Goal: Task Accomplishment & Management: Use online tool/utility

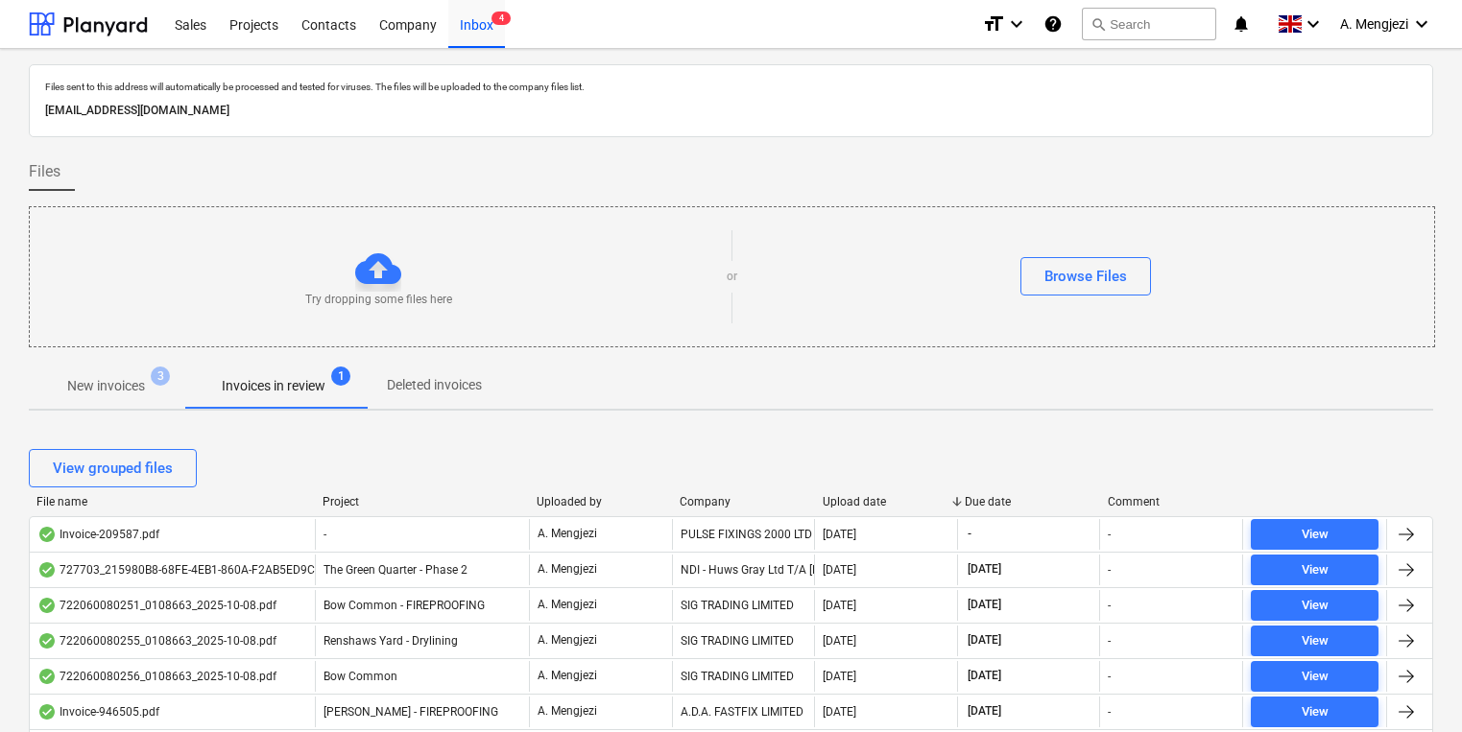
scroll to position [318, 0]
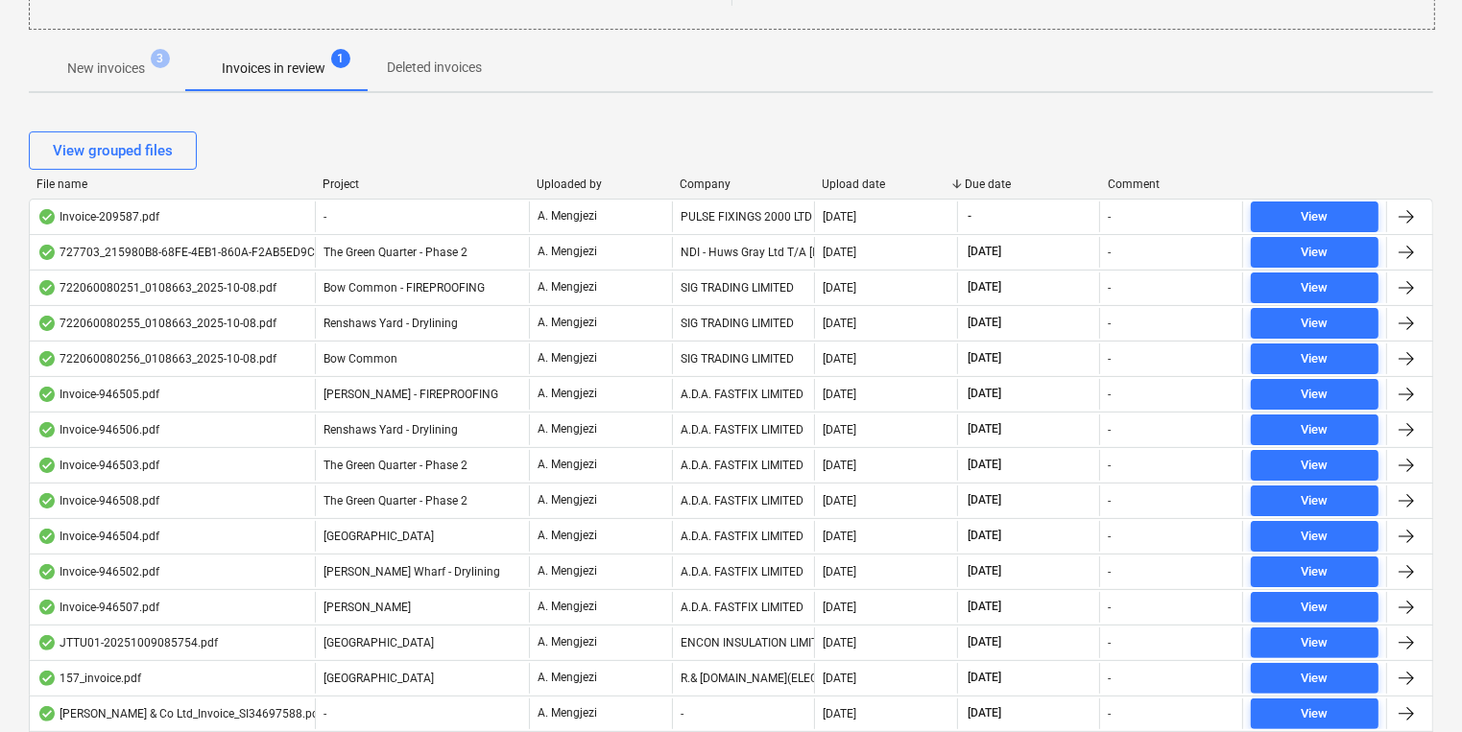
click at [892, 139] on div "View grouped files" at bounding box center [731, 150] width 1404 height 38
click at [719, 103] on div "Files sent to this address will automatically be processed and tested for virus…" at bounding box center [731, 685] width 1404 height 1876
click at [342, 181] on div "Project" at bounding box center [421, 184] width 199 height 13
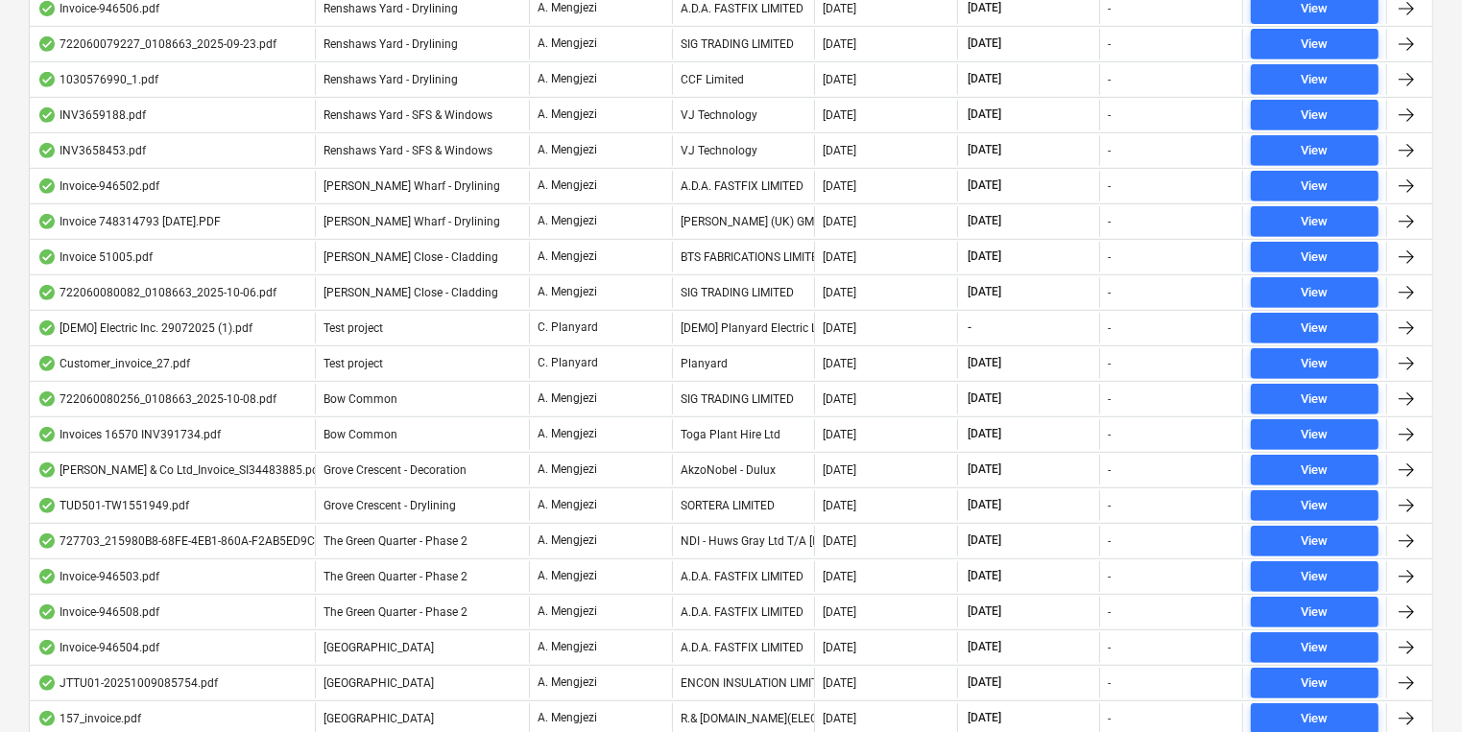
scroll to position [855, 0]
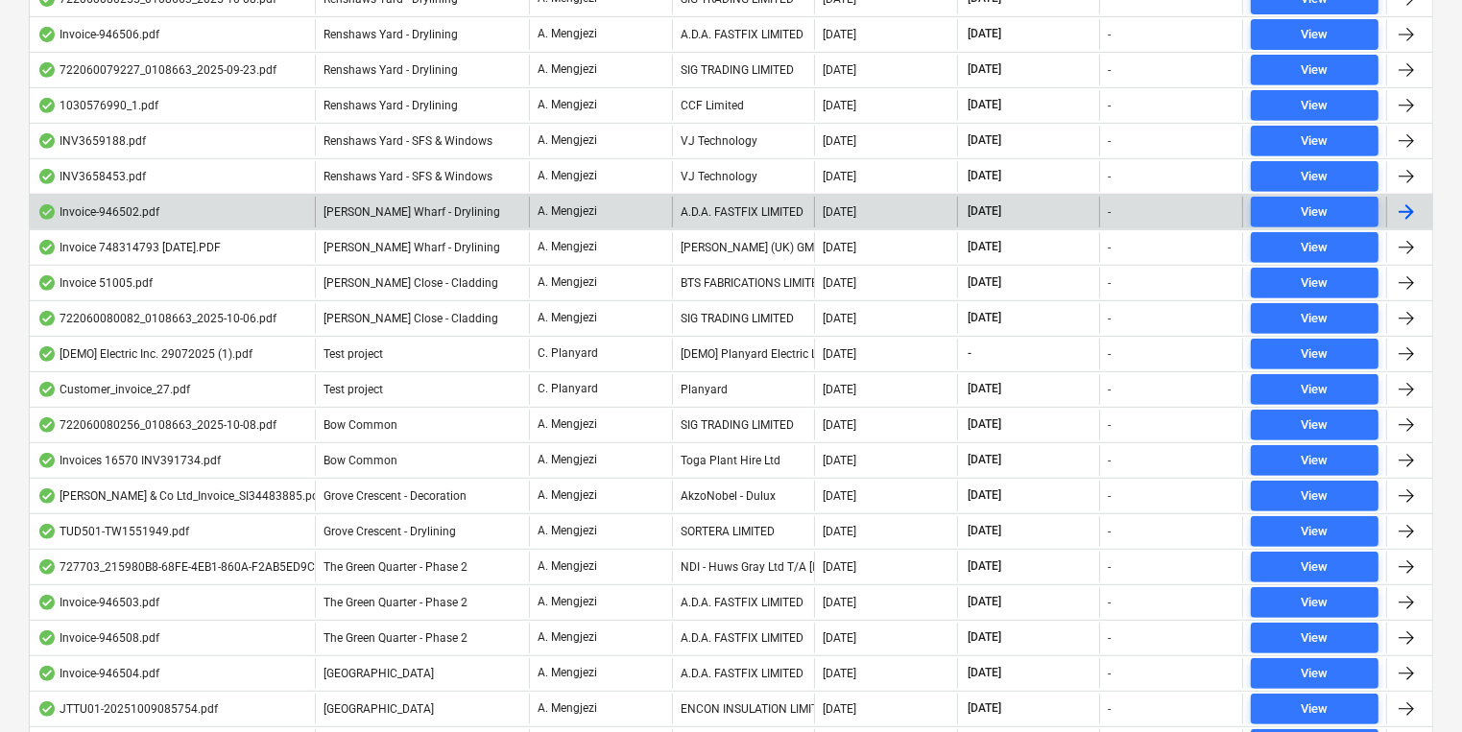
click at [574, 211] on p "A. Mengjezi" at bounding box center [567, 211] width 60 height 16
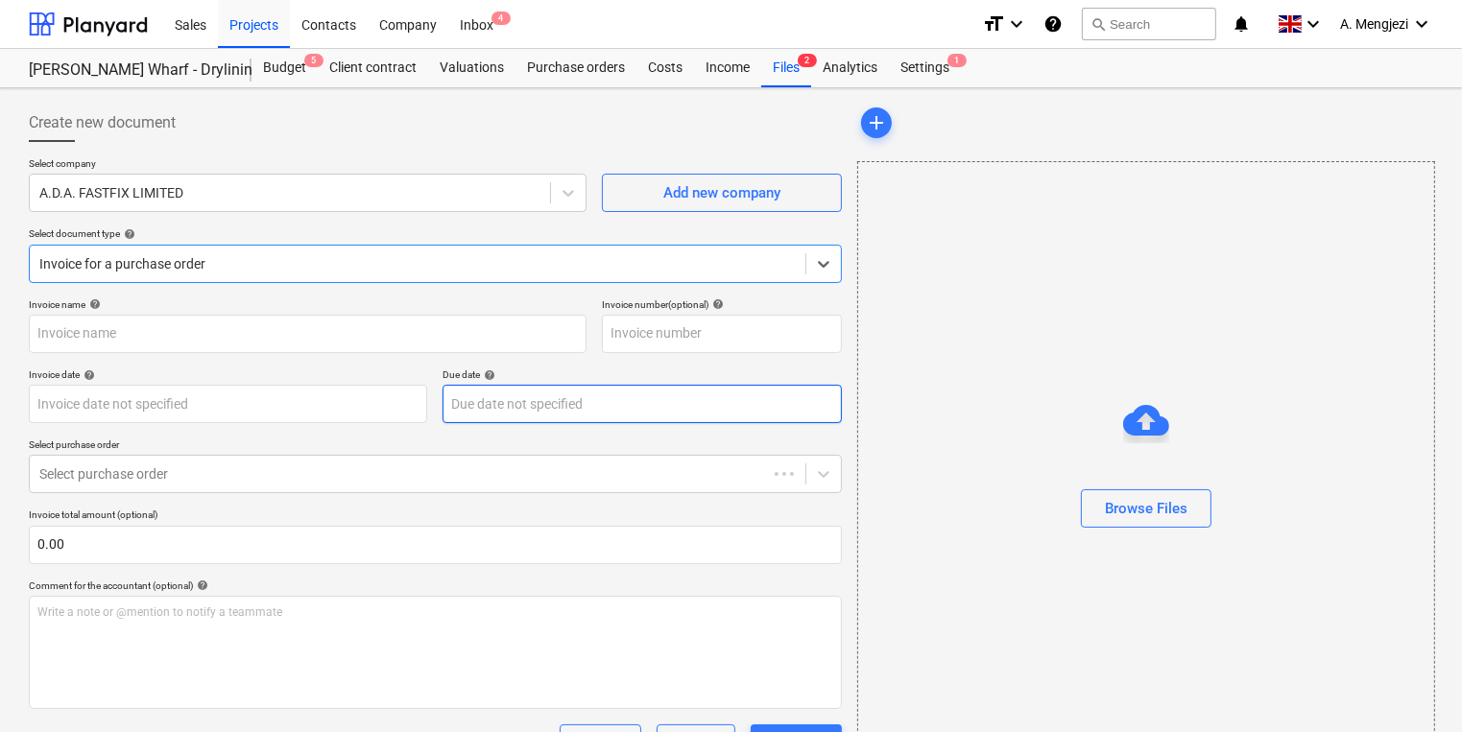
type input "946502"
type input "09 Oct 2025"
type input "[DATE]"
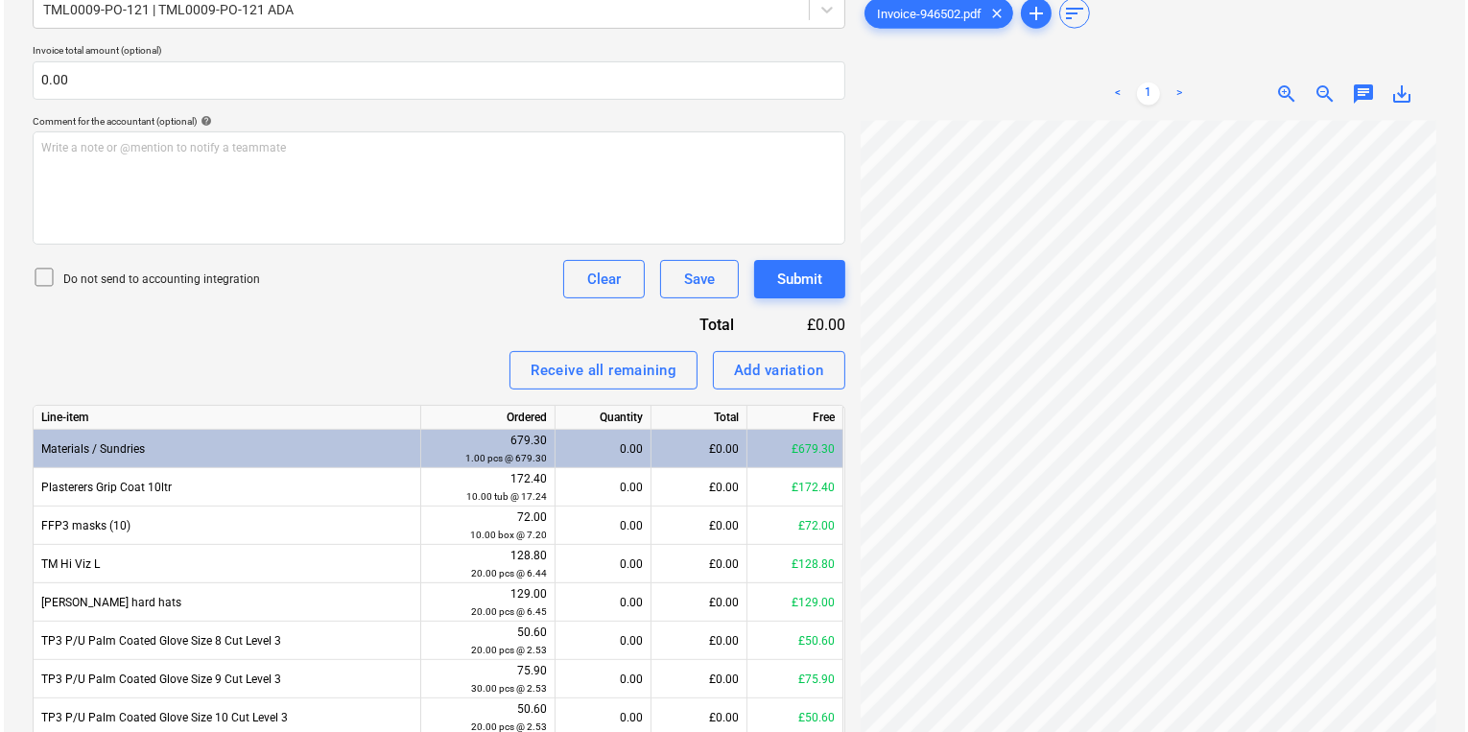
scroll to position [546, 0]
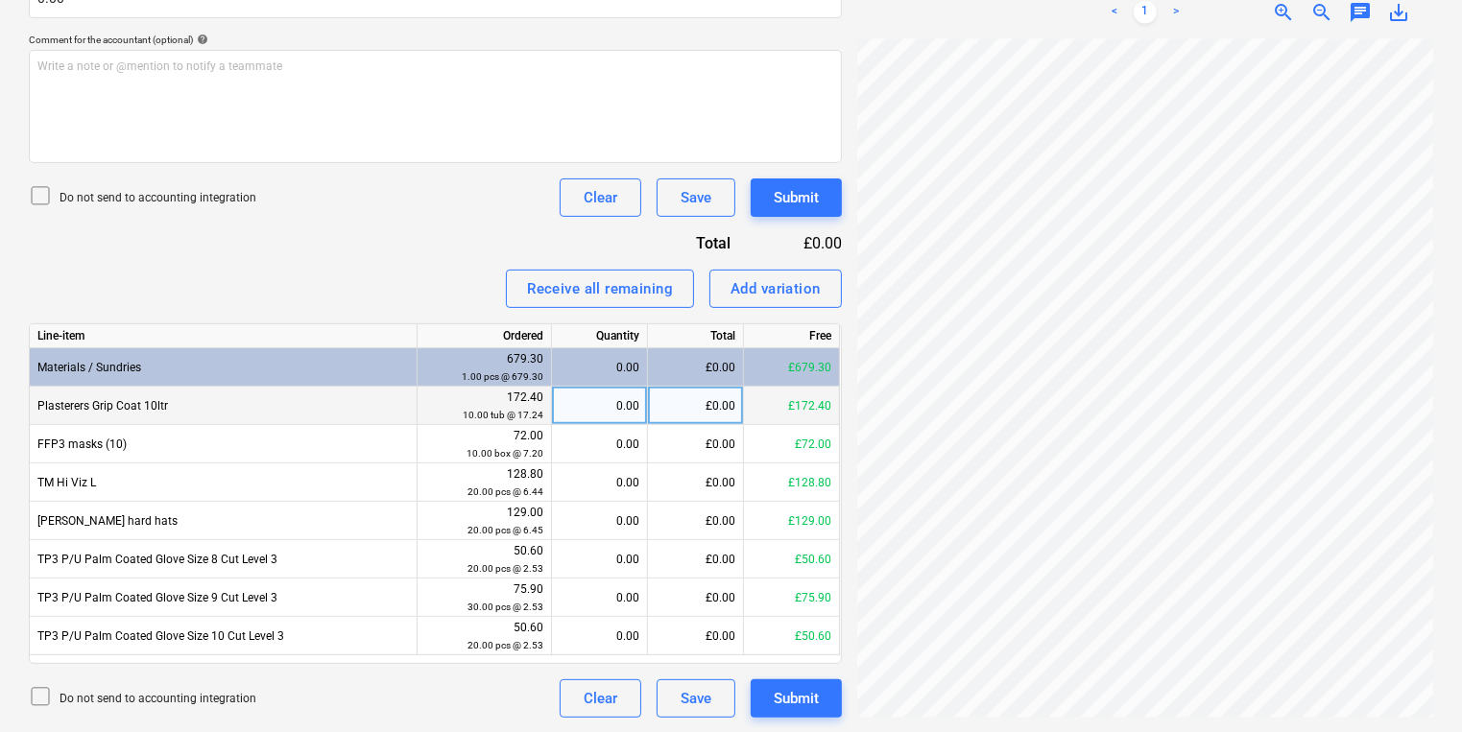
click at [602, 391] on div "0.00" at bounding box center [600, 406] width 80 height 38
type input "10"
type input "010"
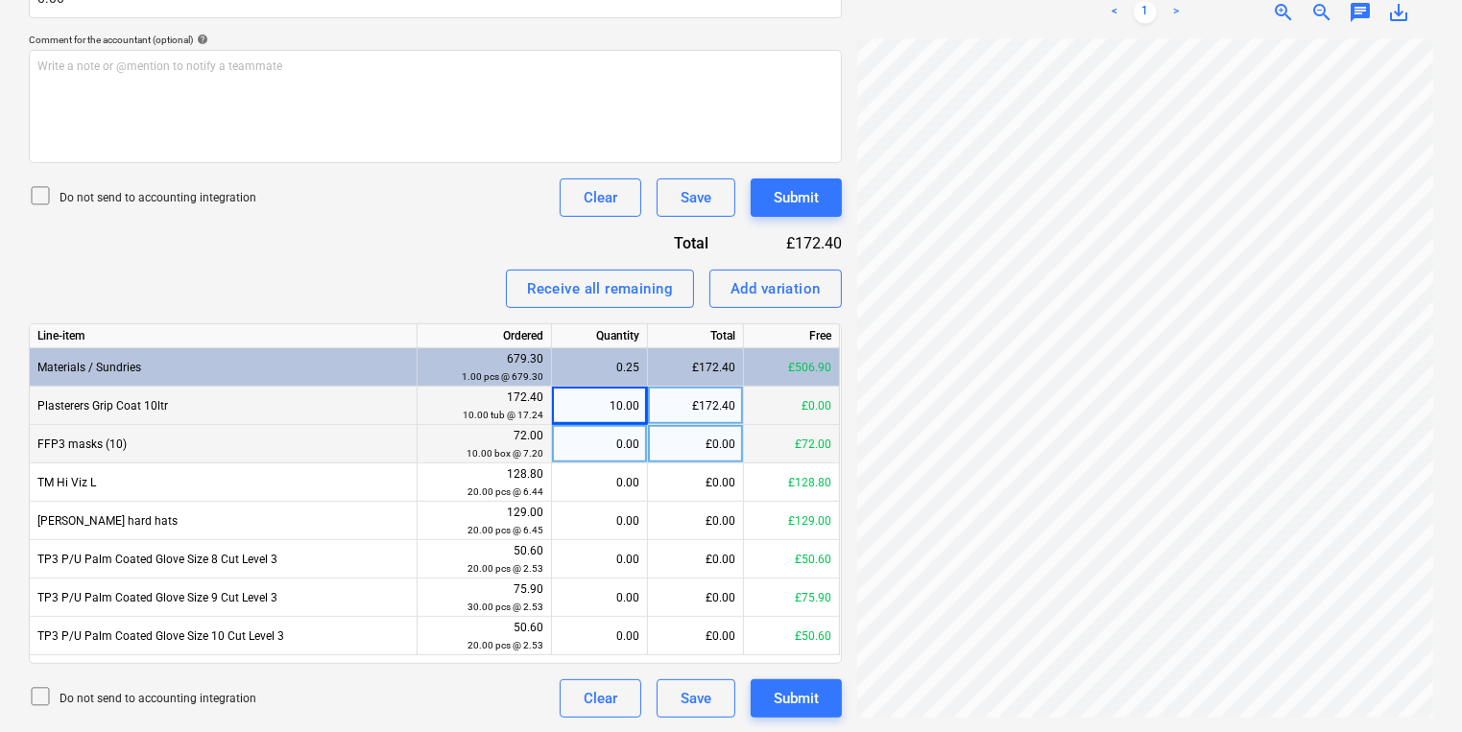
click at [624, 453] on div "0.00" at bounding box center [600, 444] width 80 height 38
type input "10"
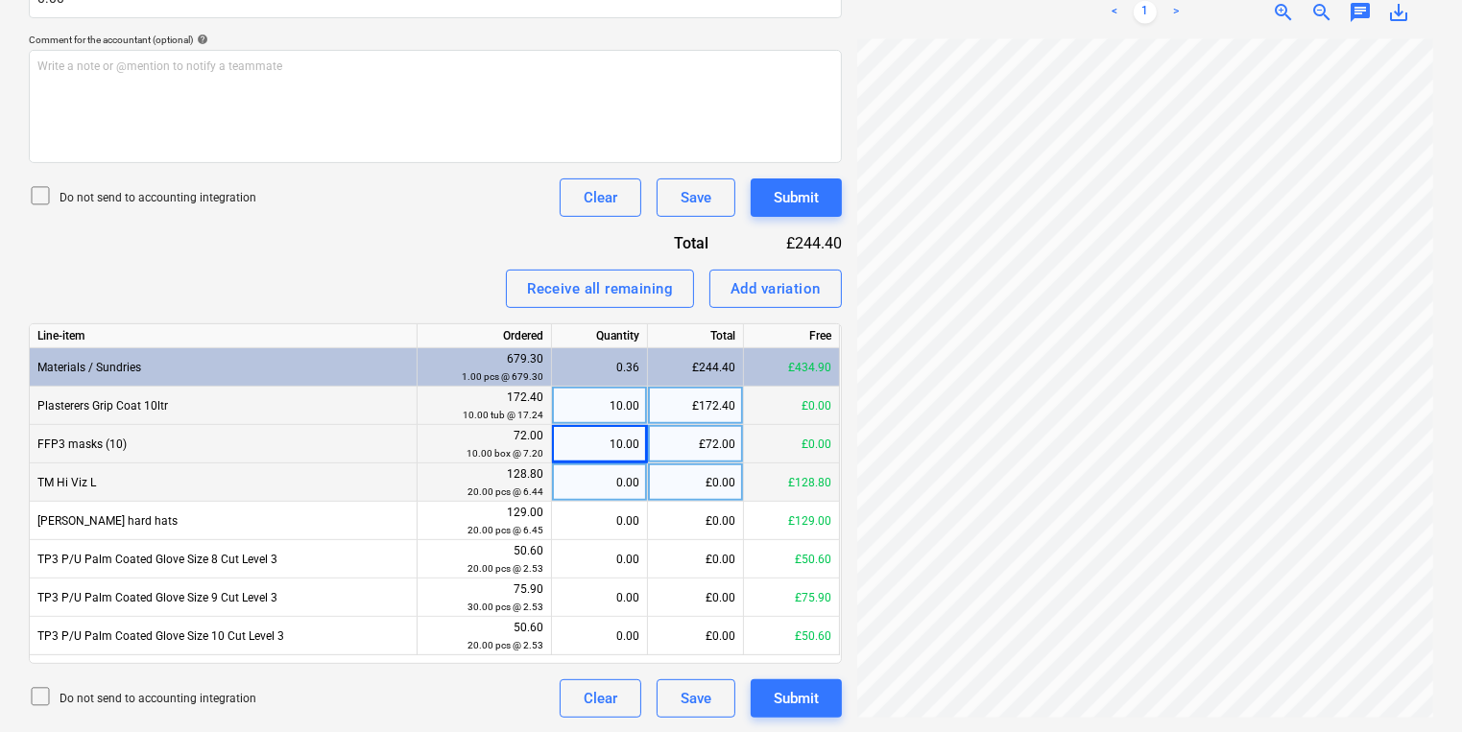
click at [633, 479] on div "0.00" at bounding box center [600, 483] width 80 height 38
type input "20"
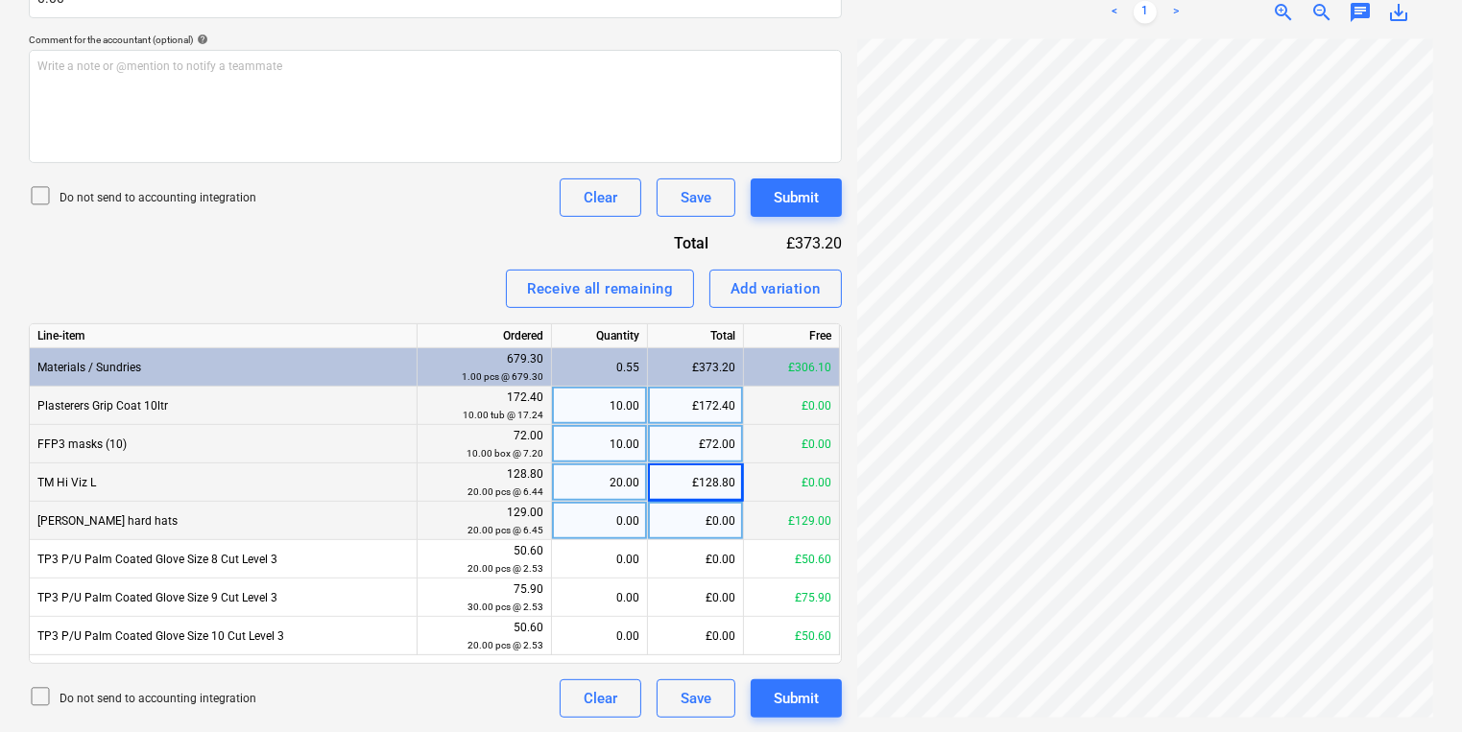
click at [619, 521] on div "0.00" at bounding box center [600, 521] width 80 height 38
type input "20"
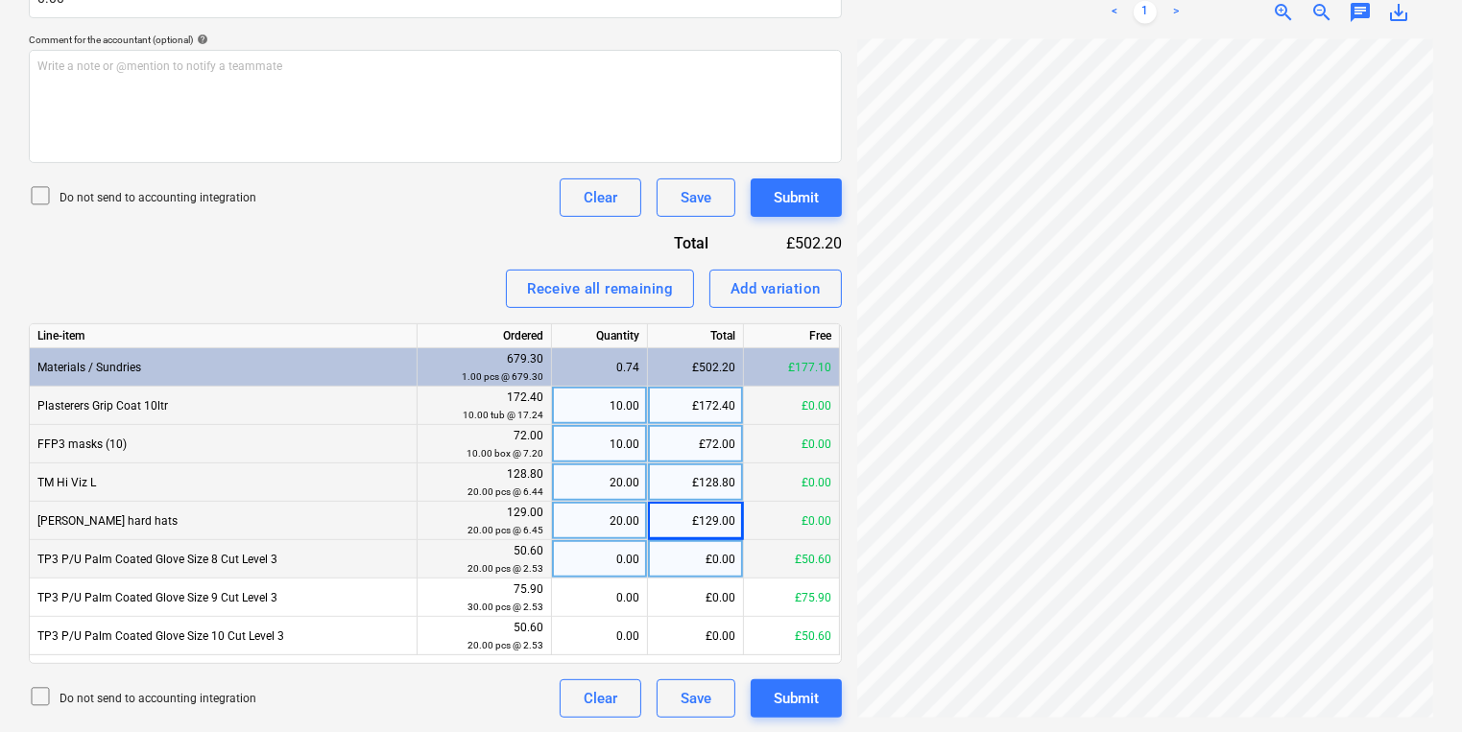
click at [603, 561] on div "0.00" at bounding box center [600, 559] width 80 height 38
type input "20"
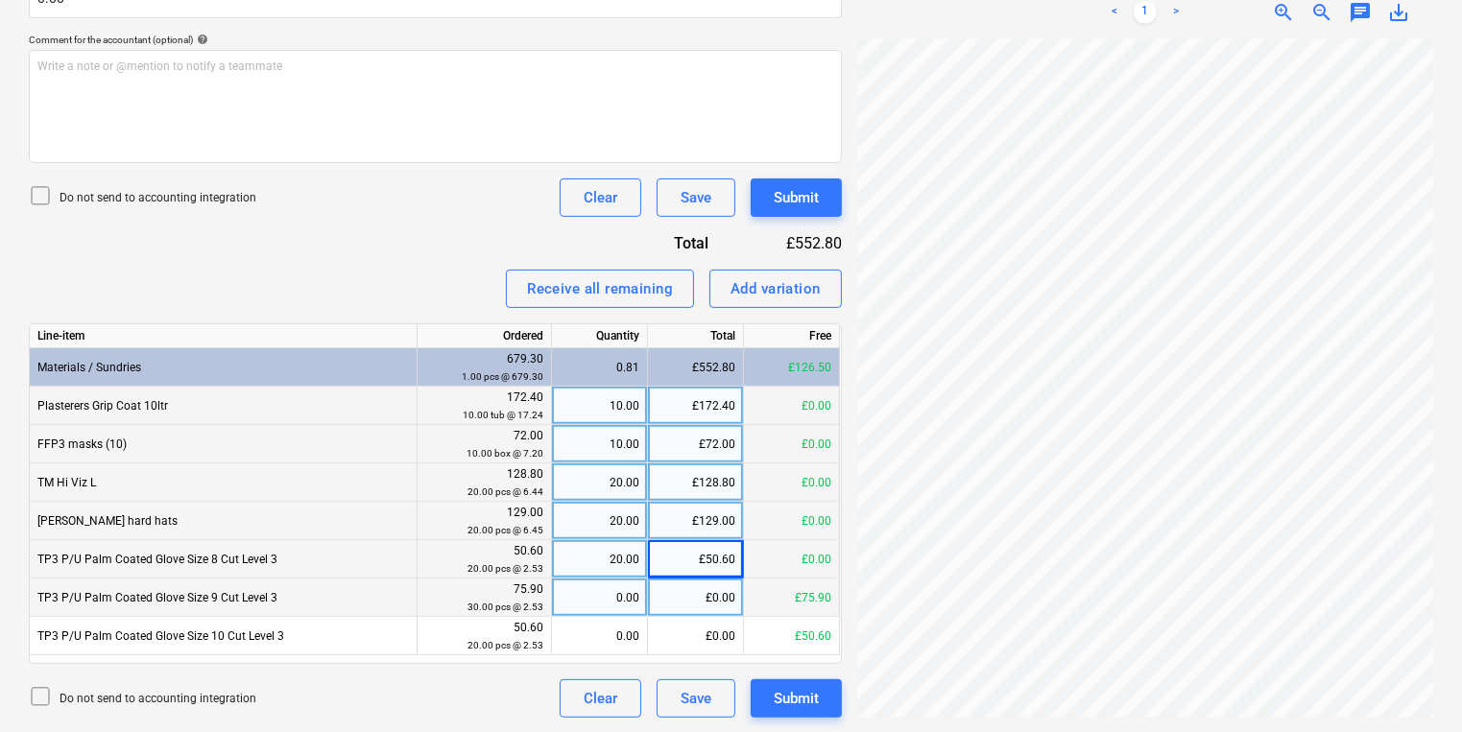
click at [637, 608] on div "0.00" at bounding box center [600, 598] width 80 height 38
type input "30"
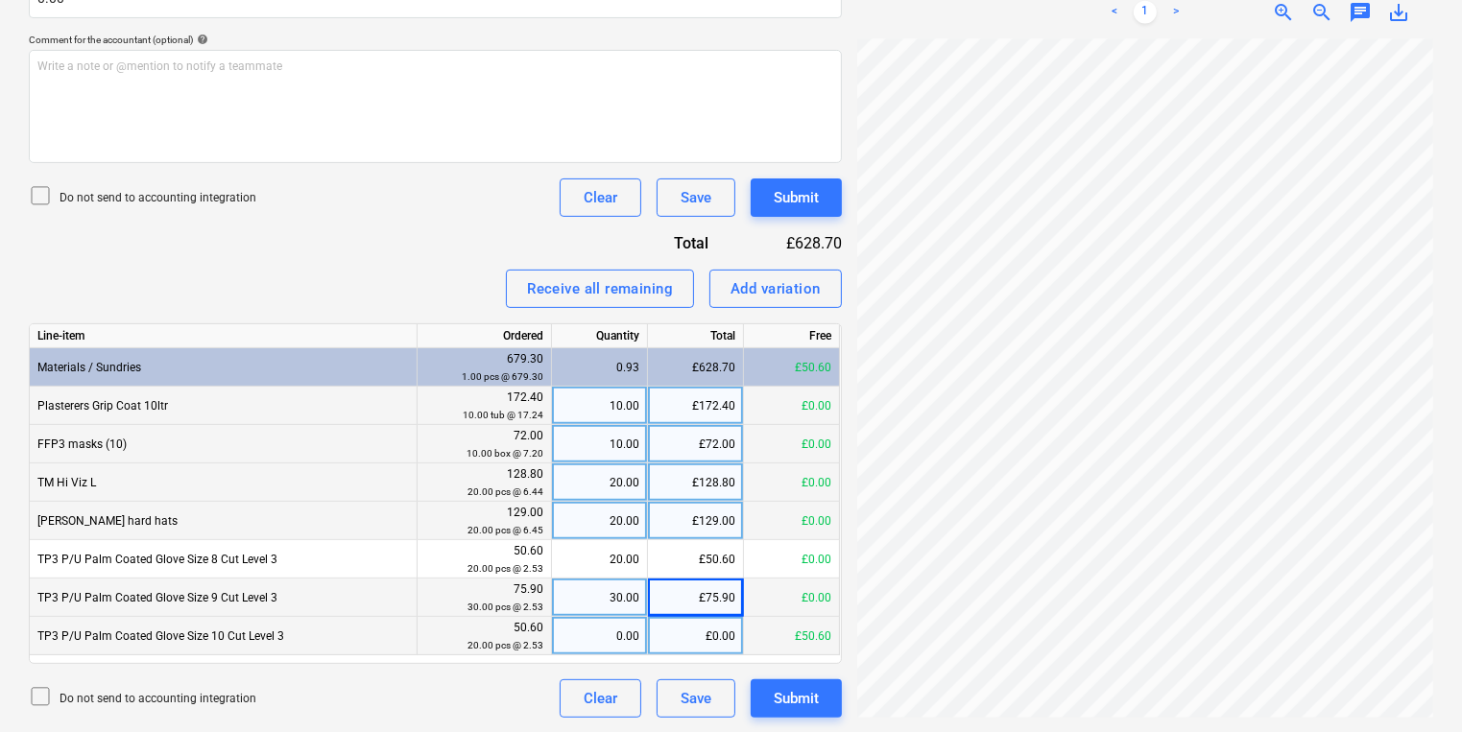
click at [621, 626] on div "0.00" at bounding box center [600, 636] width 80 height 38
type input "20"
click at [818, 208] on div "Submit" at bounding box center [796, 197] width 45 height 25
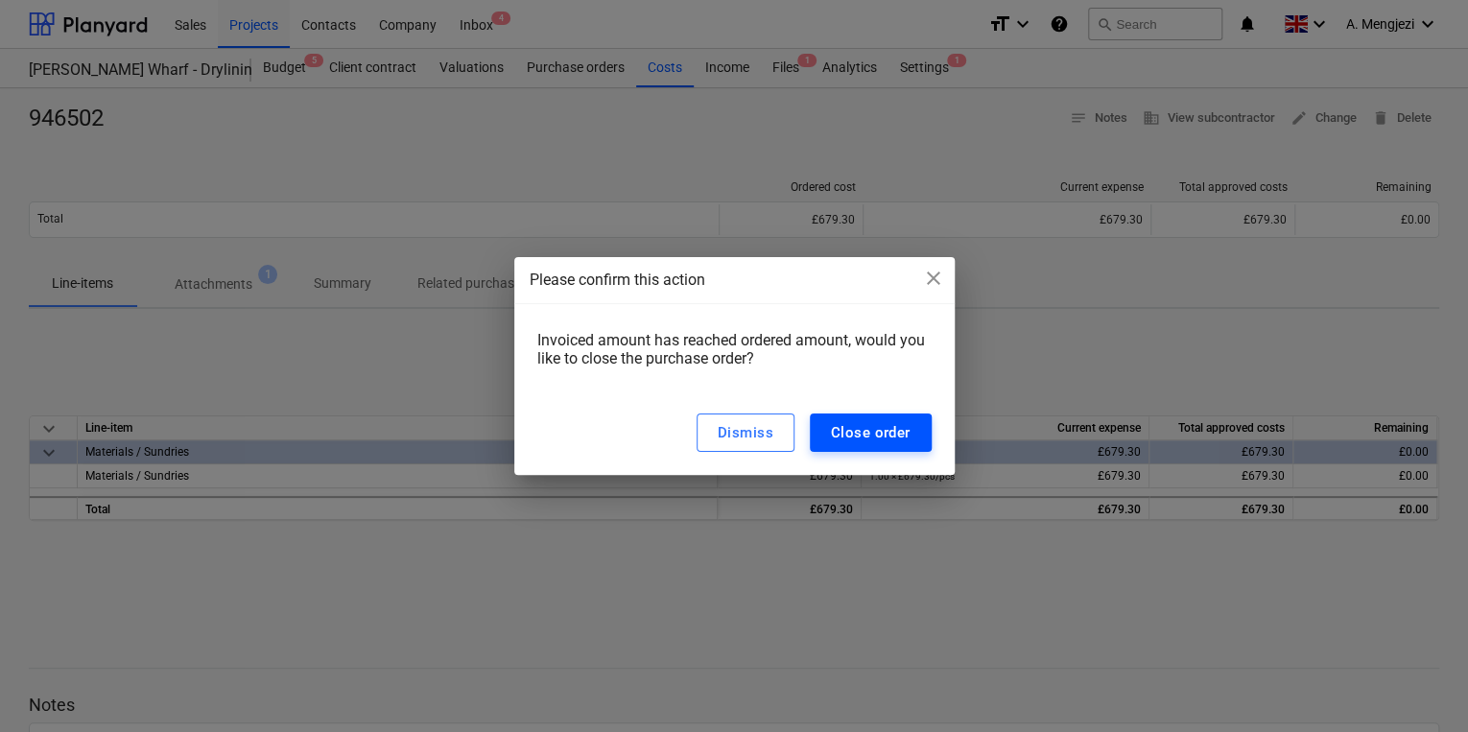
click at [878, 424] on div "Close order" at bounding box center [871, 432] width 80 height 25
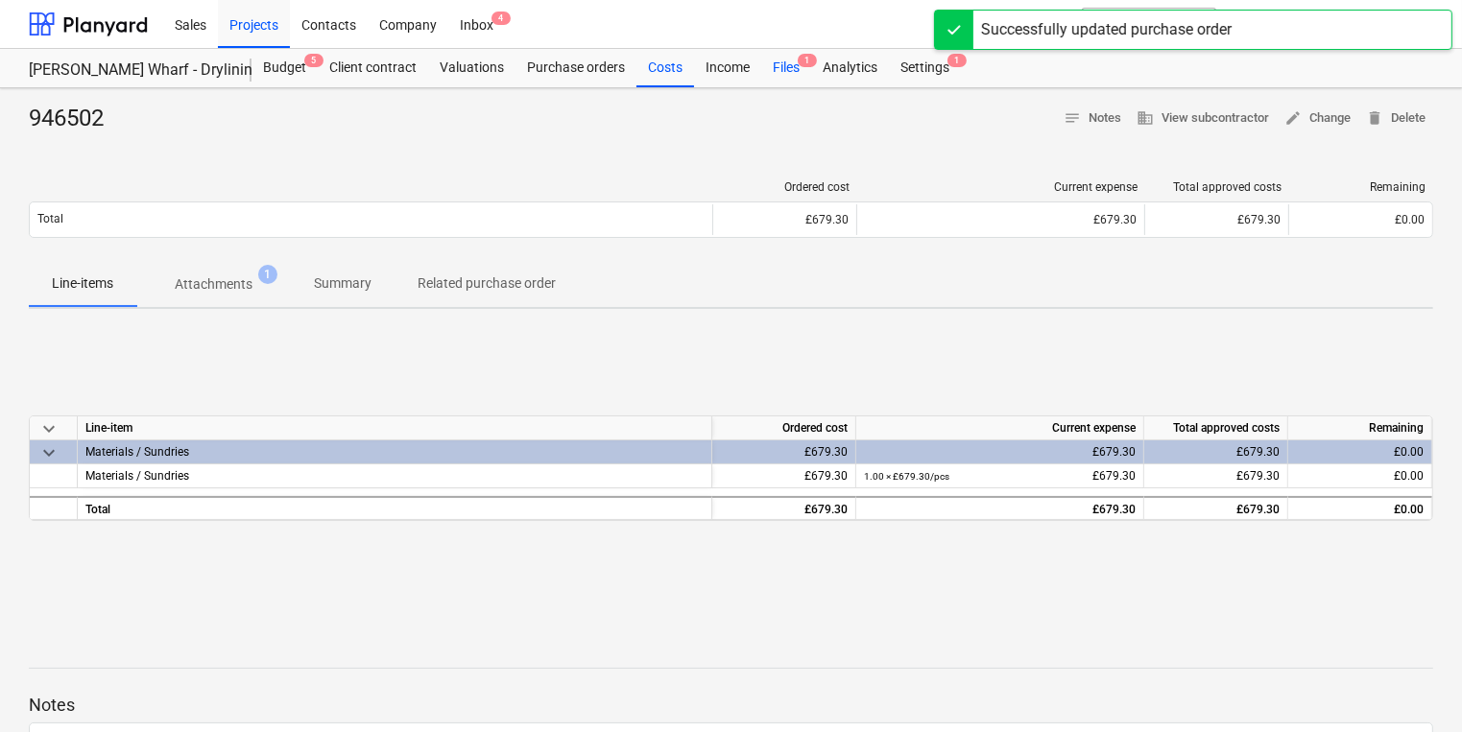
click at [795, 72] on div "Files 1" at bounding box center [786, 68] width 50 height 38
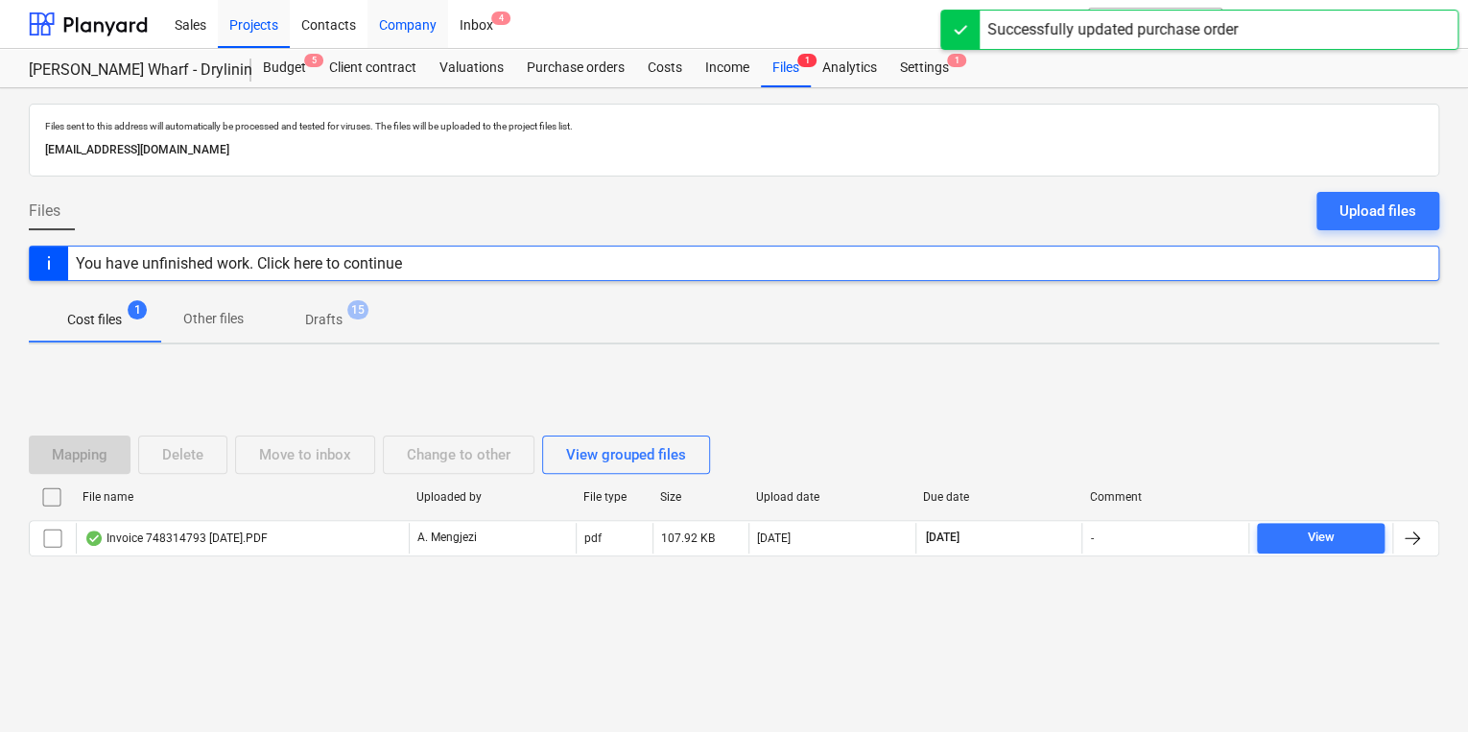
click at [269, 30] on div "Projects" at bounding box center [254, 23] width 72 height 49
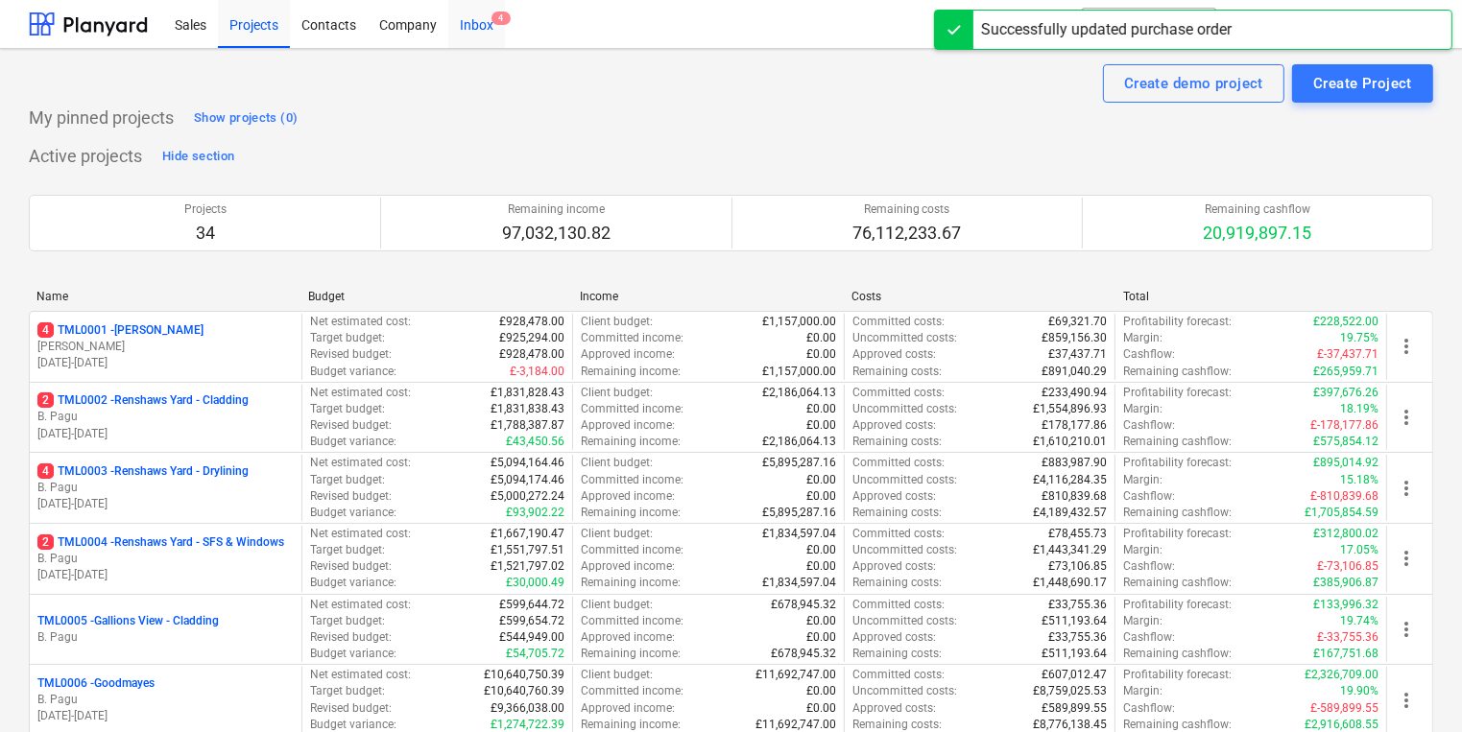
click at [481, 31] on div "Inbox 4" at bounding box center [476, 23] width 57 height 49
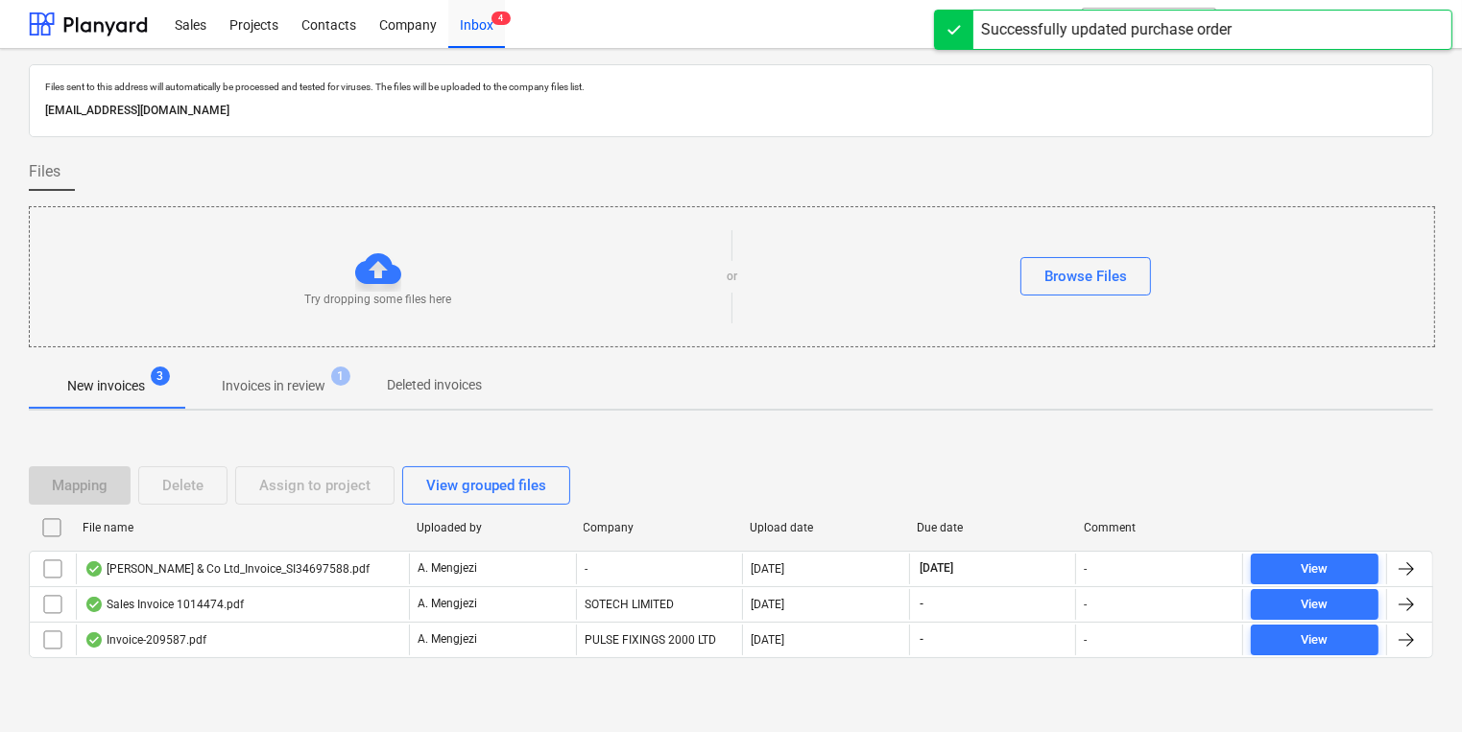
click at [330, 388] on span "Invoices in review 1" at bounding box center [273, 386] width 134 height 20
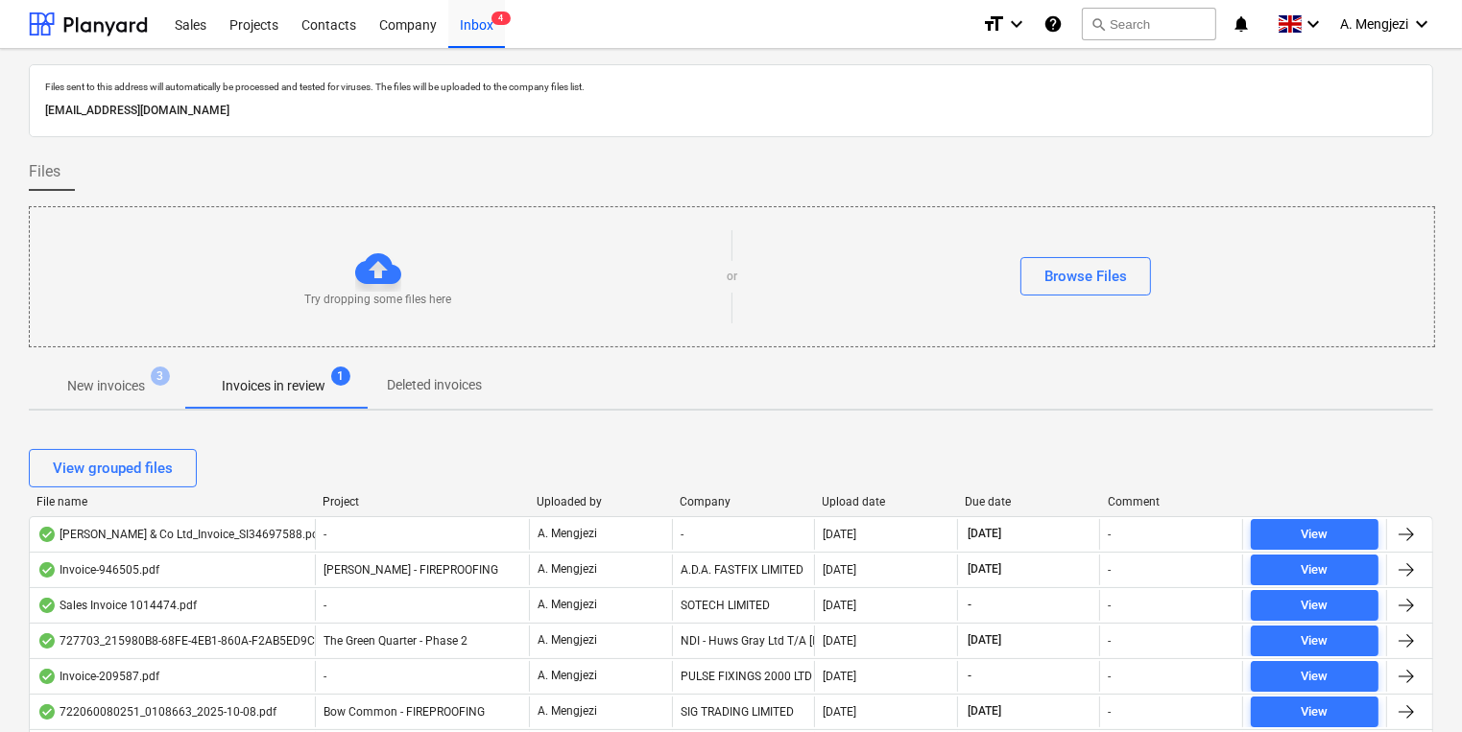
click at [347, 504] on div "Project" at bounding box center [421, 501] width 199 height 13
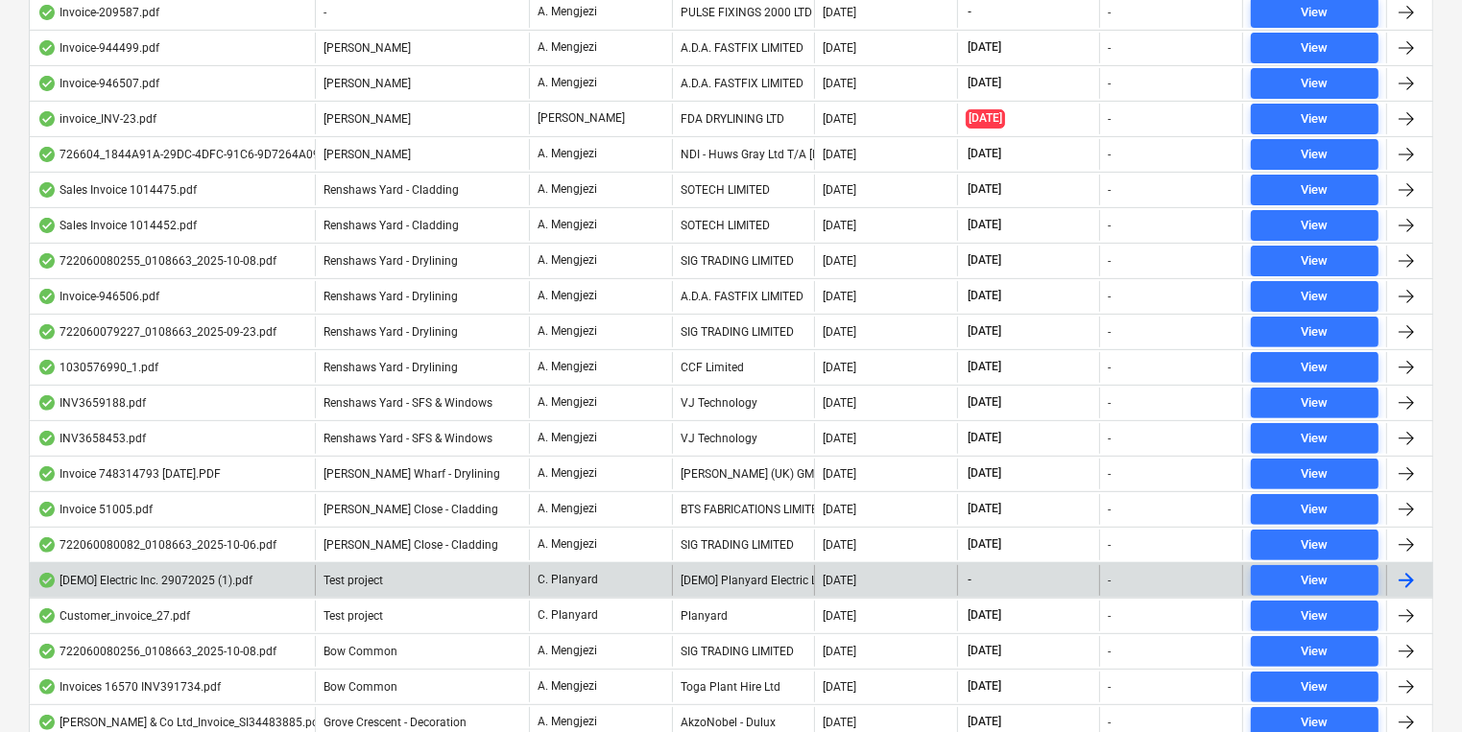
scroll to position [580, 0]
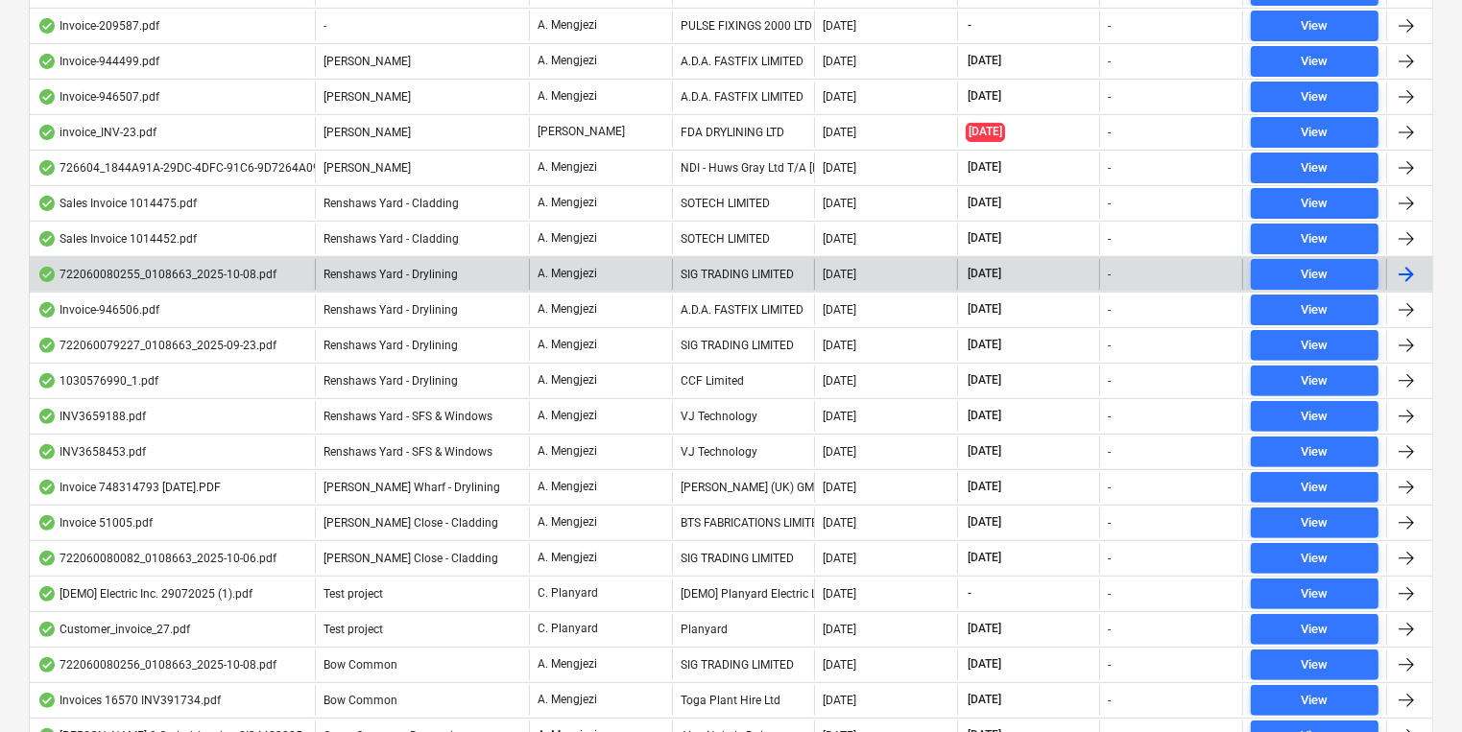
click at [746, 286] on div "722060080255_0108663_2025-10-08.pdf Renshaws Yard - Drylining A. Mengjezi SIG T…" at bounding box center [731, 274] width 1404 height 36
click at [509, 278] on div "Renshaws Yard - Drylining" at bounding box center [422, 274] width 214 height 31
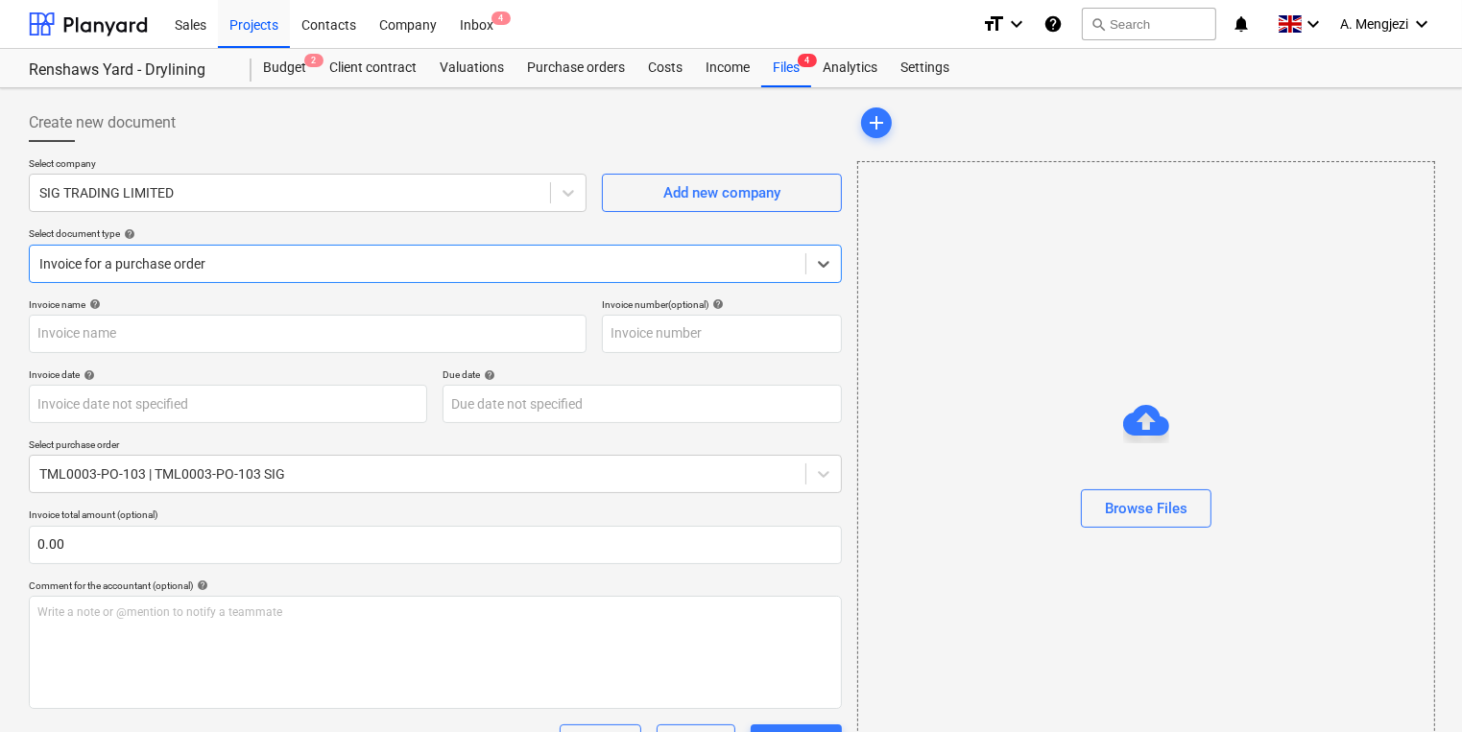
type input "722060080255"
type input "08 Oct 2025"
type input "15 Nov 2025"
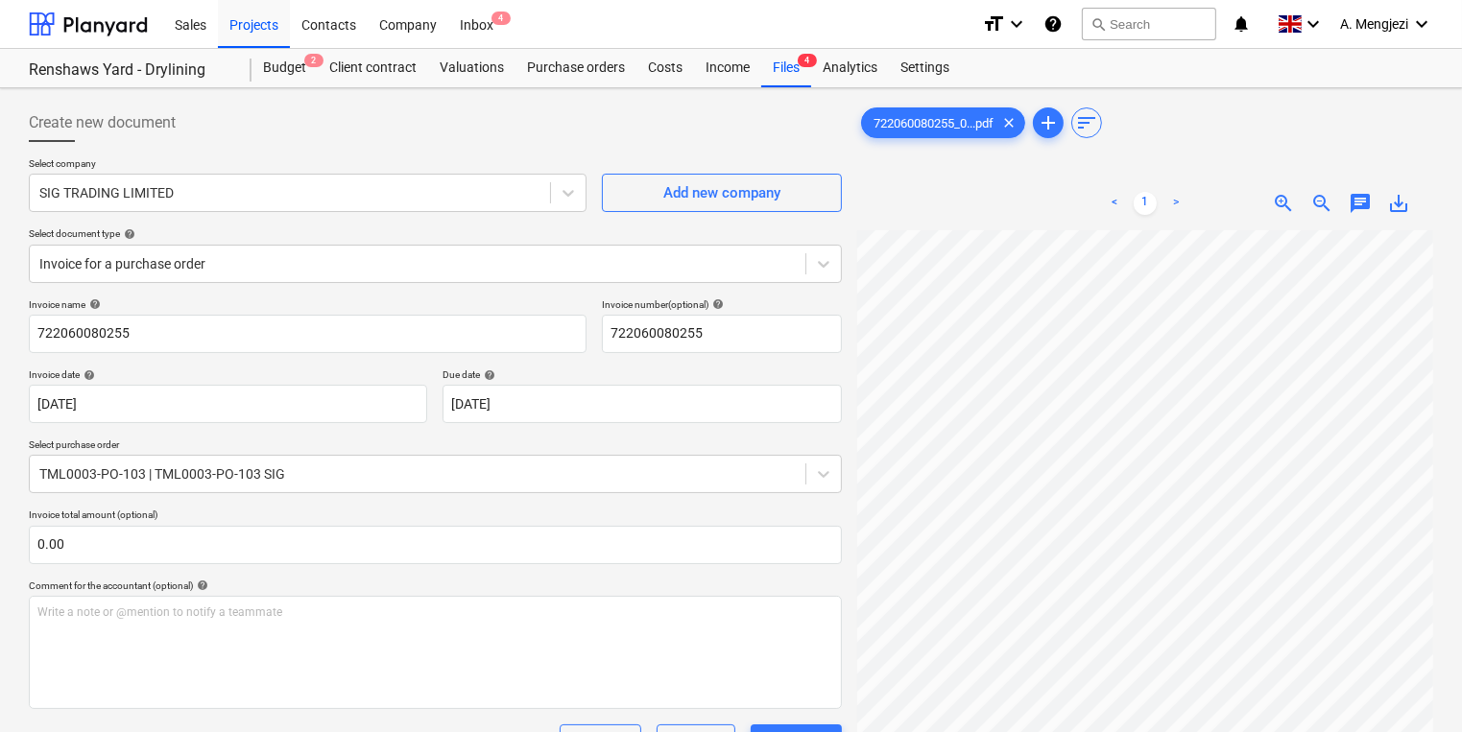
scroll to position [242, 291]
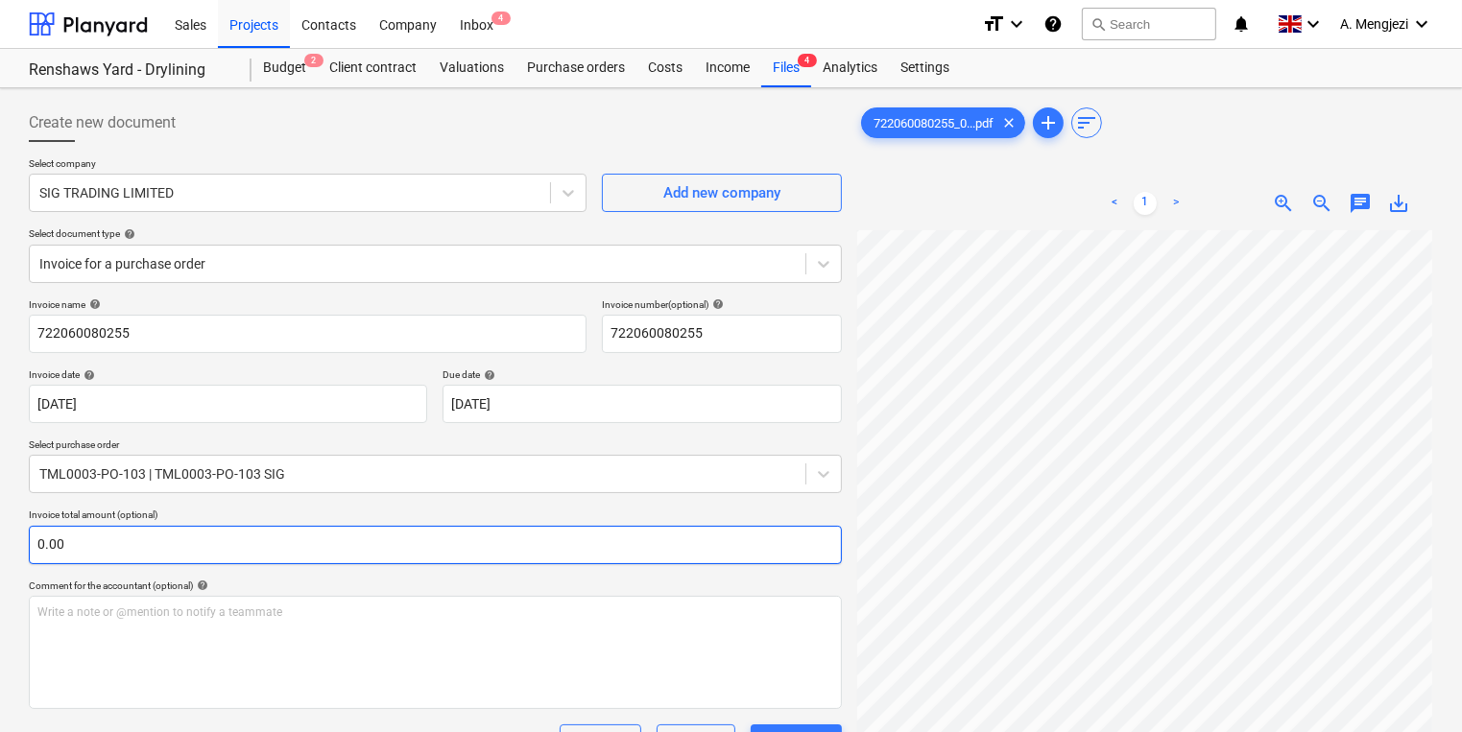
click at [799, 530] on div "Create new document Select company SIG TRADING LIMITED Add new company Select d…" at bounding box center [731, 607] width 1420 height 1022
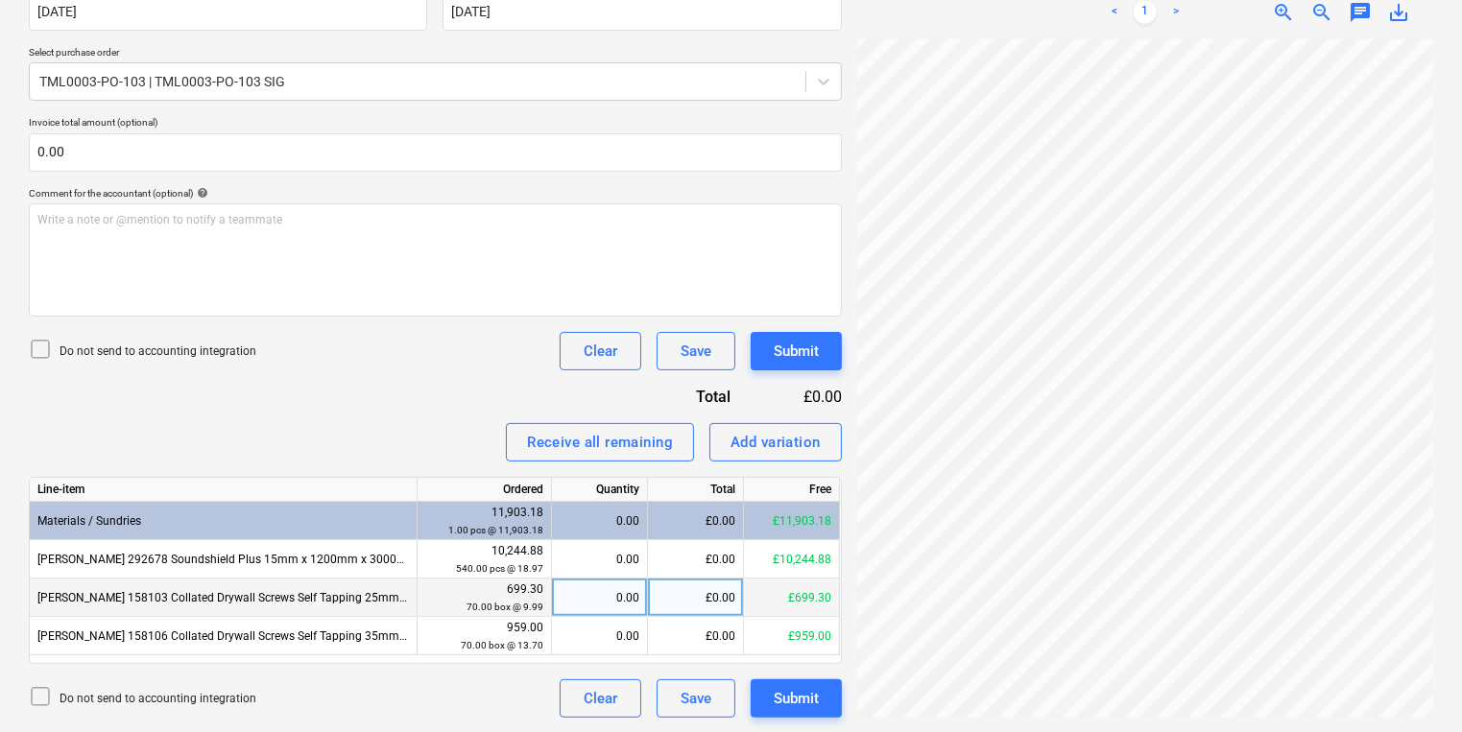
scroll to position [237, 169]
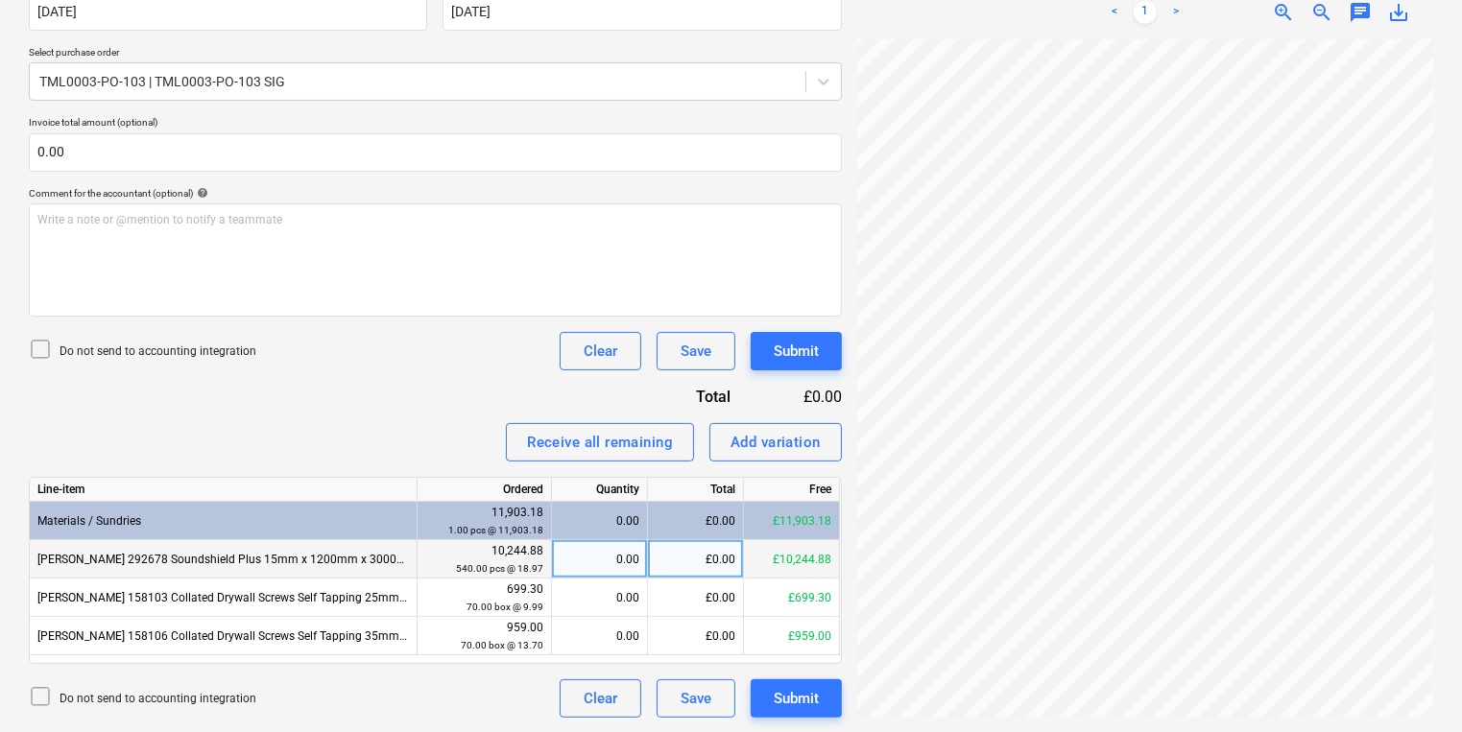
click at [614, 561] on div "0.00" at bounding box center [600, 559] width 80 height 38
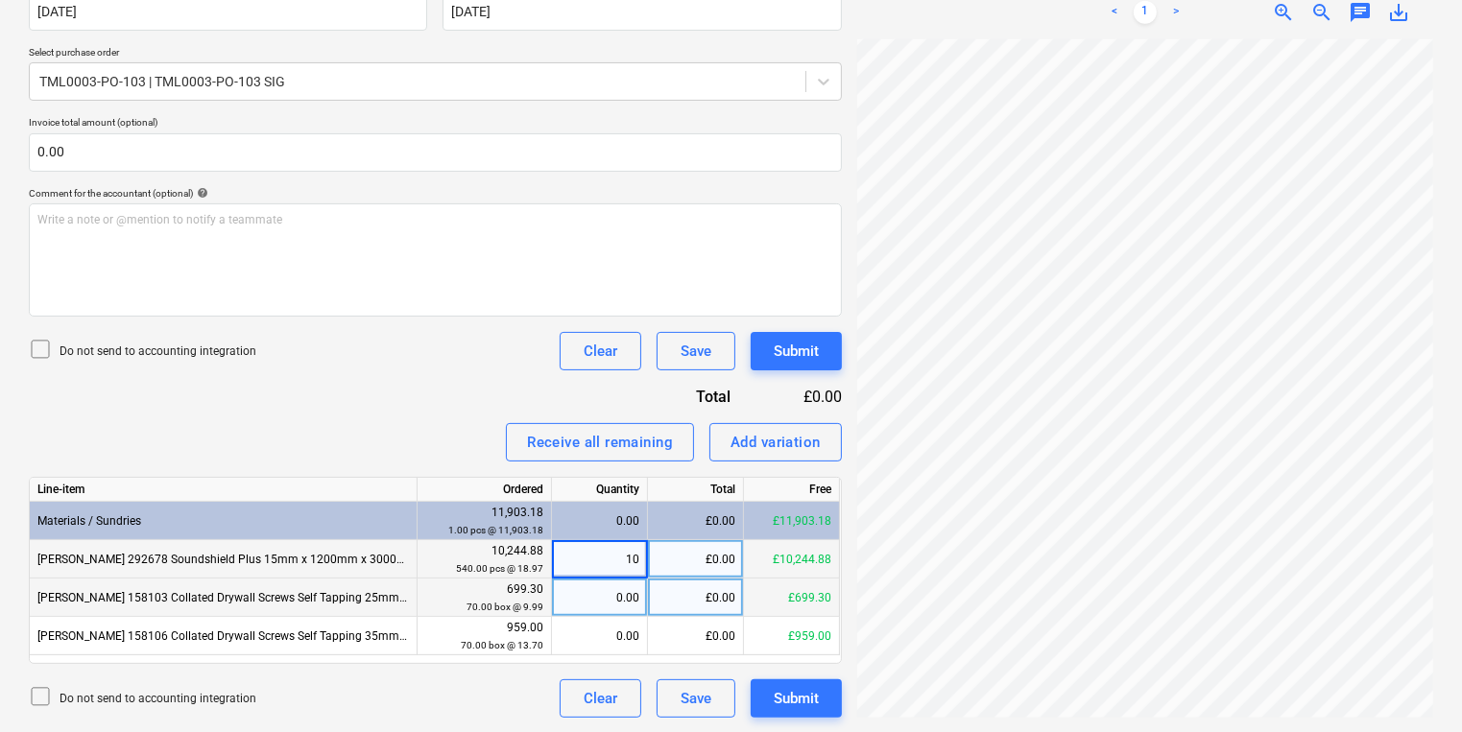
type input "108"
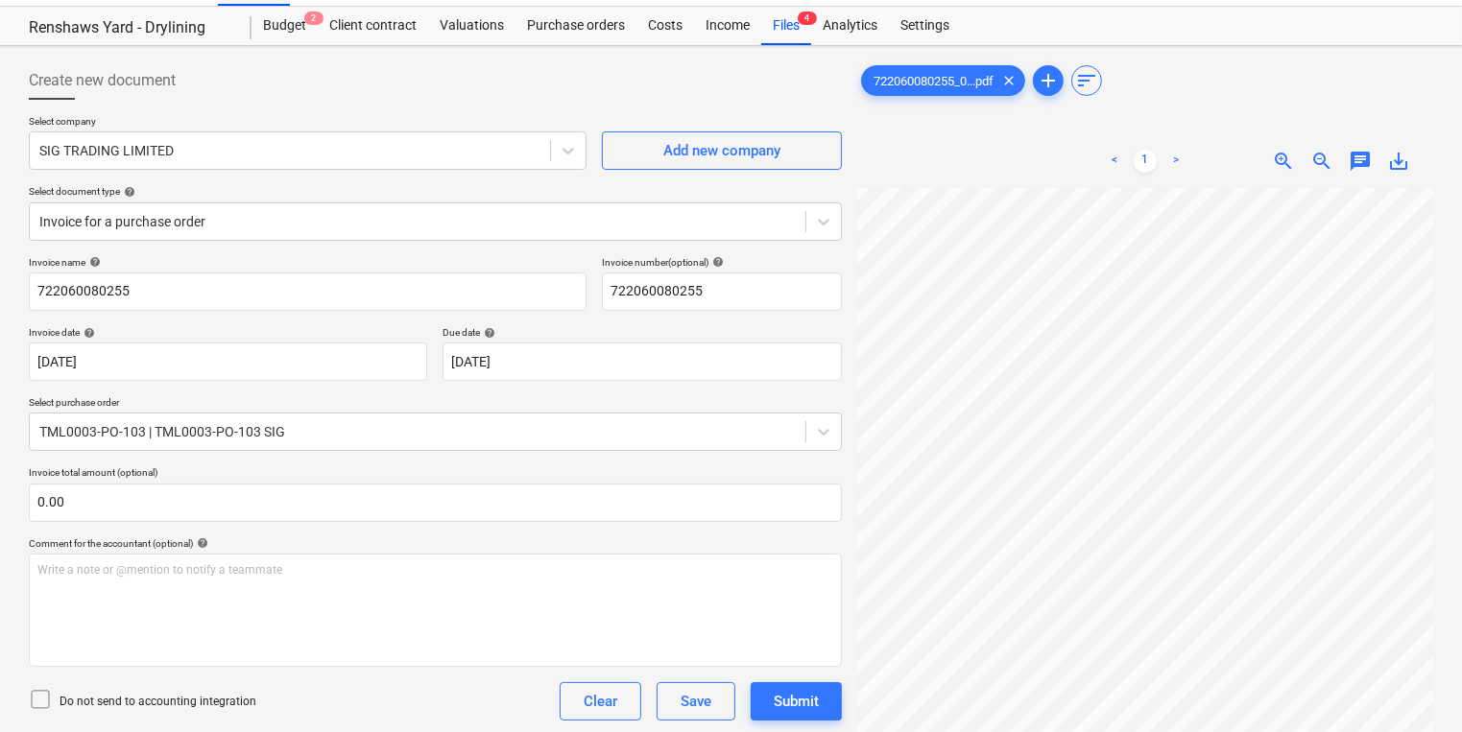
scroll to position [0, 0]
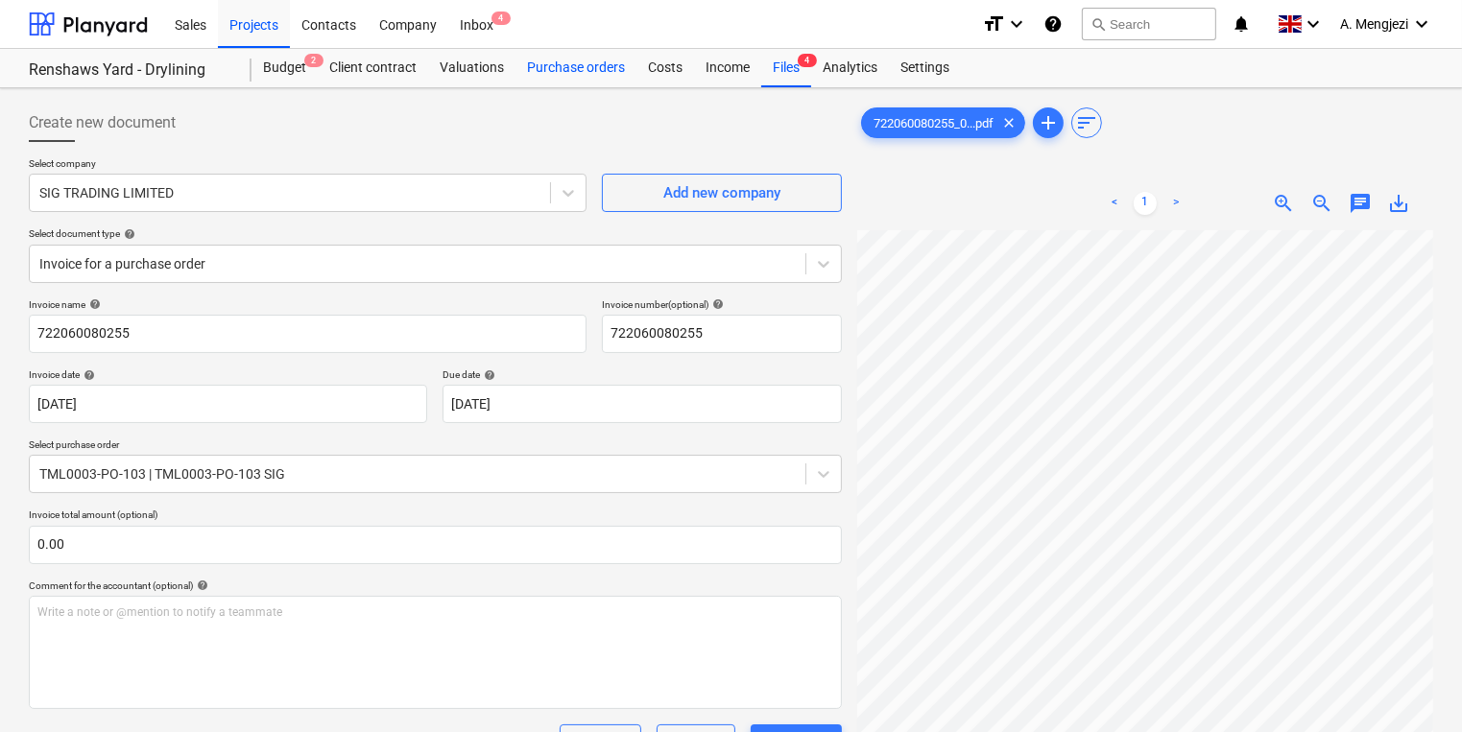
click at [564, 67] on div "Purchase orders" at bounding box center [575, 68] width 121 height 38
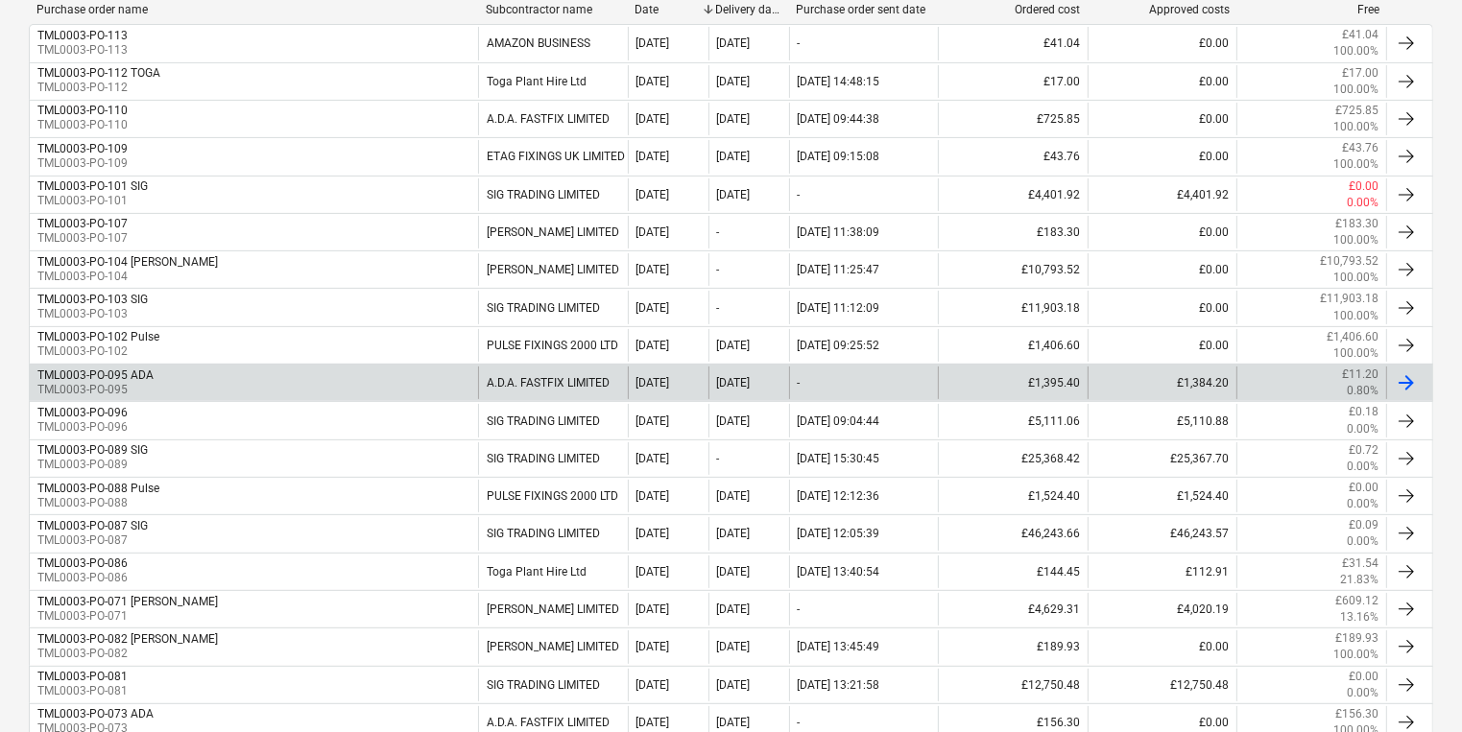
click at [264, 309] on div "TML0003-PO-103 SIG TML0003-PO-103" at bounding box center [254, 307] width 448 height 33
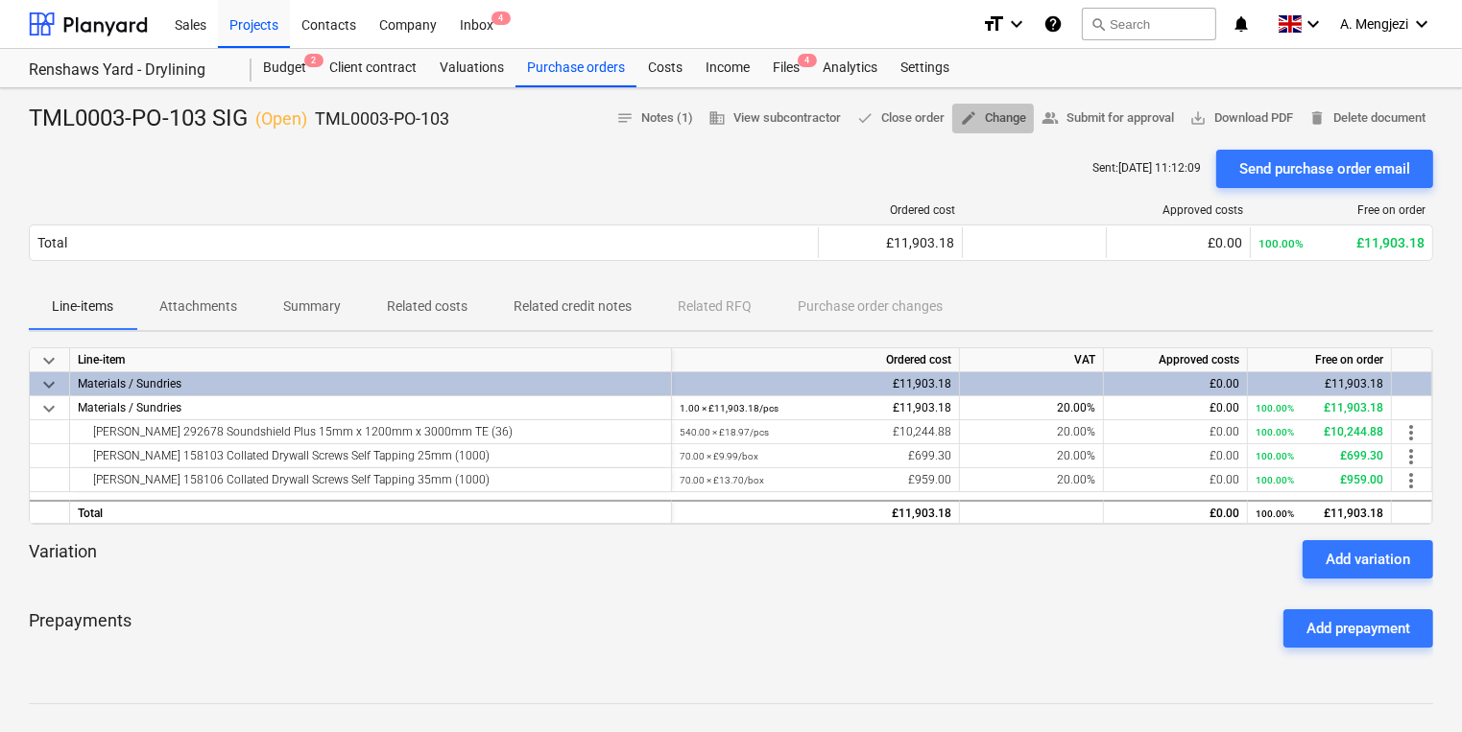
click at [966, 125] on span "edit" at bounding box center [968, 117] width 17 height 17
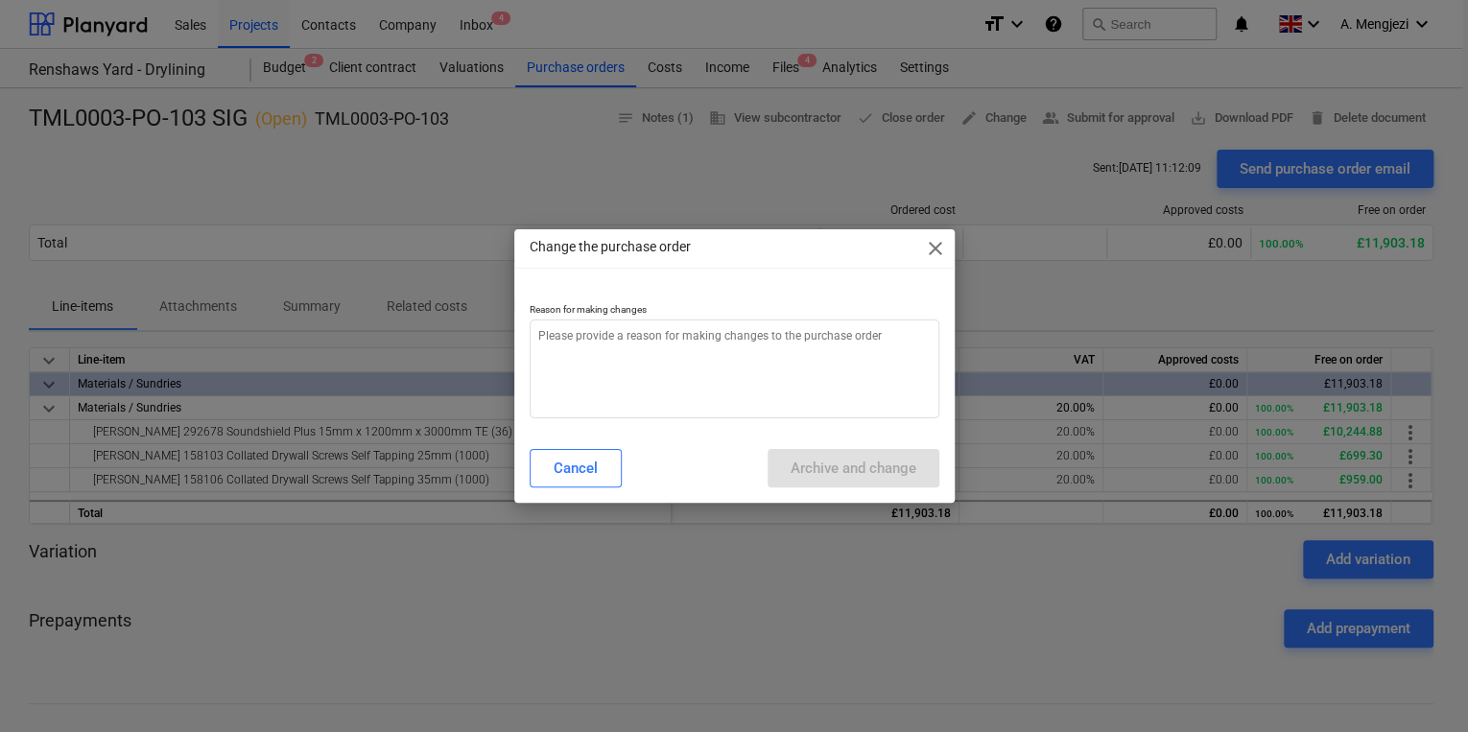
type textarea "x"
click at [783, 353] on textarea at bounding box center [735, 369] width 410 height 99
type textarea "p"
type textarea "x"
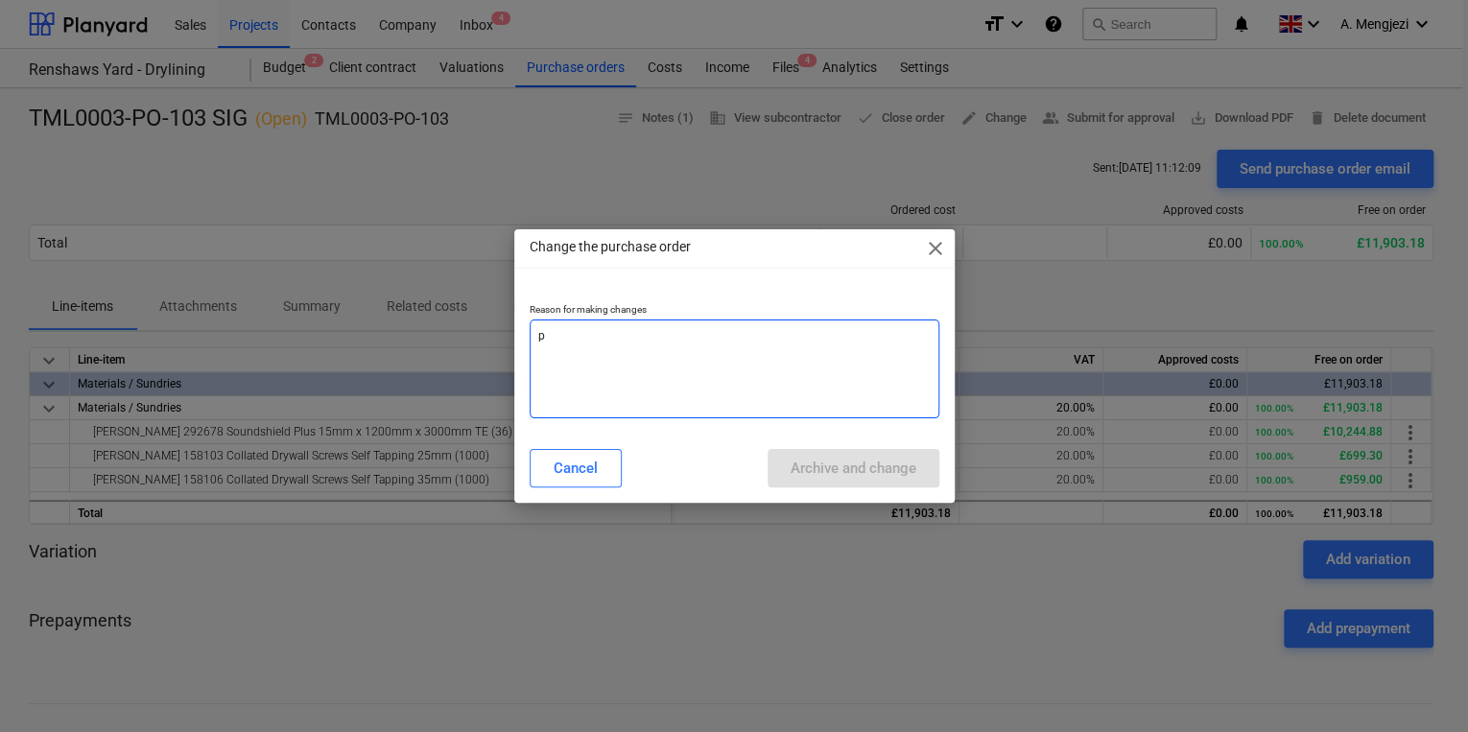
type textarea "pr"
type textarea "x"
type textarea "prio"
type textarea "x"
type textarea "prioc"
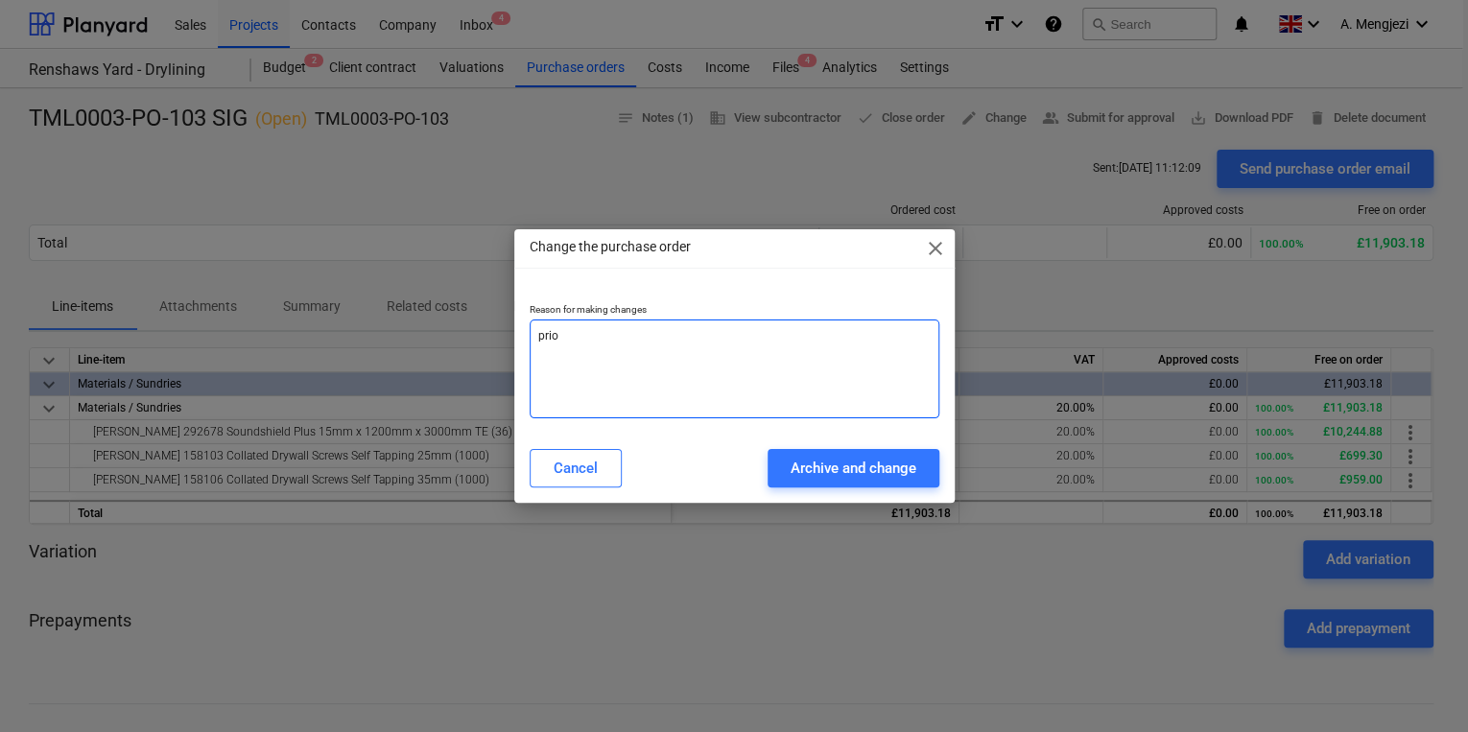
type textarea "x"
type textarea "prioce"
type textarea "x"
type textarea "prioc"
type textarea "x"
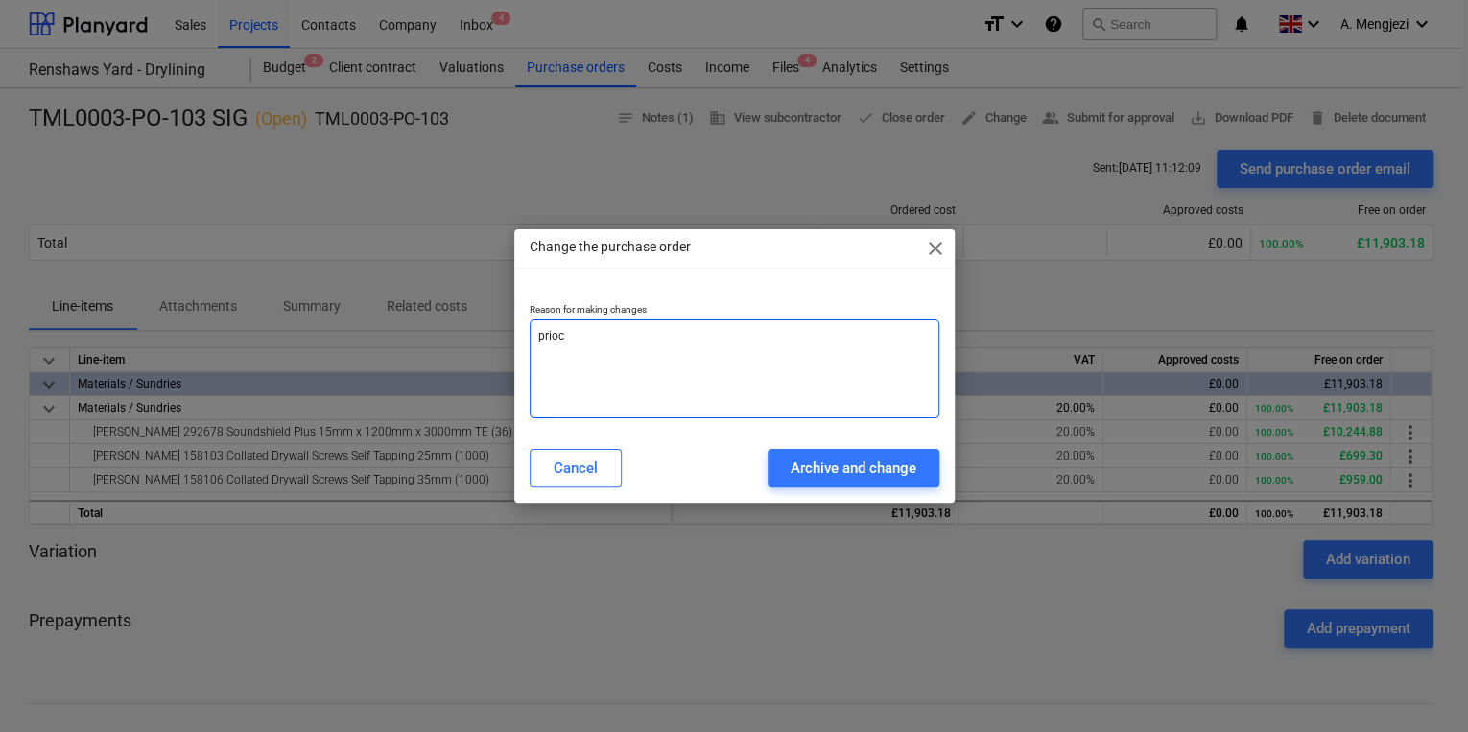
type textarea "prio"
type textarea "x"
type textarea "pri"
type textarea "x"
type textarea "pric"
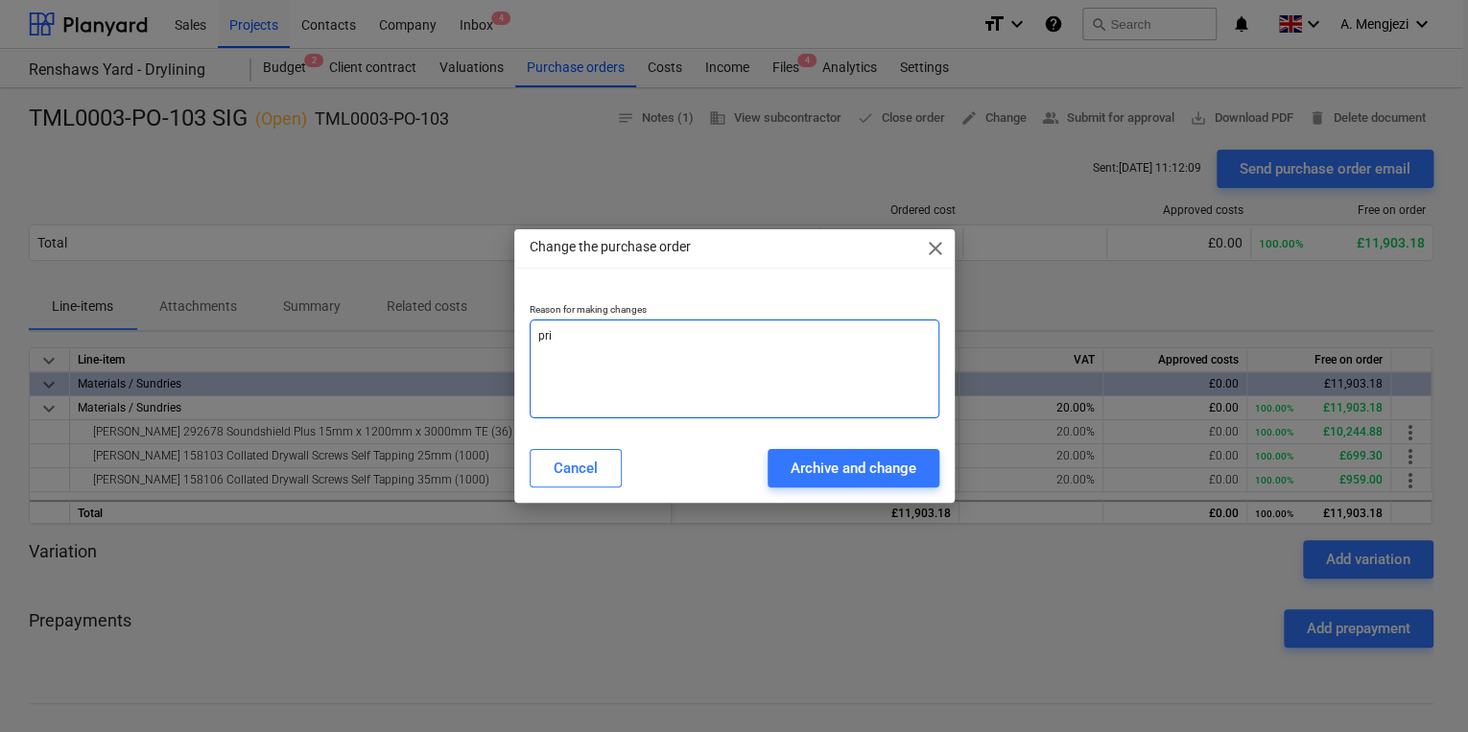
type textarea "x"
type textarea "price"
type textarea "x"
type textarea "price"
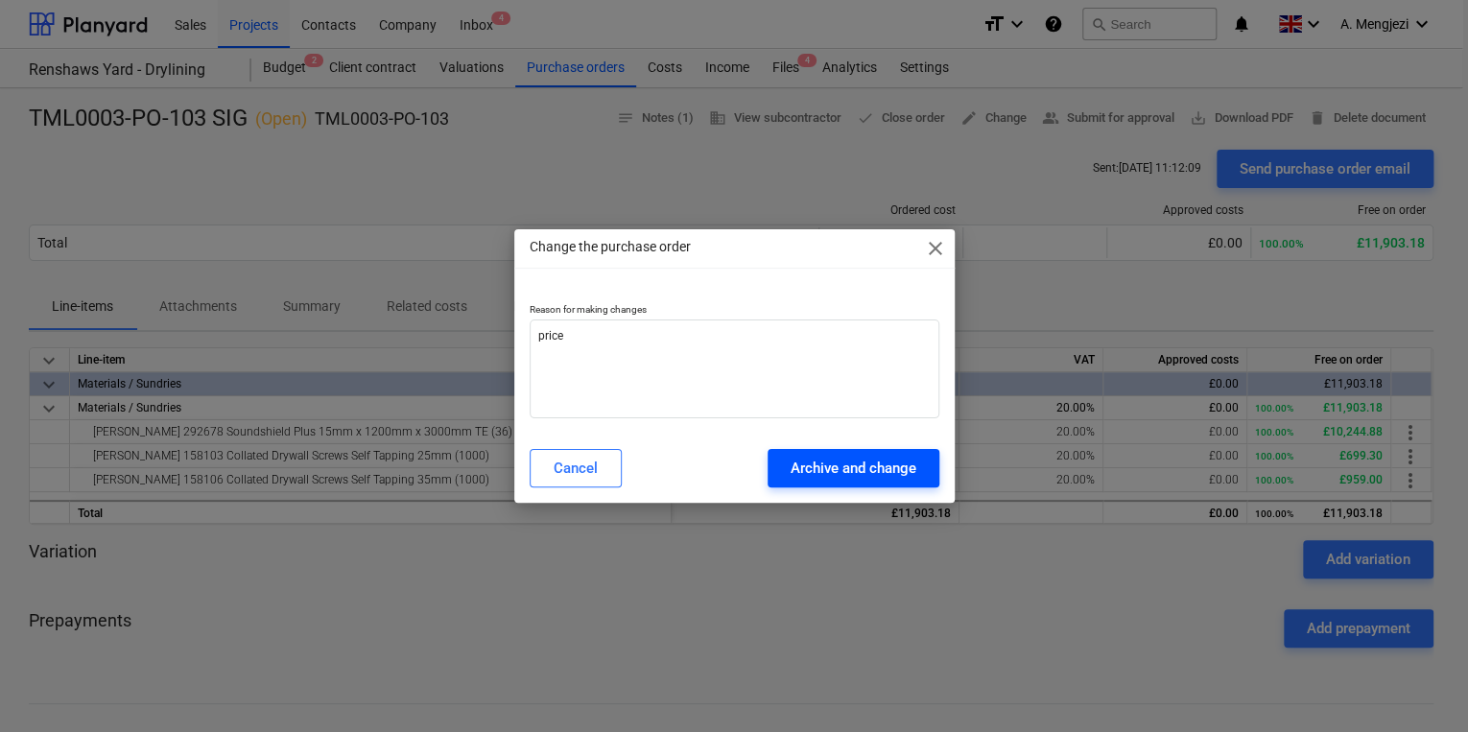
click at [836, 467] on div "Archive and change" at bounding box center [854, 468] width 126 height 25
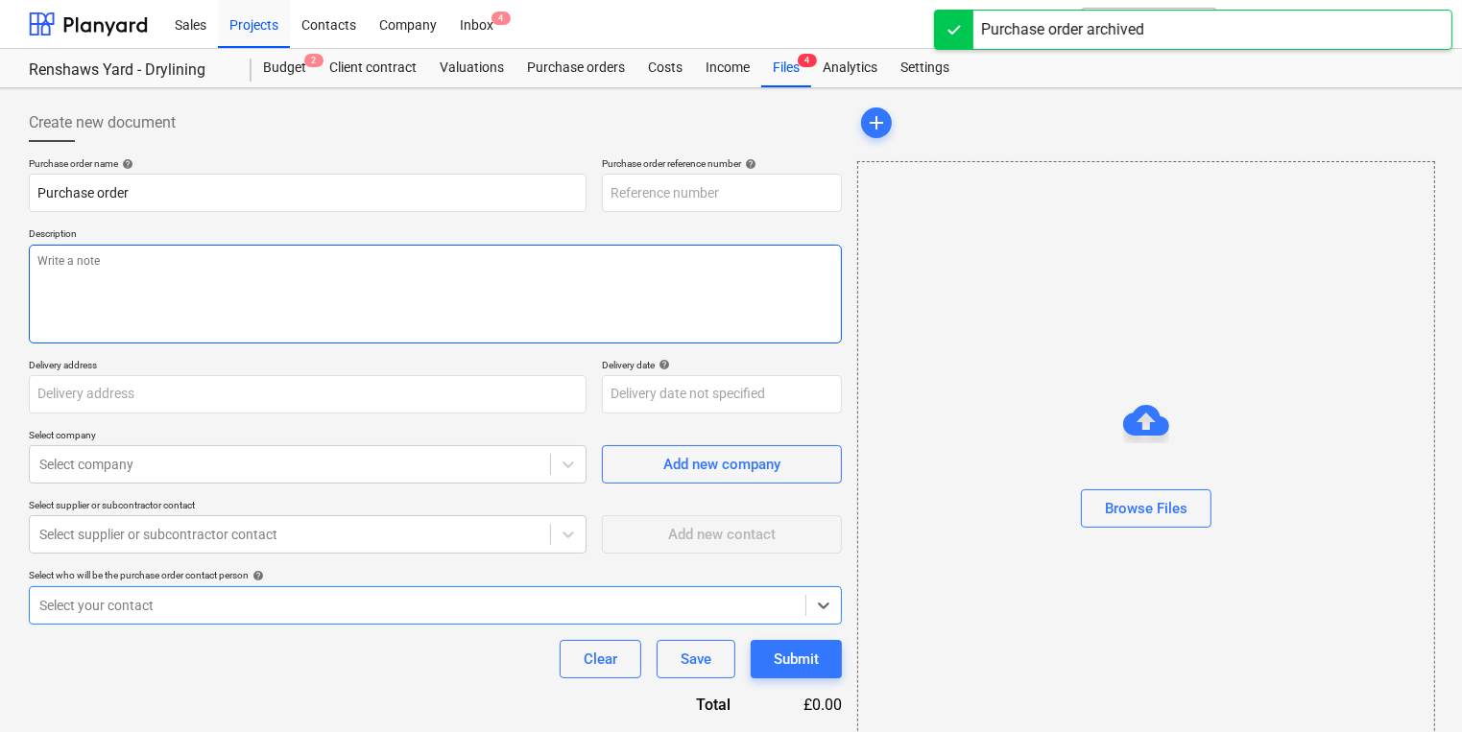
type textarea "x"
type input "TML0003-PO-103 SIG"
type input "TML0003-PO-103"
type textarea "Site contact Joseph 07375 054805"
type input "Dandara Living, Renshaws Yard, Furlong Road, Staines, TW18 4UQ"
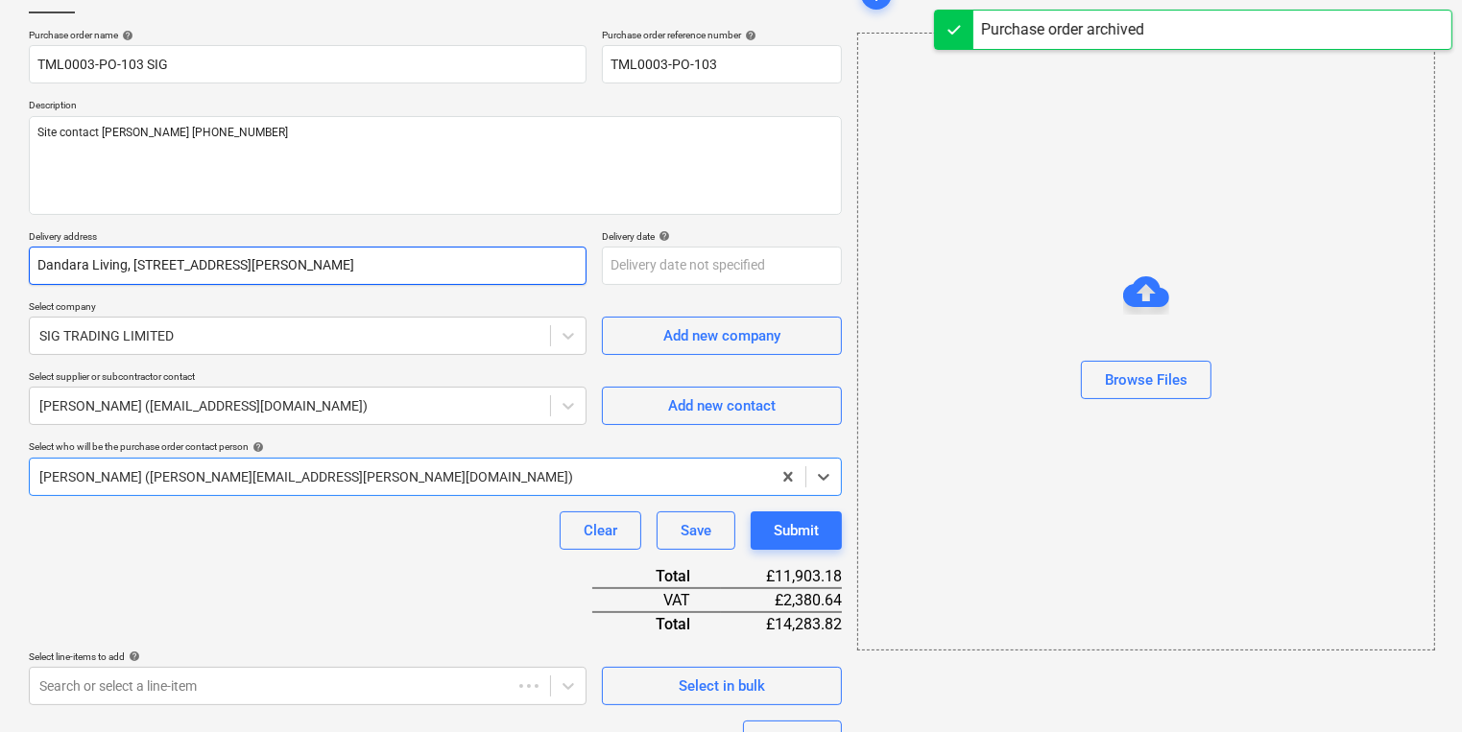
type textarea "x"
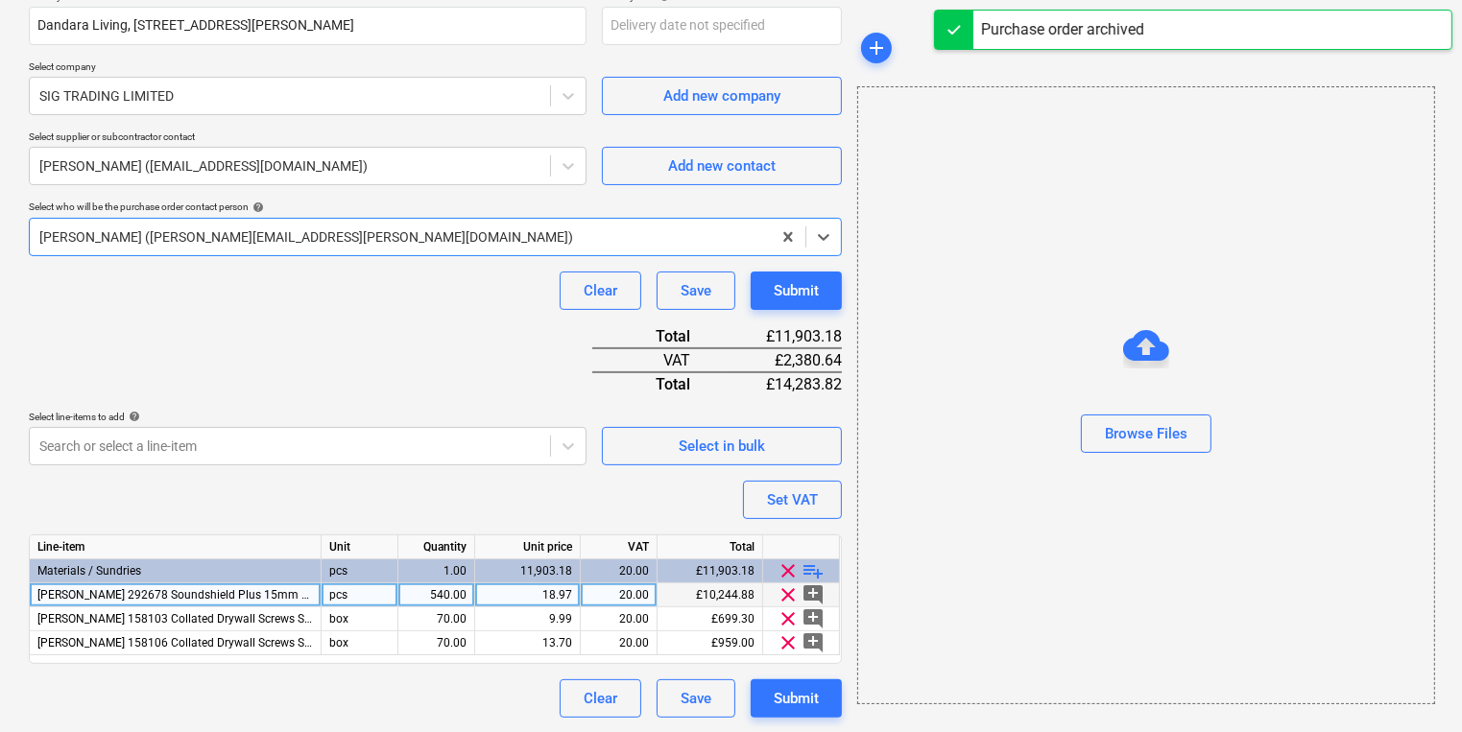
click at [525, 592] on div "18.97" at bounding box center [527, 596] width 89 height 24
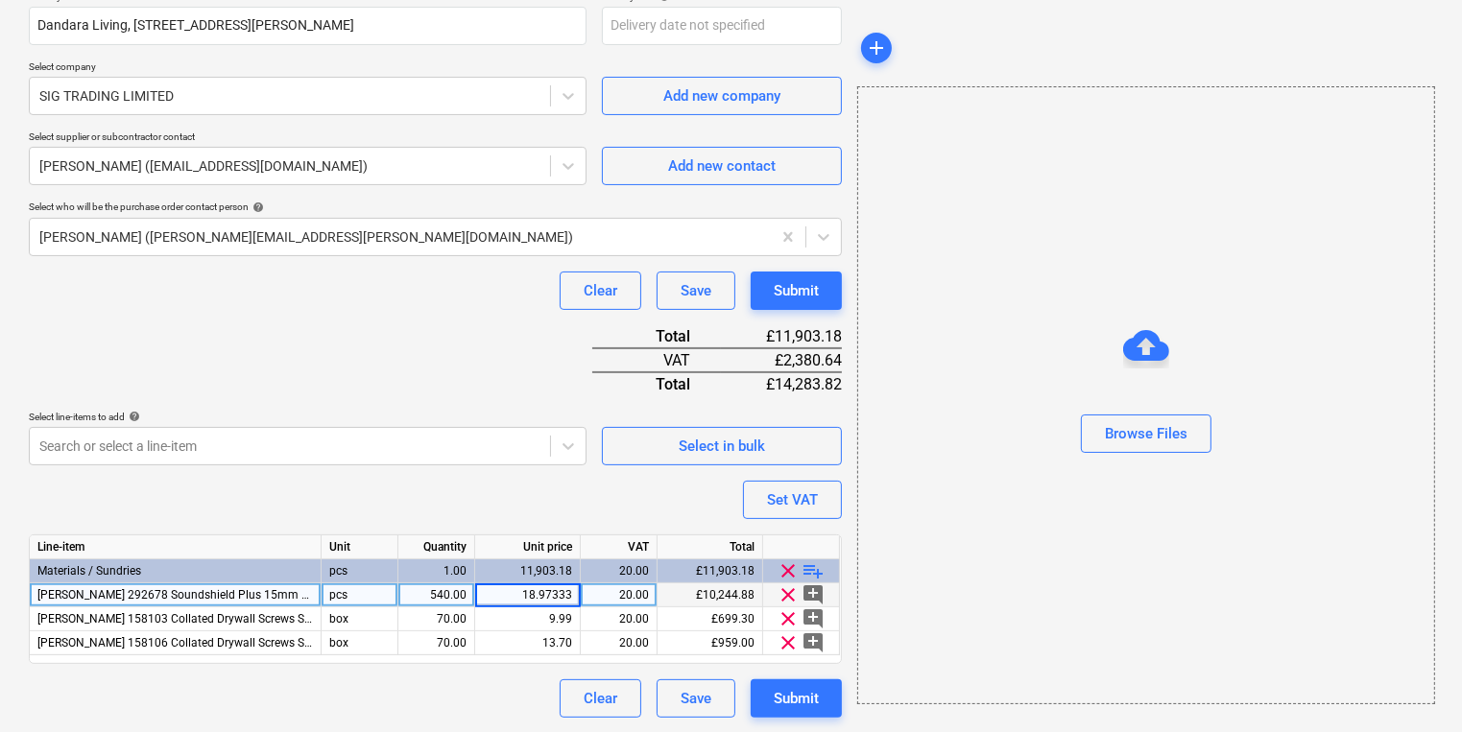
type input "18.973333"
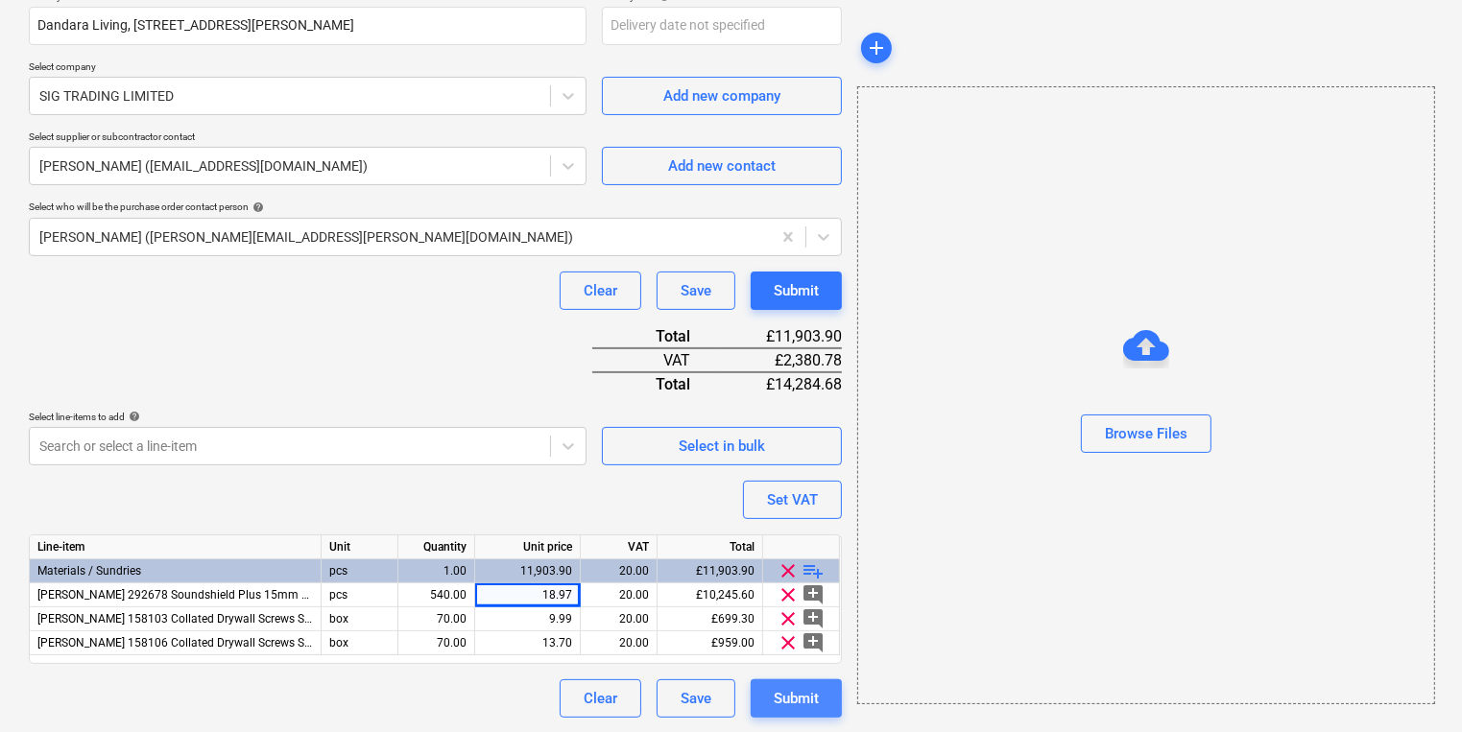
click at [810, 694] on div "Submit" at bounding box center [796, 698] width 45 height 25
type textarea "x"
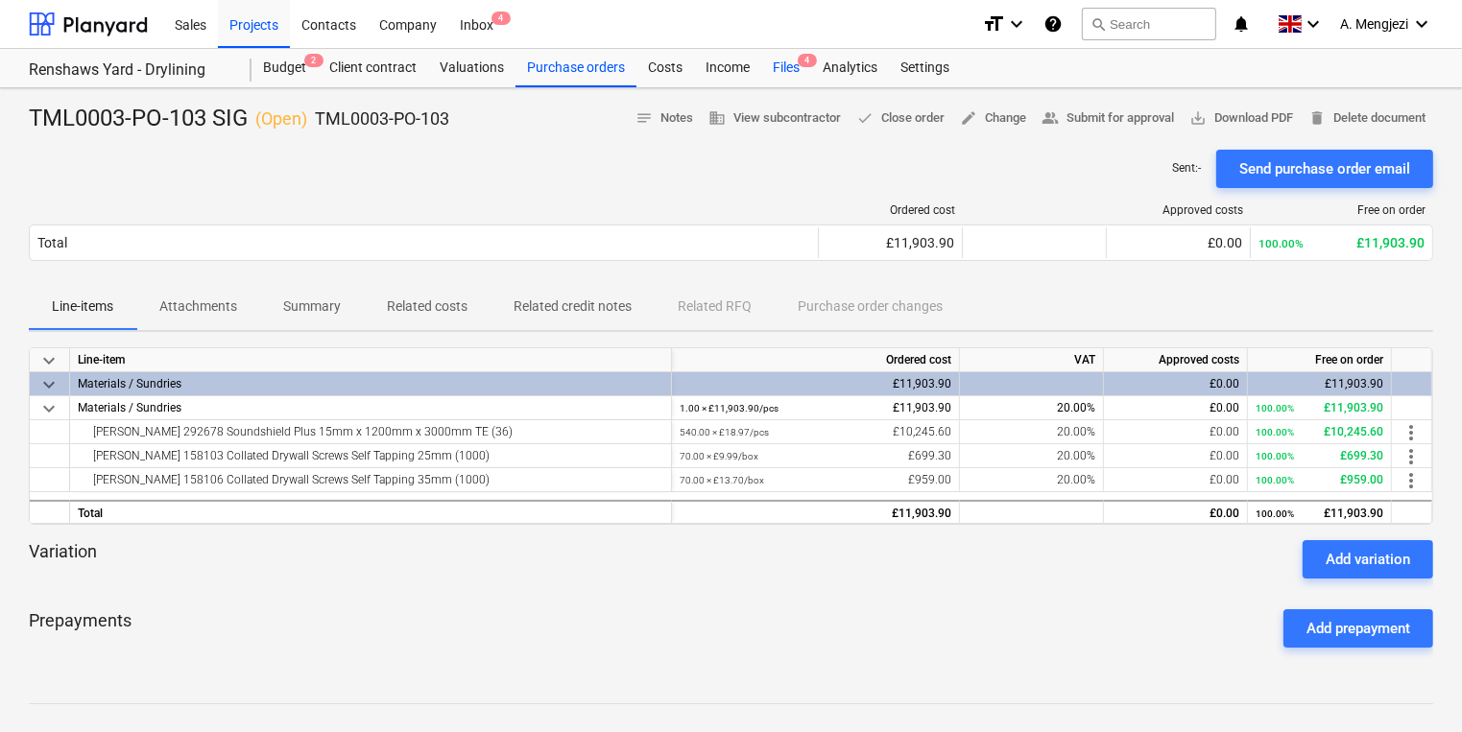
click at [787, 65] on div "Files 4" at bounding box center [786, 68] width 50 height 38
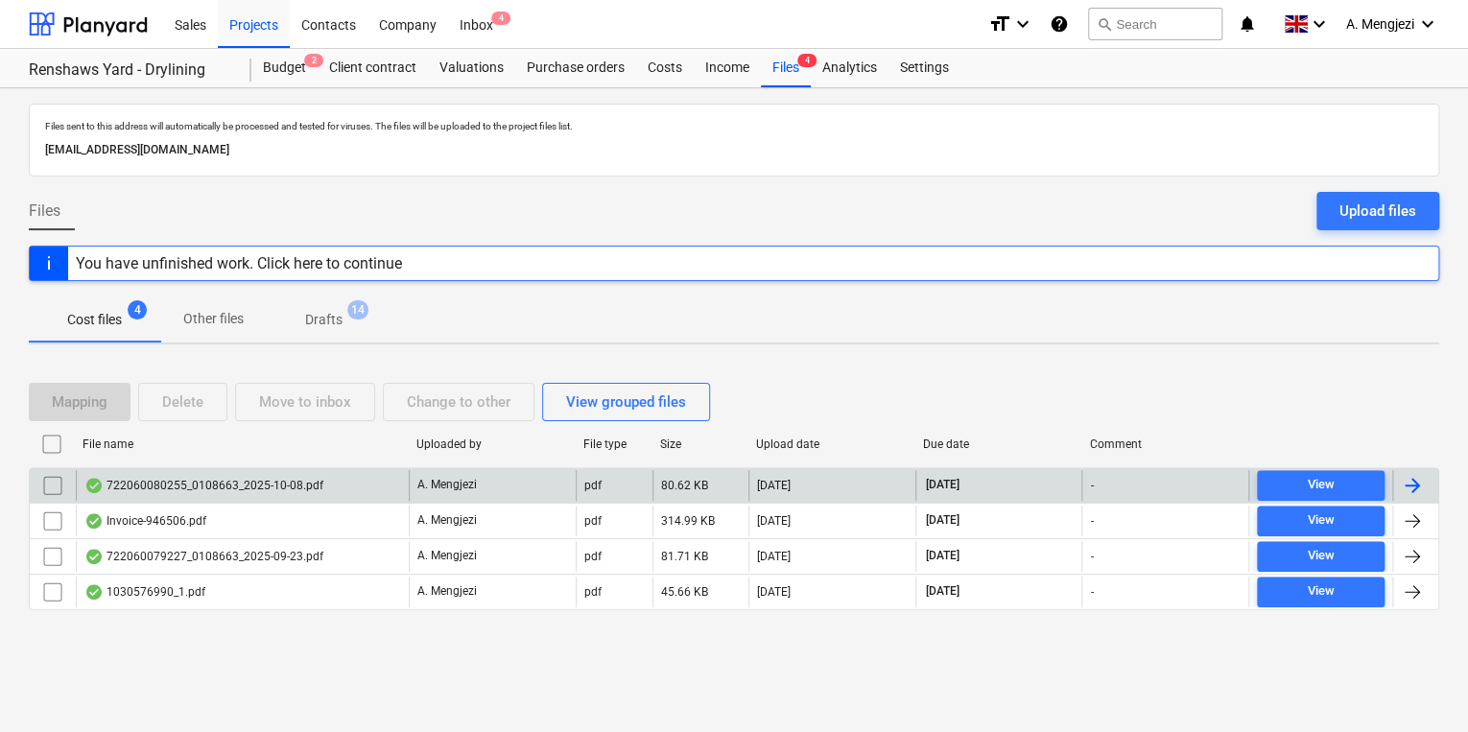
click at [290, 478] on div "722060080255_0108663_2025-10-08.pdf" at bounding box center [203, 485] width 239 height 15
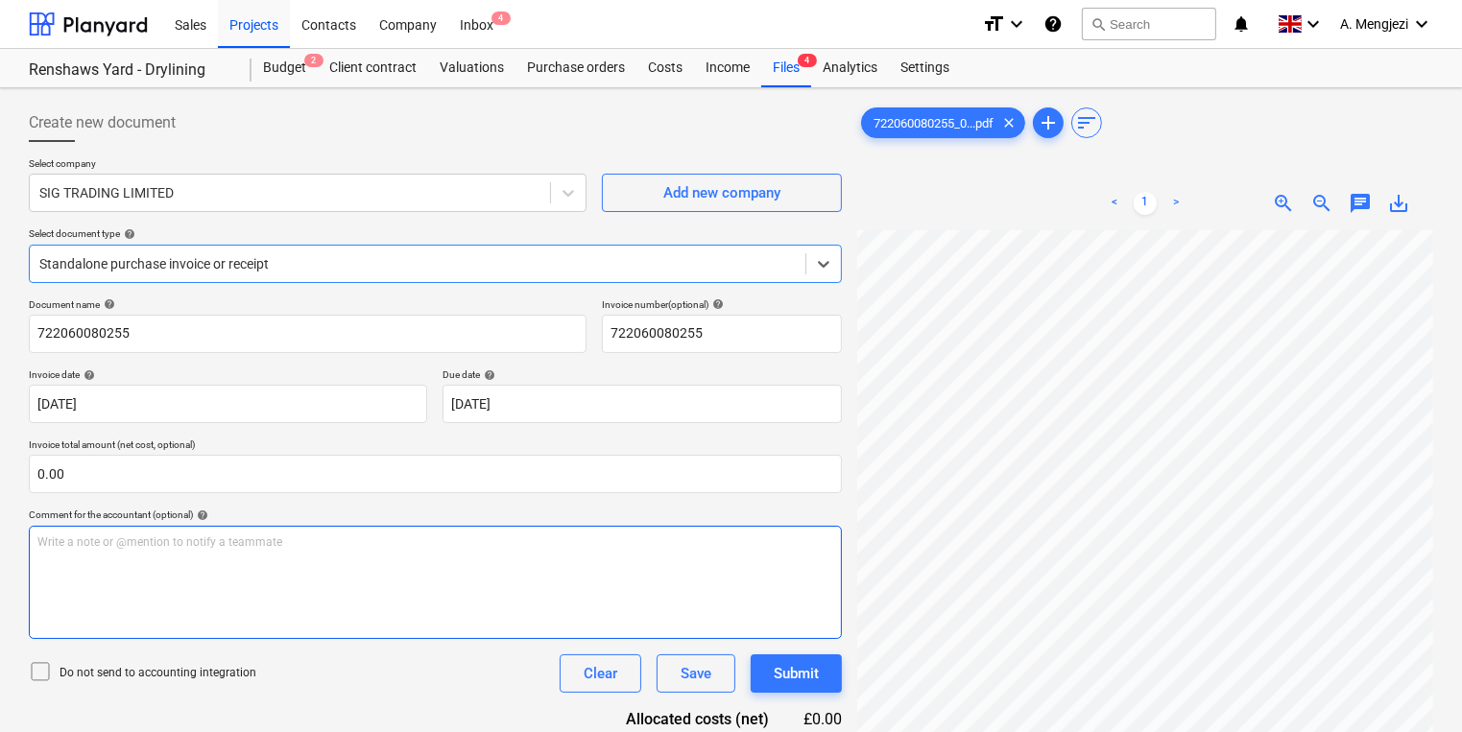
scroll to position [384, 0]
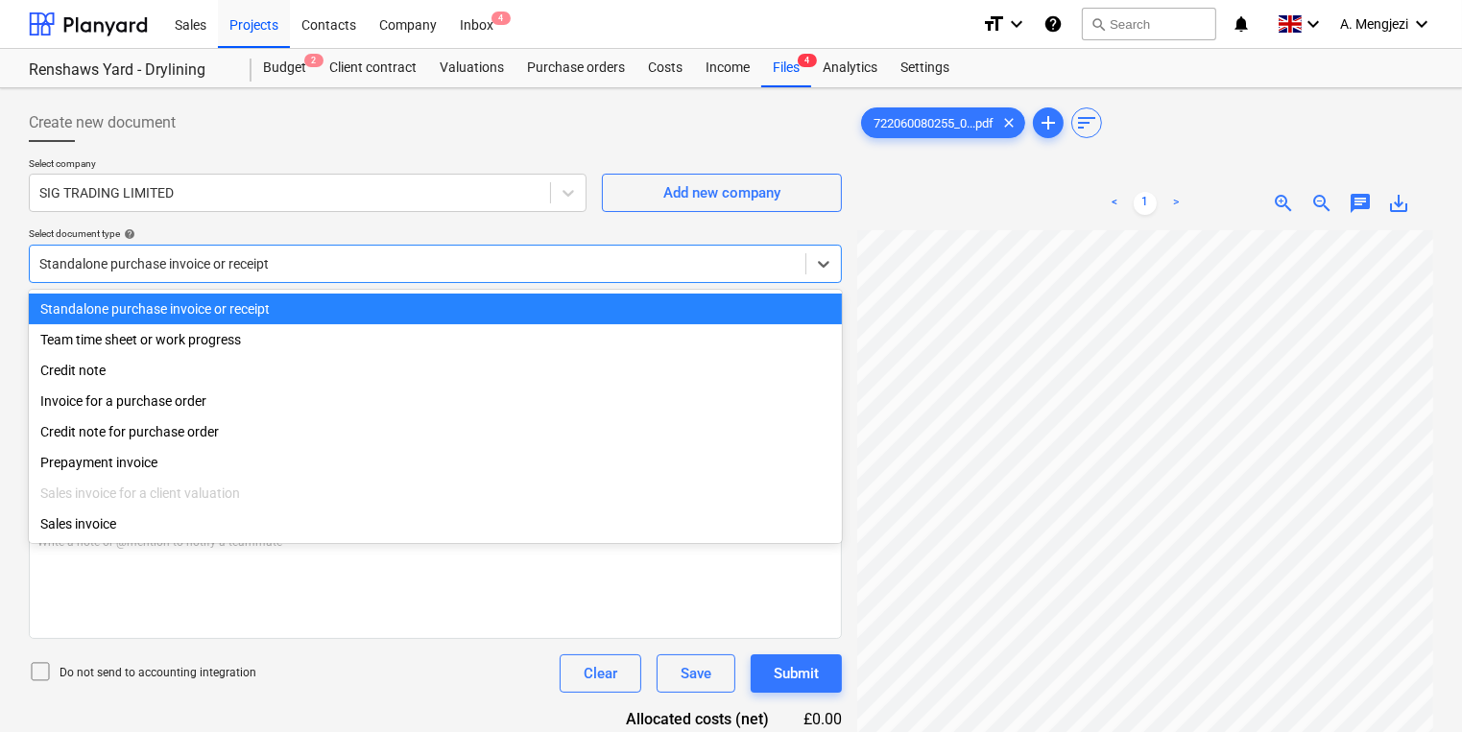
click at [394, 263] on div at bounding box center [417, 263] width 756 height 19
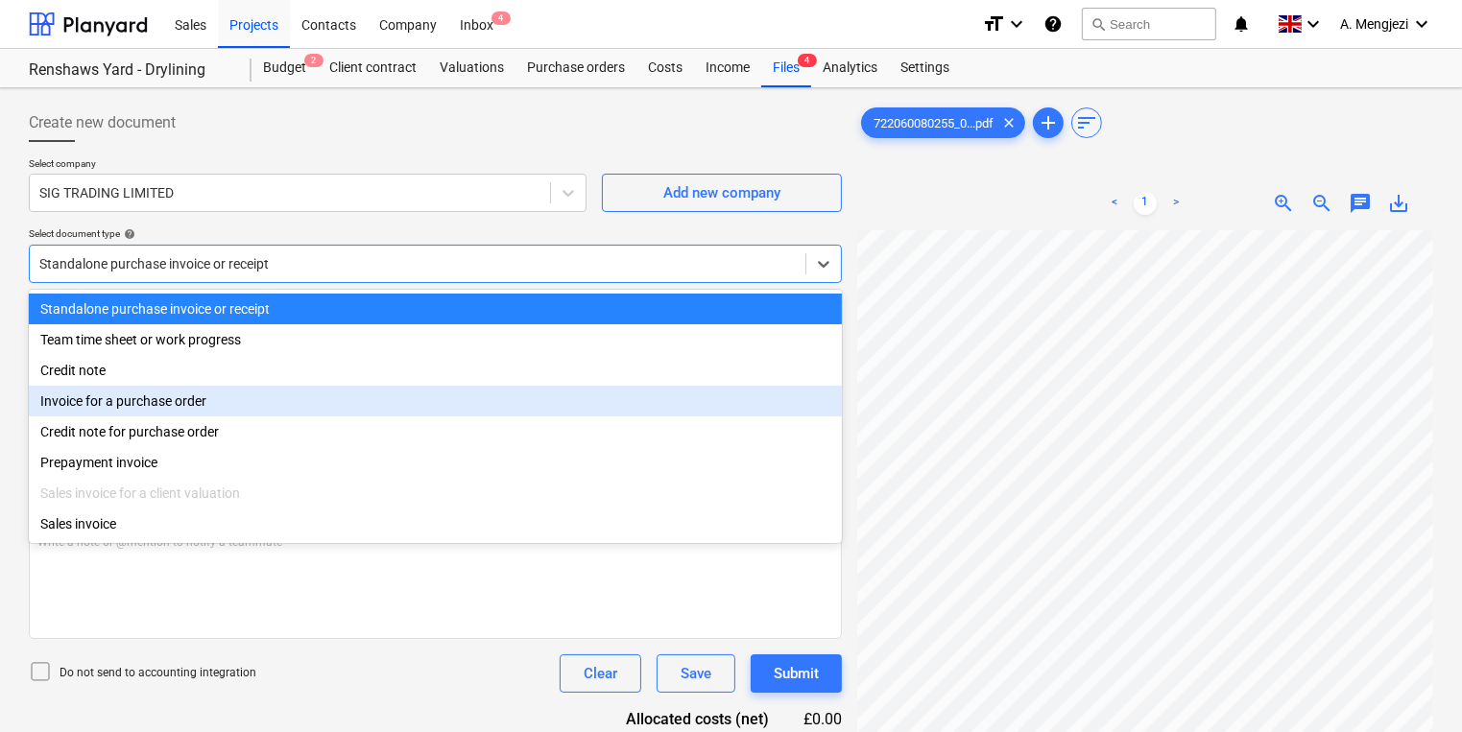
click at [259, 400] on div "Invoice for a purchase order" at bounding box center [435, 401] width 813 height 31
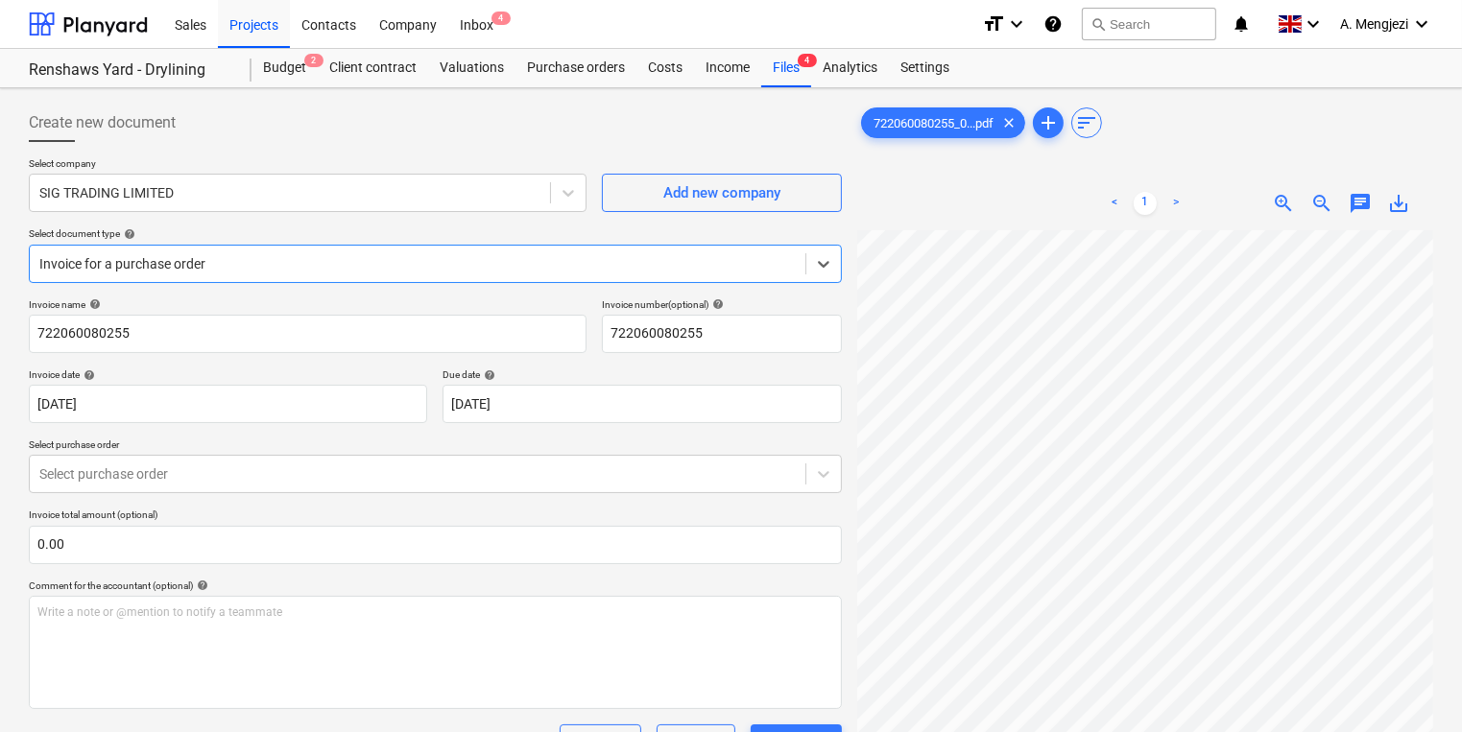
click at [251, 495] on div "Invoice name help 722060080255 Invoice number (optional) help 722060080255 Invo…" at bounding box center [435, 549] width 813 height 502
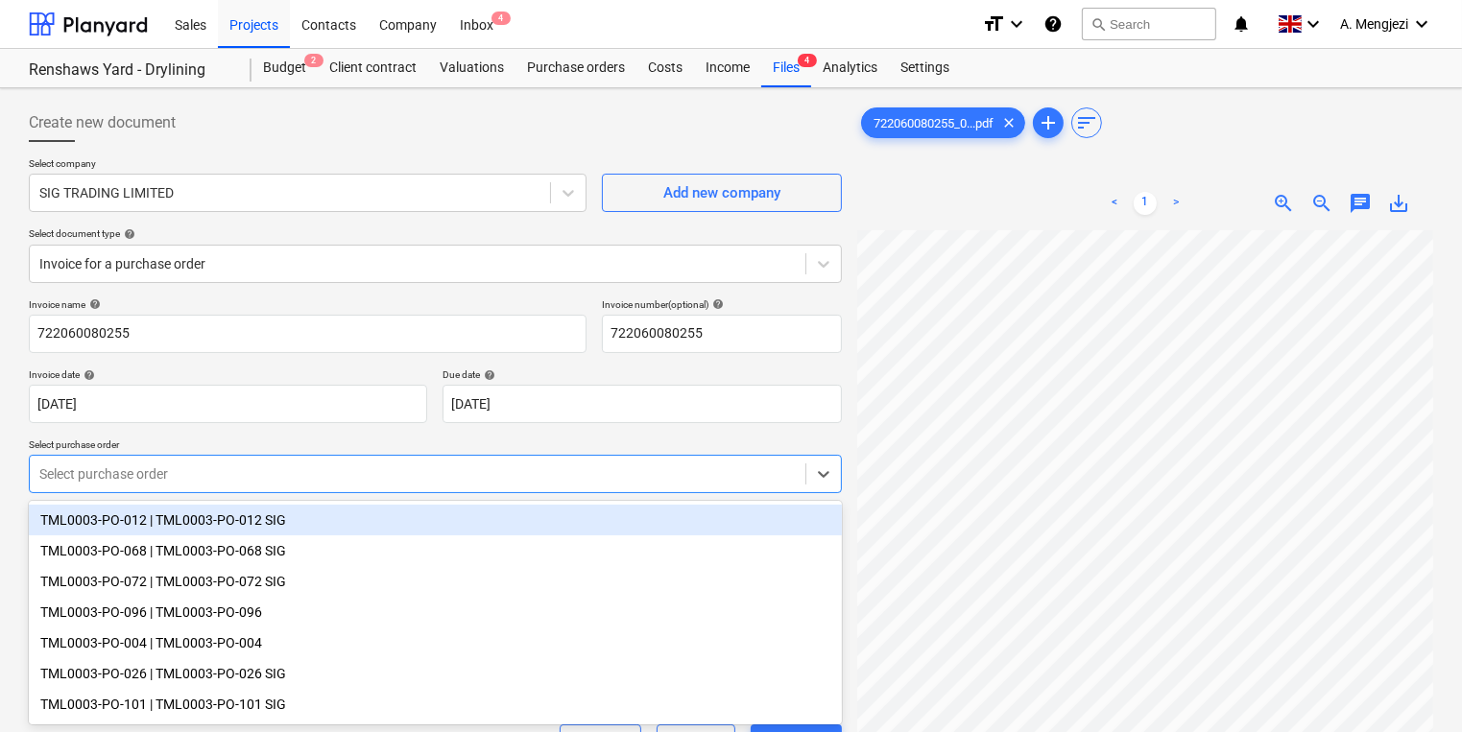
scroll to position [64, 0]
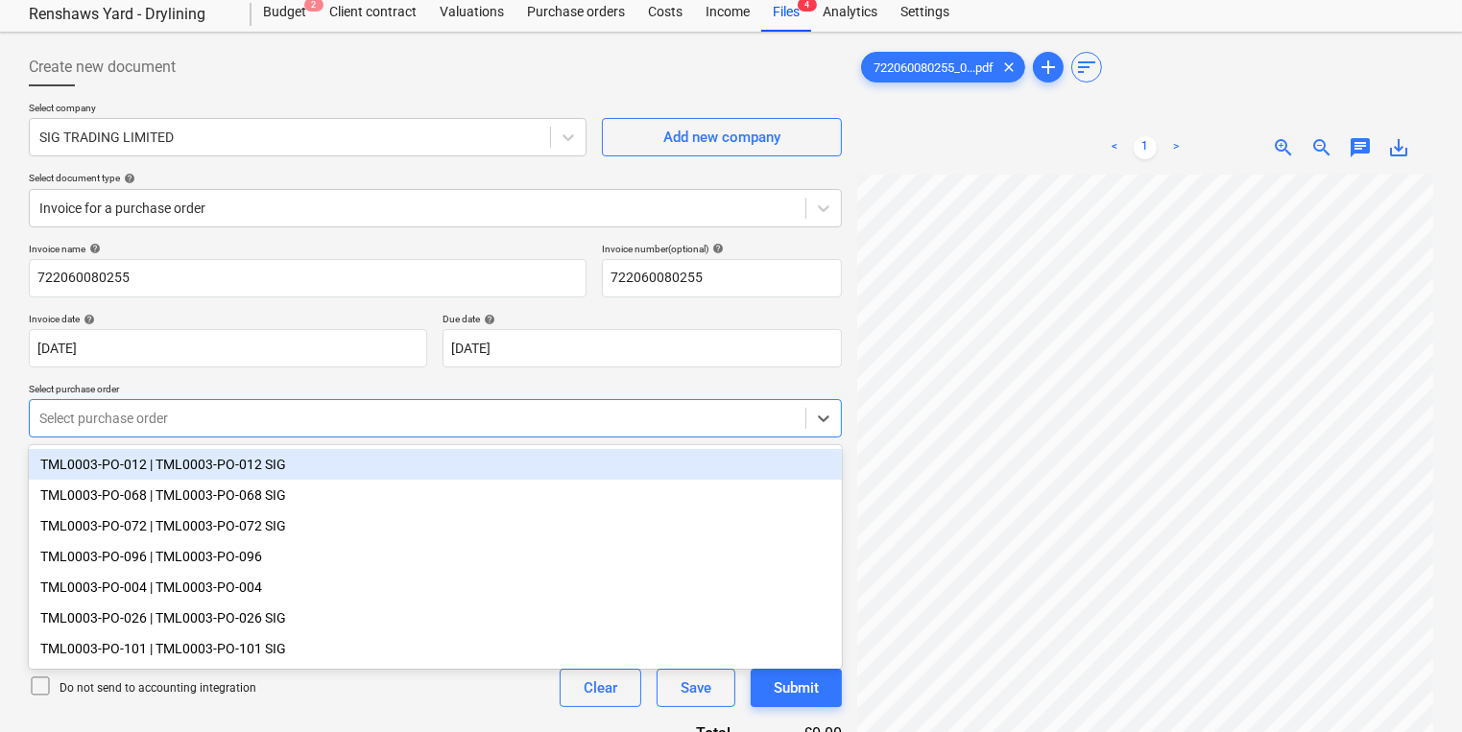
click at [257, 469] on body "Sales Projects Contacts Company Inbox 4 format_size keyboard_arrow_down help se…" at bounding box center [731, 310] width 1462 height 732
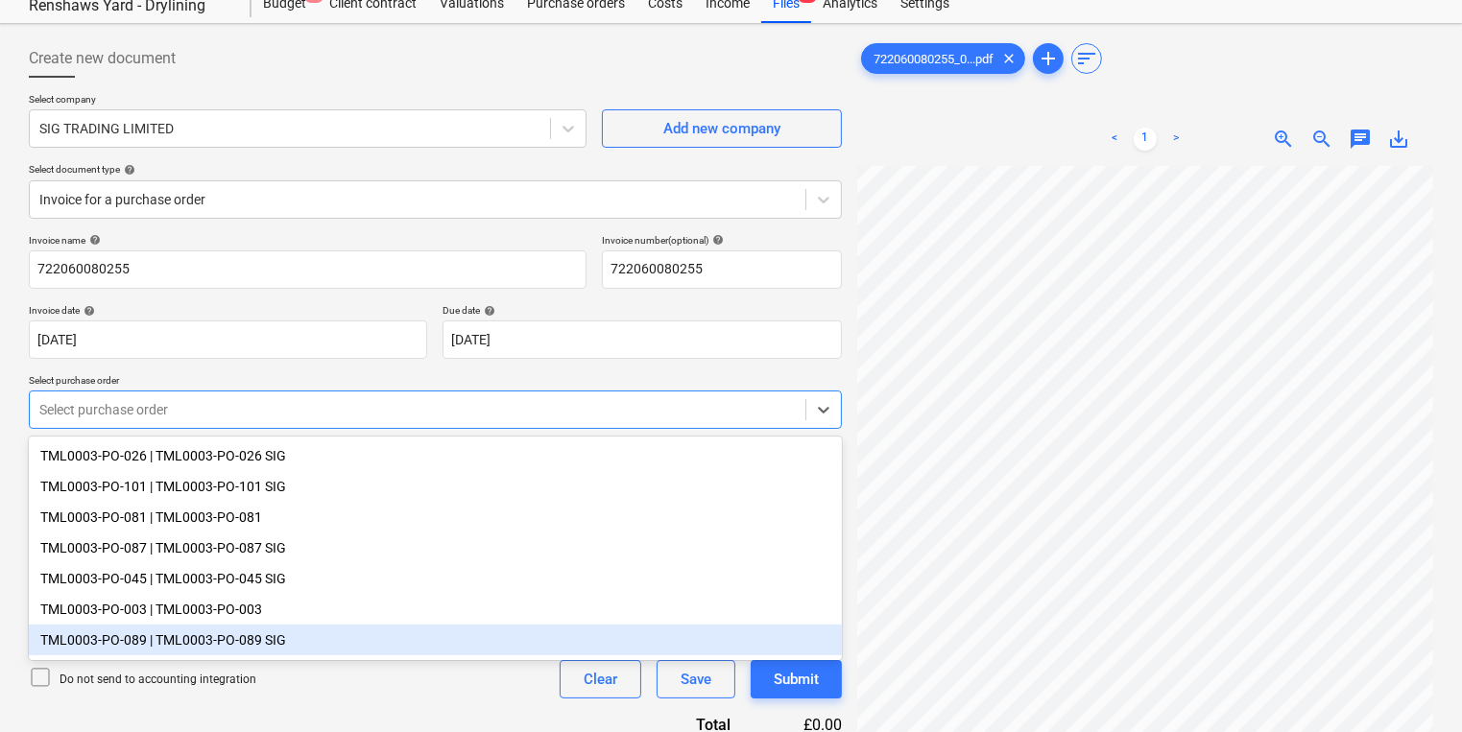
scroll to position [225, 0]
click at [311, 630] on div "TML0003-PO-103 | TML0003-PO-103 SIG" at bounding box center [435, 641] width 813 height 31
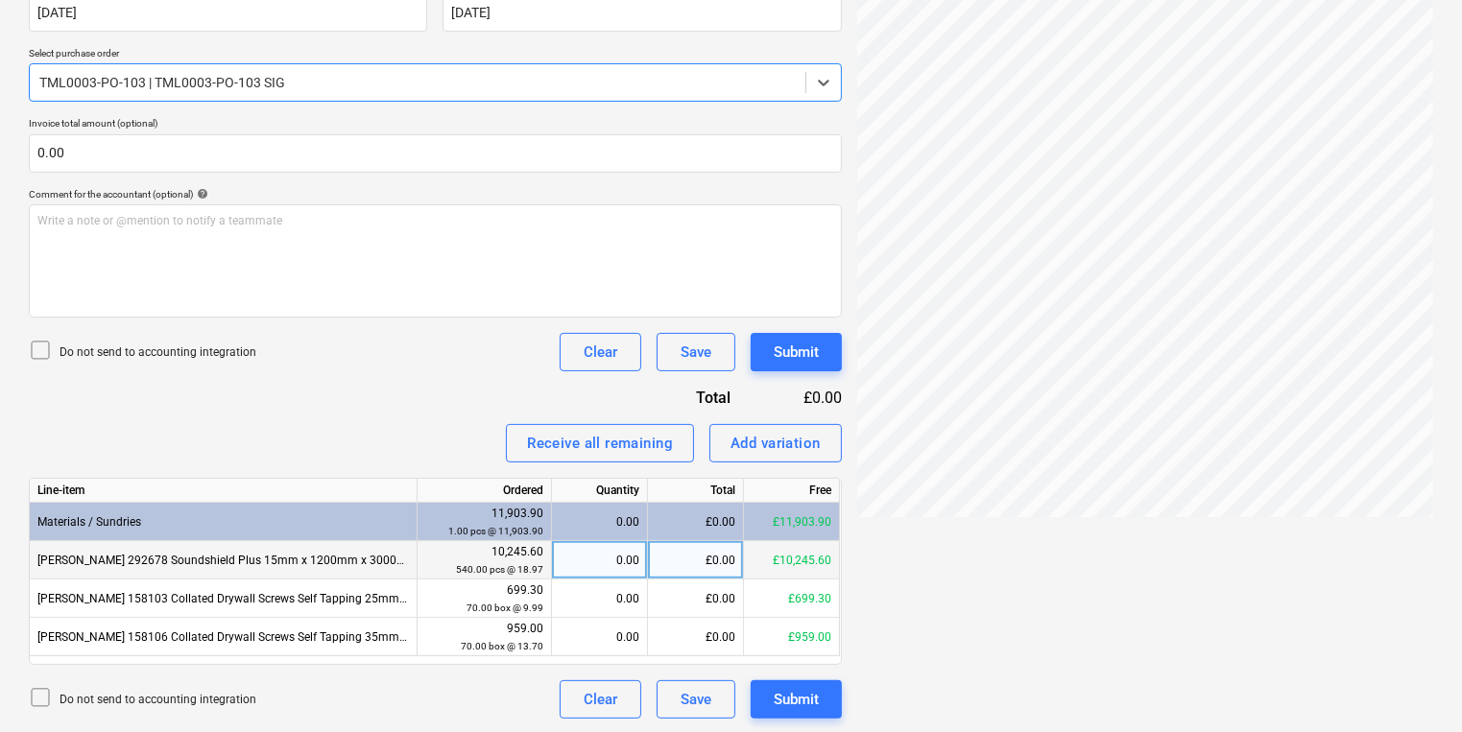
scroll to position [393, 0]
click at [631, 553] on div "0.00" at bounding box center [600, 559] width 80 height 38
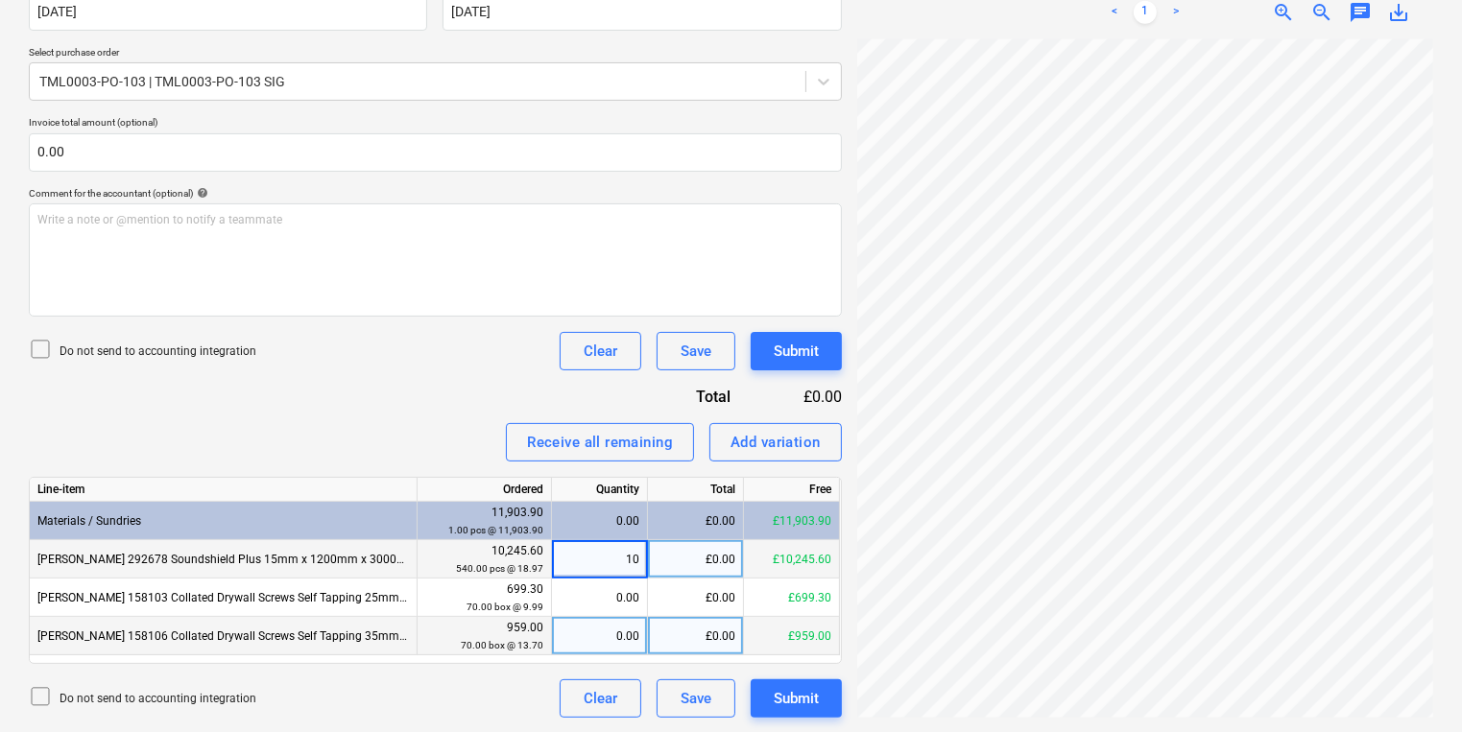
type input "108"
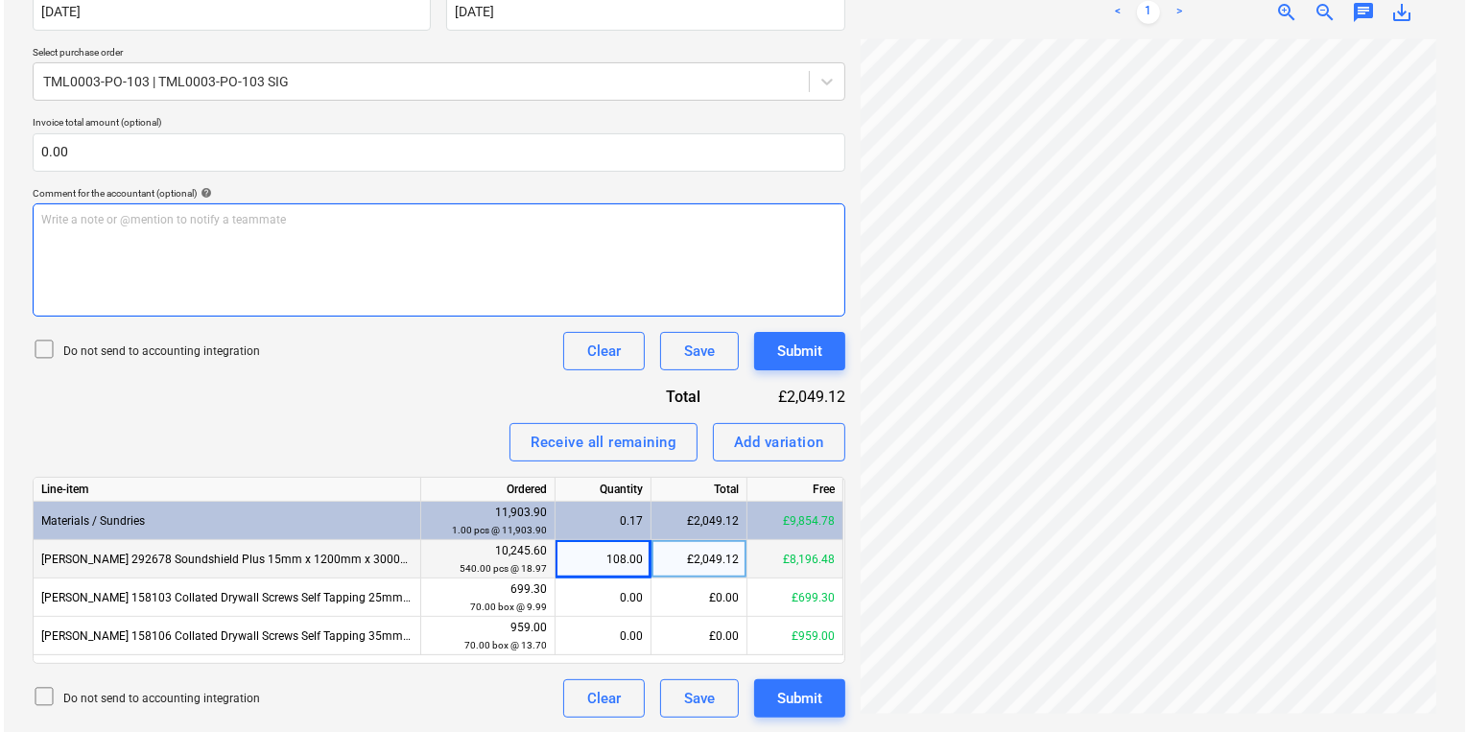
scroll to position [529, 291]
click at [810, 313] on div "Create new document Select company SIG TRADING LIMITED Add new company Select d…" at bounding box center [731, 214] width 1420 height 1022
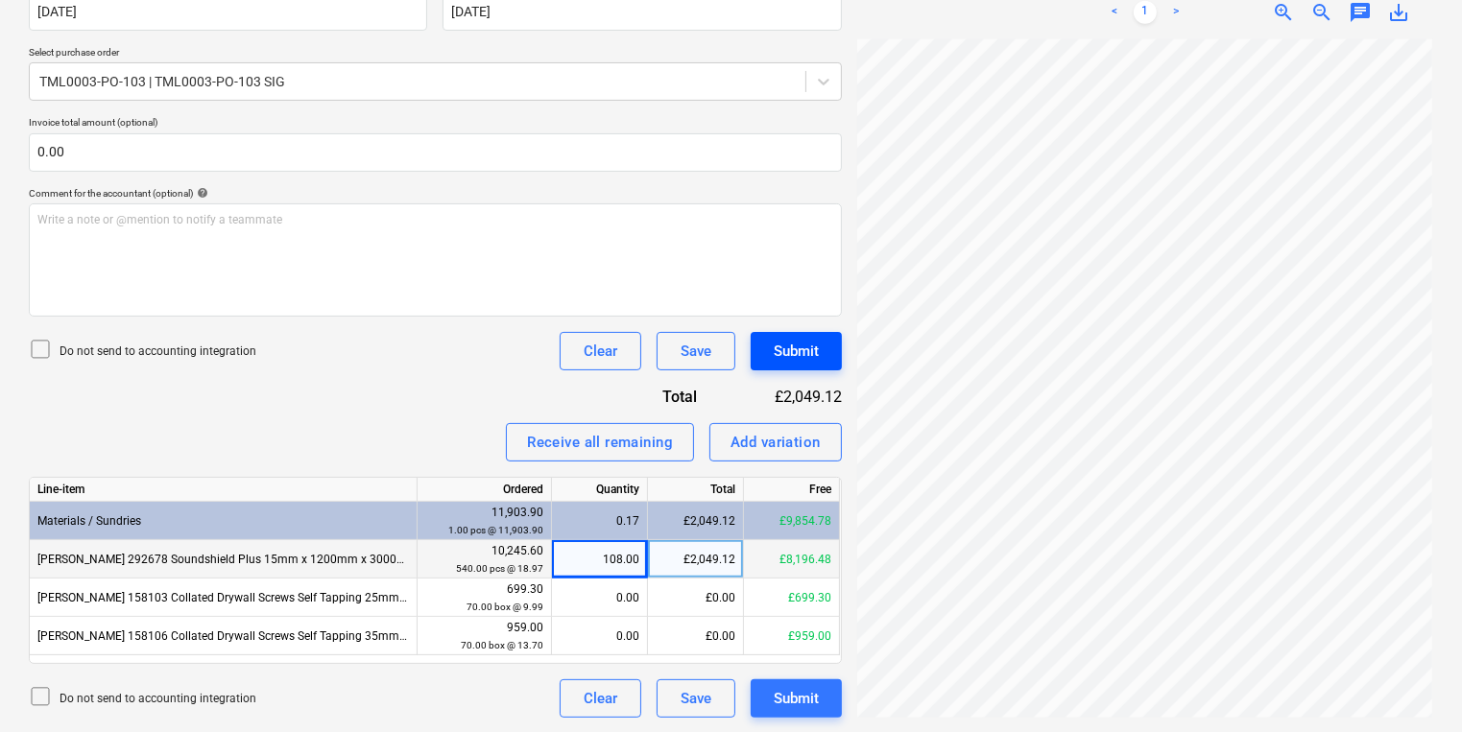
click at [759, 351] on button "Submit" at bounding box center [796, 351] width 91 height 38
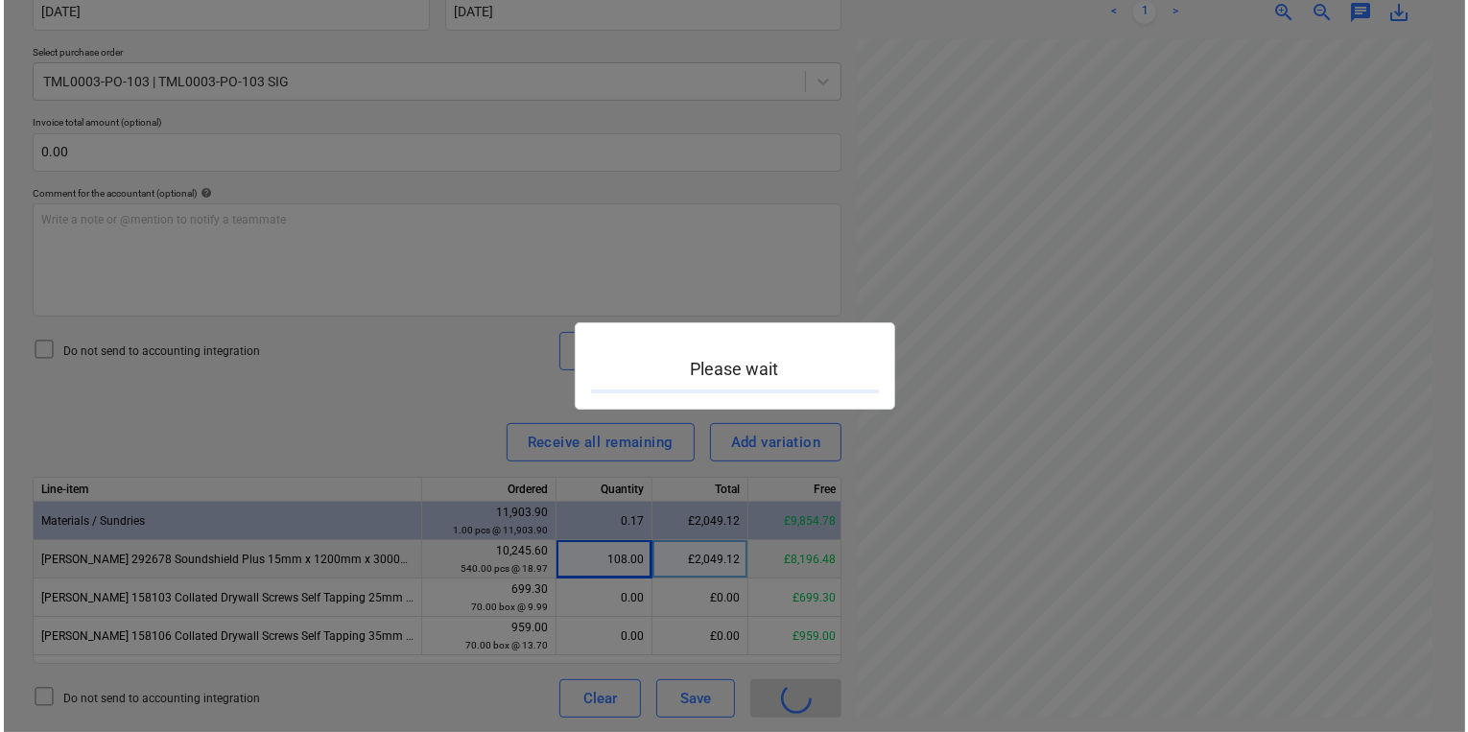
scroll to position [529, 290]
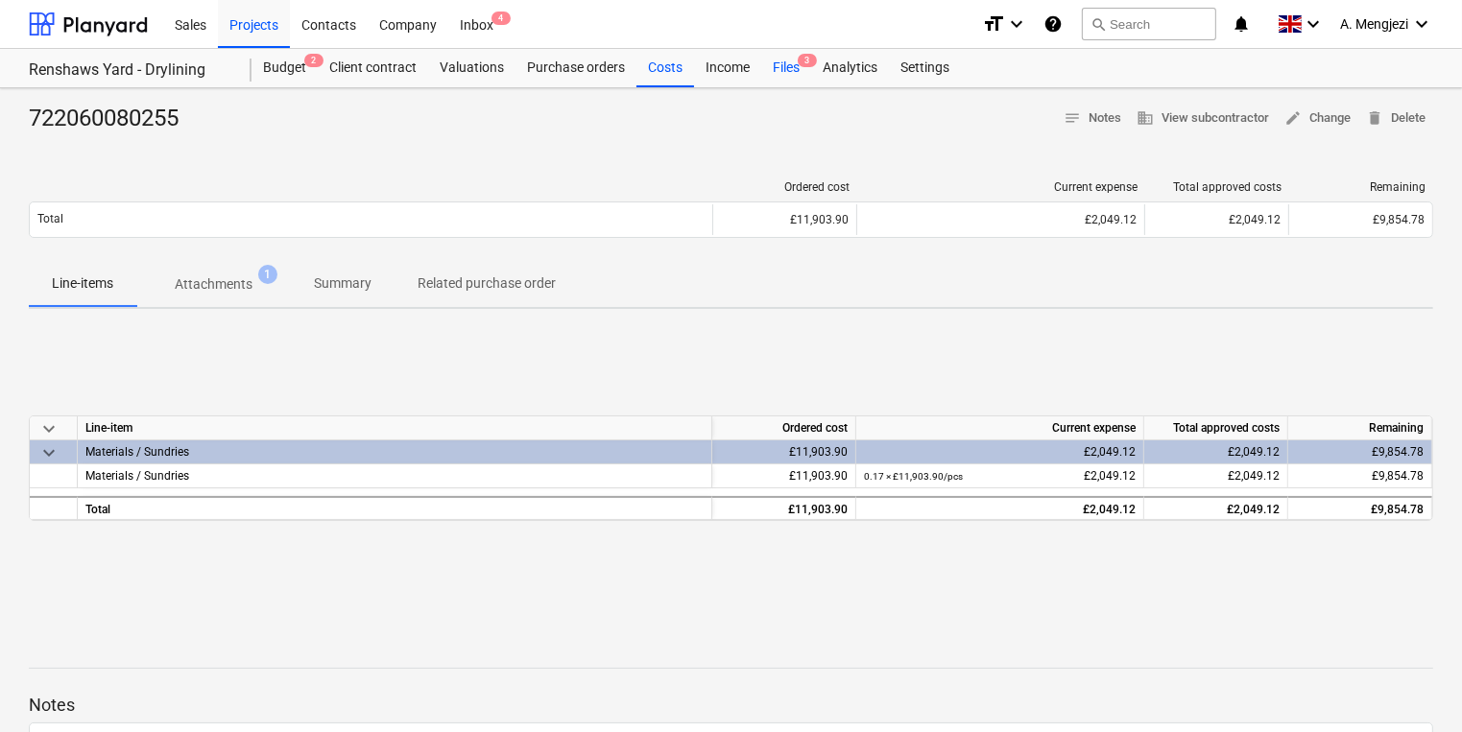
click at [772, 71] on div "Files 3" at bounding box center [786, 68] width 50 height 38
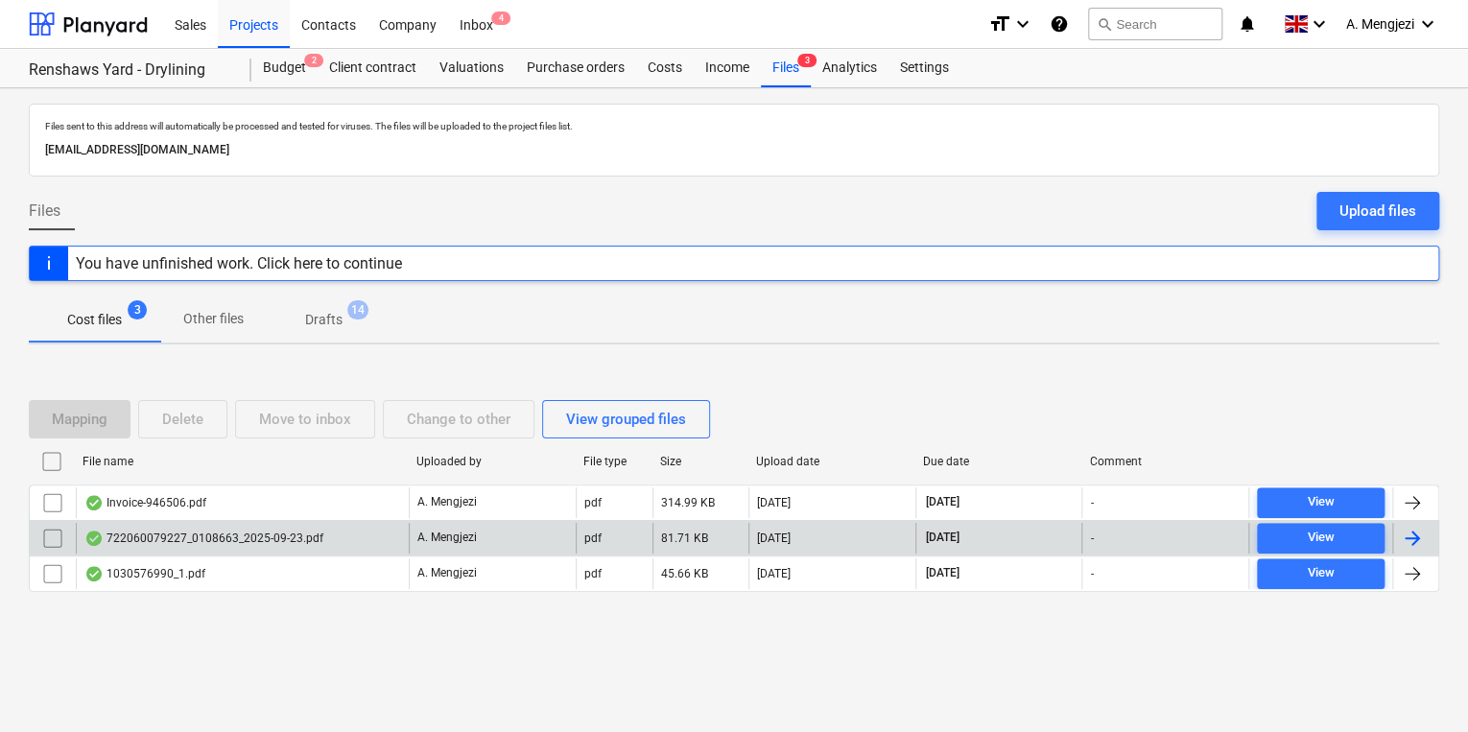
click at [207, 523] on div "722060079227_0108663_2025-09-23.pdf" at bounding box center [242, 538] width 333 height 31
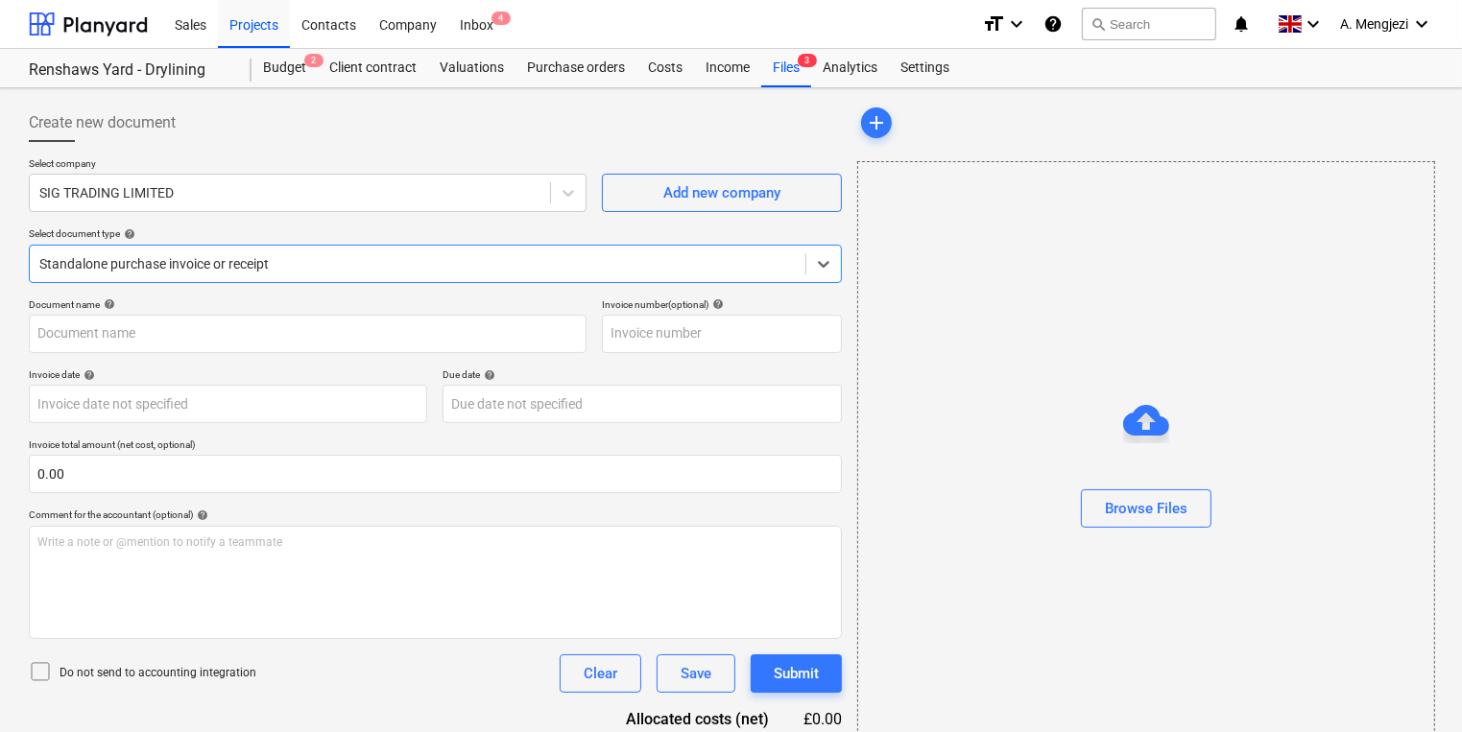
type input "722060079227"
type input "23 Sep 2025"
type input "15 Nov 2025"
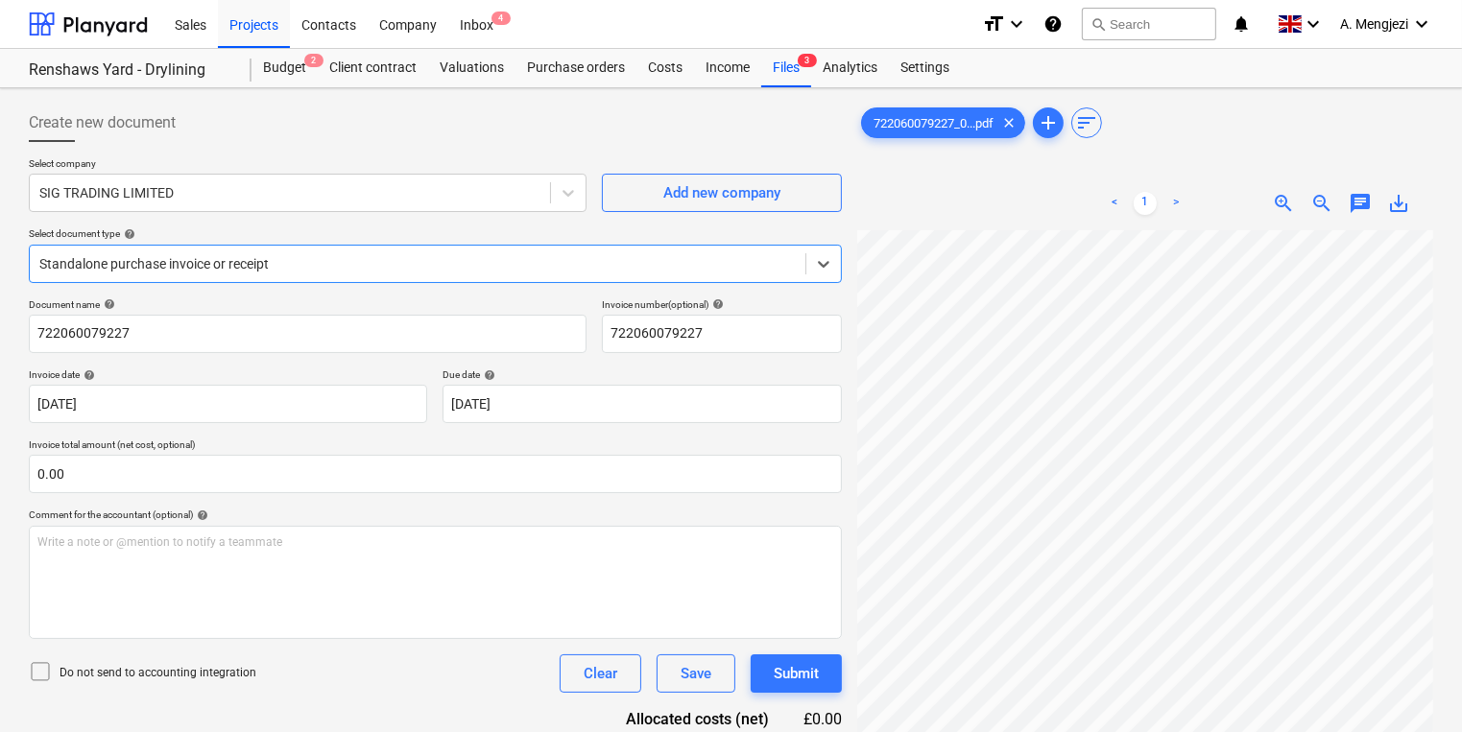
scroll to position [384, 0]
click at [799, 76] on div "Files 3" at bounding box center [786, 68] width 50 height 38
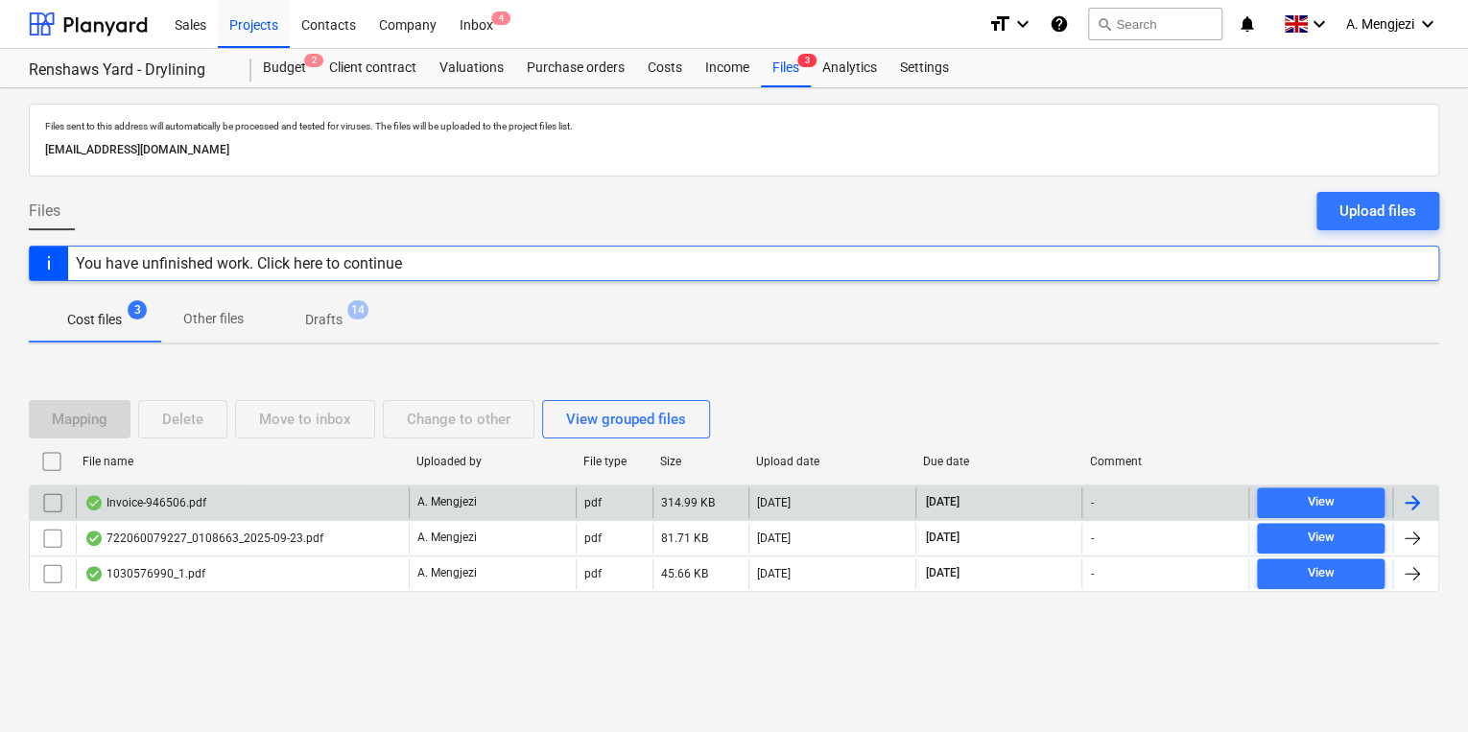
click at [484, 491] on div "A. Mengjezi" at bounding box center [492, 503] width 167 height 31
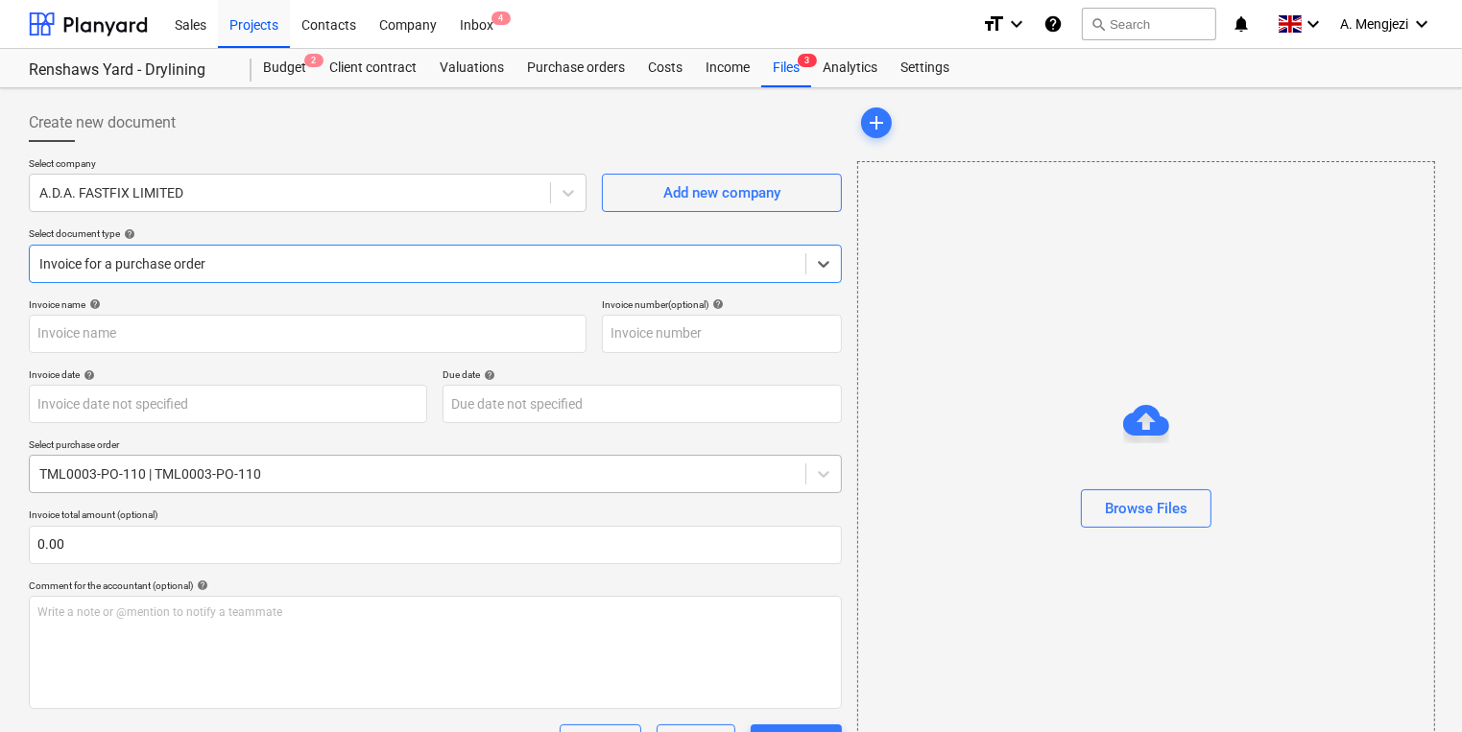
type input "946506"
type input "09 Oct 2025"
type input "[DATE]"
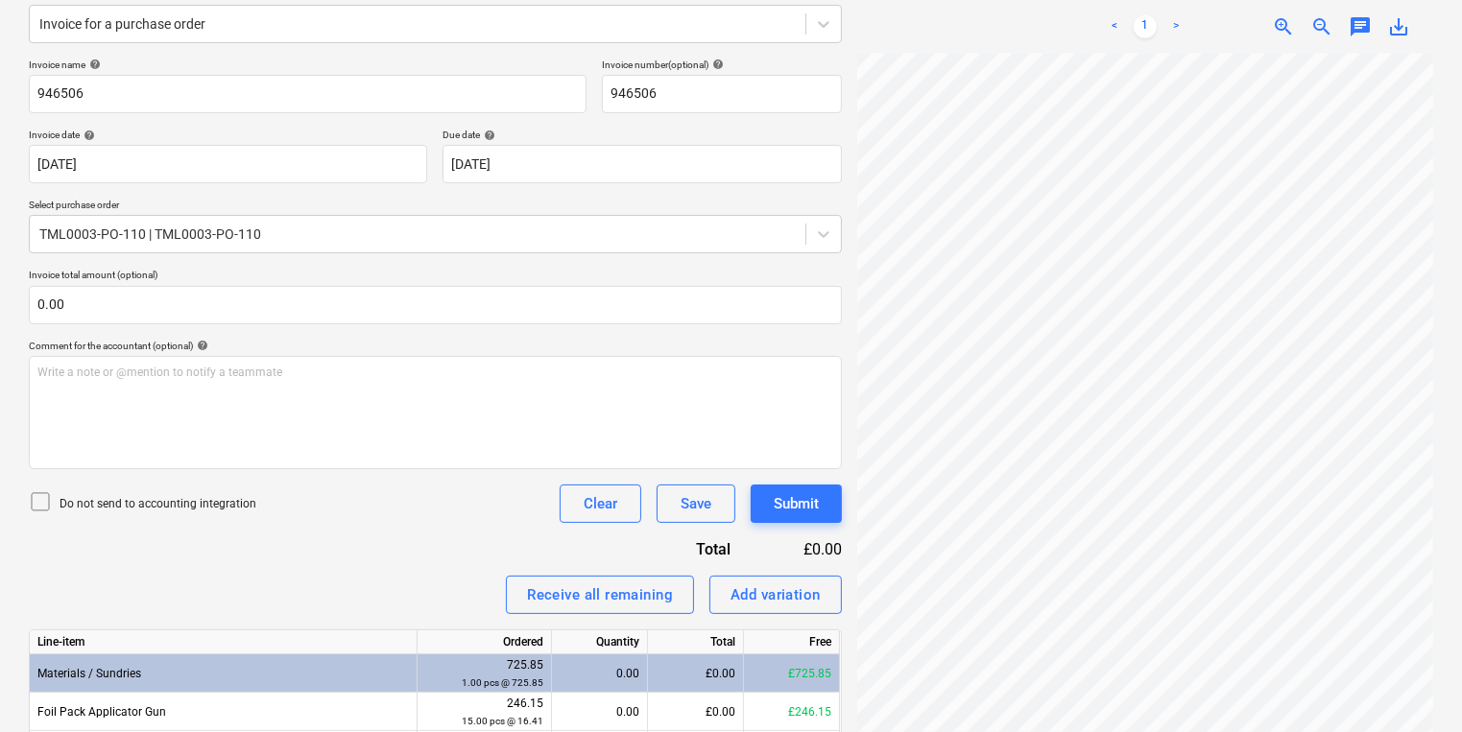
scroll to position [431, 0]
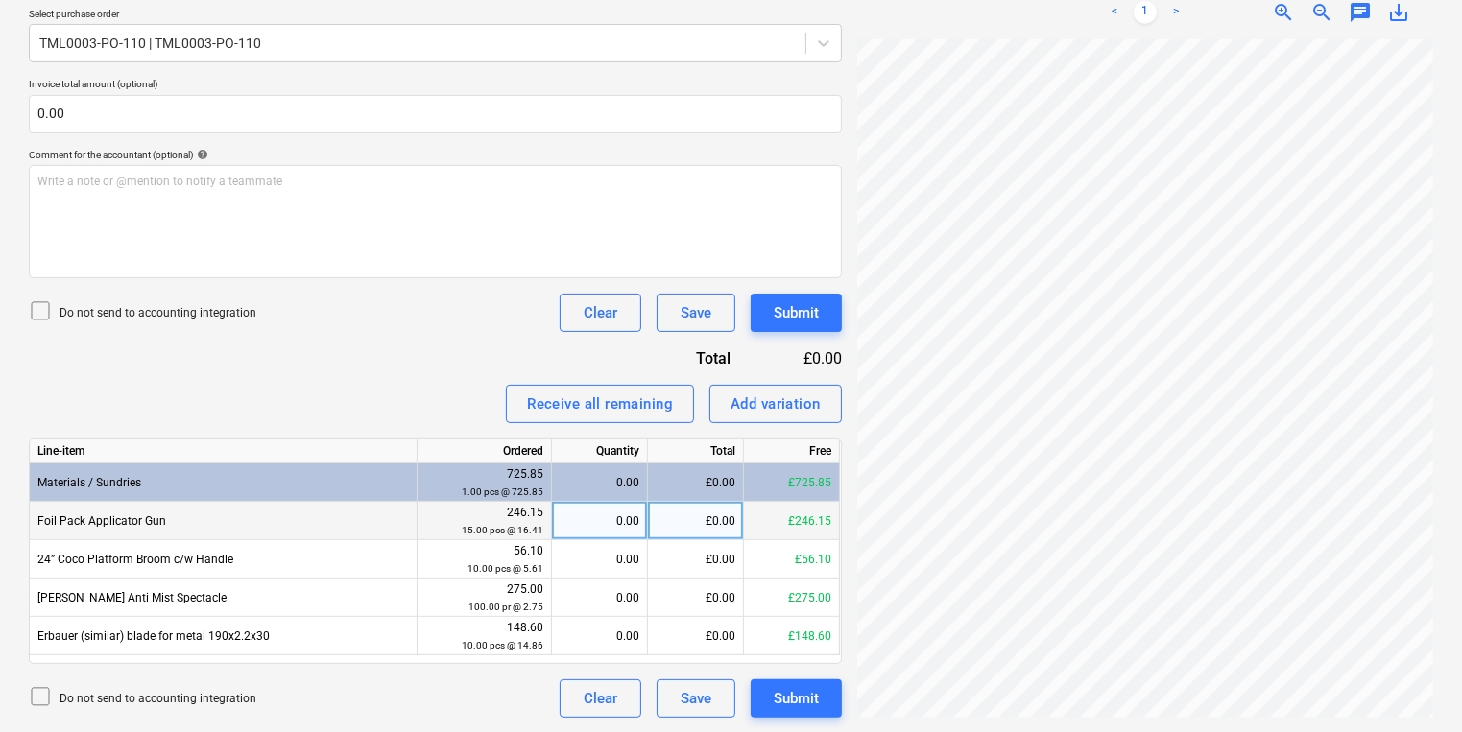
click at [660, 523] on div "£0.00" at bounding box center [696, 521] width 96 height 38
type input "15"
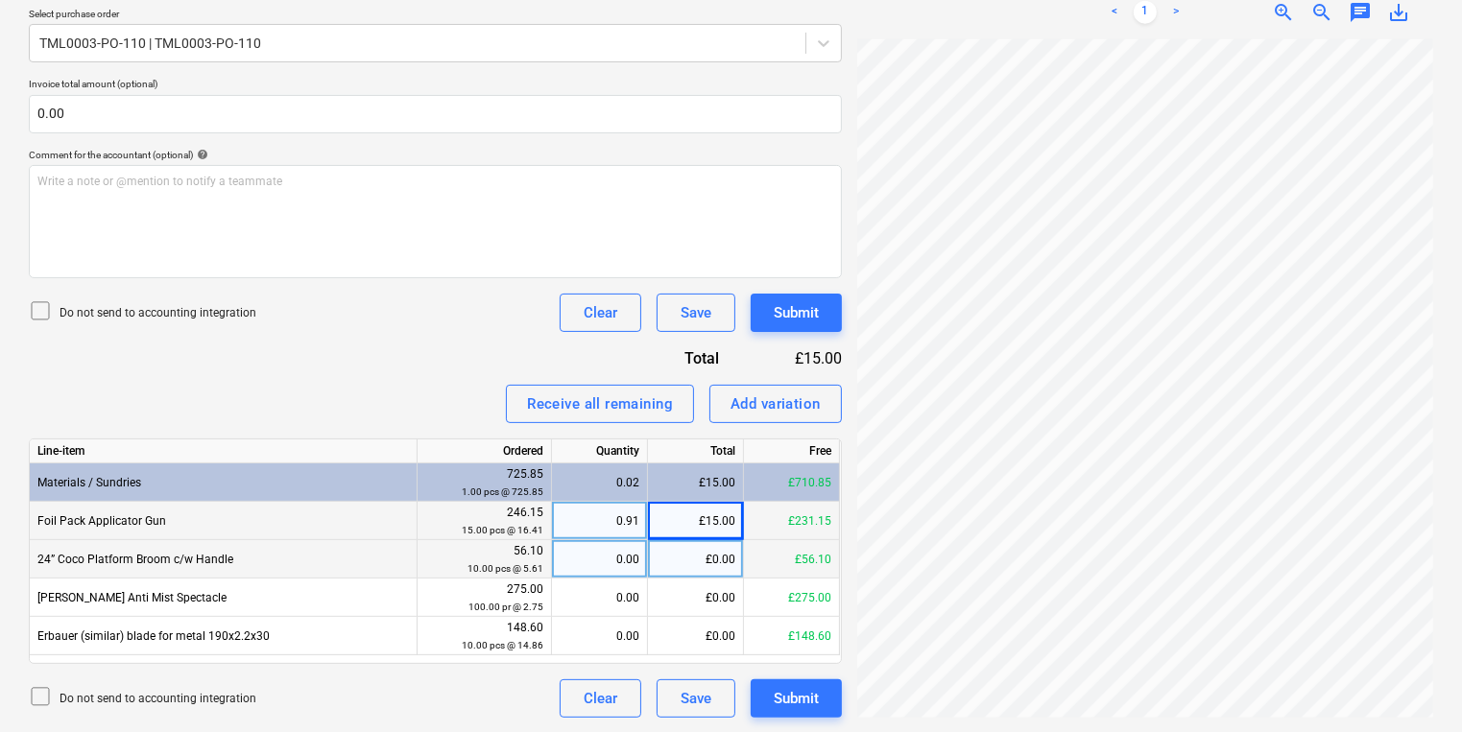
click at [593, 564] on div "0.00" at bounding box center [600, 559] width 80 height 38
type input "10"
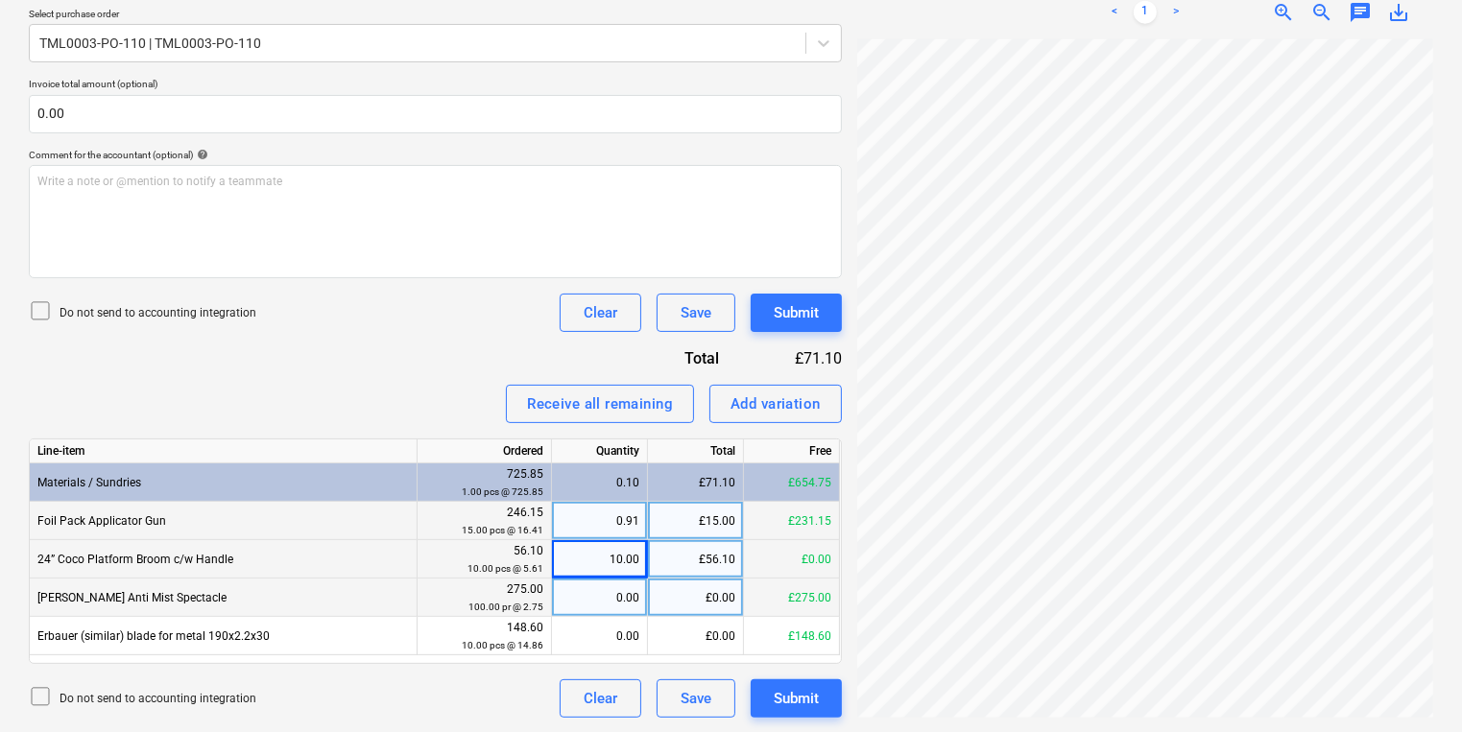
click at [574, 579] on div "0.00" at bounding box center [600, 598] width 80 height 38
type input "100"
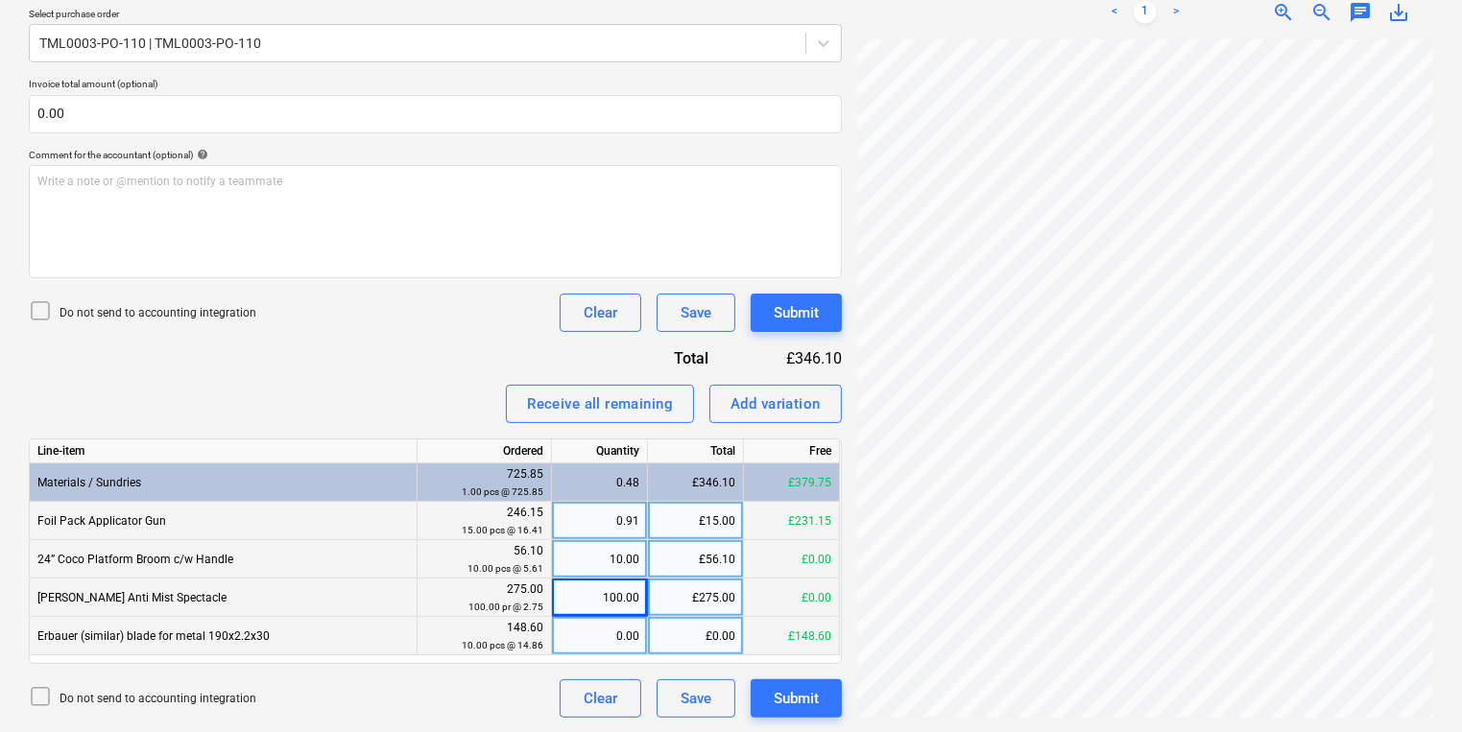
click at [666, 649] on div "£0.00" at bounding box center [696, 636] width 96 height 38
click at [603, 641] on div "0.00" at bounding box center [600, 636] width 80 height 38
type input "10"
click at [630, 528] on div "0.91" at bounding box center [600, 521] width 80 height 38
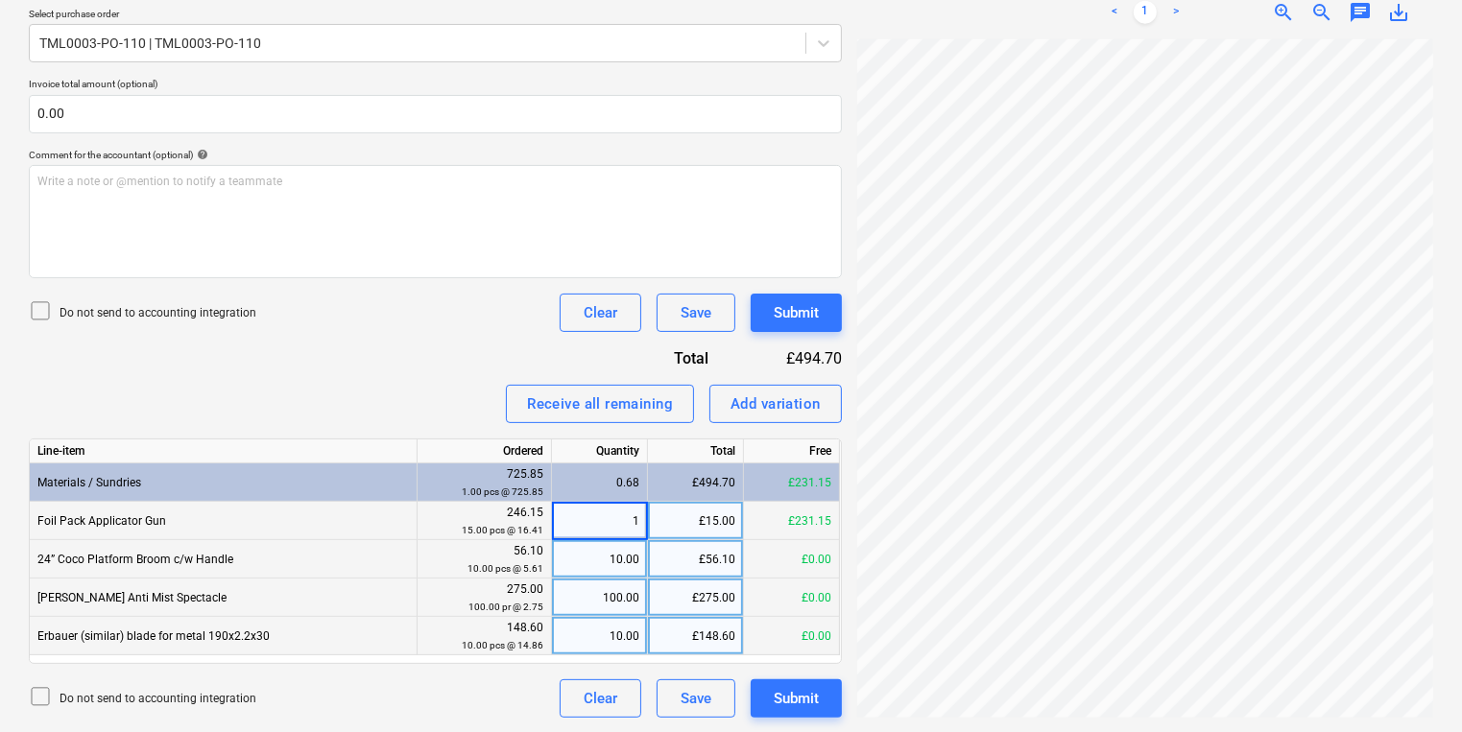
type input "15"
click at [760, 305] on button "Submit" at bounding box center [796, 313] width 91 height 38
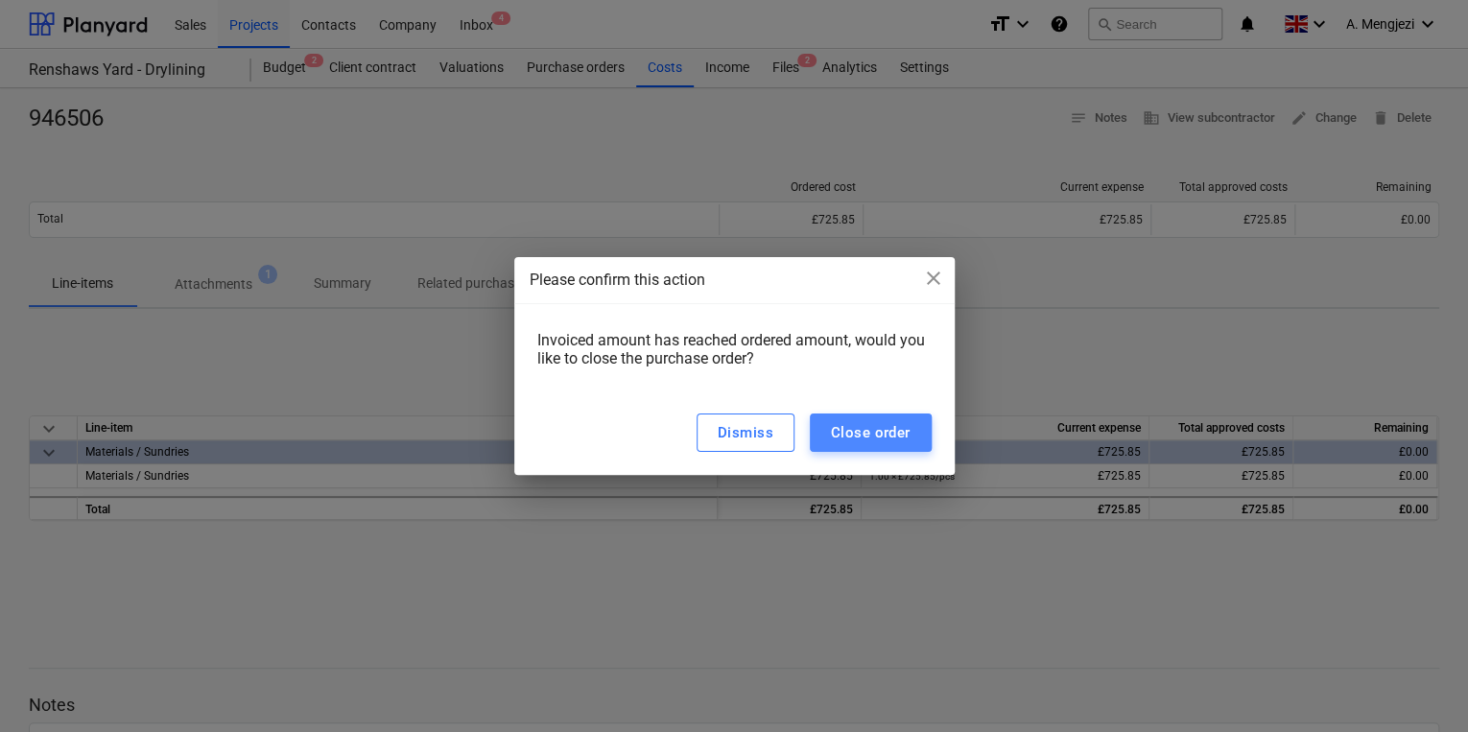
click at [869, 423] on div "Close order" at bounding box center [871, 432] width 80 height 25
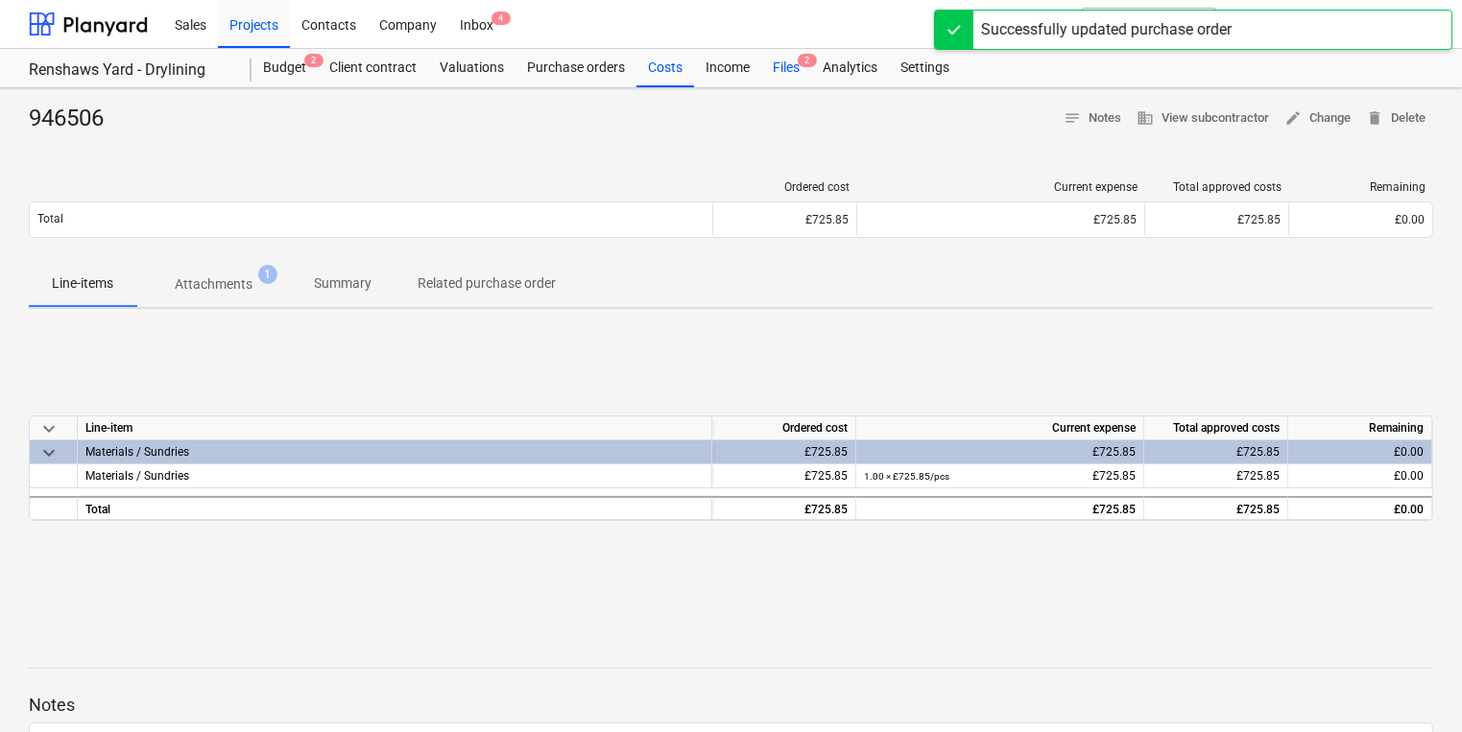
click at [812, 67] on span "2" at bounding box center [807, 60] width 19 height 13
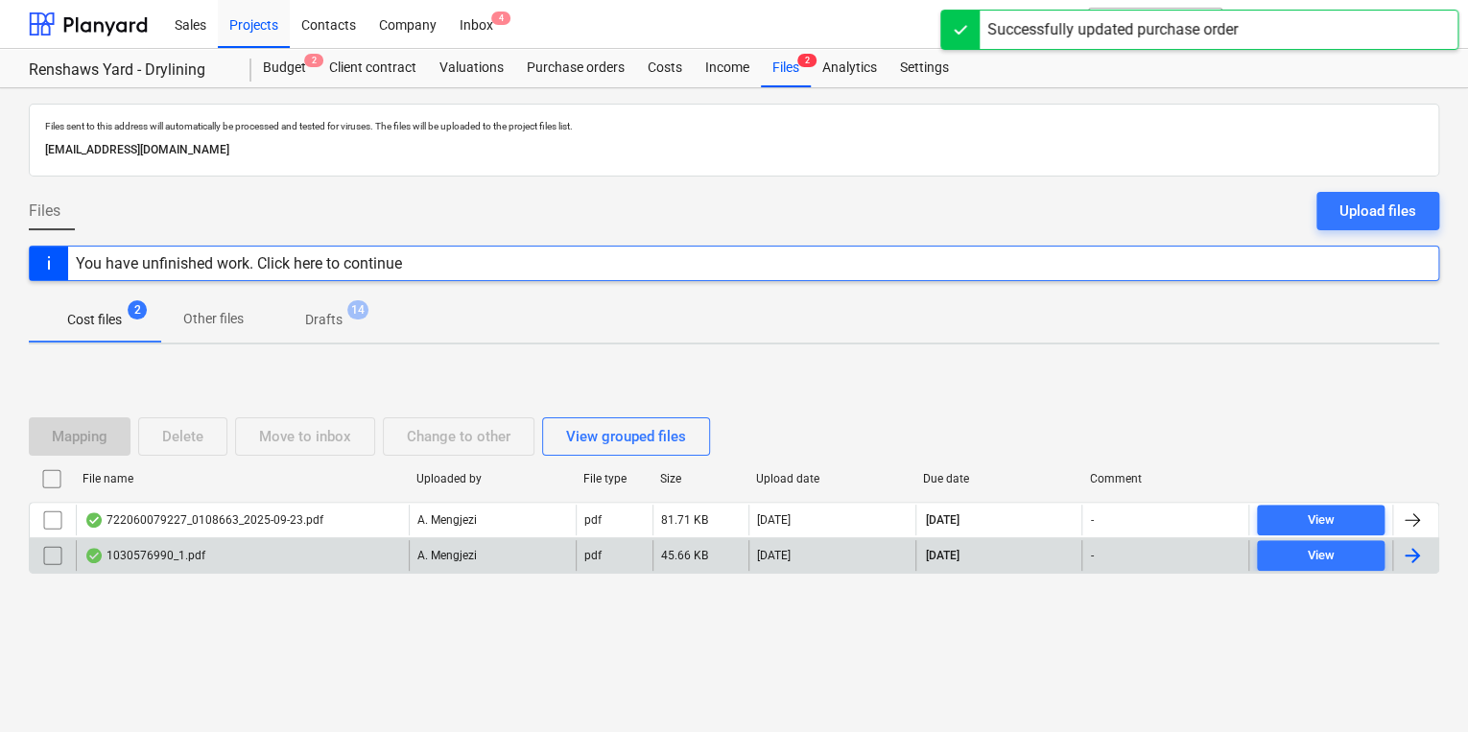
click at [289, 549] on div "1030576990_1.pdf" at bounding box center [242, 555] width 333 height 31
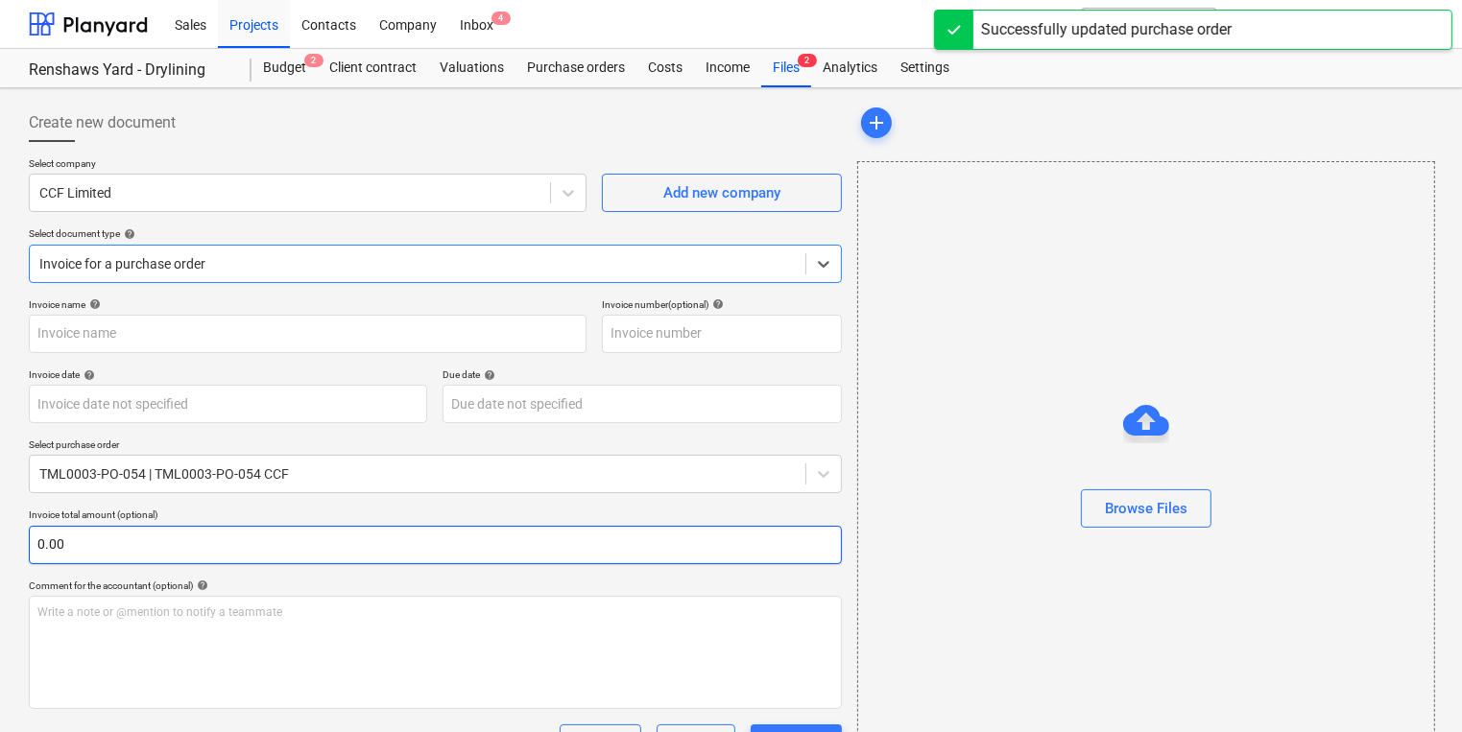
type input "1030576990"
type input "[DATE]"
type input "15 Dec 2025"
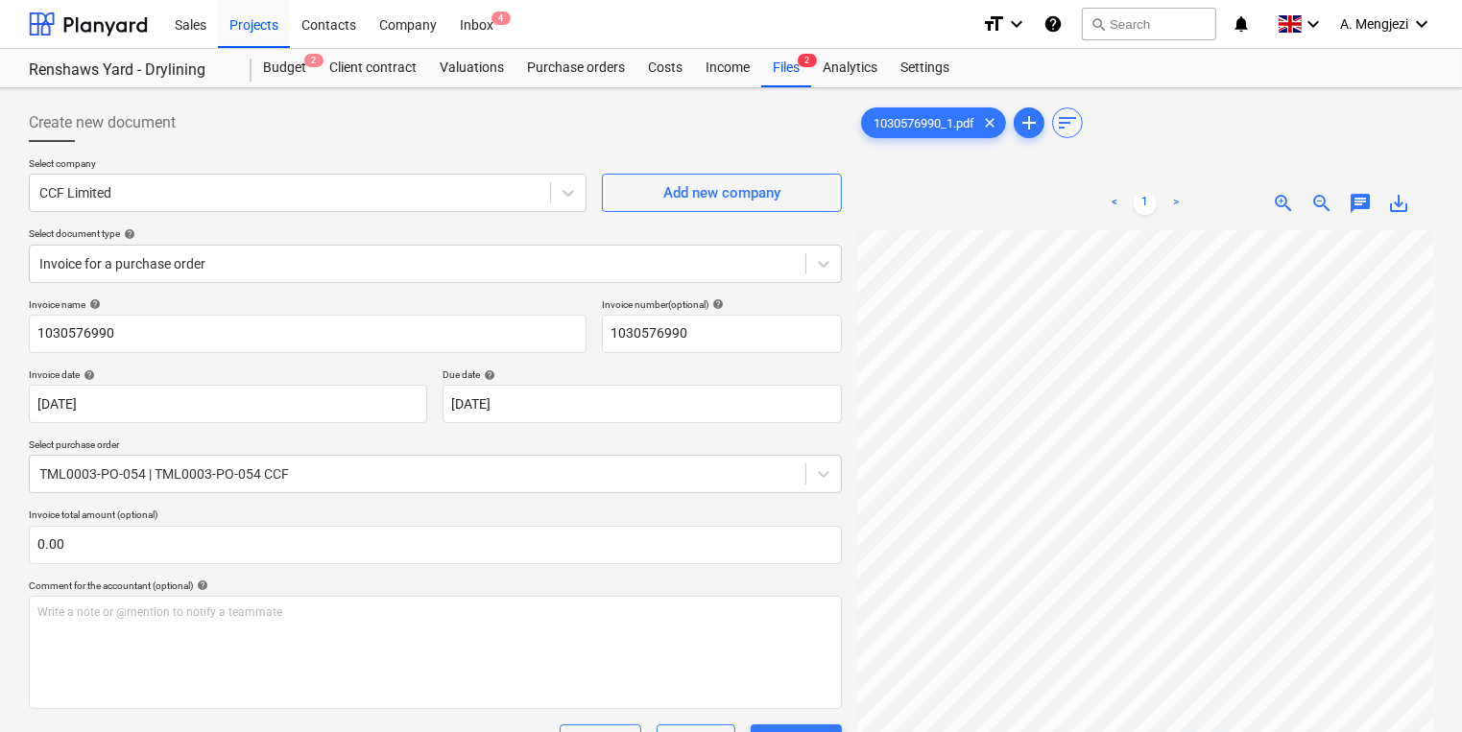
click at [513, 22] on div "Sales Projects Contacts Company Inbox 4" at bounding box center [564, 24] width 803 height 48
click at [489, 35] on div "Inbox 4" at bounding box center [476, 23] width 57 height 49
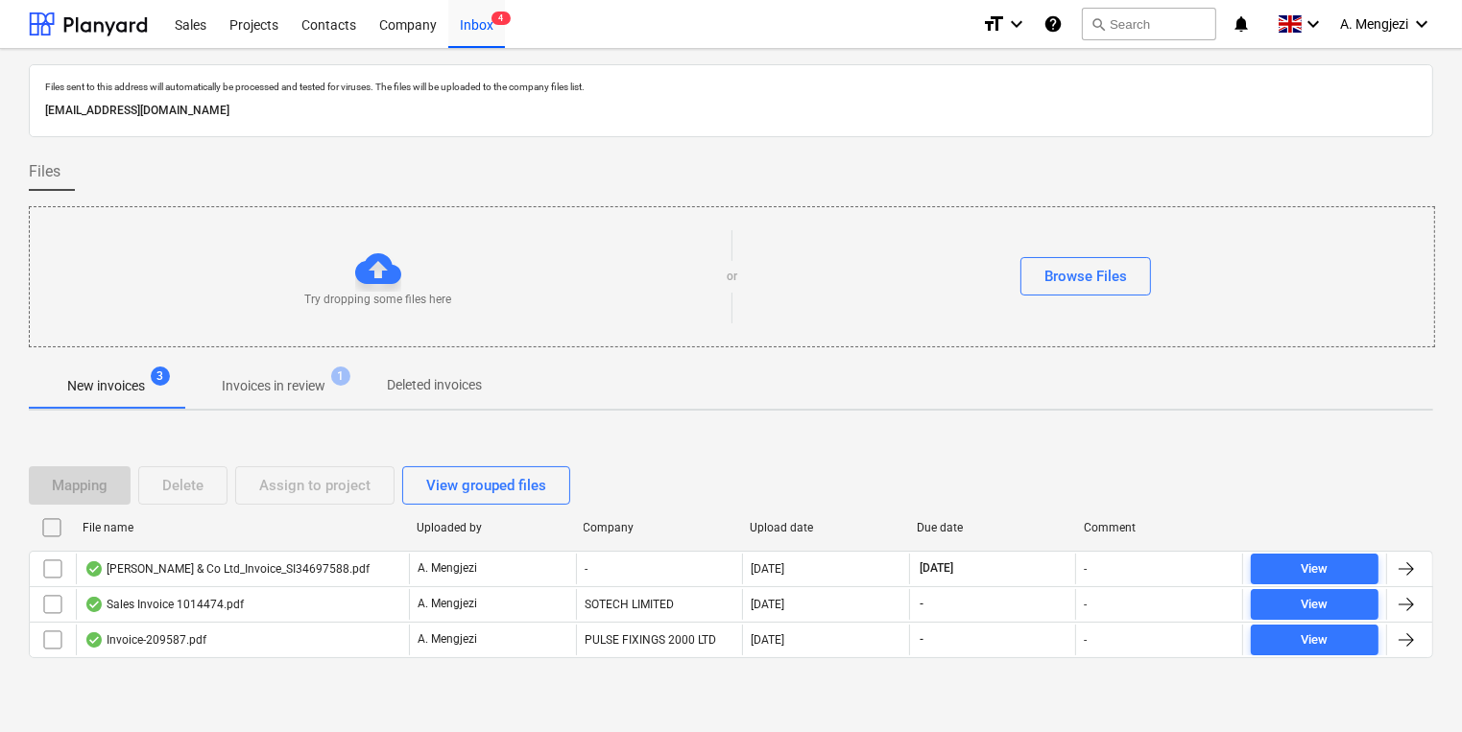
click at [322, 392] on p "Invoices in review" at bounding box center [274, 386] width 104 height 20
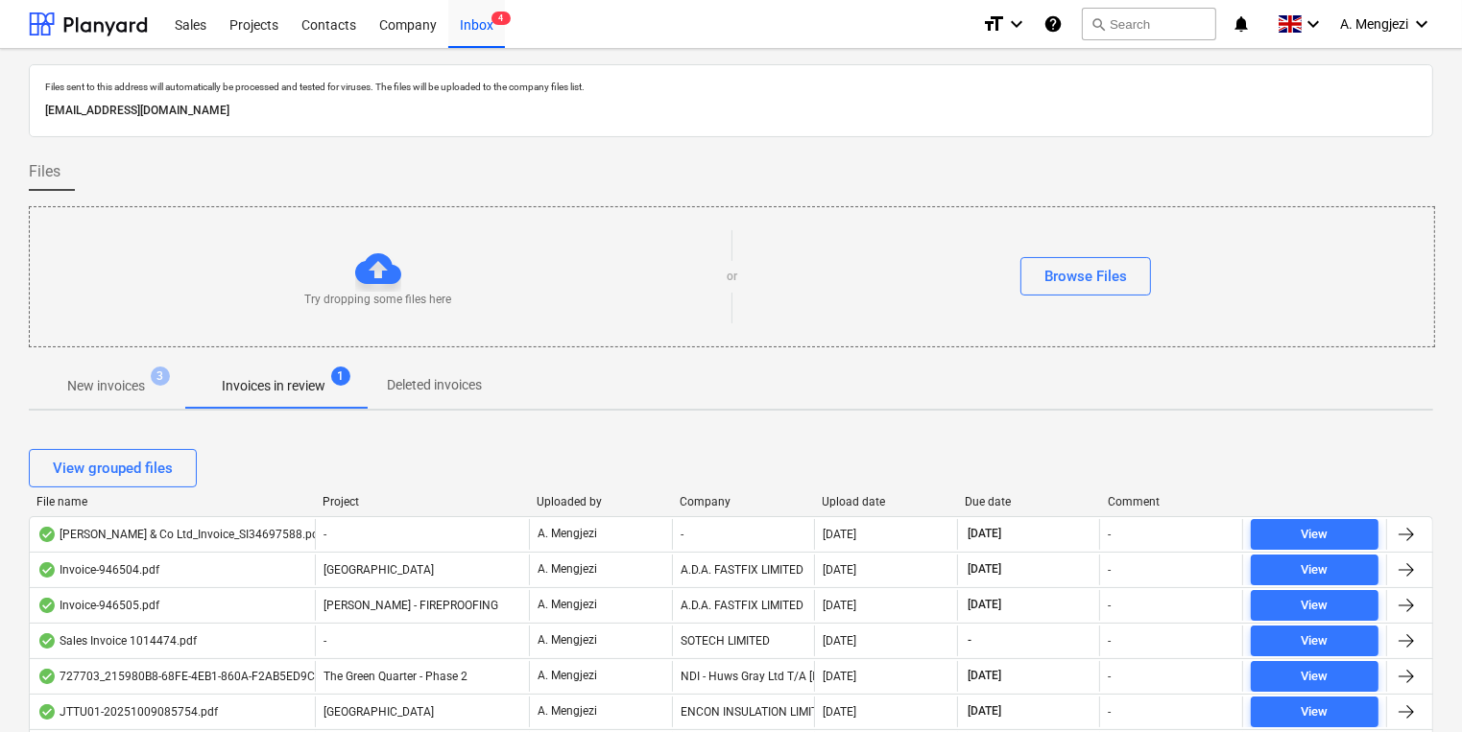
click at [360, 507] on div "Project" at bounding box center [421, 501] width 199 height 13
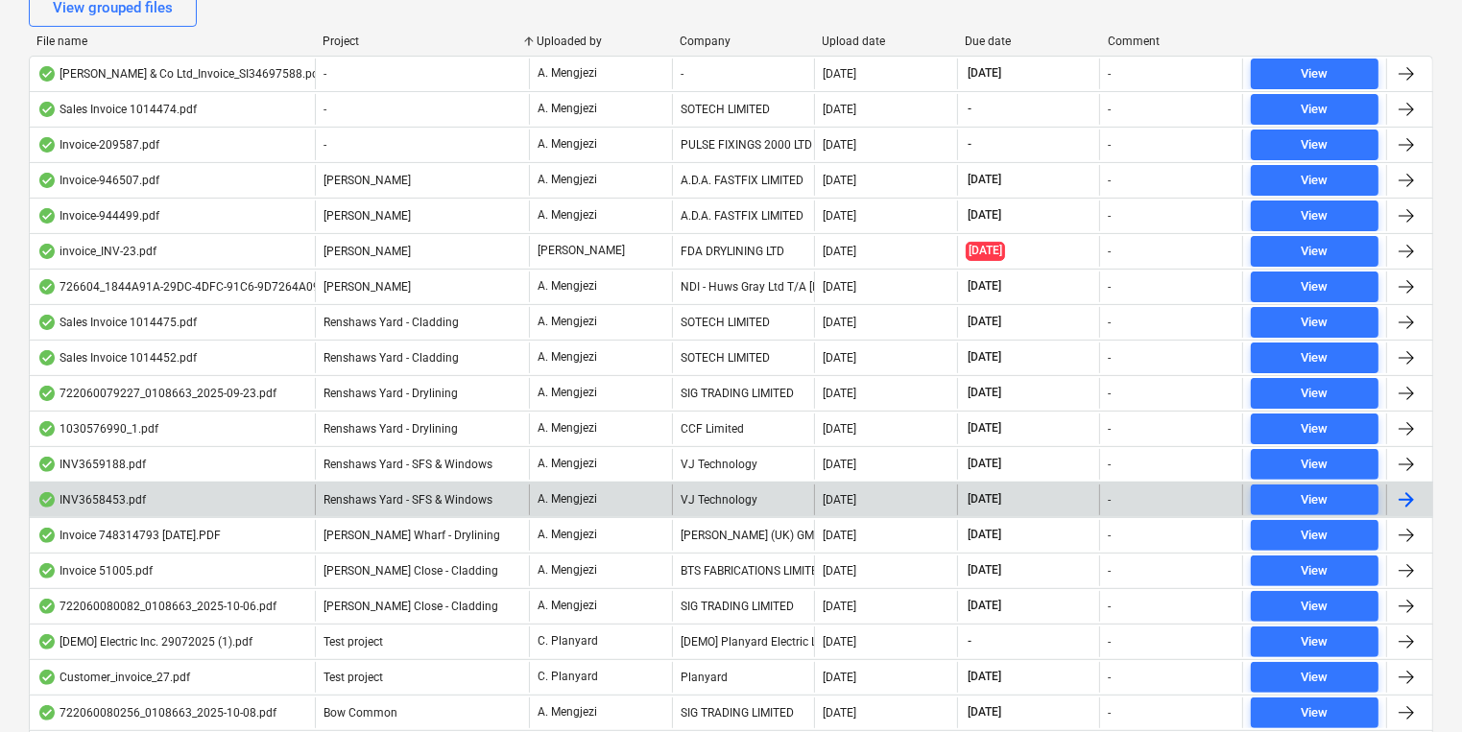
scroll to position [537, 0]
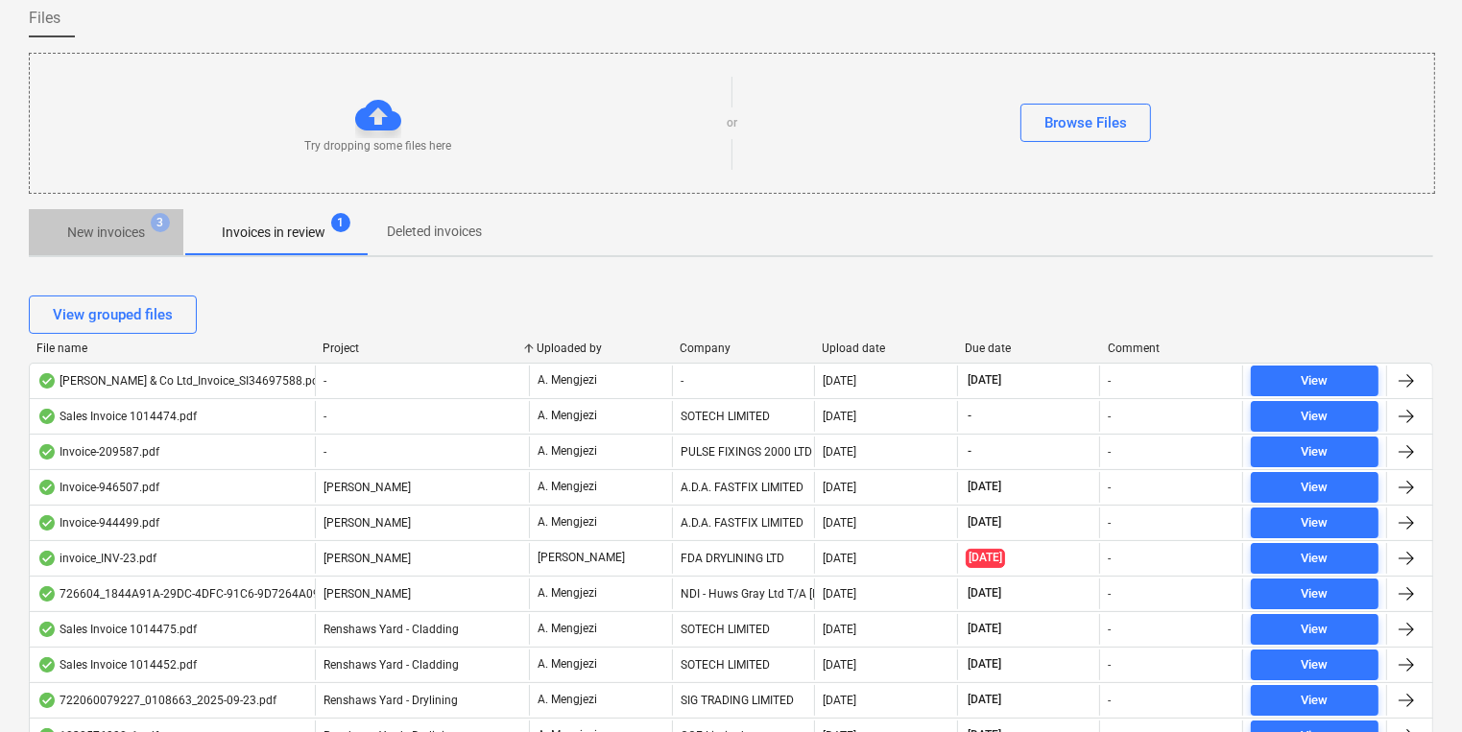
click at [140, 232] on p "New invoices" at bounding box center [106, 233] width 78 height 20
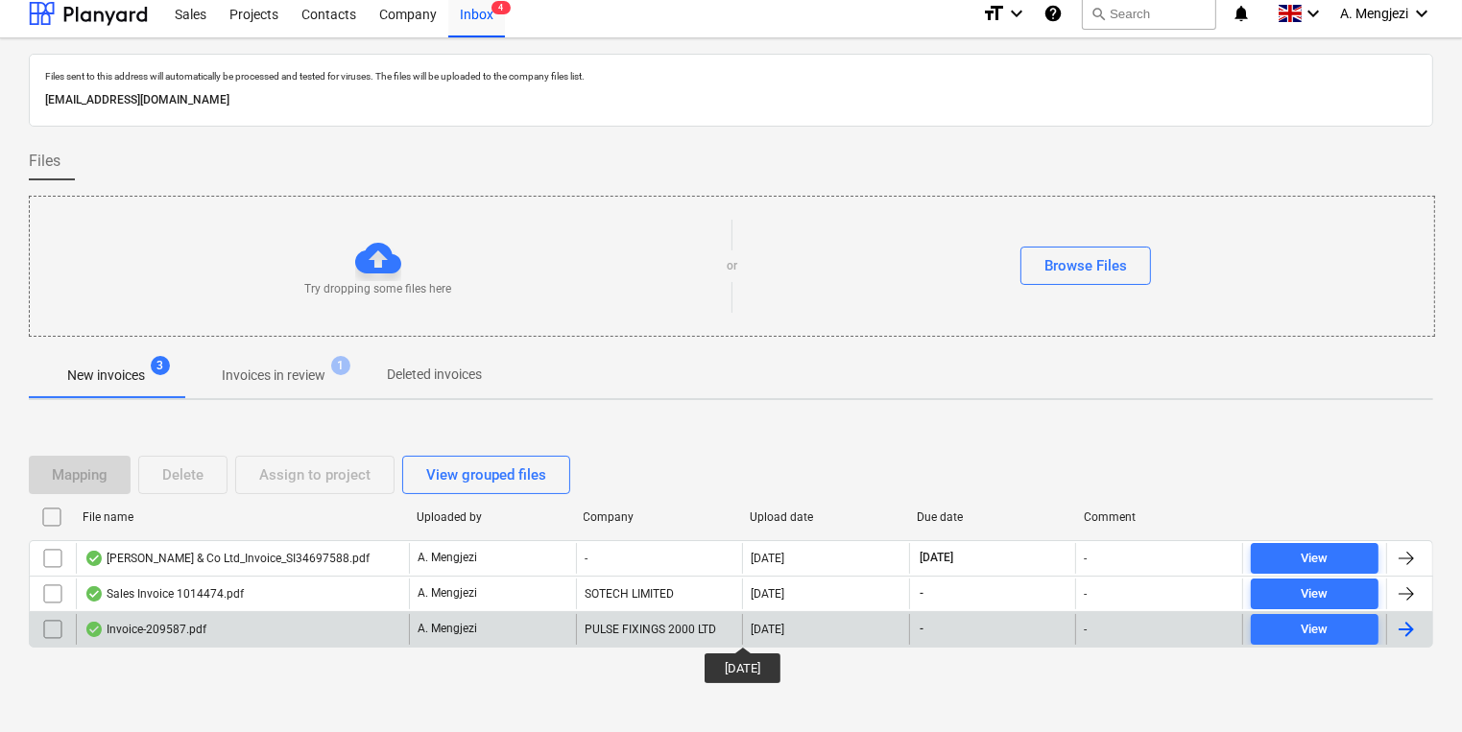
click at [756, 630] on div "[DATE]" at bounding box center [768, 629] width 34 height 13
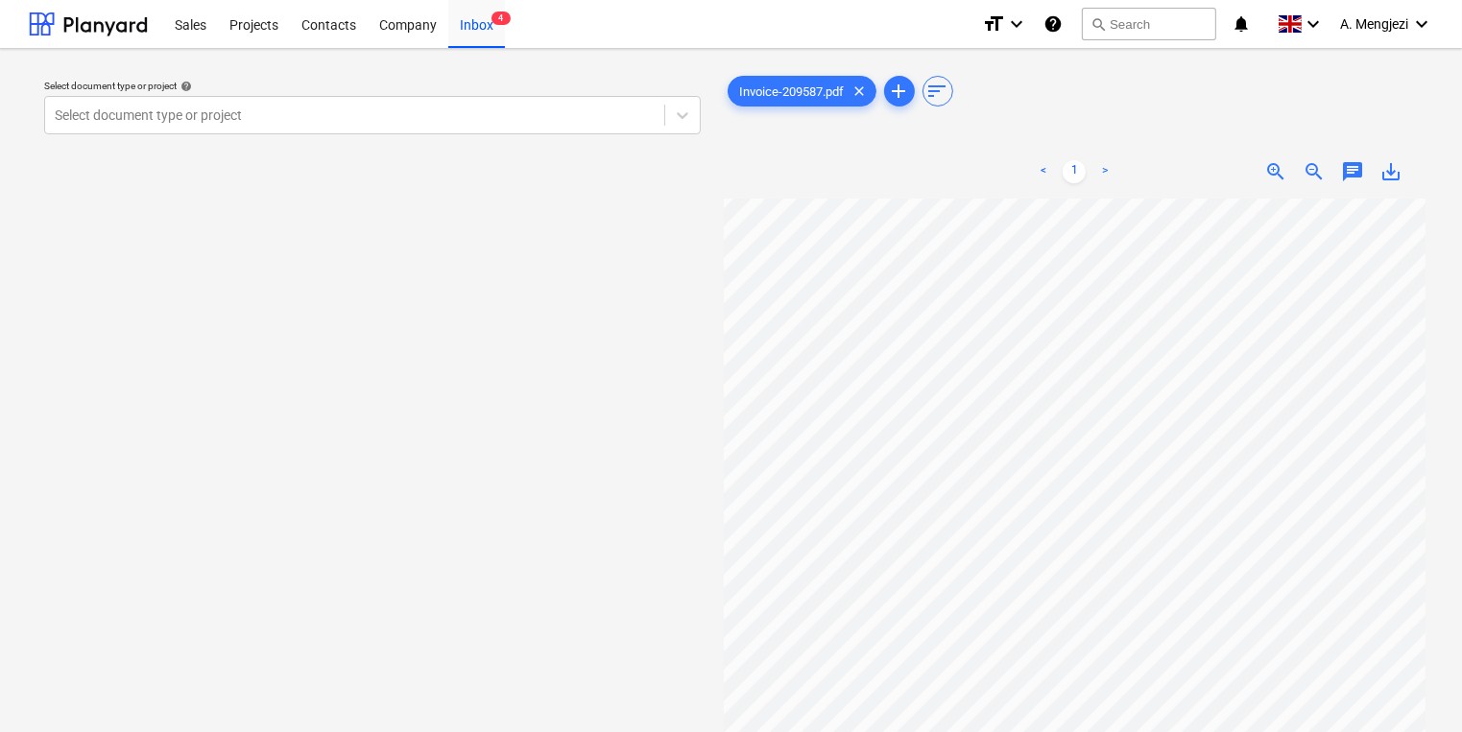
scroll to position [161, 35]
click at [584, 123] on div at bounding box center [355, 115] width 600 height 19
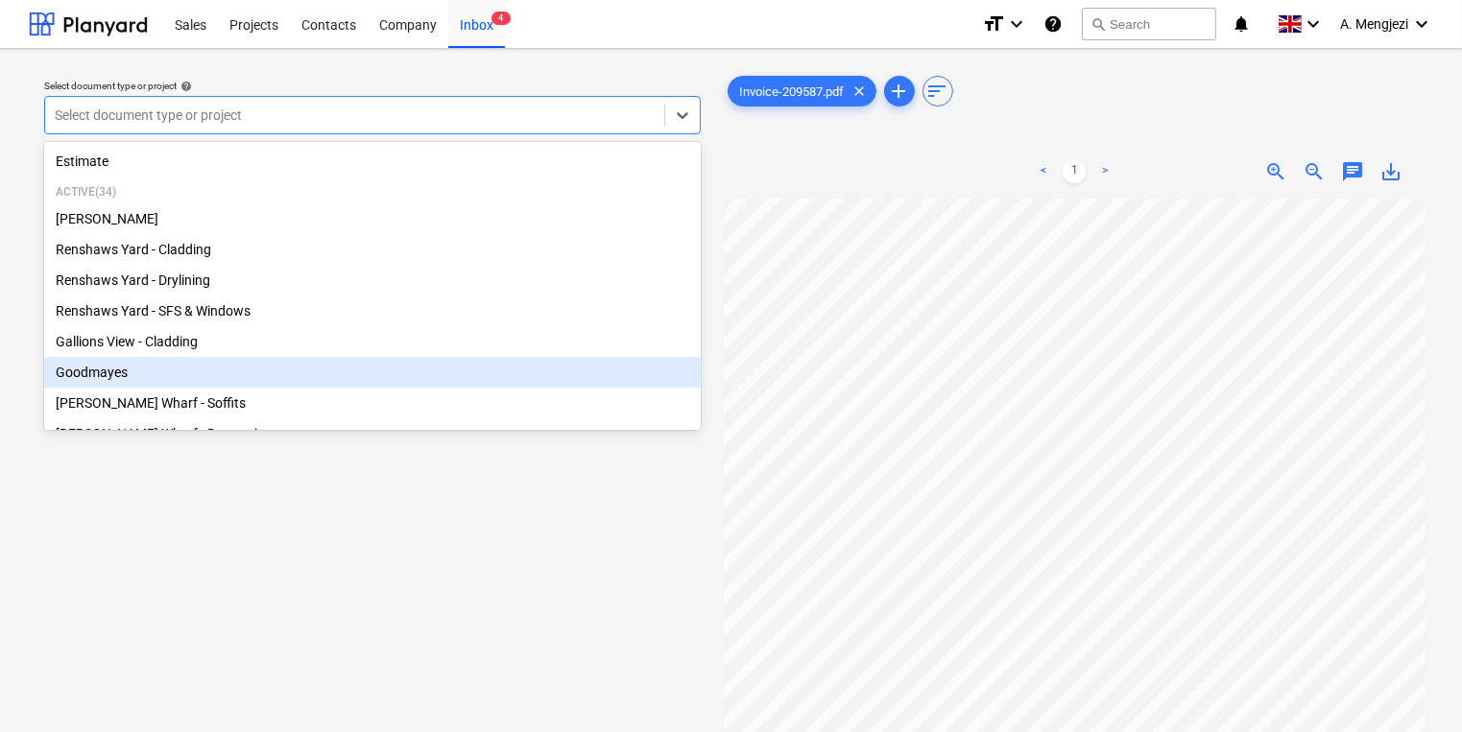
click at [415, 377] on div "Goodmayes" at bounding box center [372, 372] width 657 height 31
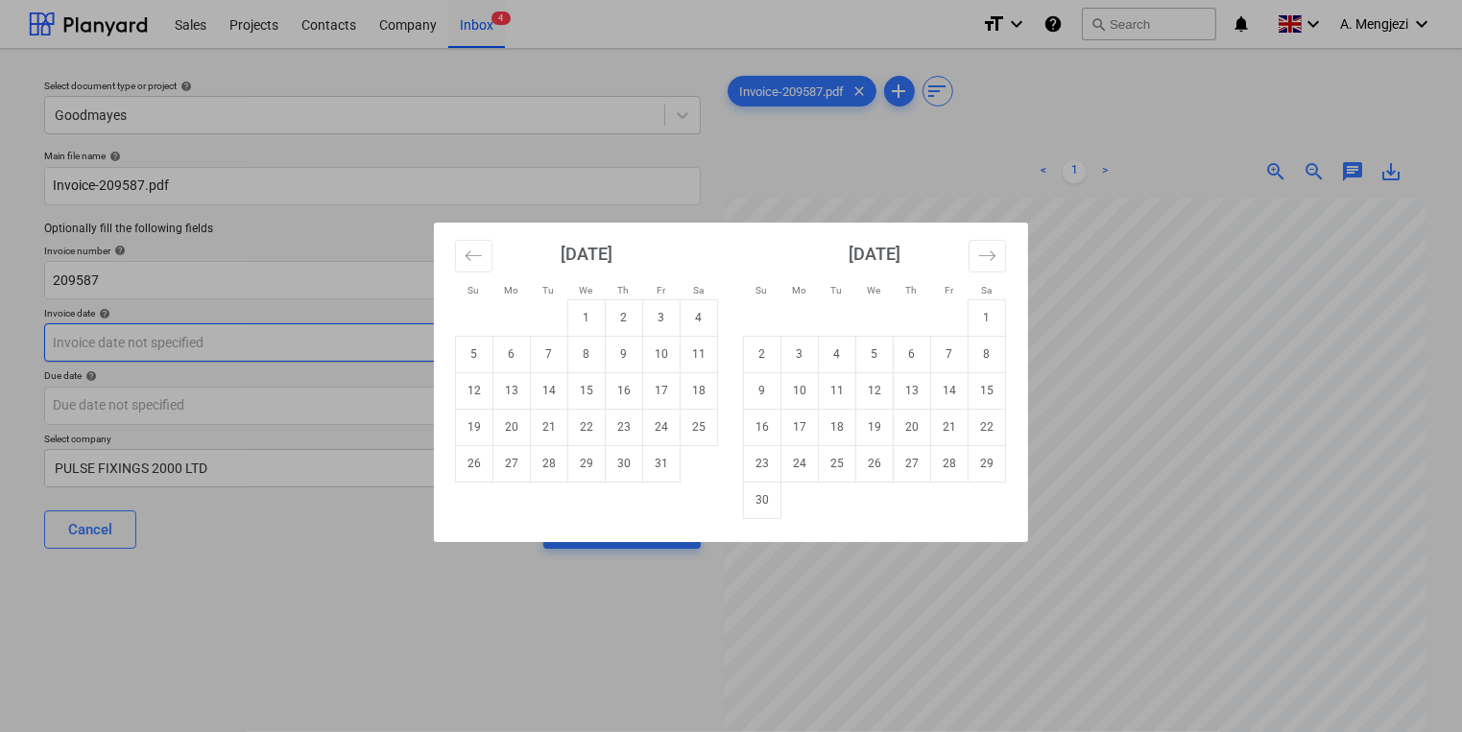
click at [411, 347] on body "Sales Projects Contacts Company Inbox 4 format_size keyboard_arrow_down help se…" at bounding box center [731, 366] width 1462 height 732
click at [623, 346] on td "9" at bounding box center [624, 354] width 37 height 36
type input "09 Oct 2025"
click at [569, 410] on body "Sales Projects Contacts Company Inbox 4 format_size keyboard_arrow_down help se…" at bounding box center [731, 366] width 1462 height 732
click at [765, 500] on td "30" at bounding box center [762, 500] width 37 height 36
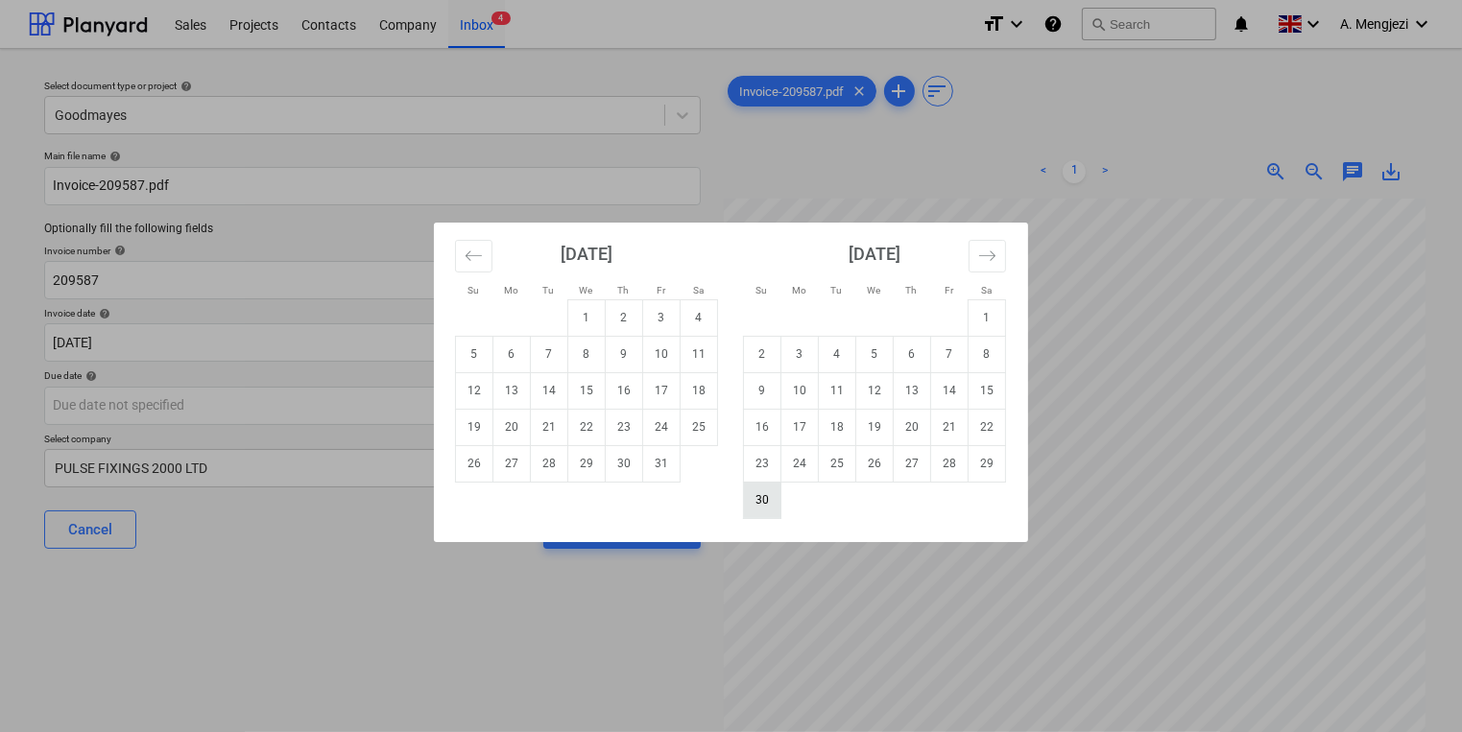
type input "[DATE]"
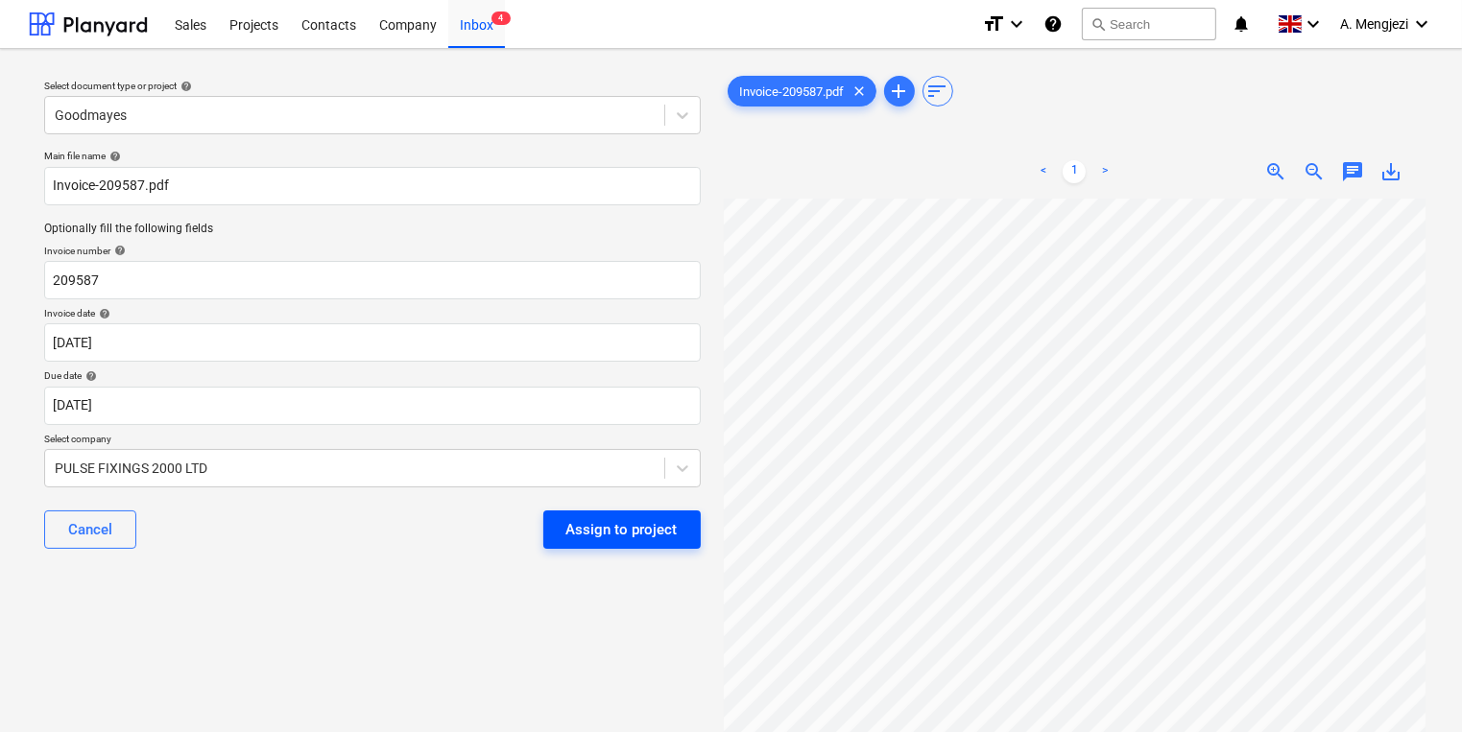
click at [645, 531] on div "Assign to project" at bounding box center [621, 529] width 111 height 25
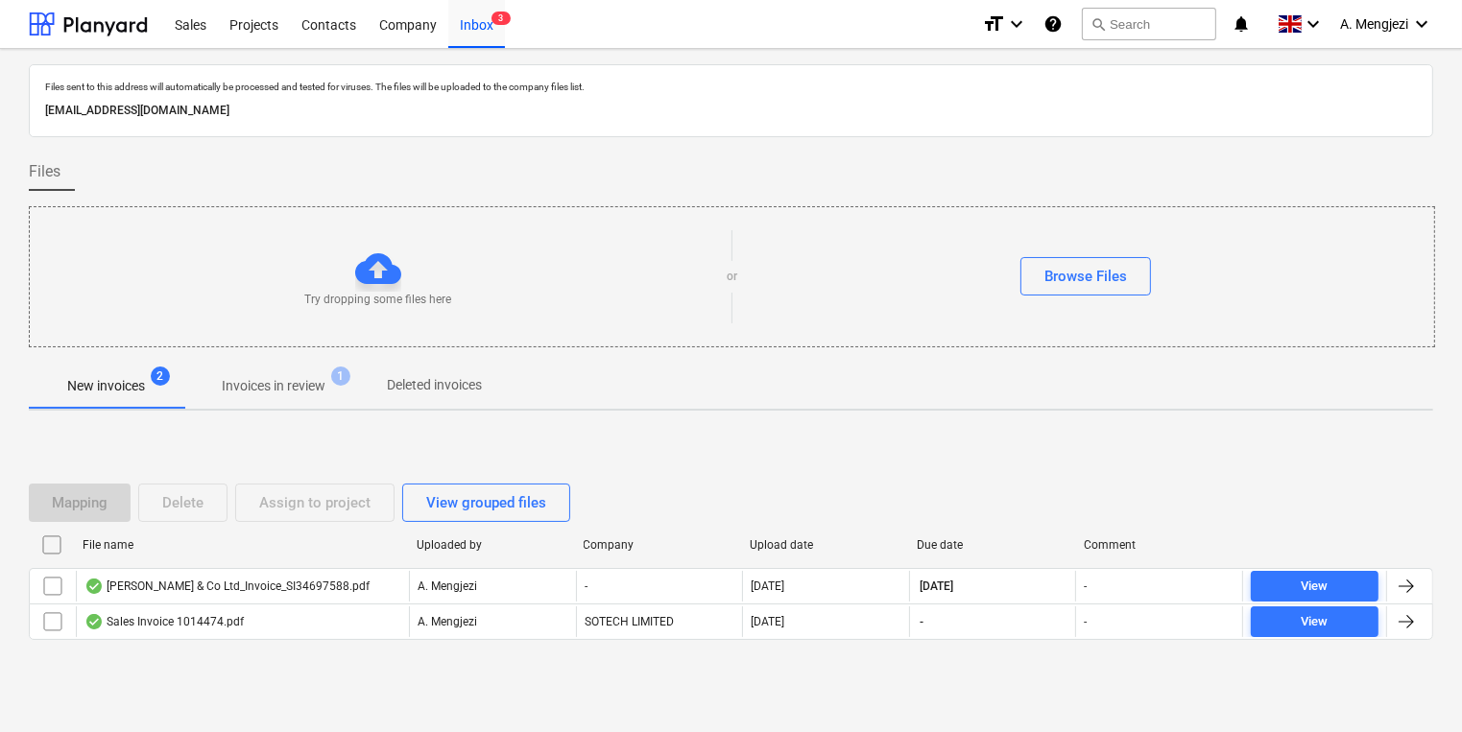
click at [270, 395] on p "Invoices in review" at bounding box center [274, 386] width 104 height 20
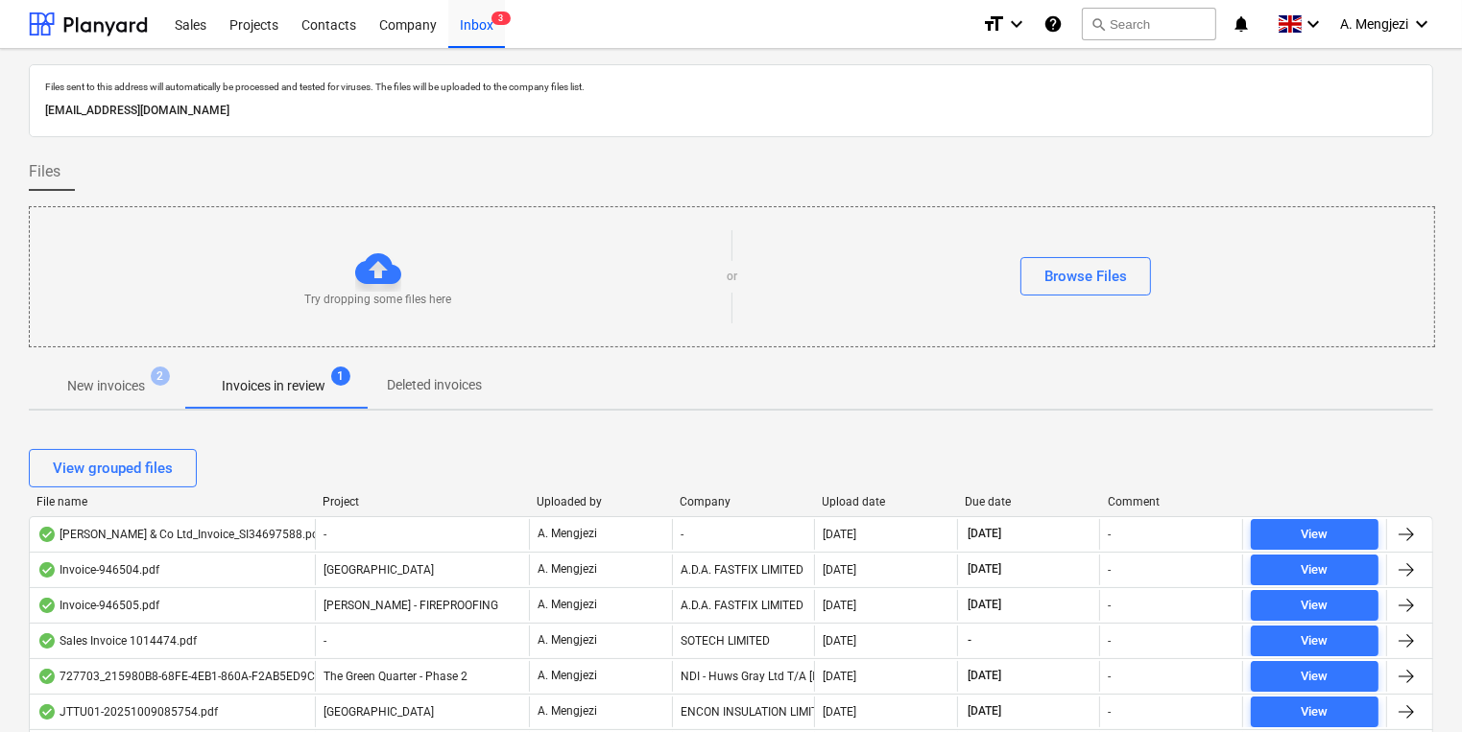
click at [652, 445] on div "View grouped files" at bounding box center [731, 469] width 1404 height 54
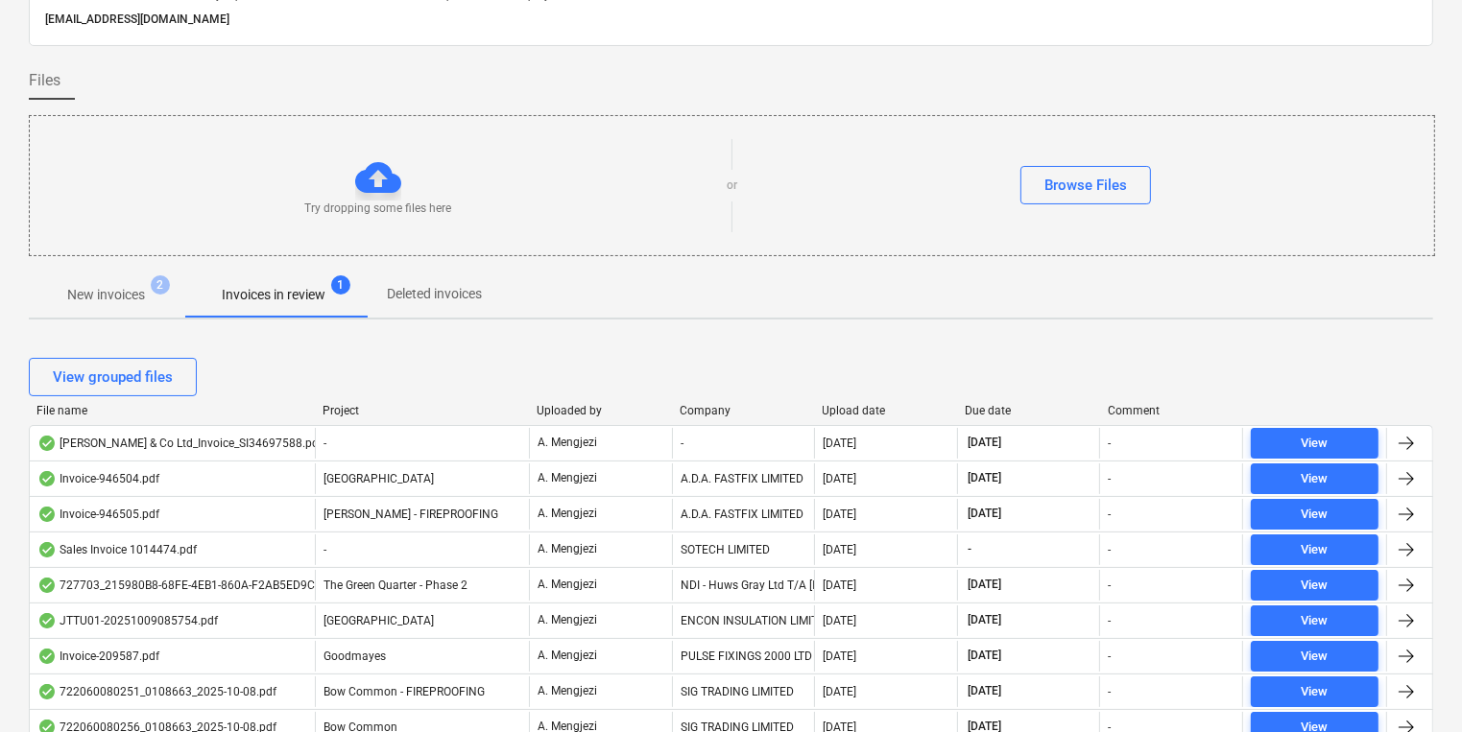
scroll to position [230, 0]
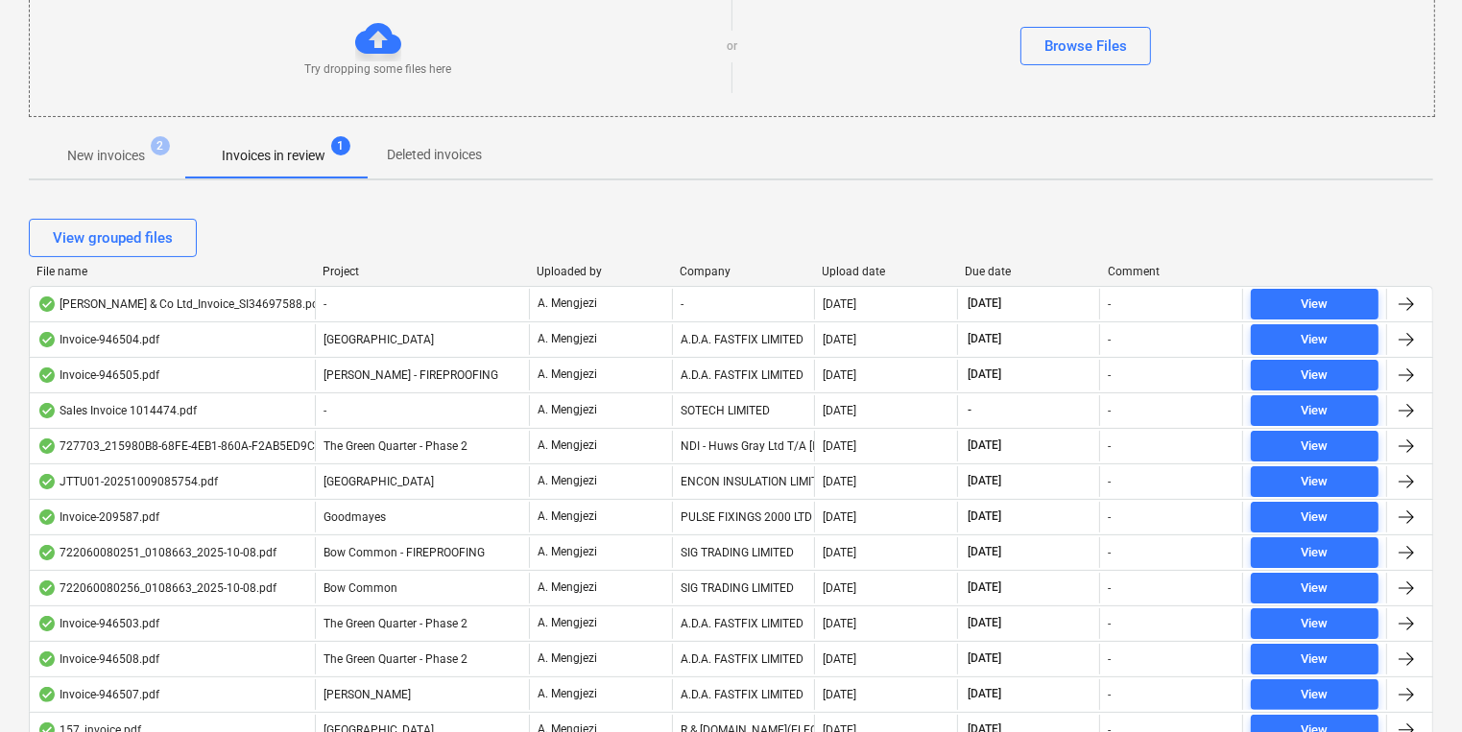
click at [357, 275] on div "Project" at bounding box center [421, 271] width 199 height 13
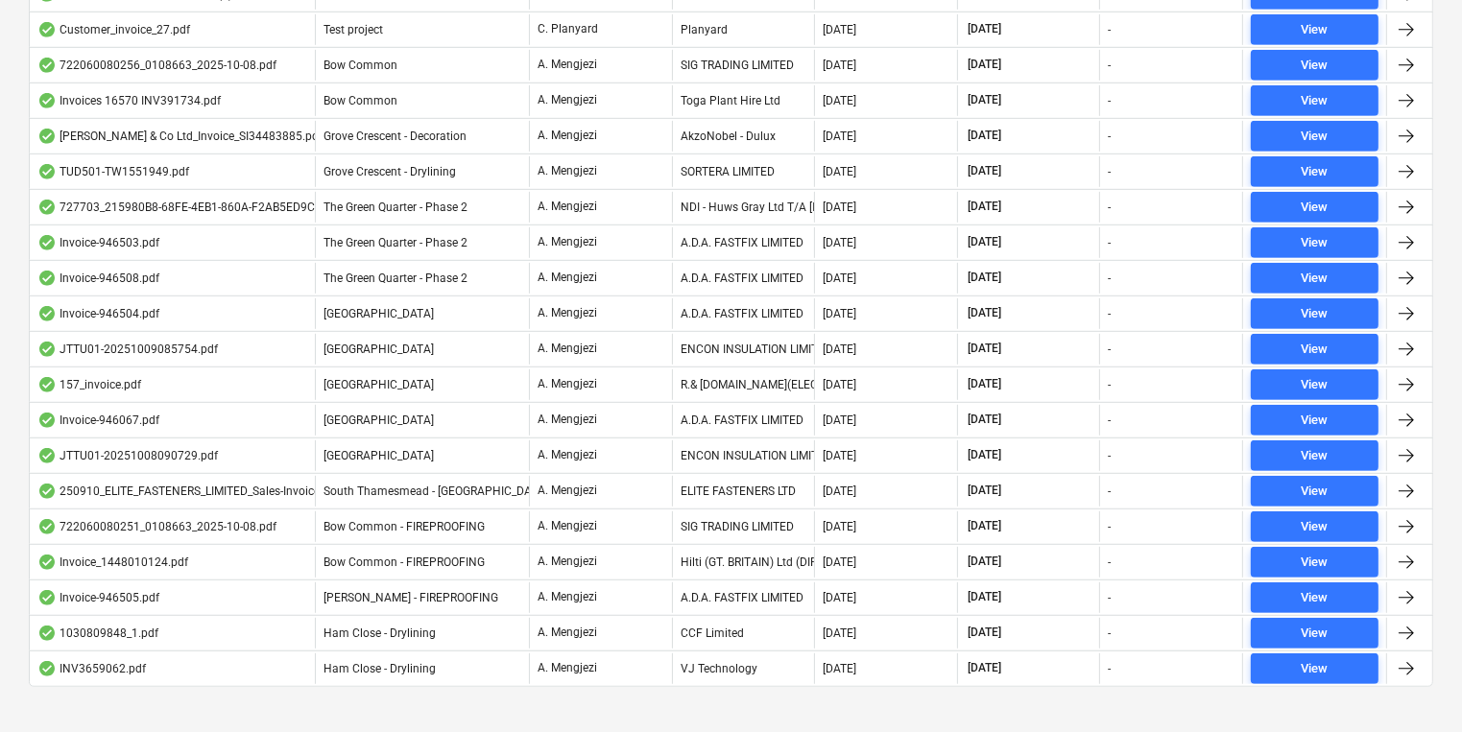
scroll to position [1124, 0]
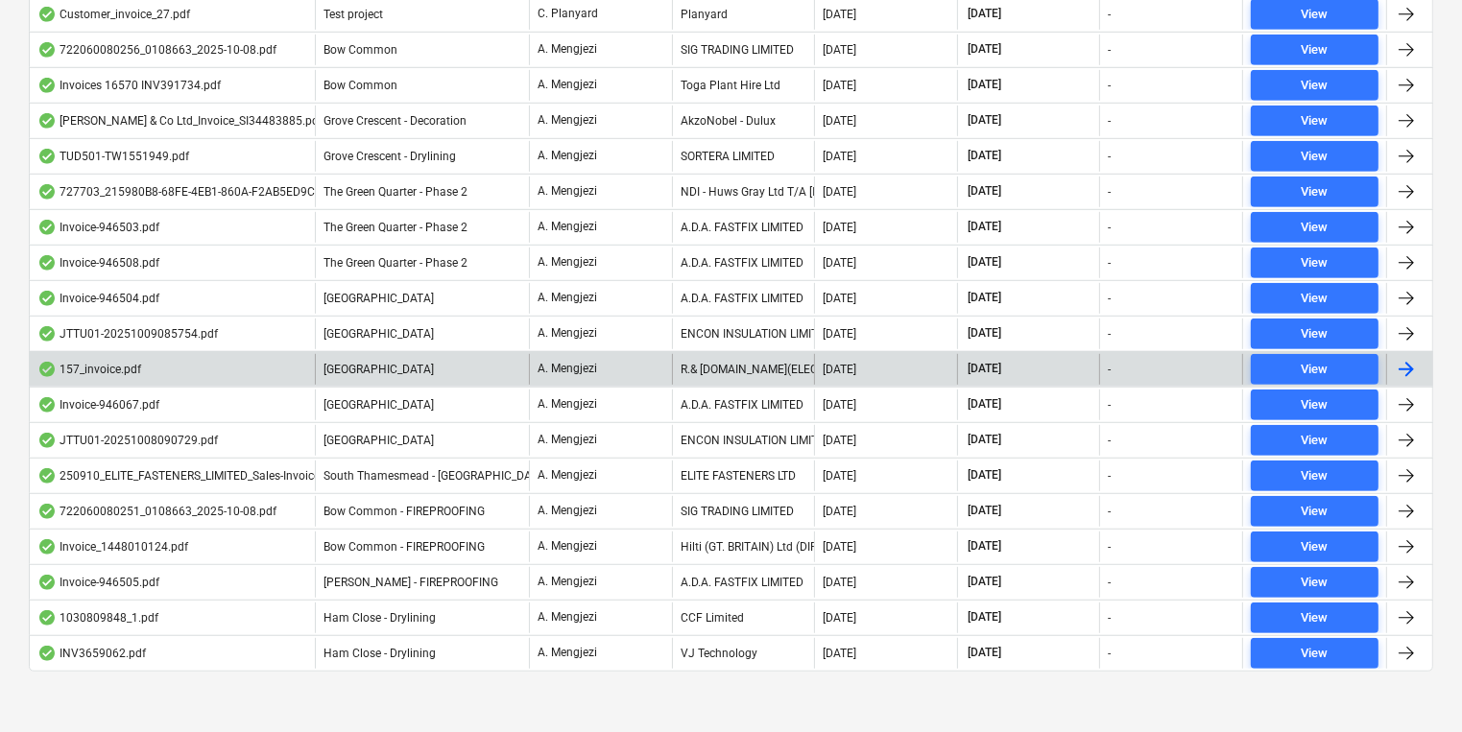
click at [694, 357] on div "R.& B.STAR(ELECTRICAL WHOLESALERS)LIMITED" at bounding box center [743, 369] width 143 height 31
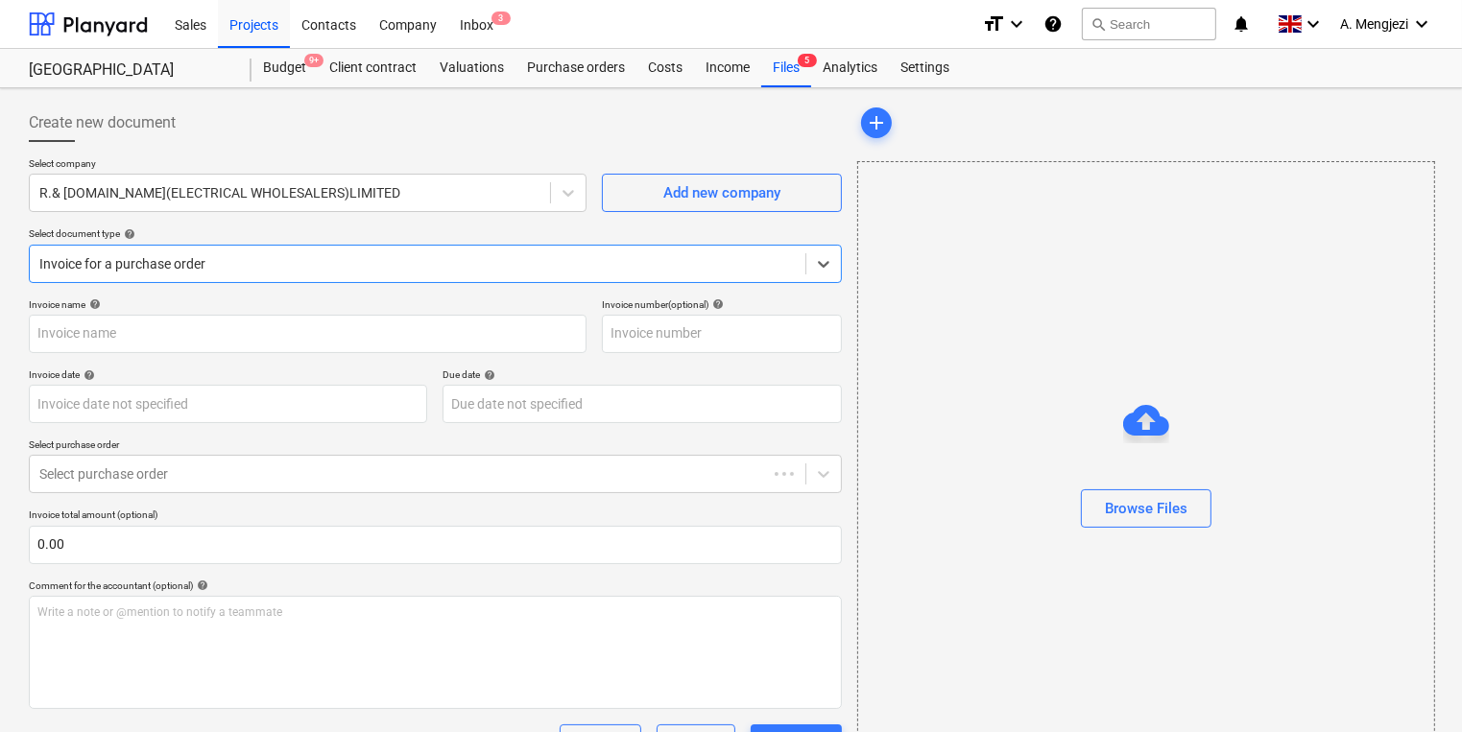
type input "01048515"
type input "08 Oct 2025"
type input "[DATE]"
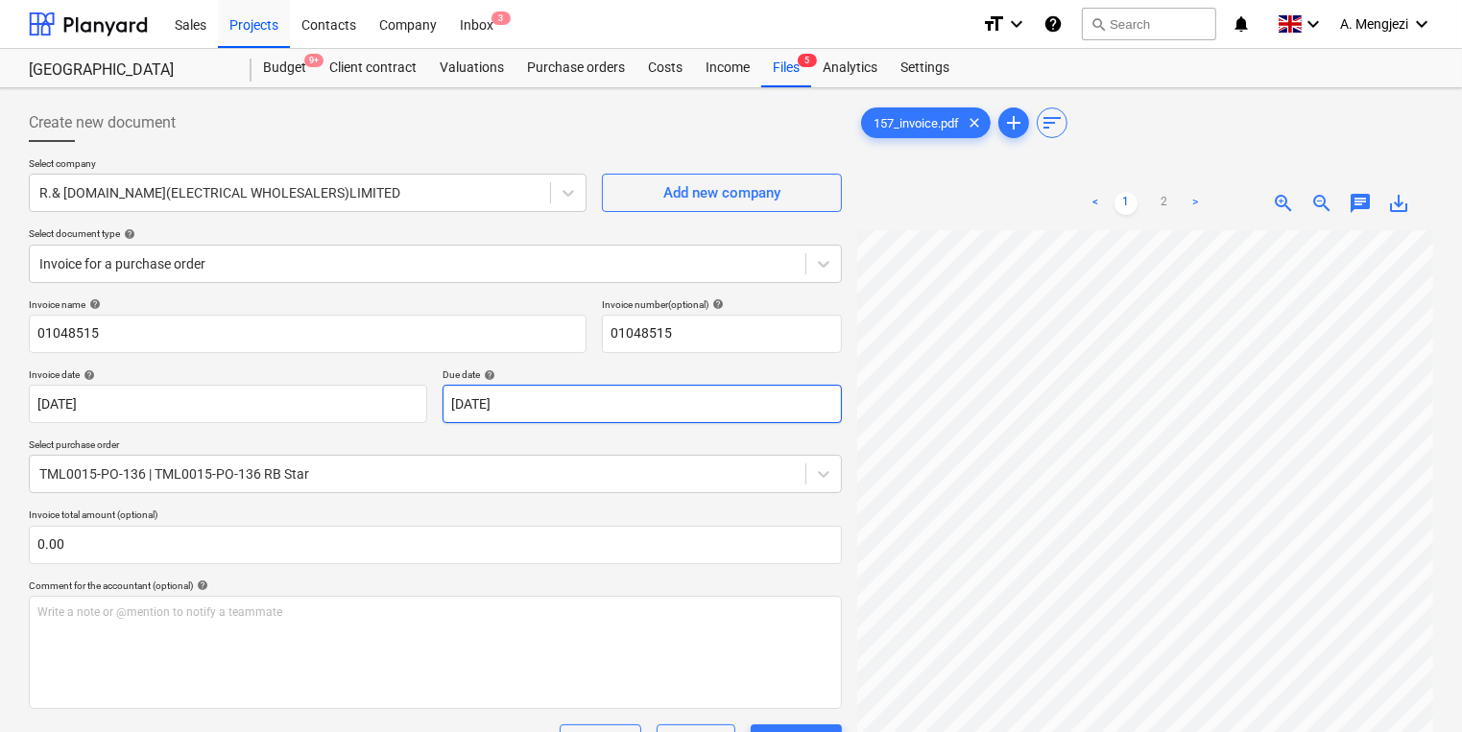
scroll to position [48, 291]
click at [805, 420] on div "Create new document Select company R.& B.STAR(ELECTRICAL WHOLESALERS)LIMITED Ad…" at bounding box center [731, 607] width 1420 height 1022
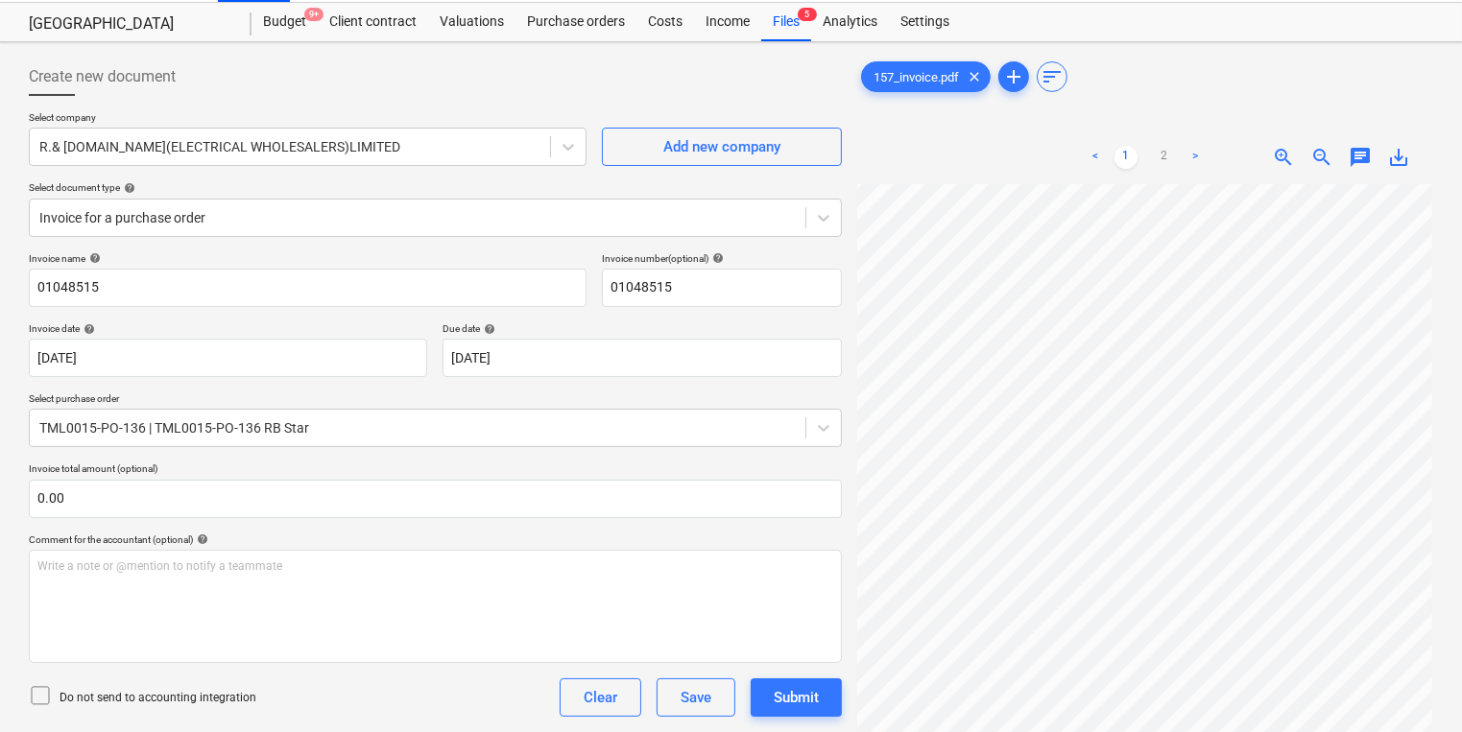
scroll to position [393, 0]
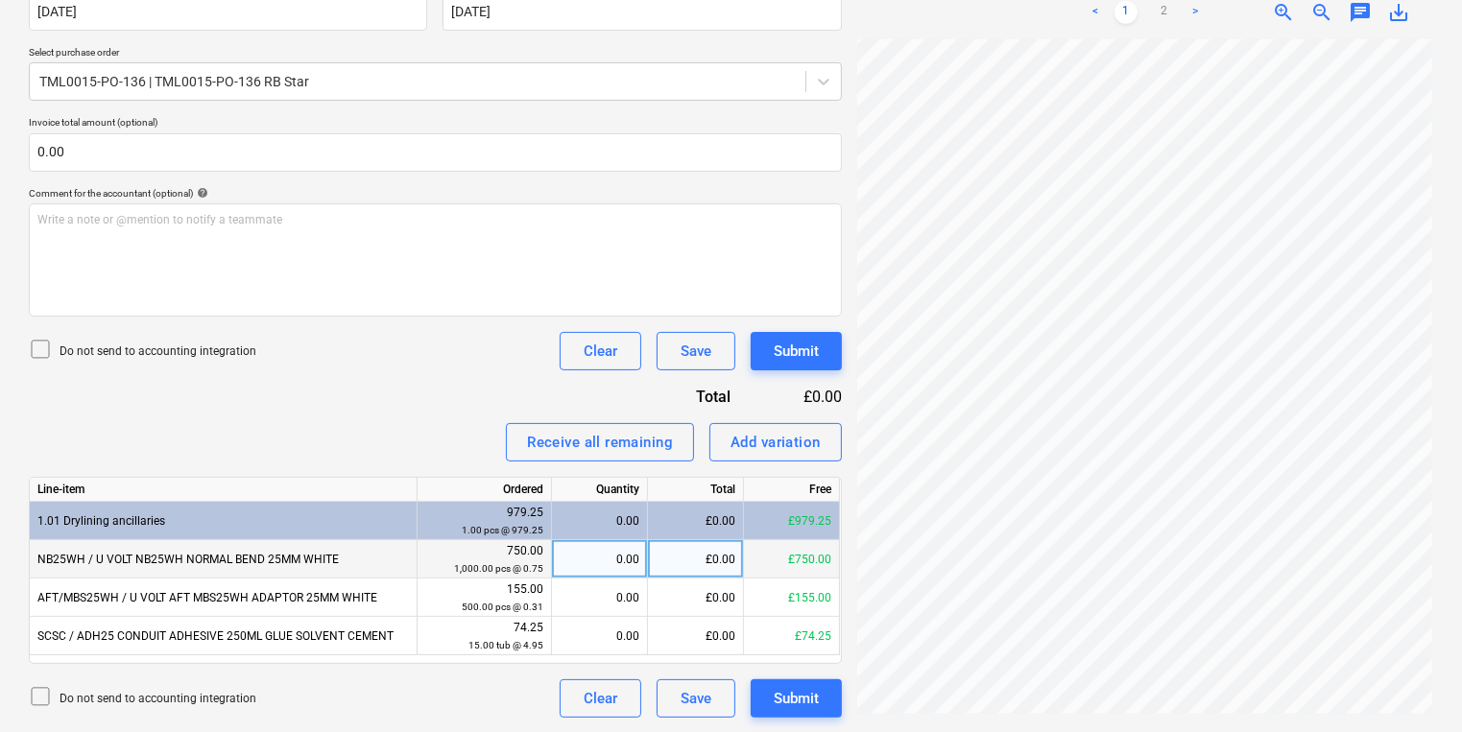
click at [619, 557] on div "0.00" at bounding box center [600, 559] width 80 height 38
type input "1000"
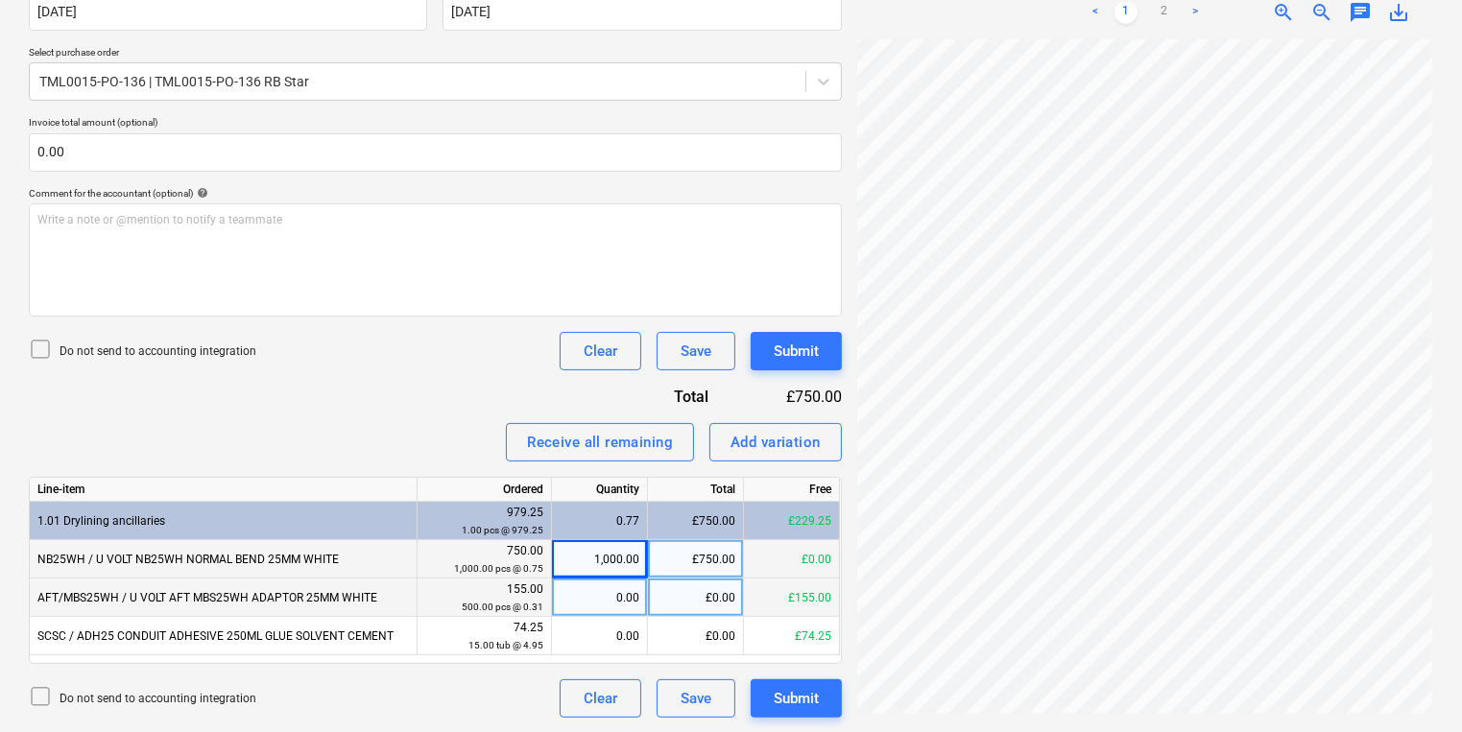
click at [609, 580] on div "0.00" at bounding box center [600, 598] width 80 height 38
type input "500"
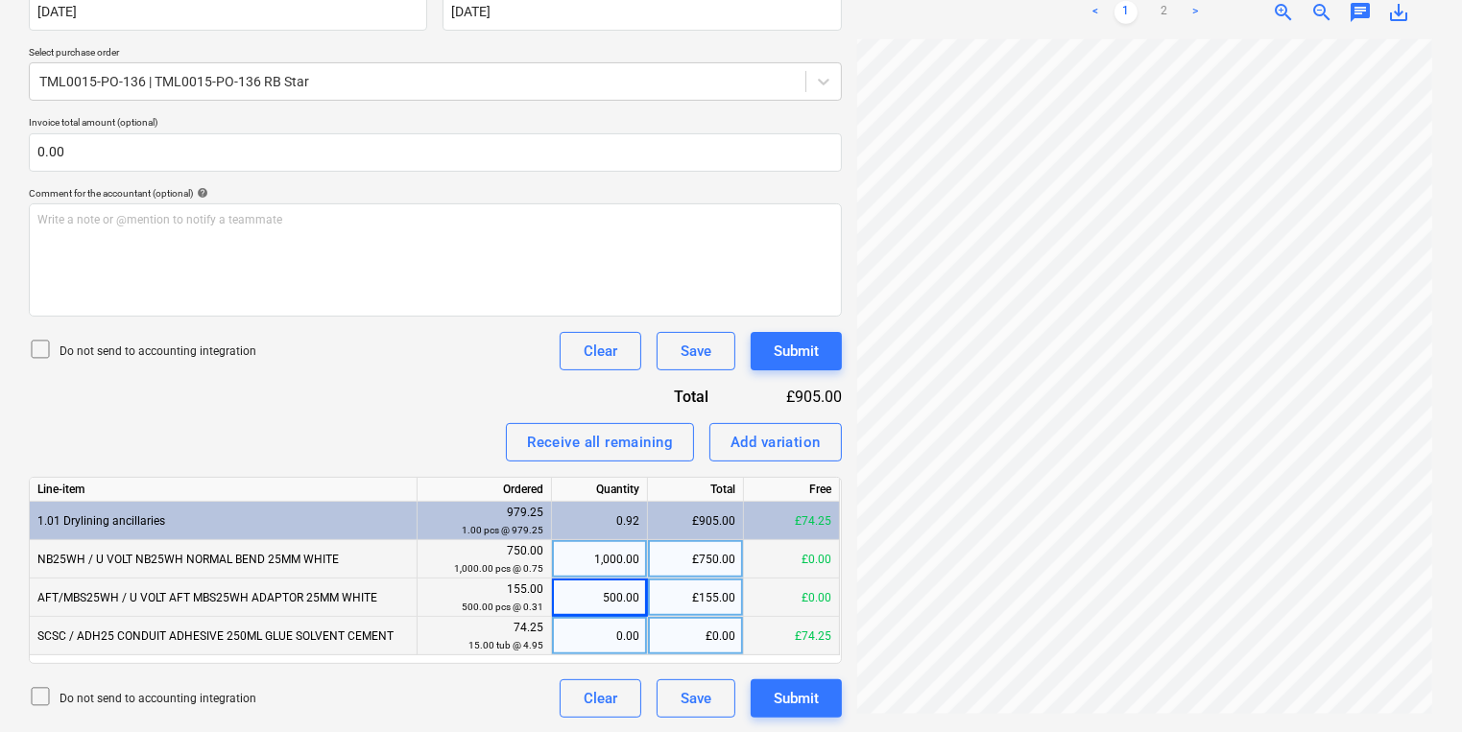
click at [604, 625] on div "0.00" at bounding box center [600, 636] width 80 height 38
type input "15"
click at [814, 446] on div "Create new document Select company R.& B.STAR(ELECTRICAL WHOLESALERS)LIMITED Ad…" at bounding box center [731, 214] width 1420 height 1022
click at [575, 622] on div "15.00" at bounding box center [600, 636] width 80 height 38
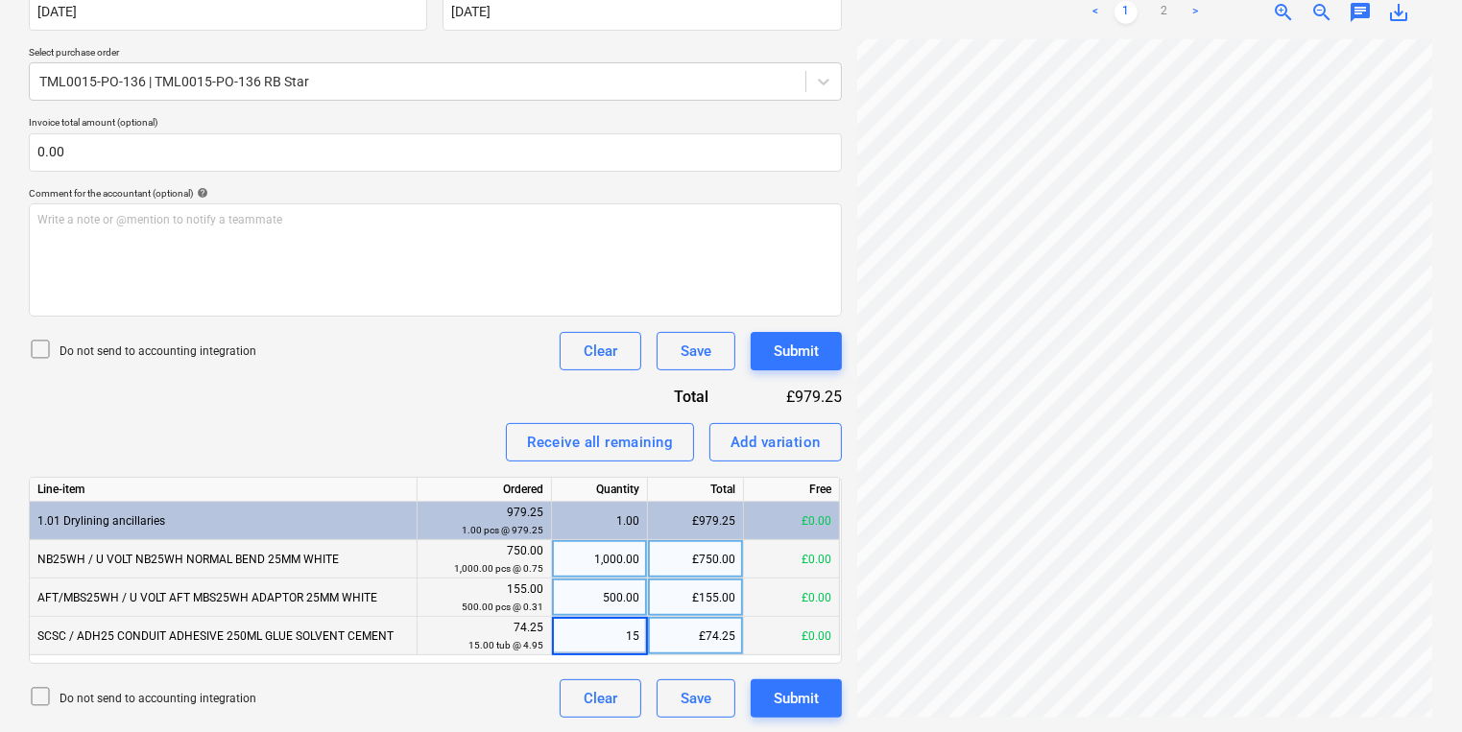
type input "0"
click at [769, 706] on button "Submit" at bounding box center [796, 699] width 91 height 38
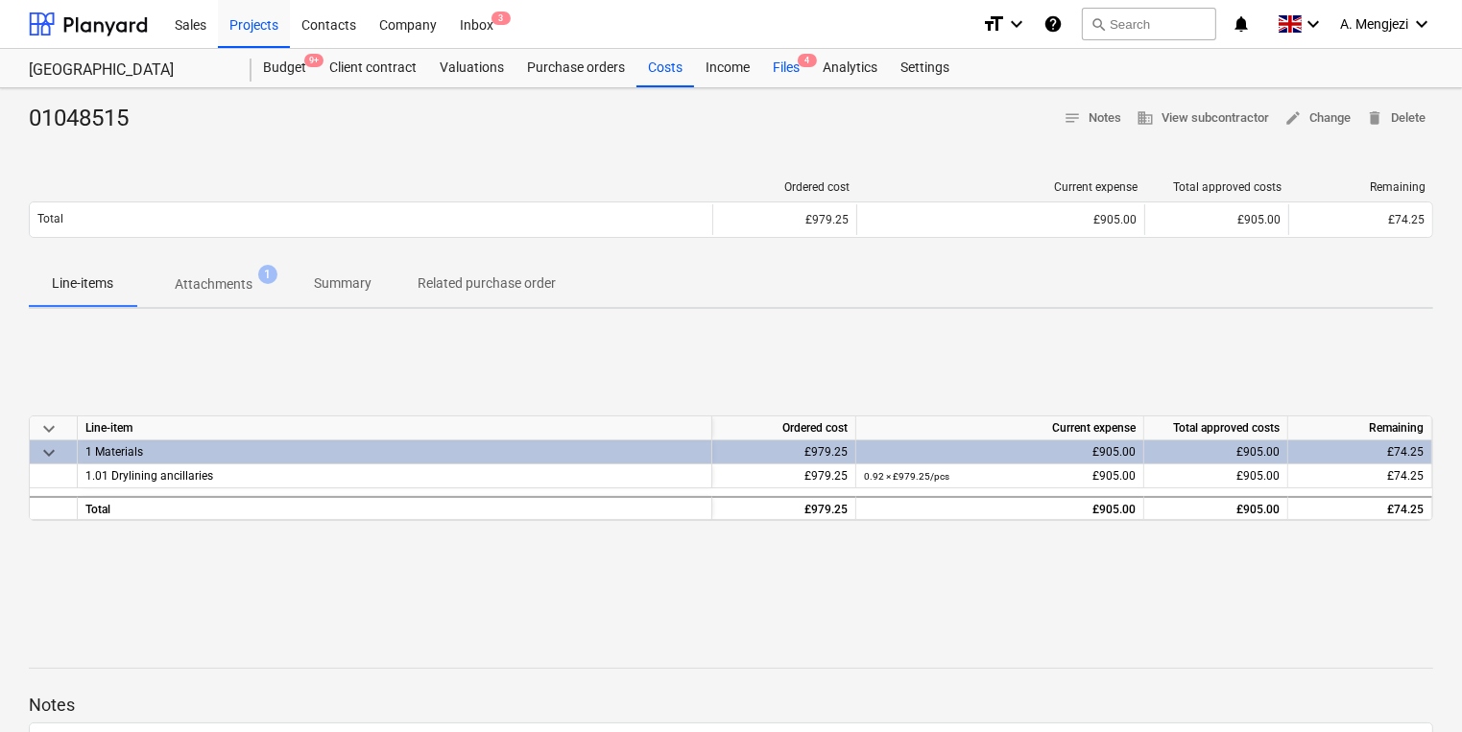
click at [772, 72] on div "Files 4" at bounding box center [786, 68] width 50 height 38
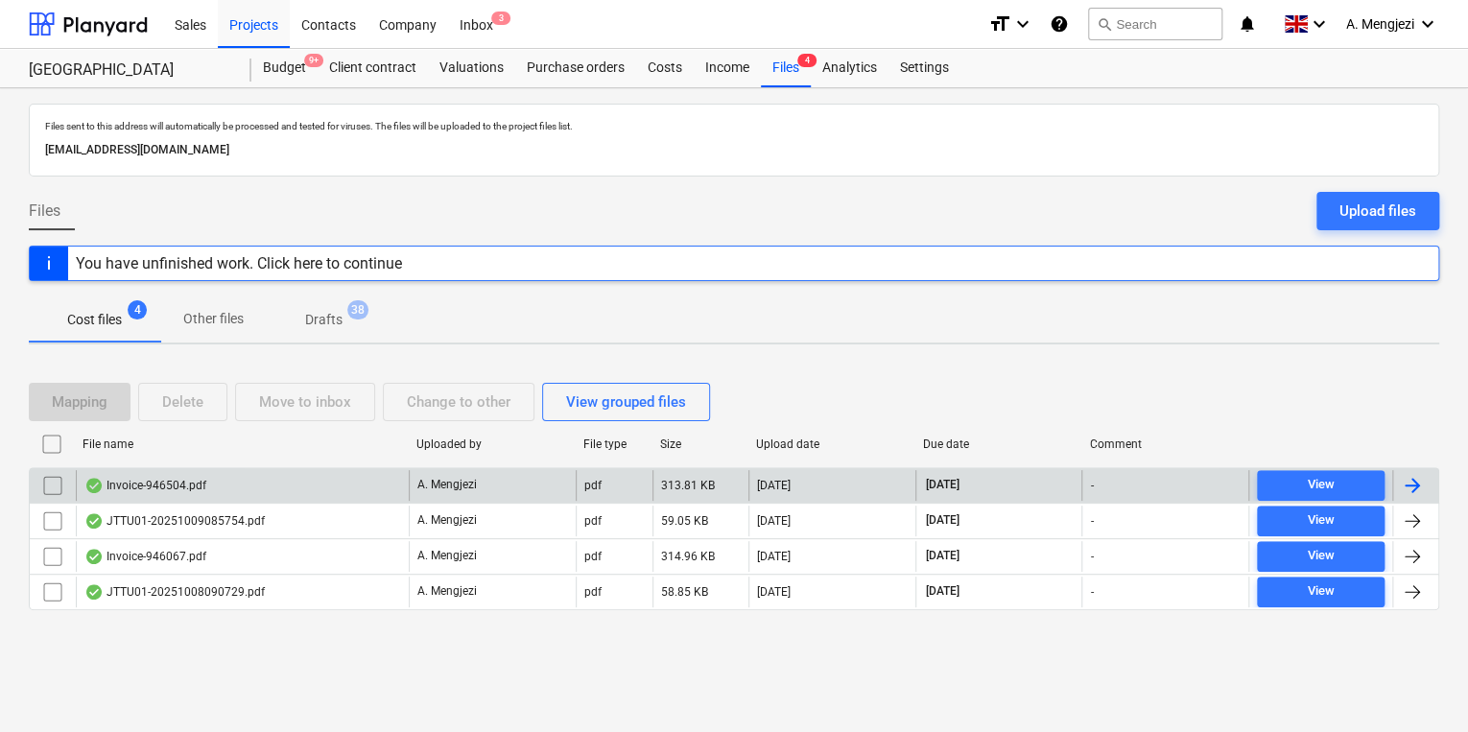
click at [289, 490] on div "Invoice-946504.pdf" at bounding box center [242, 485] width 333 height 31
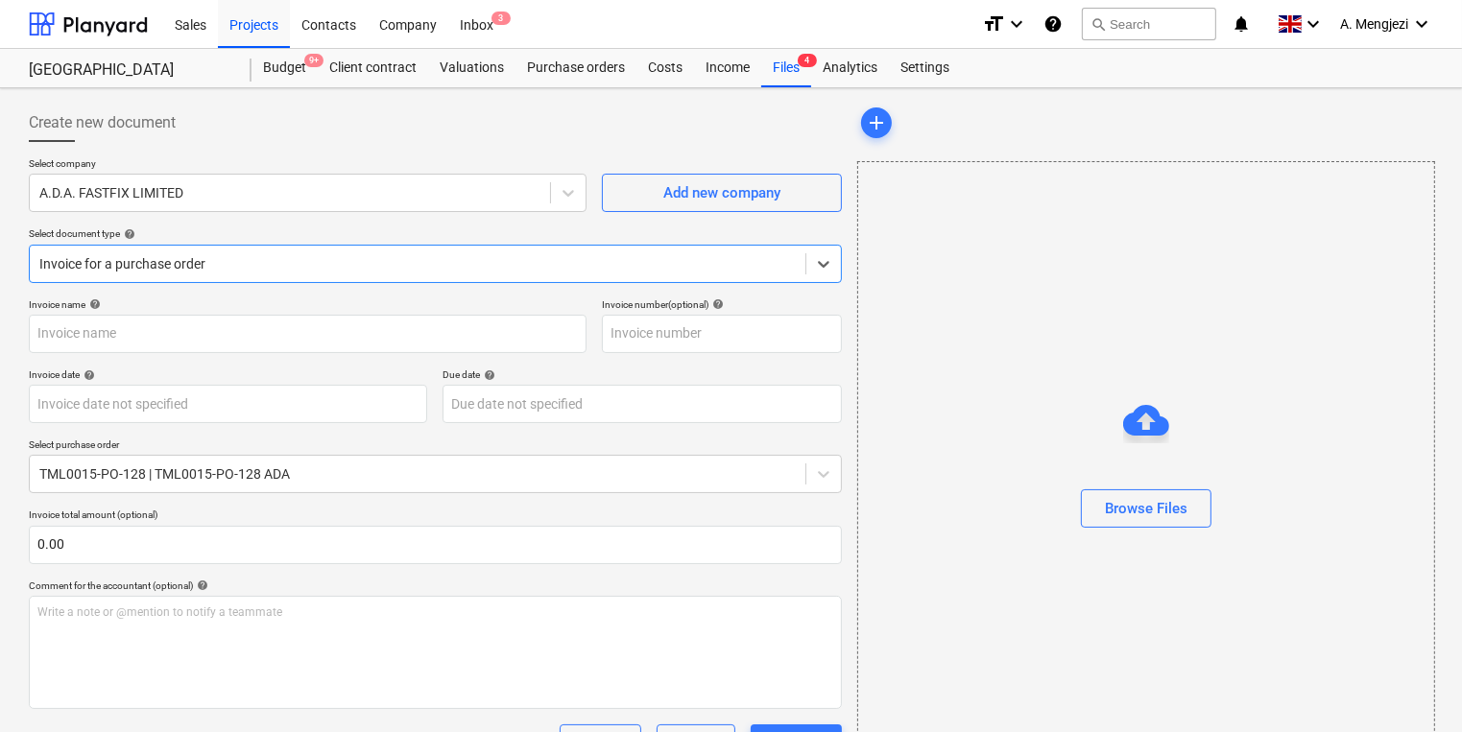
type input "946504"
type input "09 Oct 2025"
type input "[DATE]"
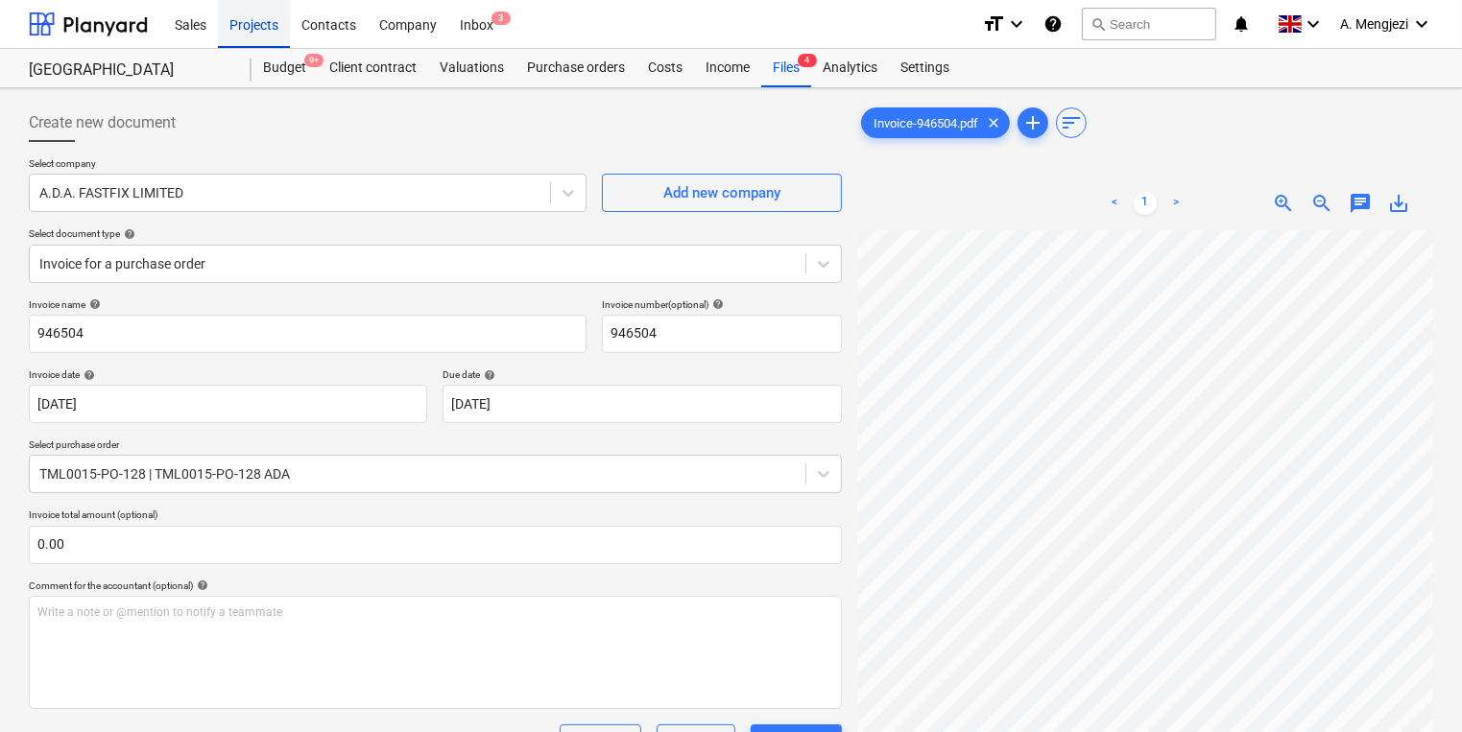
click at [267, 19] on div "Projects" at bounding box center [254, 23] width 72 height 49
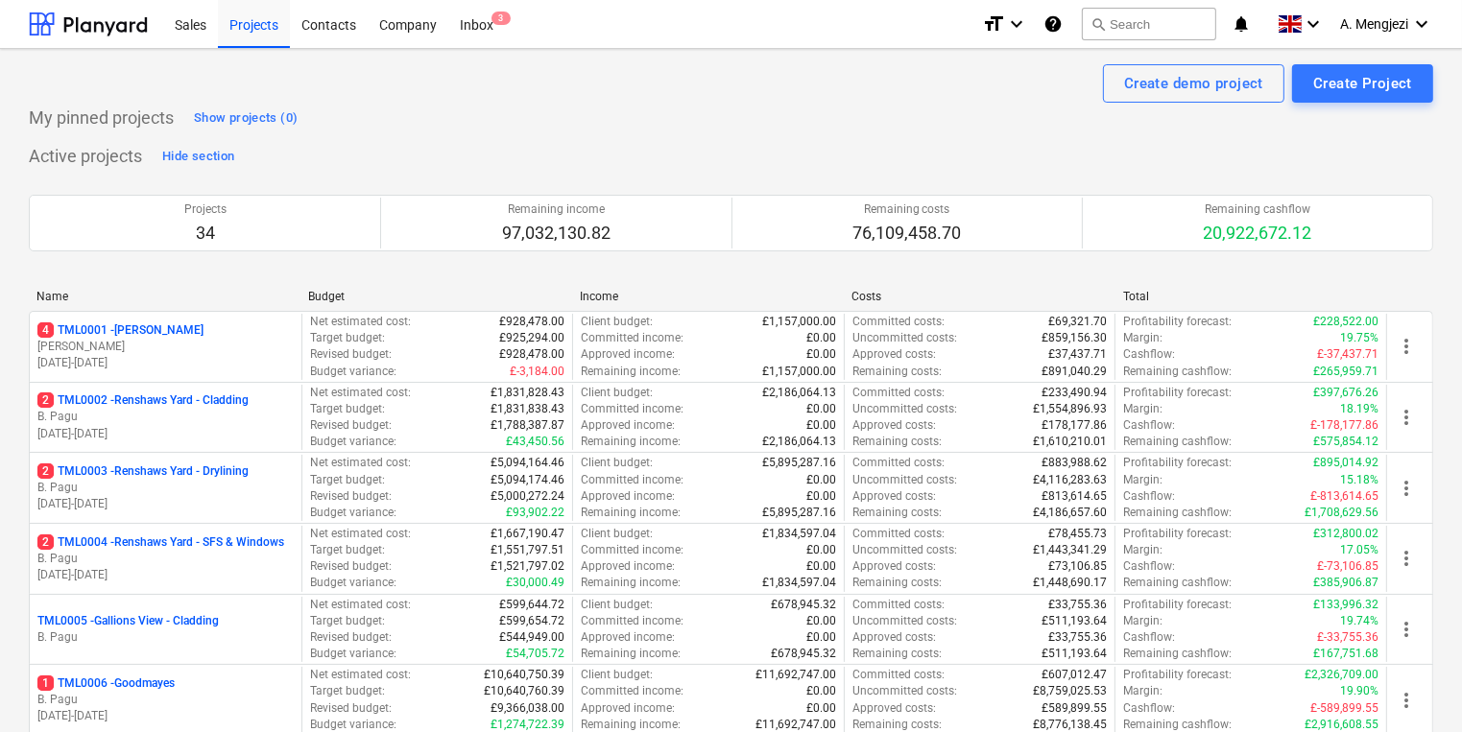
click at [472, 12] on div "Inbox 4" at bounding box center [476, 23] width 57 height 49
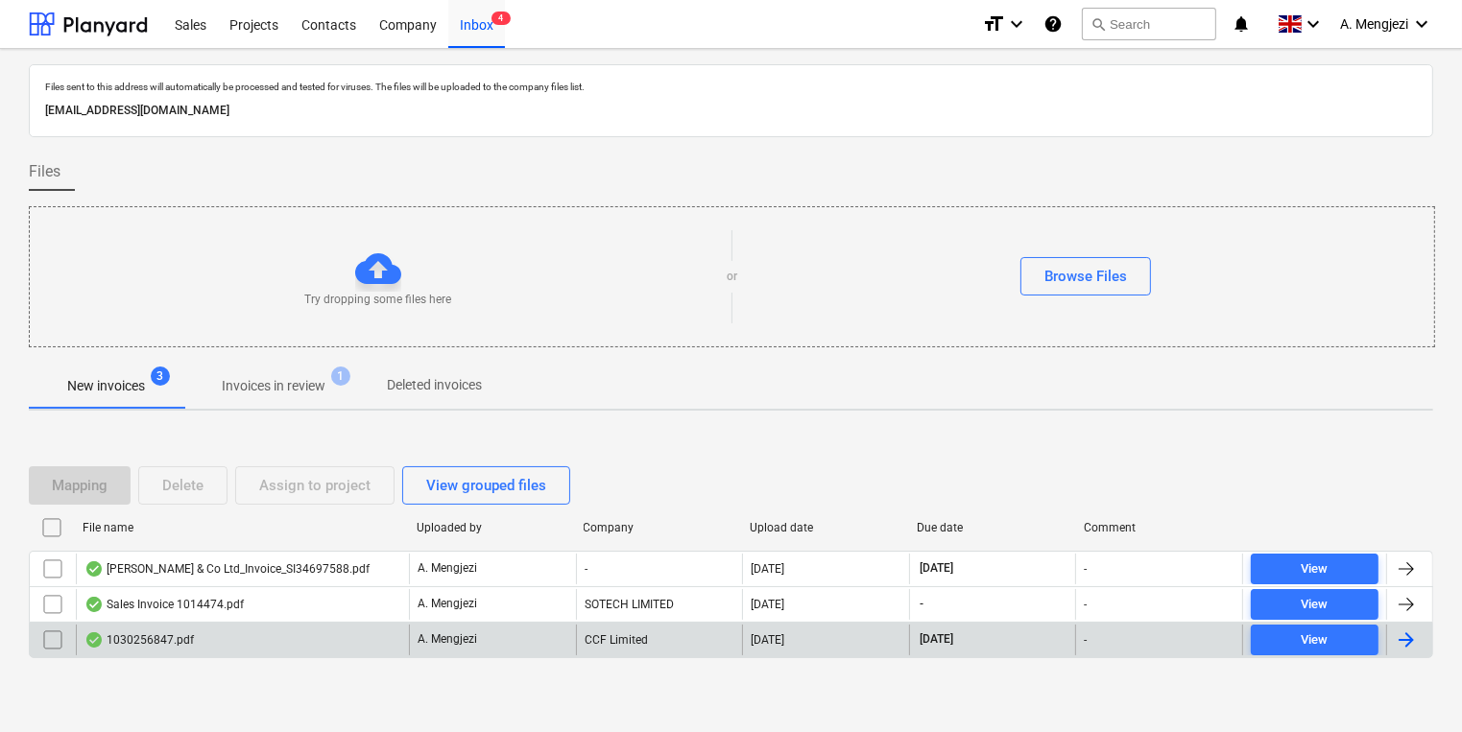
click at [672, 634] on div "CCF Limited" at bounding box center [659, 640] width 167 height 31
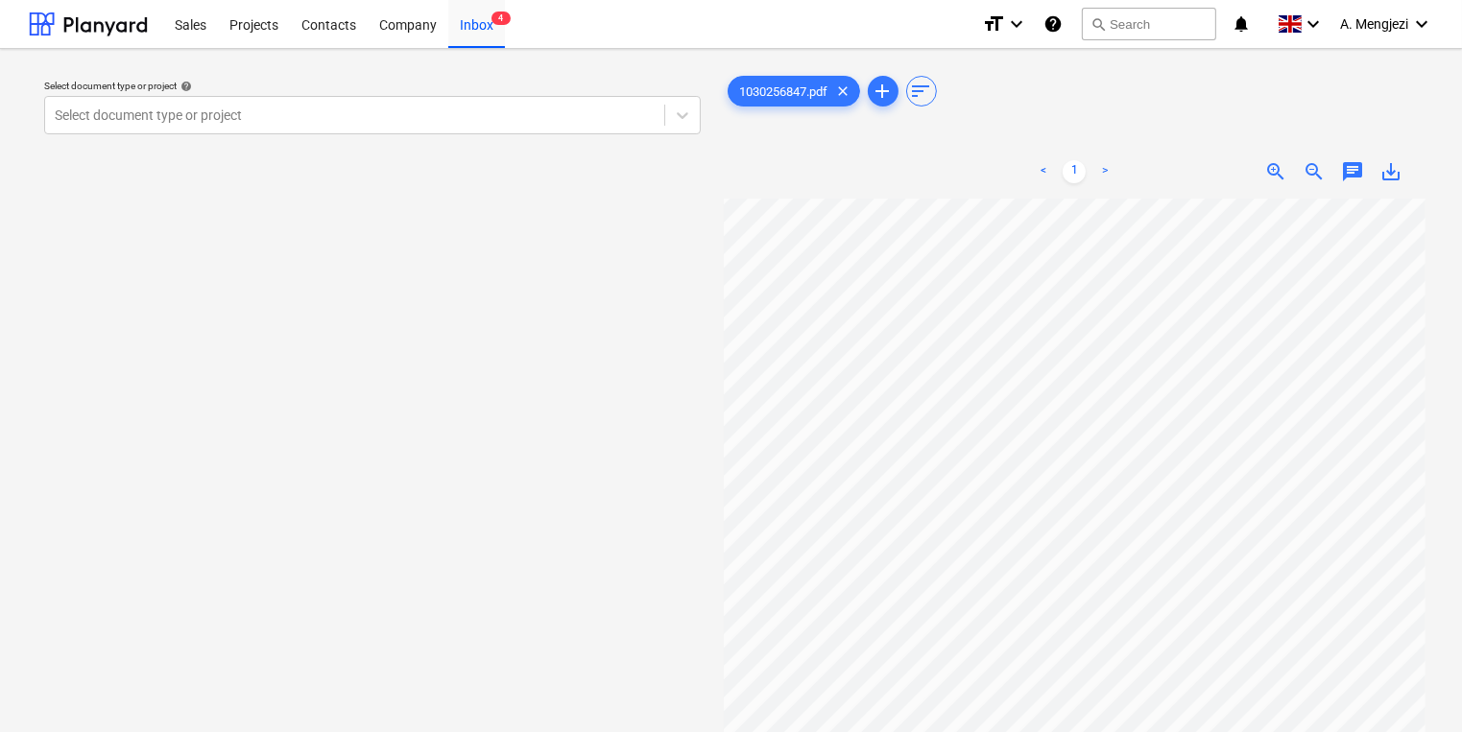
click at [535, 275] on div "Select document type or project help Select document type or project 1030256847…" at bounding box center [731, 474] width 1404 height 821
click at [484, 26] on div "Inbox 3" at bounding box center [476, 23] width 57 height 49
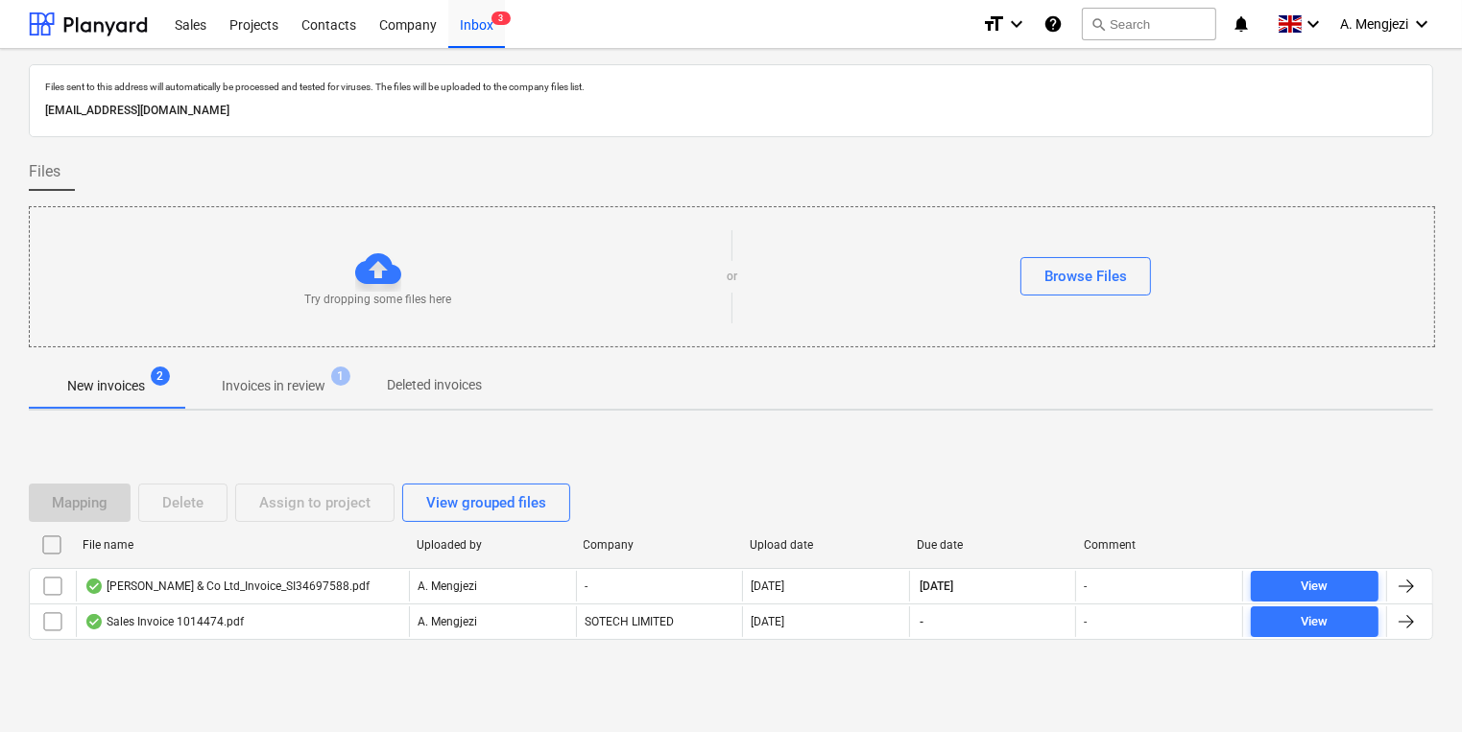
click at [610, 644] on div "File name Uploaded by Company Upload date Due date Comment J P McDougall & Co L…" at bounding box center [731, 589] width 1404 height 118
click at [307, 353] on div at bounding box center [731, 354] width 1404 height 15
click at [325, 388] on p "Invoices in review" at bounding box center [274, 386] width 104 height 20
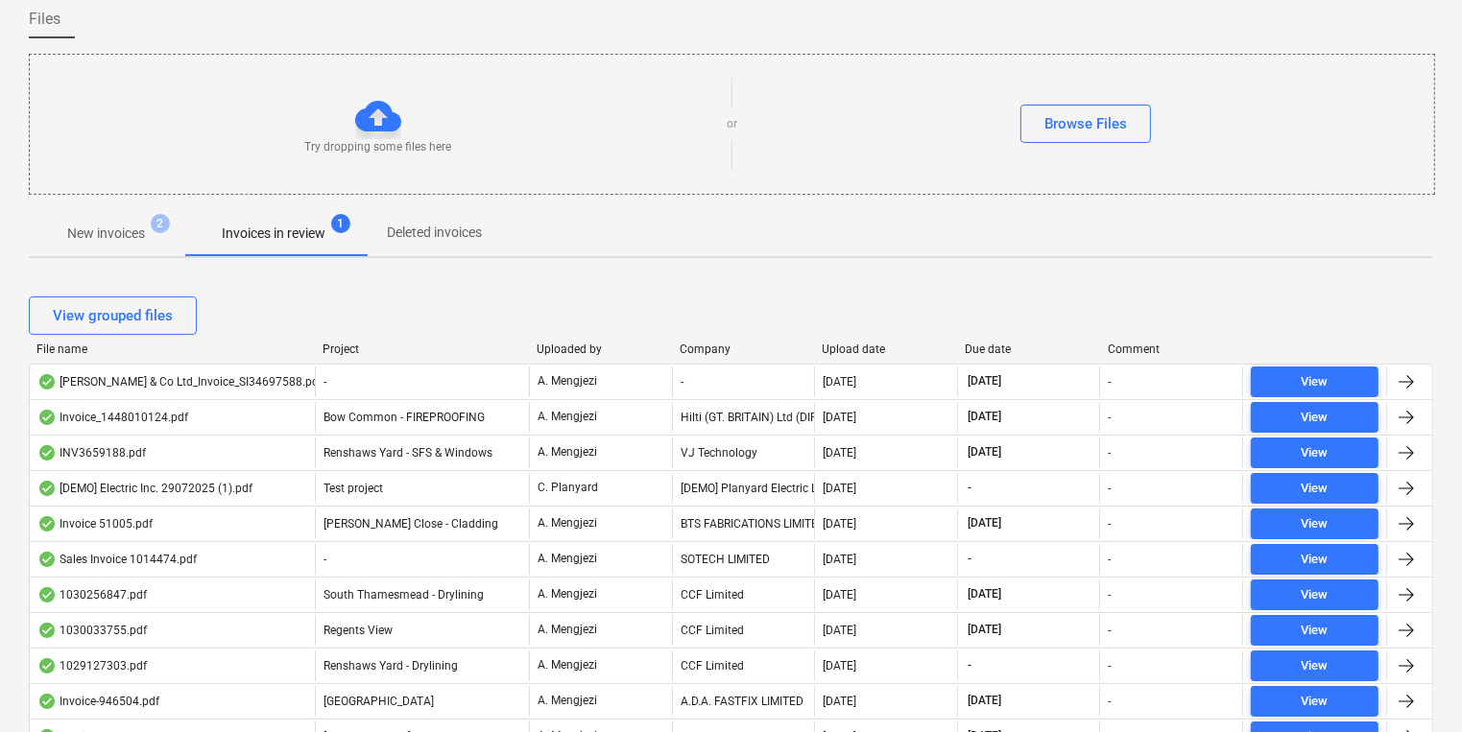
scroll to position [307, 0]
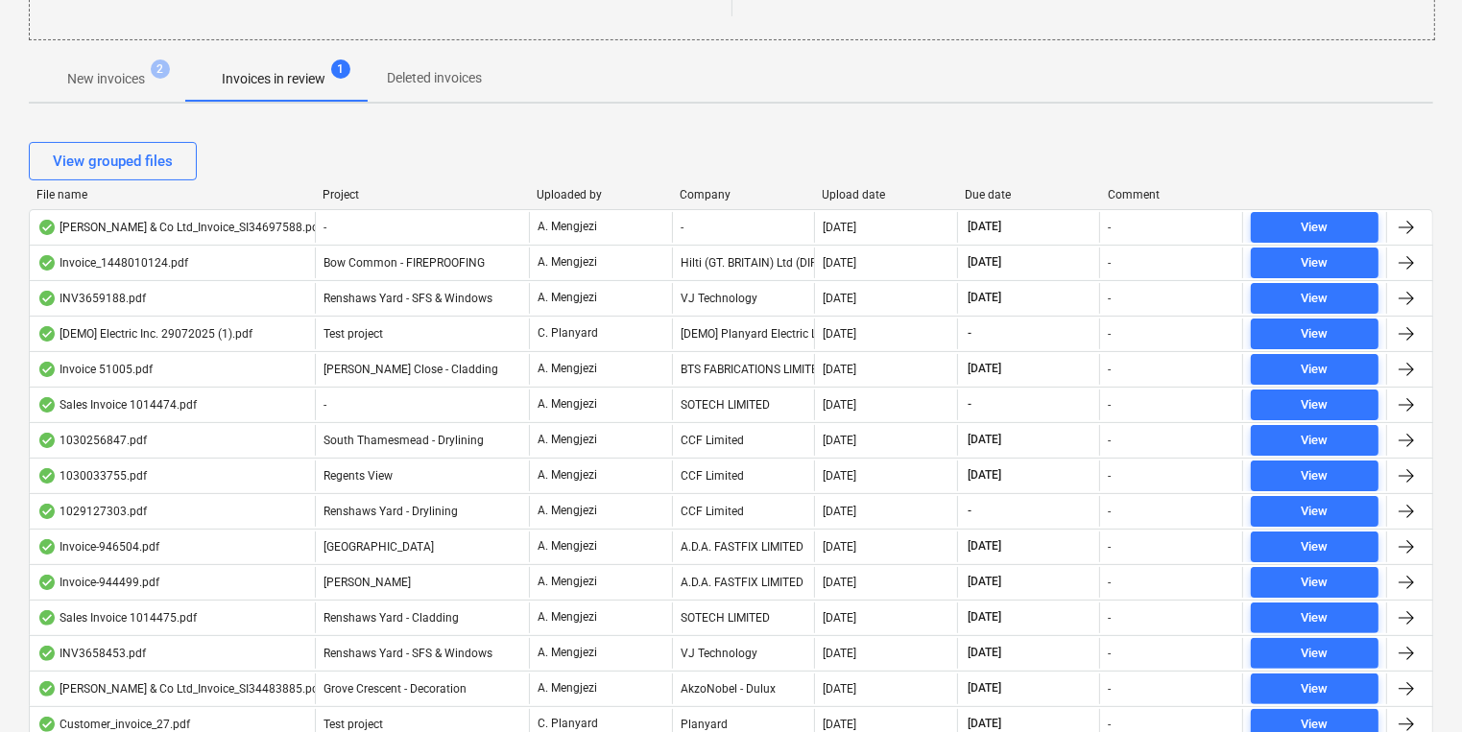
click at [711, 190] on div "Company" at bounding box center [744, 194] width 128 height 13
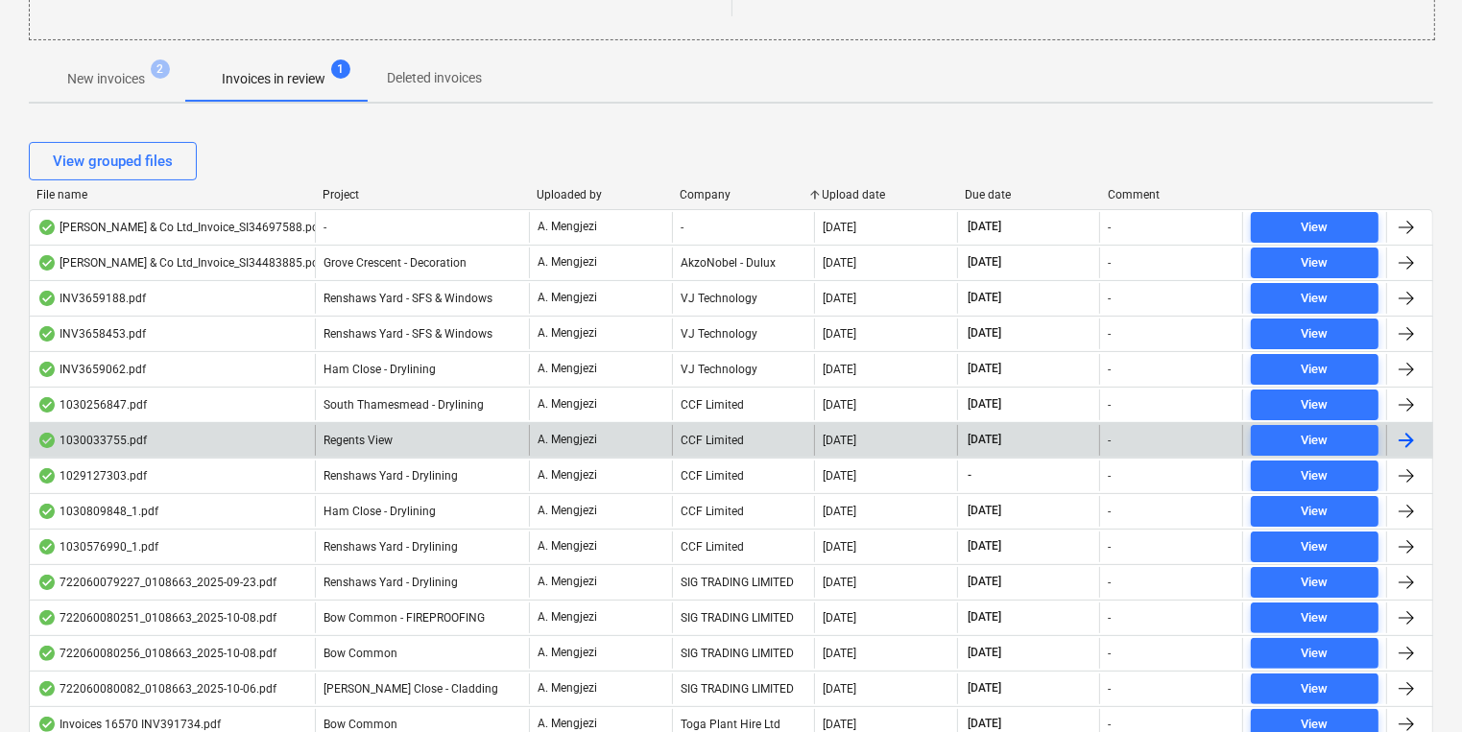
click at [821, 442] on div "[DATE]" at bounding box center [885, 440] width 143 height 31
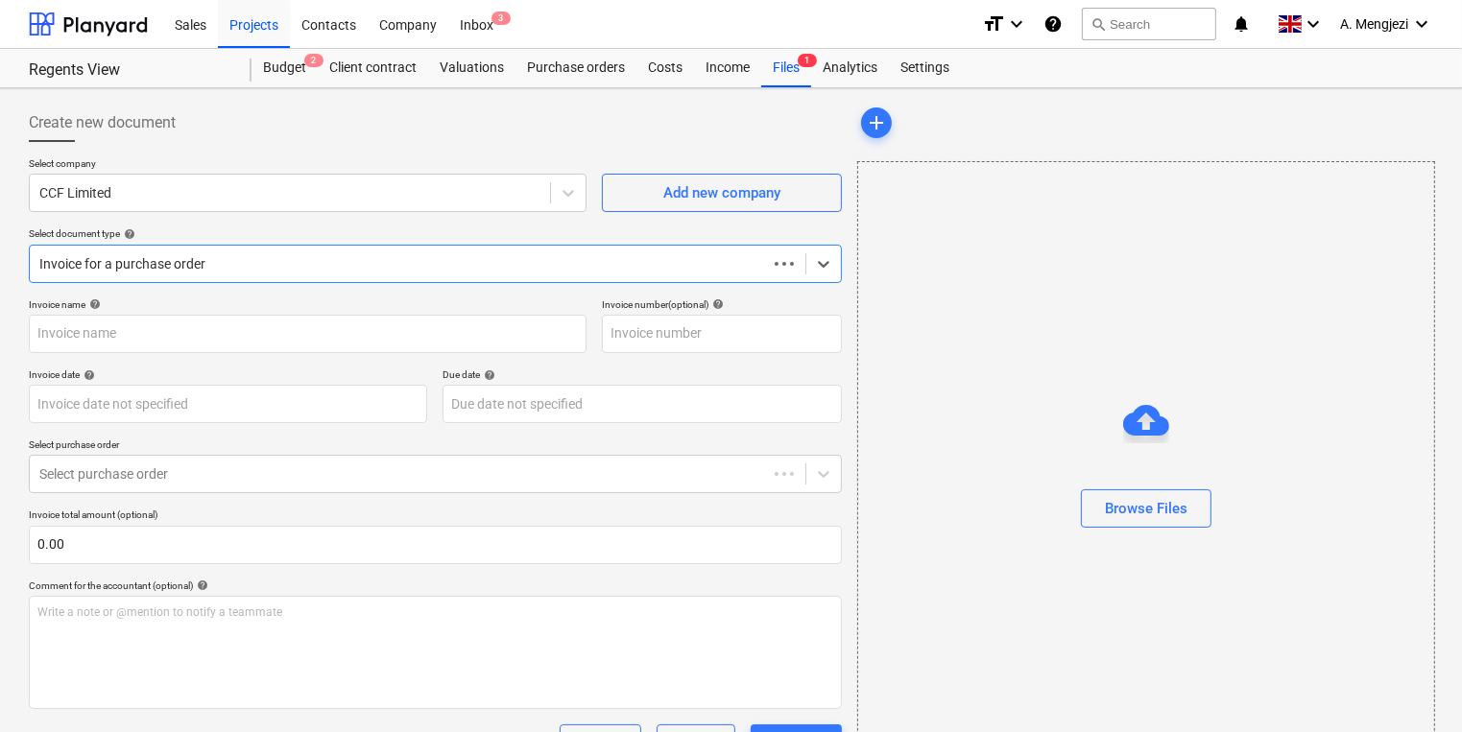
type input "1030033755"
type input "25 Sep 2025"
type input "15 Nov 2025"
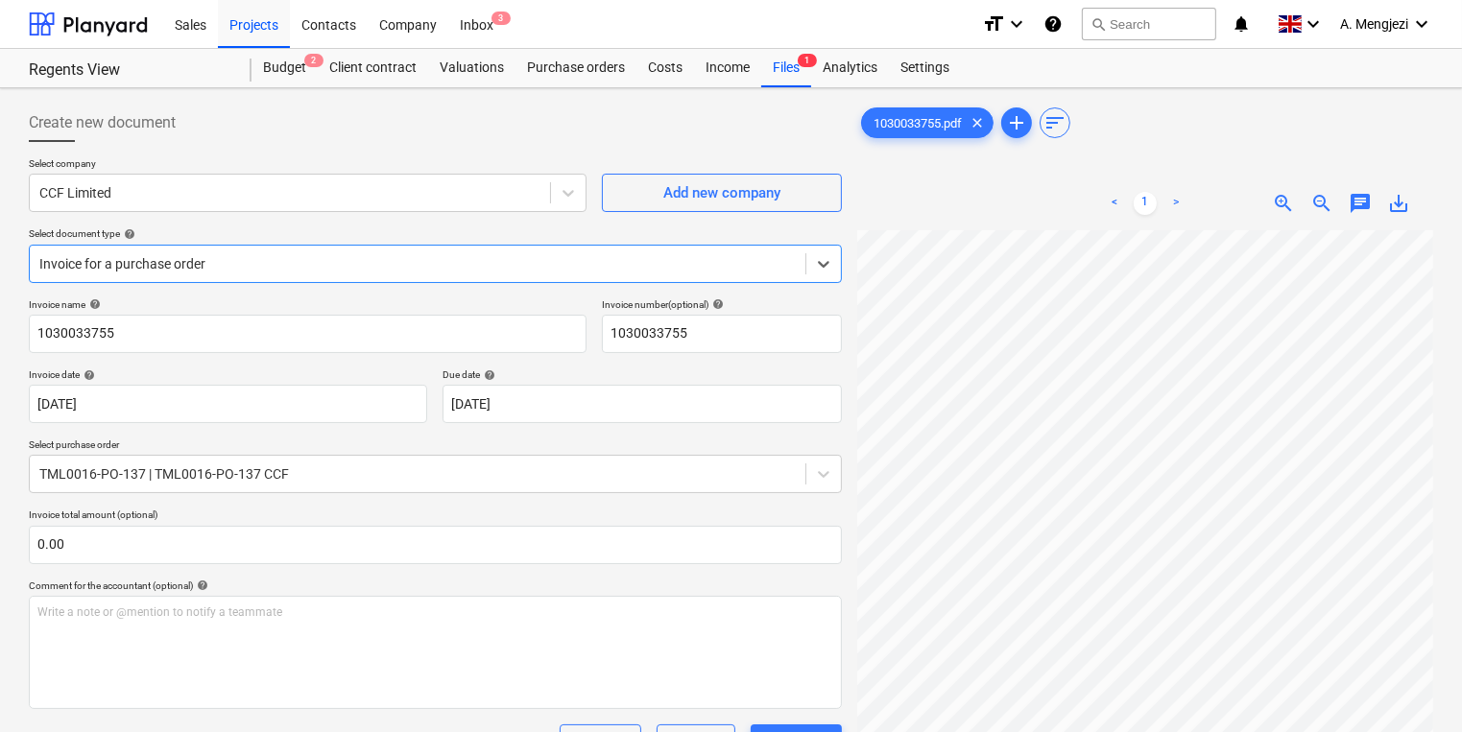
scroll to position [307, 0]
click at [1328, 205] on span "zoom_out" at bounding box center [1321, 203] width 23 height 23
click at [772, 78] on div "Files 1" at bounding box center [786, 68] width 50 height 38
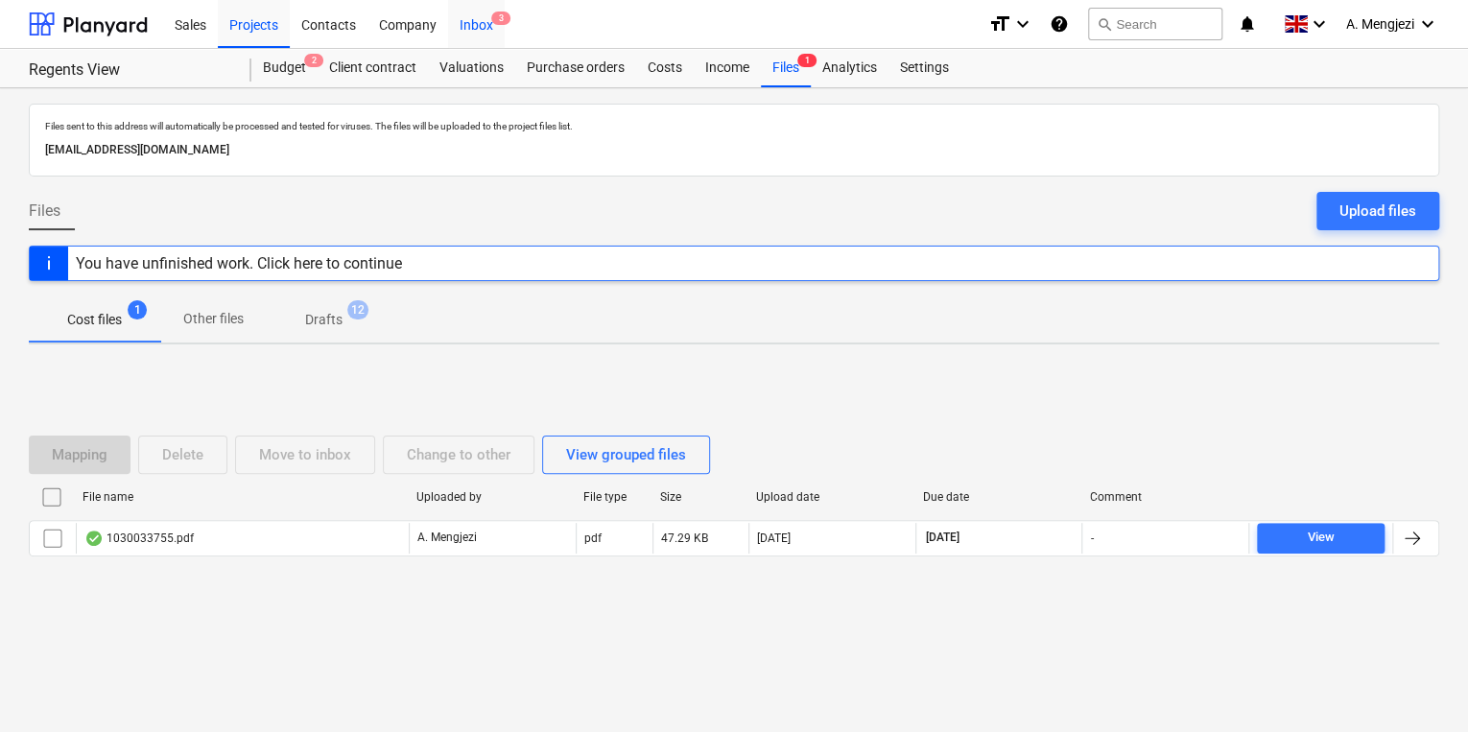
click at [457, 26] on div "Inbox 3" at bounding box center [476, 23] width 57 height 49
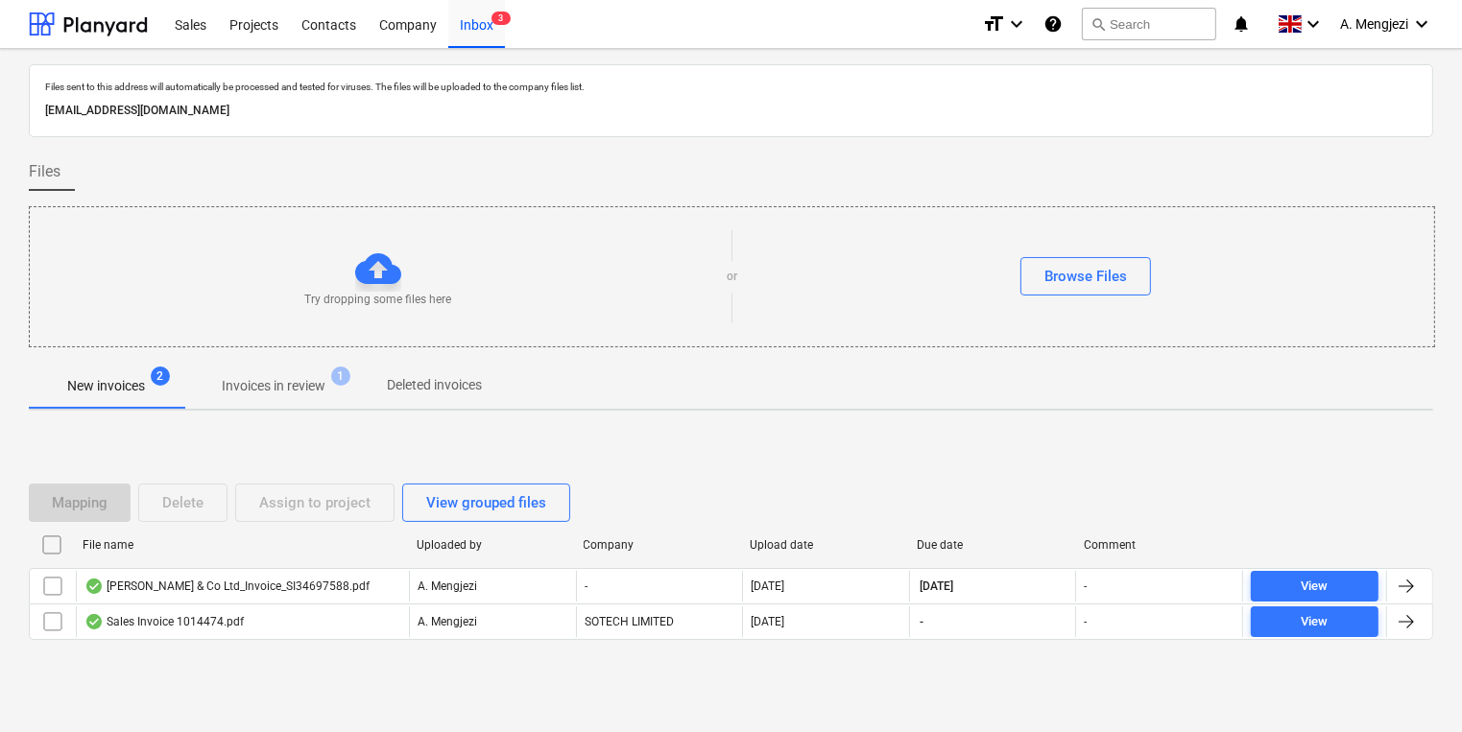
click at [331, 376] on span "Invoices in review 1" at bounding box center [273, 386] width 134 height 20
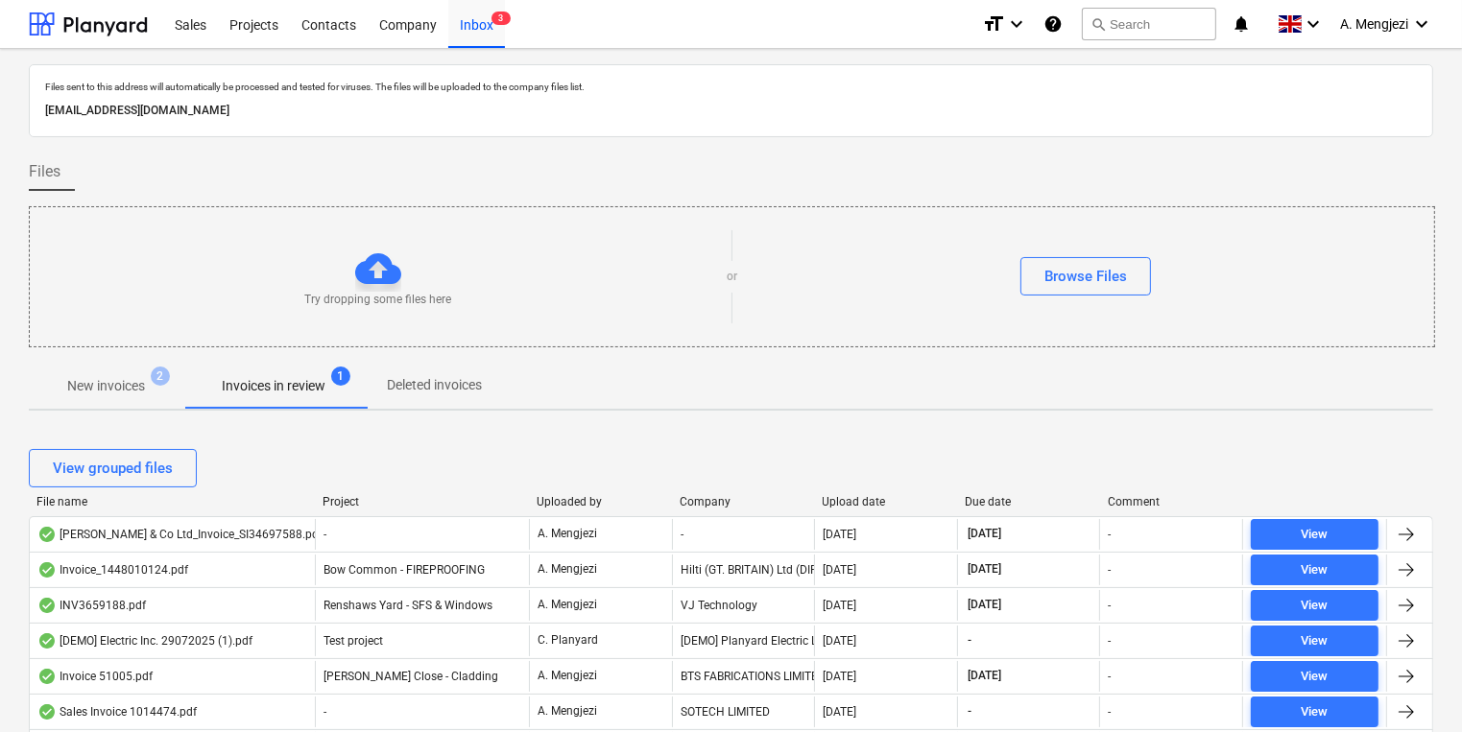
click at [699, 499] on div "Company" at bounding box center [744, 501] width 128 height 13
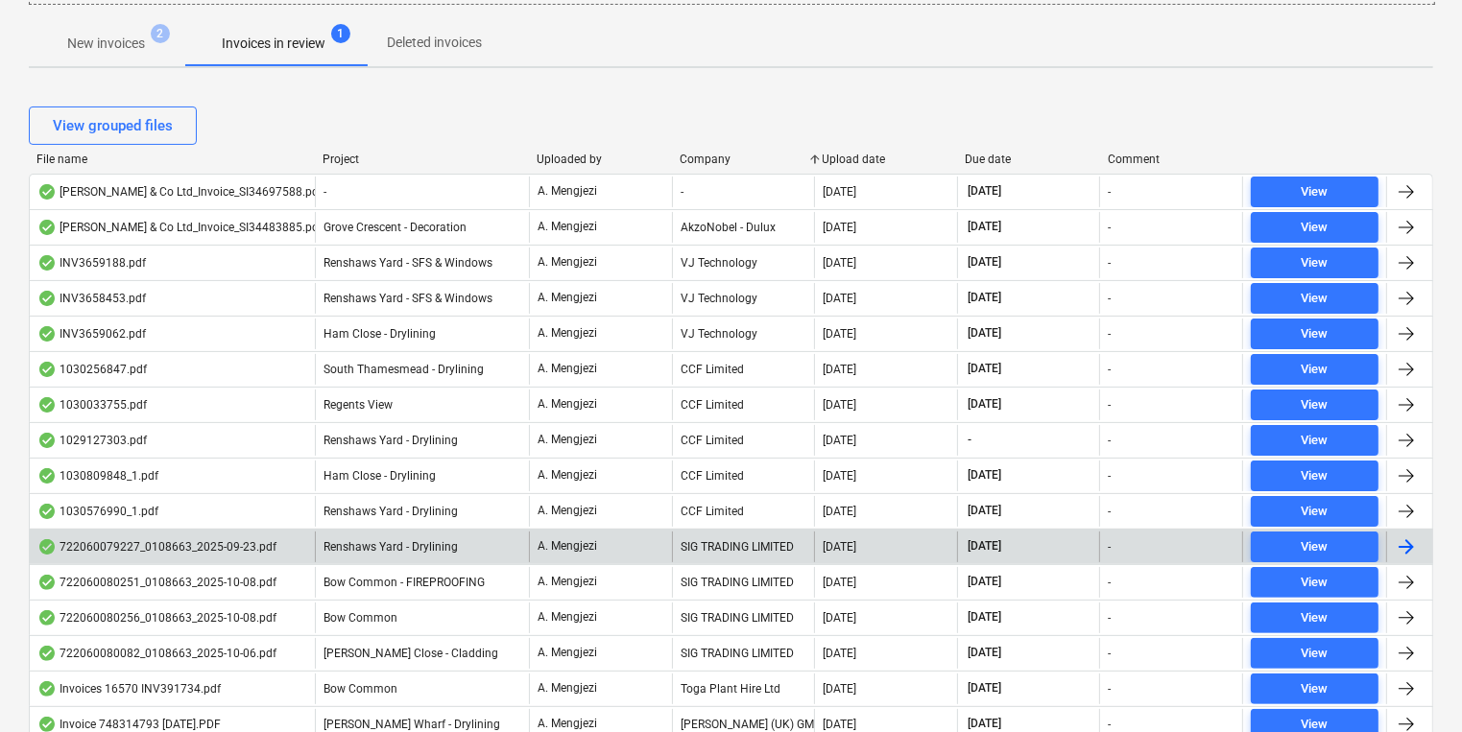
scroll to position [384, 0]
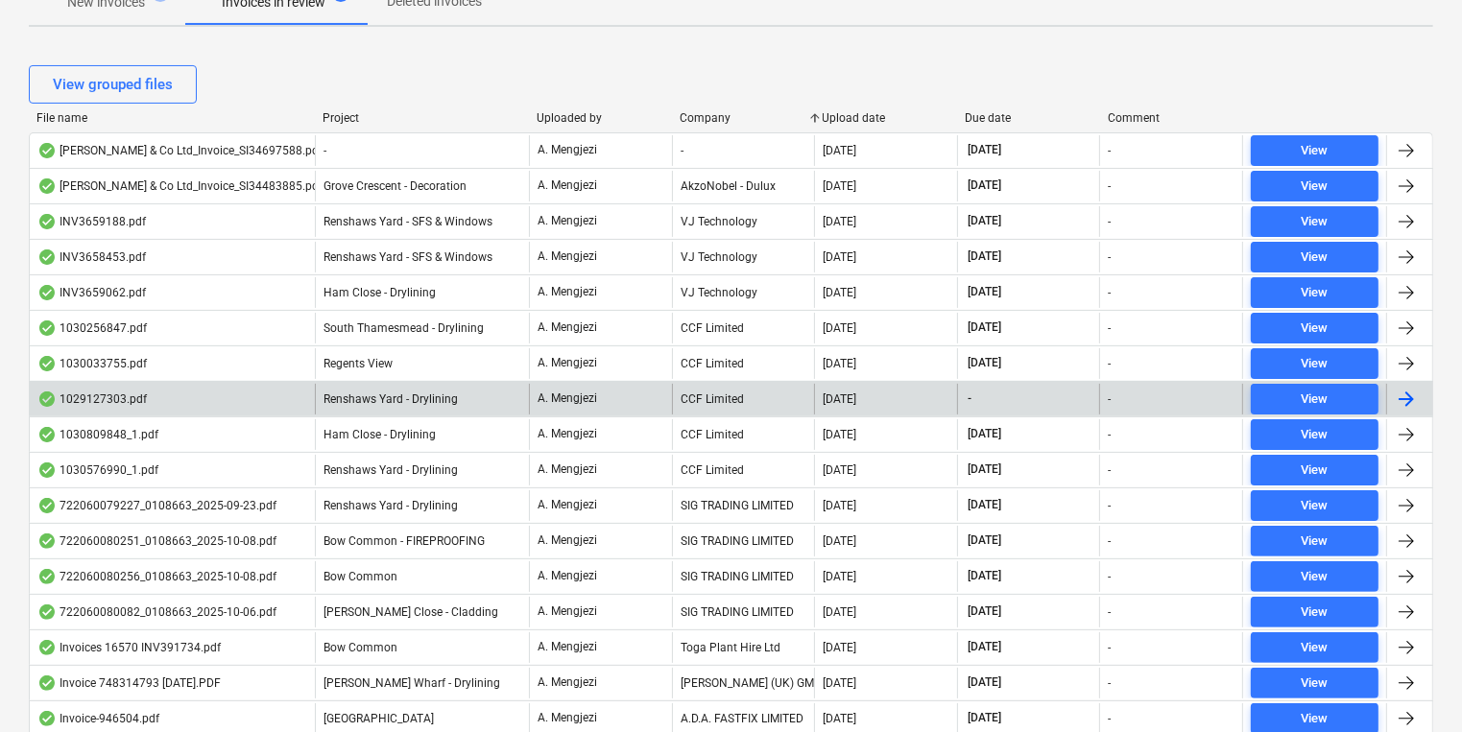
click at [795, 390] on div "CCF Limited" at bounding box center [743, 399] width 143 height 31
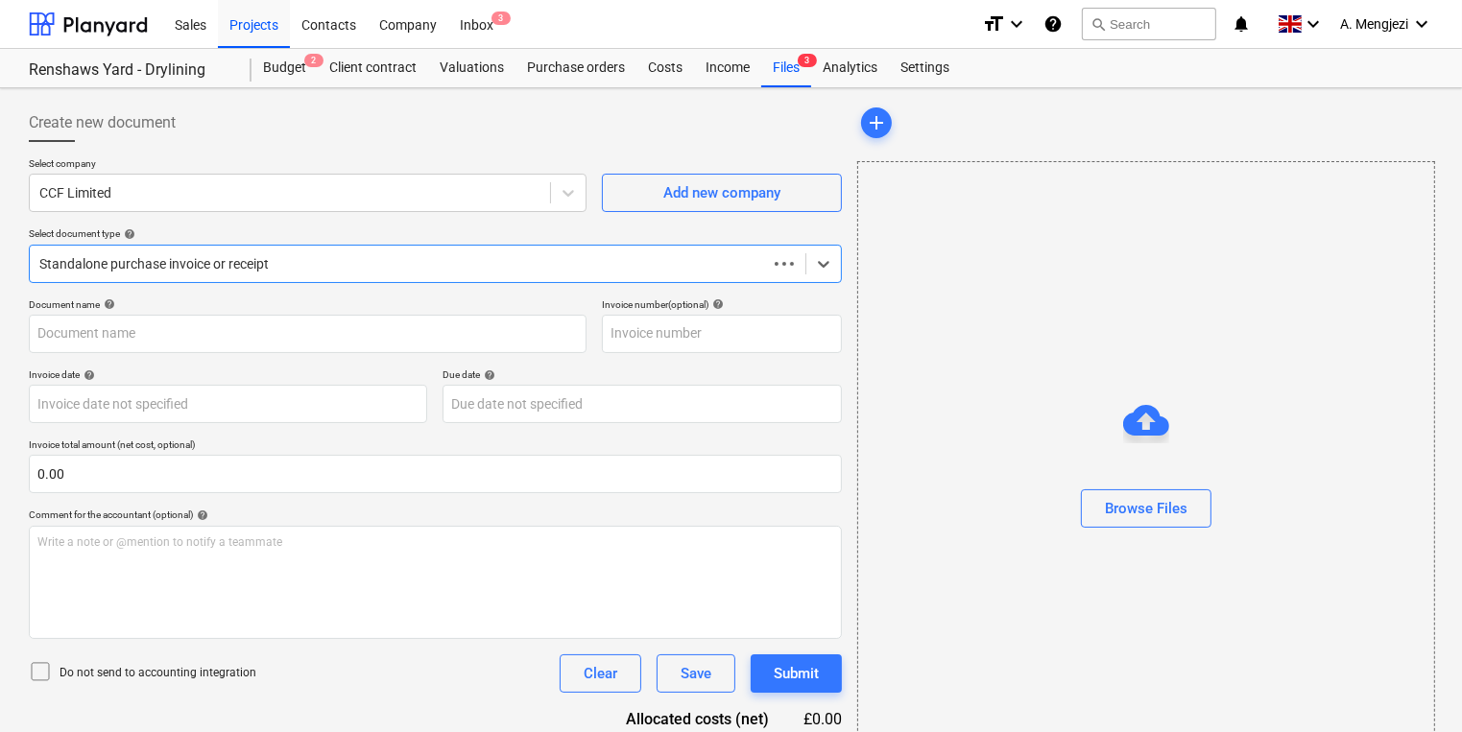
type input "1027550162"
type input "12 Sep 2025"
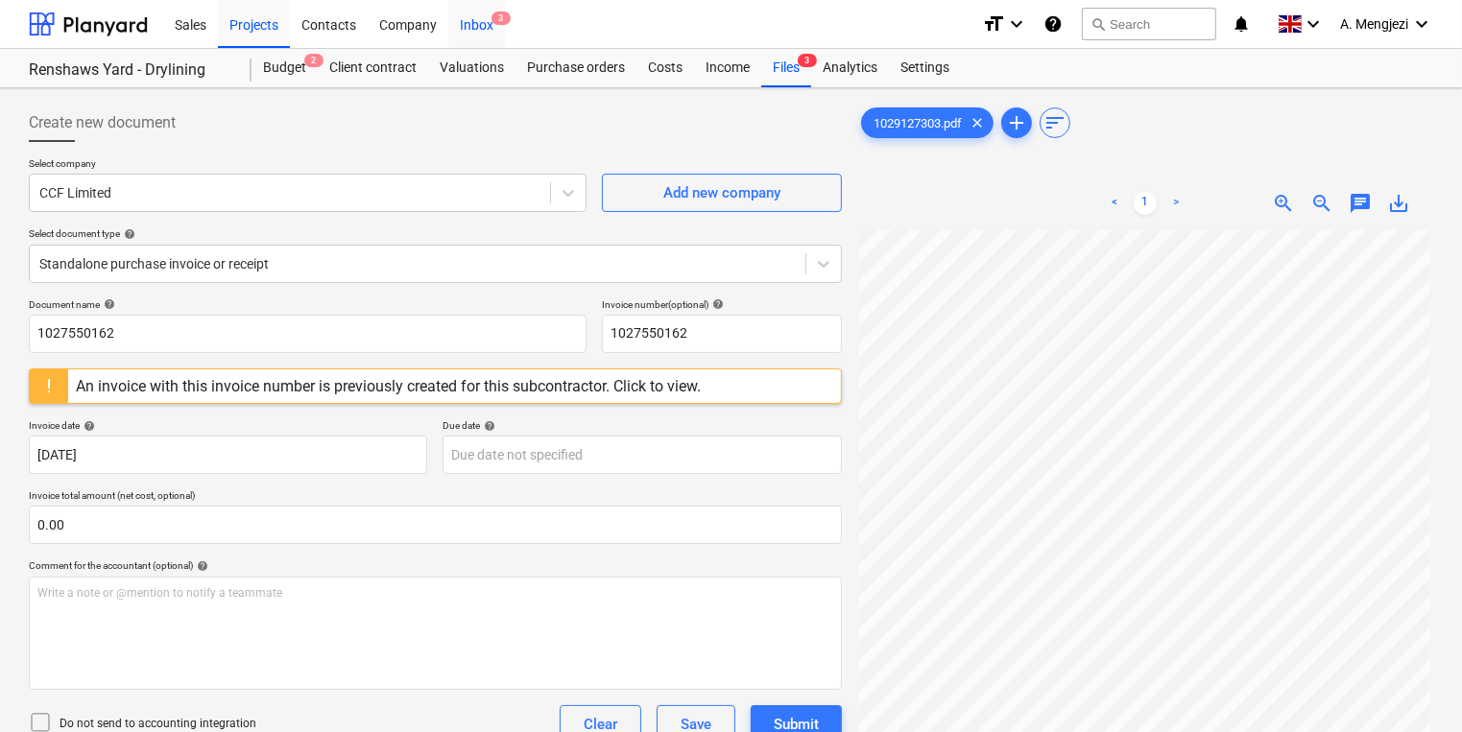
click at [506, 17] on span "3" at bounding box center [500, 18] width 19 height 13
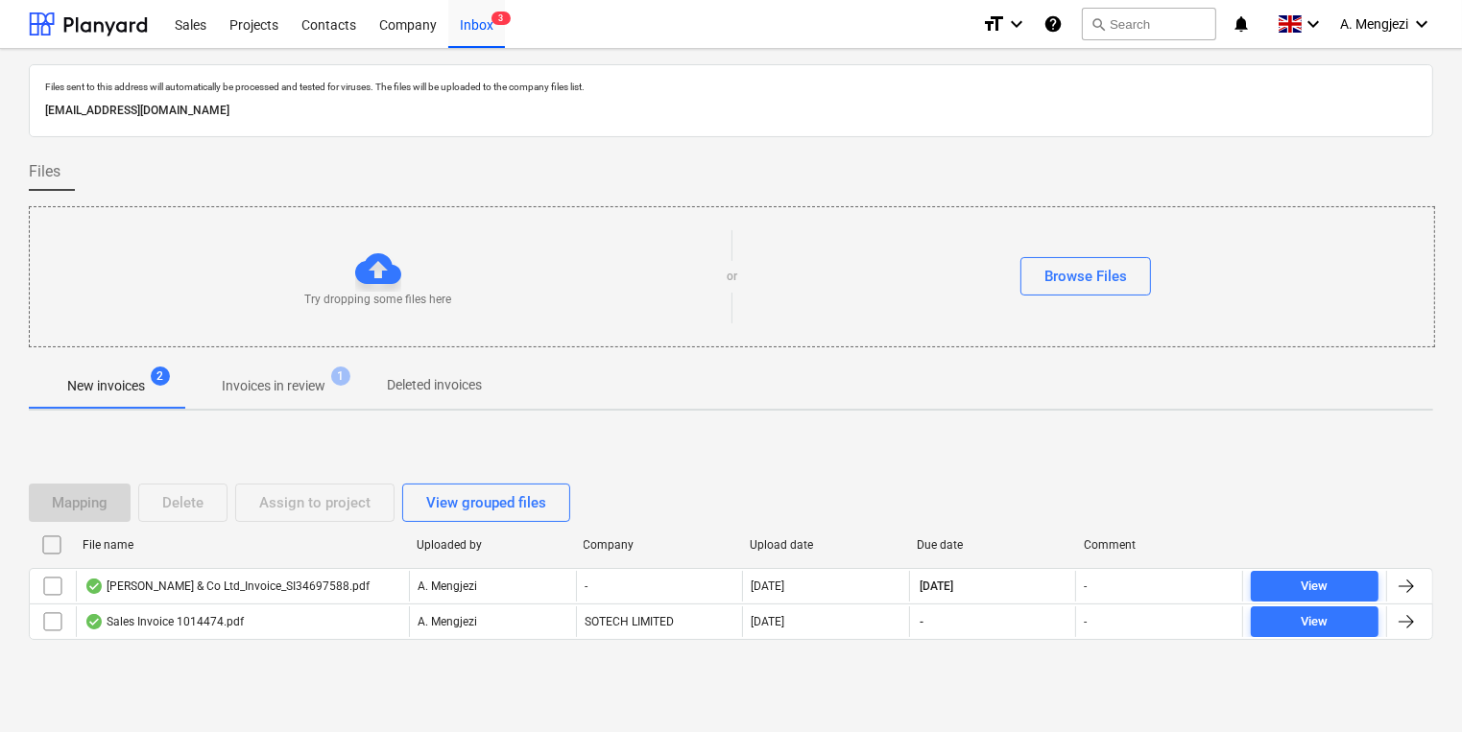
click at [315, 393] on p "Invoices in review" at bounding box center [274, 386] width 104 height 20
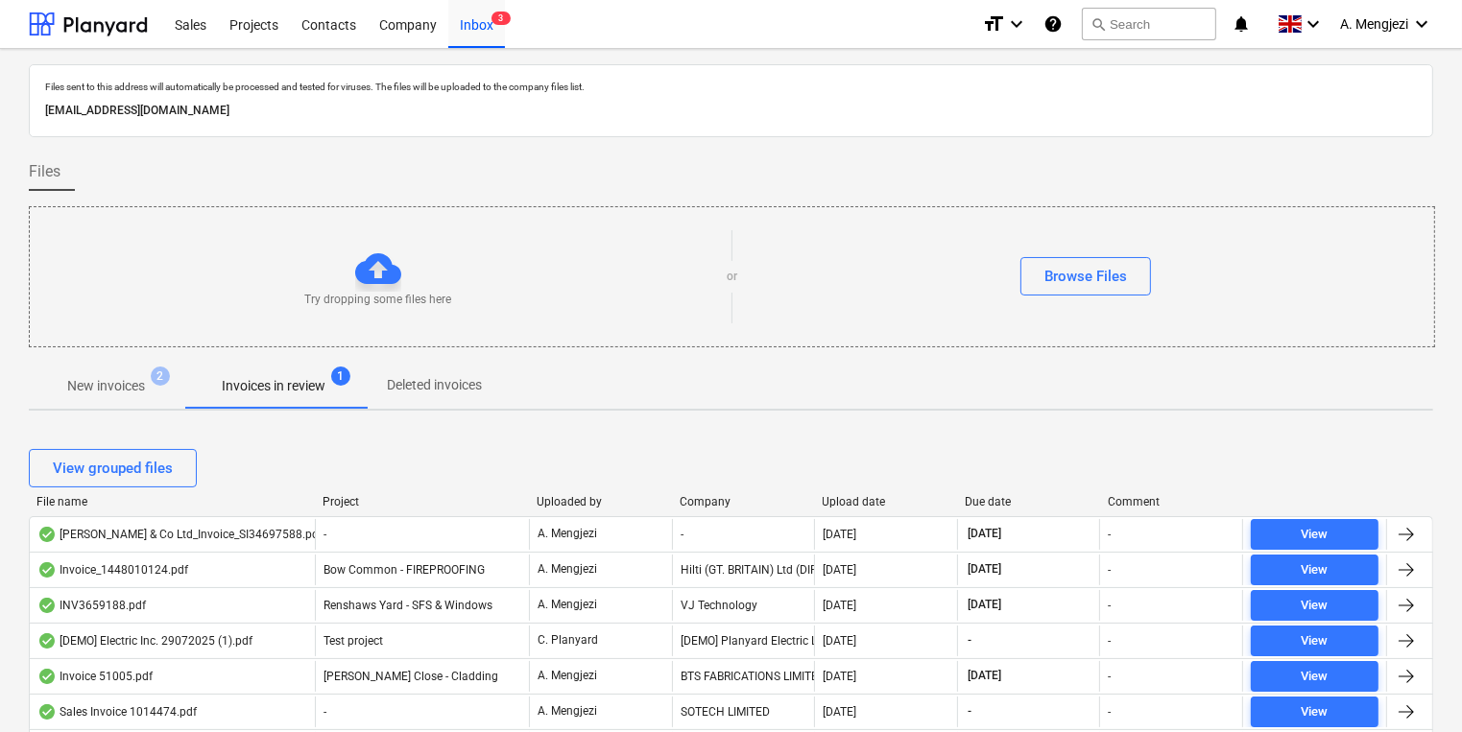
click at [857, 502] on div "Upload date" at bounding box center [887, 501] width 128 height 13
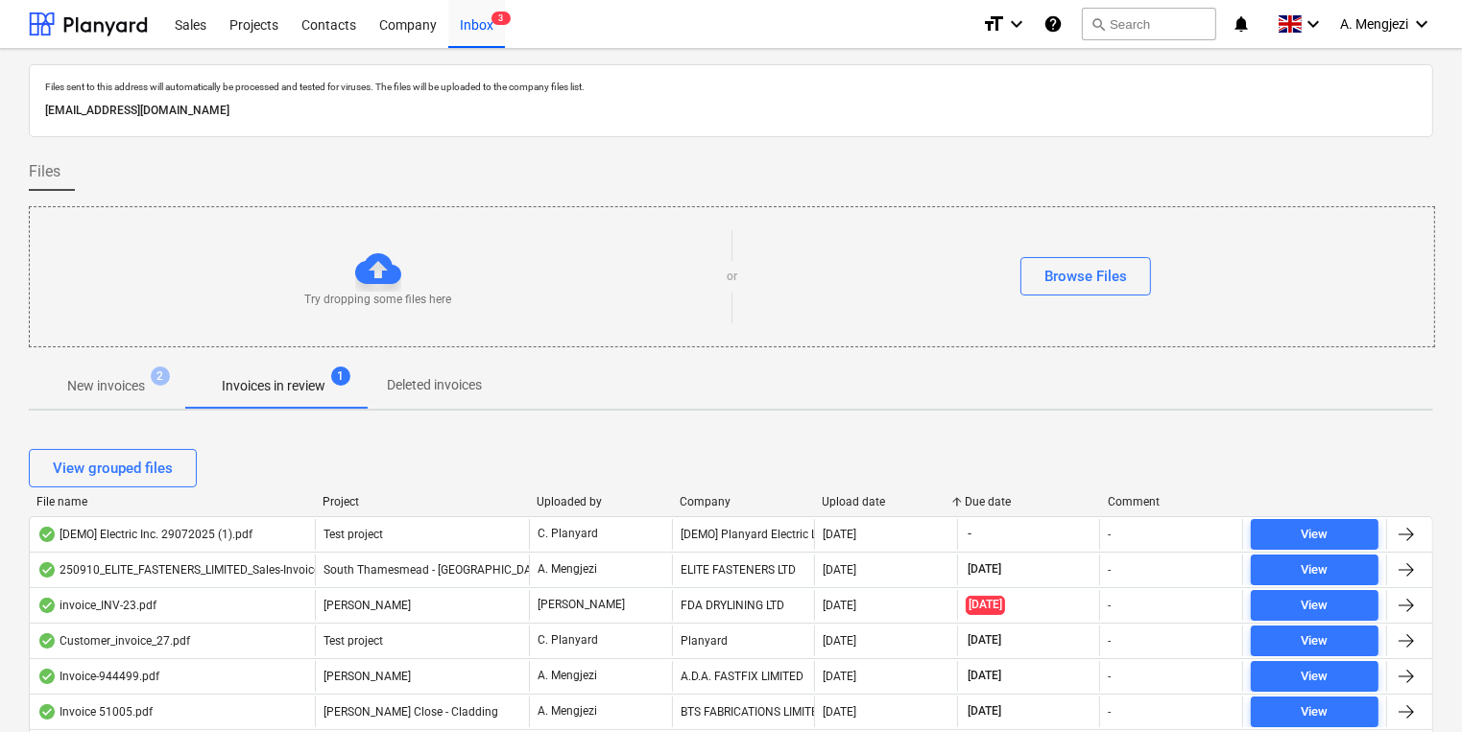
scroll to position [230, 0]
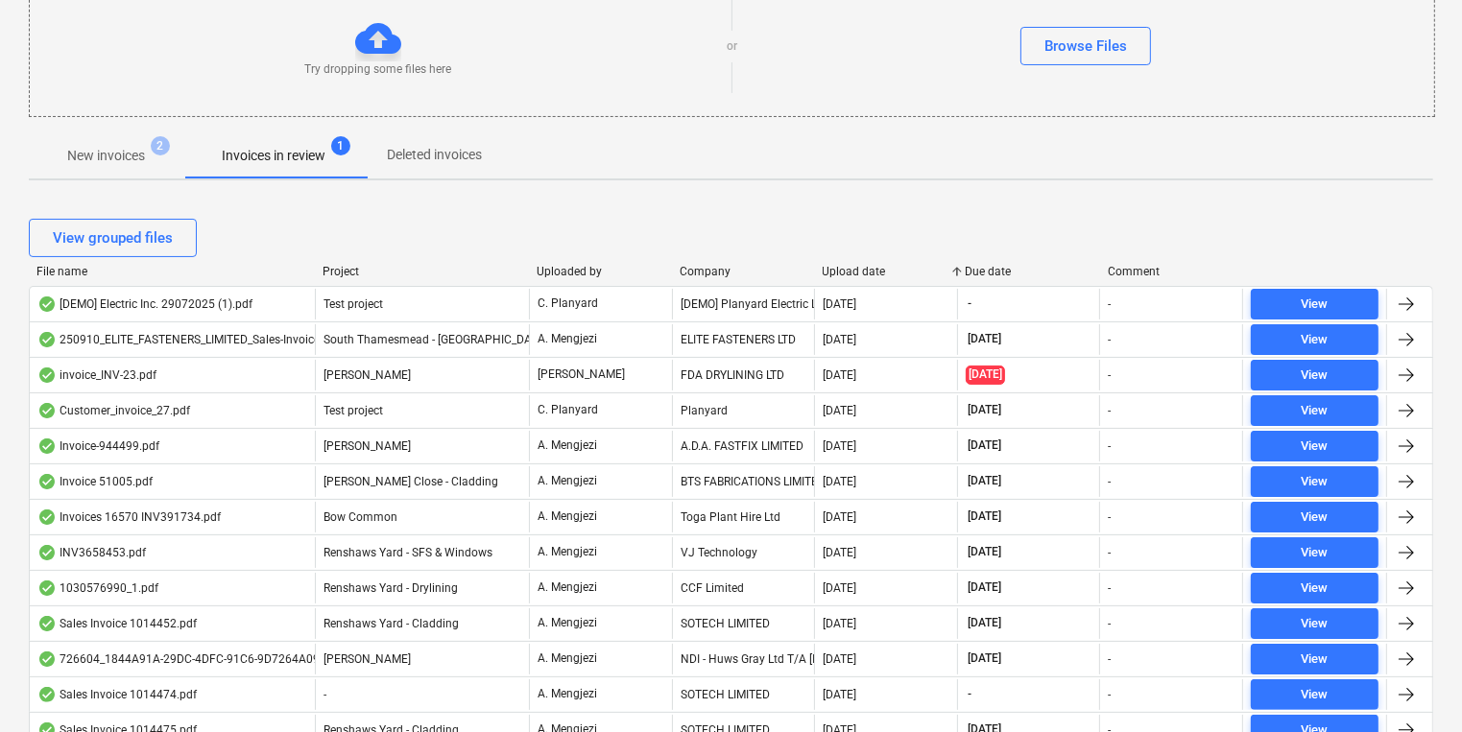
click at [699, 265] on div "Company" at bounding box center [744, 271] width 128 height 13
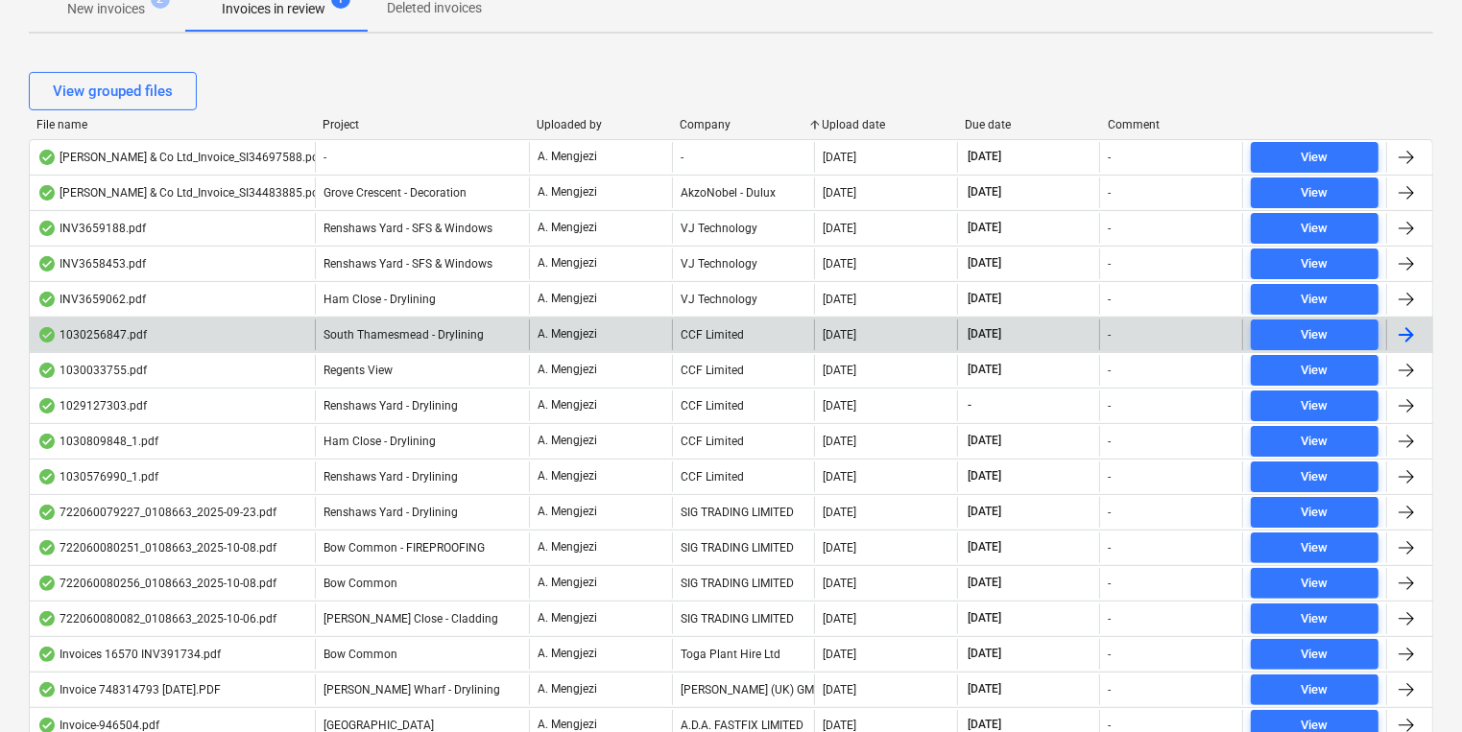
scroll to position [384, 0]
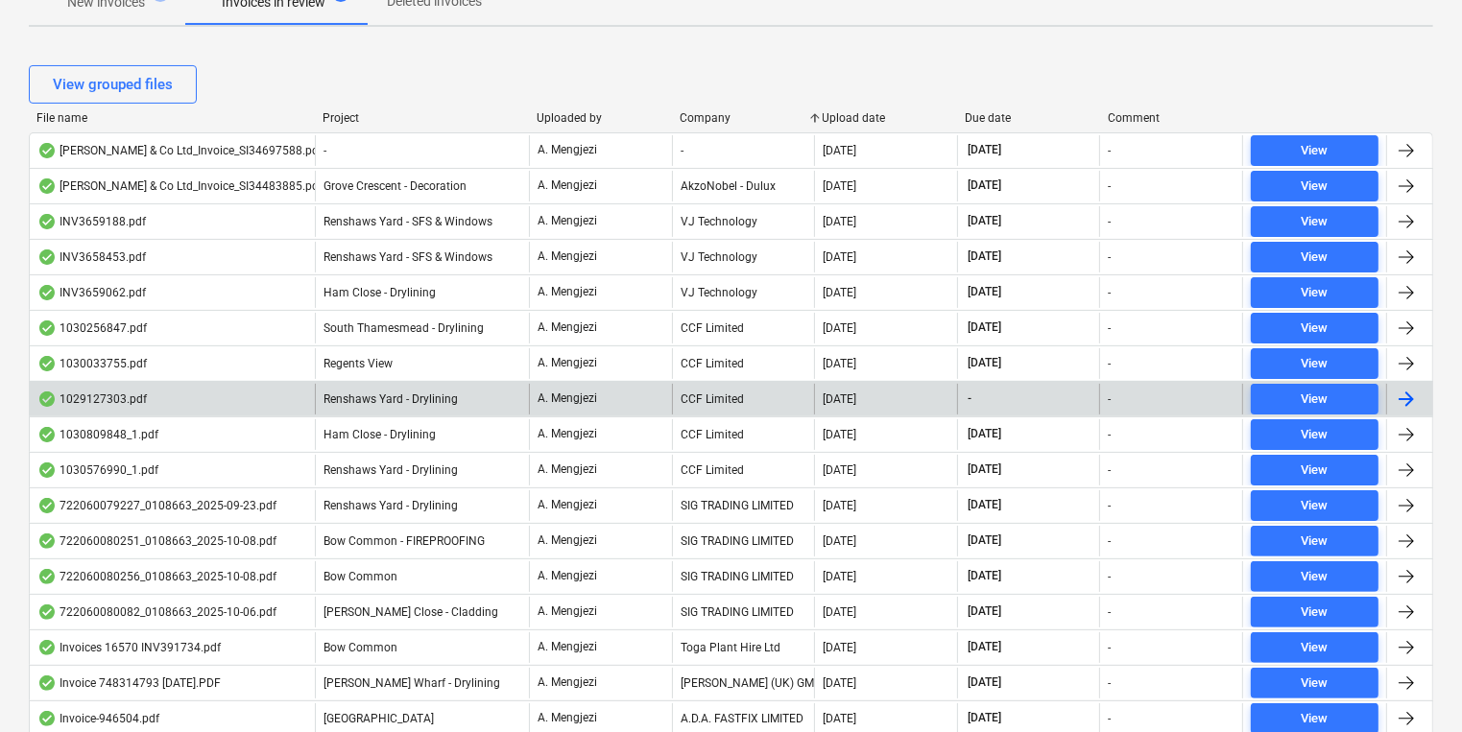
click at [772, 384] on div "CCF Limited" at bounding box center [743, 399] width 143 height 31
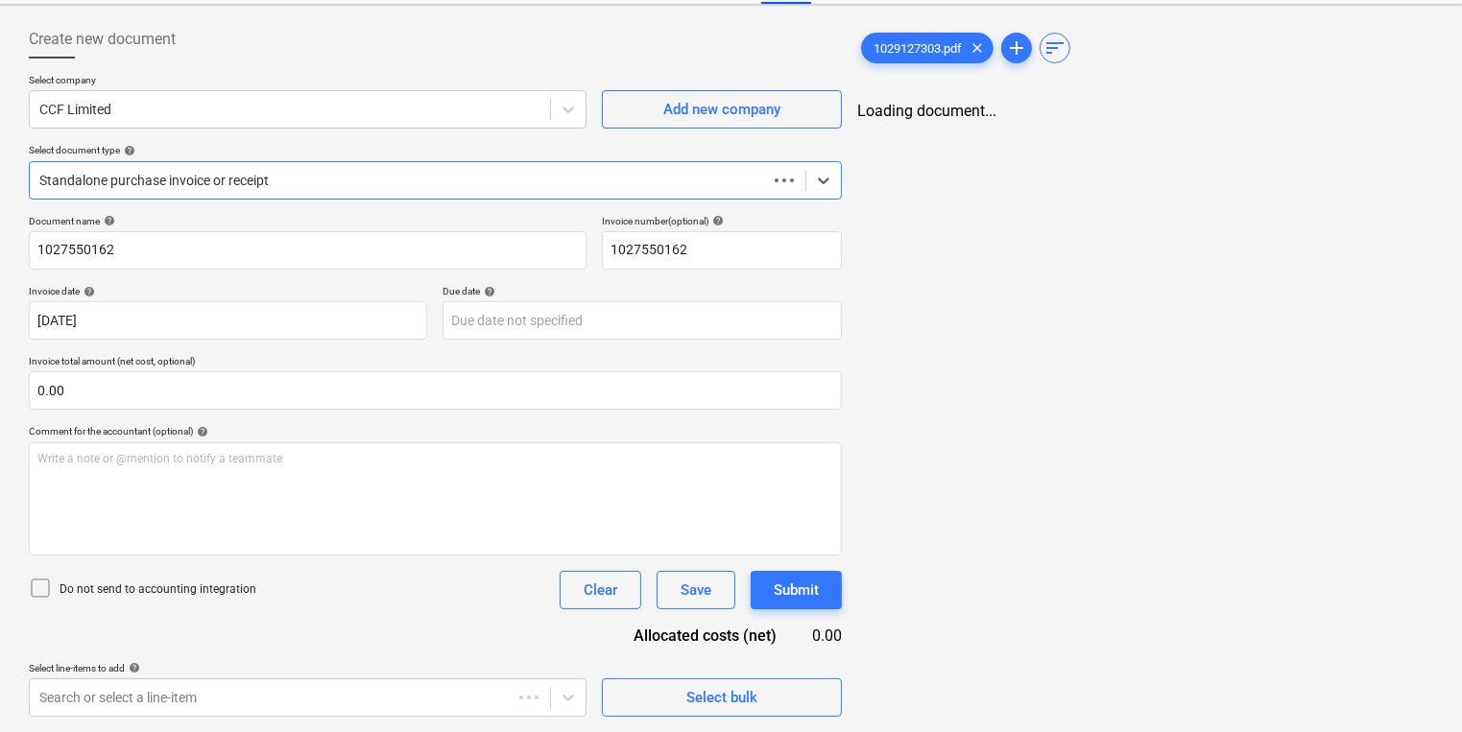
scroll to position [83, 0]
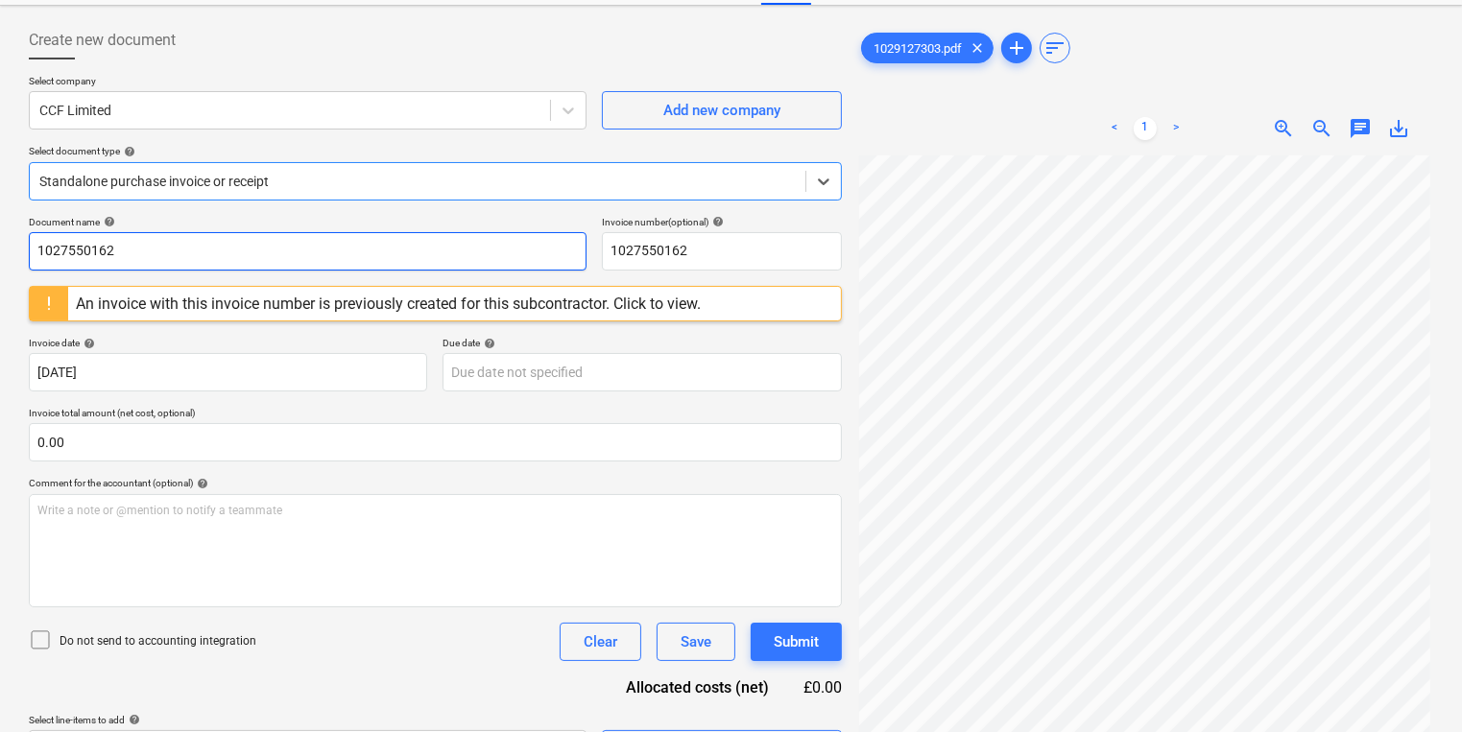
click at [144, 246] on input "1027550162" at bounding box center [308, 251] width 558 height 38
click at [92, 256] on input "1027550162" at bounding box center [308, 251] width 558 height 38
click at [91, 256] on input "1027550162" at bounding box center [308, 251] width 558 height 38
click at [104, 255] on input "1029127303" at bounding box center [308, 251] width 558 height 38
click at [102, 255] on input "1029127303" at bounding box center [308, 251] width 558 height 38
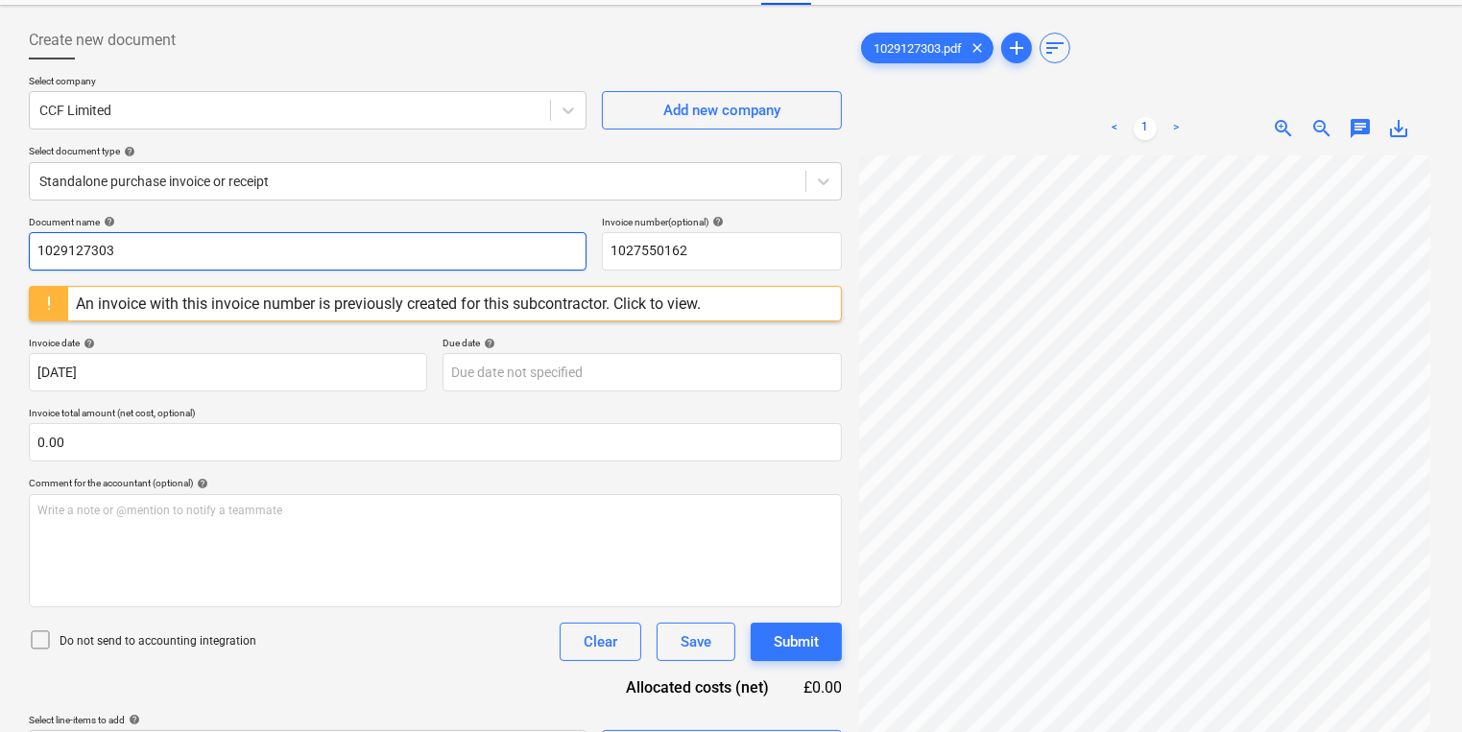
click at [100, 253] on input "1029127303" at bounding box center [308, 251] width 558 height 38
type input "1029127303"
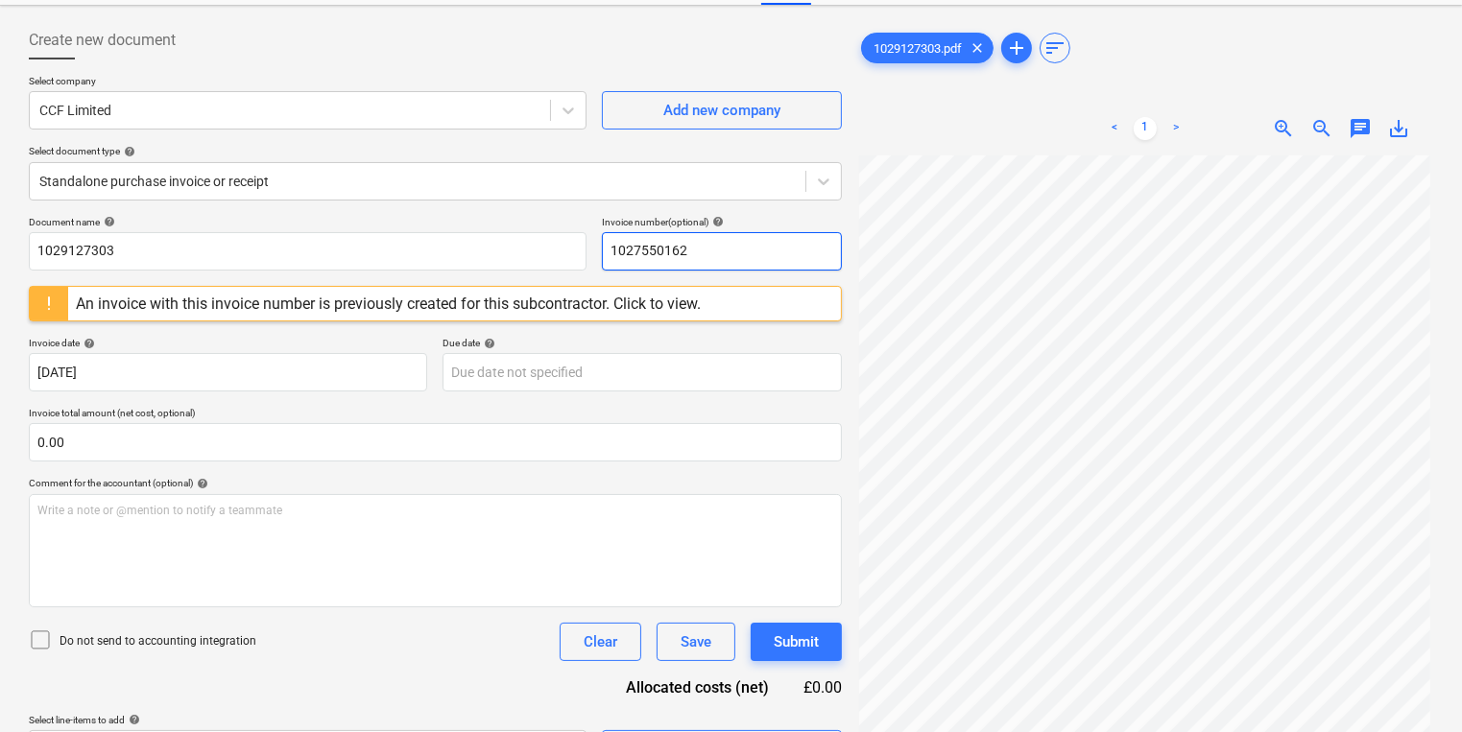
click at [668, 261] on input "1027550162" at bounding box center [722, 251] width 240 height 38
paste input "9127303"
type input "1029127303"
click at [643, 302] on div "An invoice with this invoice number is previously created for this subcontracto…" at bounding box center [388, 304] width 625 height 18
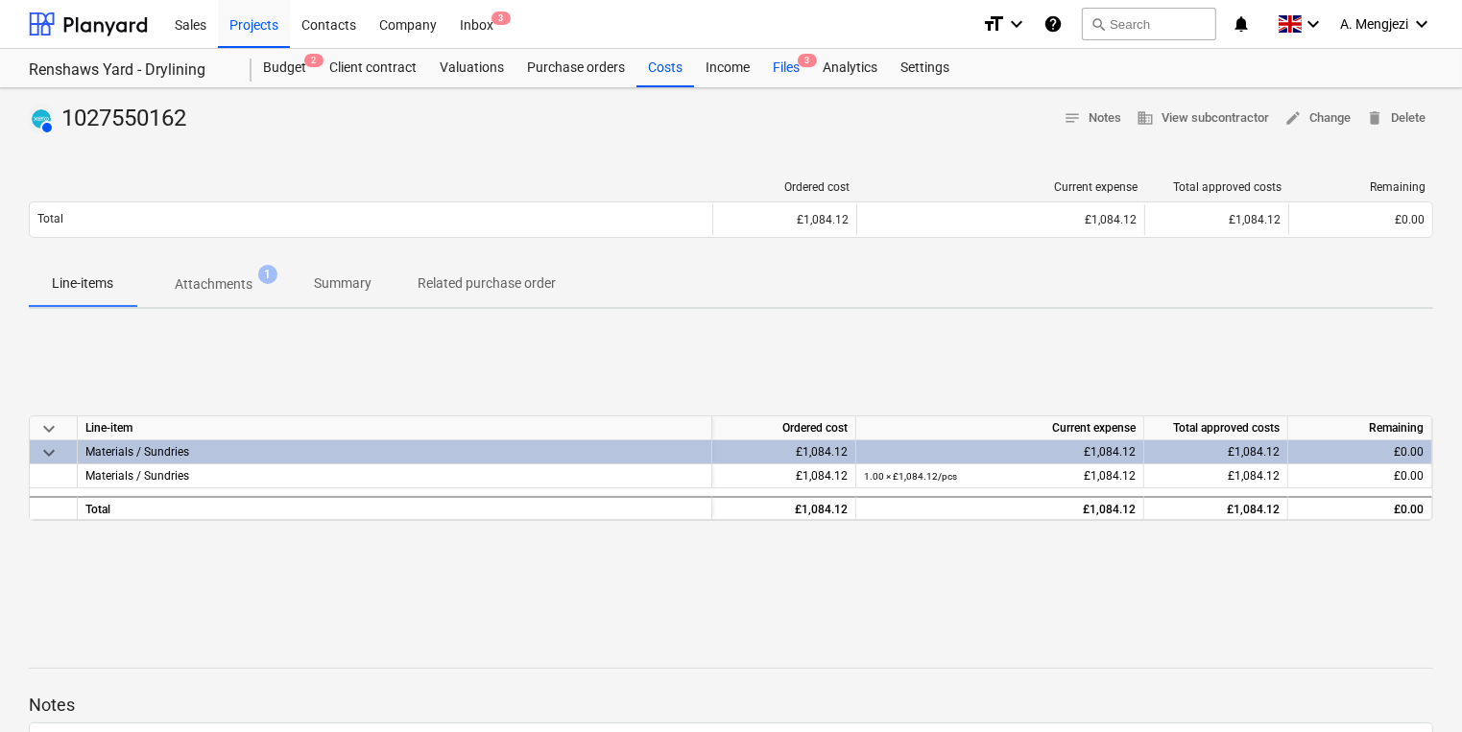
click at [775, 63] on div "Files 3" at bounding box center [786, 68] width 50 height 38
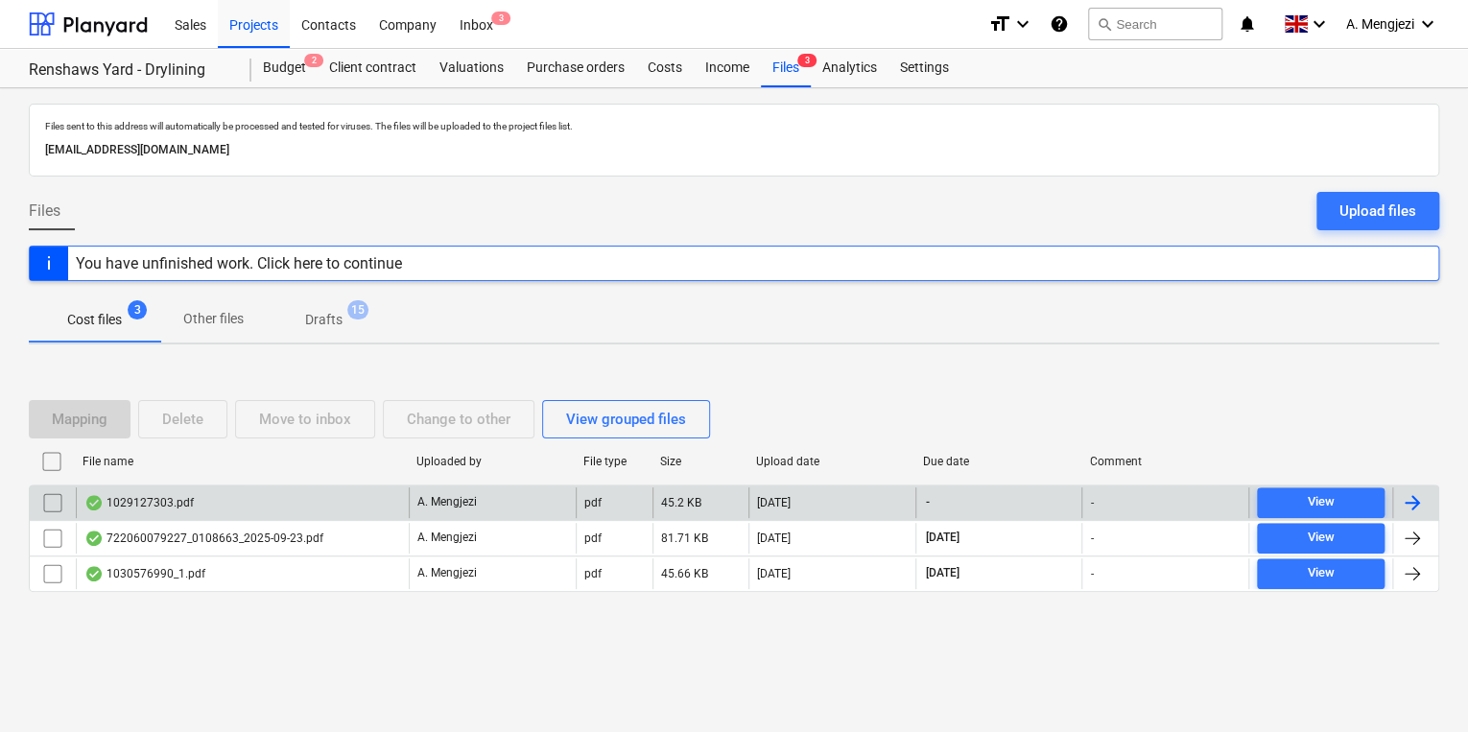
click at [230, 514] on div "1029127303.pdf" at bounding box center [242, 503] width 333 height 31
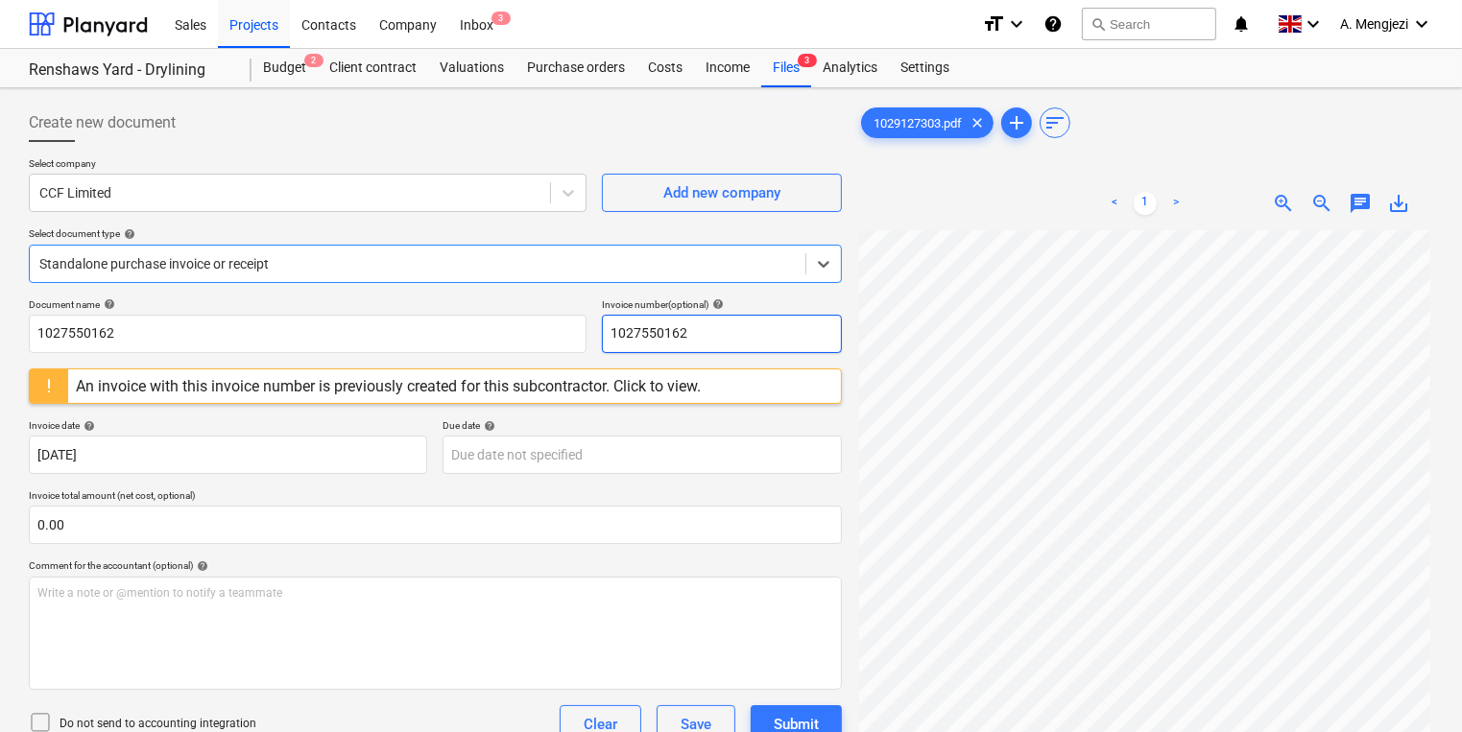
click at [699, 343] on input "1027550162" at bounding box center [722, 334] width 240 height 38
click at [648, 329] on input "1029127303" at bounding box center [722, 334] width 240 height 38
click at [648, 328] on input "1029127303" at bounding box center [722, 334] width 240 height 38
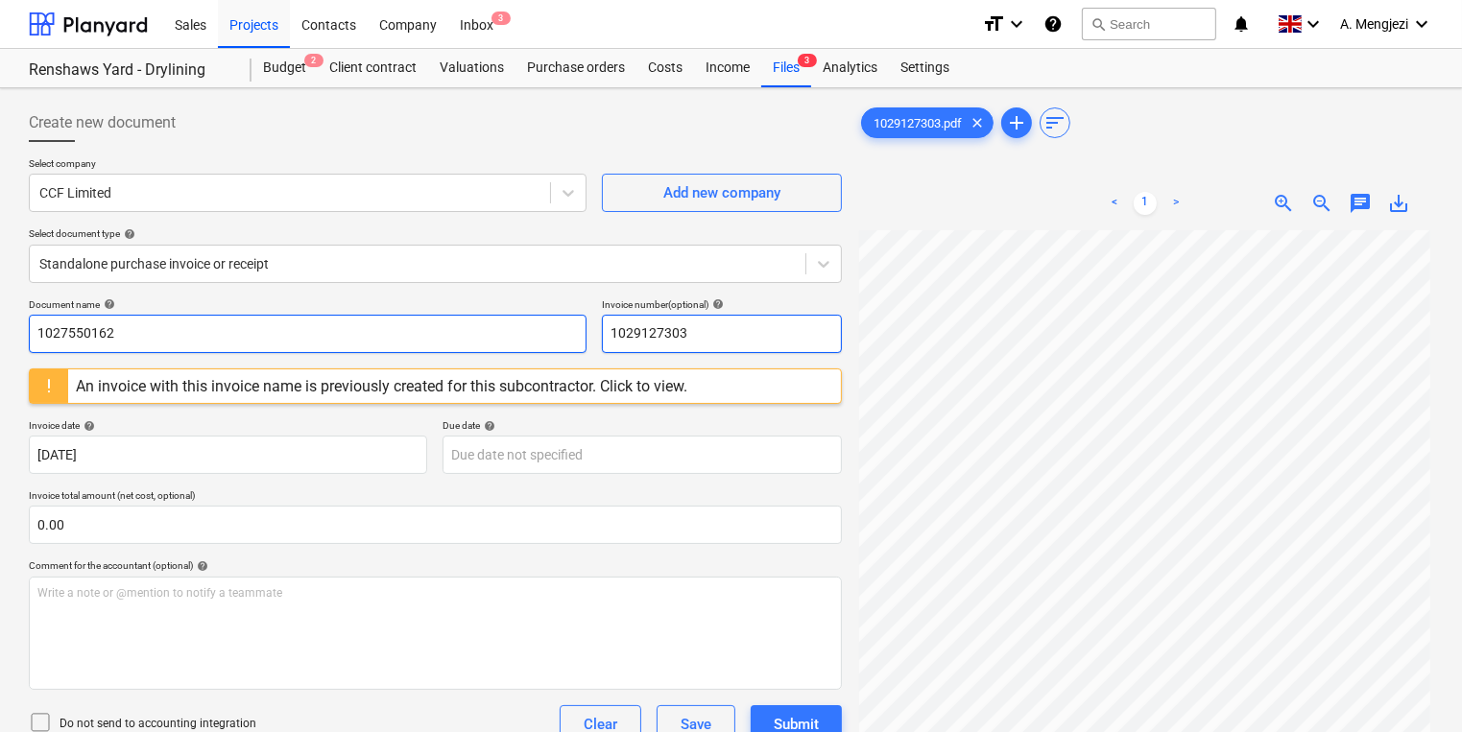
type input "1029127303"
click at [77, 344] on input "1027550162" at bounding box center [308, 334] width 558 height 38
paste input "9127303"
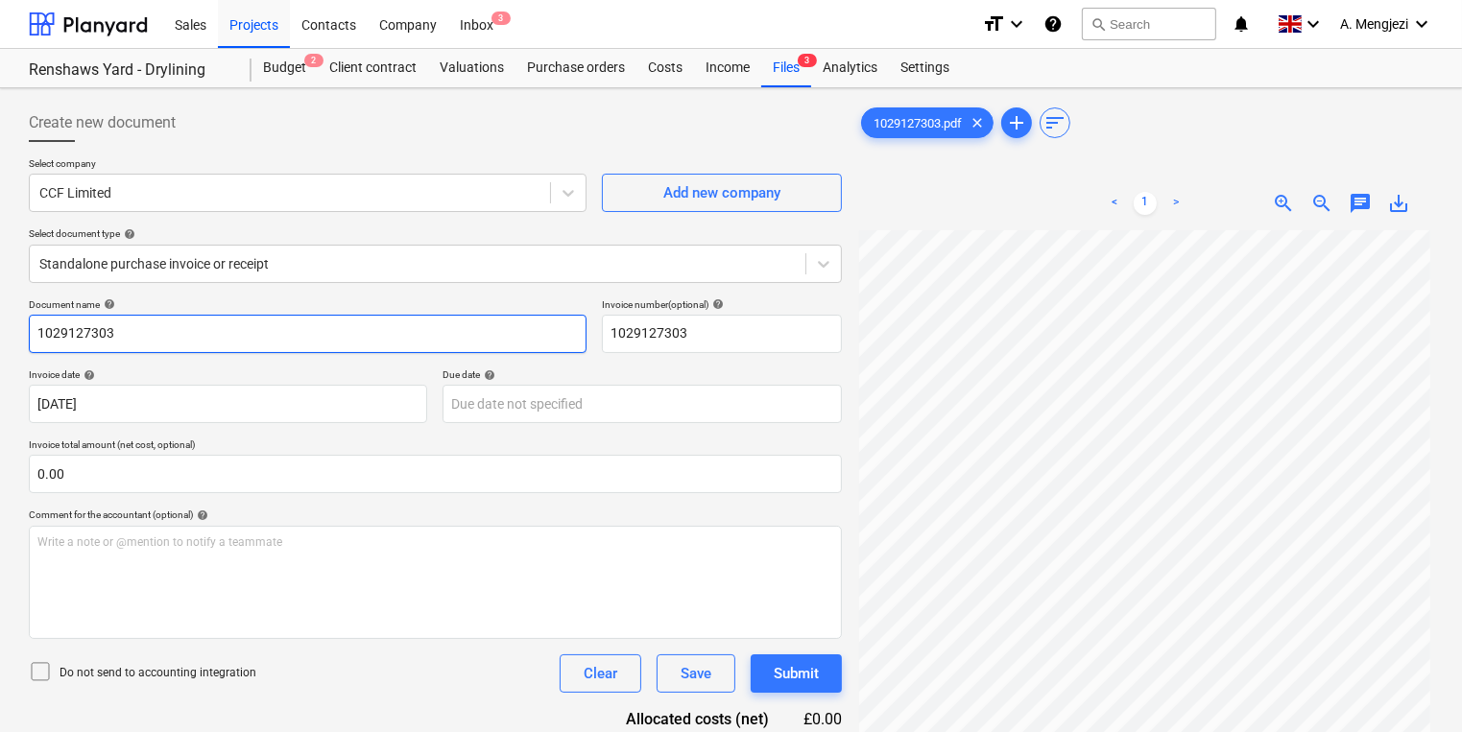
type input "1029127303"
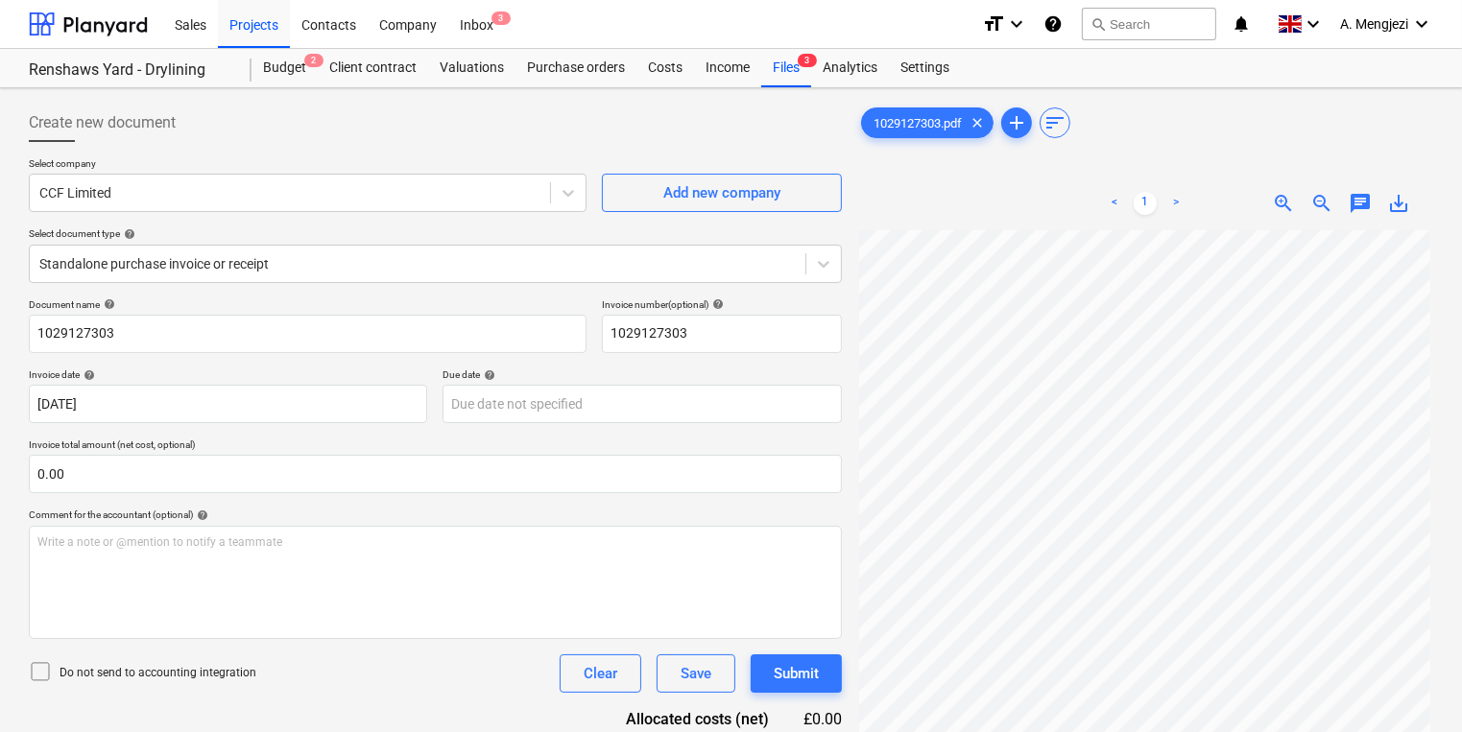
click at [292, 282] on div "Select company CCF Limited Add new company Select document type help Standalone…" at bounding box center [435, 227] width 813 height 141
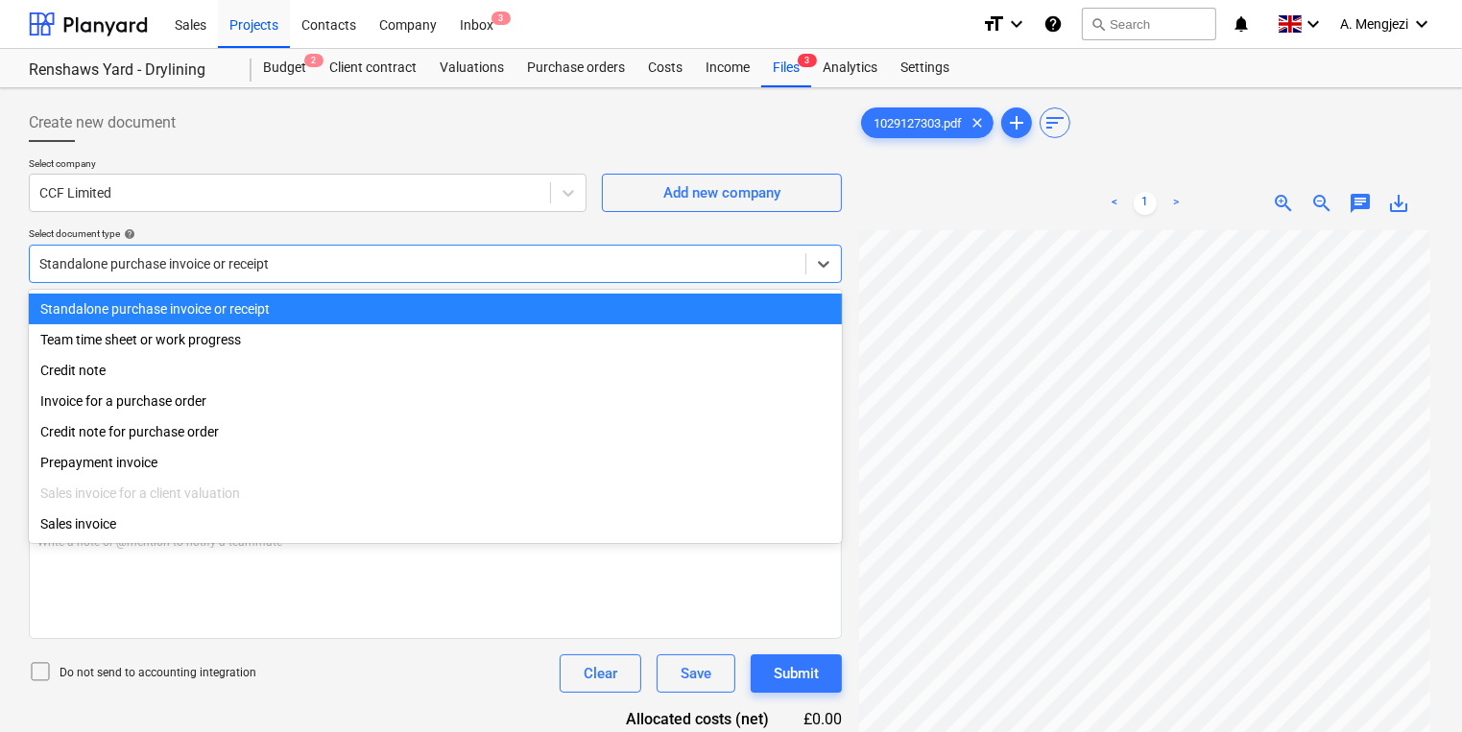
click at [286, 272] on div at bounding box center [417, 263] width 756 height 19
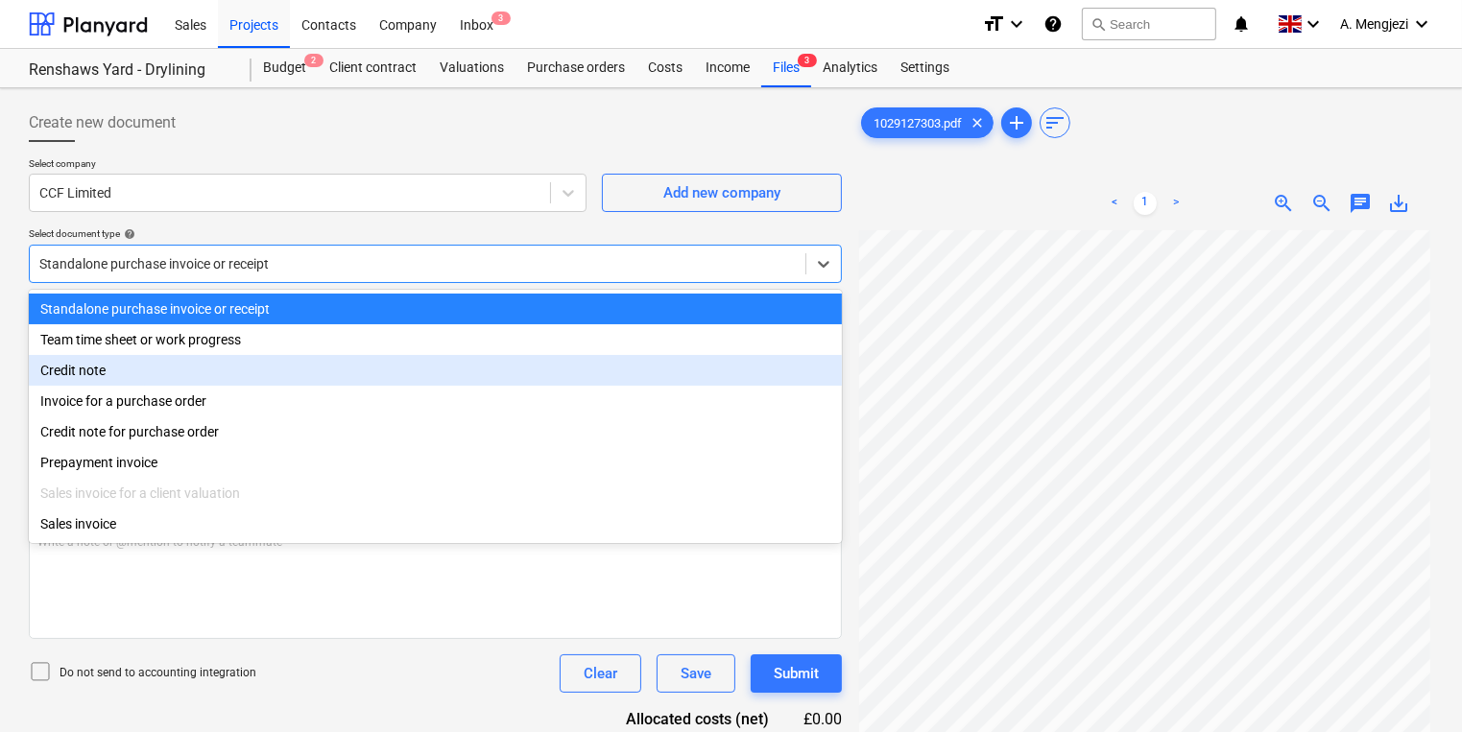
click at [222, 383] on div "Credit note" at bounding box center [435, 370] width 813 height 31
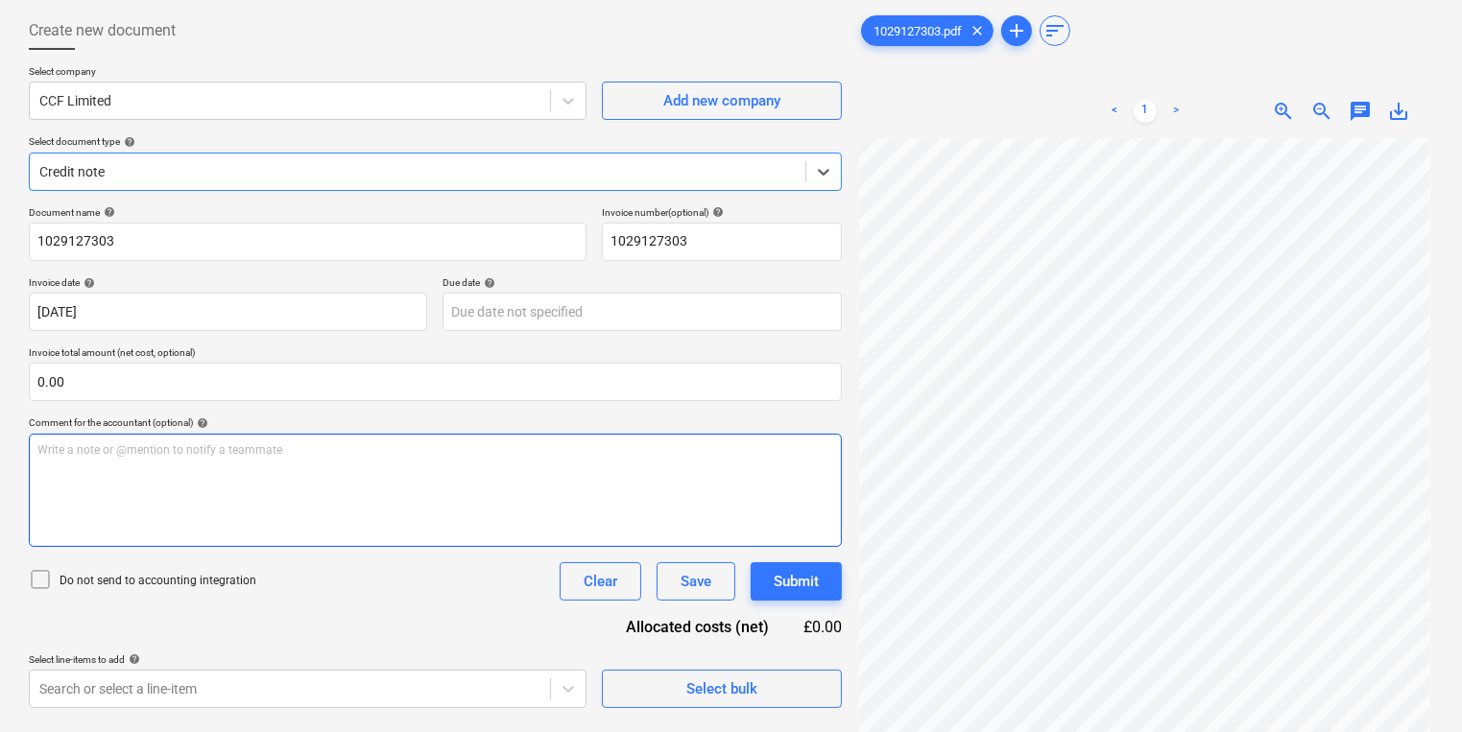
scroll to position [192, 0]
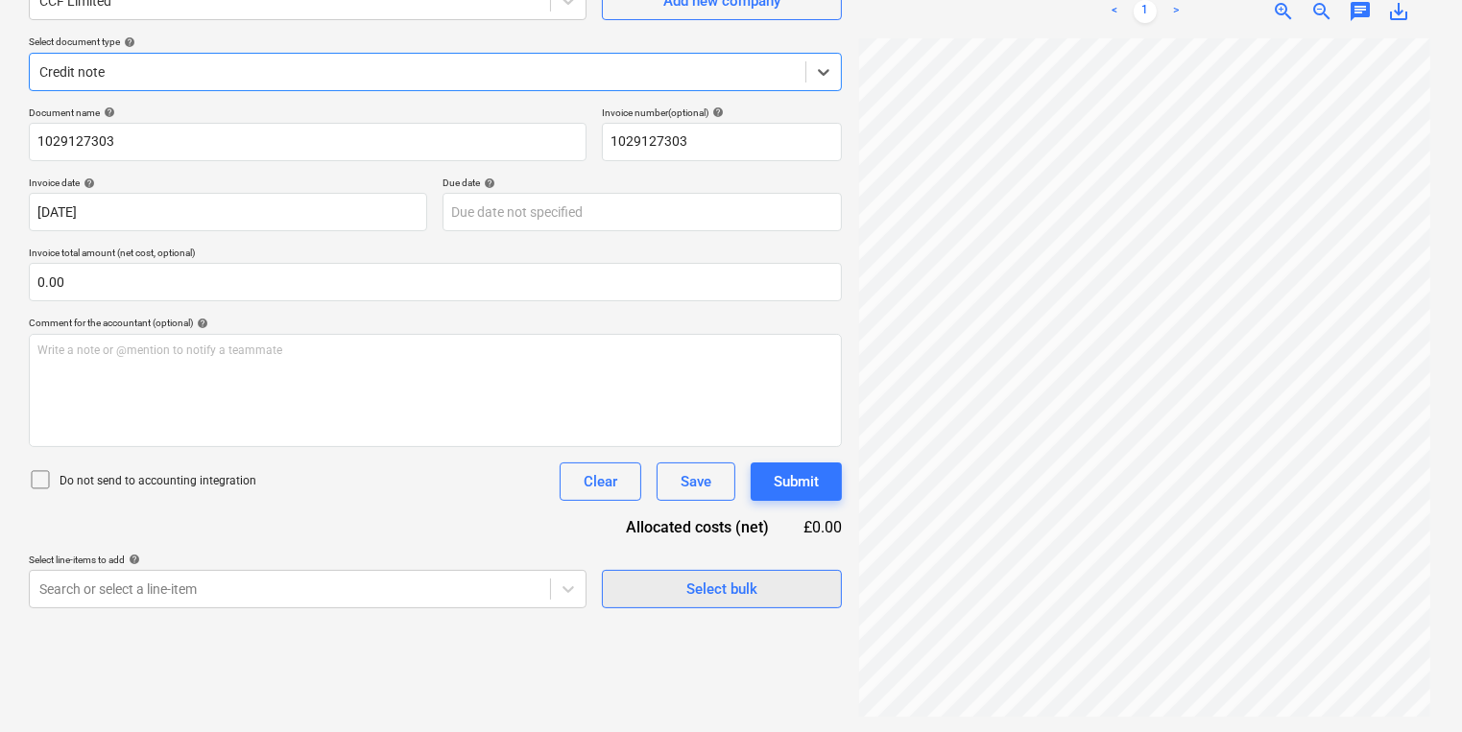
click at [793, 577] on span "Select bulk" at bounding box center [722, 589] width 192 height 25
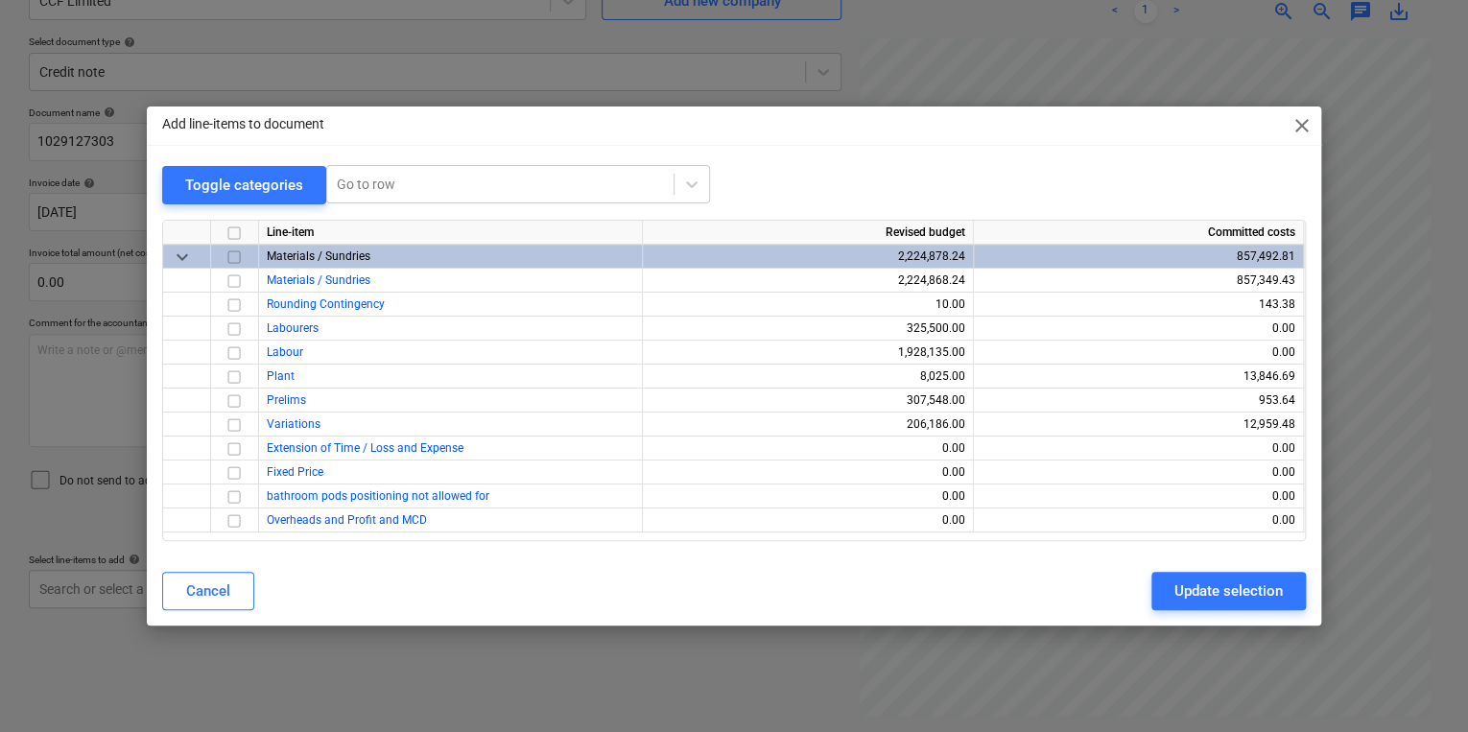
click at [768, 658] on div "Add line-items to document close Toggle categories Go to row Line-item Revised …" at bounding box center [734, 366] width 1468 height 732
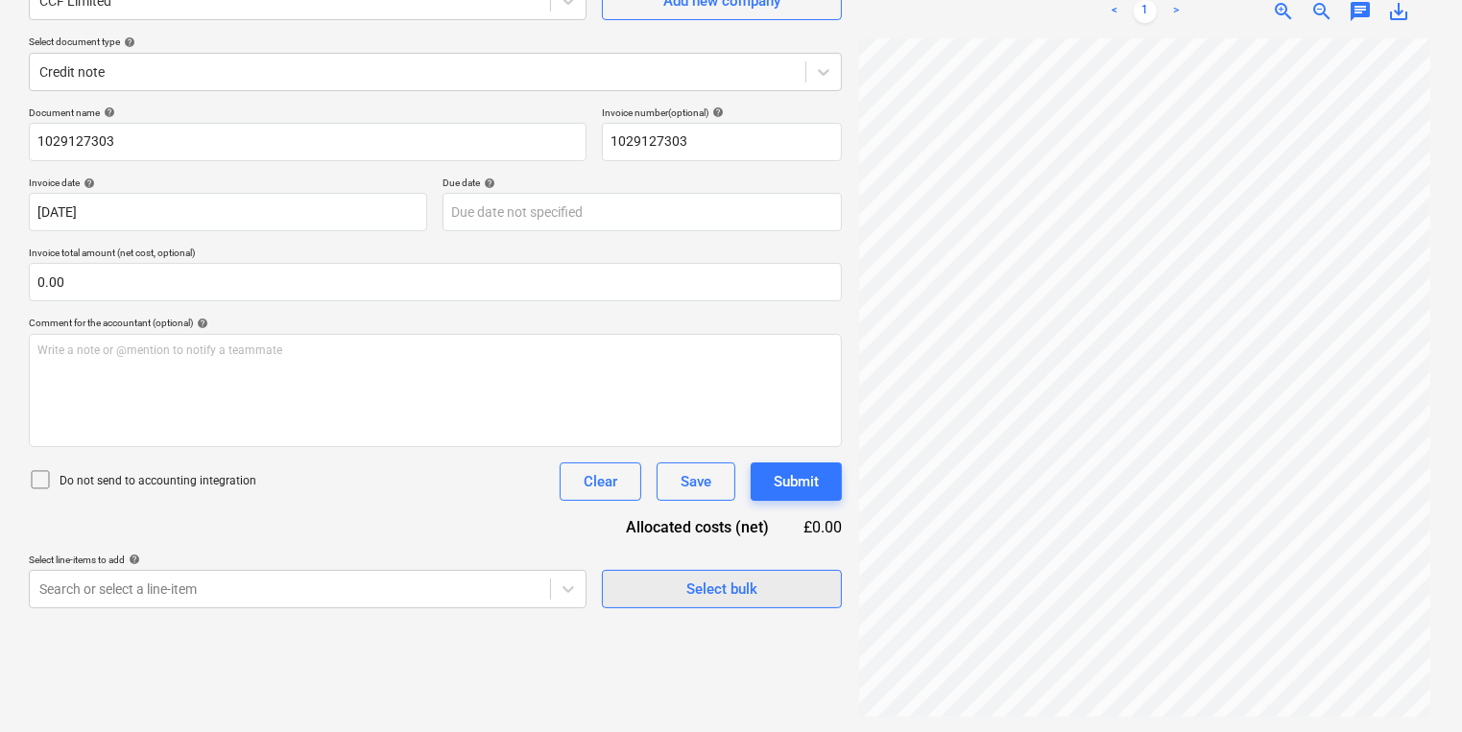
click at [760, 579] on span "Select bulk" at bounding box center [722, 589] width 192 height 25
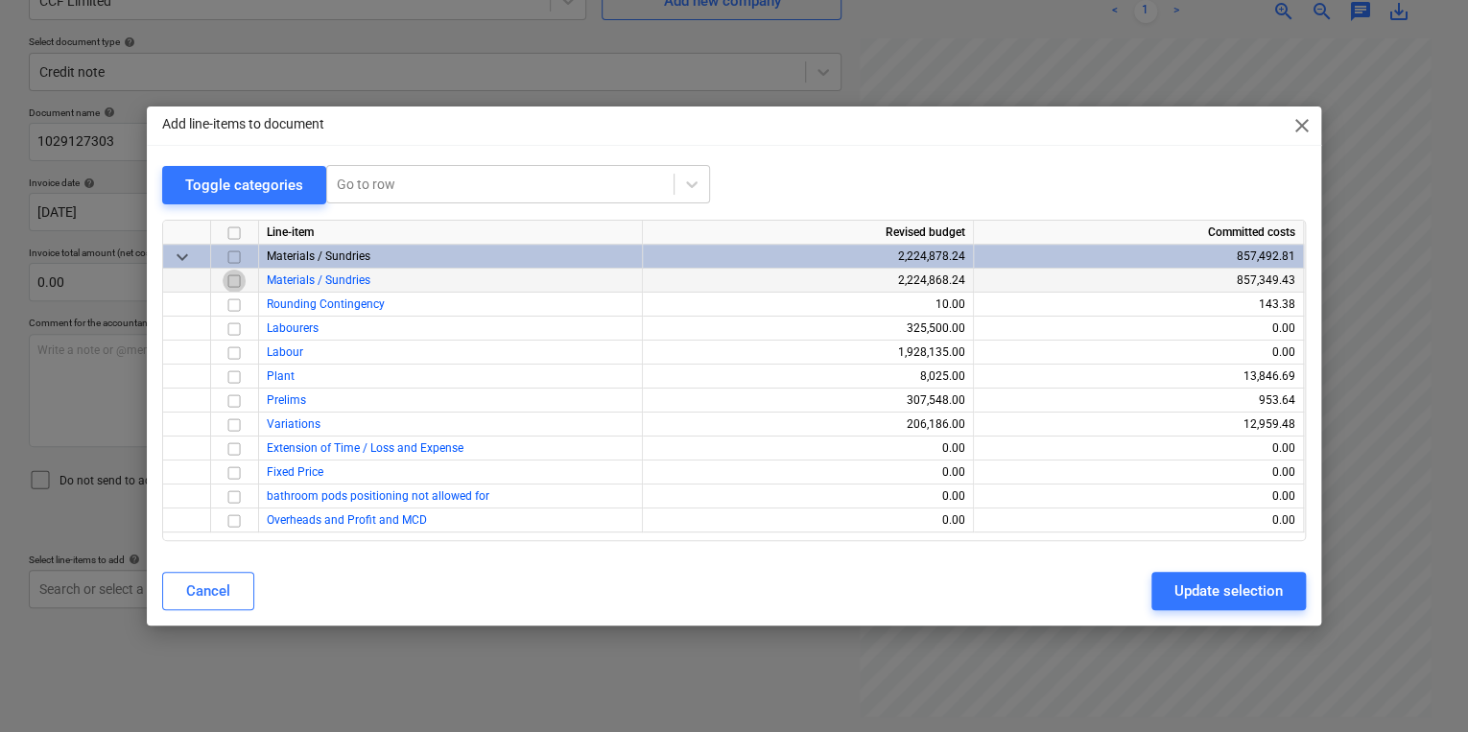
click at [234, 284] on input "checkbox" at bounding box center [234, 281] width 23 height 23
click at [1249, 596] on div "Update selection" at bounding box center [1229, 591] width 108 height 25
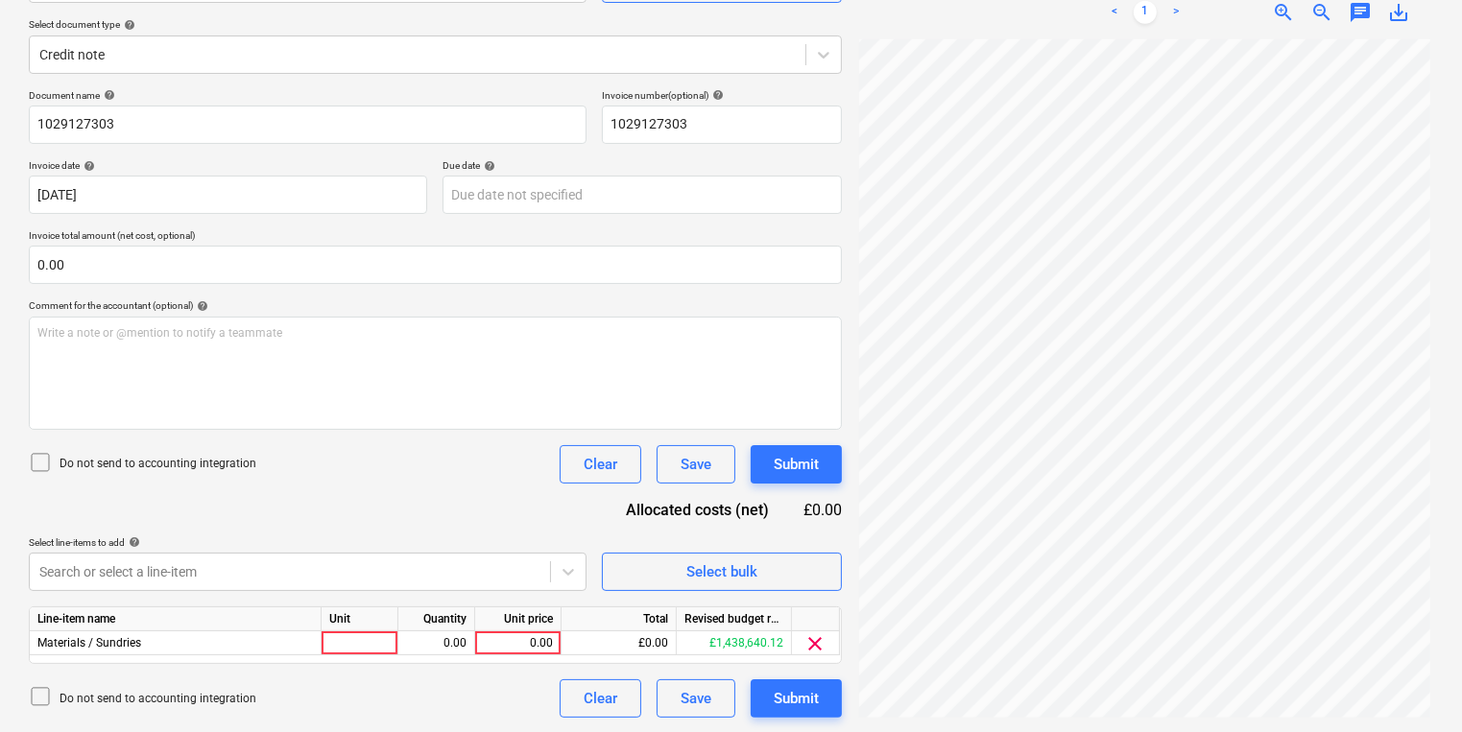
scroll to position [65, 0]
click at [384, 634] on div at bounding box center [360, 644] width 77 height 24
type input "pcs"
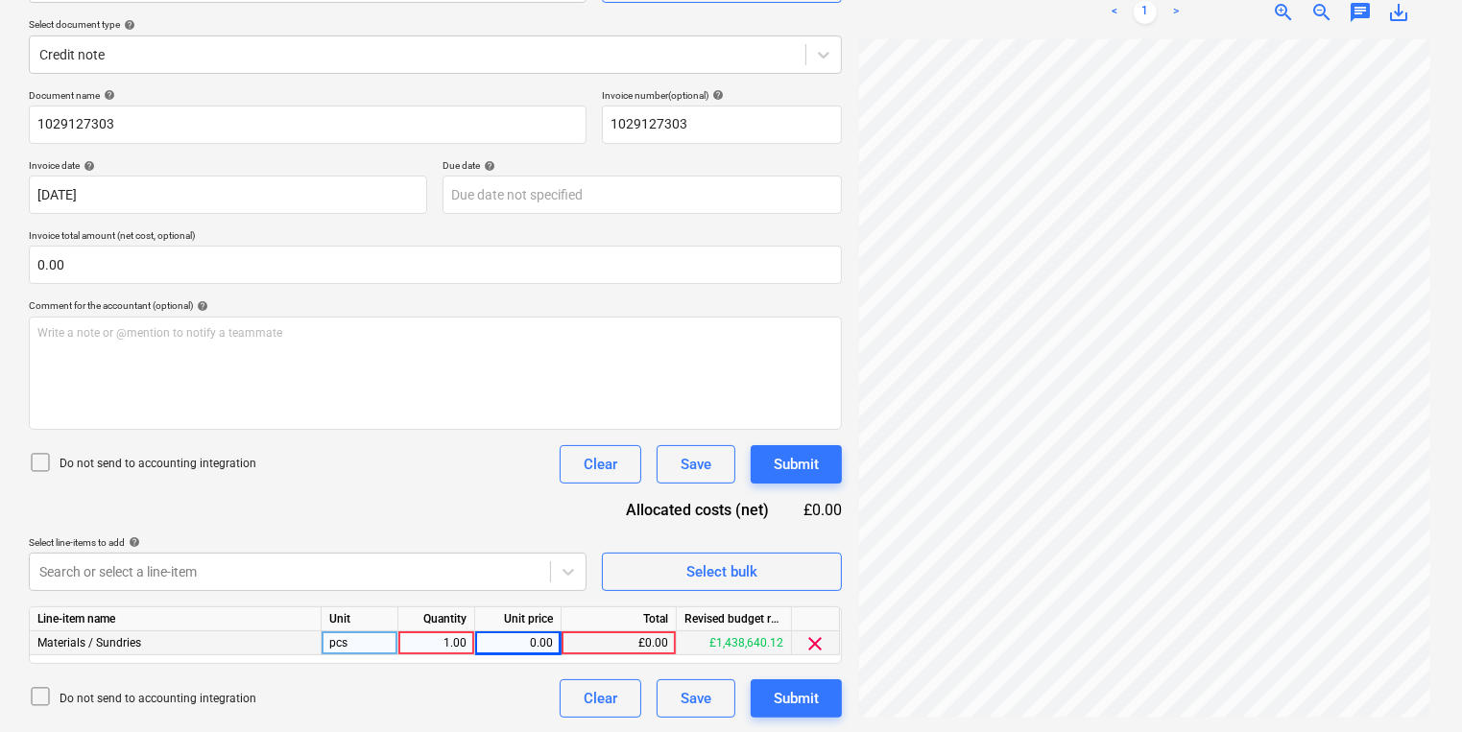
click at [537, 634] on div "0.00" at bounding box center [518, 644] width 70 height 24
type input "939.12"
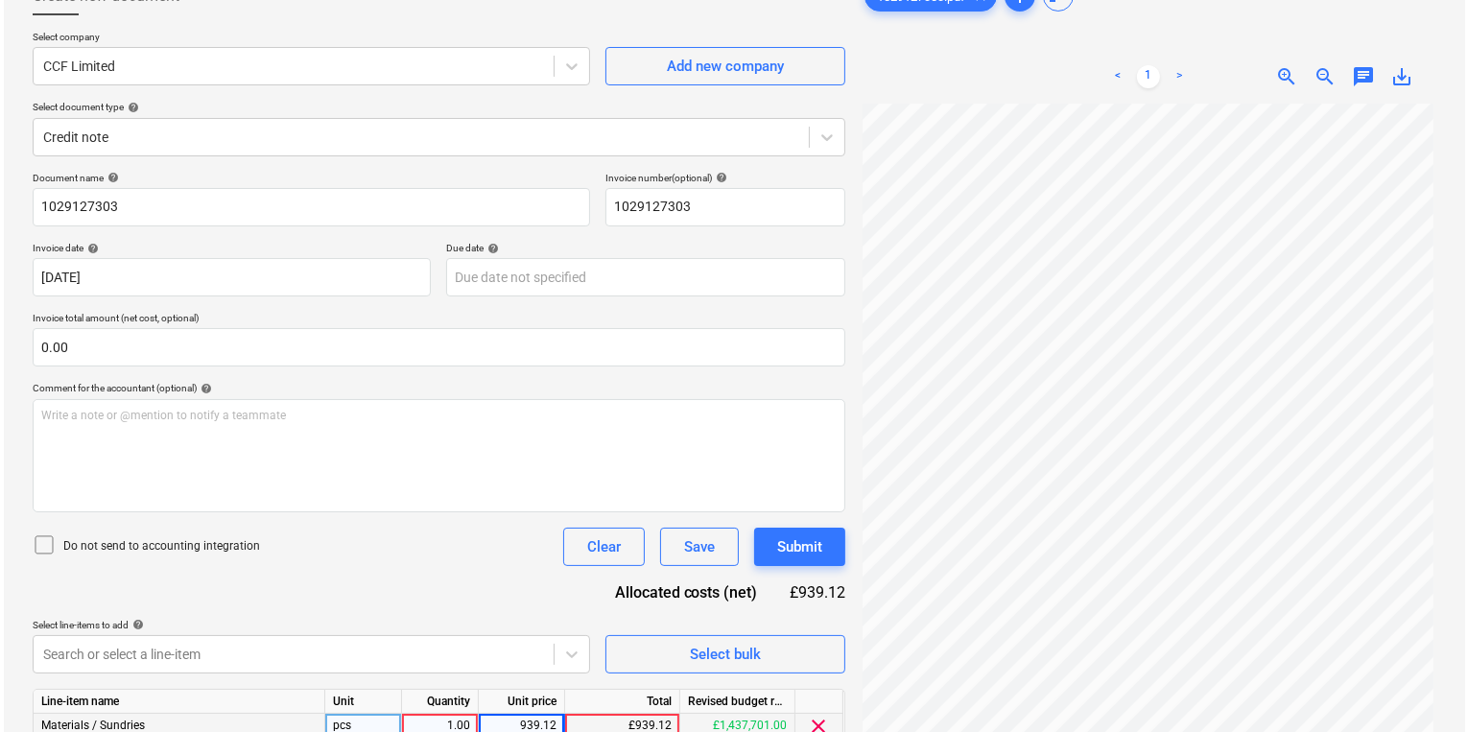
scroll to position [209, 0]
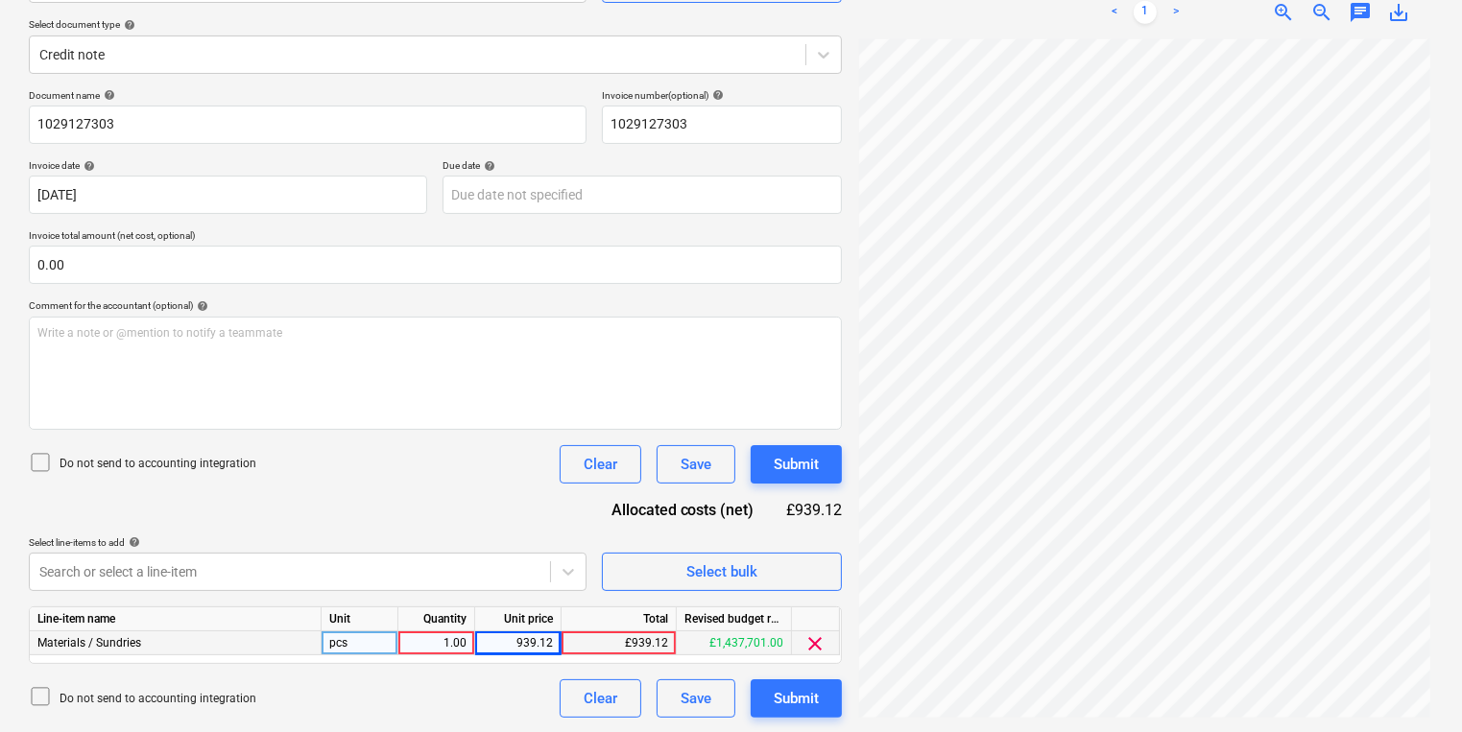
click at [438, 642] on div "1.00" at bounding box center [436, 644] width 60 height 24
type input "-1"
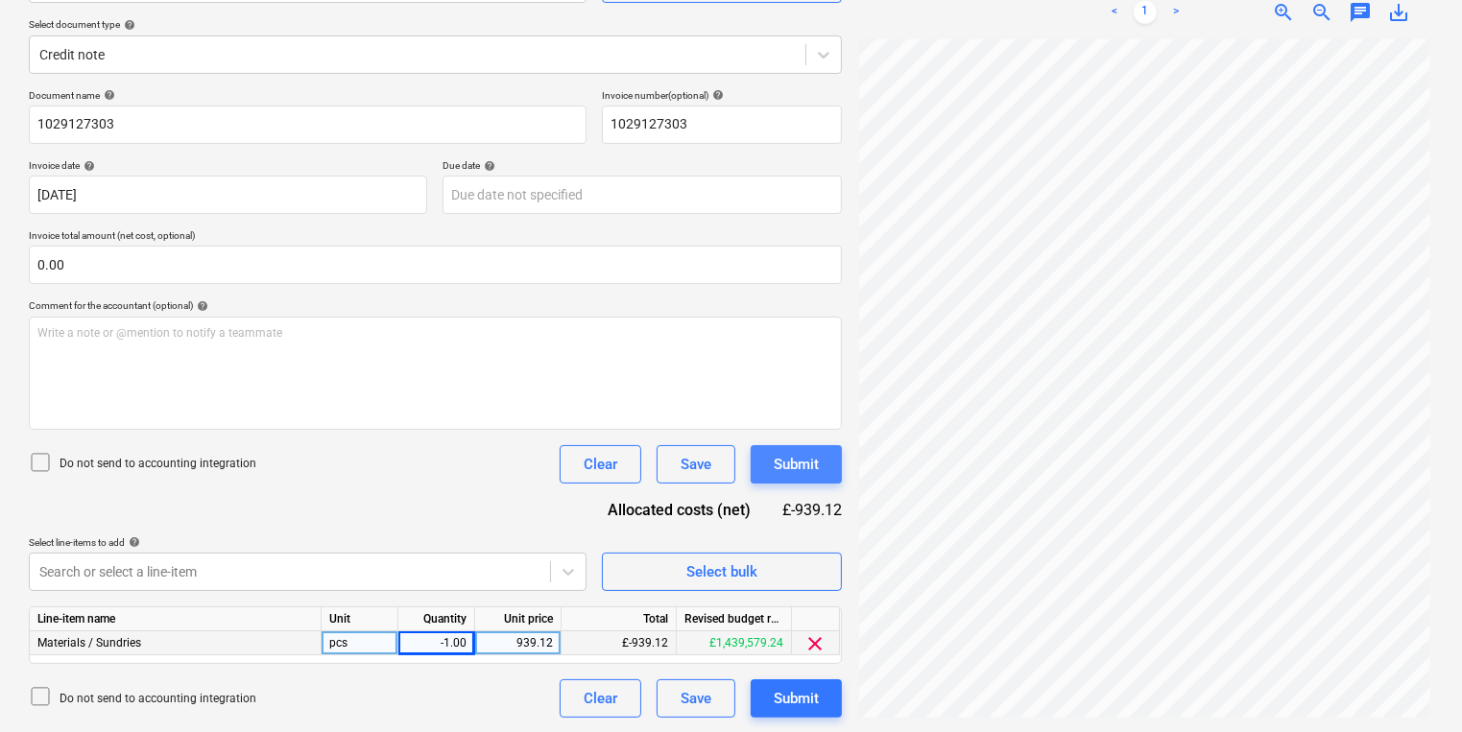
click at [795, 469] on div "Submit" at bounding box center [796, 464] width 45 height 25
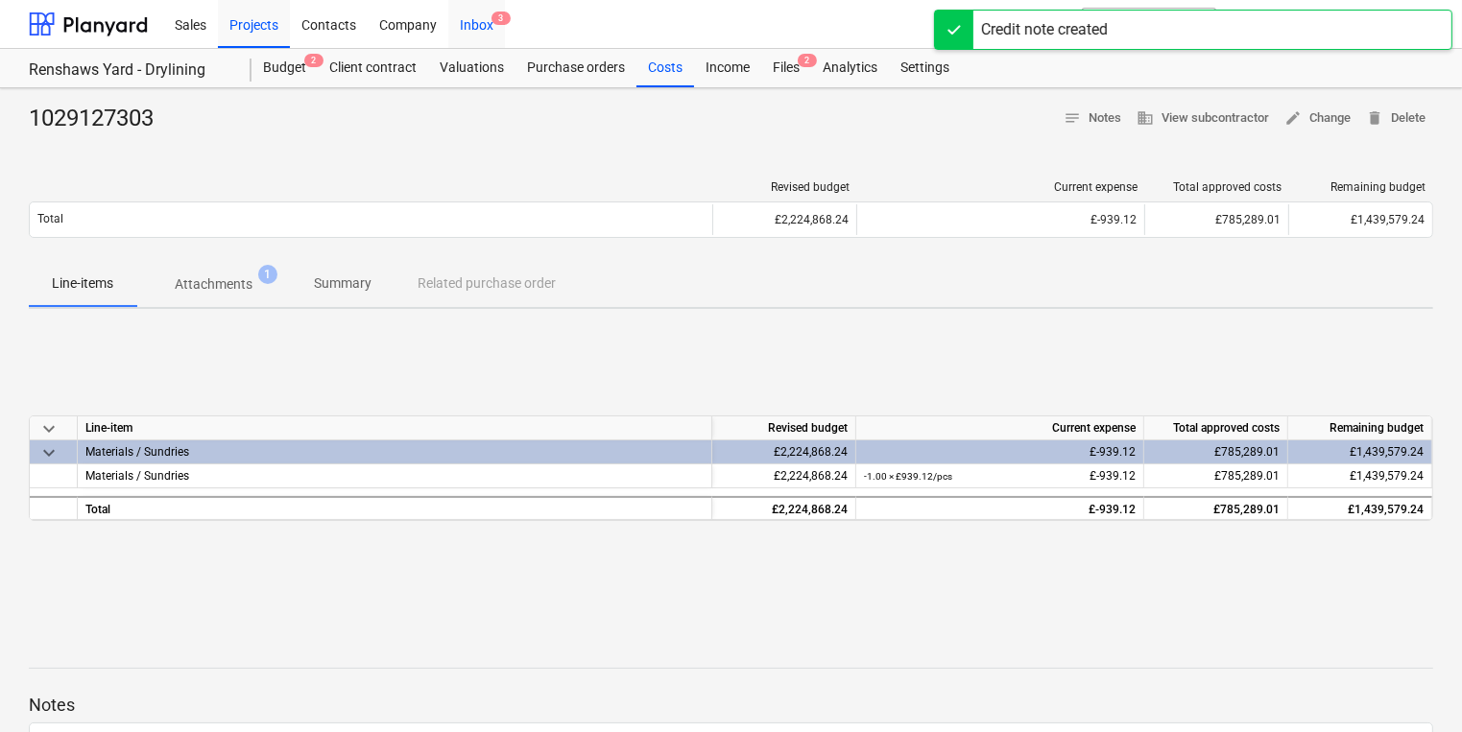
click at [465, 25] on div "Inbox 3" at bounding box center [476, 23] width 57 height 49
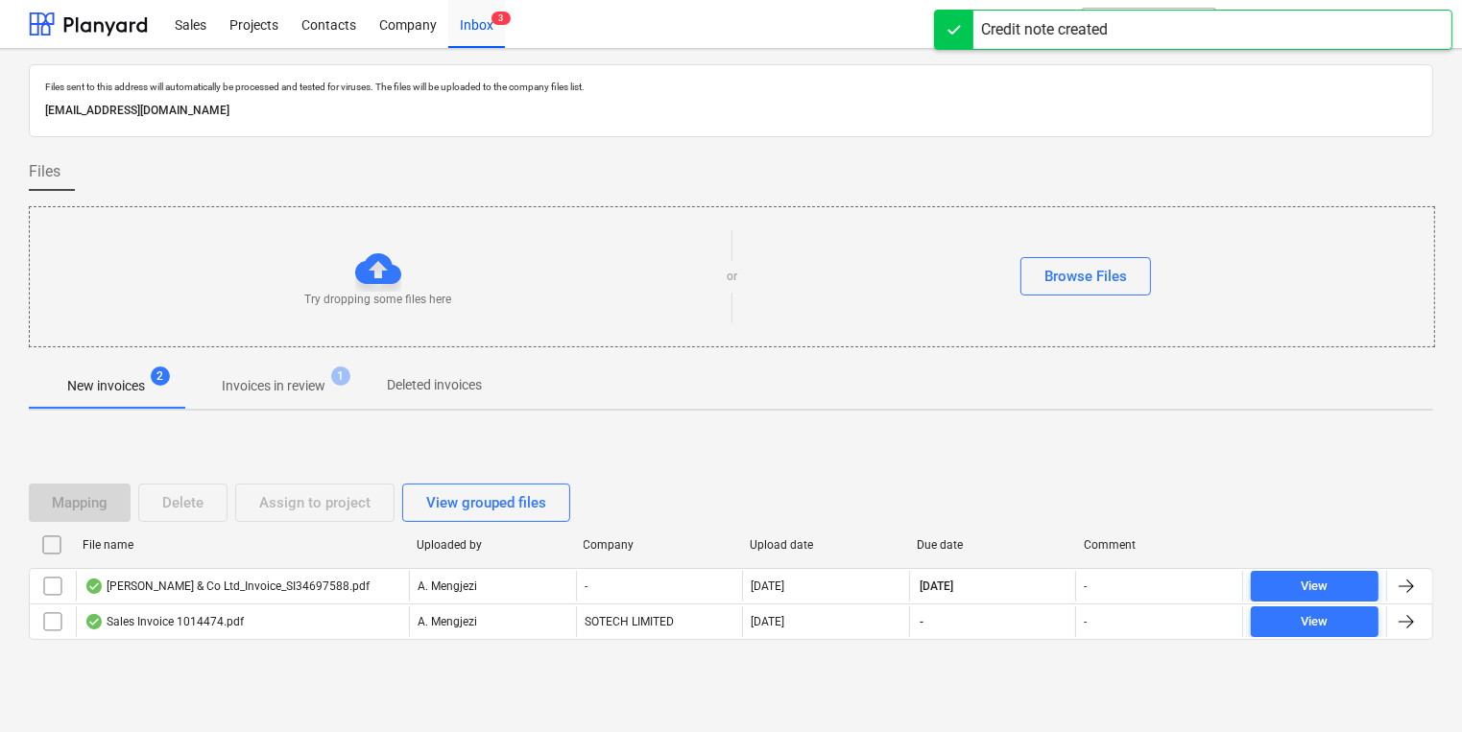
click at [328, 387] on span "Invoices in review 1" at bounding box center [273, 386] width 134 height 20
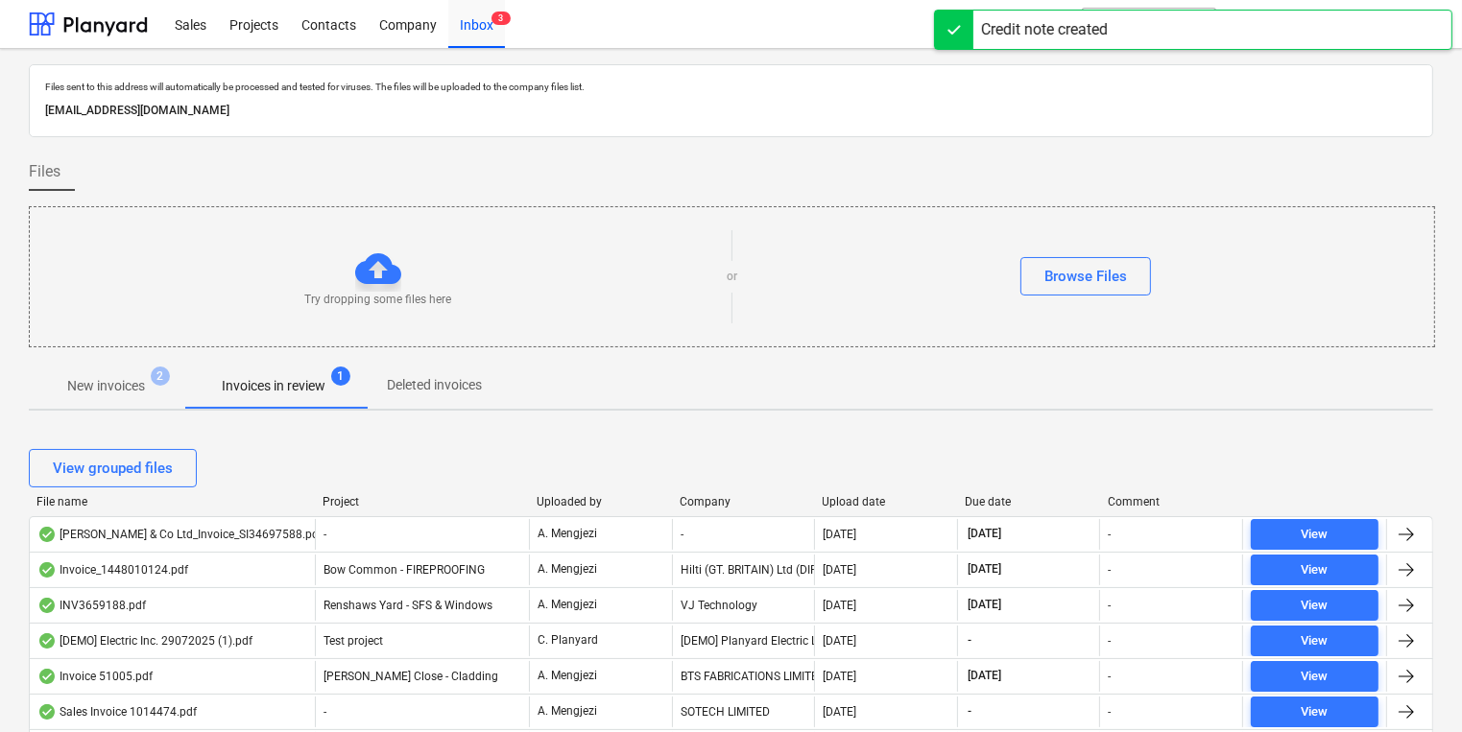
click at [702, 497] on div "Company" at bounding box center [744, 501] width 128 height 13
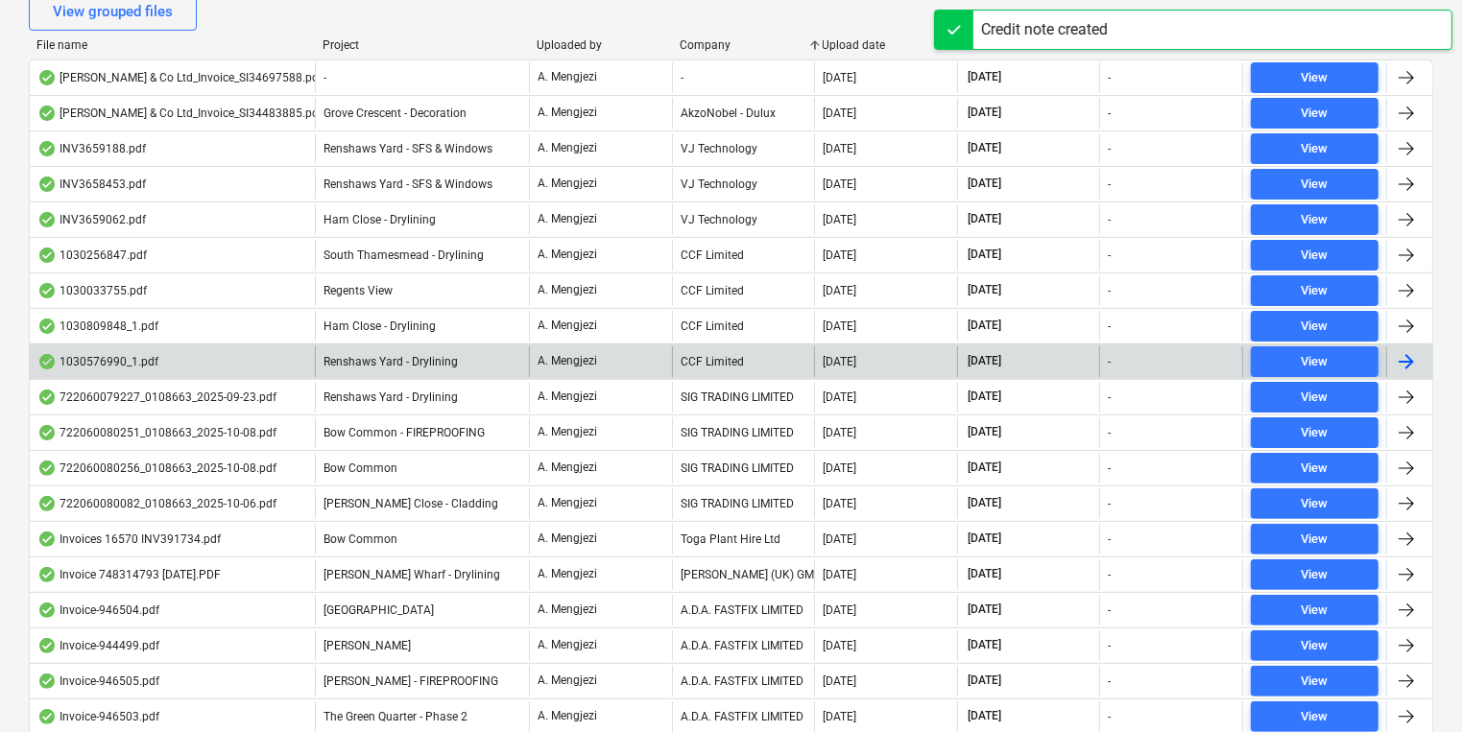
scroll to position [461, 0]
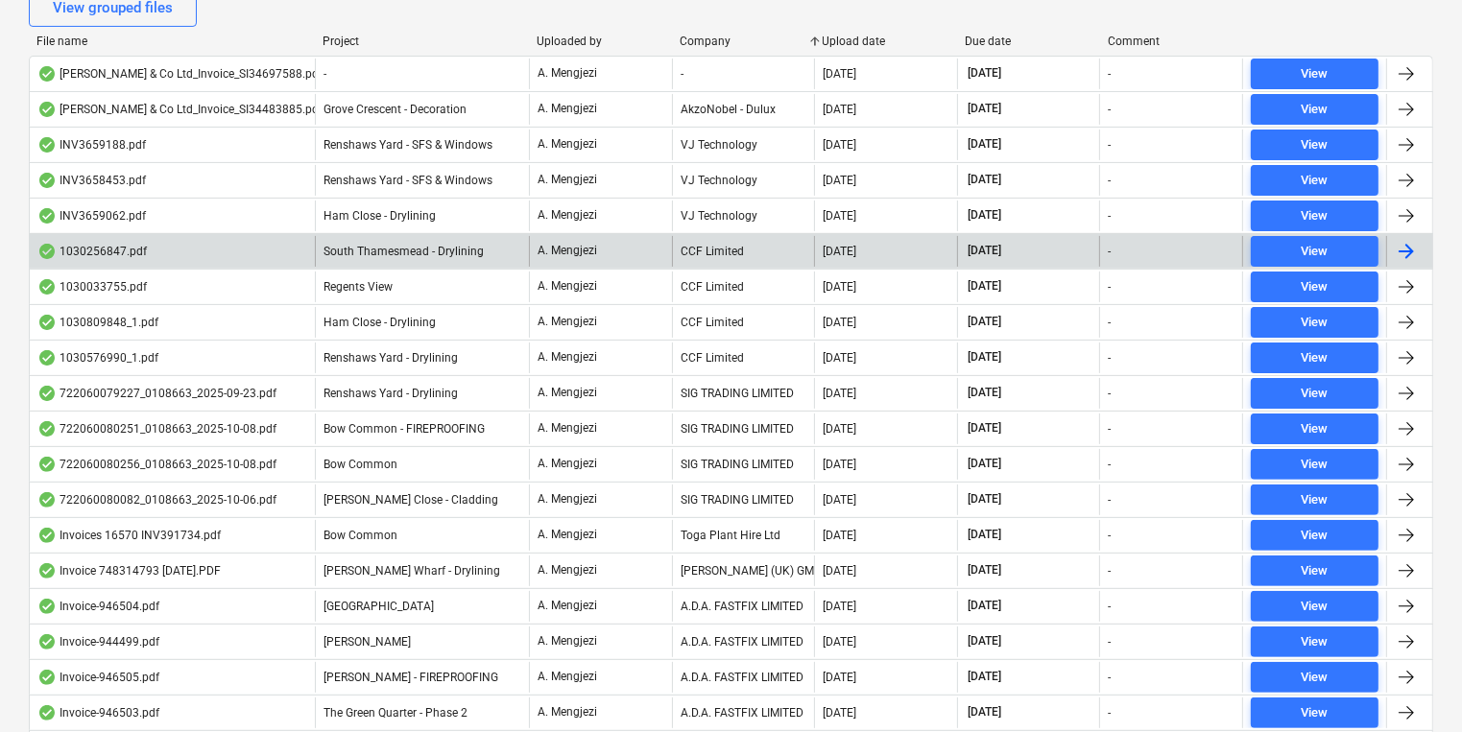
click at [749, 248] on div "CCF Limited" at bounding box center [743, 251] width 143 height 31
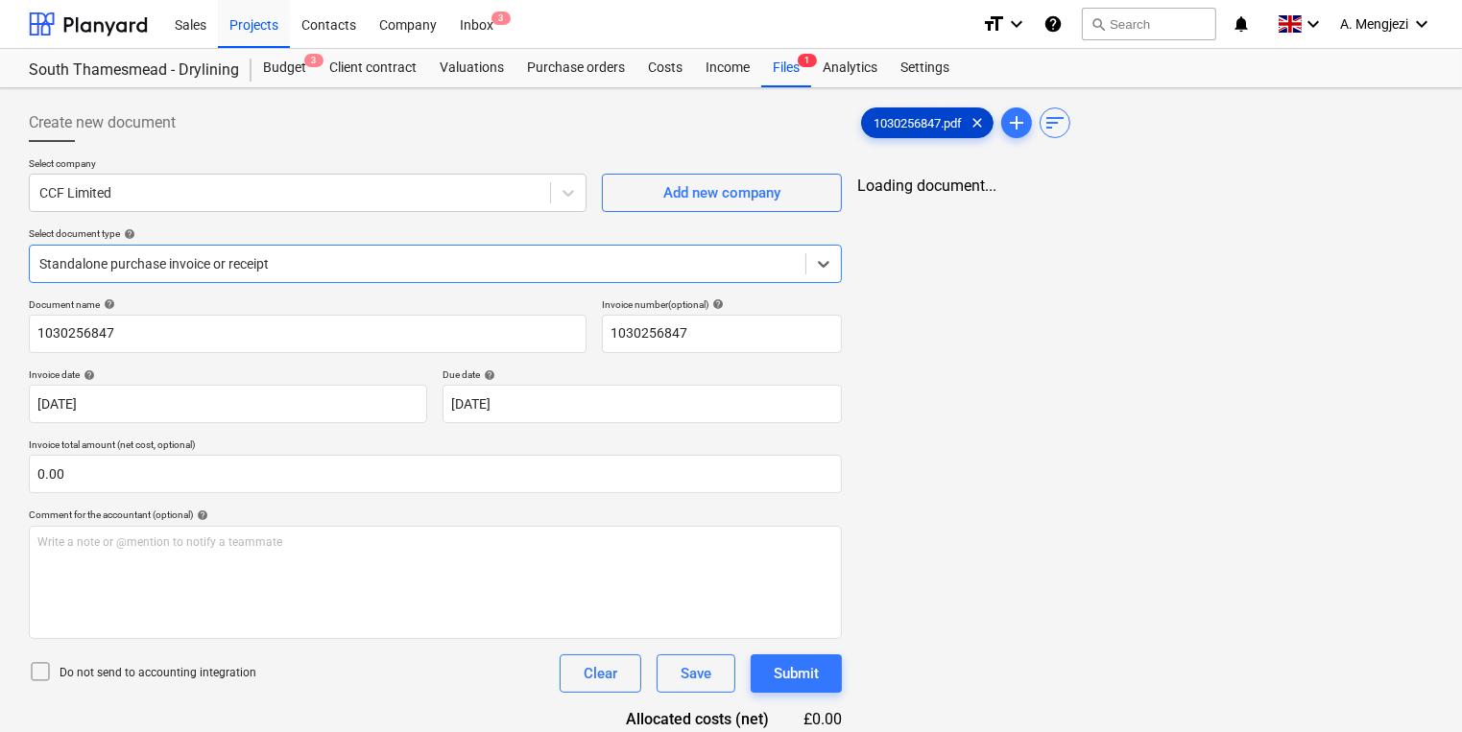
drag, startPoint x: 915, startPoint y: 136, endPoint x: 930, endPoint y: 129, distance: 17.2
click at [916, 136] on div "1030256847.pdf clear" at bounding box center [927, 122] width 132 height 31
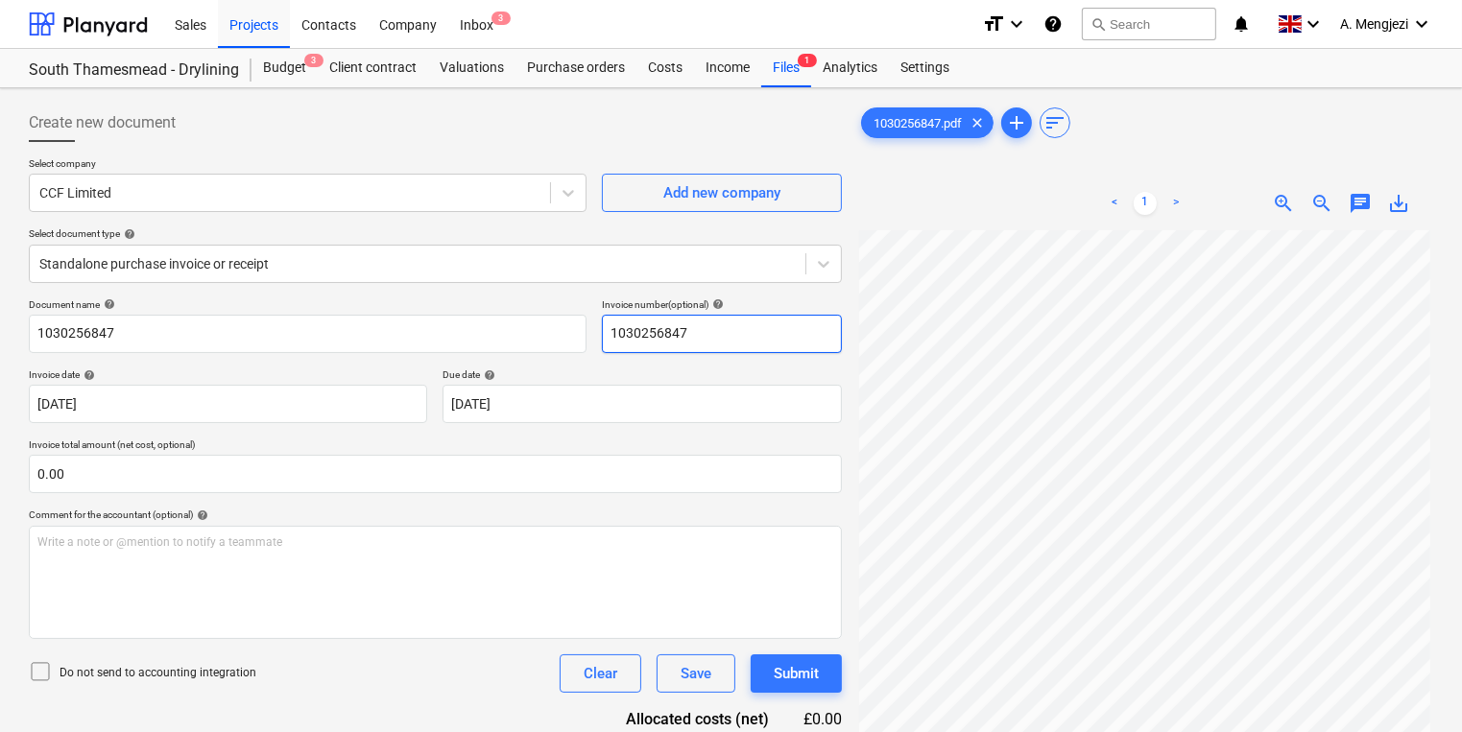
scroll to position [4, 0]
click at [491, 17] on span "3" at bounding box center [500, 18] width 19 height 13
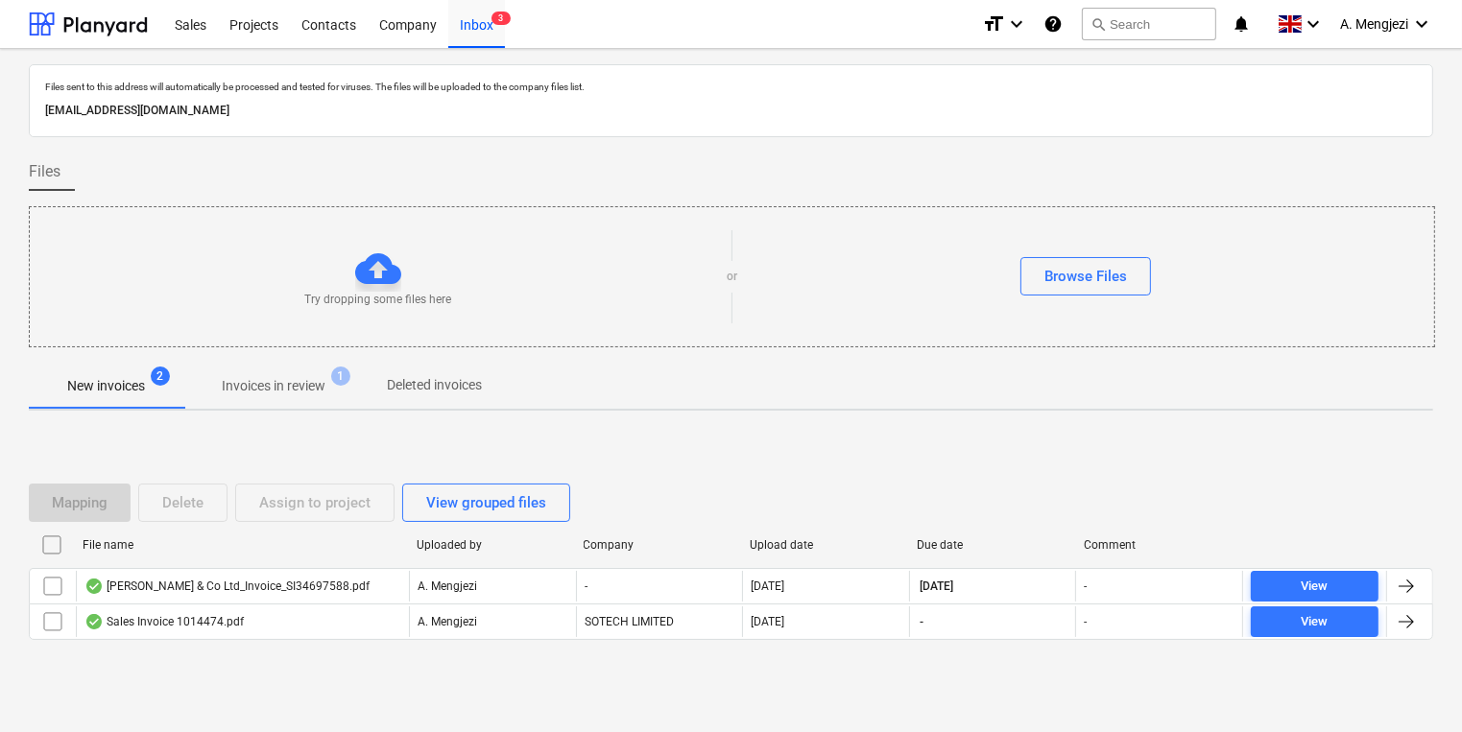
click at [309, 381] on p "Invoices in review" at bounding box center [274, 386] width 104 height 20
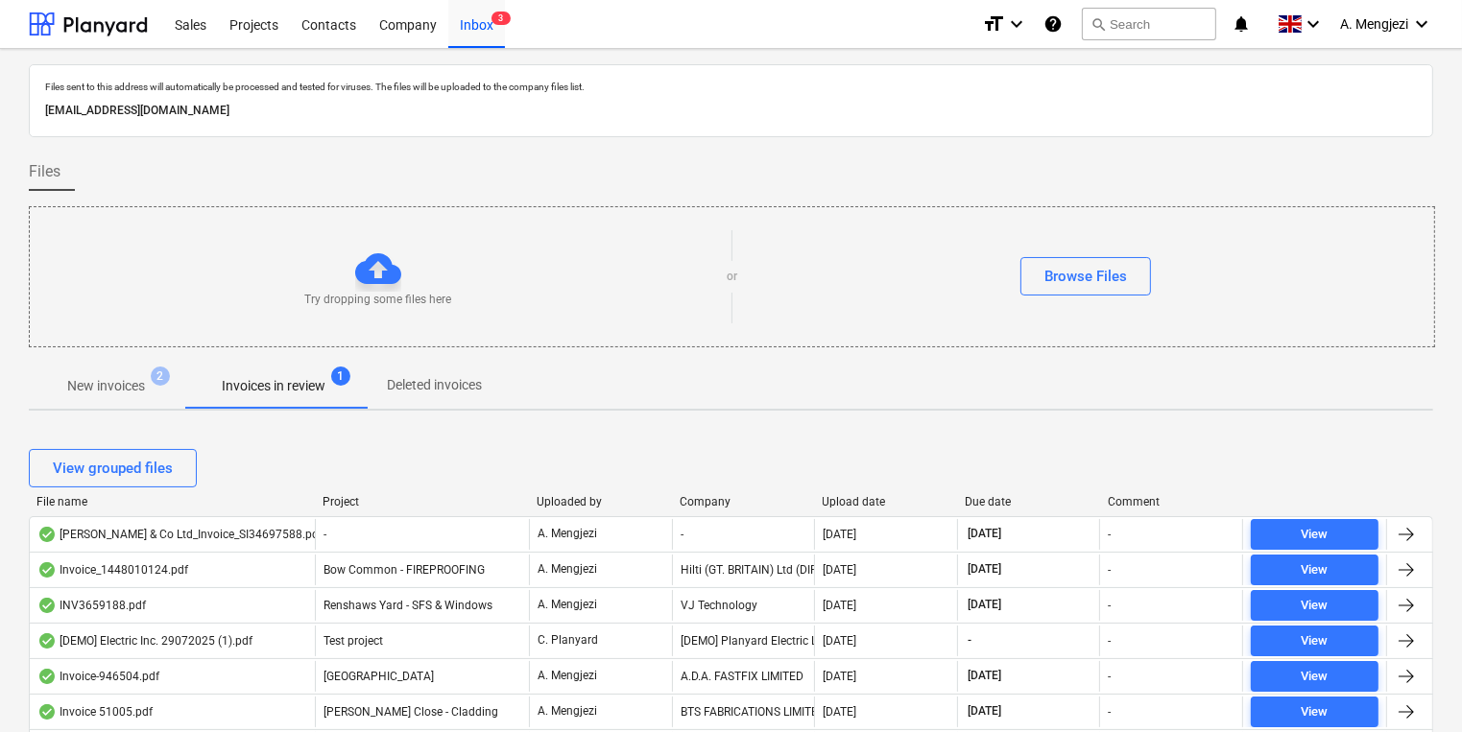
click at [969, 292] on div "Browse Files" at bounding box center [1085, 276] width 697 height 38
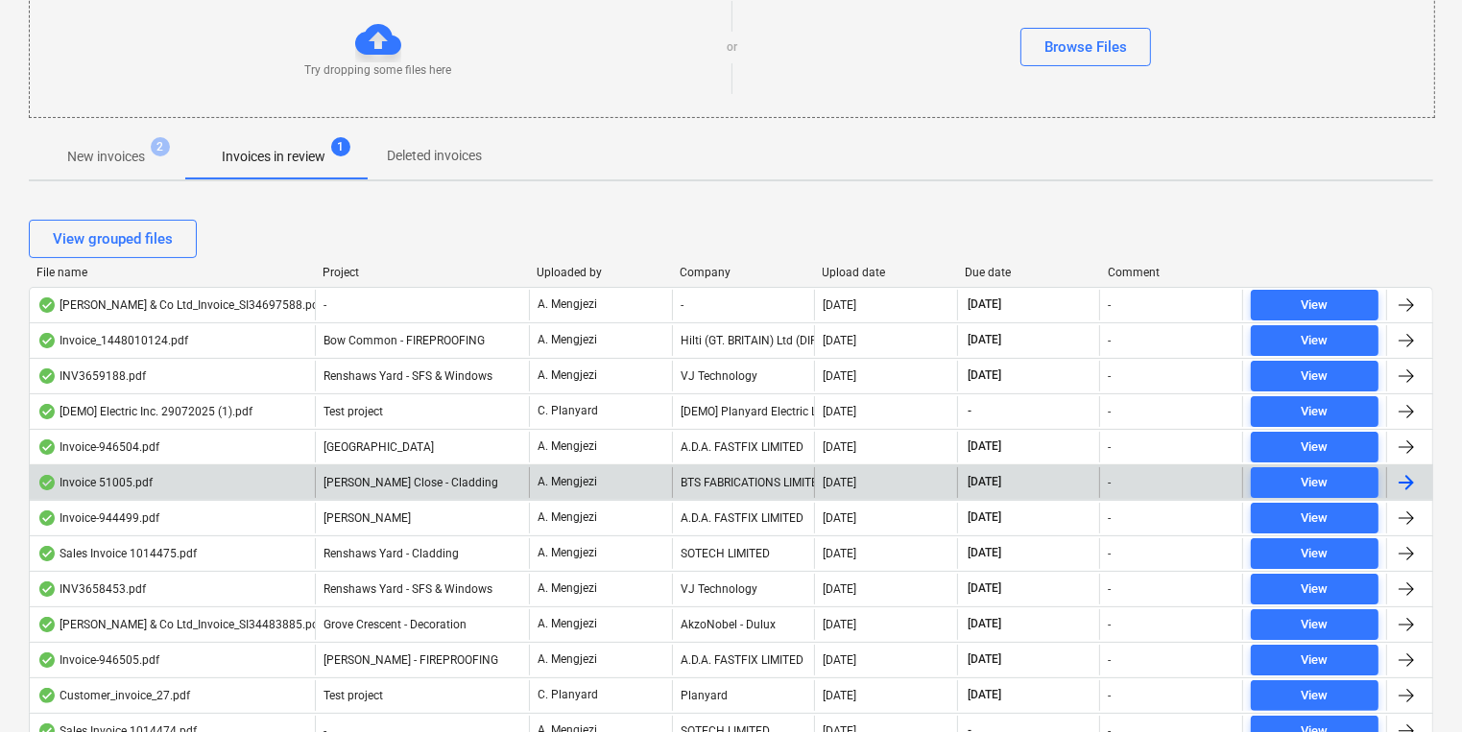
scroll to position [384, 0]
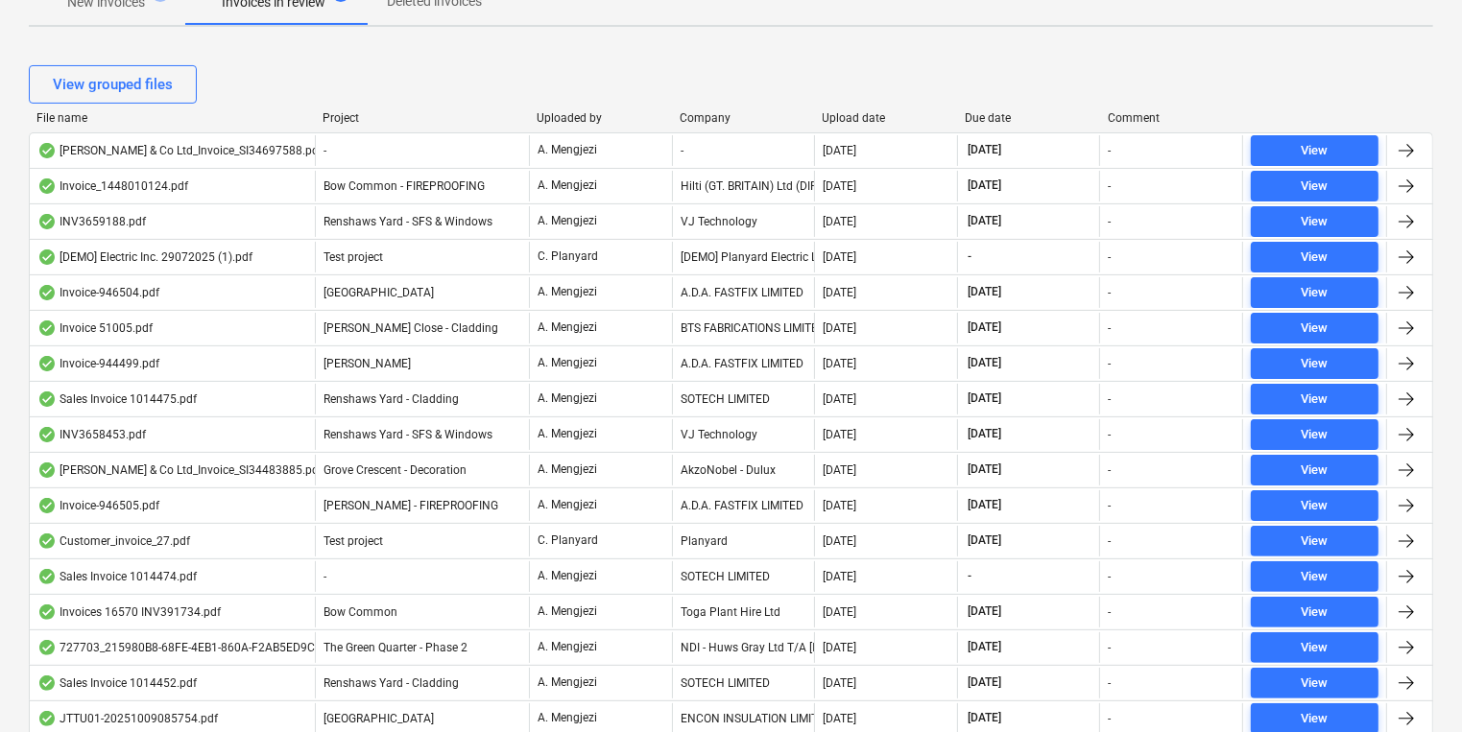
click at [728, 115] on div "Company" at bounding box center [744, 117] width 128 height 13
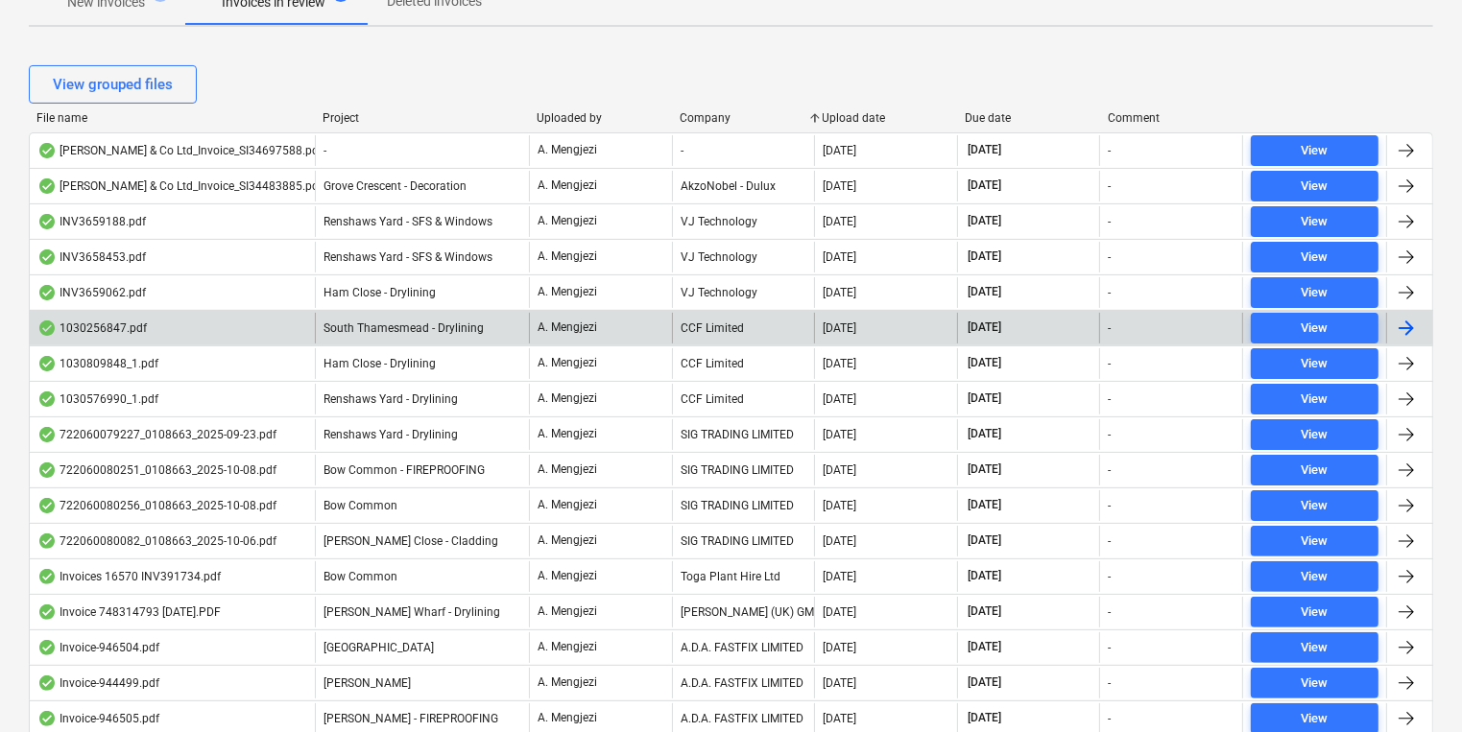
click at [618, 338] on div "A. Mengjezi" at bounding box center [600, 328] width 143 height 31
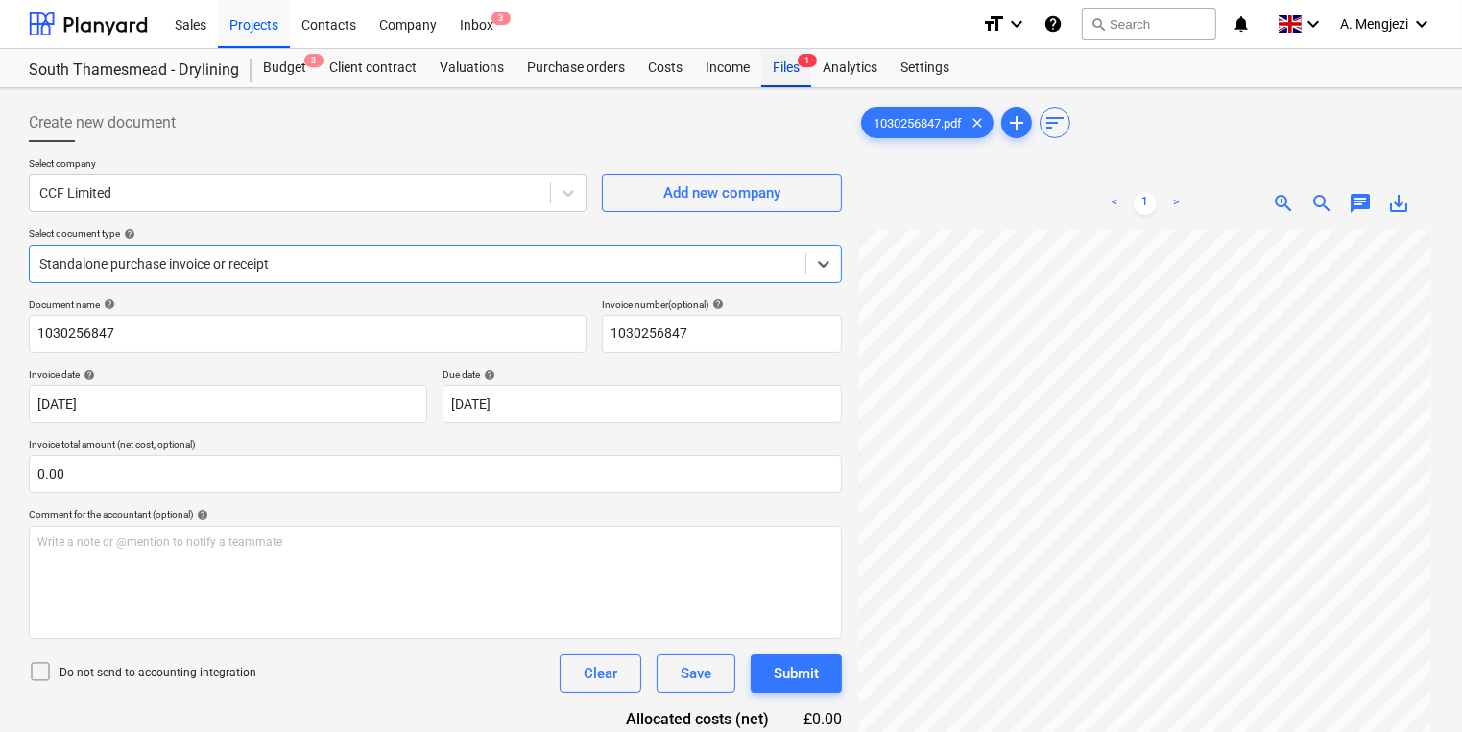
click at [779, 69] on div "Files 1" at bounding box center [786, 68] width 50 height 38
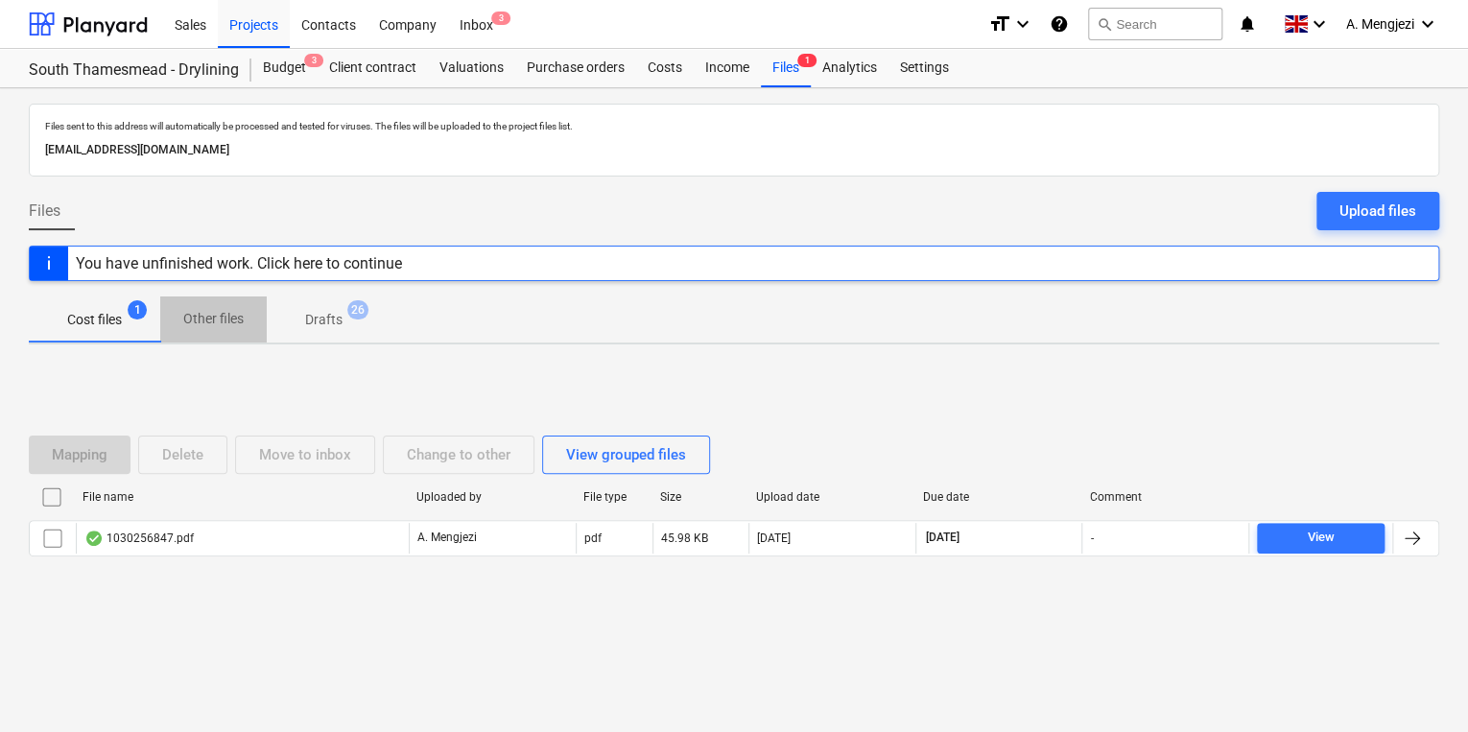
click at [223, 330] on span "Other files" at bounding box center [213, 319] width 107 height 32
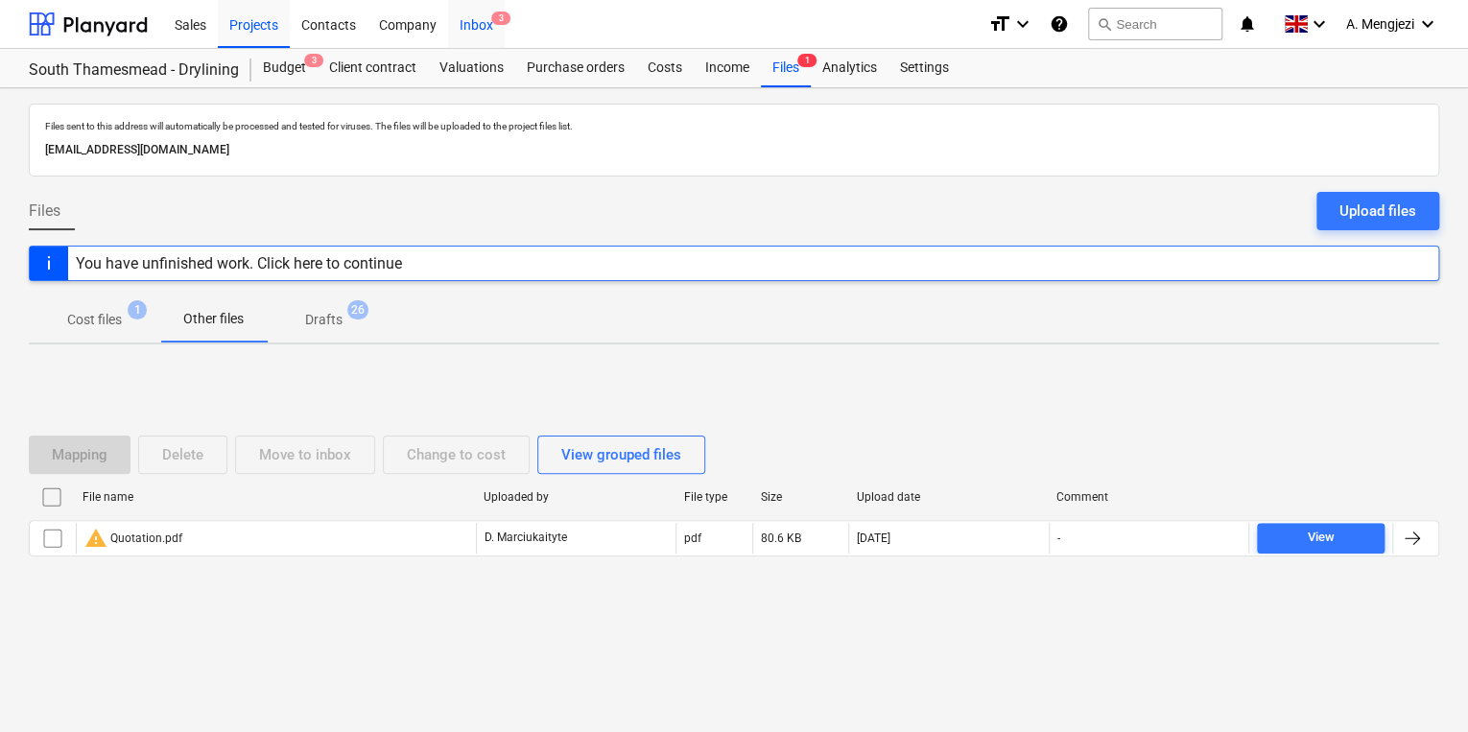
click at [471, 34] on div "Inbox 3" at bounding box center [476, 23] width 57 height 49
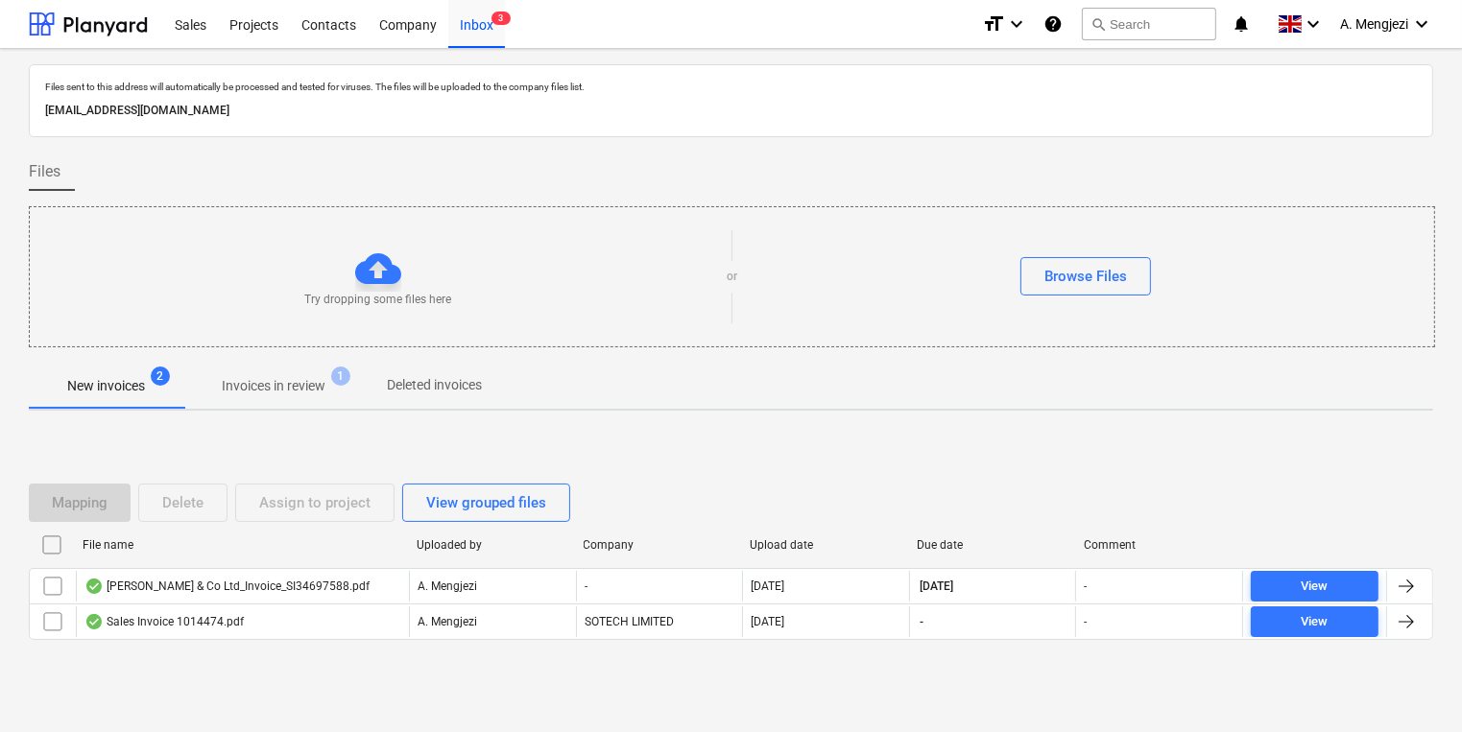
click at [256, 408] on div "New invoices 2 Invoices in review 1 Deleted invoices" at bounding box center [731, 387] width 1404 height 48
click at [354, 372] on span "Invoices in review 1" at bounding box center [273, 386] width 180 height 35
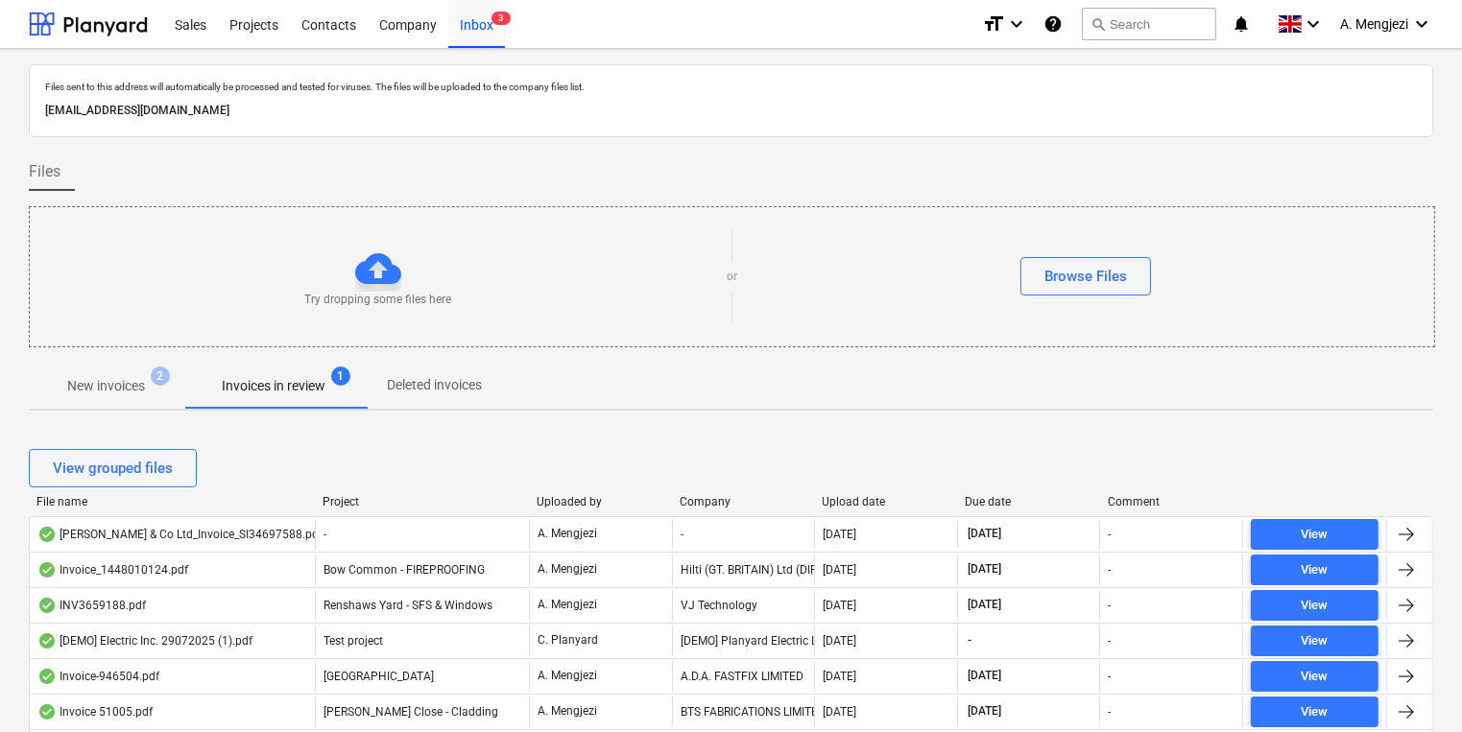
scroll to position [307, 0]
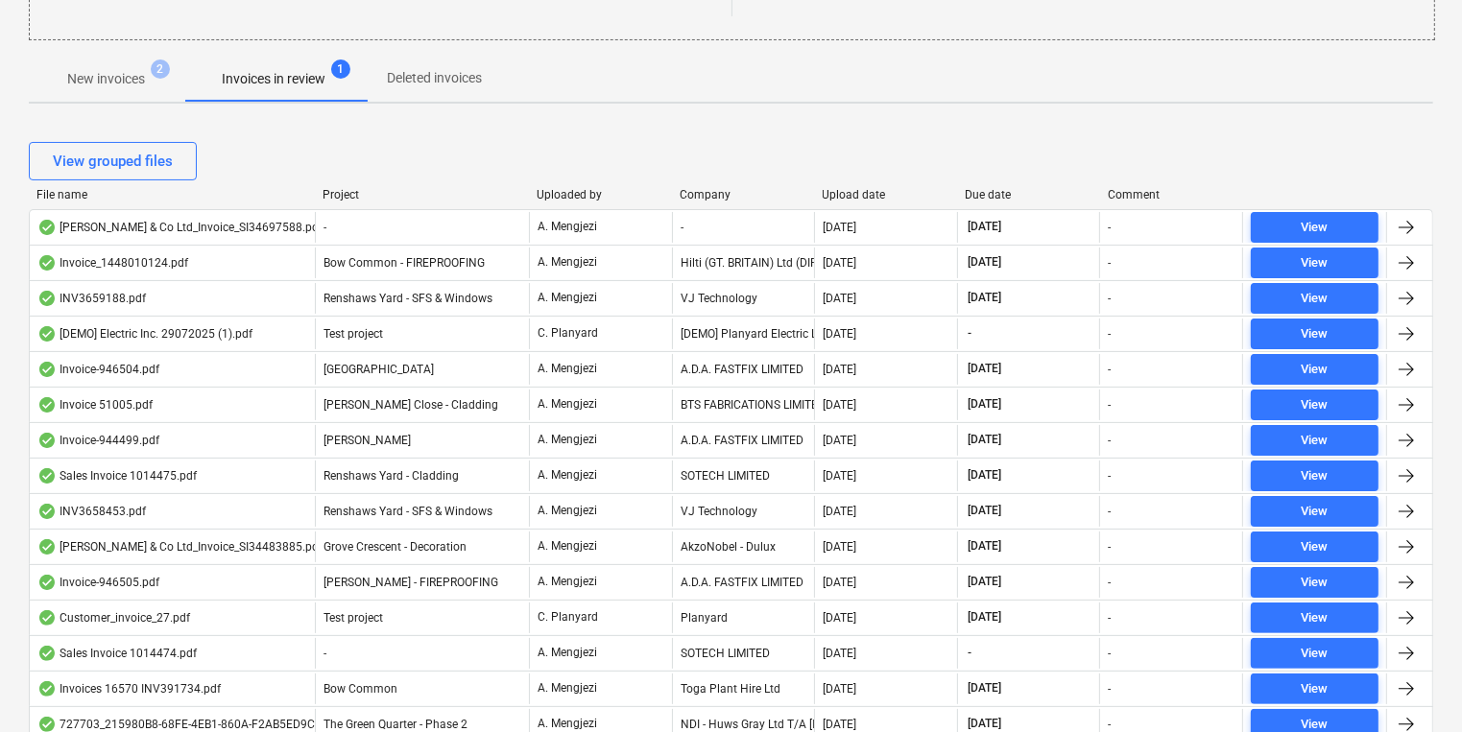
click at [701, 184] on div "View grouped files" at bounding box center [731, 161] width 1404 height 54
click at [703, 193] on div "Company" at bounding box center [744, 194] width 128 height 13
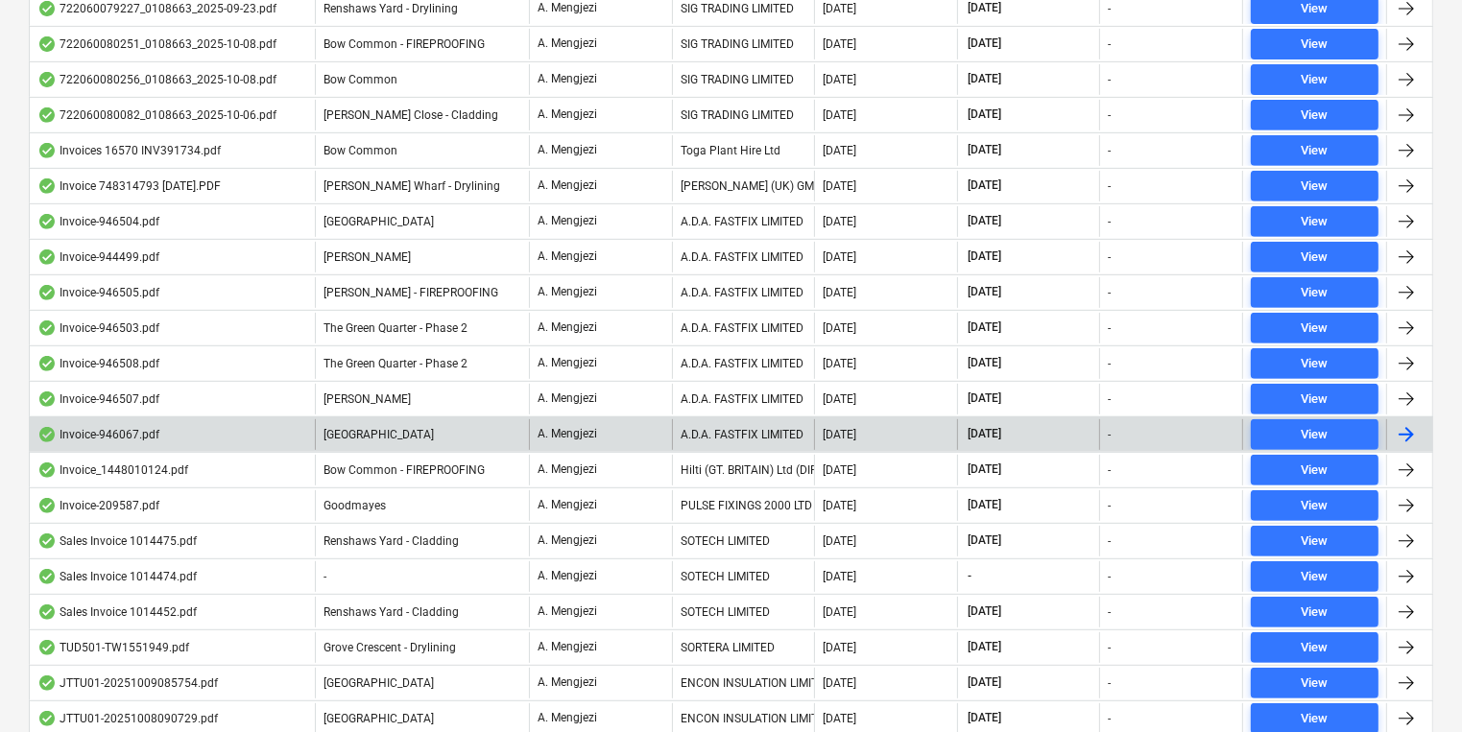
scroll to position [845, 0]
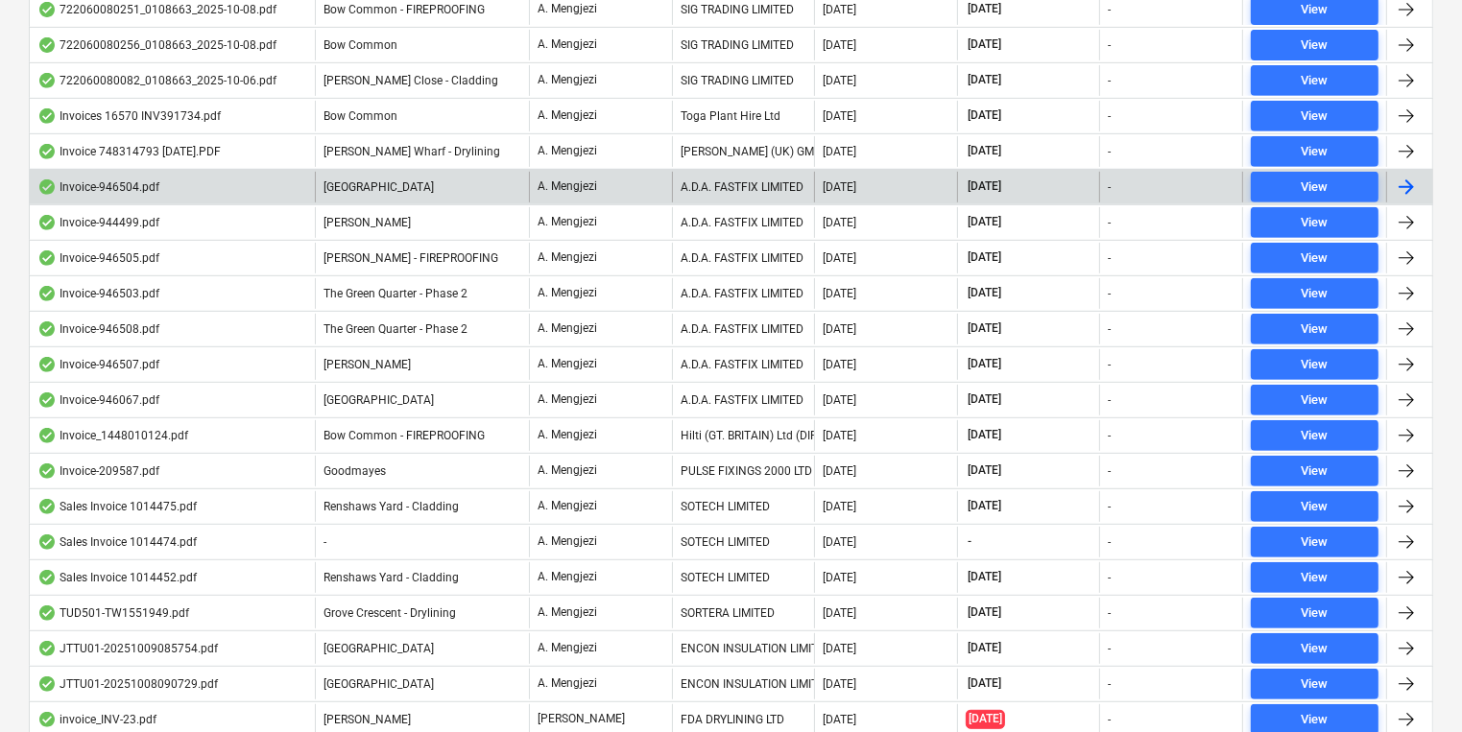
click at [868, 174] on div "[DATE]" at bounding box center [885, 187] width 143 height 31
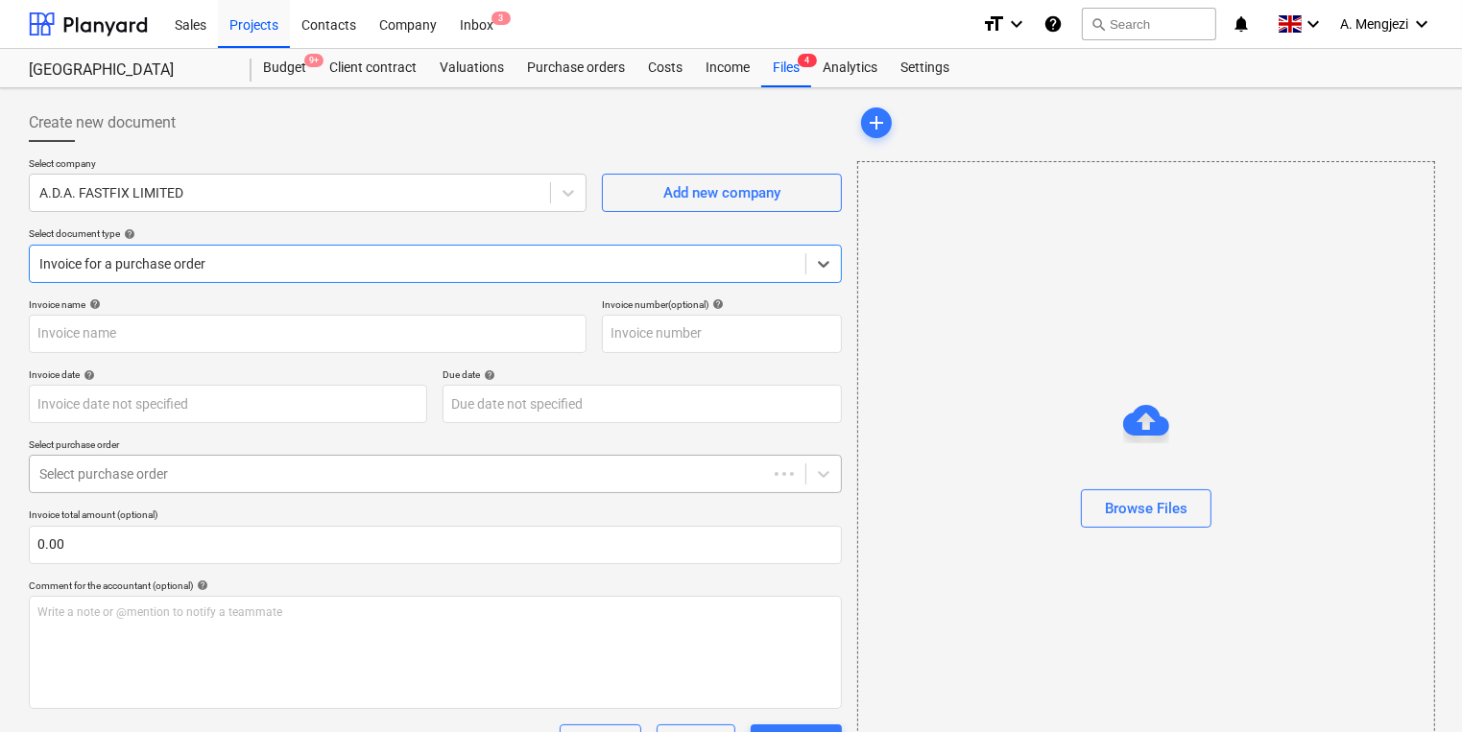
type input "946504"
type input "09 Oct 2025"
type input "[DATE]"
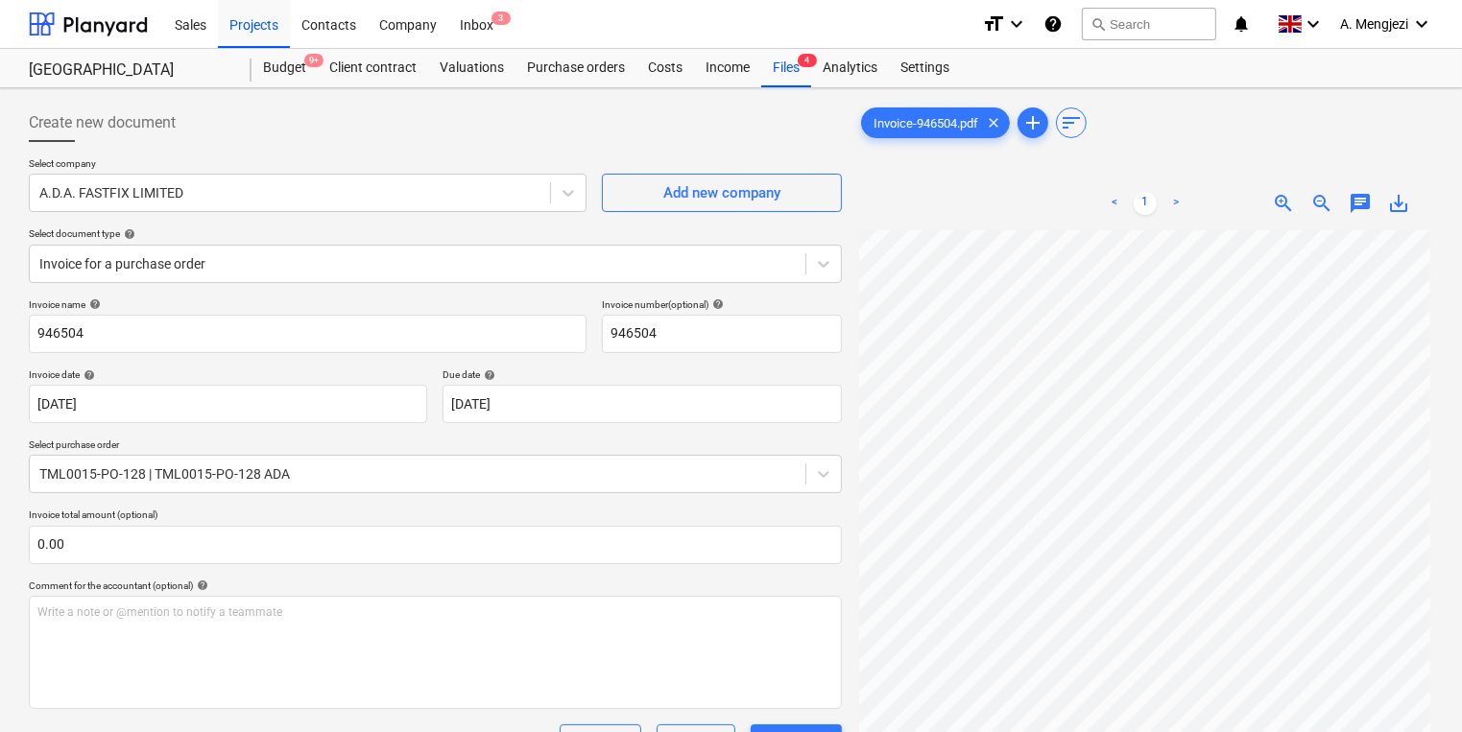
click at [657, 587] on div "Comment for the accountant (optional) help" at bounding box center [435, 586] width 813 height 12
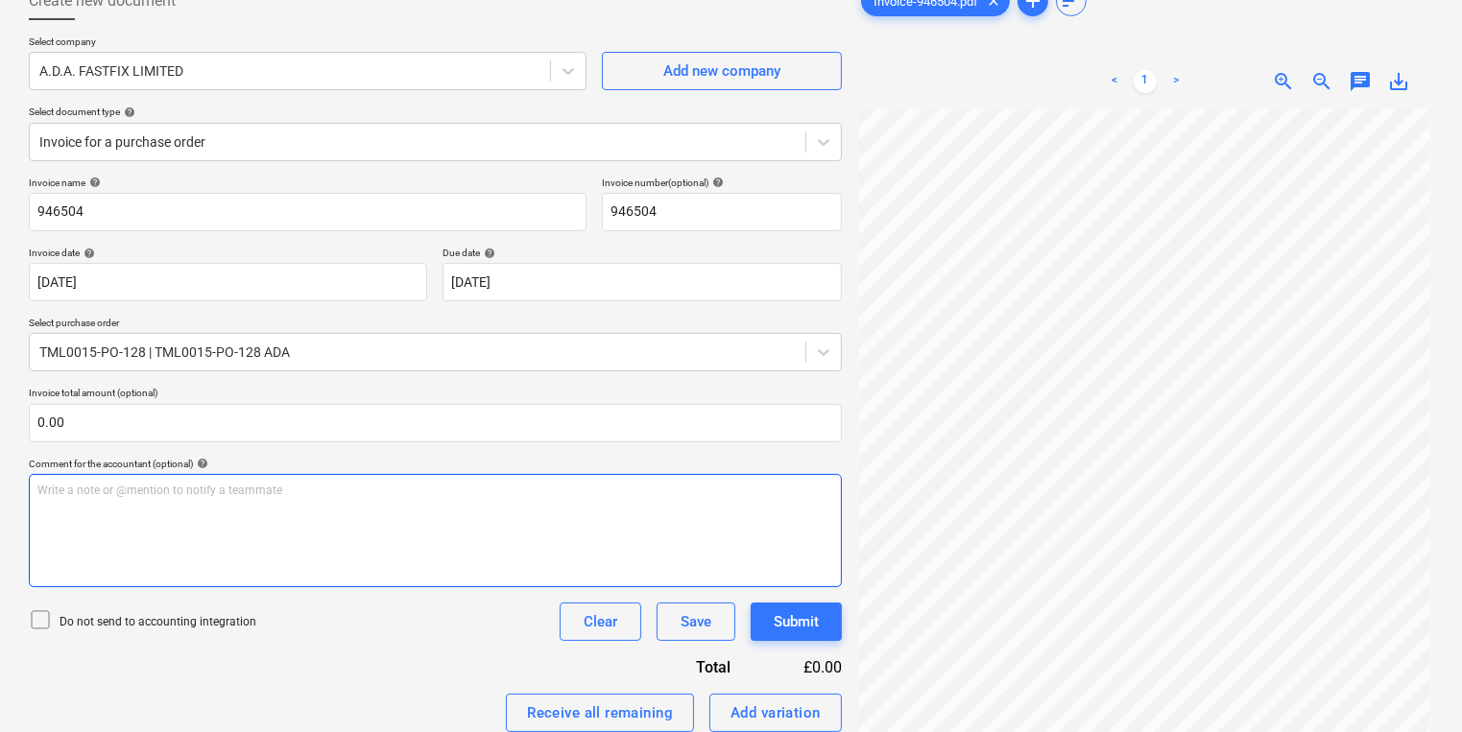
scroll to position [316, 0]
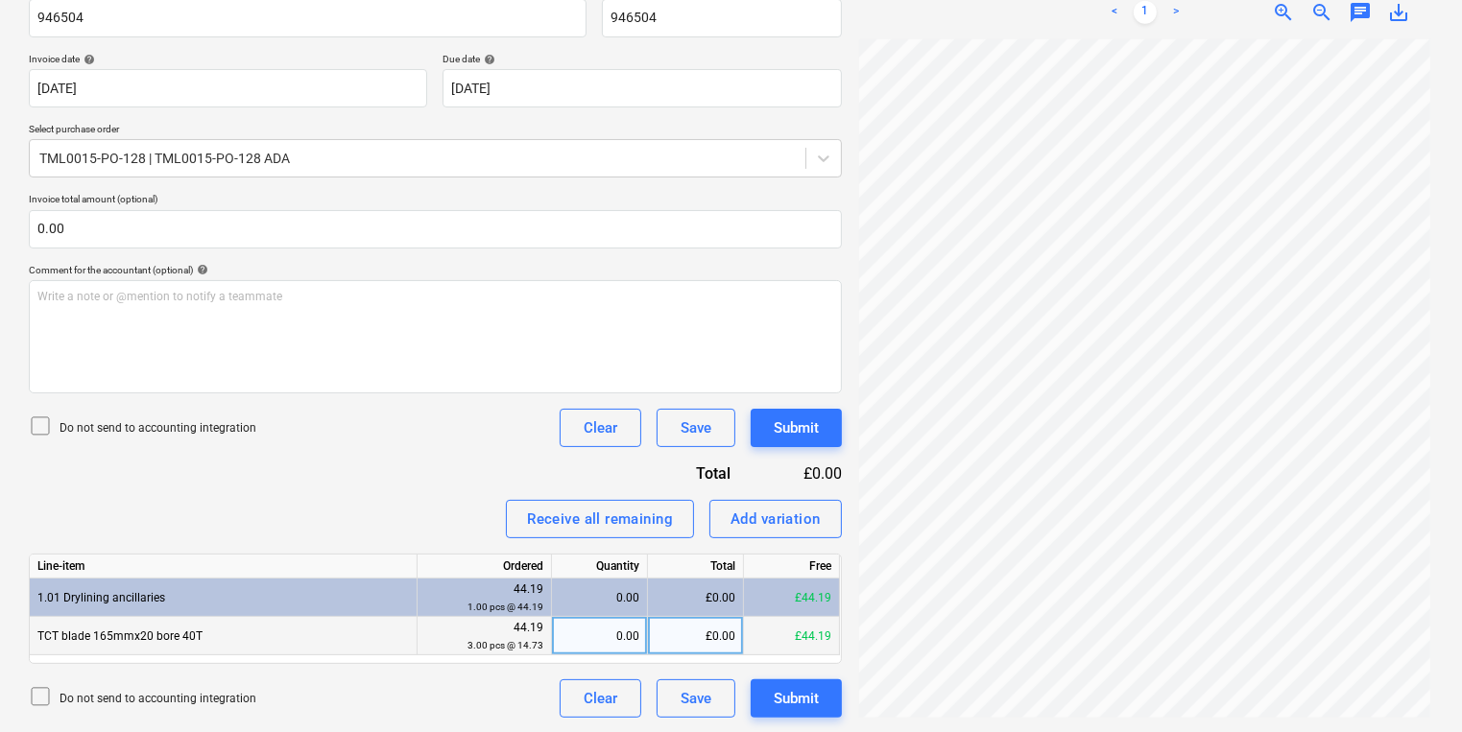
click at [561, 620] on div "0.00" at bounding box center [600, 636] width 80 height 38
type input "3"
click at [804, 427] on div "Submit" at bounding box center [796, 428] width 45 height 25
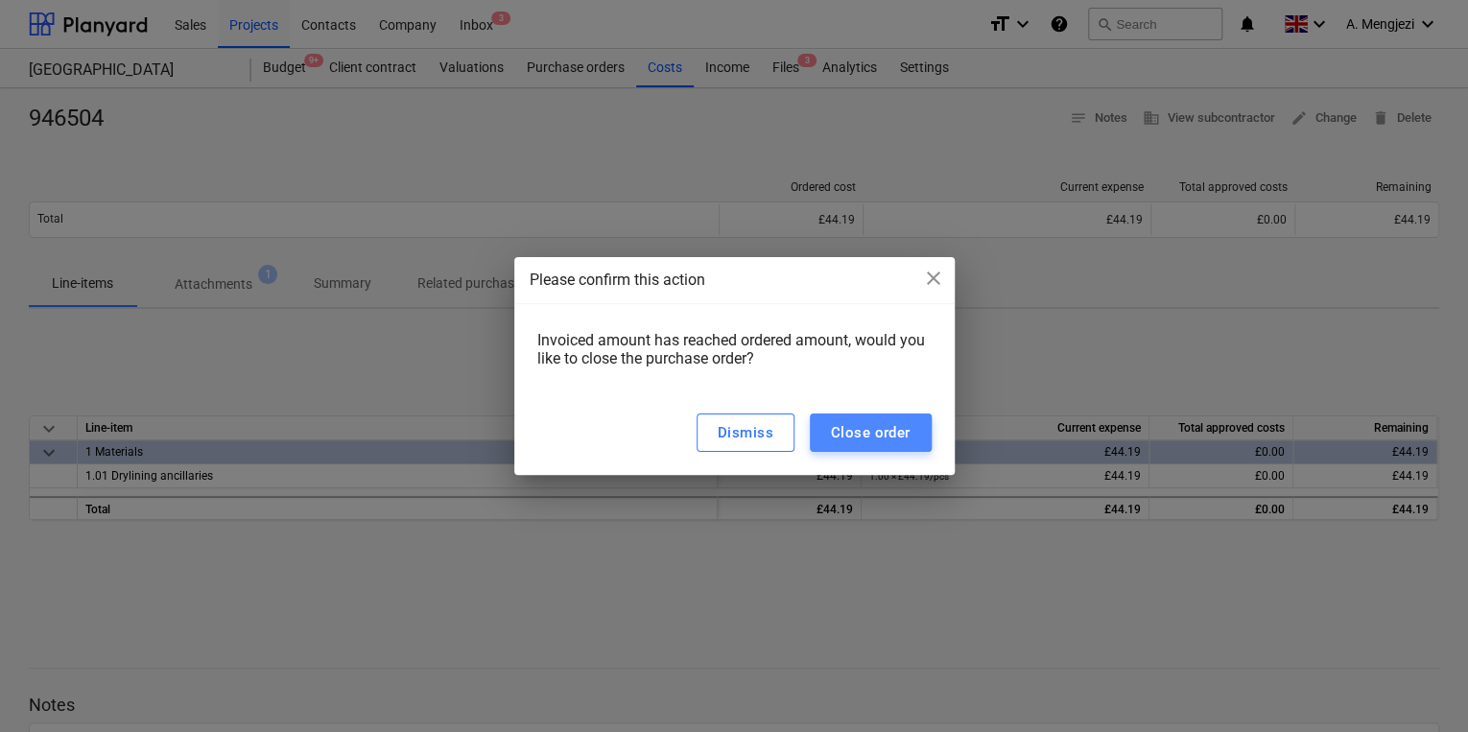
click at [887, 427] on div "Close order" at bounding box center [871, 432] width 80 height 25
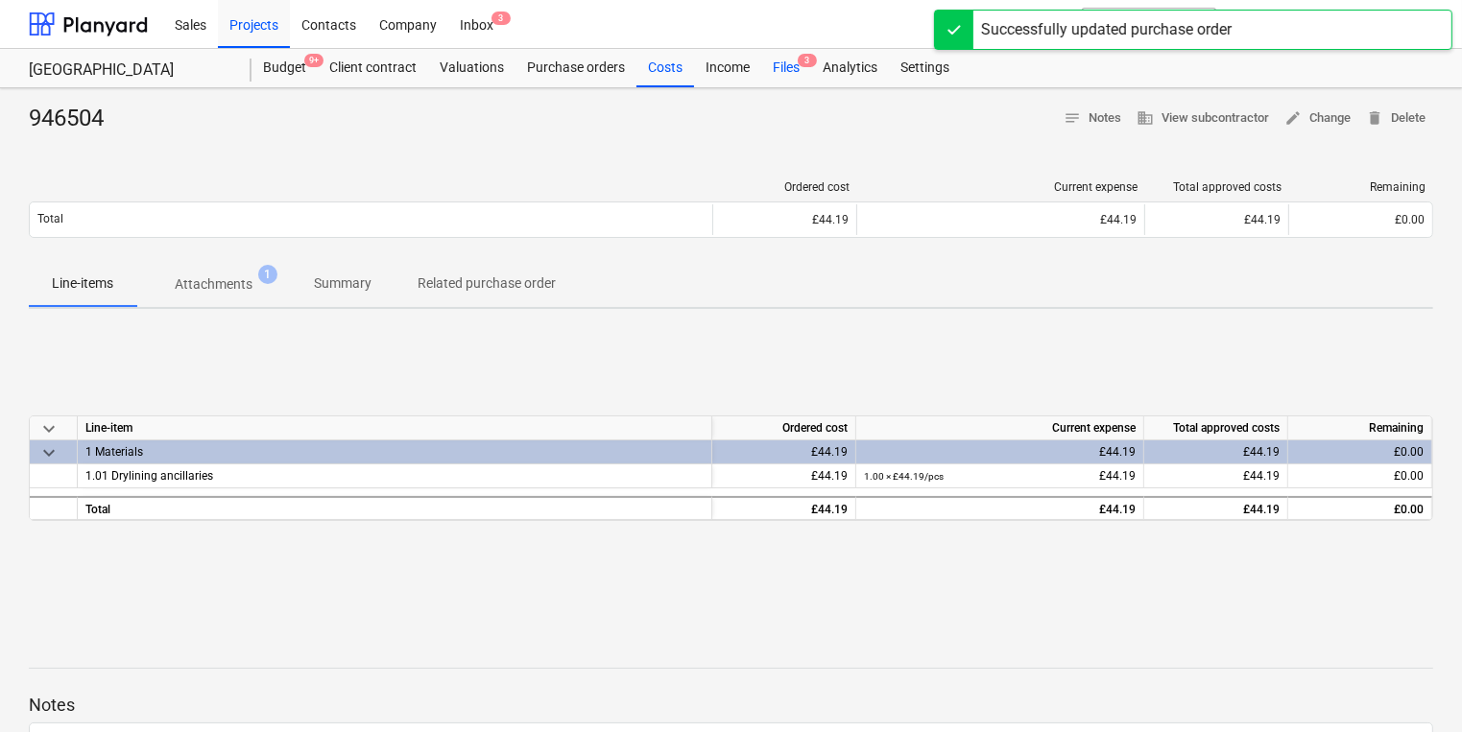
click at [788, 60] on div "Files 3" at bounding box center [786, 68] width 50 height 38
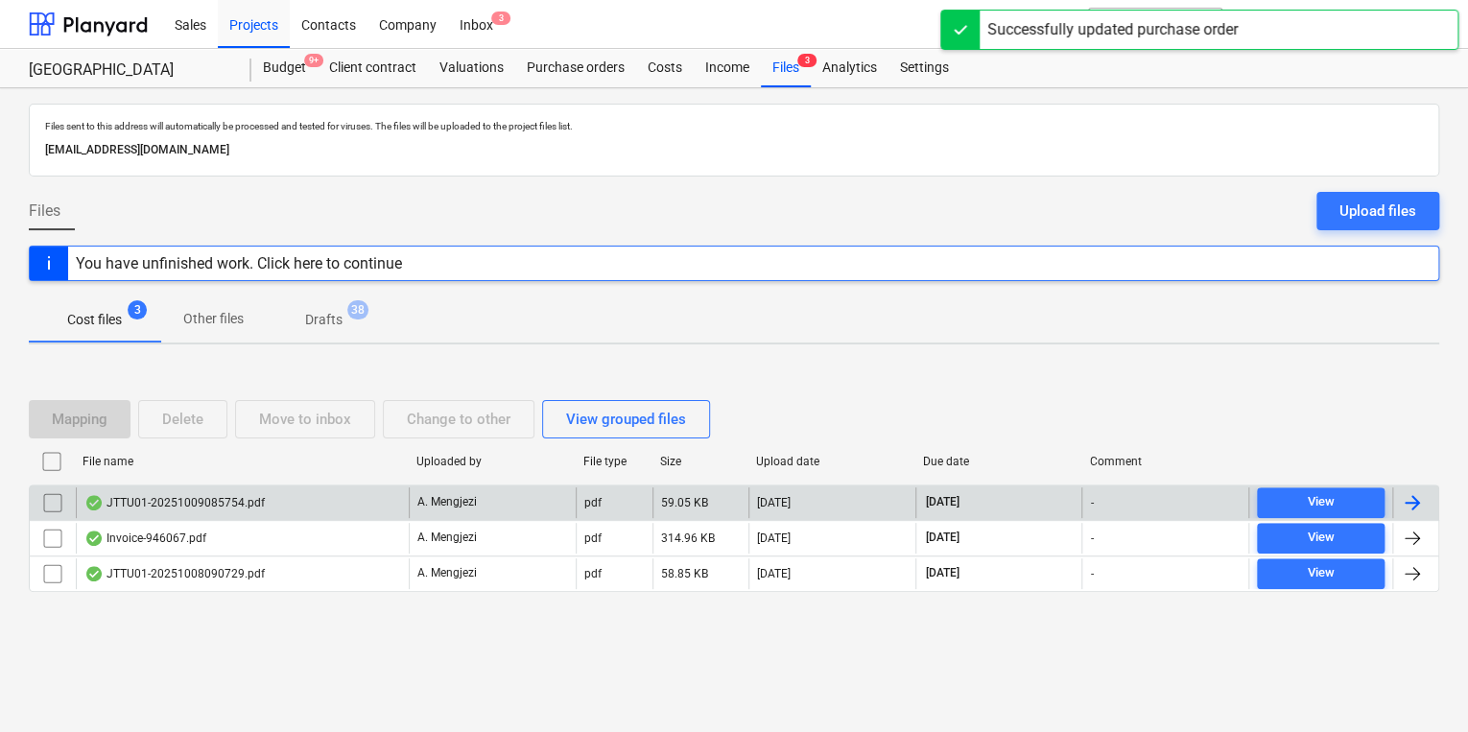
click at [246, 495] on div "JTTU01-20251009085754.pdf" at bounding box center [174, 502] width 180 height 15
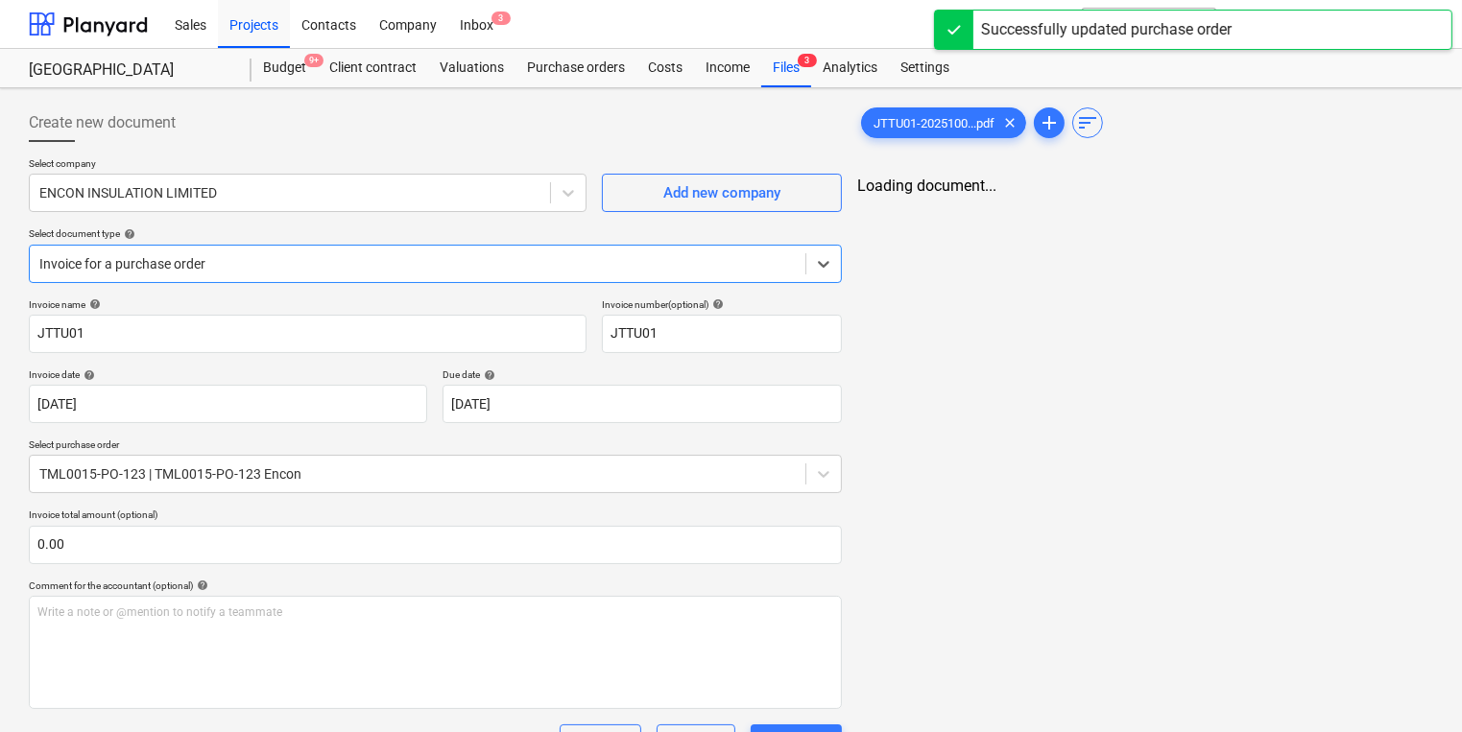
type input "JTTU01"
type input "08 Oct 2025"
type input "[DATE]"
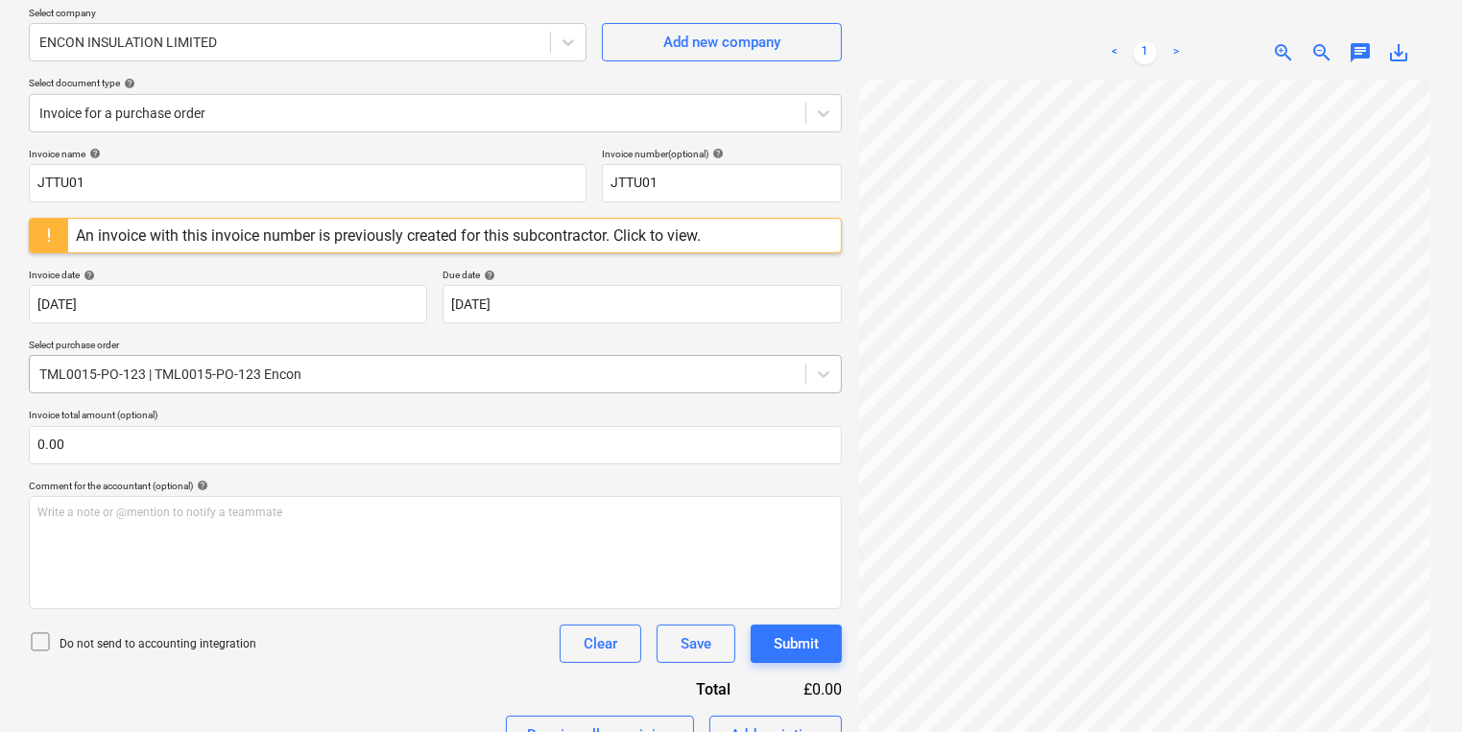
scroll to position [307, 0]
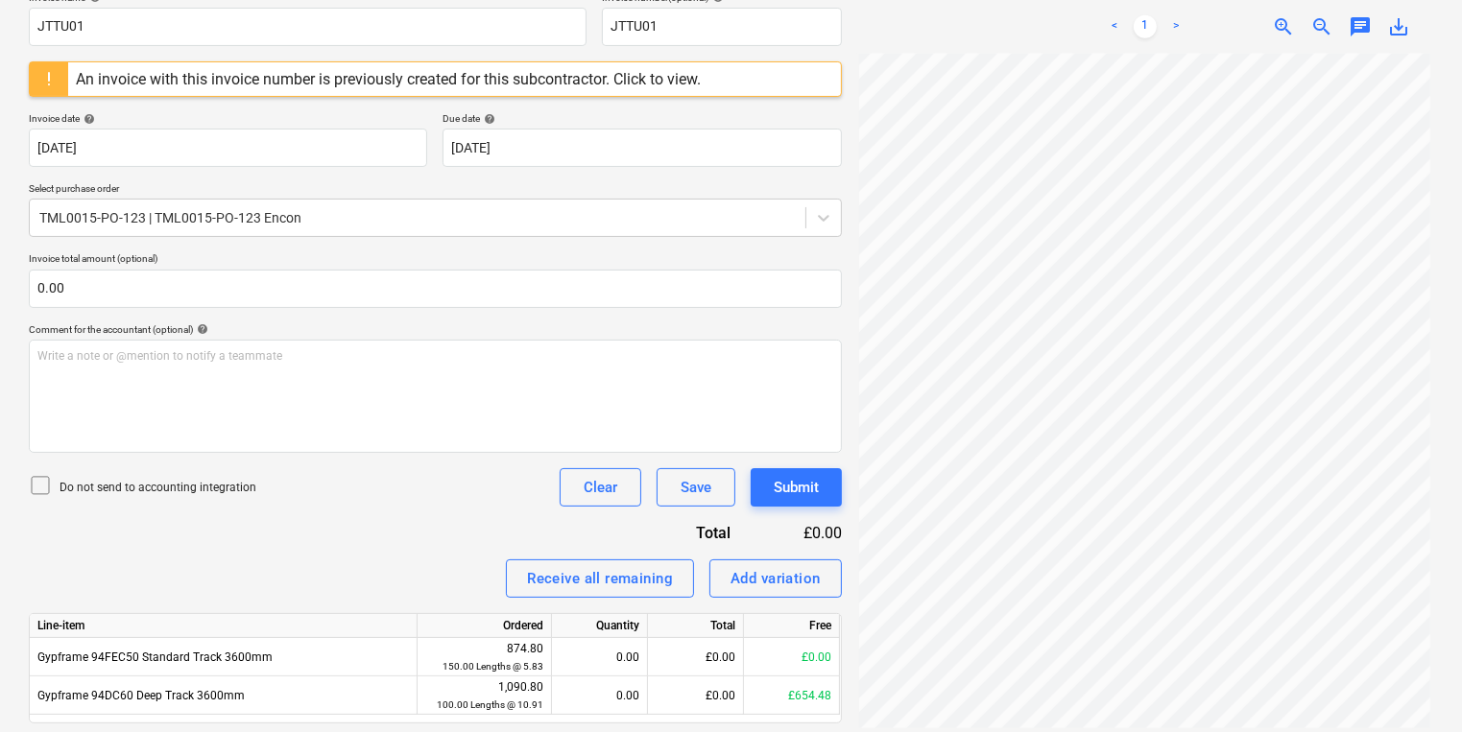
click at [511, 472] on div "Do not send to accounting integration Clear Save Submit" at bounding box center [435, 487] width 813 height 38
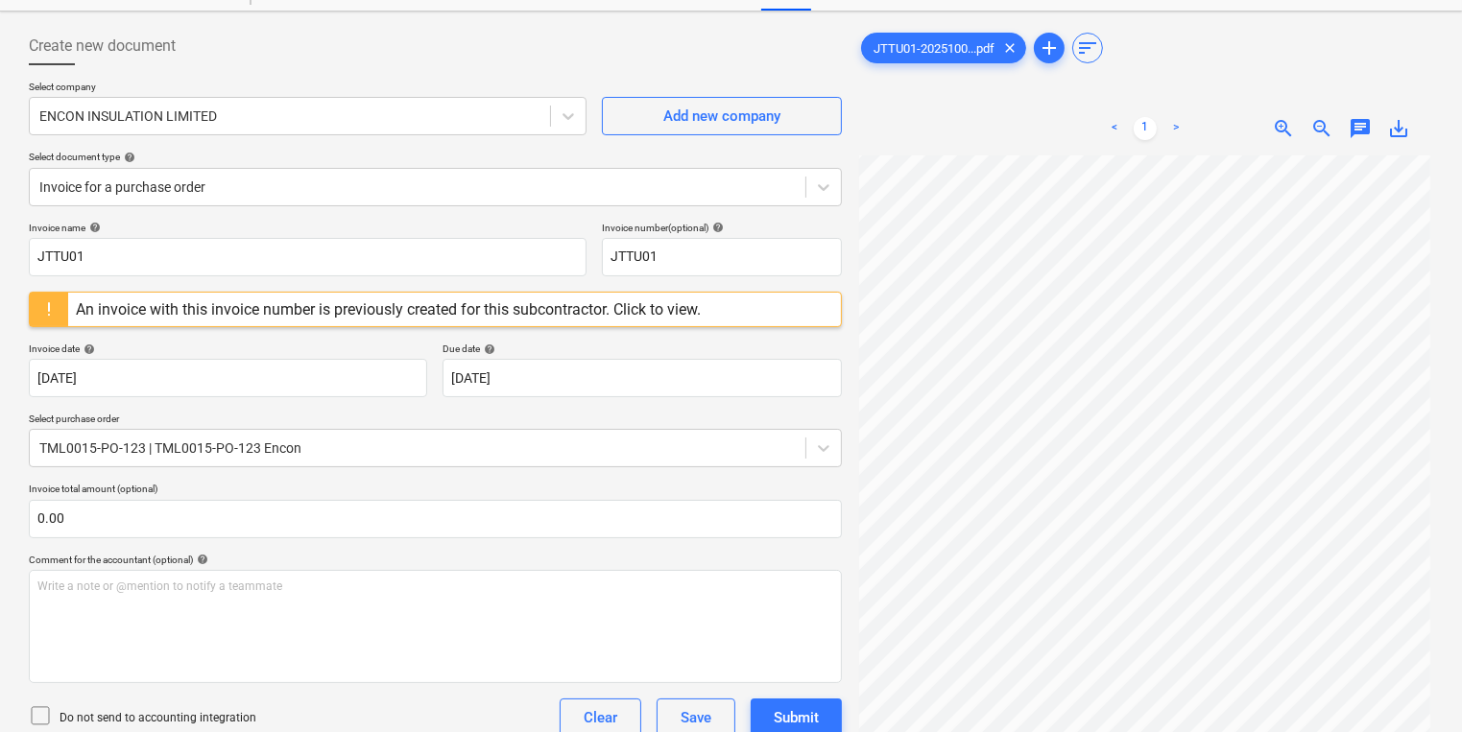
scroll to position [87, 5]
click at [657, 255] on input "JTTU01" at bounding box center [722, 257] width 240 height 38
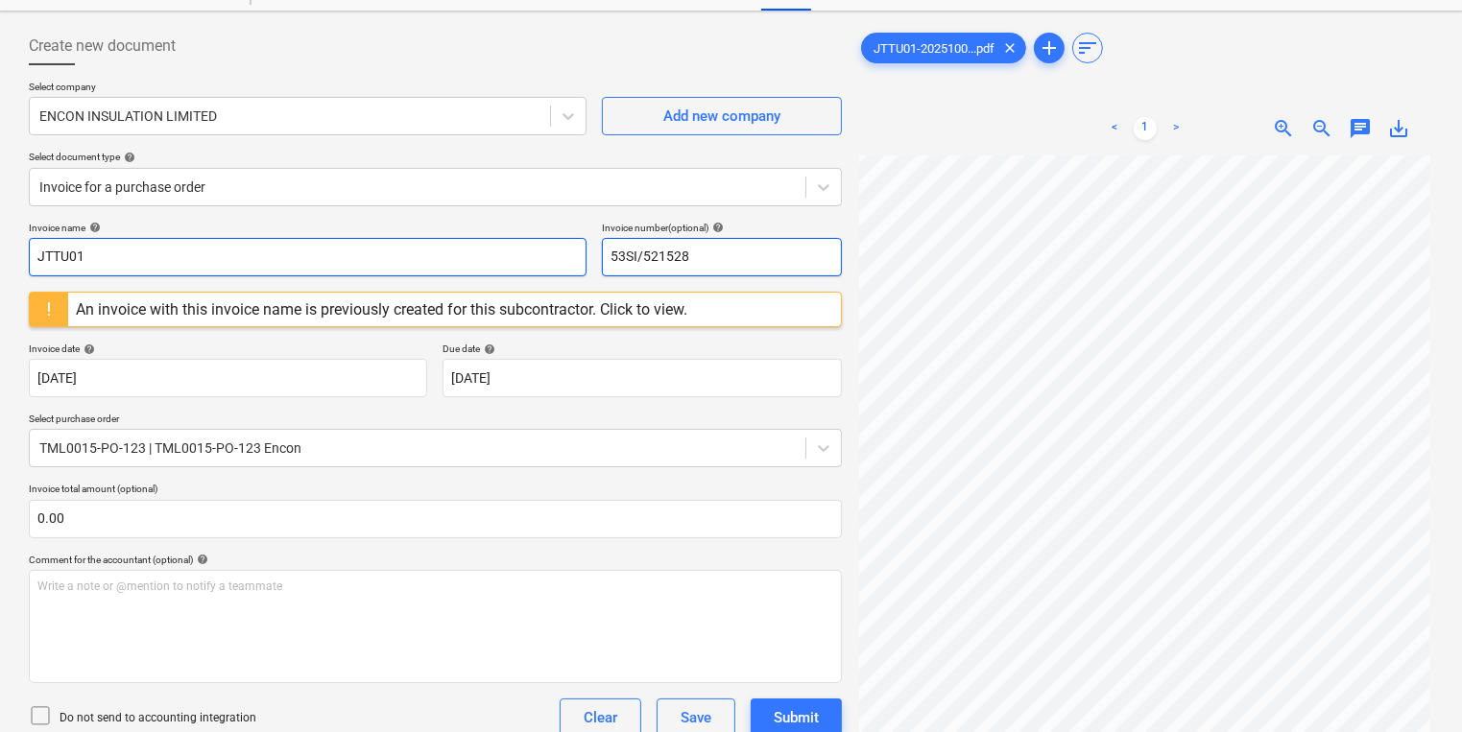
drag, startPoint x: 701, startPoint y: 257, endPoint x: 450, endPoint y: 257, distance: 250.5
click at [450, 257] on div "Invoice name help JTTU01 Invoice number (optional) help 53SI/521528" at bounding box center [435, 249] width 813 height 55
type input "53SI/521528"
click at [57, 257] on input "JTTU01" at bounding box center [308, 257] width 558 height 38
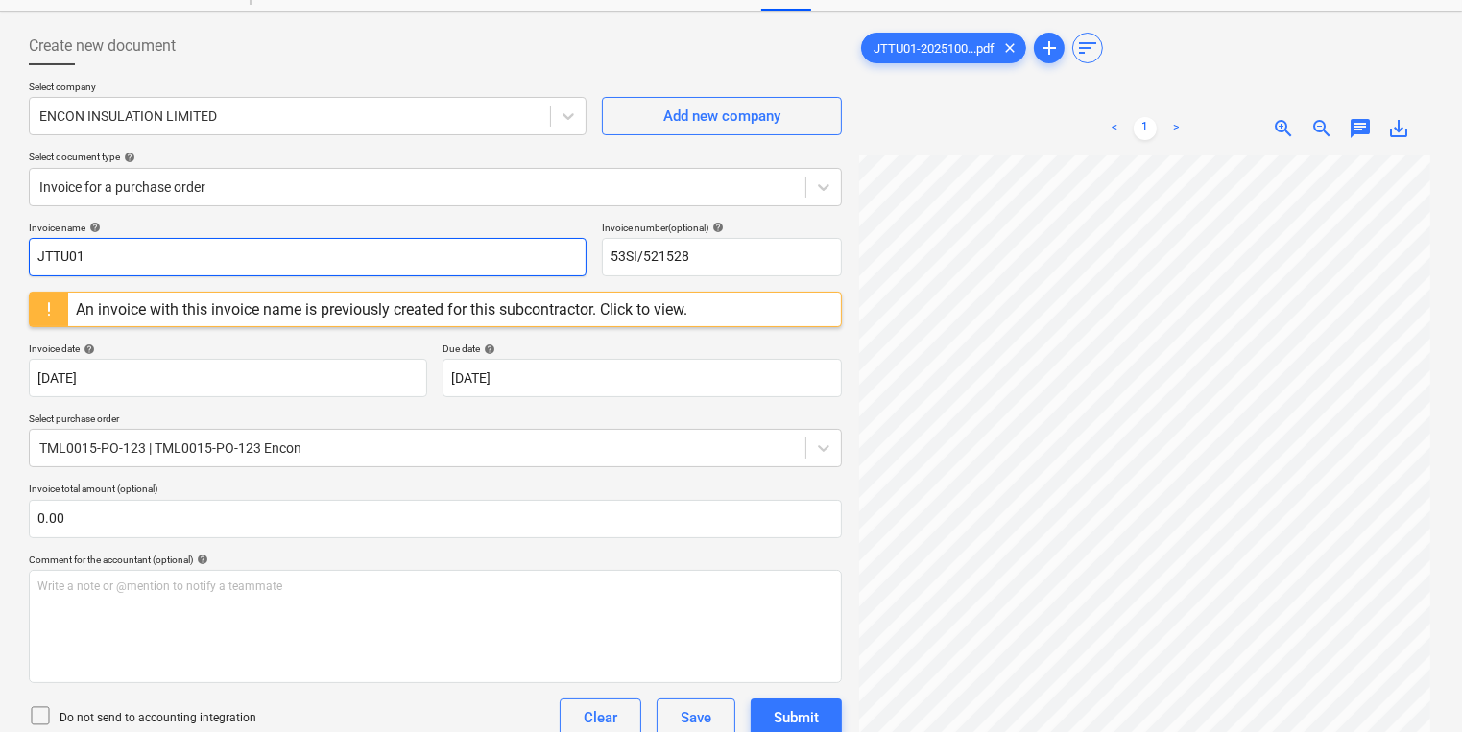
paste input "53SI/521528"
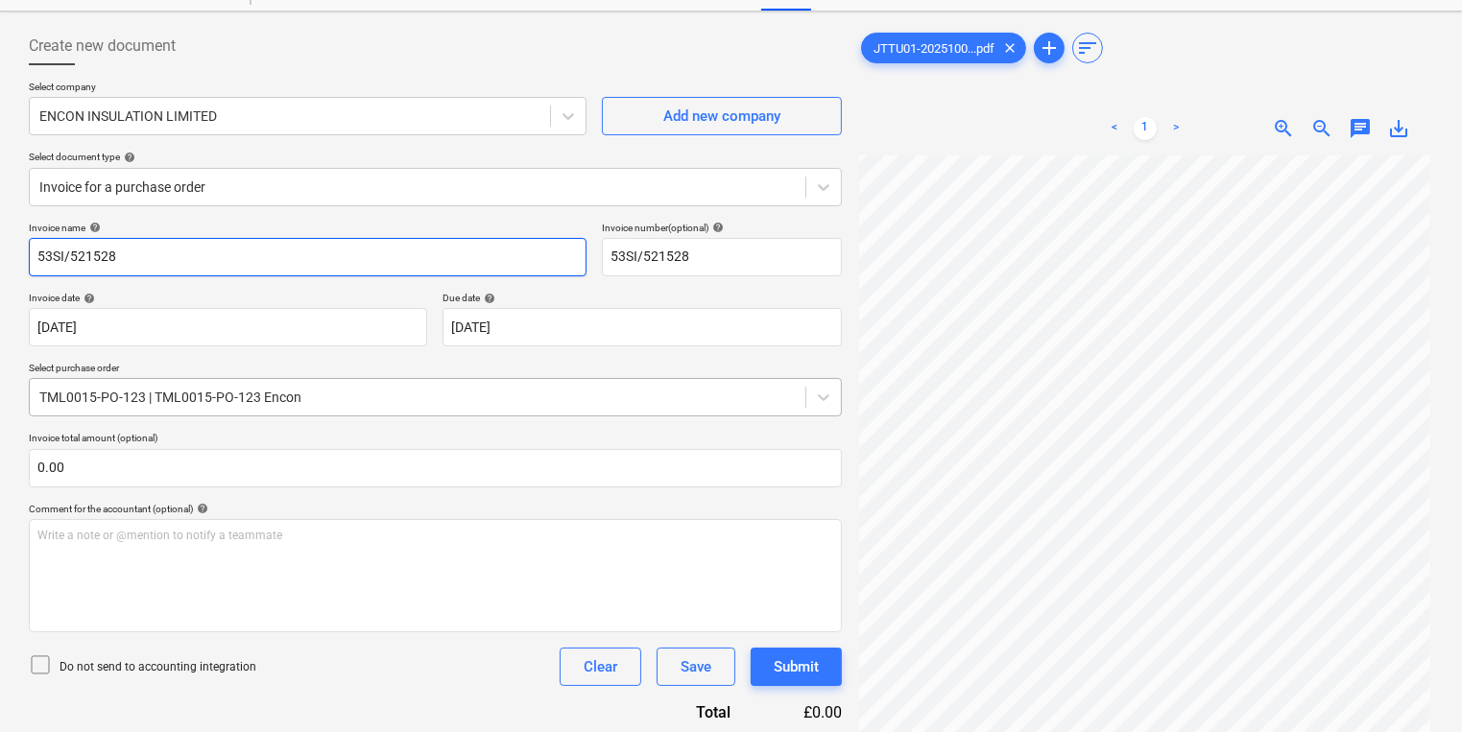
type input "53SI/521528"
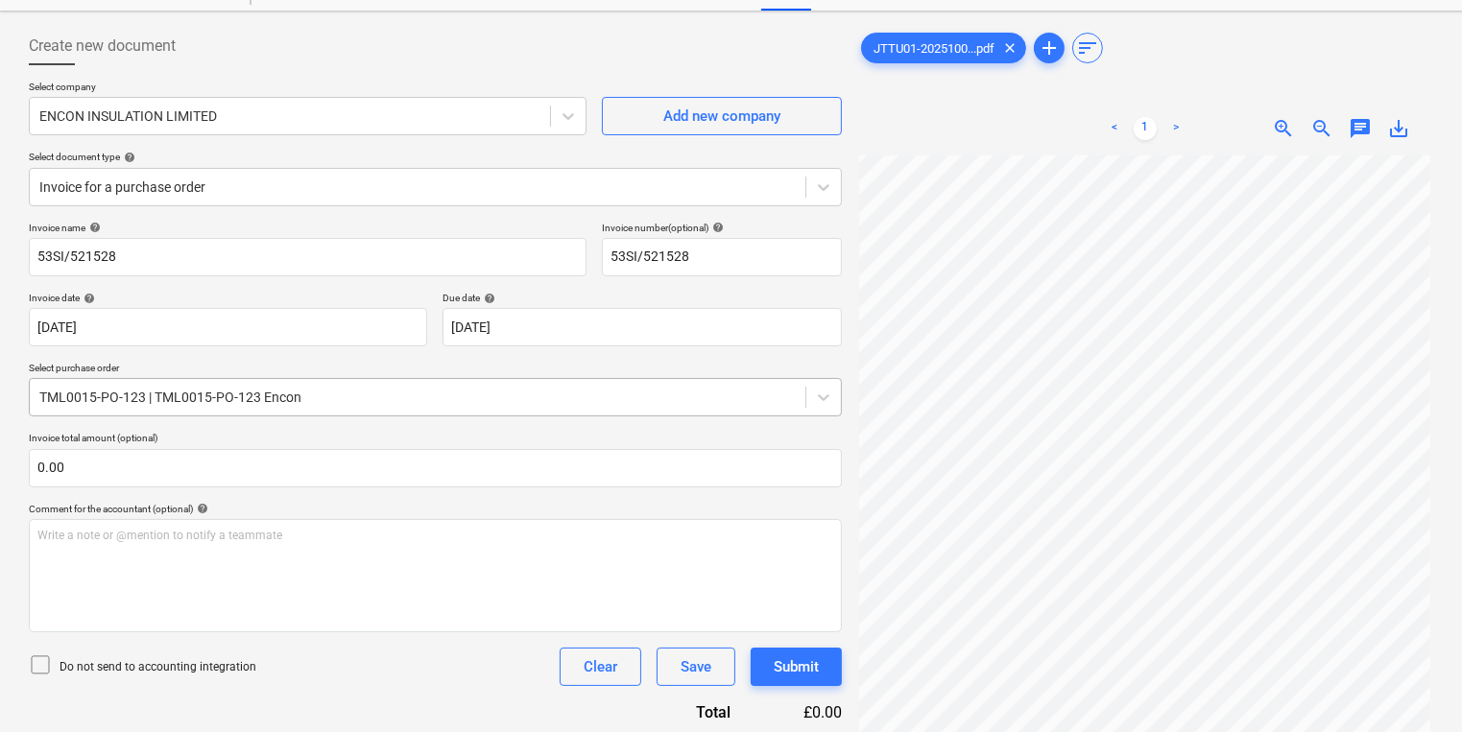
click at [203, 410] on div "TML0015-PO-123 | TML0015-PO-123 Encon" at bounding box center [418, 397] width 776 height 27
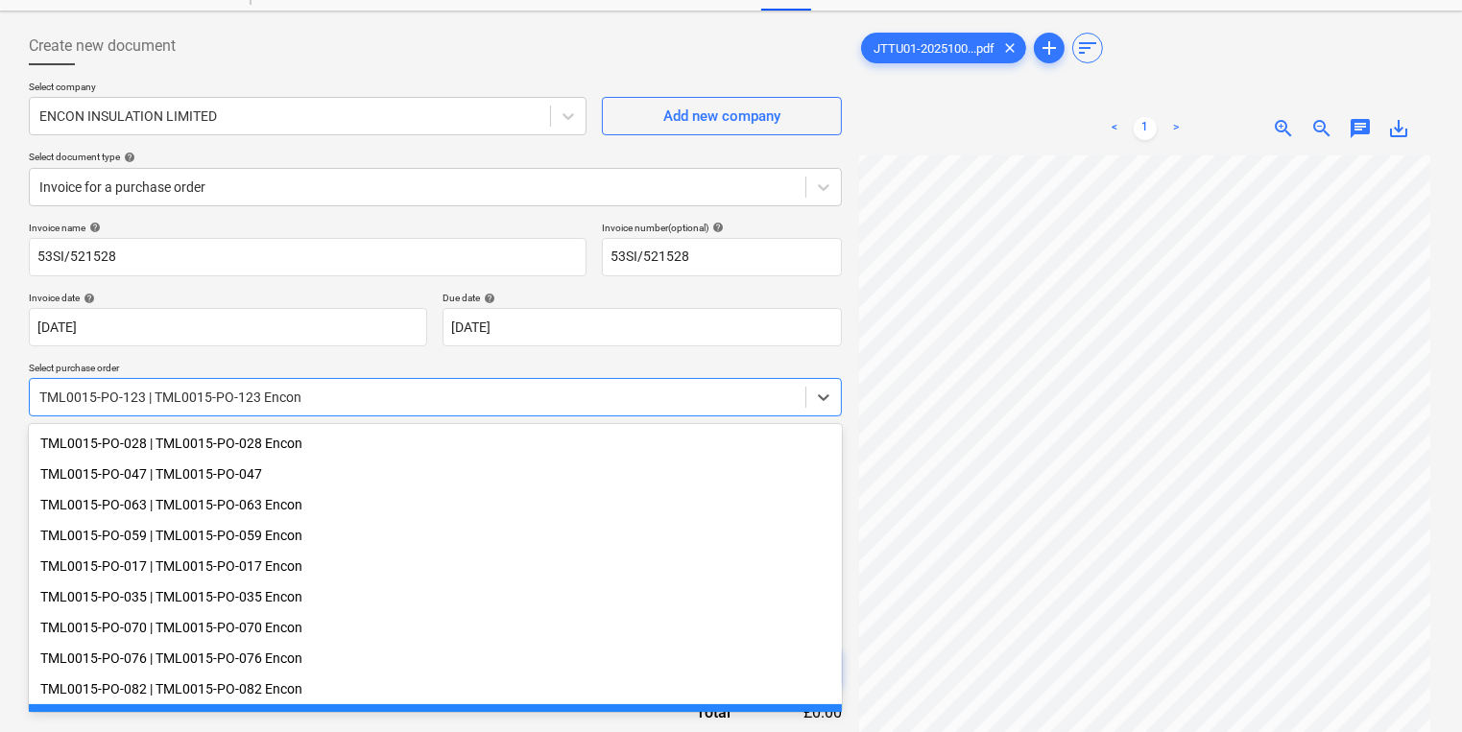
click at [227, 357] on div "Invoice name help 53SI/521528 Invoice number (optional) help 53SI/521528 Invoic…" at bounding box center [435, 589] width 813 height 735
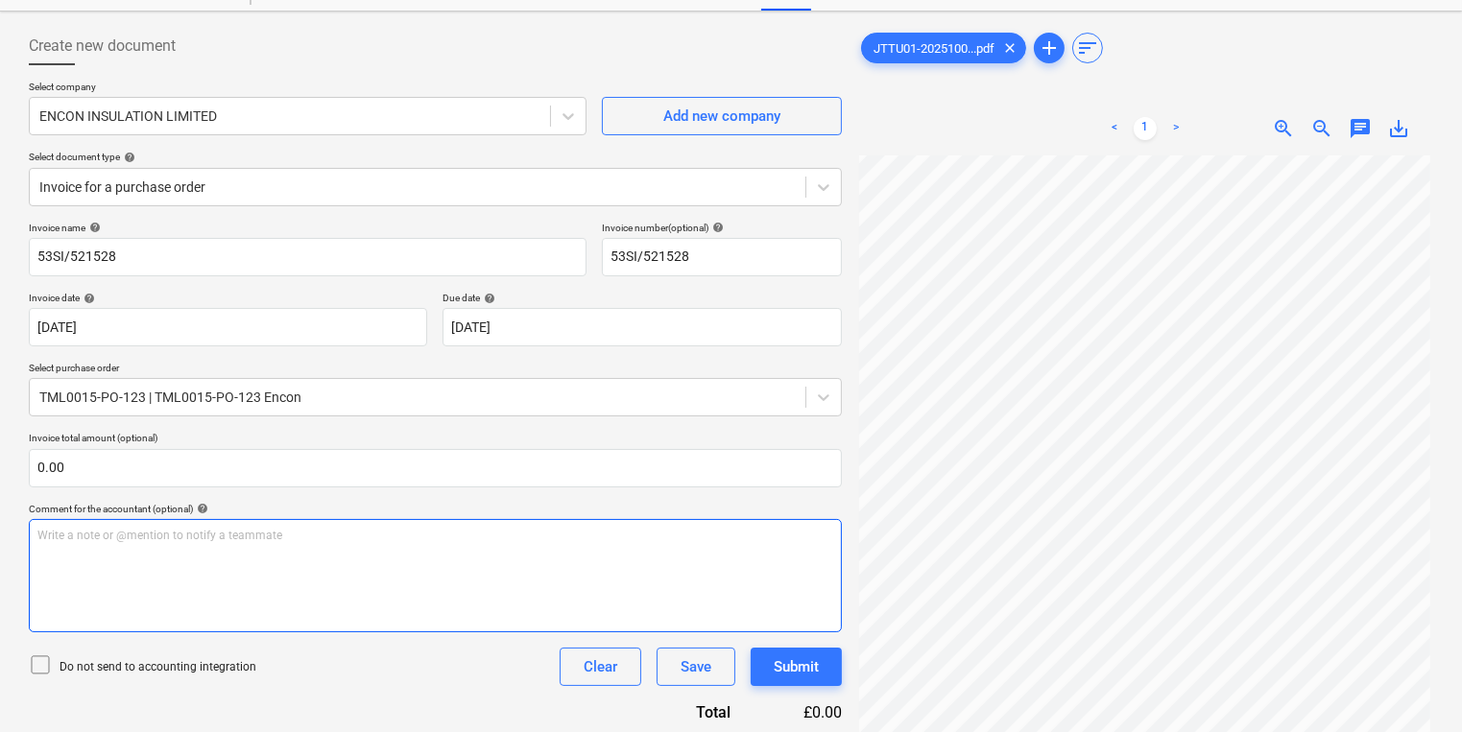
click at [839, 610] on div "Write a note or @mention to notify a teammate ﻿" at bounding box center [435, 575] width 813 height 113
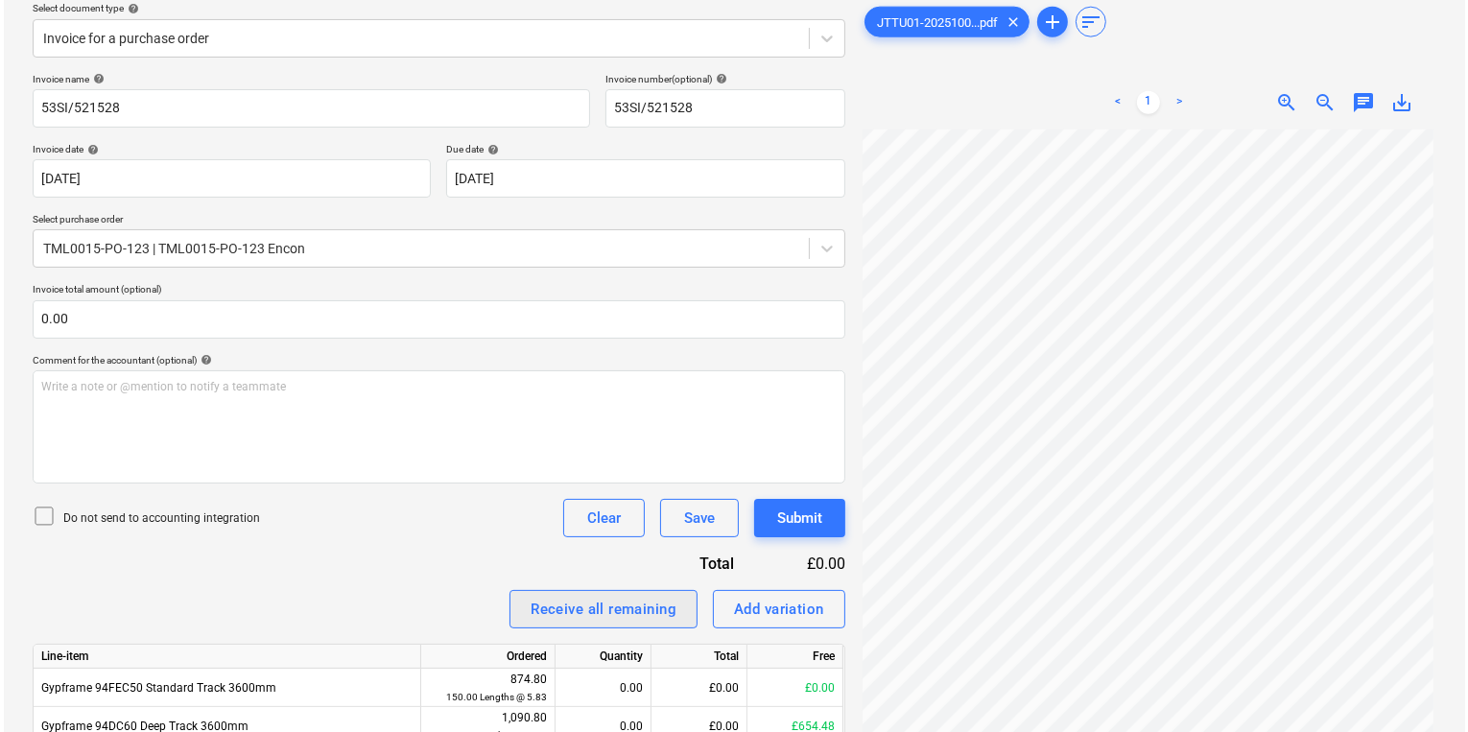
scroll to position [316, 0]
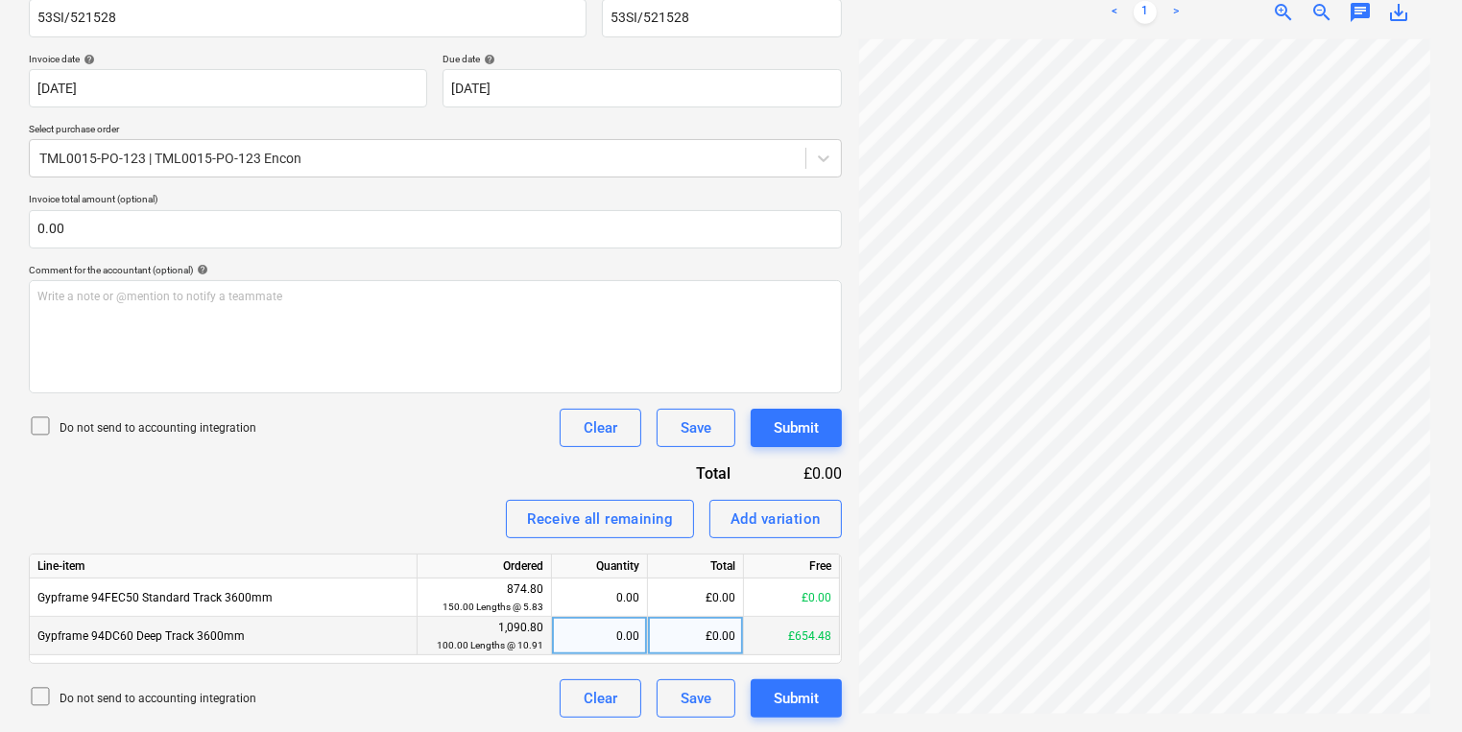
click at [632, 647] on div "0.00" at bounding box center [600, 636] width 80 height 38
type input "1"
click at [630, 633] on div "1.00" at bounding box center [600, 636] width 80 height 38
type input "100"
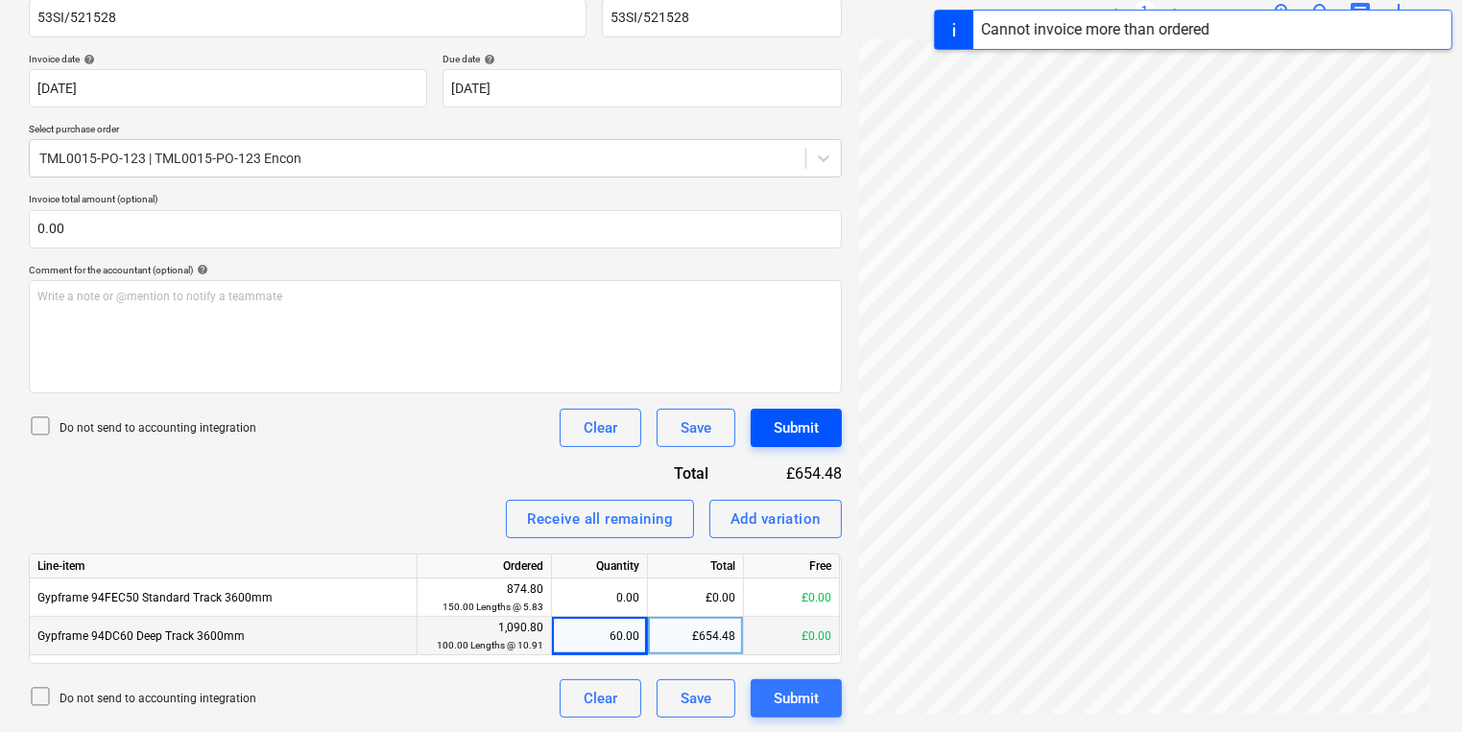
click at [832, 431] on button "Submit" at bounding box center [796, 428] width 91 height 38
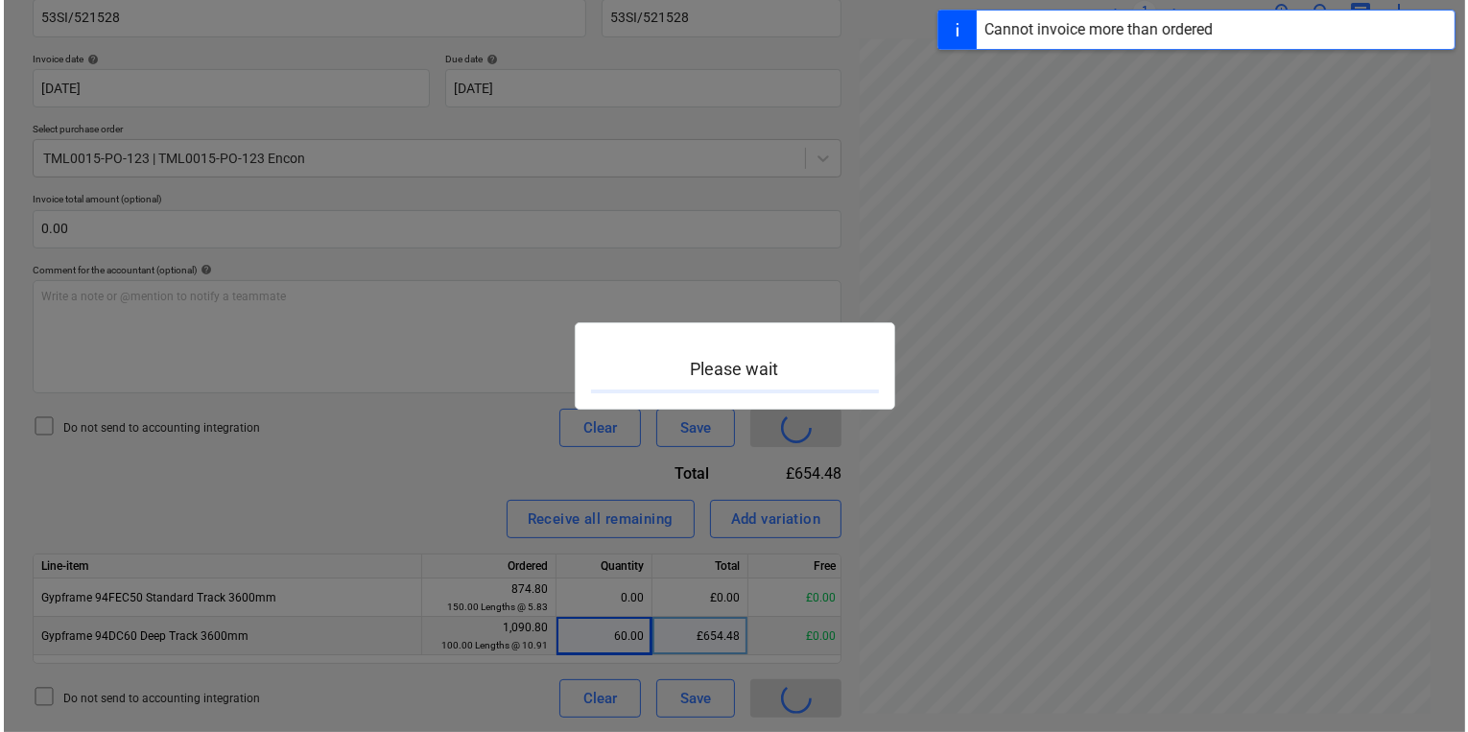
scroll to position [142, 4]
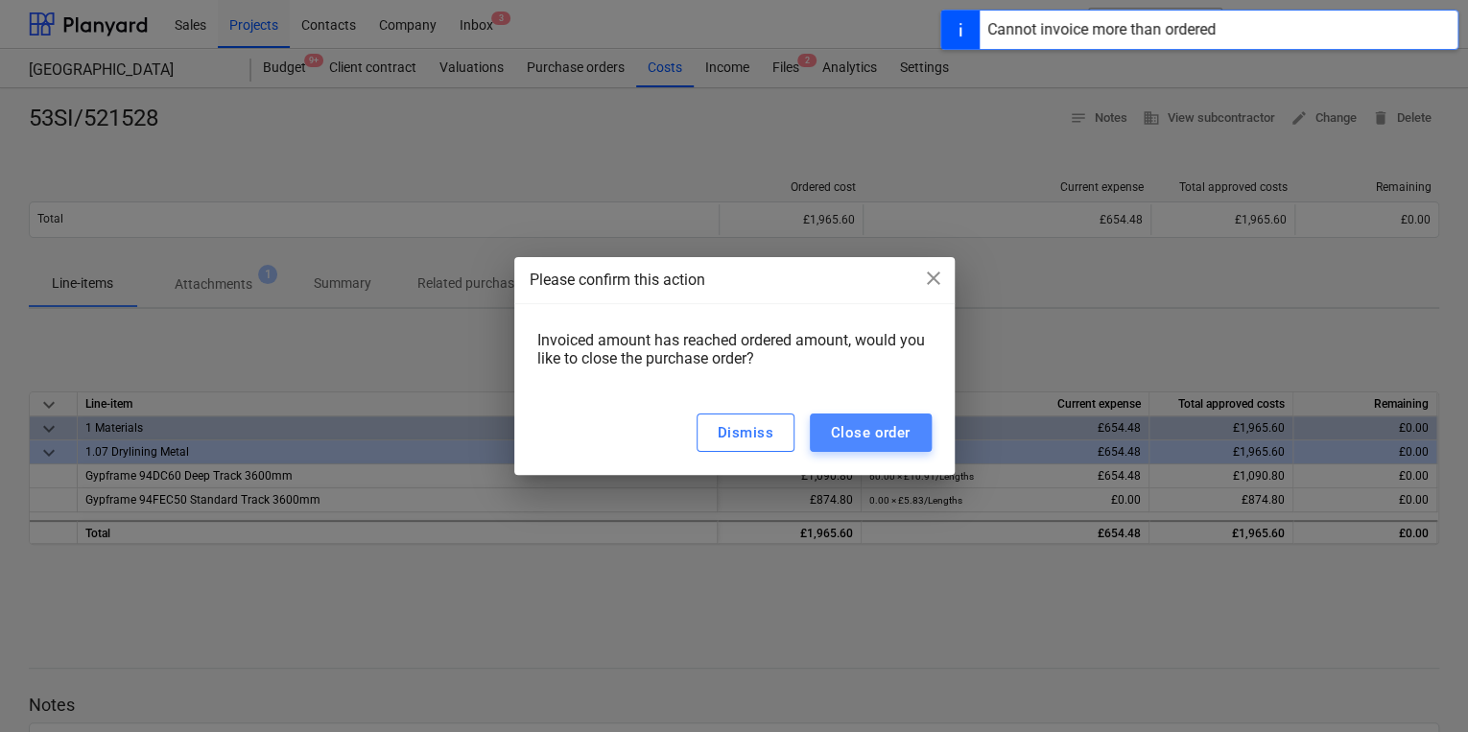
click at [861, 445] on div "Close order" at bounding box center [871, 432] width 80 height 25
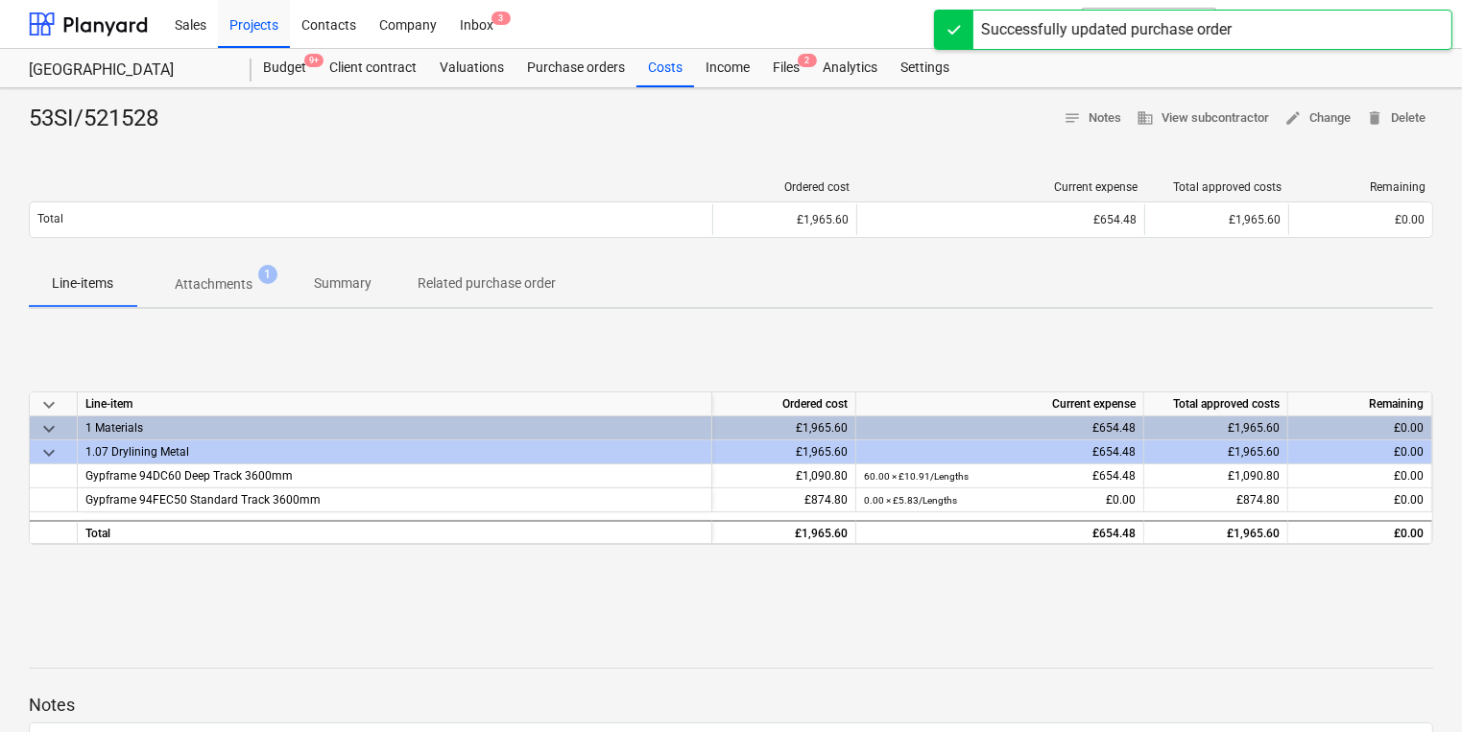
click at [793, 96] on div "53SI/521528 notes Notes business View subcontractor edit Change delete Delete O…" at bounding box center [731, 500] width 1462 height 824
click at [791, 96] on div "53SI/521528 notes Notes business View subcontractor edit Change delete Delete O…" at bounding box center [731, 500] width 1462 height 824
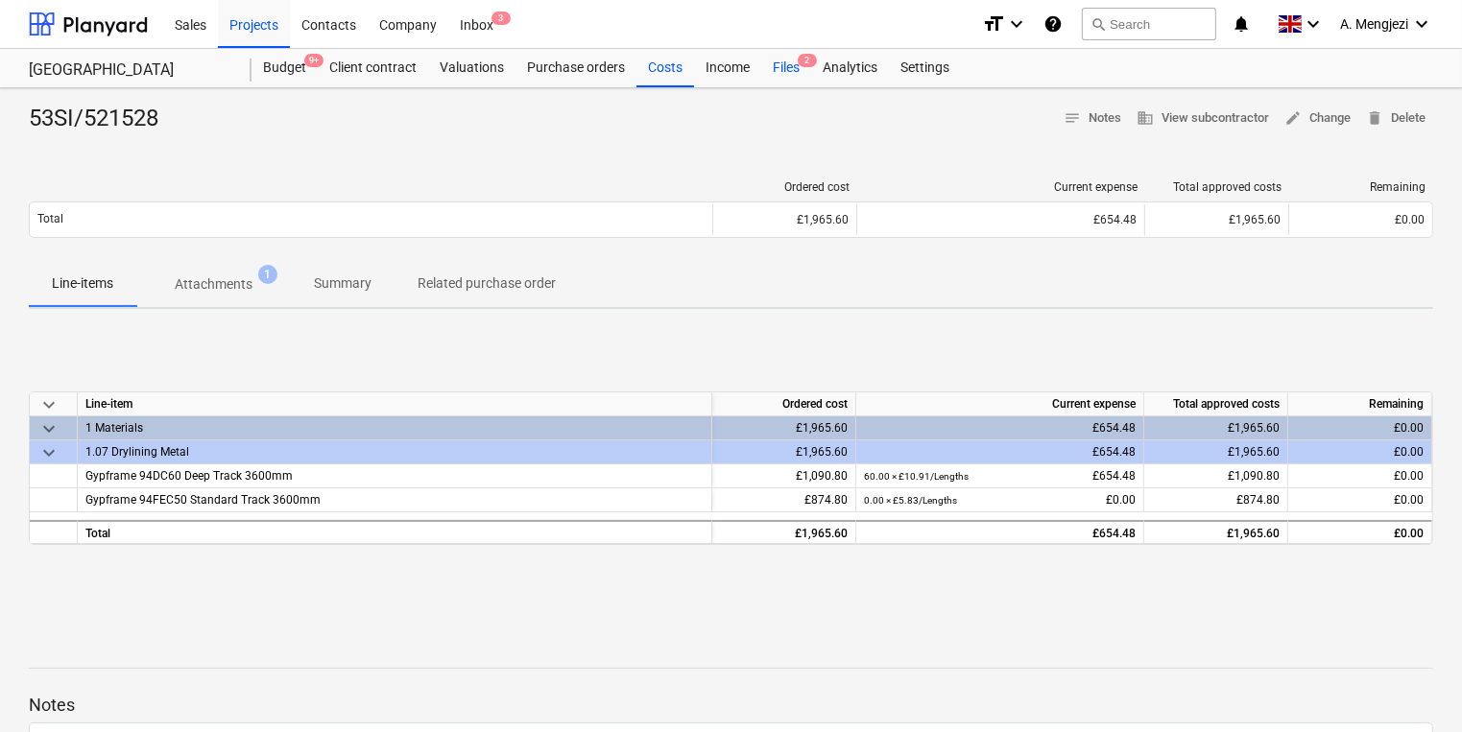
click at [791, 75] on div "Files 2" at bounding box center [786, 68] width 50 height 38
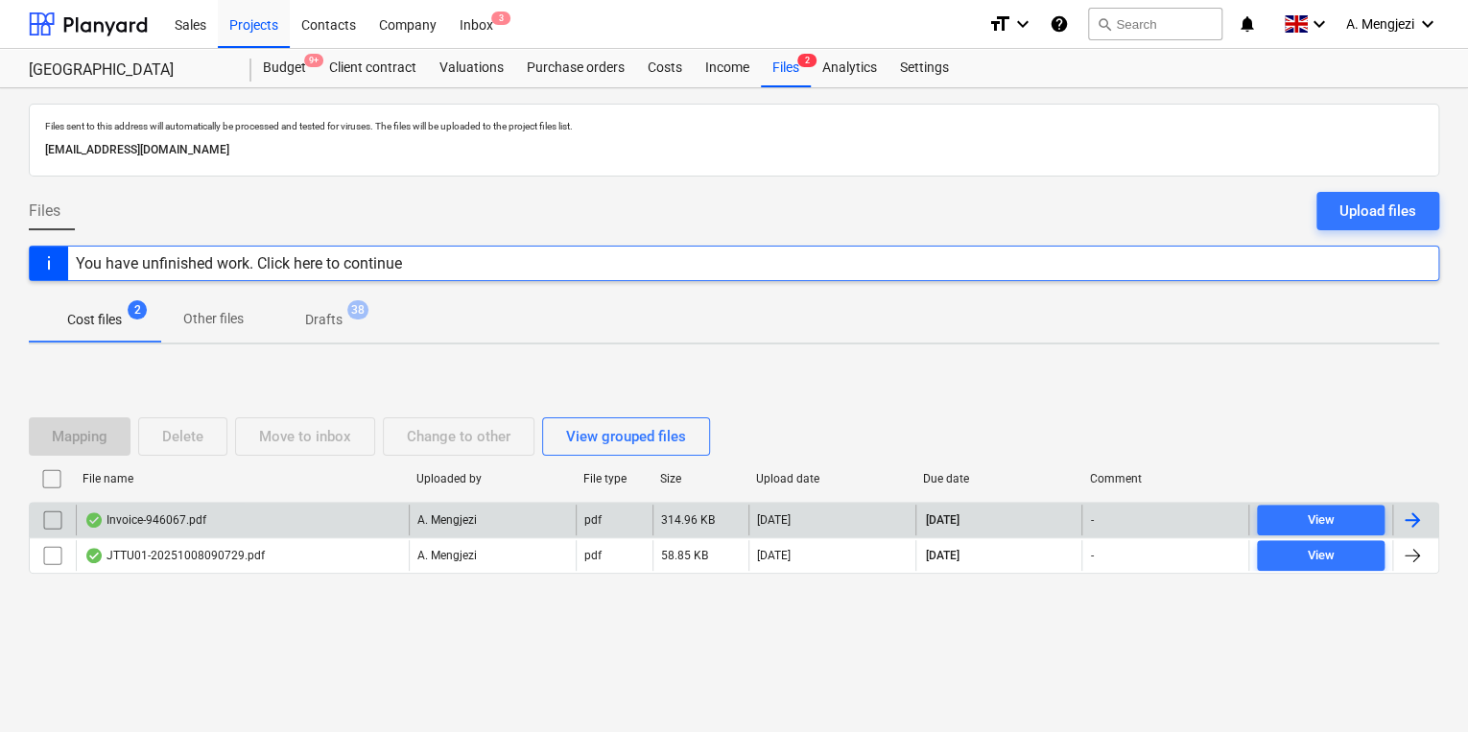
click at [347, 522] on div "Invoice-946067.pdf" at bounding box center [242, 520] width 333 height 31
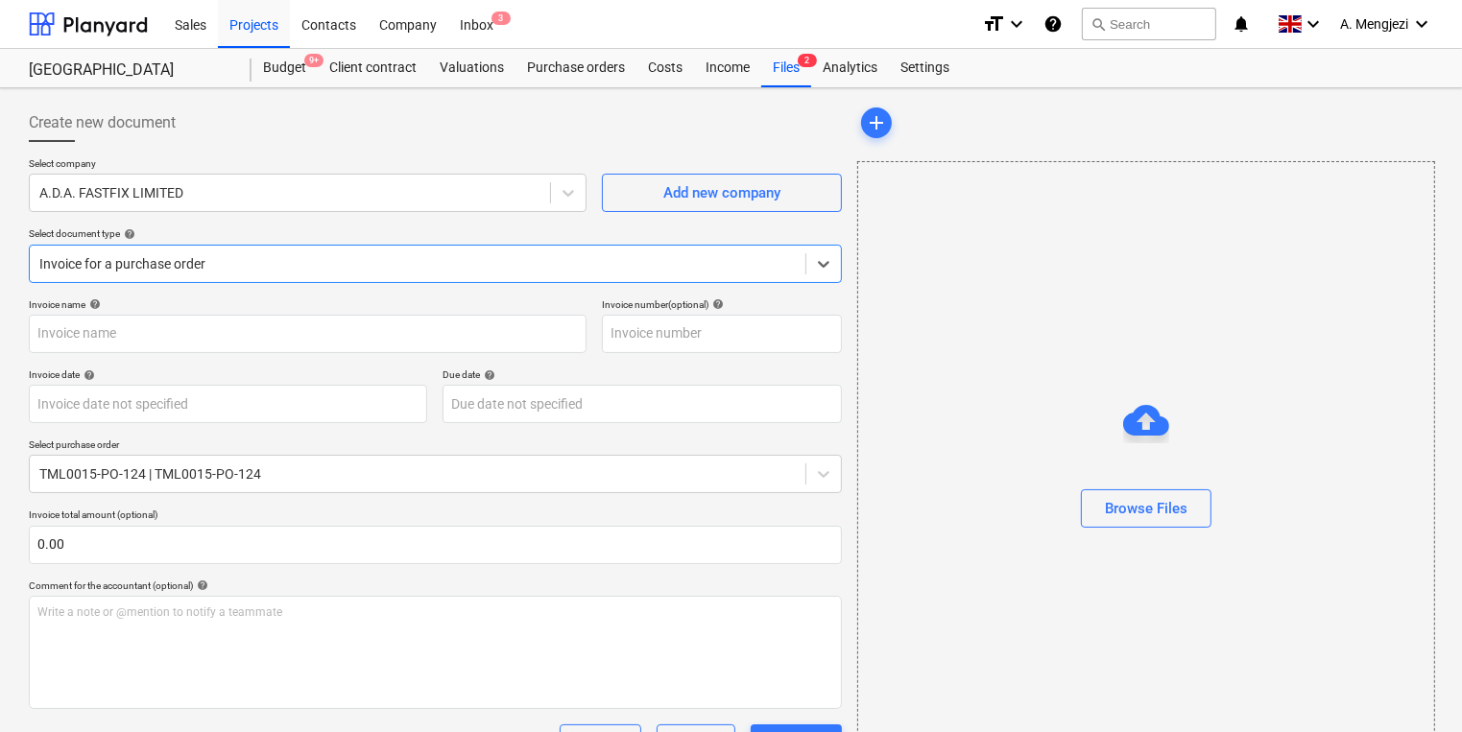
type input "946067"
type input "08 Oct 2025"
type input "[DATE]"
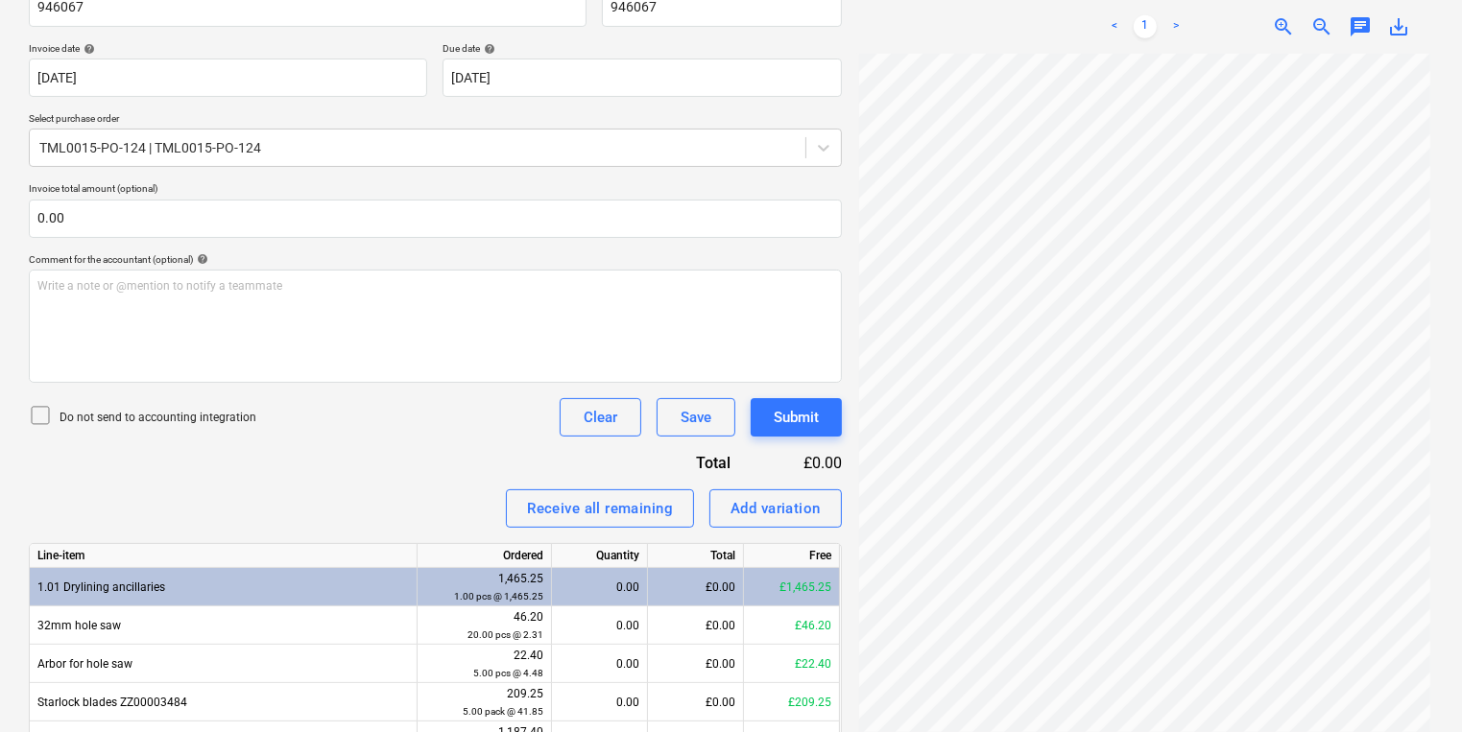
scroll to position [431, 0]
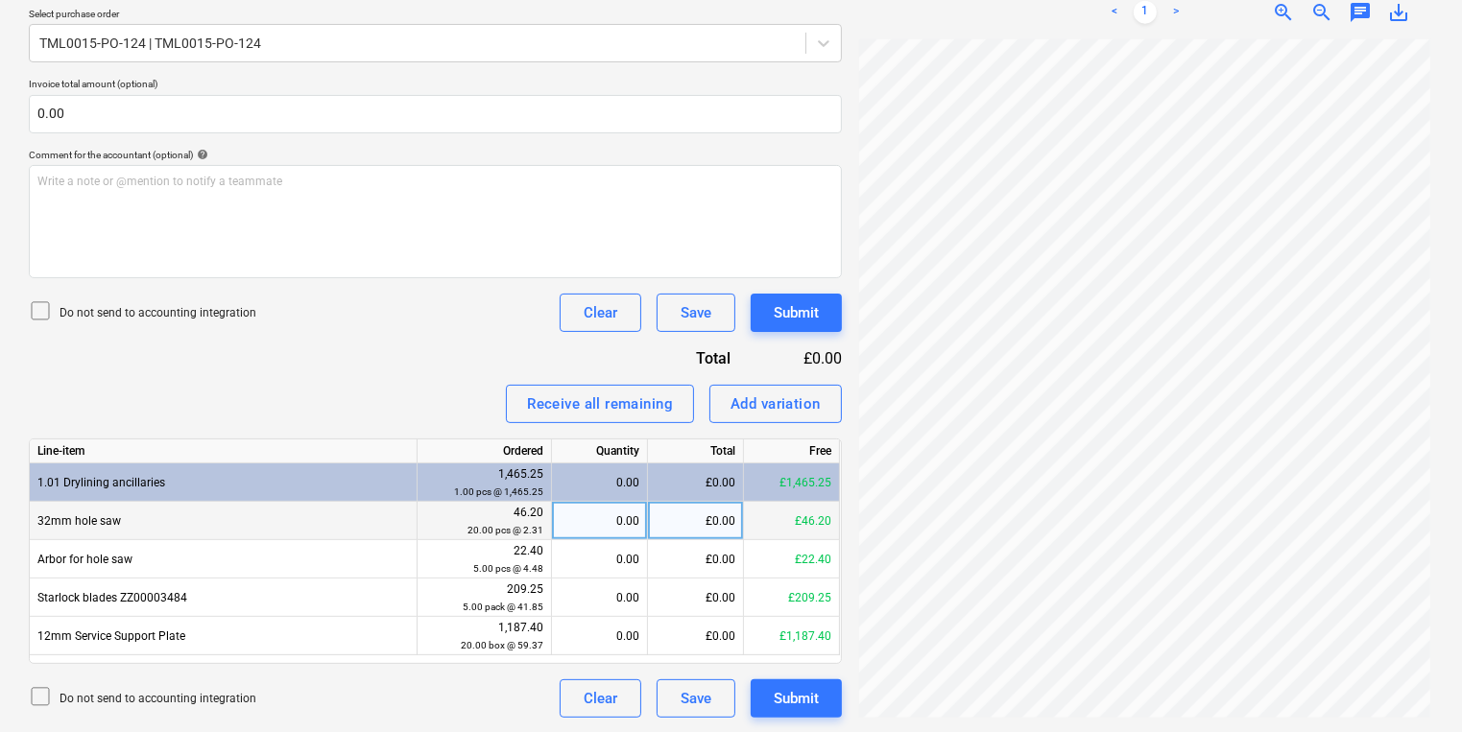
click at [609, 534] on div "0.00" at bounding box center [600, 521] width 80 height 38
type input "20"
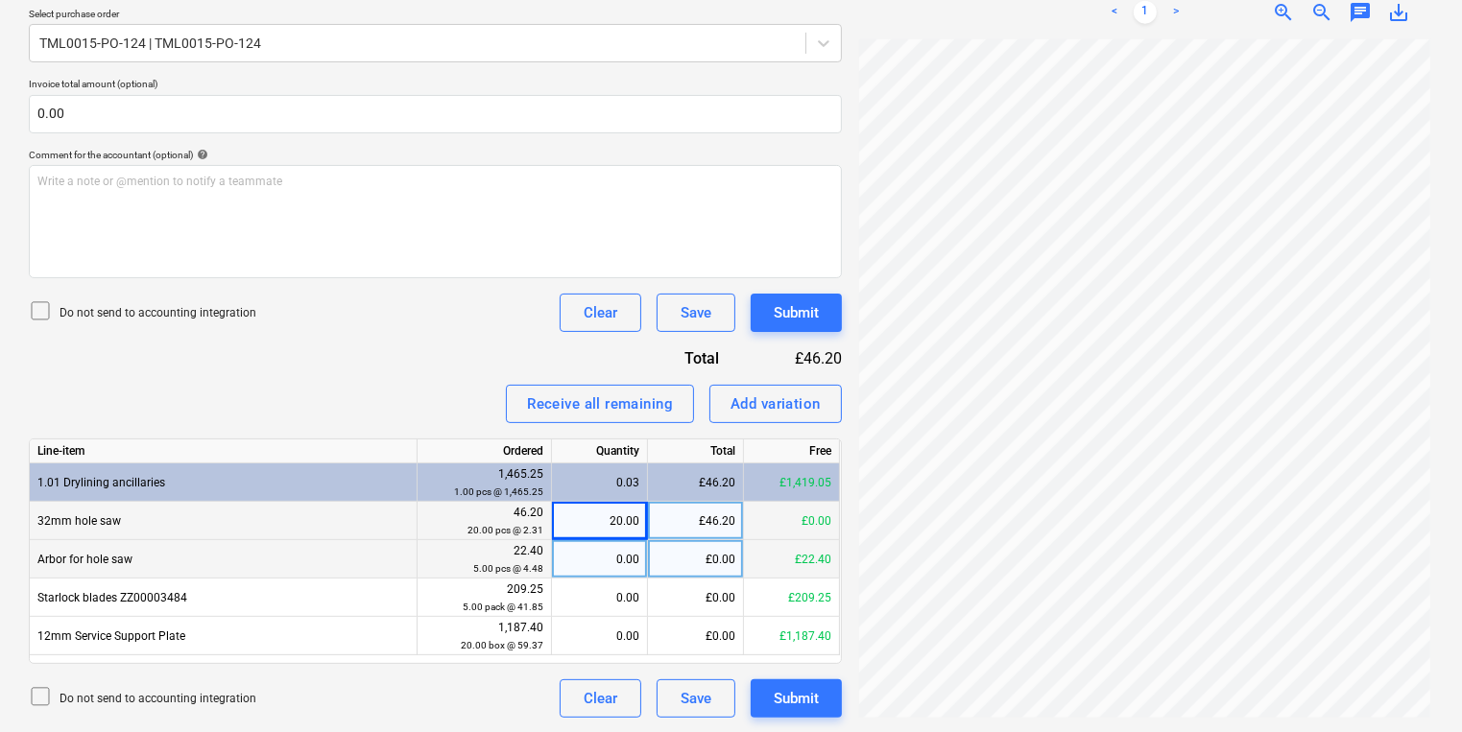
click at [568, 551] on div "0.00" at bounding box center [600, 559] width 80 height 38
type input "5"
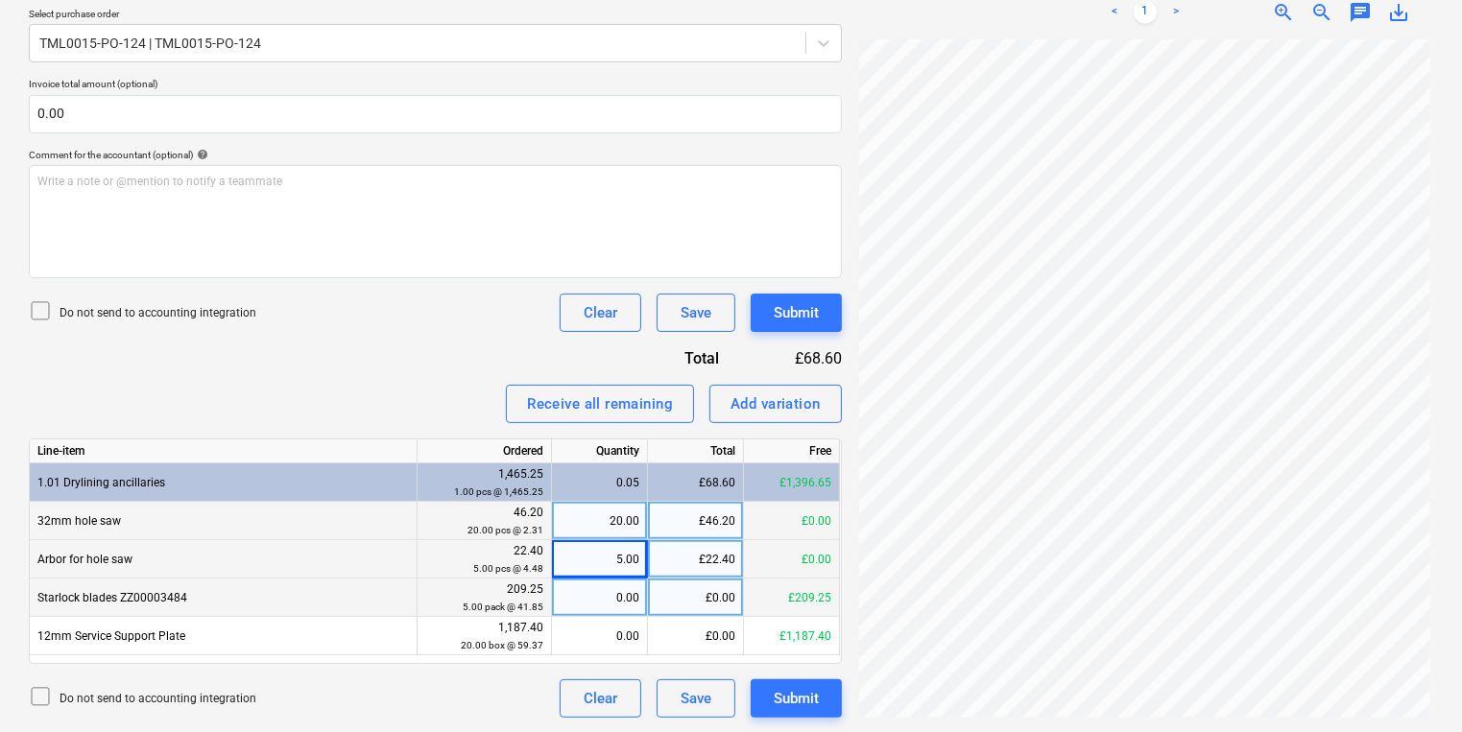
click at [575, 591] on div "0.00" at bounding box center [600, 598] width 80 height 38
type input "5"
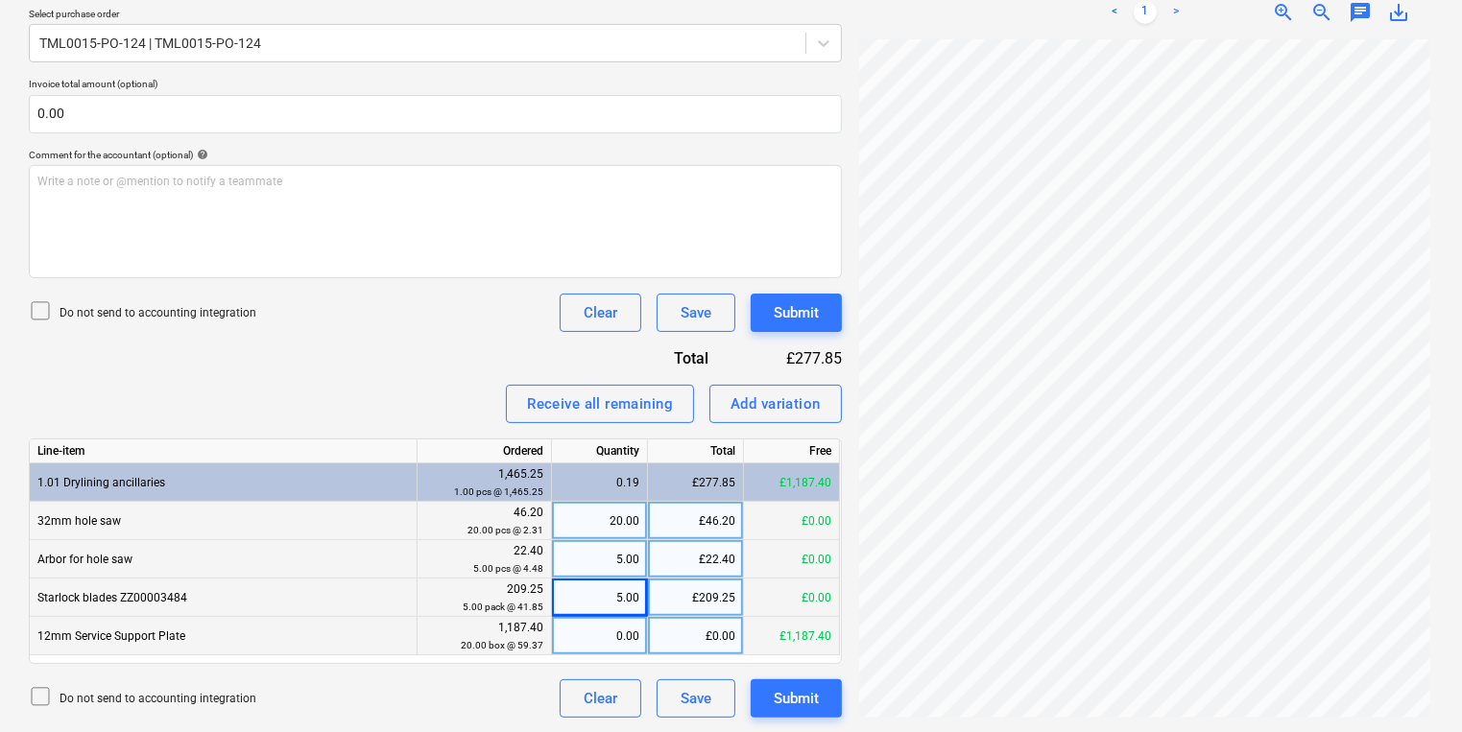
click at [618, 617] on div "0.00" at bounding box center [600, 636] width 80 height 38
type input "20"
click at [792, 320] on div "Submit" at bounding box center [796, 312] width 45 height 25
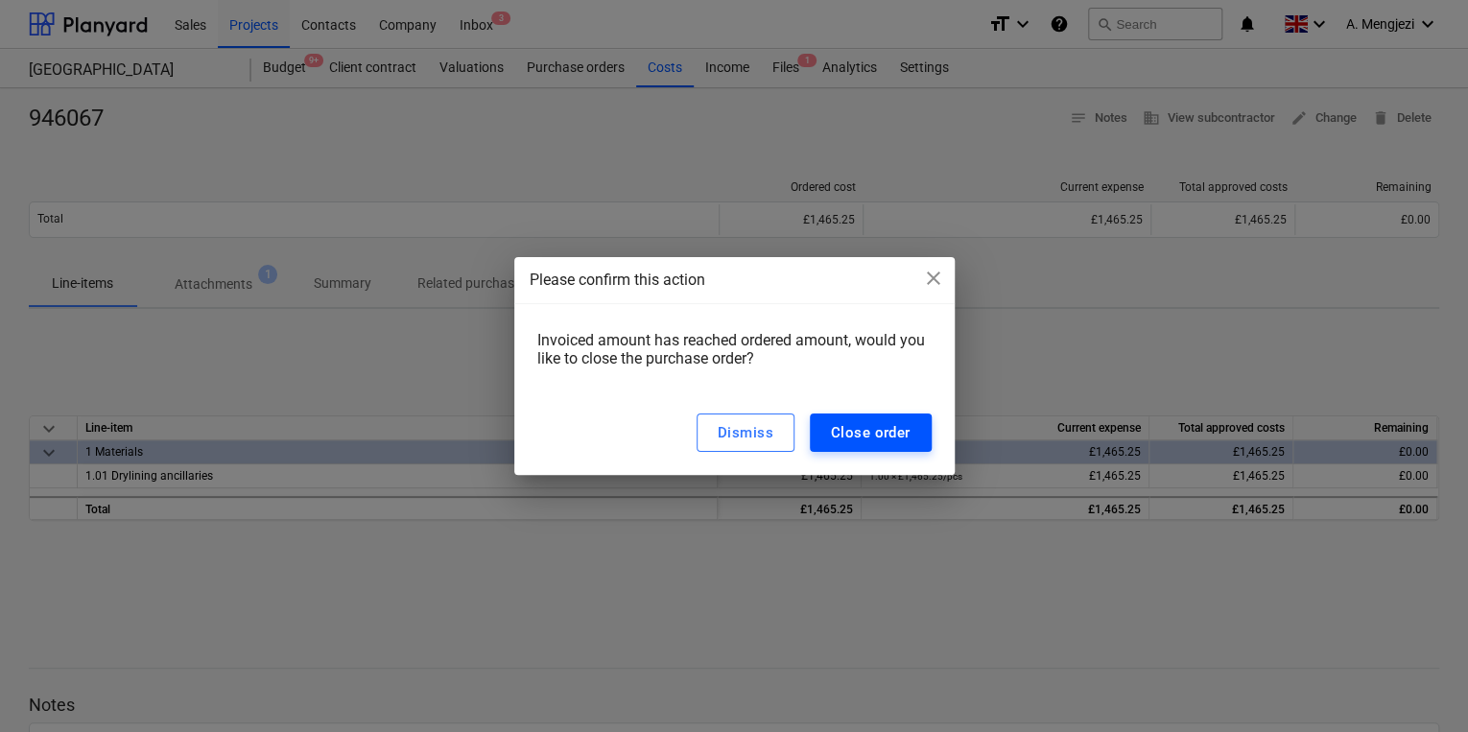
click at [874, 417] on button "Close order" at bounding box center [871, 433] width 122 height 38
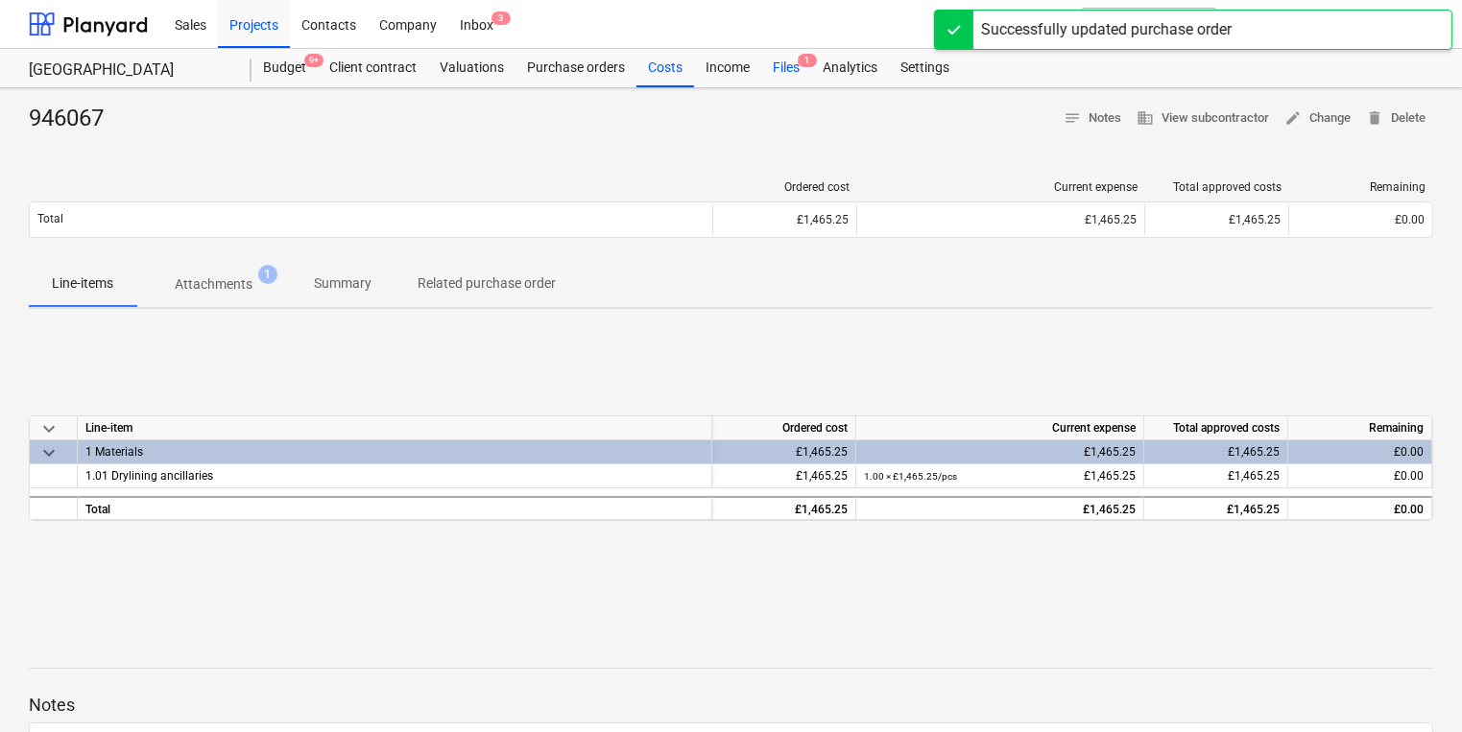
click at [776, 81] on div "Files 1" at bounding box center [786, 68] width 50 height 38
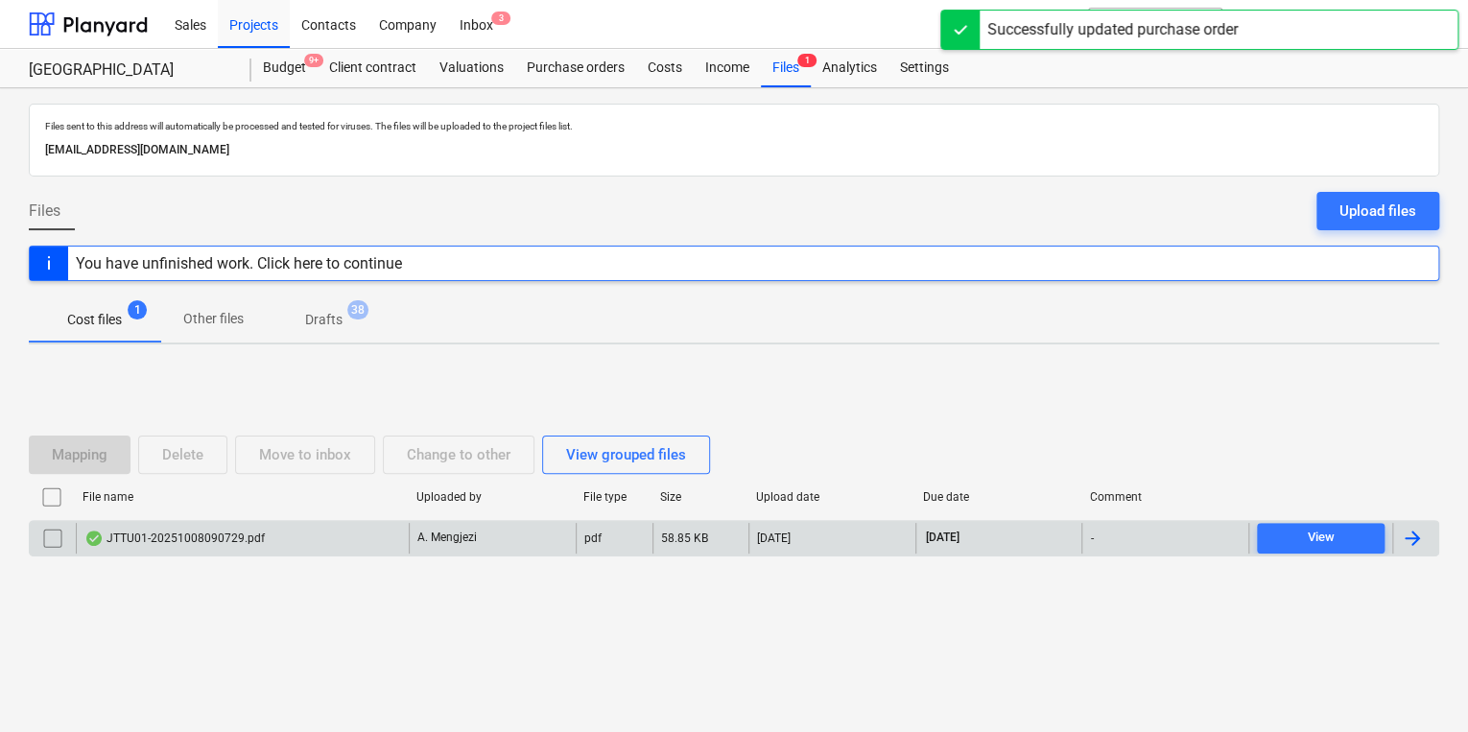
click at [316, 536] on div "JTTU01-20251008090729.pdf" at bounding box center [242, 538] width 333 height 31
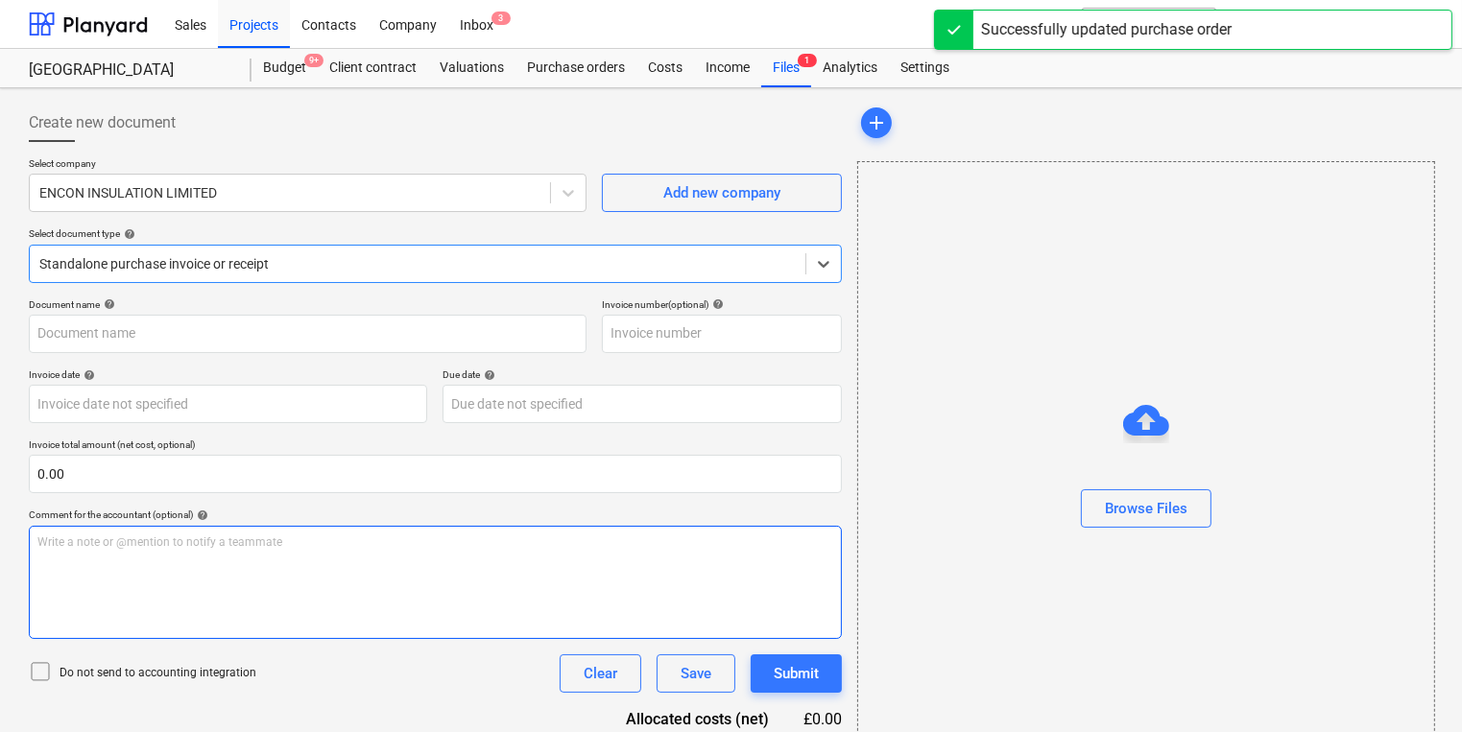
type input "53SI/521459"
type input "07 Oct 2025"
type input "[DATE]"
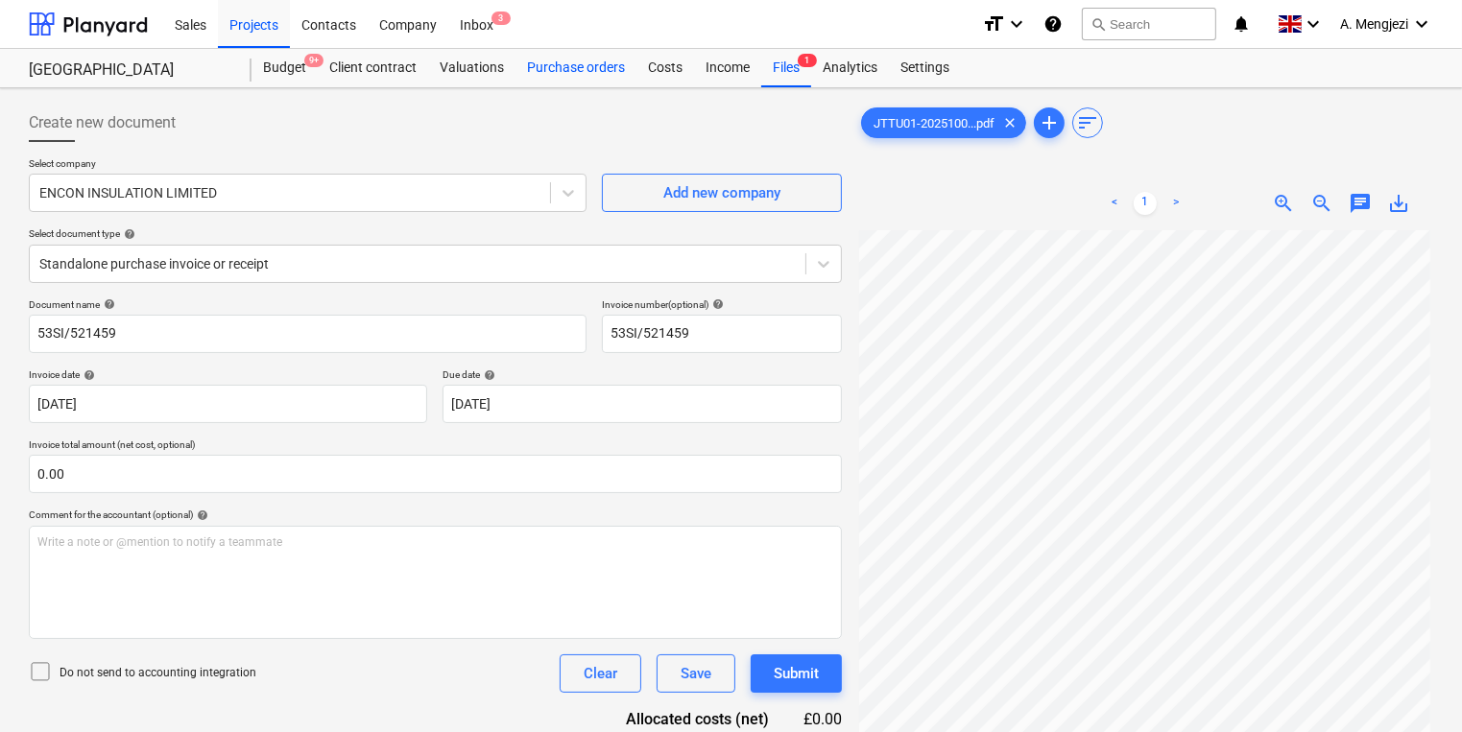
click at [561, 69] on div "Purchase orders" at bounding box center [575, 68] width 121 height 38
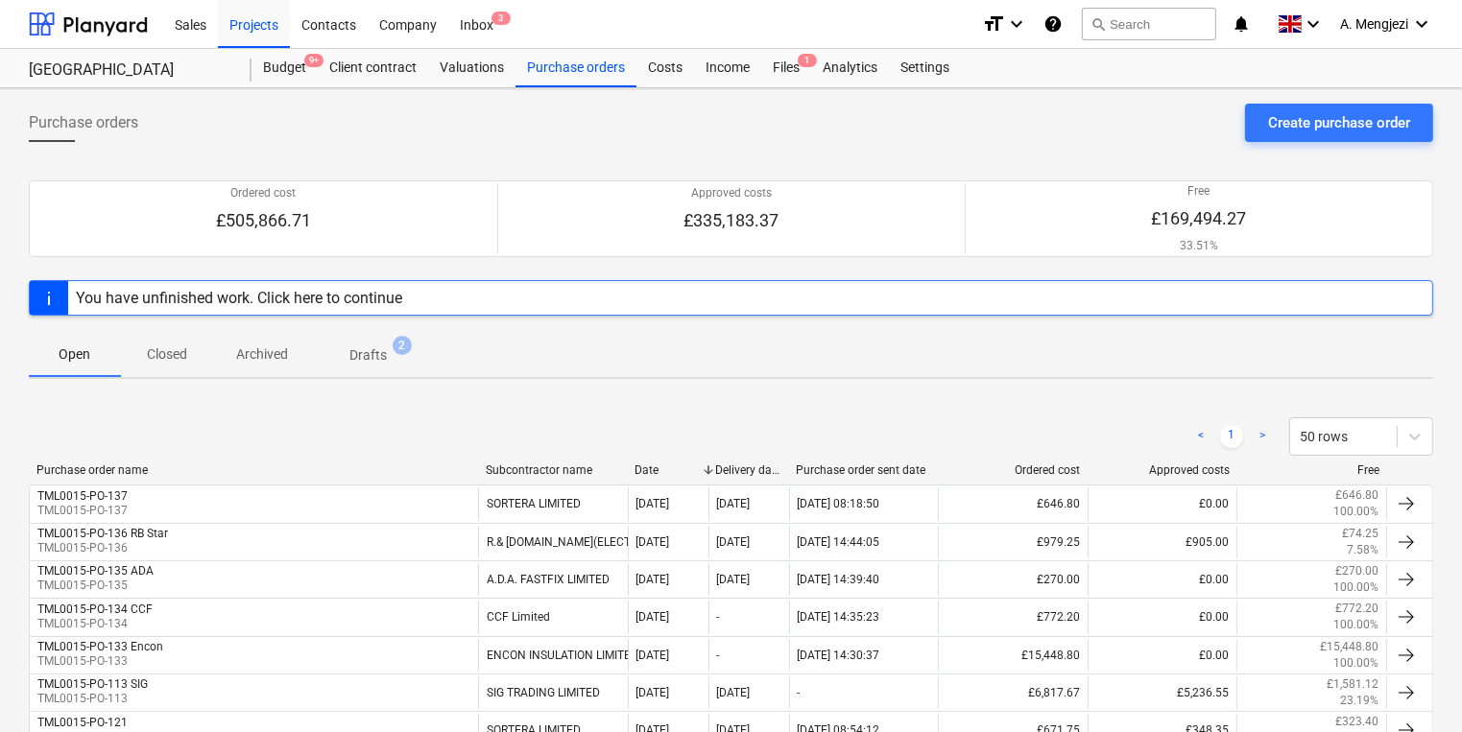
click at [162, 362] on p "Closed" at bounding box center [167, 355] width 46 height 20
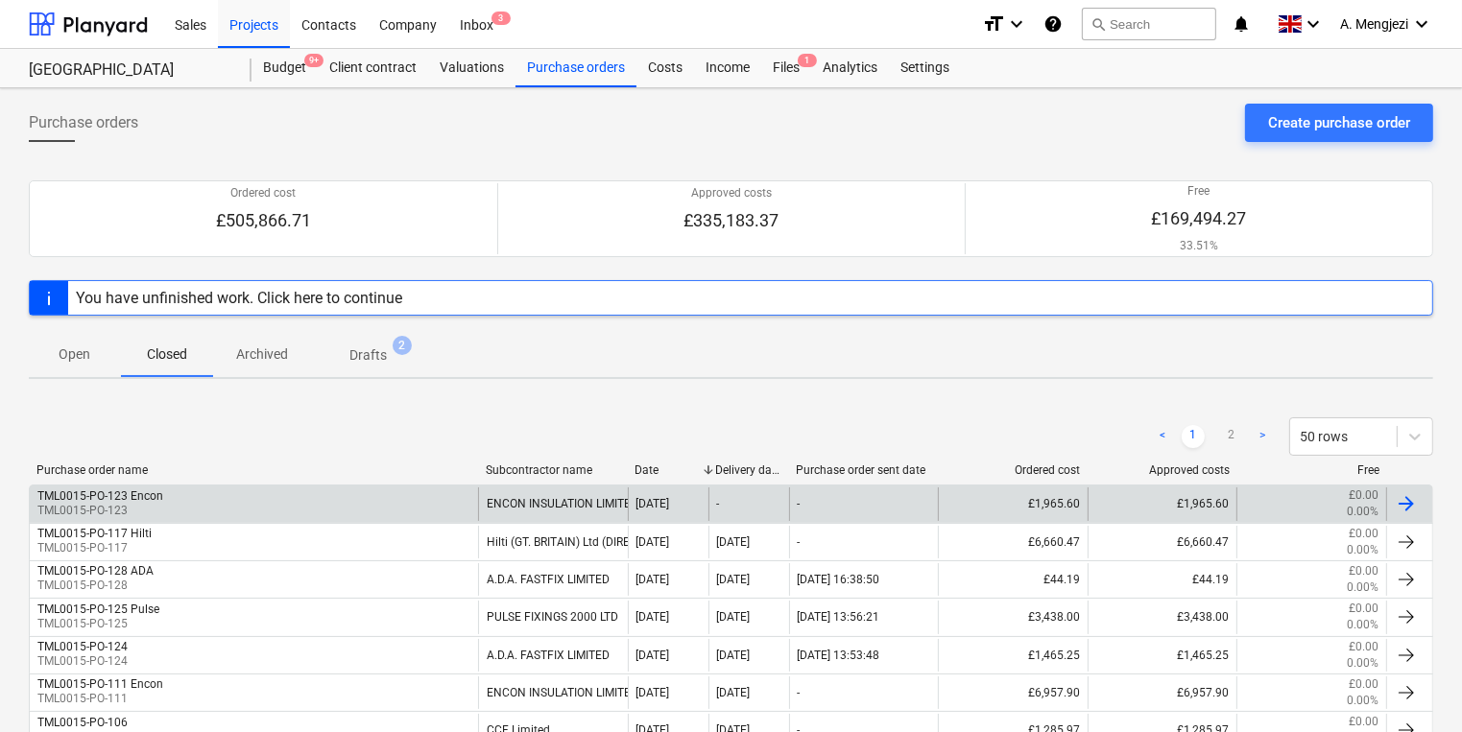
click at [242, 514] on div "TML0015-PO-123 Encon TML0015-PO-123" at bounding box center [254, 504] width 448 height 33
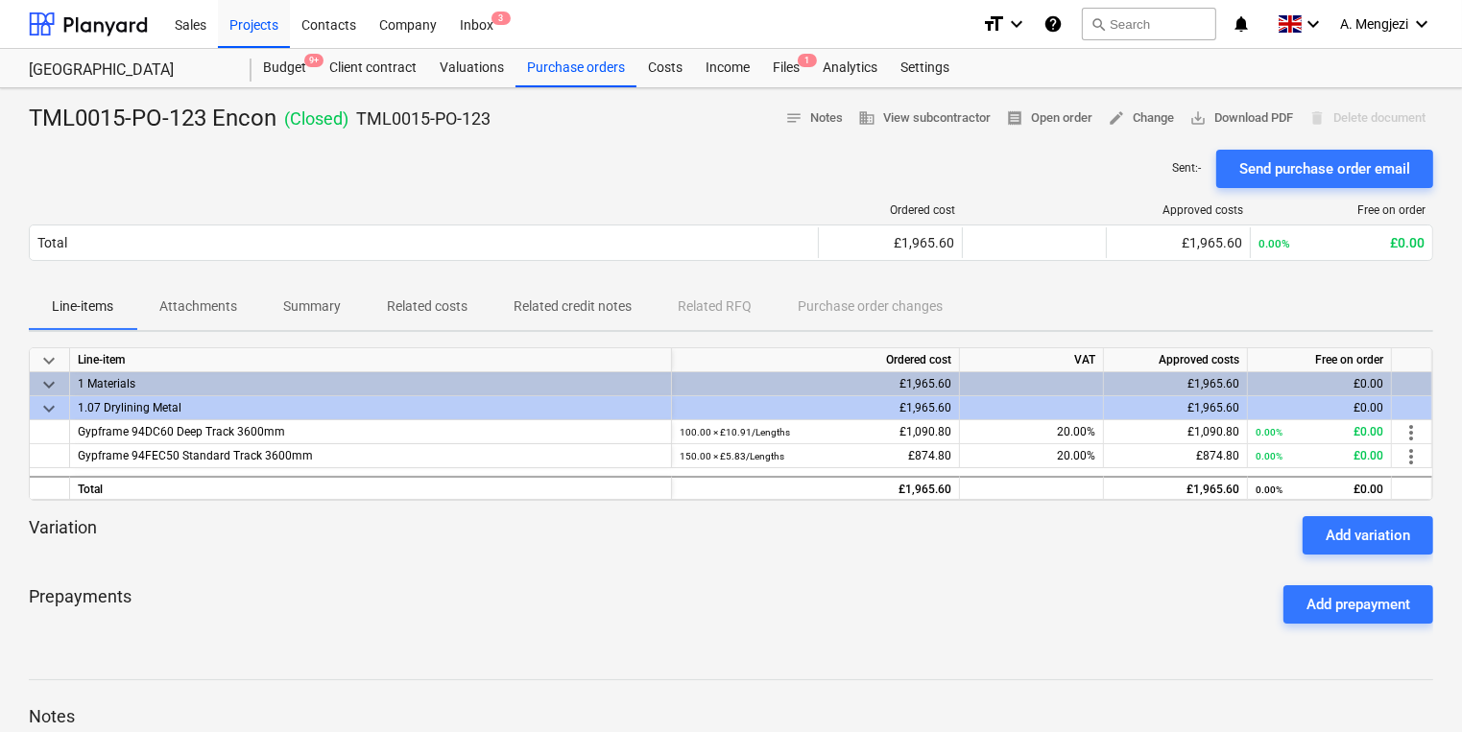
click at [403, 680] on div at bounding box center [731, 680] width 1404 height 1
click at [58, 384] on span "keyboard_arrow_down" at bounding box center [48, 384] width 23 height 23
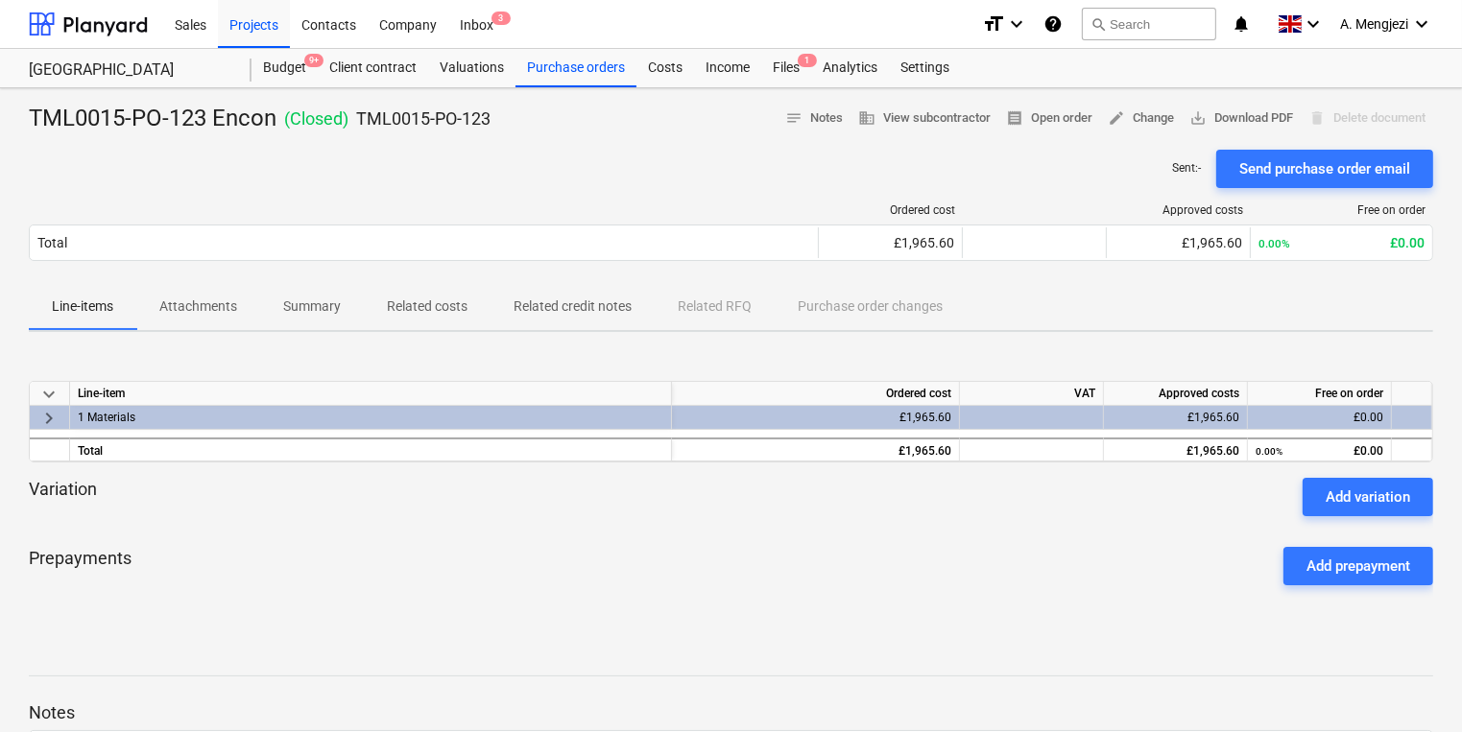
click at [60, 430] on div "keyboard_arrow_down Line-item Ordered cost VAT Approved costs Free on order key…" at bounding box center [731, 422] width 1404 height 82
click at [54, 418] on span "keyboard_arrow_right" at bounding box center [48, 418] width 23 height 23
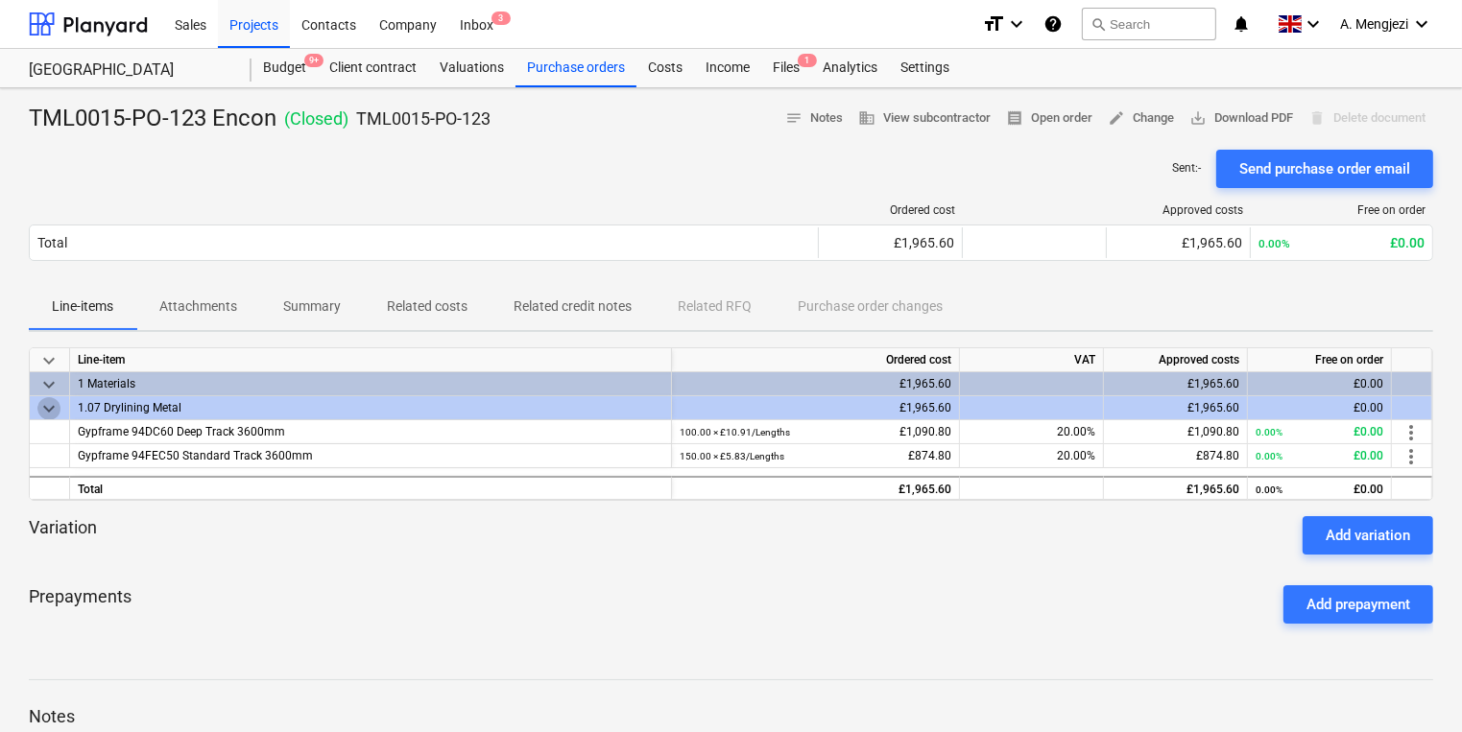
click at [58, 415] on span "keyboard_arrow_down" at bounding box center [48, 408] width 23 height 23
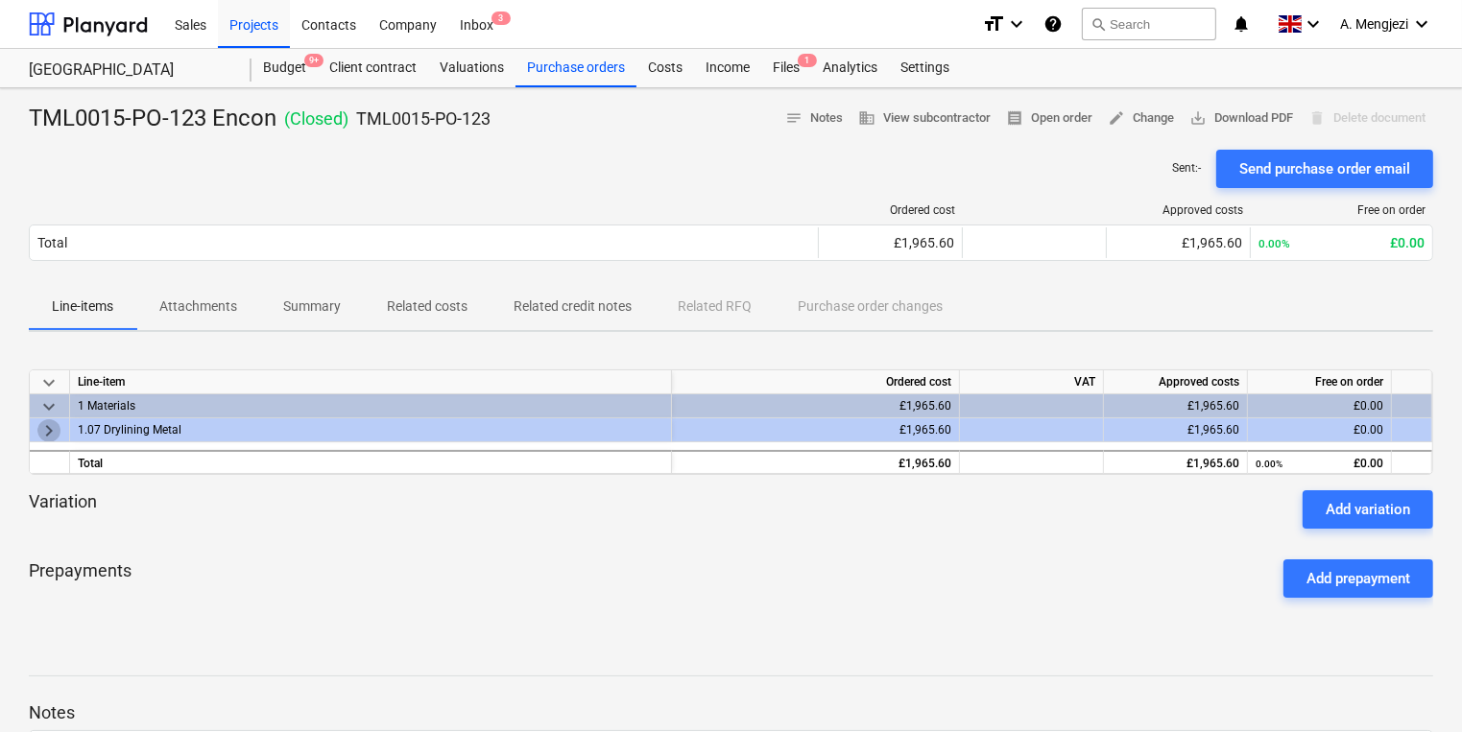
click at [47, 436] on span "keyboard_arrow_right" at bounding box center [48, 430] width 23 height 23
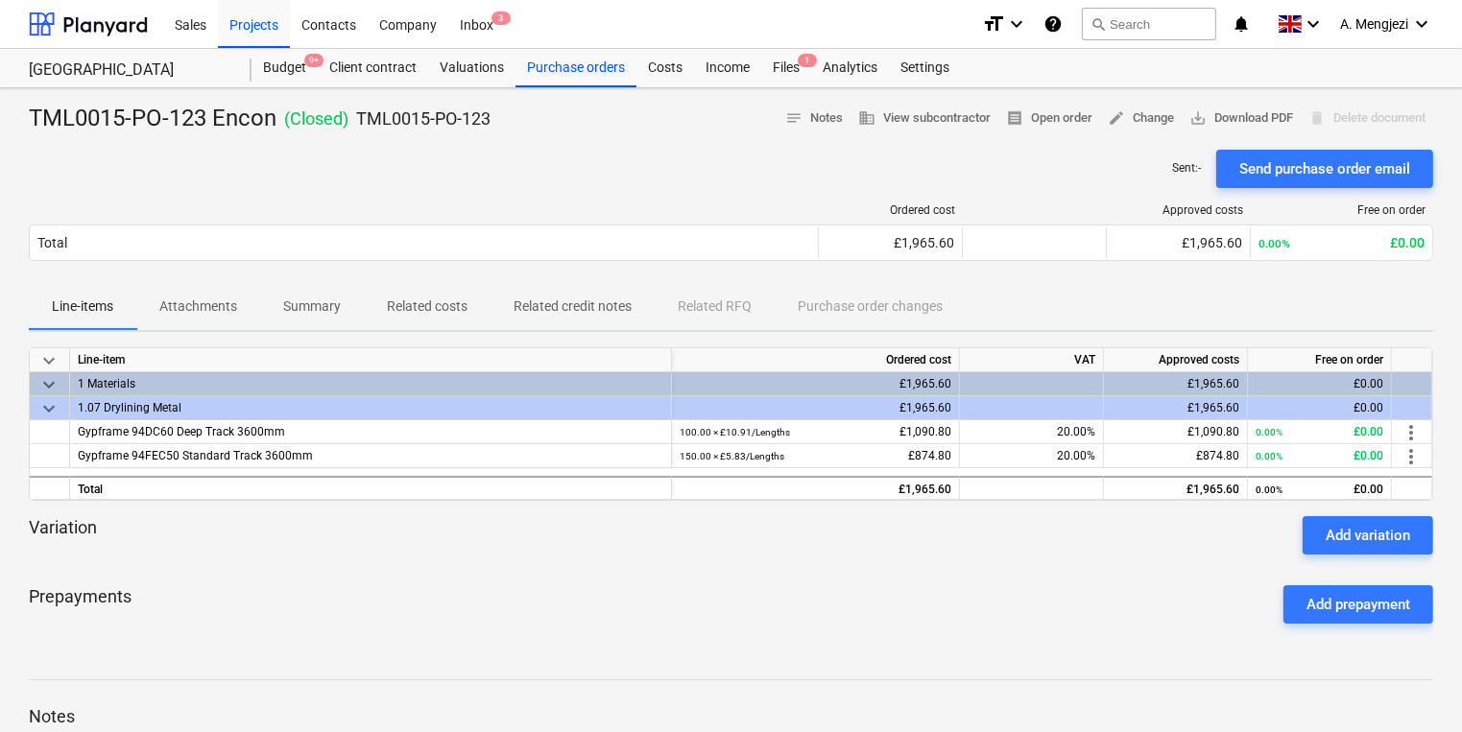
click at [643, 131] on div "TML0015-PO-123 Encon ( Closed ) TML0015-PO-123 notes Notes business View subcon…" at bounding box center [731, 119] width 1404 height 31
click at [192, 305] on p "Attachments" at bounding box center [198, 307] width 78 height 20
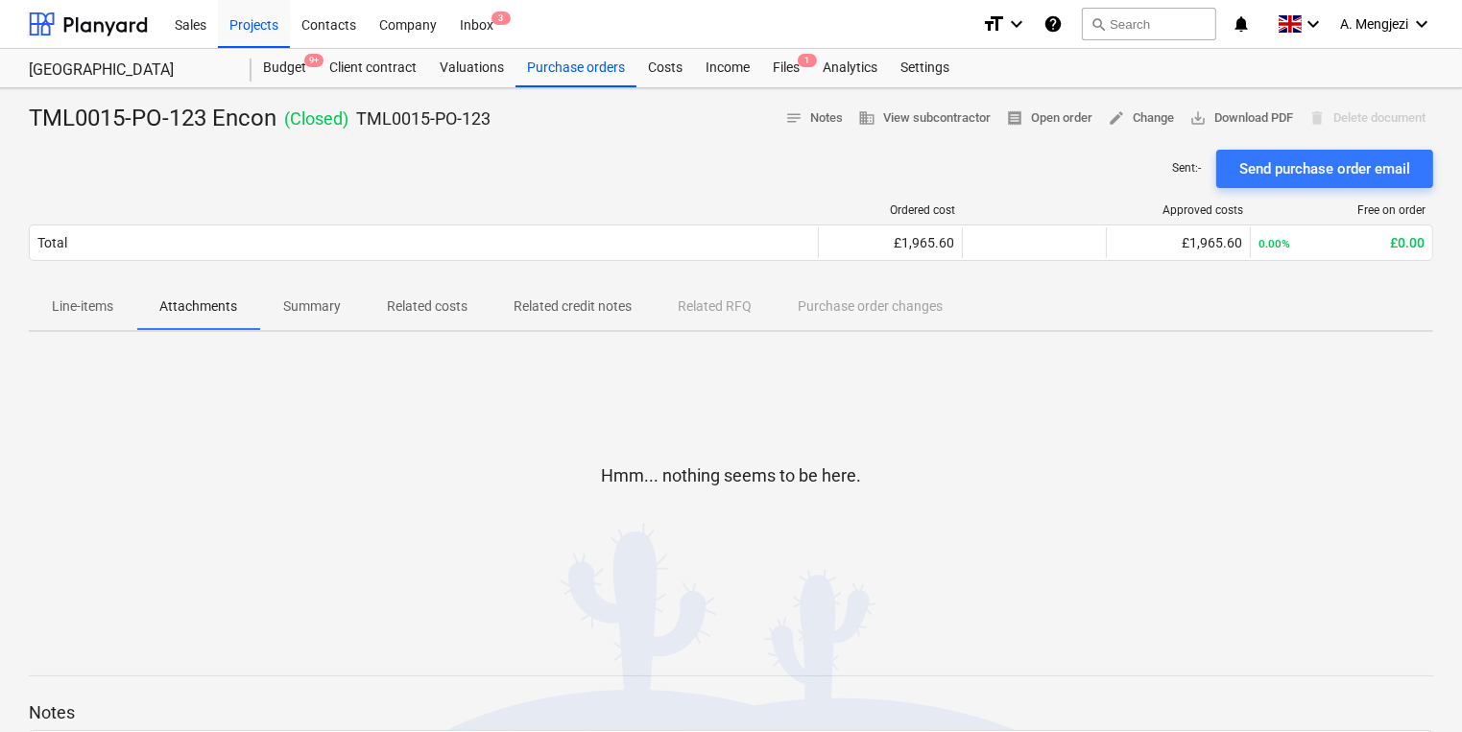
click at [829, 303] on div "Line-items Attachments Summary Related costs Related credit notes Related RFQ P…" at bounding box center [731, 307] width 1404 height 46
click at [400, 293] on span "Related costs" at bounding box center [427, 307] width 127 height 32
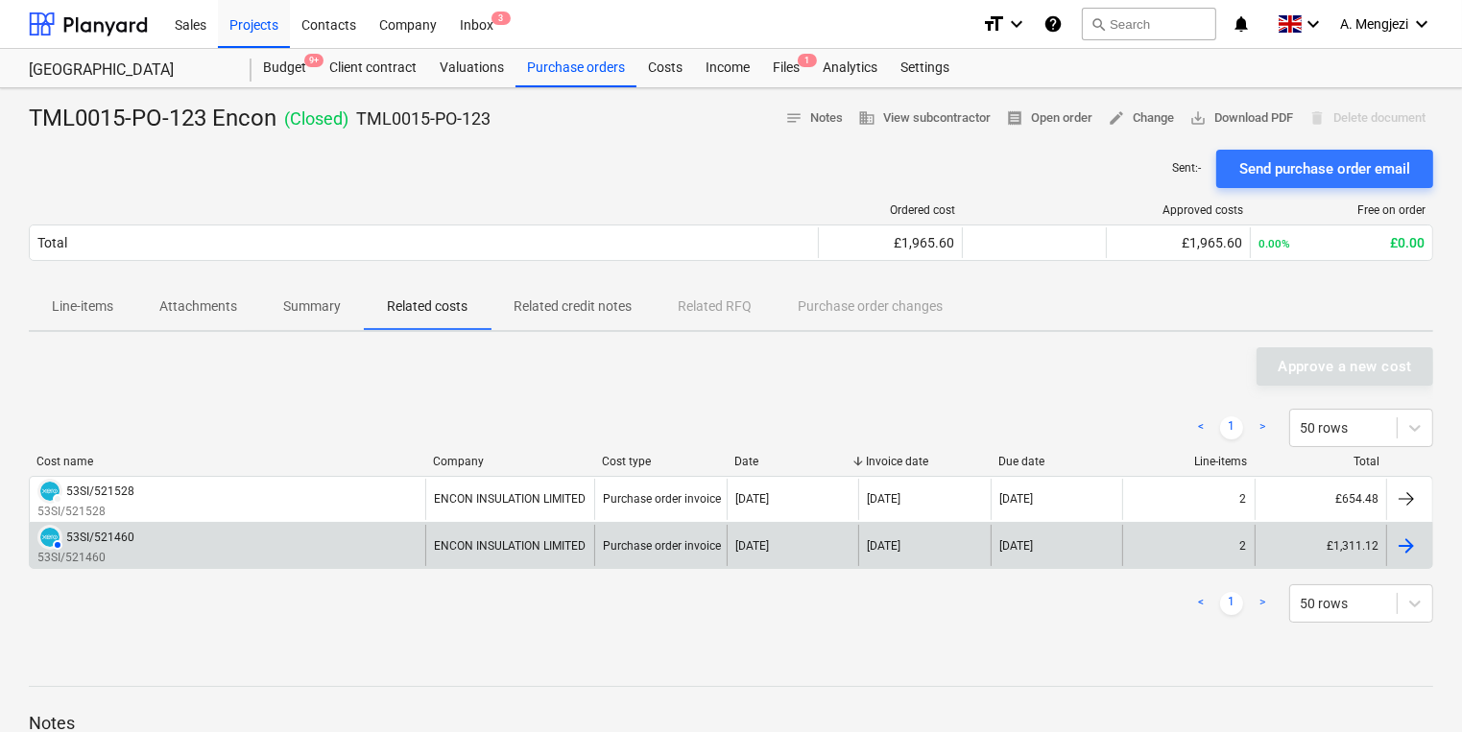
click at [636, 560] on div "Purchase order invoice" at bounding box center [659, 545] width 131 height 41
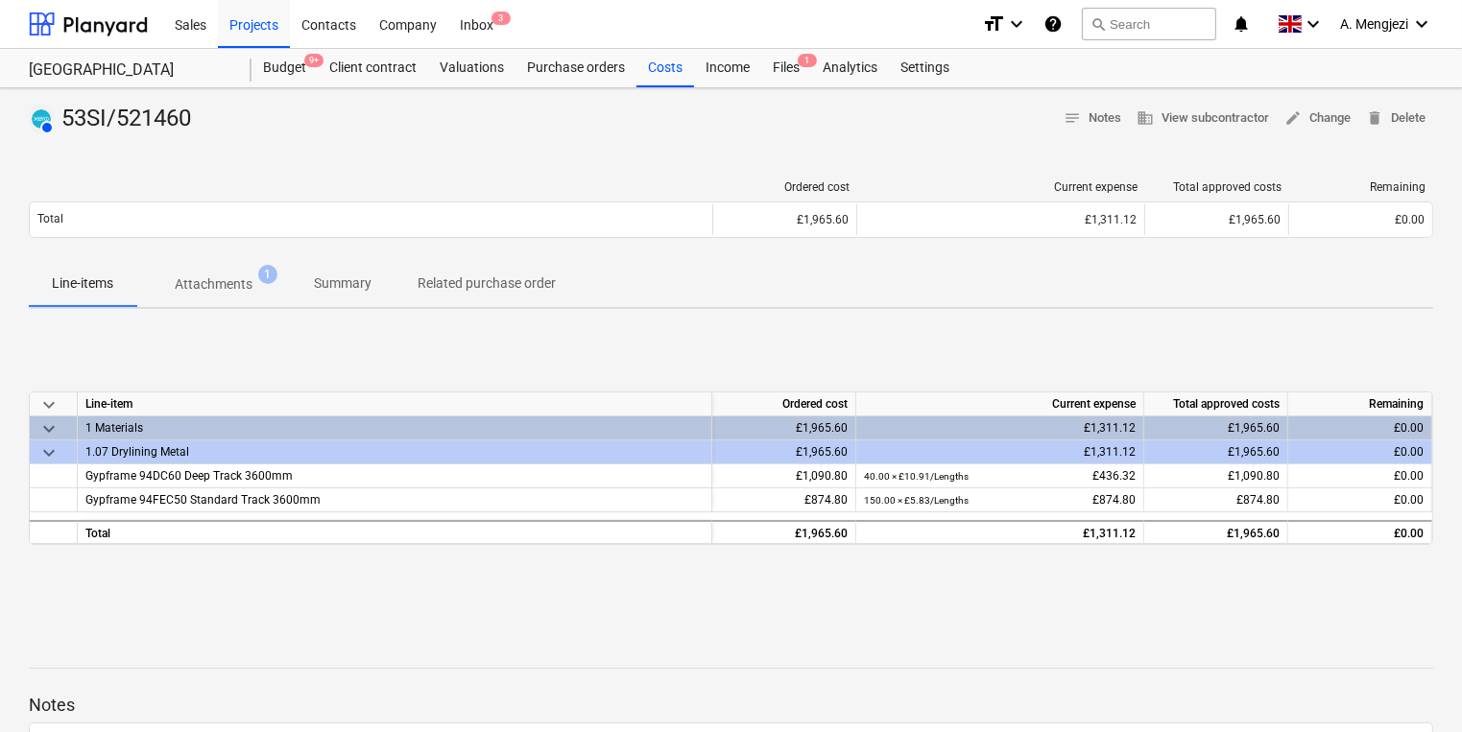
click at [271, 276] on span "1" at bounding box center [267, 274] width 19 height 19
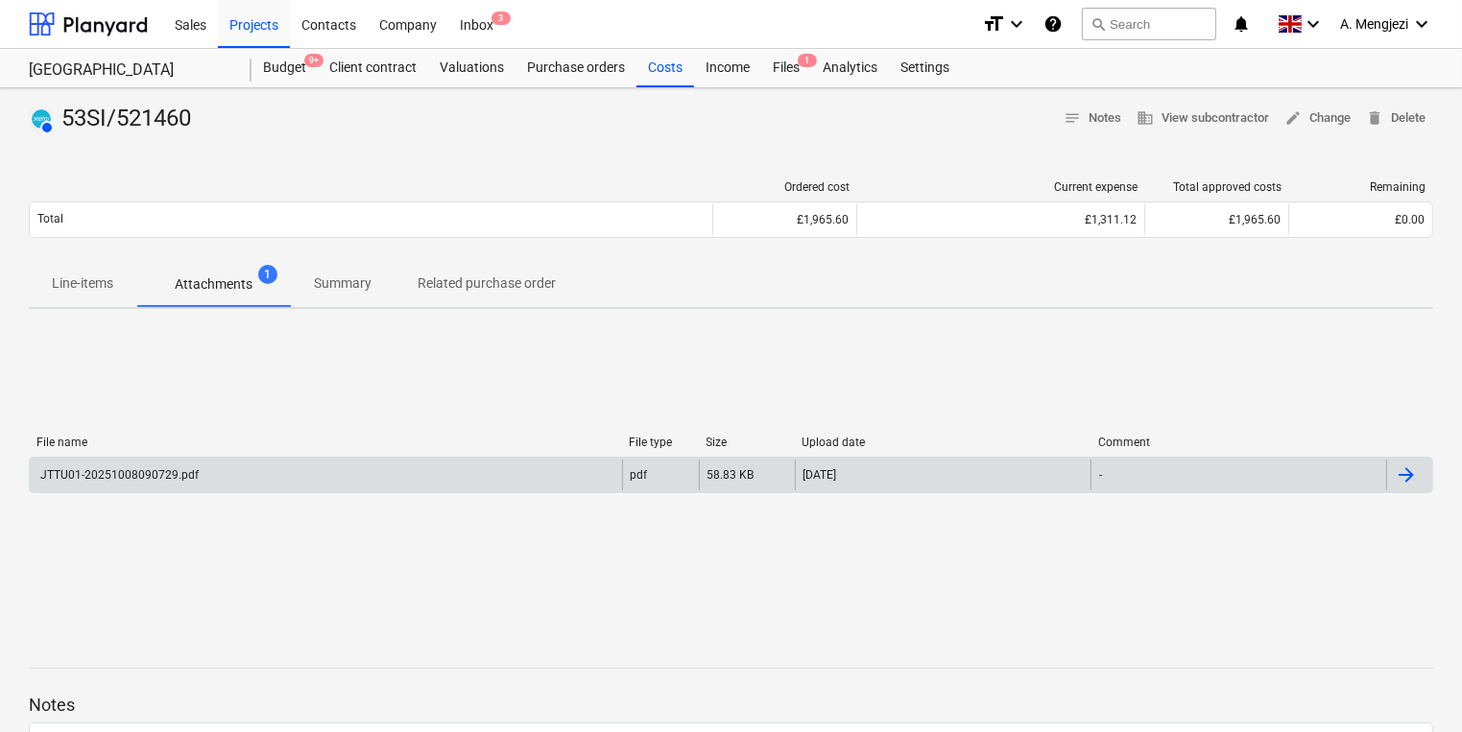
click at [580, 475] on div "JTTU01-20251008090729.pdf" at bounding box center [326, 475] width 592 height 31
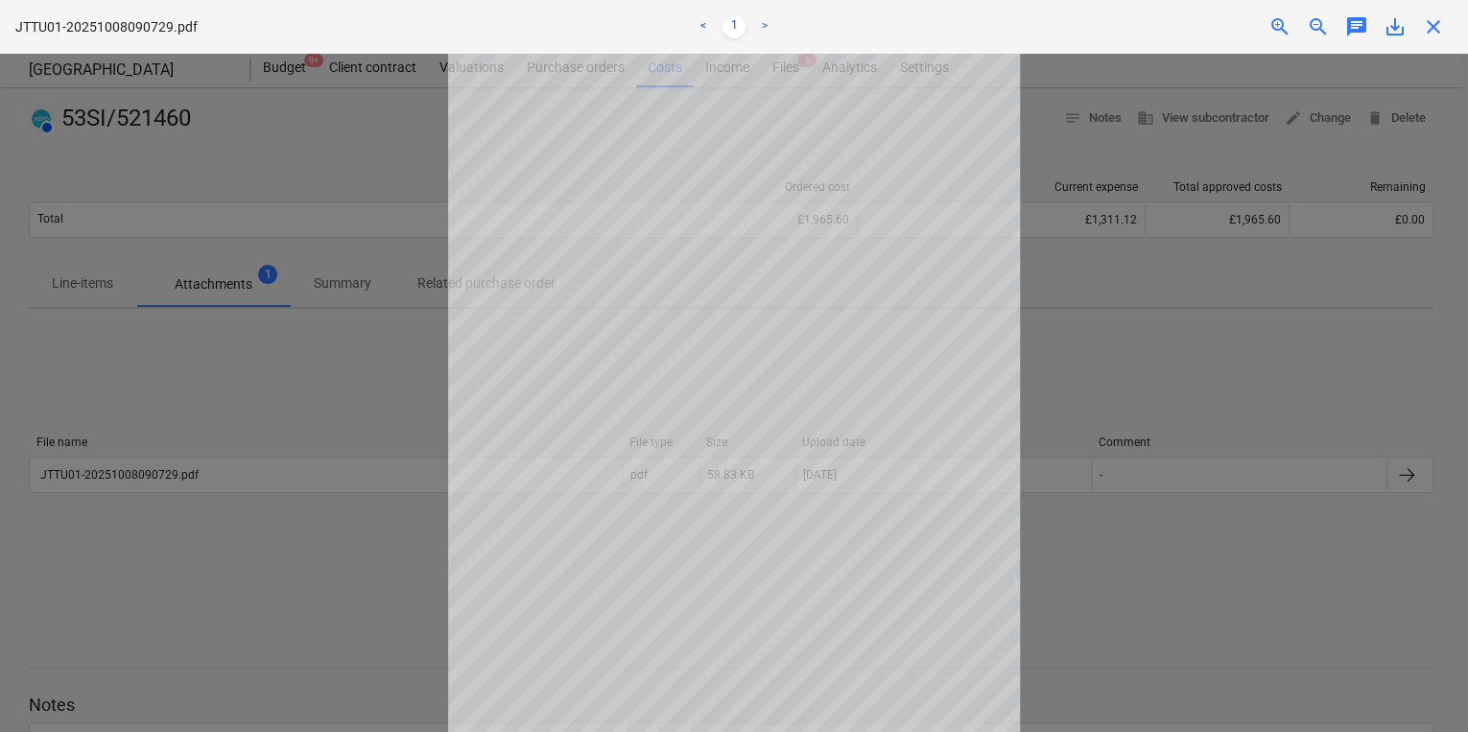
click at [1281, 42] on div "JTTU01-20251008090729.pdf < 1 > zoom_in zoom_out chat 0 save_alt close" at bounding box center [734, 27] width 1468 height 54
click at [1279, 35] on span "zoom_in" at bounding box center [1280, 26] width 23 height 23
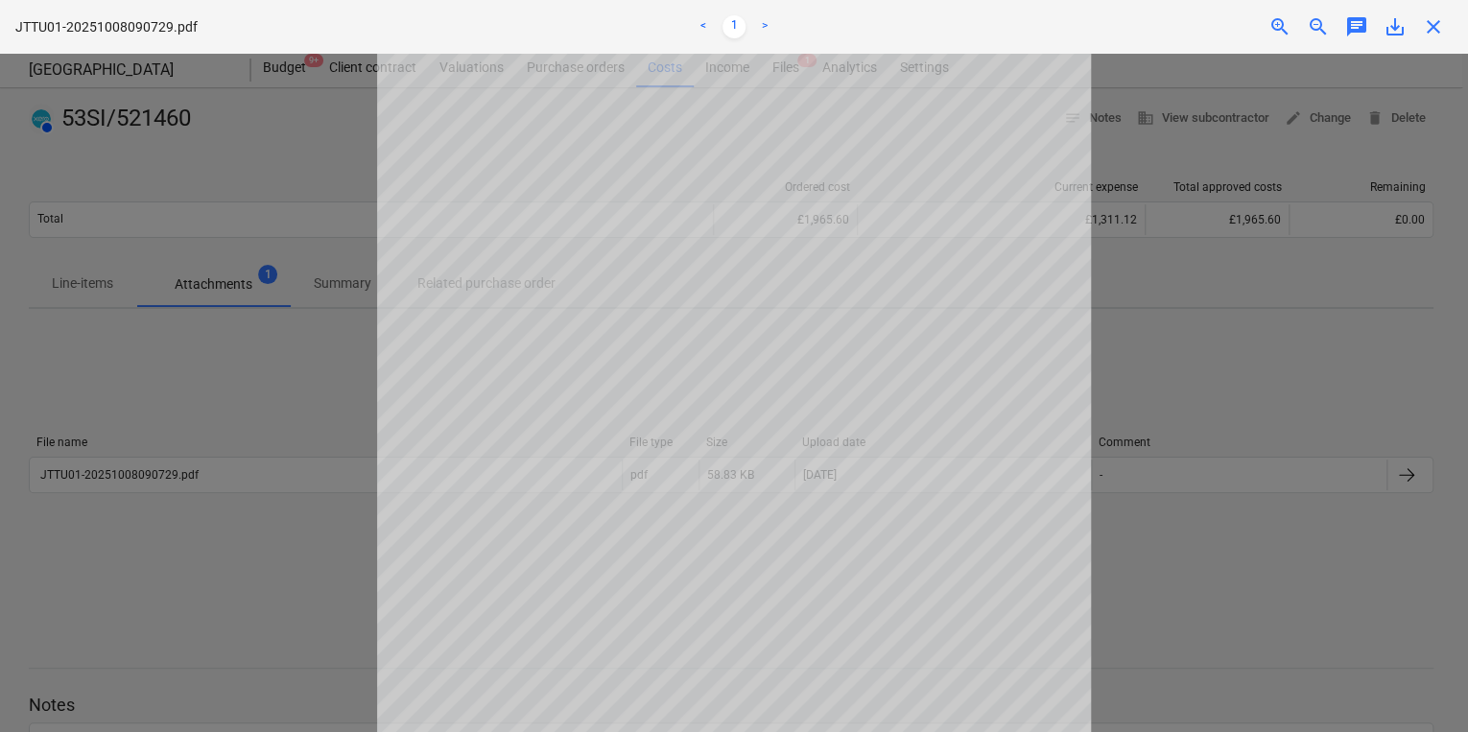
click at [1279, 35] on span "zoom_in" at bounding box center [1280, 26] width 23 height 23
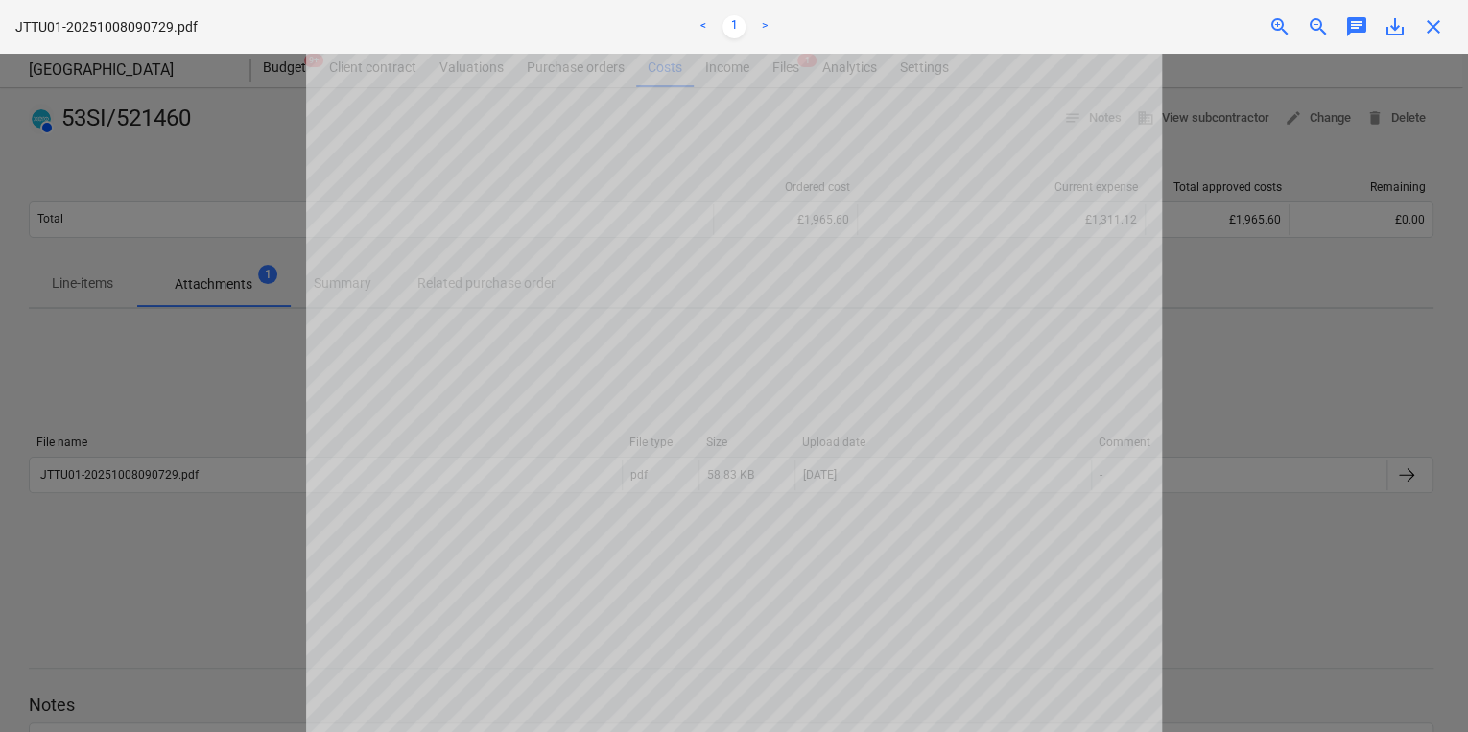
click at [1278, 34] on span "zoom_in" at bounding box center [1280, 26] width 23 height 23
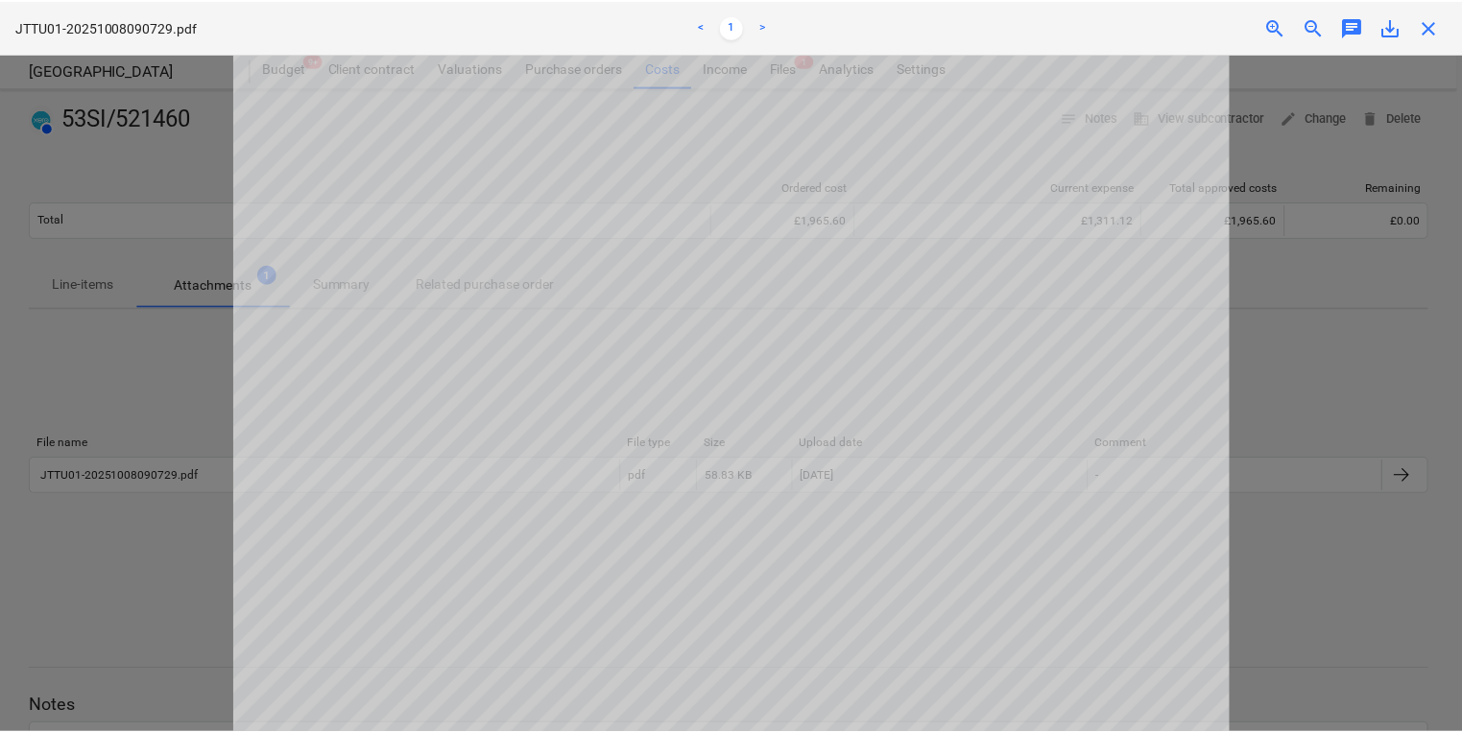
scroll to position [154, 0]
click at [107, 445] on div at bounding box center [734, 393] width 1468 height 679
click at [106, 438] on div at bounding box center [734, 393] width 1468 height 679
click at [1447, 40] on div "JTTU01-20251008090729.pdf < 1 > zoom_in zoom_out chat 0 save_alt close" at bounding box center [734, 27] width 1468 height 54
click at [1444, 35] on span "close" at bounding box center [1433, 26] width 23 height 23
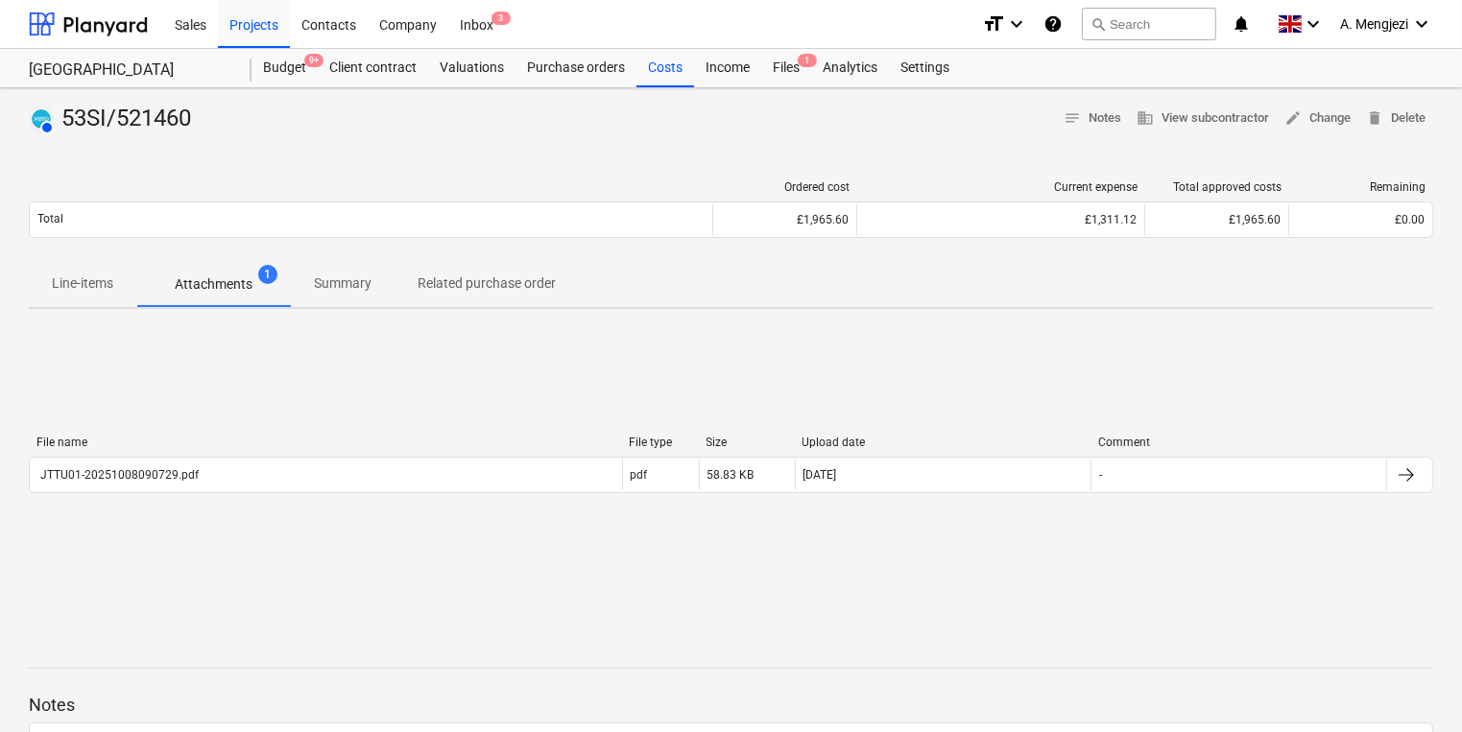
click at [694, 44] on div "Sales Projects Contacts Company Inbox 3" at bounding box center [564, 24] width 803 height 48
click at [663, 81] on div "Costs" at bounding box center [665, 68] width 58 height 38
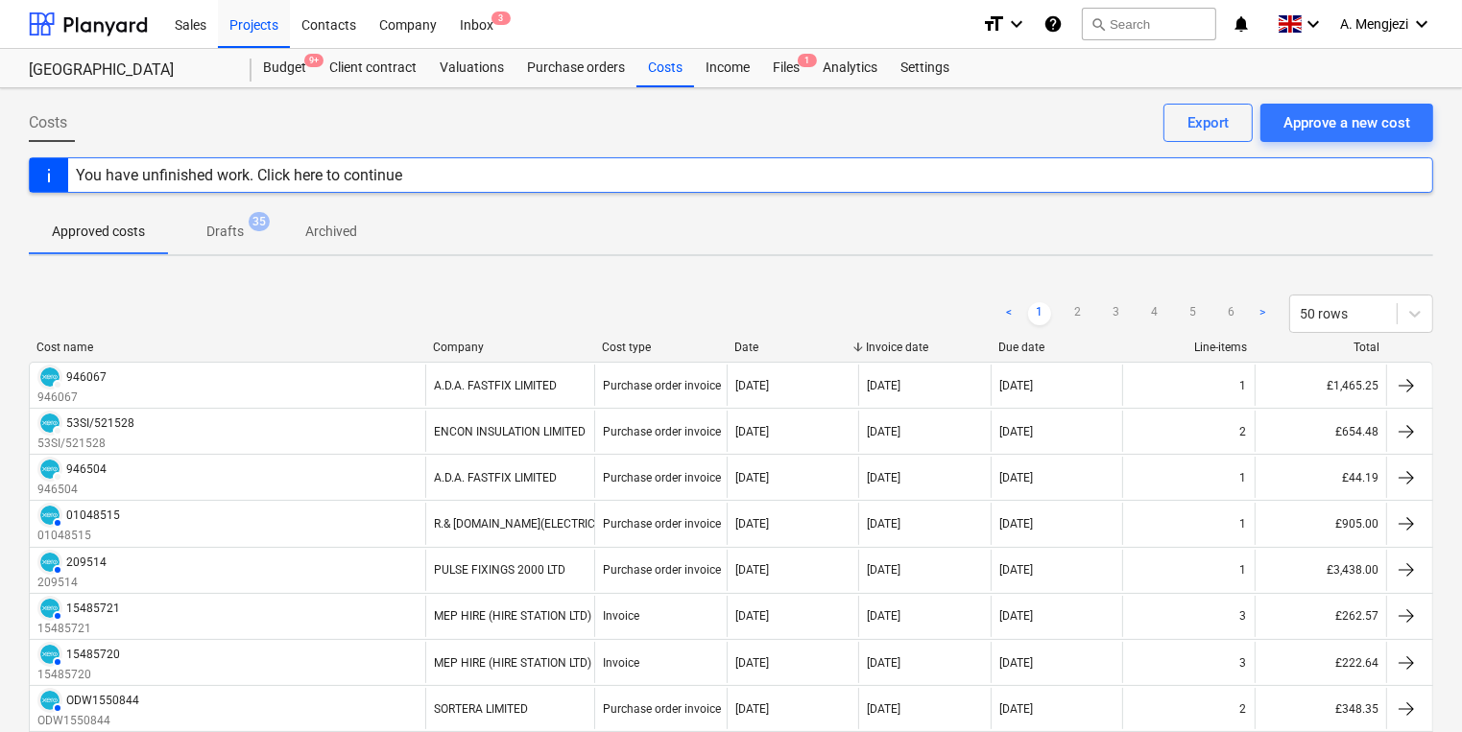
click at [603, 79] on div "Purchase orders" at bounding box center [575, 68] width 121 height 38
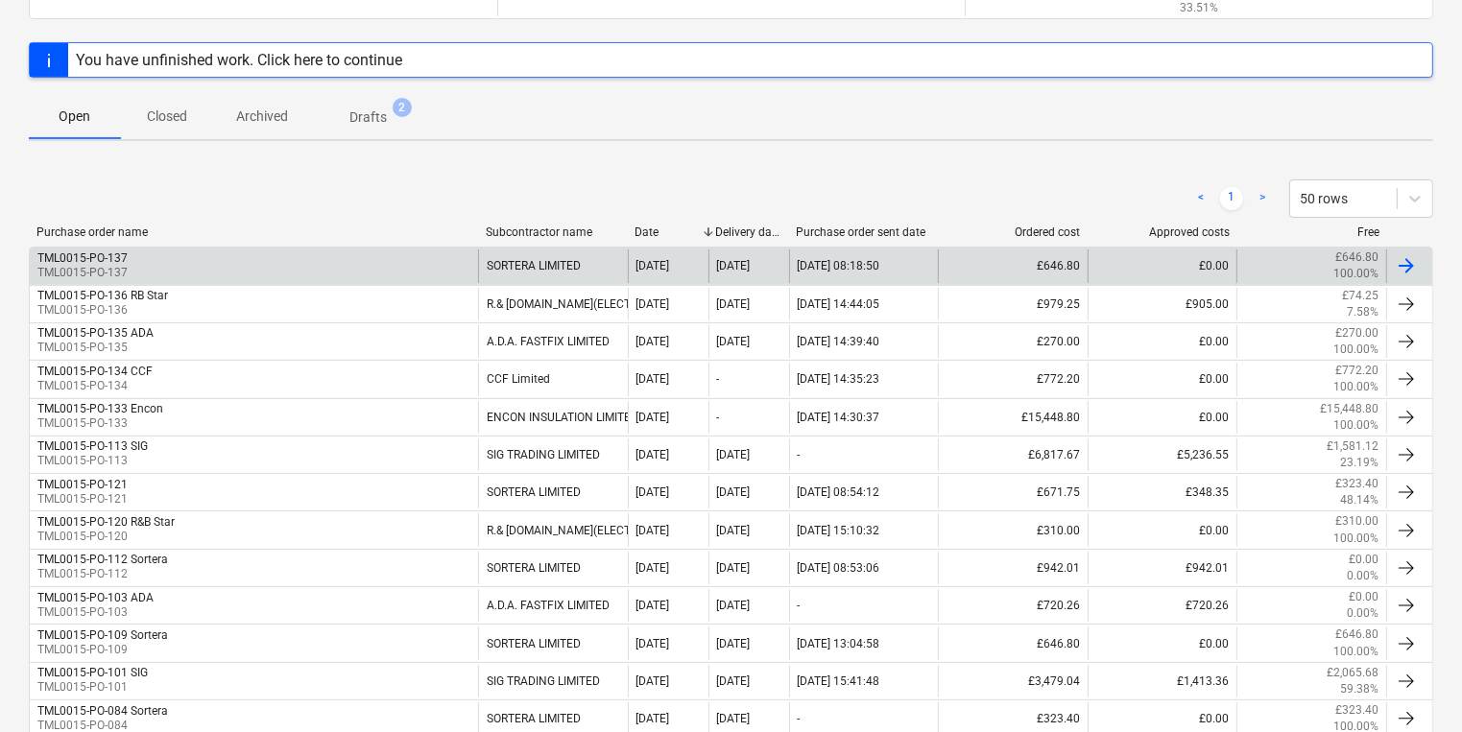
scroll to position [154, 0]
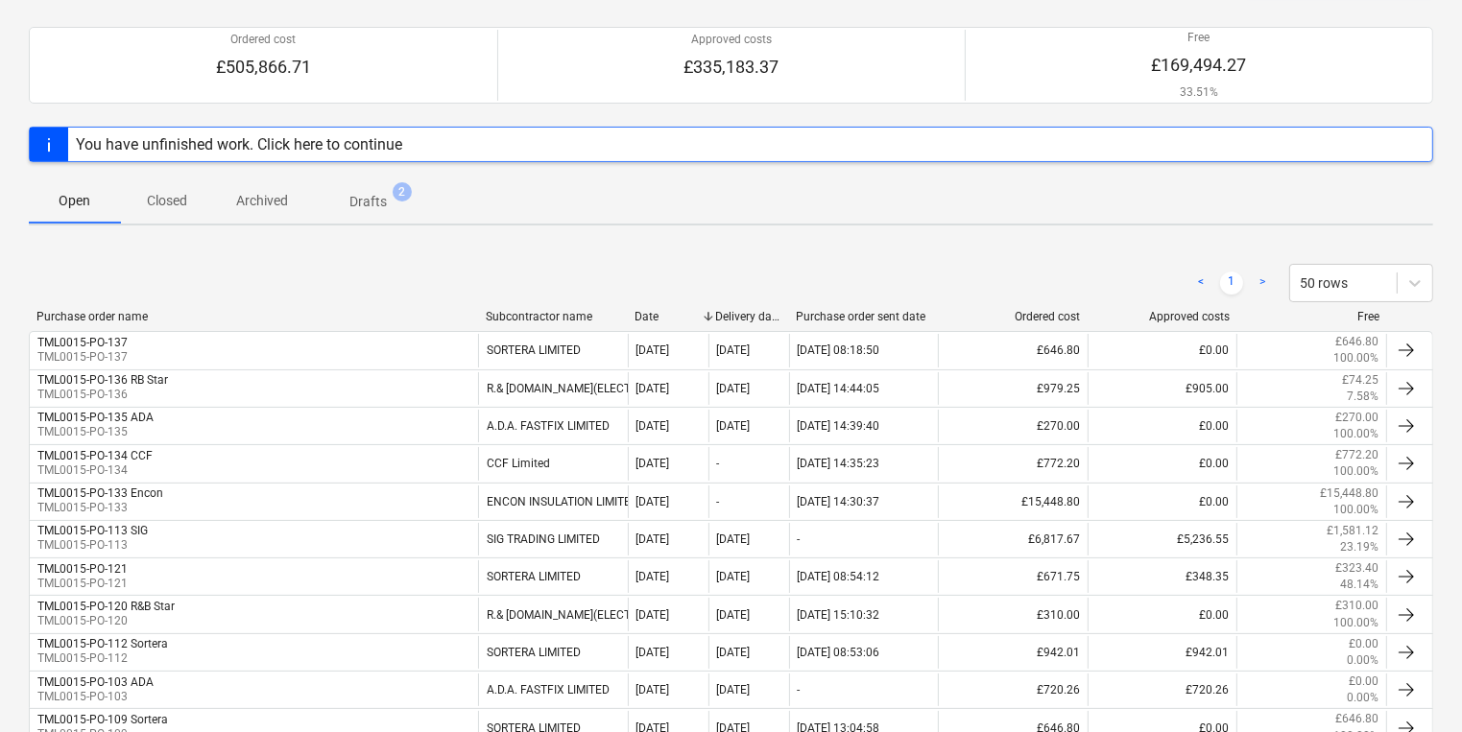
click at [184, 207] on p "Closed" at bounding box center [167, 201] width 46 height 20
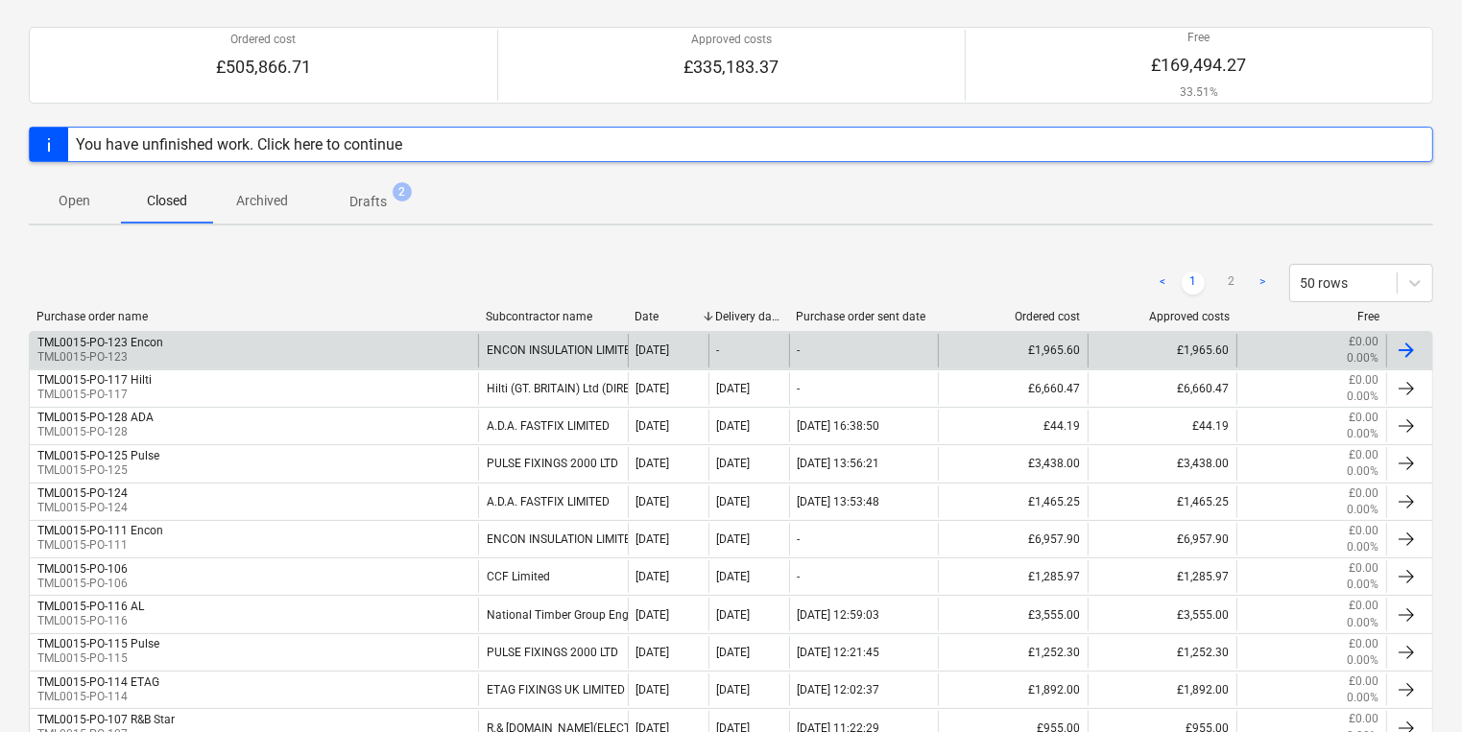
click at [284, 341] on div "TML0015-PO-123 Encon TML0015-PO-123" at bounding box center [254, 350] width 448 height 33
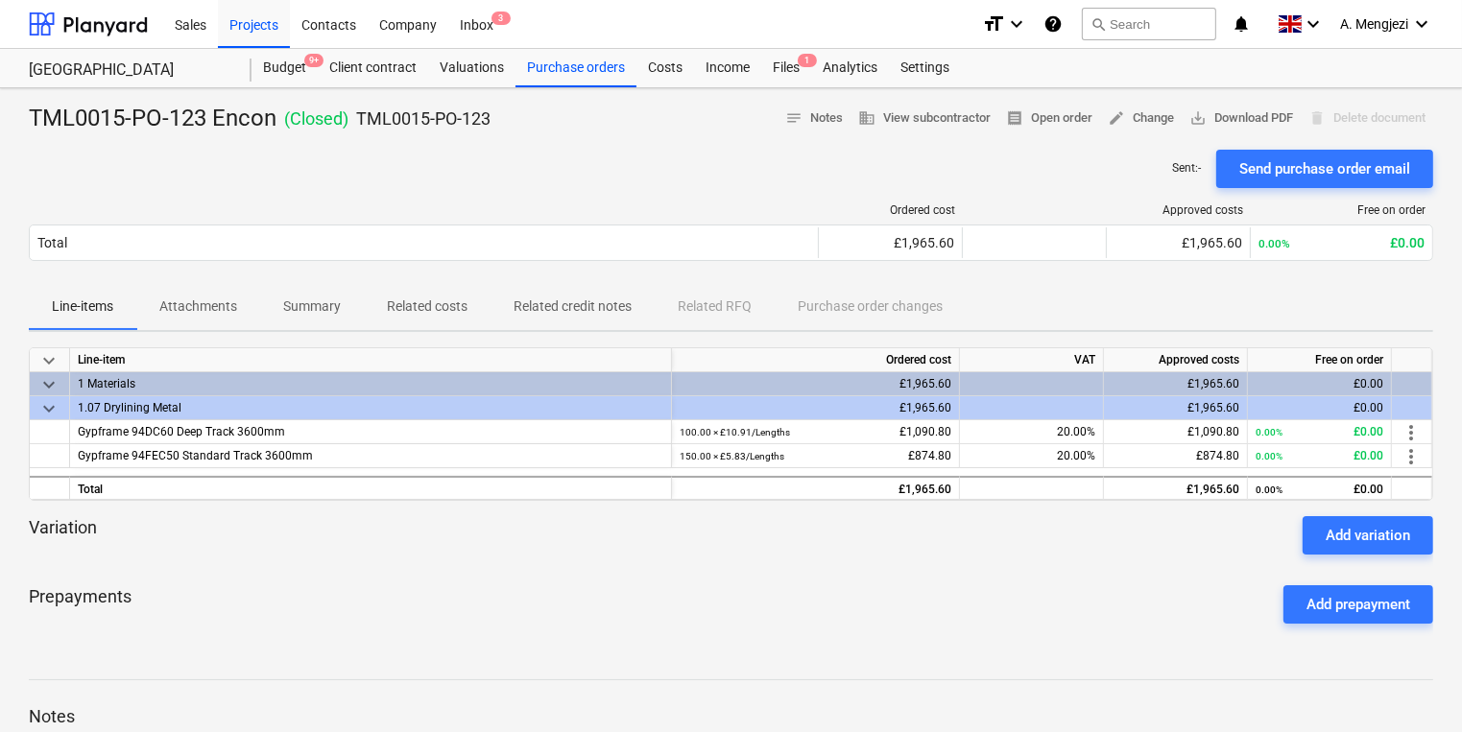
click at [426, 273] on div "Ordered cost Approved costs Free on order Total £1,965.60 £1,965.60 0.00% £0.00…" at bounding box center [731, 236] width 1404 height 96
click at [438, 311] on p "Related costs" at bounding box center [427, 307] width 81 height 20
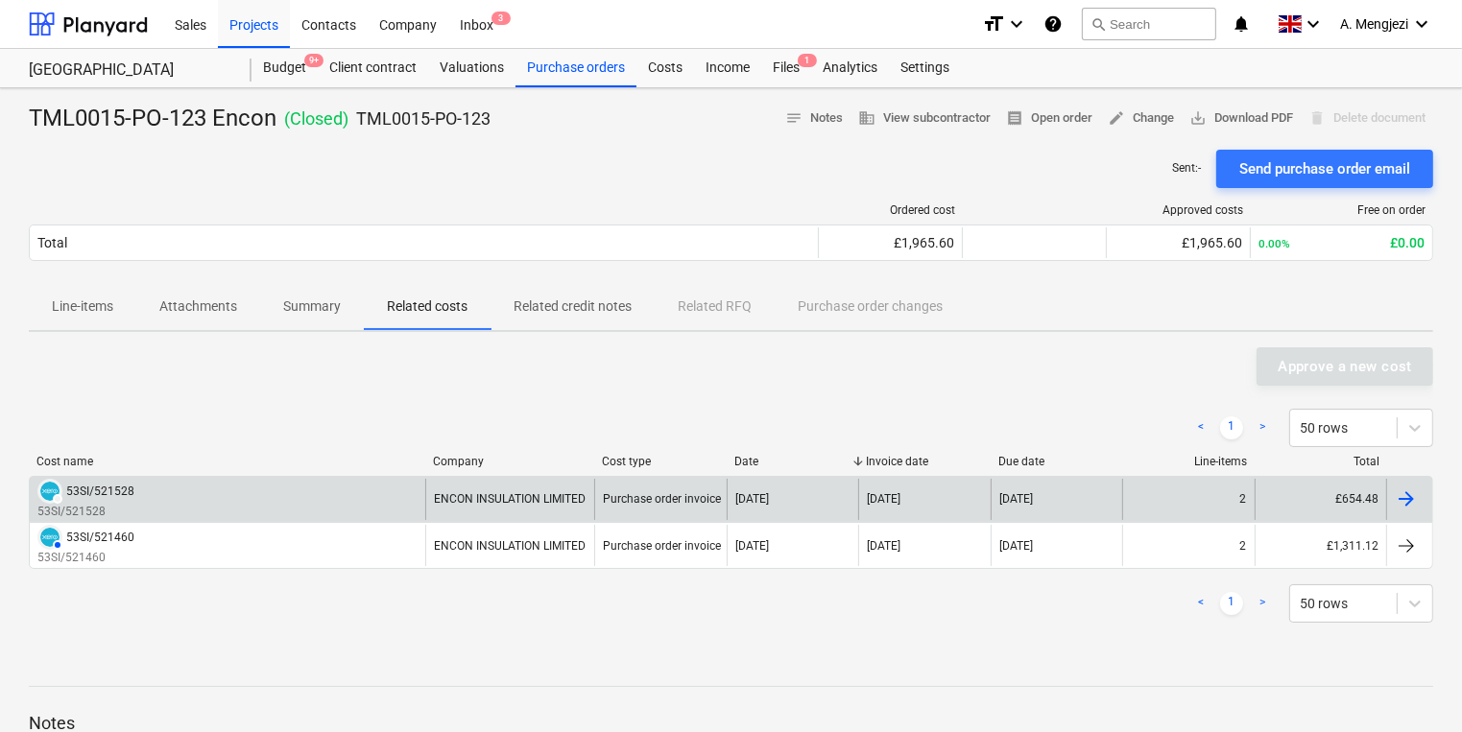
click at [493, 484] on div "ENCON INSULATION LIMITED" at bounding box center [509, 499] width 169 height 41
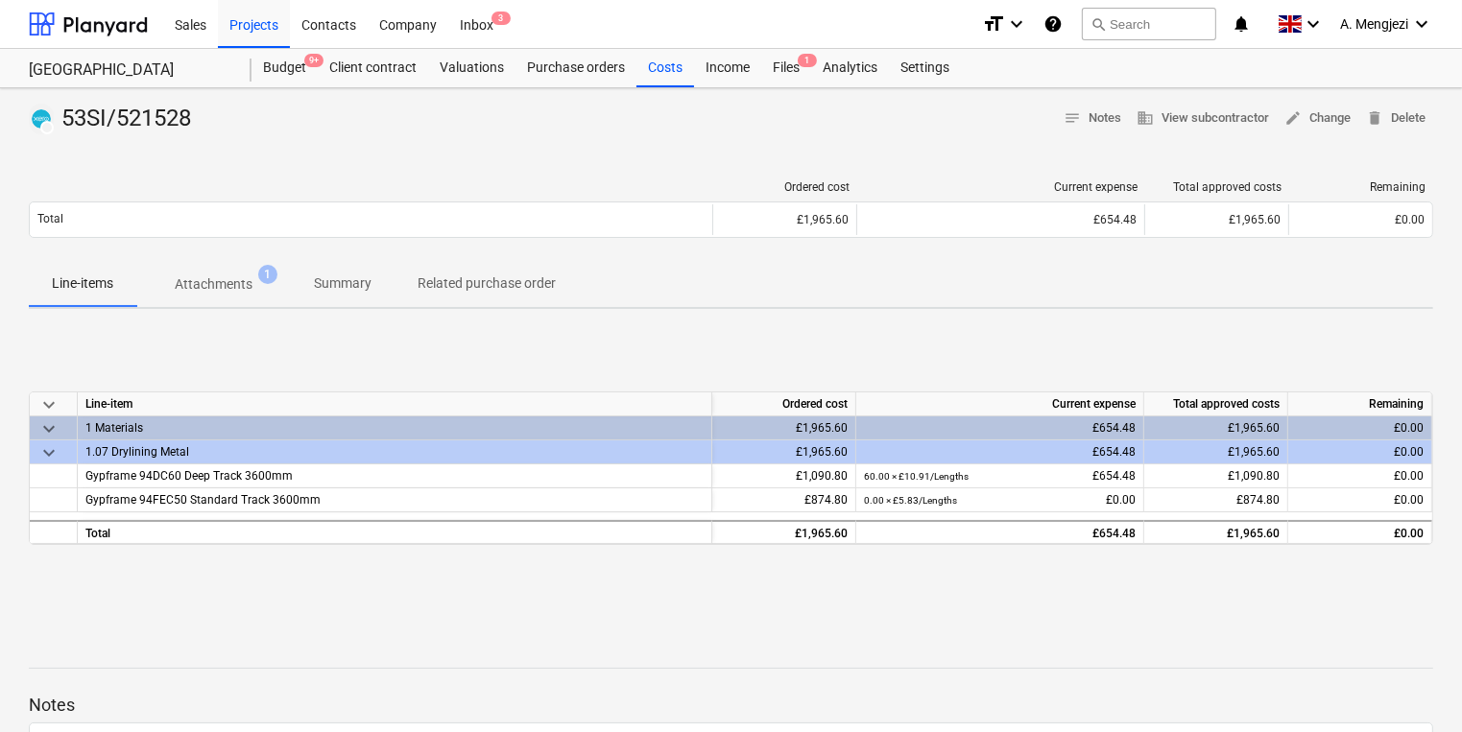
click at [227, 280] on p "Attachments" at bounding box center [214, 285] width 78 height 20
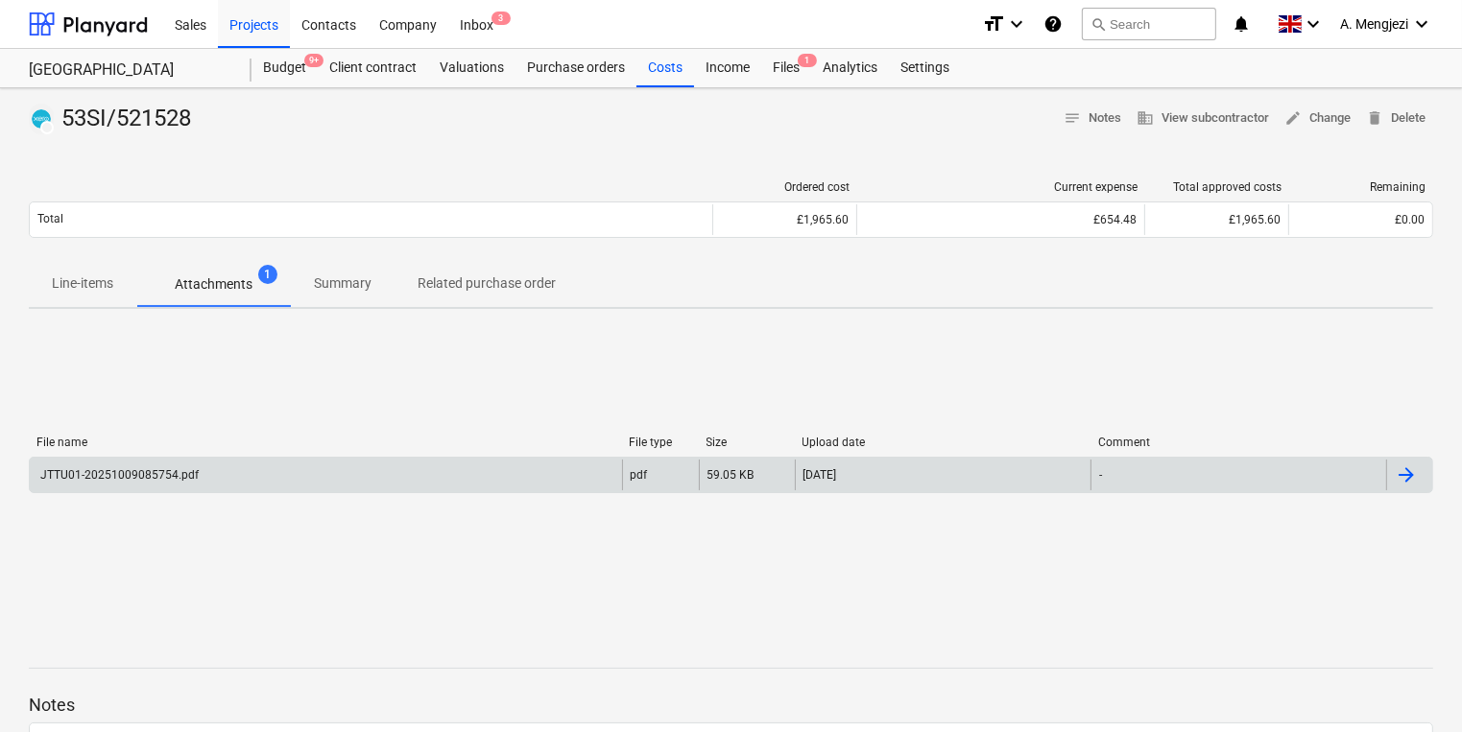
click at [307, 491] on div "JTTU01-20251009085754.pdf pdf 59.05 KB 09.10.2025 -" at bounding box center [731, 475] width 1404 height 36
click at [299, 484] on div "JTTU01-20251009085754.pdf" at bounding box center [326, 475] width 592 height 31
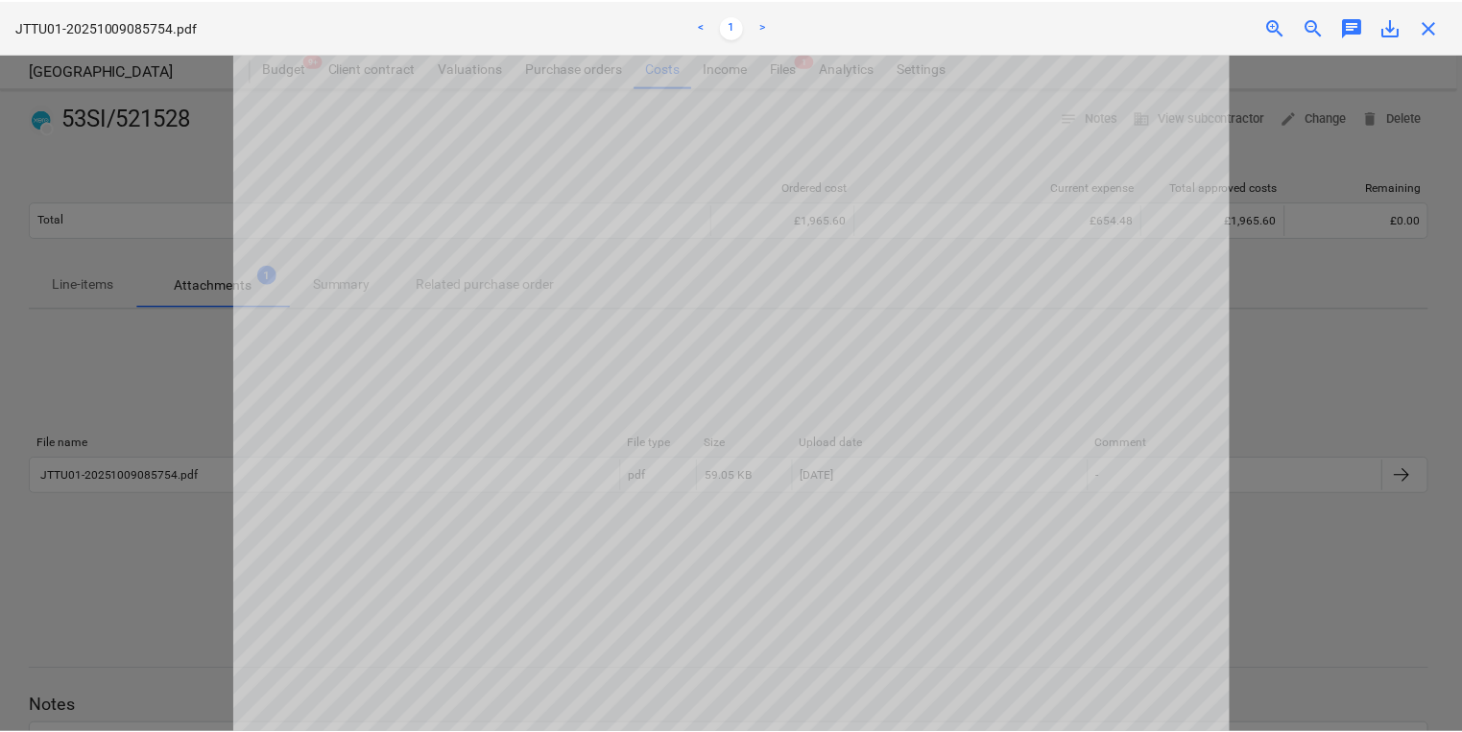
scroll to position [384, 0]
click at [1422, 22] on span "close" at bounding box center [1433, 26] width 23 height 23
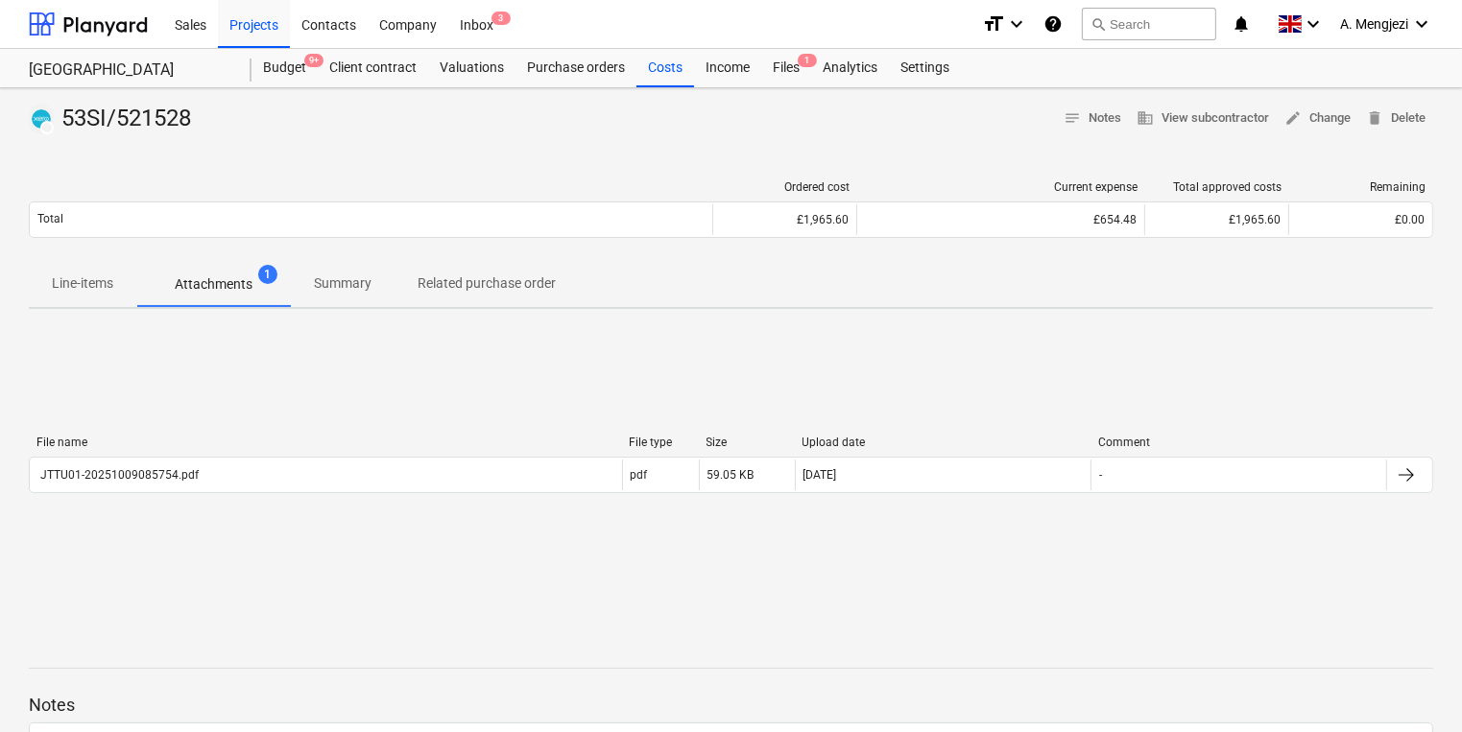
click at [635, 138] on div at bounding box center [731, 141] width 1404 height 15
click at [518, 32] on div "Sales Projects Contacts Company Inbox 3" at bounding box center [564, 24] width 803 height 48
click at [469, 31] on div "Inbox 3" at bounding box center [476, 23] width 57 height 49
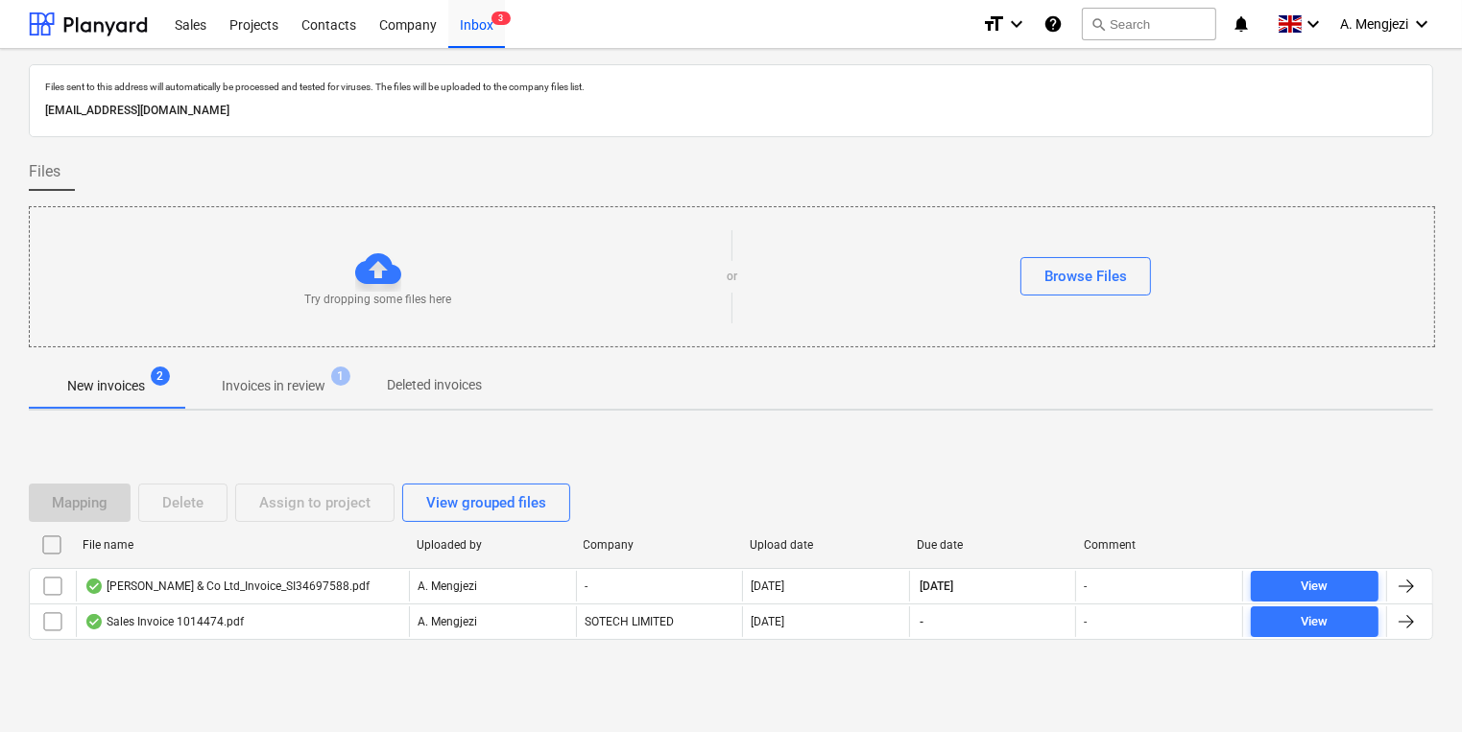
click at [338, 392] on span "Invoices in review 1" at bounding box center [273, 386] width 134 height 20
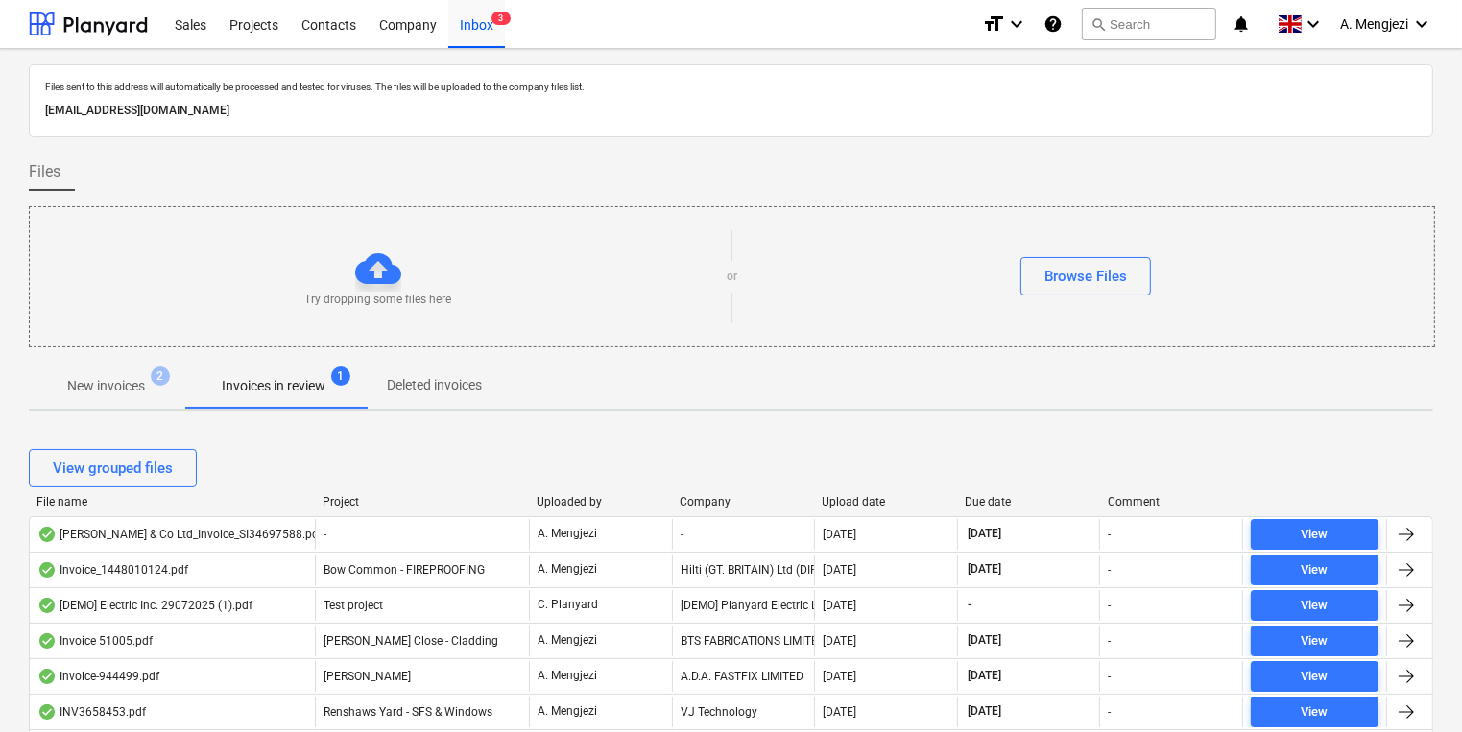
click at [1113, 377] on div "New invoices 2 Invoices in review 1 Deleted invoices" at bounding box center [731, 386] width 1404 height 46
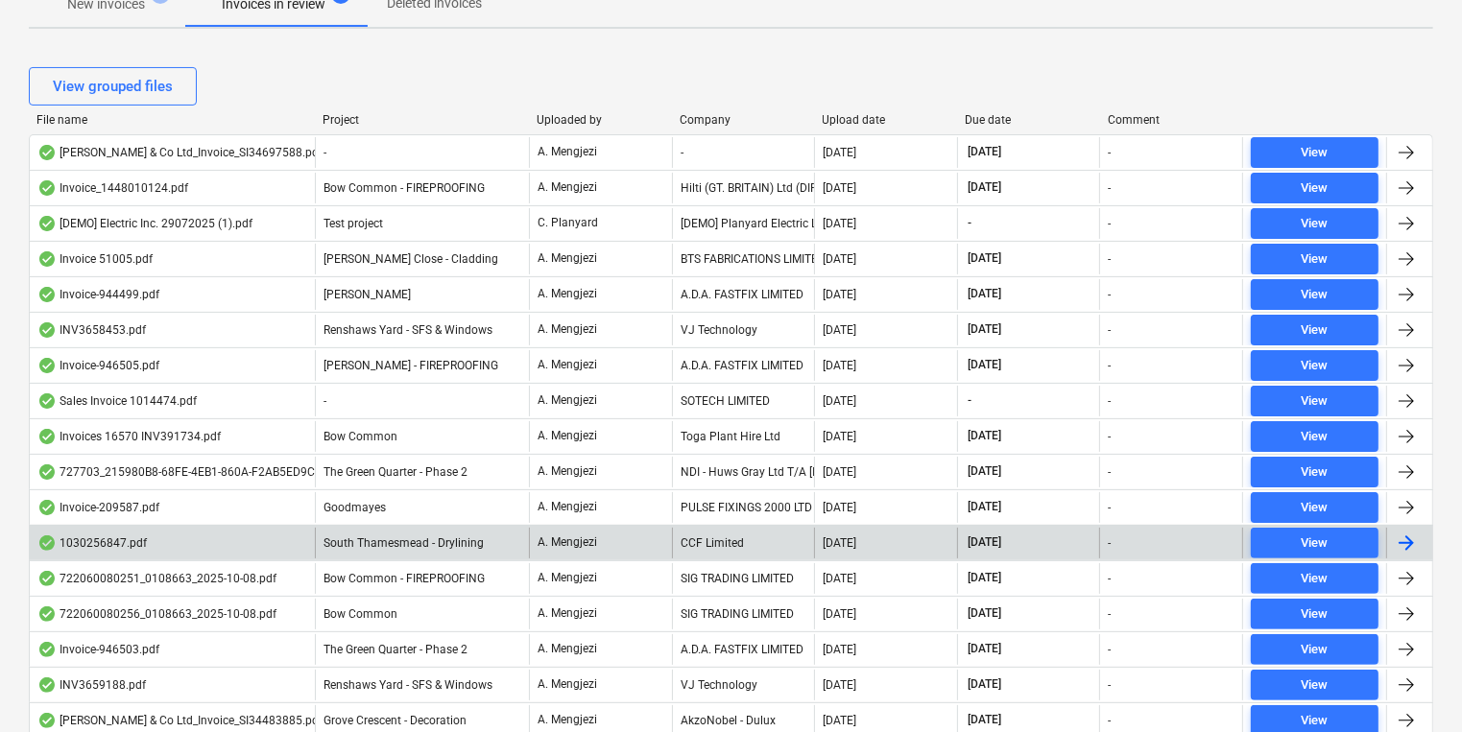
scroll to position [384, 0]
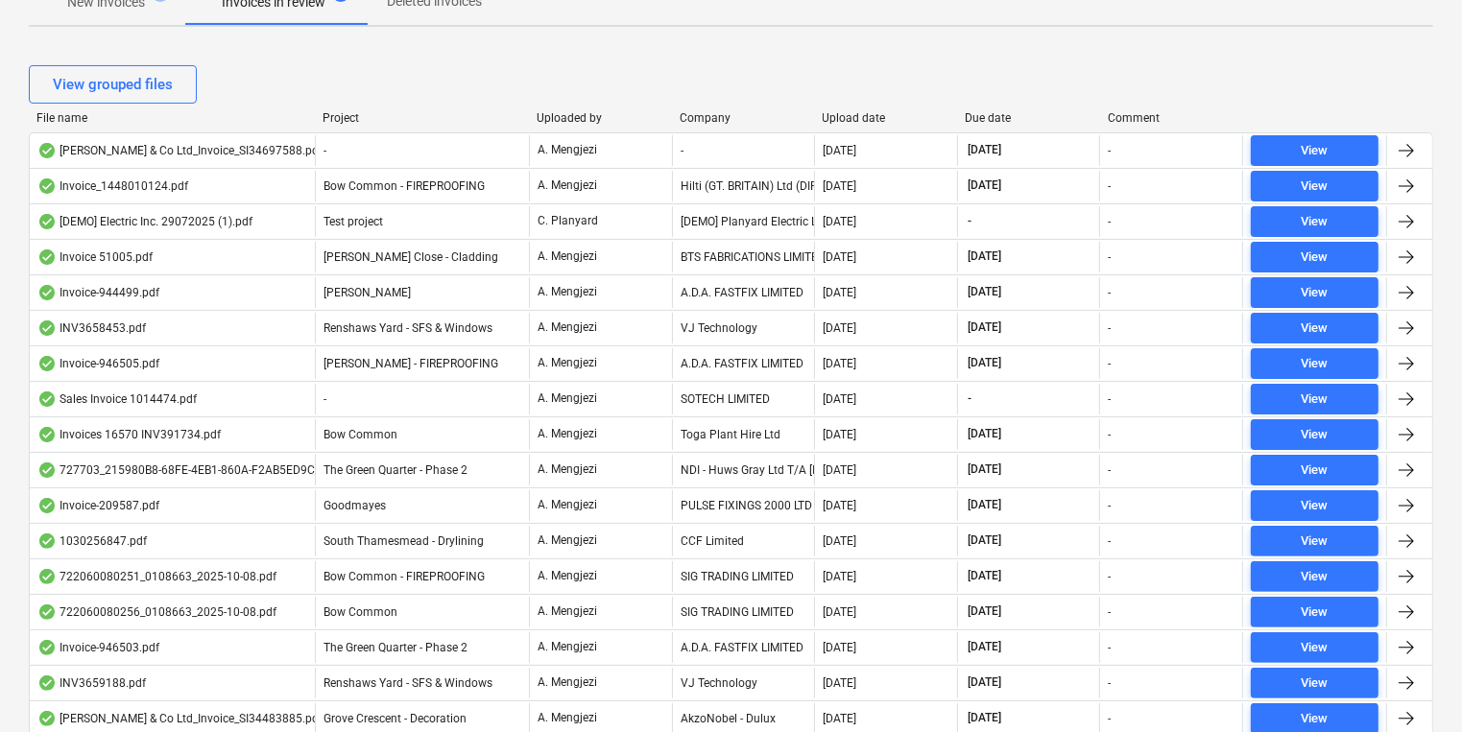
click at [579, 52] on div "View grouped files File name Project Uploaded by Company Upload date Due date C…" at bounding box center [731, 692] width 1404 height 1301
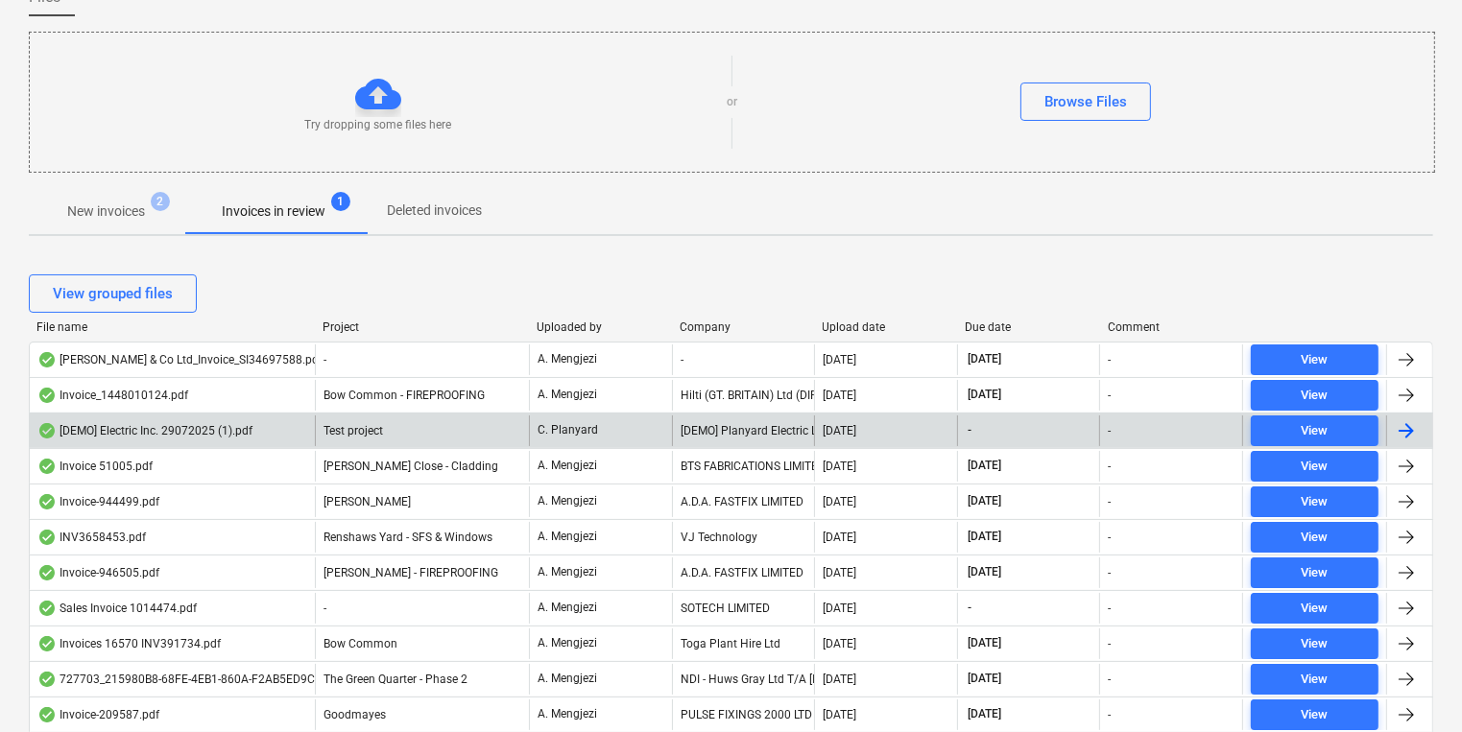
scroll to position [154, 0]
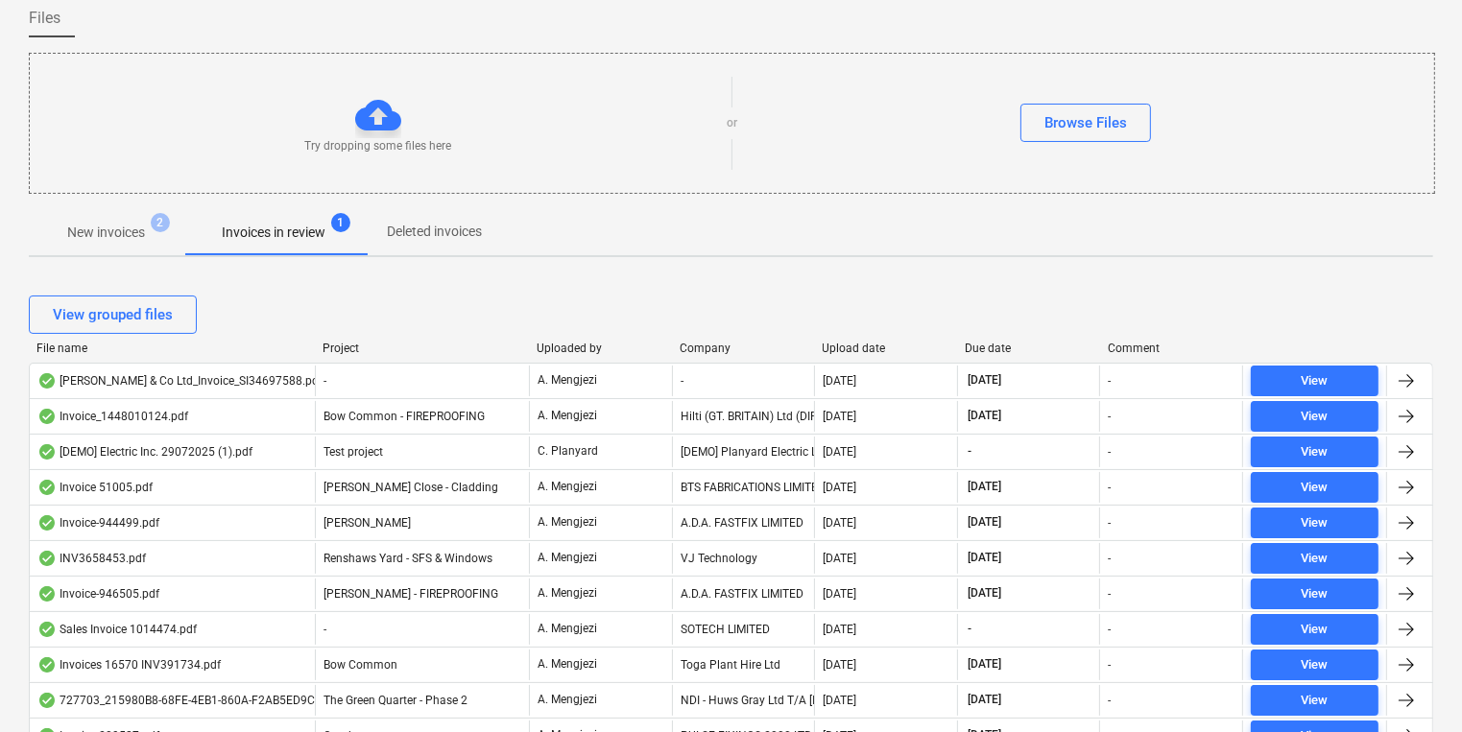
click at [340, 348] on div "Project" at bounding box center [421, 348] width 199 height 13
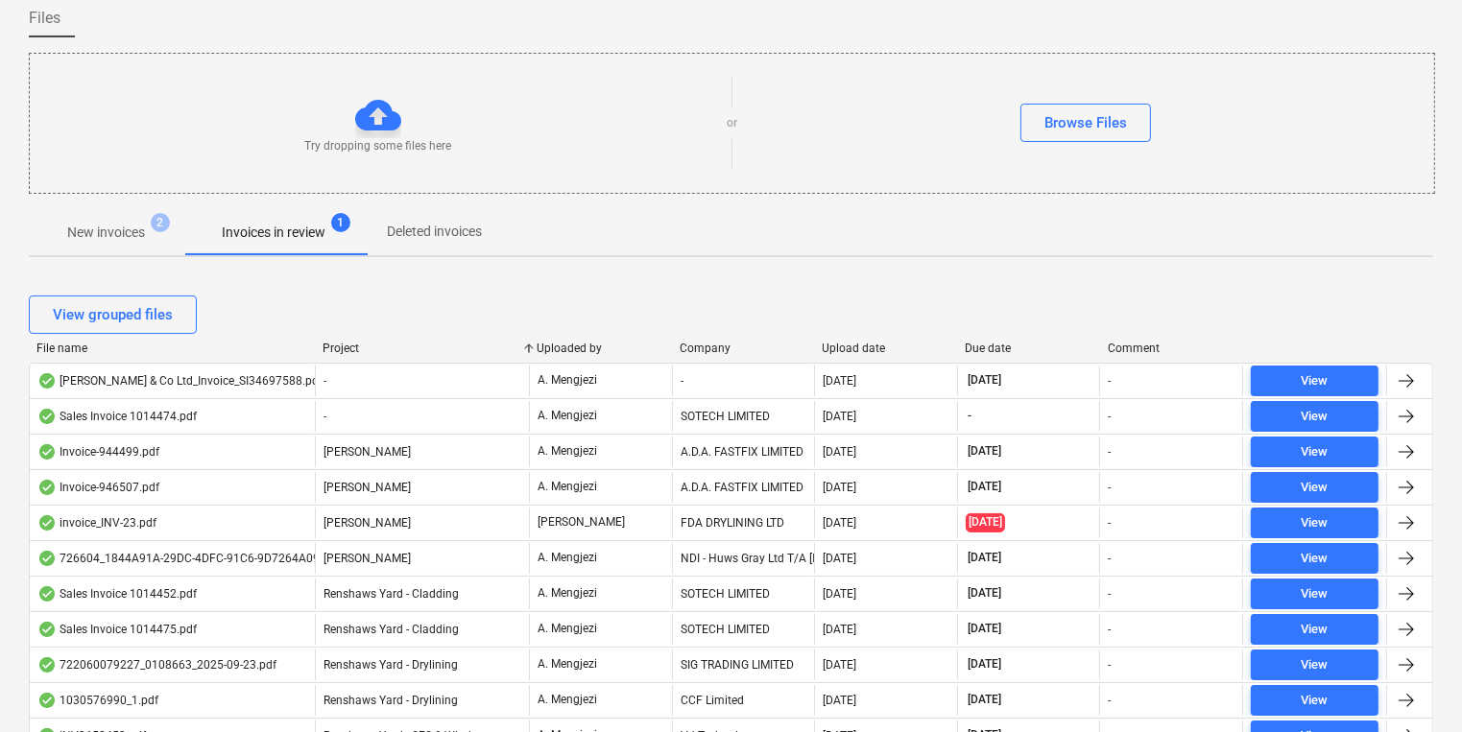
click at [1163, 69] on div "Try dropping some files here or Browse Files" at bounding box center [732, 123] width 1404 height 108
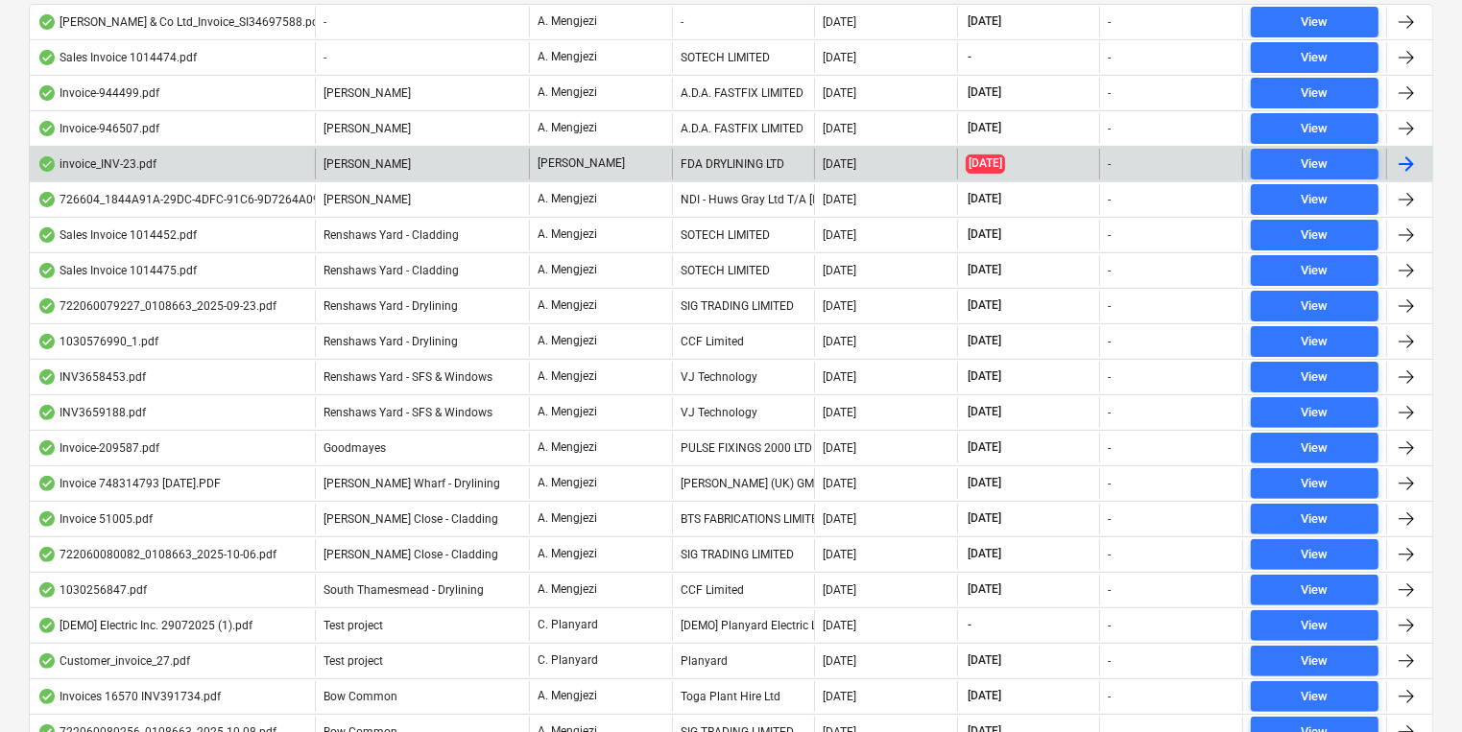
scroll to position [537, 0]
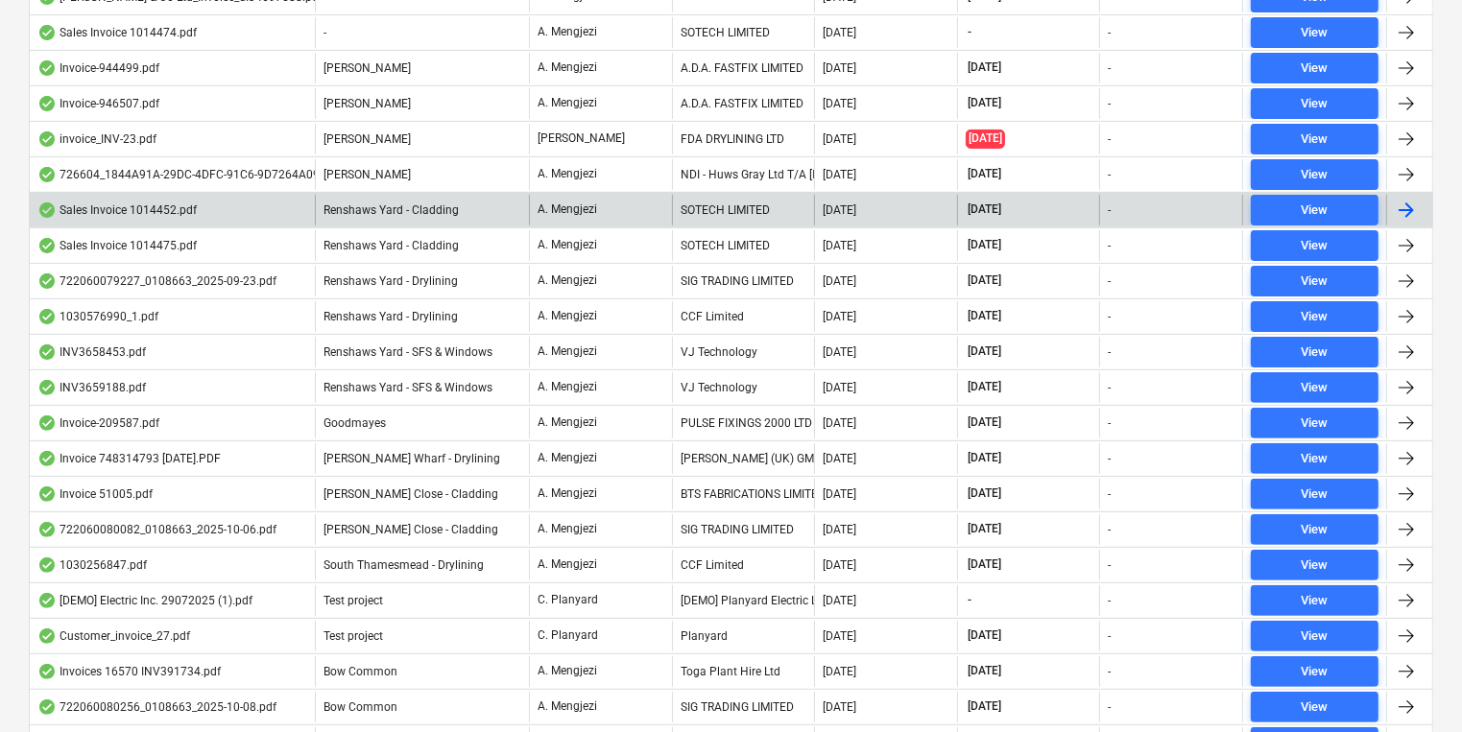
click at [704, 219] on div "SOTECH LIMITED" at bounding box center [743, 210] width 143 height 31
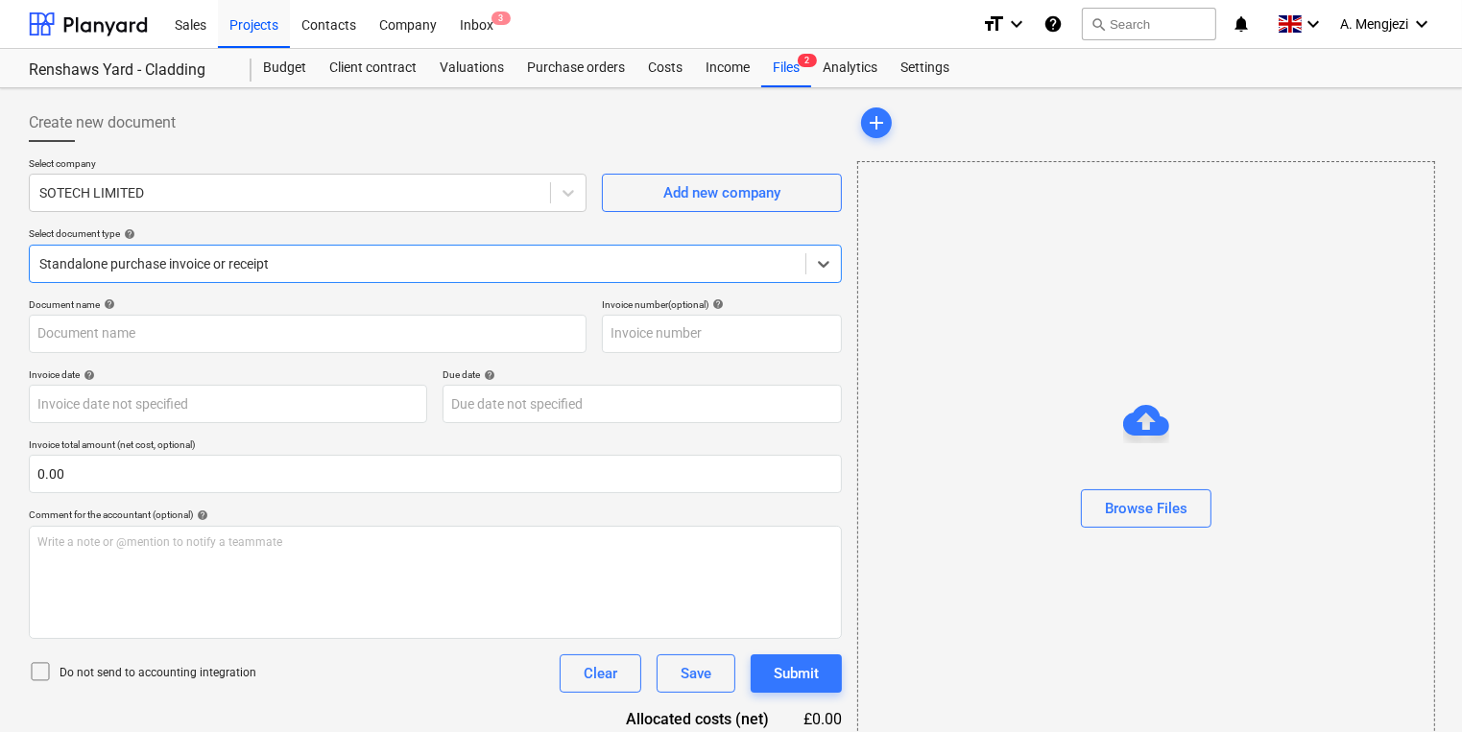
type input "1014452"
type input "30 Sep 2025"
type input "31 Oct 2025"
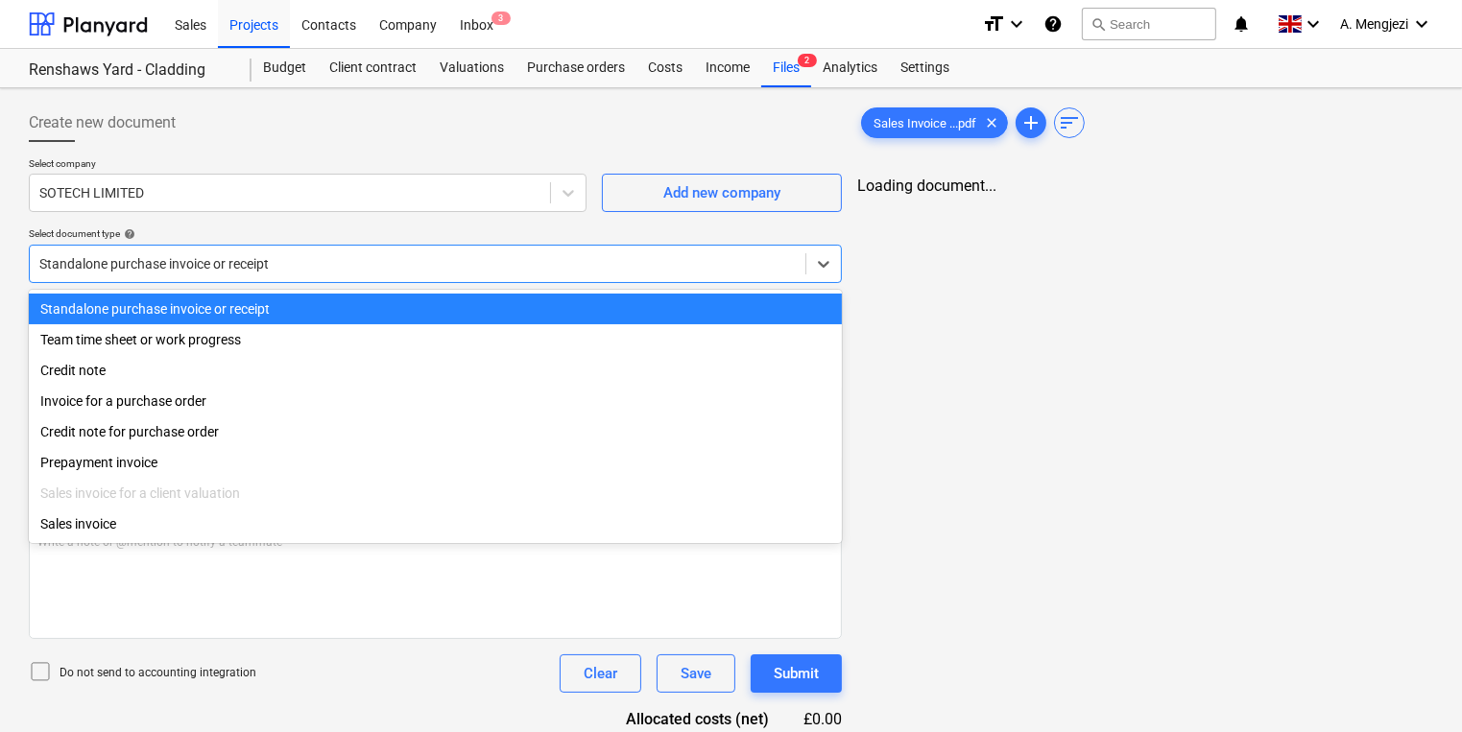
click at [407, 267] on div at bounding box center [417, 263] width 756 height 19
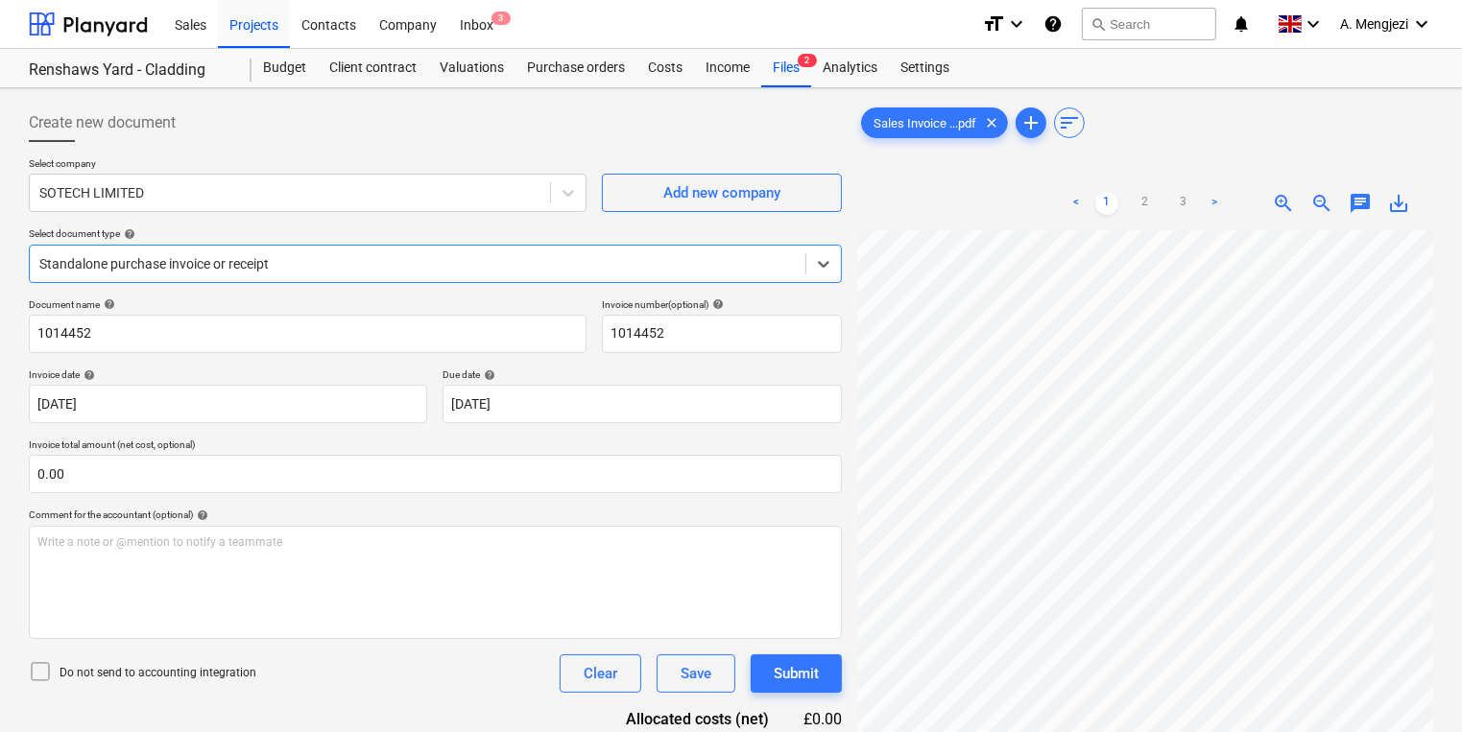
click at [407, 267] on div at bounding box center [417, 263] width 756 height 19
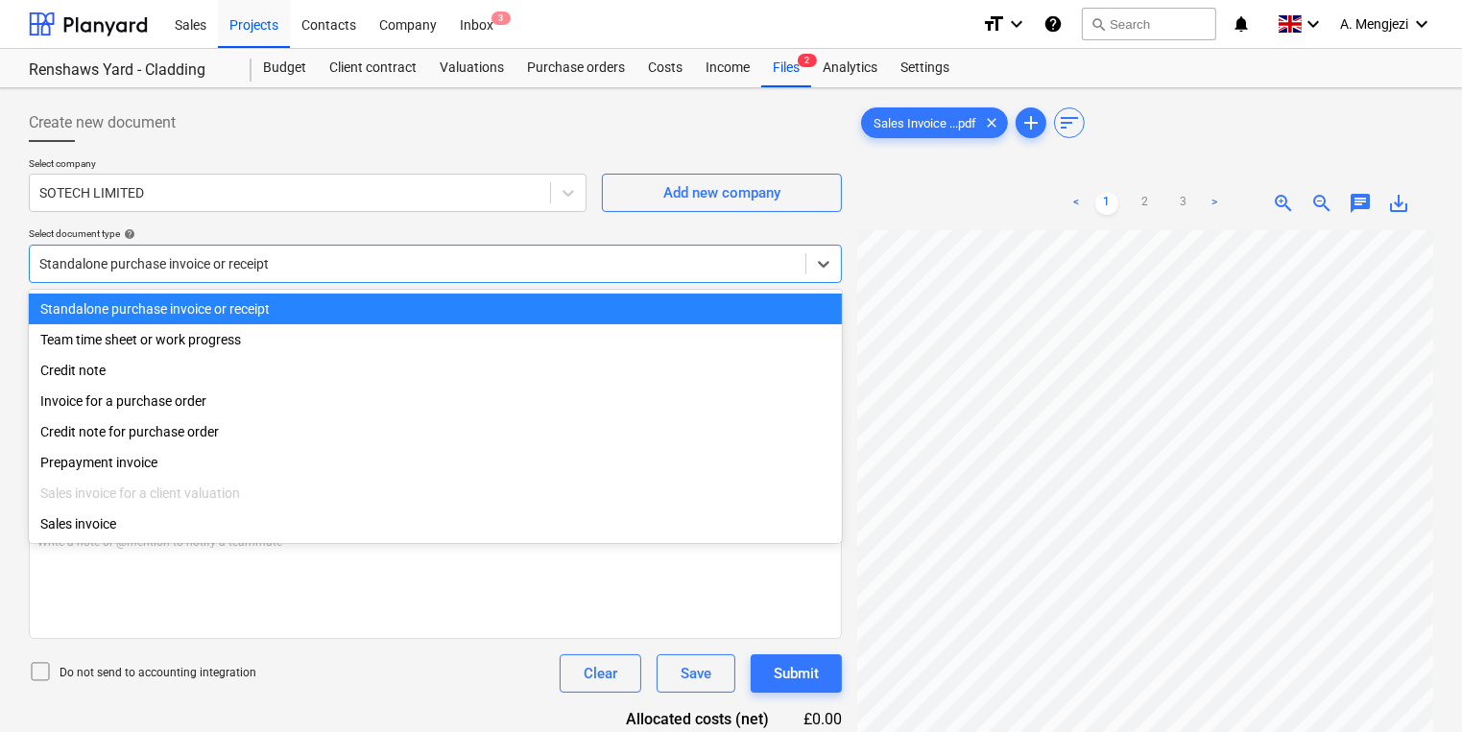
click at [407, 267] on div at bounding box center [417, 263] width 756 height 19
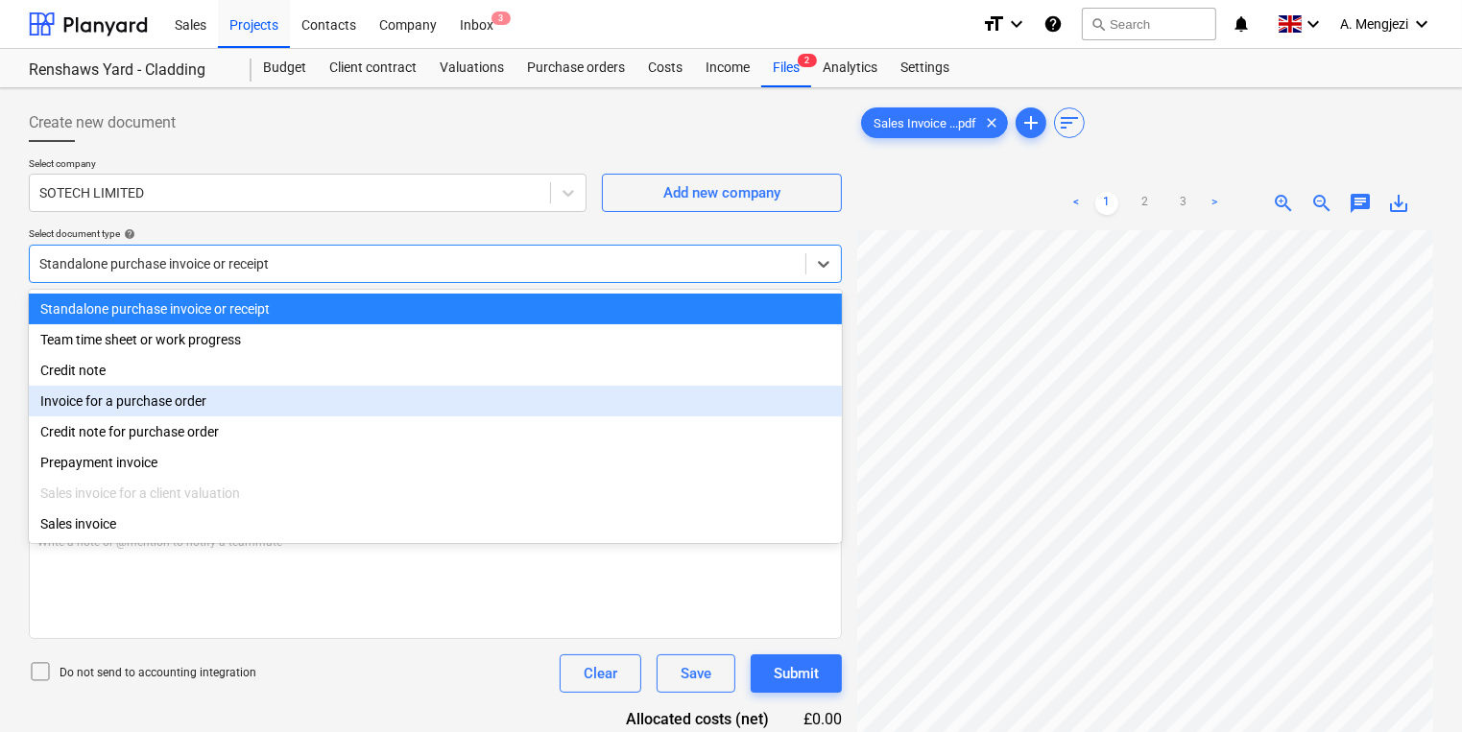
click at [316, 395] on div "Invoice for a purchase order" at bounding box center [435, 401] width 813 height 31
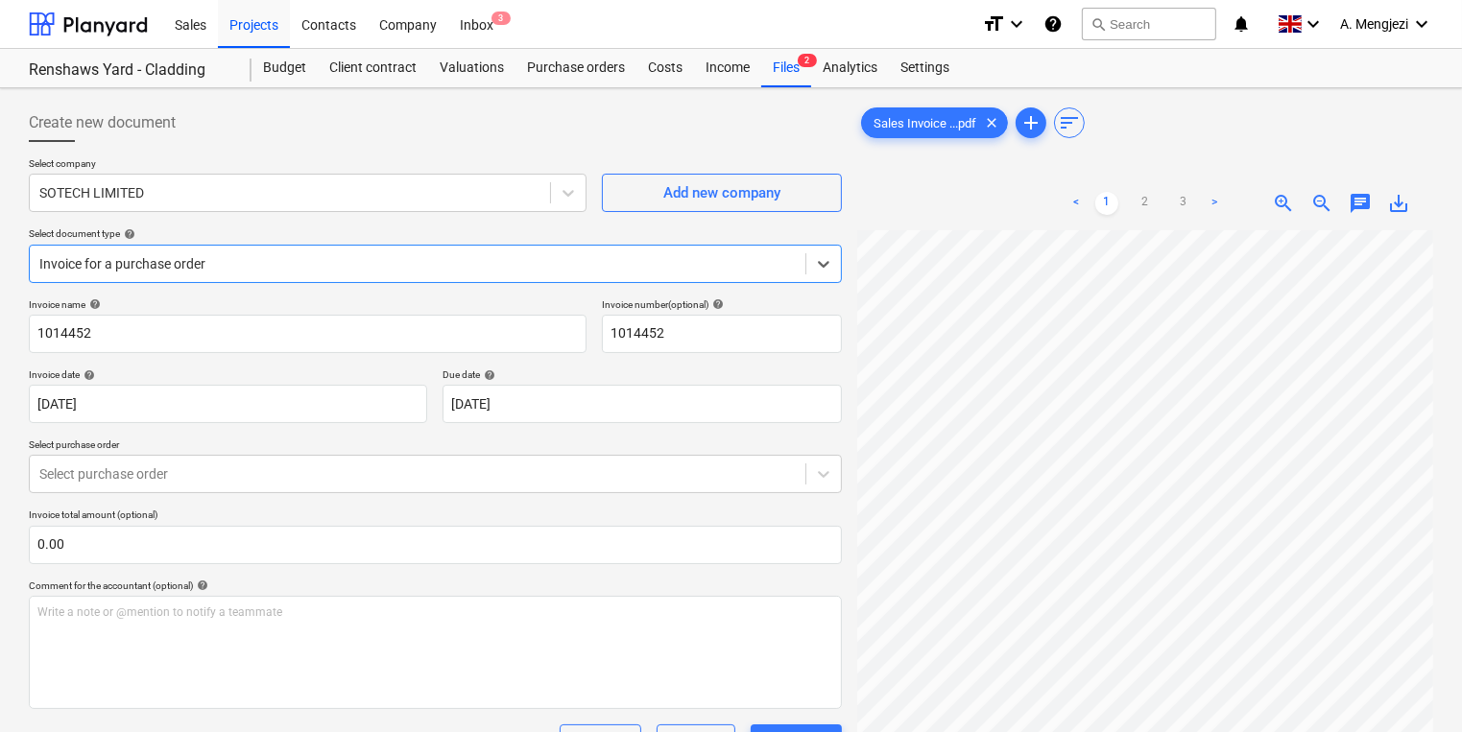
click at [324, 445] on p "Select purchase order" at bounding box center [435, 447] width 813 height 16
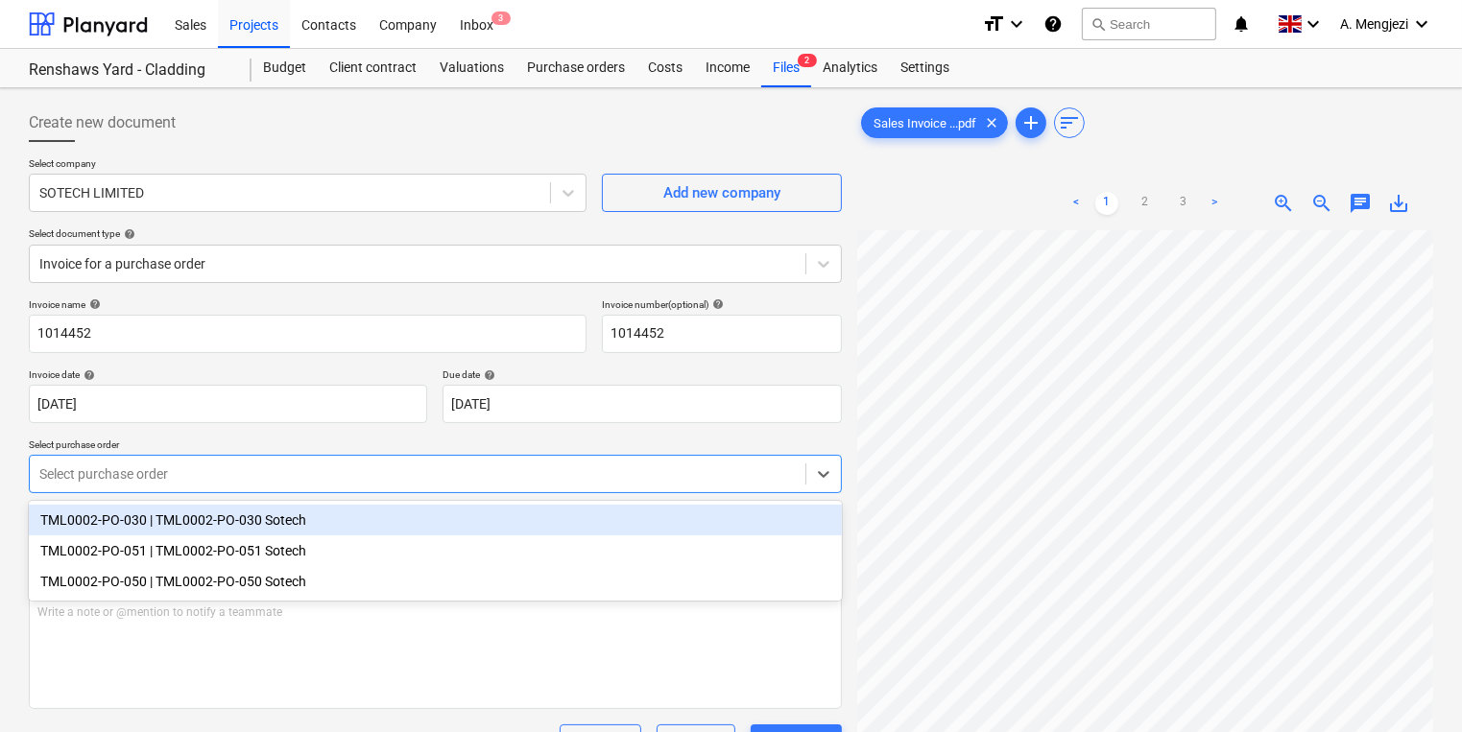
click at [331, 480] on div at bounding box center [417, 474] width 756 height 19
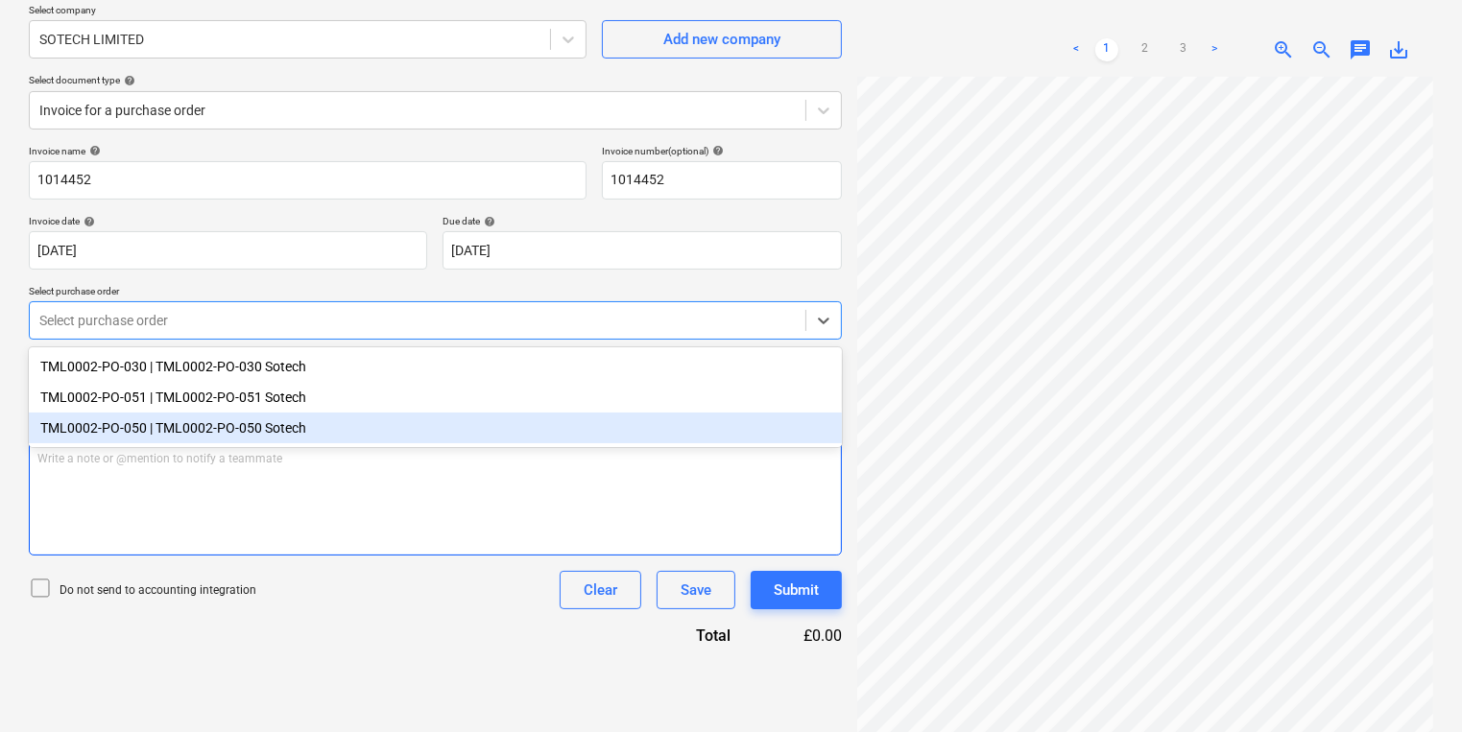
scroll to position [537, 0]
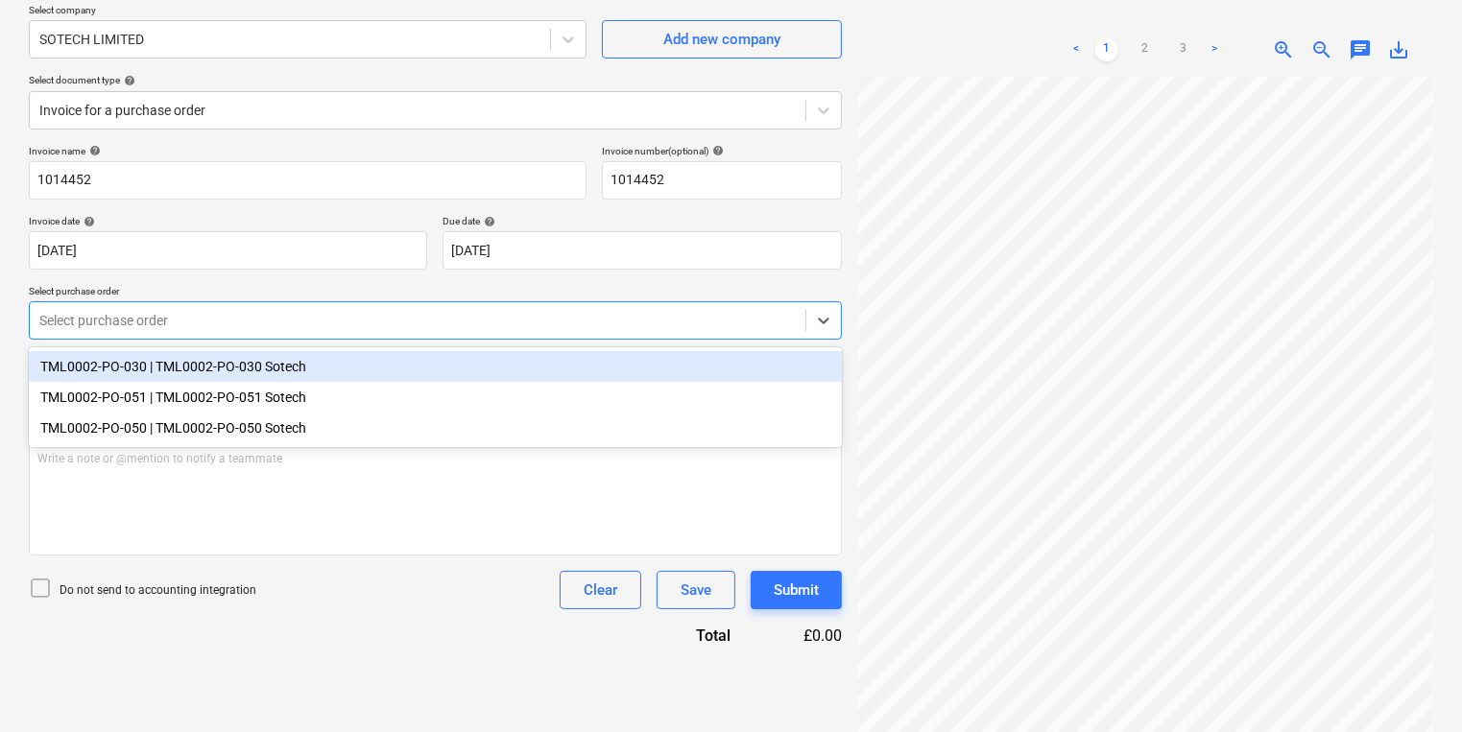
click at [379, 378] on div "TML0002-PO-030 | TML0002-PO-030 Sotech" at bounding box center [435, 366] width 813 height 31
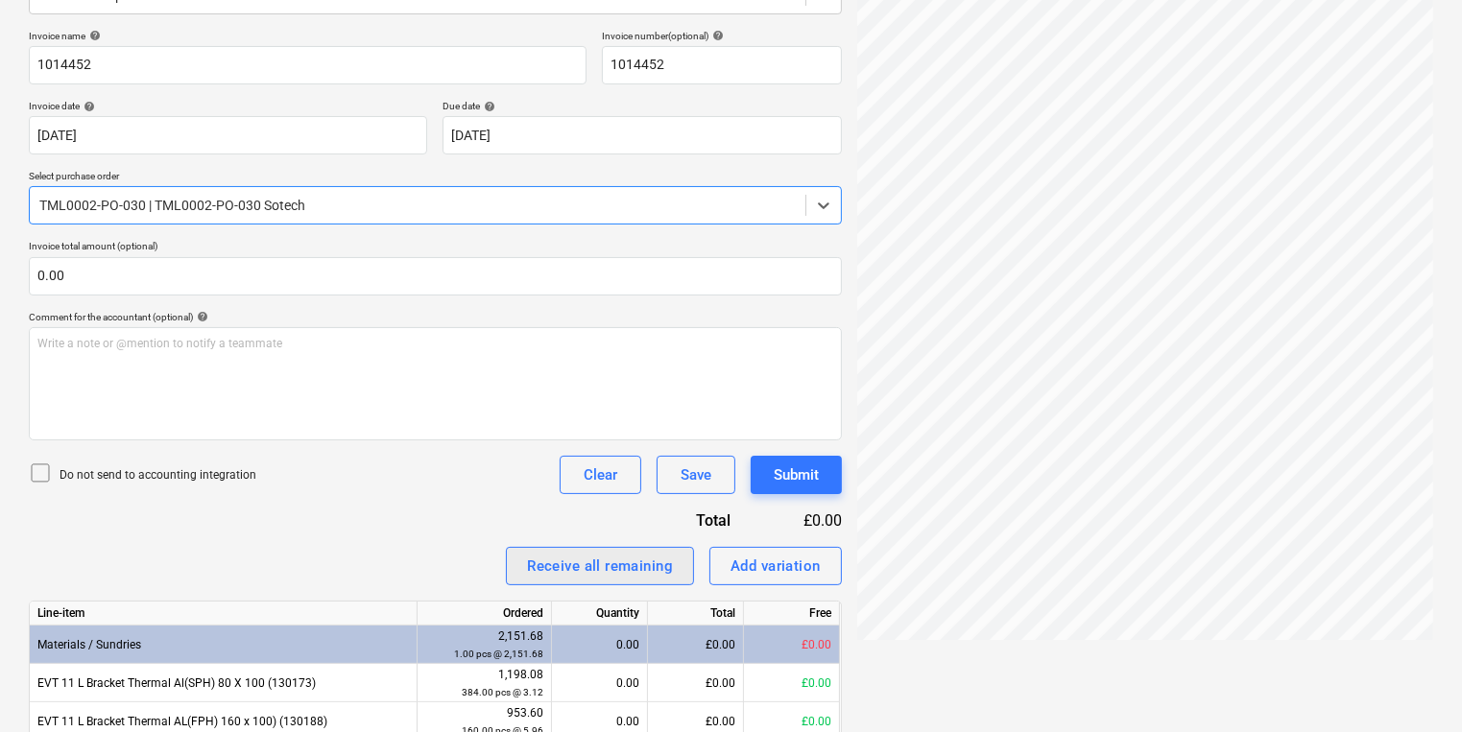
scroll to position [354, 0]
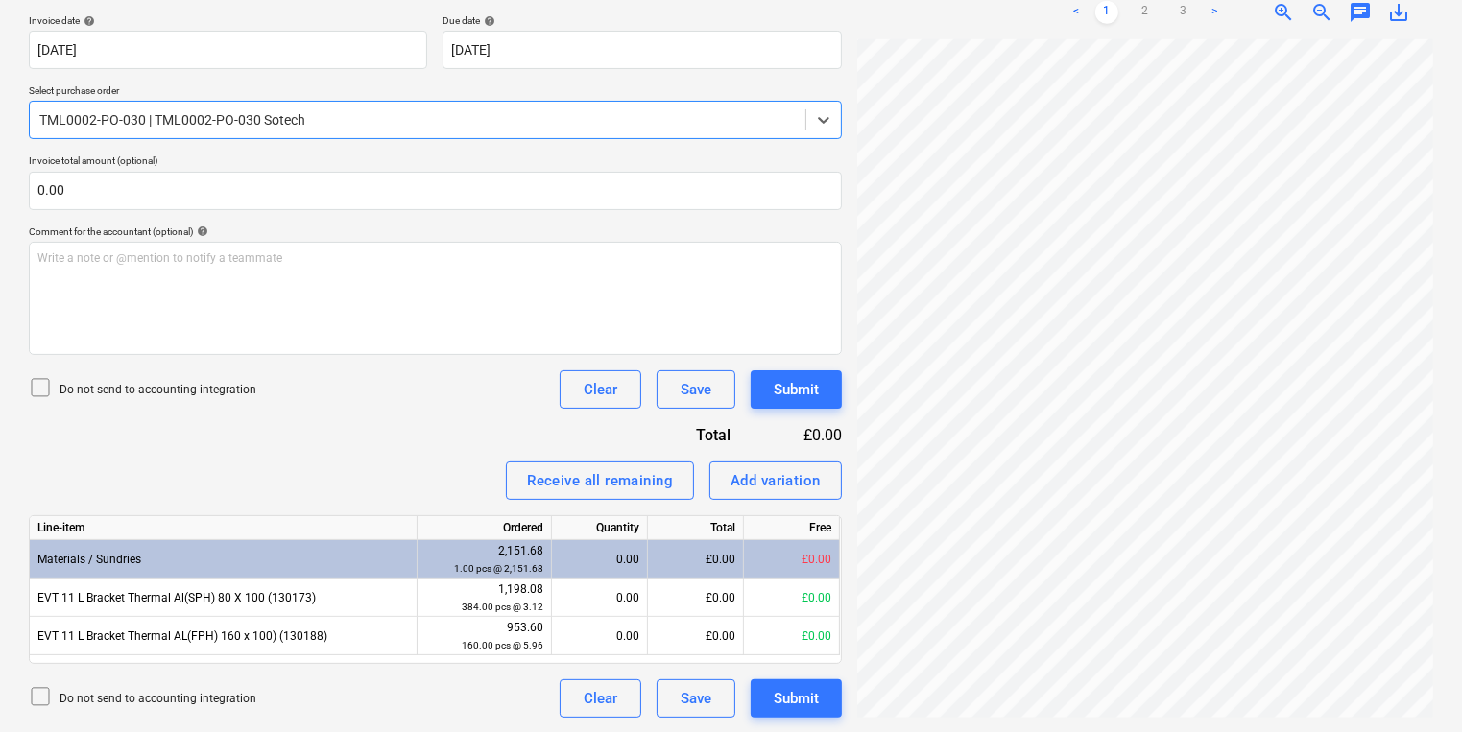
click at [353, 101] on div "TML0002-PO-030 | TML0002-PO-030 Sotech" at bounding box center [435, 120] width 813 height 38
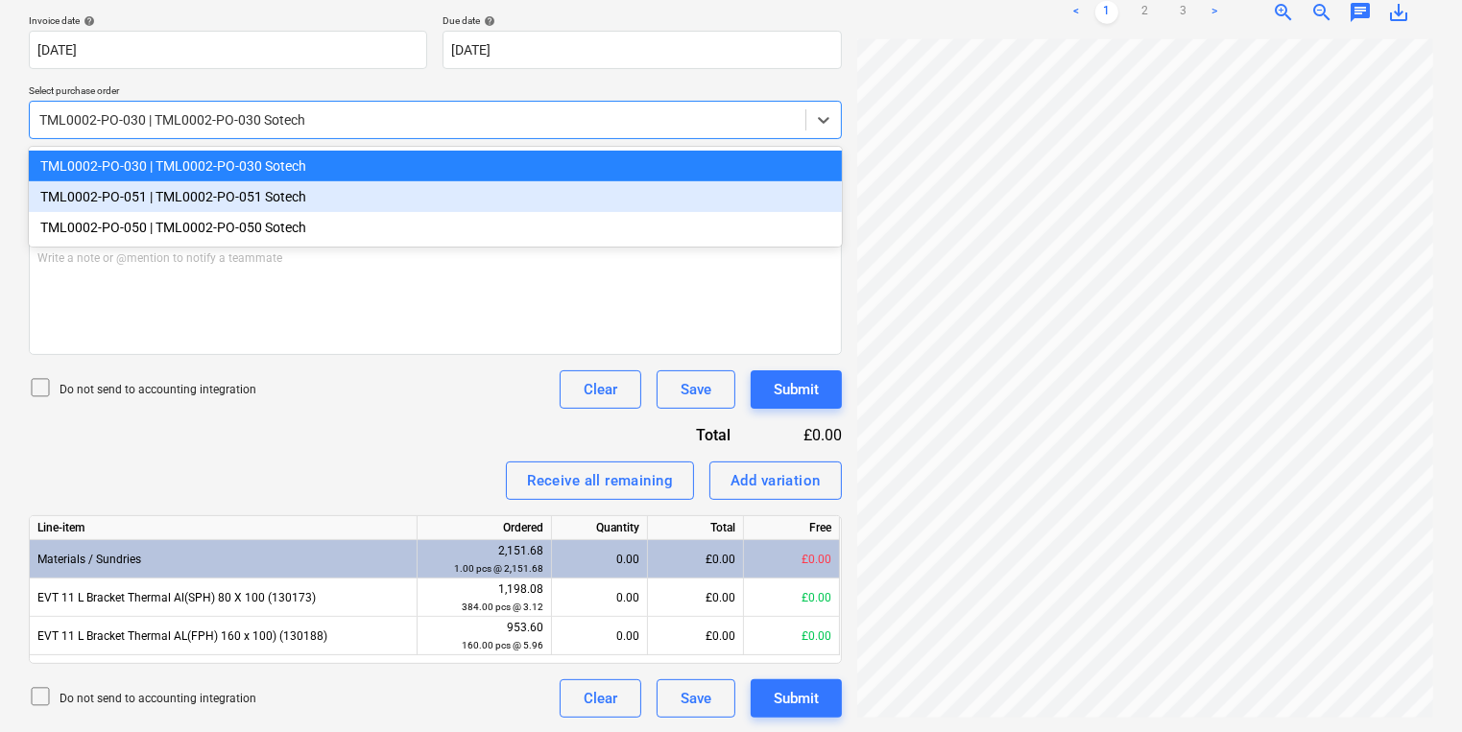
click at [373, 204] on div "TML0002-PO-051 | TML0002-PO-051 Sotech" at bounding box center [435, 196] width 813 height 31
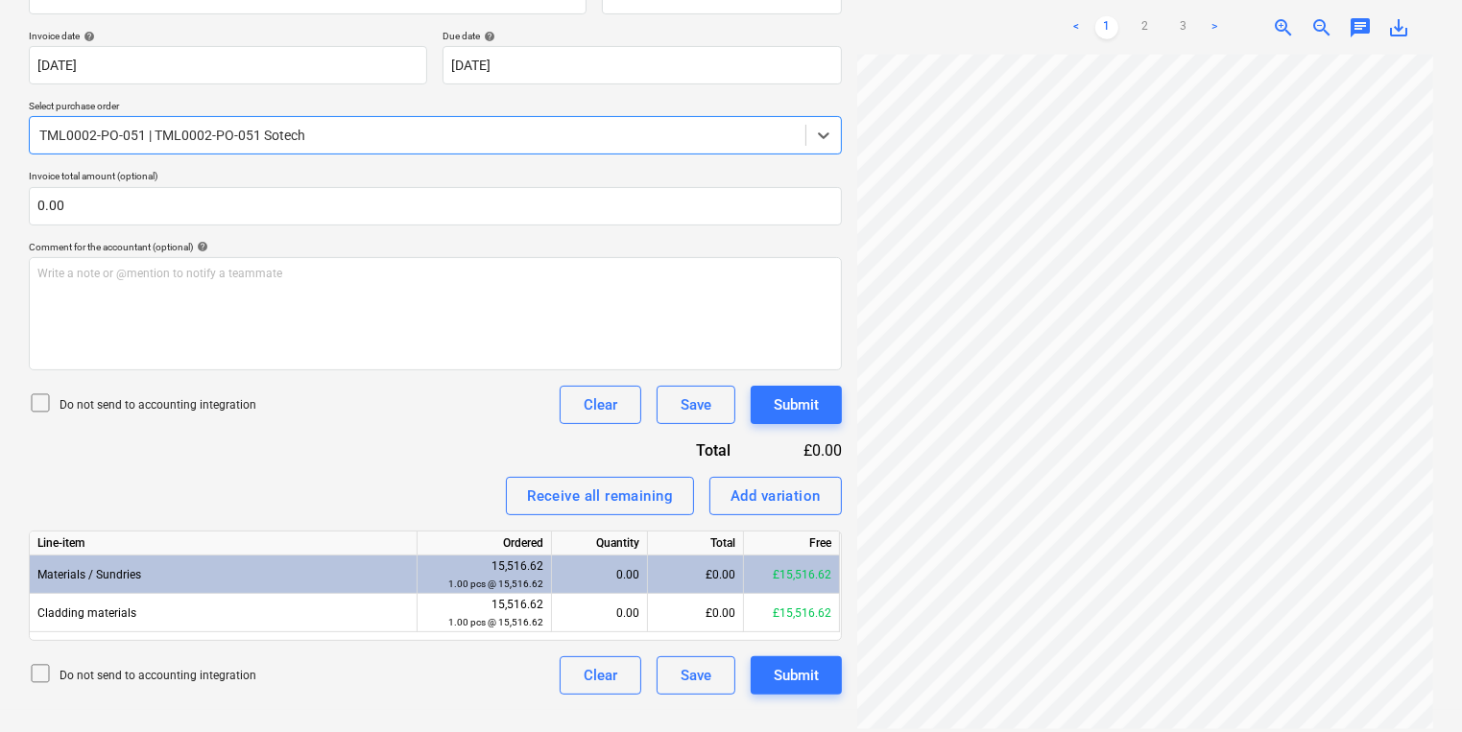
scroll to position [749, 0]
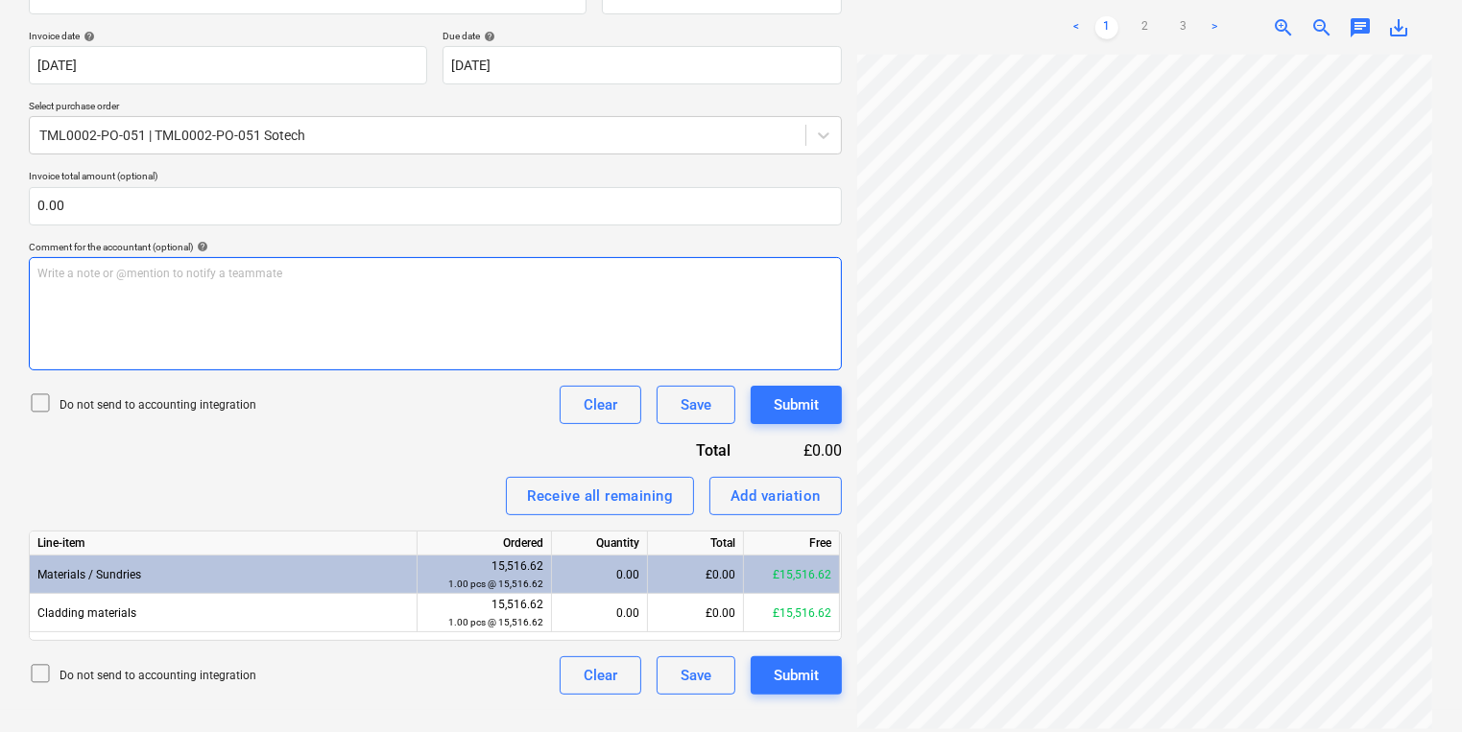
click at [772, 366] on div "Create new document Select company SOTECH LIMITED Add new company Select docume…" at bounding box center [731, 229] width 1420 height 945
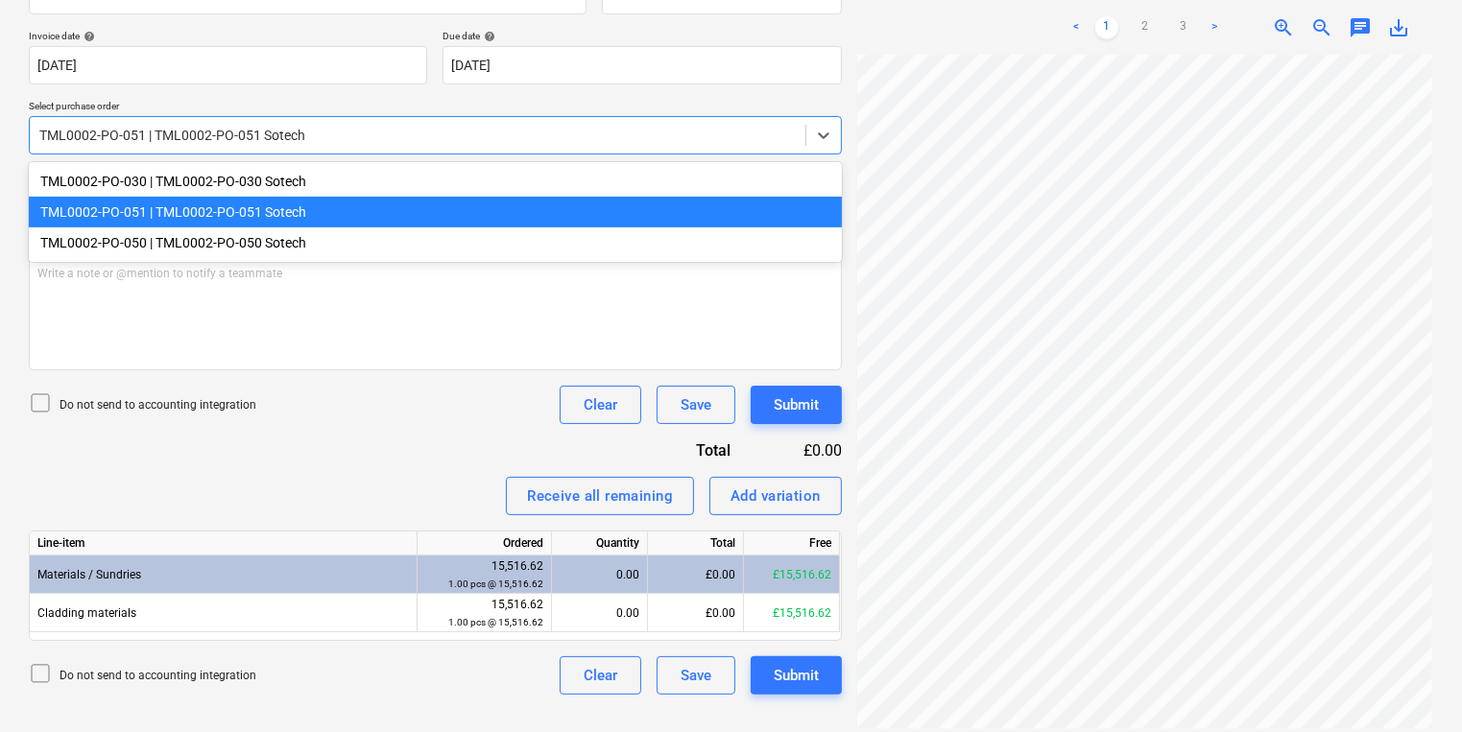
click at [530, 141] on div at bounding box center [417, 135] width 756 height 19
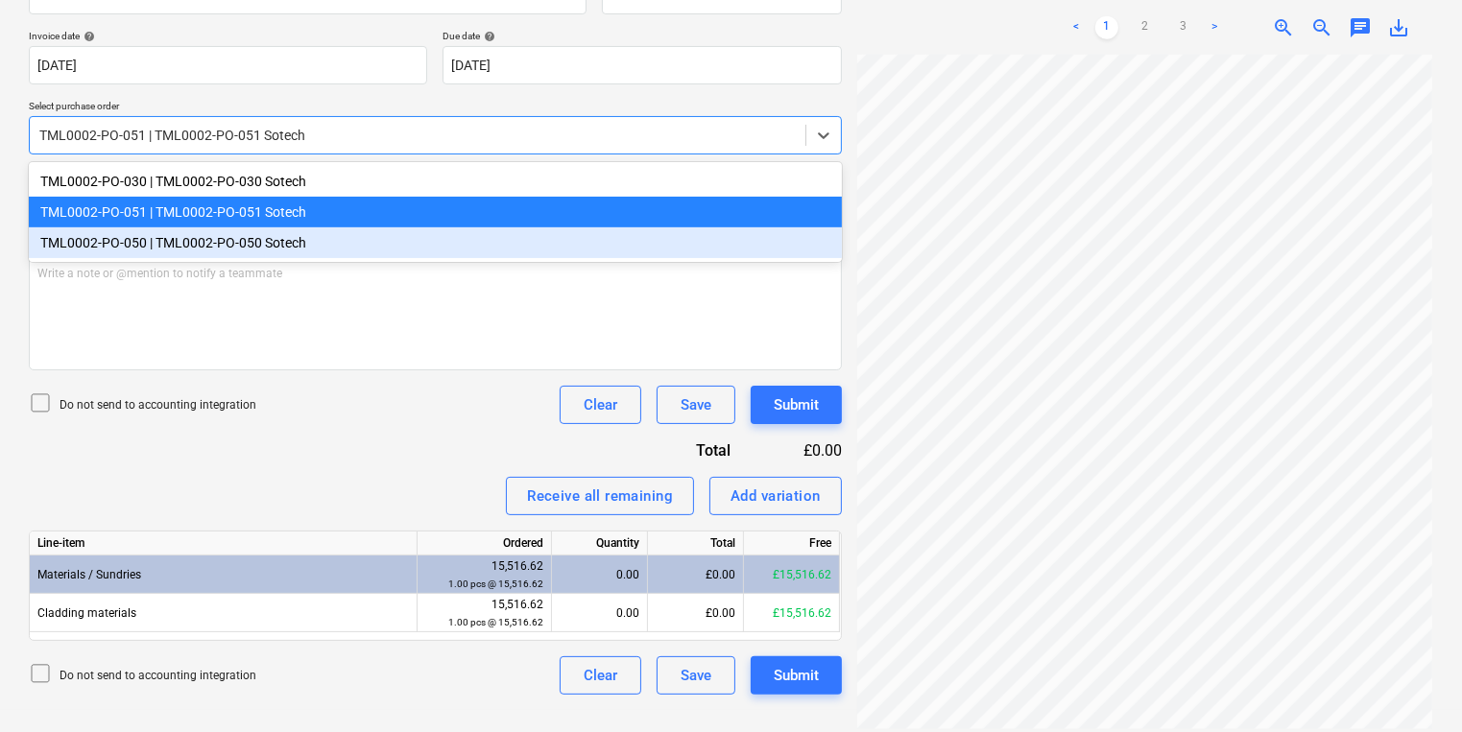
click at [525, 261] on div "TML0002-PO-030 | TML0002-PO-030 Sotech TML0002-PO-051 | TML0002-PO-051 Sotech T…" at bounding box center [435, 212] width 813 height 100
click at [524, 254] on div "TML0002-PO-050 | TML0002-PO-050 Sotech" at bounding box center [435, 242] width 813 height 31
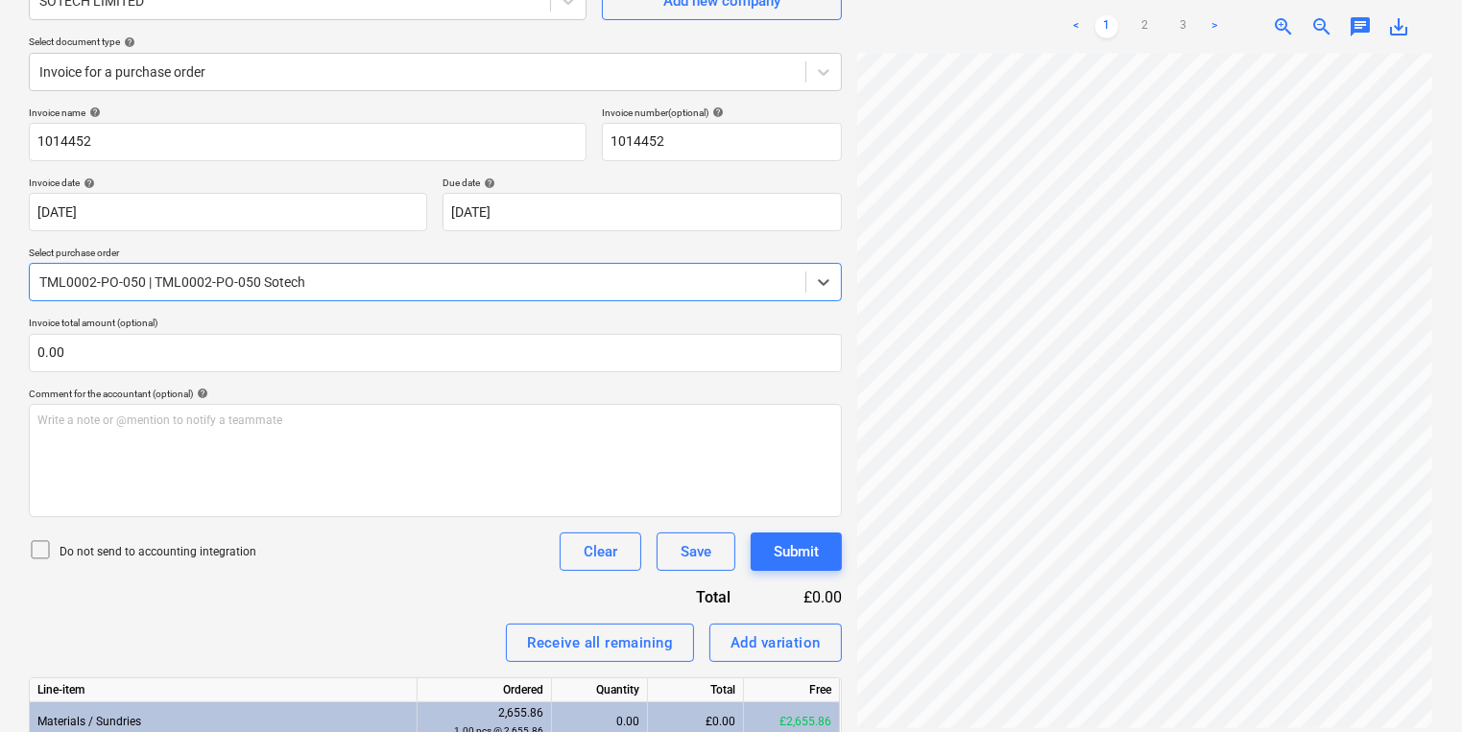
scroll to position [316, 0]
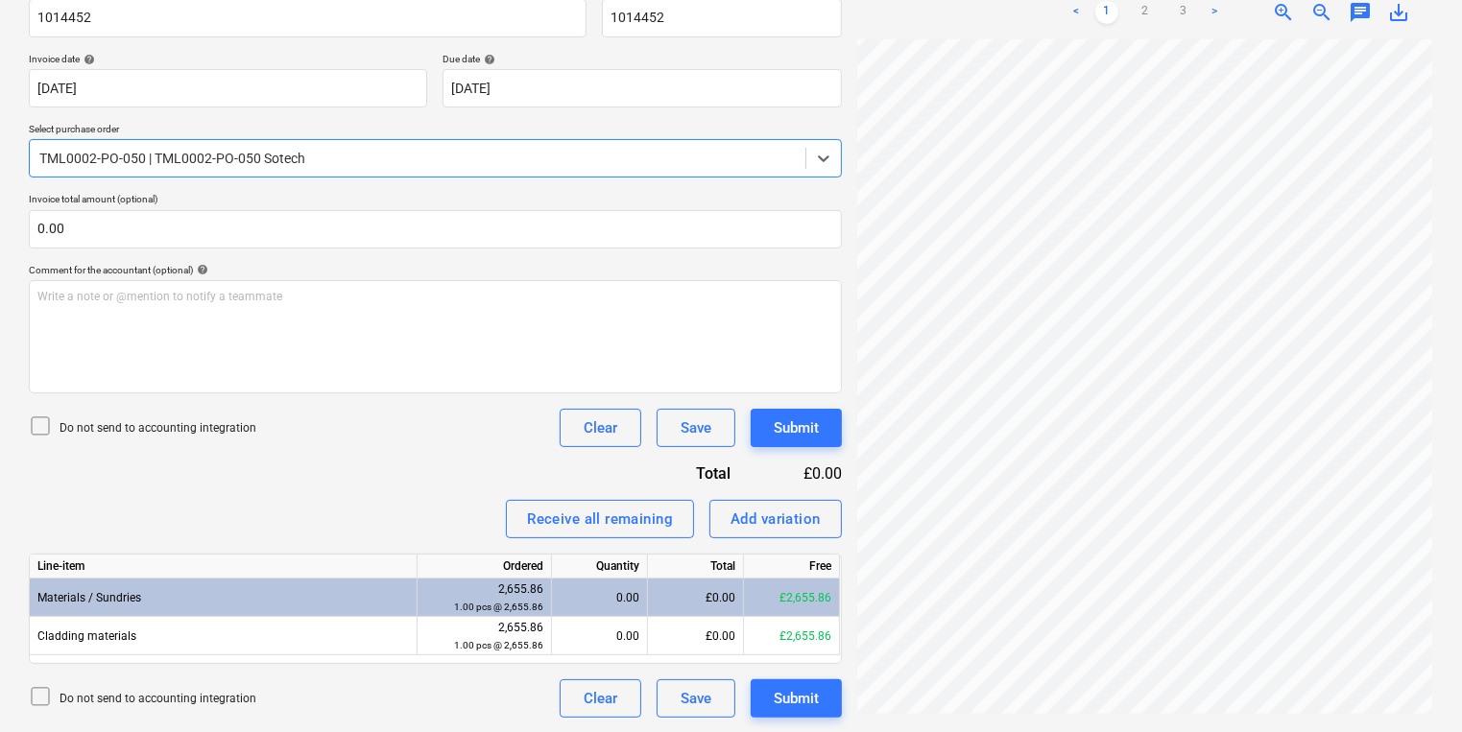
click at [652, 151] on div at bounding box center [417, 158] width 756 height 19
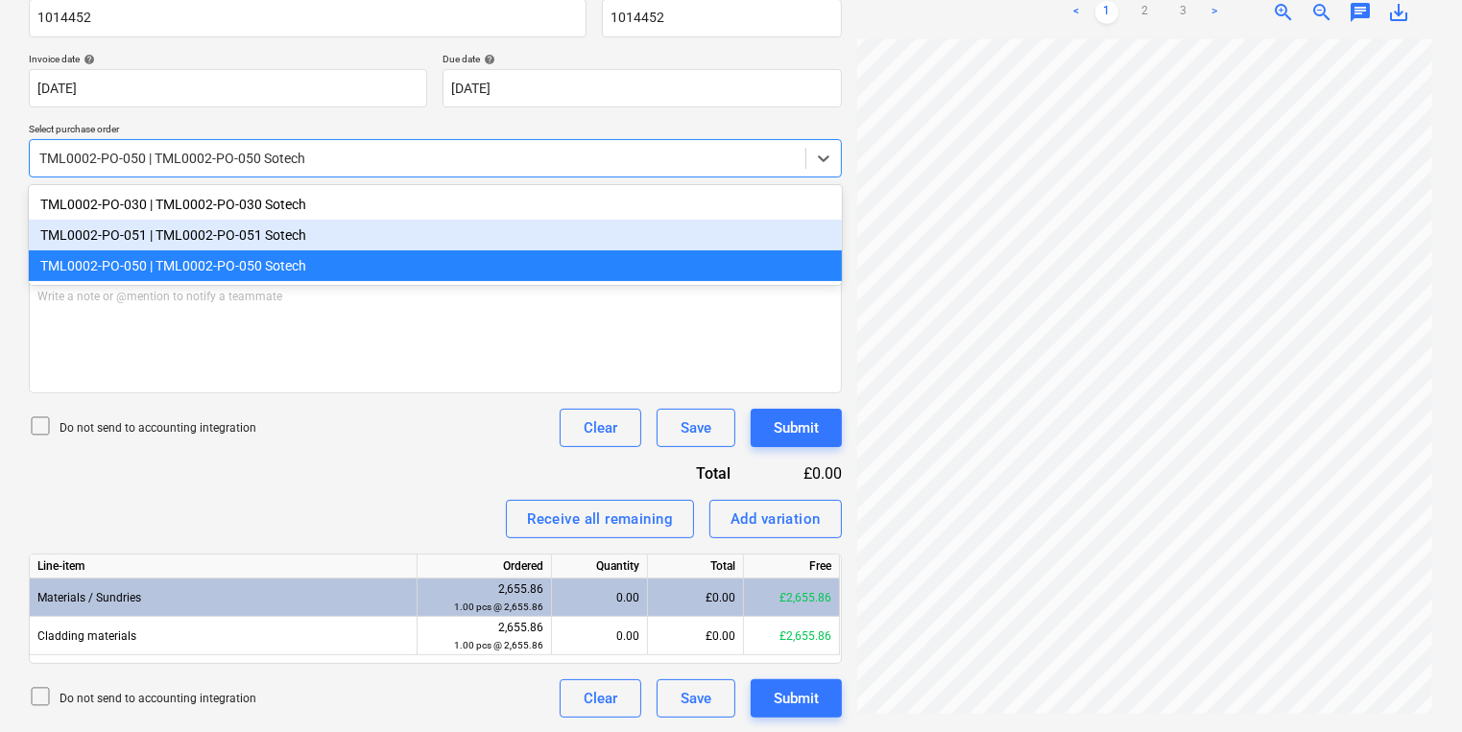
click at [626, 226] on div "TML0002-PO-051 | TML0002-PO-051 Sotech" at bounding box center [435, 235] width 813 height 31
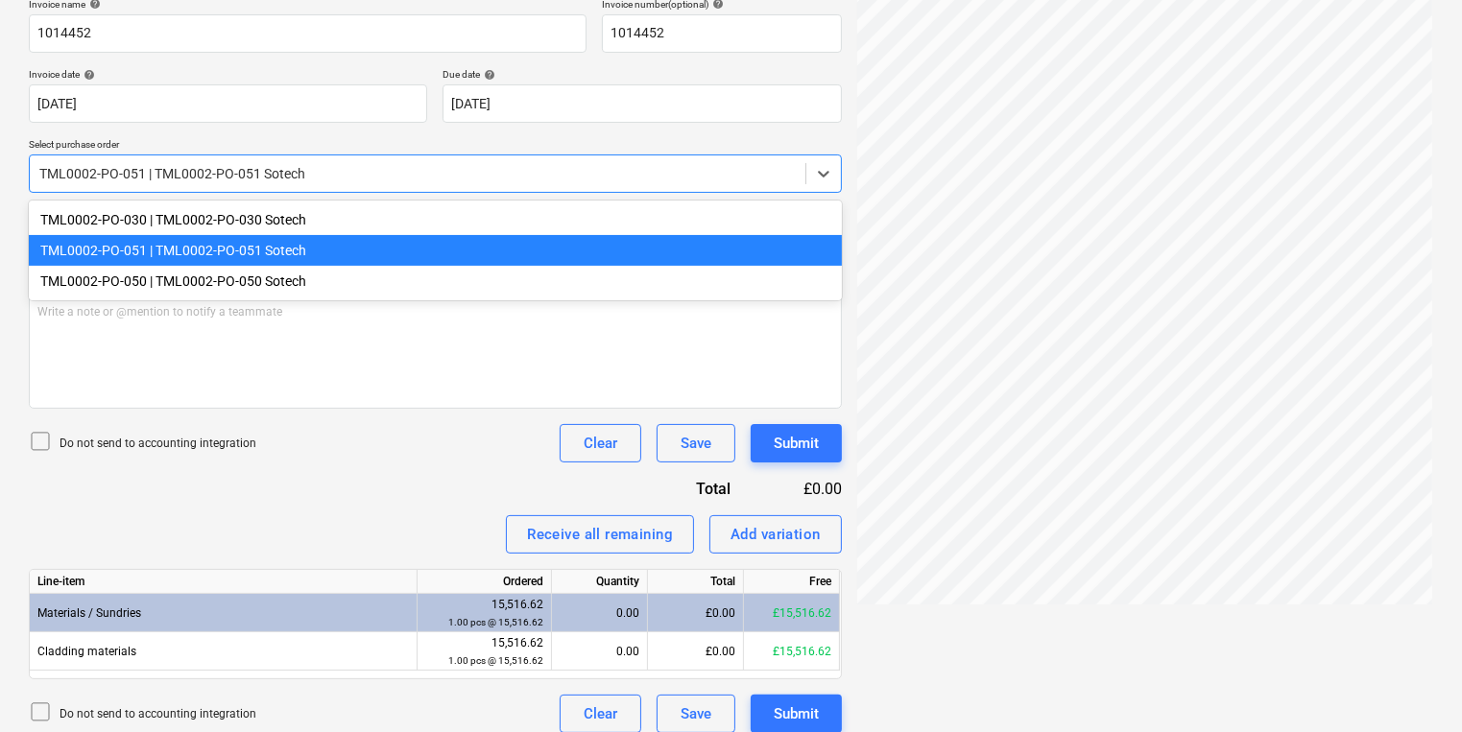
click at [621, 155] on div "TML0002-PO-051 | TML0002-PO-051 Sotech" at bounding box center [435, 174] width 813 height 38
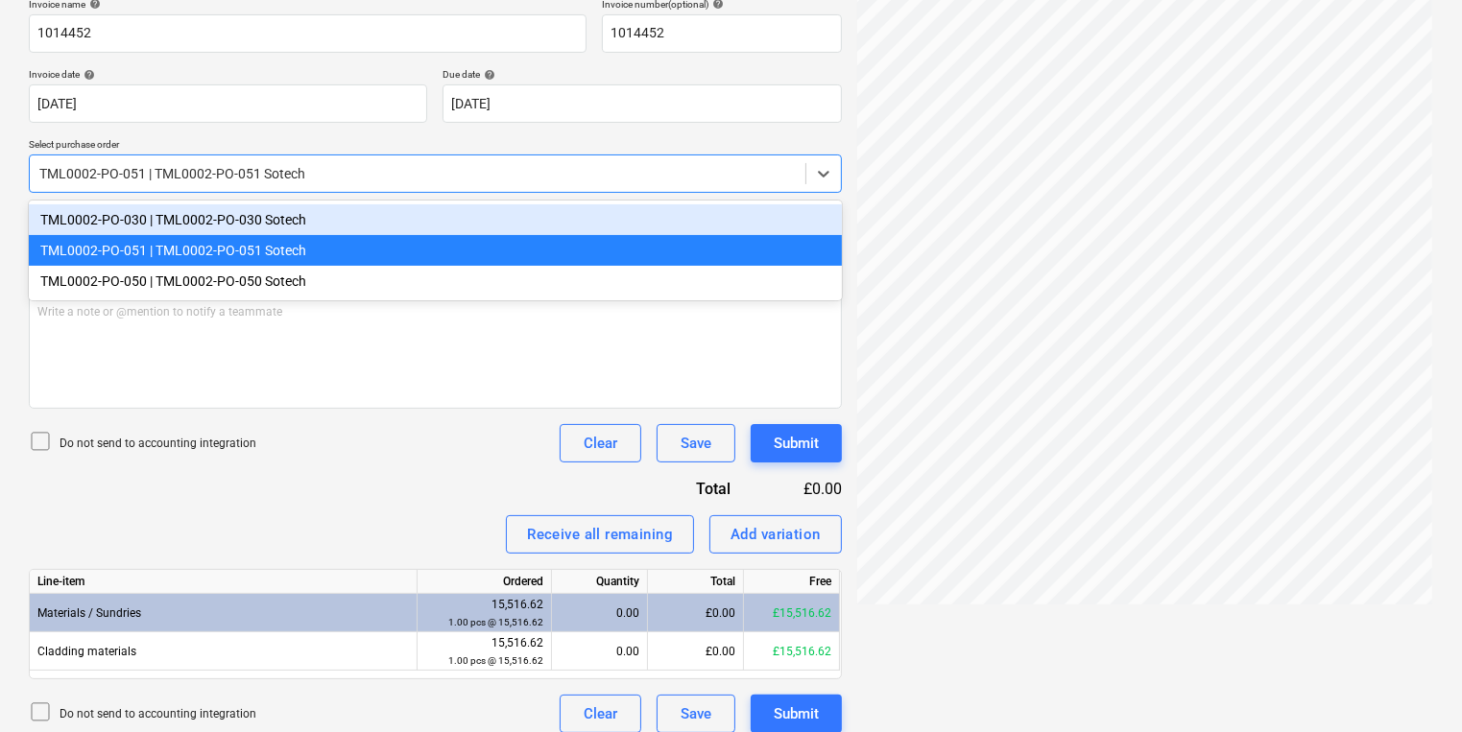
click at [608, 224] on div "TML0002-PO-030 | TML0002-PO-030 Sotech" at bounding box center [435, 219] width 813 height 31
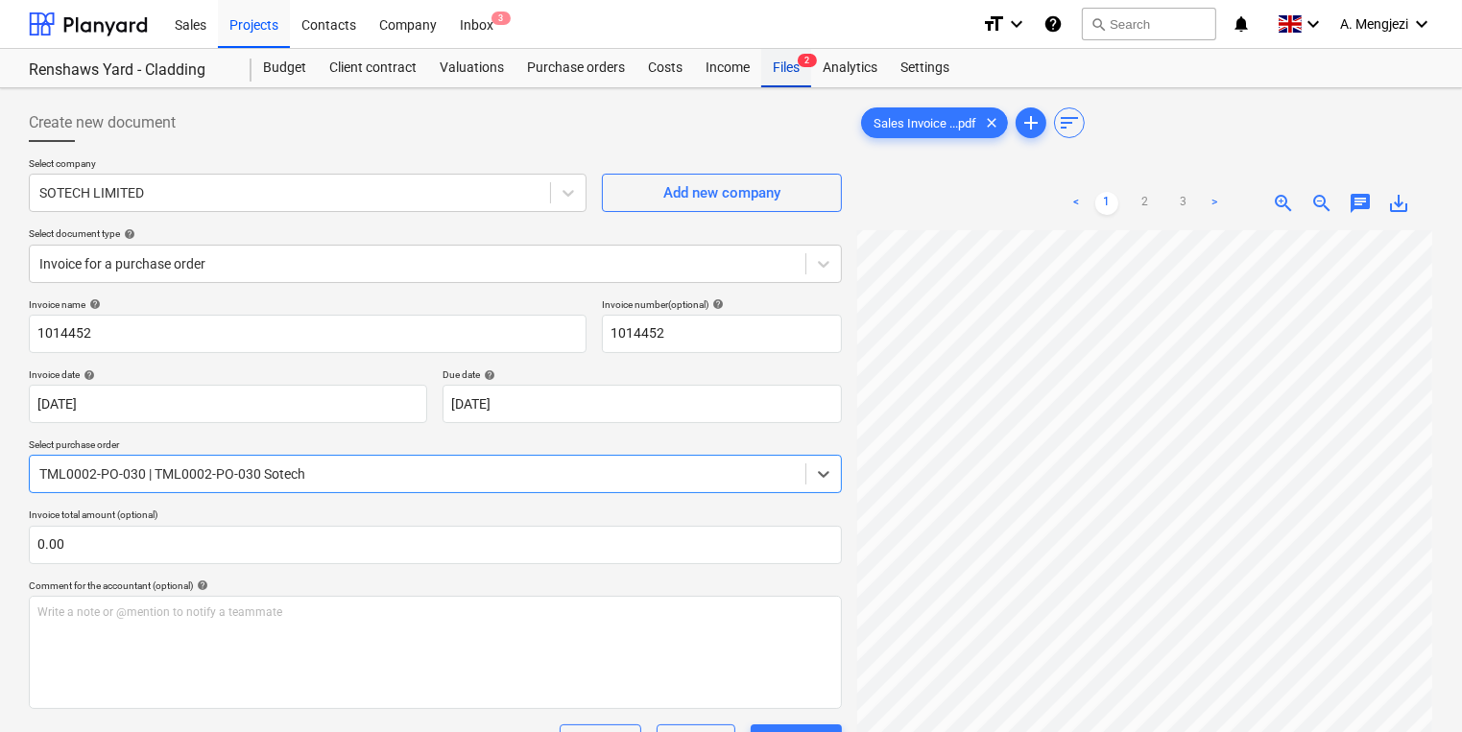
click at [792, 55] on div "Files 2" at bounding box center [786, 68] width 50 height 38
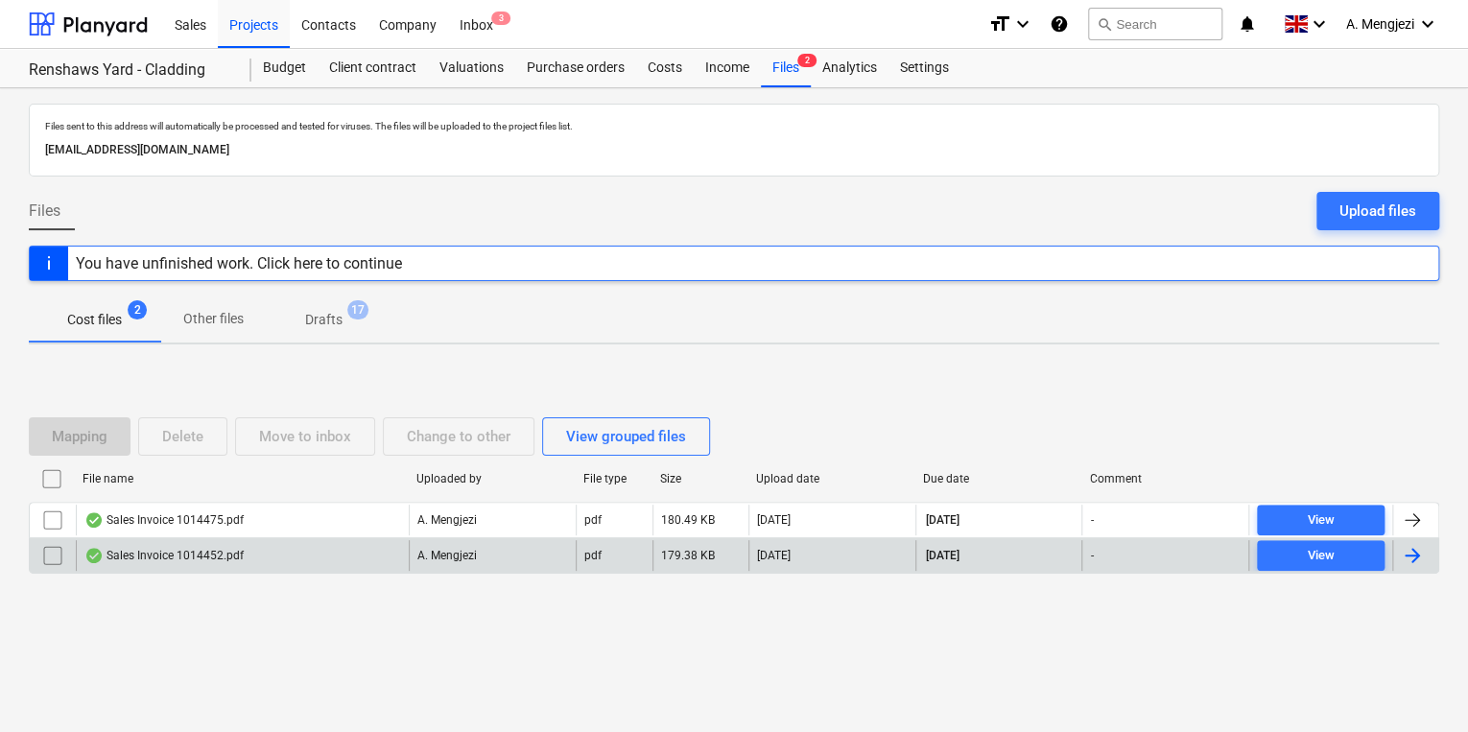
click at [319, 554] on div "Sales Invoice 1014452.pdf" at bounding box center [242, 555] width 333 height 31
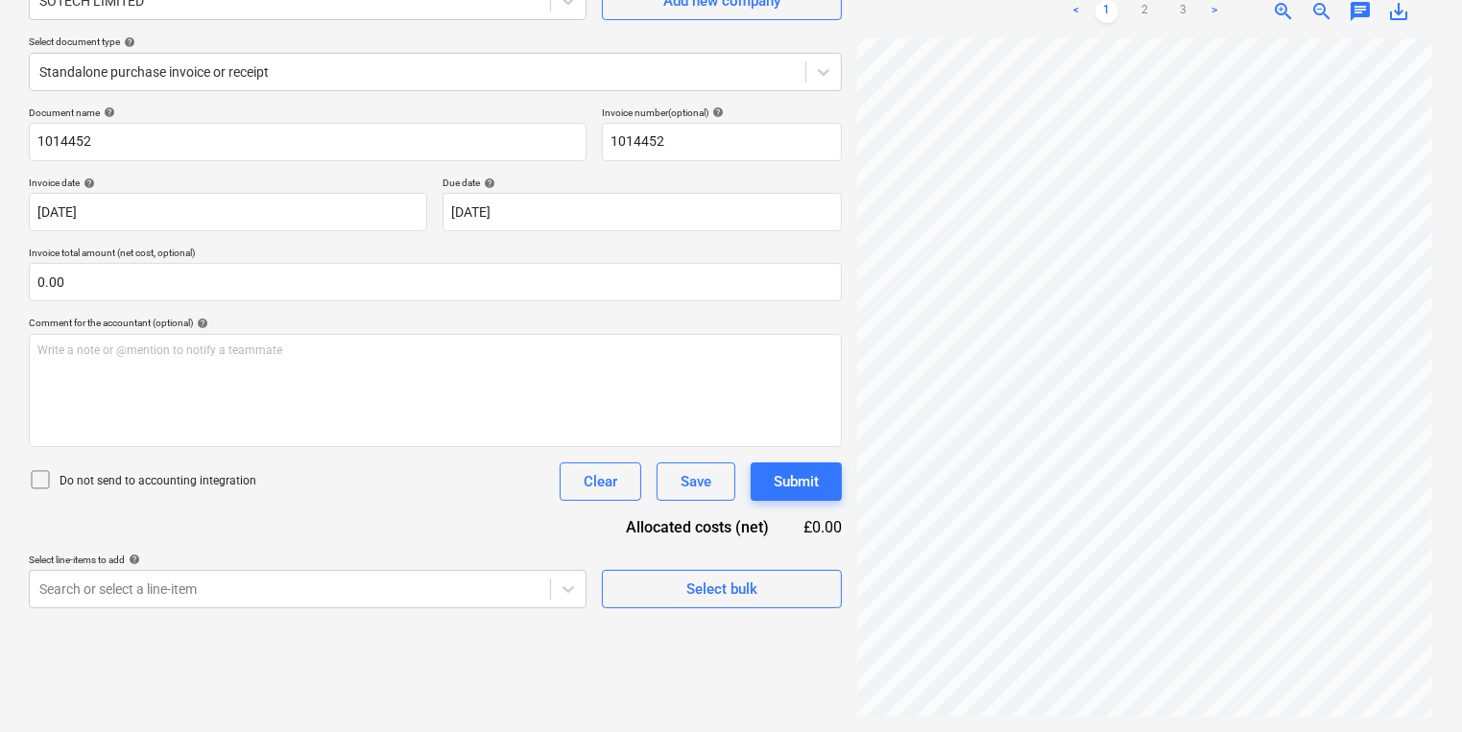
scroll to position [600, 434]
click at [523, 97] on div "Select company SOTECH LIMITED Add new company Select document type help Standal…" at bounding box center [435, 35] width 813 height 141
click at [522, 62] on div at bounding box center [417, 71] width 756 height 19
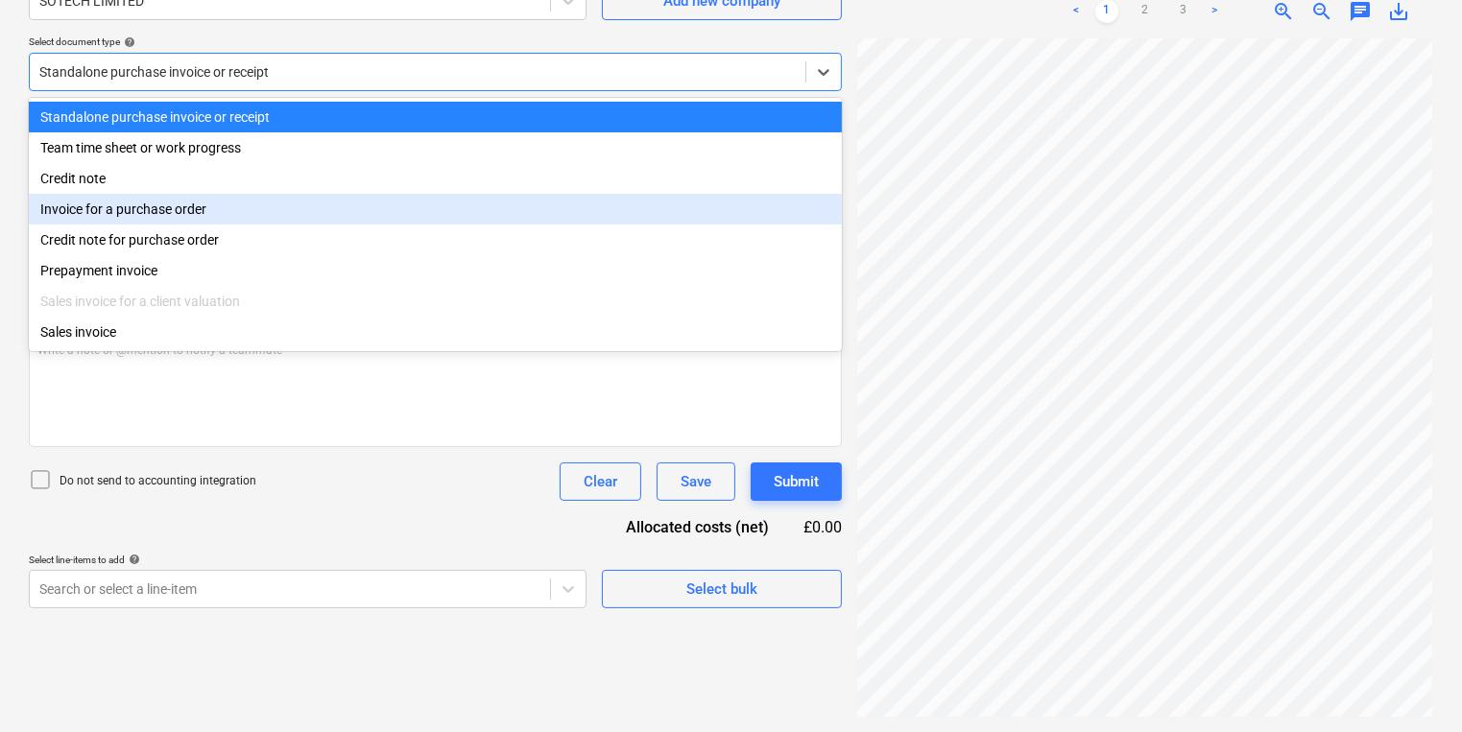
click at [449, 207] on div "Invoice for a purchase order" at bounding box center [435, 209] width 813 height 31
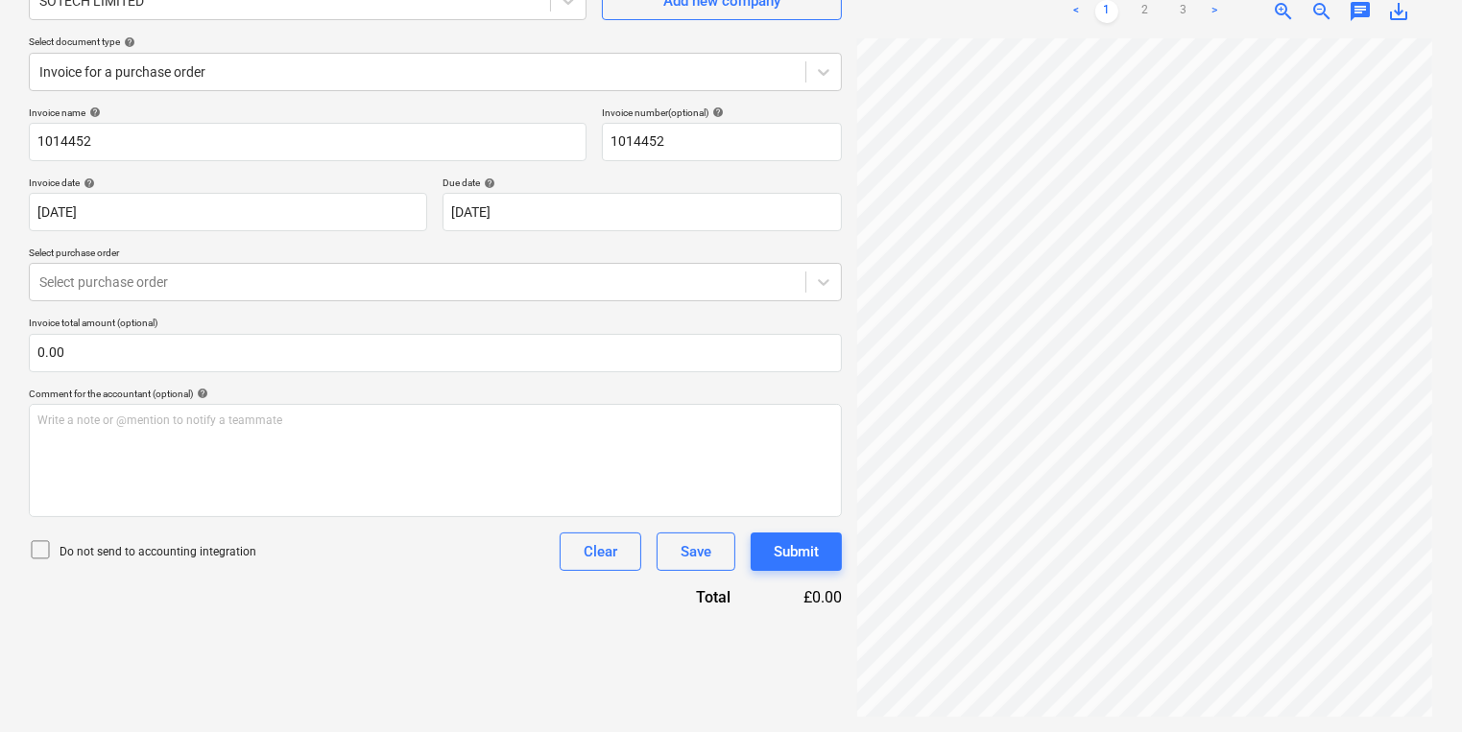
click at [442, 253] on p "Select purchase order" at bounding box center [435, 255] width 813 height 16
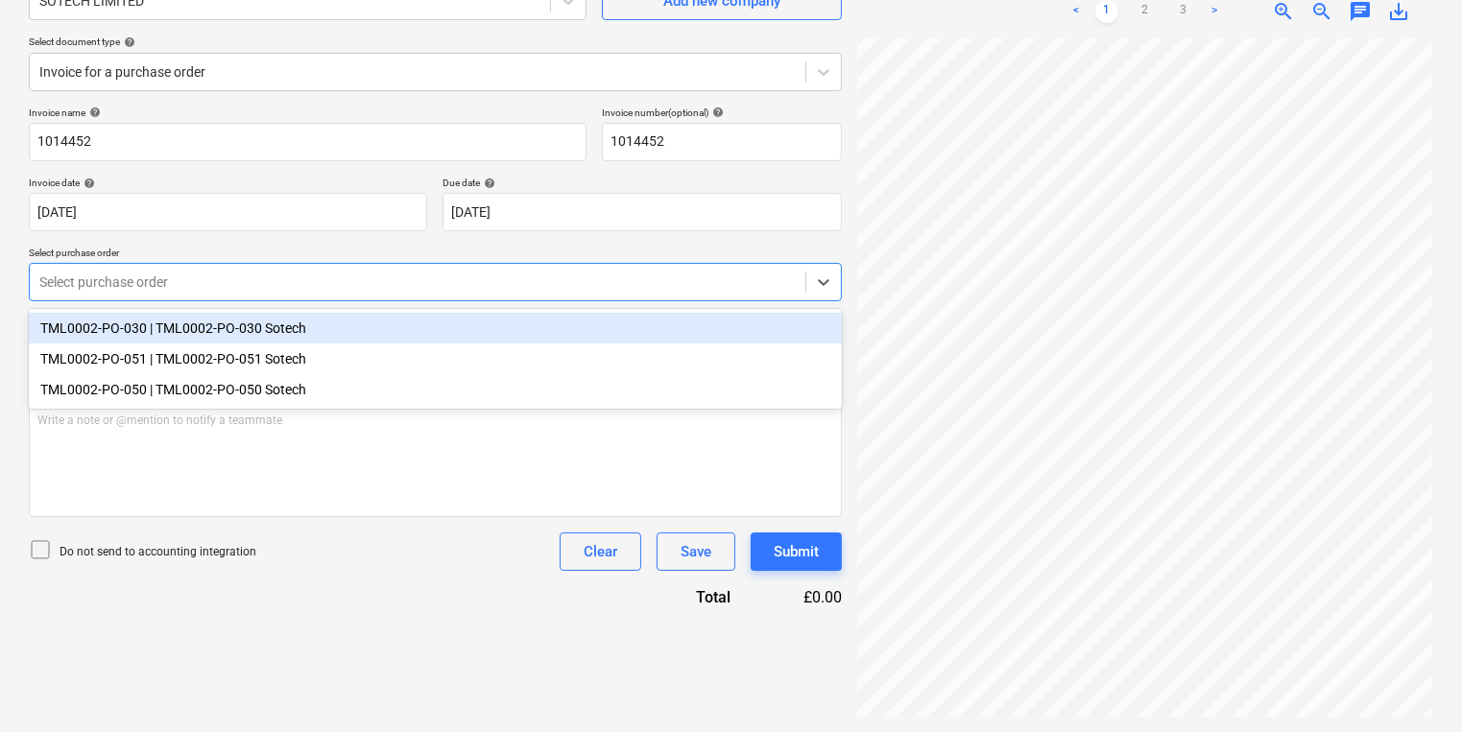
click at [437, 282] on div at bounding box center [417, 282] width 756 height 19
click at [418, 341] on div "TML0002-PO-030 | TML0002-PO-030 Sotech" at bounding box center [435, 328] width 813 height 31
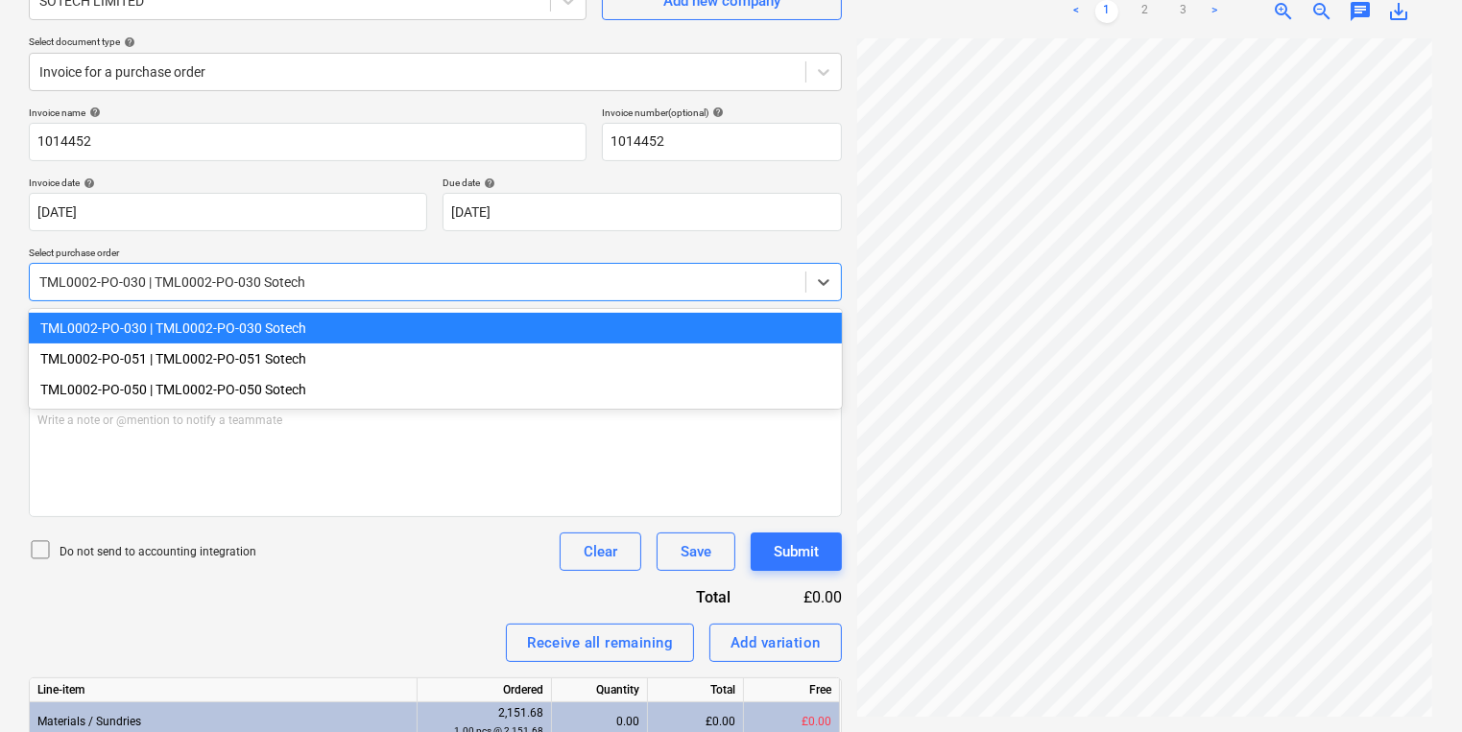
click at [411, 292] on div at bounding box center [417, 282] width 756 height 19
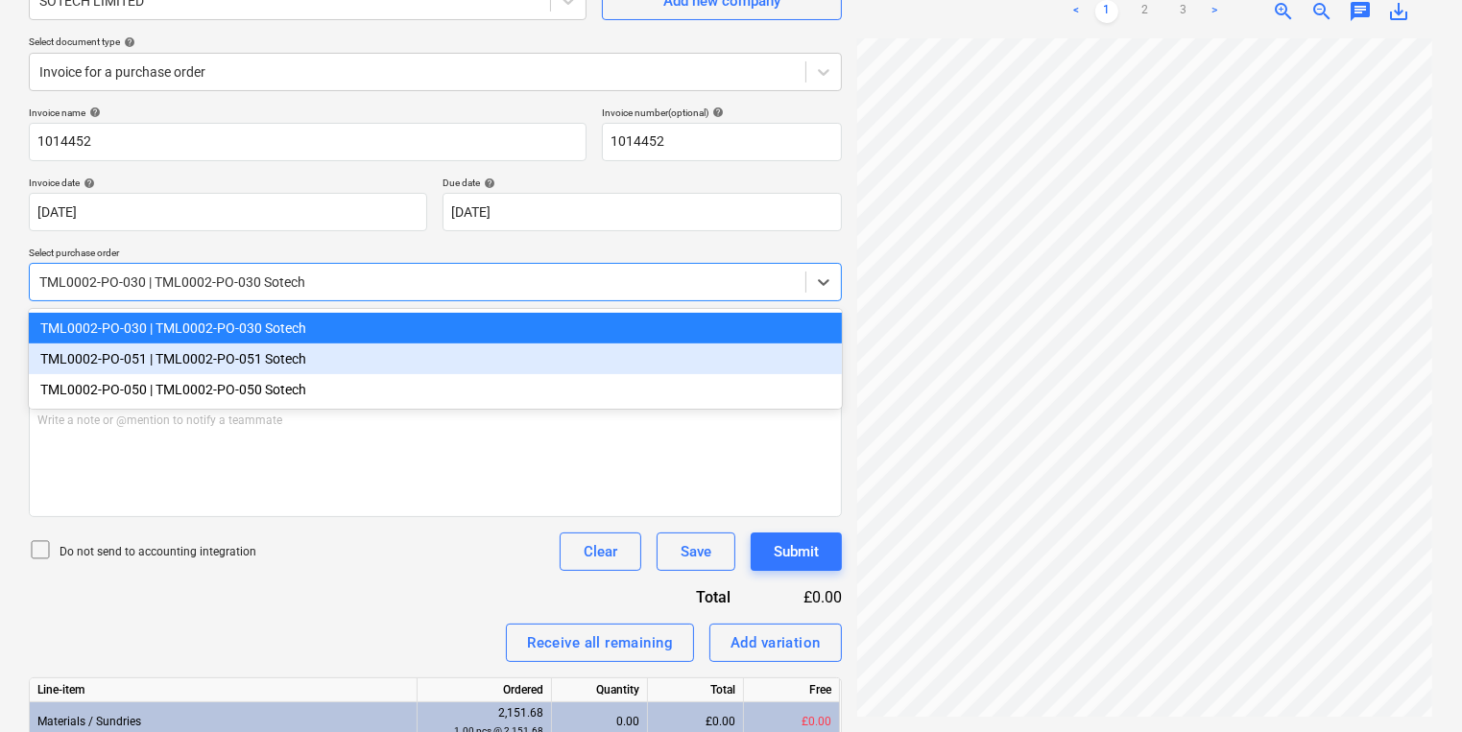
click at [408, 357] on div "TML0002-PO-051 | TML0002-PO-051 Sotech" at bounding box center [435, 359] width 813 height 31
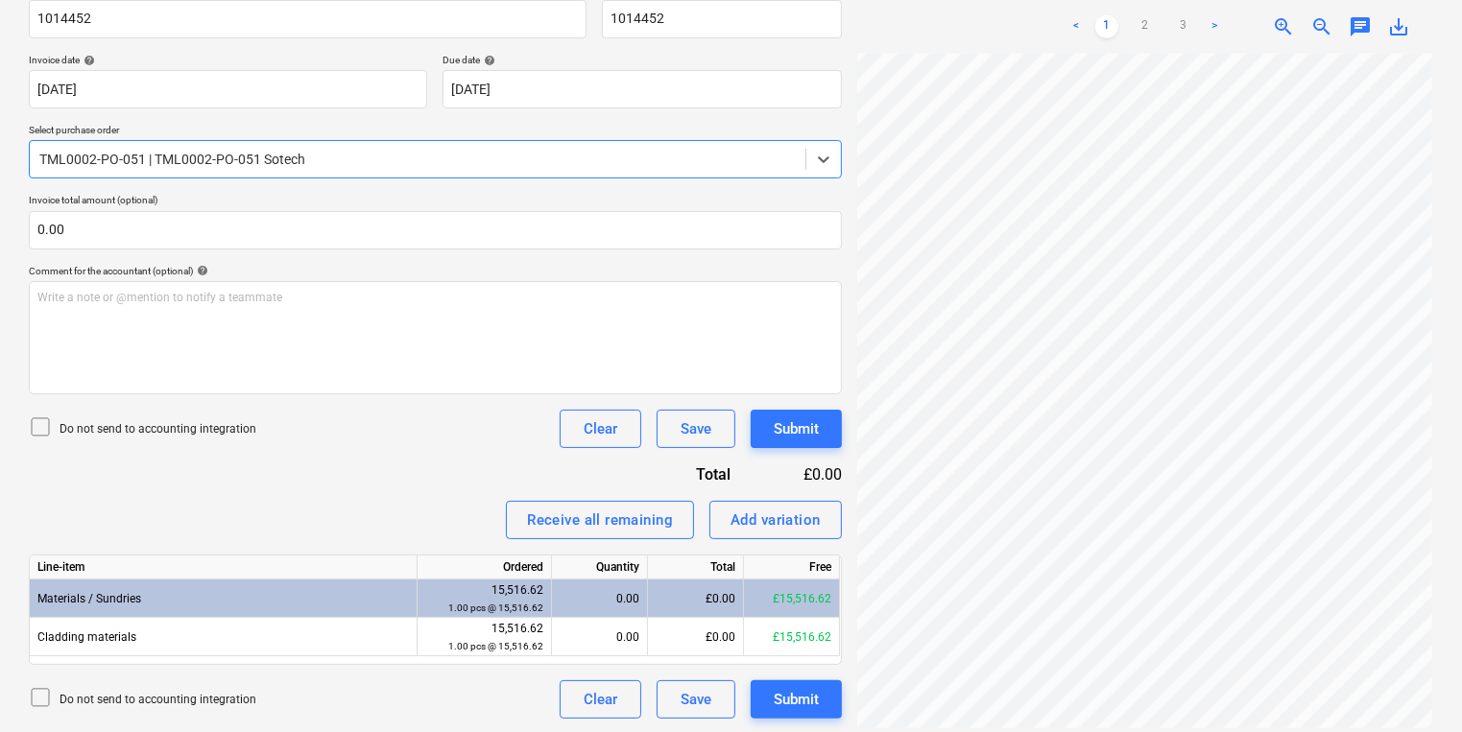
scroll to position [316, 0]
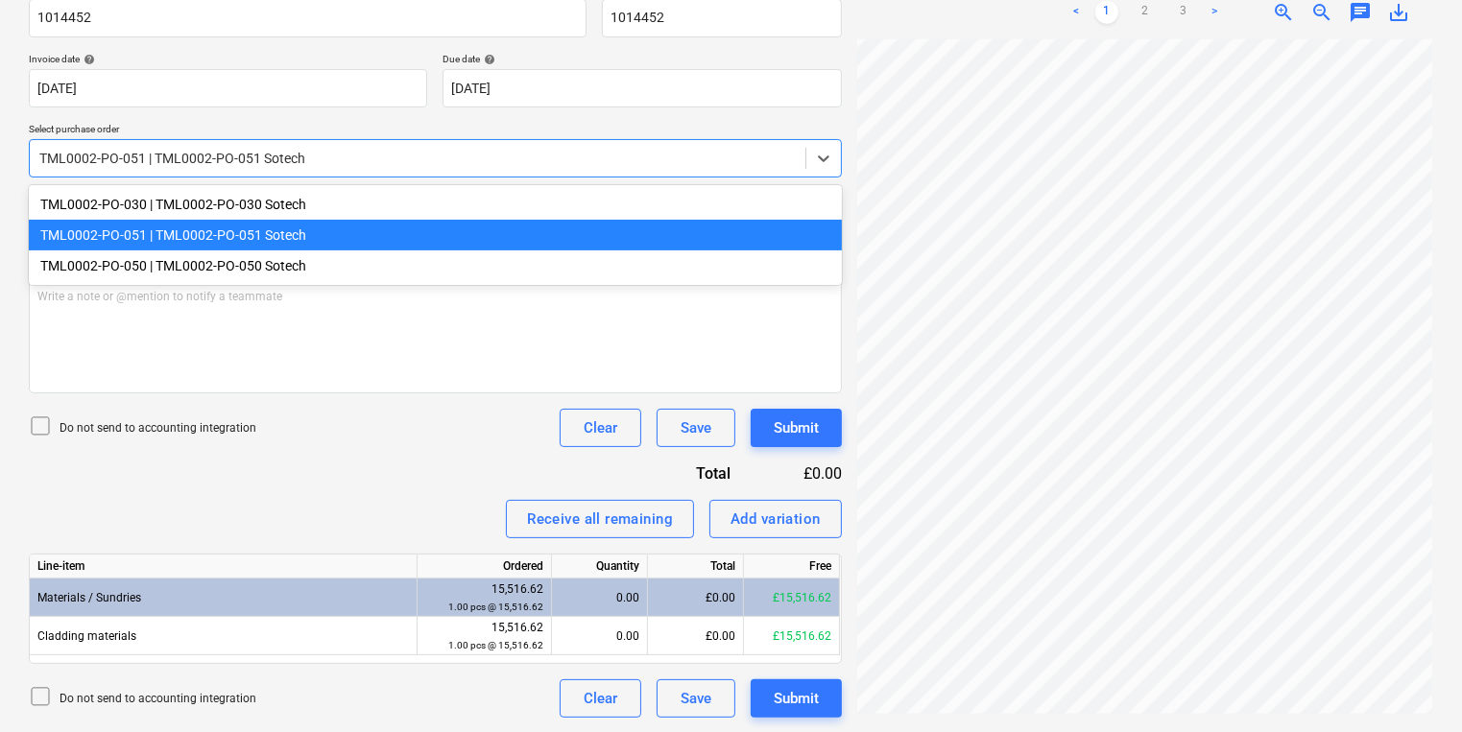
click at [752, 156] on div at bounding box center [417, 158] width 756 height 19
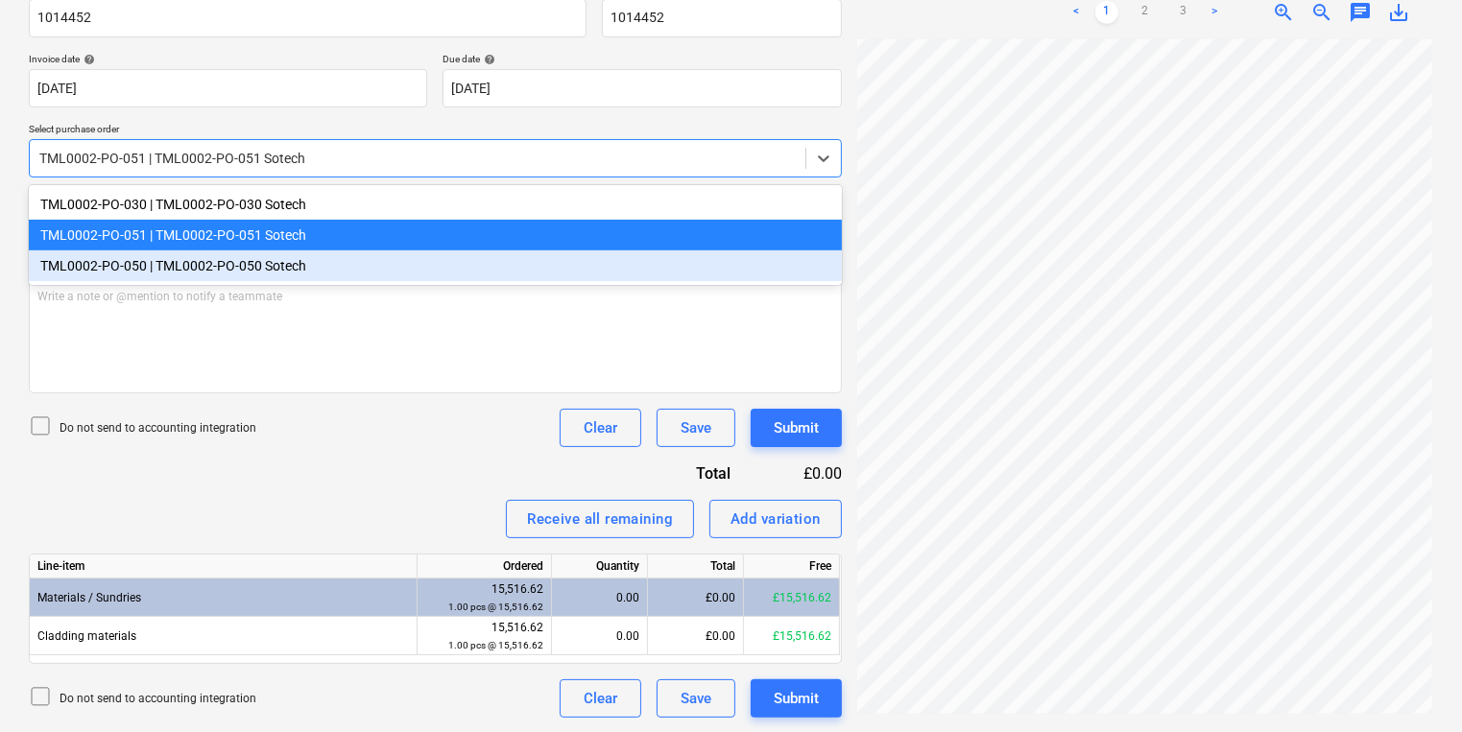
click at [699, 275] on div "TML0002-PO-050 | TML0002-PO-050 Sotech" at bounding box center [435, 266] width 813 height 31
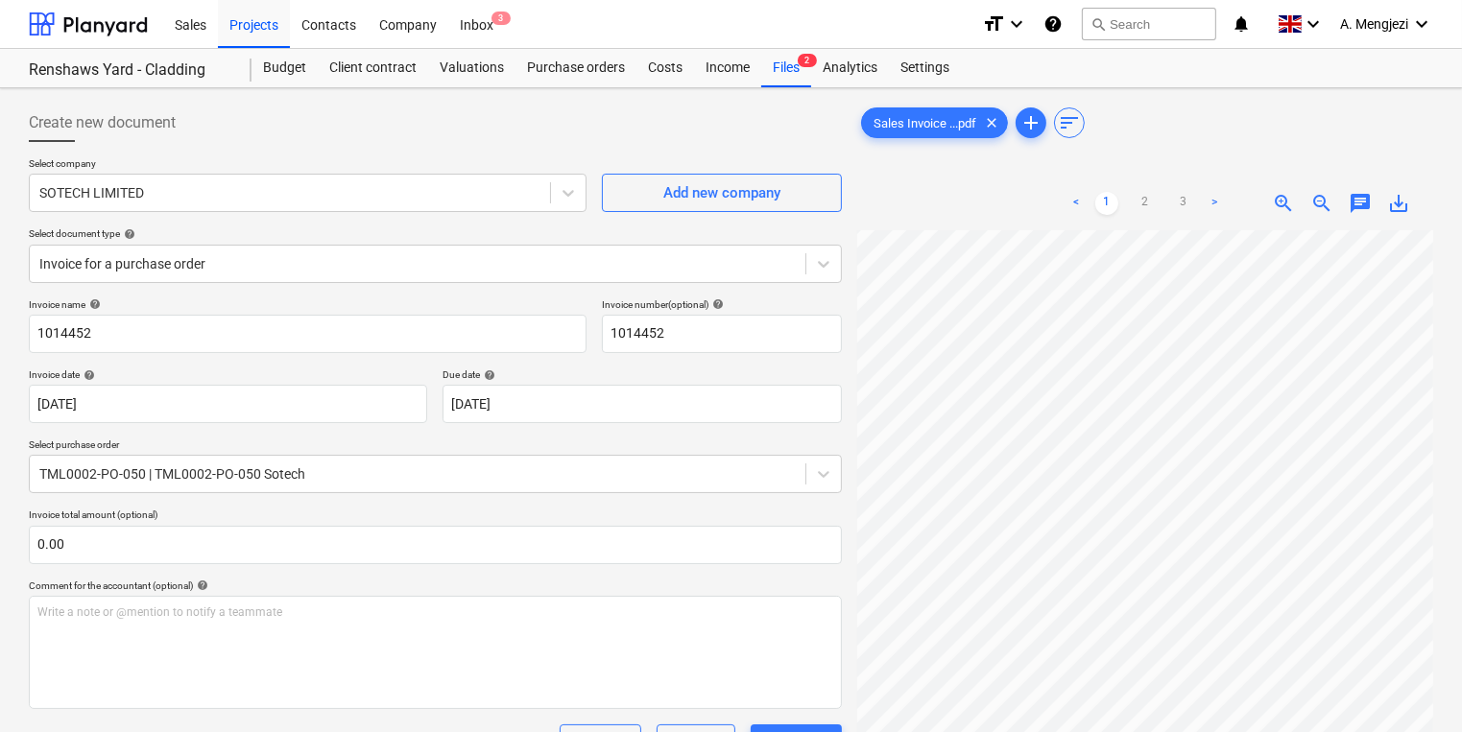
scroll to position [256, 122]
click at [1461, 580] on html "Sales Projects Contacts Company Inbox 3 format_size keyboard_arrow_down help se…" at bounding box center [731, 366] width 1462 height 732
click at [1144, 201] on link "2" at bounding box center [1145, 203] width 23 height 23
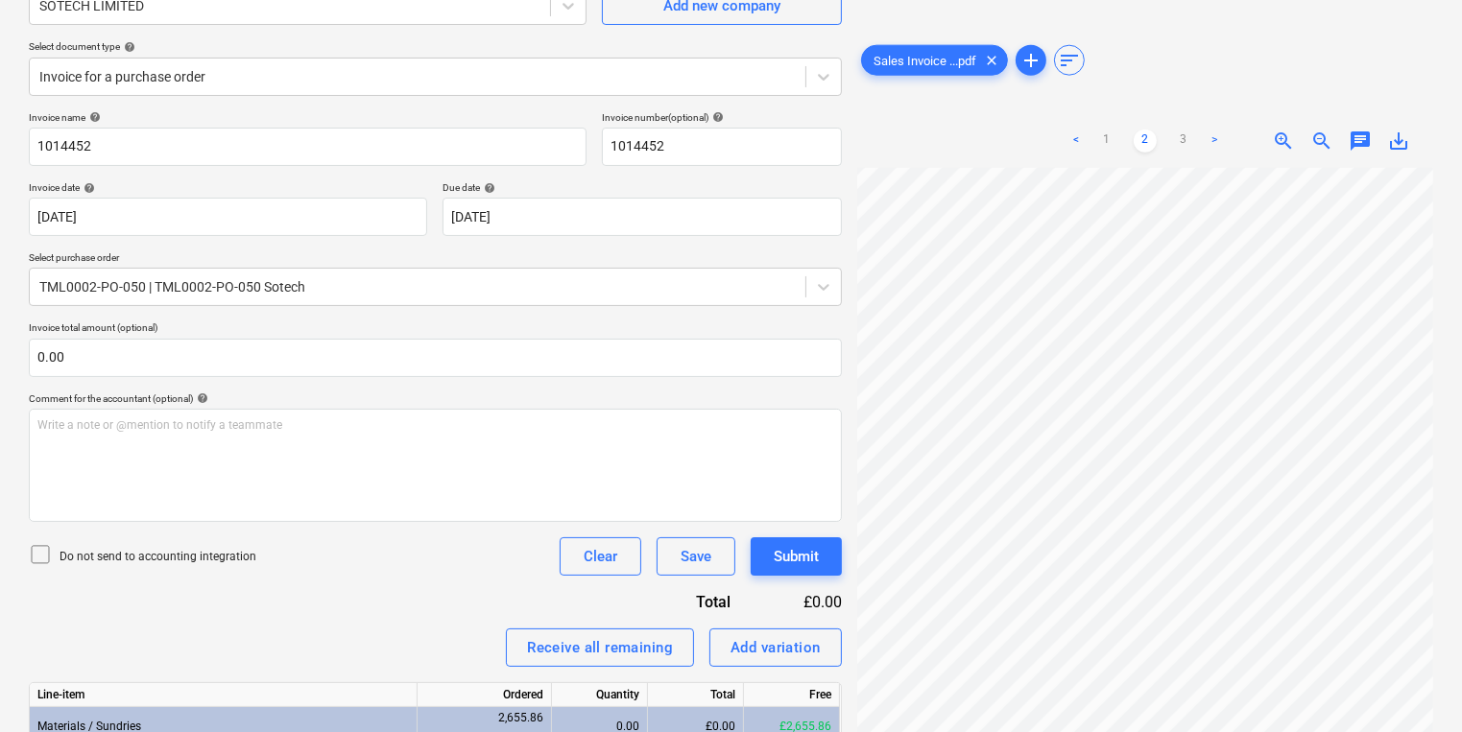
scroll to position [316, 0]
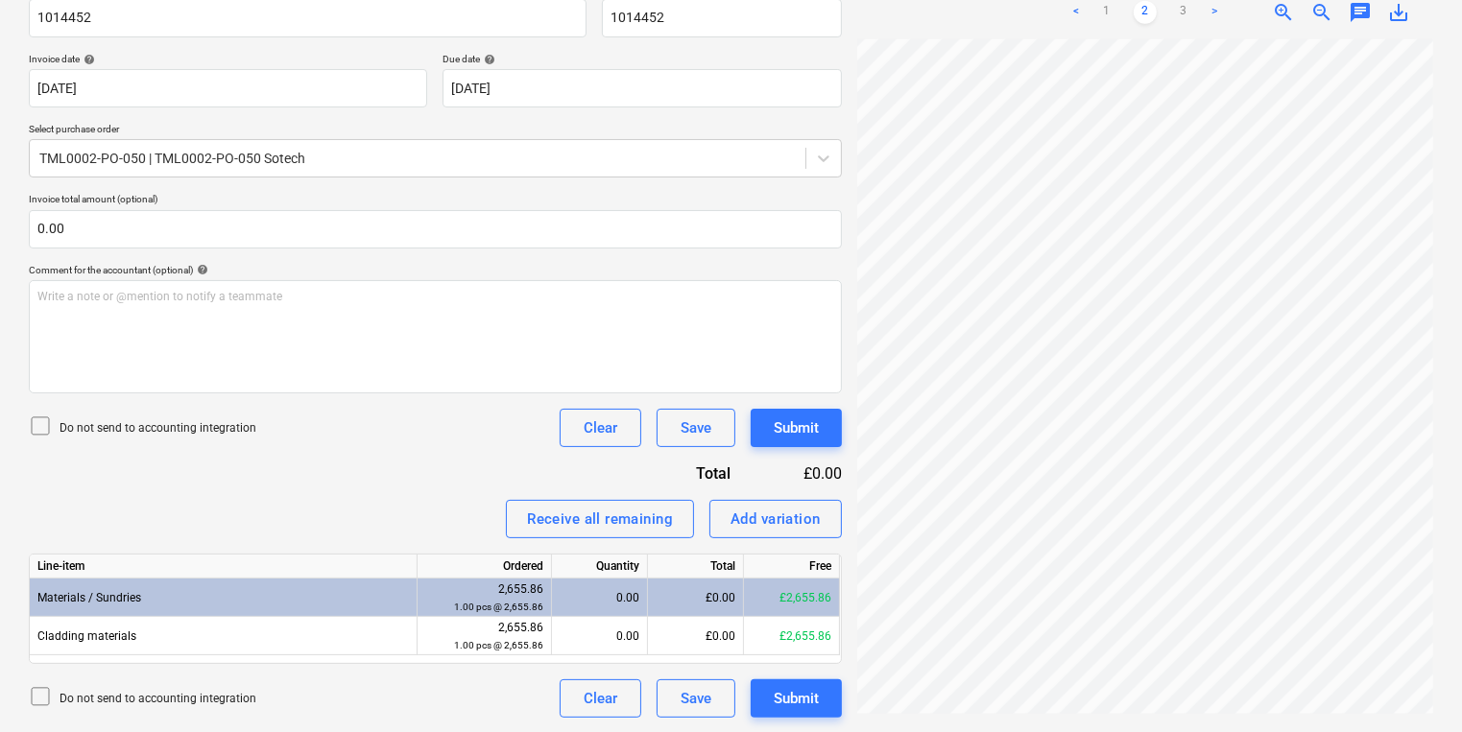
click at [1096, 706] on div at bounding box center [1145, 378] width 576 height 679
click at [1351, 697] on div at bounding box center [1145, 378] width 576 height 679
drag, startPoint x: 1222, startPoint y: 711, endPoint x: 1238, endPoint y: 710, distance: 16.3
click at [1238, 710] on div "Sales Invoice ...pdf clear add sort < 1 2 3 > zoom_in zoom_out chat 0 save_alt" at bounding box center [1144, 252] width 591 height 945
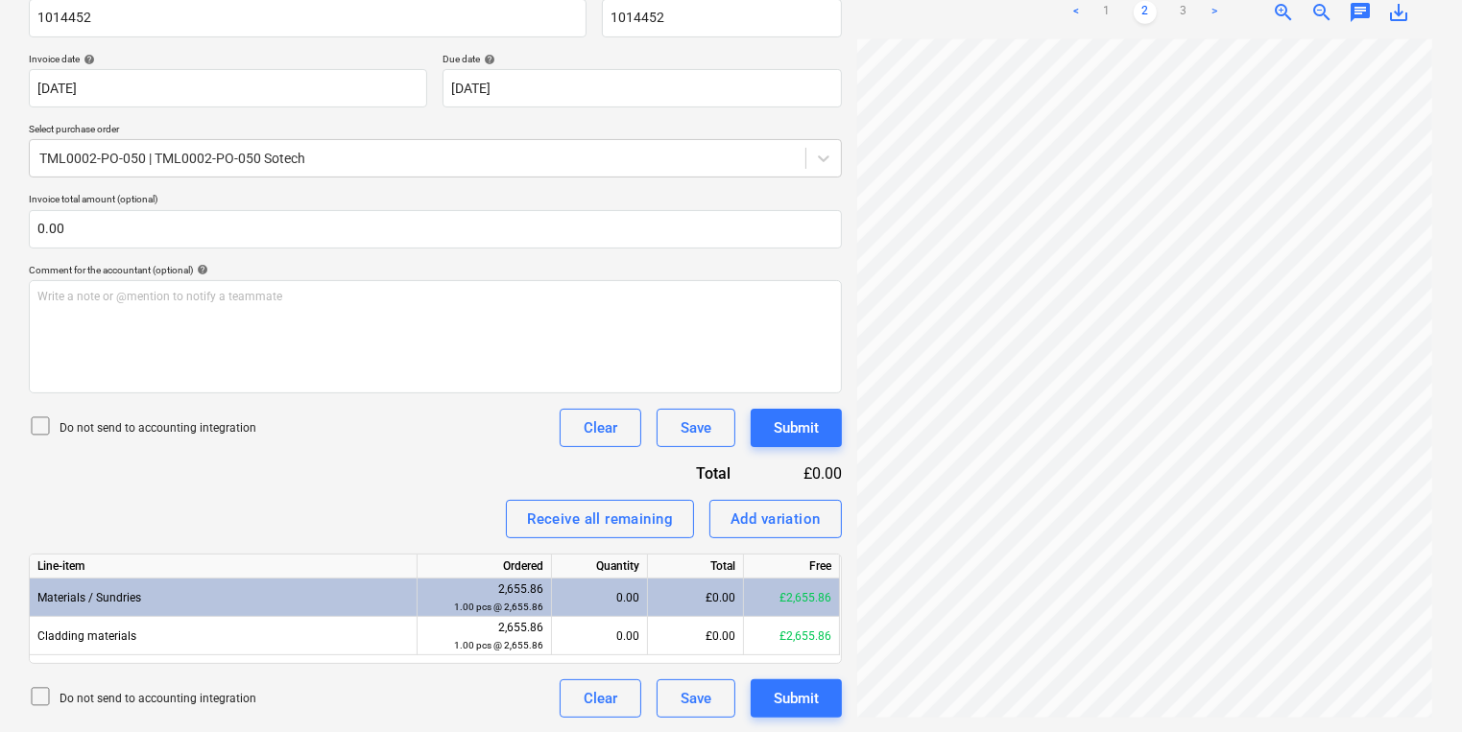
scroll to position [58, 434]
click at [1174, 5] on link "3" at bounding box center [1183, 12] width 23 height 23
click at [1112, 14] on link "1" at bounding box center [1106, 12] width 23 height 23
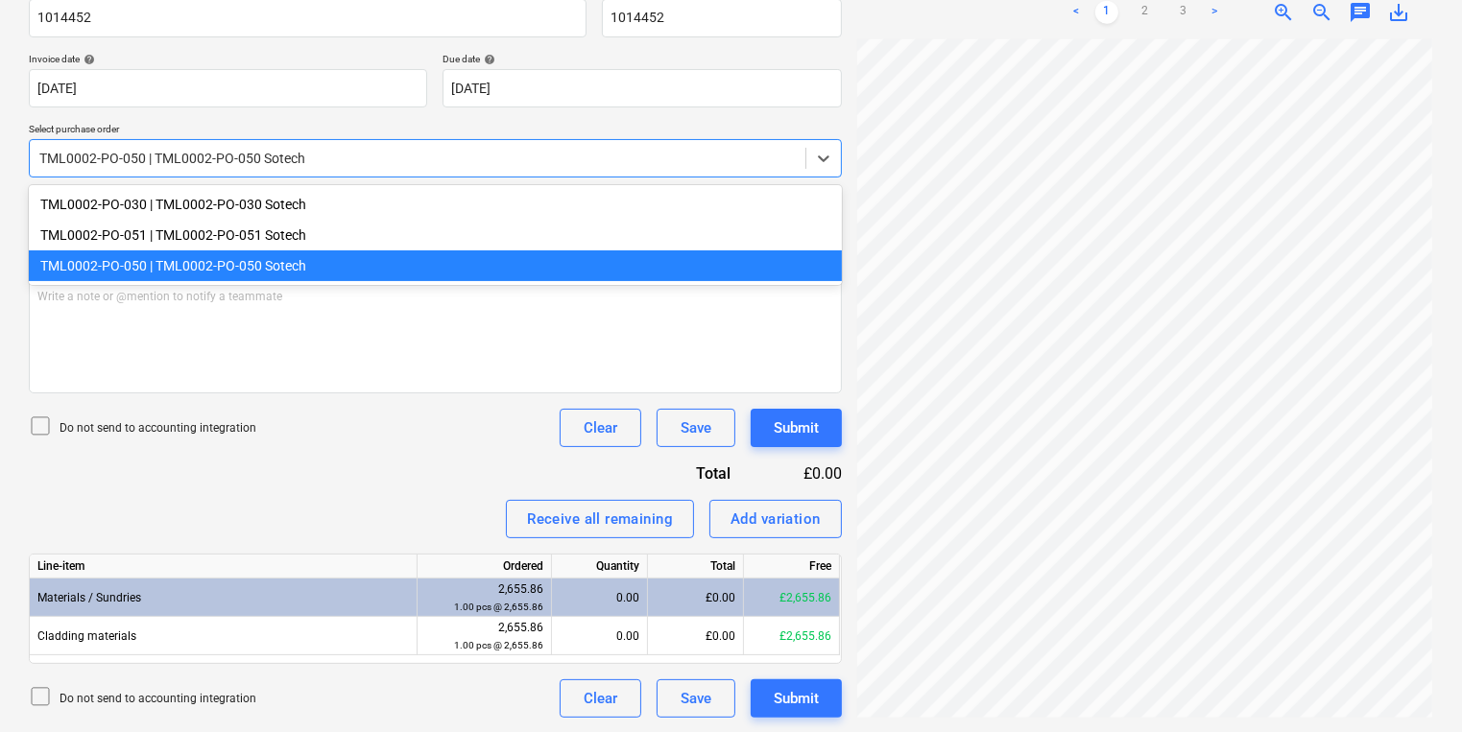
click at [558, 158] on div at bounding box center [417, 158] width 756 height 19
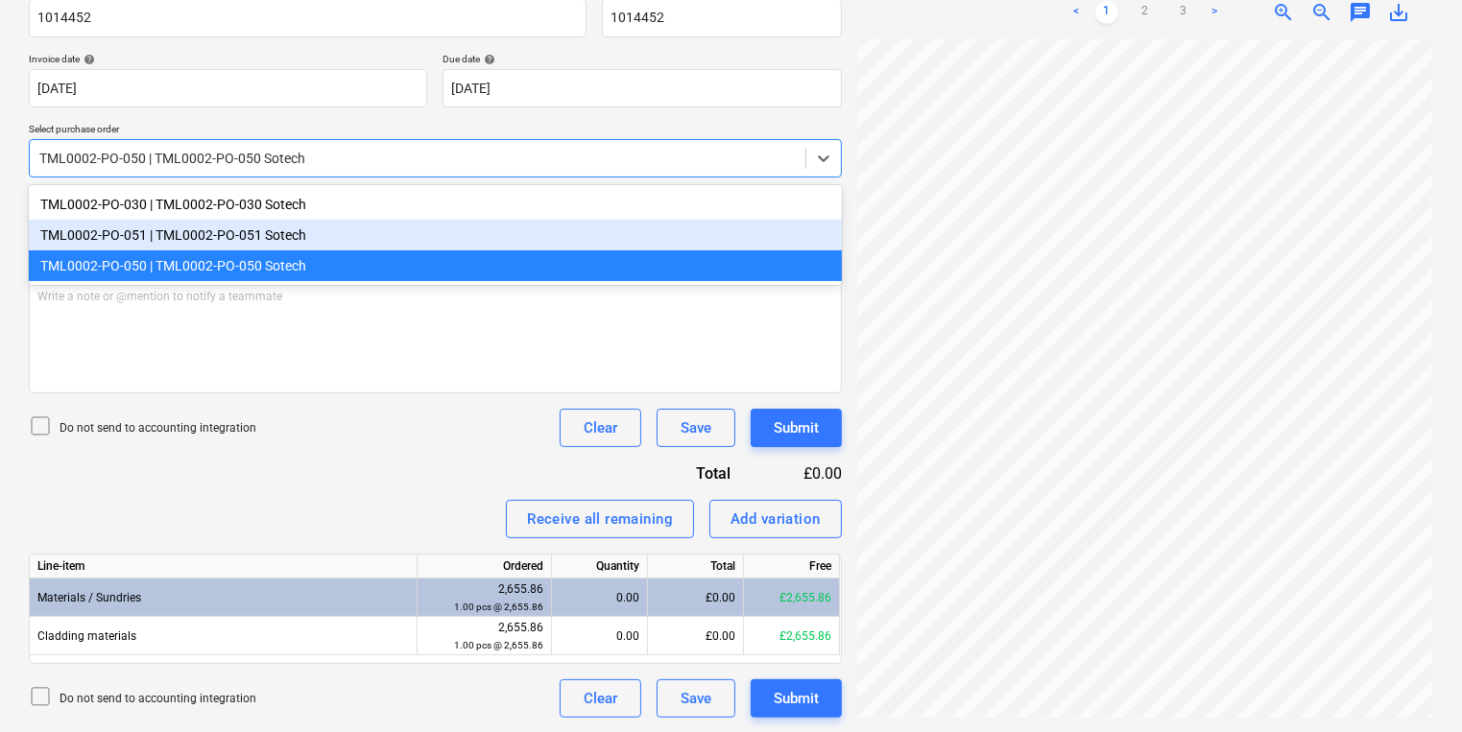
click at [539, 234] on div "TML0002-PO-051 | TML0002-PO-051 Sotech" at bounding box center [435, 235] width 813 height 31
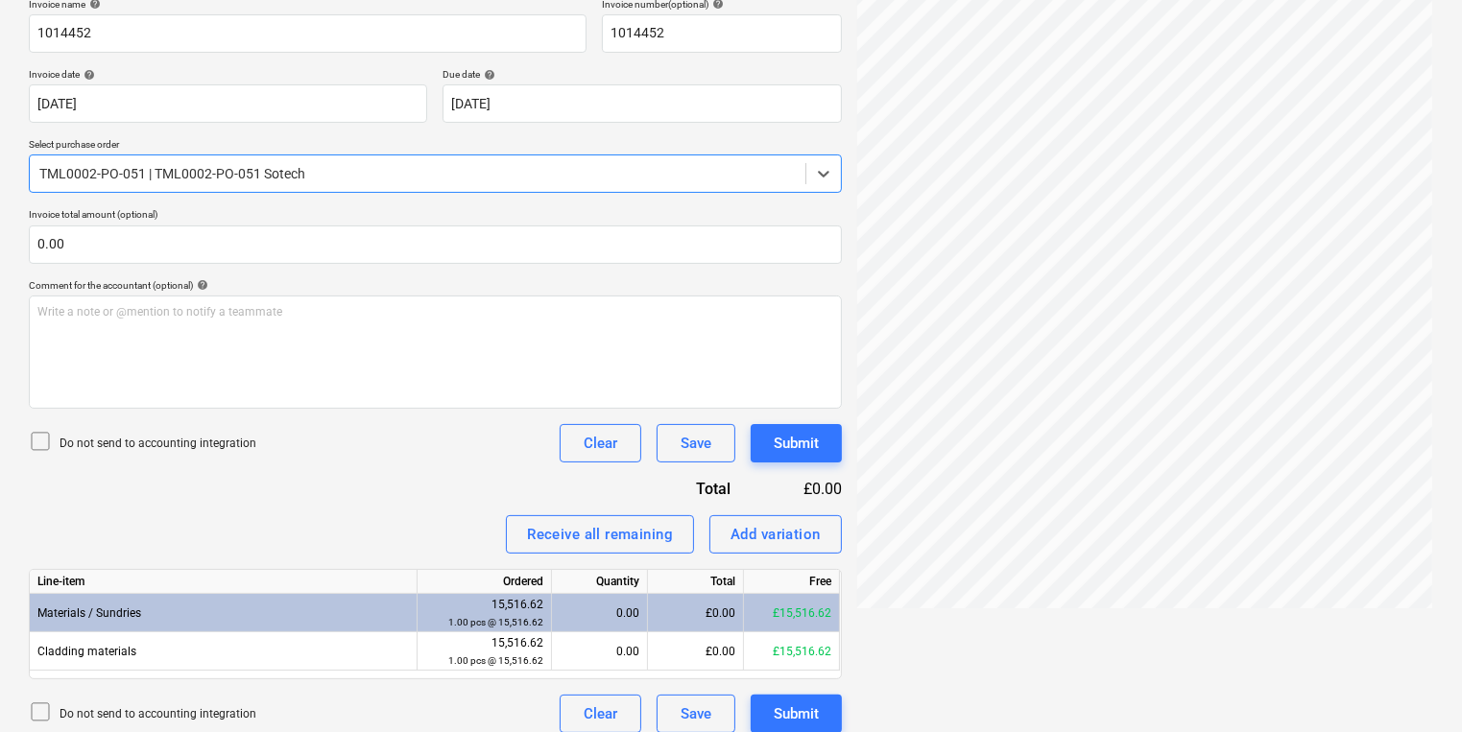
click at [545, 195] on div "Invoice name help 1014452 Invoice number (optional) help 1014452 Invoice date h…" at bounding box center [435, 365] width 813 height 735
click at [545, 185] on div "TML0002-PO-051 | TML0002-PO-051 Sotech" at bounding box center [418, 173] width 776 height 27
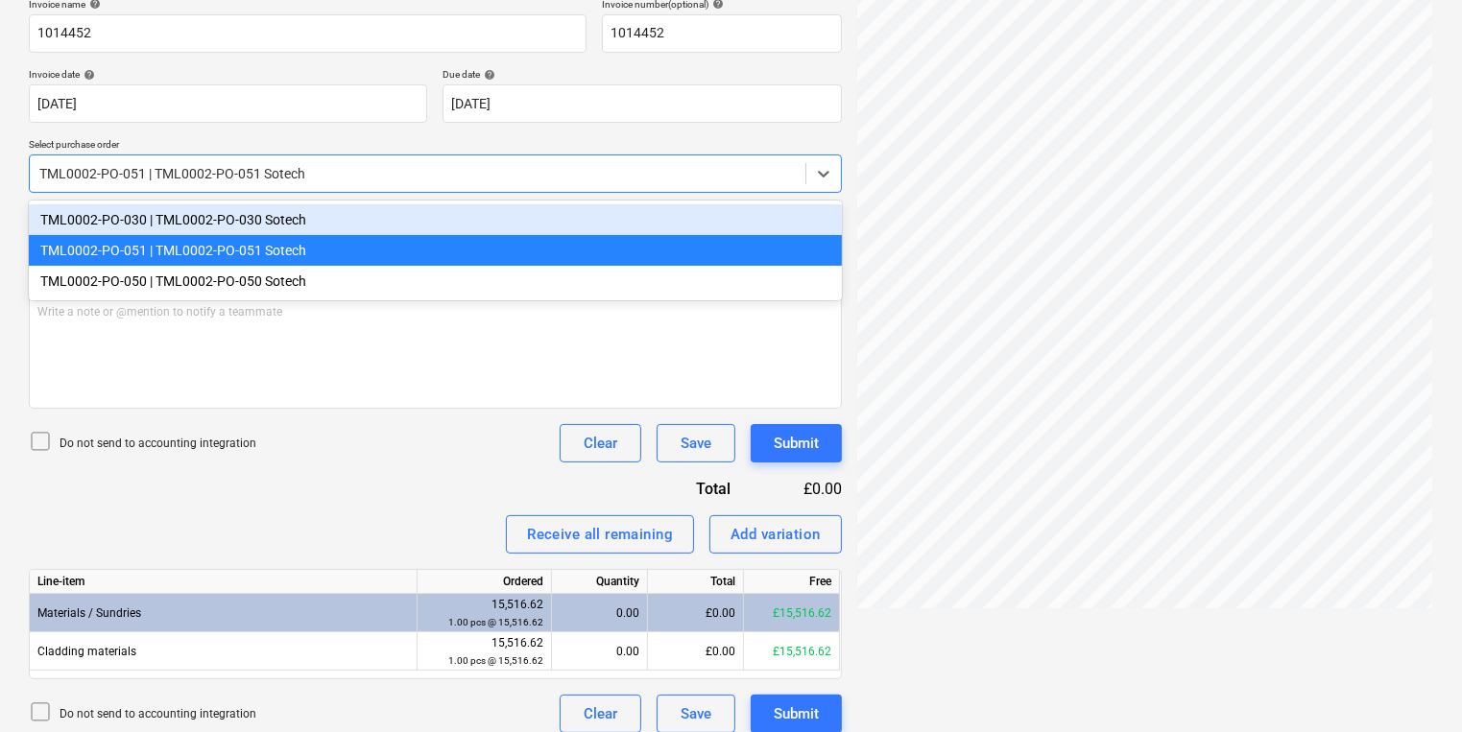
click at [523, 226] on div "TML0002-PO-030 | TML0002-PO-030 Sotech" at bounding box center [435, 219] width 813 height 31
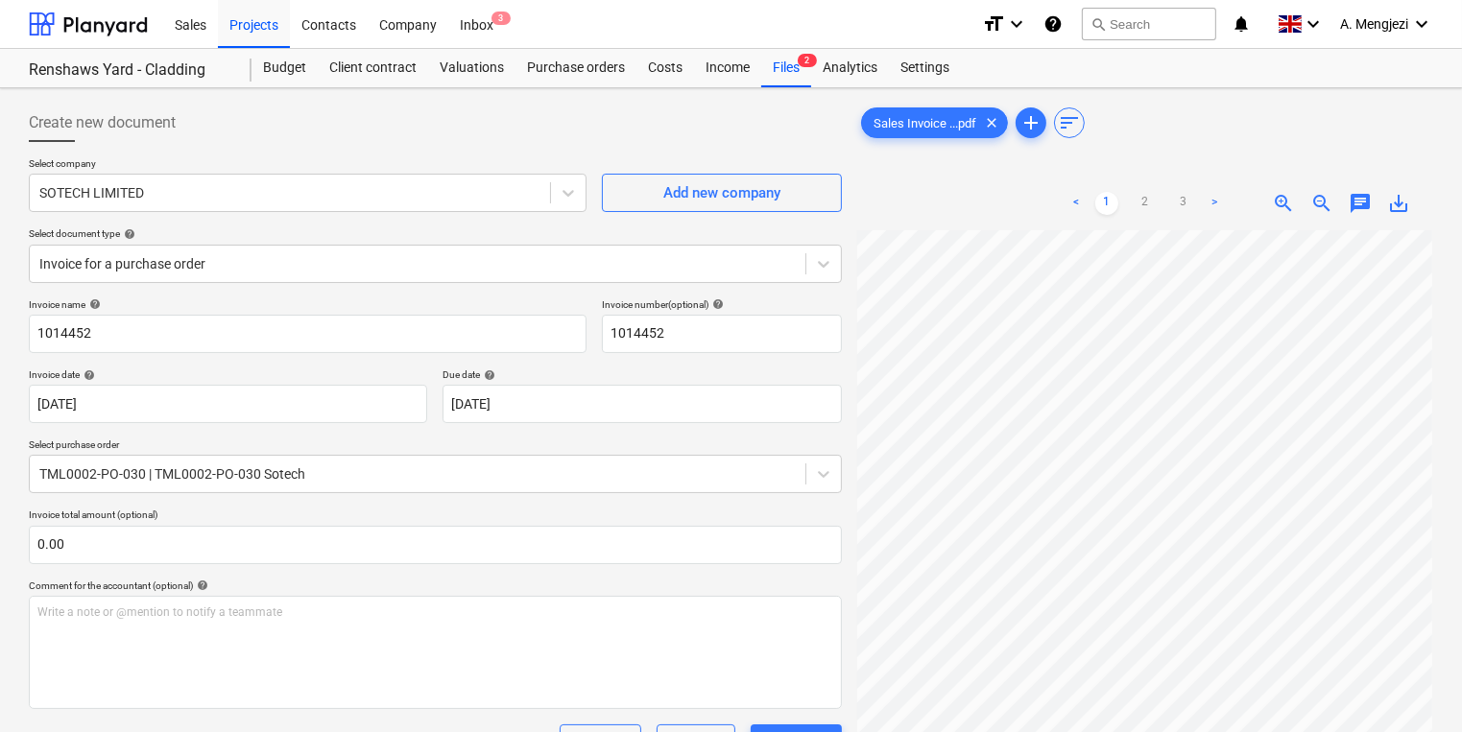
scroll to position [294, 280]
click at [1461, 473] on html "Sales Projects Contacts Company Inbox 3 format_size keyboard_arrow_down help se…" at bounding box center [731, 366] width 1462 height 732
click at [1461, 442] on html "Sales Projects Contacts Company Inbox 3 format_size keyboard_arrow_down help se…" at bounding box center [731, 366] width 1462 height 732
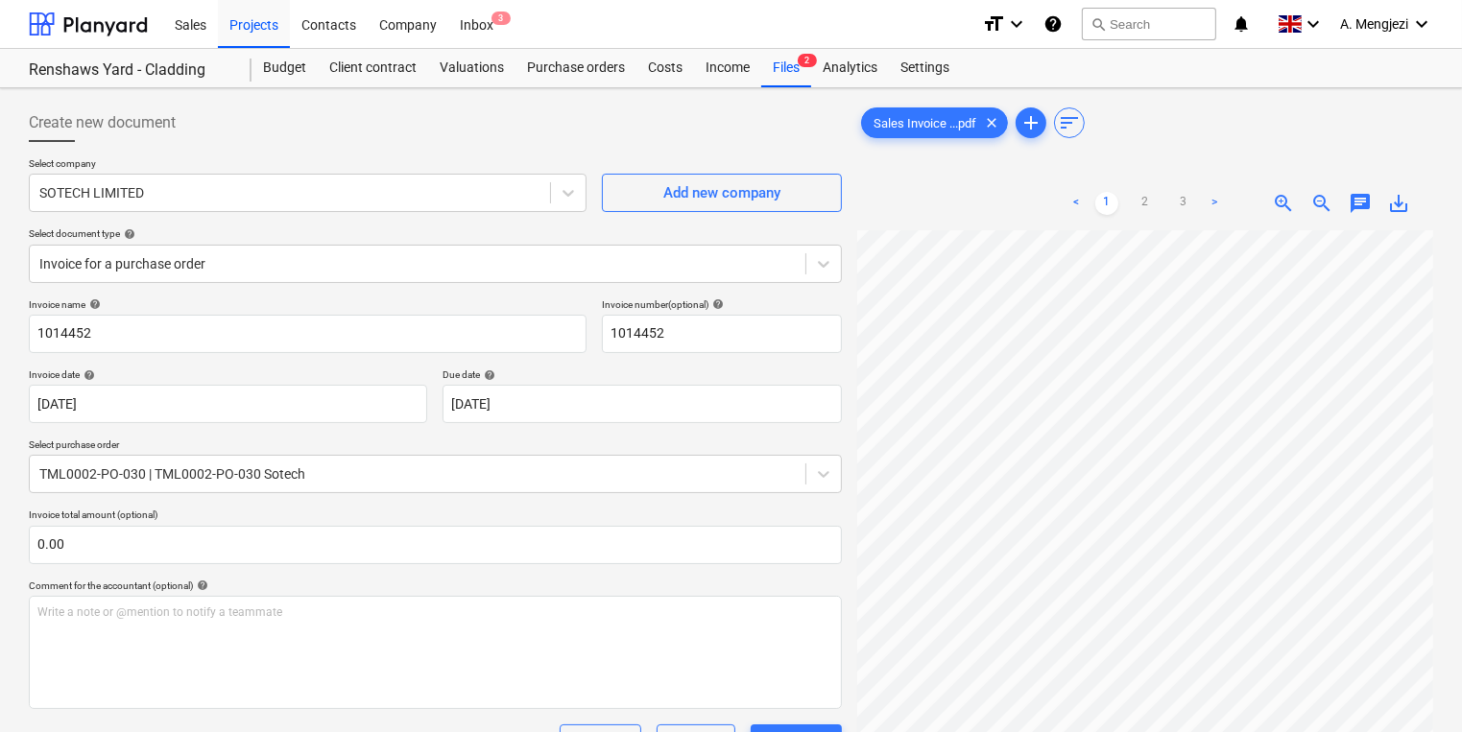
click at [1201, 119] on div "Sales Invoice ...pdf clear add sort < 1 2 3 > zoom_in zoom_out chat 0 save_alt" at bounding box center [1145, 506] width 576 height 805
click at [633, 402] on div "Create new document Select company SOTECH LIMITED Add new company Select docume…" at bounding box center [731, 588] width 1420 height 984
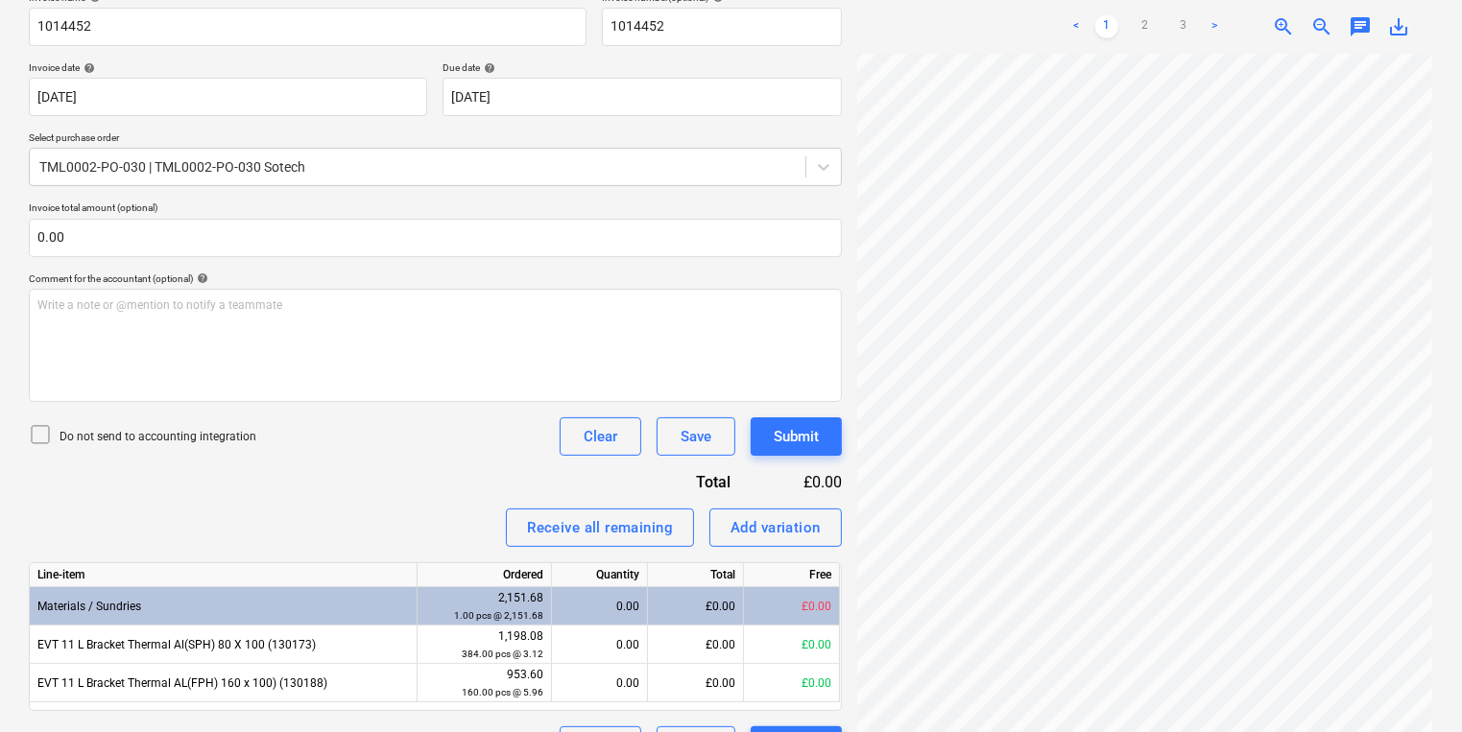
scroll to position [0, 54]
click at [1461, 338] on html "Sales Projects Contacts Company Inbox 3 format_size keyboard_arrow_down help se…" at bounding box center [731, 59] width 1462 height 732
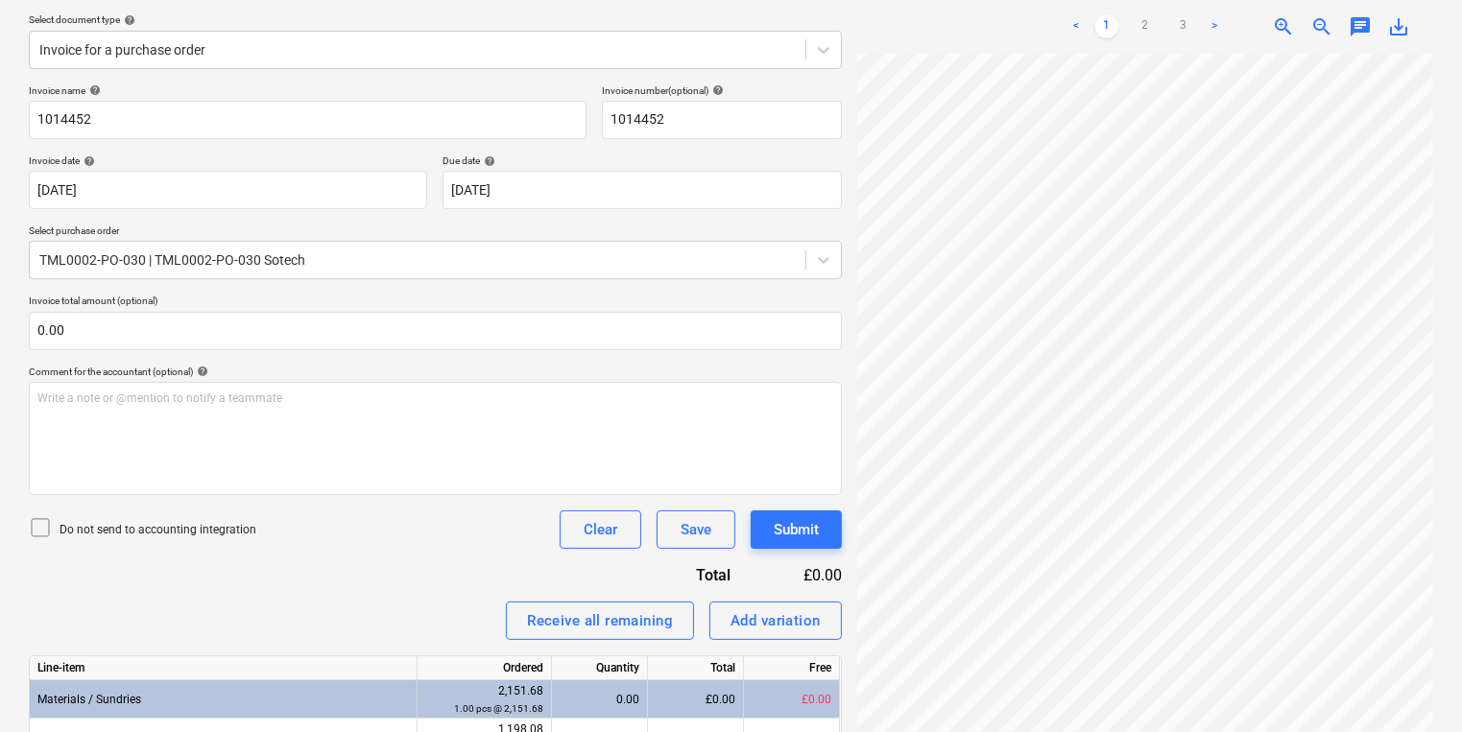
scroll to position [0, 0]
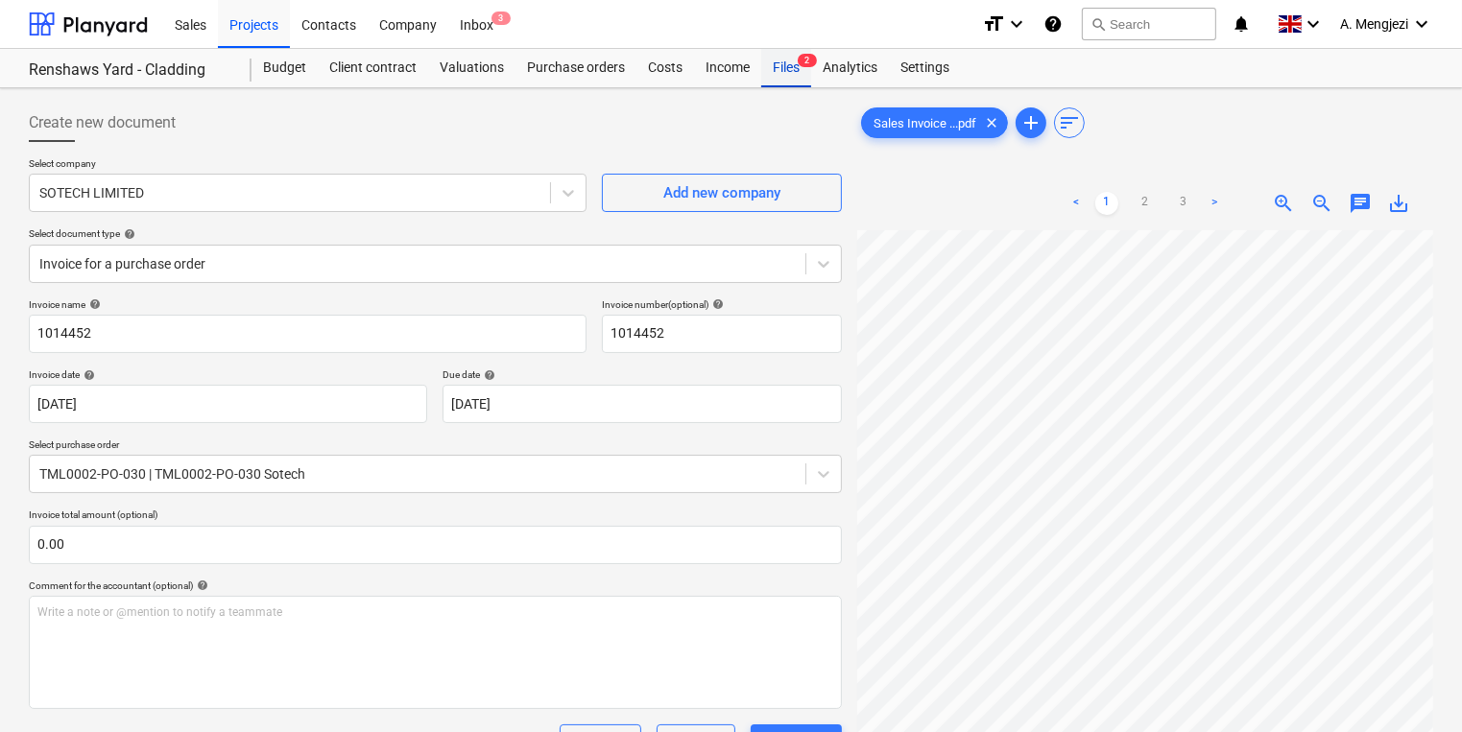
click at [790, 59] on div "Files 2" at bounding box center [786, 68] width 50 height 38
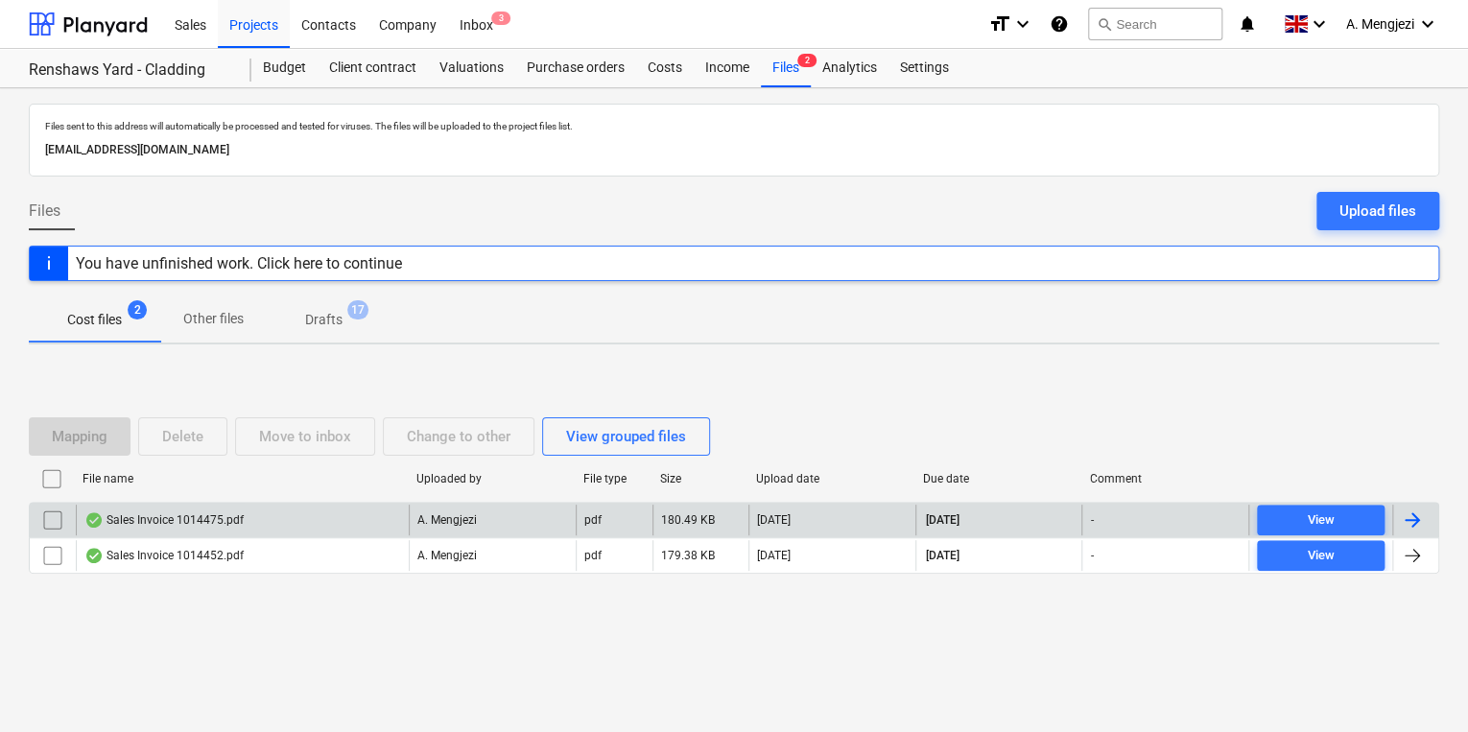
click at [370, 529] on div "Sales Invoice 1014475.pdf" at bounding box center [242, 520] width 333 height 31
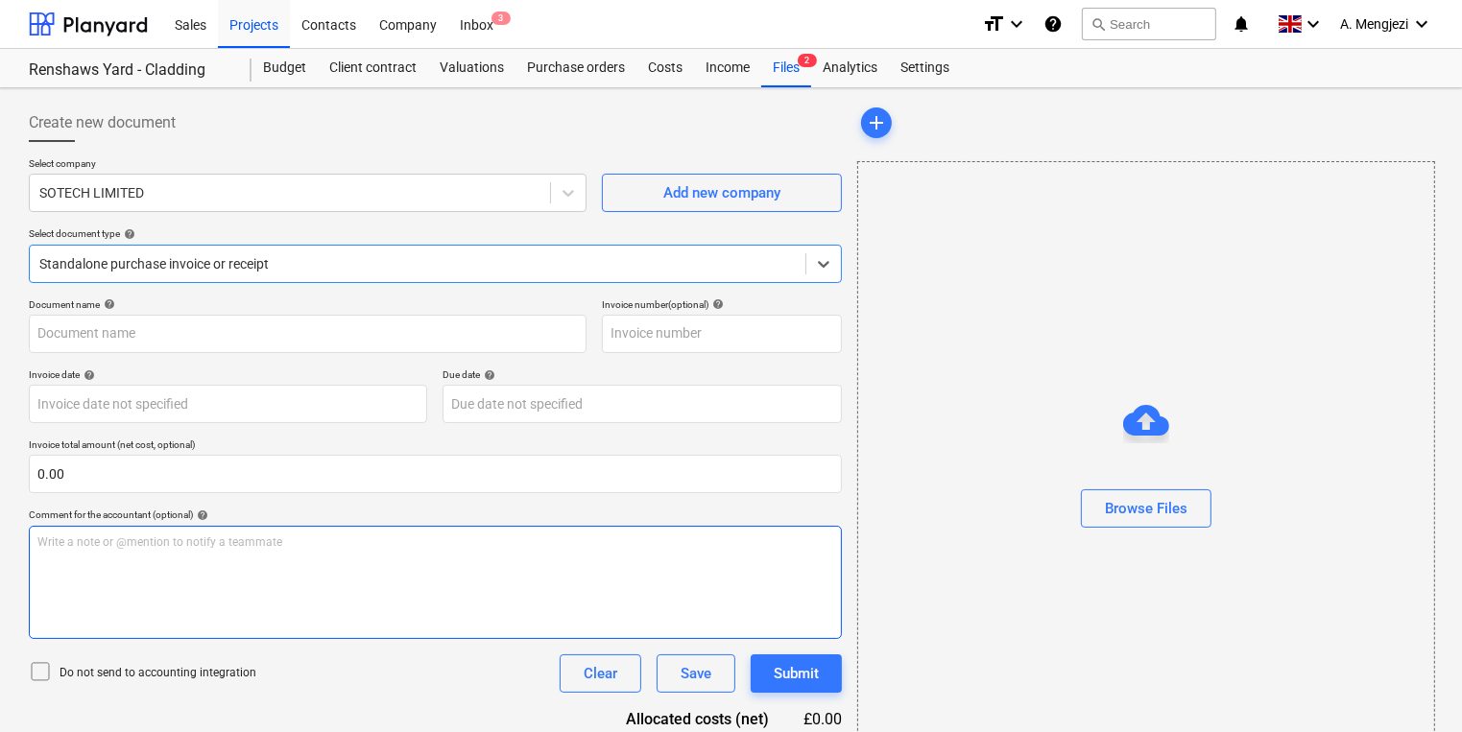
type input "1014475"
type input "23 Sep 2025"
type input "31 Oct 2025"
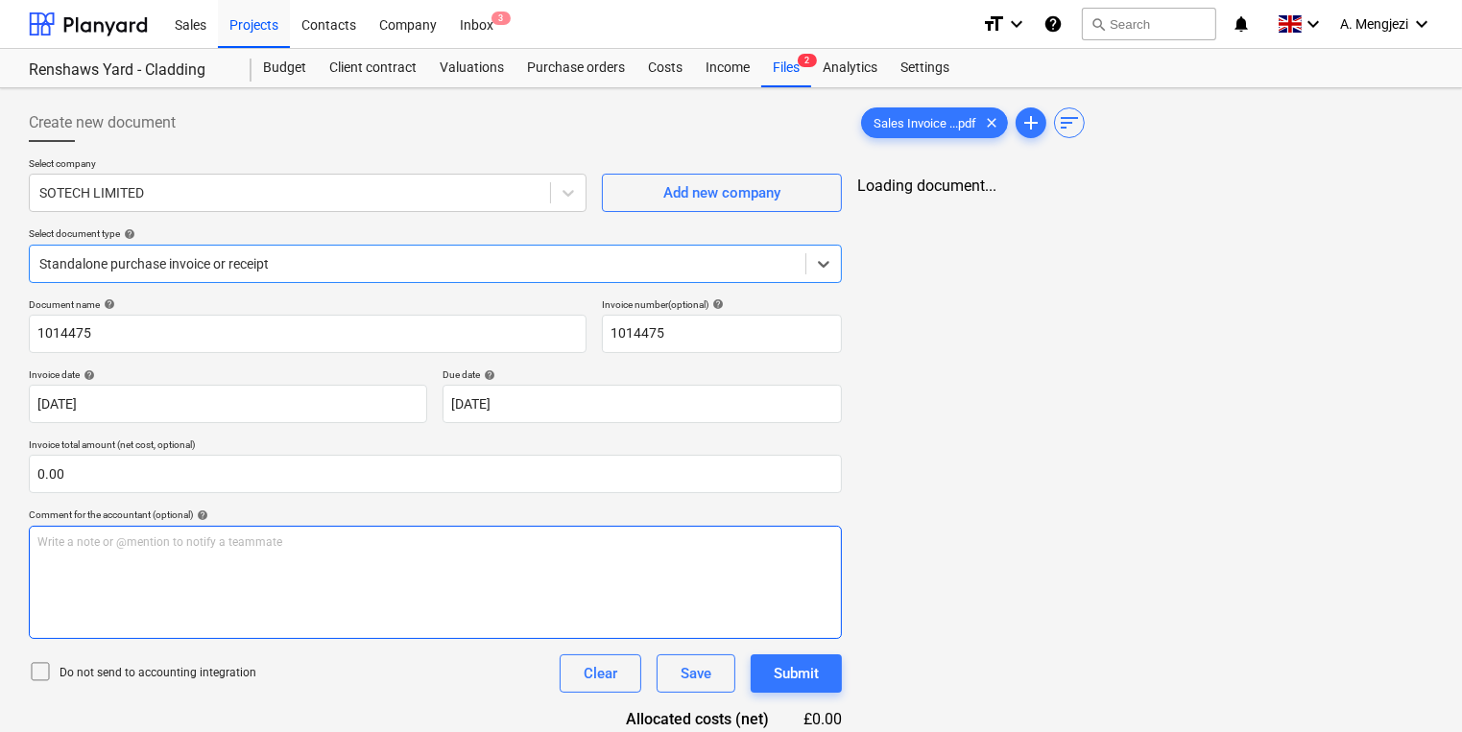
scroll to position [83, 0]
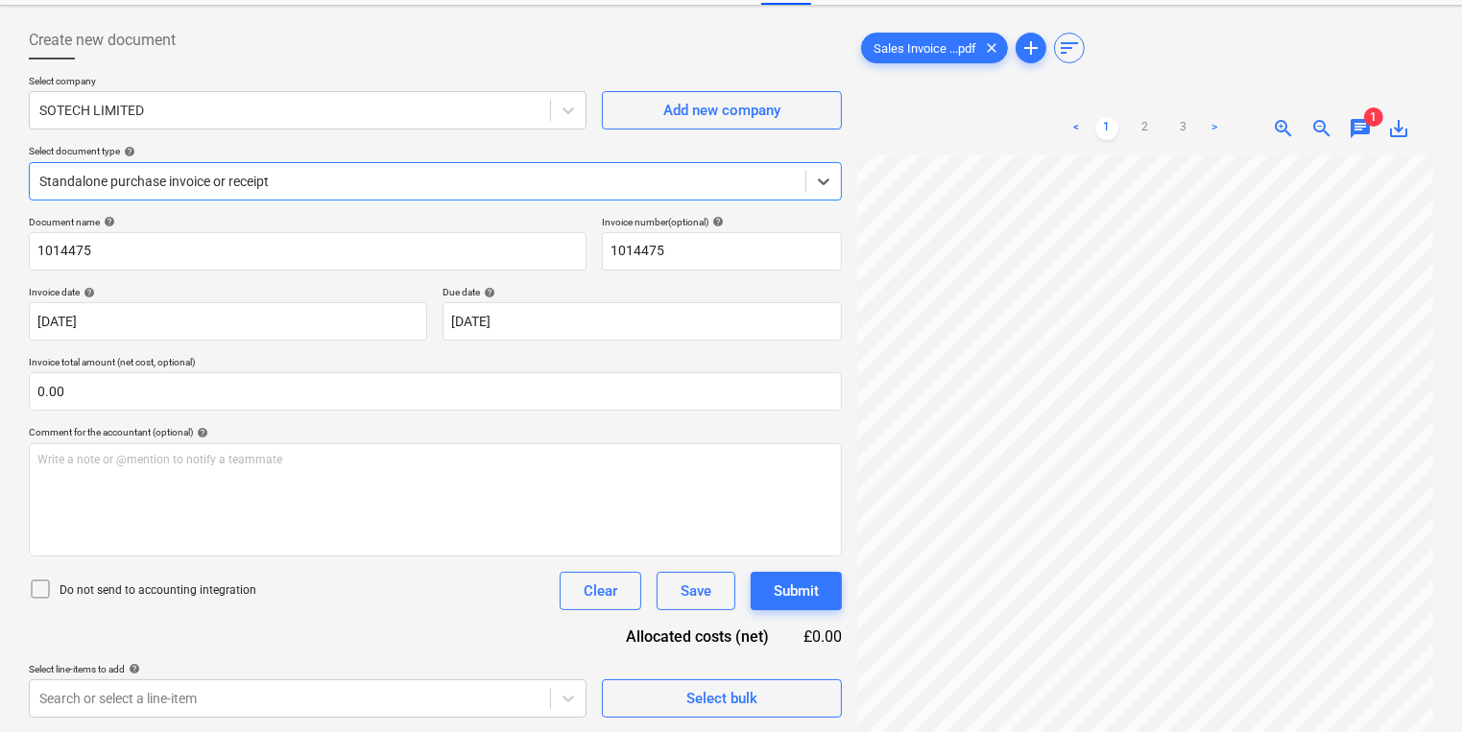
click at [564, 192] on div "Standalone purchase invoice or receipt" at bounding box center [418, 181] width 776 height 27
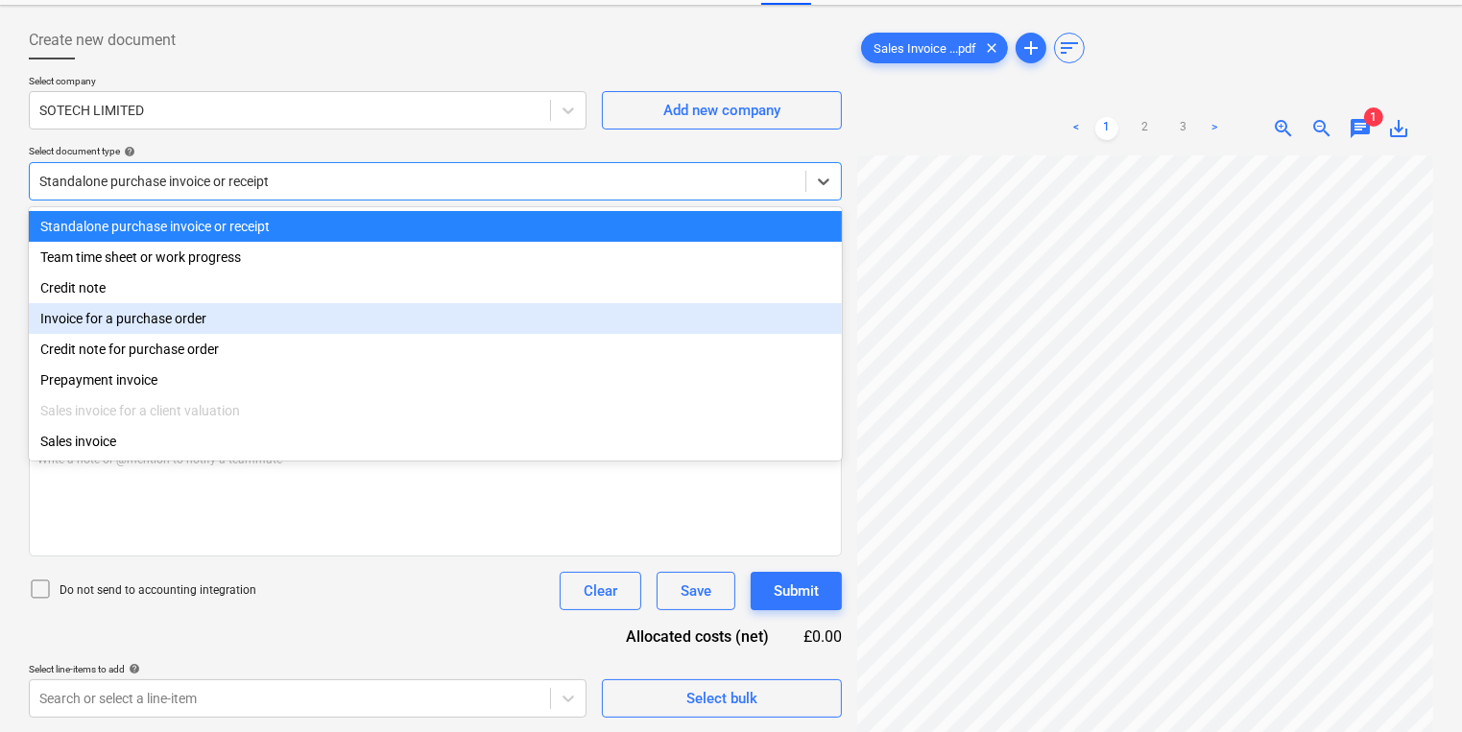
click at [415, 326] on div "Invoice for a purchase order" at bounding box center [435, 318] width 813 height 31
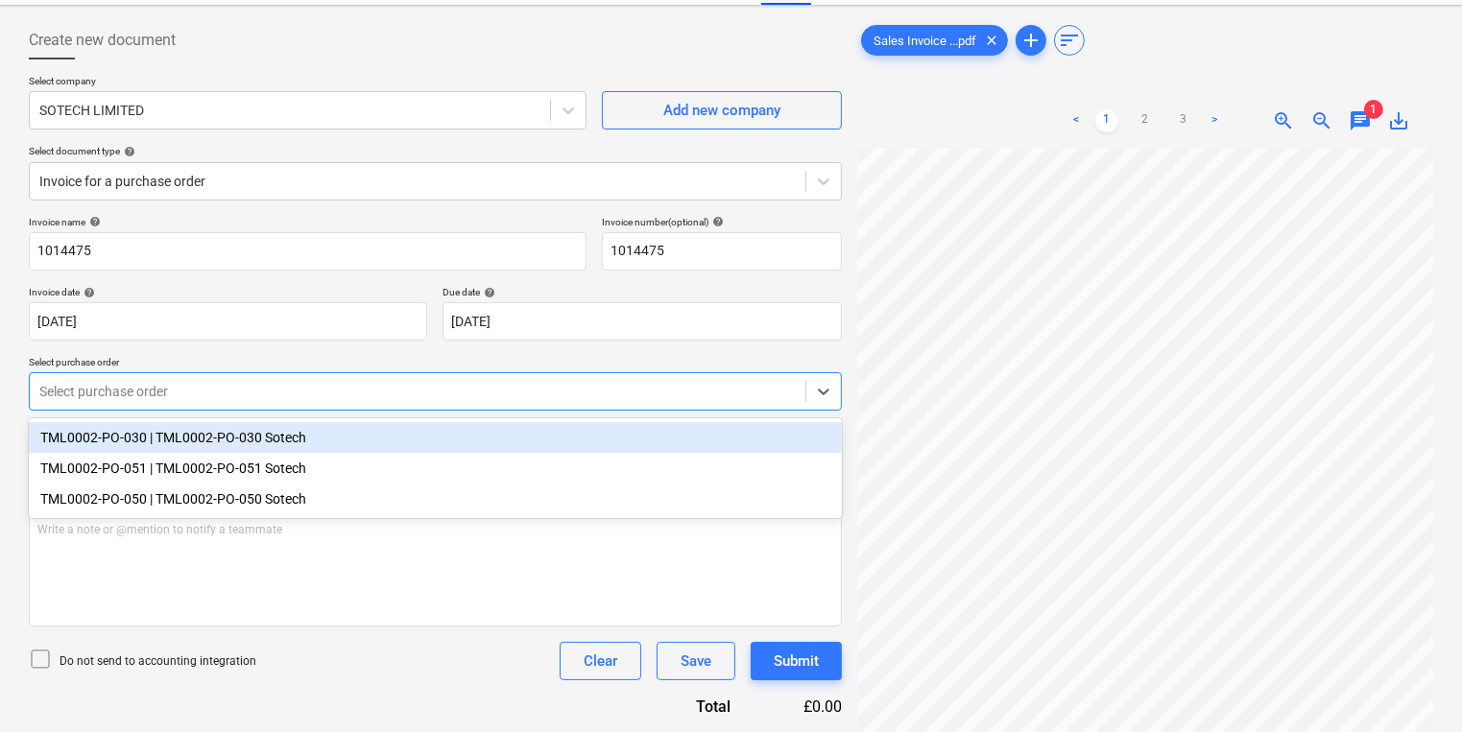
click at [384, 391] on div at bounding box center [417, 391] width 756 height 19
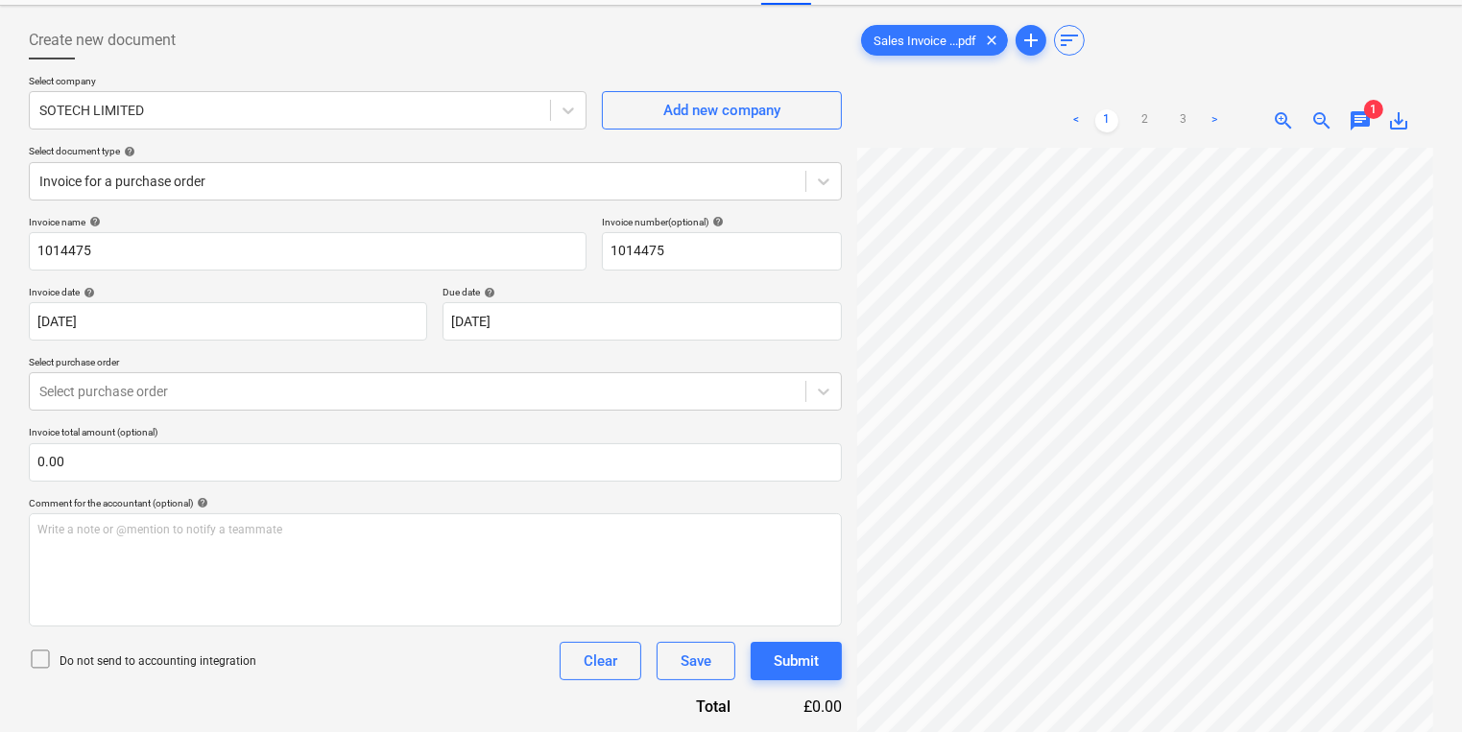
click at [928, 129] on div "< 1 2 3 > zoom_in zoom_out chat 1 save_alt" at bounding box center [1145, 460] width 576 height 732
click at [1237, 100] on div "< 1 2 3 > zoom_in zoom_out chat 1 save_alt" at bounding box center [1145, 460] width 576 height 732
click at [1210, 102] on div "< 1 2 3 > zoom_in zoom_out chat 1 save_alt" at bounding box center [1145, 460] width 576 height 732
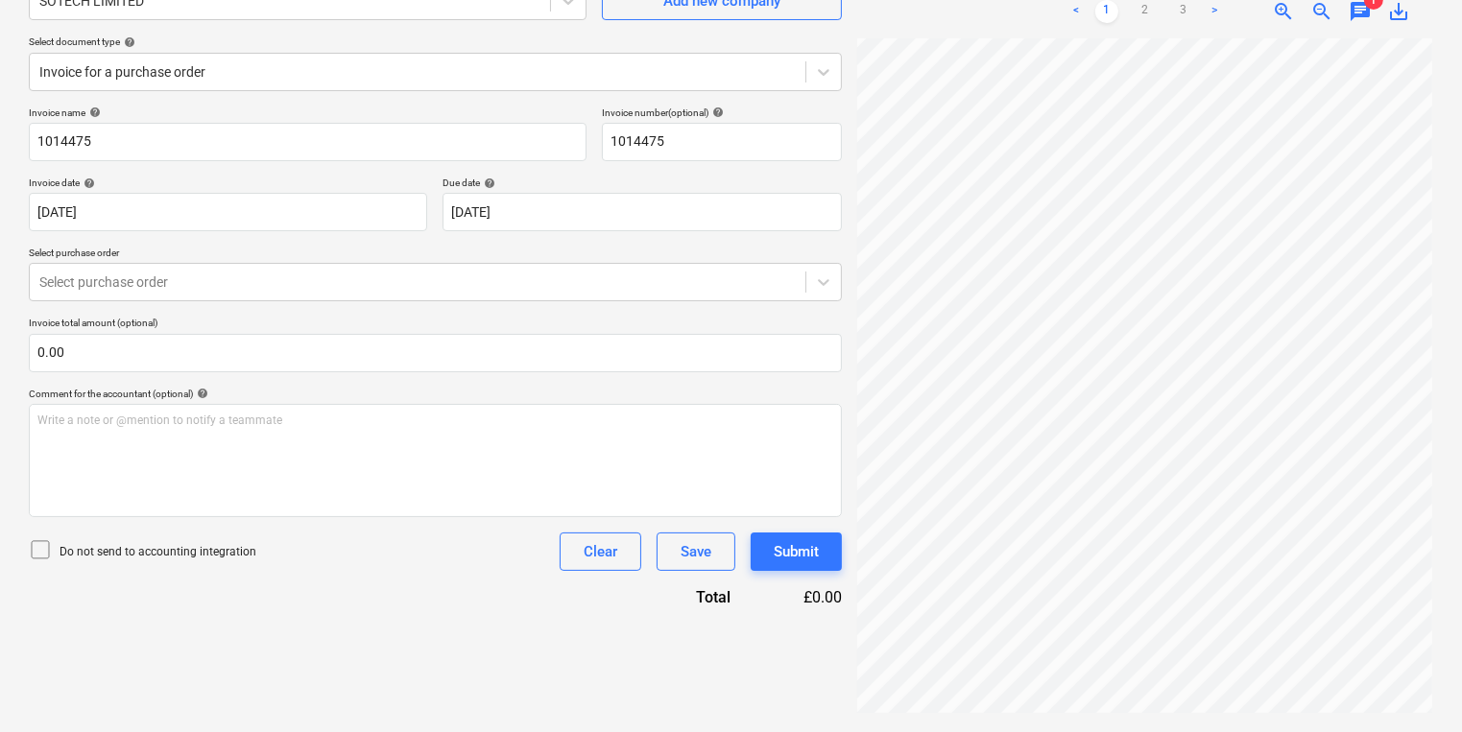
scroll to position [749, 434]
click at [1367, 12] on span "chat" at bounding box center [1360, 11] width 23 height 23
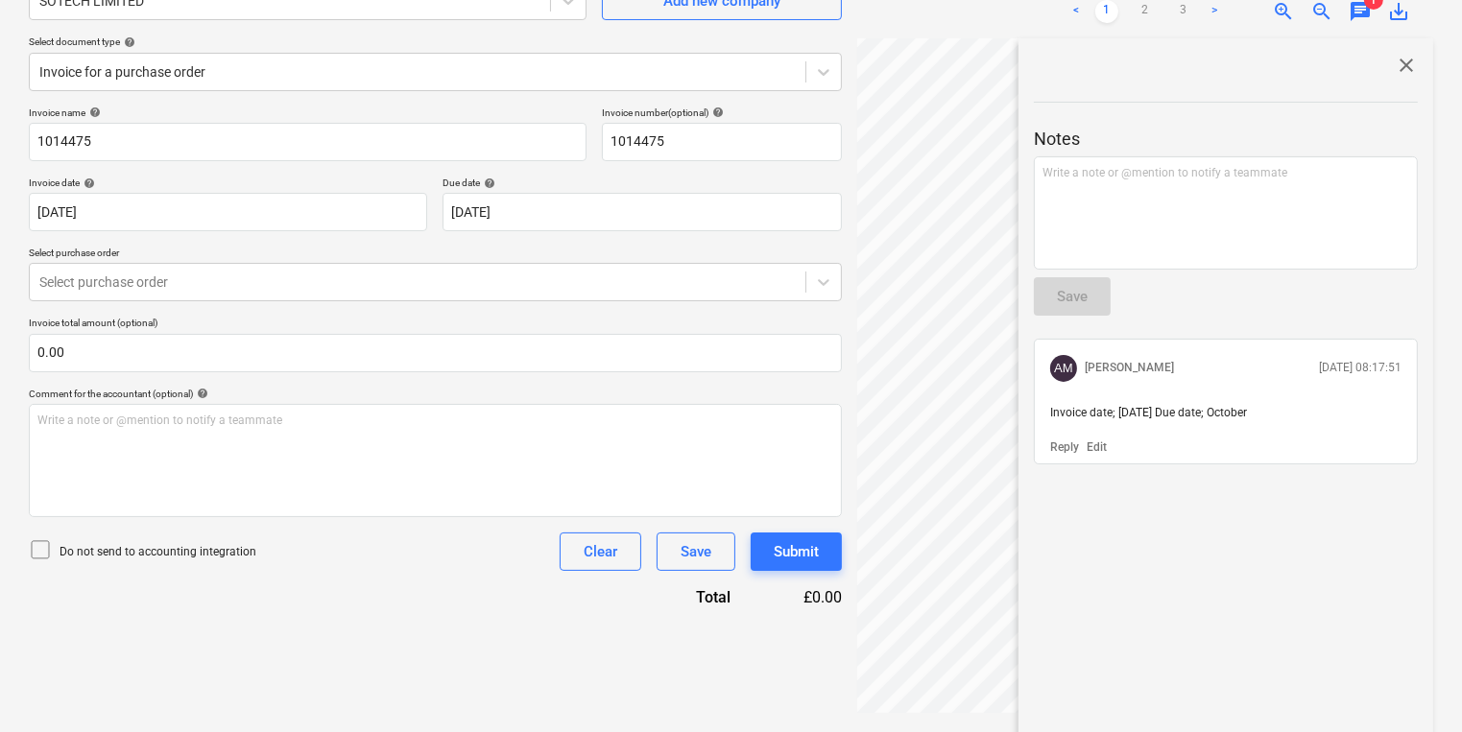
click at [1413, 50] on div "close Notes Write a note or @mention to notify a teammate ﻿ Save AM Aurora Meng…" at bounding box center [1225, 392] width 415 height 709
click at [1414, 54] on div "close Notes Write a note or @mention to notify a teammate ﻿ Save AM Aurora Meng…" at bounding box center [1225, 392] width 415 height 709
click at [1405, 66] on span "close" at bounding box center [1406, 65] width 23 height 23
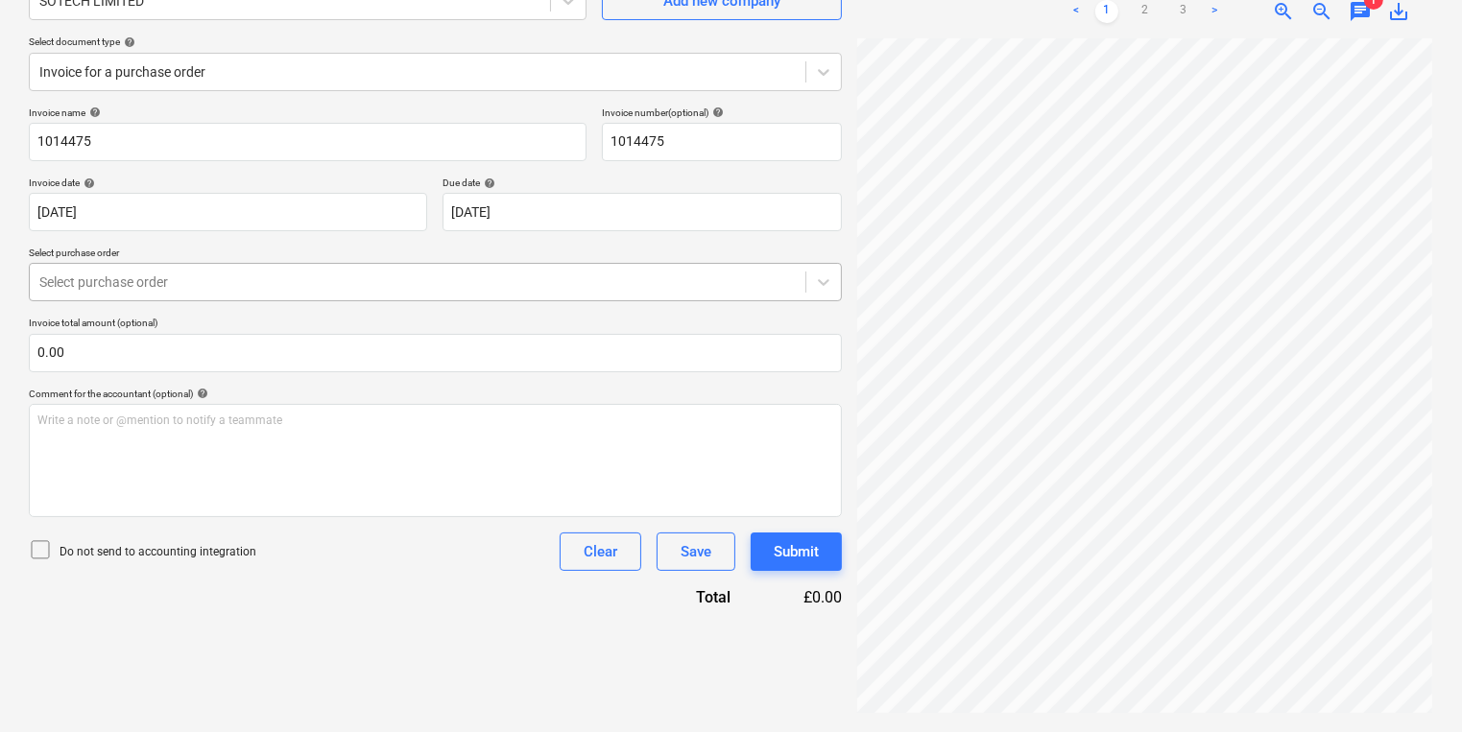
click at [434, 265] on div "Select purchase order" at bounding box center [435, 282] width 813 height 38
click at [430, 260] on p "Select purchase order" at bounding box center [435, 255] width 813 height 16
click at [418, 289] on div at bounding box center [417, 282] width 756 height 19
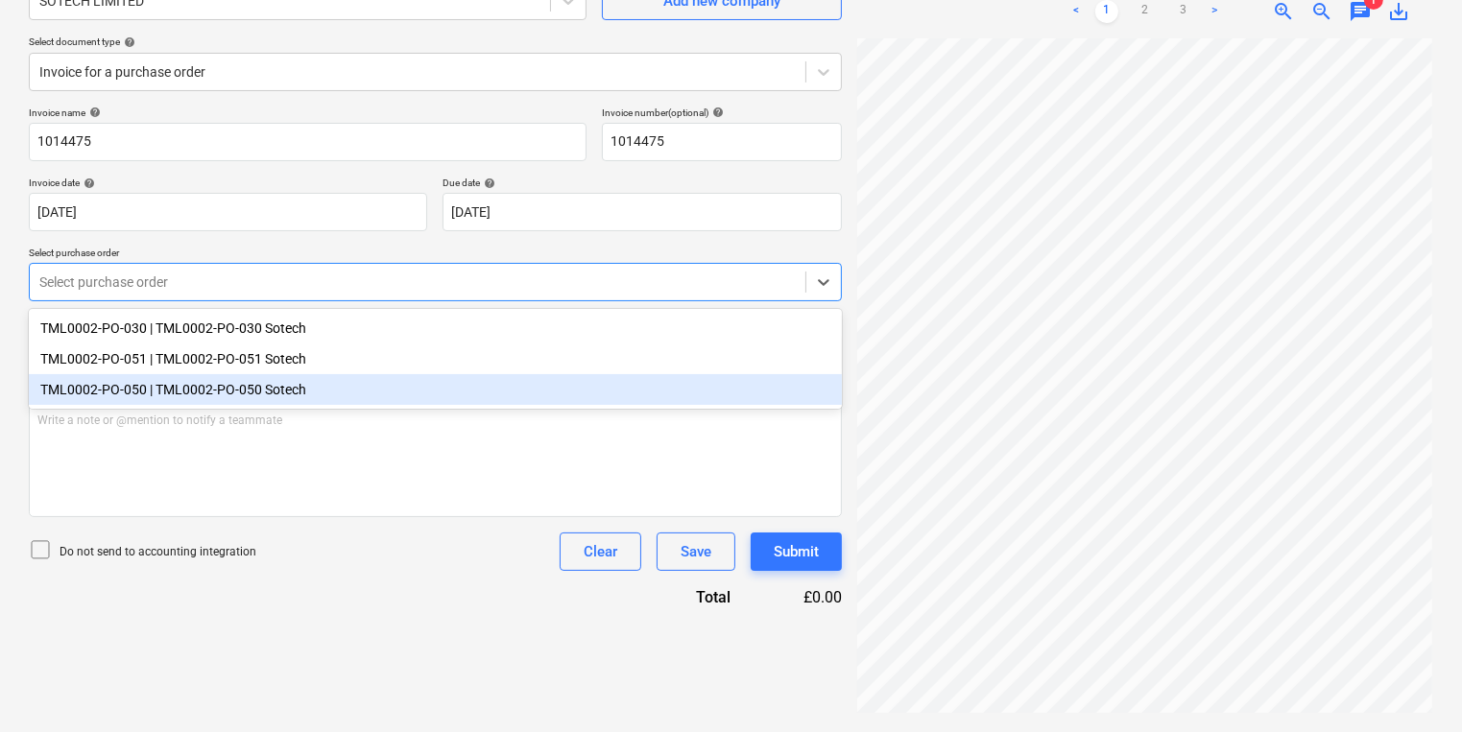
click at [384, 384] on div "TML0002-PO-050 | TML0002-PO-050 Sotech" at bounding box center [435, 389] width 813 height 31
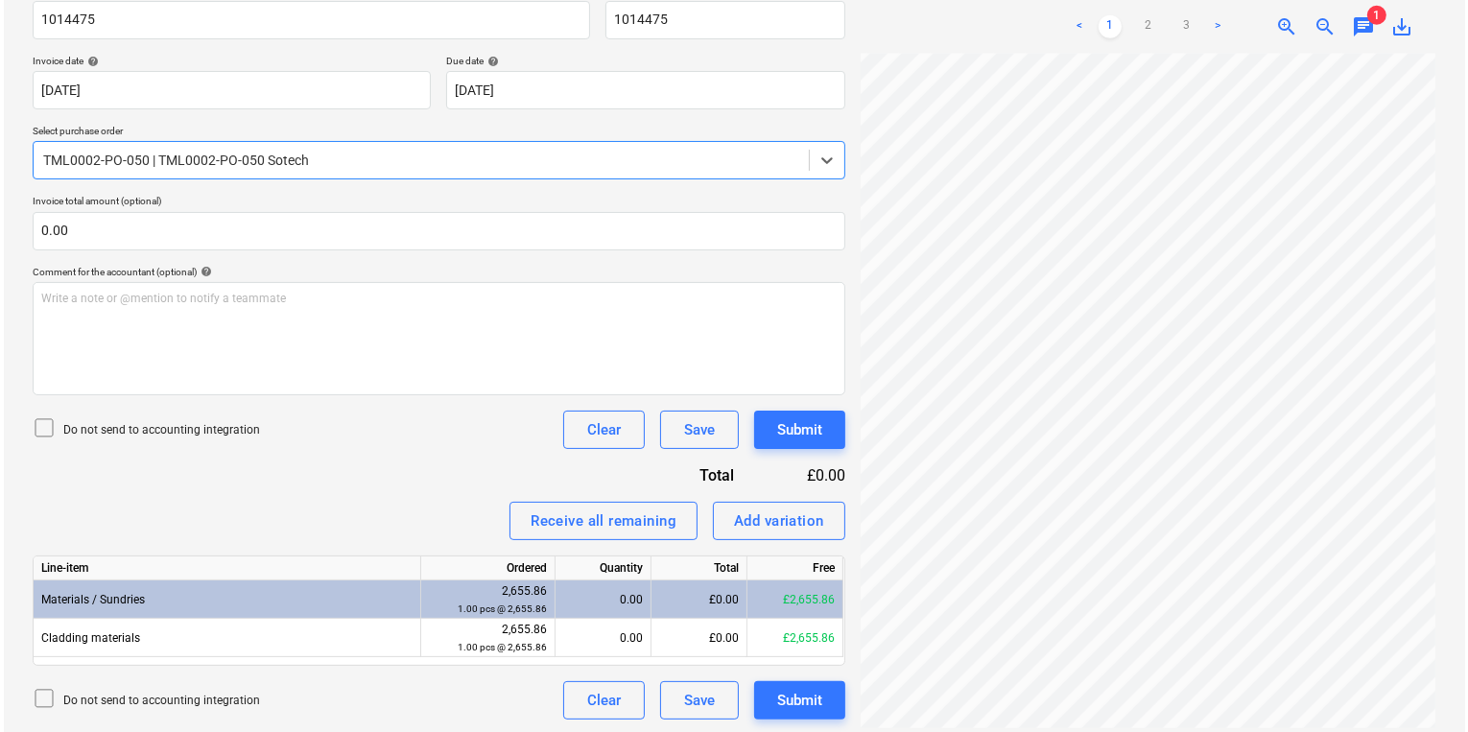
scroll to position [316, 0]
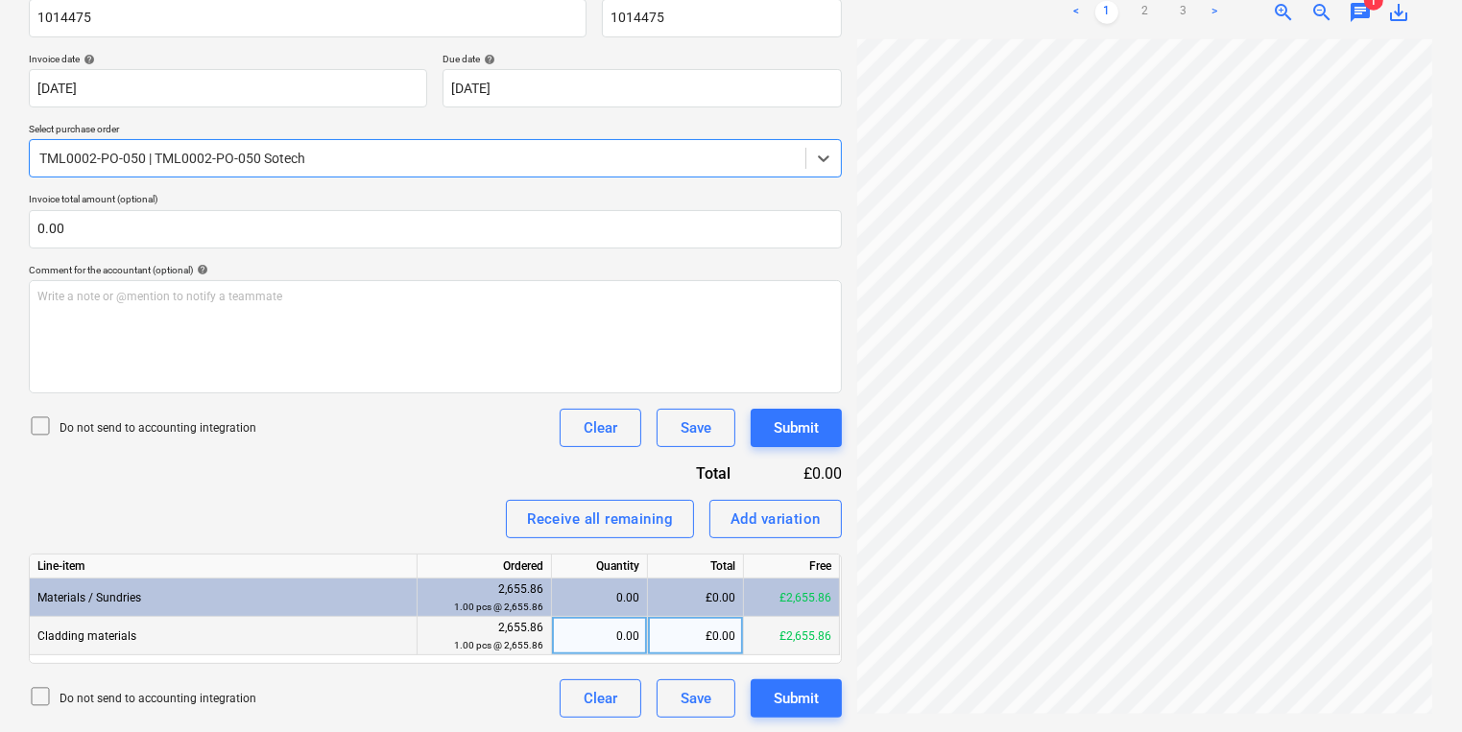
click at [569, 626] on div "0.00" at bounding box center [600, 636] width 80 height 38
type input "1"
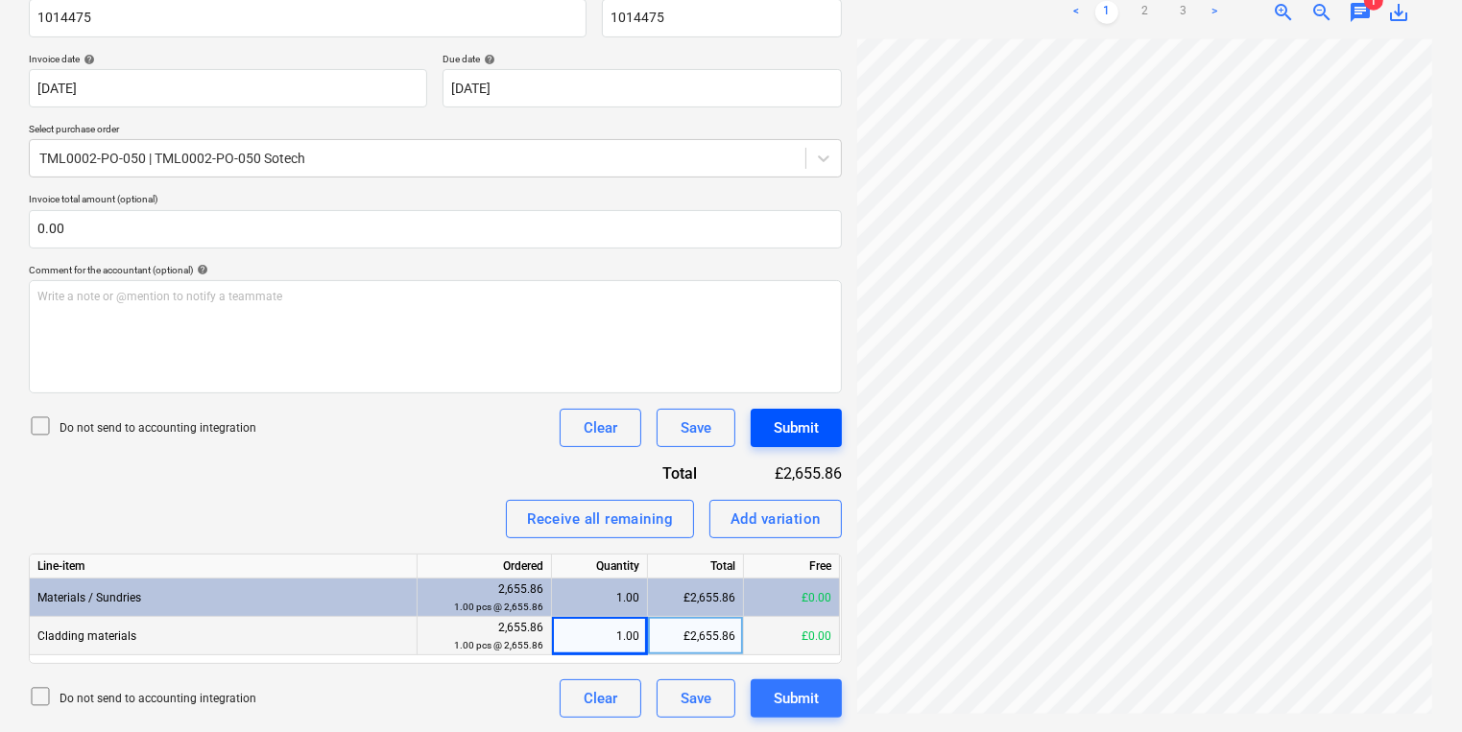
click at [824, 438] on button "Submit" at bounding box center [796, 428] width 91 height 38
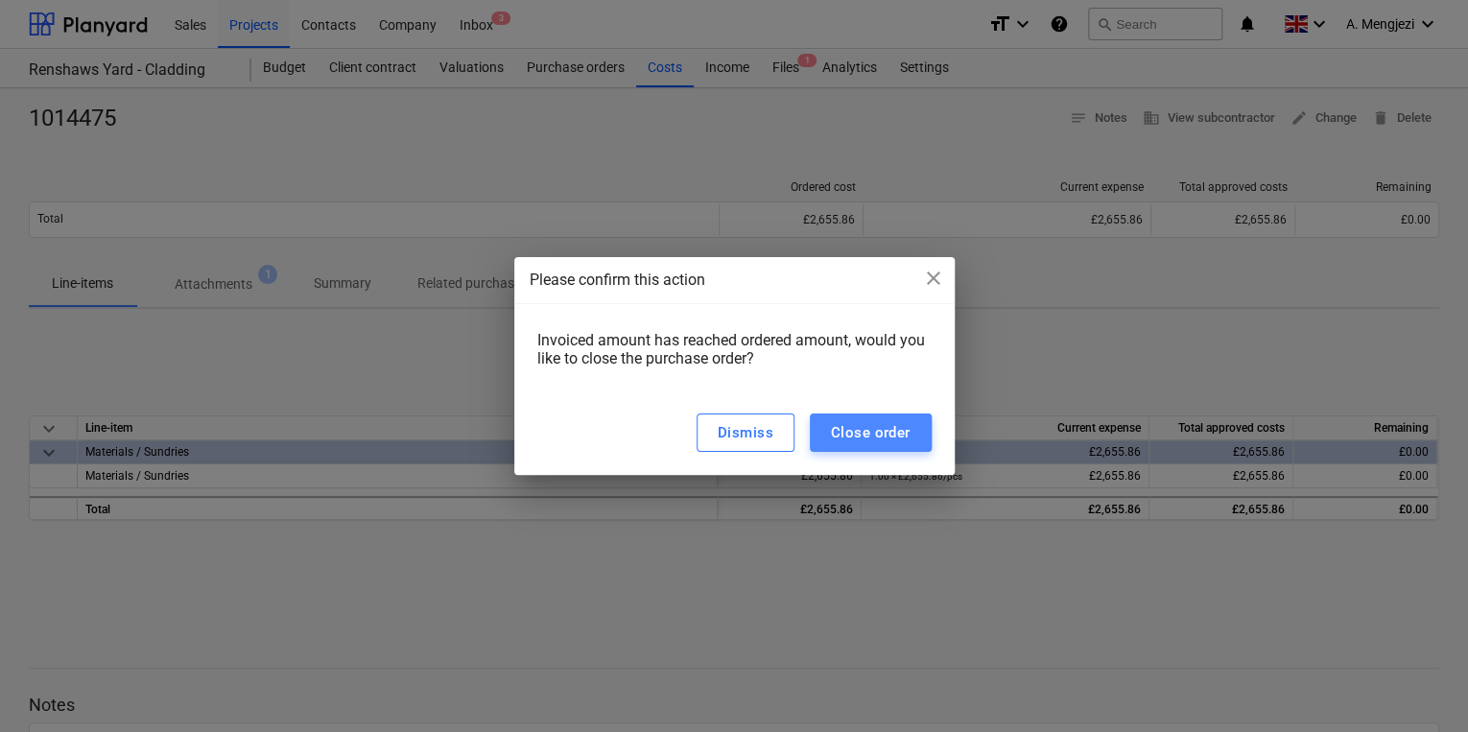
click at [906, 425] on div "Close order" at bounding box center [871, 432] width 80 height 25
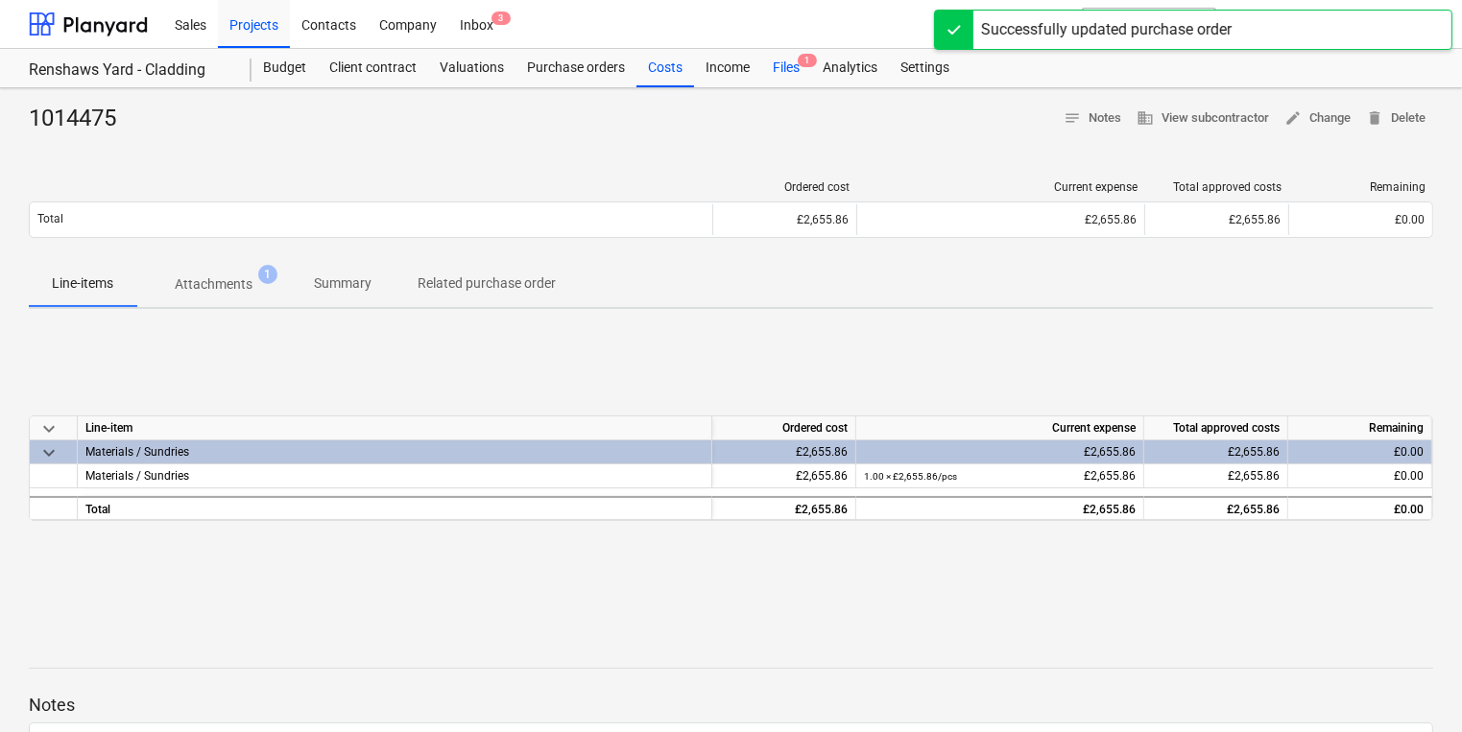
click at [769, 65] on div "Files 1" at bounding box center [786, 68] width 50 height 38
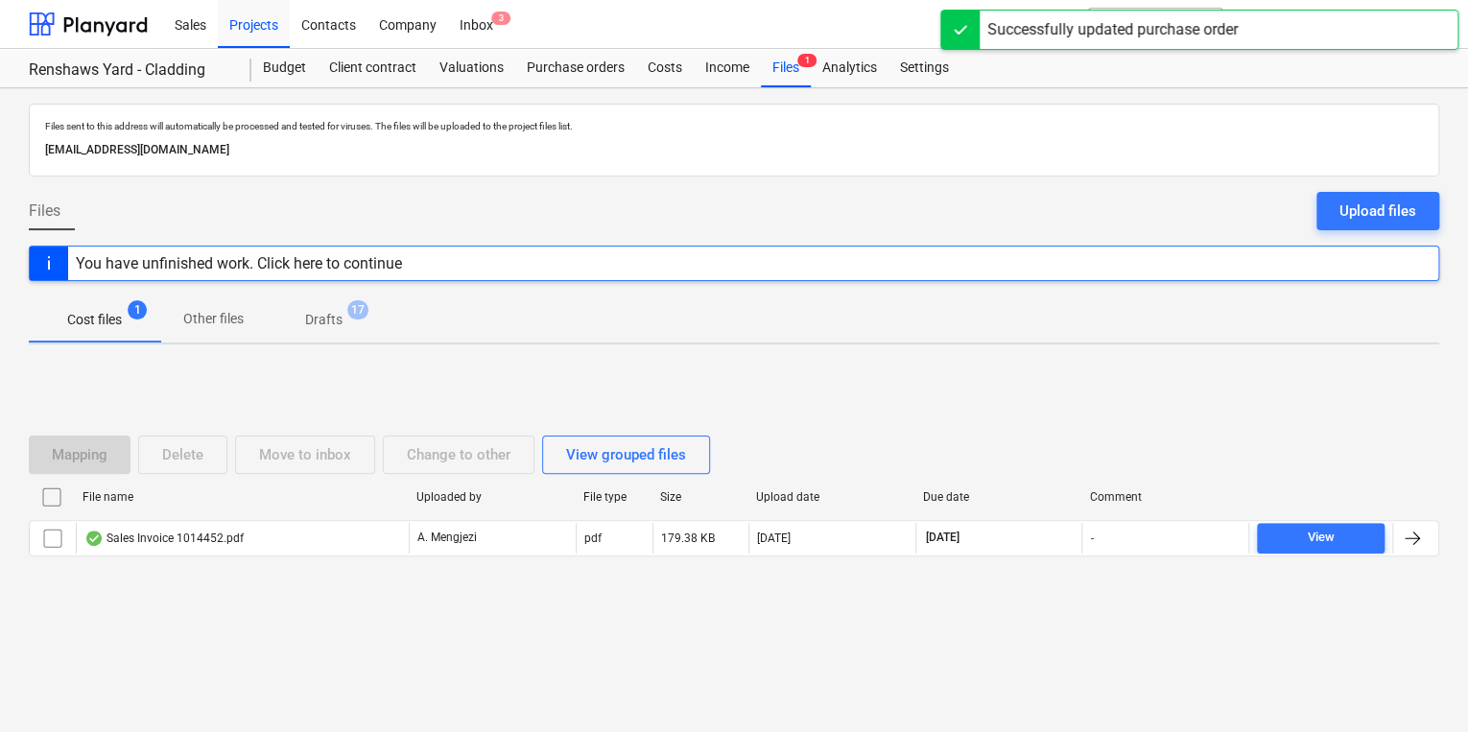
click at [258, 564] on div at bounding box center [734, 571] width 1411 height 15
click at [476, 22] on div "Inbox 3" at bounding box center [476, 23] width 57 height 49
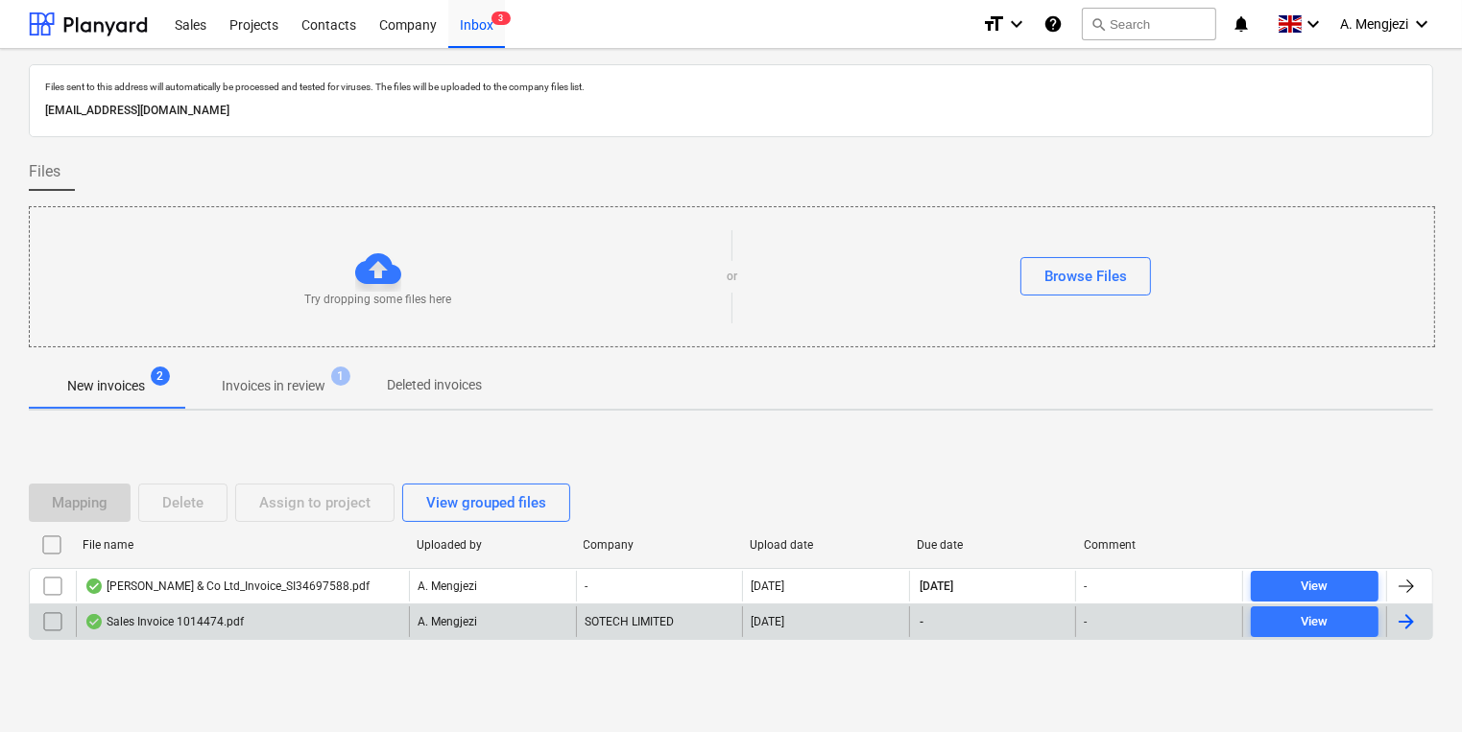
click at [394, 614] on div "Sales Invoice 1014474.pdf" at bounding box center [242, 622] width 333 height 31
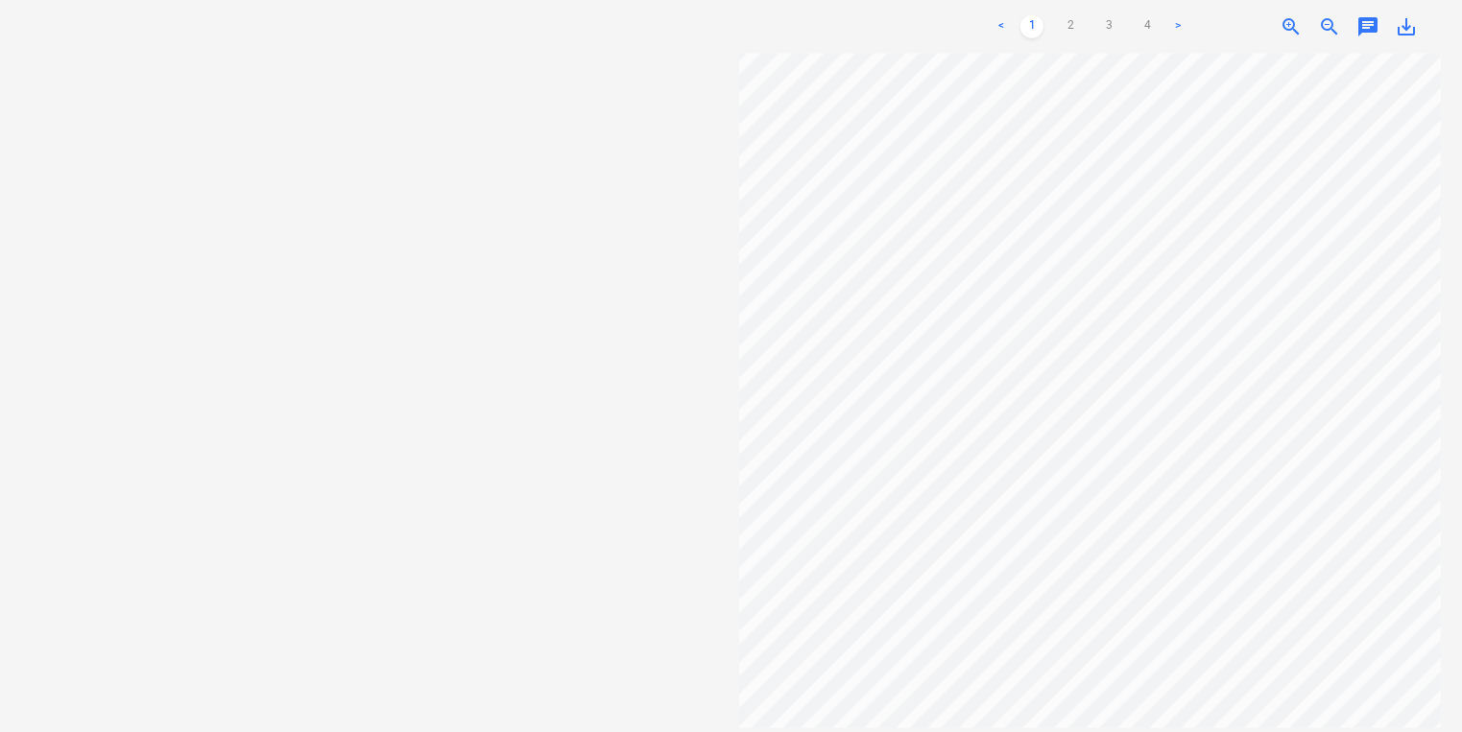
scroll to position [749, 307]
click at [1158, 36] on link "4" at bounding box center [1146, 26] width 23 height 23
click at [1095, 19] on ul "< 1 2 3 4 >" at bounding box center [1090, 26] width 224 height 23
click at [1078, 24] on ul "< 1 2 3 4 >" at bounding box center [1090, 26] width 224 height 23
click at [1078, 24] on link "2" at bounding box center [1070, 26] width 23 height 23
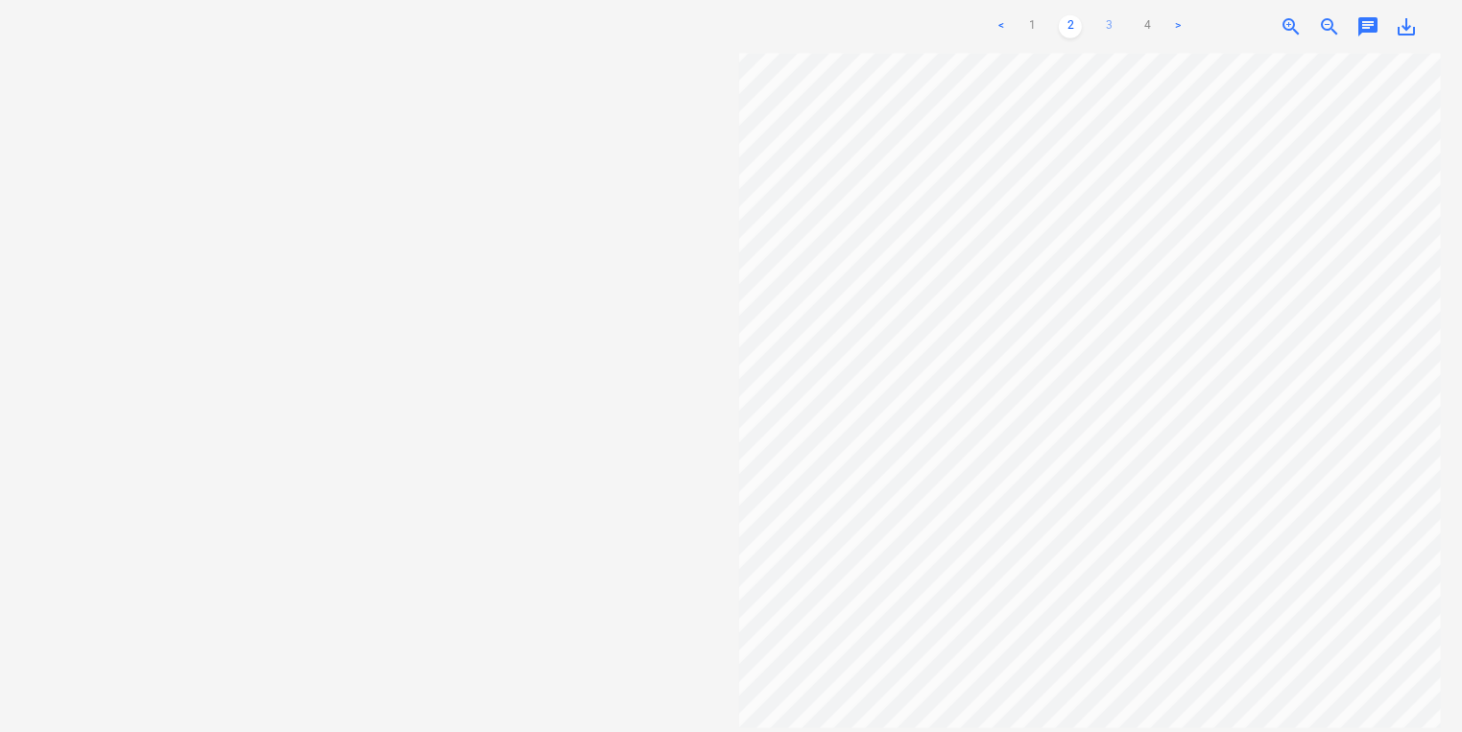
click at [1102, 29] on link "3" at bounding box center [1108, 26] width 23 height 23
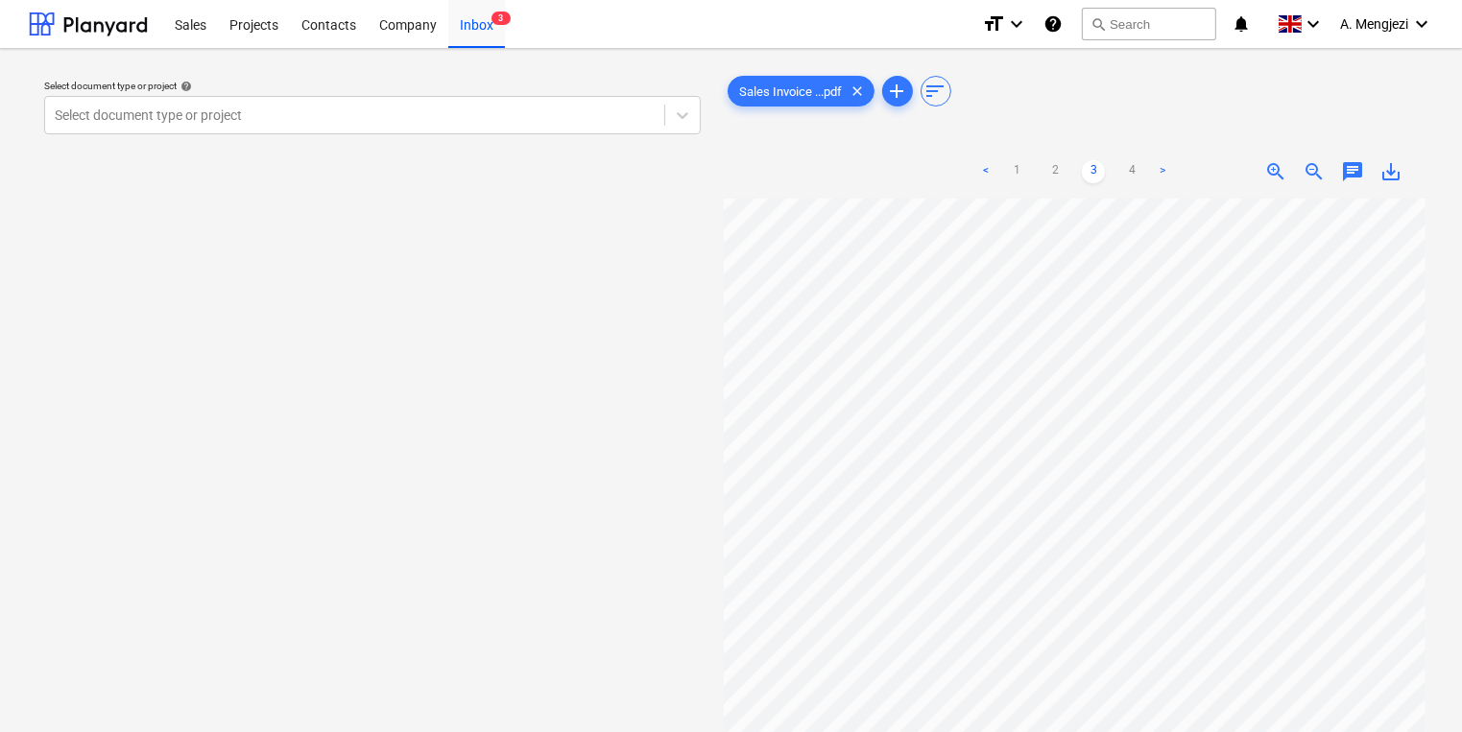
scroll to position [154, 307]
click at [1019, 173] on link "1" at bounding box center [1016, 171] width 23 height 23
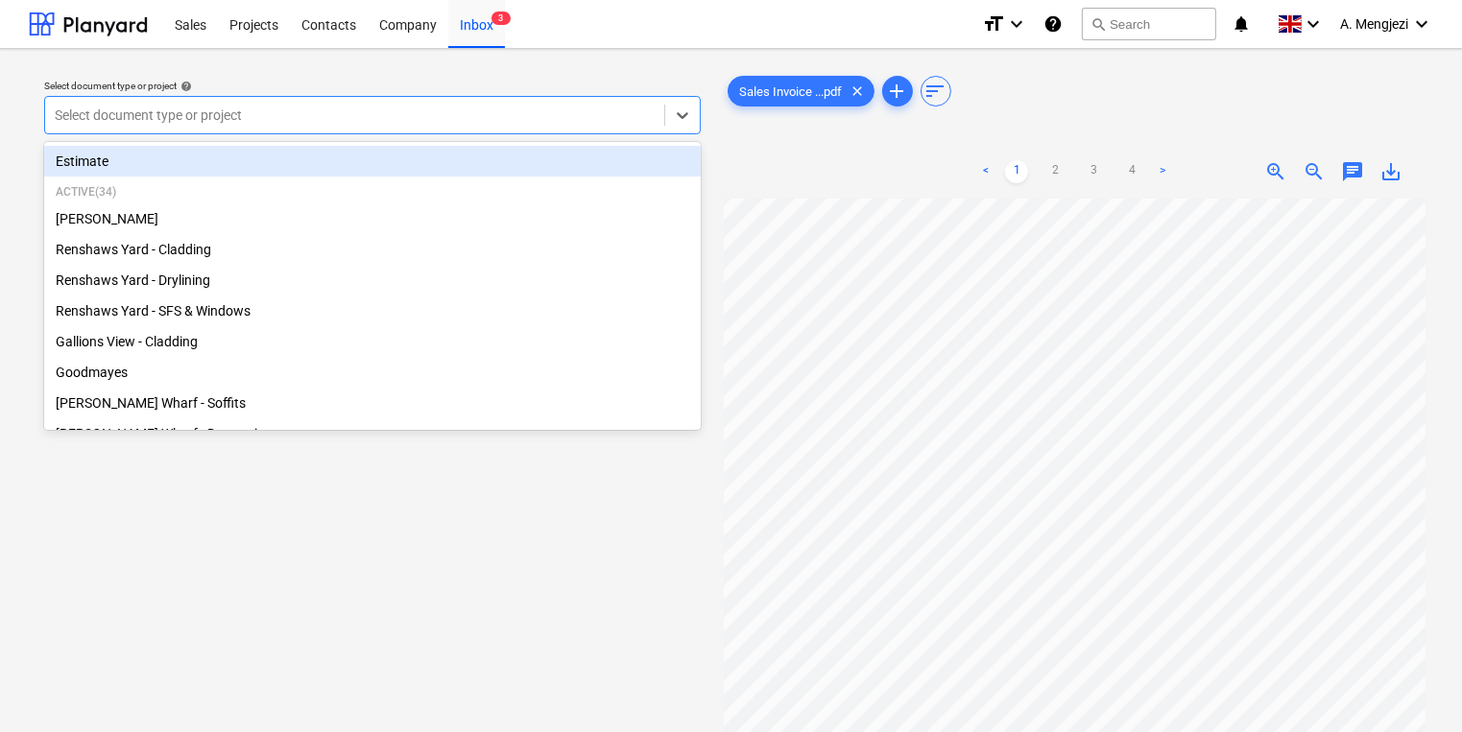
click at [408, 119] on div at bounding box center [355, 115] width 600 height 19
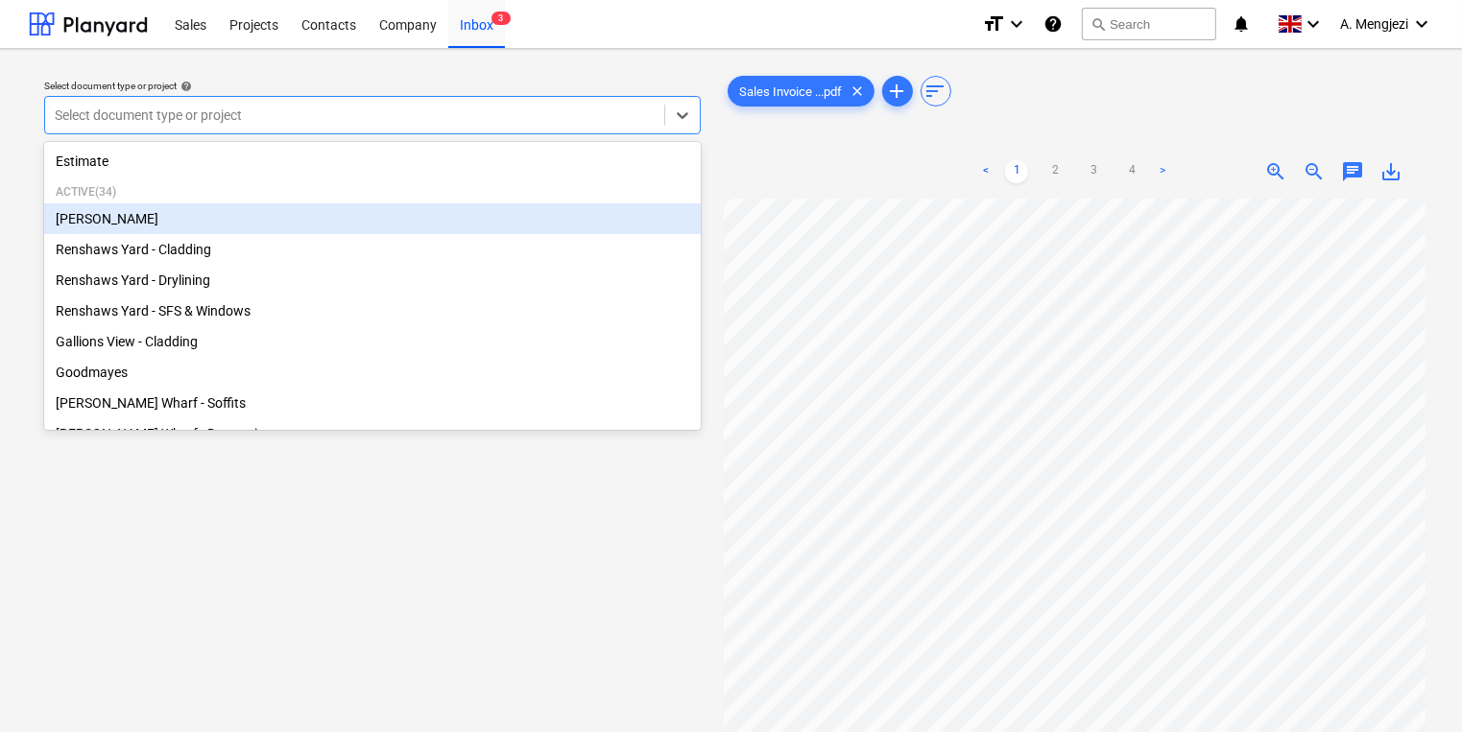
click at [245, 227] on div "[PERSON_NAME]" at bounding box center [372, 218] width 657 height 31
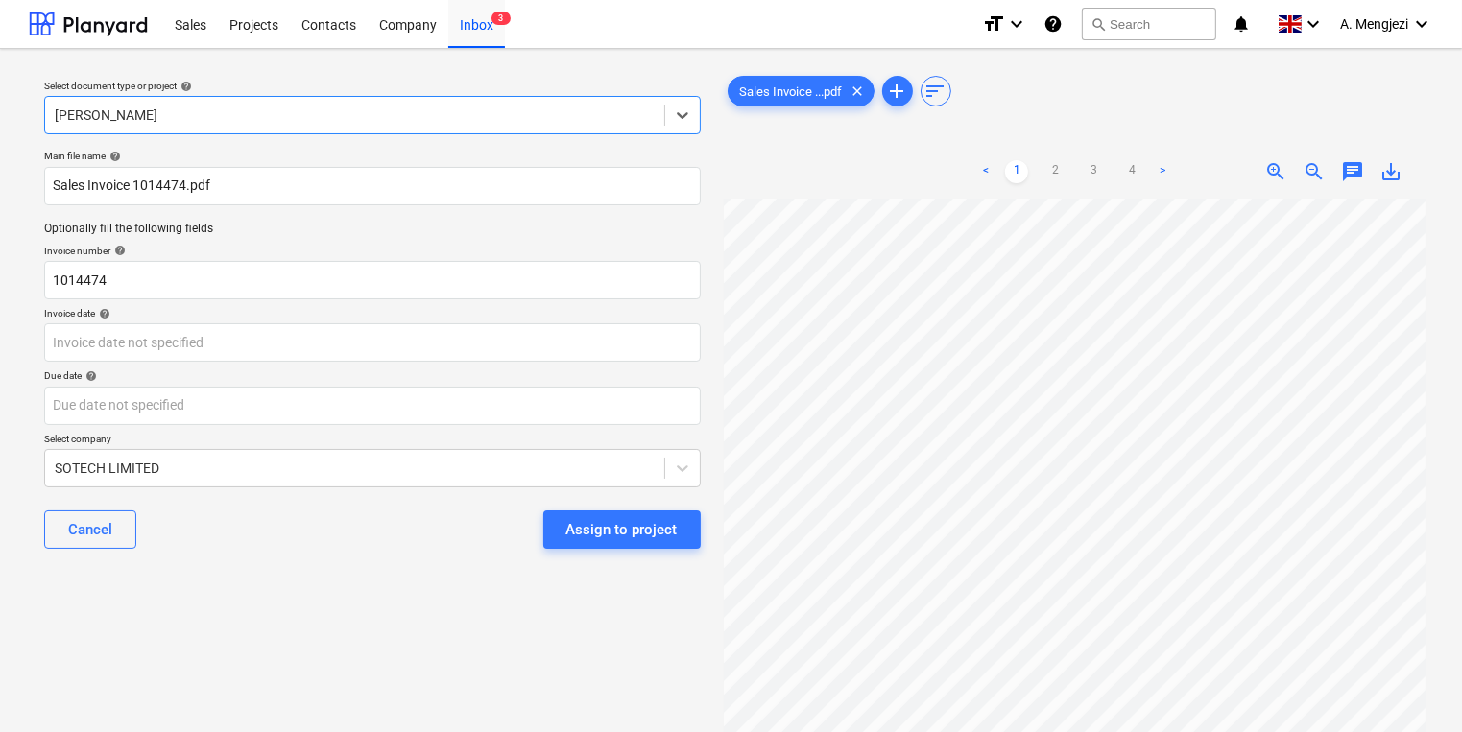
click at [272, 131] on div "[PERSON_NAME]" at bounding box center [372, 115] width 657 height 38
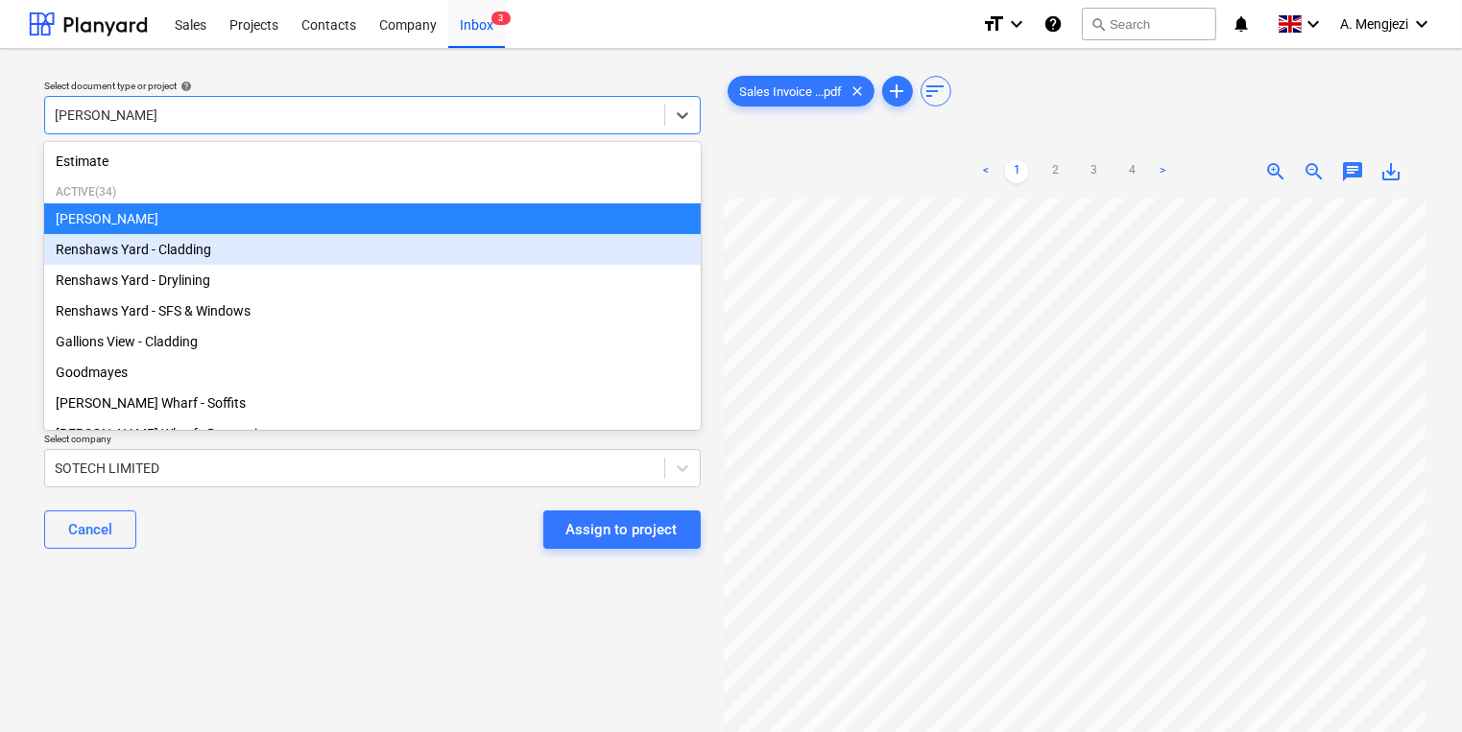
click at [257, 244] on div "Renshaws Yard - Cladding" at bounding box center [372, 249] width 657 height 31
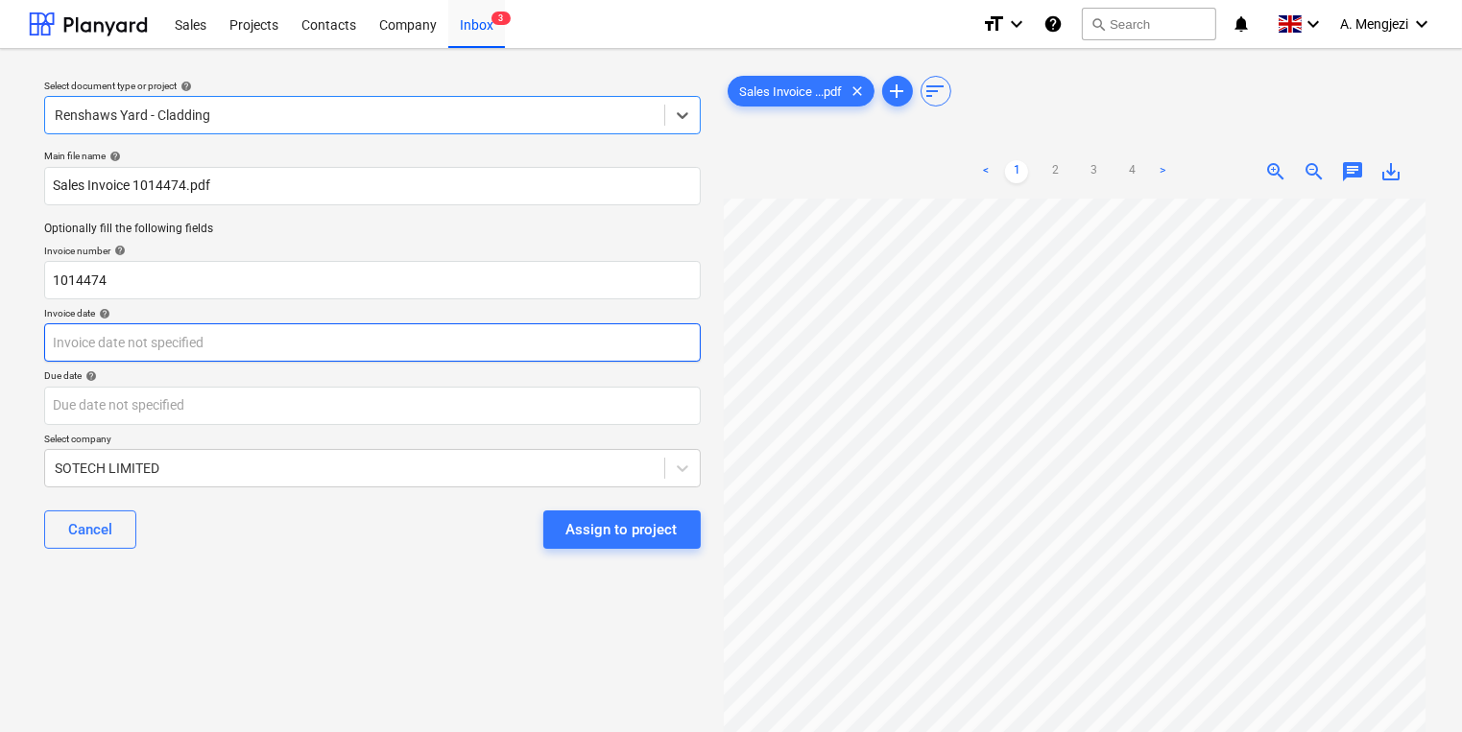
click at [445, 353] on body "Sales Projects Contacts Company Inbox 3 format_size keyboard_arrow_down help se…" at bounding box center [731, 366] width 1462 height 732
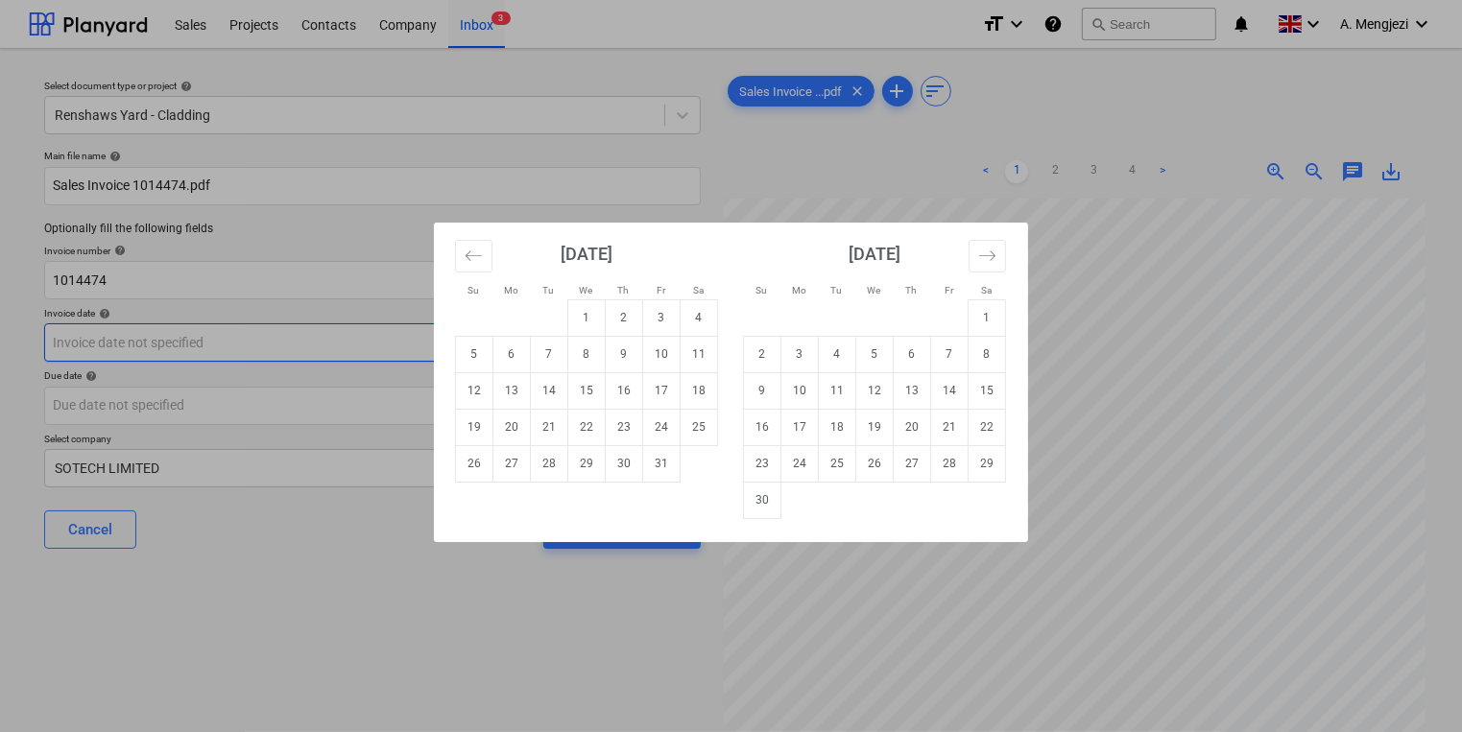
click at [445, 353] on div "October 2025 1 2 3 4 5 6 7 8 9 10 11 12 13 14 15 16 17 18 19 20 21 22 23 24 25 …" at bounding box center [586, 353] width 288 height 260
click at [412, 344] on div "Su Mo Tu We Th Fr Sa Su Mo Tu We Th Fr Sa September 2025 1 2 3 4 5 6 7 8 9 10 1…" at bounding box center [731, 366] width 1462 height 732
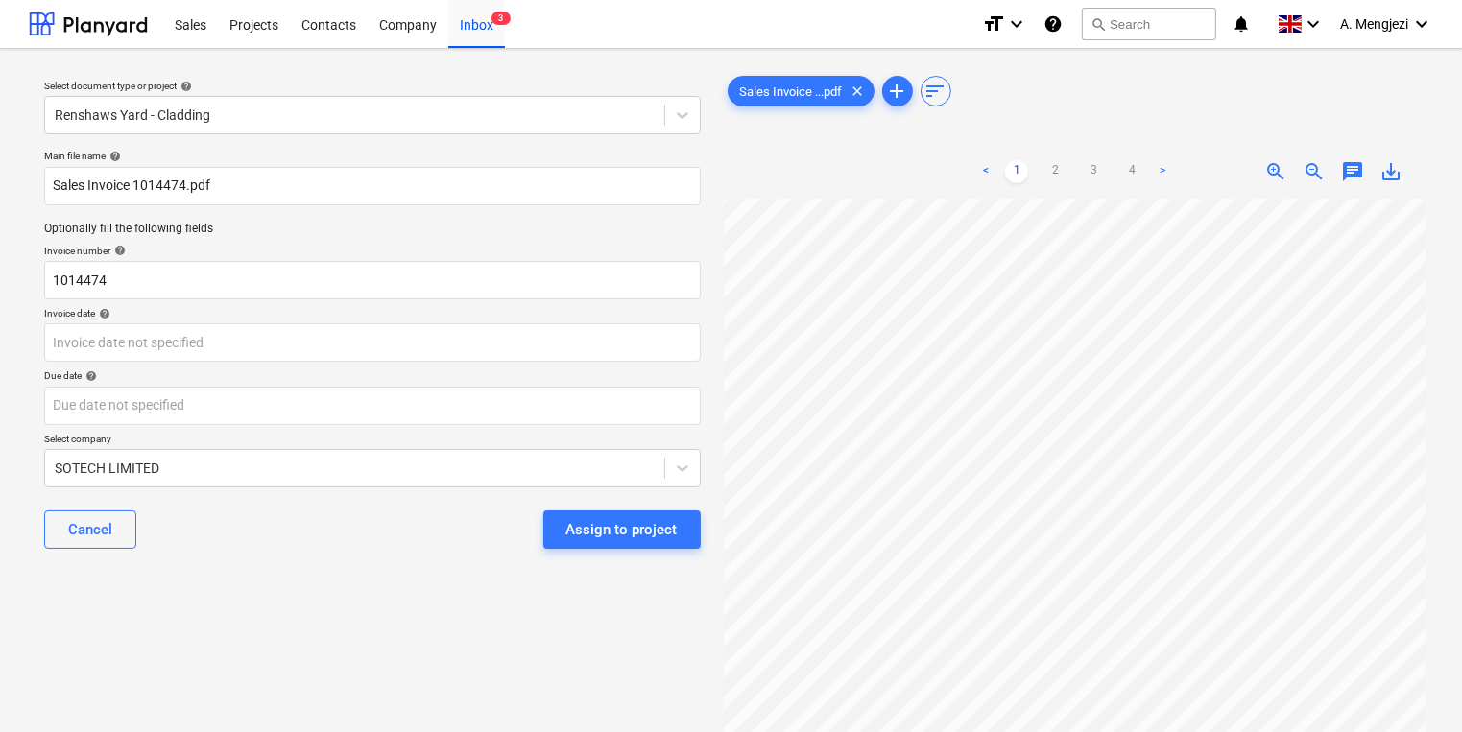
scroll to position [76, 75]
click at [600, 316] on div "Invoice date help" at bounding box center [372, 313] width 657 height 12
click at [603, 315] on div "Invoice date help" at bounding box center [372, 313] width 657 height 12
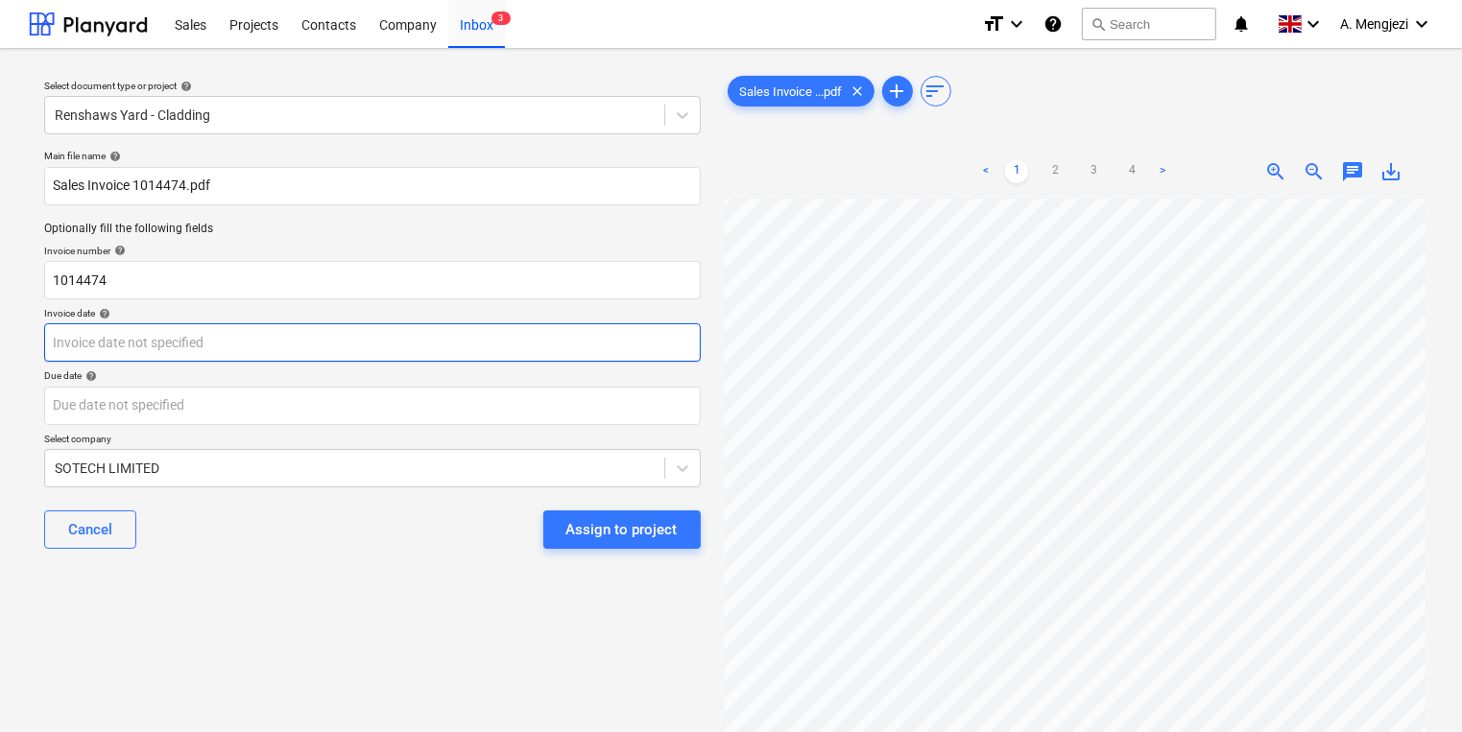
click at [592, 343] on body "Sales Projects Contacts Company Inbox 3 format_size keyboard_arrow_down help se…" at bounding box center [731, 366] width 1462 height 732
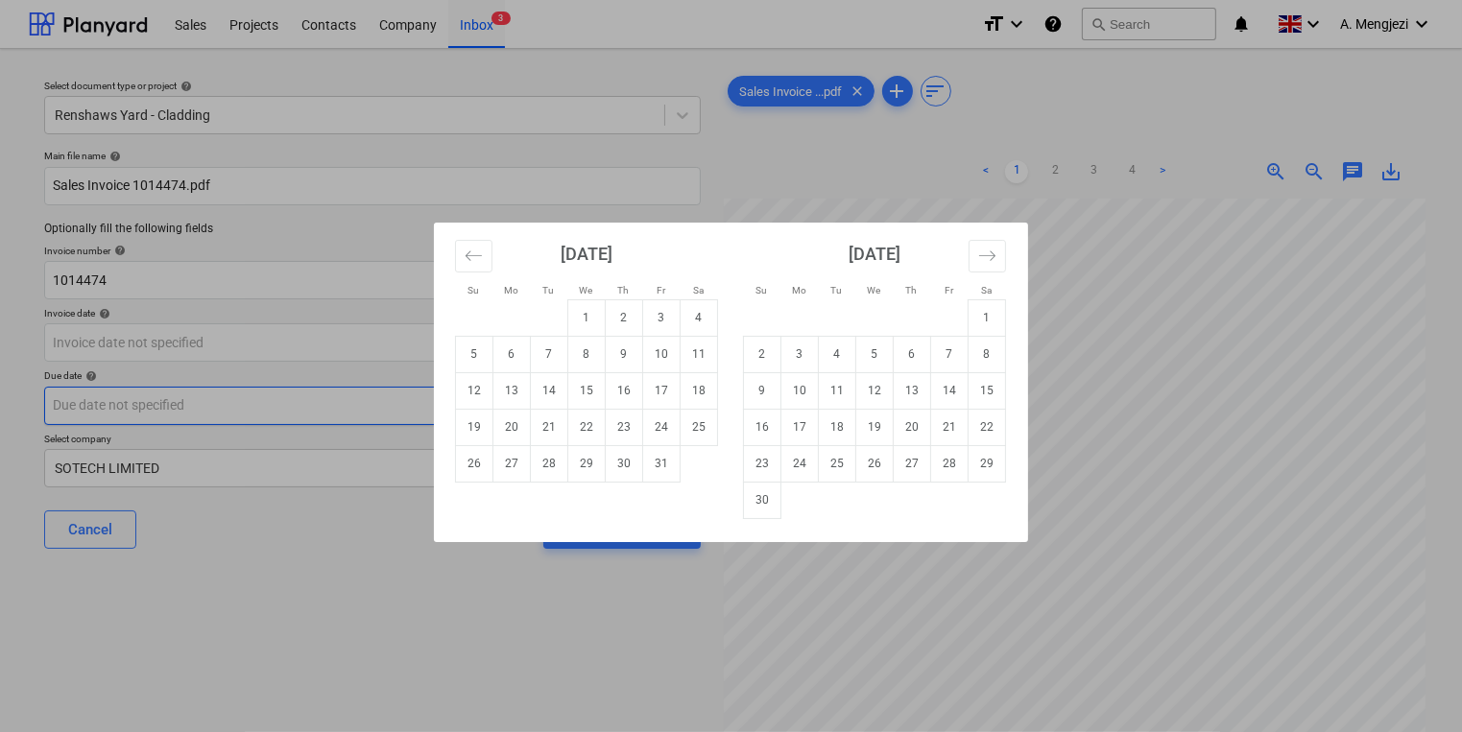
drag, startPoint x: 480, startPoint y: 430, endPoint x: 480, endPoint y: 418, distance: 11.5
click at [480, 429] on td "19" at bounding box center [474, 427] width 37 height 36
type input "19 Oct 2025"
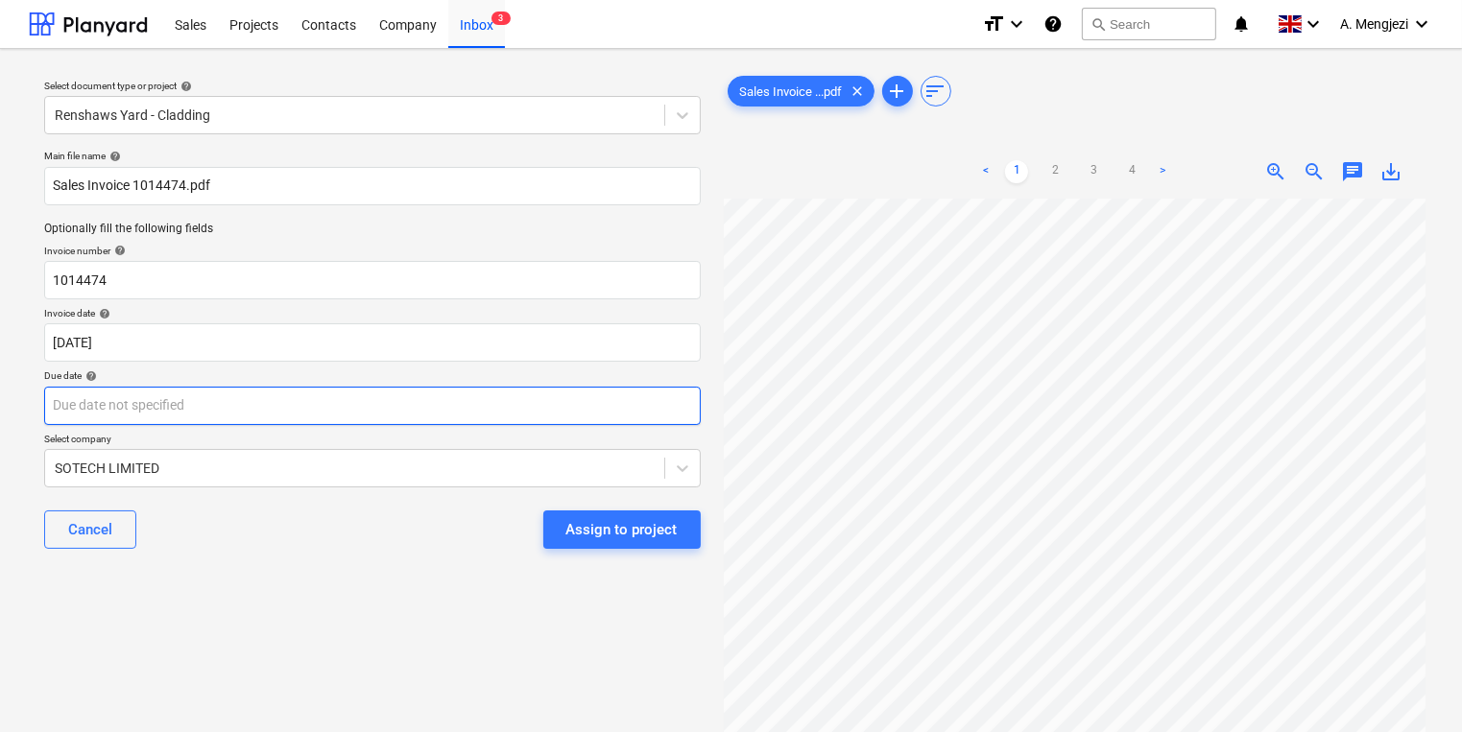
click at [480, 407] on body "Sales Projects Contacts Company Inbox 3 format_size keyboard_arrow_down help se…" at bounding box center [731, 366] width 1462 height 732
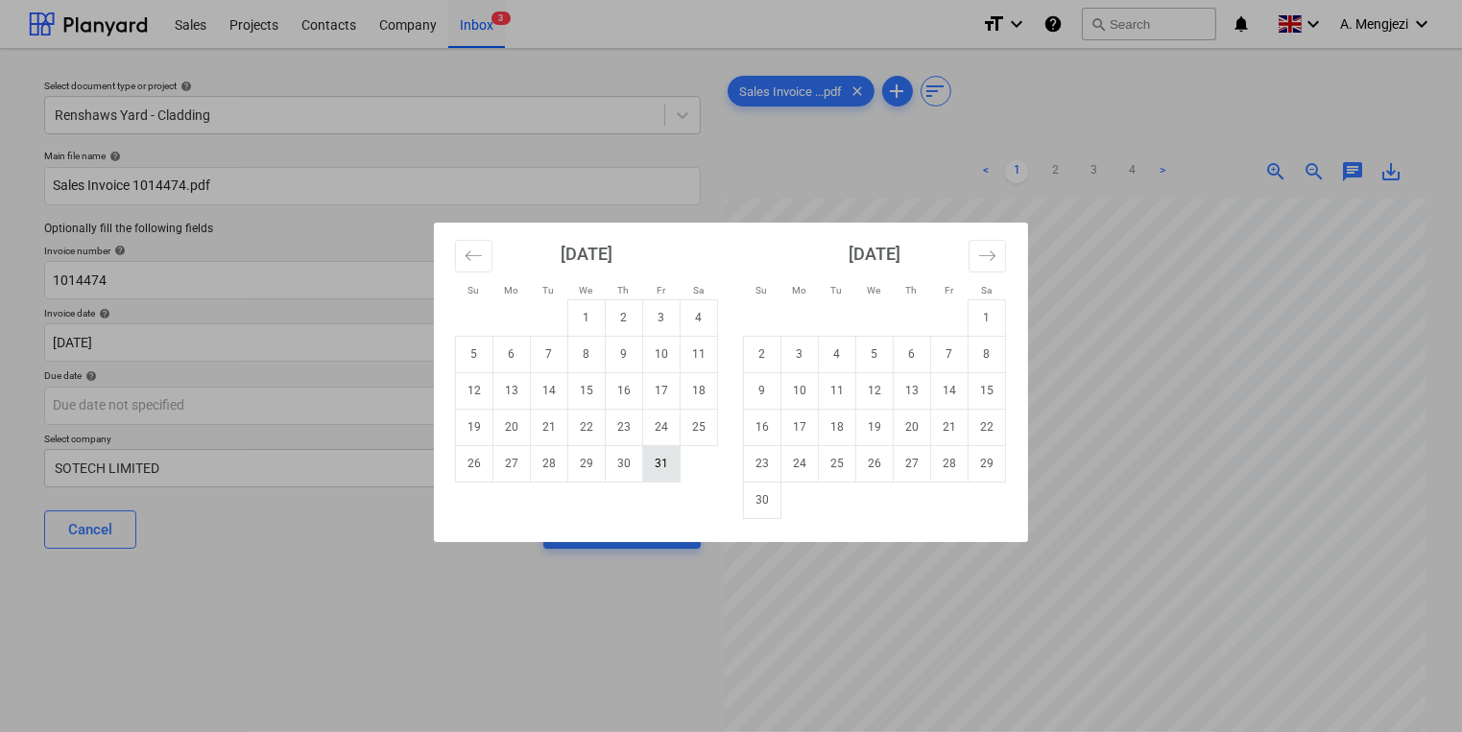
click at [660, 465] on td "31" at bounding box center [661, 463] width 37 height 36
type input "31 Oct 2025"
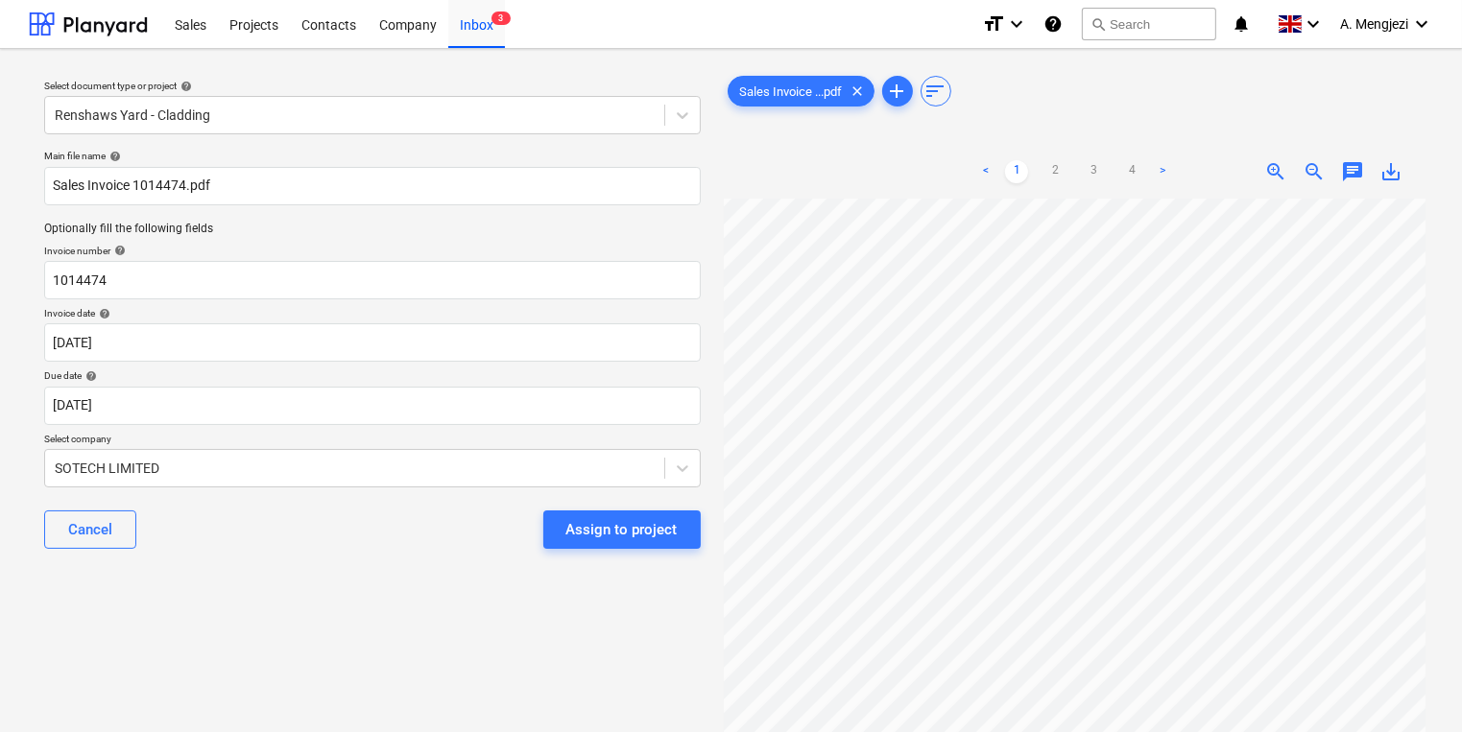
click at [292, 563] on div "Cancel Assign to project" at bounding box center [372, 529] width 657 height 69
click at [618, 526] on div "Assign to project" at bounding box center [621, 529] width 111 height 25
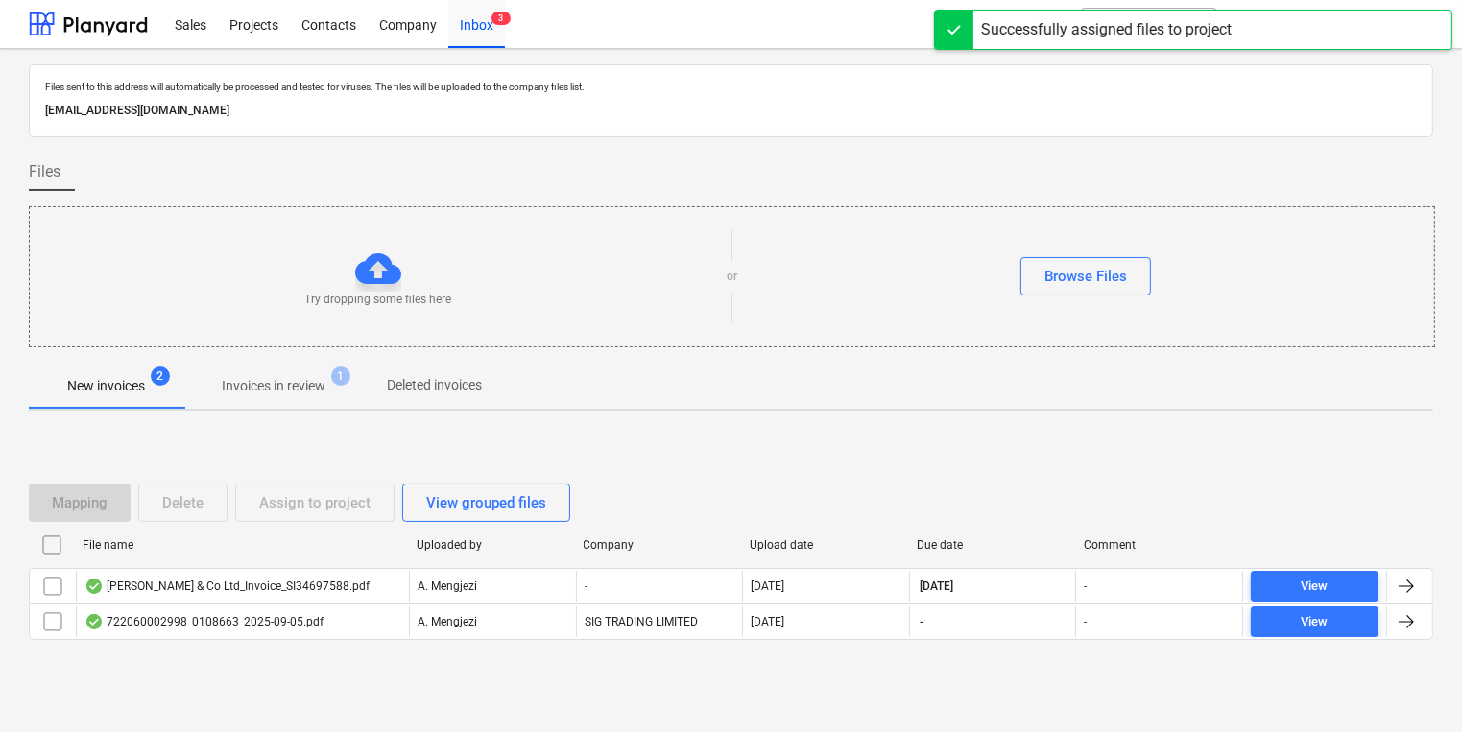
click at [296, 370] on span "Invoices in review 1" at bounding box center [273, 386] width 180 height 35
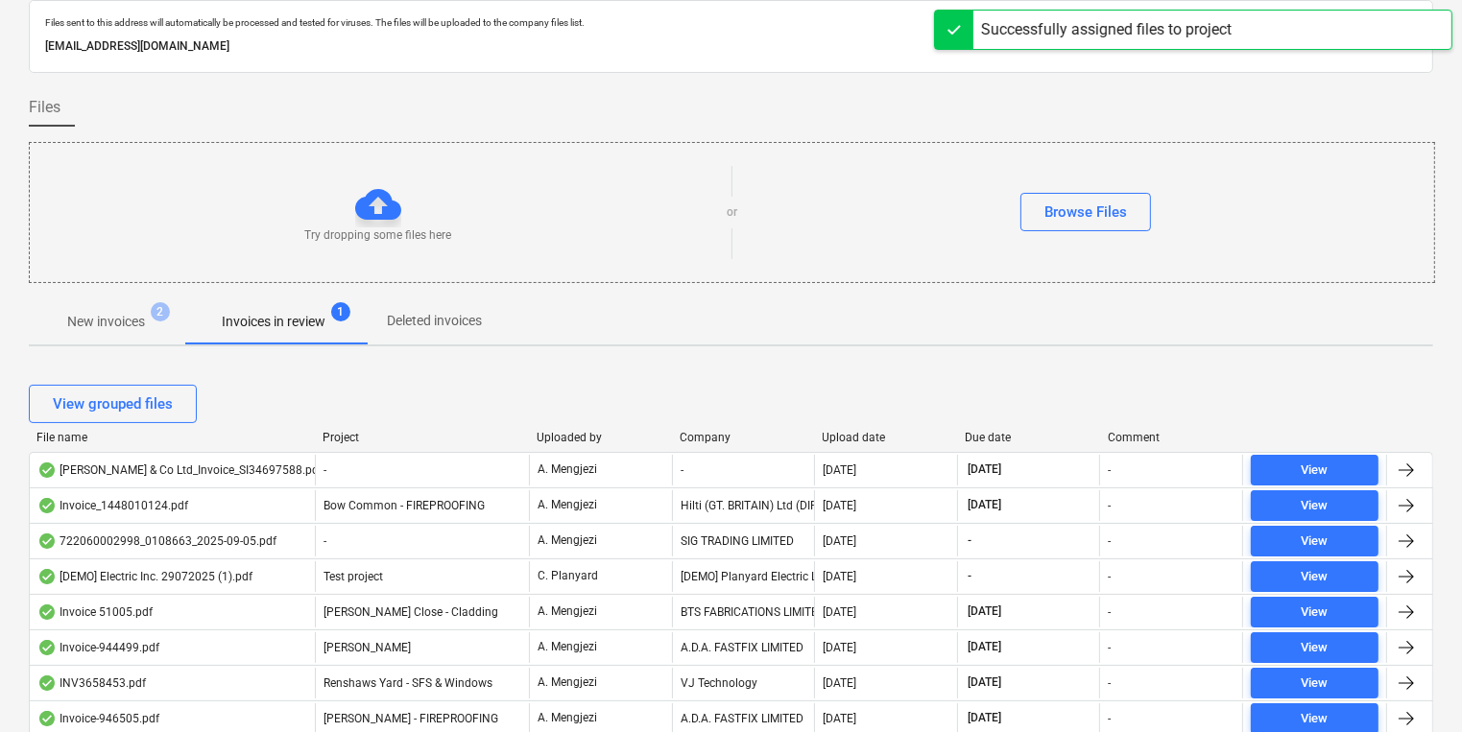
scroll to position [230, 0]
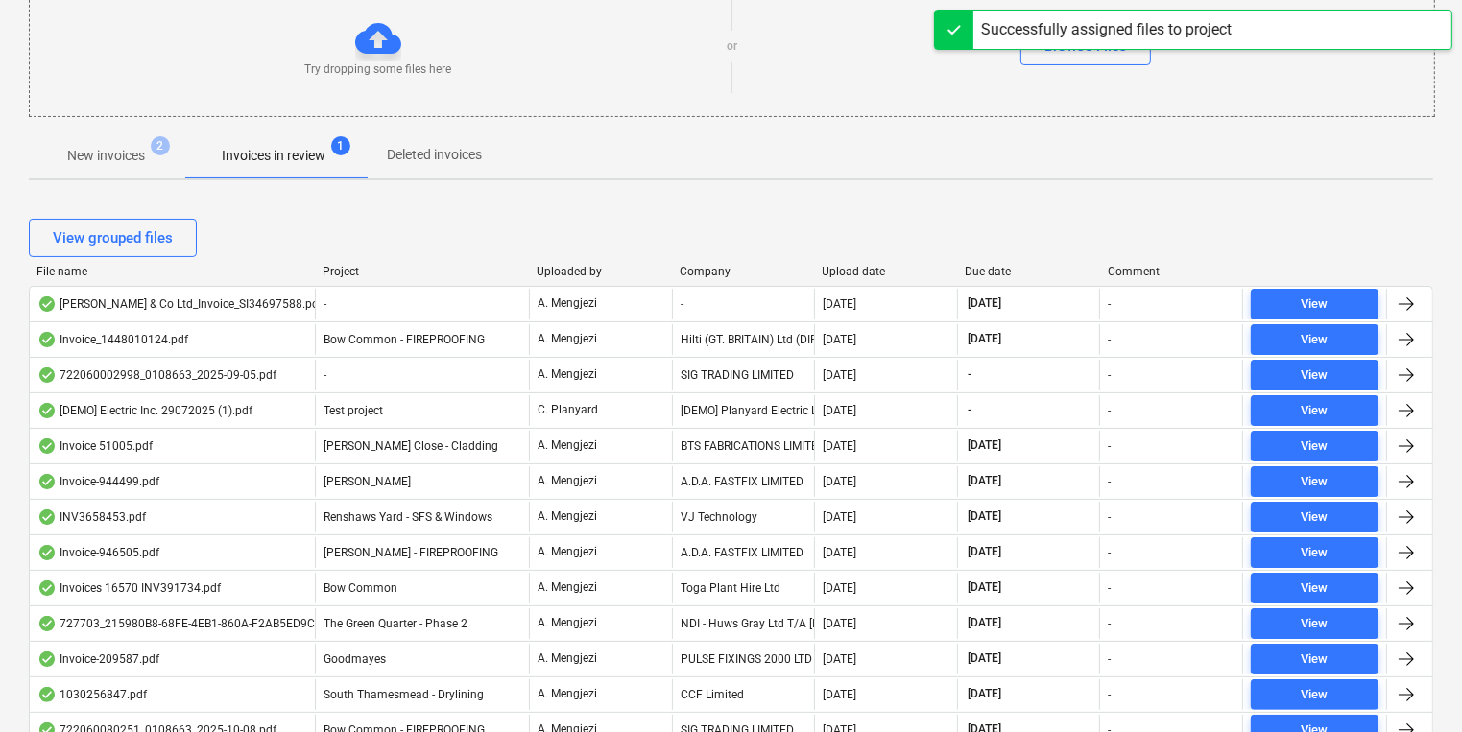
click at [323, 274] on div at bounding box center [315, 271] width 35 height 13
click at [328, 274] on div at bounding box center [315, 271] width 35 height 13
click at [341, 266] on div "Project" at bounding box center [421, 271] width 199 height 13
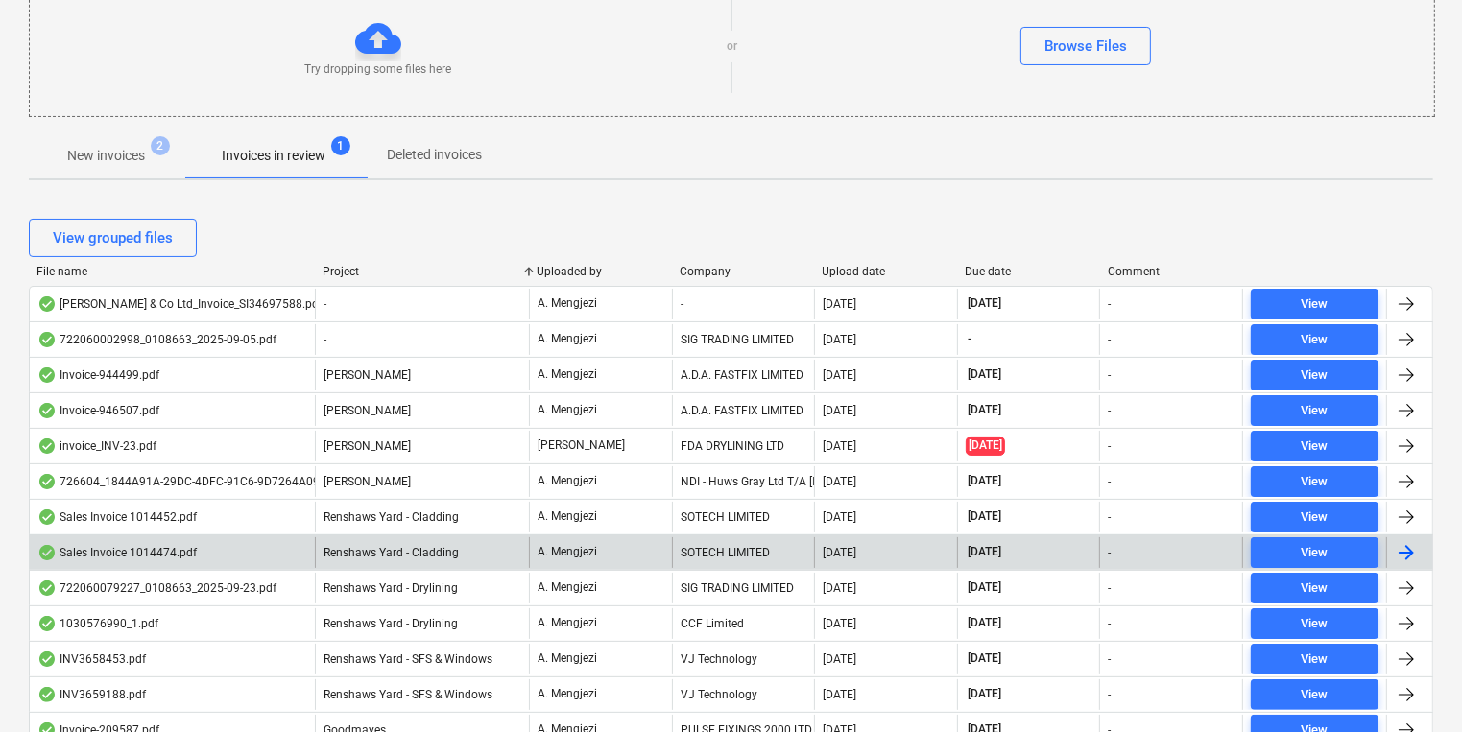
click at [424, 539] on div "Renshaws Yard - Cladding" at bounding box center [422, 552] width 214 height 31
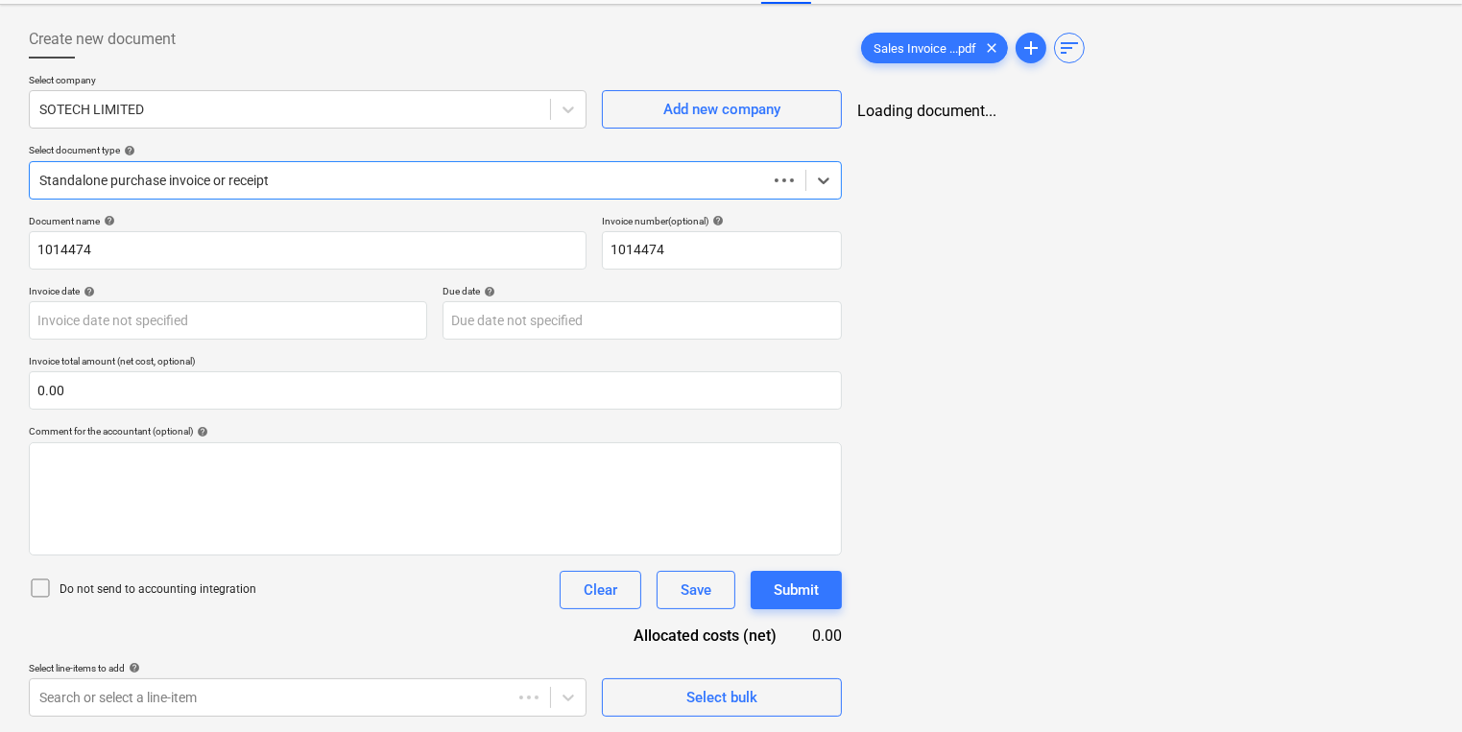
scroll to position [83, 0]
type input "19 Oct 2025"
type input "31 Oct 2025"
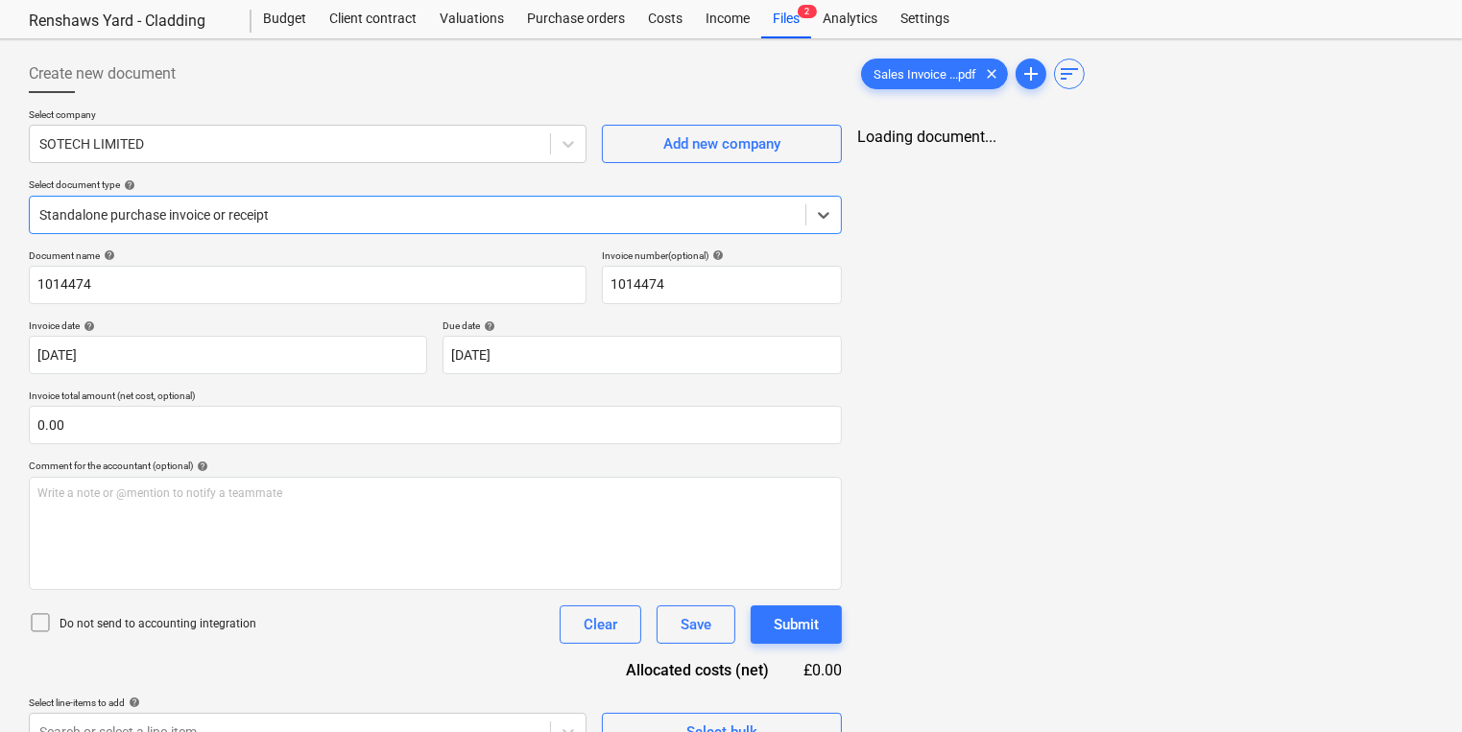
scroll to position [0, 0]
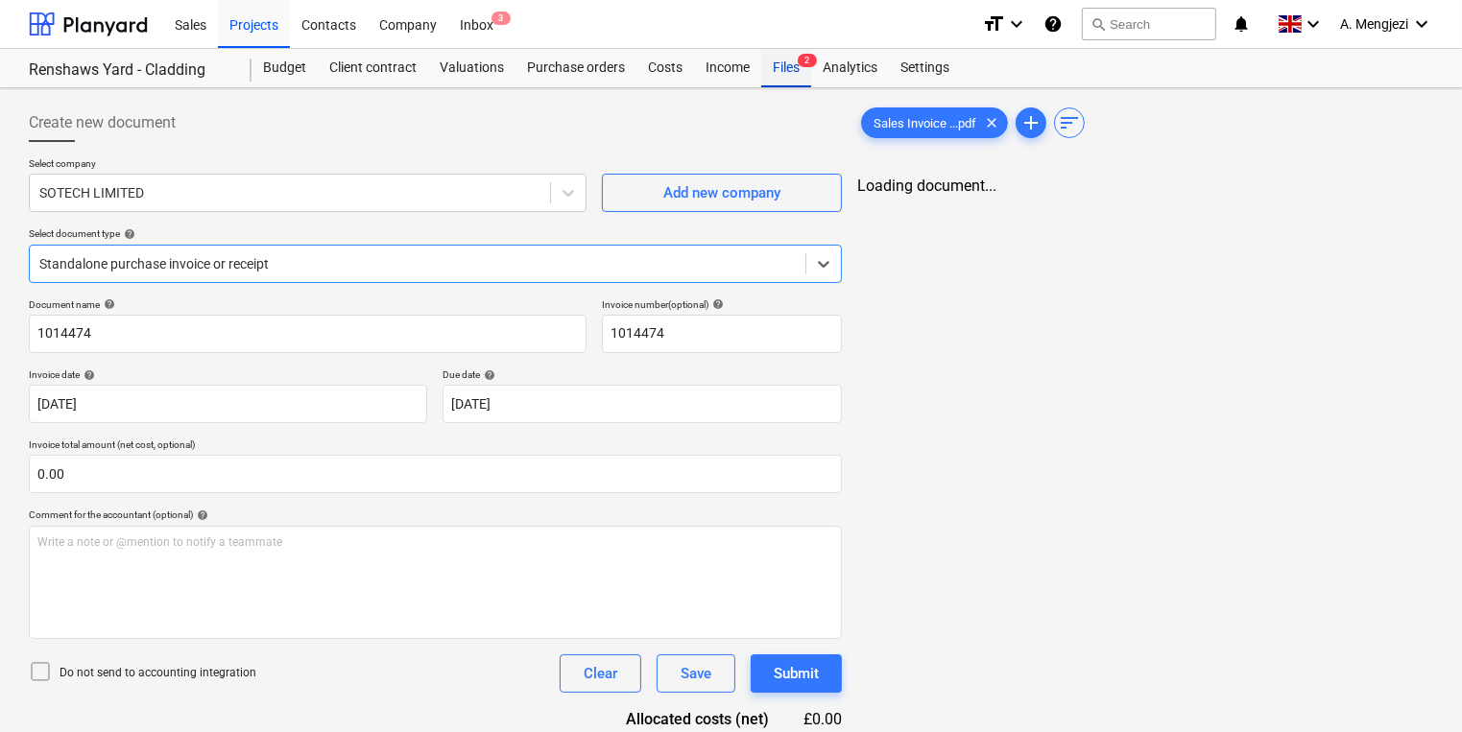
click at [791, 57] on div "Files 2" at bounding box center [786, 68] width 50 height 38
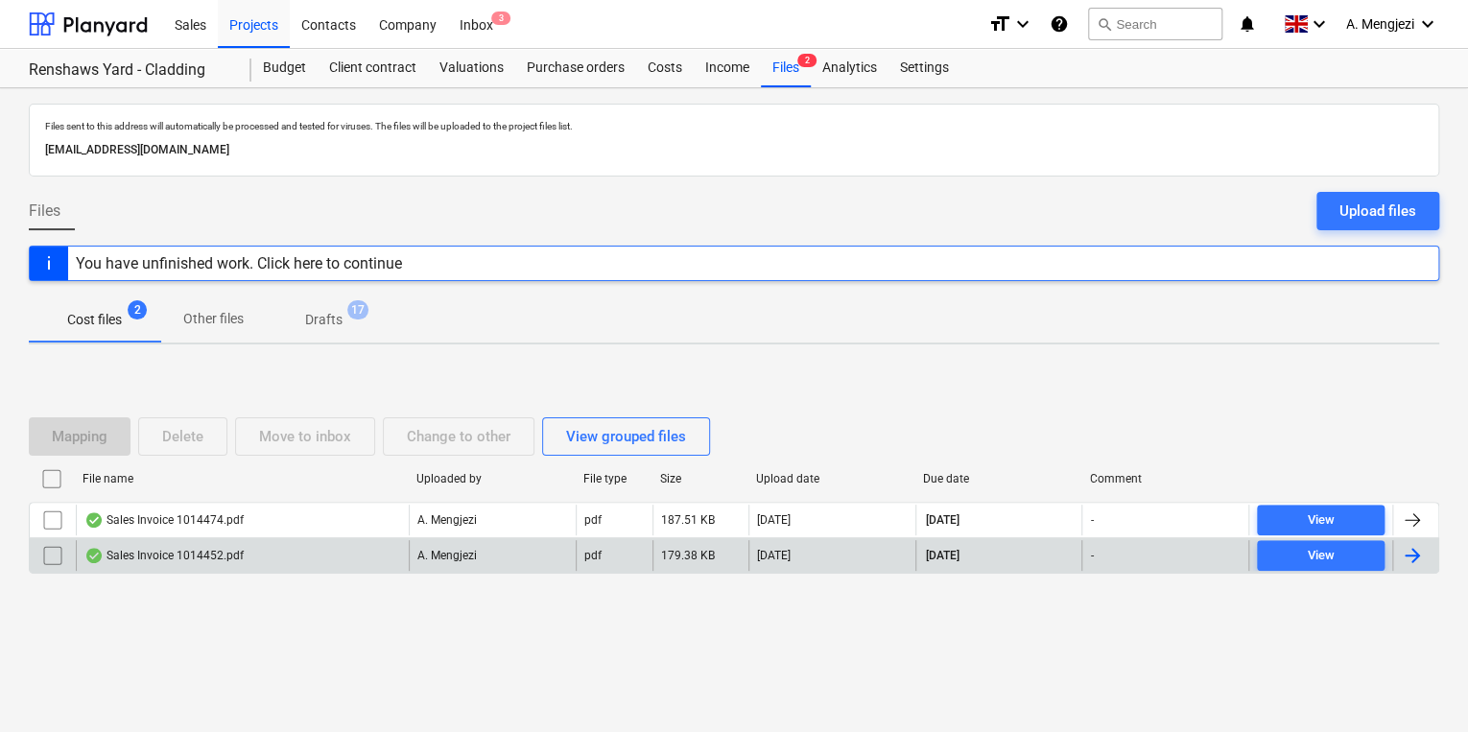
click at [162, 552] on div "Sales Invoice 1014452.pdf" at bounding box center [163, 555] width 159 height 15
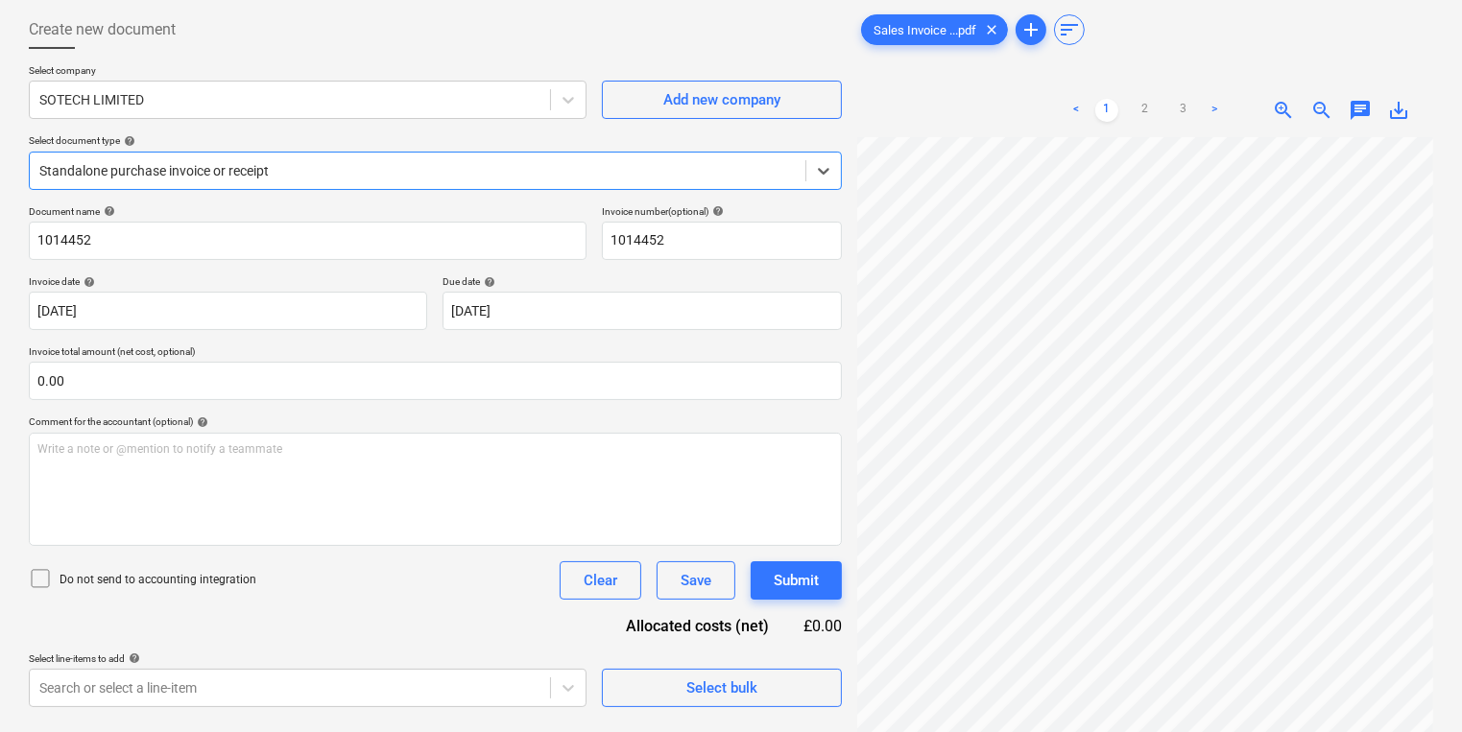
scroll to position [192, 0]
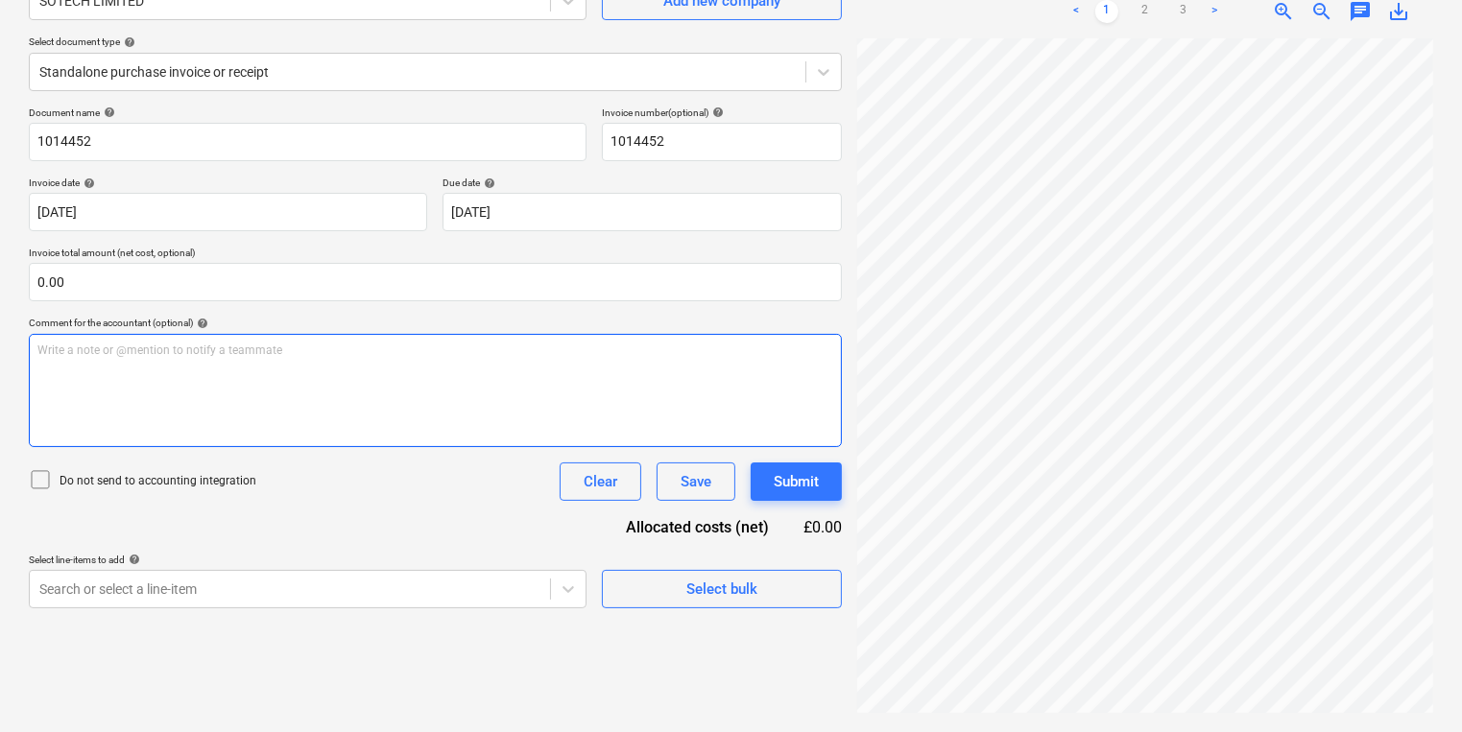
click at [653, 426] on div "Create new document Select company SOTECH LIMITED Add new company Select docume…" at bounding box center [731, 314] width 1420 height 821
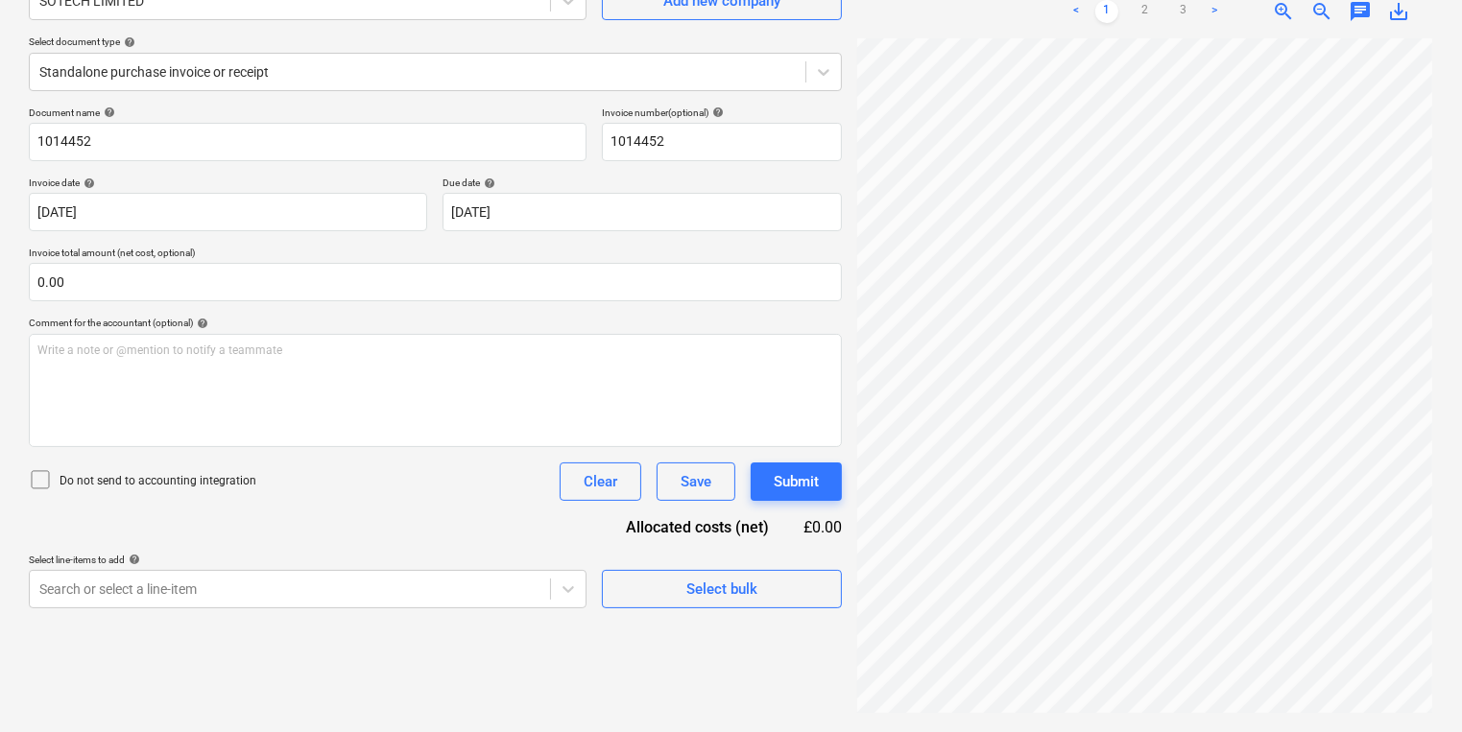
click at [768, 441] on div "Create new document Select company SOTECH LIMITED Add new company Select docume…" at bounding box center [731, 314] width 1420 height 821
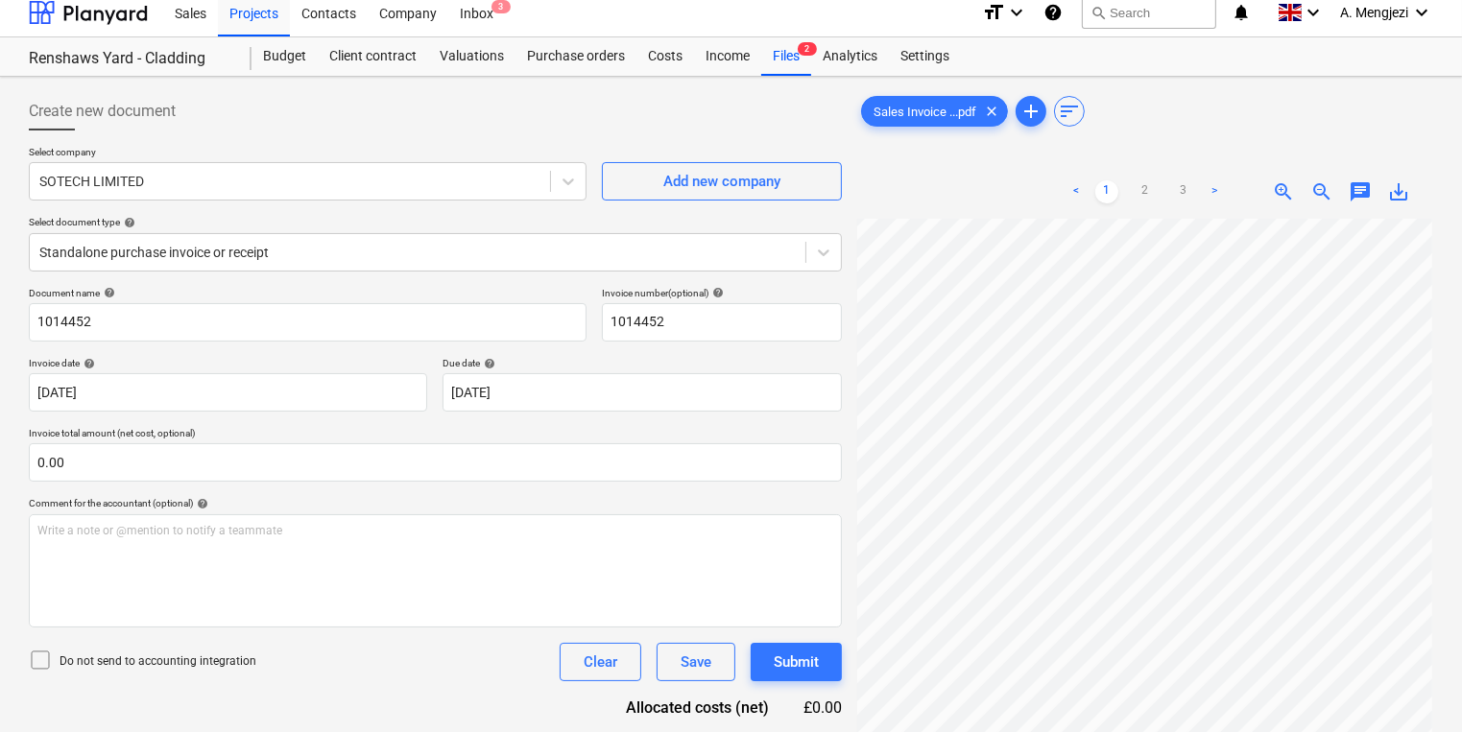
scroll to position [0, 0]
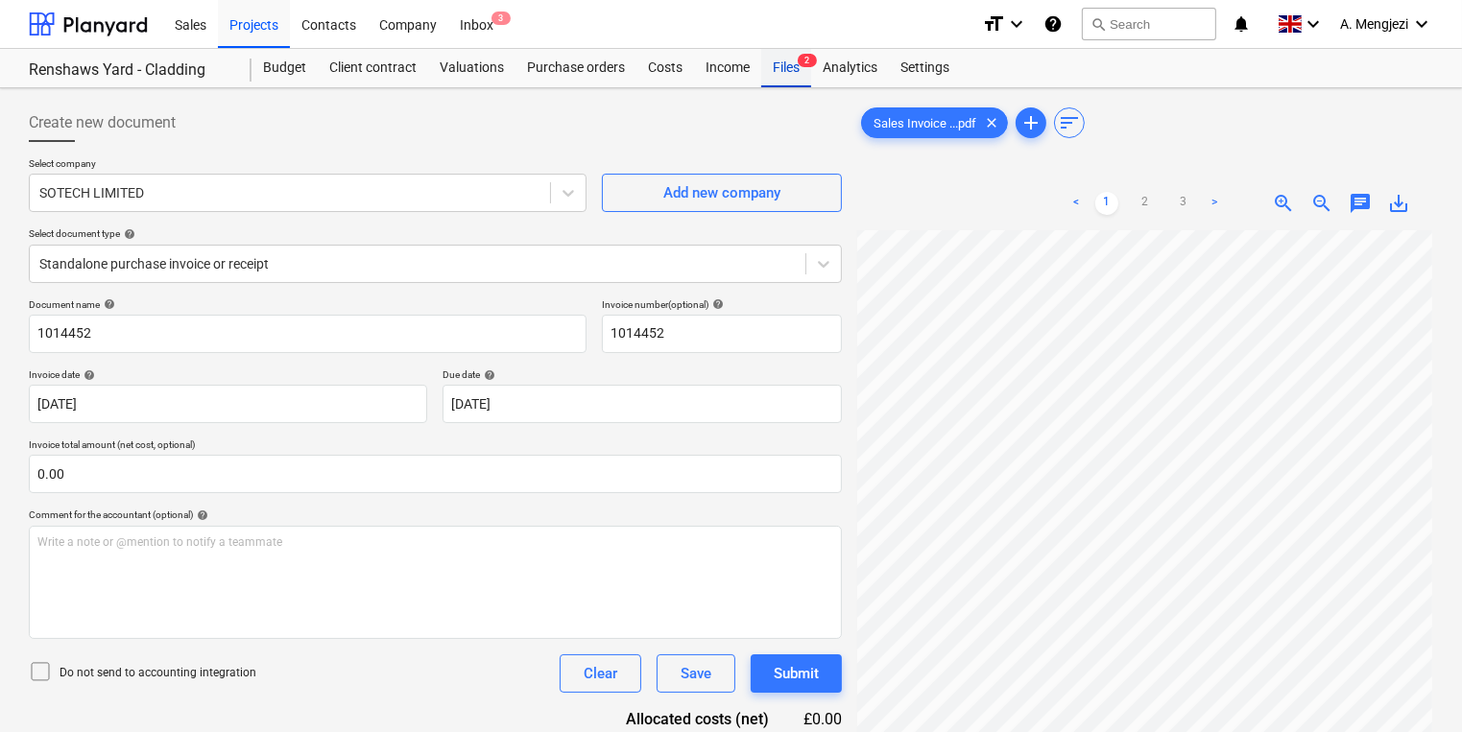
click at [769, 72] on div "Files 2" at bounding box center [786, 68] width 50 height 38
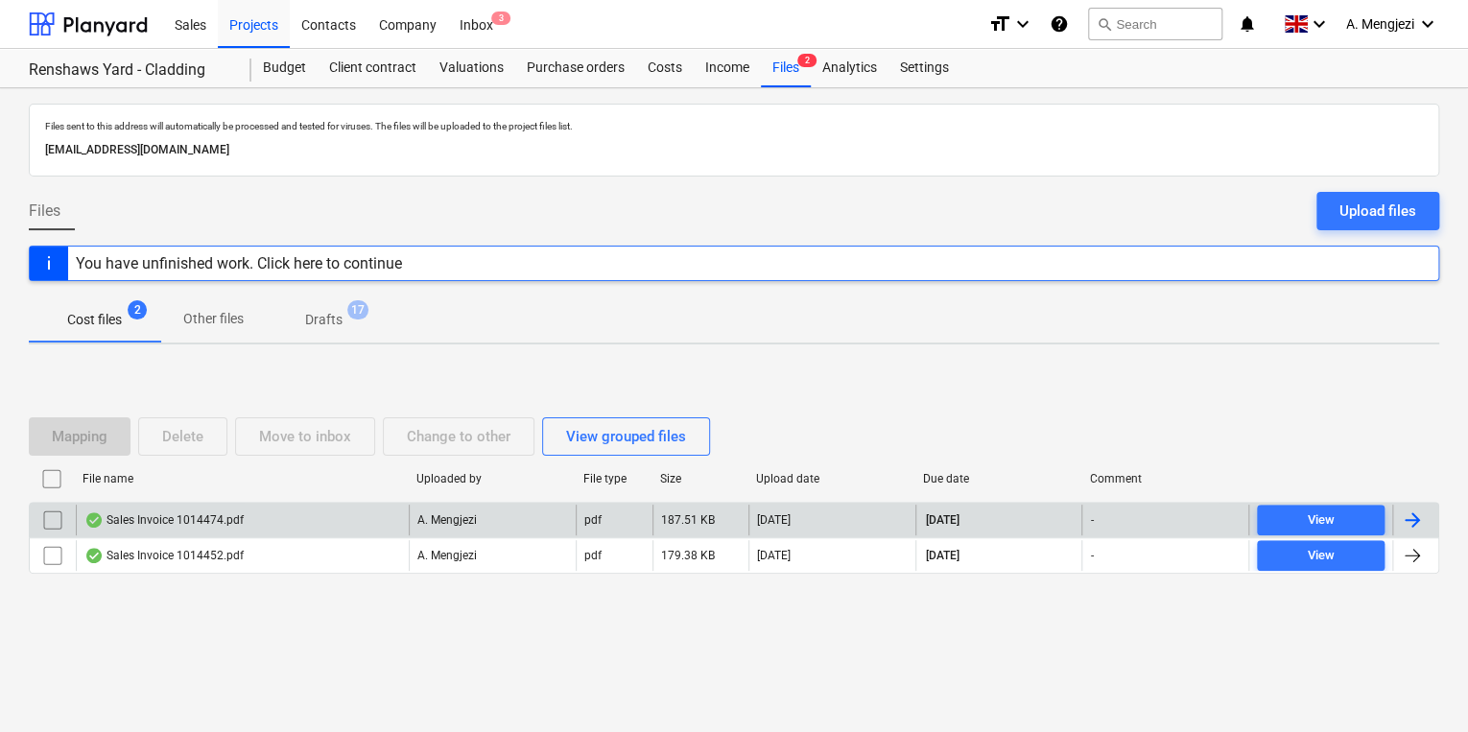
click at [194, 513] on div "Sales Invoice 1014474.pdf" at bounding box center [163, 520] width 159 height 15
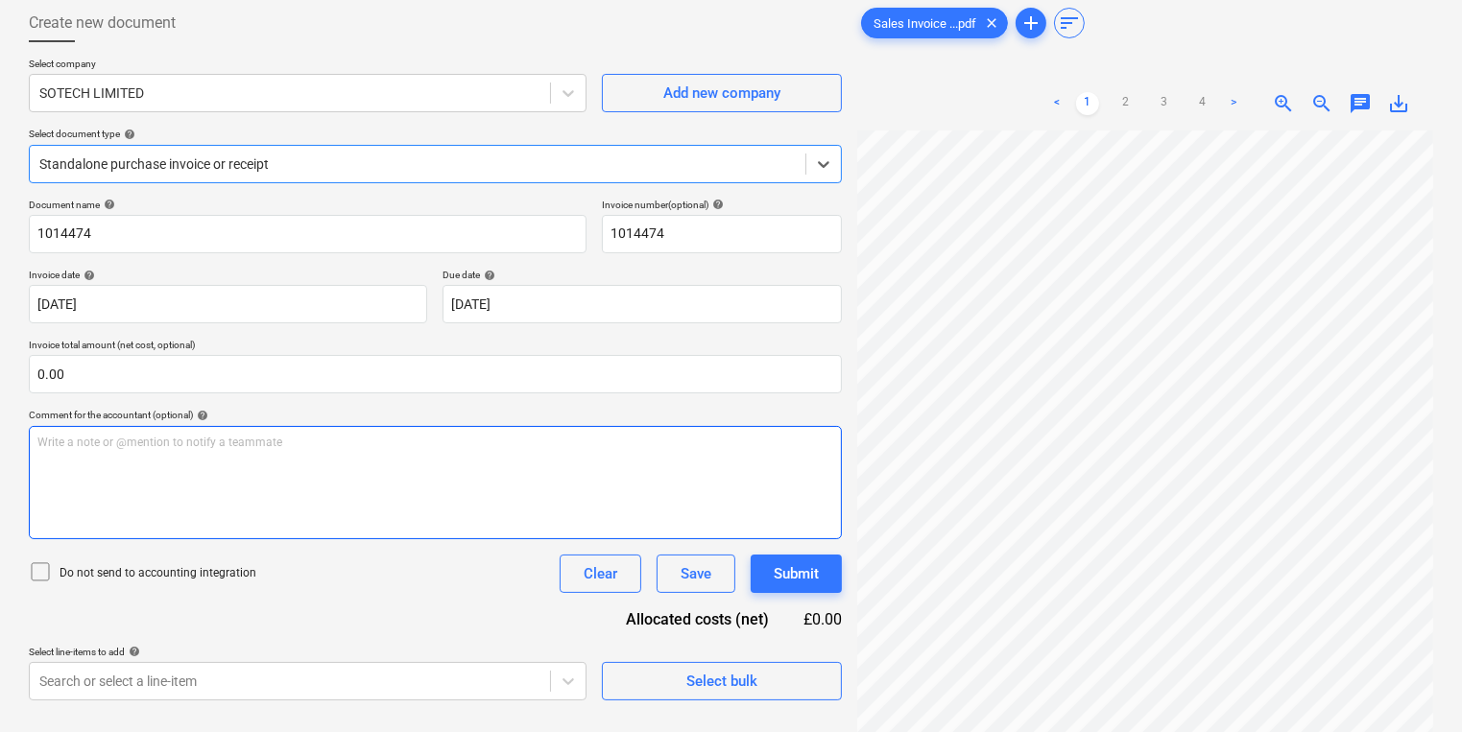
scroll to position [192, 0]
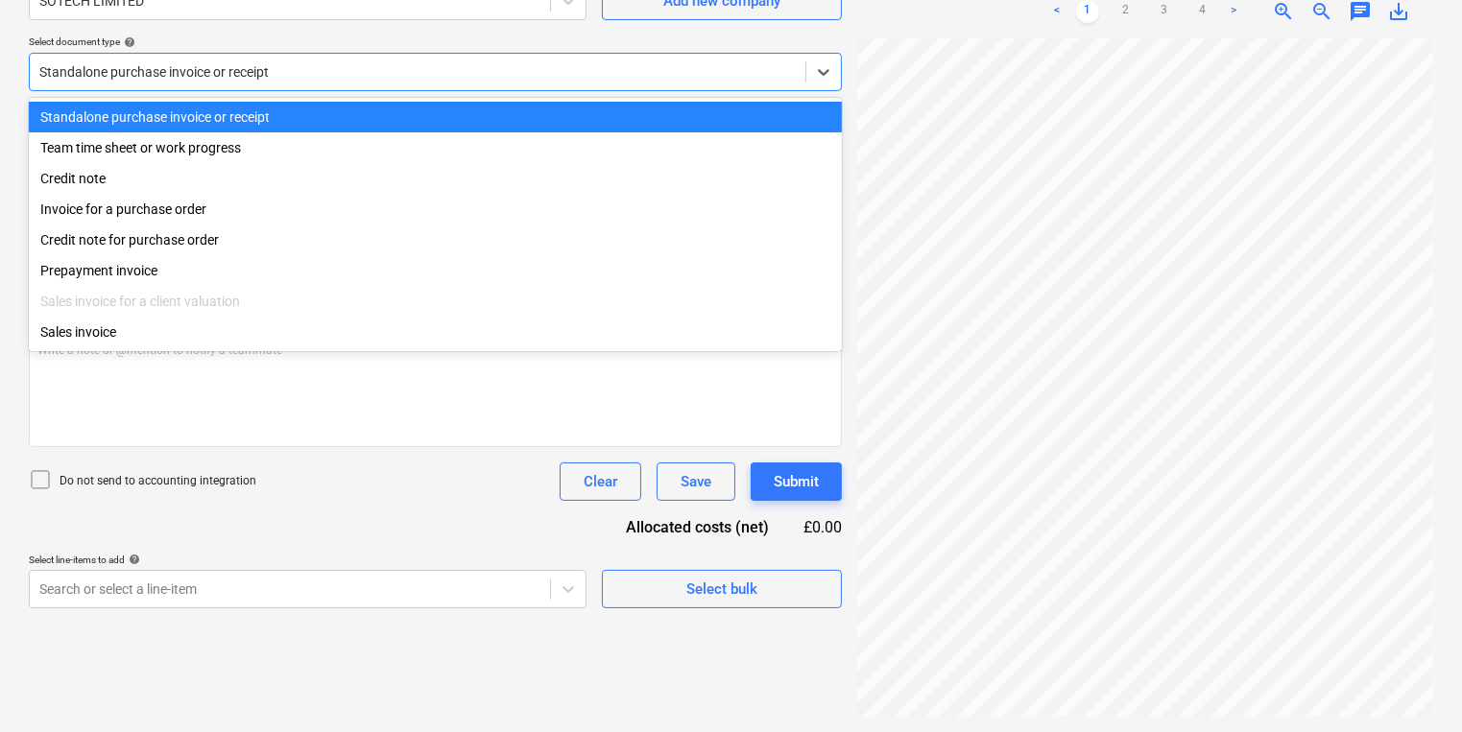
click at [672, 58] on div "Standalone purchase invoice or receipt" at bounding box center [435, 72] width 813 height 38
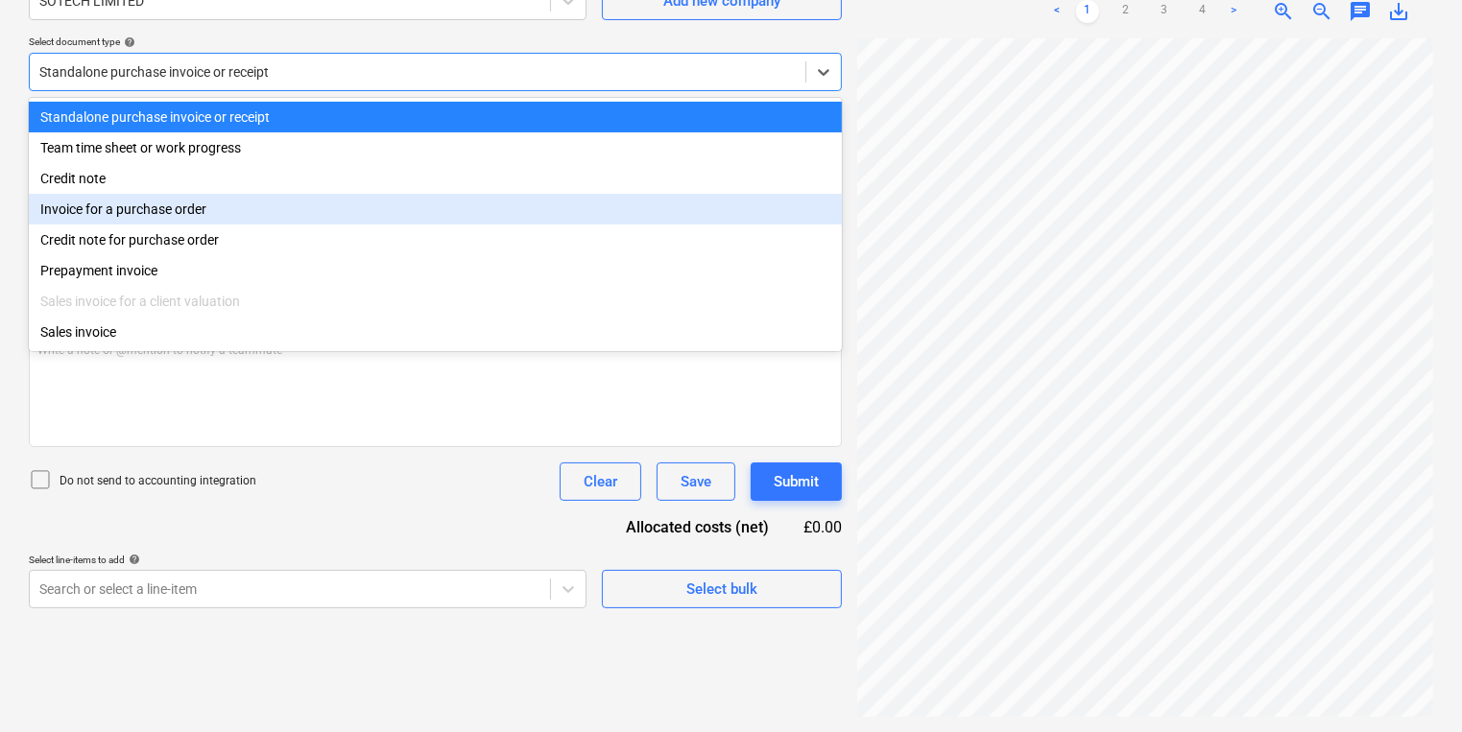
click at [608, 218] on div "Invoice for a purchase order" at bounding box center [435, 209] width 813 height 31
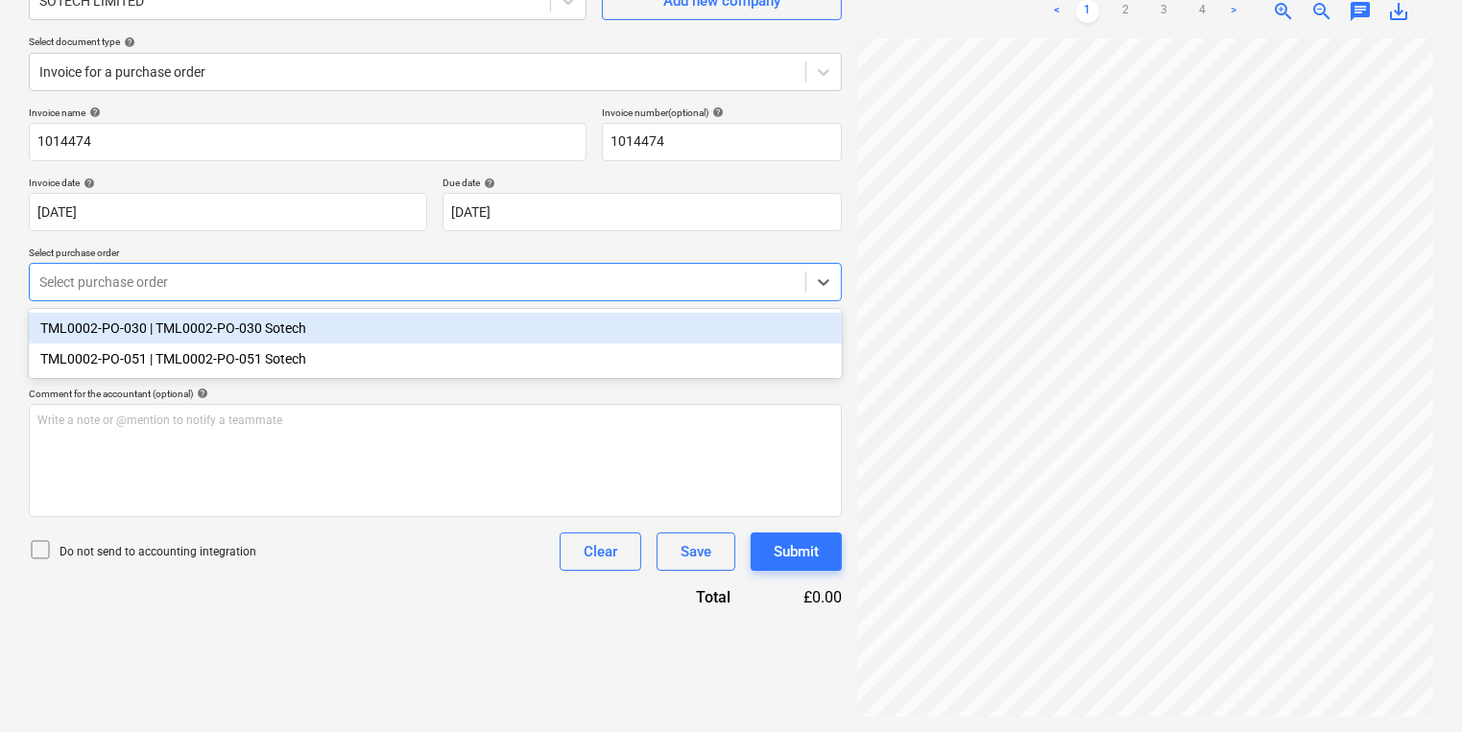
click at [577, 266] on div "Select purchase order" at bounding box center [435, 282] width 813 height 38
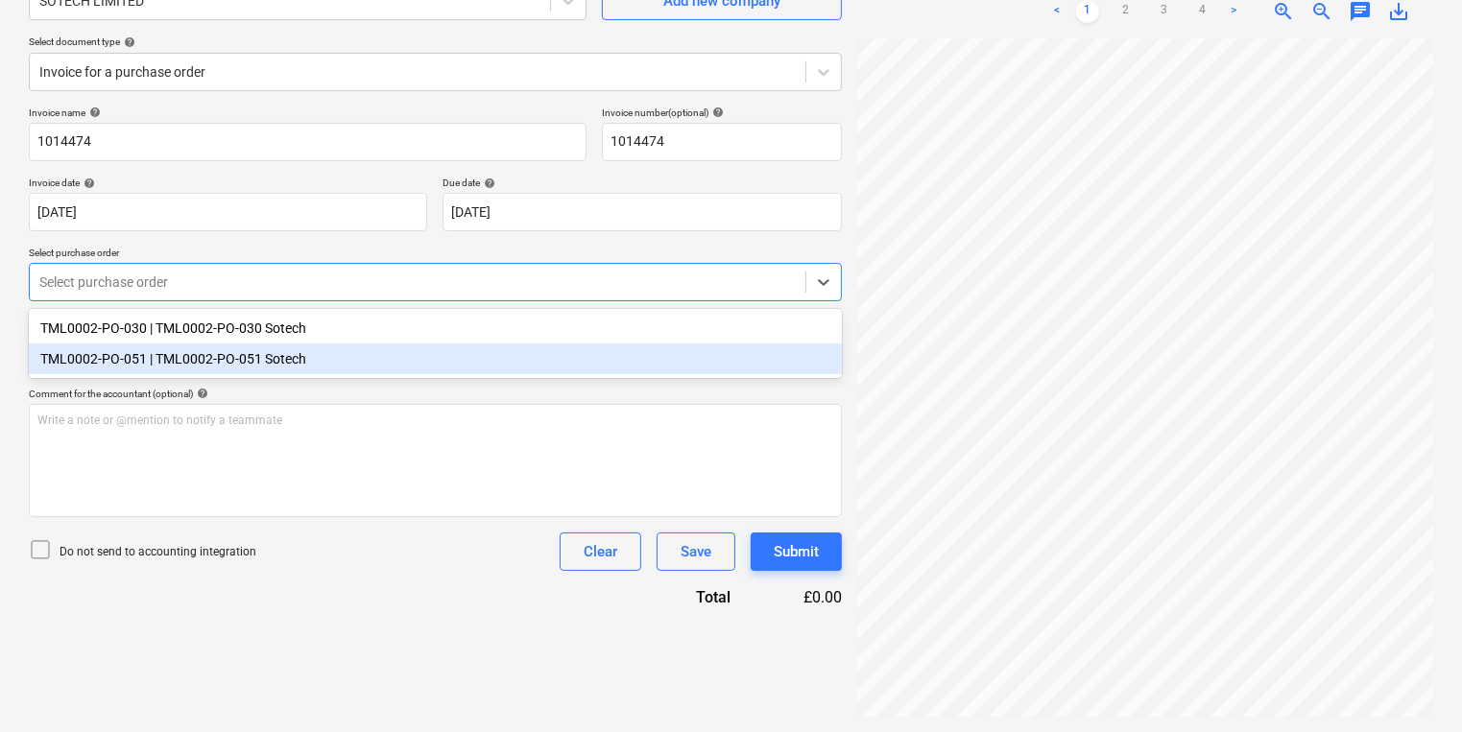
click at [534, 364] on div "TML0002-PO-051 | TML0002-PO-051 Sotech" at bounding box center [435, 359] width 813 height 31
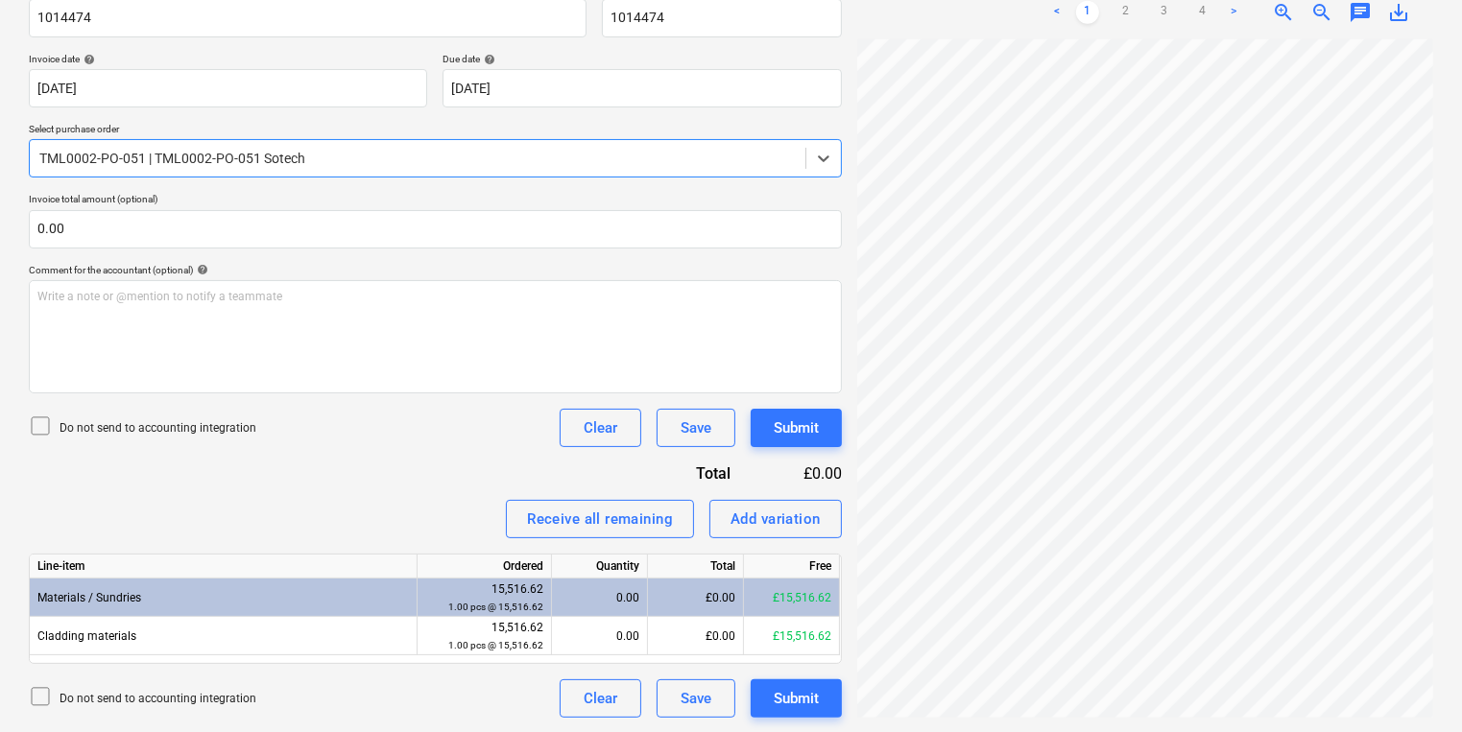
scroll to position [230, 321]
click at [824, 123] on div "Create new document Select company SOTECH LIMITED Add new company Select docume…" at bounding box center [731, 252] width 1420 height 945
click at [1124, 7] on link "2" at bounding box center [1125, 12] width 23 height 23
click at [1167, 13] on link "3" at bounding box center [1164, 12] width 23 height 23
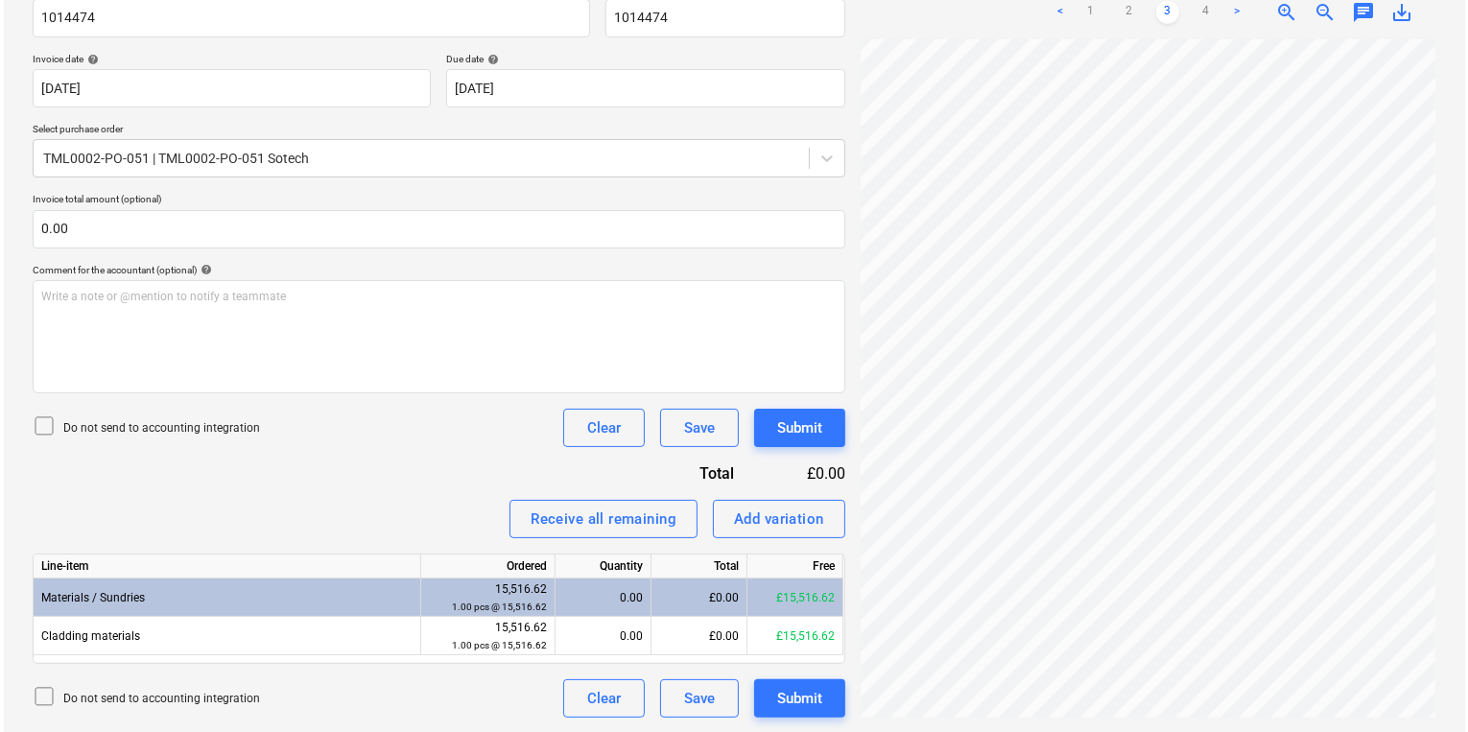
scroll to position [87, 434]
click at [622, 606] on div "0.00" at bounding box center [600, 598] width 80 height 38
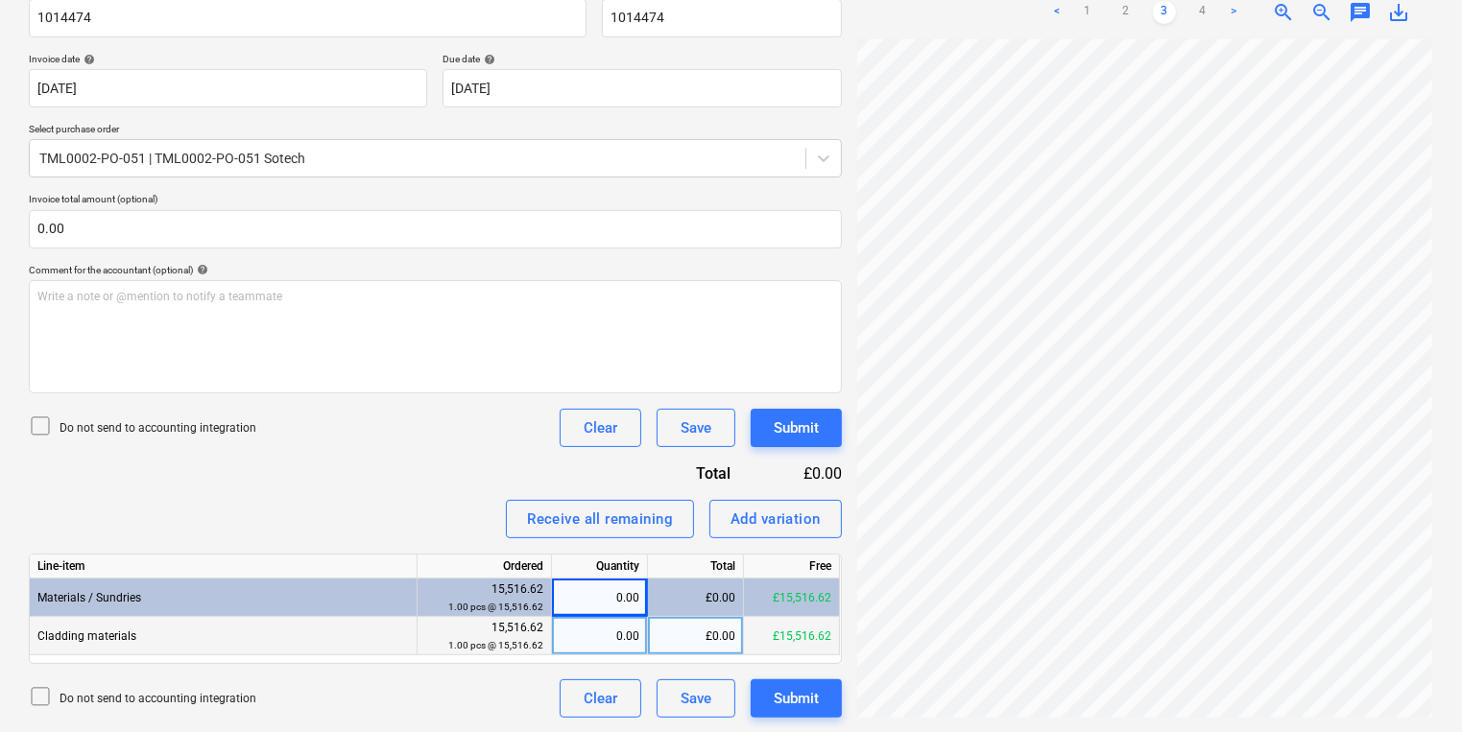
click at [621, 644] on div "0.00" at bounding box center [600, 636] width 80 height 38
type input "1"
click at [818, 446] on div "Invoice name help 1014474 Invoice number (optional) help 1014474 Invoice date h…" at bounding box center [435, 350] width 813 height 735
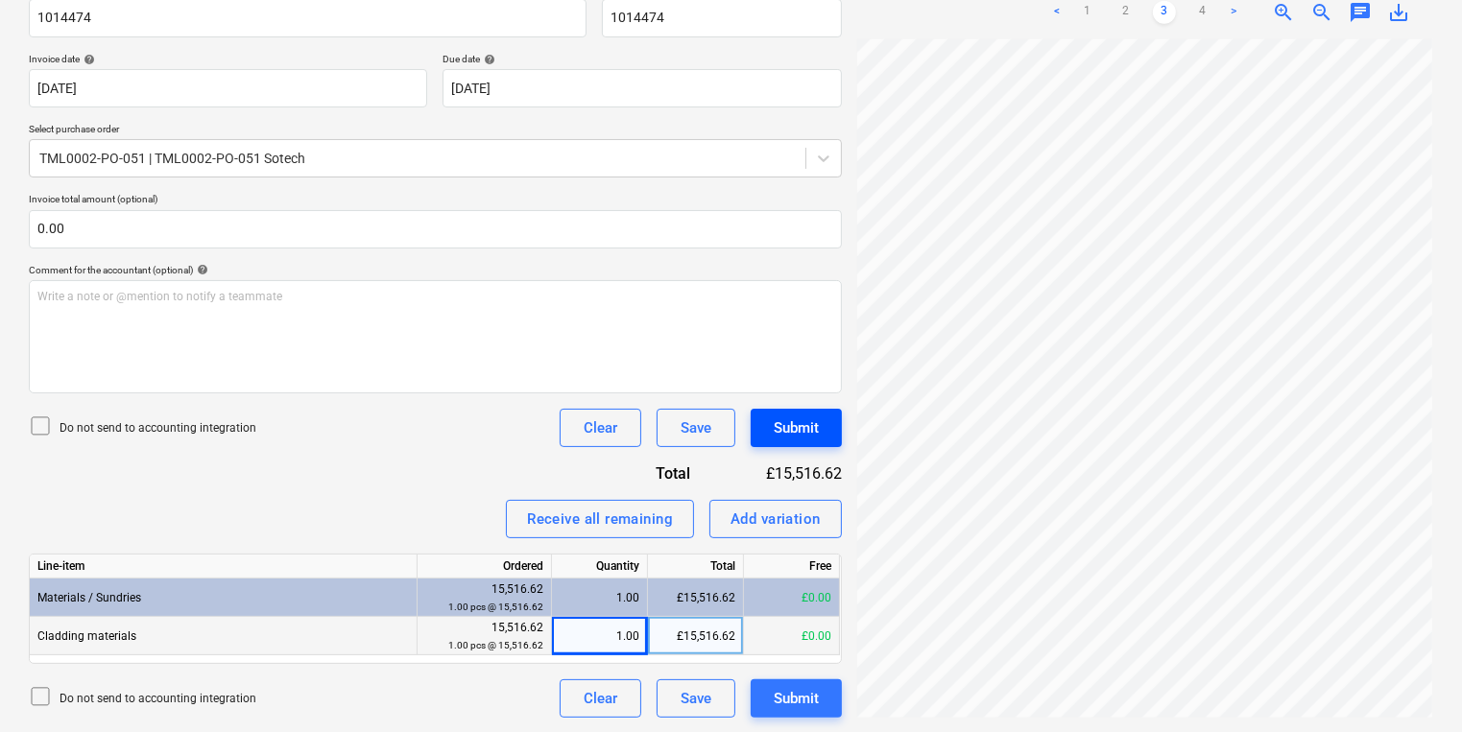
click at [802, 422] on div "Submit" at bounding box center [796, 428] width 45 height 25
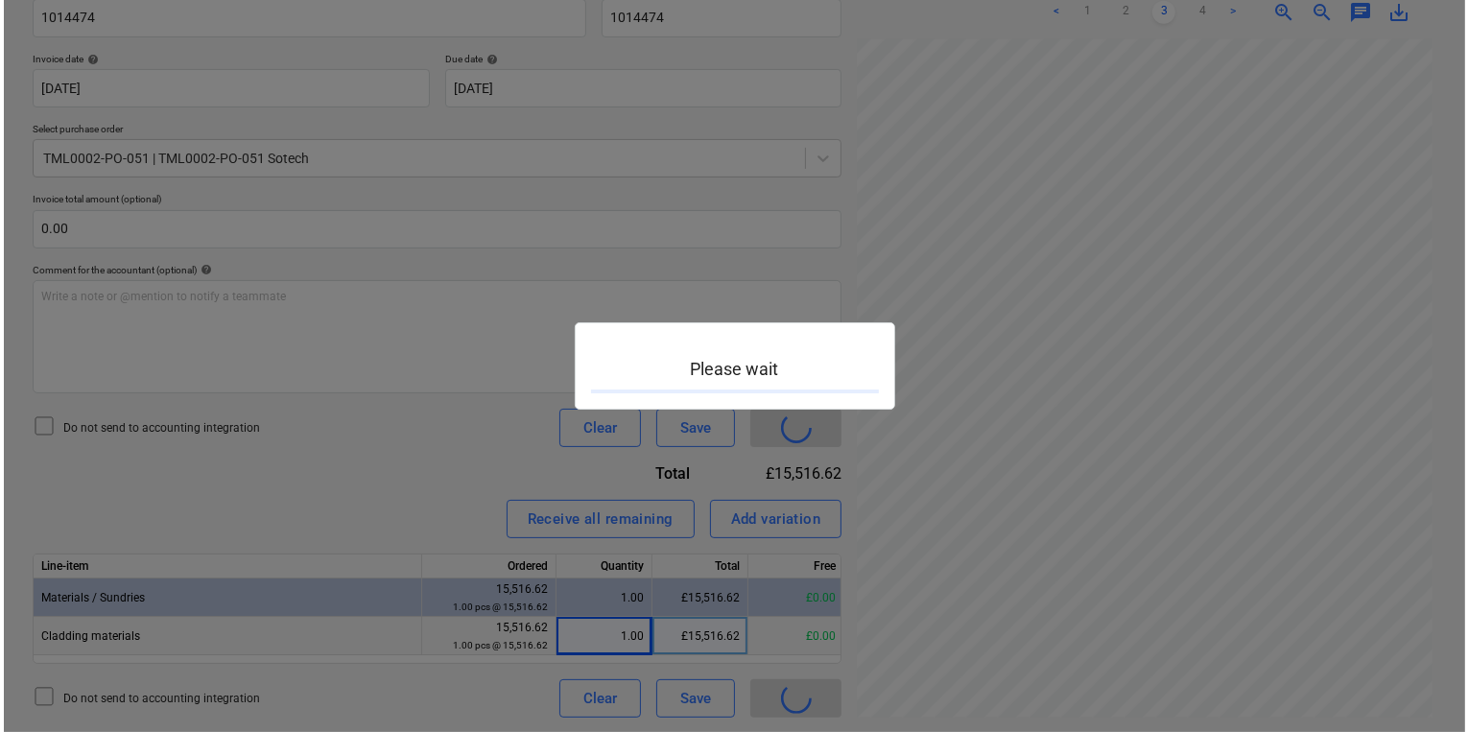
scroll to position [87, 433]
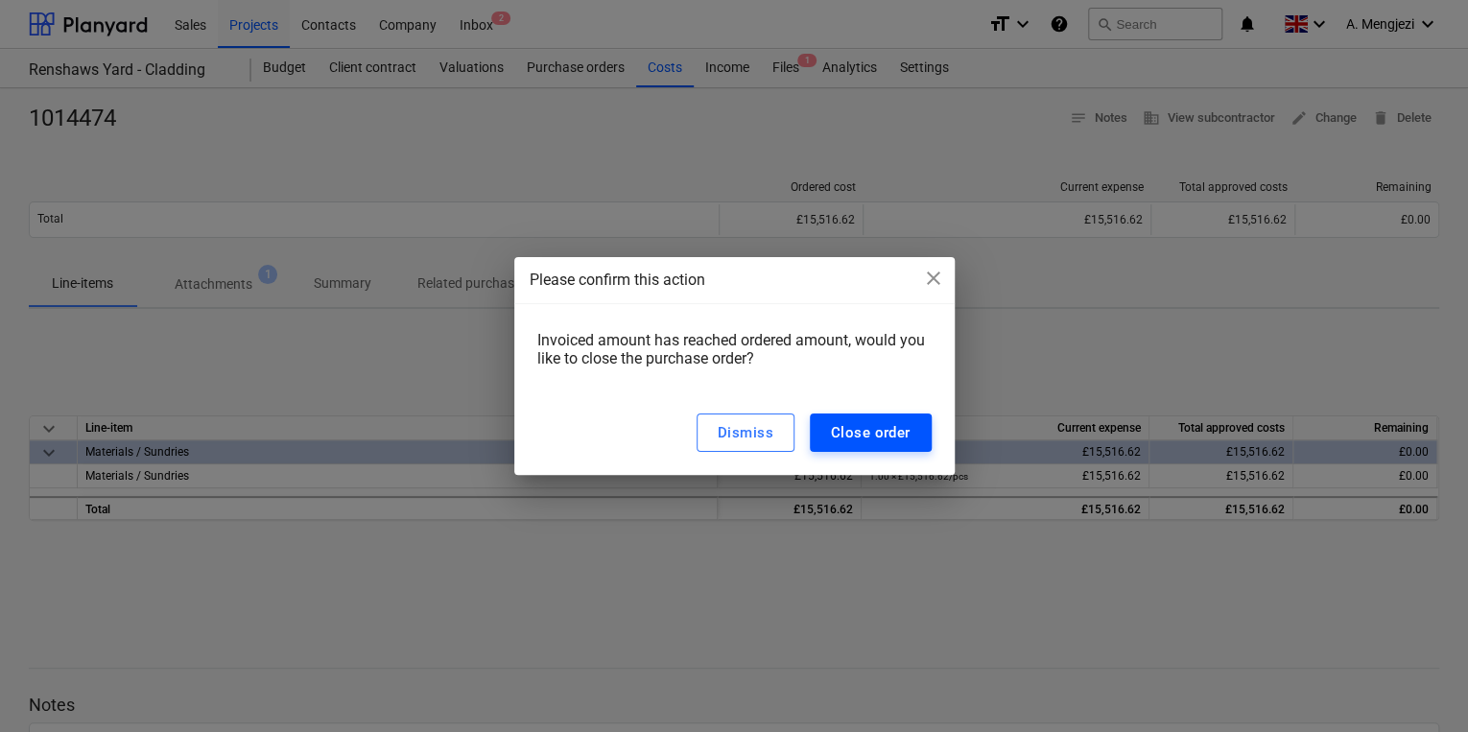
click at [907, 426] on div "Close order" at bounding box center [871, 432] width 80 height 25
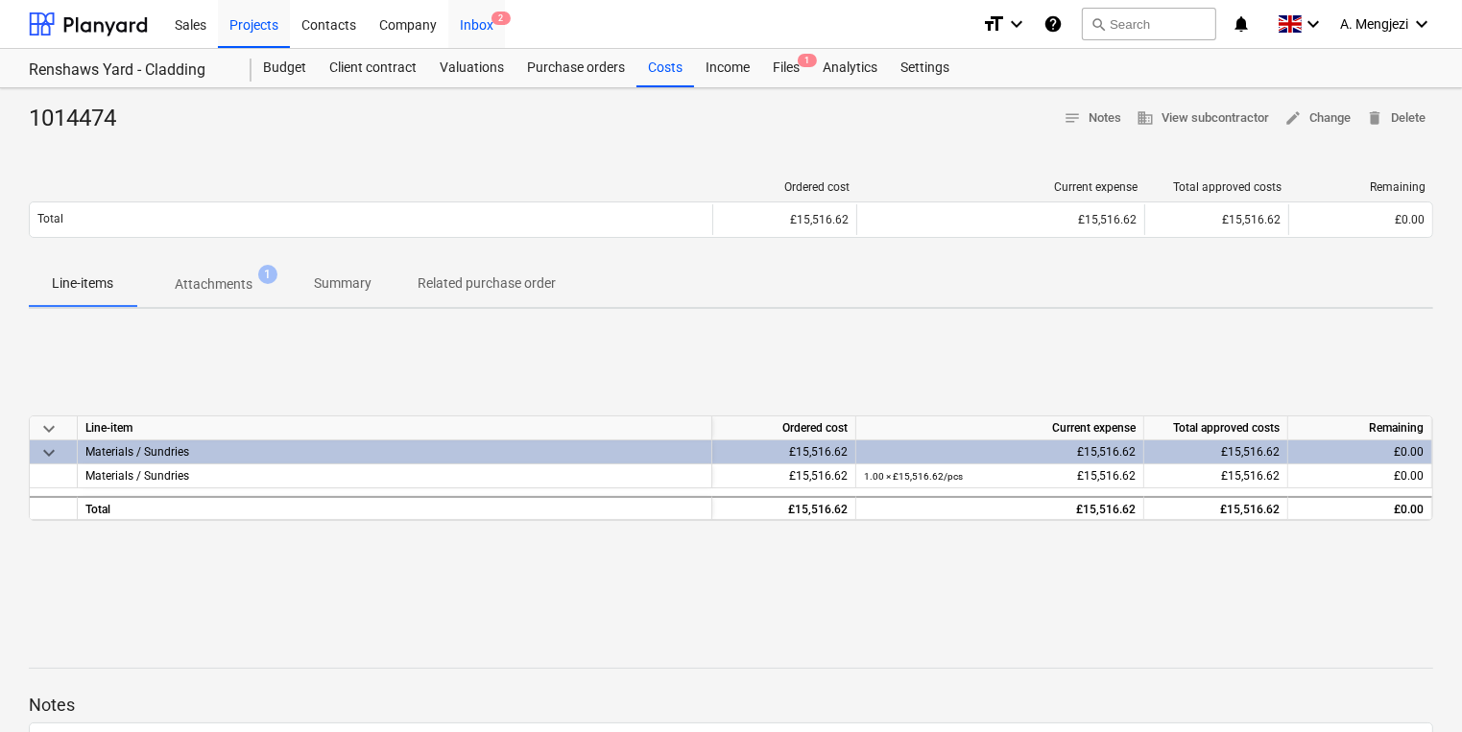
click at [472, 12] on div "Inbox 2" at bounding box center [476, 23] width 57 height 49
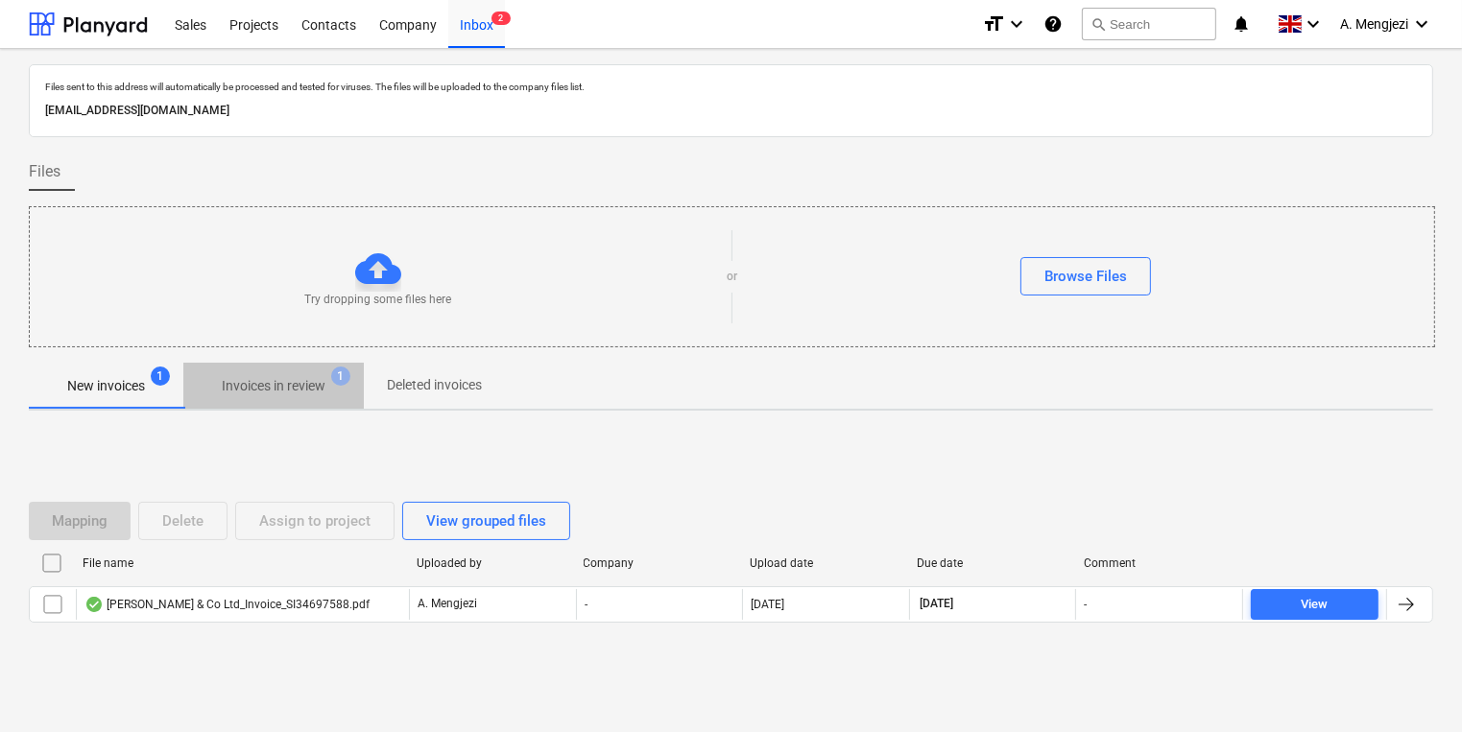
click at [321, 395] on p "Invoices in review" at bounding box center [274, 386] width 104 height 20
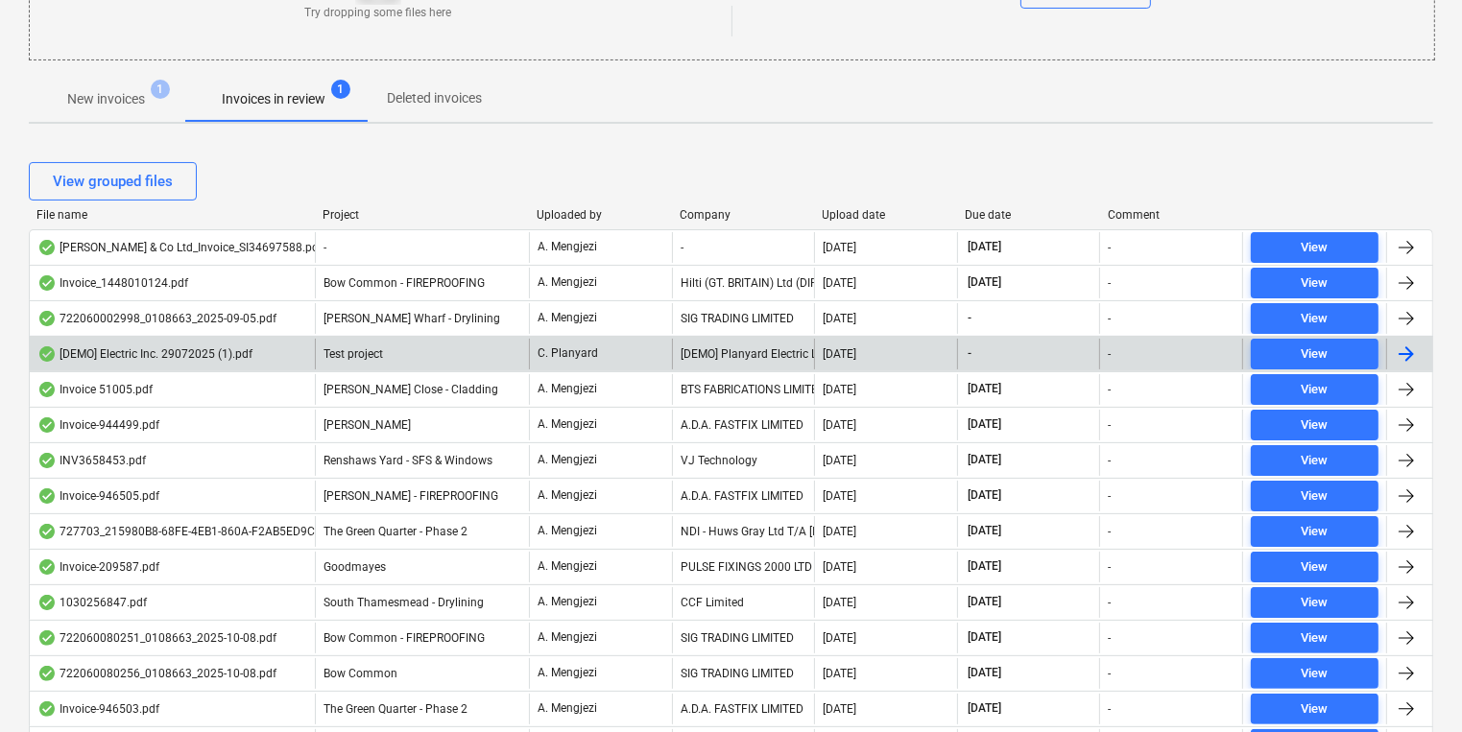
scroll to position [307, 0]
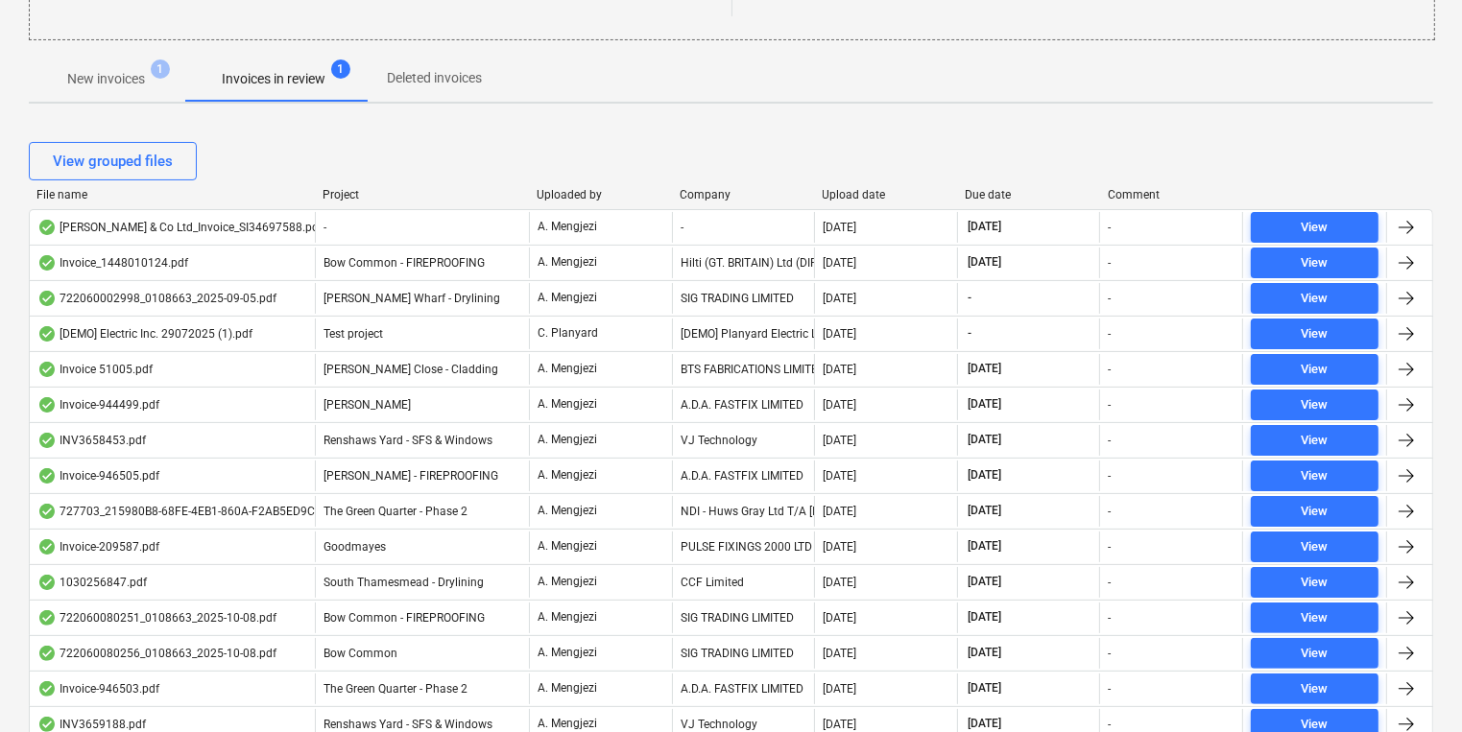
click at [708, 188] on div "Company" at bounding box center [744, 194] width 128 height 13
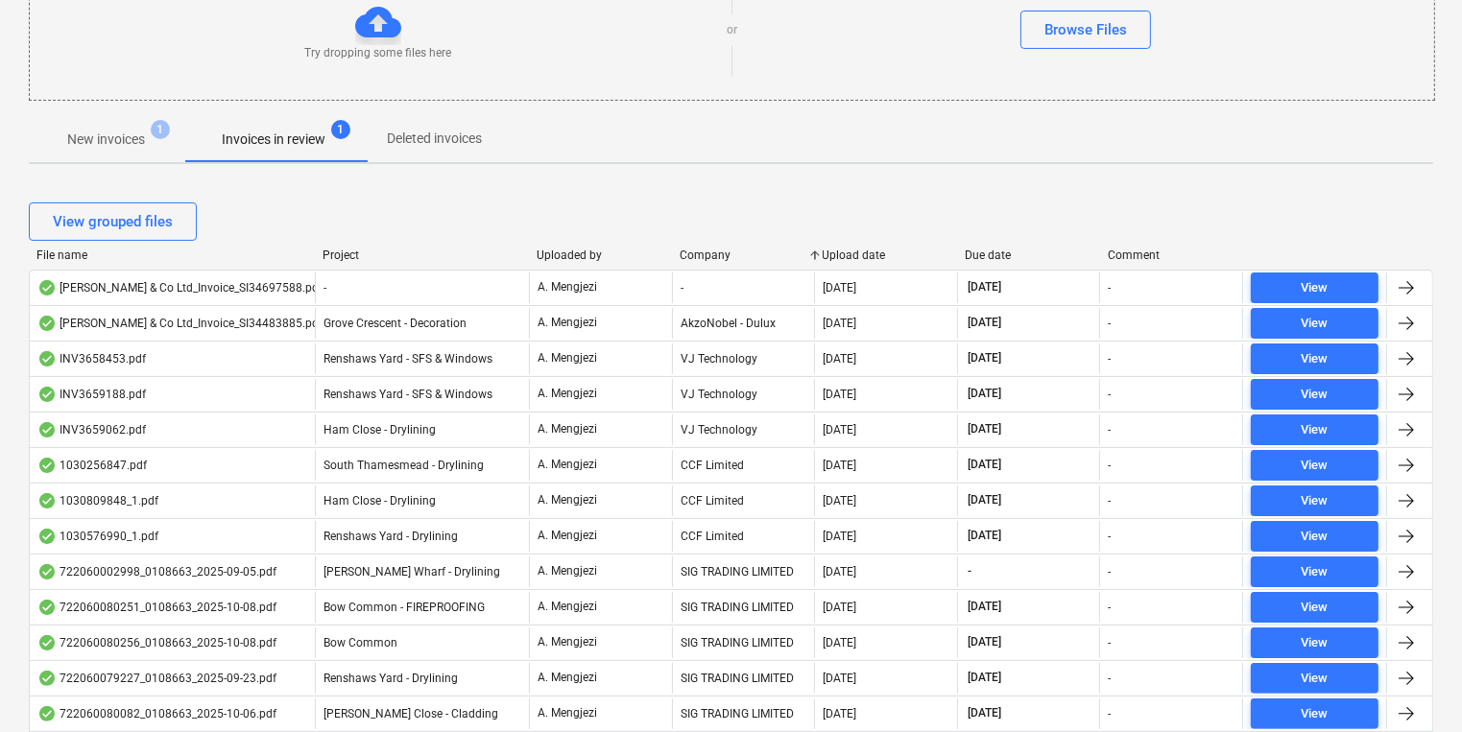
scroll to position [0, 0]
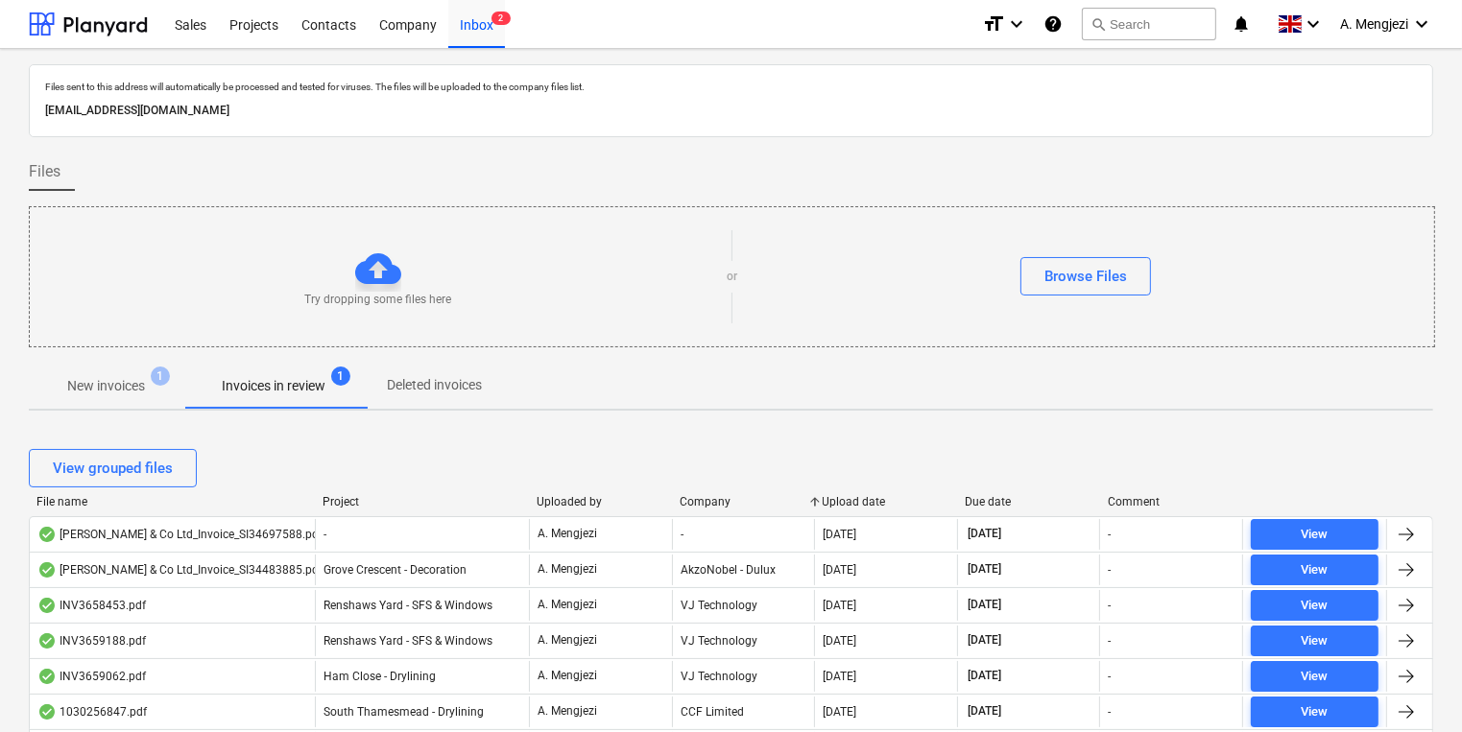
click at [362, 498] on div "Project" at bounding box center [421, 501] width 199 height 13
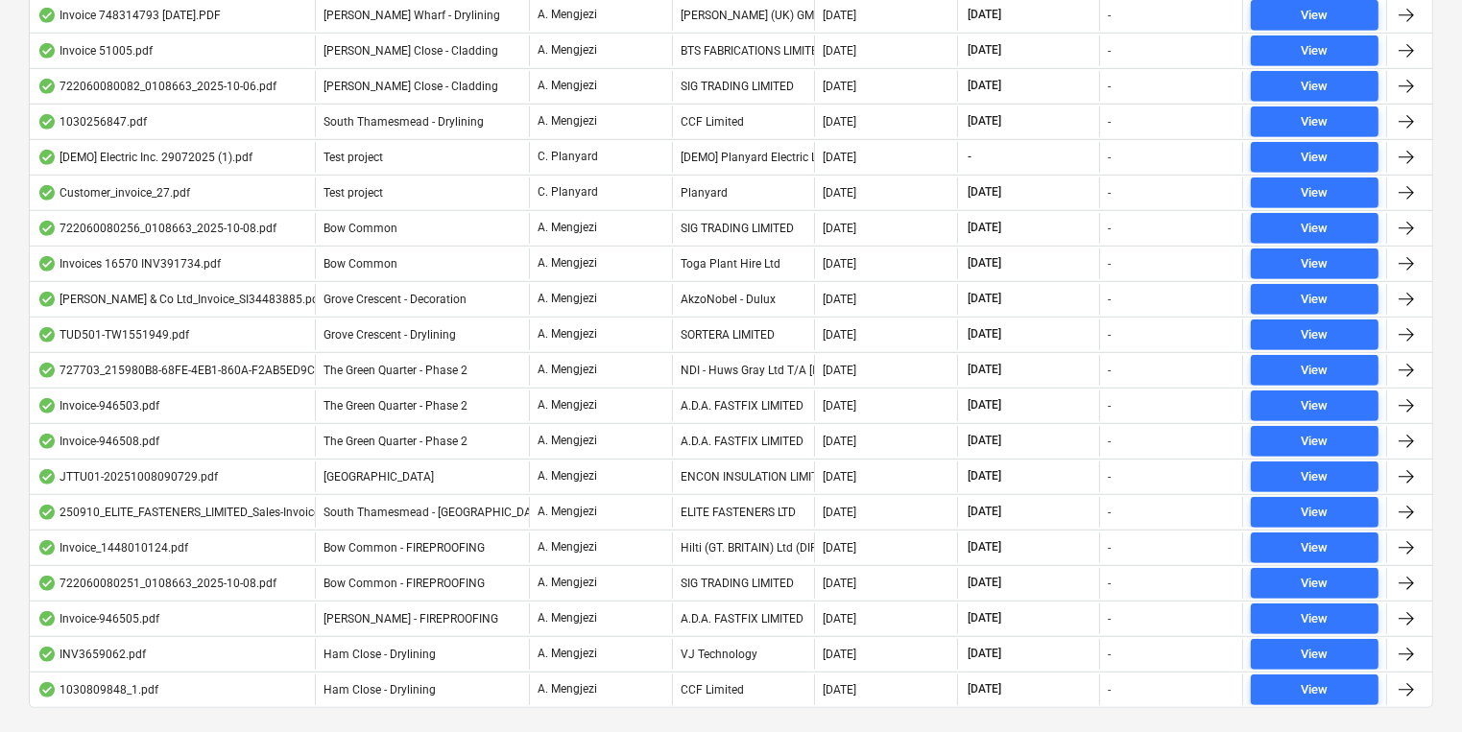
scroll to position [983, 0]
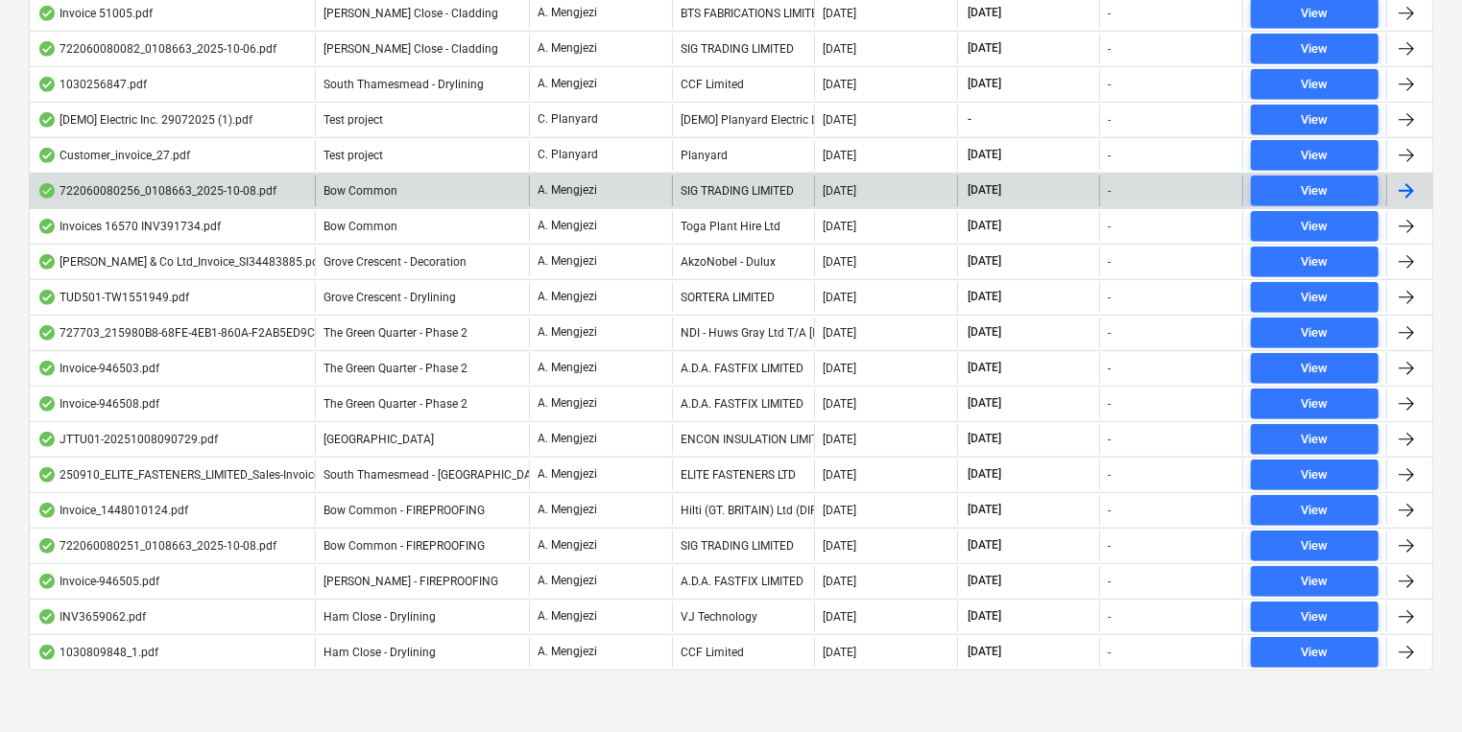
click at [698, 189] on div "SIG TRADING LIMITED" at bounding box center [743, 191] width 143 height 31
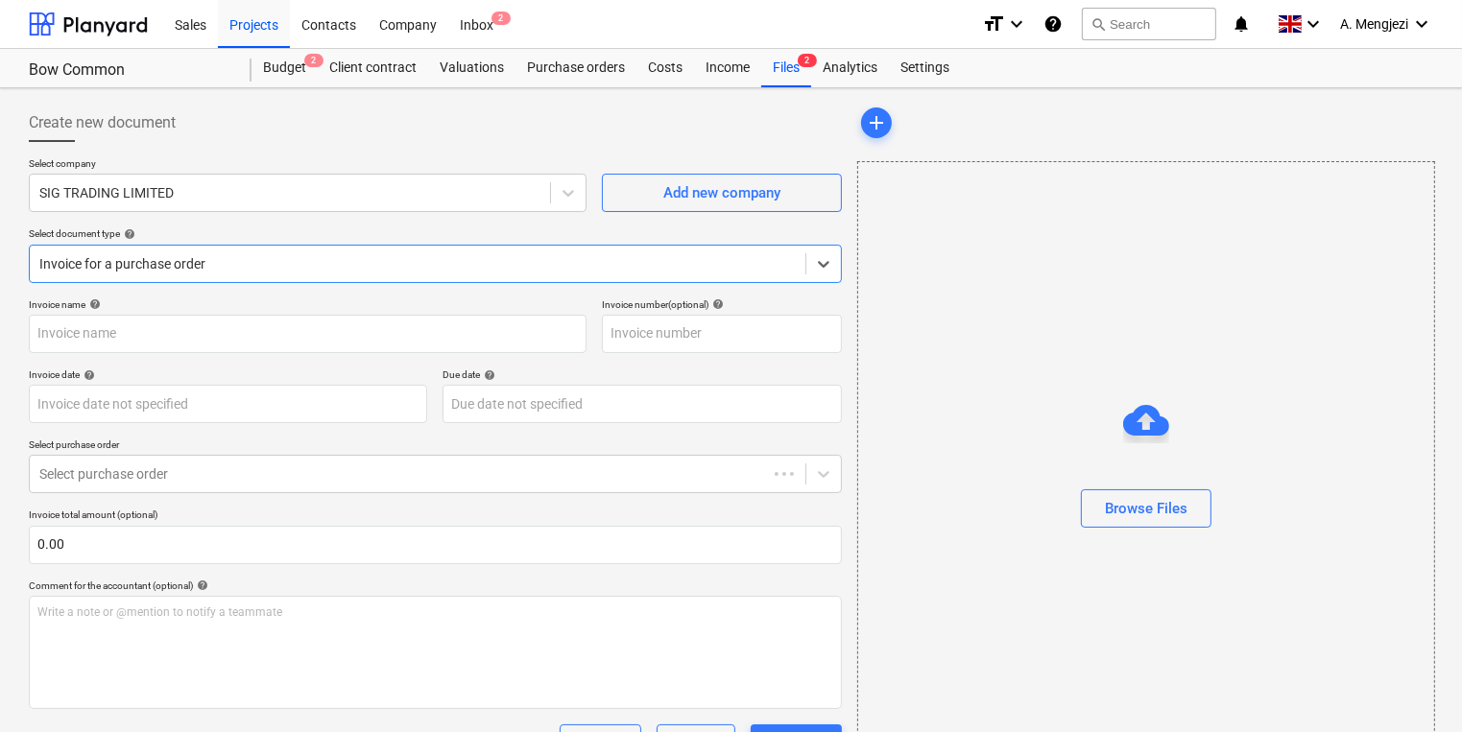
type input "722060080256"
type input "08 Oct 2025"
type input "15 Nov 2025"
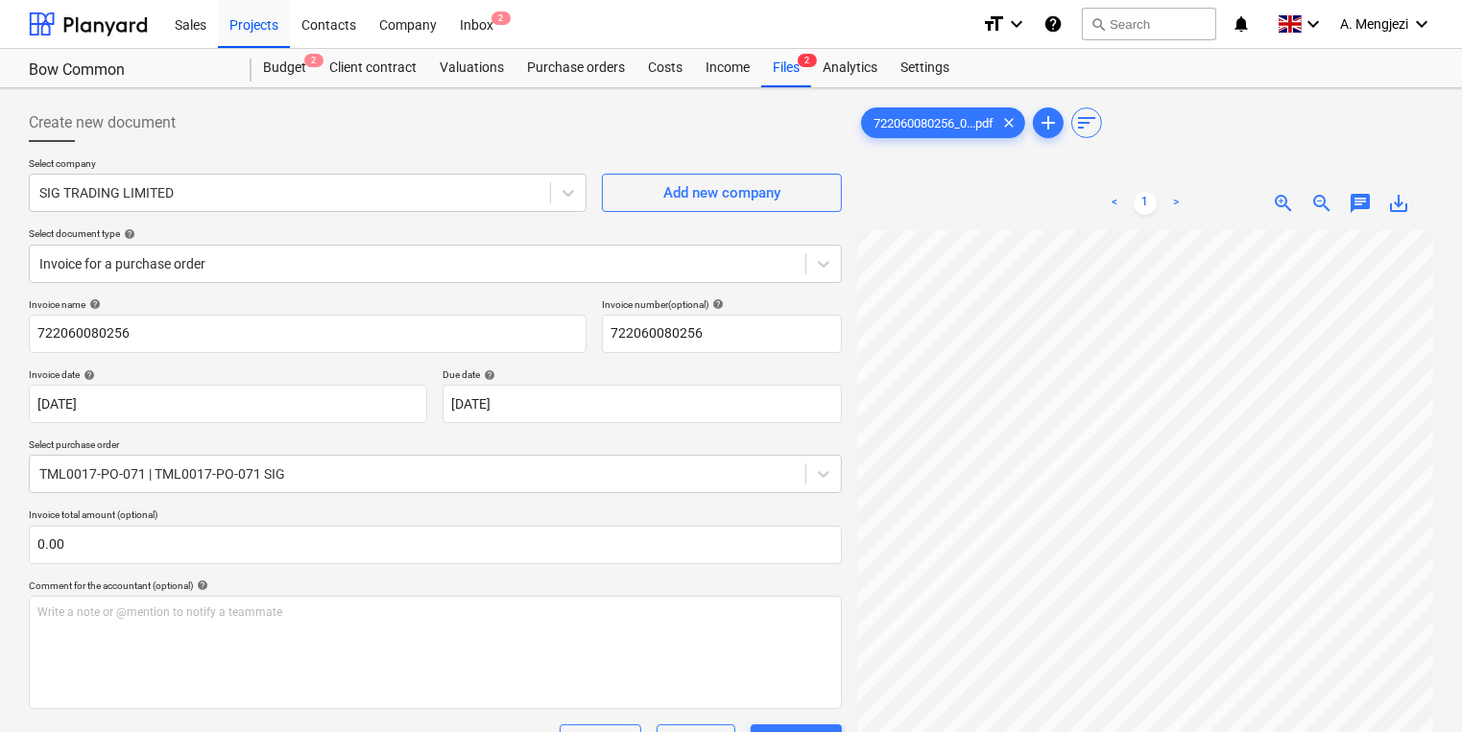
scroll to position [369, 219]
click at [1457, 581] on div "Create new document Select company SIG TRADING LIMITED Add new company Select d…" at bounding box center [731, 741] width 1462 height 1306
click at [1461, 625] on html "Sales Projects Contacts Company Inbox 2 format_size keyboard_arrow_down help se…" at bounding box center [731, 366] width 1462 height 732
click at [793, 66] on div "Files 2" at bounding box center [786, 68] width 50 height 38
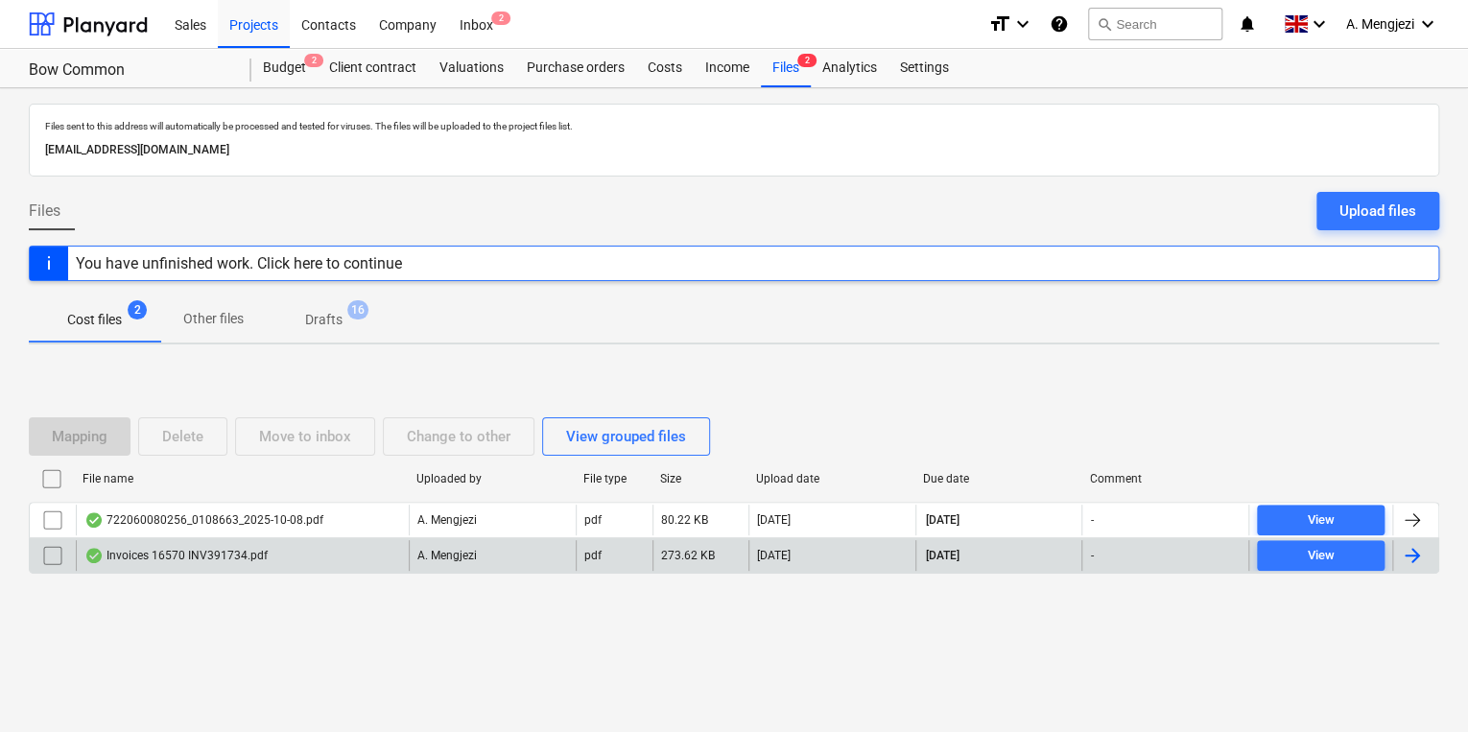
click at [362, 569] on div "Invoices 16570 INV391734.pdf" at bounding box center [242, 555] width 333 height 31
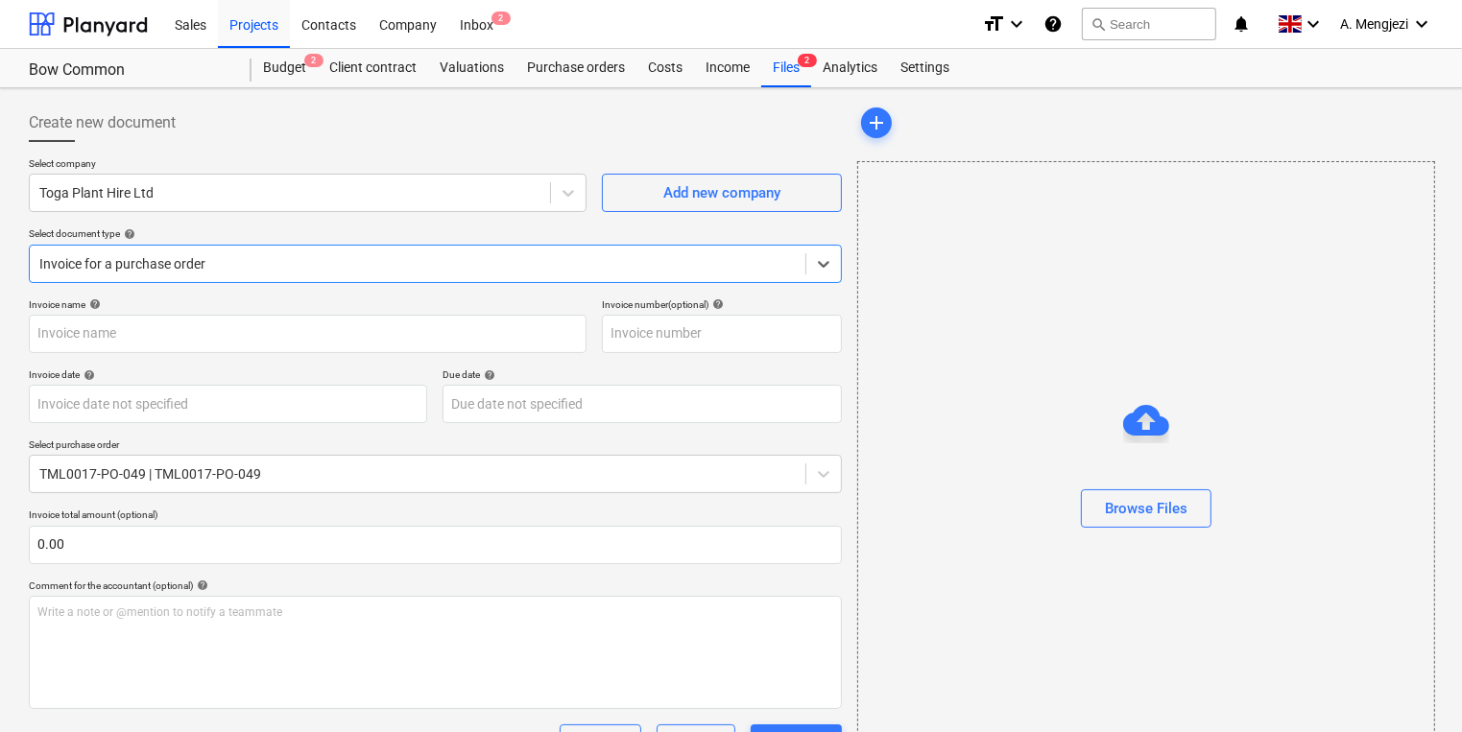
type input "INV391734"
type input "30 Sep 2025"
type input "31 Oct 2025"
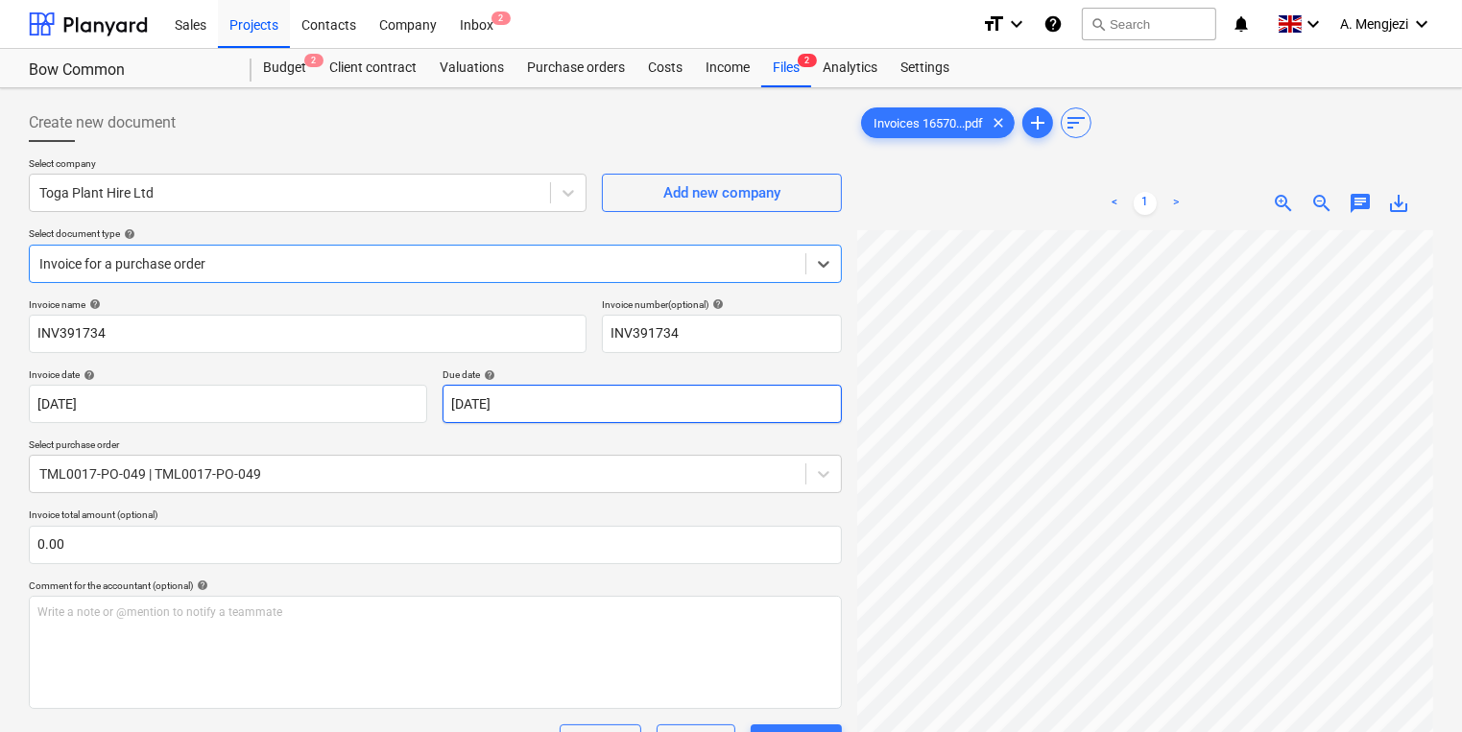
scroll to position [230, 0]
click at [296, 20] on div "Contacts" at bounding box center [329, 23] width 78 height 49
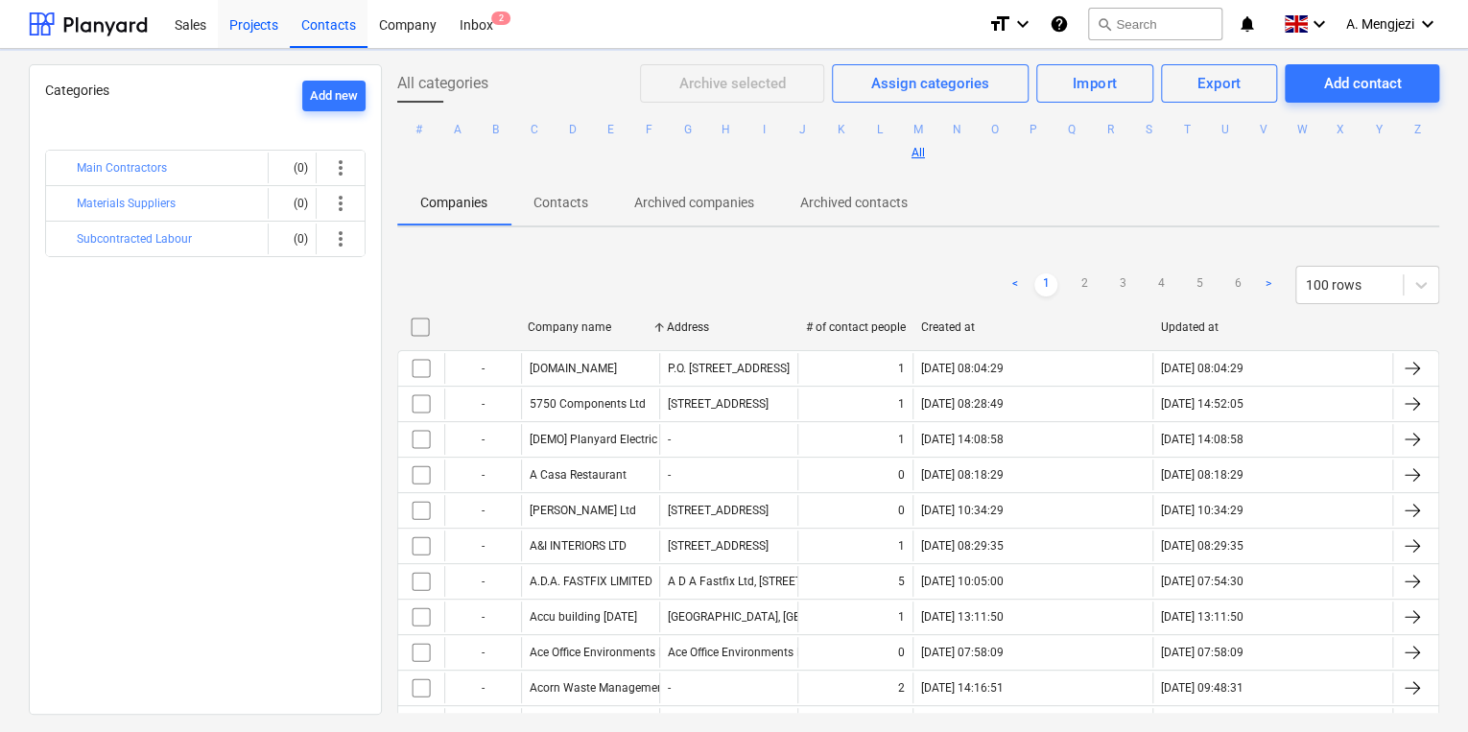
click at [271, 27] on div "Projects" at bounding box center [254, 23] width 72 height 49
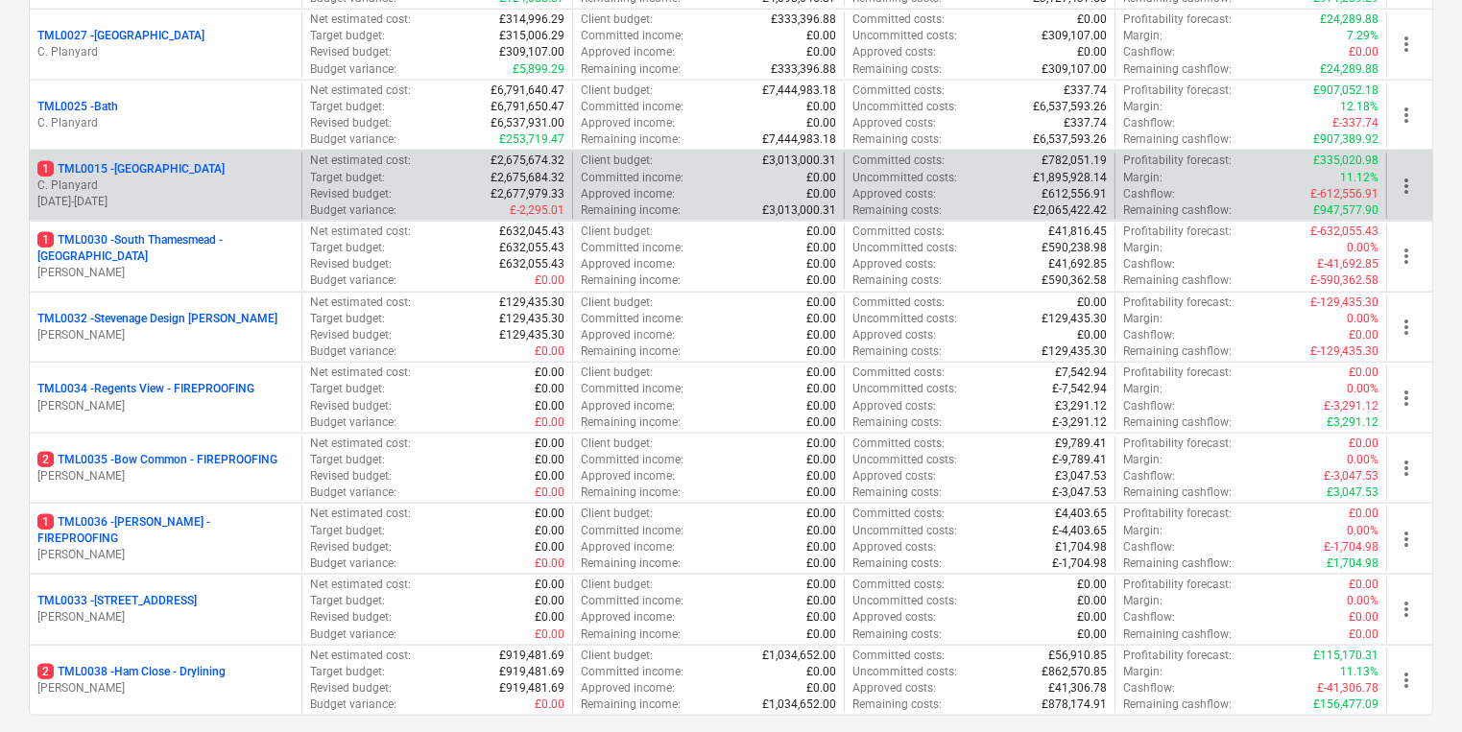
scroll to position [2127, 0]
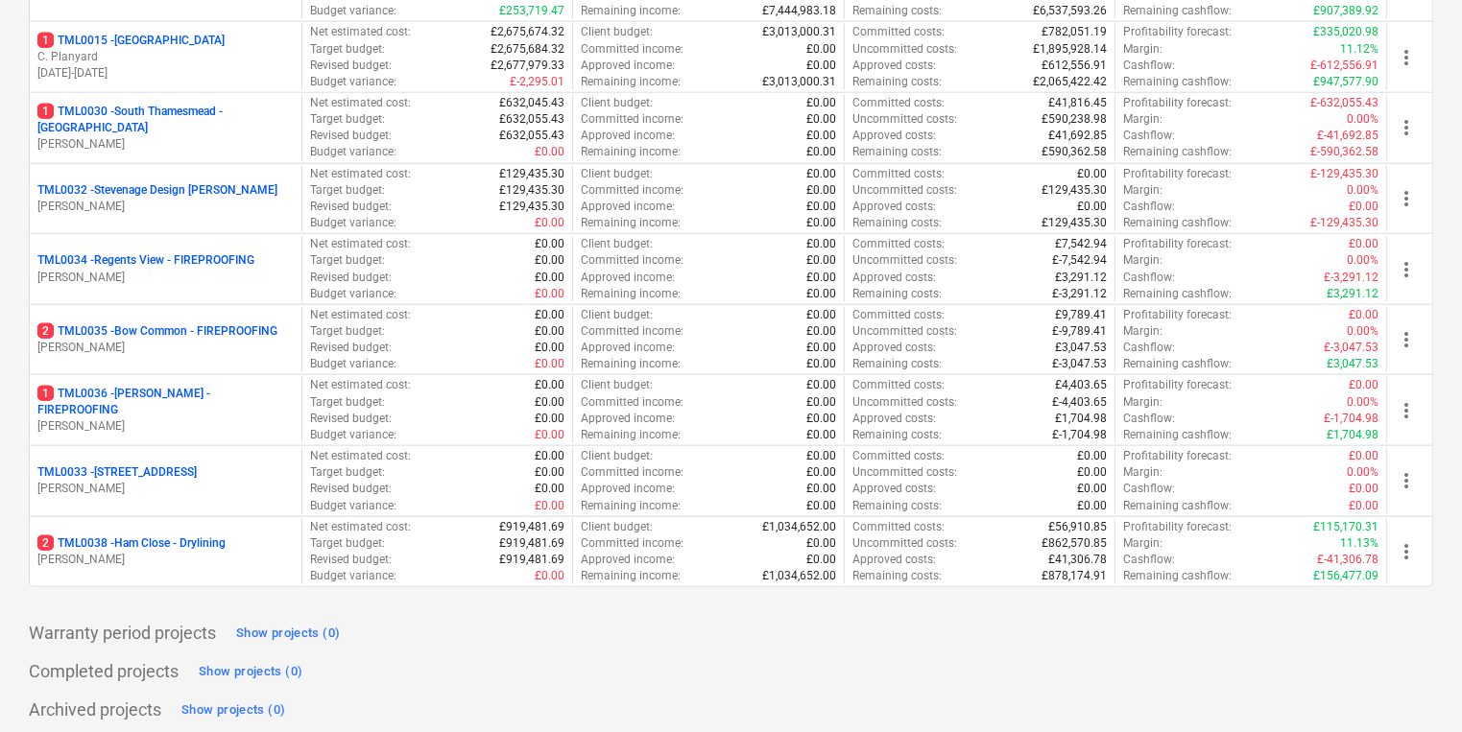
click at [219, 325] on p "2 TML0035 - Bow Common - FIREPROOFING" at bounding box center [157, 331] width 240 height 16
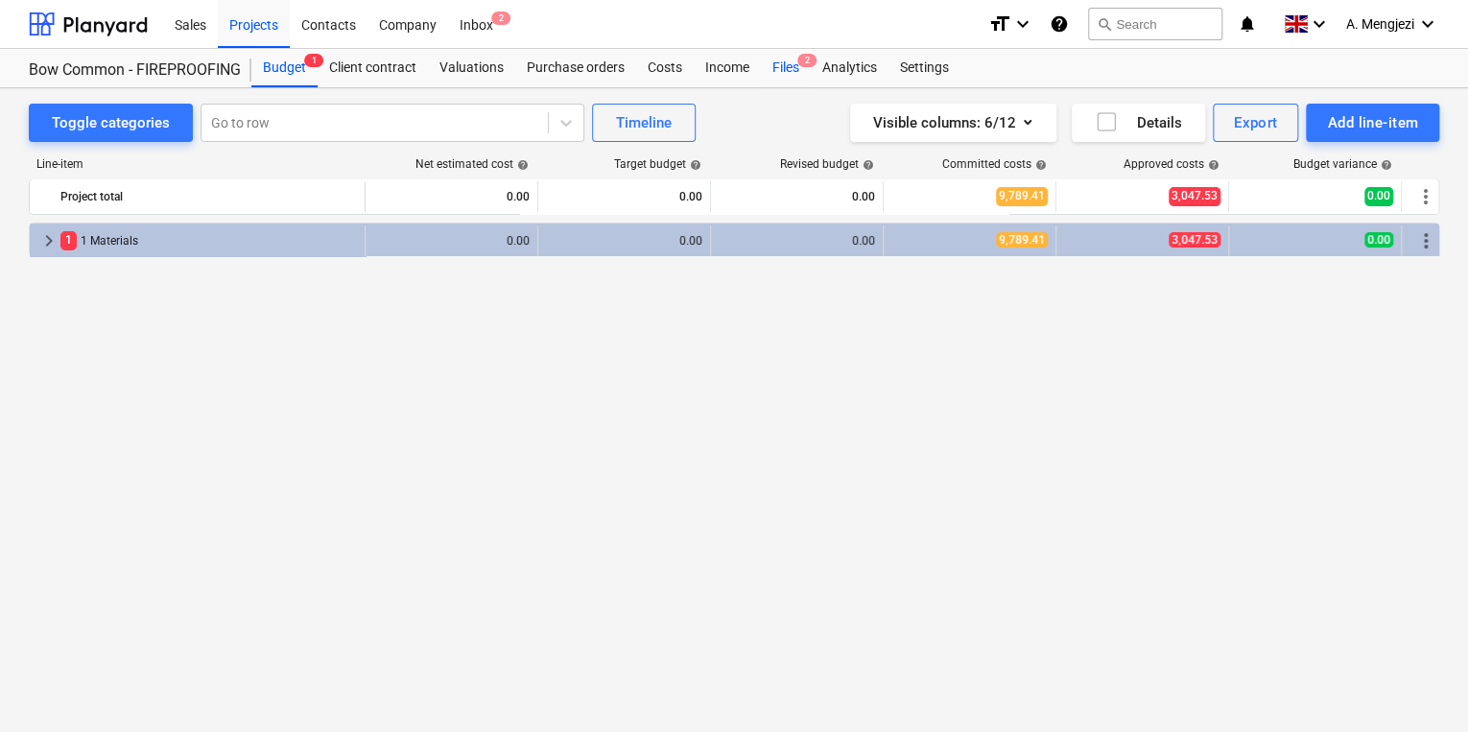
click at [767, 50] on div "Files 2" at bounding box center [786, 68] width 50 height 38
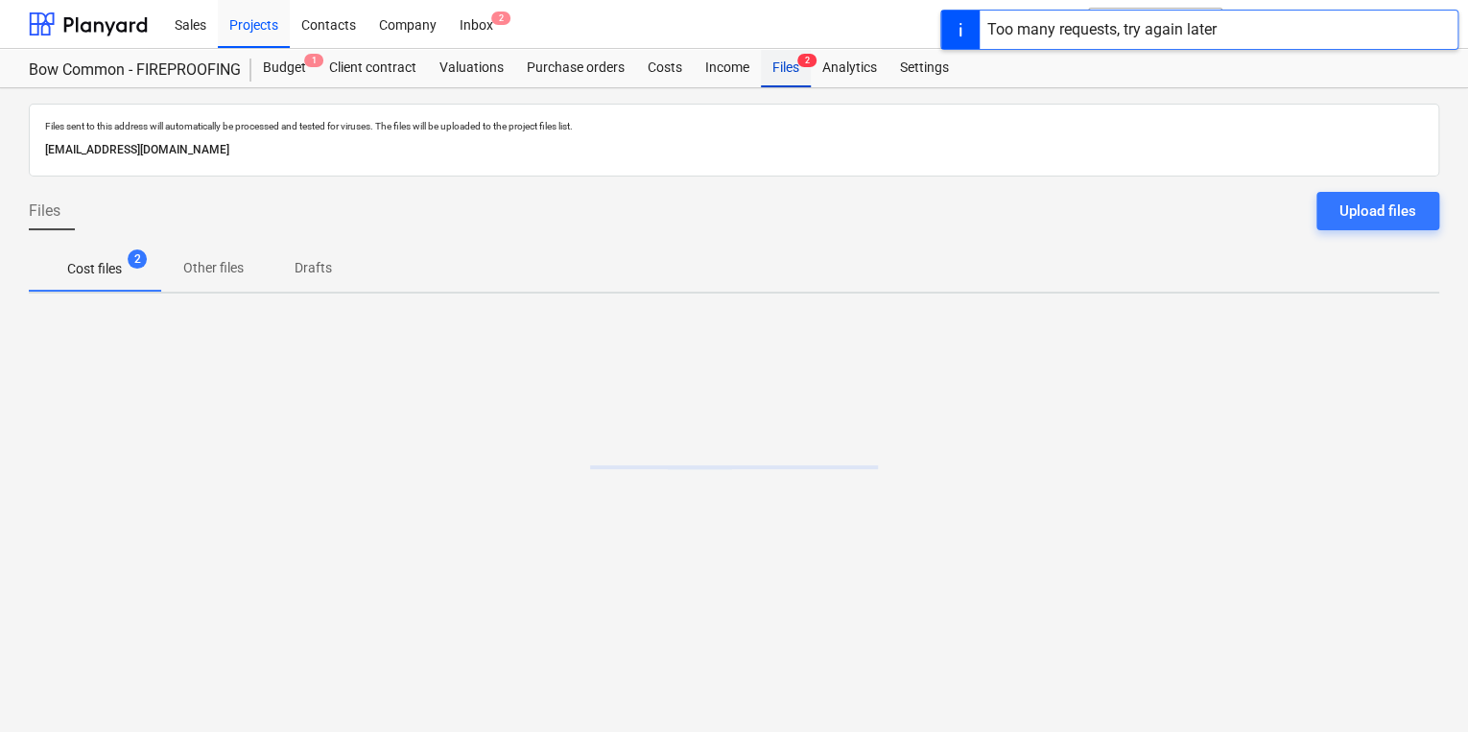
click at [795, 65] on div "Files 2" at bounding box center [786, 68] width 50 height 38
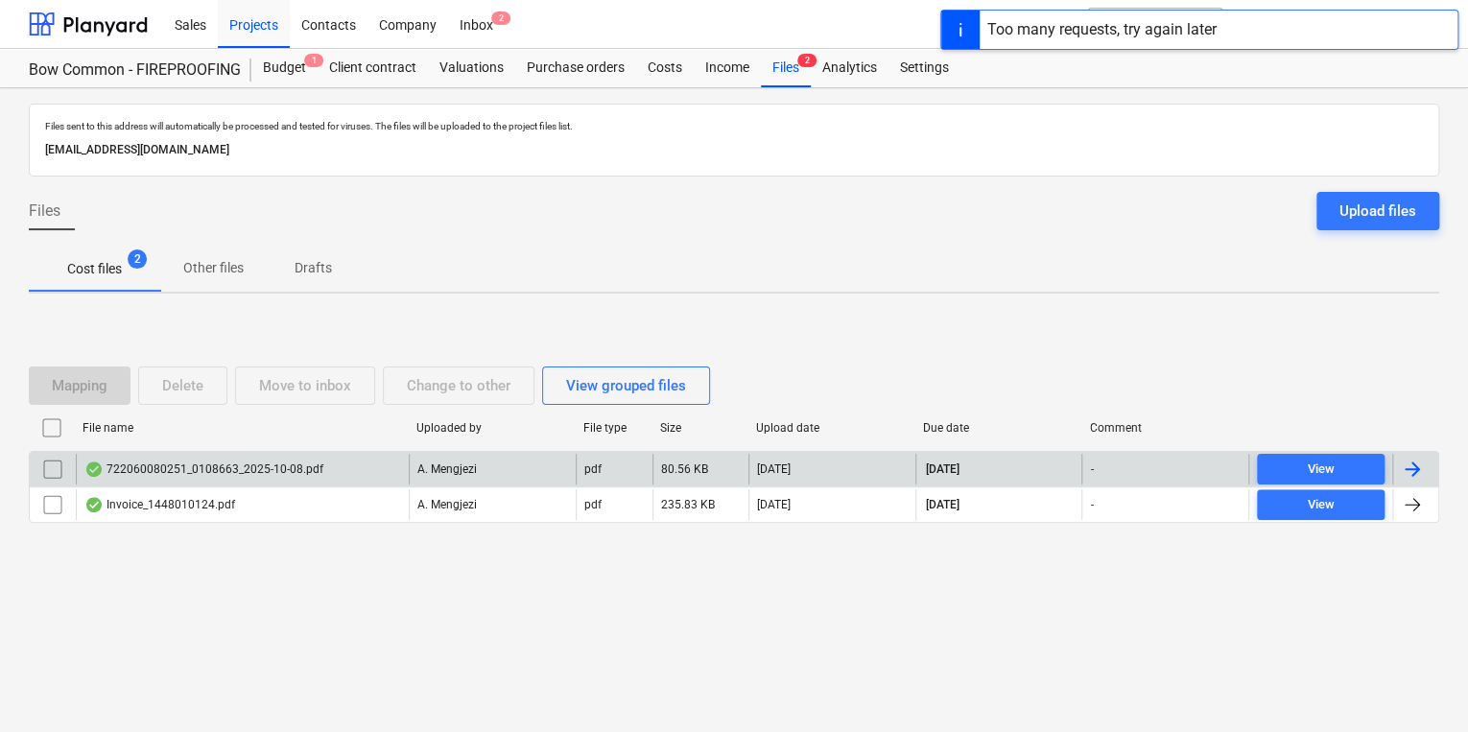
click at [622, 476] on div "pdf" at bounding box center [614, 469] width 77 height 31
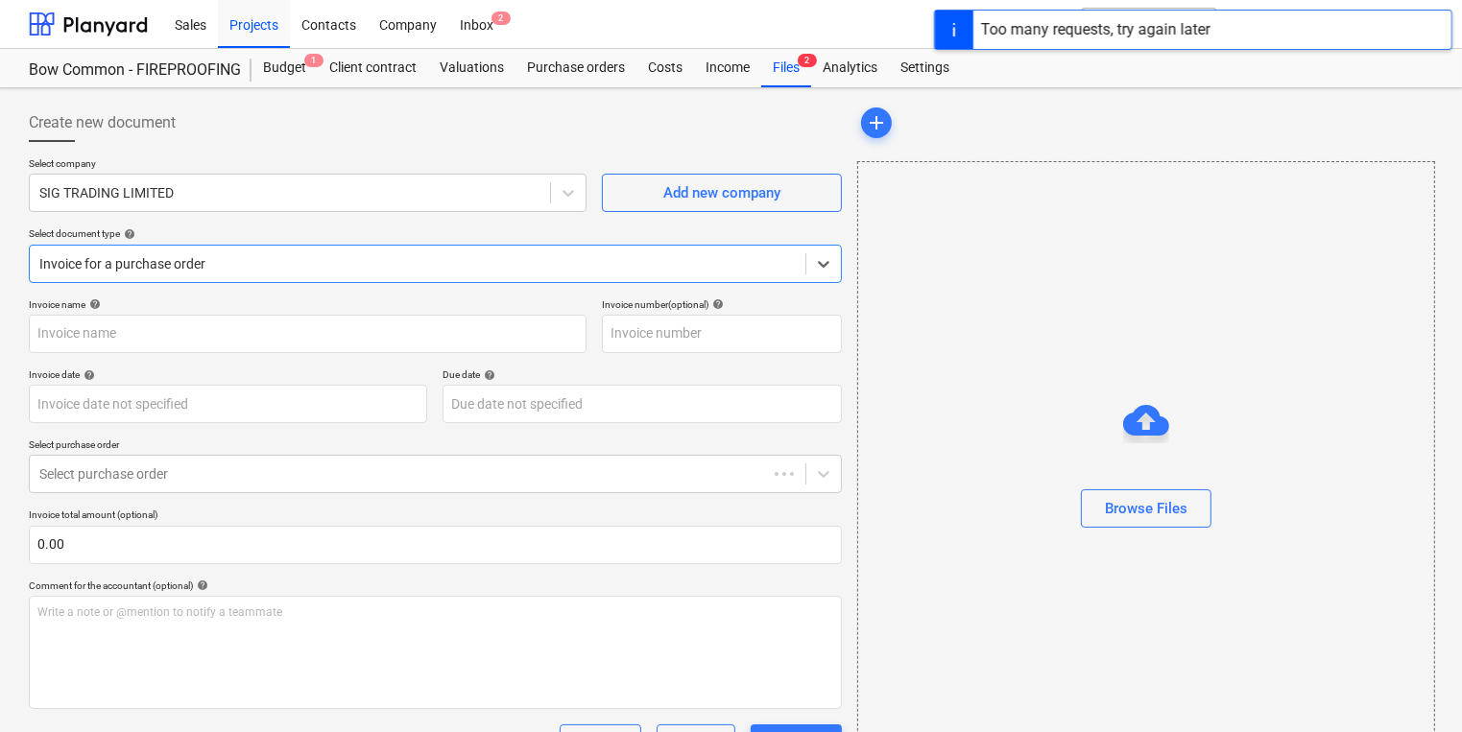
type input "722060080251"
type input "08 Oct 2025"
type input "[DATE]"
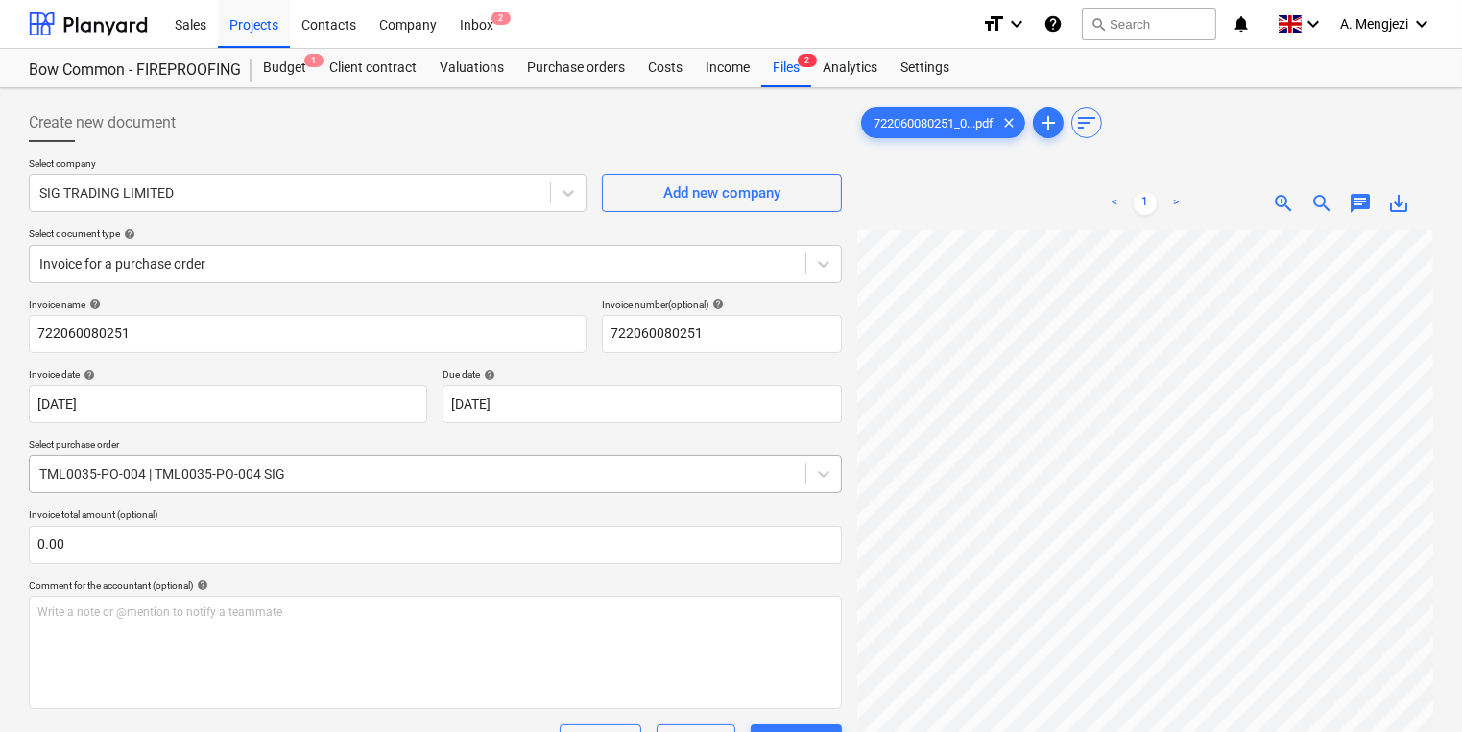
scroll to position [354, 0]
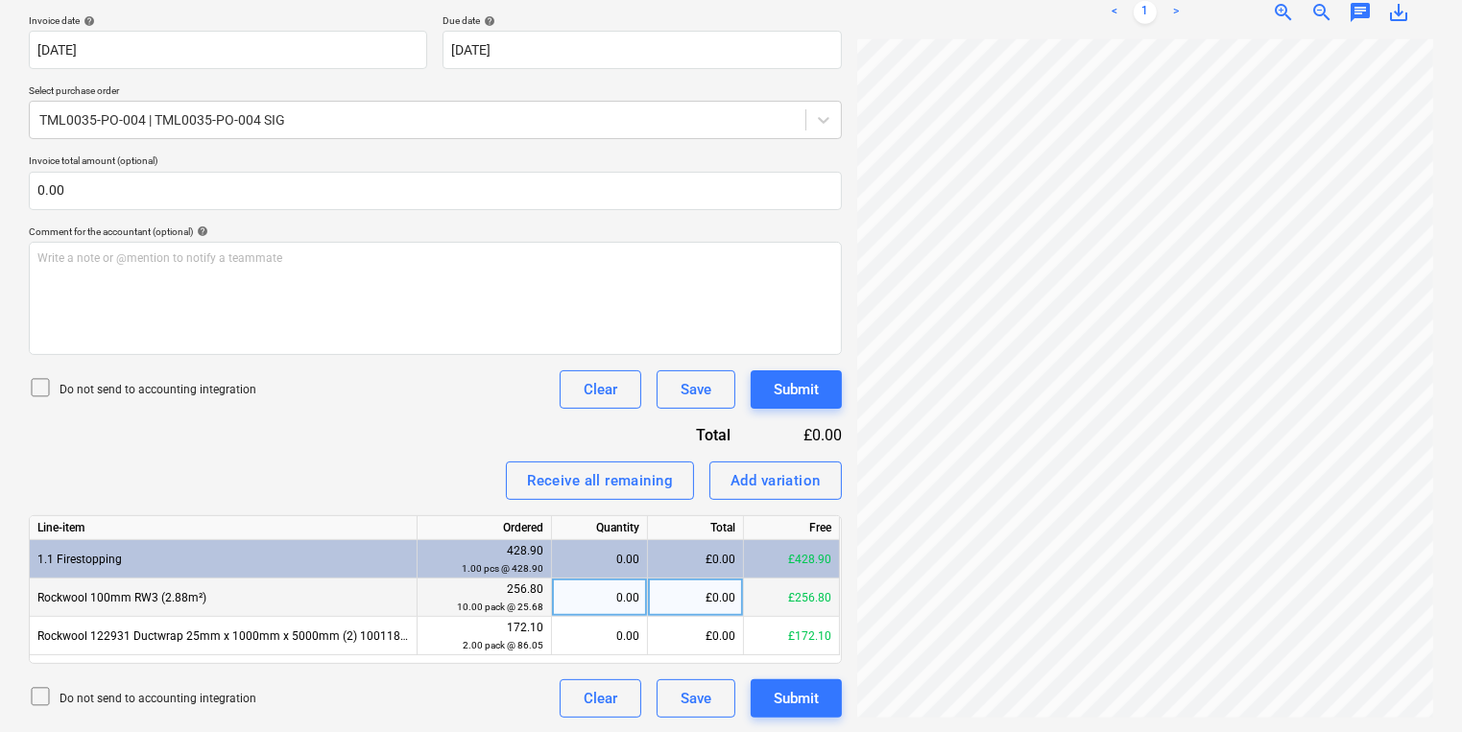
click at [643, 594] on div "0.00" at bounding box center [600, 598] width 96 height 38
type input "10"
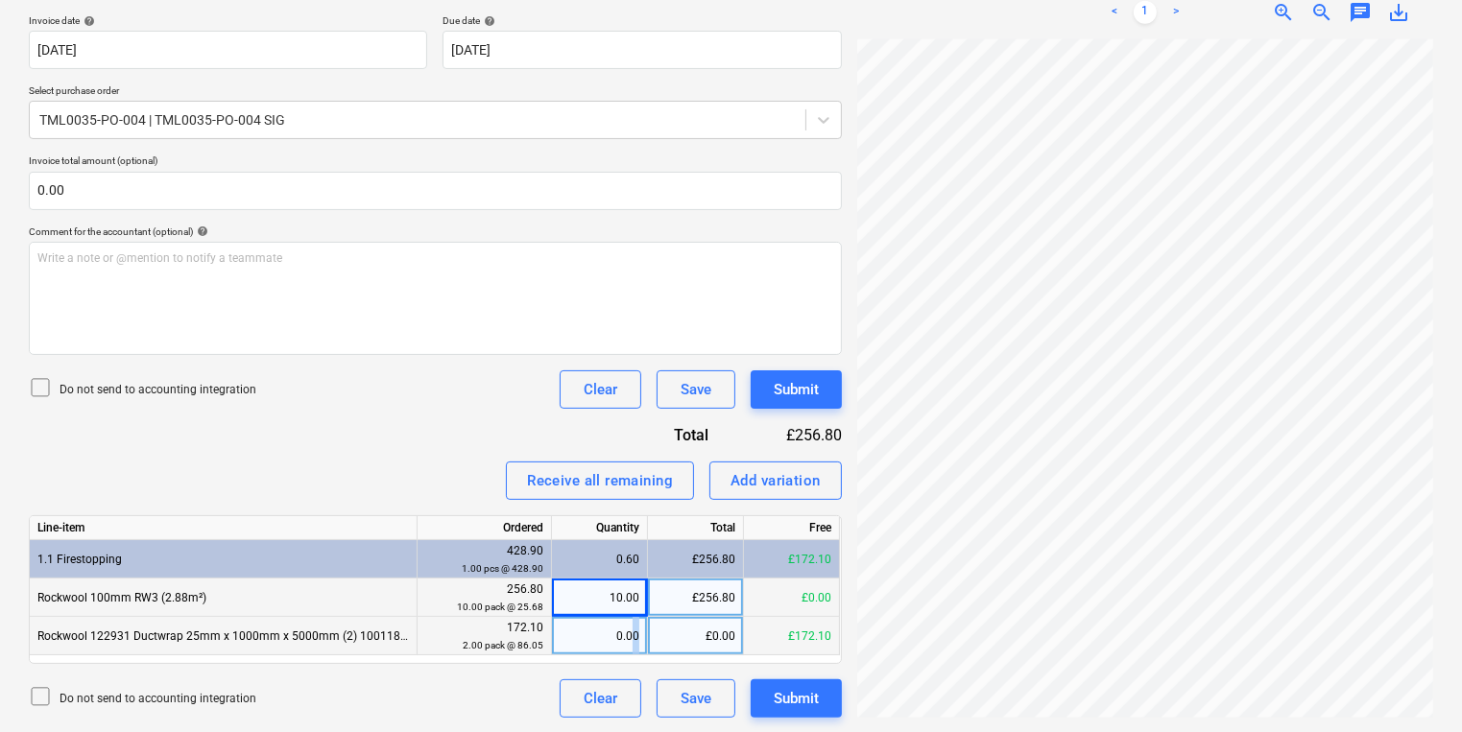
click at [634, 646] on div "0.00" at bounding box center [600, 636] width 80 height 38
type input "2"
click at [810, 309] on div "Create new document Select company SIG TRADING LIMITED Add new company Select d…" at bounding box center [731, 234] width 1420 height 984
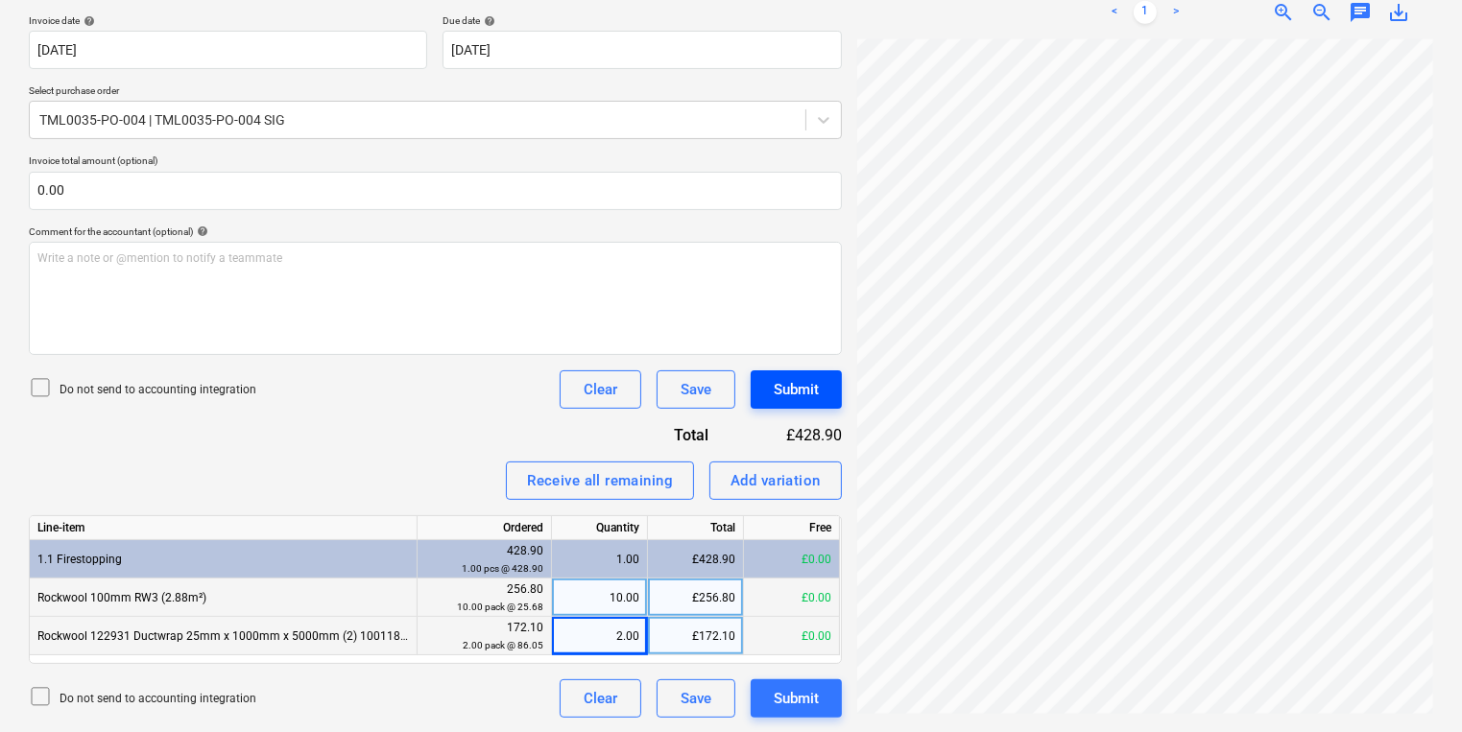
click at [774, 394] on div "Submit" at bounding box center [796, 389] width 45 height 25
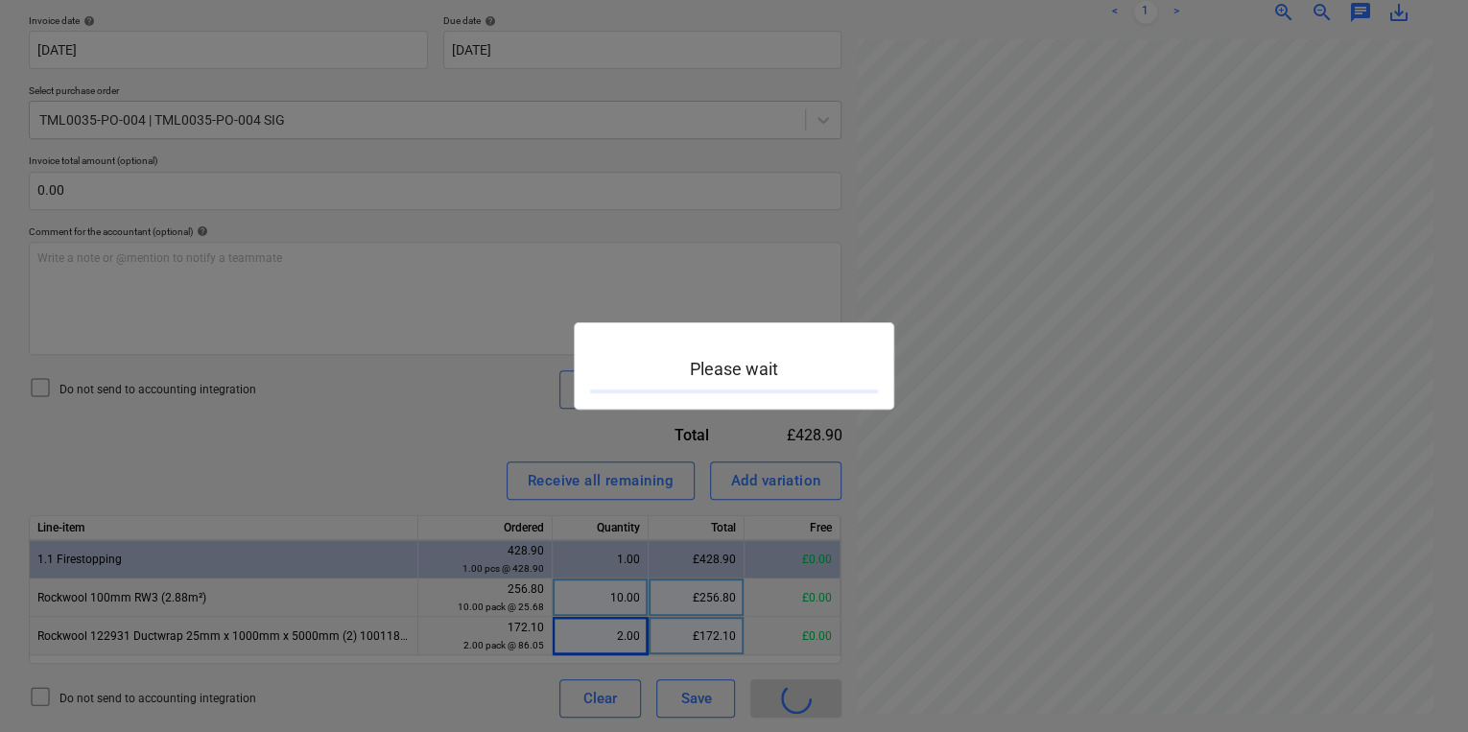
scroll to position [745, 433]
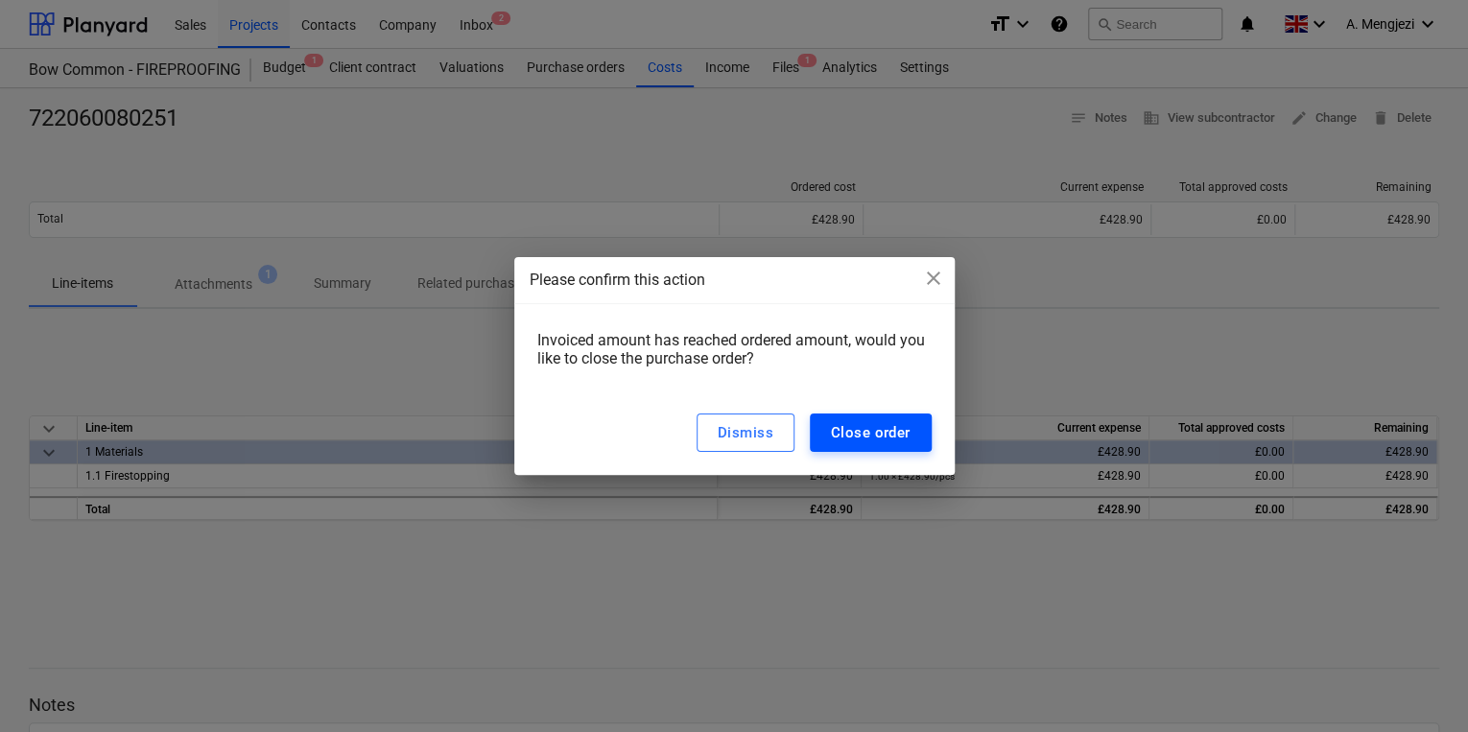
click at [909, 427] on div "Close order" at bounding box center [871, 432] width 80 height 25
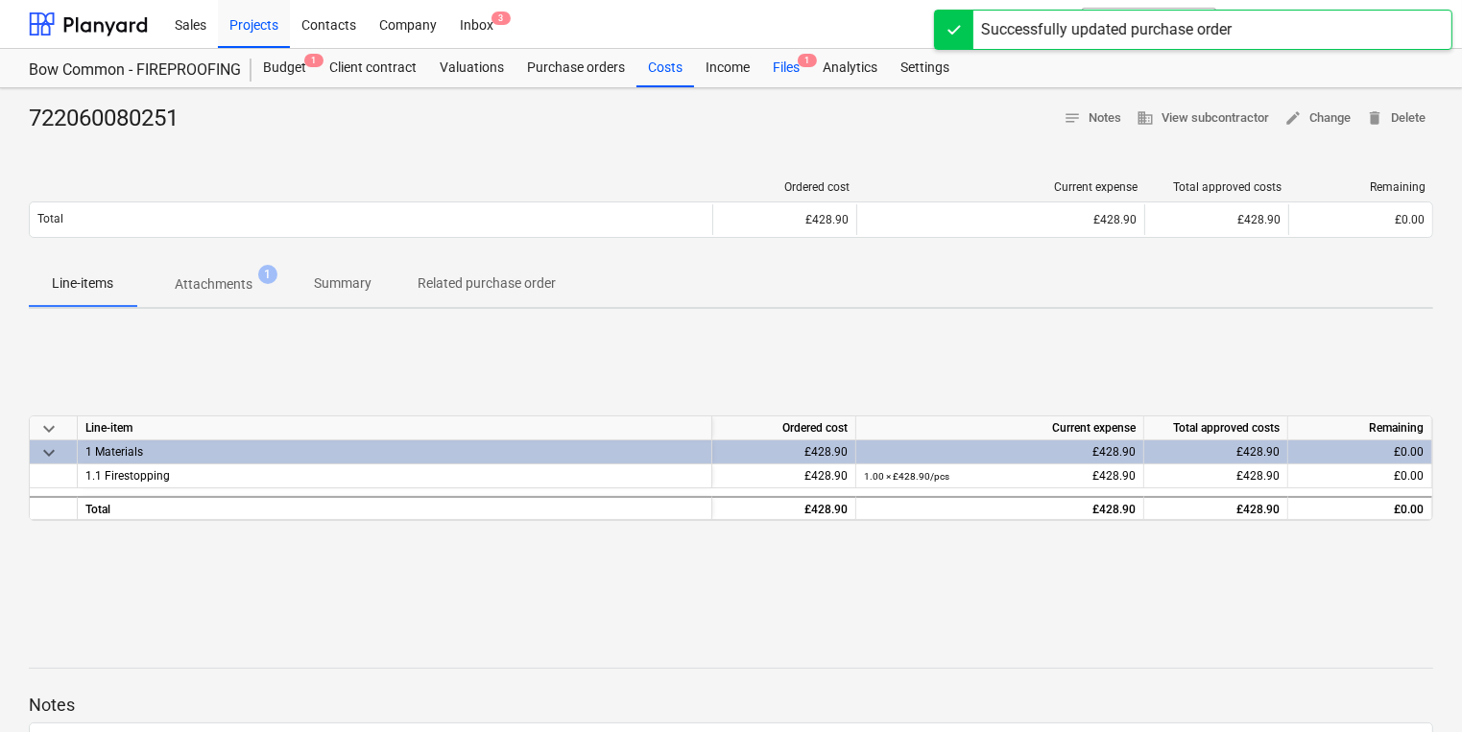
click at [794, 77] on div "Files 1" at bounding box center [786, 68] width 50 height 38
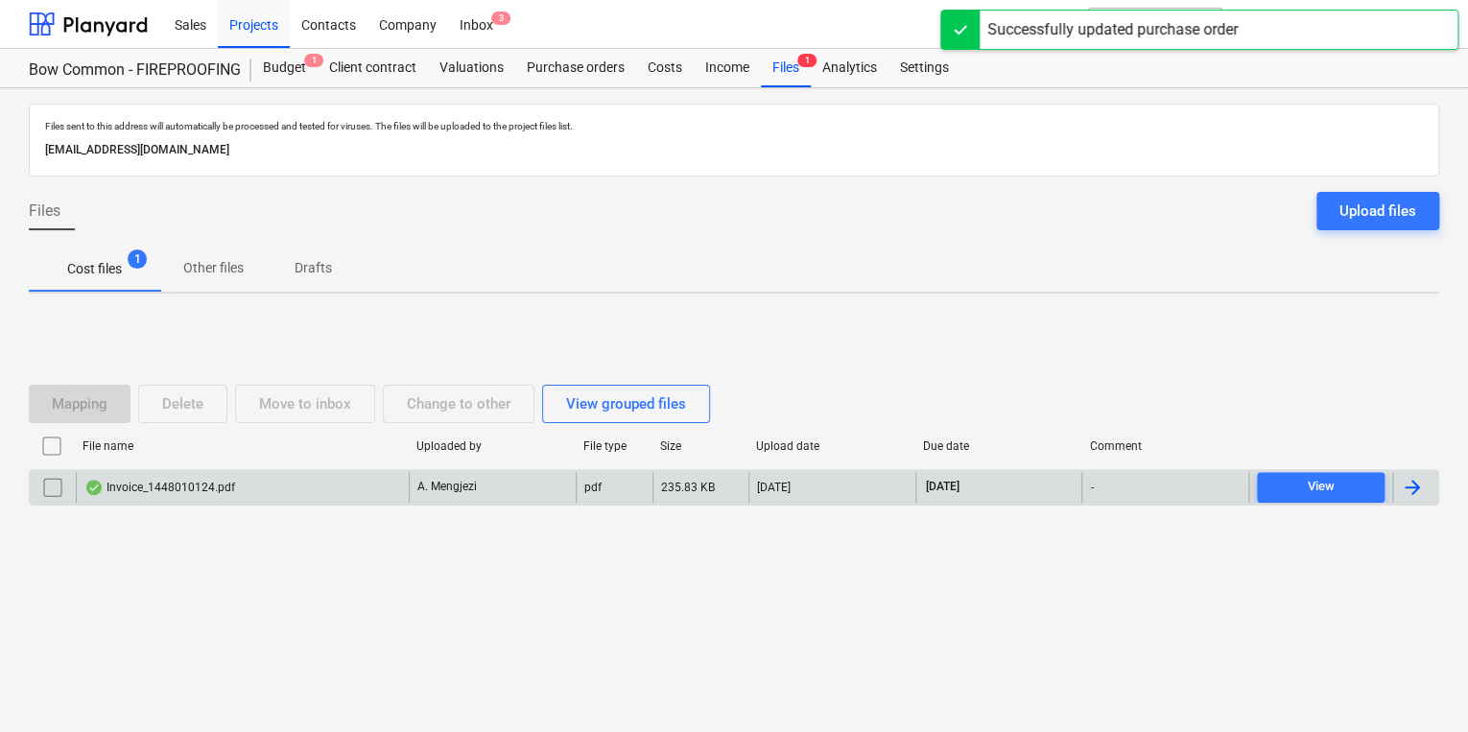
click at [516, 491] on div "A. Mengjezi" at bounding box center [492, 487] width 167 height 31
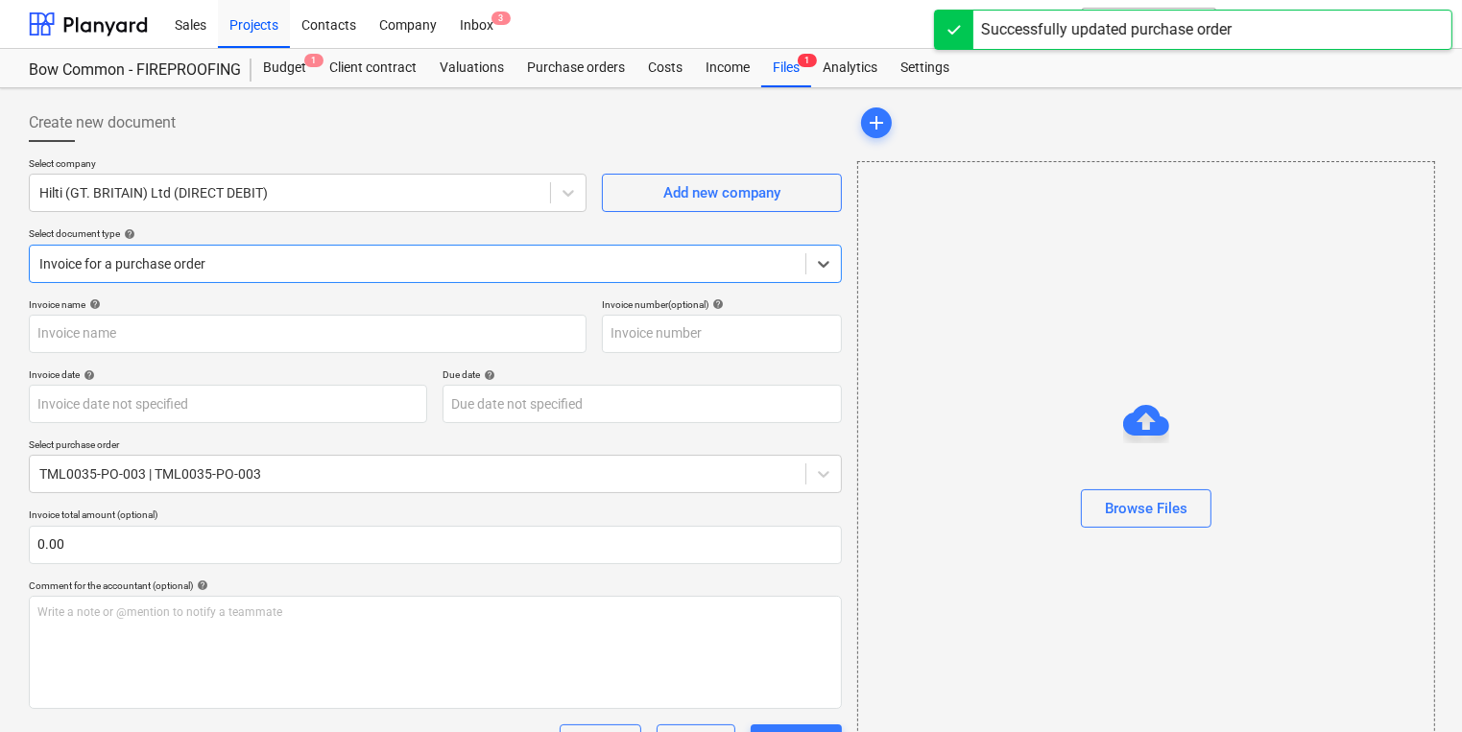
type input "1448010124"
type input "[DATE]"
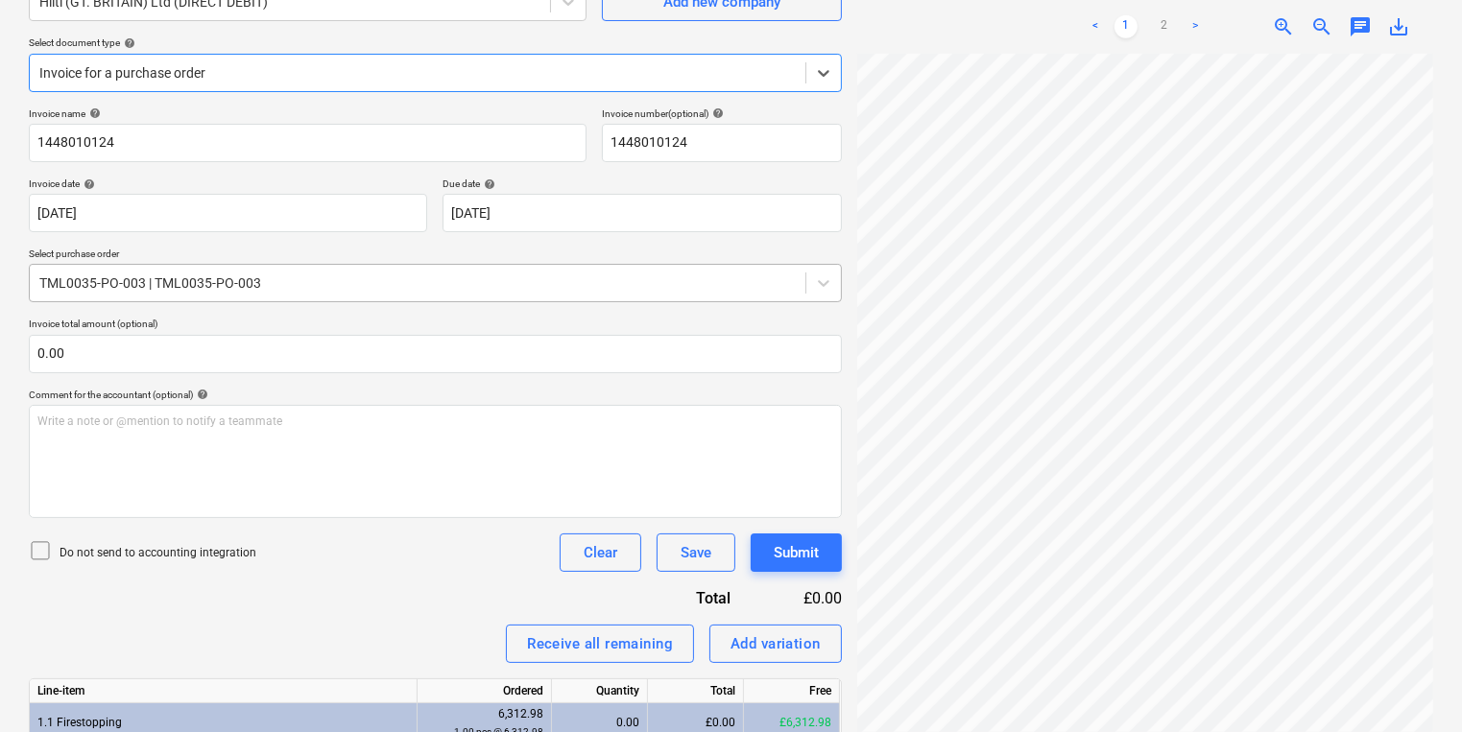
scroll to position [546, 0]
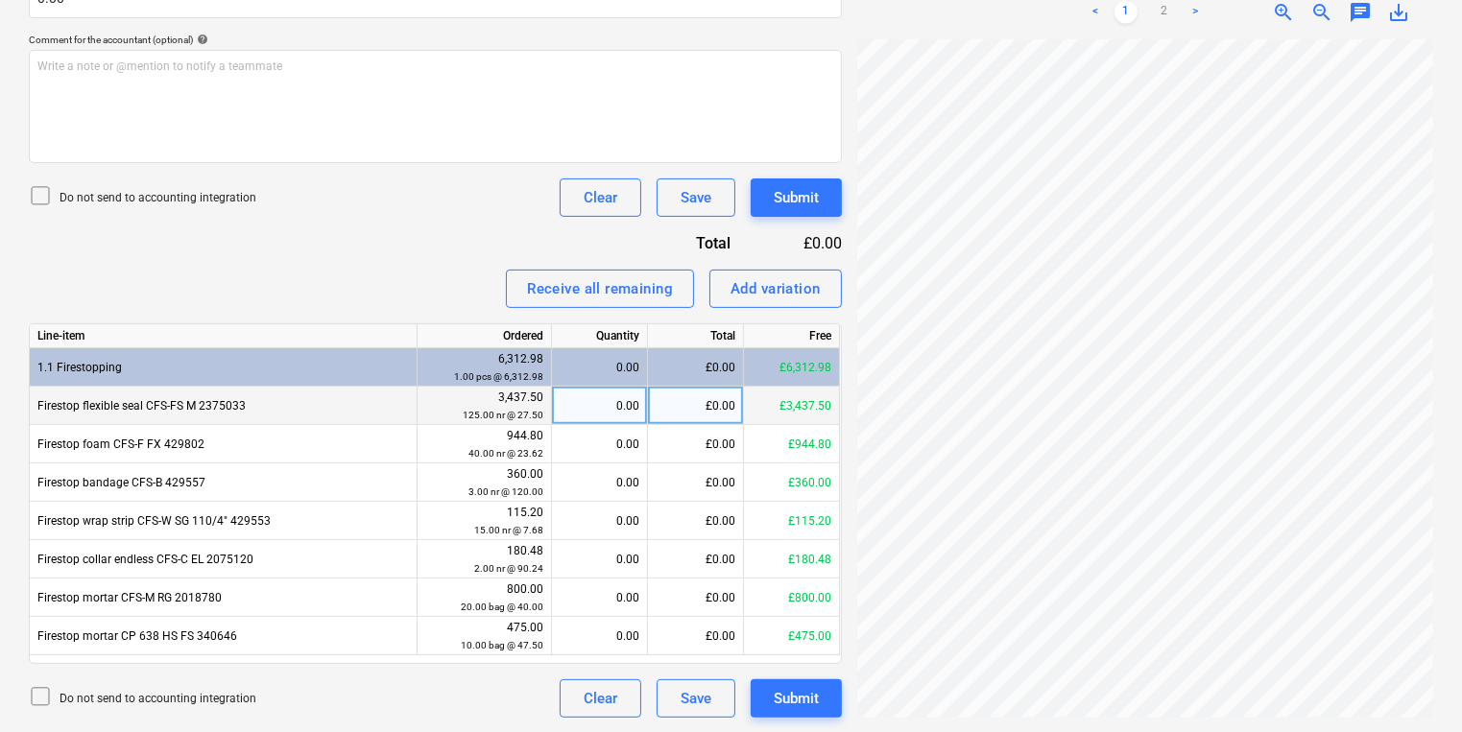
click at [607, 408] on div "0.00" at bounding box center [600, 406] width 80 height 38
type input "125"
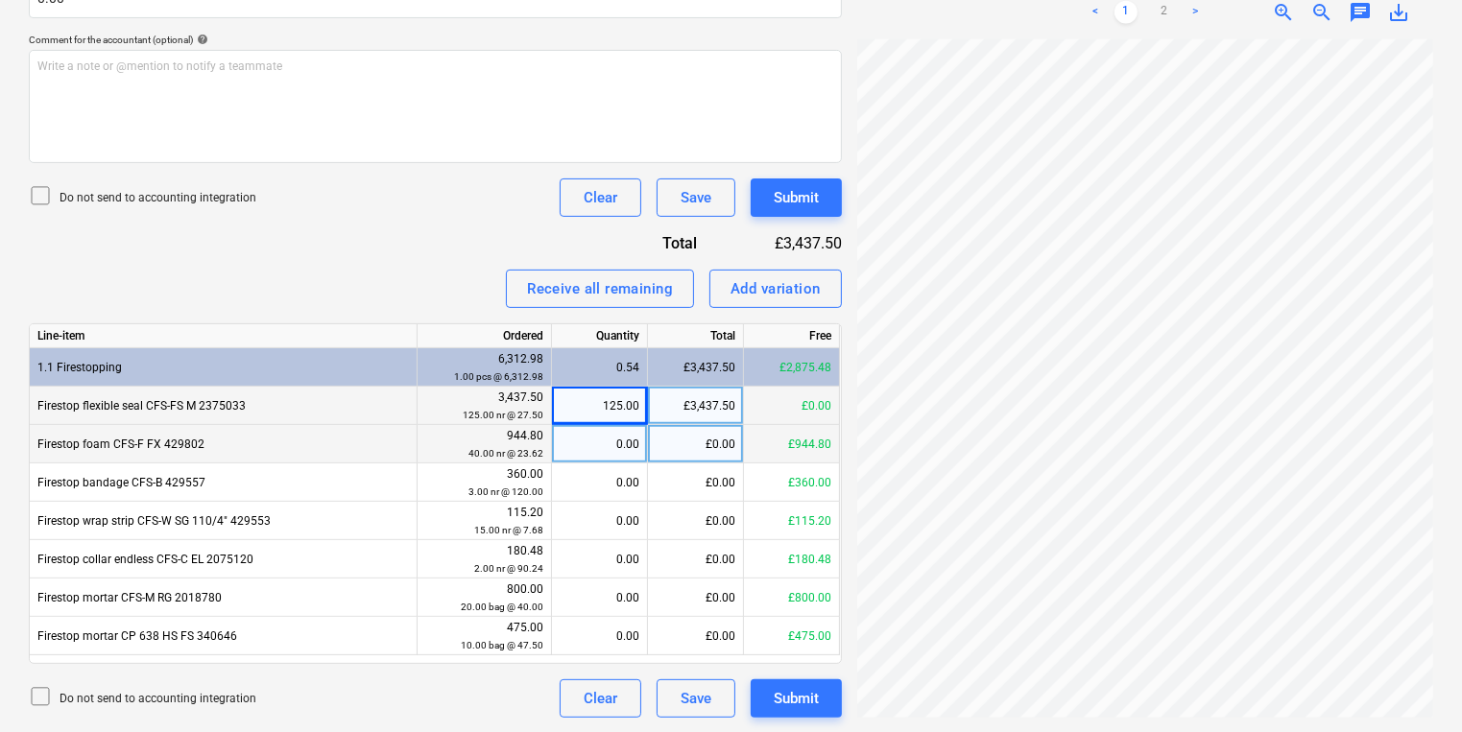
click at [592, 434] on div "0.00" at bounding box center [600, 444] width 80 height 38
type input "40"
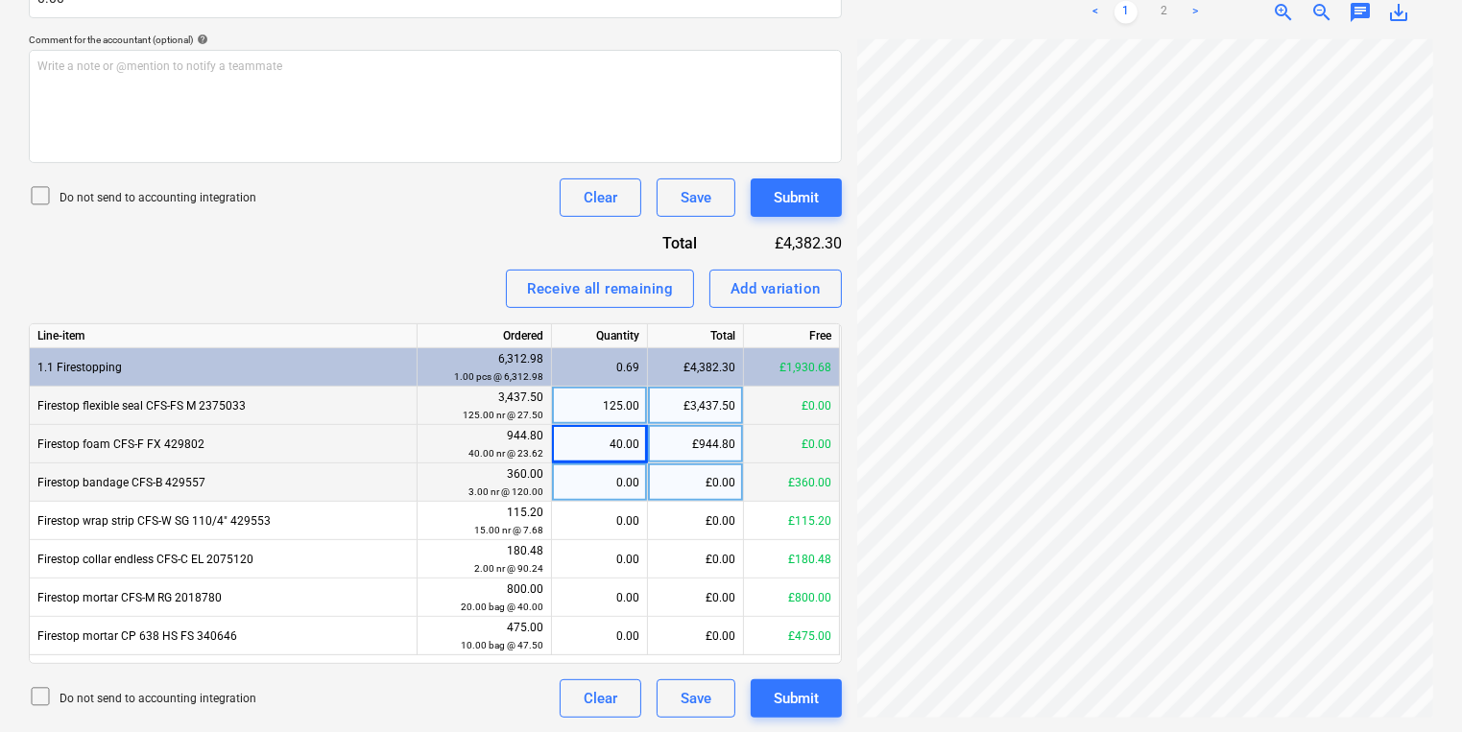
click at [596, 488] on div "0.00" at bounding box center [600, 483] width 80 height 38
type input "3"
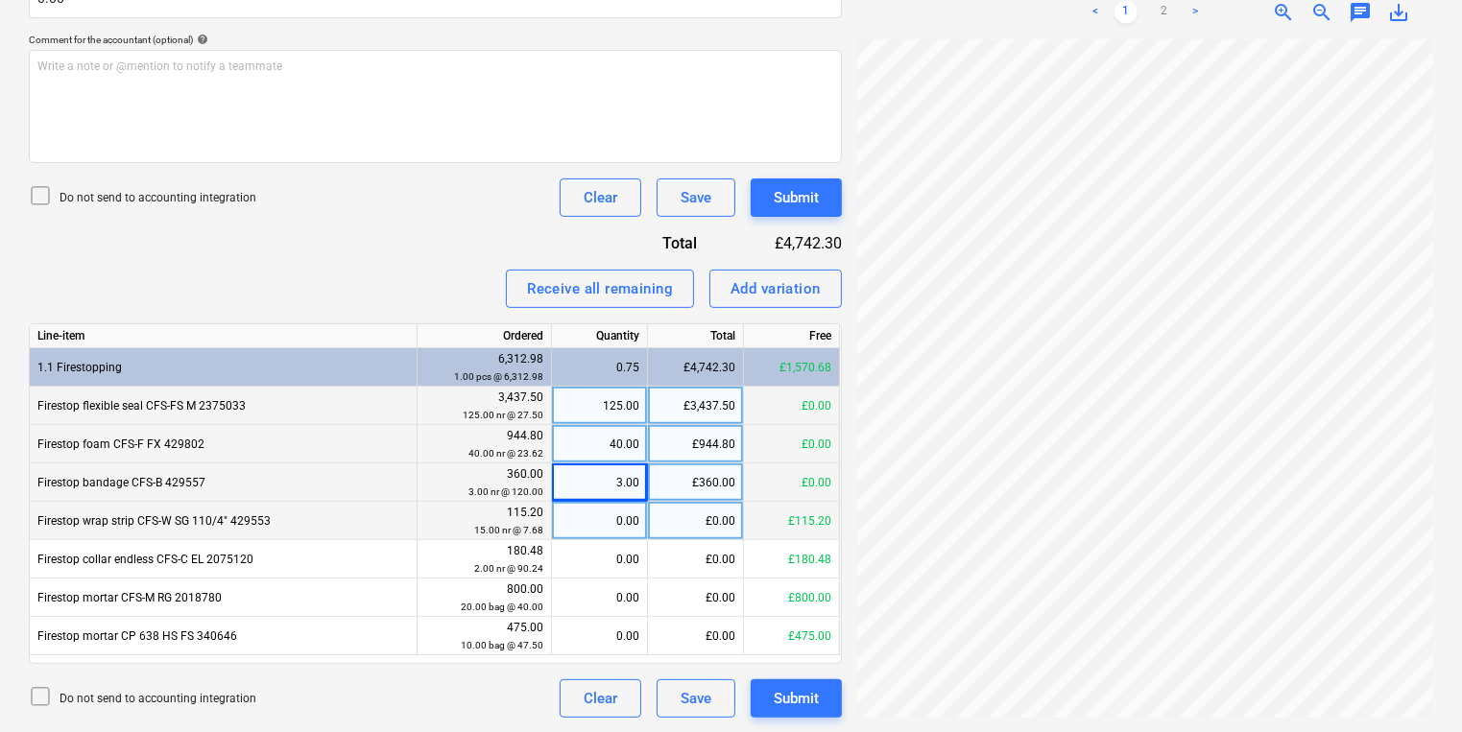
click at [601, 518] on div "0.00" at bounding box center [600, 521] width 80 height 38
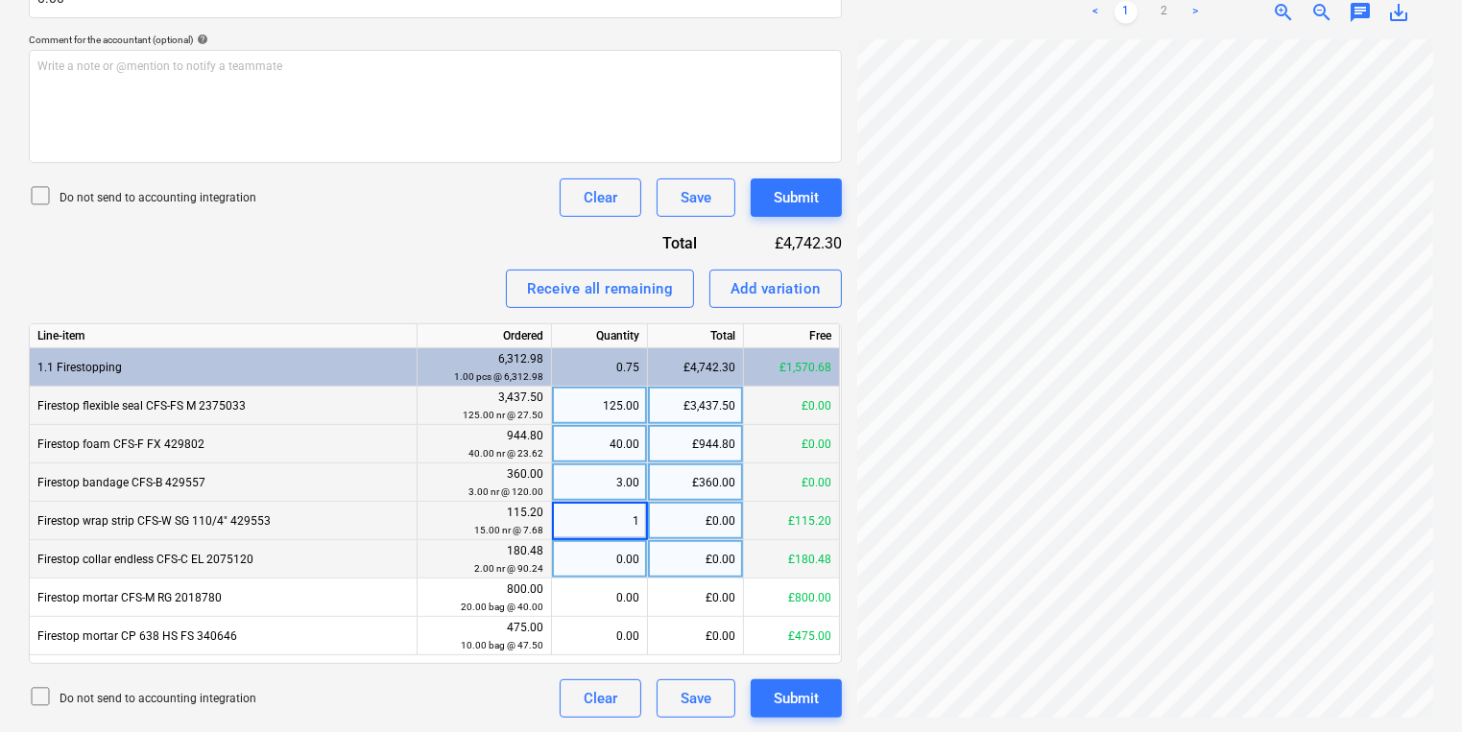
type input "15"
click at [680, 547] on div "£0.00" at bounding box center [696, 559] width 96 height 38
click at [617, 566] on div "0.00" at bounding box center [600, 559] width 80 height 38
type input "2"
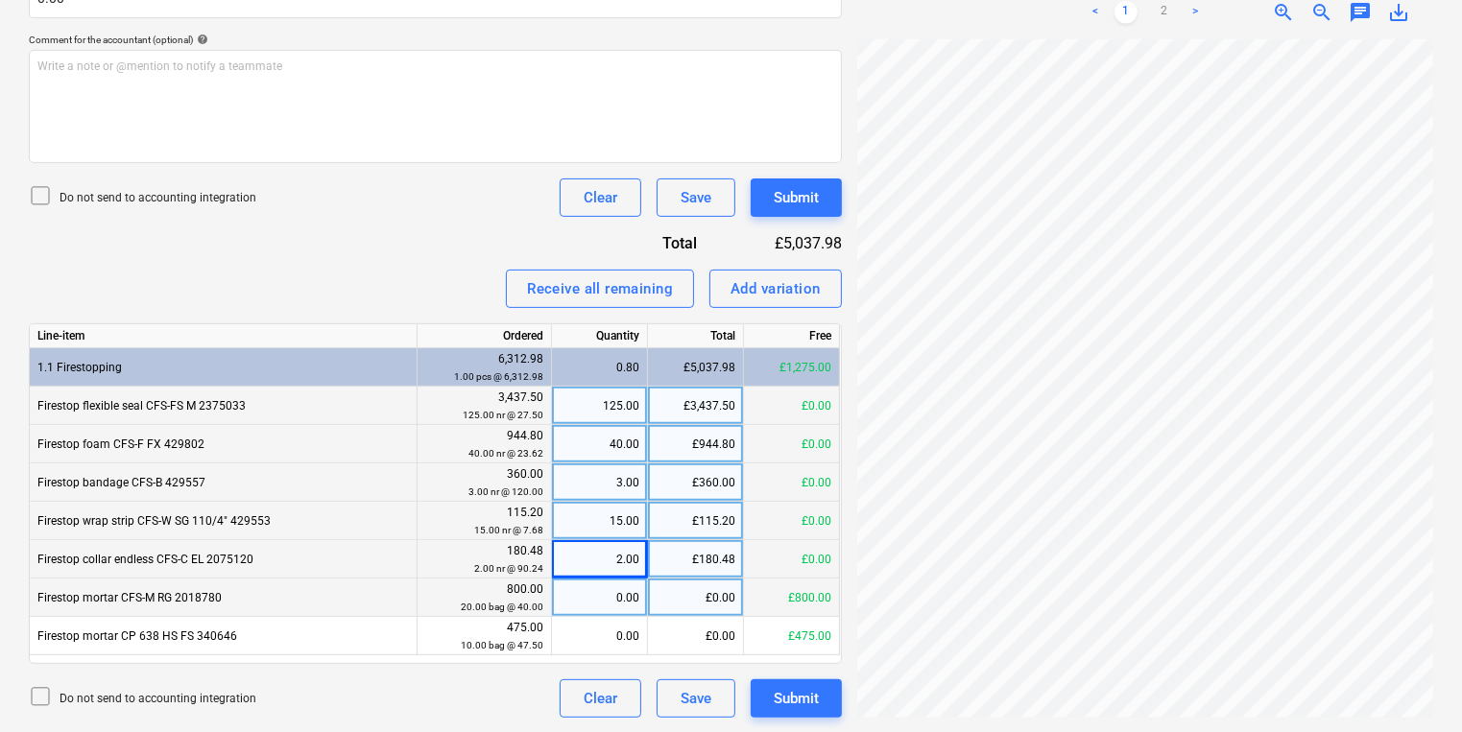
click at [618, 592] on div "0.00" at bounding box center [600, 598] width 80 height 38
type input "20"
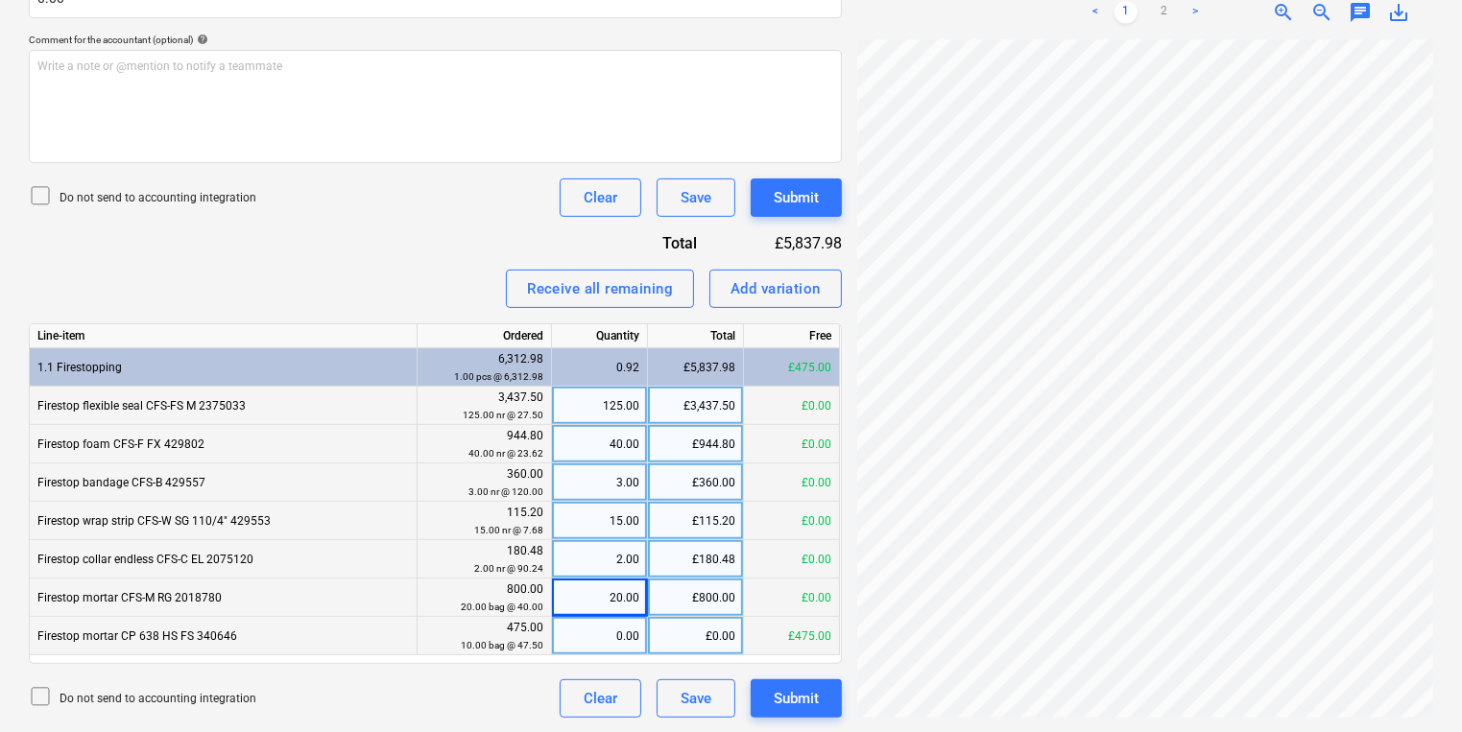
click at [616, 633] on div "0.00" at bounding box center [600, 636] width 80 height 38
type input "10"
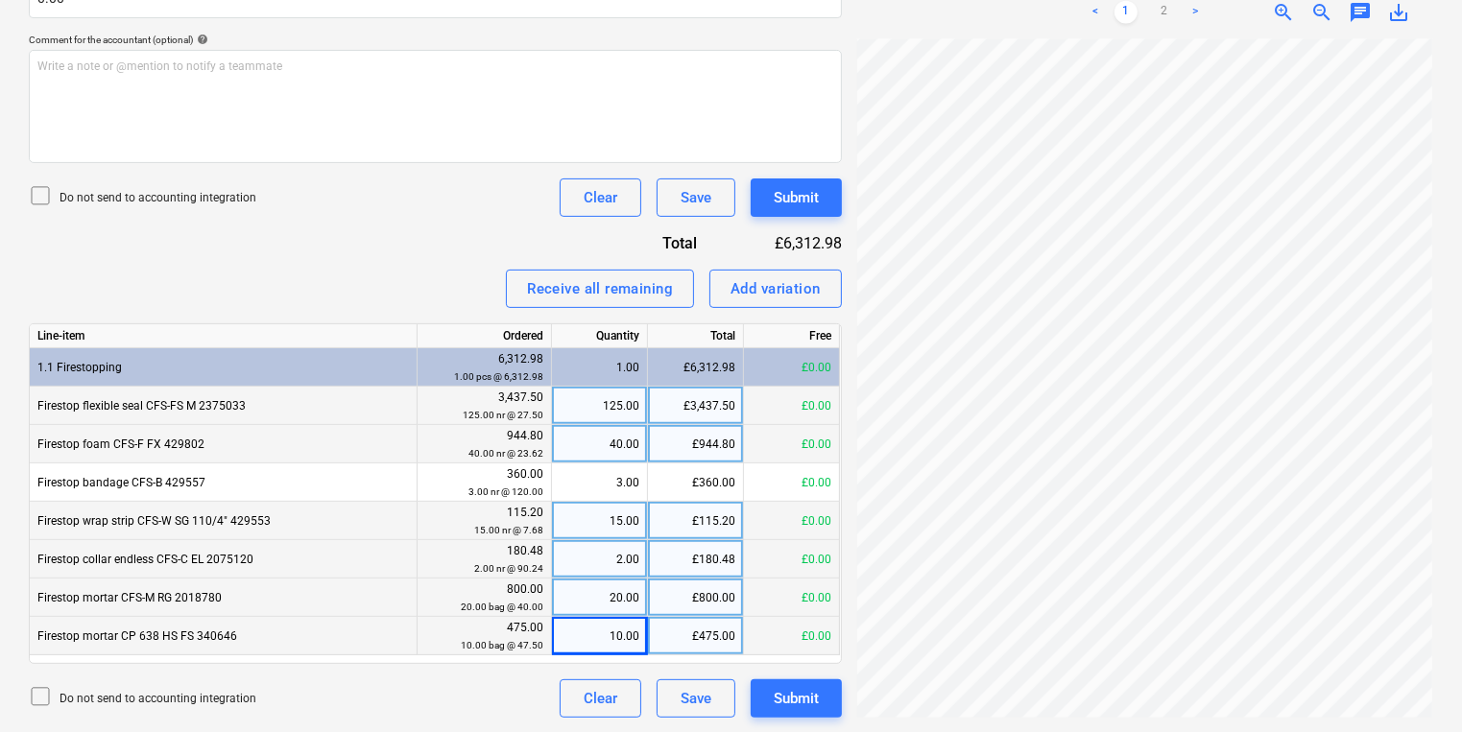
click at [850, 190] on div "Invoice_144801...pdf clear add sort < 1 2 > zoom_in zoom_out chat 0 save_alt" at bounding box center [1144, 138] width 591 height 1176
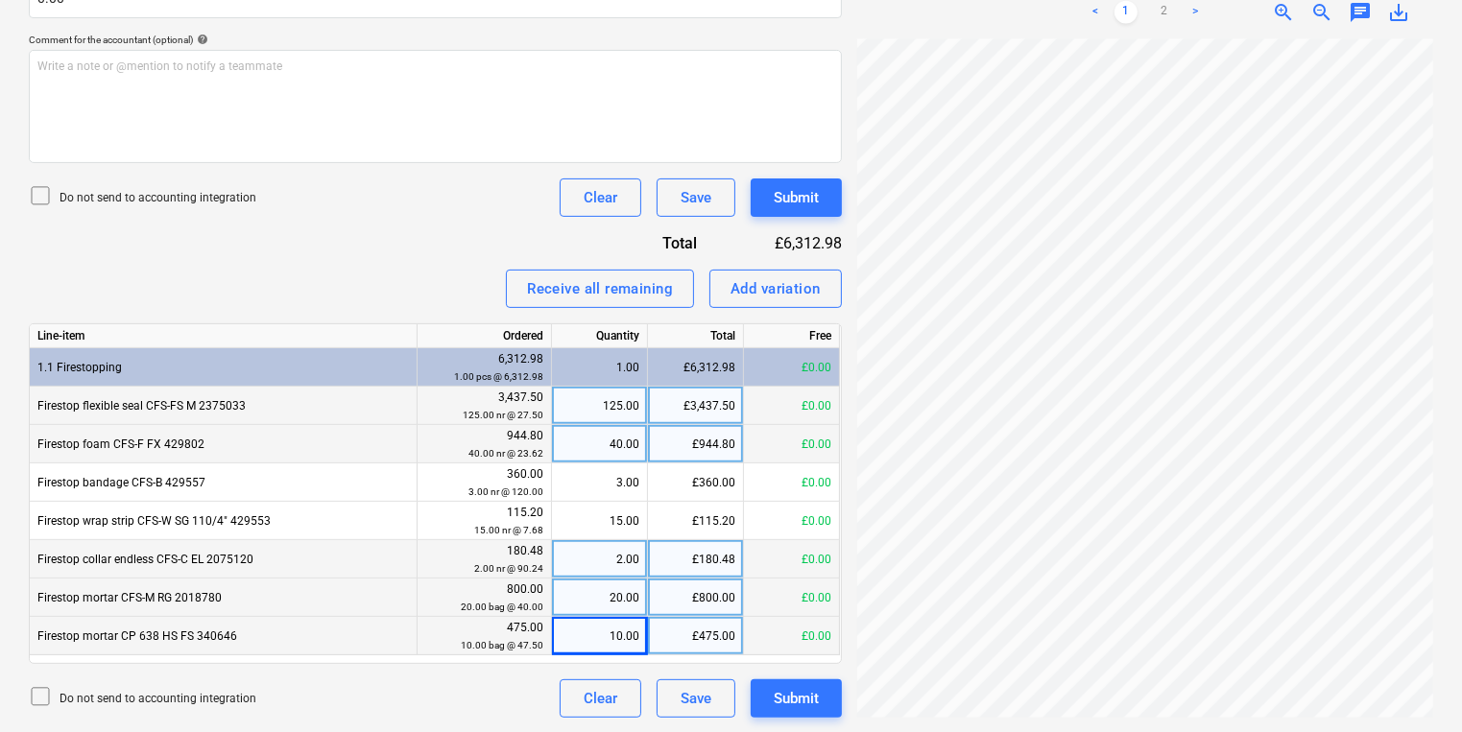
click at [731, 344] on div "Create new document Select company Hilti (GT. BRITAIN) Ltd (DIRECT DEBIT) Add n…" at bounding box center [731, 138] width 1420 height 1176
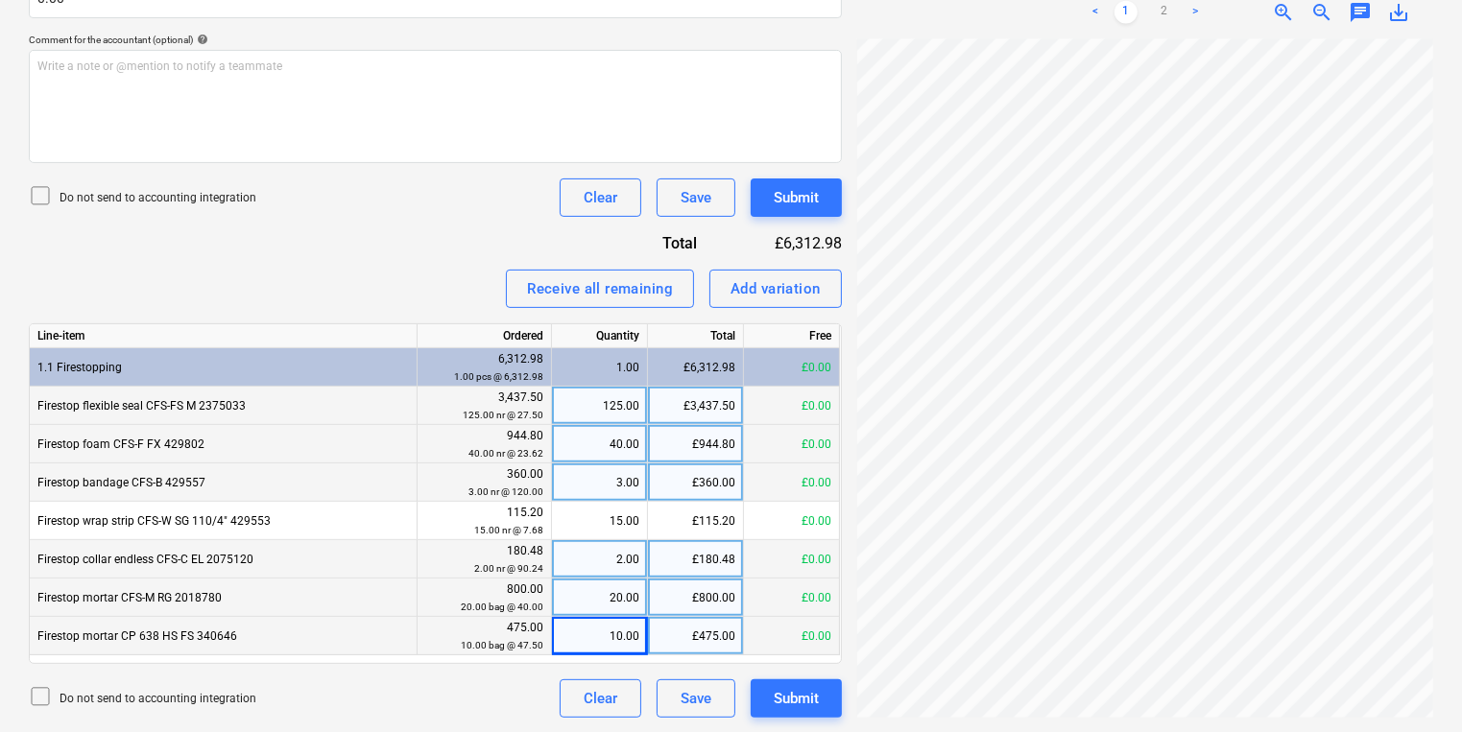
click at [570, 499] on div "Create new document Select company Hilti (GT. BRITAIN) Ltd (DIRECT DEBIT) Add n…" at bounding box center [731, 138] width 1420 height 1176
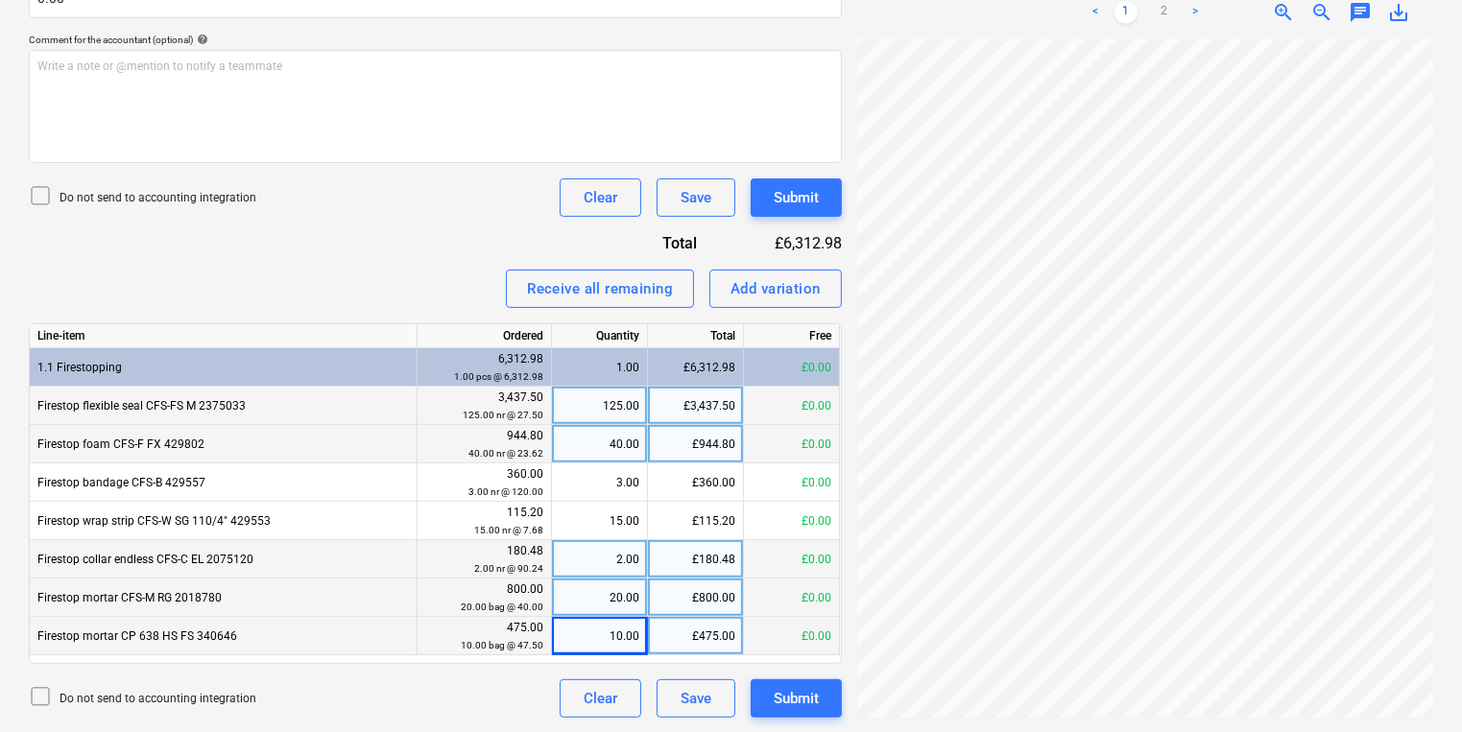
scroll to position [556, 434]
click at [434, 209] on div "Do not send to accounting integration Clear Save Submit" at bounding box center [435, 198] width 813 height 38
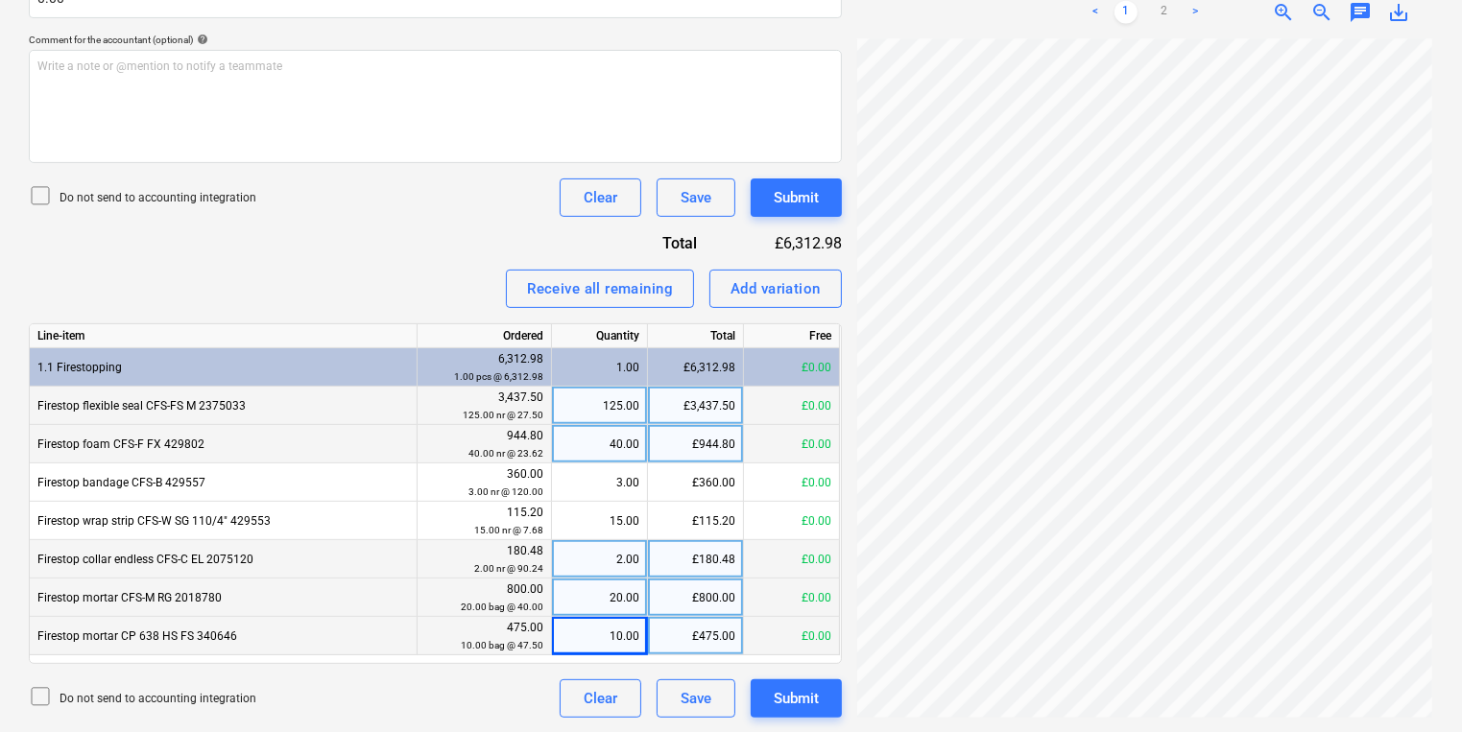
click at [626, 398] on div "125.00" at bounding box center [600, 406] width 80 height 38
type input "0"
type input "120"
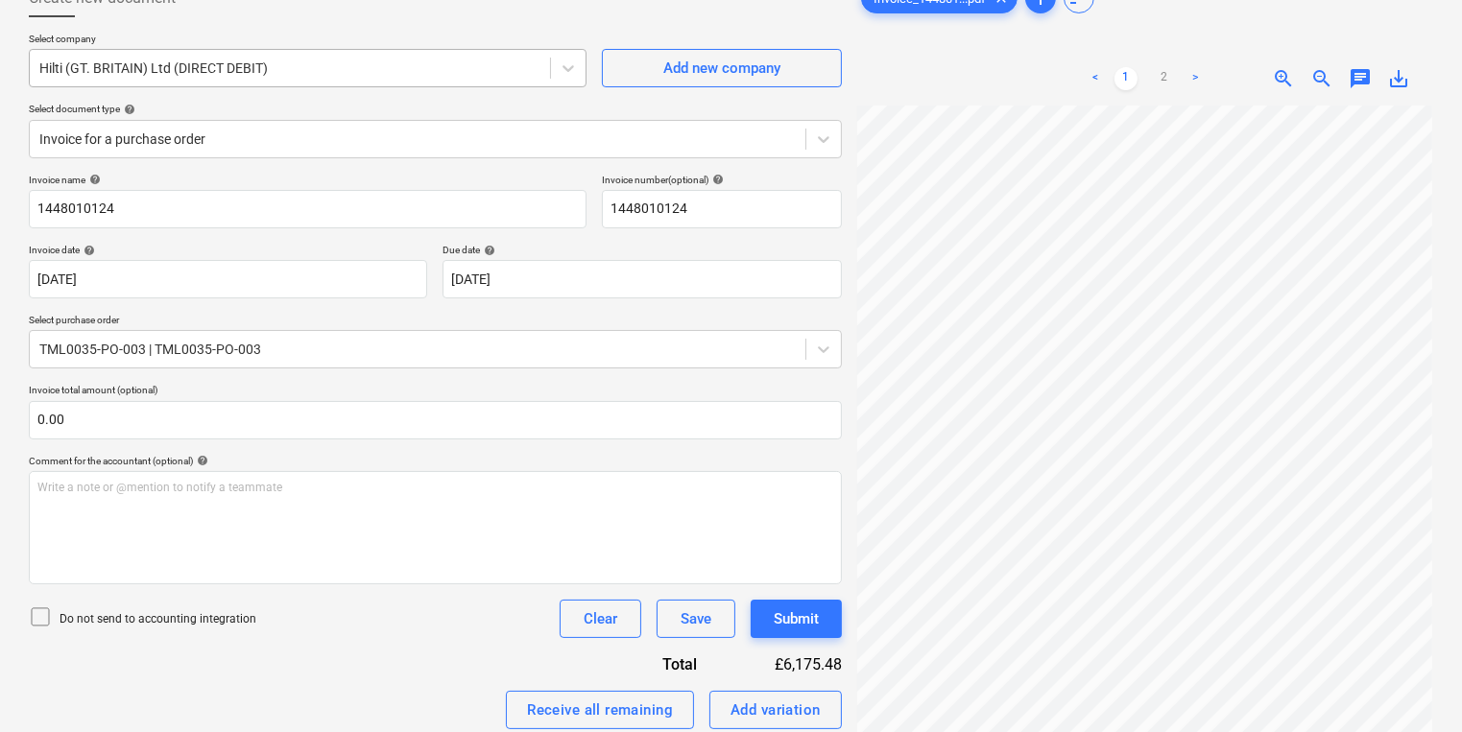
scroll to position [0, 0]
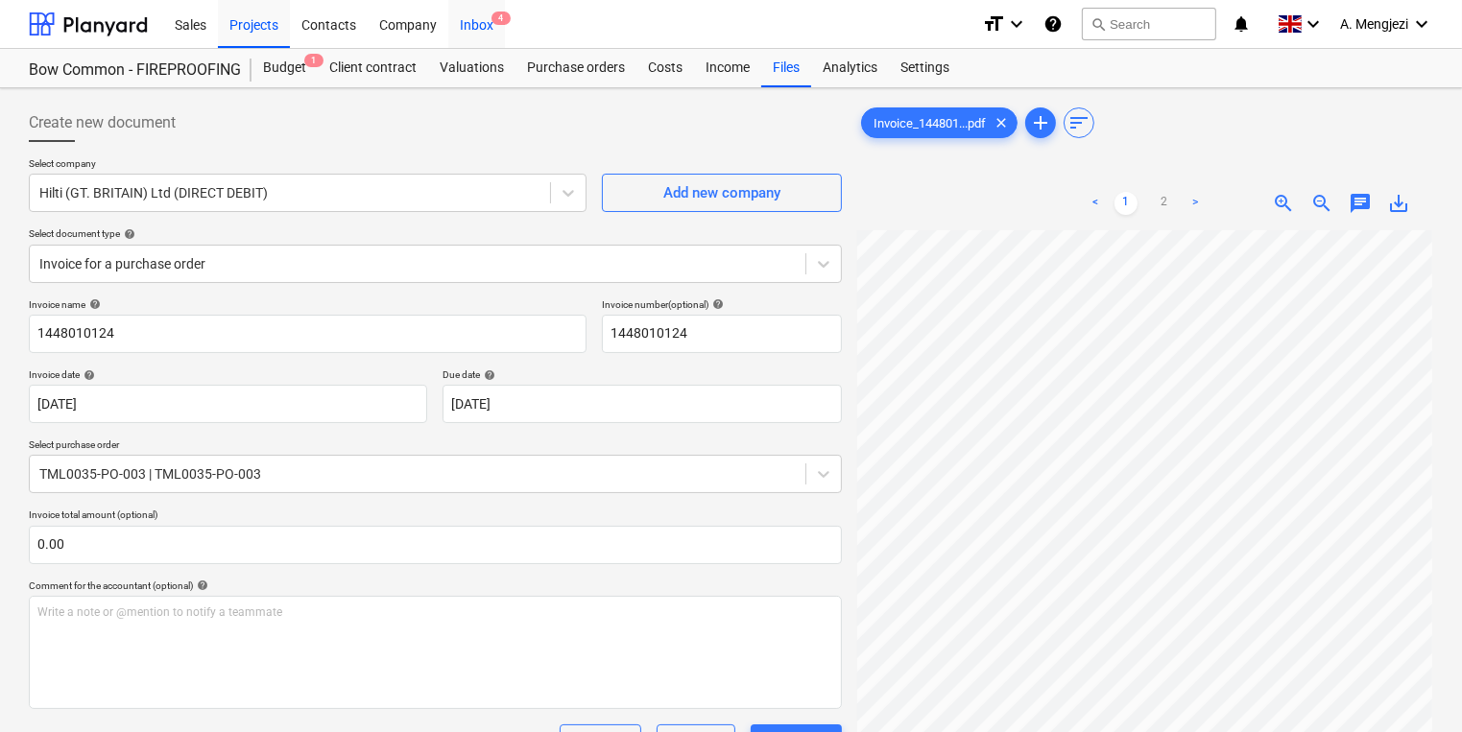
click at [475, 11] on div "Inbox 4" at bounding box center [476, 23] width 57 height 49
click at [480, 11] on div "Inbox 4" at bounding box center [476, 23] width 57 height 49
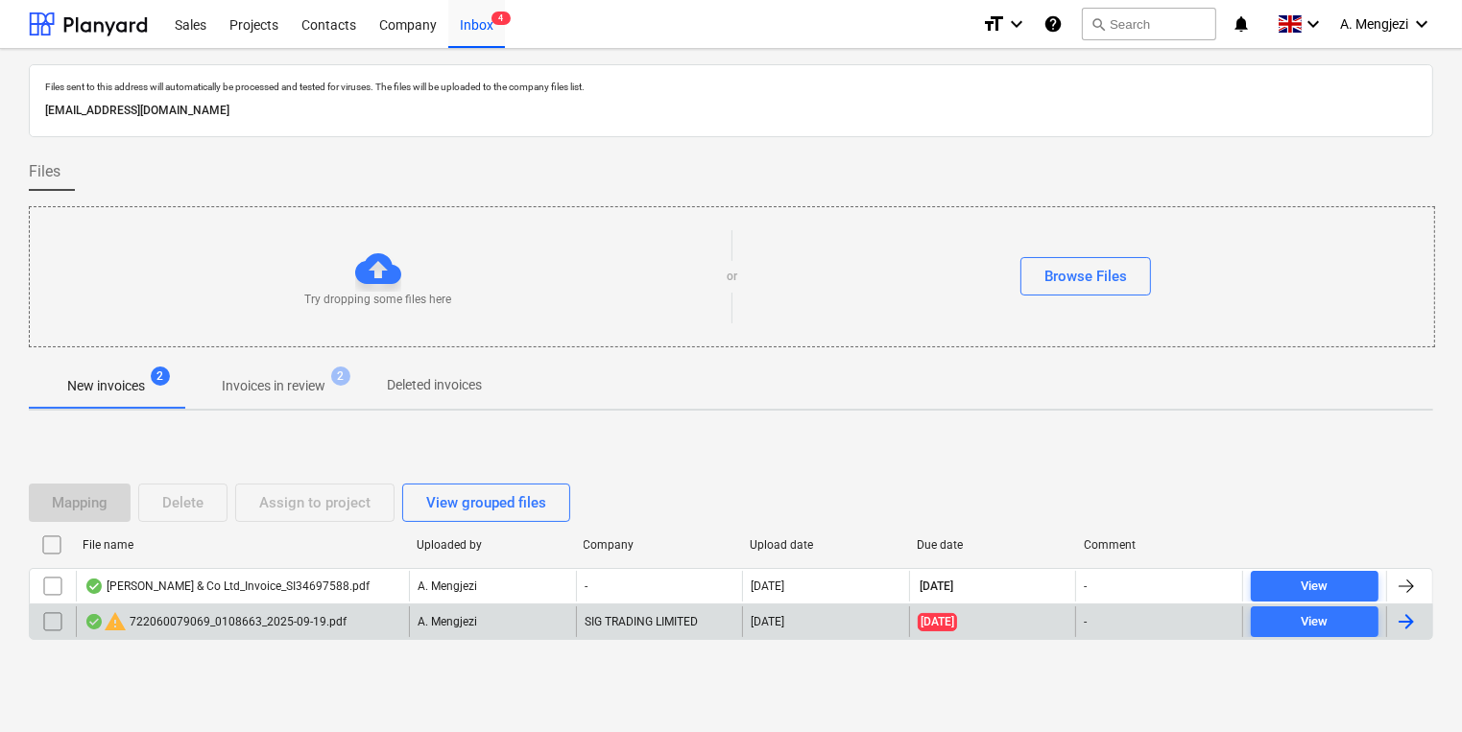
click at [379, 622] on div "warning 722060079069_0108663_2025-09-19.pdf" at bounding box center [242, 622] width 333 height 31
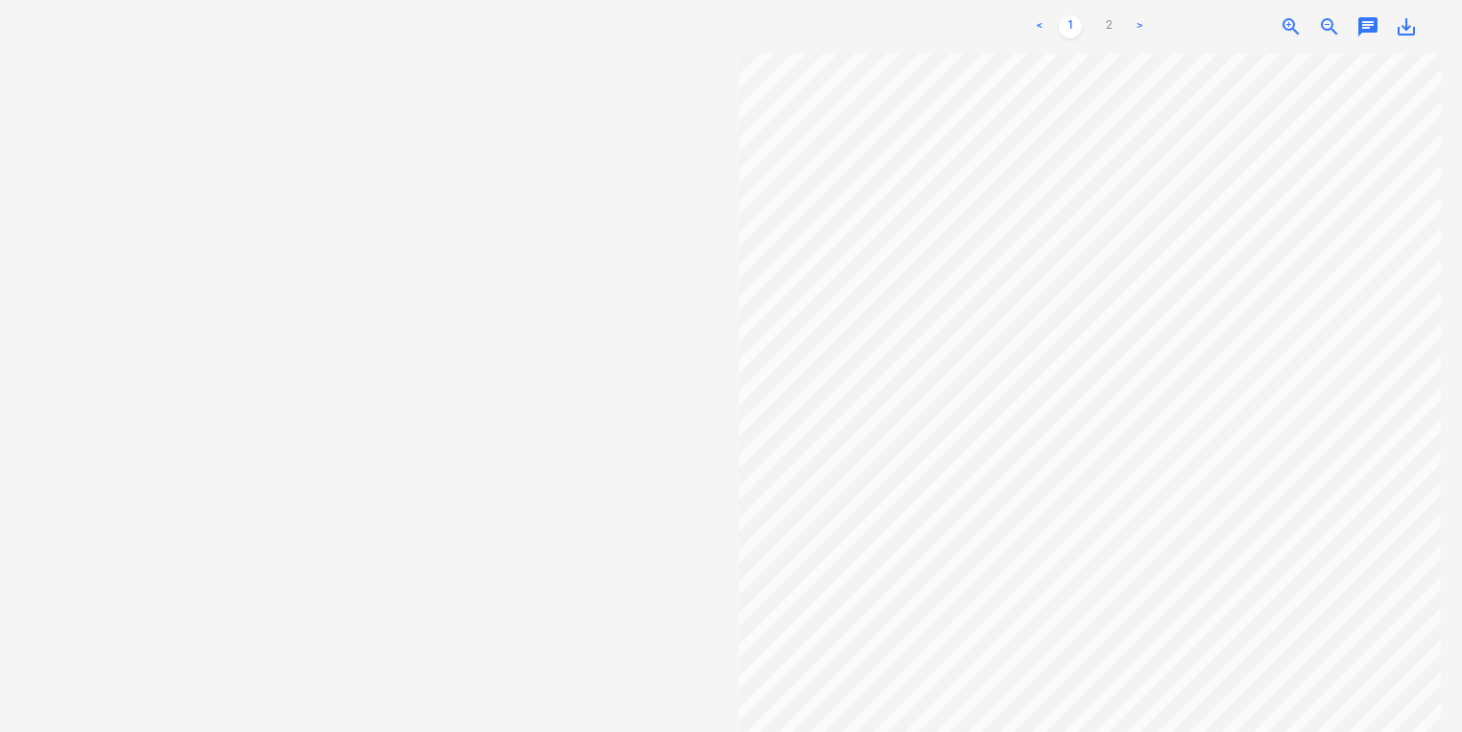
scroll to position [0, 134]
click at [1105, 29] on link "2" at bounding box center [1108, 26] width 23 height 23
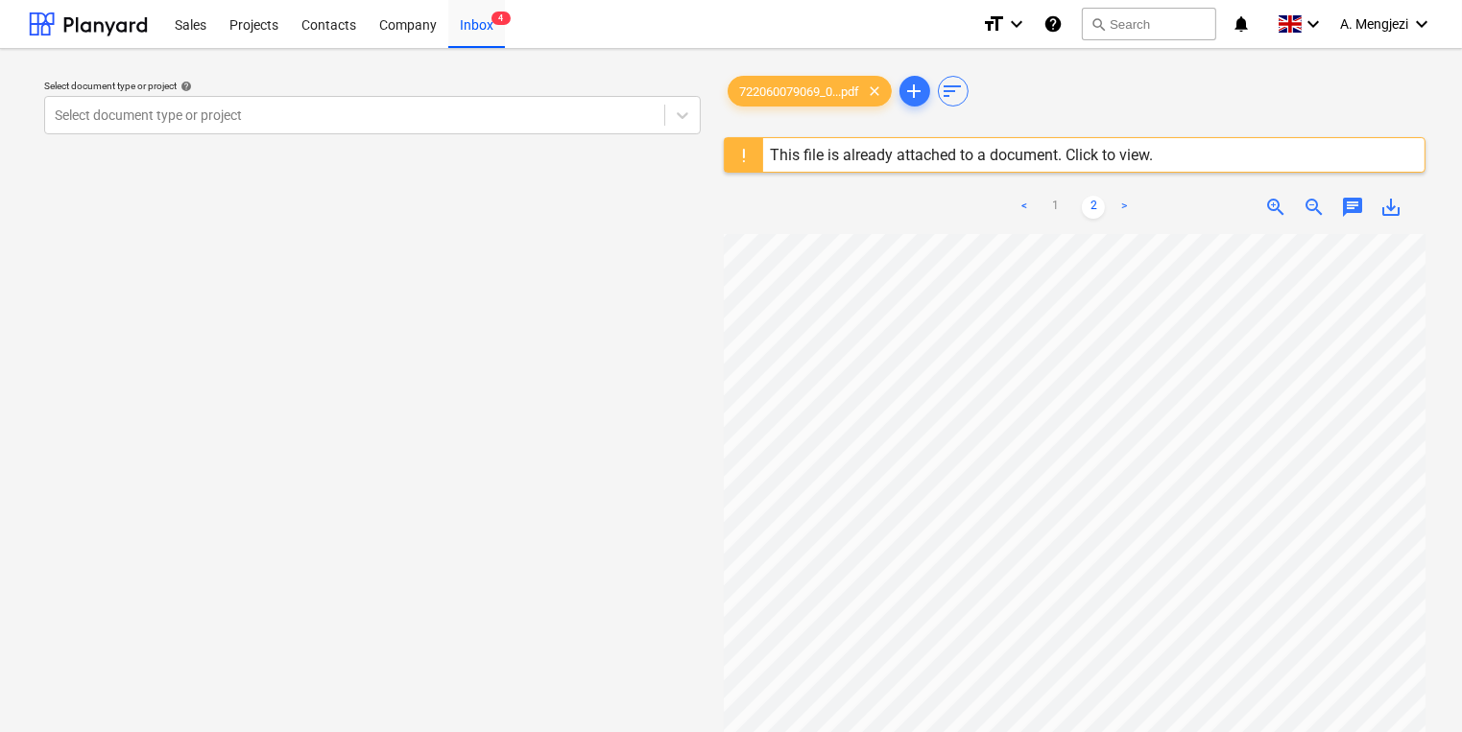
scroll to position [461, 134]
click at [1059, 203] on link "1" at bounding box center [1054, 207] width 23 height 23
click at [461, 23] on div "Inbox 4" at bounding box center [476, 23] width 57 height 49
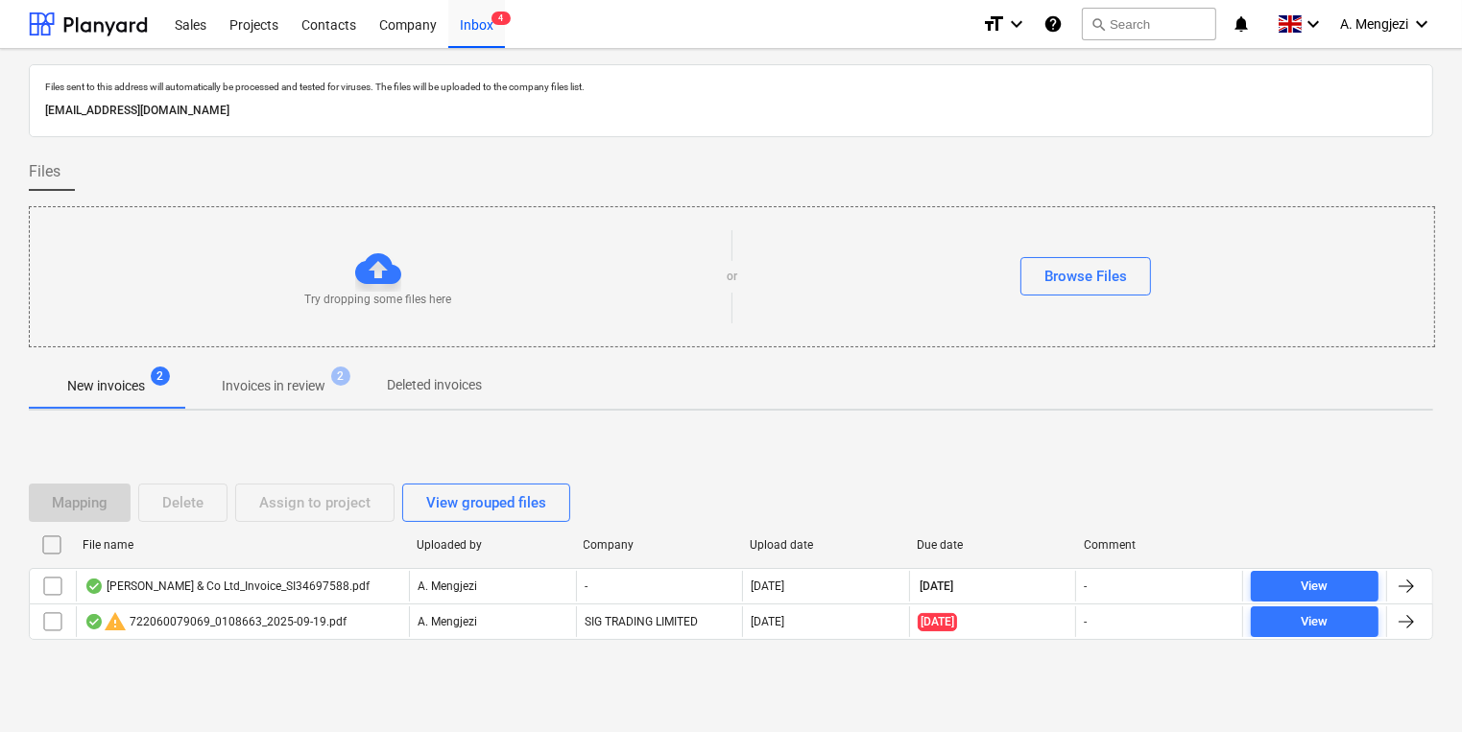
click at [303, 380] on p "Invoices in review" at bounding box center [274, 386] width 104 height 20
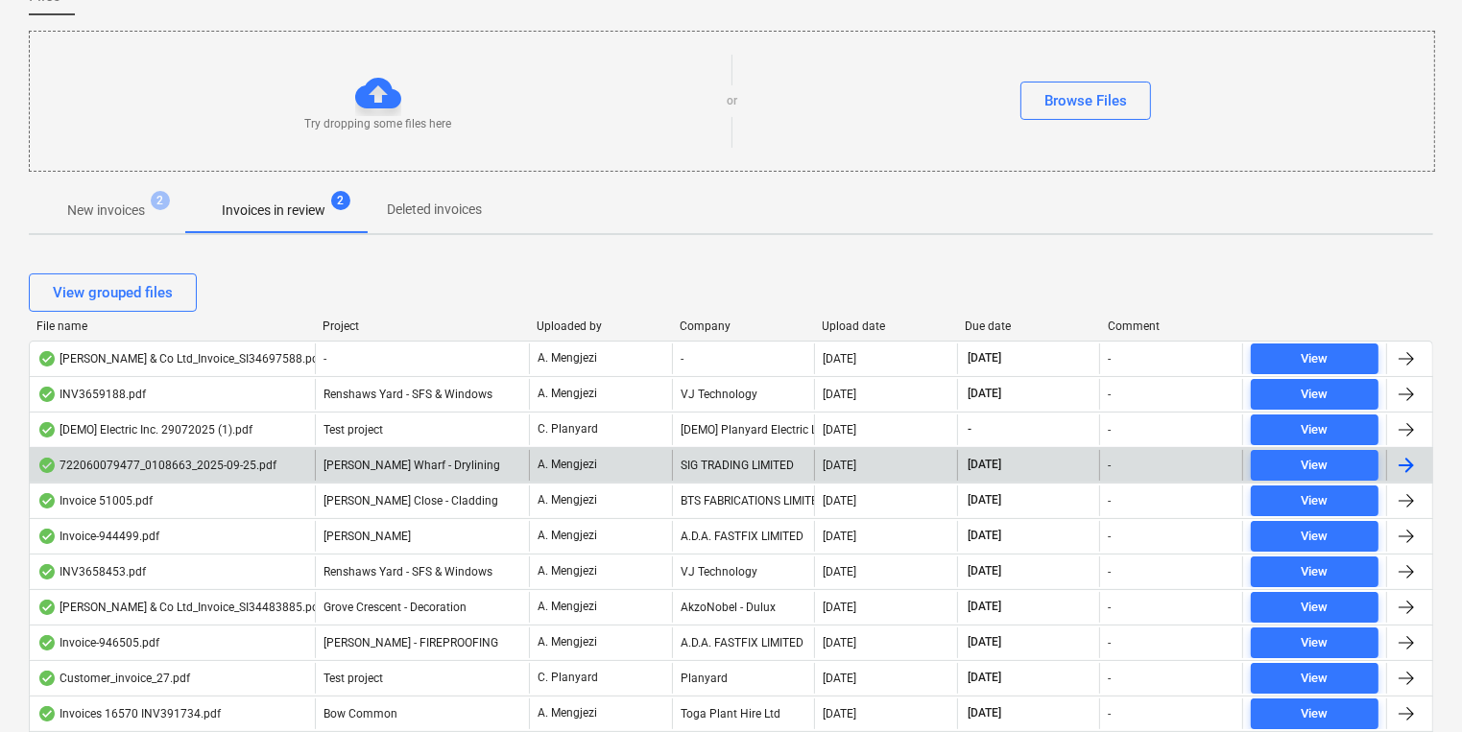
scroll to position [461, 0]
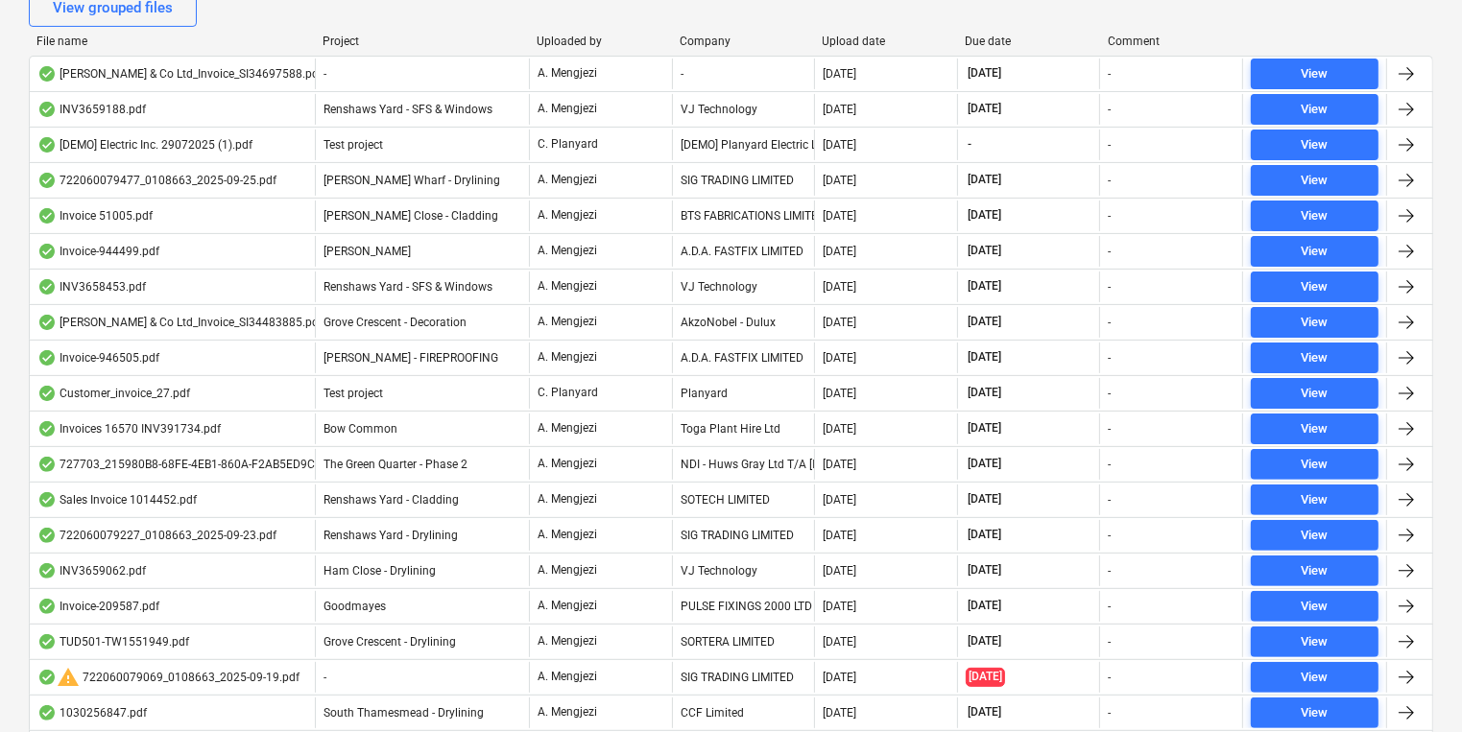
click at [340, 42] on div "Project" at bounding box center [421, 41] width 199 height 13
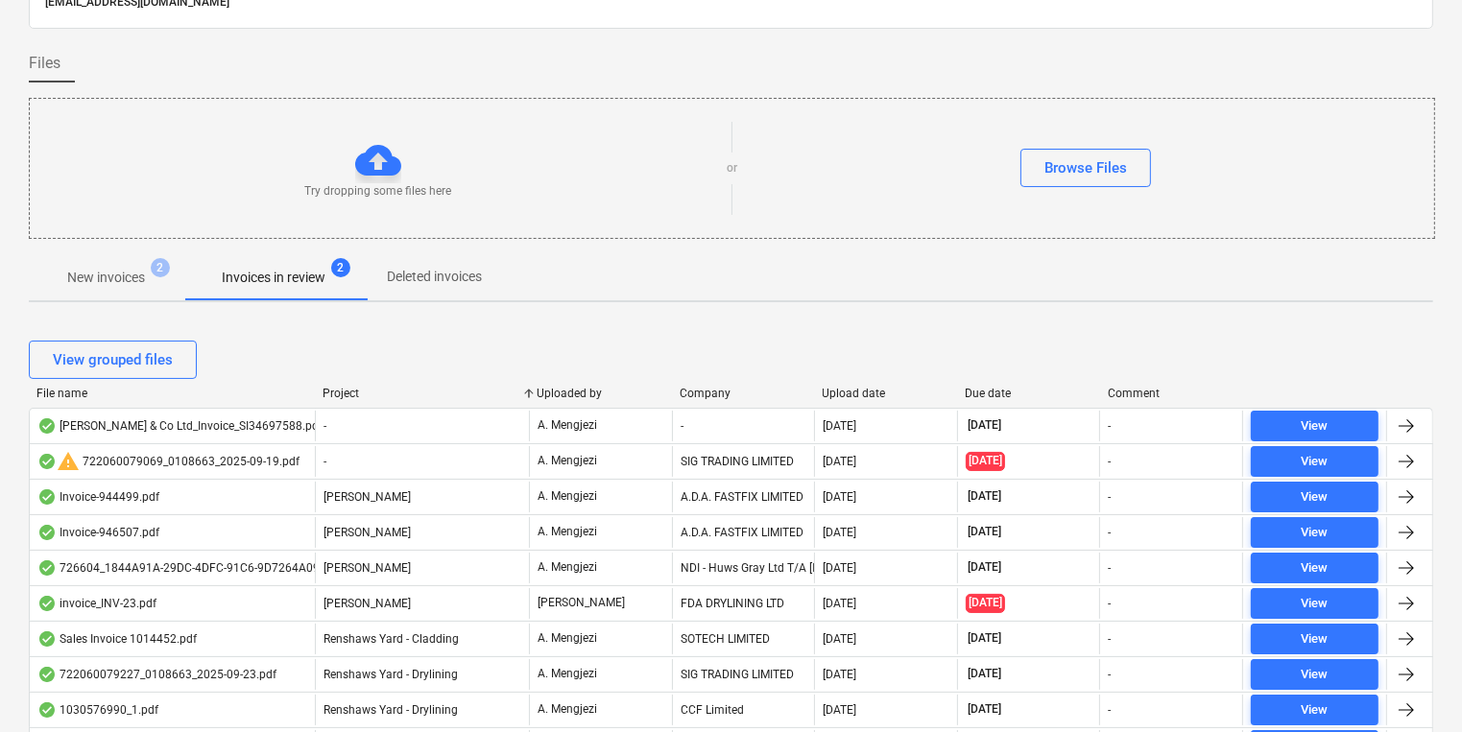
scroll to position [0, 0]
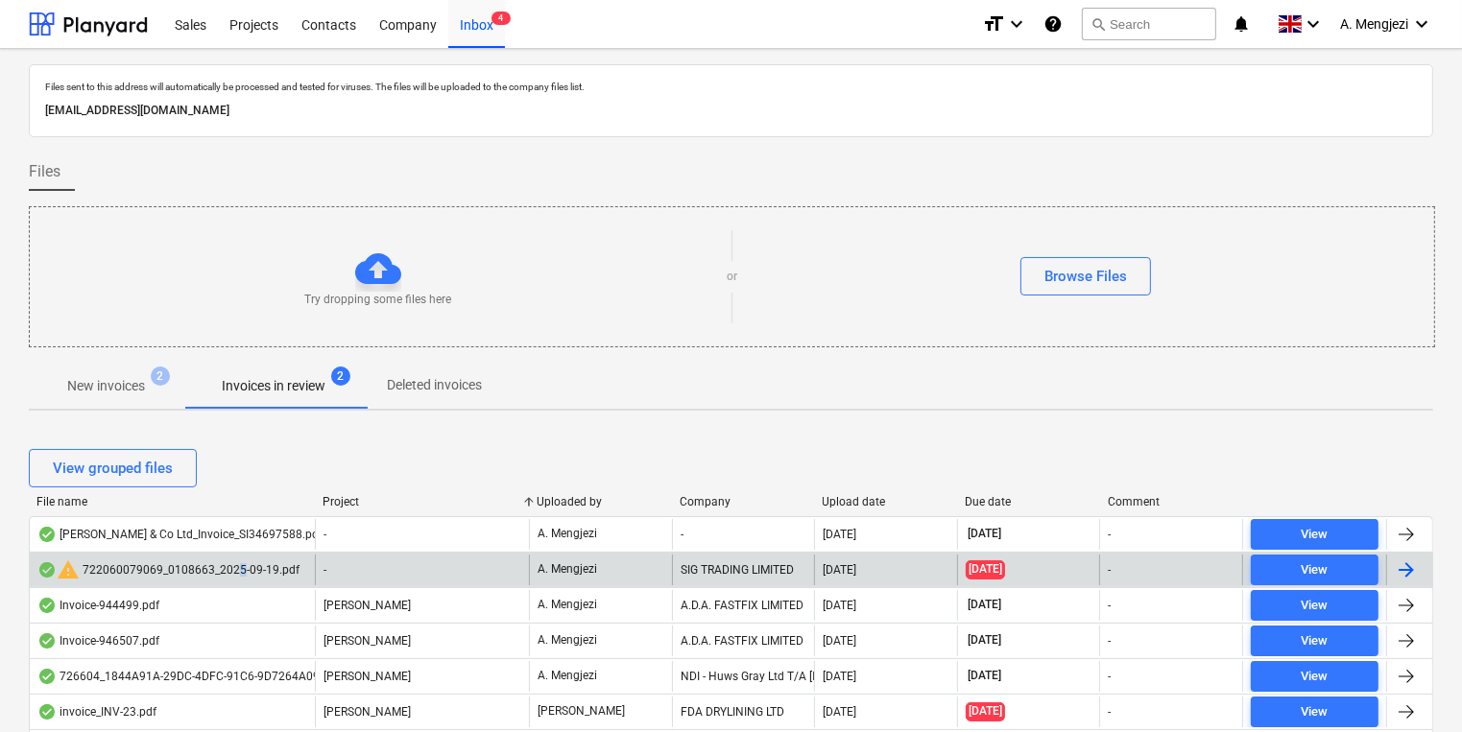
click at [238, 568] on div "warning 722060079069_0108663_2025-09-19.pdf" at bounding box center [168, 570] width 262 height 23
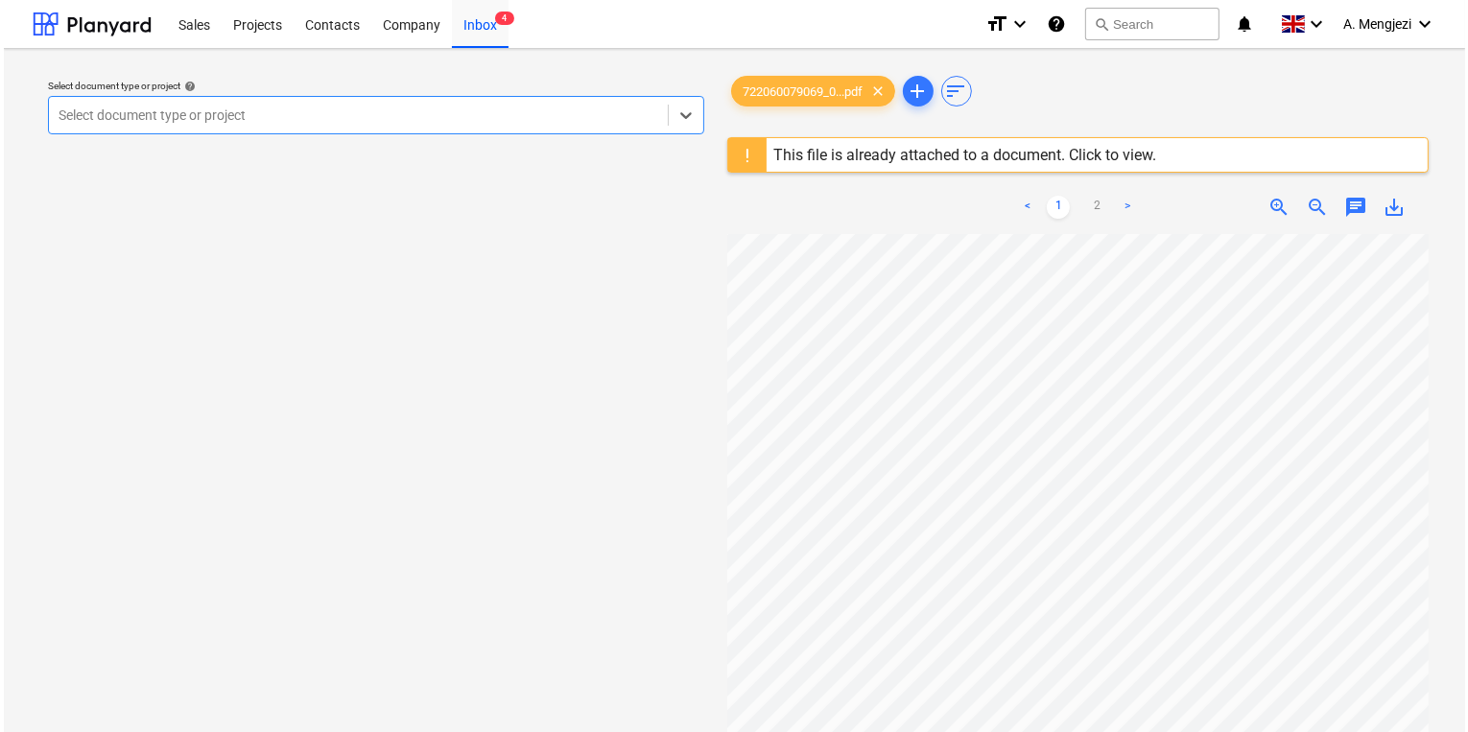
scroll to position [77, 0]
click at [956, 157] on div "This file is already attached to a document. Click to view." at bounding box center [962, 155] width 383 height 18
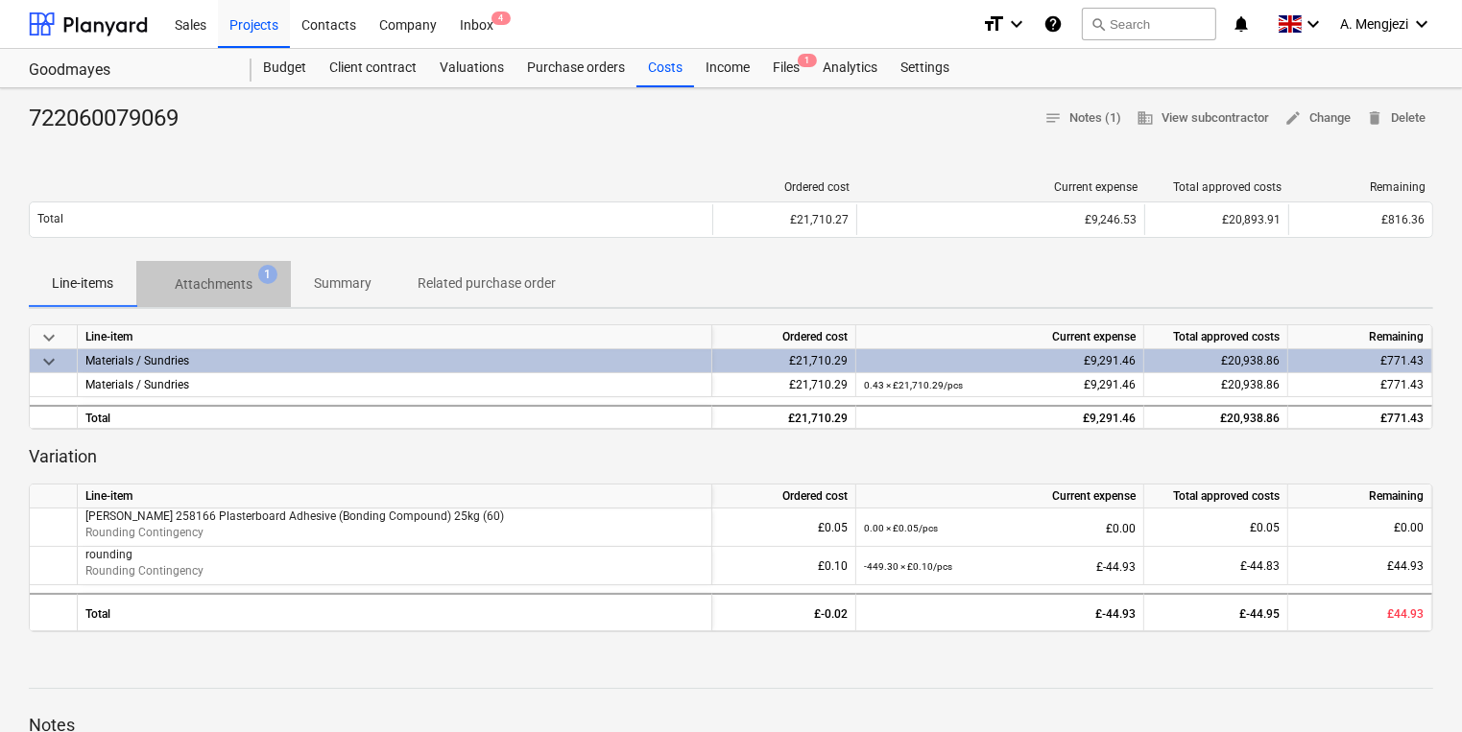
click at [219, 297] on span "Attachments 1" at bounding box center [213, 284] width 155 height 35
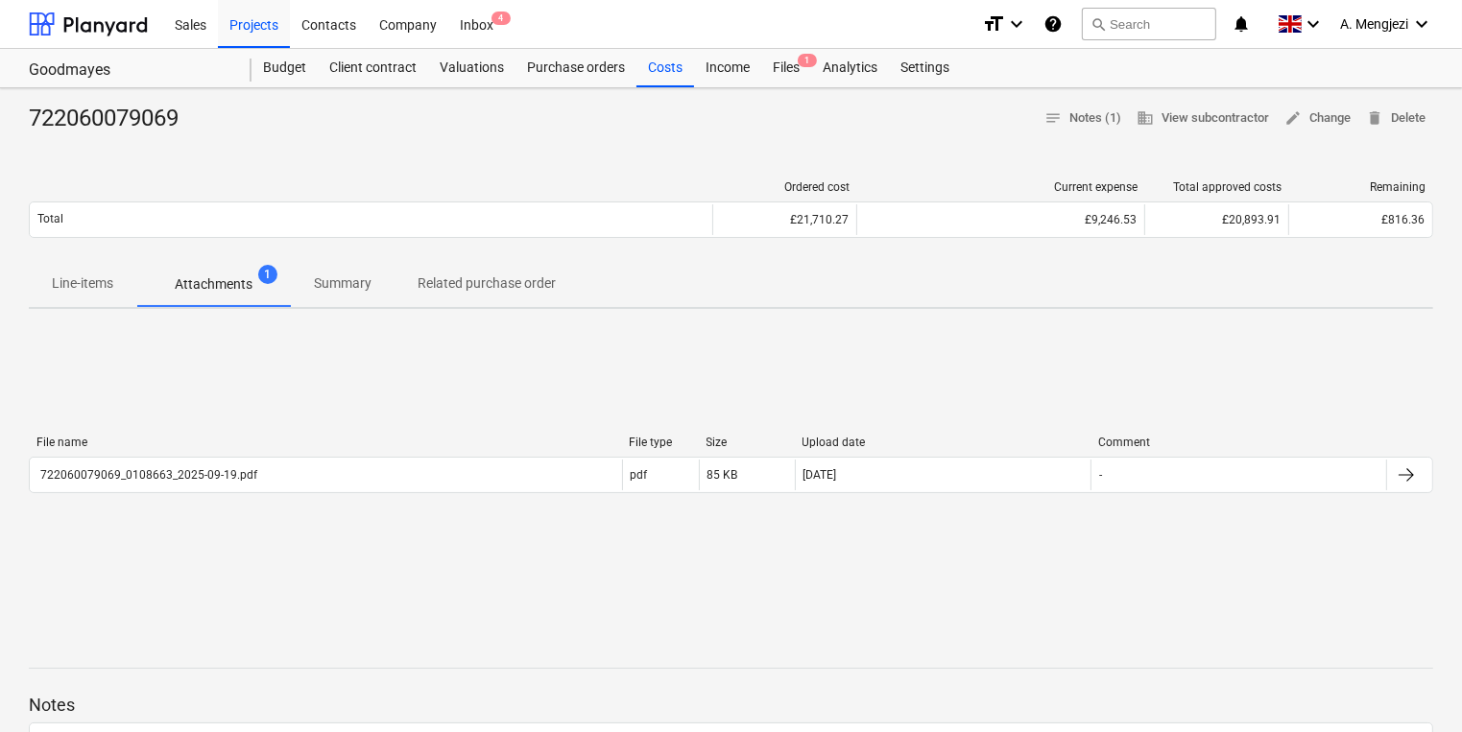
click at [496, 596] on div "File name File type Size Upload date Comment 722060079069_0108663_2025-09-19.pd…" at bounding box center [731, 468] width 1404 height 288
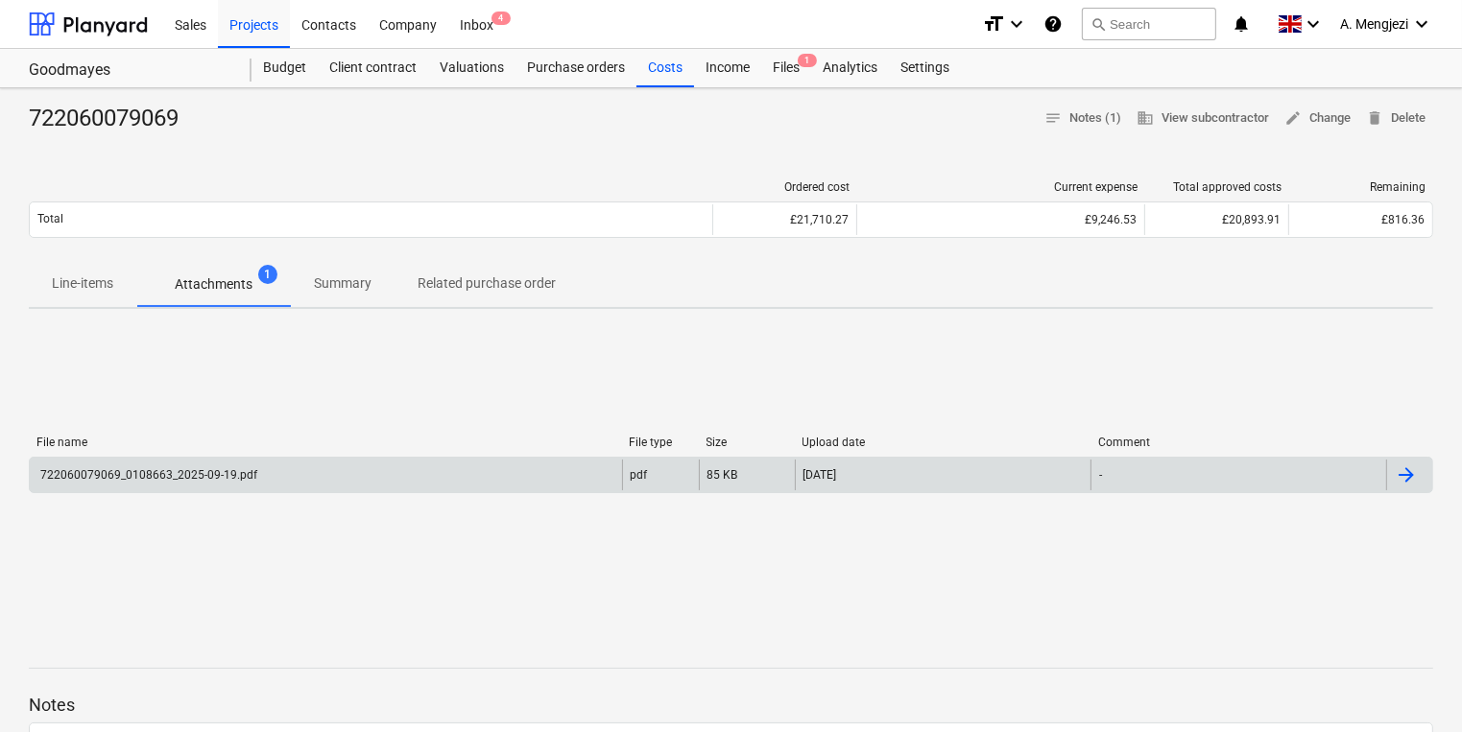
click at [493, 468] on div "722060079069_0108663_2025-09-19.pdf" at bounding box center [326, 475] width 592 height 31
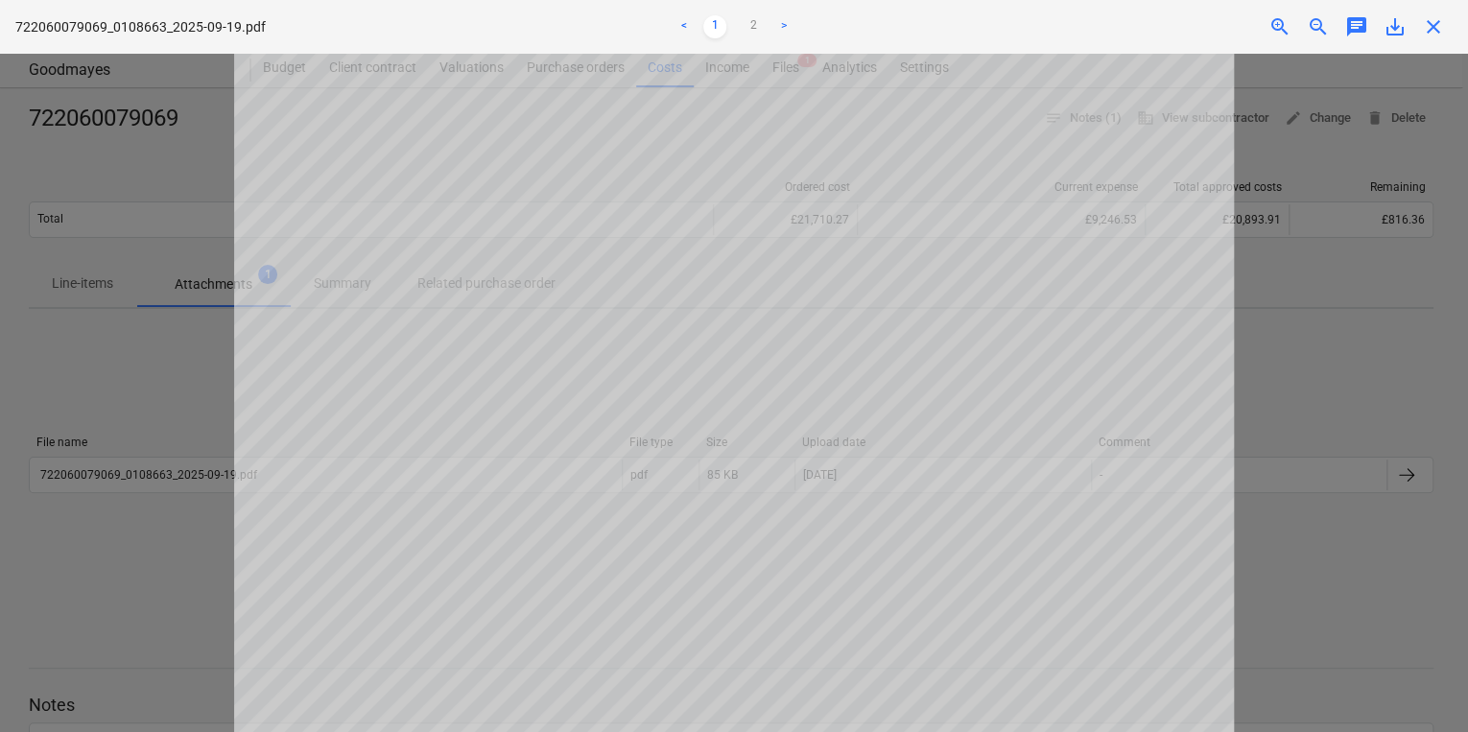
click at [1253, 357] on div at bounding box center [734, 393] width 1468 height 679
click at [129, 275] on div at bounding box center [734, 393] width 1468 height 679
click at [1435, 29] on span "close" at bounding box center [1433, 26] width 23 height 23
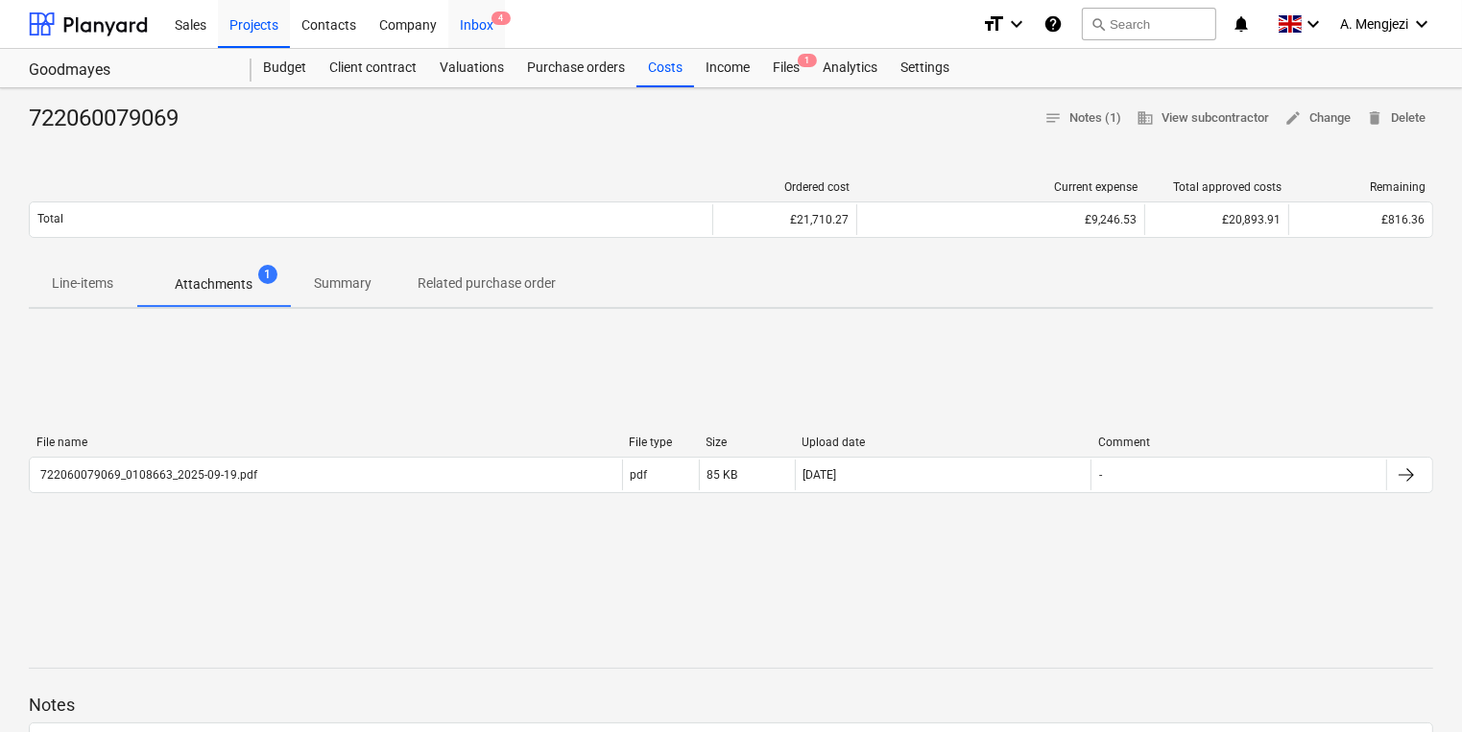
click at [484, 34] on div "Inbox 4" at bounding box center [476, 23] width 57 height 49
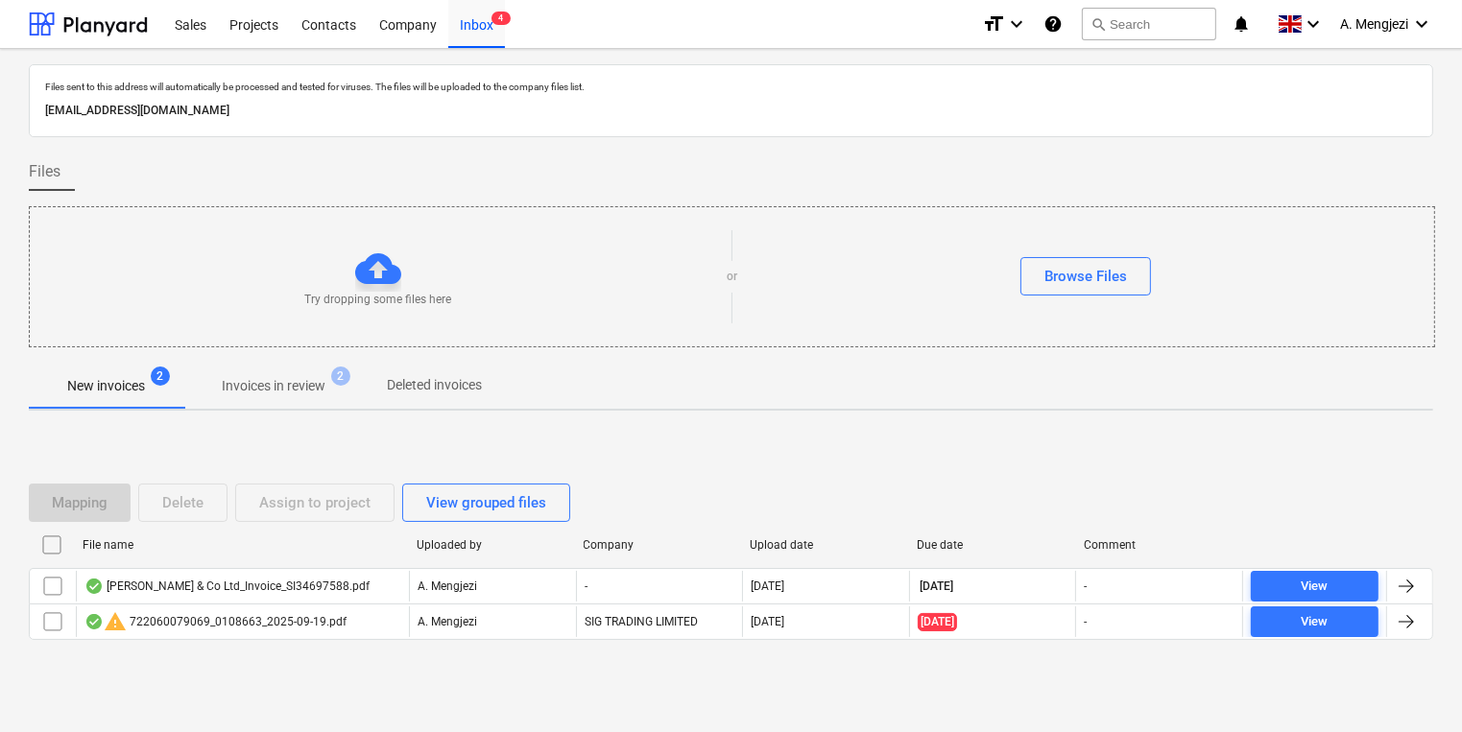
click at [300, 369] on span "Invoices in review 2" at bounding box center [273, 386] width 180 height 35
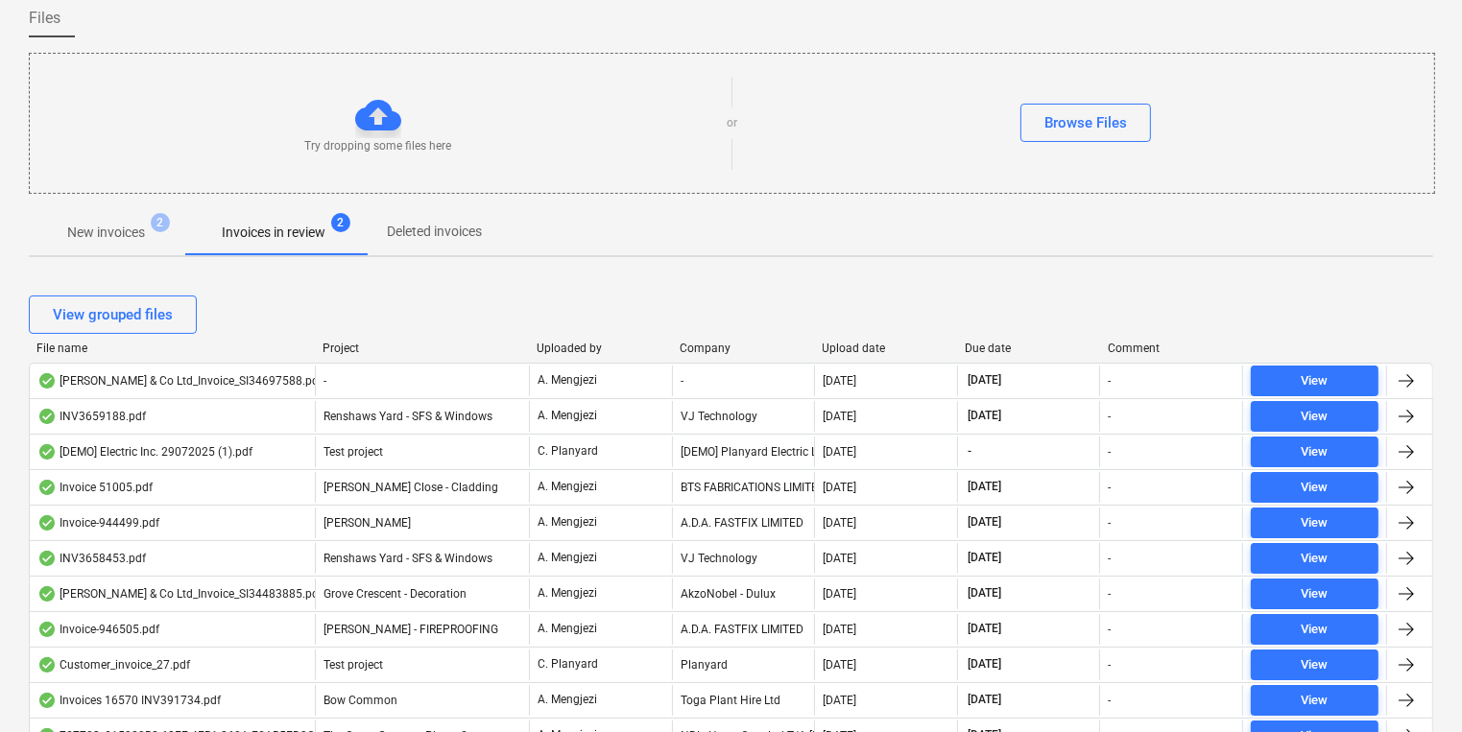
click at [344, 349] on div "Project" at bounding box center [421, 348] width 199 height 13
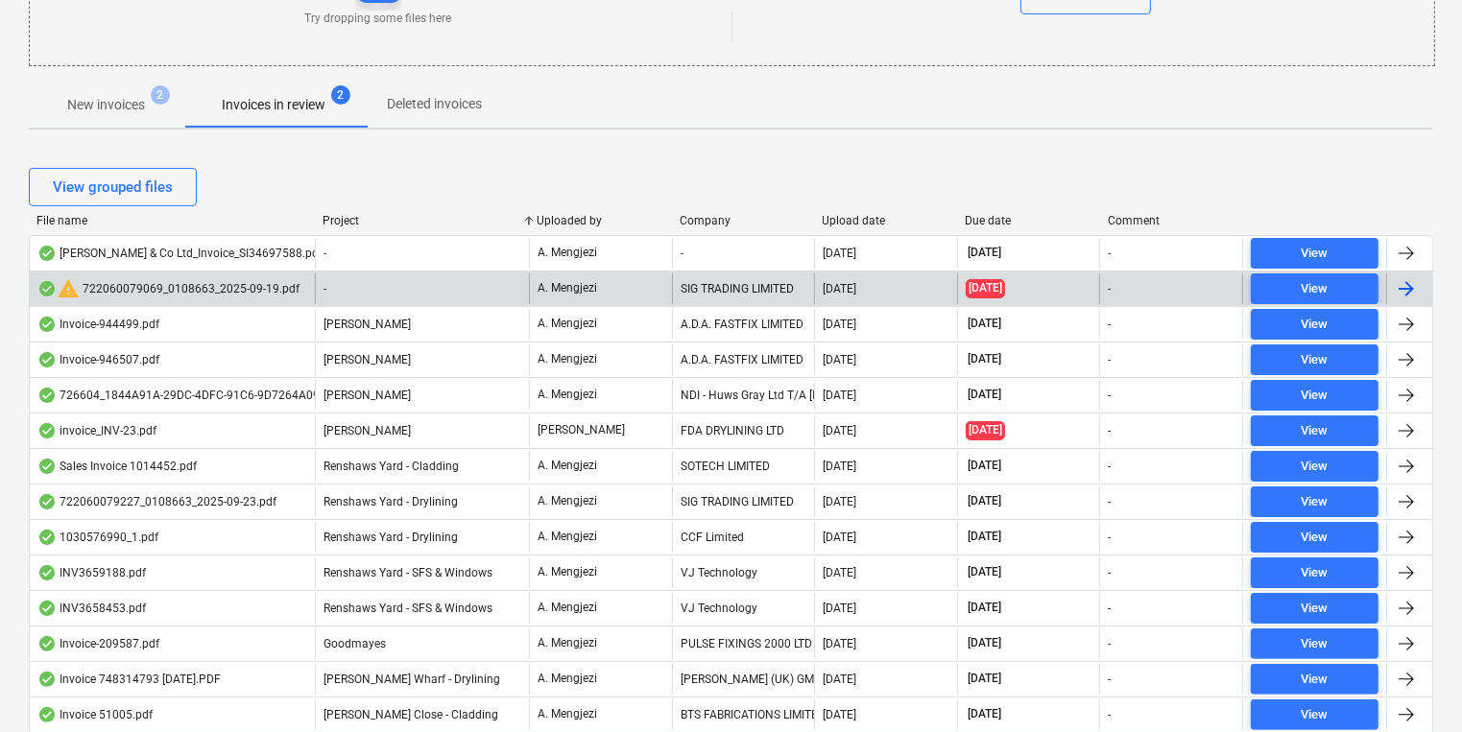
scroll to position [67, 0]
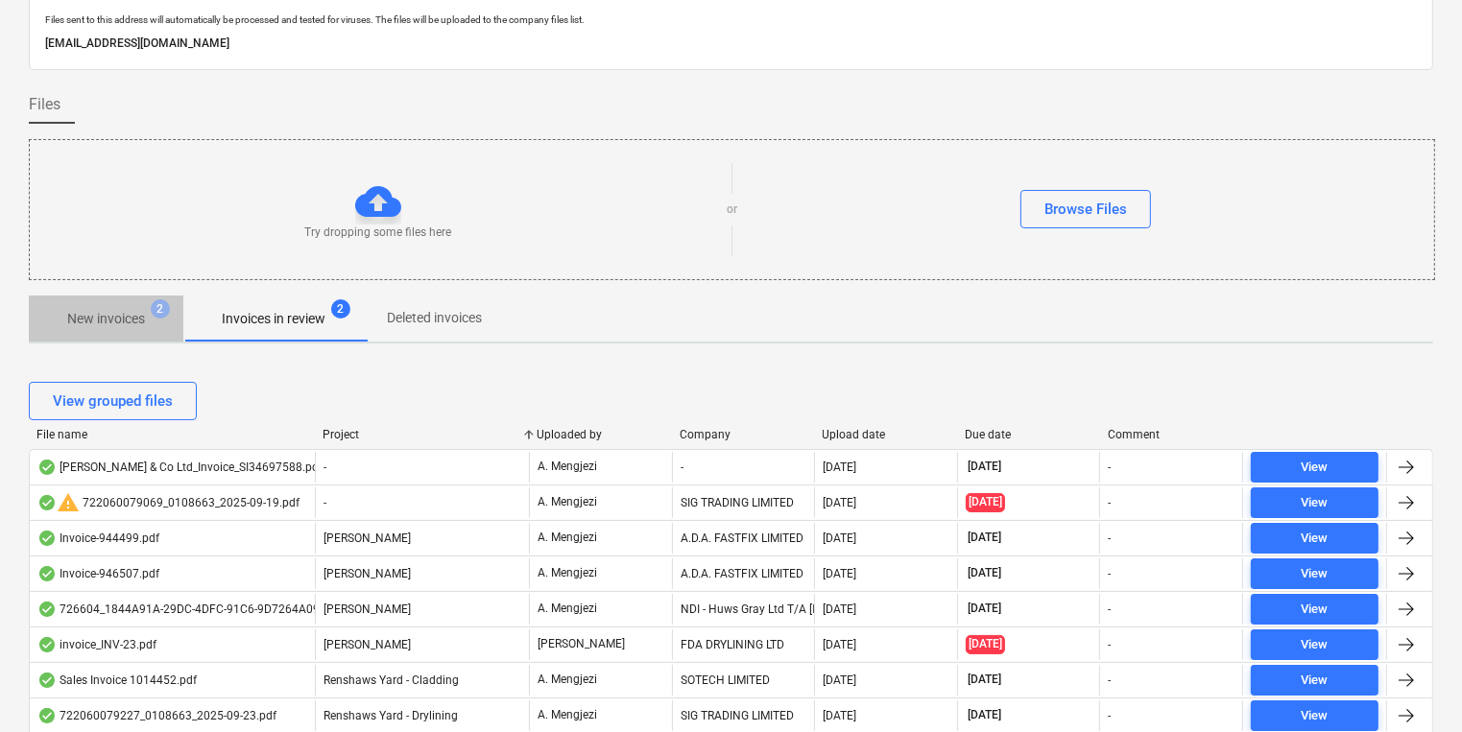
click at [127, 316] on p "New invoices" at bounding box center [106, 319] width 78 height 20
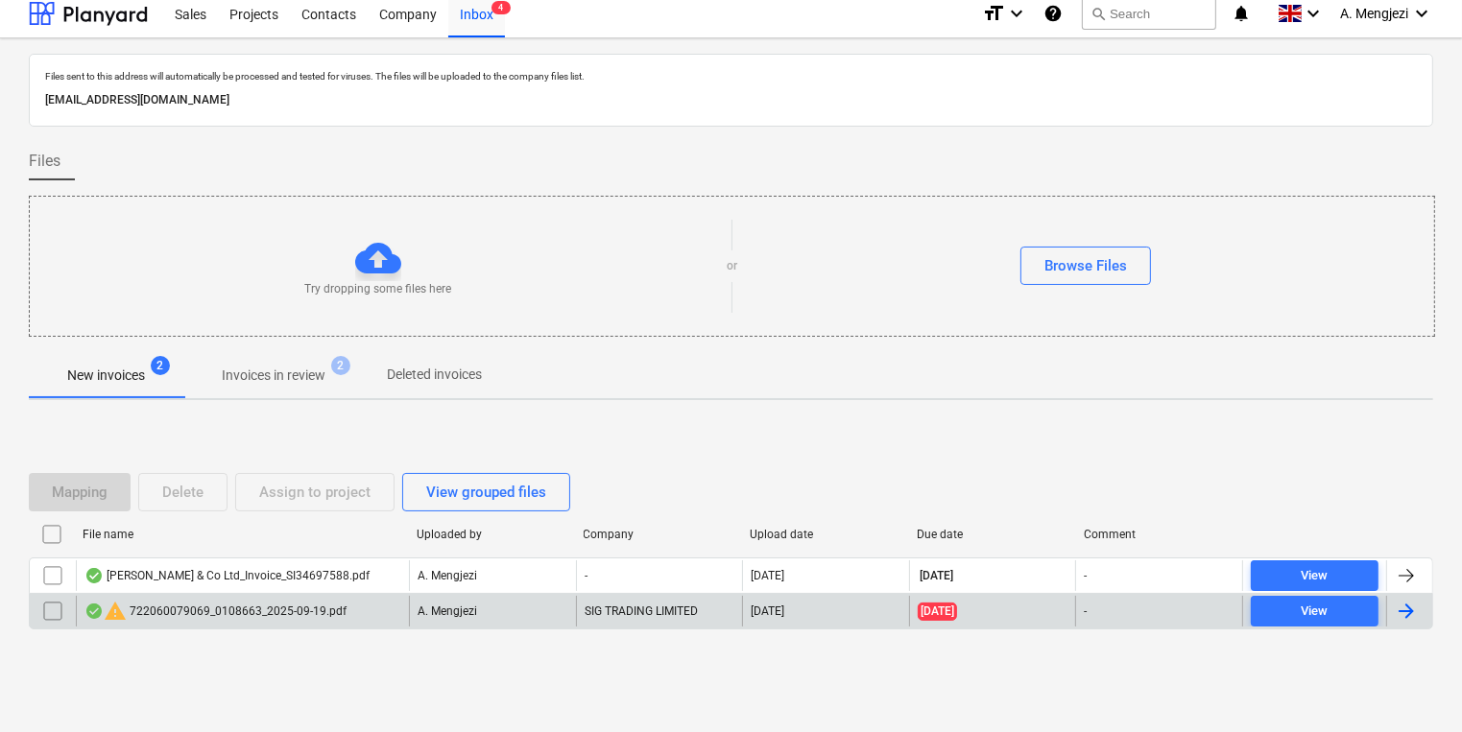
click at [267, 600] on div "warning 722060079069_0108663_2025-09-19.pdf" at bounding box center [215, 611] width 262 height 23
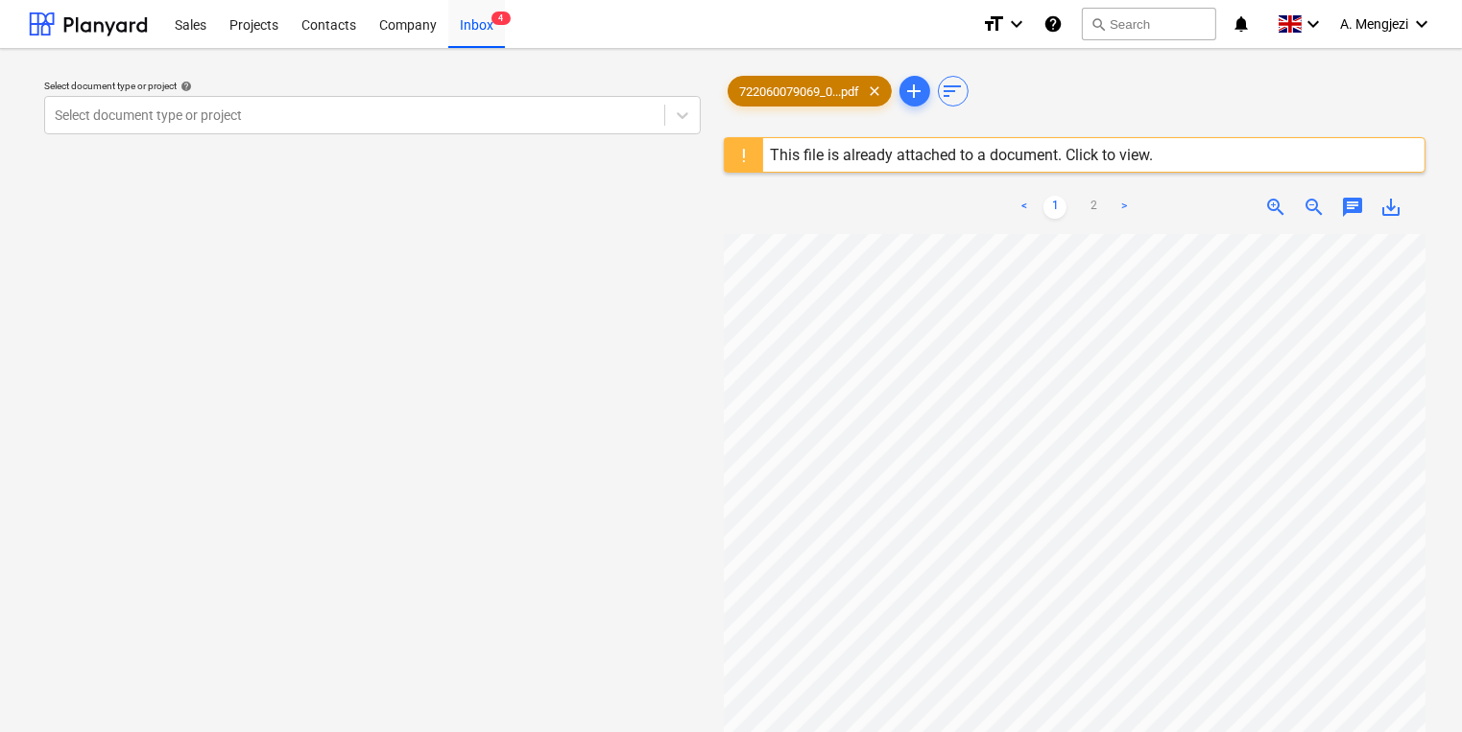
click at [795, 88] on span "722060079069_0...pdf" at bounding box center [799, 91] width 143 height 14
click at [822, 86] on span "722060079069_0...pdf" at bounding box center [799, 91] width 143 height 14
click at [1079, 161] on div "This file is already attached to a document. Click to view." at bounding box center [962, 155] width 383 height 18
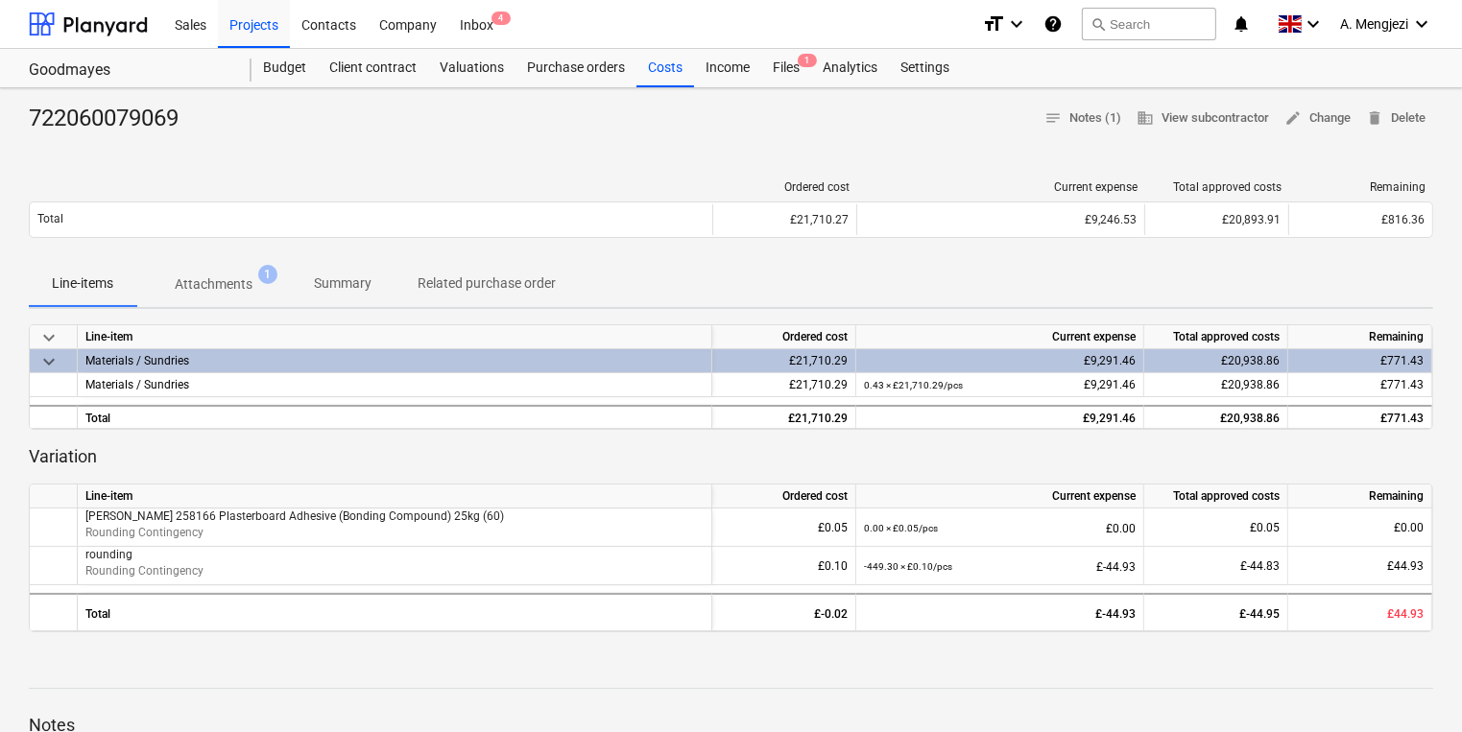
click at [270, 273] on span "1" at bounding box center [267, 274] width 19 height 19
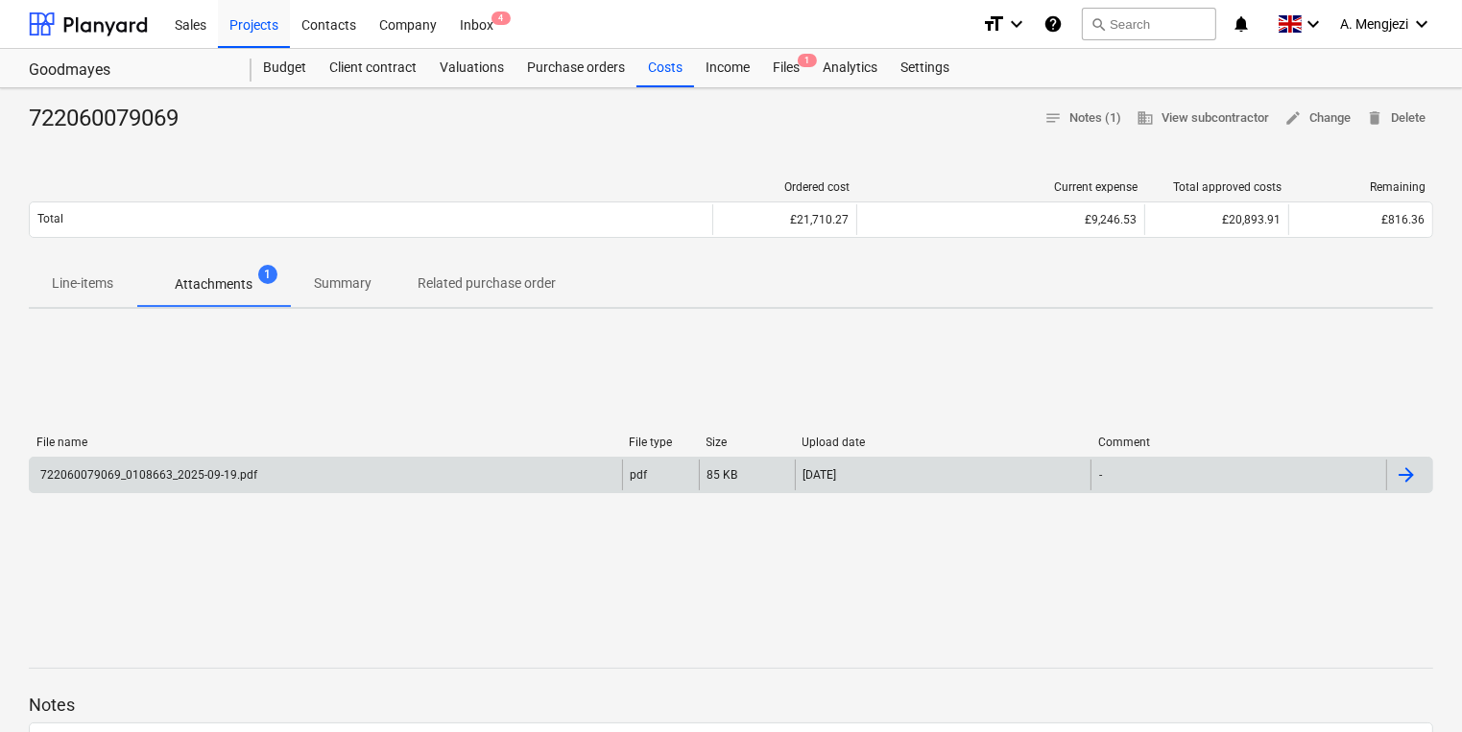
click at [883, 486] on div "23.09.2025" at bounding box center [943, 475] width 296 height 31
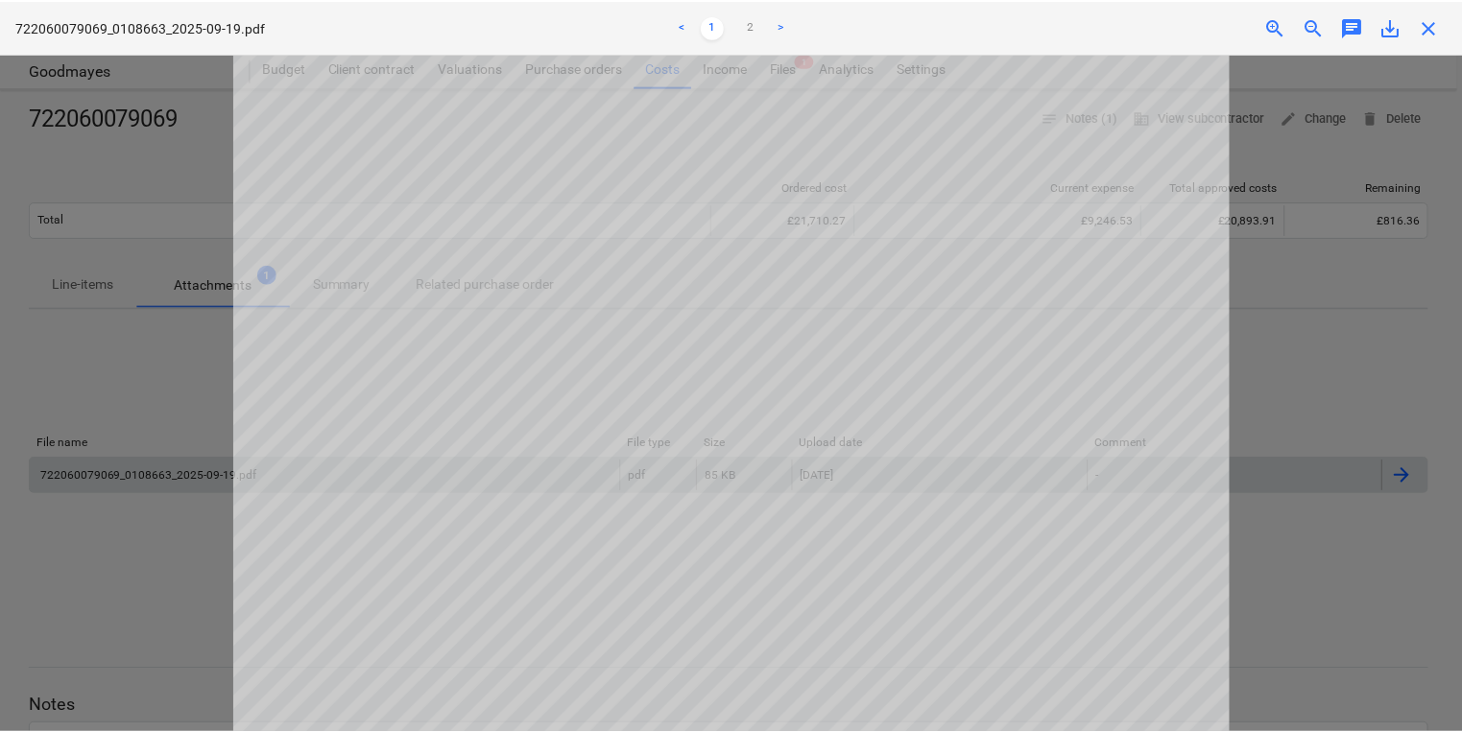
scroll to position [355, 0]
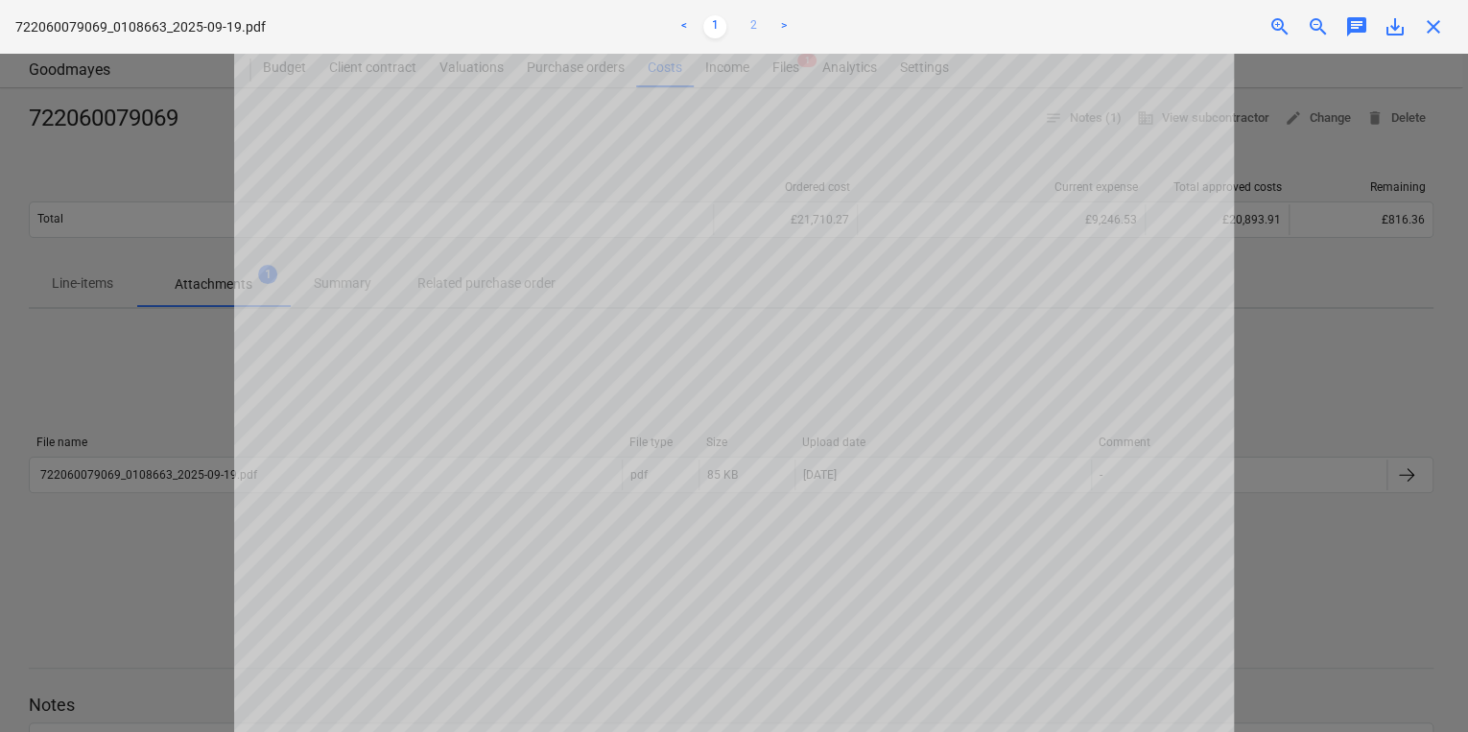
click at [762, 27] on link "2" at bounding box center [753, 26] width 23 height 23
click at [701, 41] on div "< 1 2 >" at bounding box center [733, 27] width 479 height 54
click at [721, 12] on div "< 1 2 >" at bounding box center [733, 27] width 479 height 54
click at [724, 21] on link "1" at bounding box center [715, 26] width 23 height 23
click at [1437, 21] on span "close" at bounding box center [1433, 26] width 23 height 23
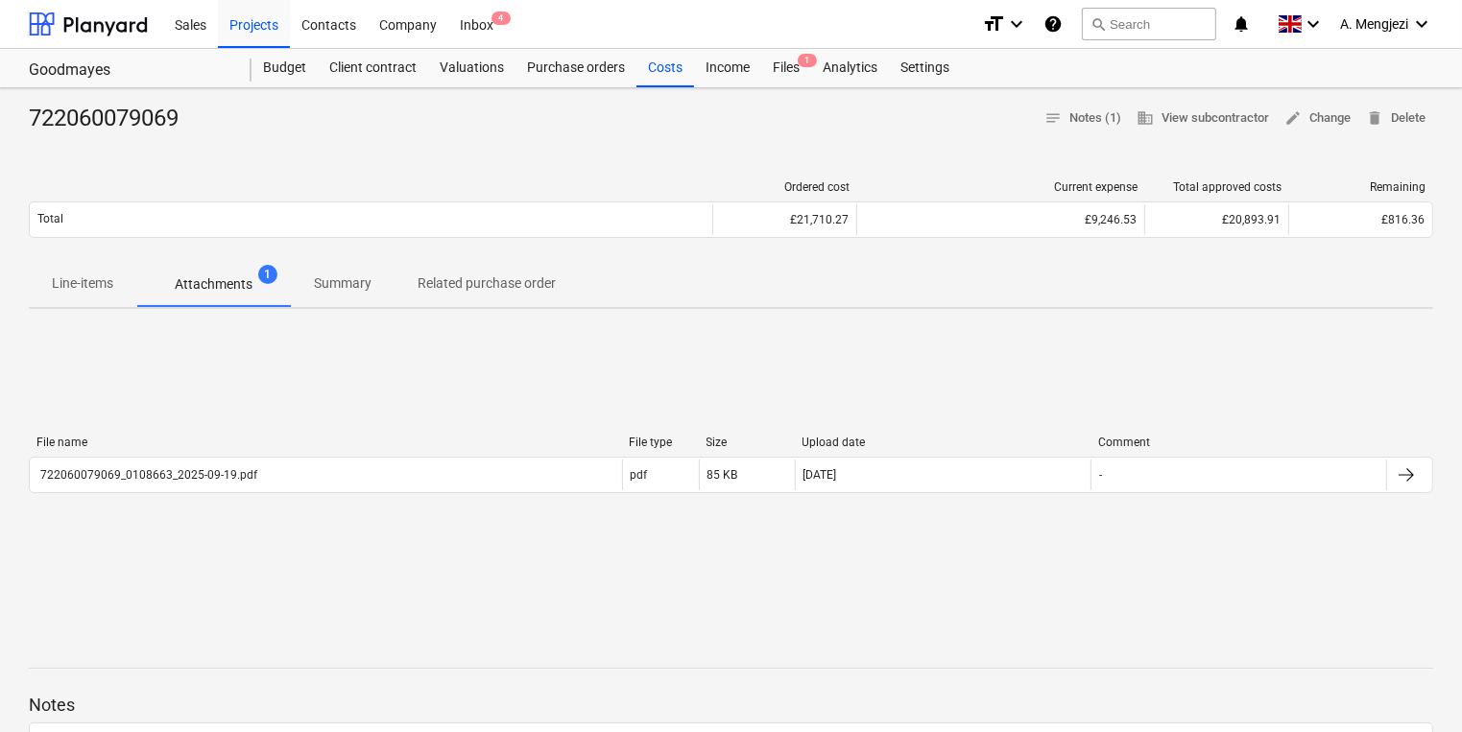
click at [1314, 290] on div "Line-items Attachments 1 Summary Related purchase order" at bounding box center [731, 284] width 1404 height 46
click at [624, 76] on div "Purchase orders" at bounding box center [575, 68] width 121 height 38
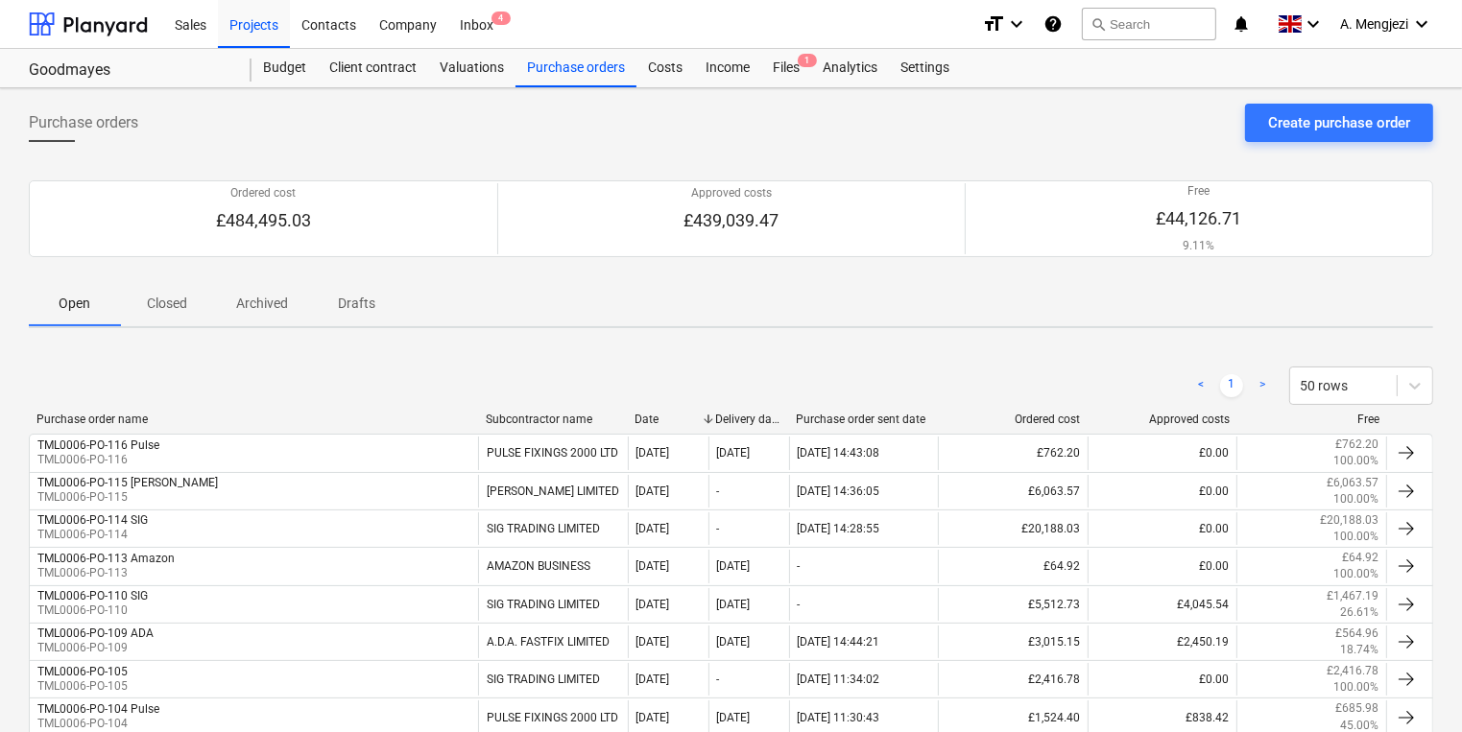
click at [296, 303] on span "Archived" at bounding box center [262, 304] width 98 height 32
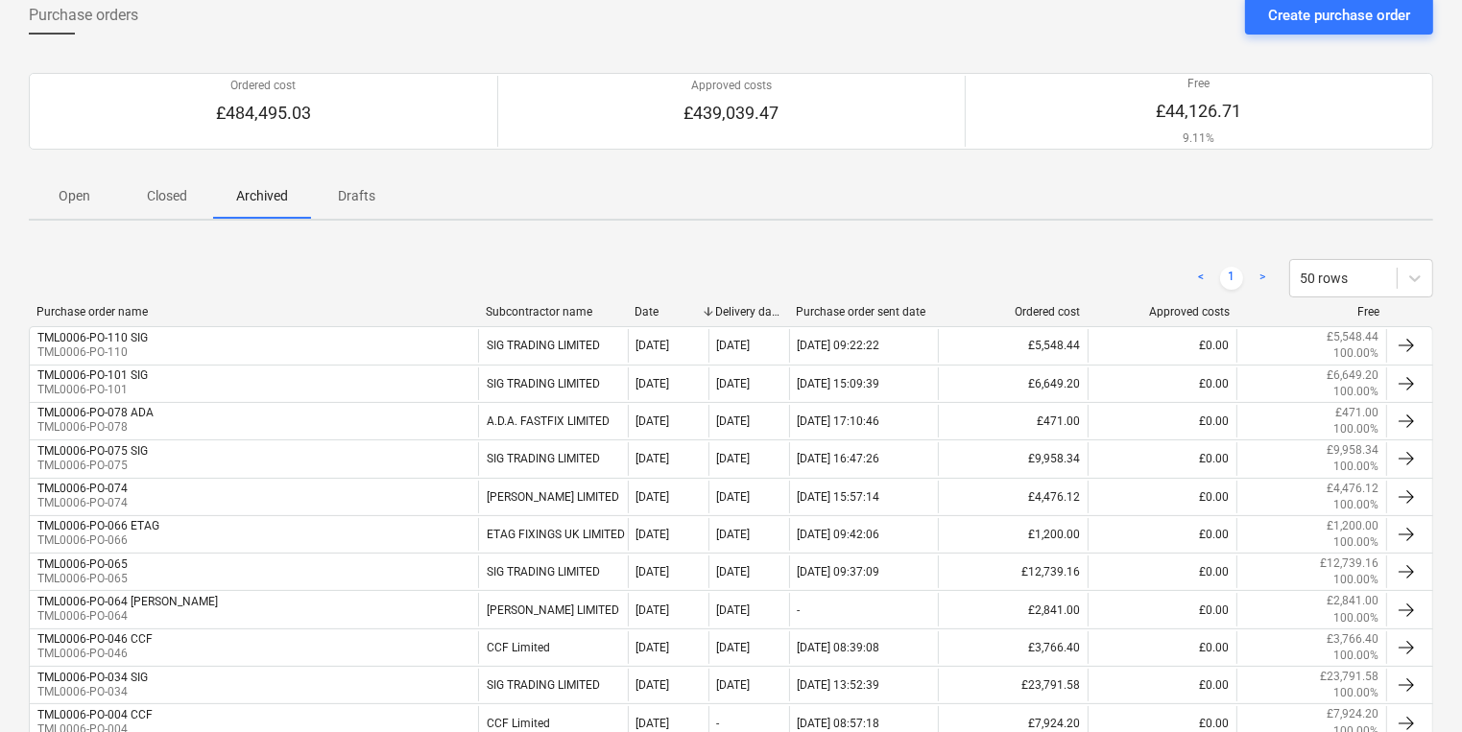
scroll to position [259, 0]
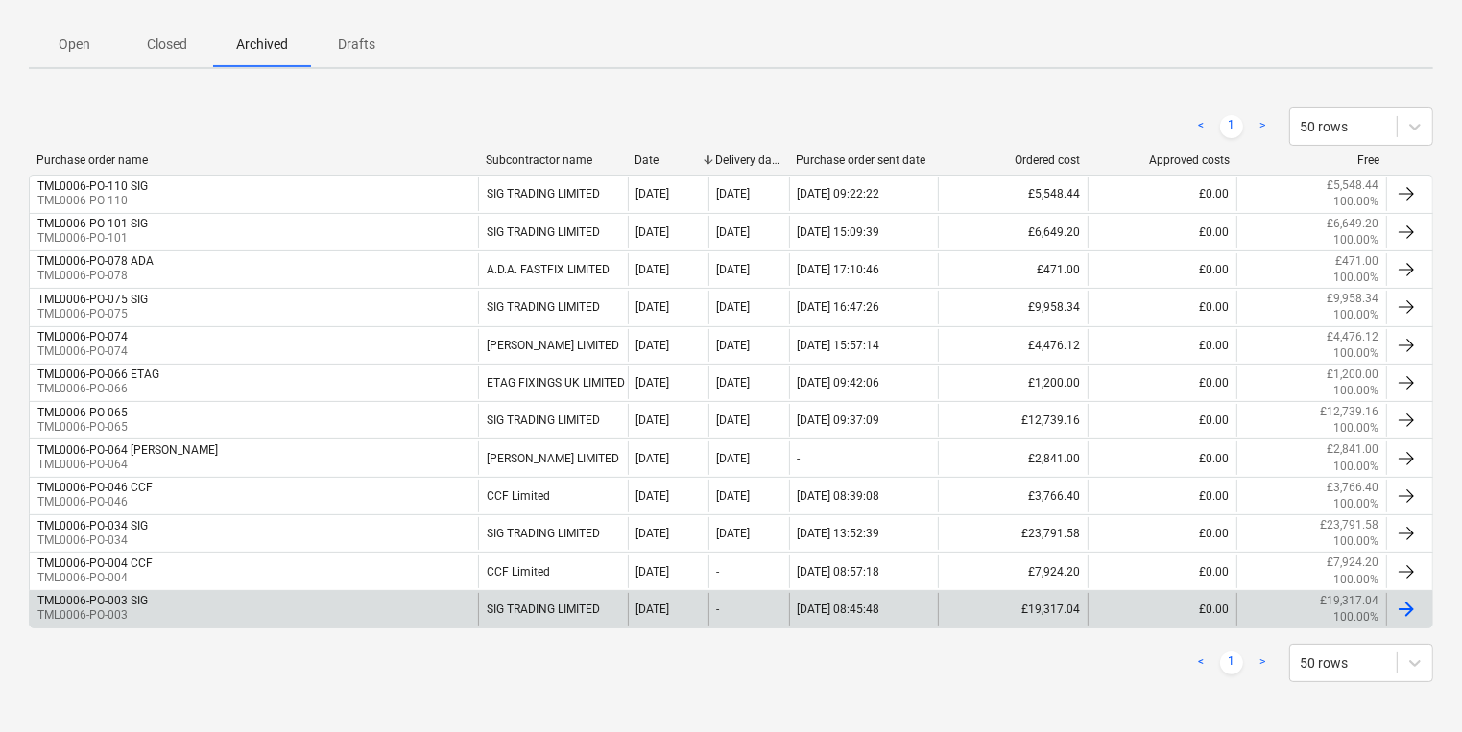
click at [461, 597] on div "TML0006-PO-003 SIG TML0006-PO-003" at bounding box center [254, 609] width 448 height 33
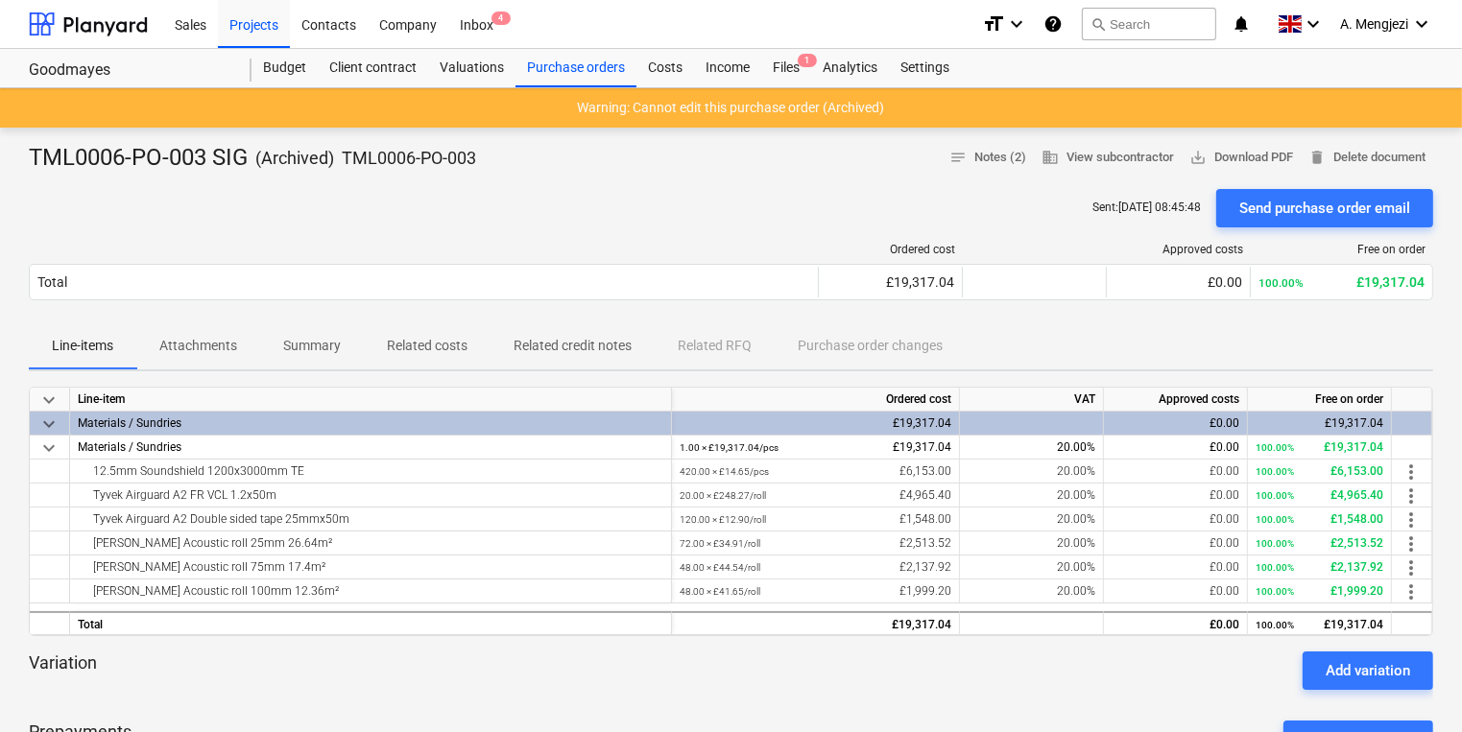
click at [203, 345] on p "Attachments" at bounding box center [198, 346] width 78 height 20
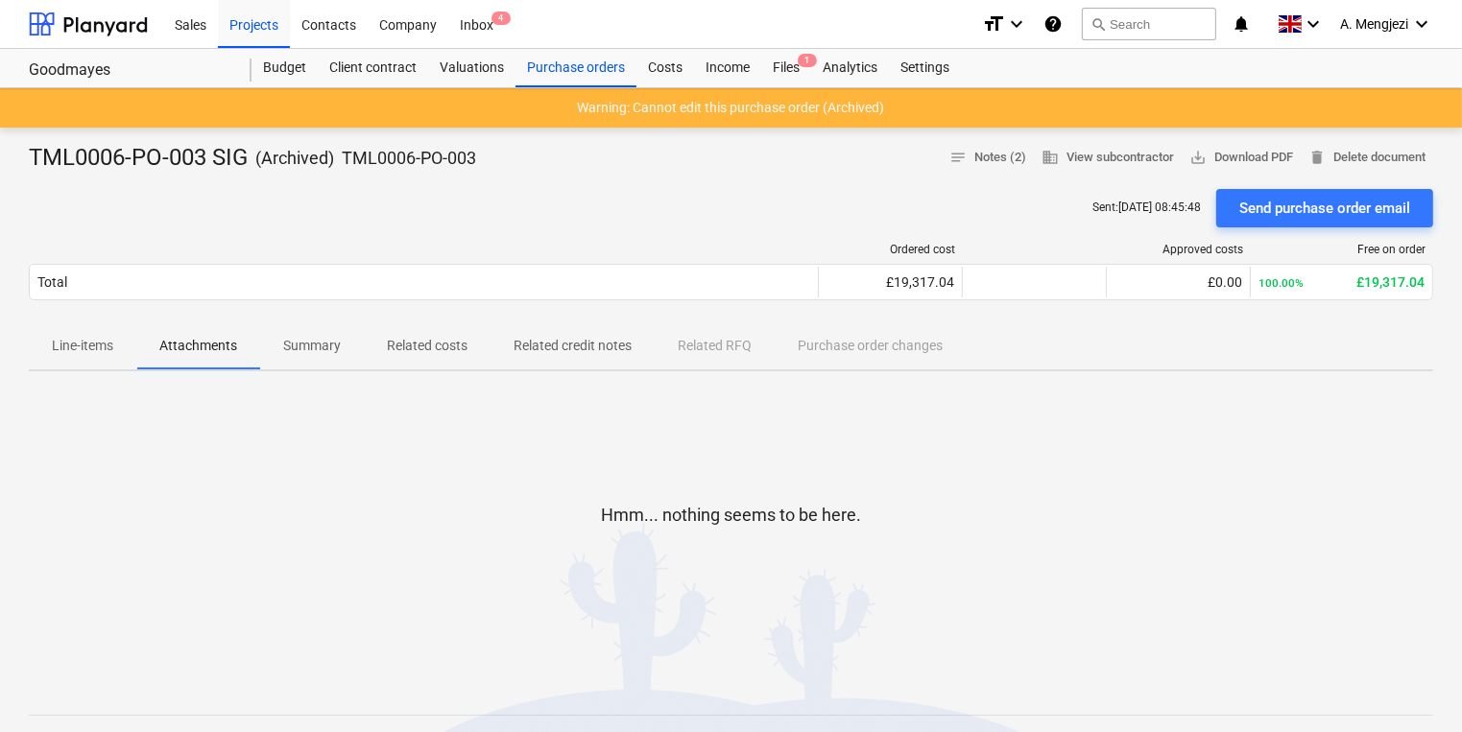
click at [392, 342] on p "Related costs" at bounding box center [427, 346] width 81 height 20
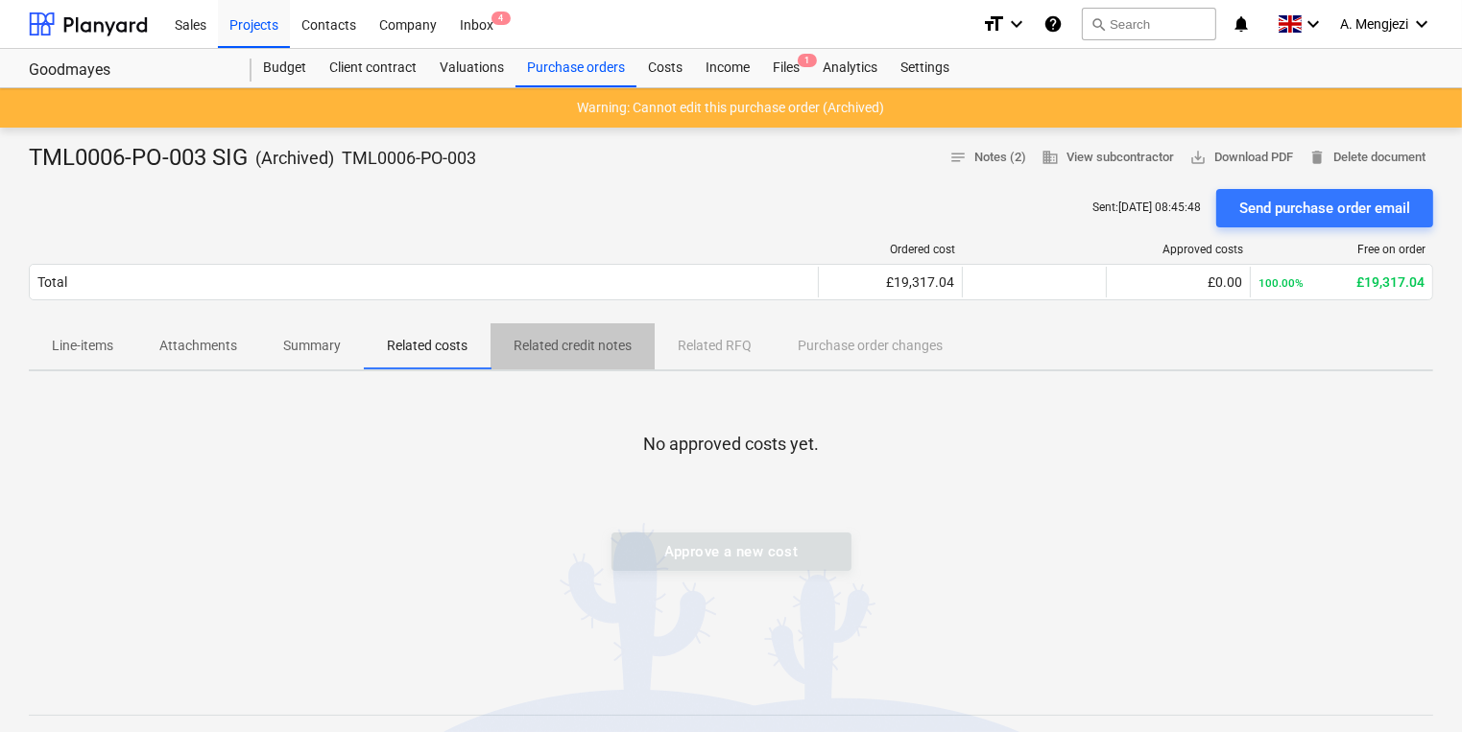
click at [594, 350] on p "Related credit notes" at bounding box center [572, 346] width 118 height 20
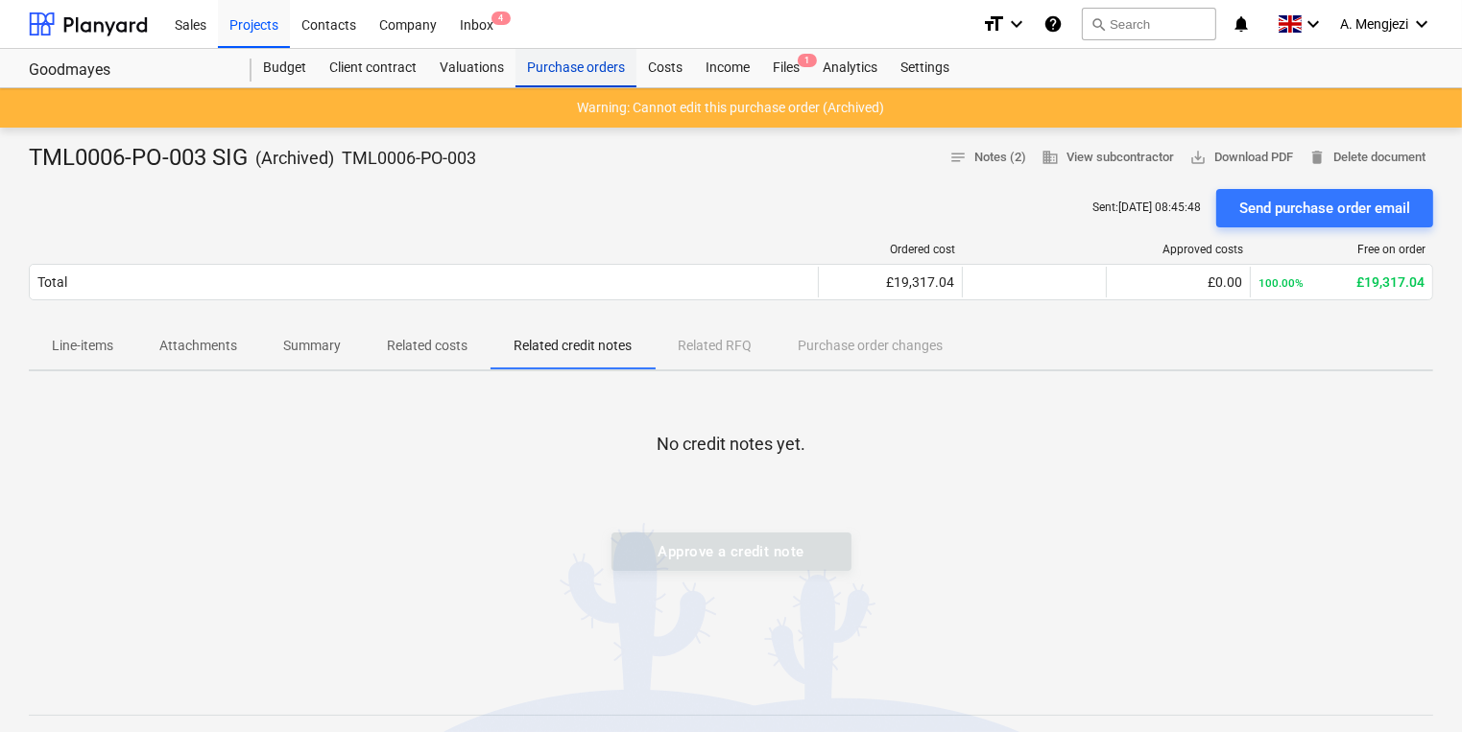
click at [601, 60] on div "Purchase orders" at bounding box center [575, 68] width 121 height 38
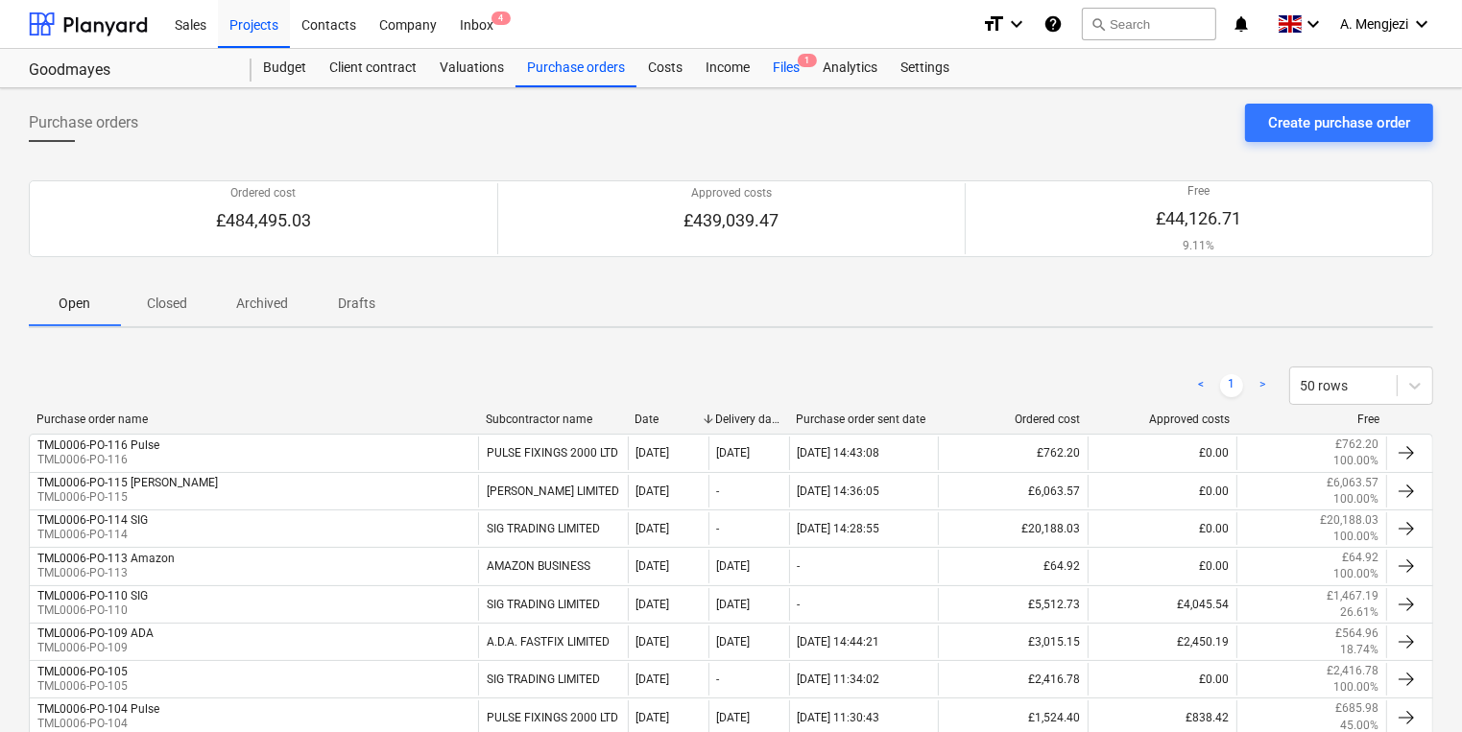
click at [785, 74] on div "Files 1" at bounding box center [786, 68] width 50 height 38
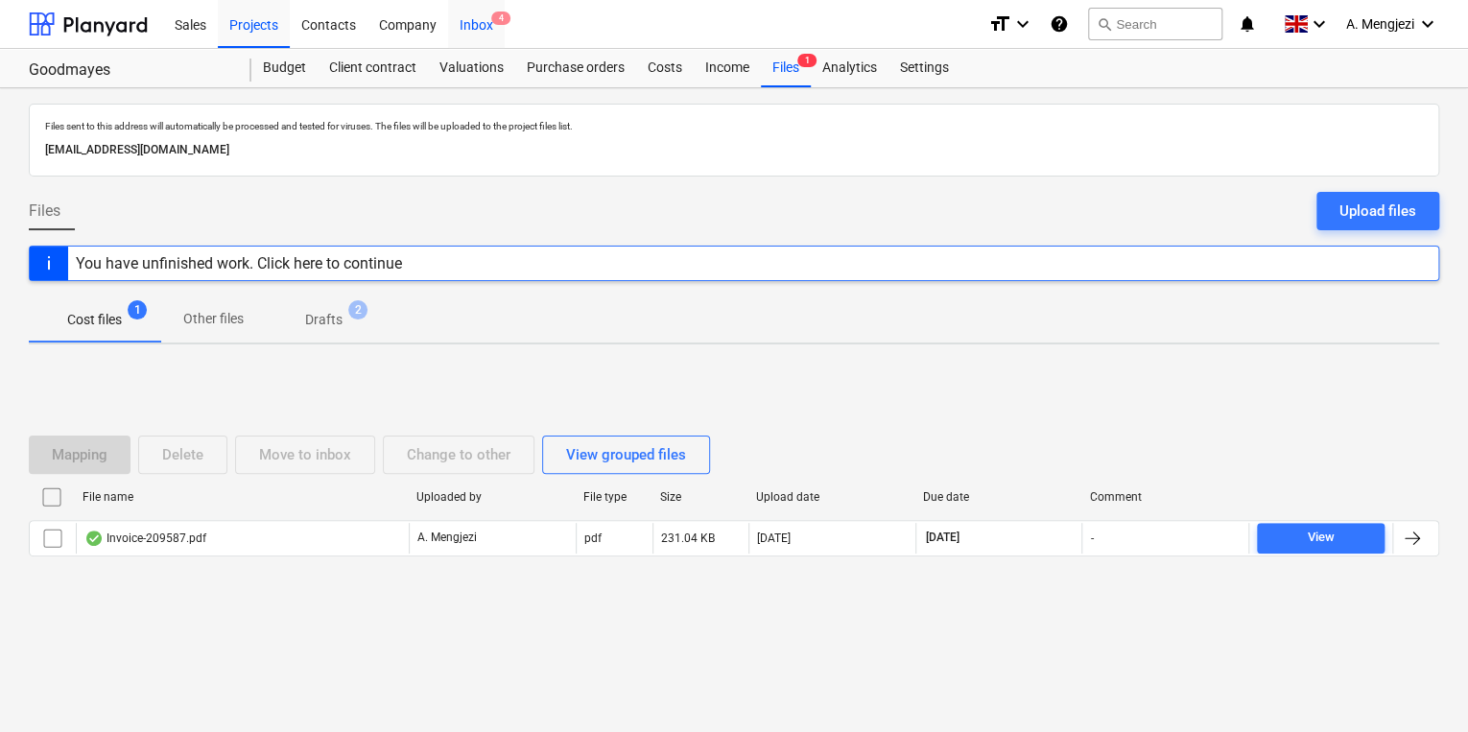
click at [483, 31] on div "Inbox 4" at bounding box center [476, 23] width 57 height 49
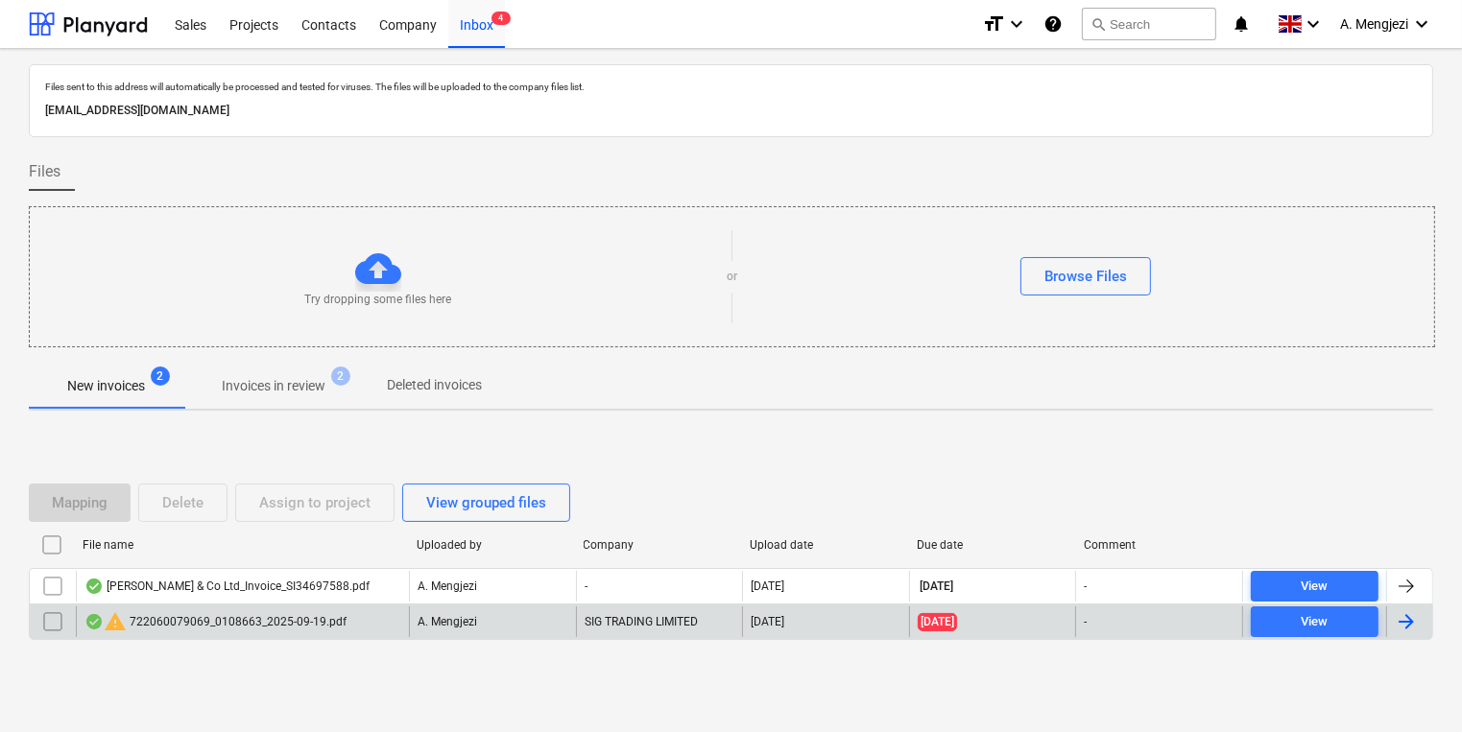
click at [309, 617] on div "warning 722060079069_0108663_2025-09-19.pdf" at bounding box center [215, 621] width 262 height 23
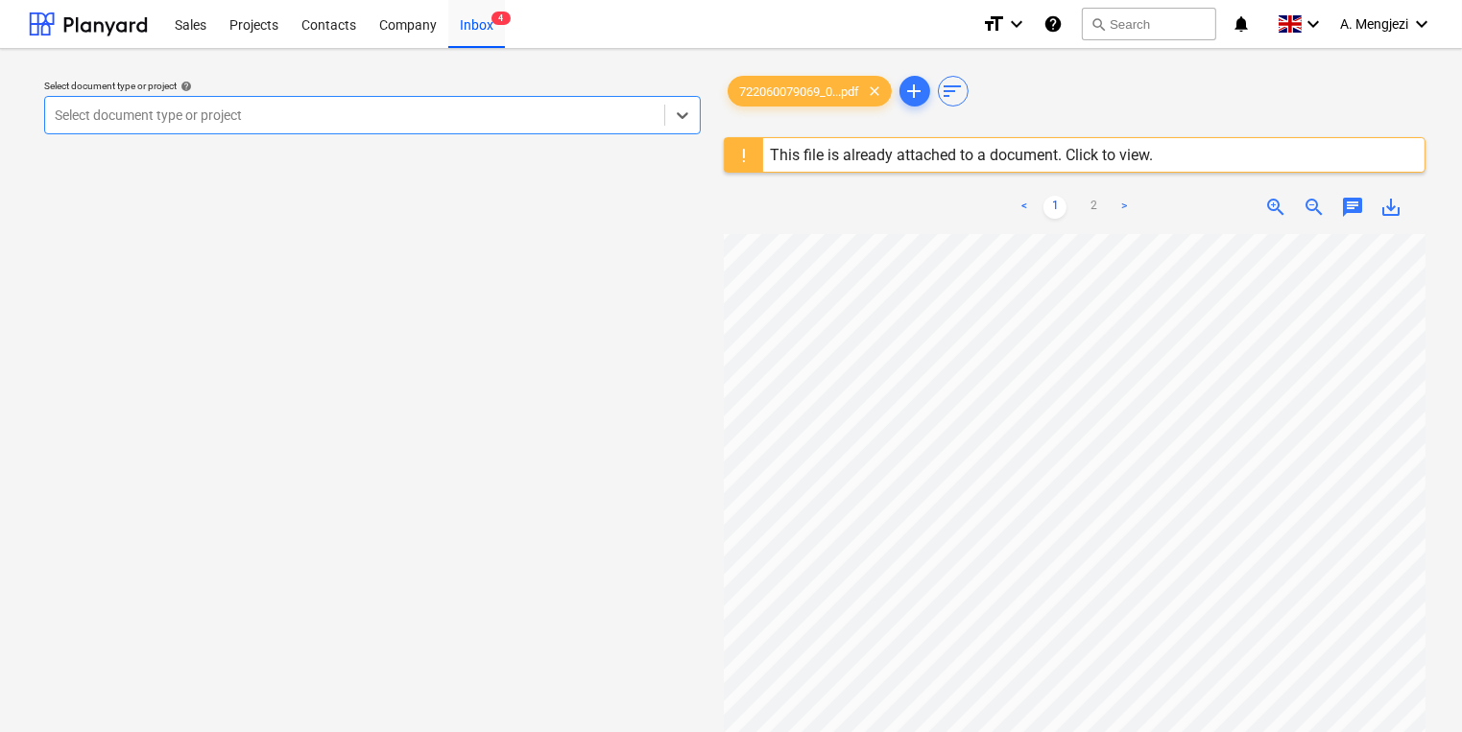
scroll to position [307, 0]
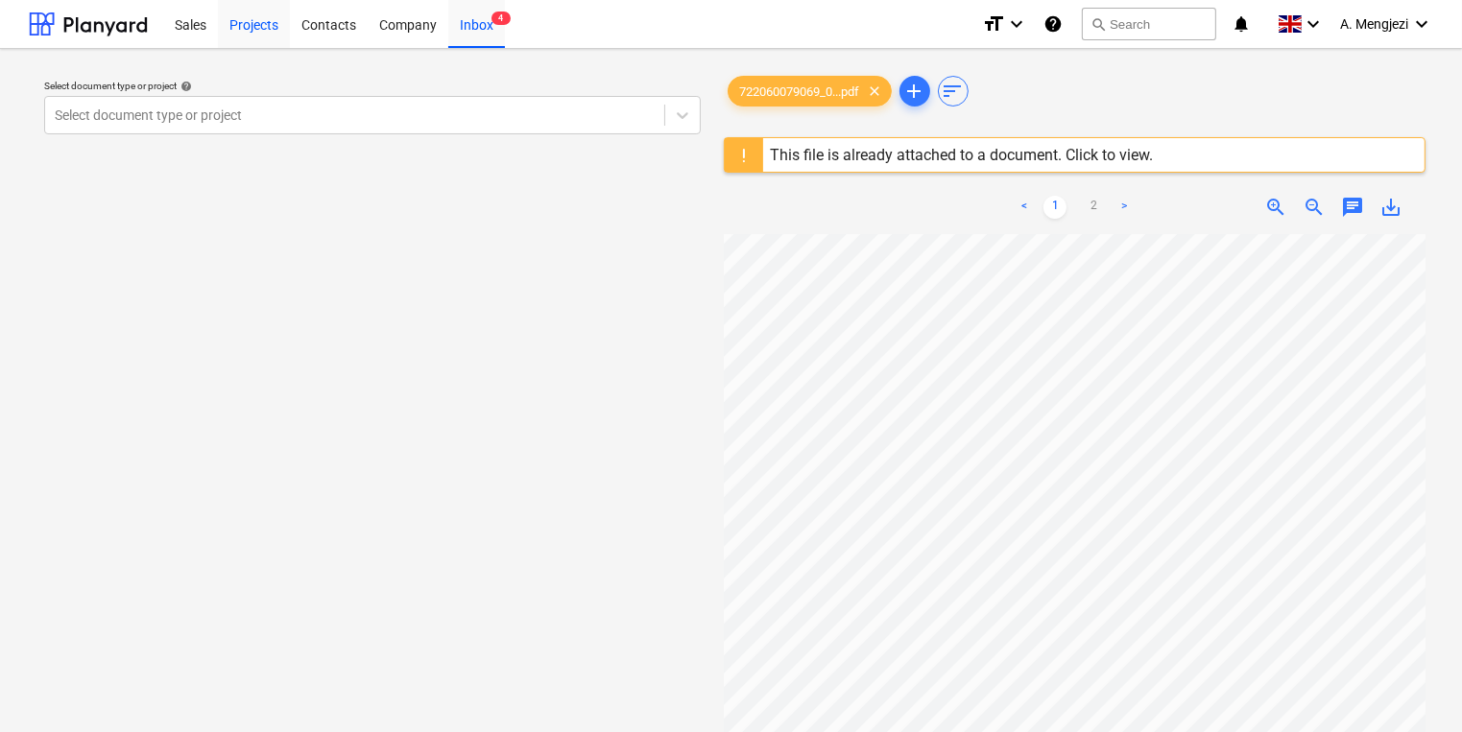
click at [234, 37] on div "Projects" at bounding box center [254, 23] width 72 height 49
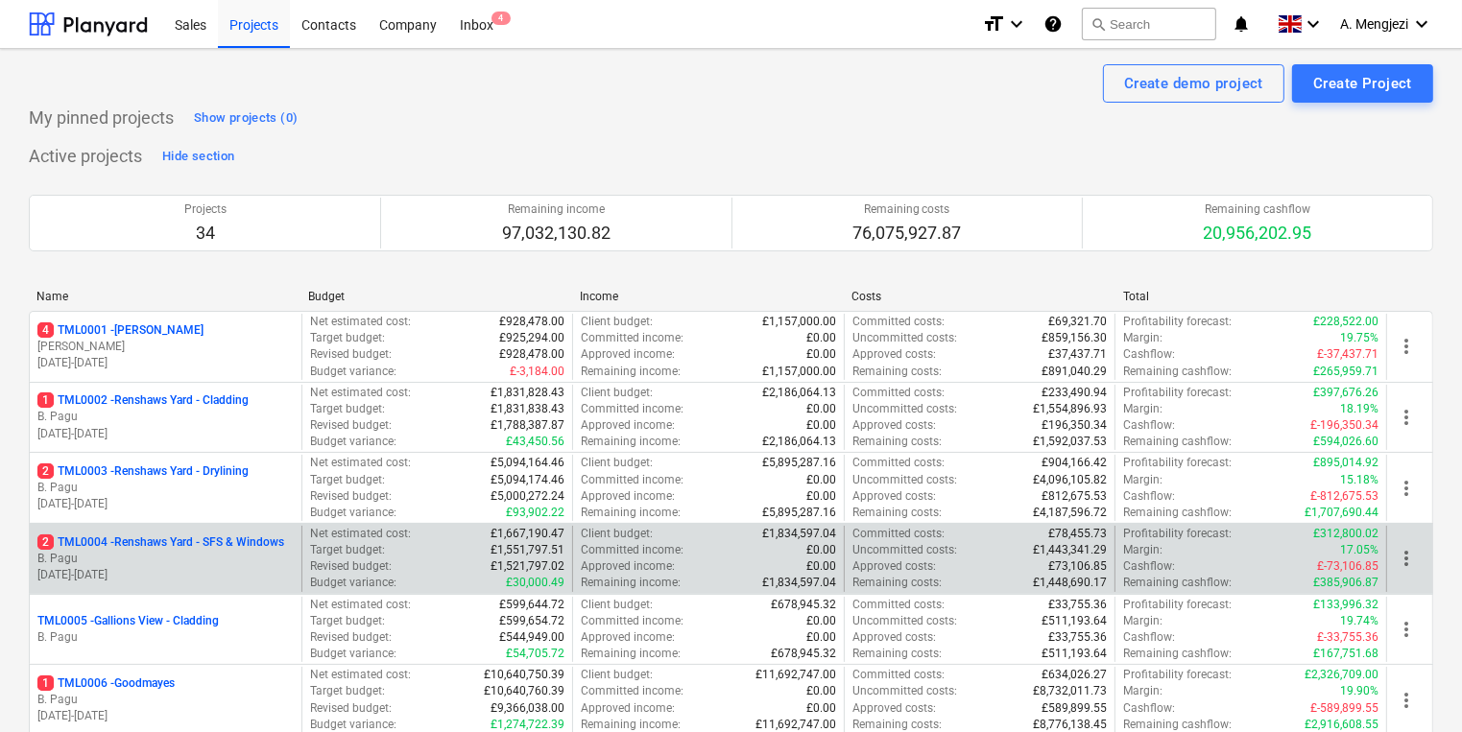
scroll to position [154, 0]
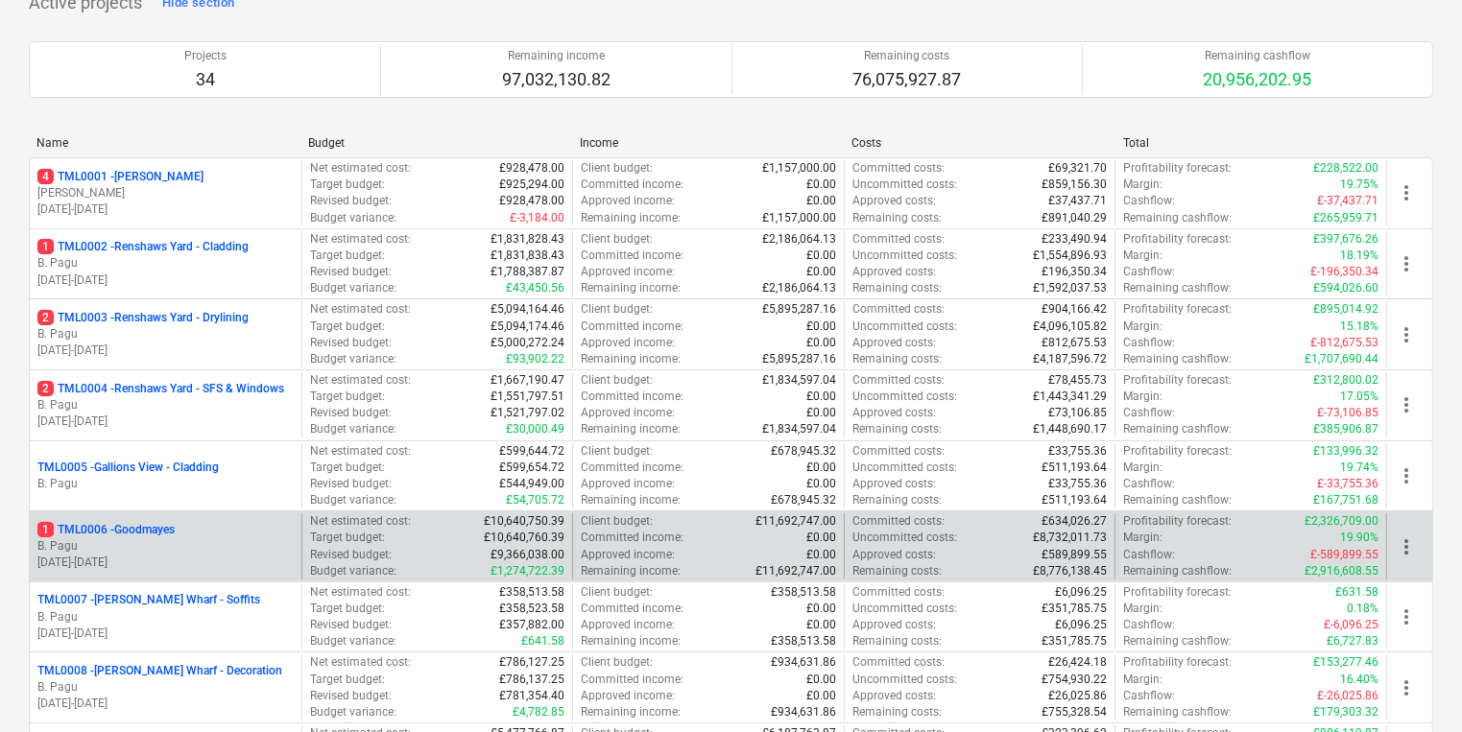
click at [240, 522] on div "1 TML0006 - Goodmayes" at bounding box center [165, 530] width 256 height 16
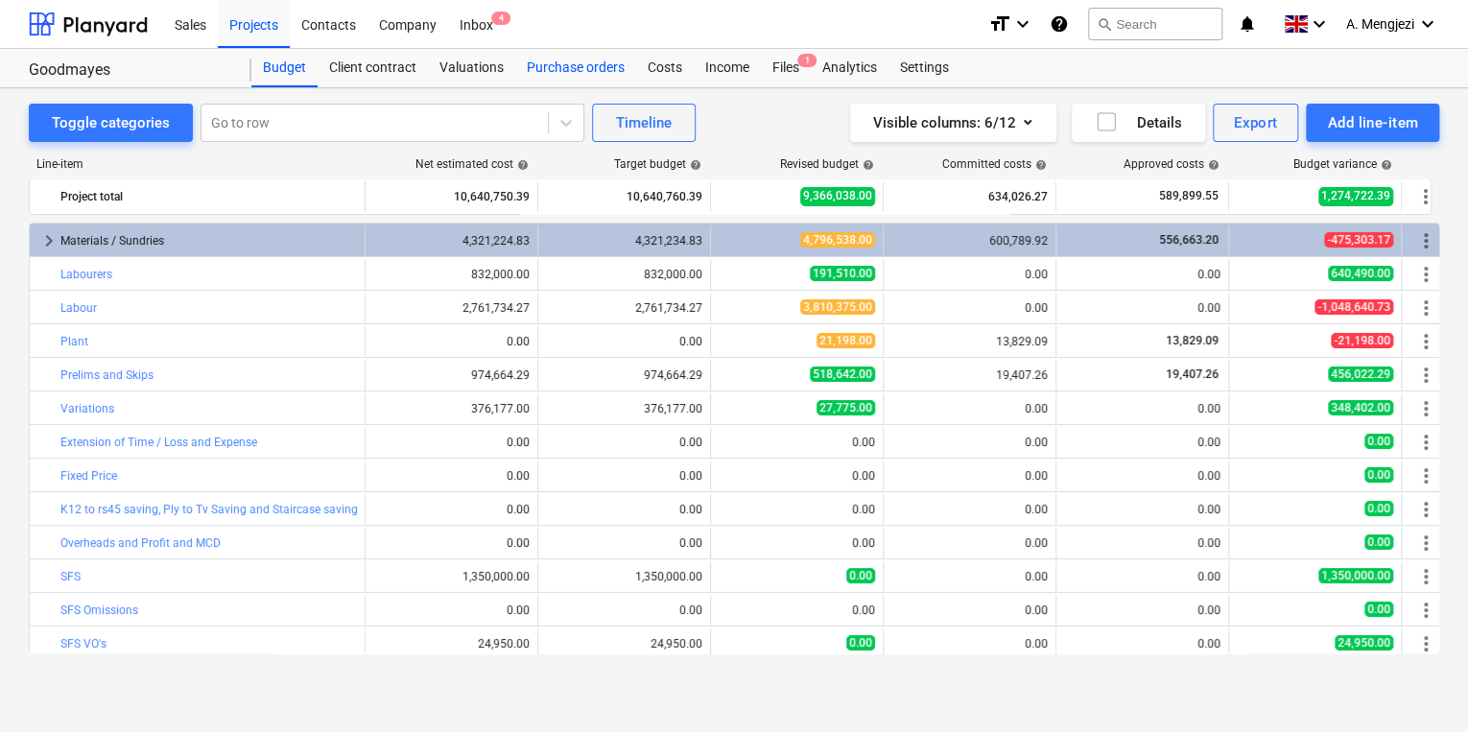
click at [537, 81] on div "Purchase orders" at bounding box center [575, 68] width 121 height 38
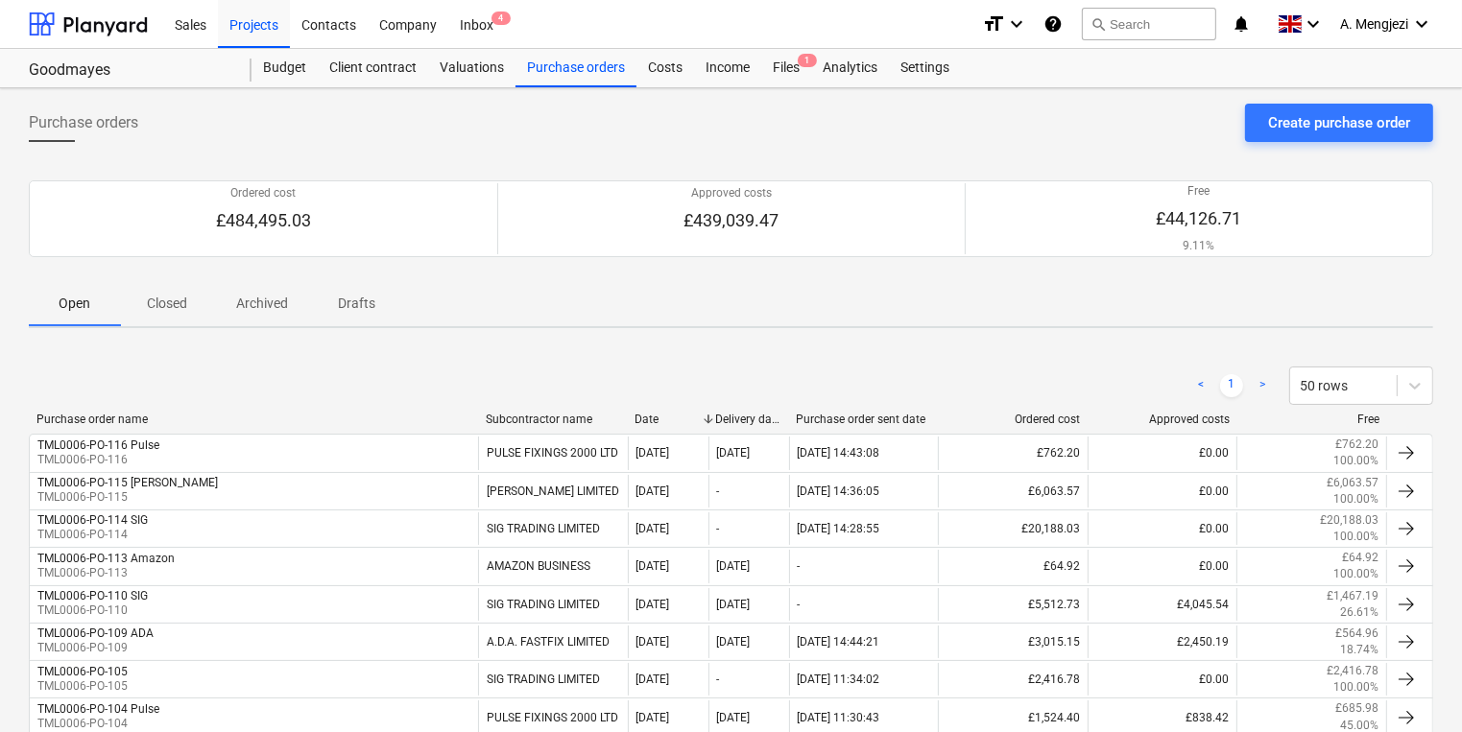
click at [257, 259] on div "Ordered cost £484,495.03 Approved costs £439,039.47 Free £44,126.71 9.11%" at bounding box center [731, 219] width 1404 height 92
click at [260, 293] on span "Archived" at bounding box center [262, 304] width 98 height 32
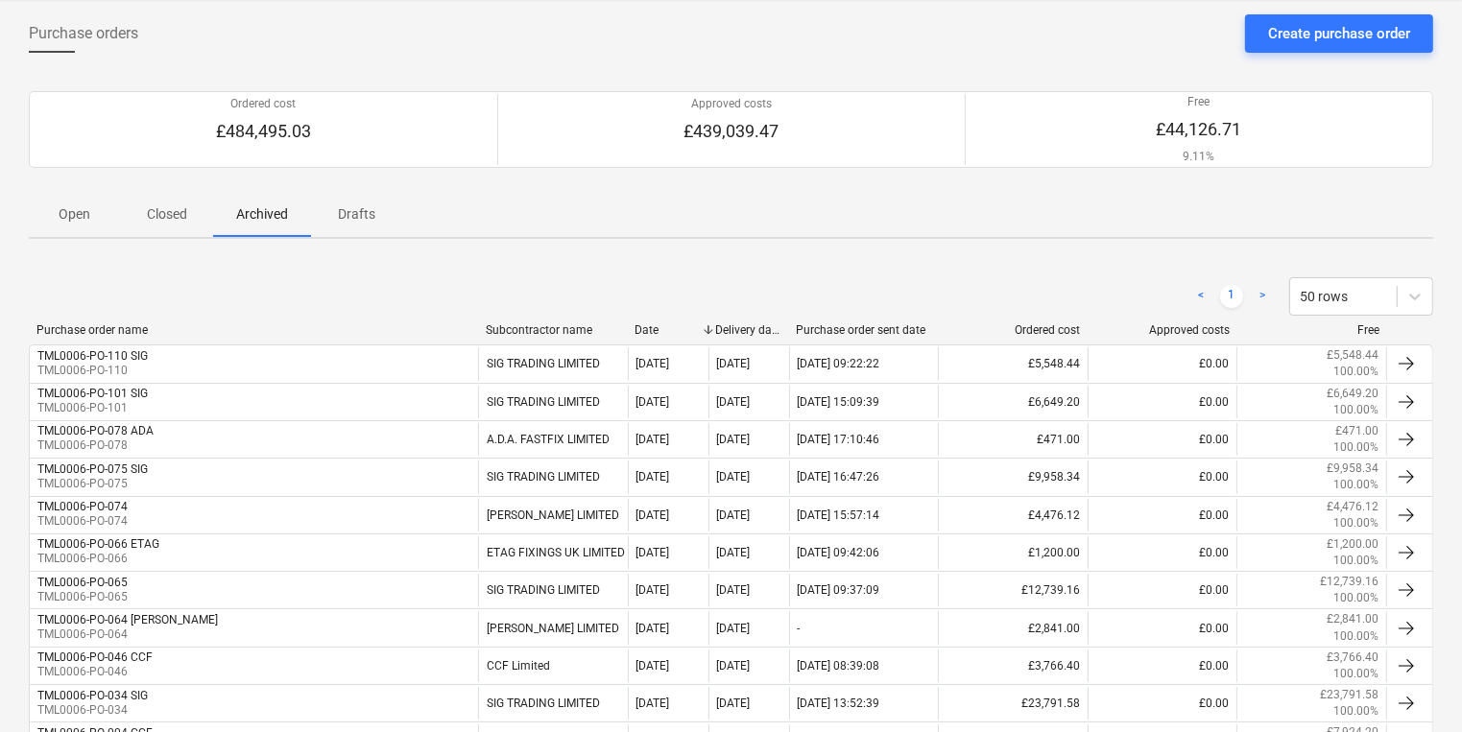
scroll to position [230, 0]
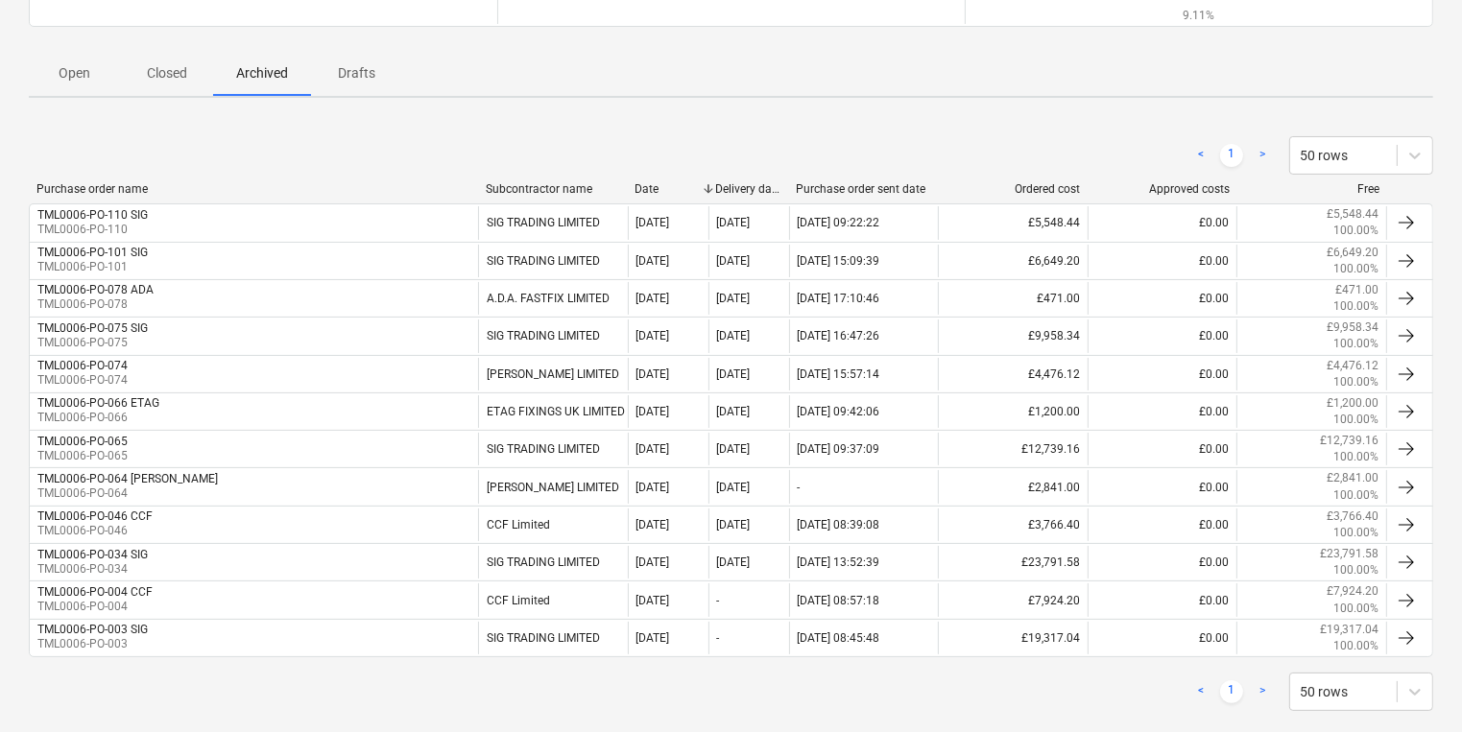
click at [181, 84] on span "Closed" at bounding box center [167, 74] width 92 height 32
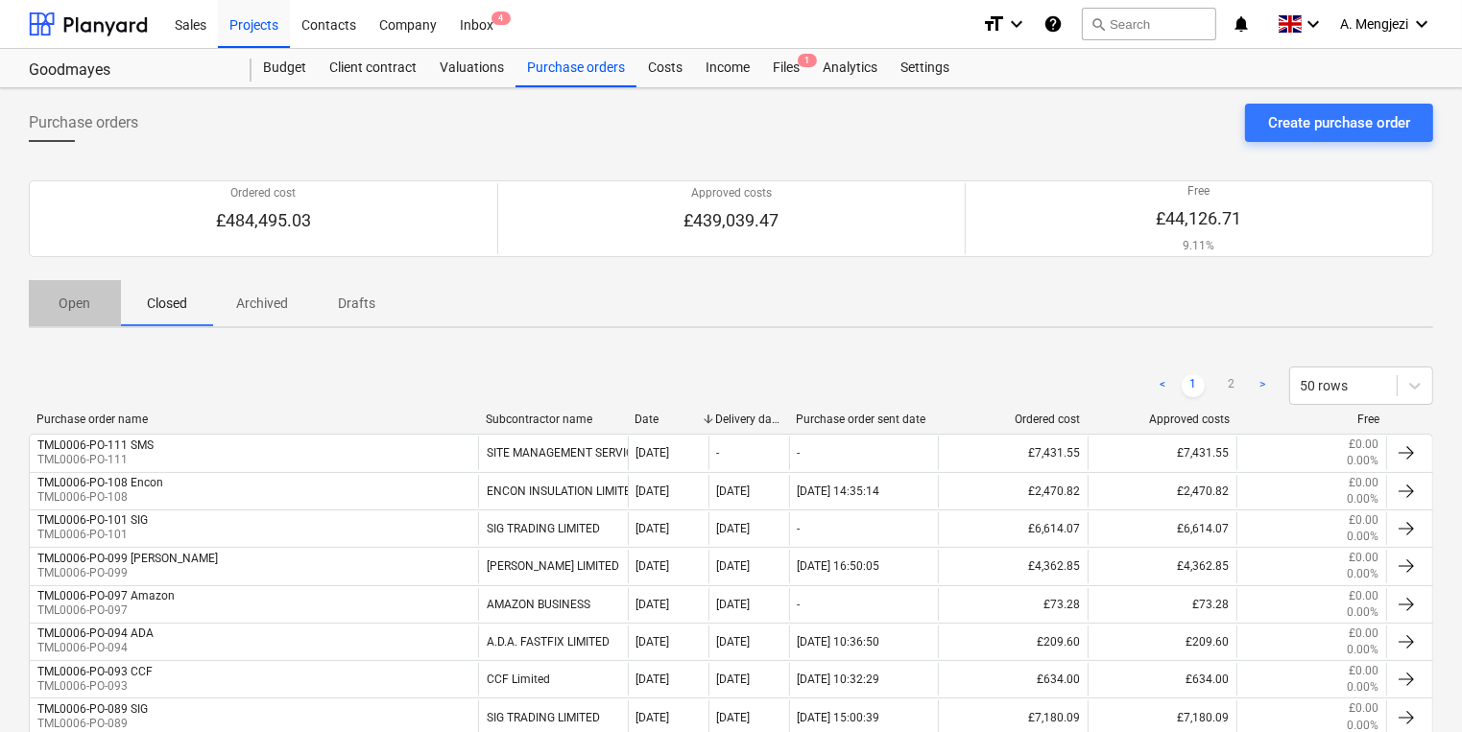
click at [70, 319] on button "Open" at bounding box center [75, 303] width 92 height 46
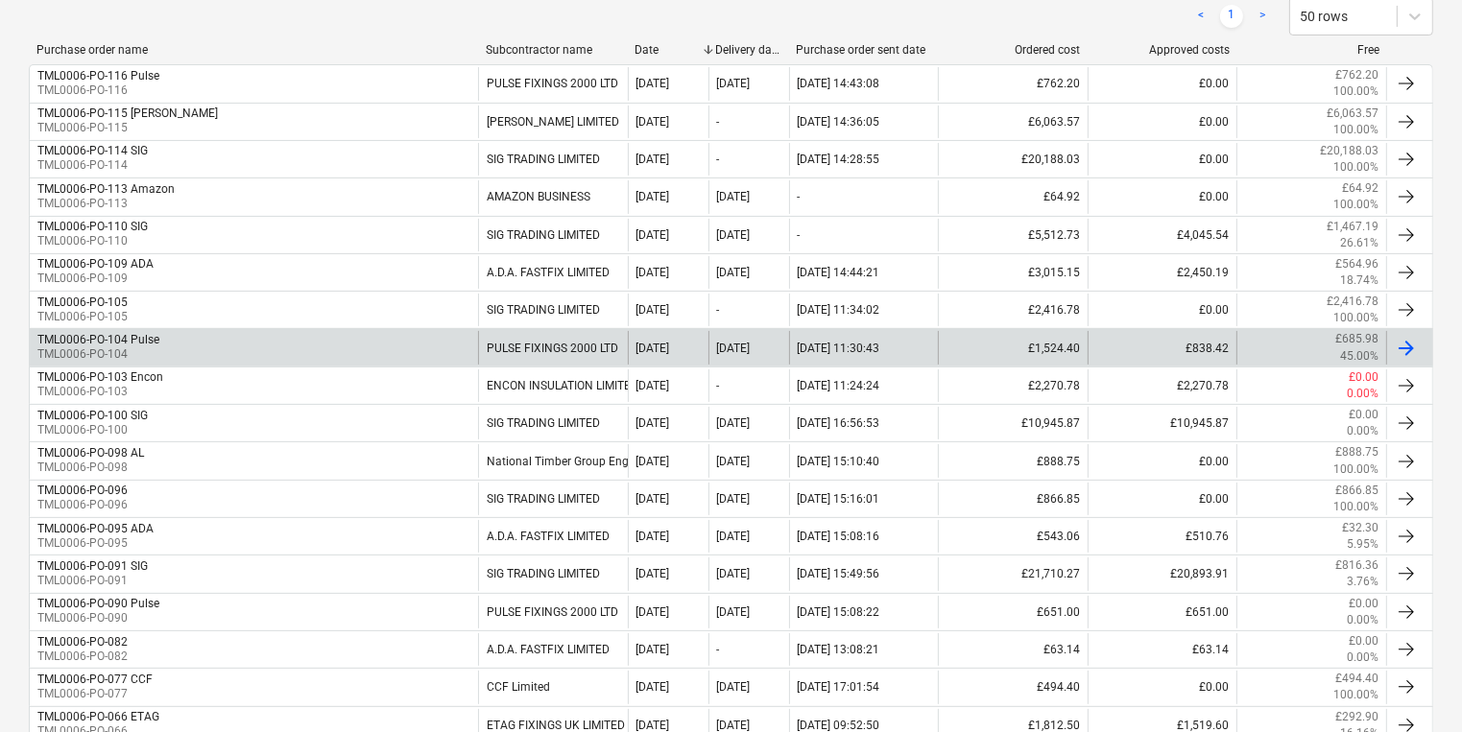
scroll to position [384, 0]
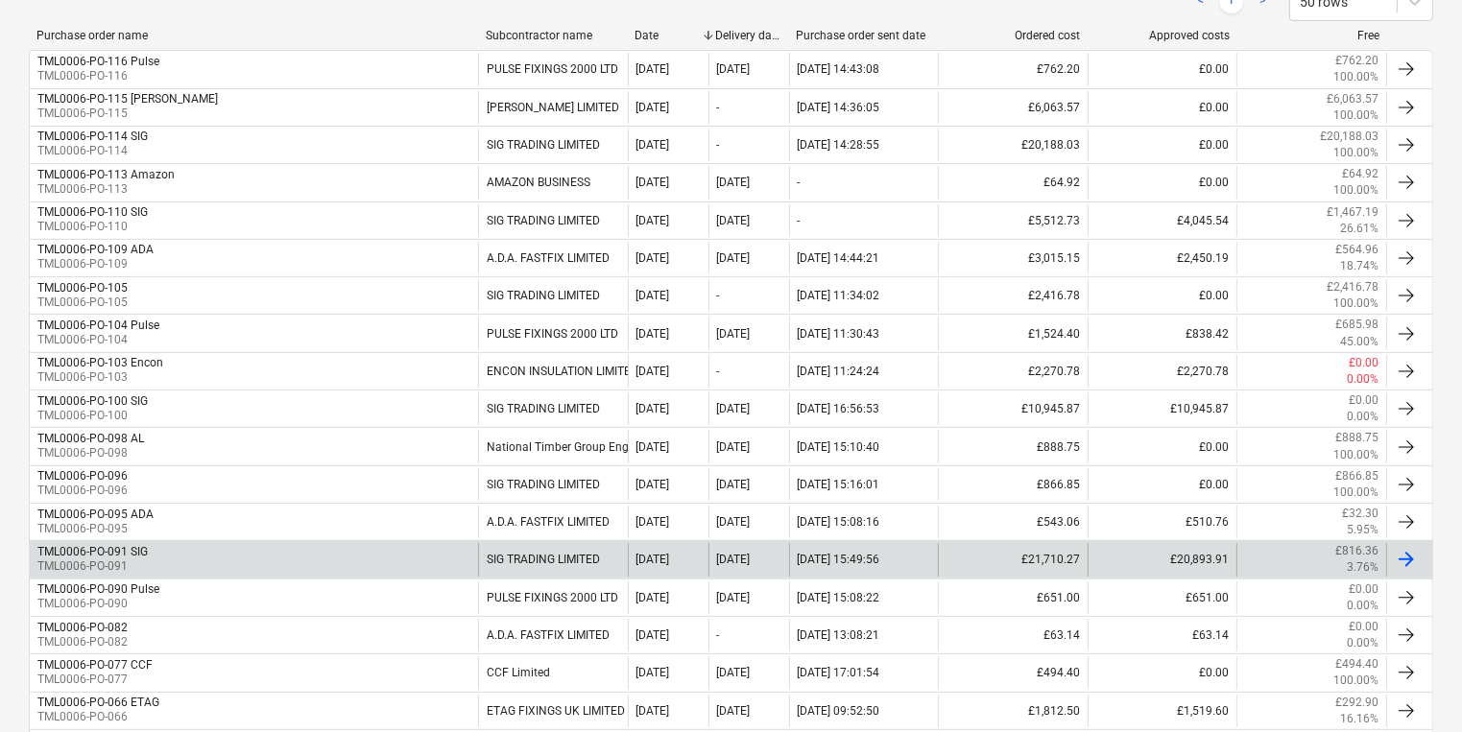
click at [154, 561] on div "TML0006-PO-091 SIG TML0006-PO-091" at bounding box center [254, 559] width 448 height 33
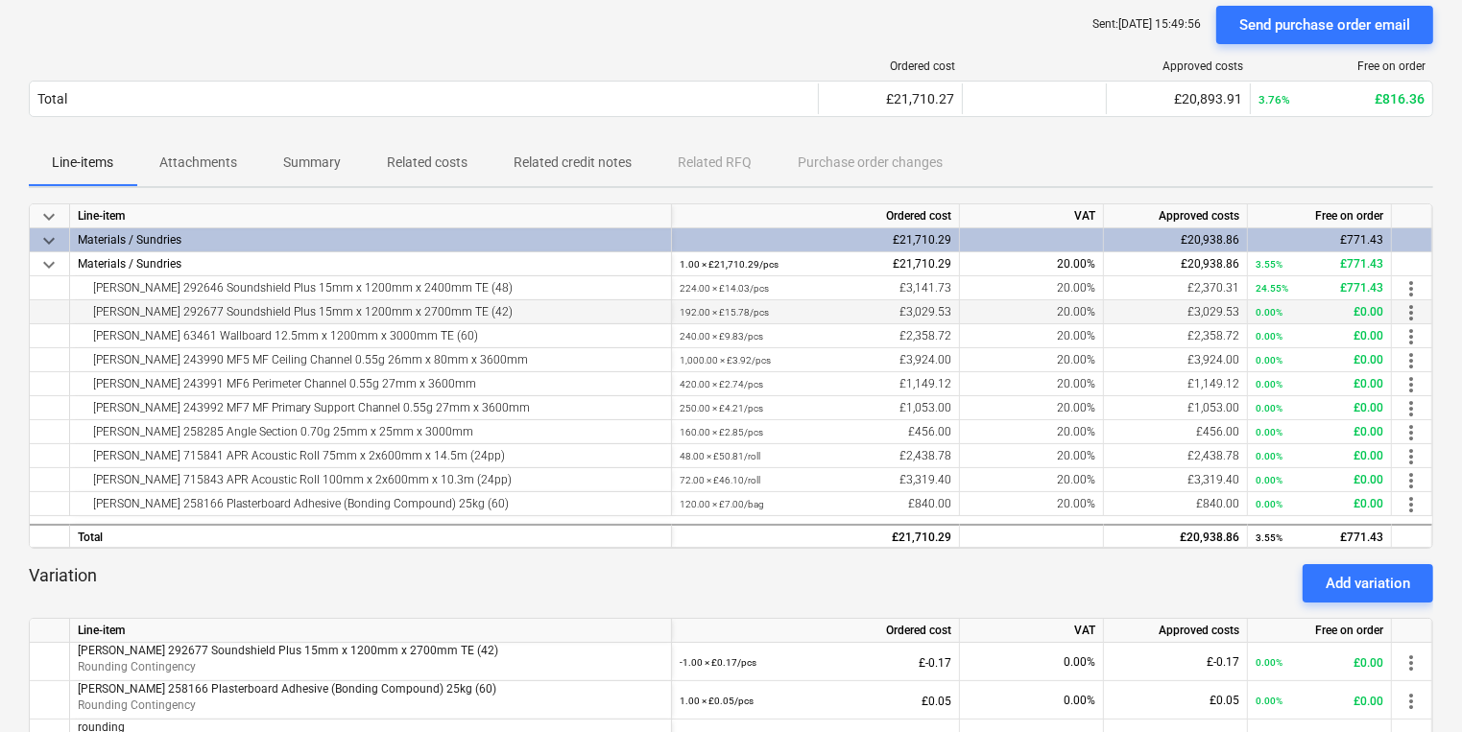
scroll to position [12, 0]
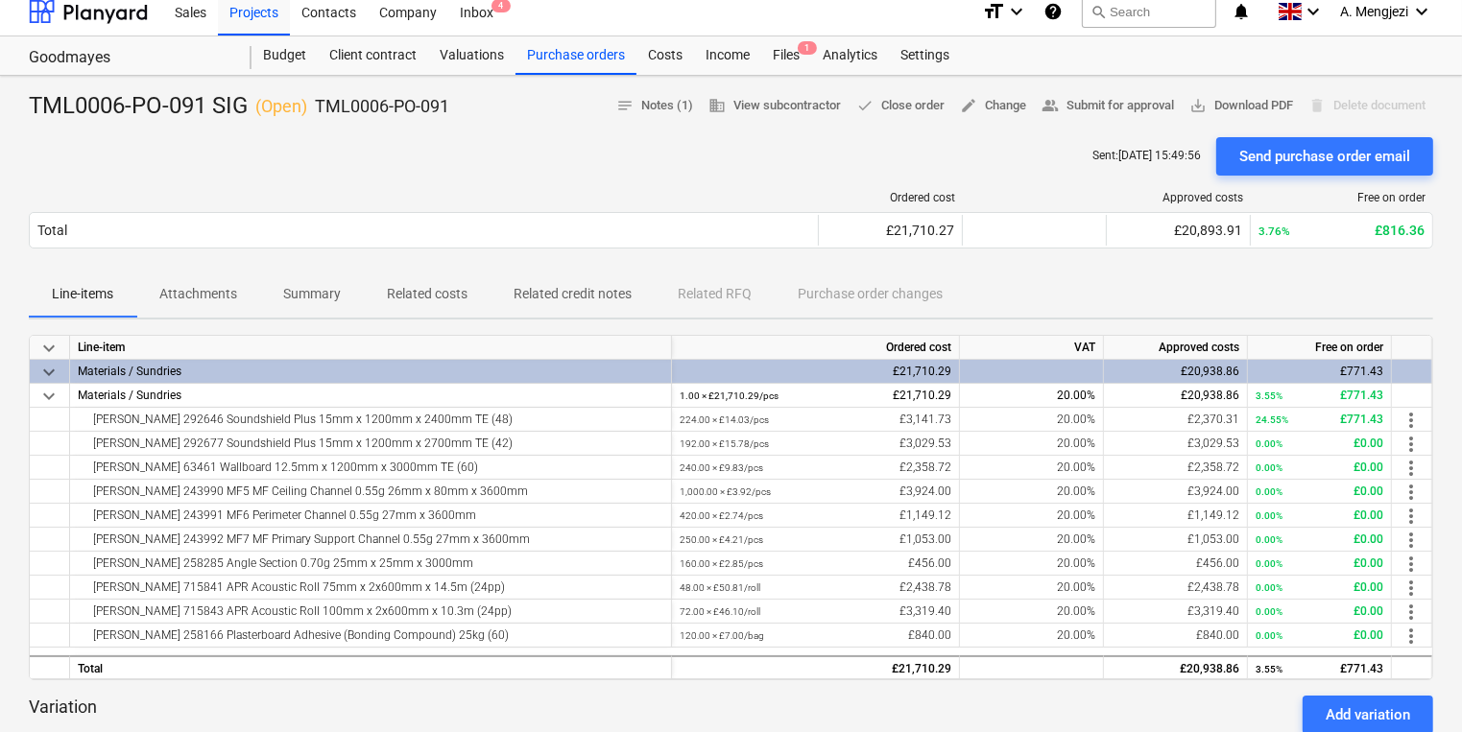
click at [457, 289] on p "Related costs" at bounding box center [427, 294] width 81 height 20
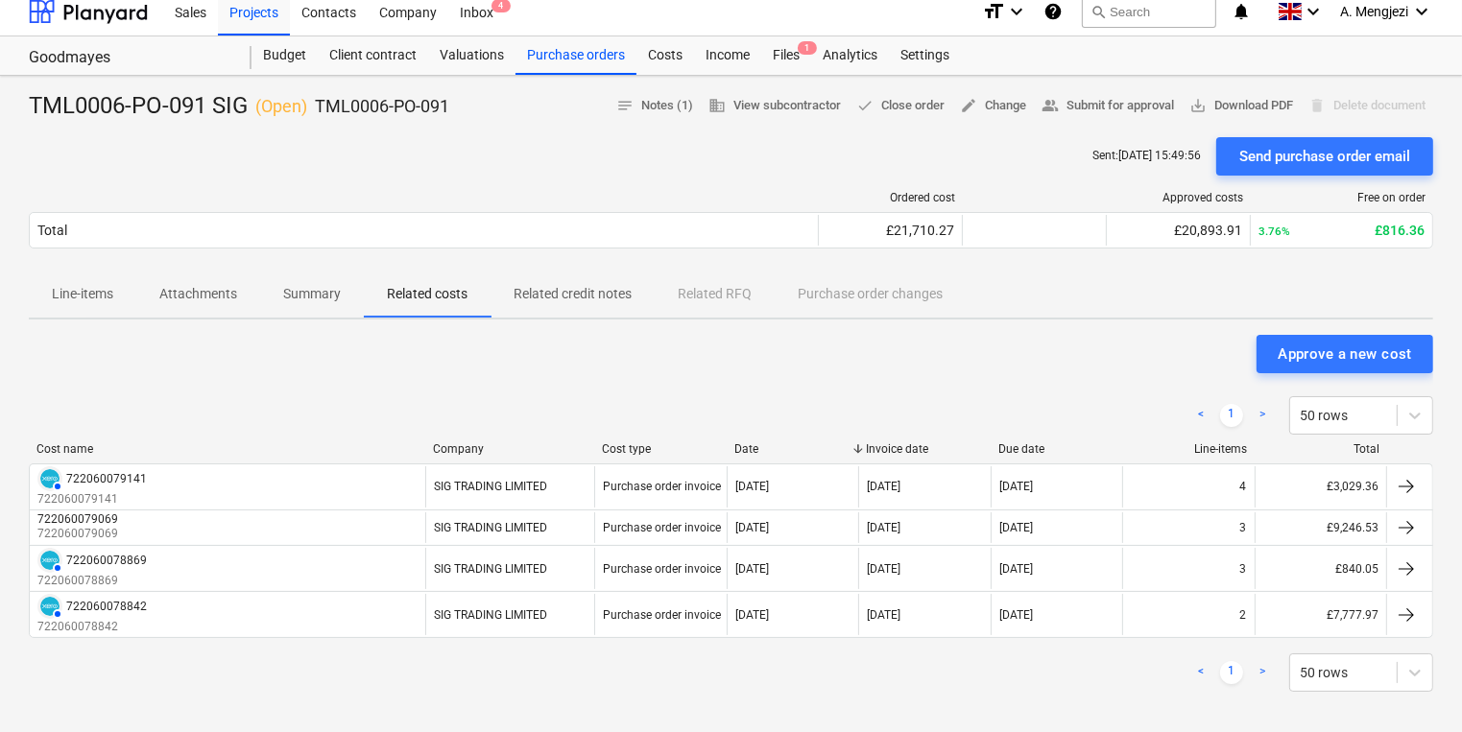
click at [450, 398] on div "< 1 > 50 rows" at bounding box center [731, 415] width 1404 height 38
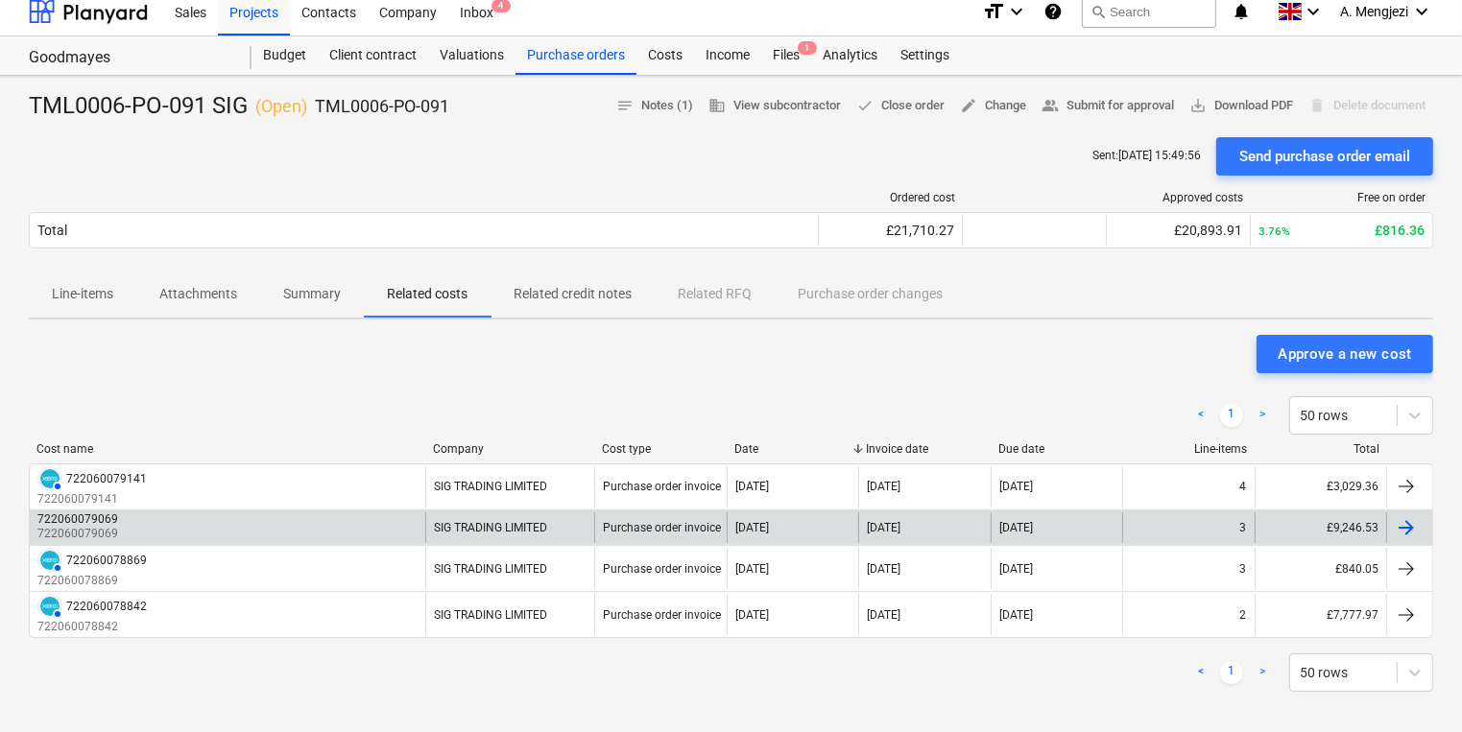
click at [155, 522] on div "722060079069 722060079069" at bounding box center [227, 528] width 395 height 31
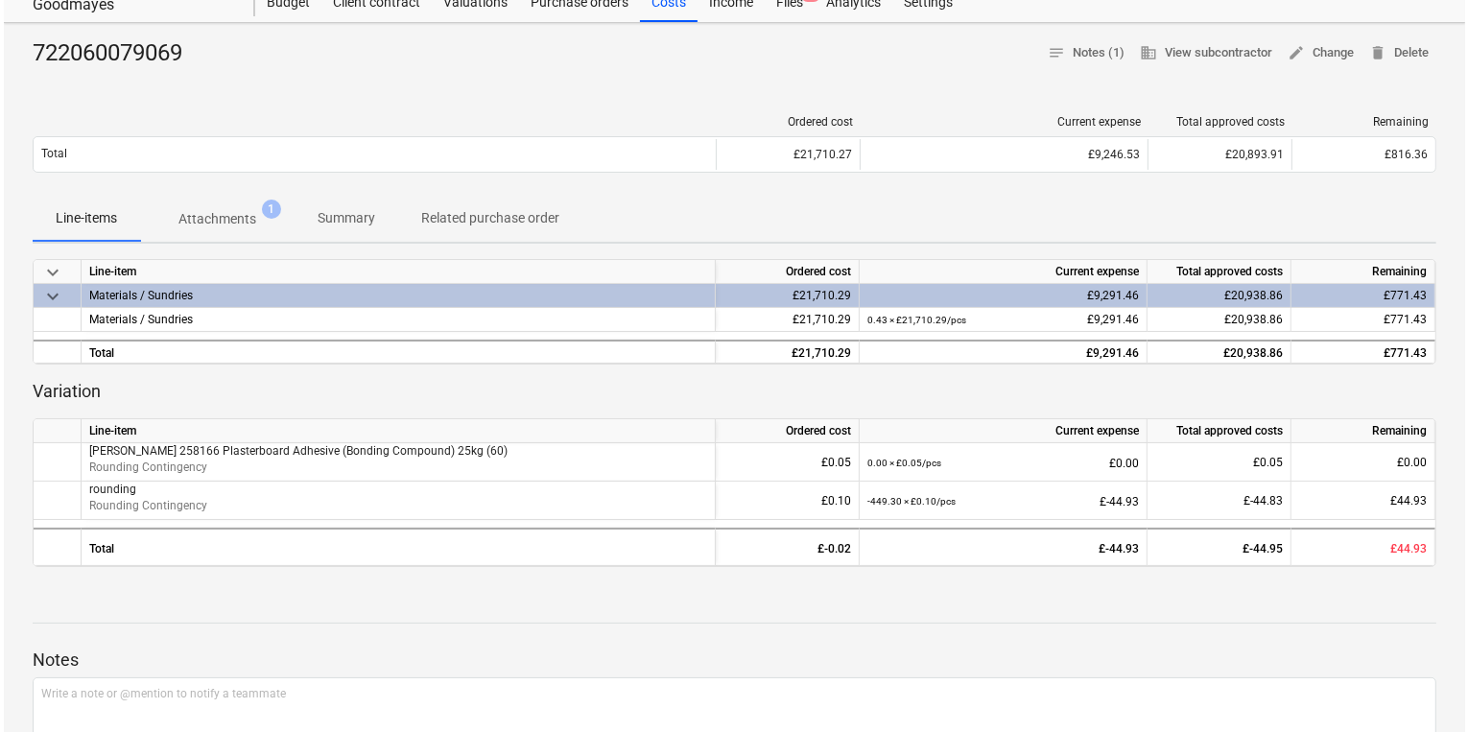
scroll to position [89, 0]
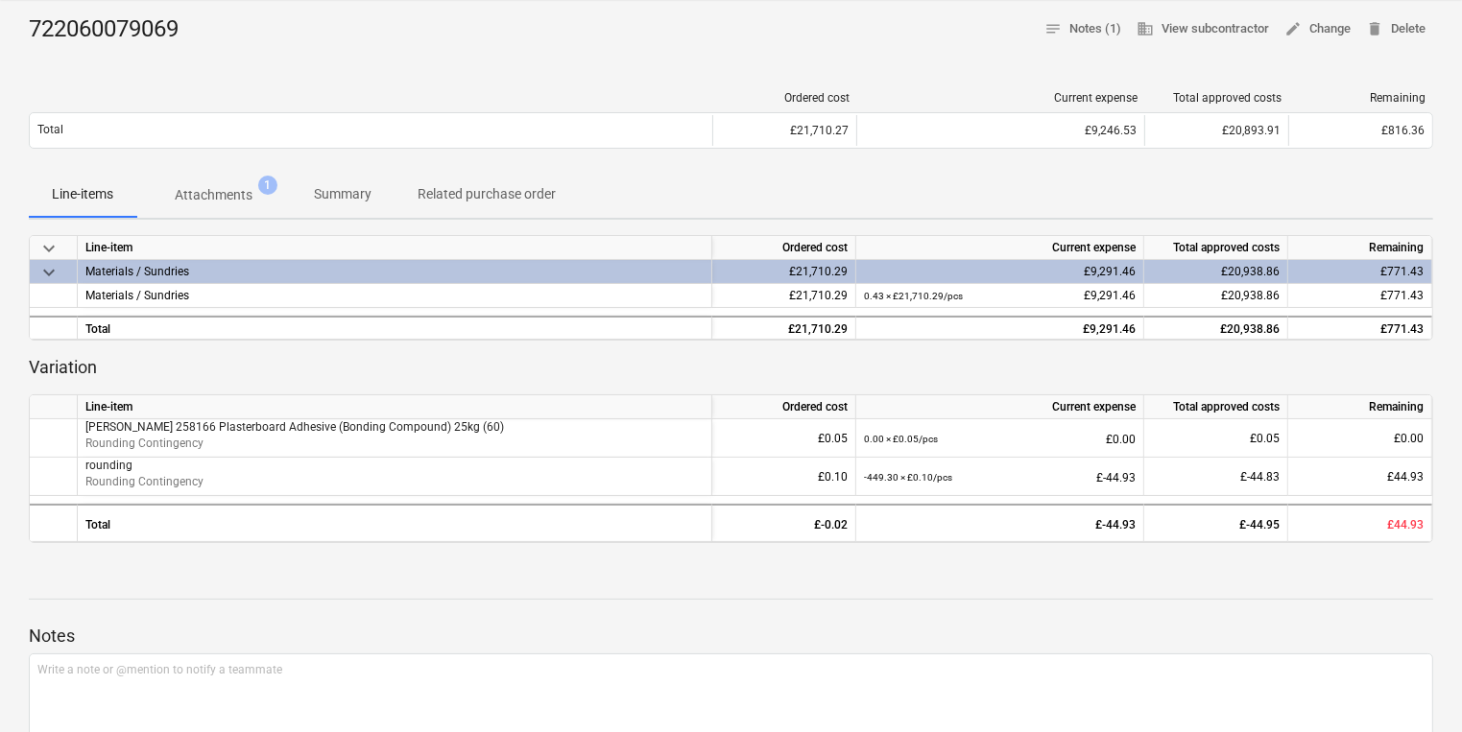
click at [168, 199] on span "Attachments 1" at bounding box center [213, 195] width 108 height 20
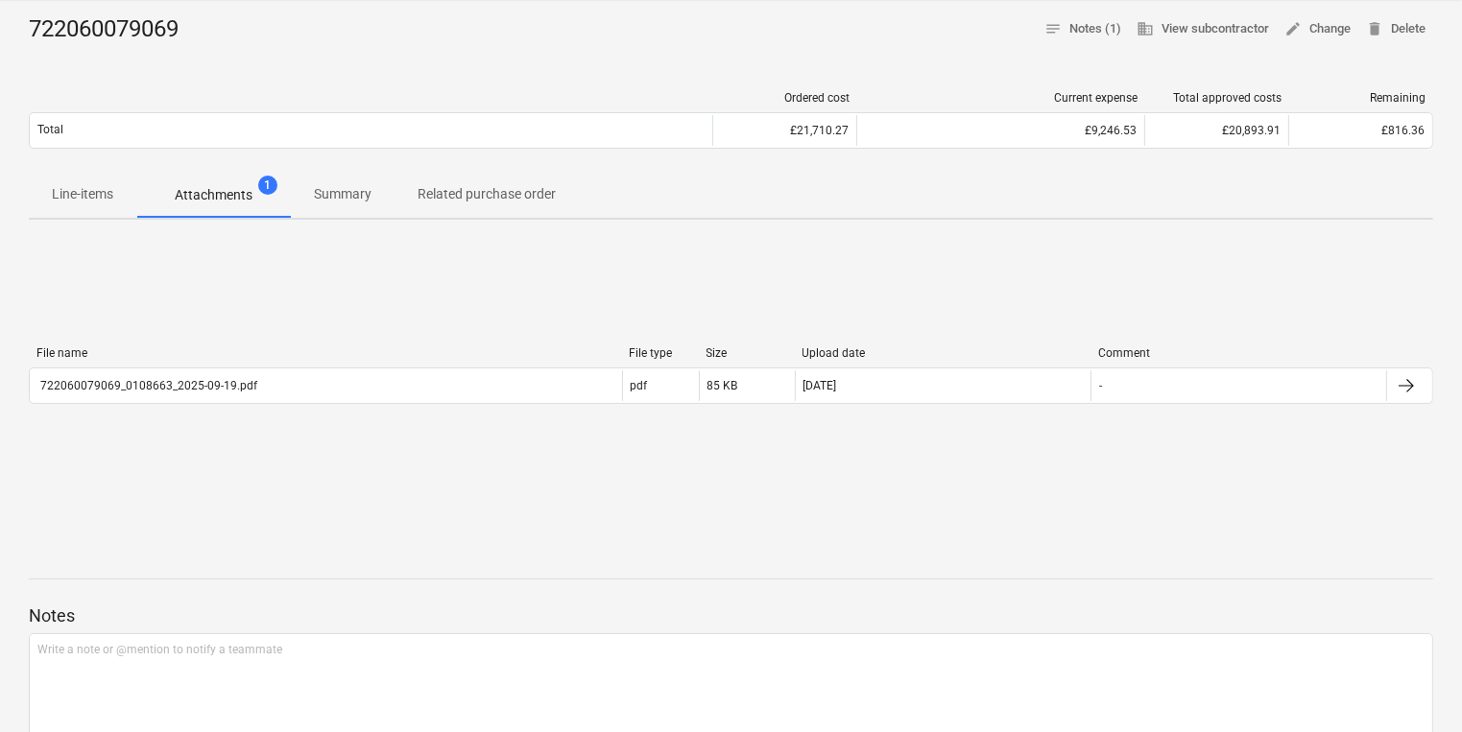
click at [438, 363] on div "File name File type Size Upload date Comment" at bounding box center [731, 356] width 1404 height 21
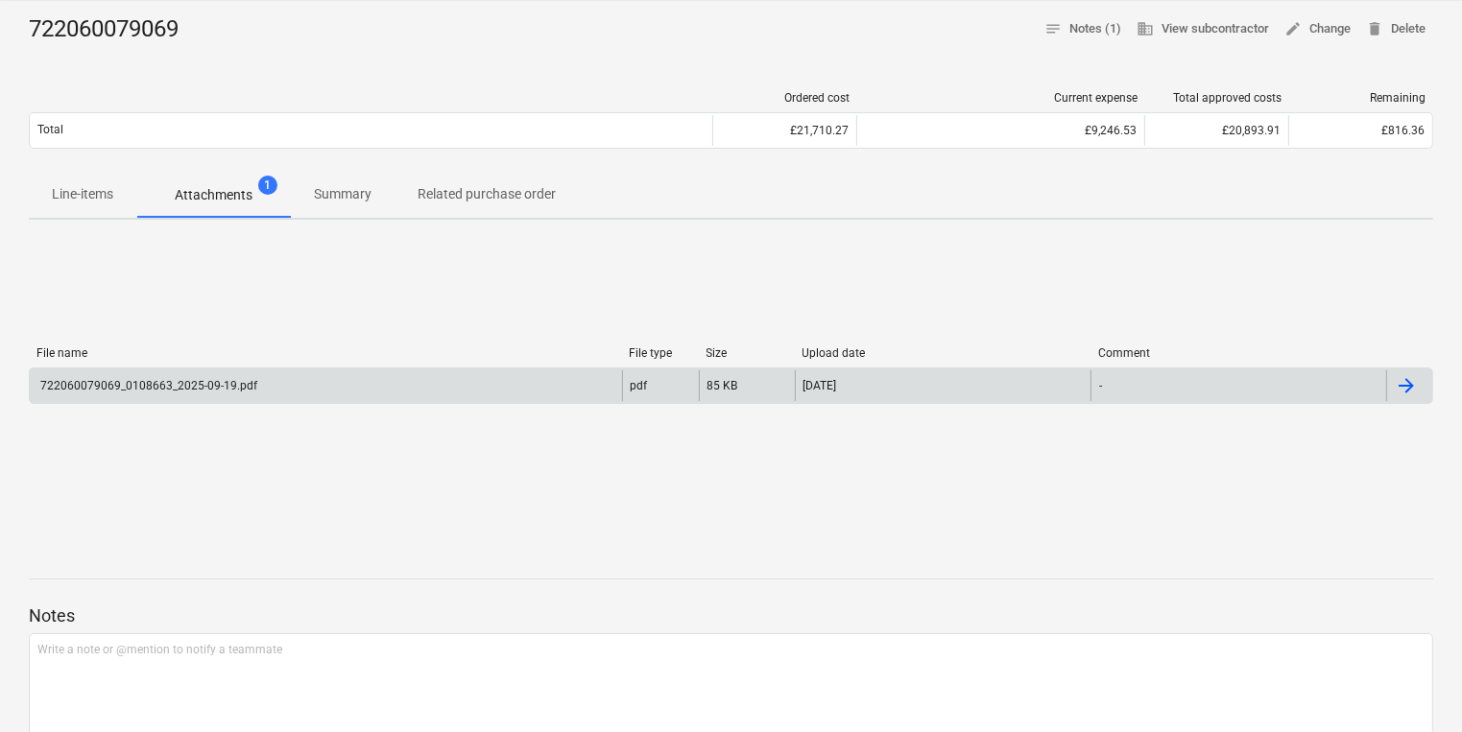
click at [445, 382] on div "722060079069_0108663_2025-09-19.pdf" at bounding box center [326, 385] width 592 height 31
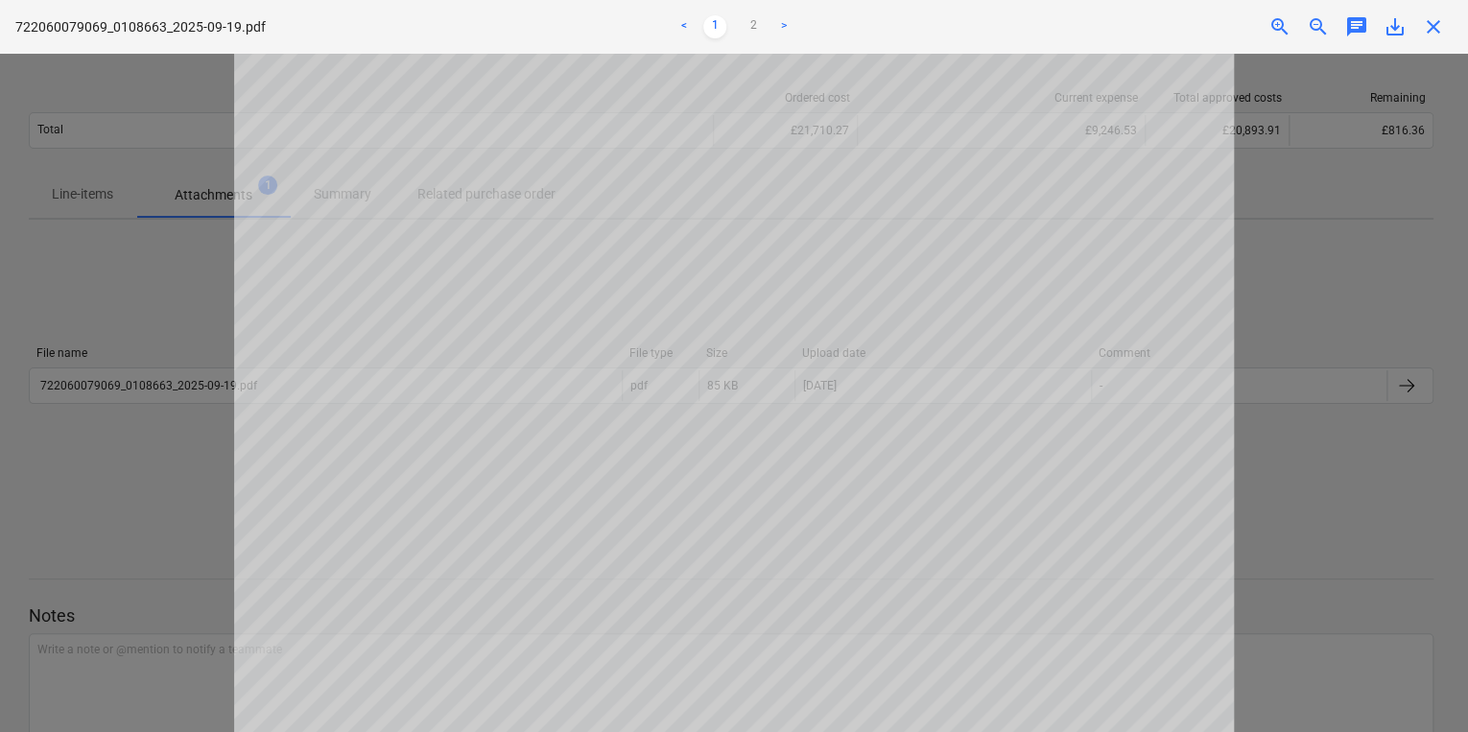
click at [1312, 192] on div at bounding box center [734, 393] width 1468 height 679
click at [1432, 27] on span "close" at bounding box center [1433, 26] width 23 height 23
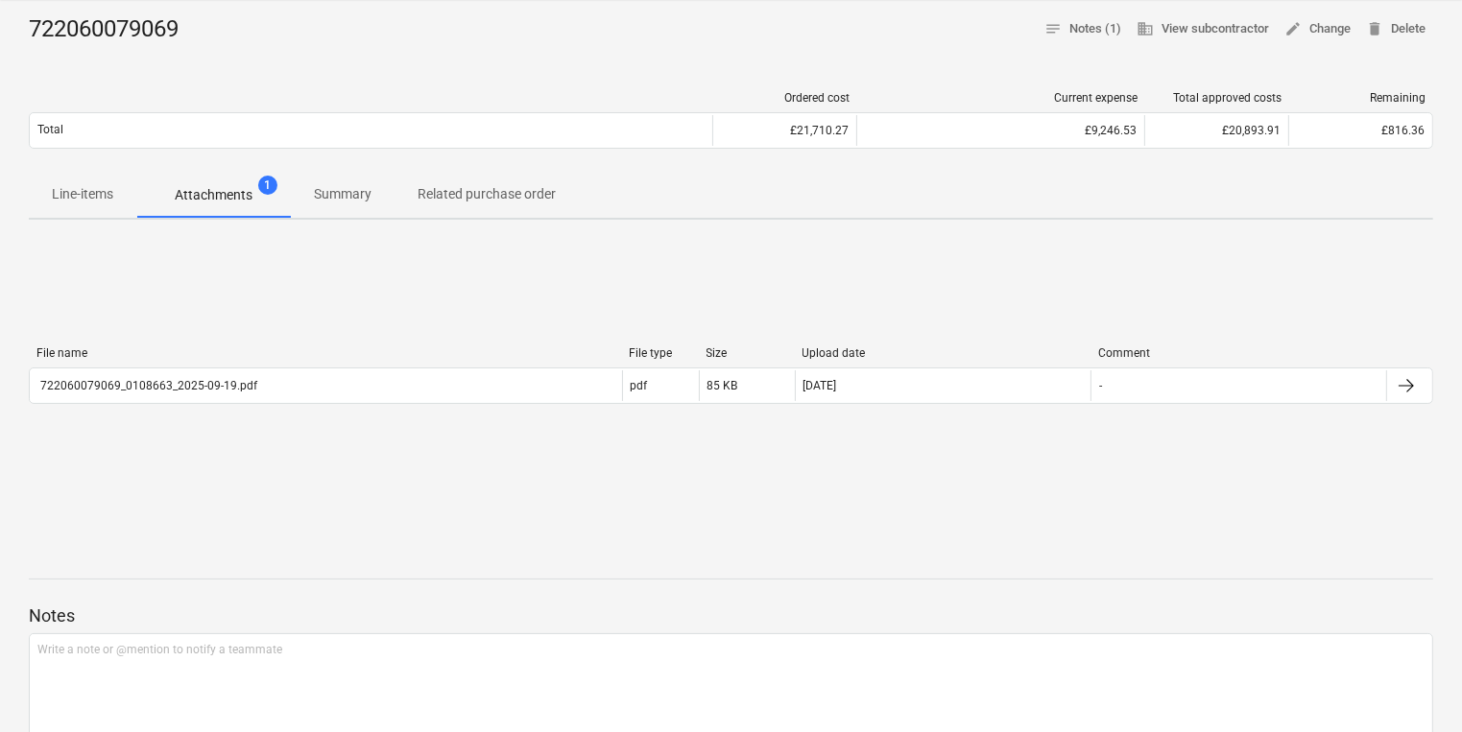
click at [945, 314] on div "File name File type Size Upload date Comment 722060079069_0108663_2025-09-19.pd…" at bounding box center [731, 379] width 1404 height 288
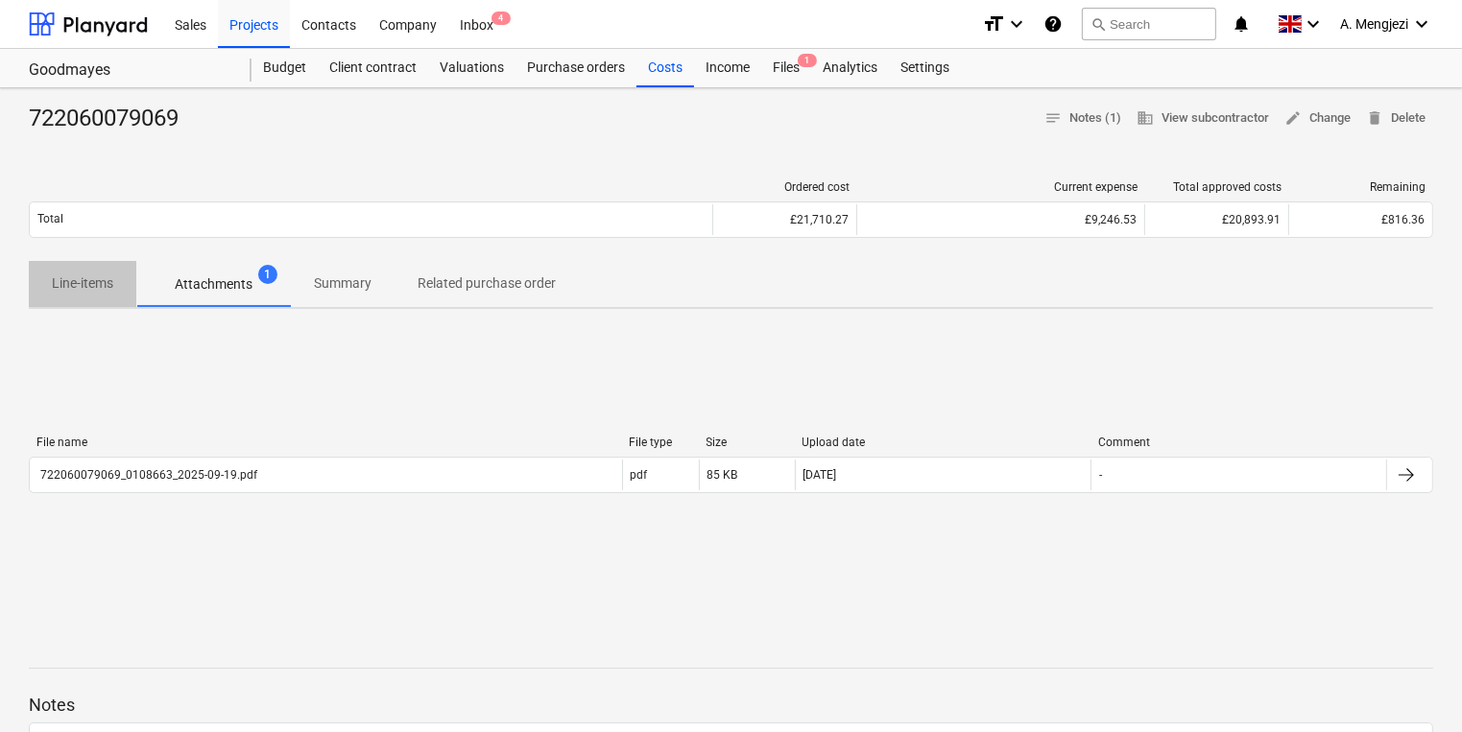
click at [85, 283] on p "Line-items" at bounding box center [82, 284] width 61 height 20
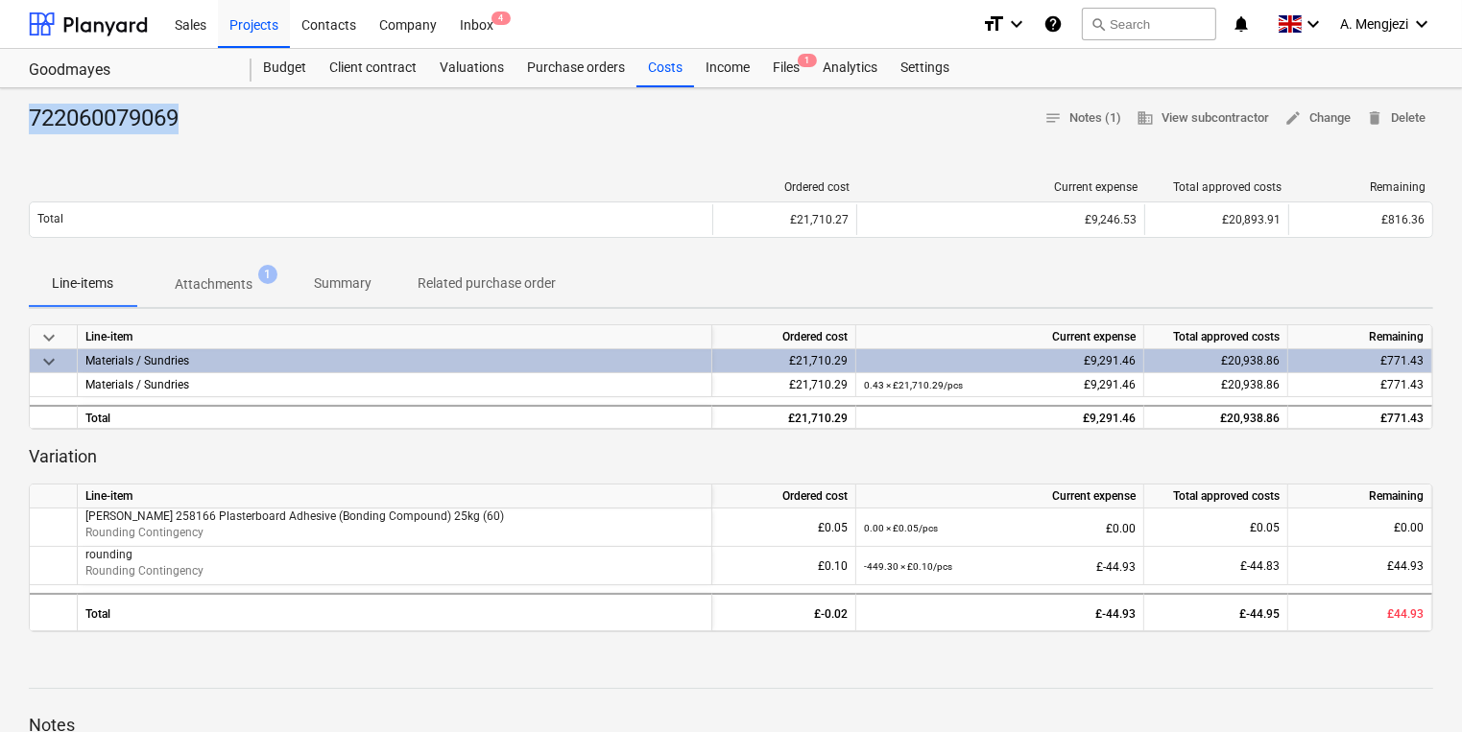
drag, startPoint x: 188, startPoint y: 122, endPoint x: 19, endPoint y: 123, distance: 168.9
click at [19, 123] on div "722060079069 notes Notes (1) business View subcontractor edit Change delete Del…" at bounding box center [731, 616] width 1462 height 1056
copy div "722060079069"
click at [601, 440] on div "keyboard_arrow_down Line-item Ordered cost Current expense Total approved costs…" at bounding box center [731, 478] width 1404 height 308
click at [656, 269] on div "Line-items Attachments 1 Summary Related purchase order" at bounding box center [731, 284] width 1404 height 46
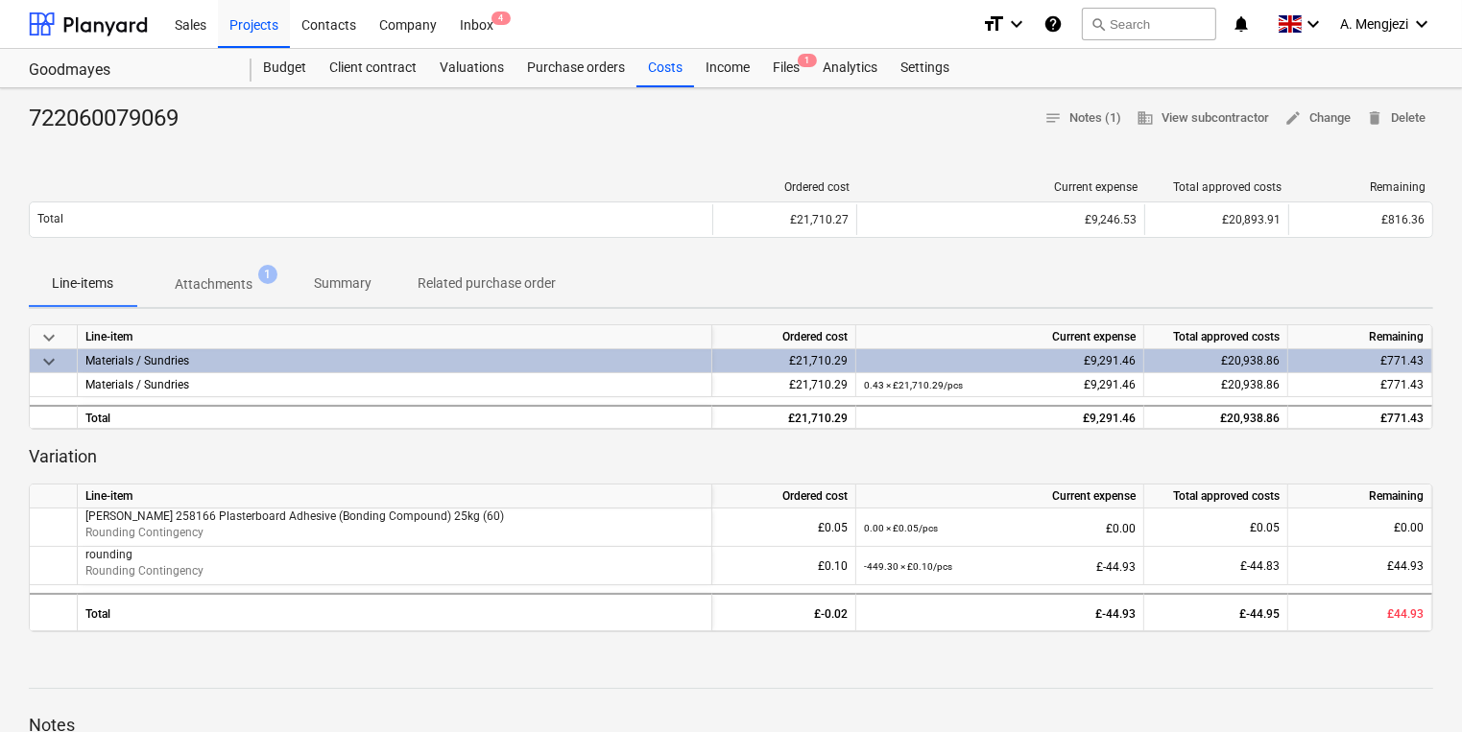
click at [428, 306] on button "Related purchase order" at bounding box center [486, 284] width 184 height 46
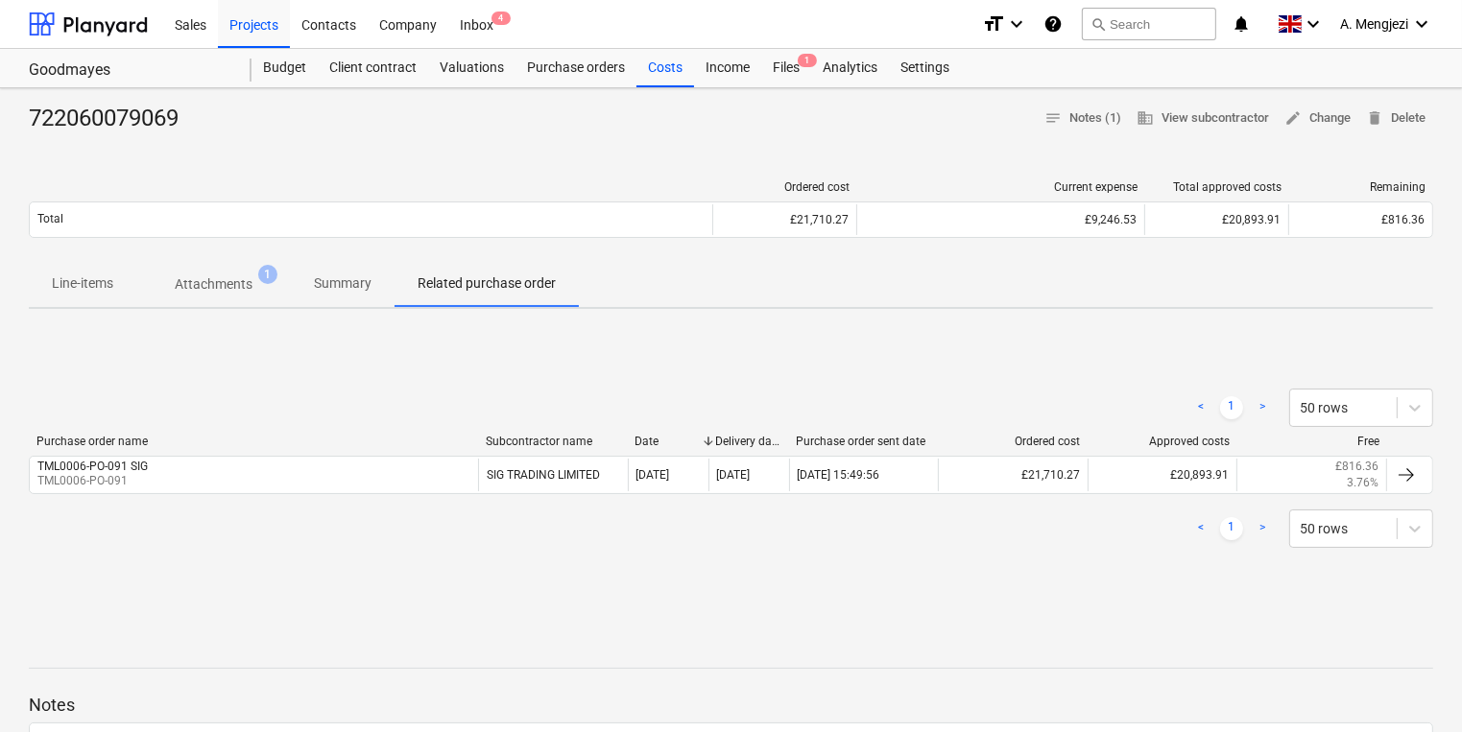
click at [350, 283] on p "Summary" at bounding box center [343, 284] width 58 height 20
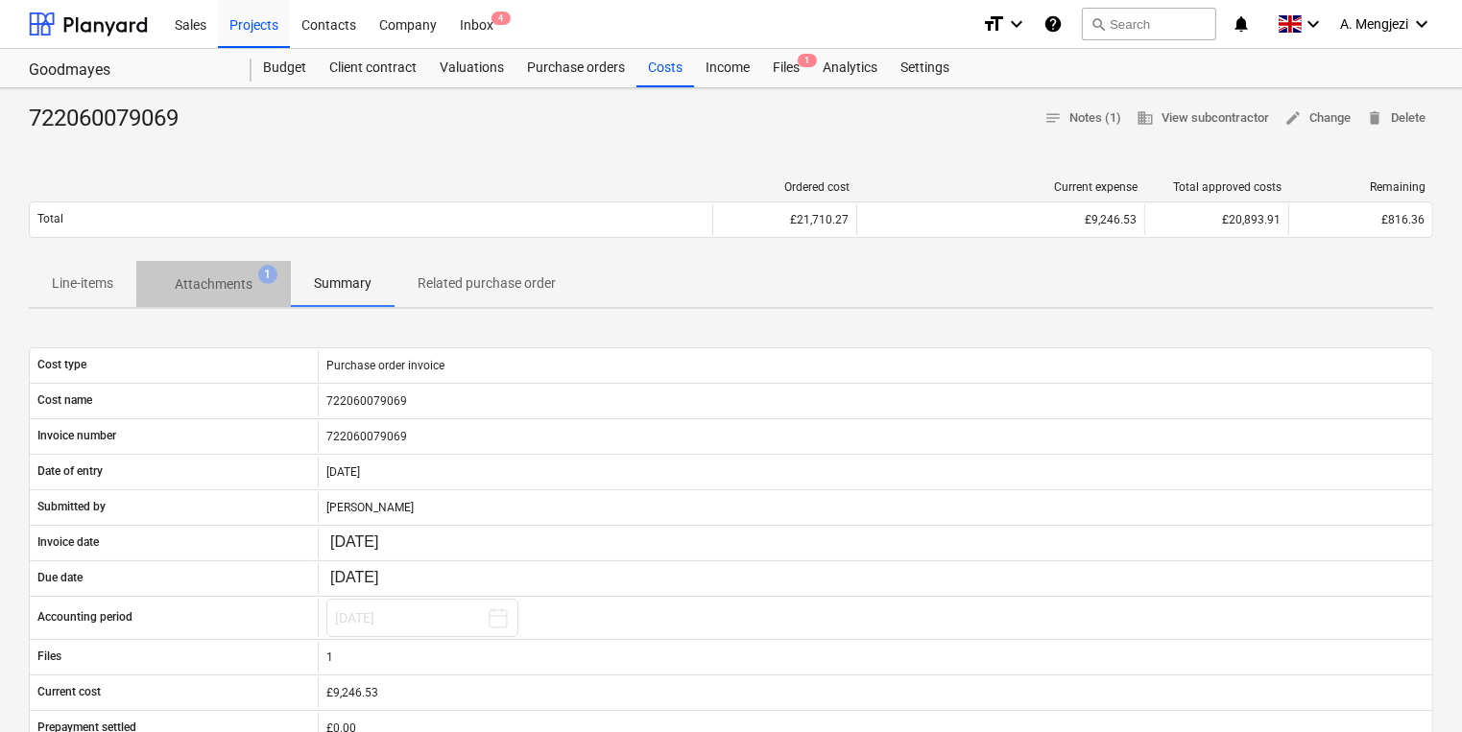
click at [157, 287] on span "Attachments 1" at bounding box center [213, 284] width 155 height 35
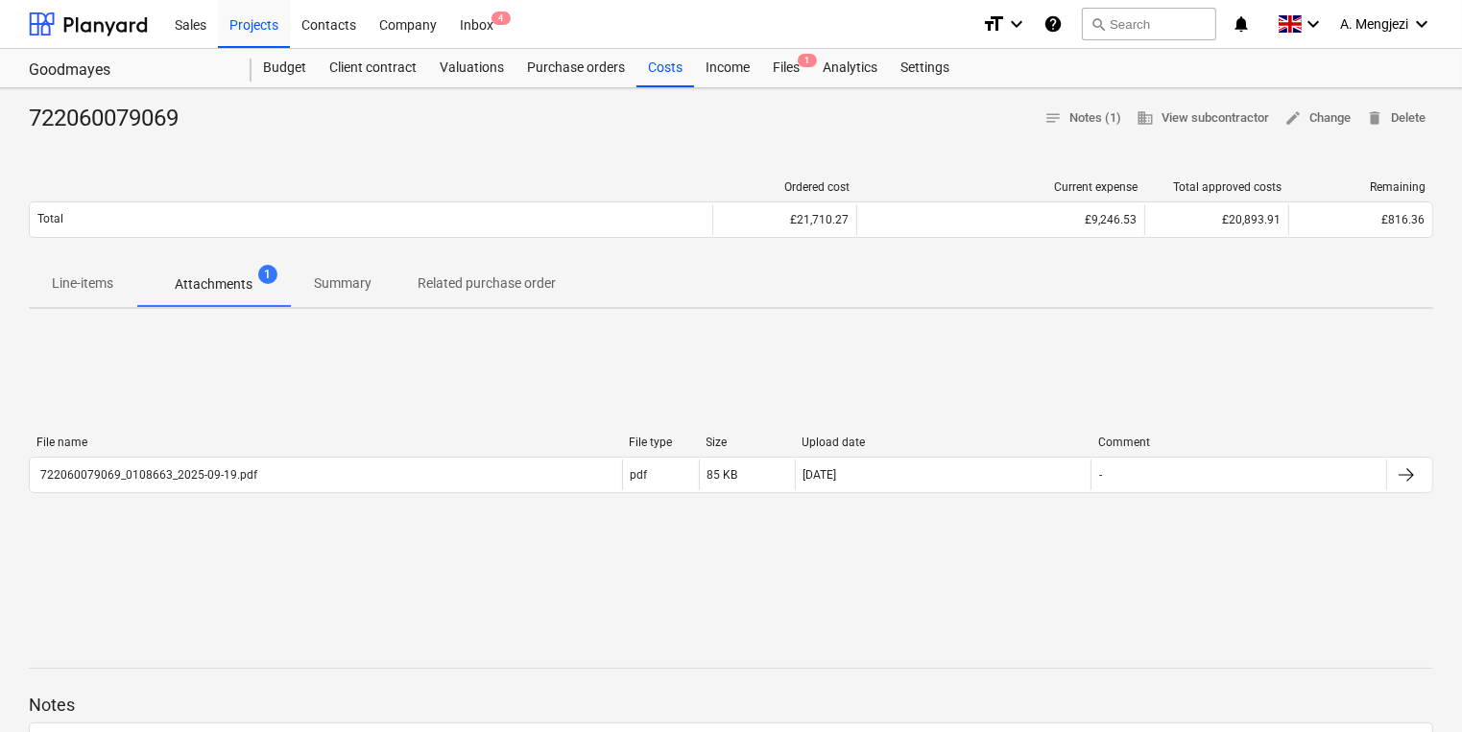
click at [1140, 385] on div "File name File type Size Upload date Comment 722060079069_0108663_2025-09-19.pd…" at bounding box center [731, 468] width 1404 height 288
click at [480, 14] on div "Inbox 4" at bounding box center [476, 23] width 57 height 49
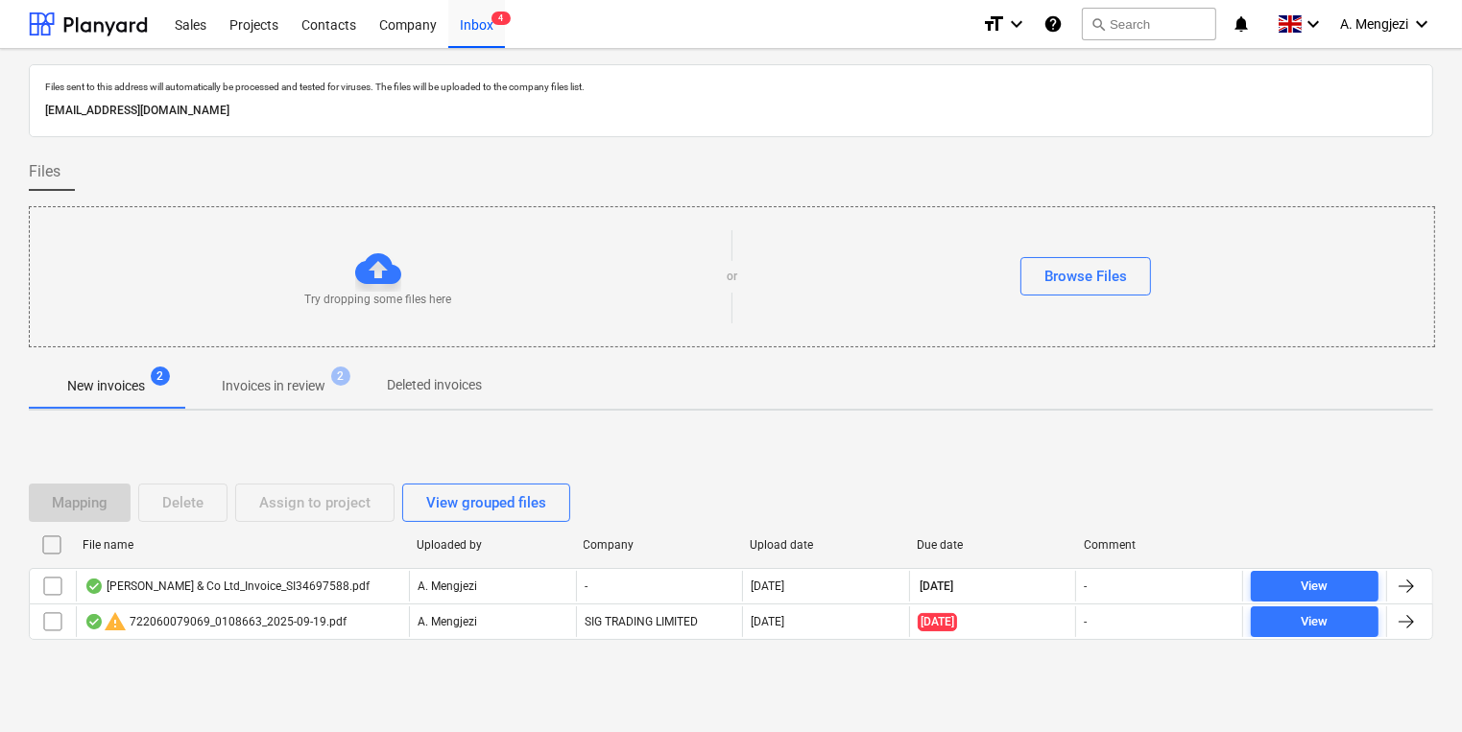
click at [342, 353] on div at bounding box center [731, 354] width 1404 height 15
click at [281, 370] on span "Invoices in review 2" at bounding box center [273, 386] width 180 height 35
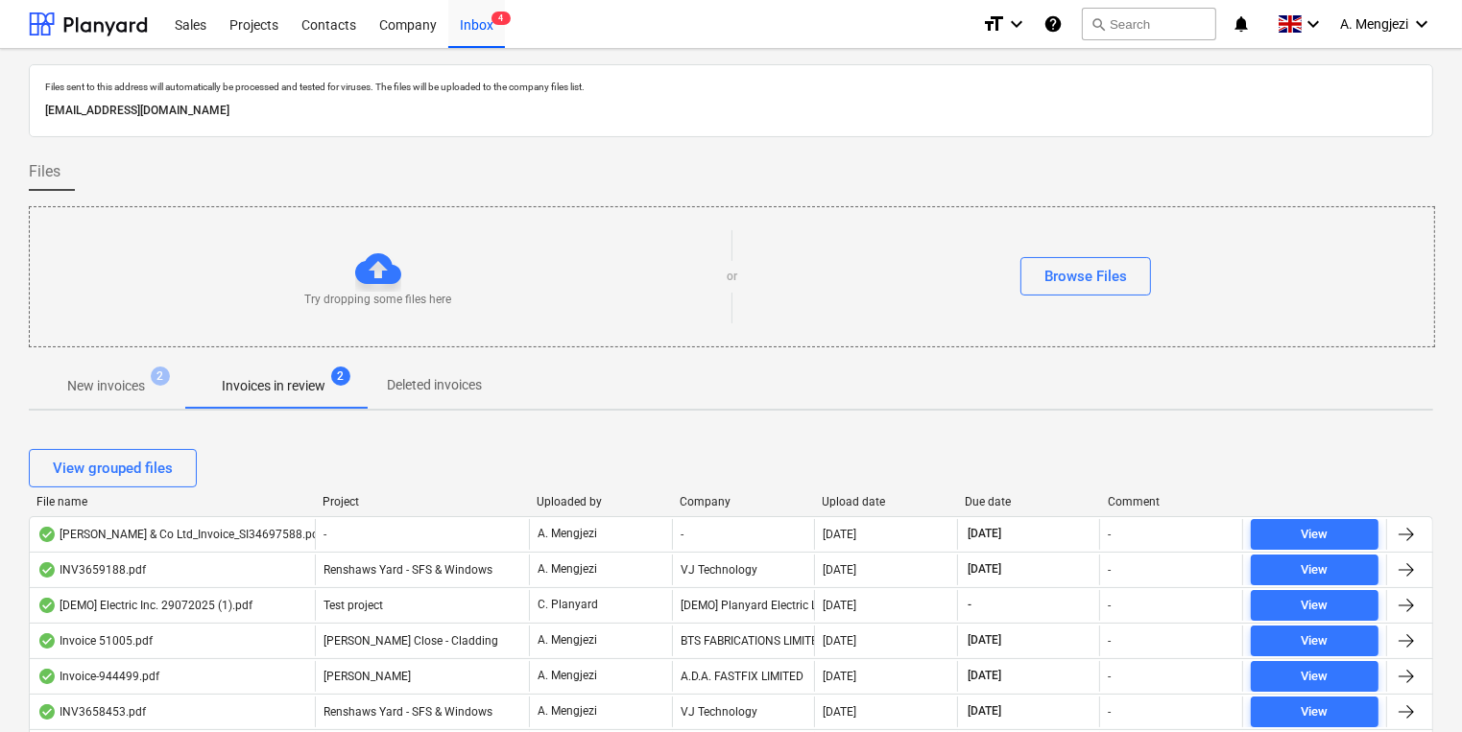
click at [331, 492] on div "View grouped files" at bounding box center [731, 469] width 1404 height 54
click at [333, 495] on div "Project" at bounding box center [421, 501] width 199 height 13
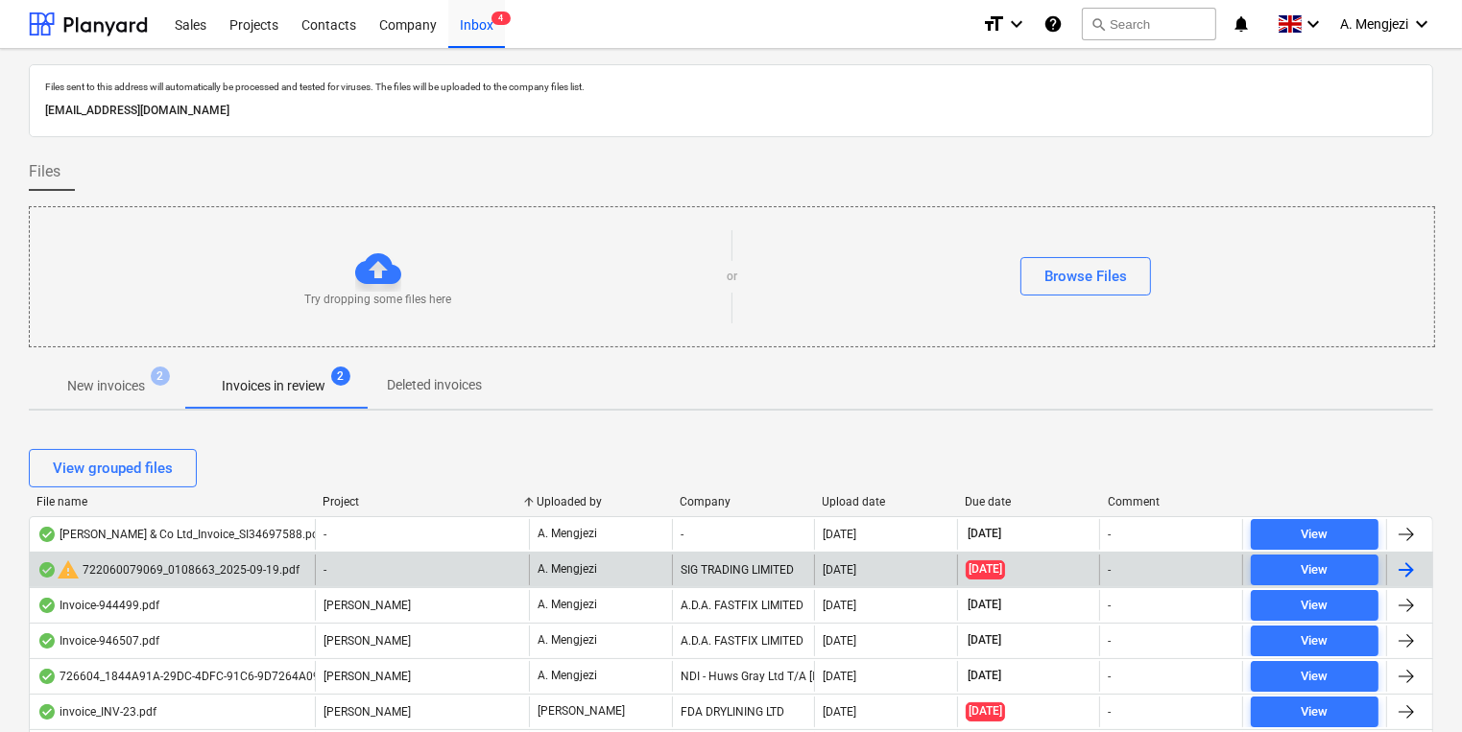
click at [333, 558] on div "-" at bounding box center [422, 570] width 214 height 31
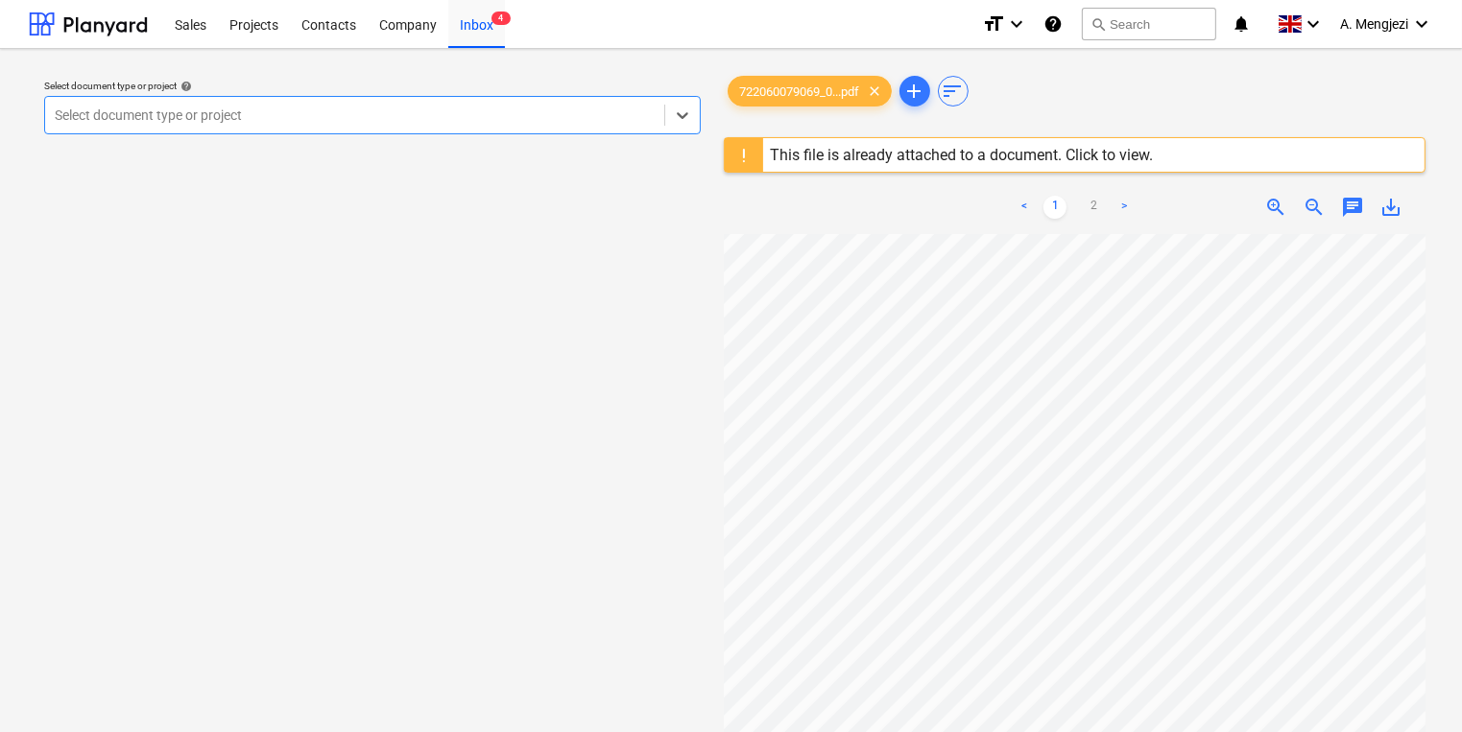
scroll to position [307, 0]
click at [489, 38] on div "Inbox 4" at bounding box center [476, 23] width 57 height 49
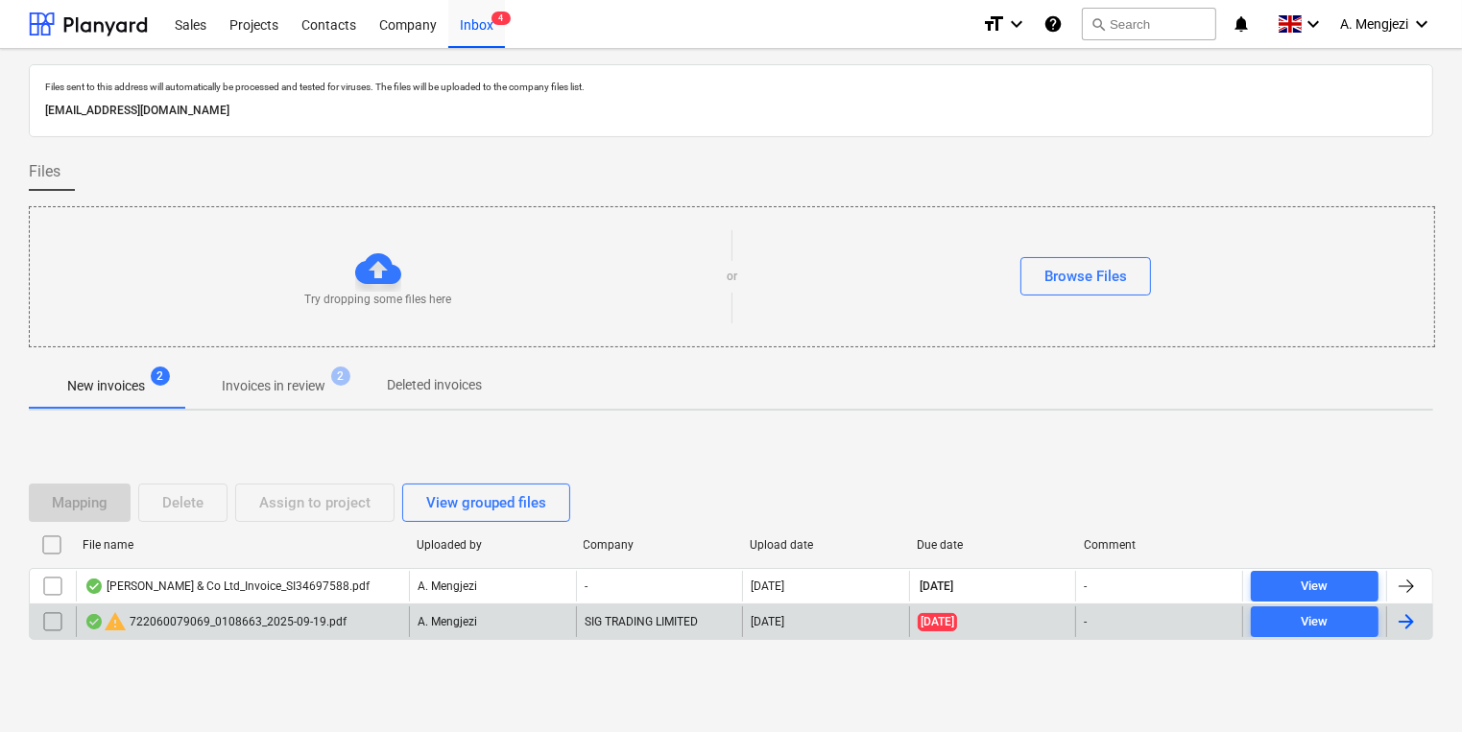
click at [61, 620] on input "checkbox" at bounding box center [52, 622] width 31 height 31
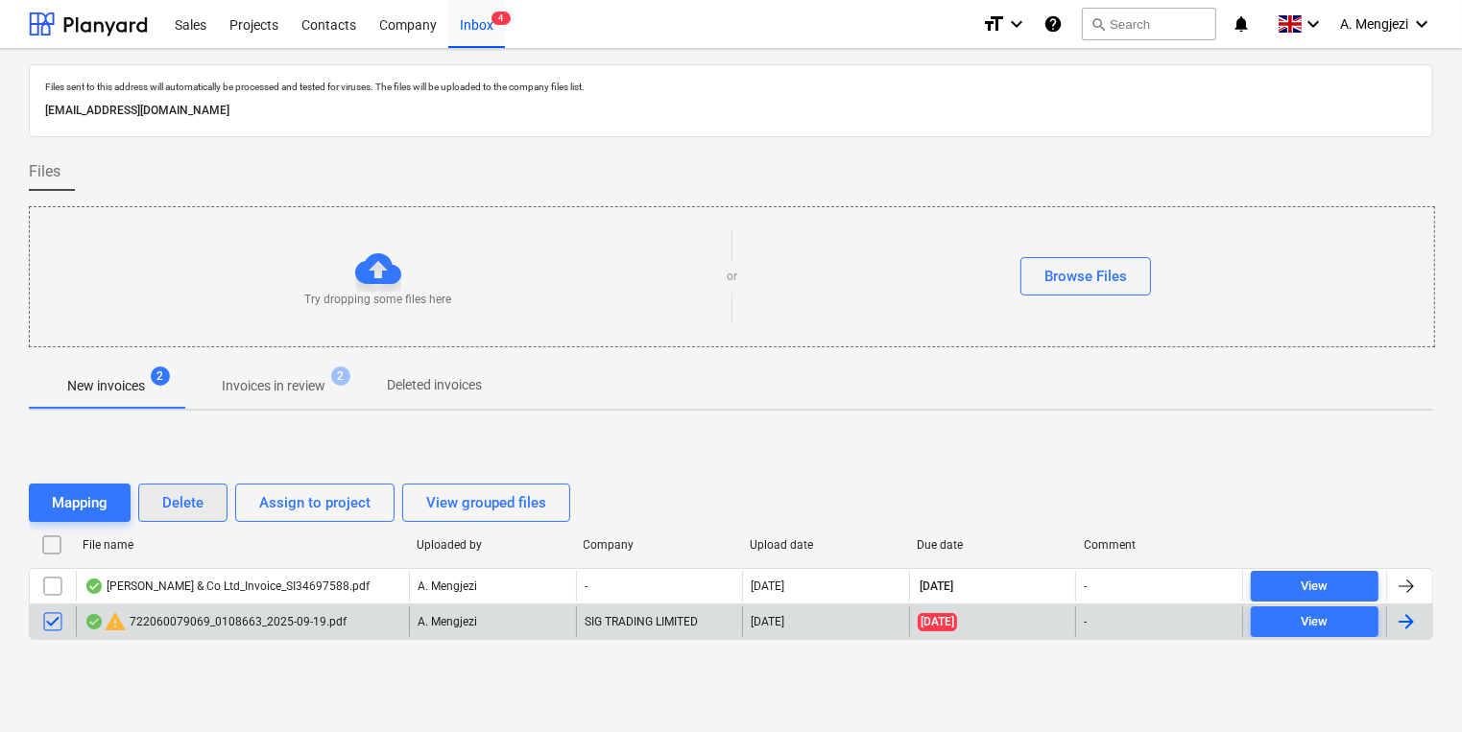
click at [179, 505] on div "Delete" at bounding box center [182, 502] width 41 height 25
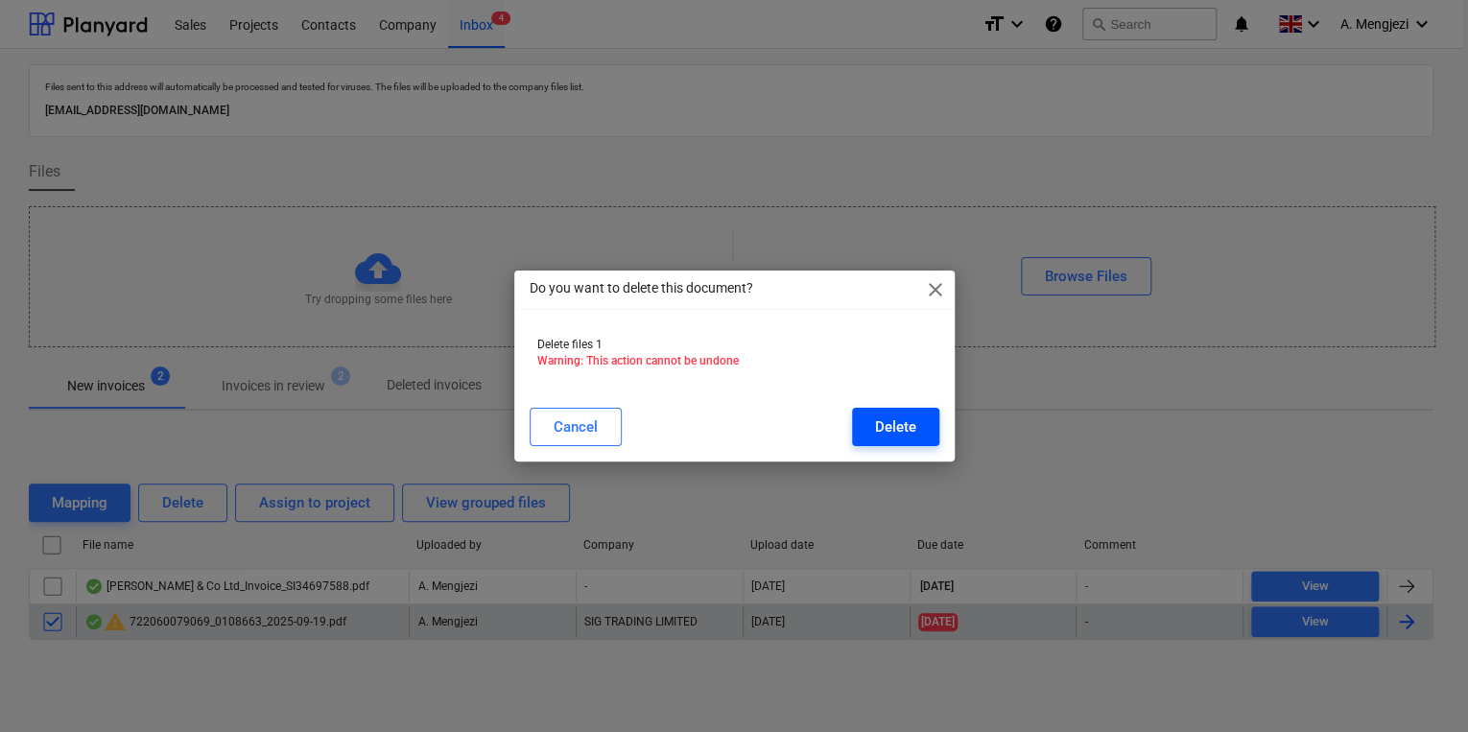
click at [912, 429] on div "Delete" at bounding box center [895, 427] width 41 height 25
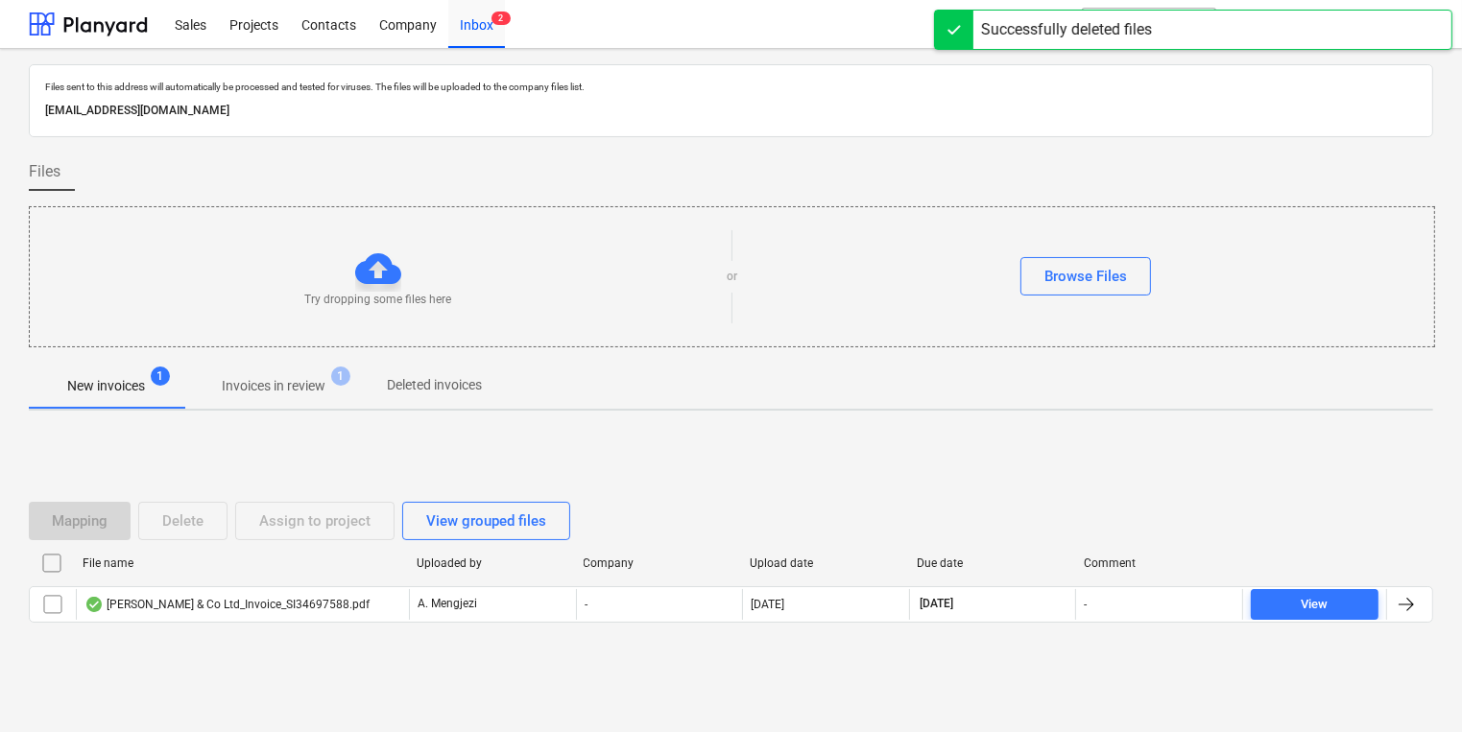
click at [315, 378] on p "Invoices in review" at bounding box center [274, 386] width 104 height 20
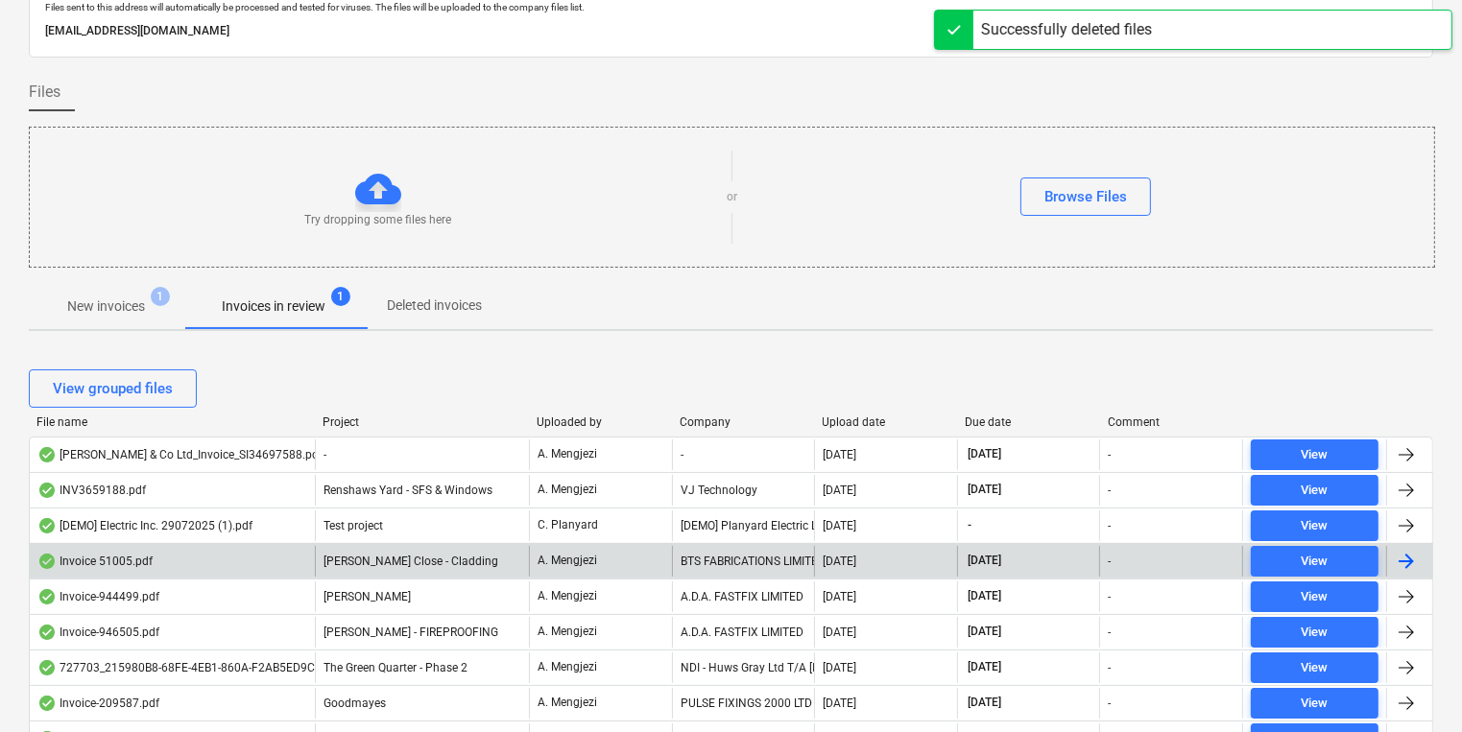
scroll to position [154, 0]
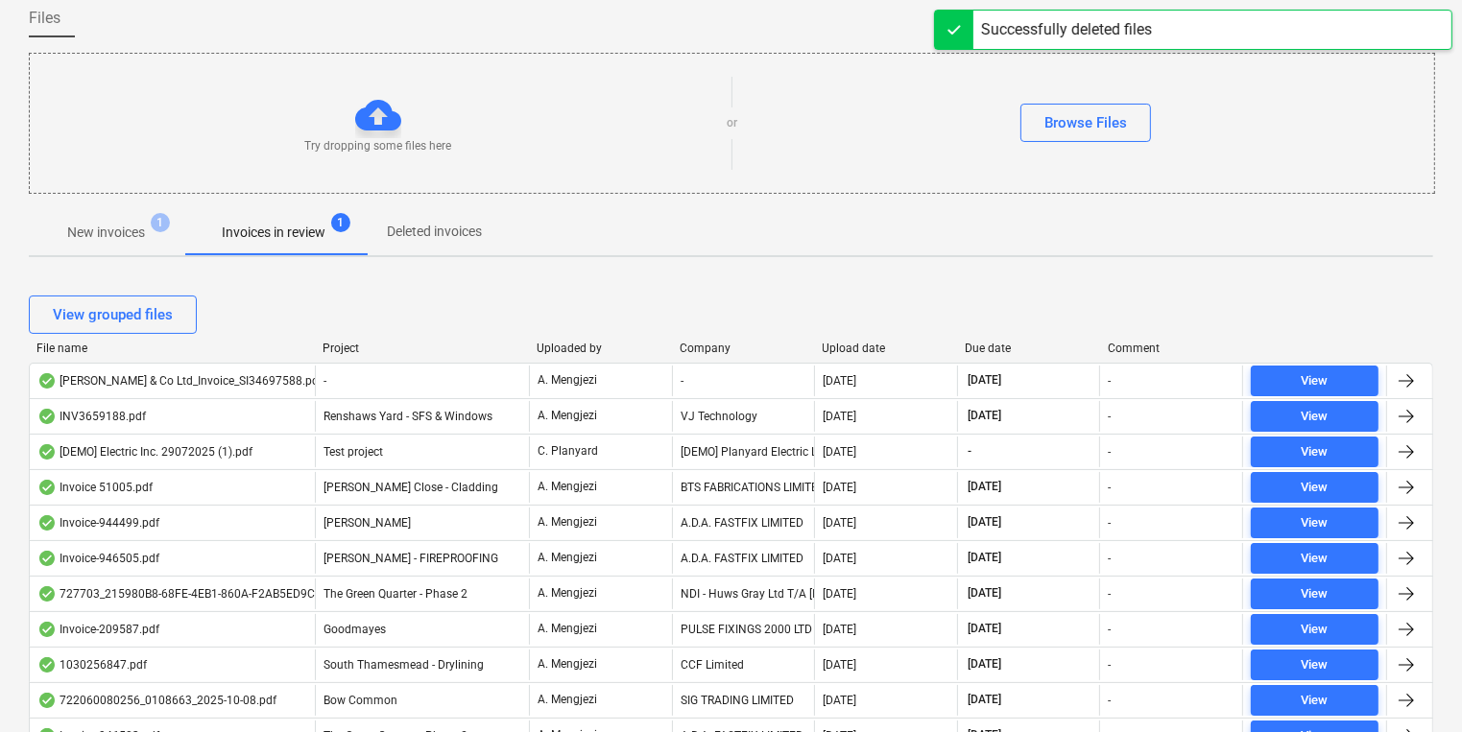
click at [360, 347] on div "Project" at bounding box center [421, 348] width 199 height 13
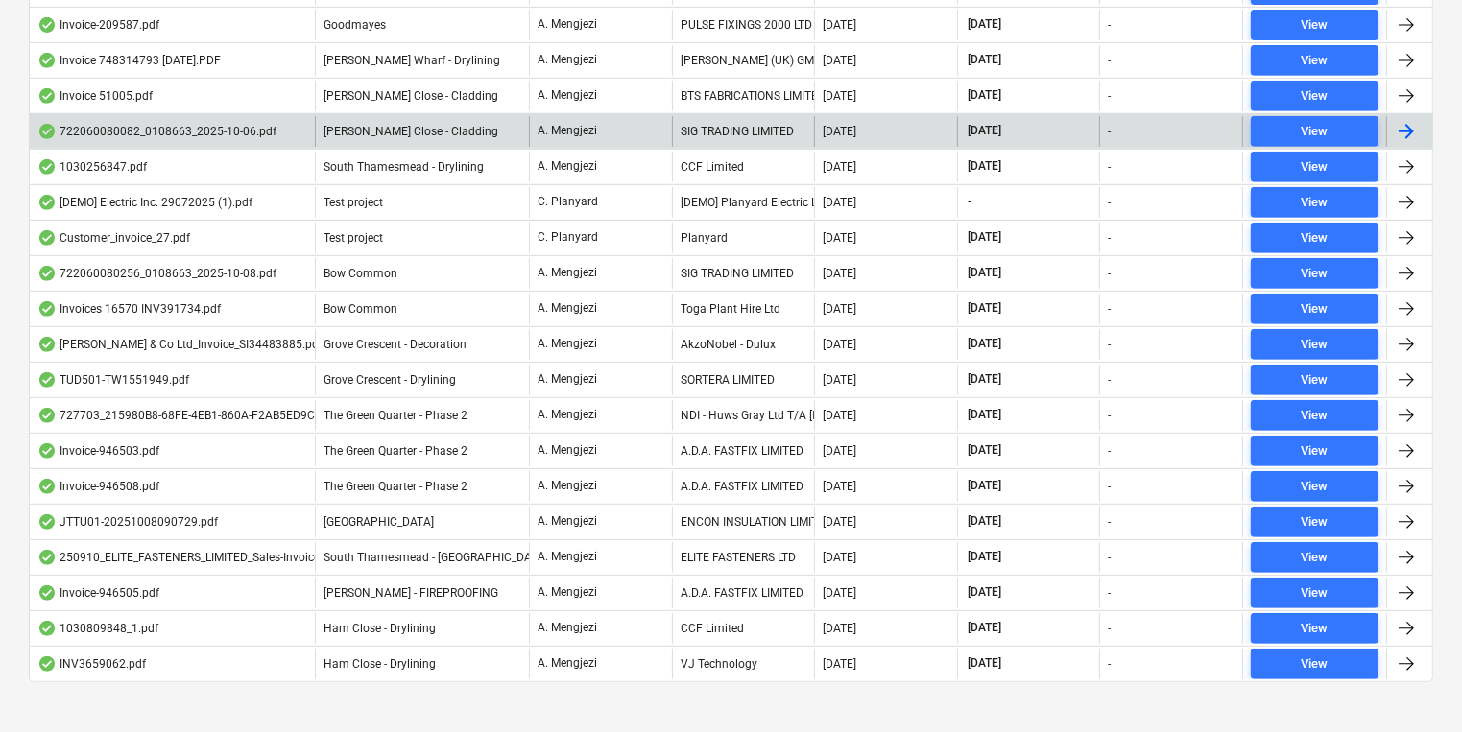
scroll to position [876, 0]
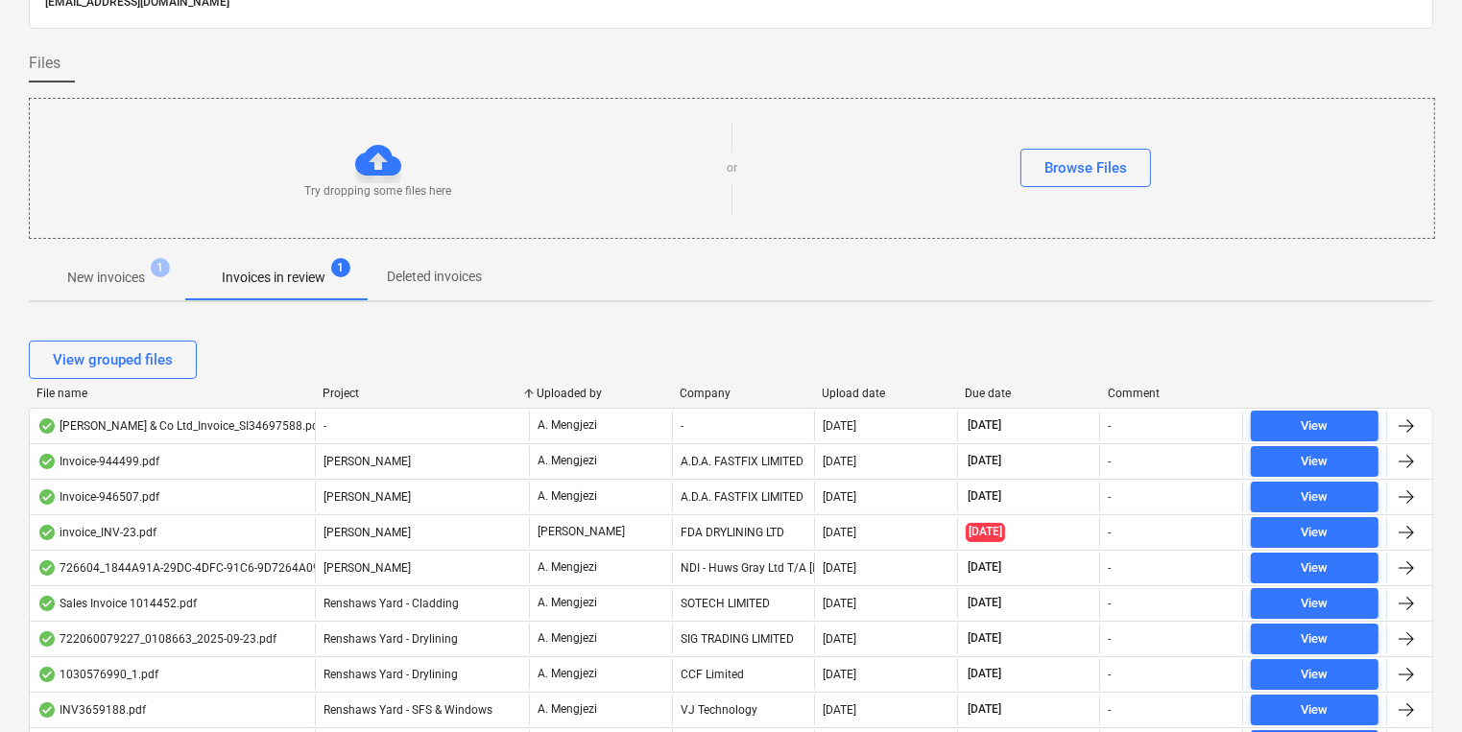
click at [127, 288] on span "New invoices 1" at bounding box center [106, 277] width 155 height 35
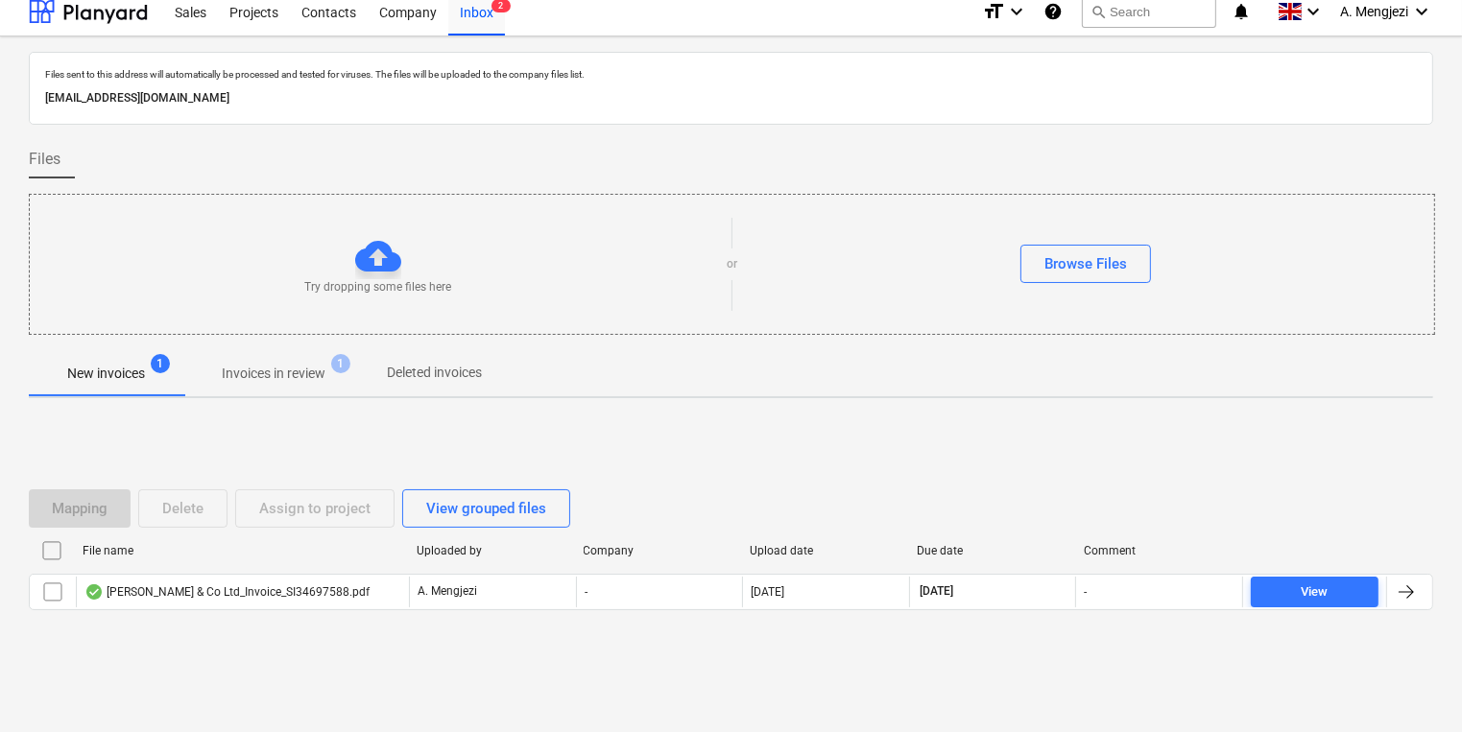
scroll to position [11, 0]
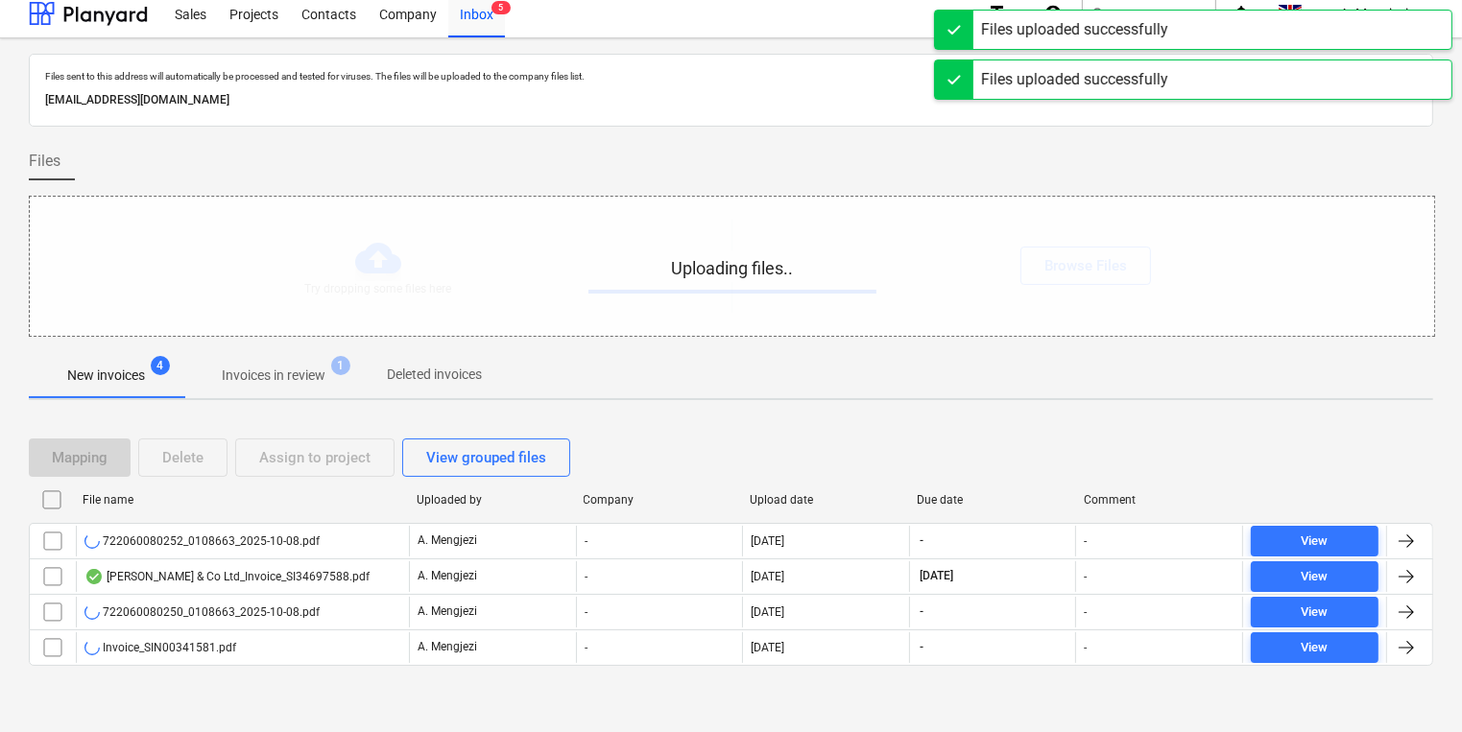
click at [349, 315] on div "Uploading files.." at bounding box center [732, 266] width 1404 height 139
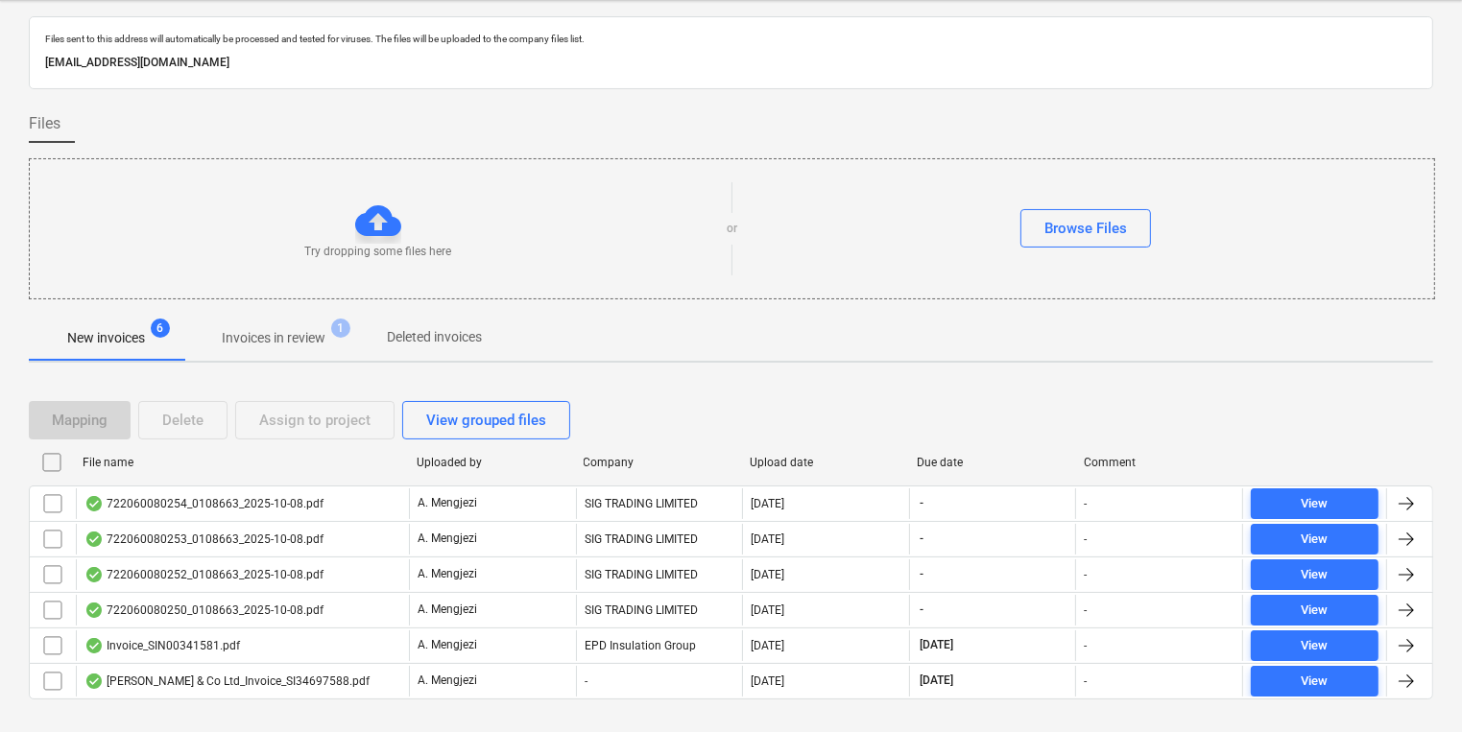
scroll to position [81, 0]
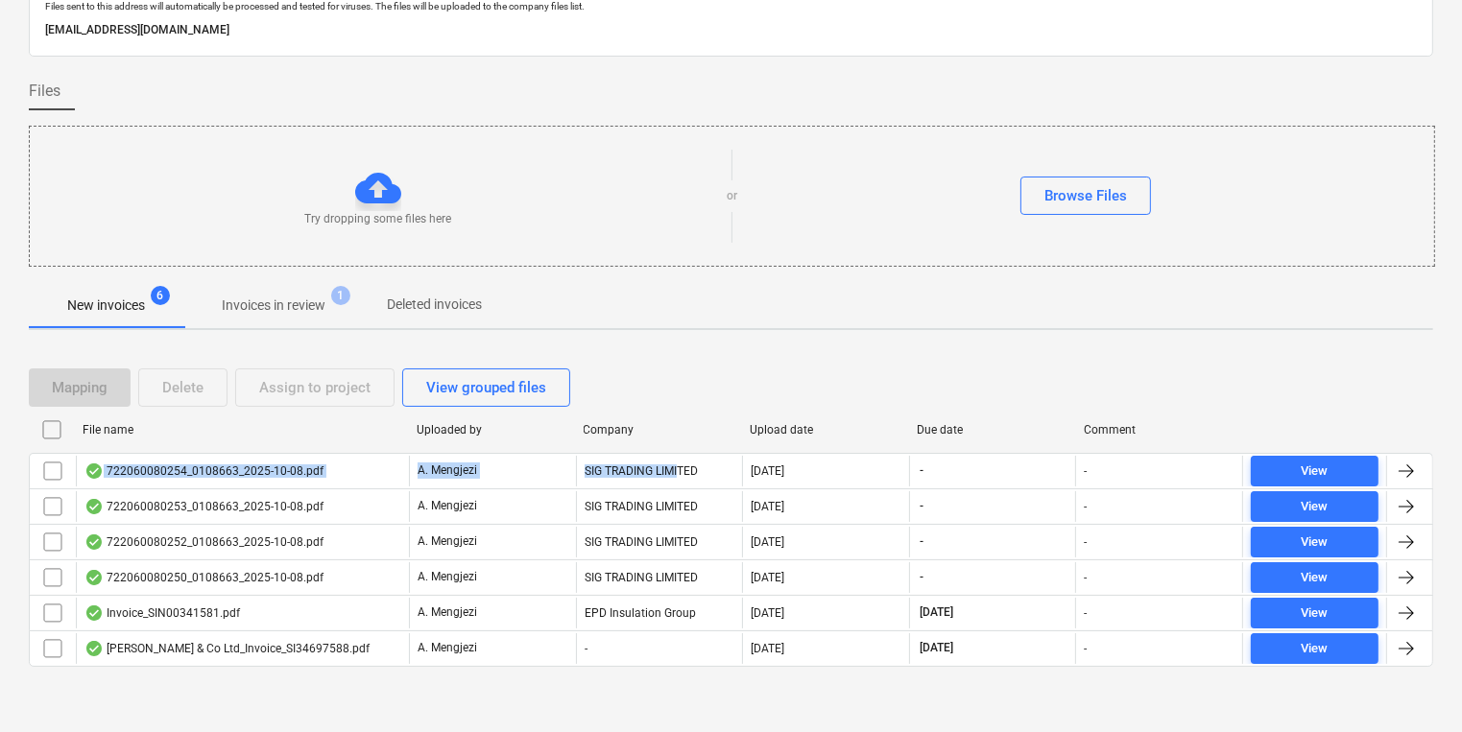
drag, startPoint x: 687, startPoint y: 454, endPoint x: 694, endPoint y: 446, distance: 10.2
click at [694, 446] on div "File name Uploaded by Company Upload date Due date Comment 722060080254_0108663…" at bounding box center [731, 545] width 1404 height 260
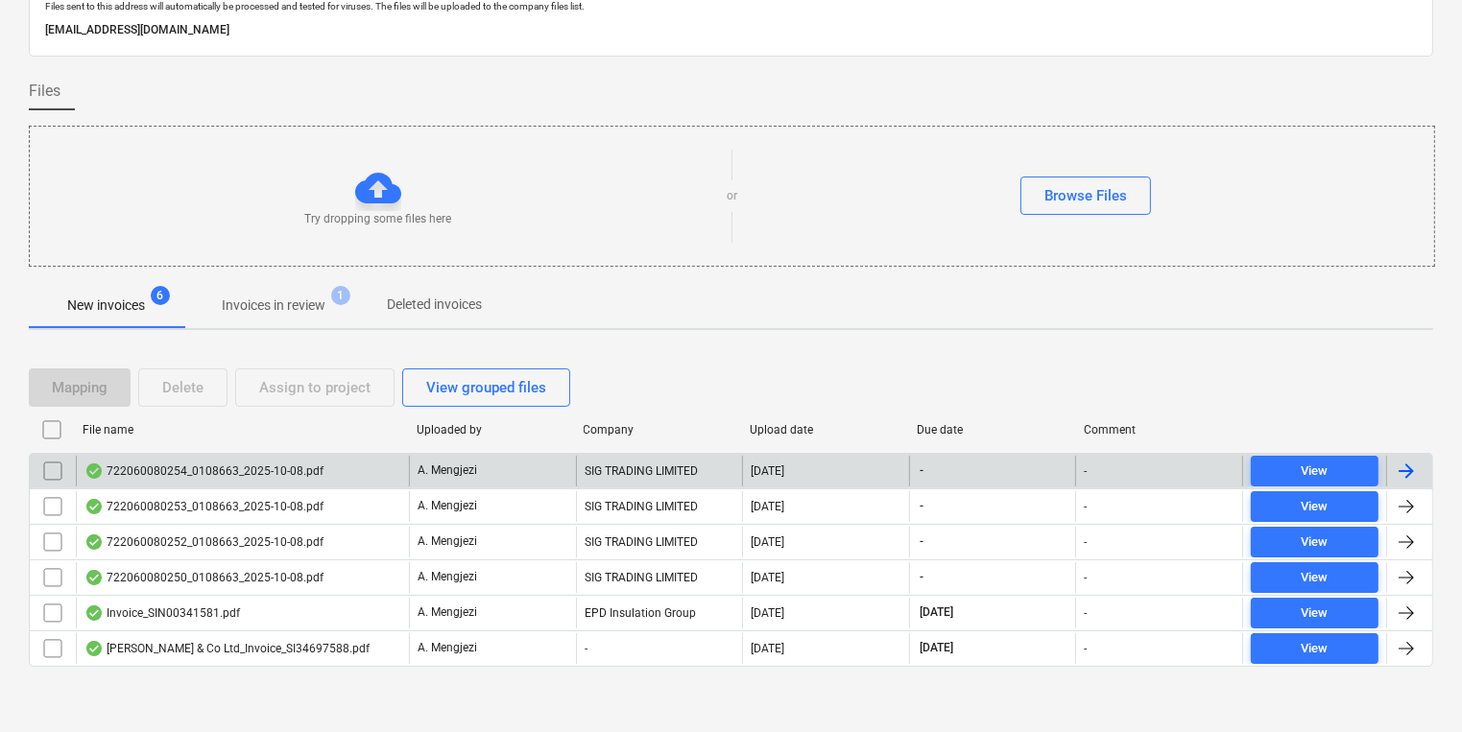
drag, startPoint x: 694, startPoint y: 446, endPoint x: 695, endPoint y: 476, distance: 29.8
click at [695, 476] on div "SIG TRADING LIMITED" at bounding box center [659, 471] width 167 height 31
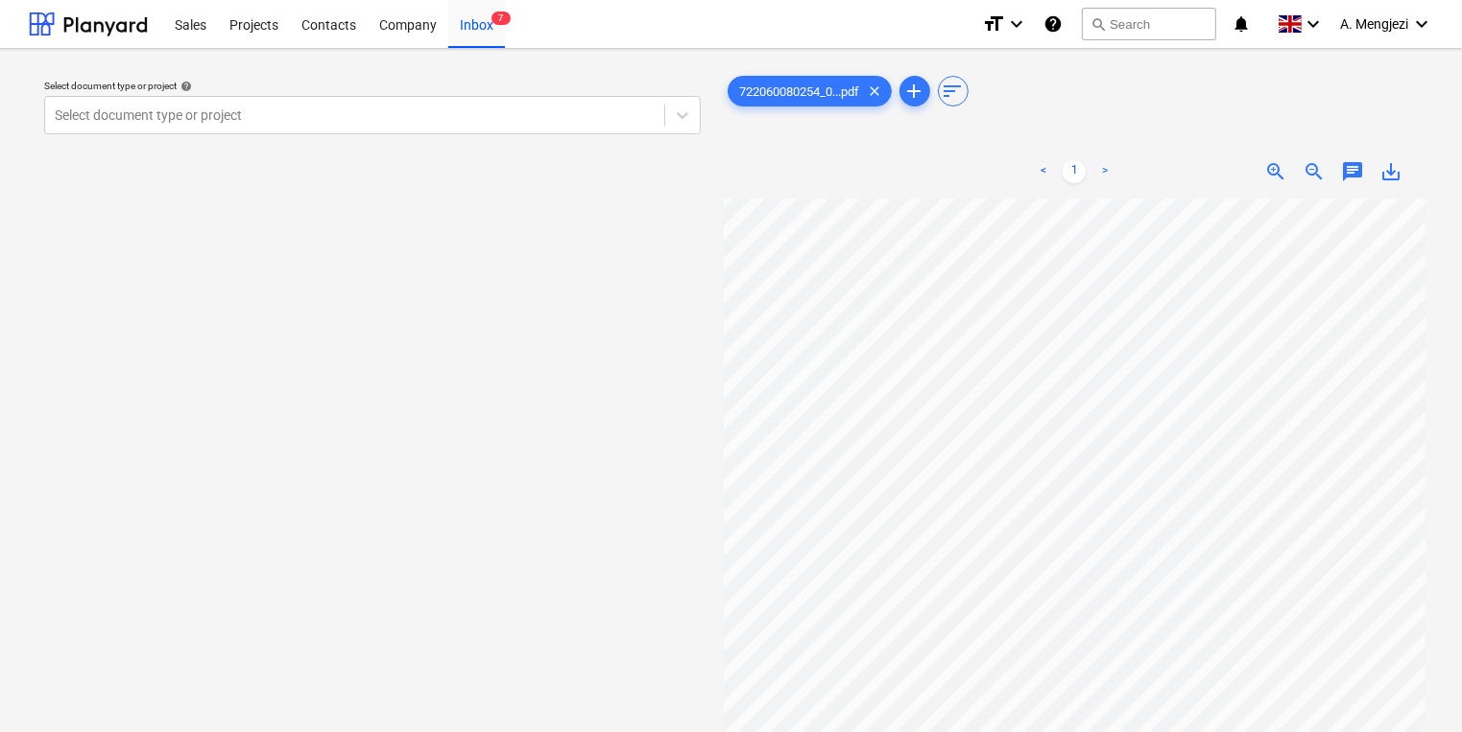
scroll to position [422, 237]
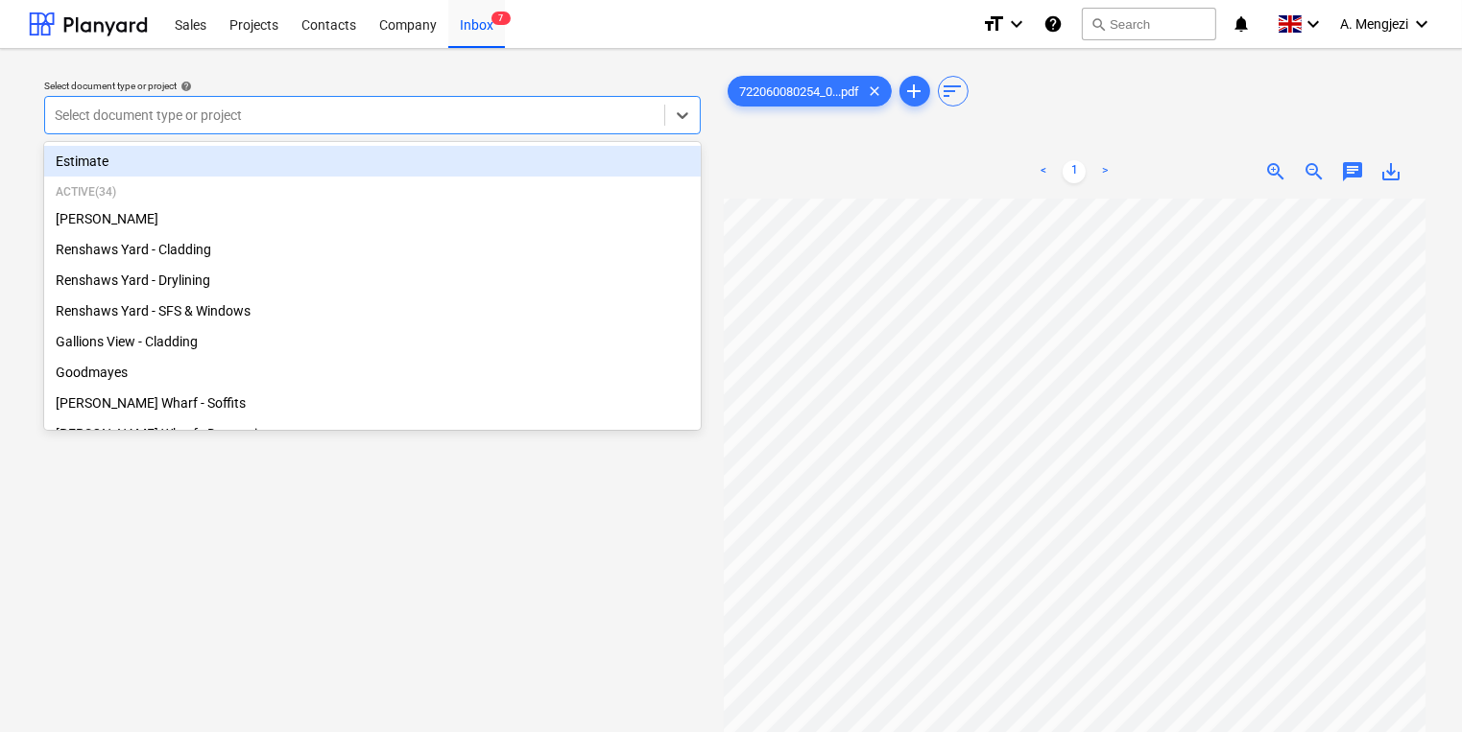
click at [434, 102] on div "Select document type or project" at bounding box center [354, 115] width 619 height 27
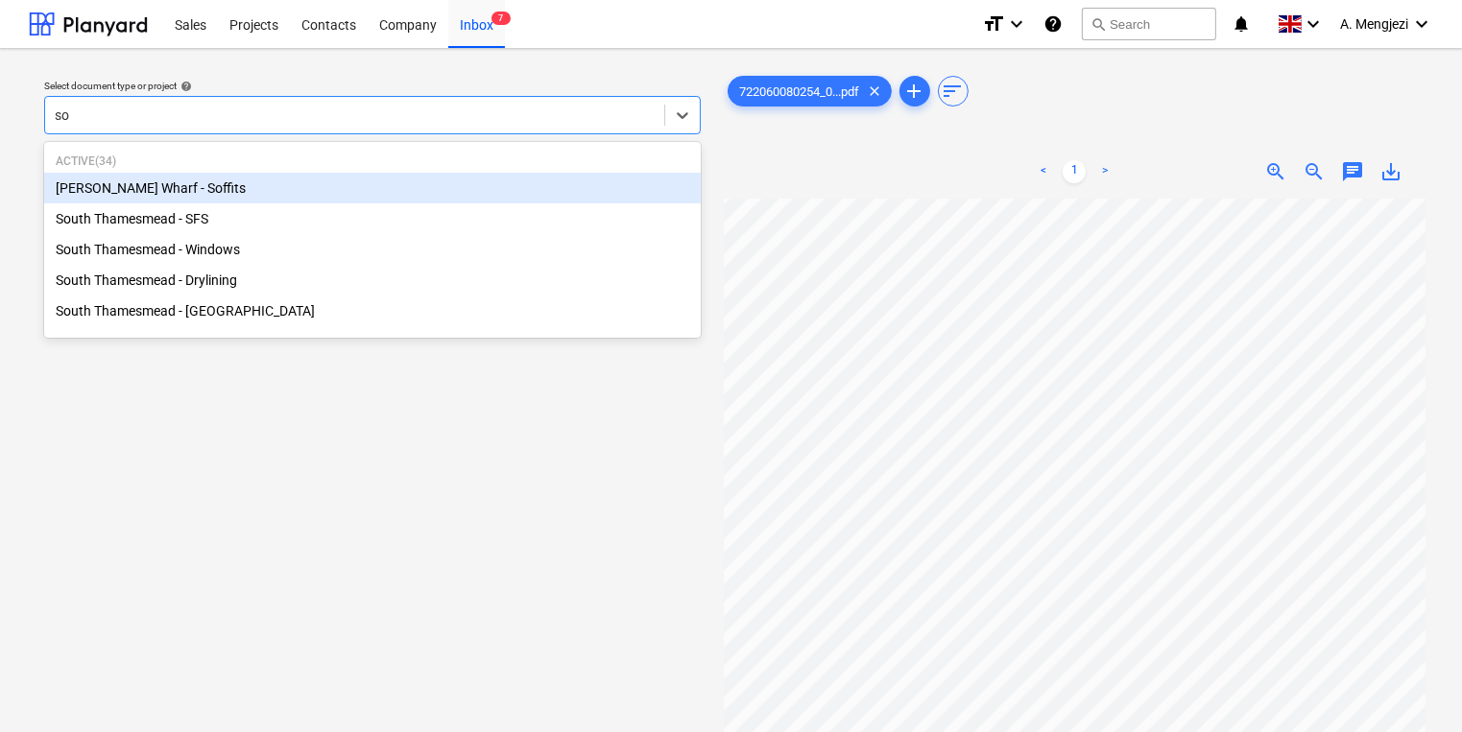
type input "sou"
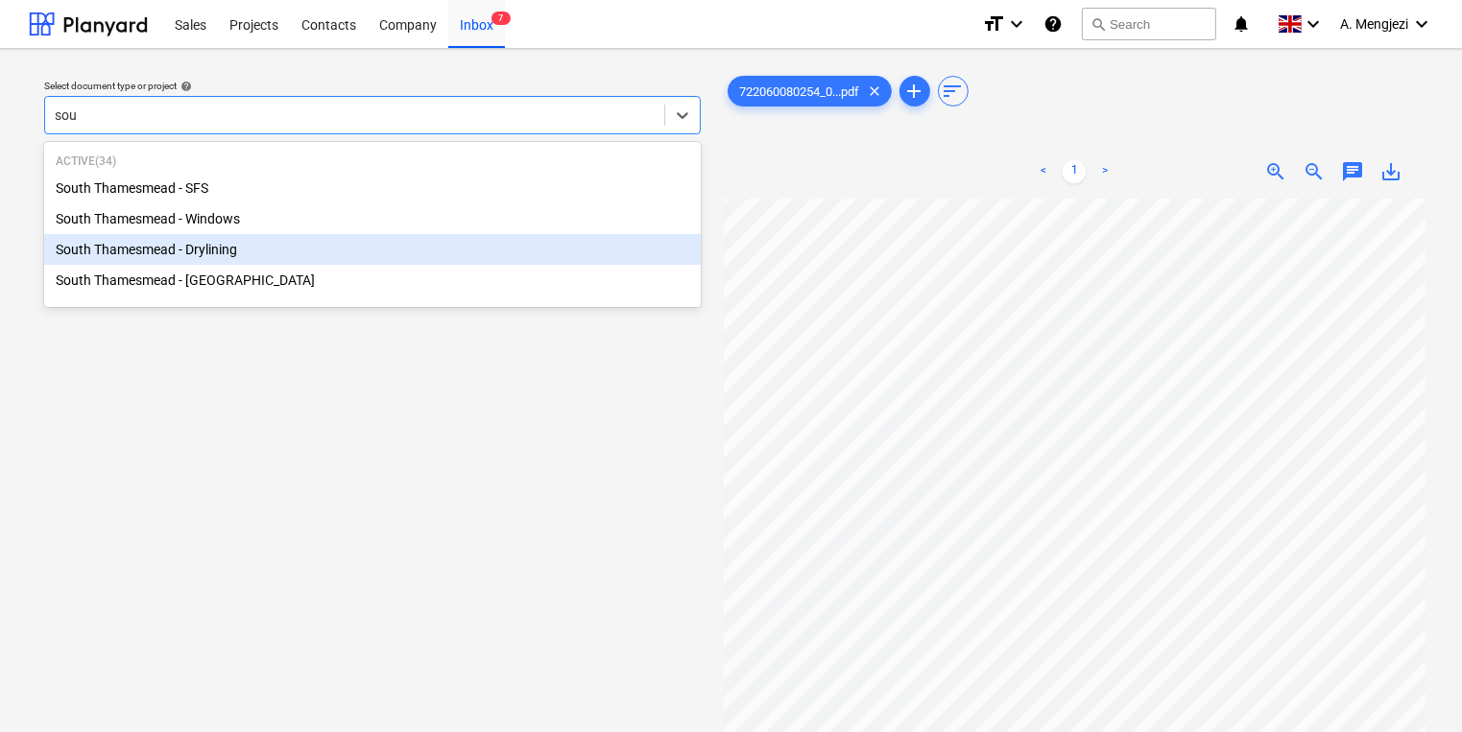
click at [295, 238] on div "South Thamesmead - Drylining" at bounding box center [372, 249] width 657 height 31
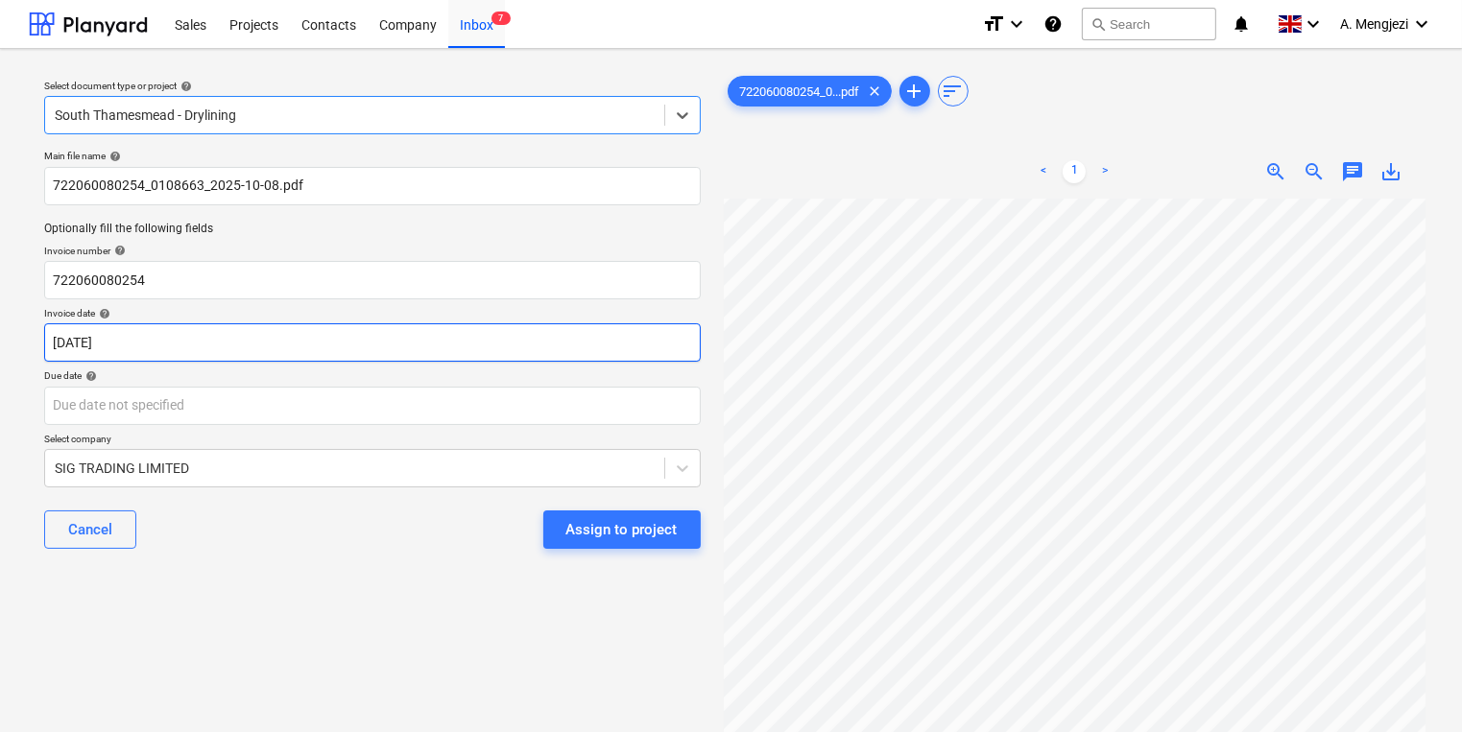
click at [507, 333] on body "Sales Projects Contacts Company Inbox 7 format_size keyboard_arrow_down help se…" at bounding box center [731, 366] width 1462 height 732
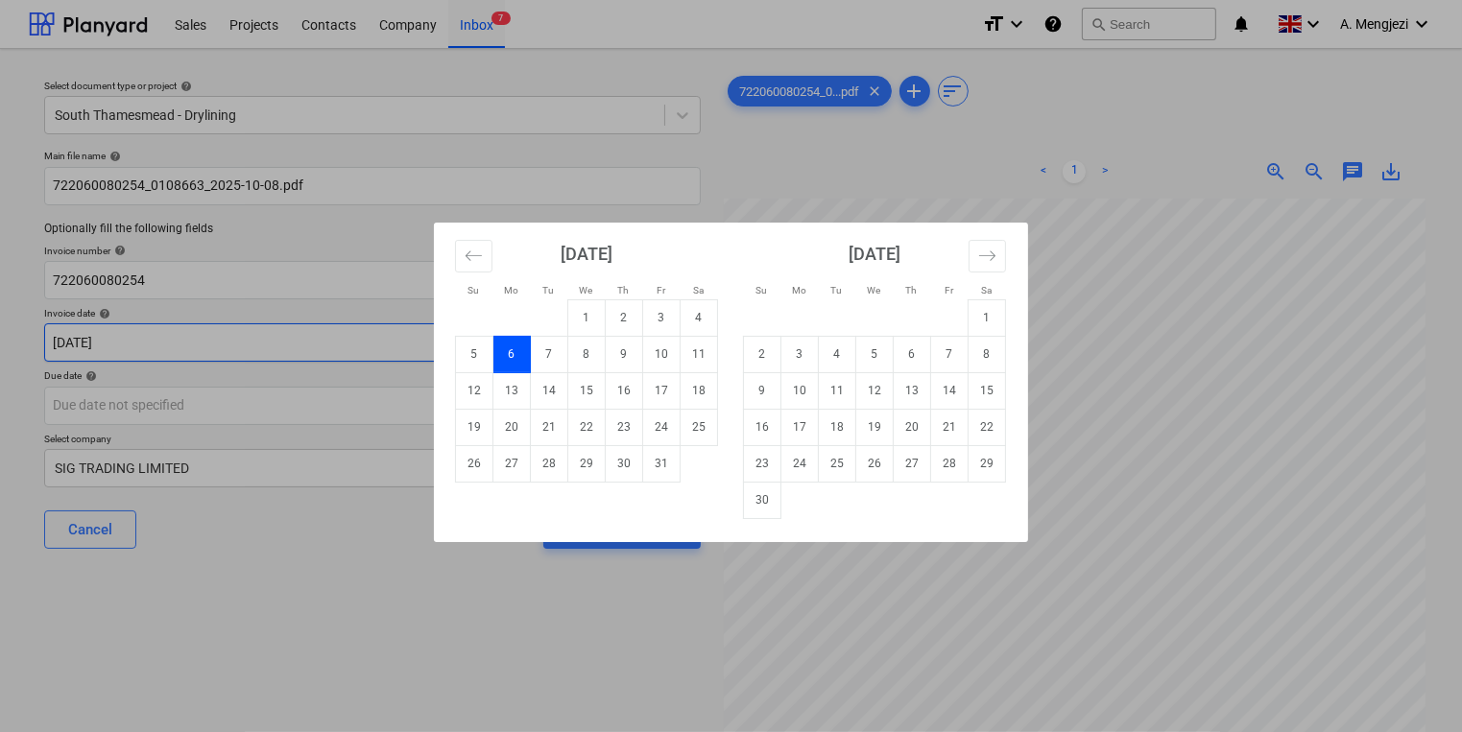
click at [601, 345] on td "8" at bounding box center [586, 354] width 37 height 36
type input "08 Oct 2025"
click at [526, 418] on body "Sales Projects Contacts Company Inbox 7 format_size keyboard_arrow_down help se…" at bounding box center [731, 366] width 1462 height 732
click at [987, 382] on td "15" at bounding box center [986, 390] width 37 height 36
type input "15 Nov 2025"
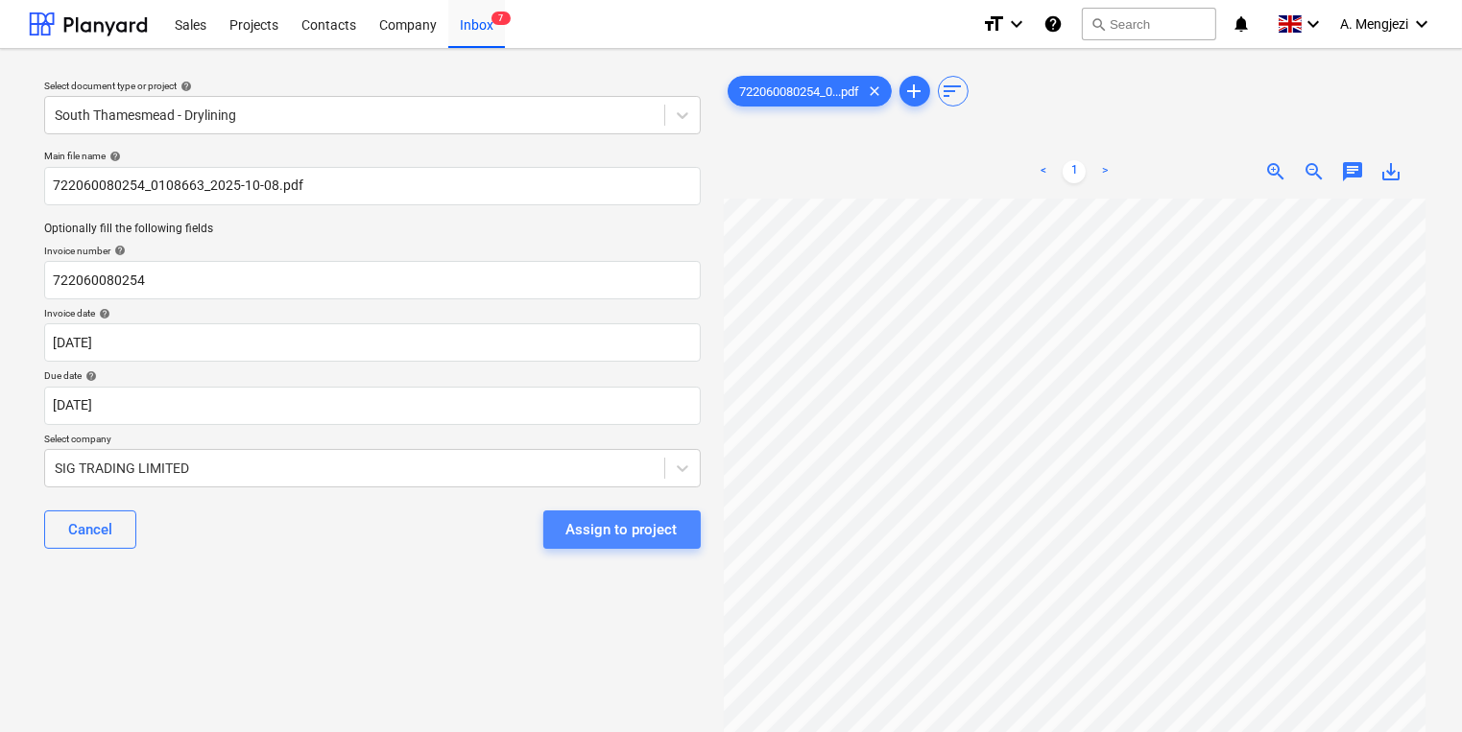
click at [647, 520] on div "Assign to project" at bounding box center [621, 529] width 111 height 25
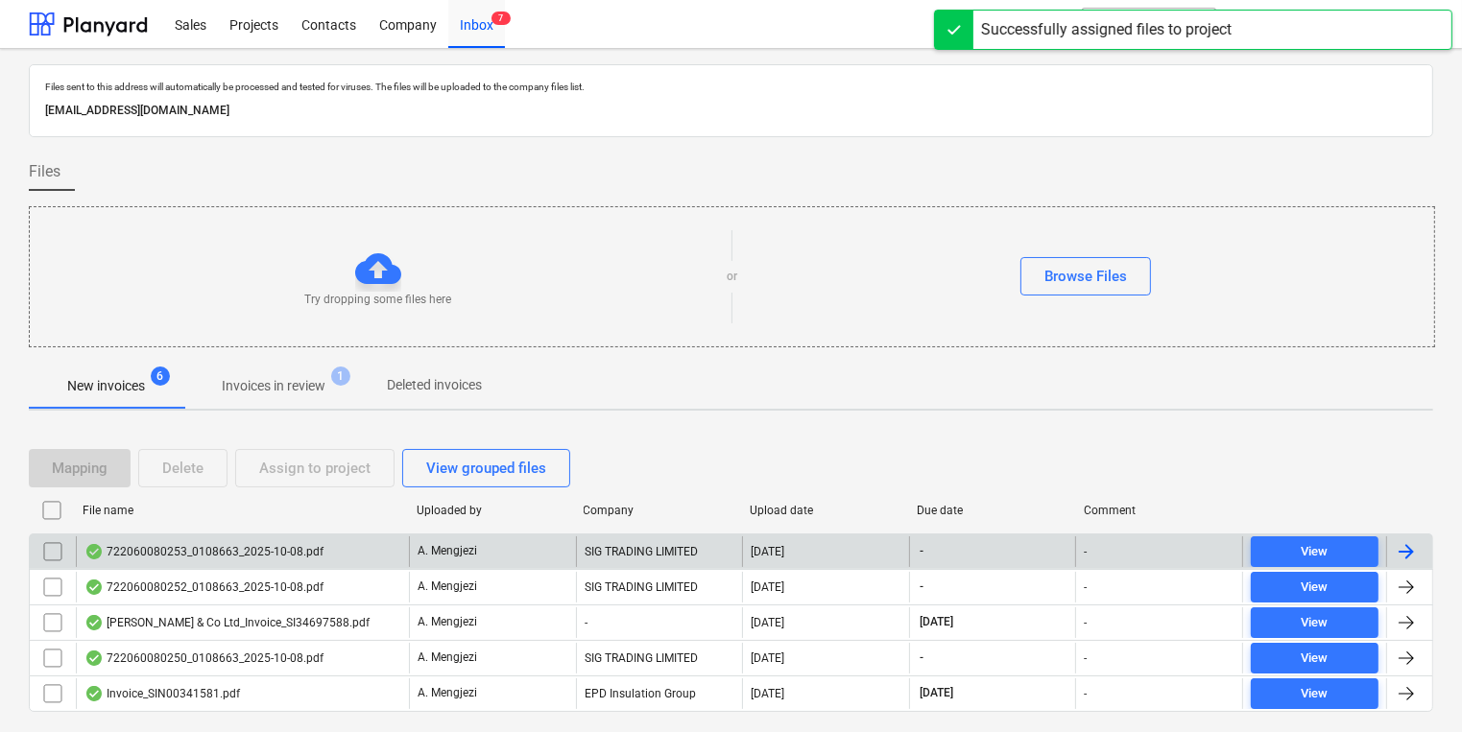
click at [647, 537] on div "SIG TRADING LIMITED" at bounding box center [659, 552] width 167 height 31
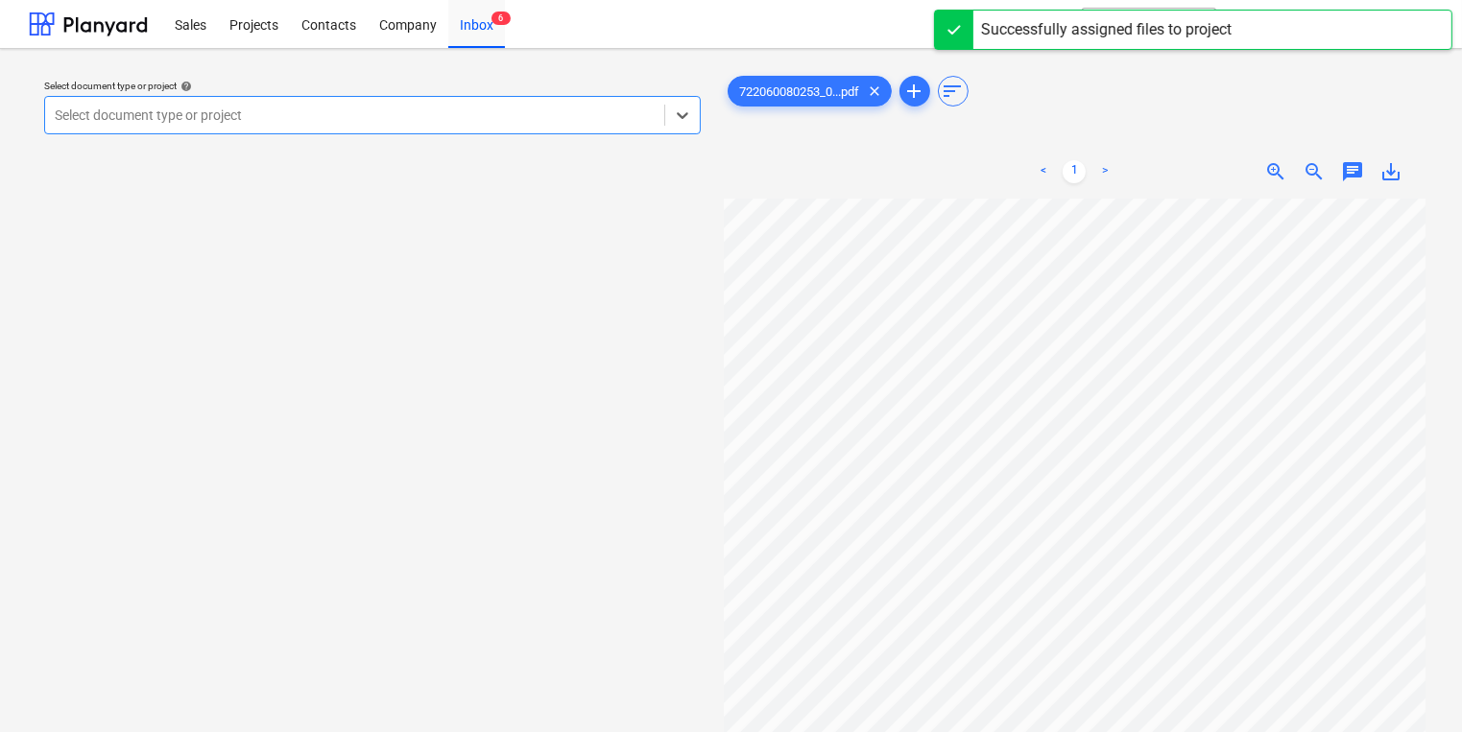
scroll to position [154, 0]
click at [293, 106] on div at bounding box center [355, 115] width 600 height 19
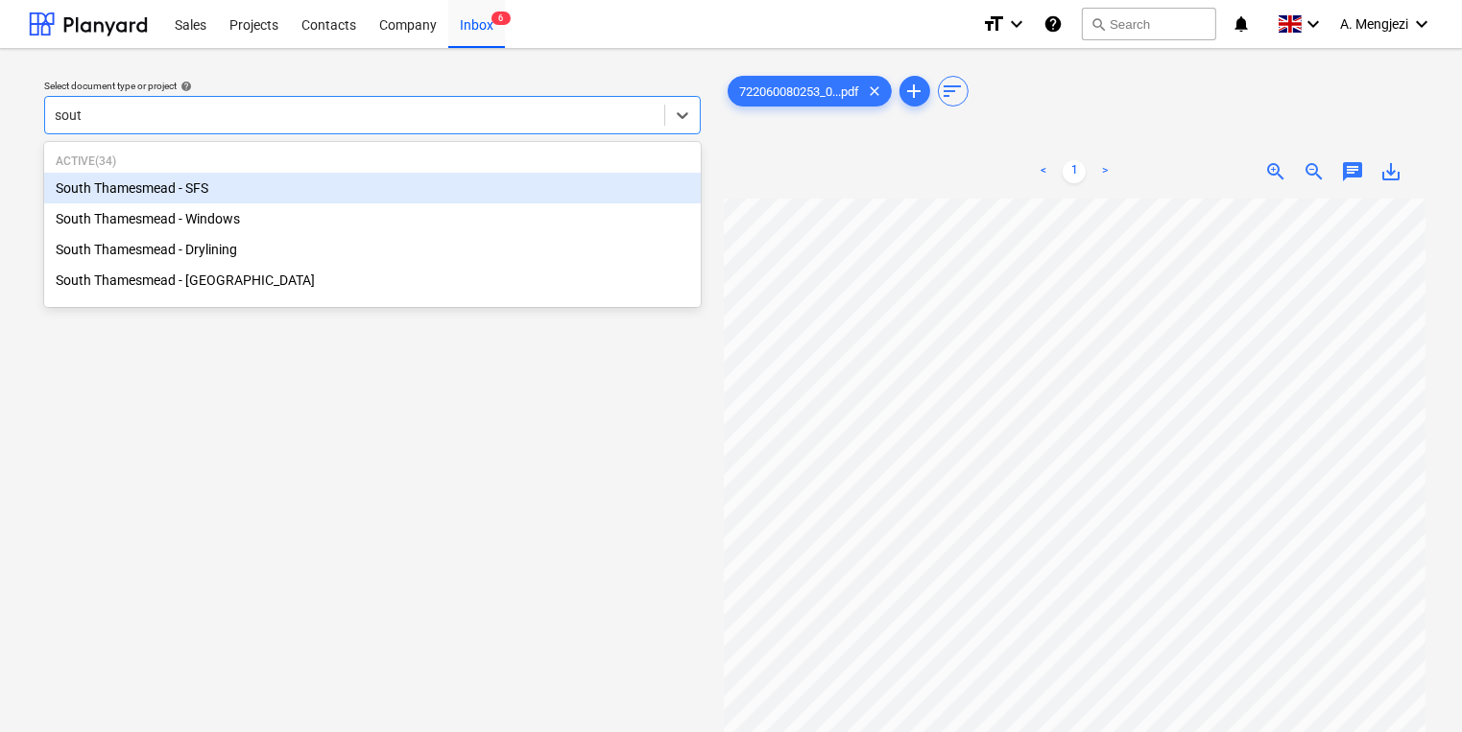
type input "south"
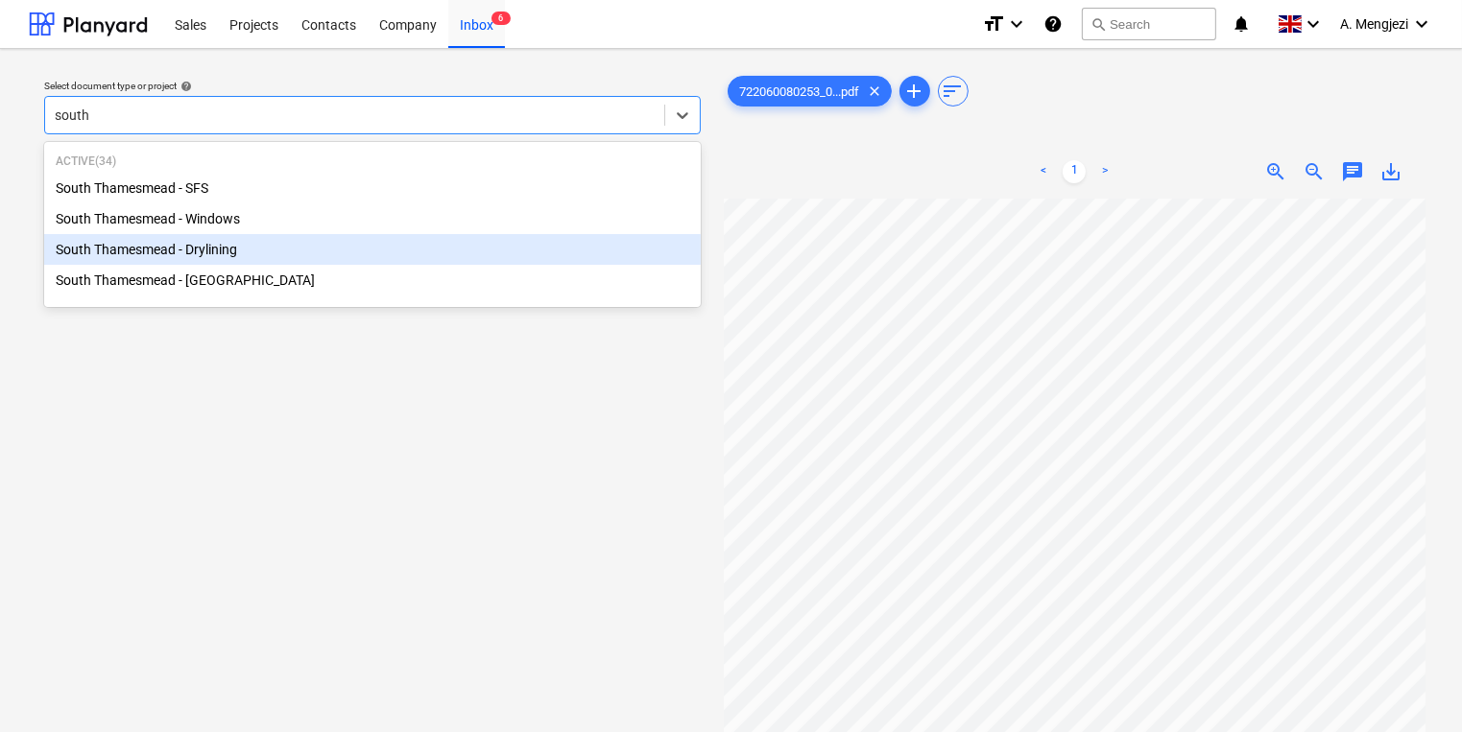
click at [349, 242] on div "South Thamesmead - Drylining" at bounding box center [372, 249] width 657 height 31
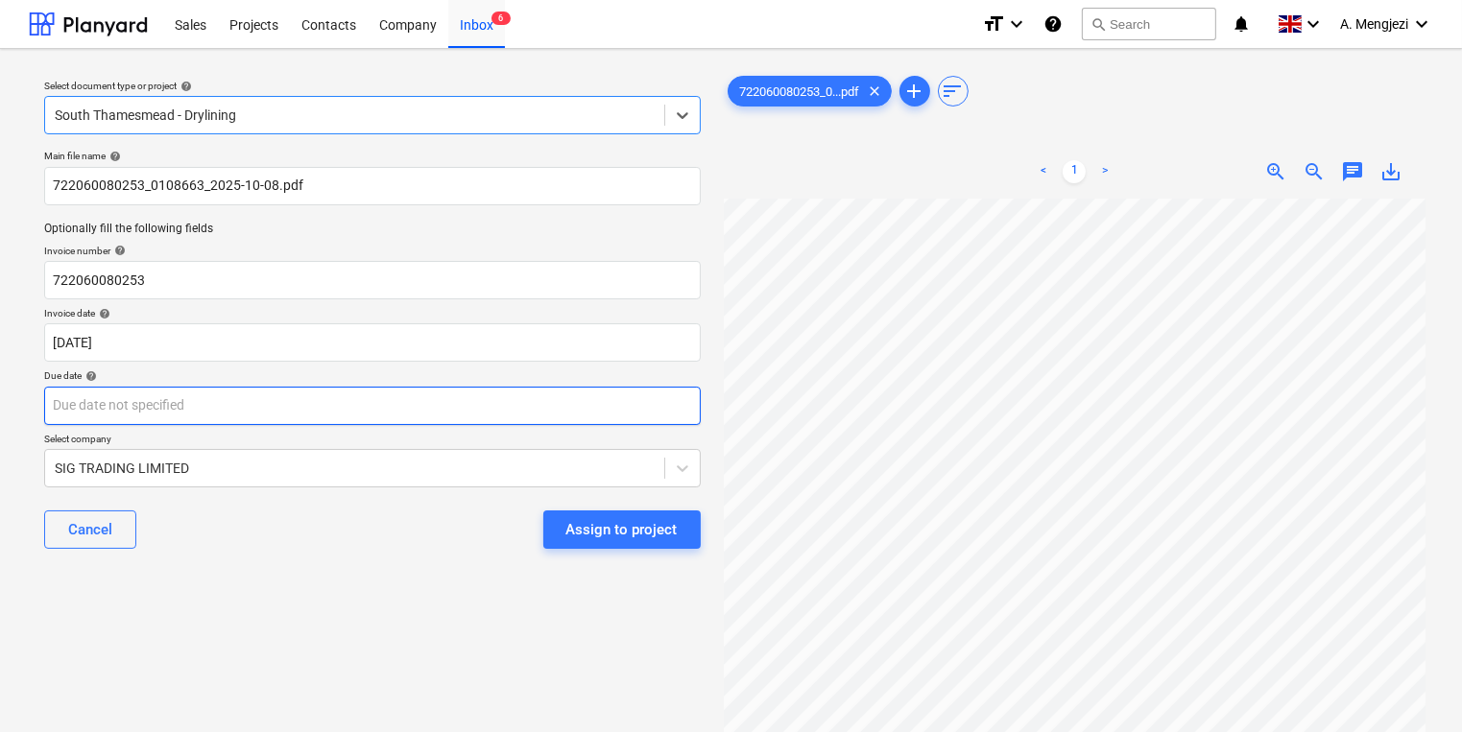
click at [349, 417] on body "Sales Projects Contacts Company Inbox 6 format_size keyboard_arrow_down help se…" at bounding box center [731, 366] width 1462 height 732
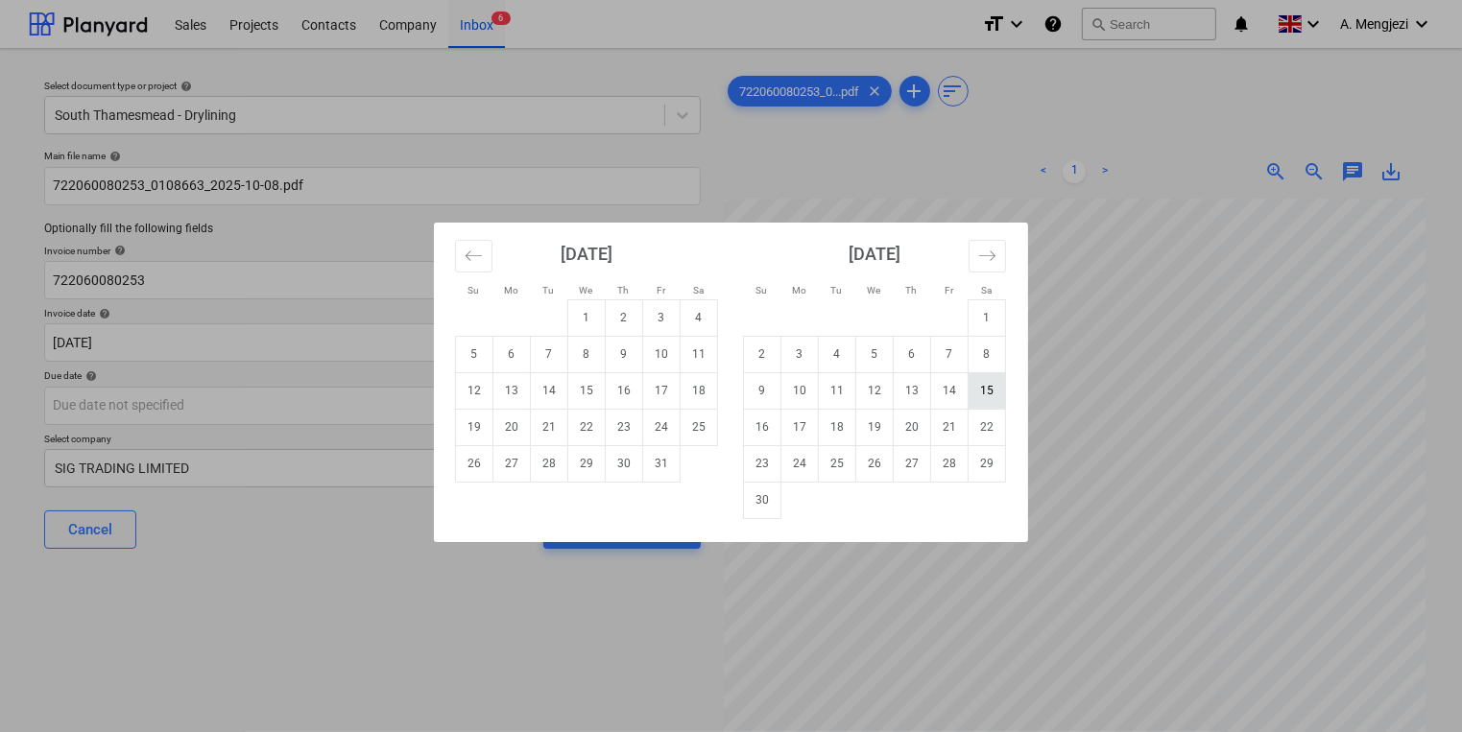
click at [1002, 394] on td "15" at bounding box center [986, 390] width 37 height 36
type input "15 Nov 2025"
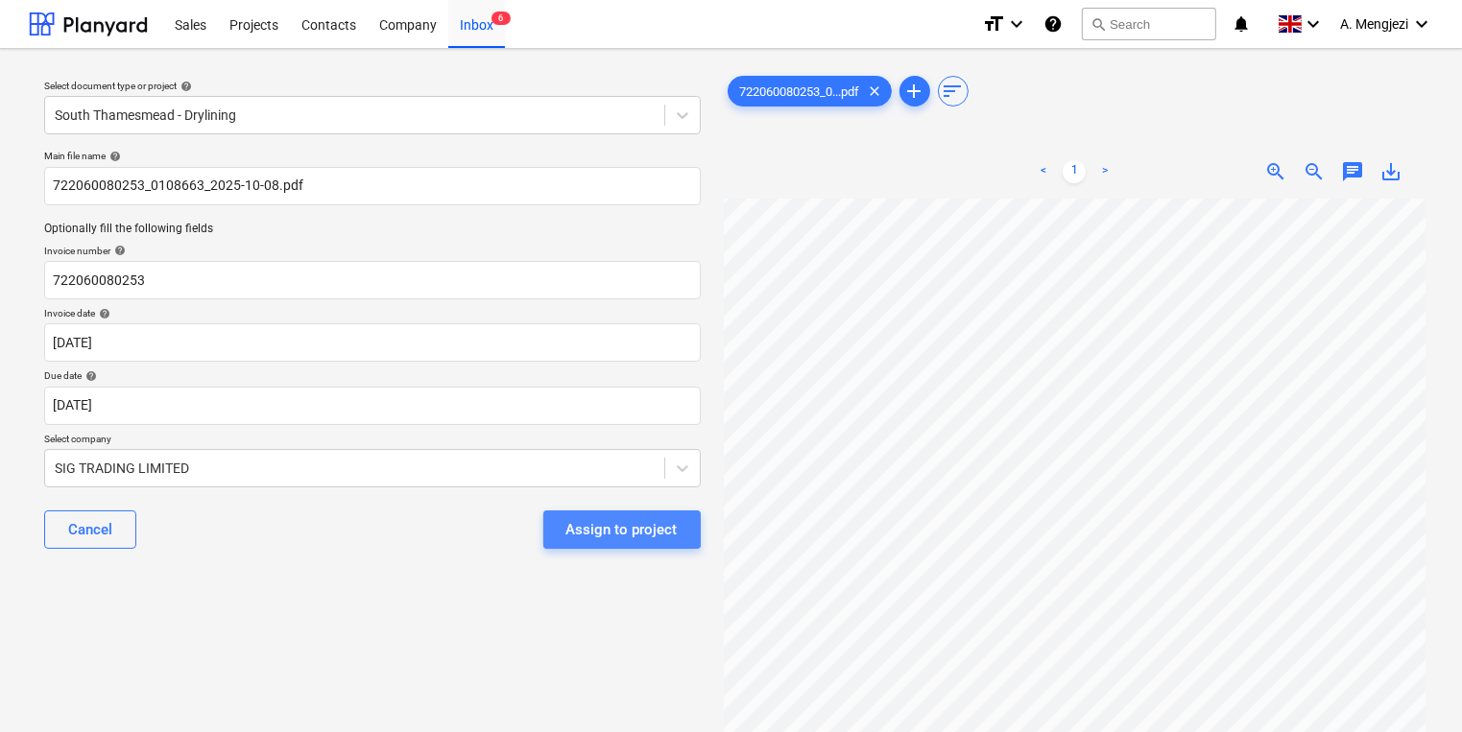
click at [595, 520] on div "Assign to project" at bounding box center [621, 529] width 111 height 25
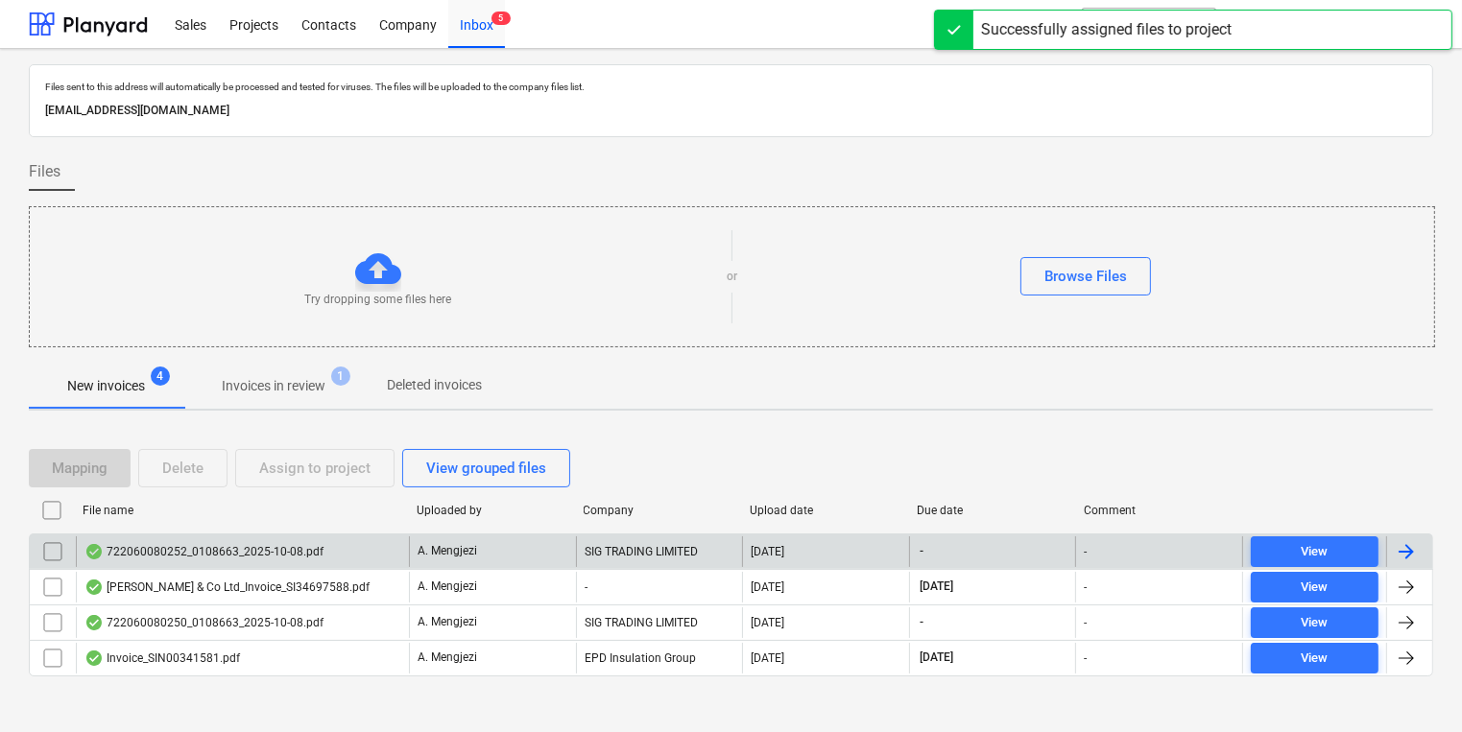
click at [522, 553] on div "A. Mengjezi" at bounding box center [492, 552] width 167 height 31
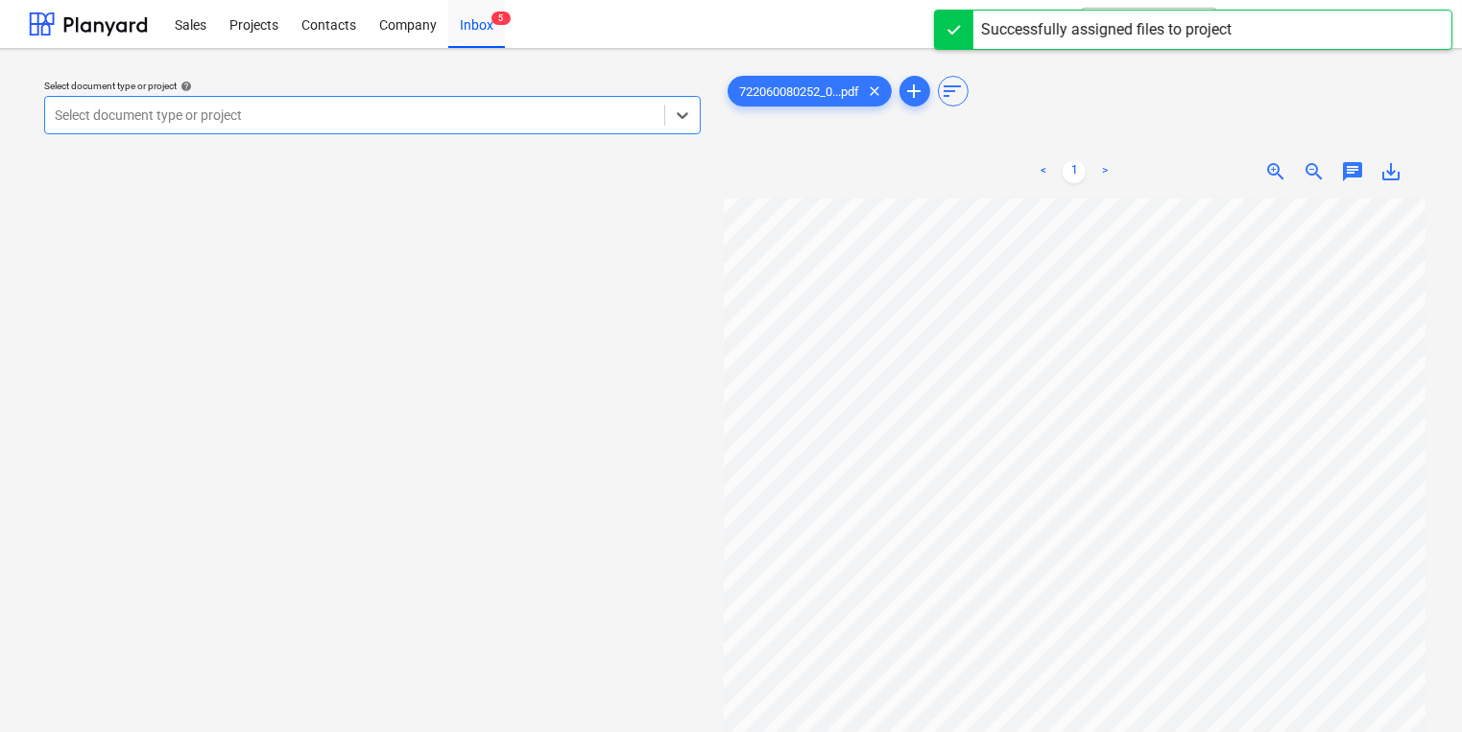
scroll to position [307, 0]
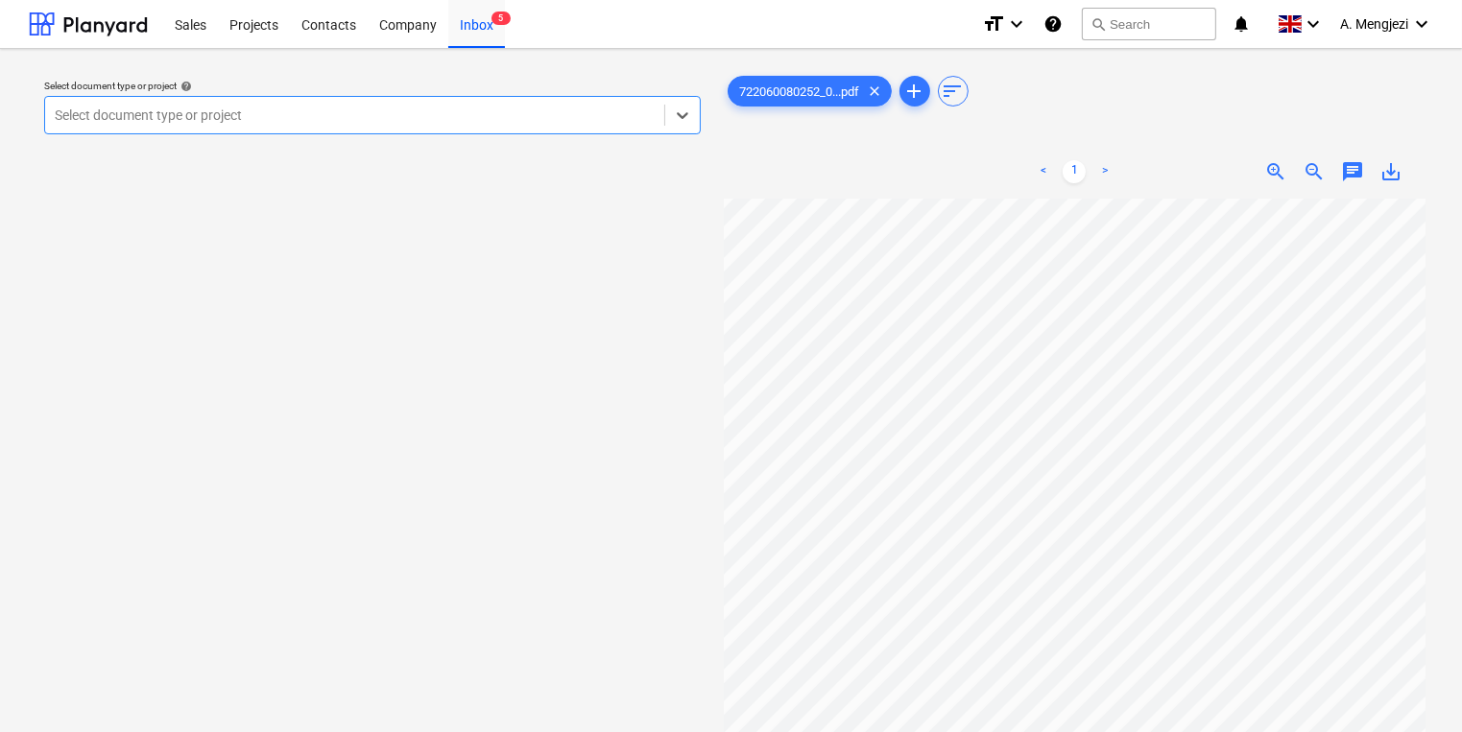
click at [375, 116] on div at bounding box center [355, 115] width 600 height 19
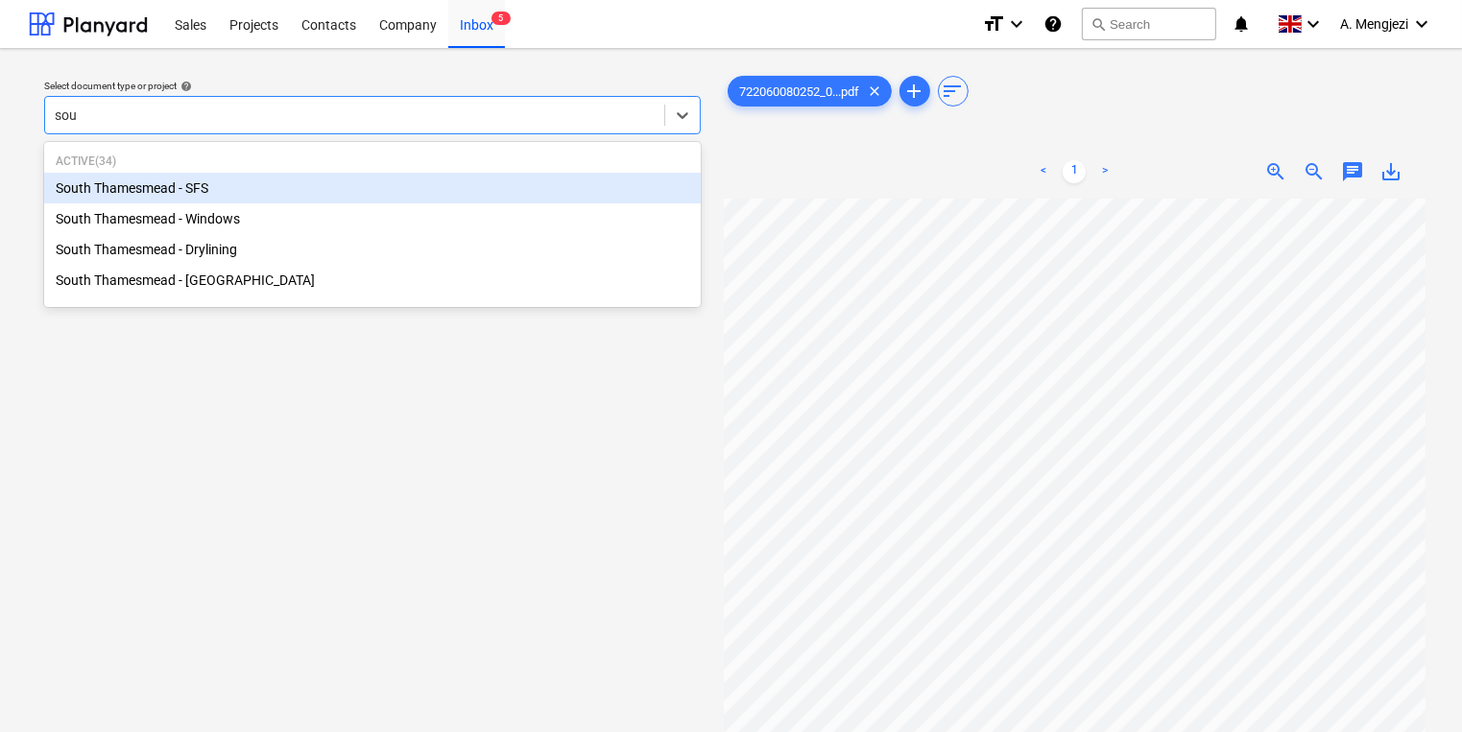
type input "sout"
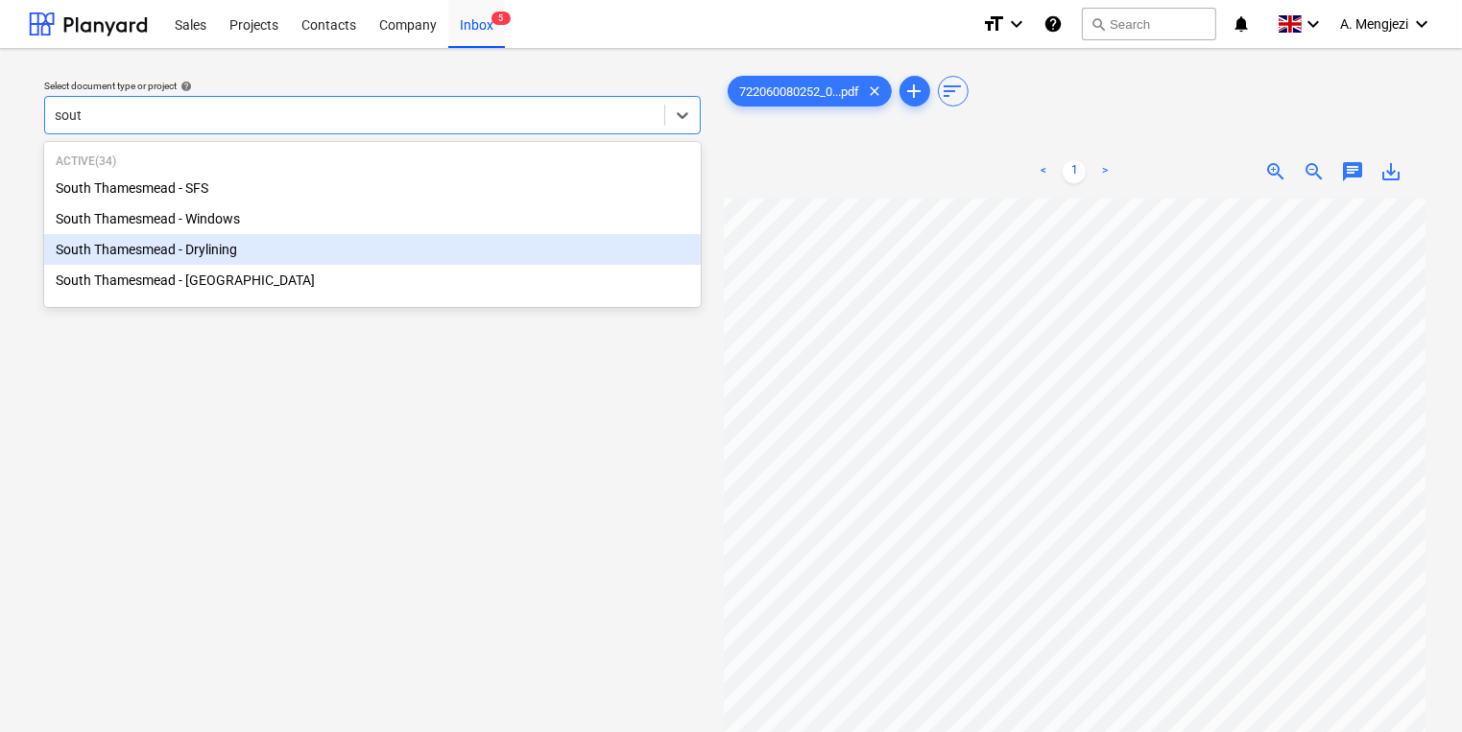
click at [231, 253] on div "South Thamesmead - Drylining" at bounding box center [372, 249] width 657 height 31
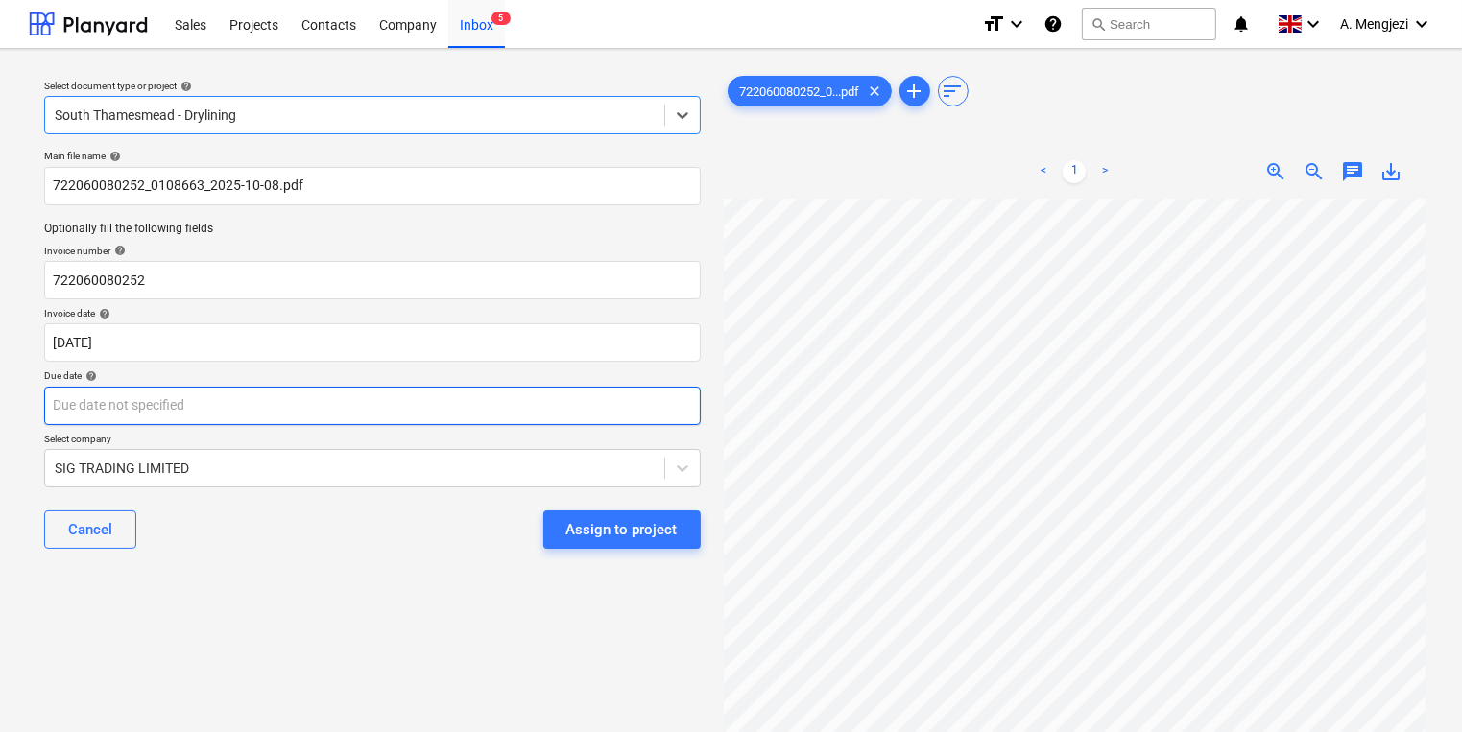
click at [375, 398] on body "Sales Projects Contacts Company Inbox 5 format_size keyboard_arrow_down help se…" at bounding box center [731, 366] width 1462 height 732
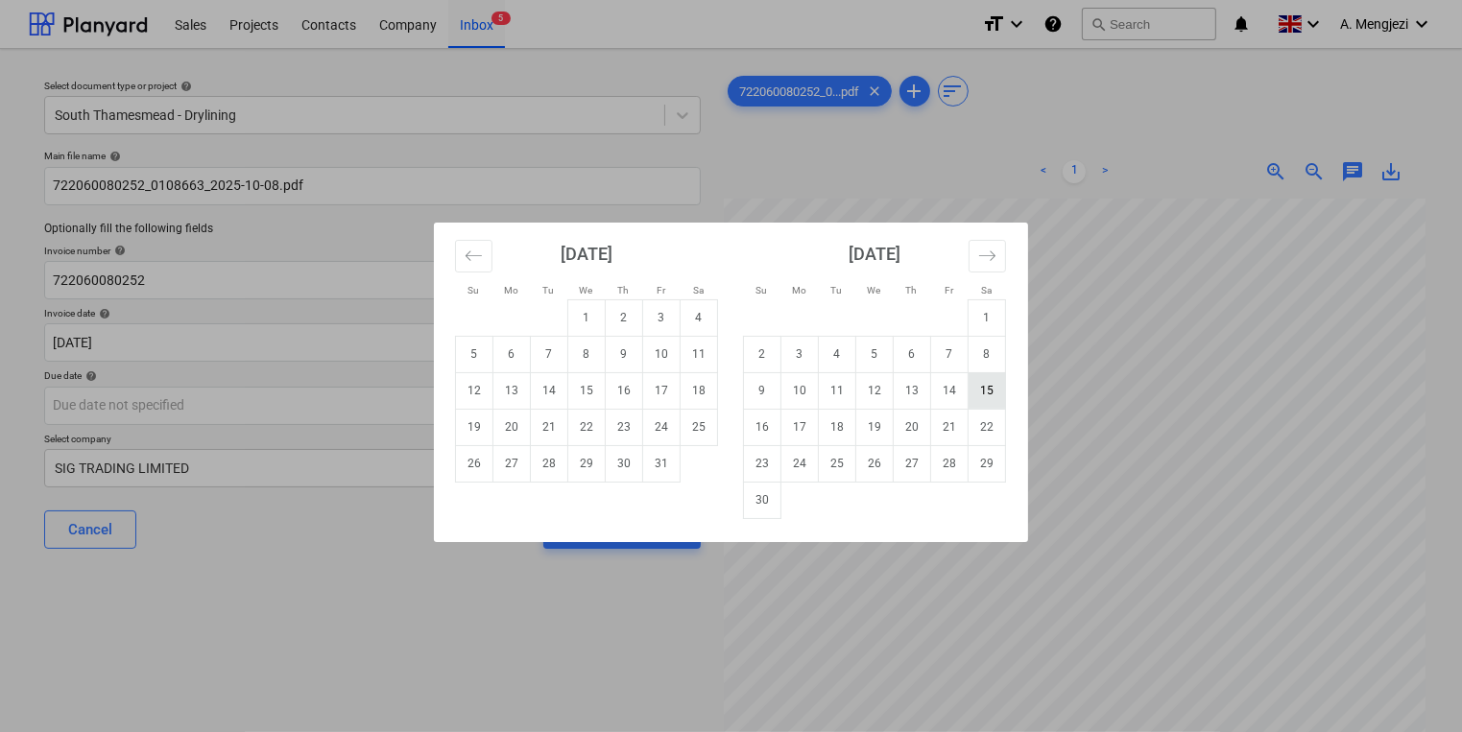
click at [994, 384] on td "15" at bounding box center [986, 390] width 37 height 36
type input "15 Nov 2025"
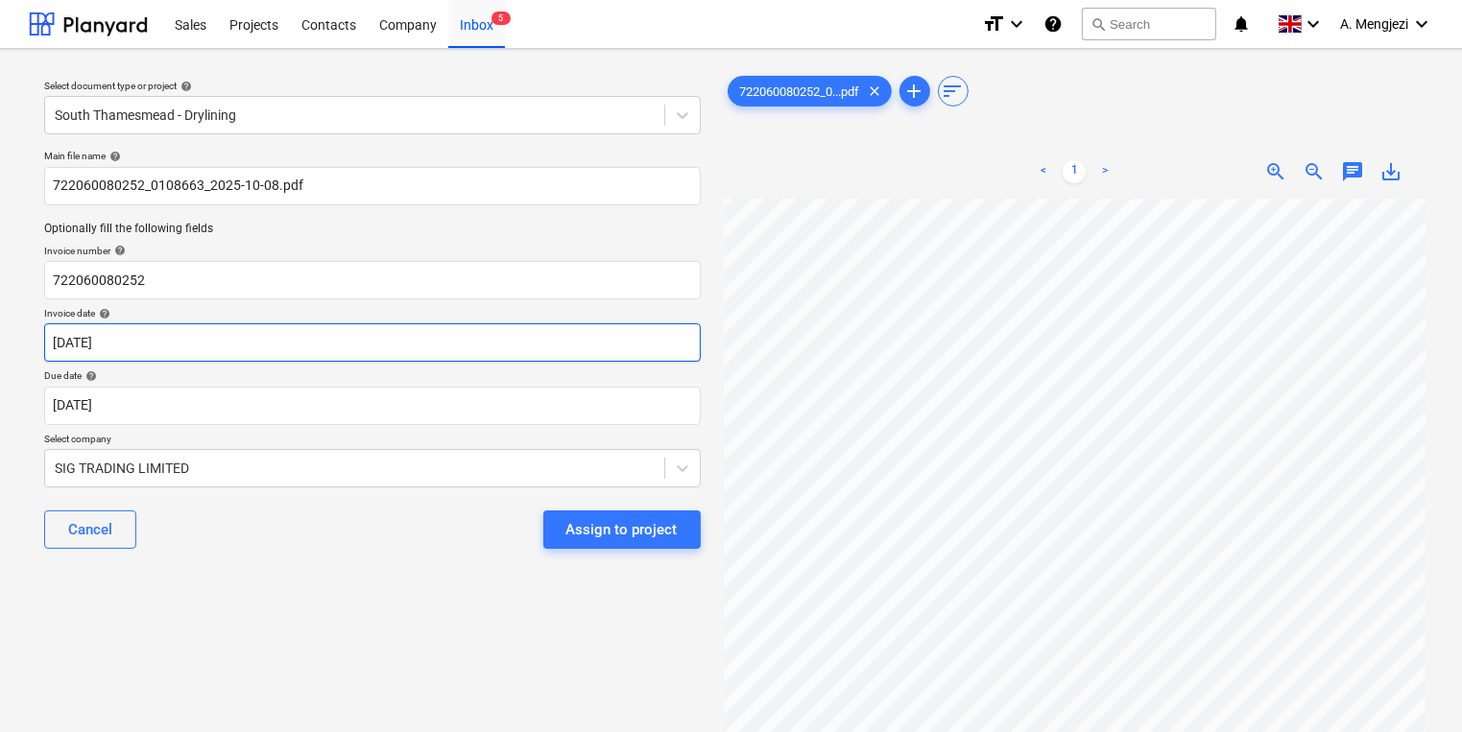
click at [644, 333] on body "Sales Projects Contacts Company Inbox 5 format_size keyboard_arrow_down help se…" at bounding box center [731, 366] width 1462 height 732
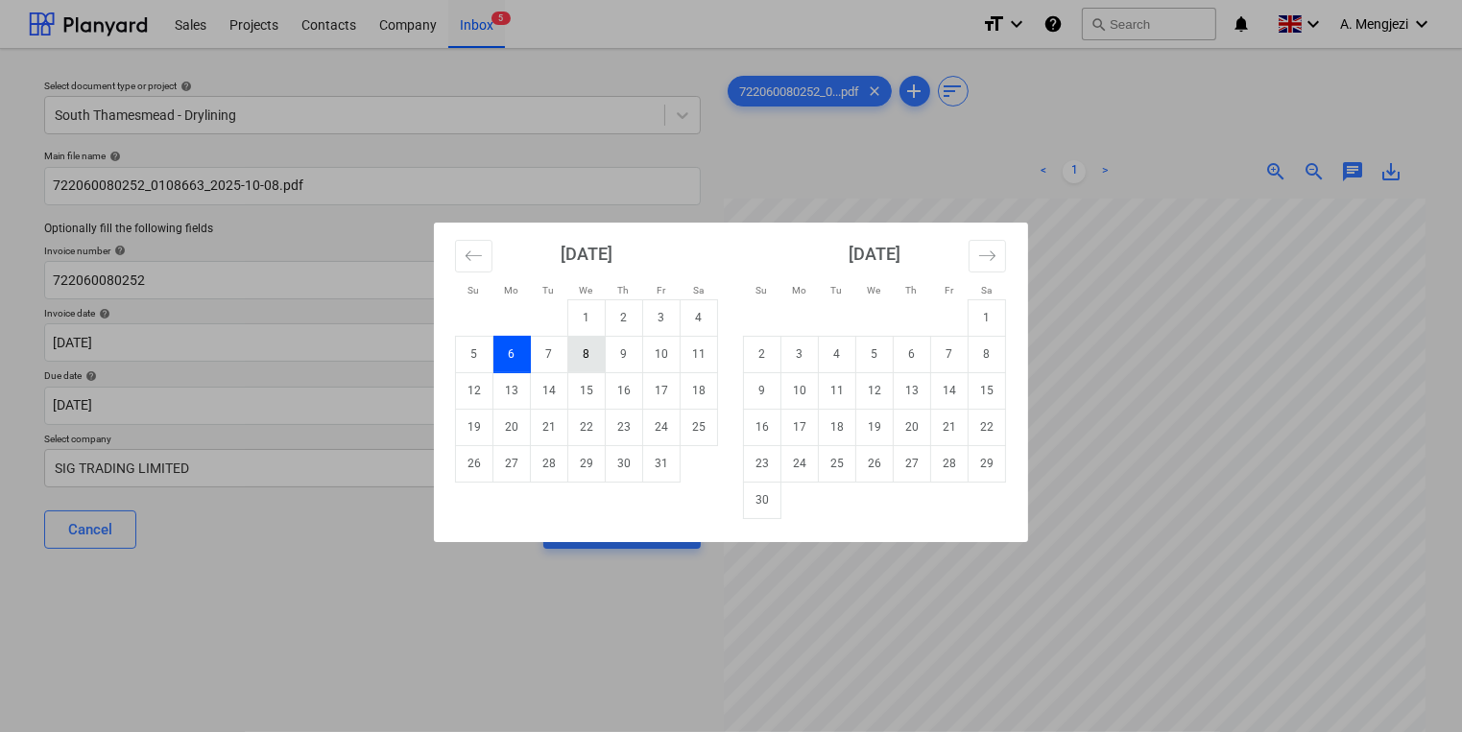
click at [593, 353] on td "8" at bounding box center [586, 354] width 37 height 36
type input "08 Oct 2025"
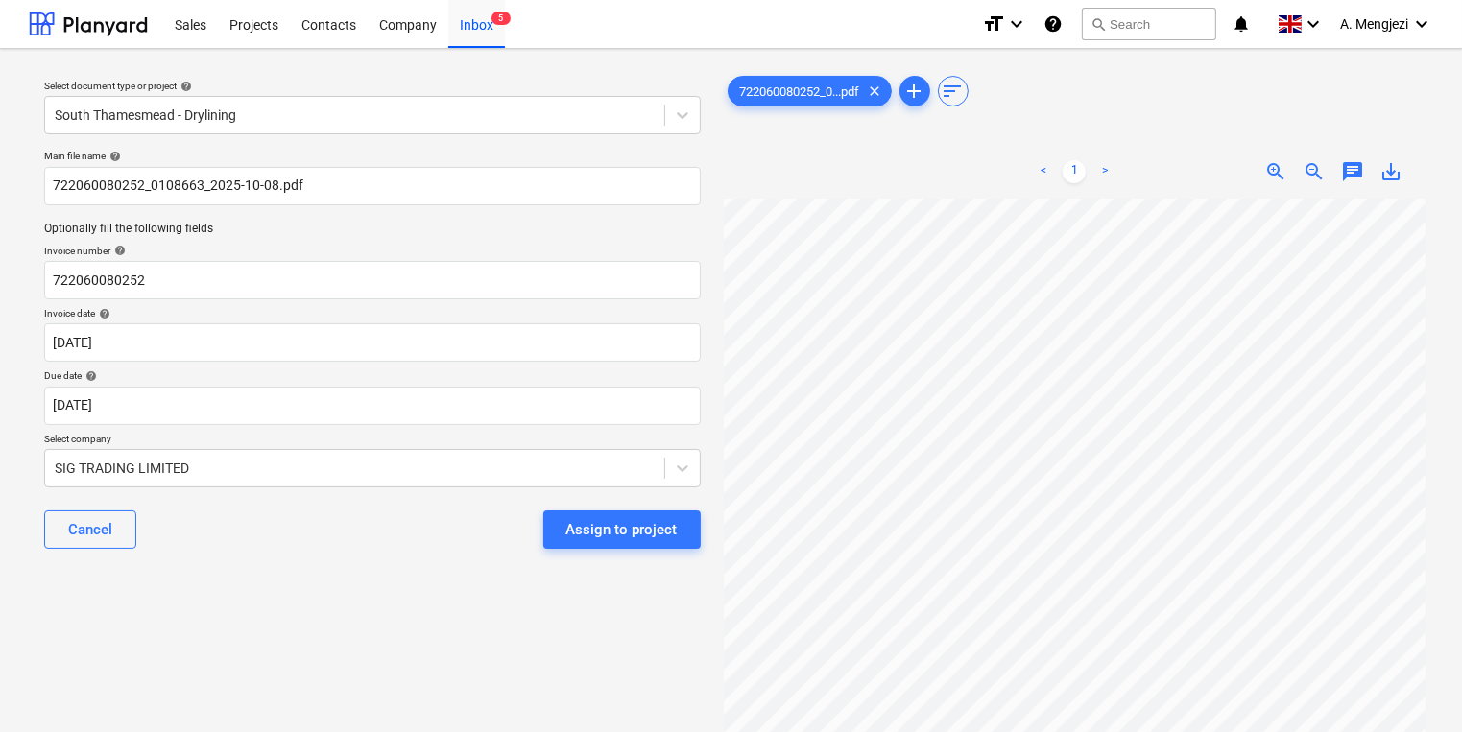
click at [586, 555] on div "Cancel Assign to project" at bounding box center [372, 529] width 657 height 69
click at [583, 549] on div "Cancel Assign to project" at bounding box center [372, 529] width 657 height 69
click at [580, 541] on button "Assign to project" at bounding box center [621, 530] width 157 height 38
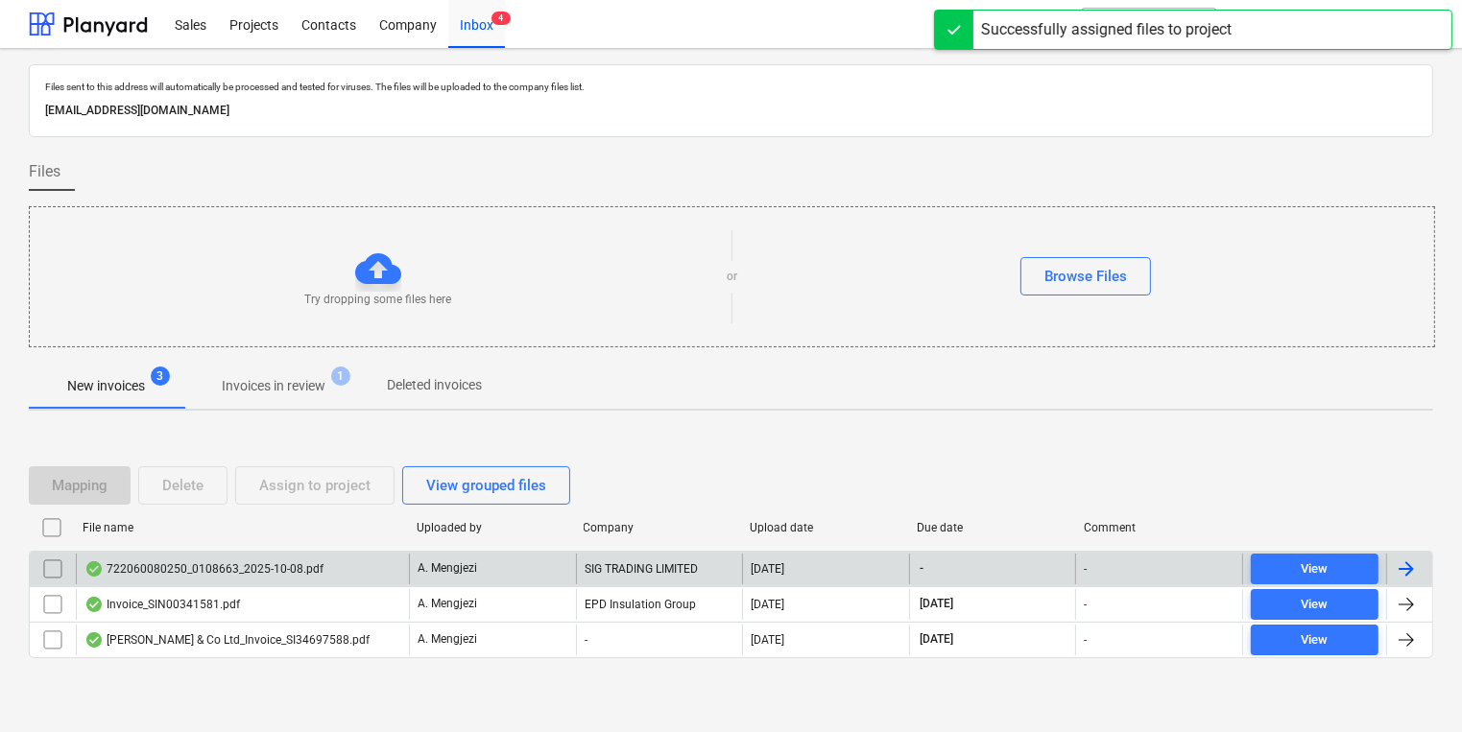
click at [585, 557] on div "SIG TRADING LIMITED" at bounding box center [659, 569] width 167 height 31
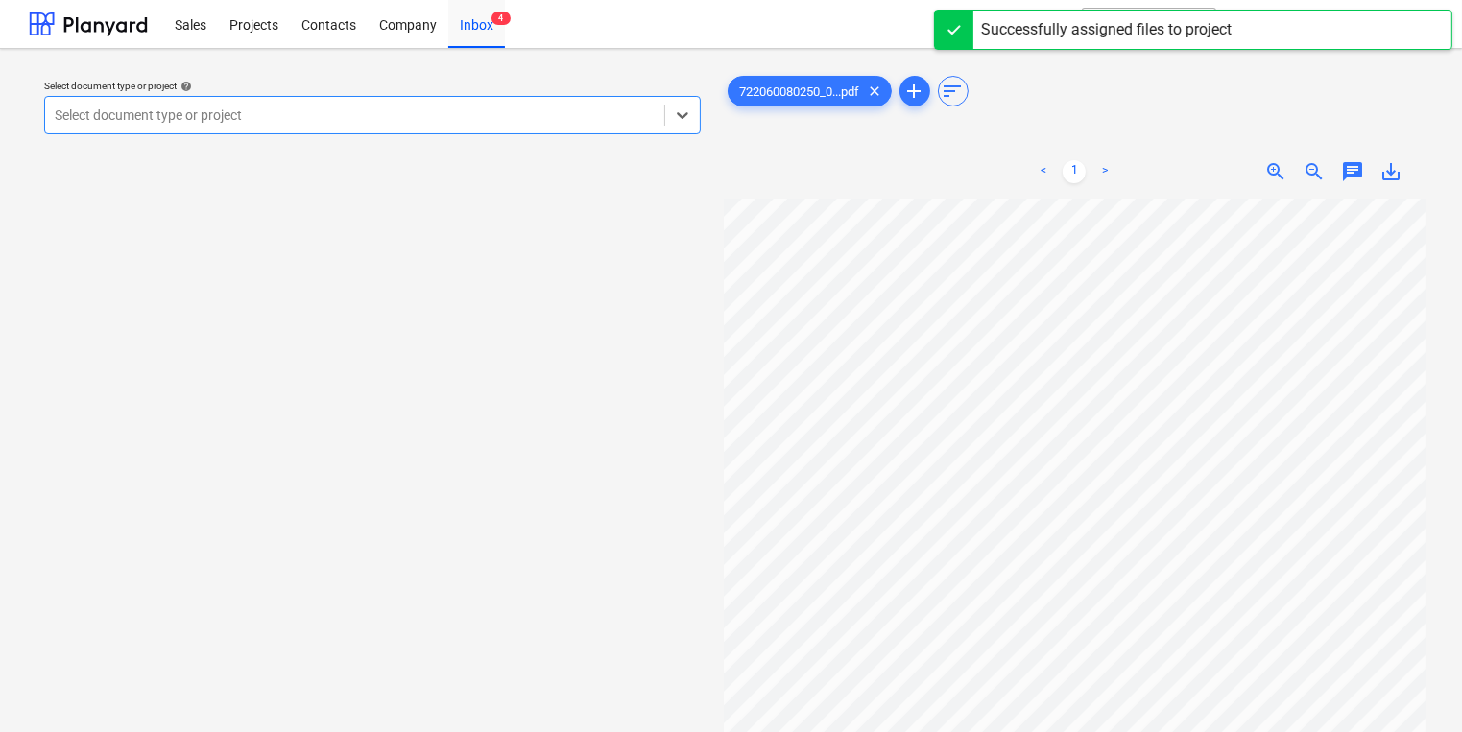
scroll to position [230, 0]
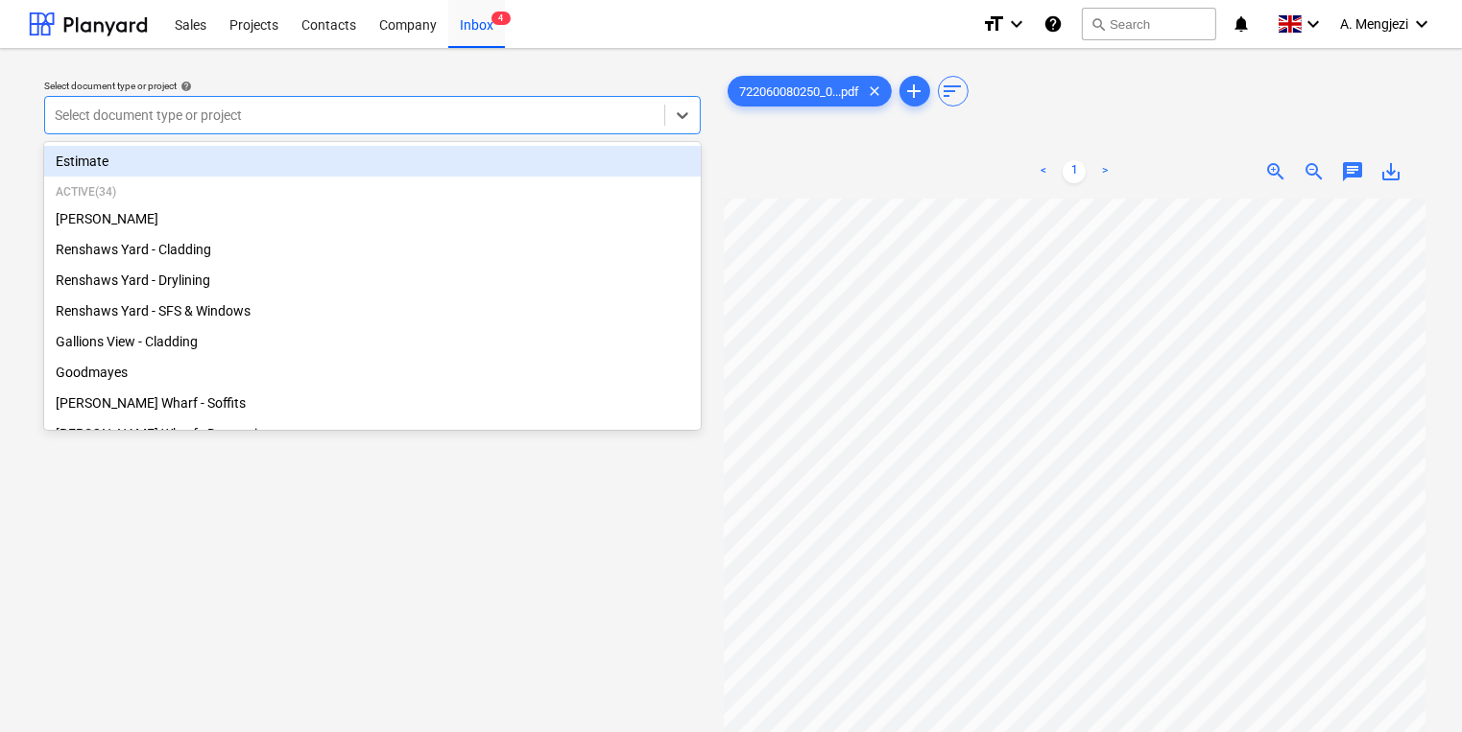
click at [397, 111] on div at bounding box center [355, 115] width 600 height 19
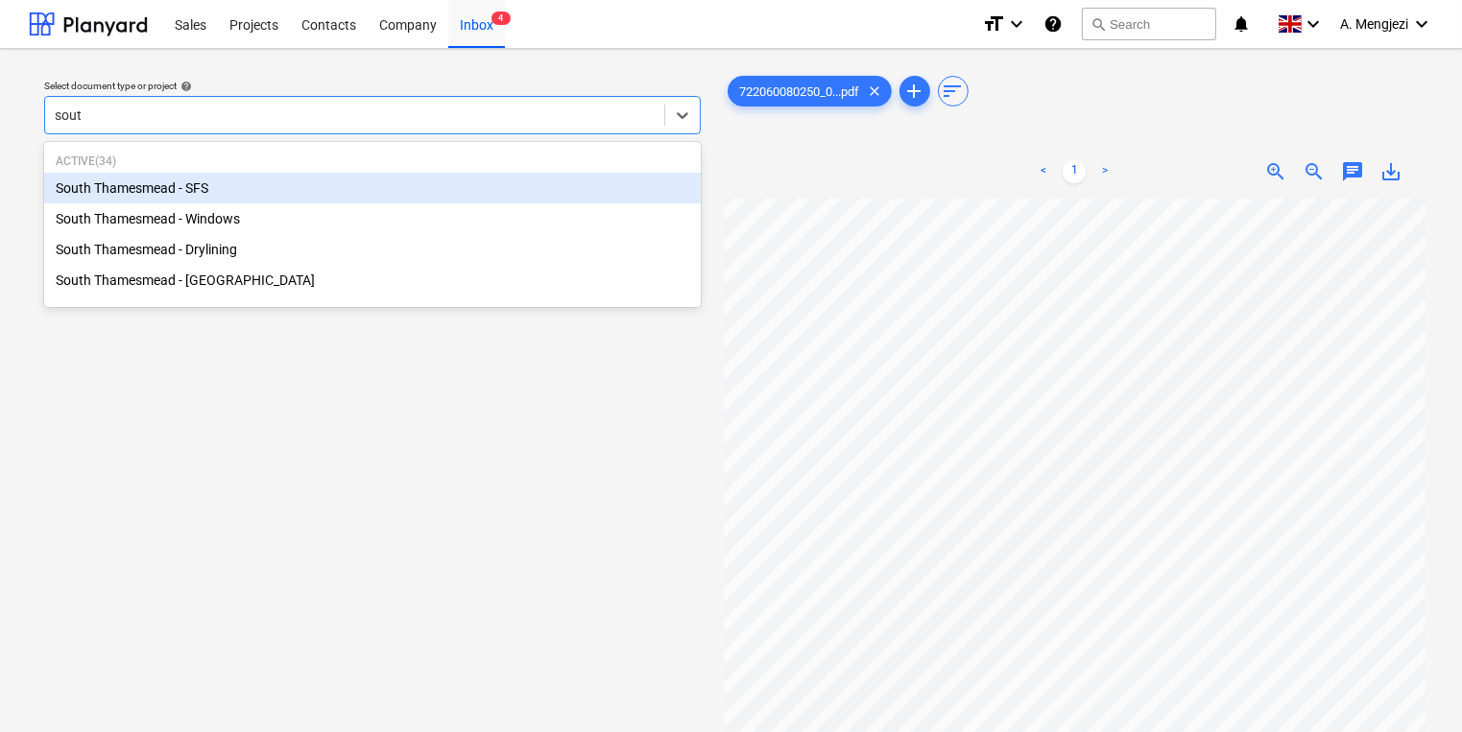
type input "south"
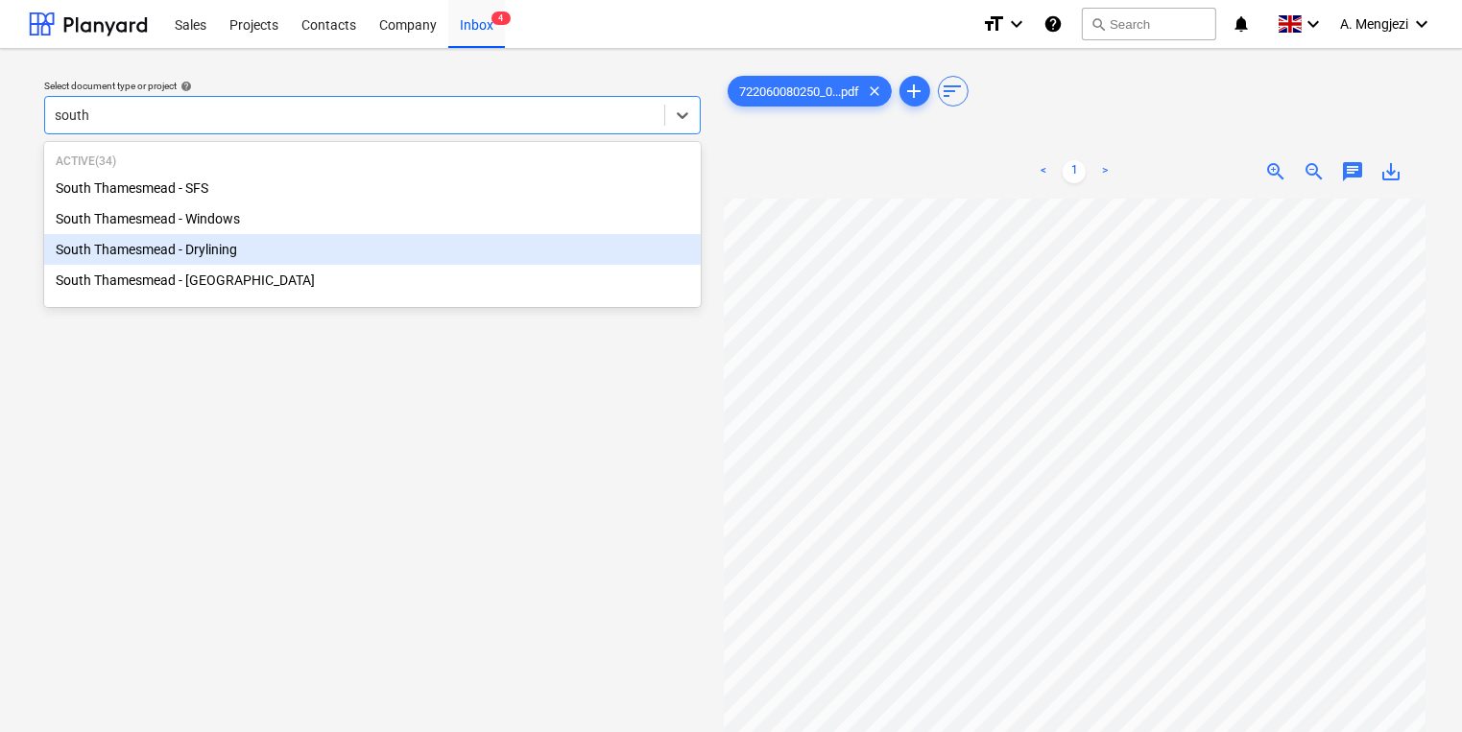
click at [233, 235] on div "South Thamesmead - Drylining" at bounding box center [372, 249] width 657 height 31
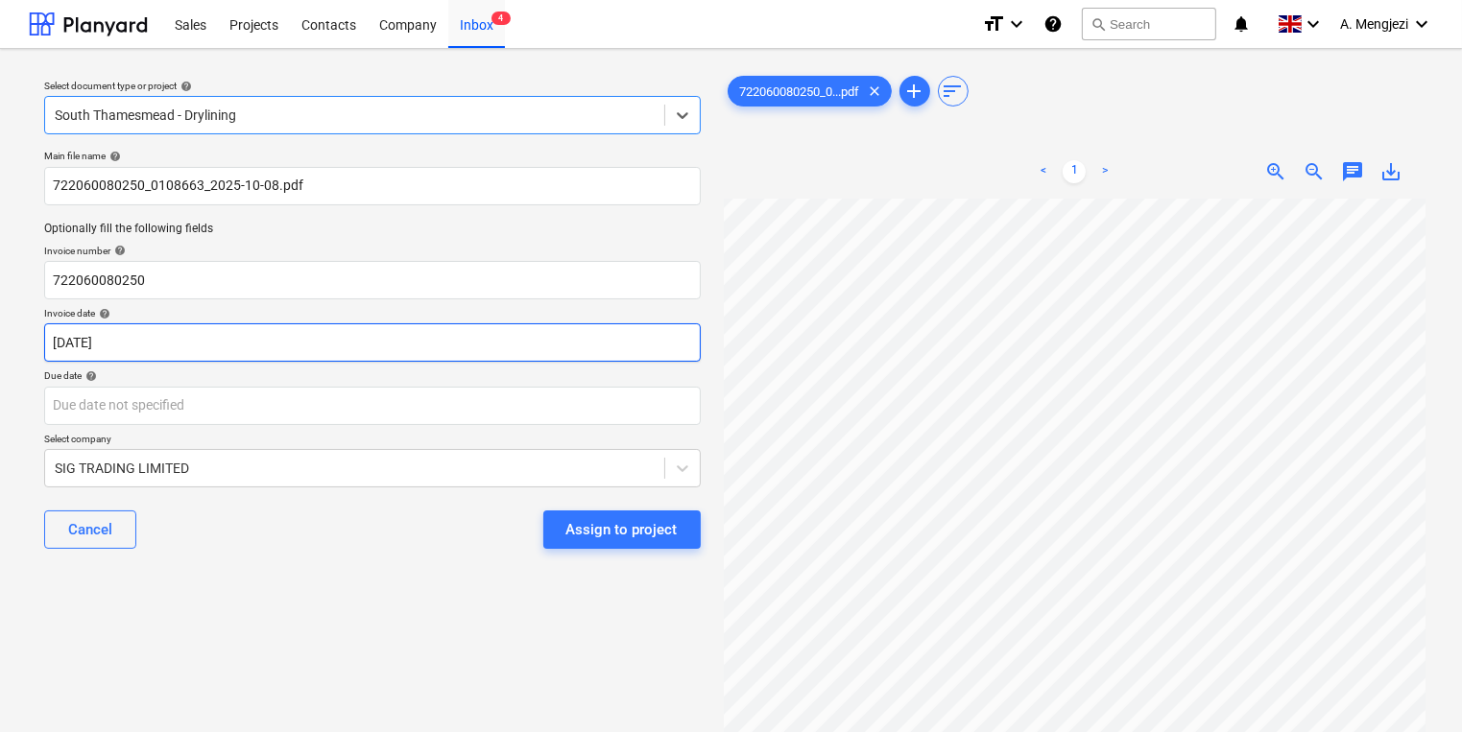
click at [405, 351] on body "Sales Projects Contacts Company Inbox 4 format_size keyboard_arrow_down help se…" at bounding box center [731, 366] width 1462 height 732
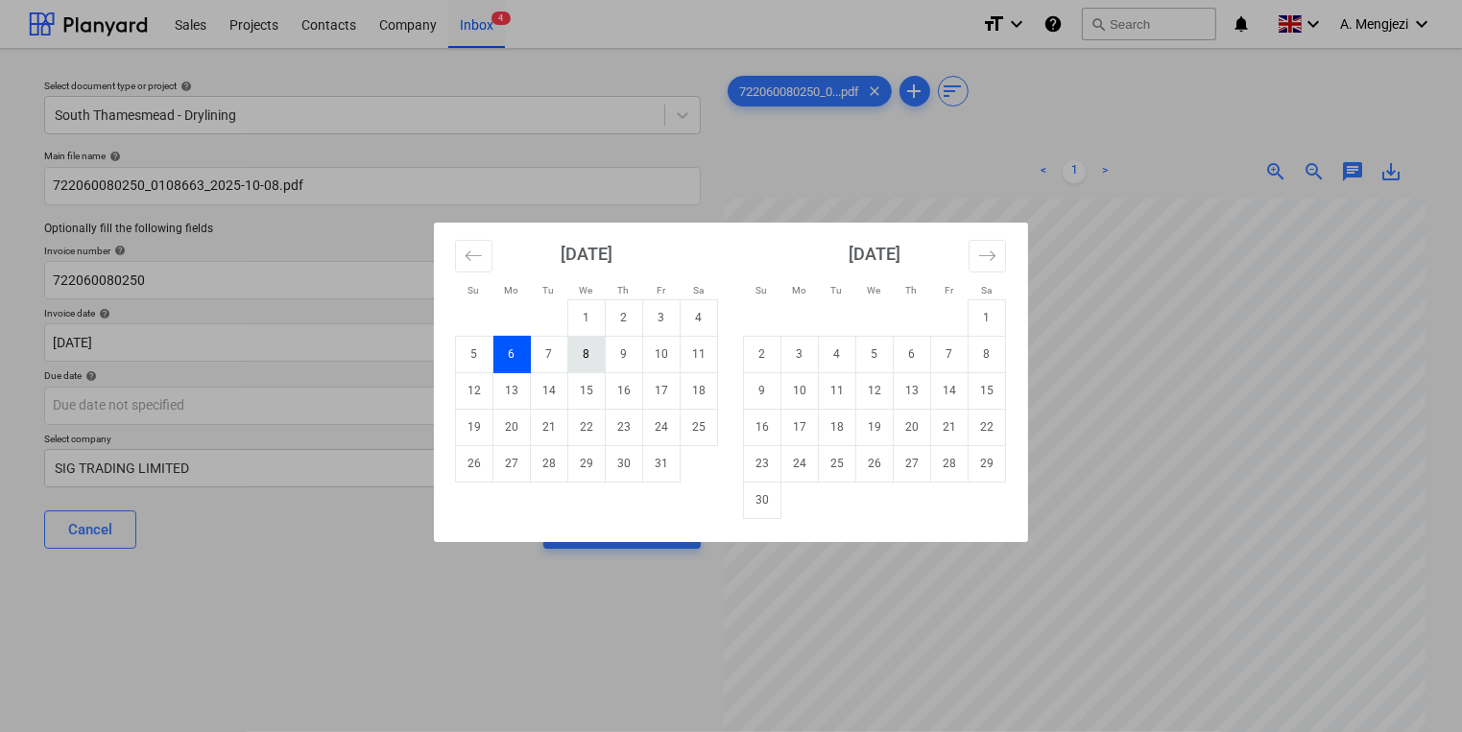
click at [574, 353] on td "8" at bounding box center [586, 354] width 37 height 36
type input "08 Oct 2025"
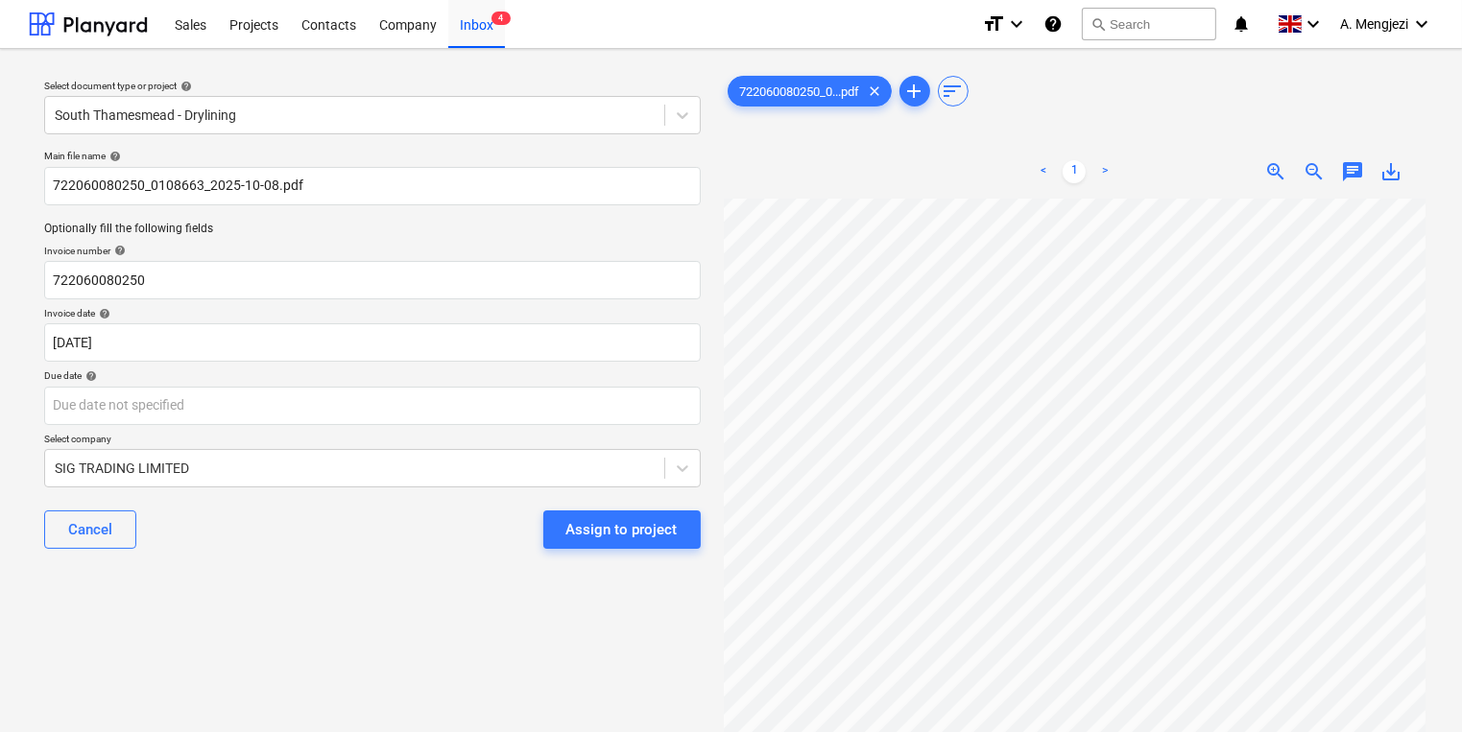
click at [488, 447] on p "Select company" at bounding box center [372, 441] width 657 height 16
click at [514, 409] on body "Sales Projects Contacts Company Inbox 4 format_size keyboard_arrow_down help se…" at bounding box center [731, 366] width 1462 height 732
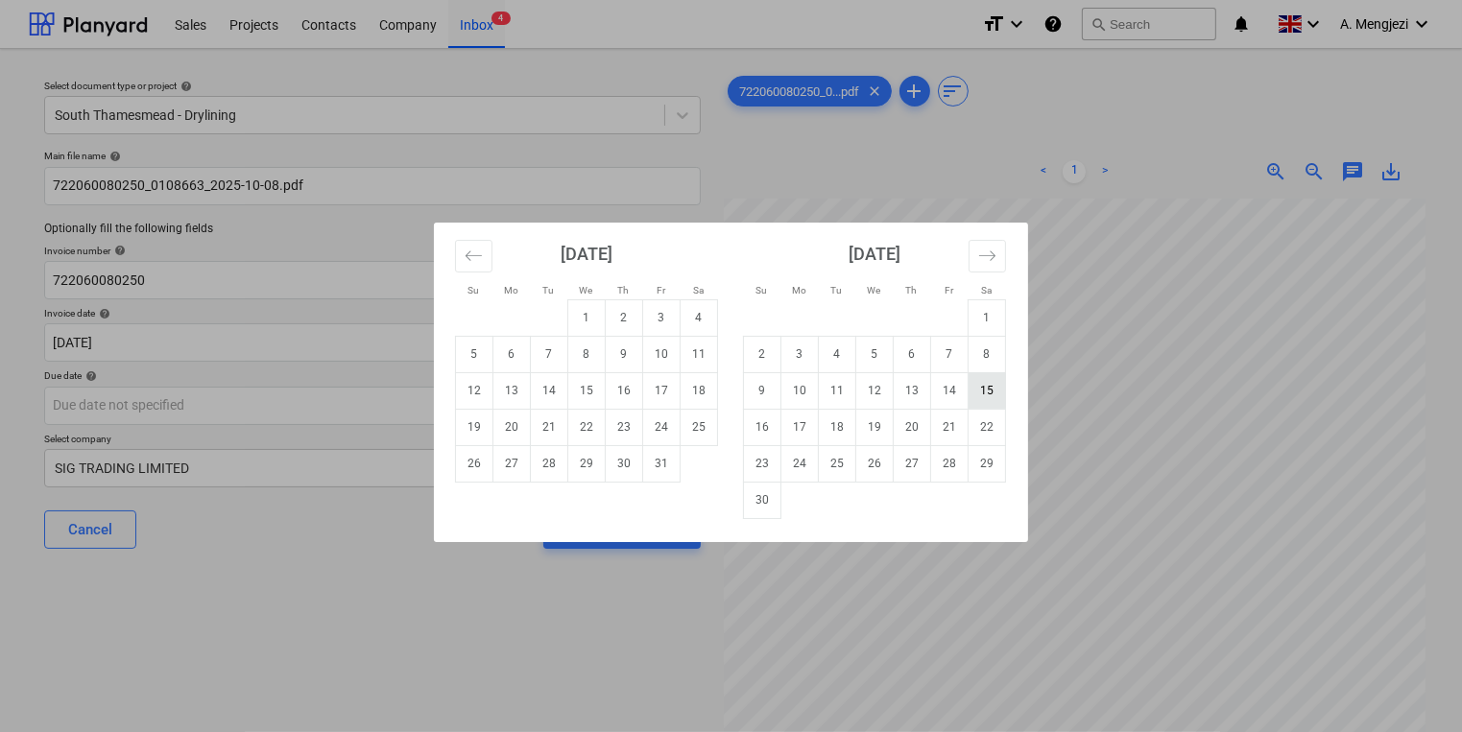
click at [991, 393] on td "15" at bounding box center [986, 390] width 37 height 36
type input "15 Nov 2025"
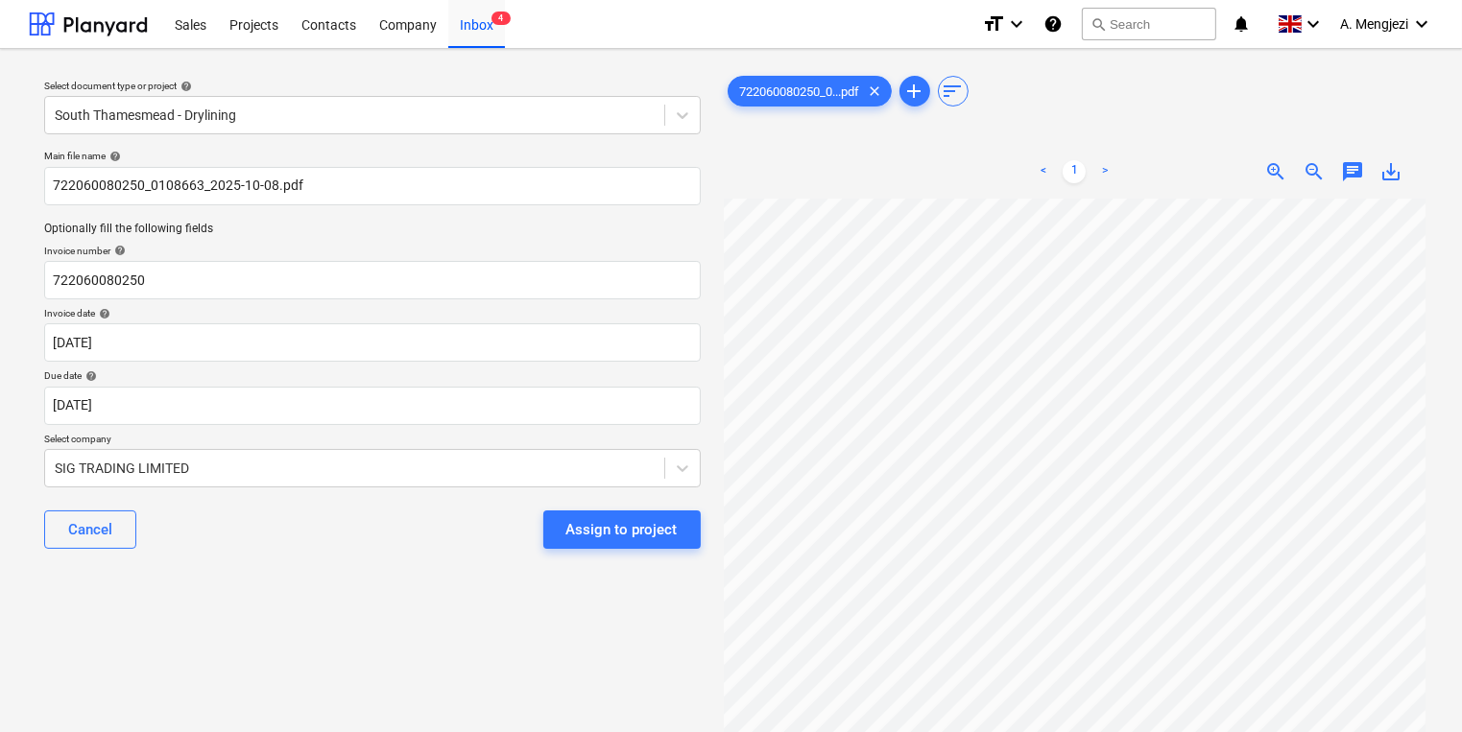
click at [532, 532] on div "Assign to project" at bounding box center [614, 530] width 173 height 38
click at [609, 531] on div "Assign to project" at bounding box center [621, 529] width 111 height 25
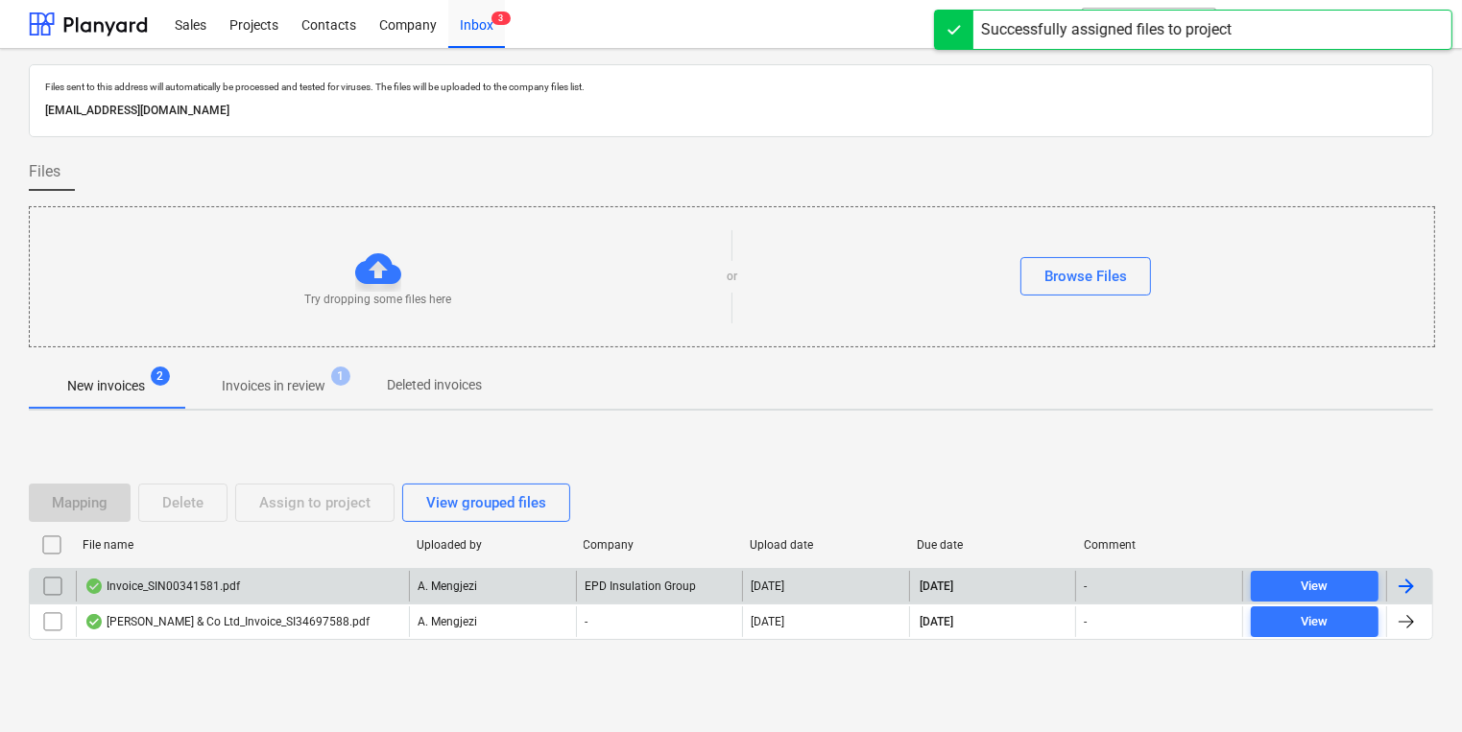
click at [448, 591] on p "A. Mengjezi" at bounding box center [448, 587] width 60 height 16
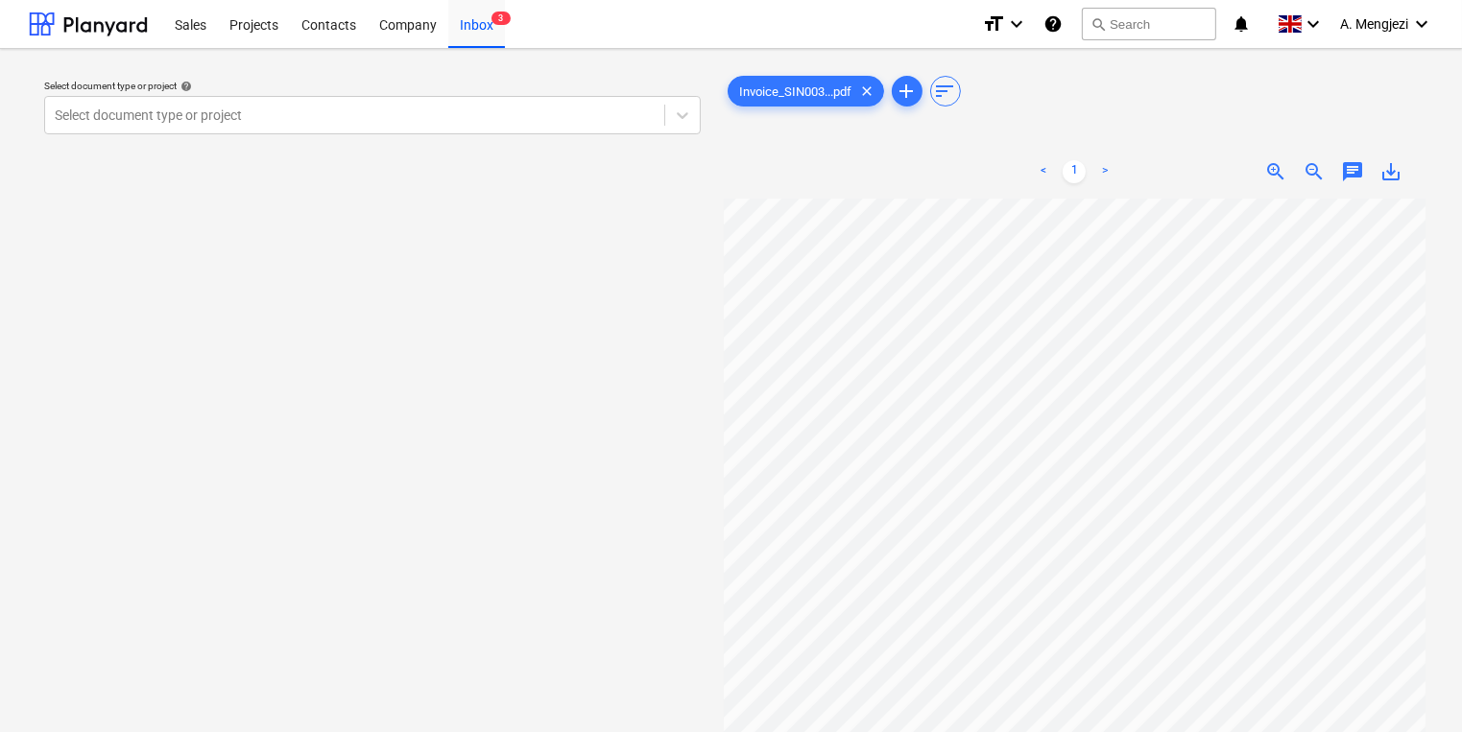
scroll to position [0, 307]
click at [526, 119] on div at bounding box center [355, 115] width 600 height 19
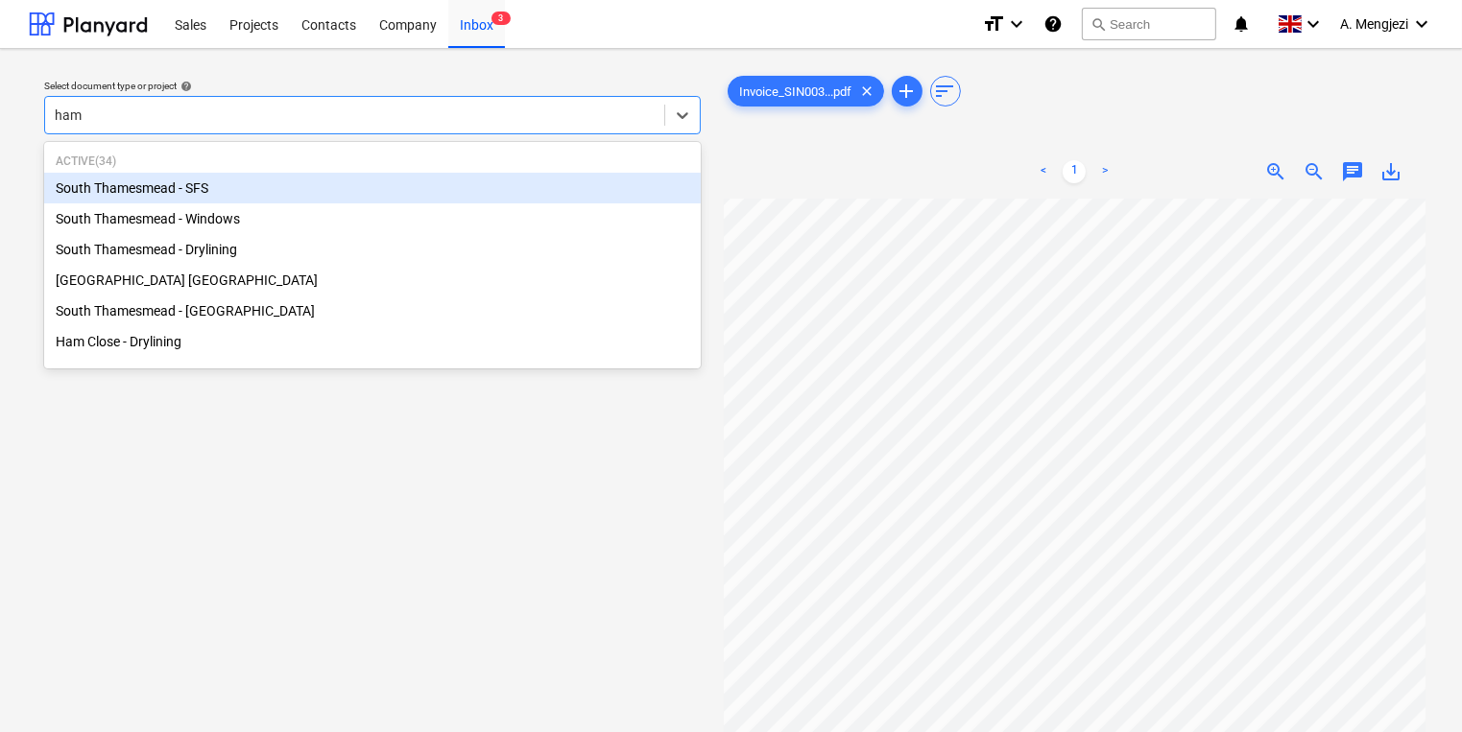
type input "ham c"
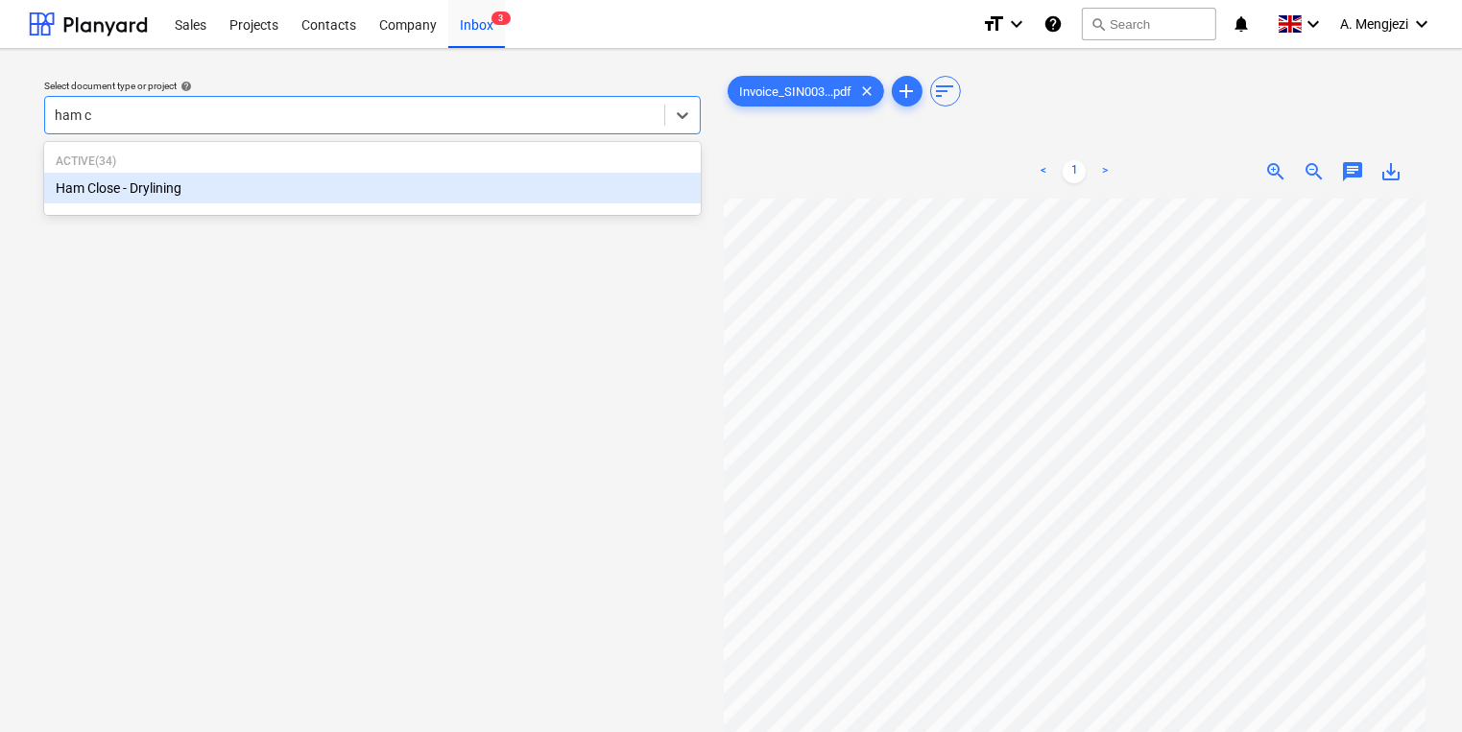
click at [529, 195] on div "Ham Close - Drylining" at bounding box center [372, 188] width 657 height 31
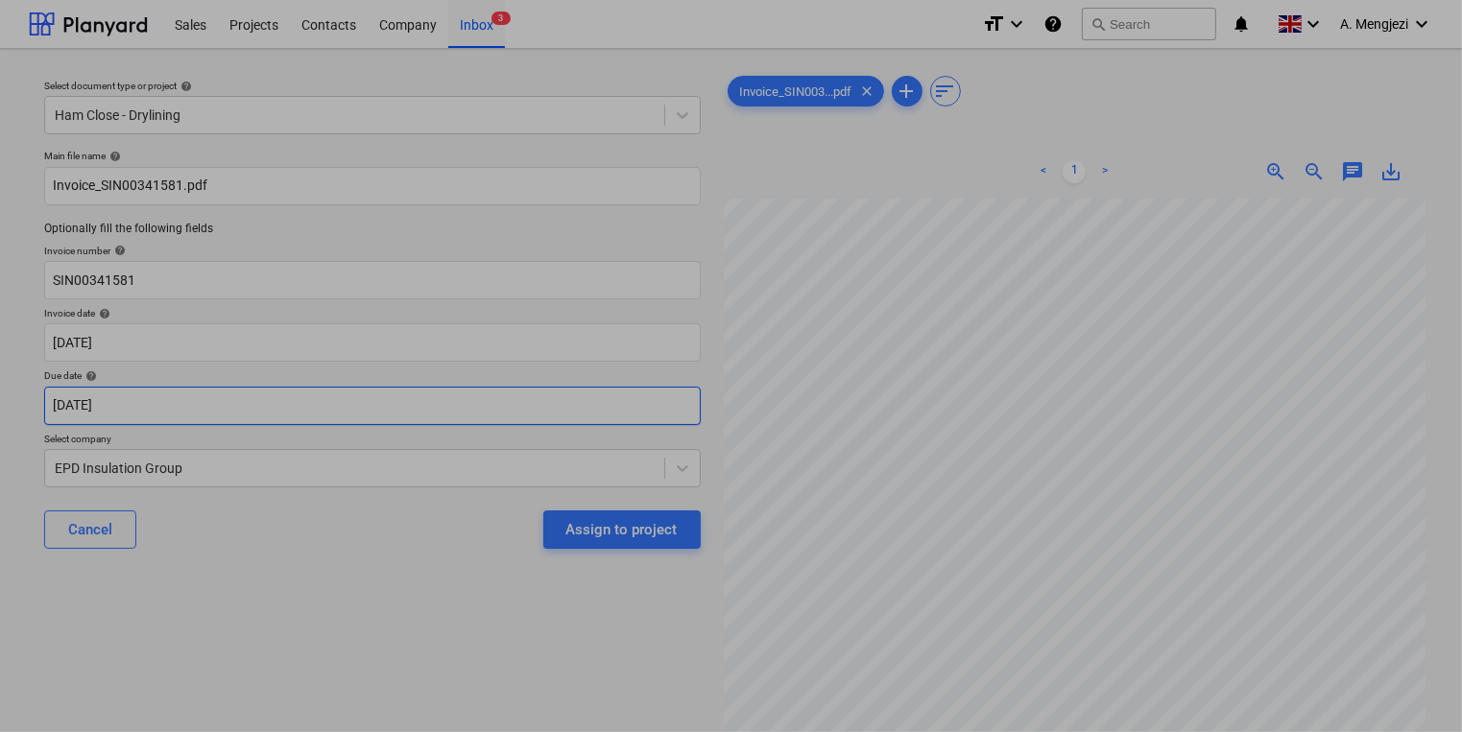
click at [289, 416] on body "Sales Projects Contacts Company Inbox 3 format_size keyboard_arrow_down help se…" at bounding box center [731, 366] width 1462 height 732
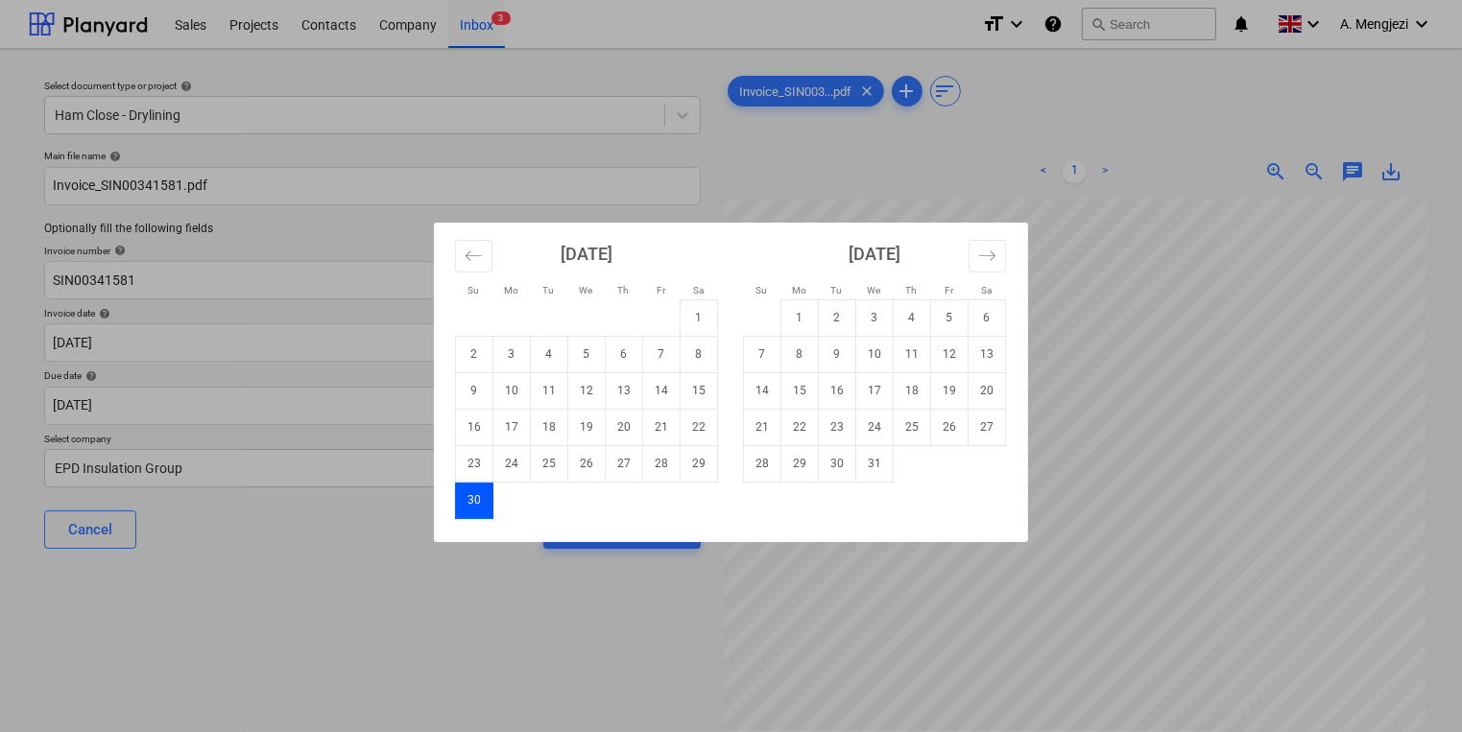
click at [297, 418] on div "Su Mo Tu We Th Fr Sa Su Mo Tu We Th Fr Sa October 2025 1 2 3 4 5 6 7 8 9 10 11 …" at bounding box center [731, 366] width 1462 height 732
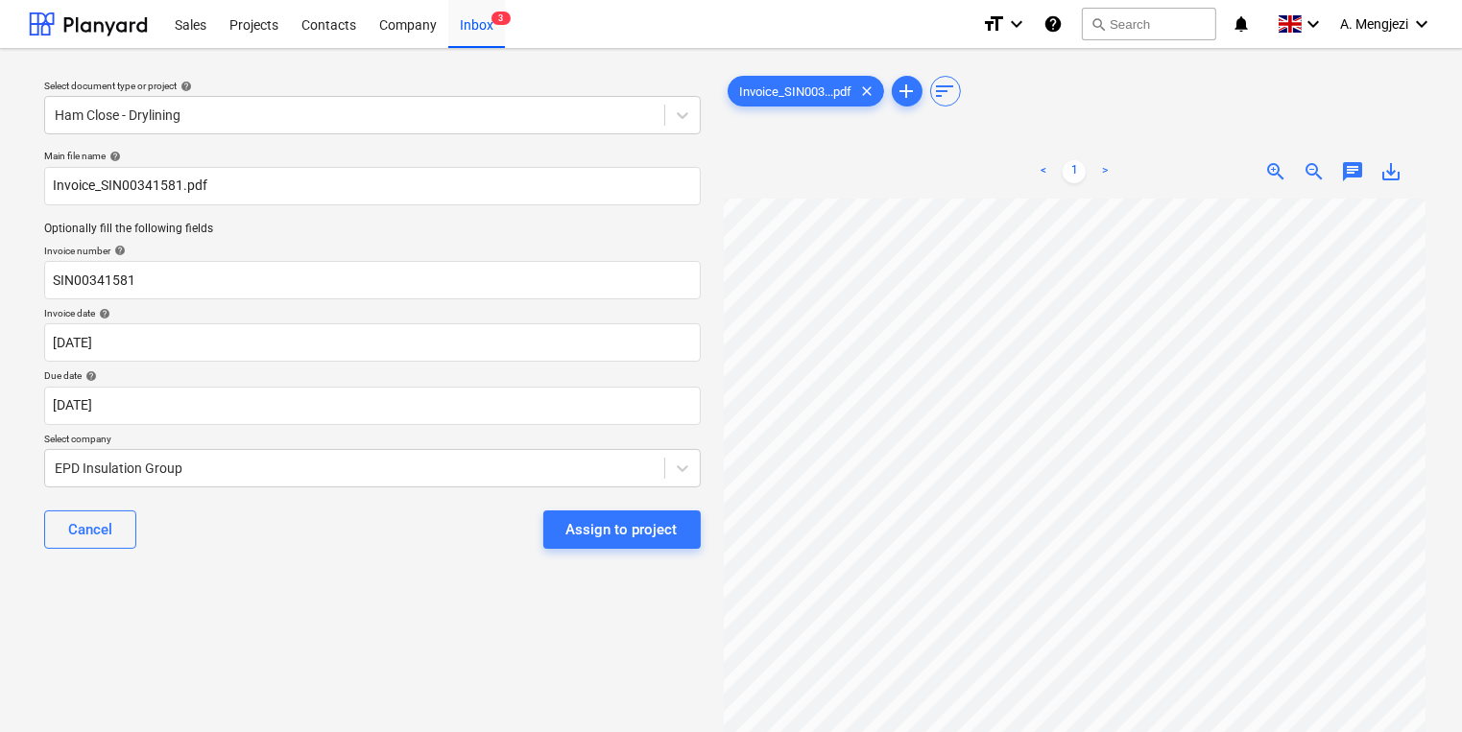
click at [633, 522] on div "Assign to project" at bounding box center [621, 529] width 111 height 25
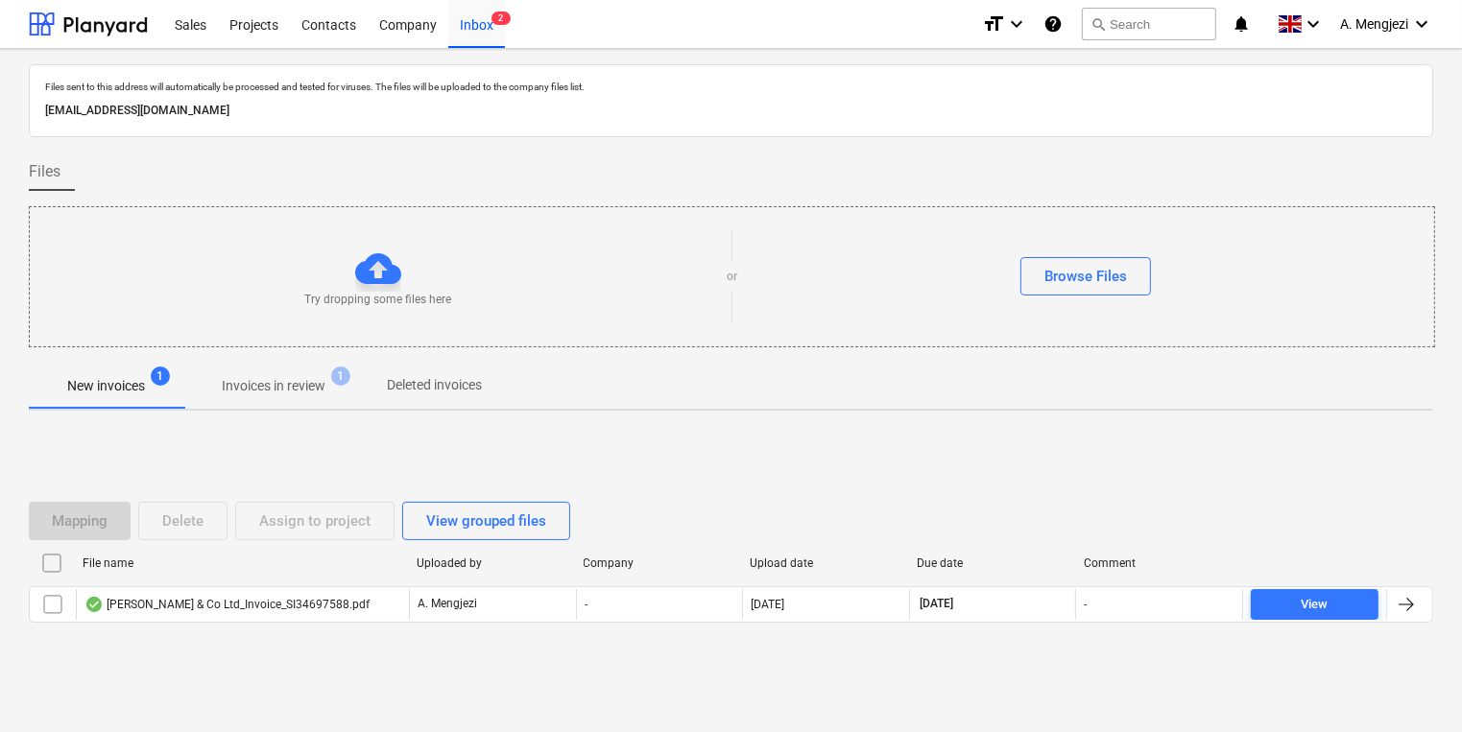
click at [266, 392] on p "Invoices in review" at bounding box center [274, 386] width 104 height 20
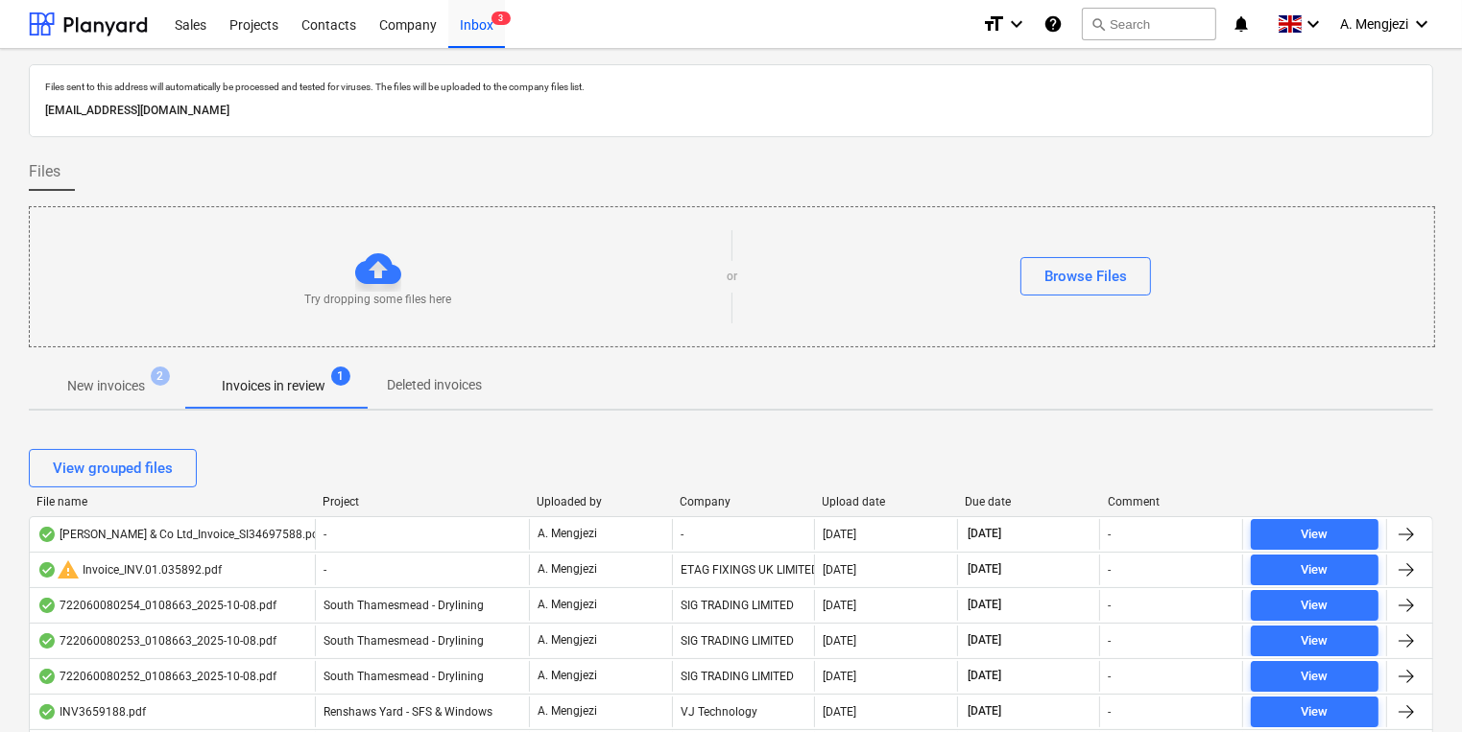
click at [345, 503] on div "Project" at bounding box center [421, 501] width 199 height 13
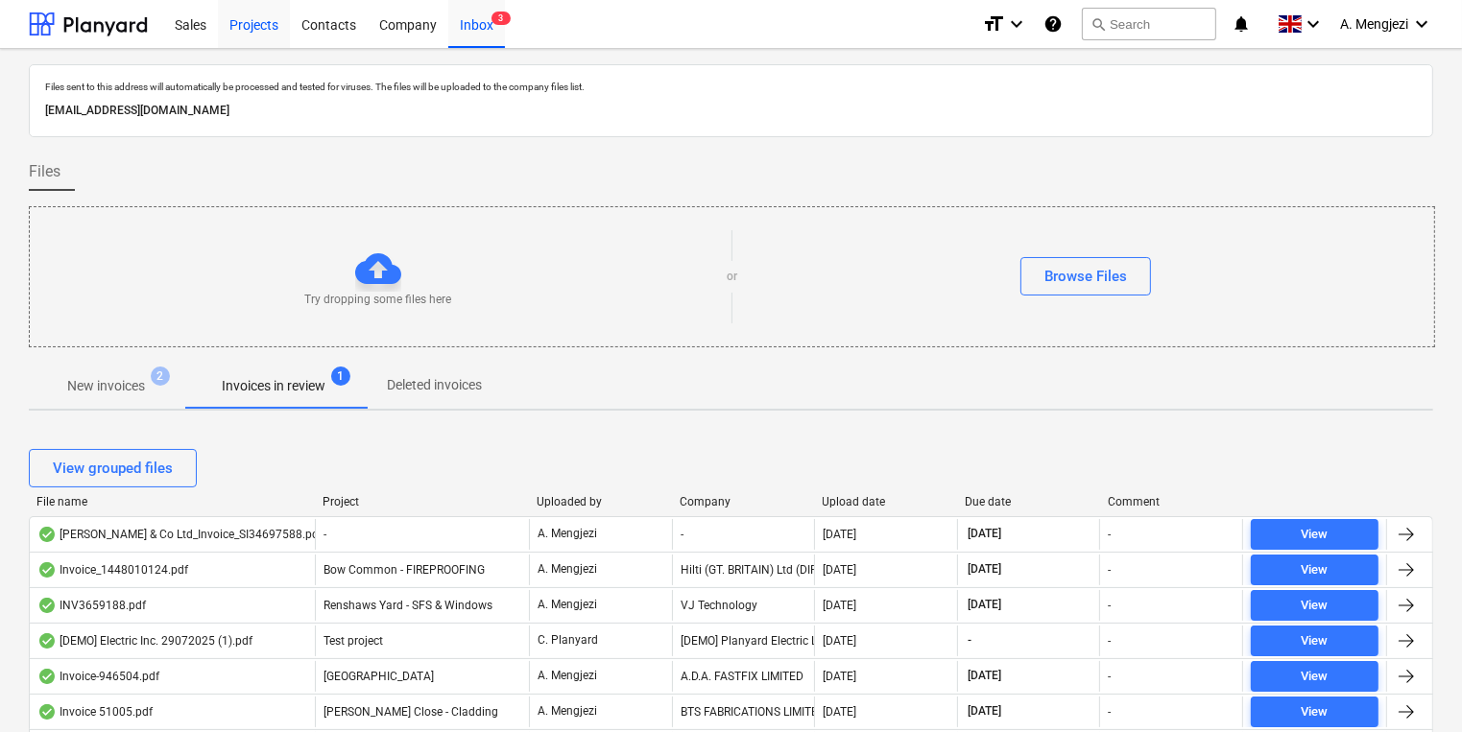
click at [275, 21] on div "Projects" at bounding box center [254, 23] width 72 height 49
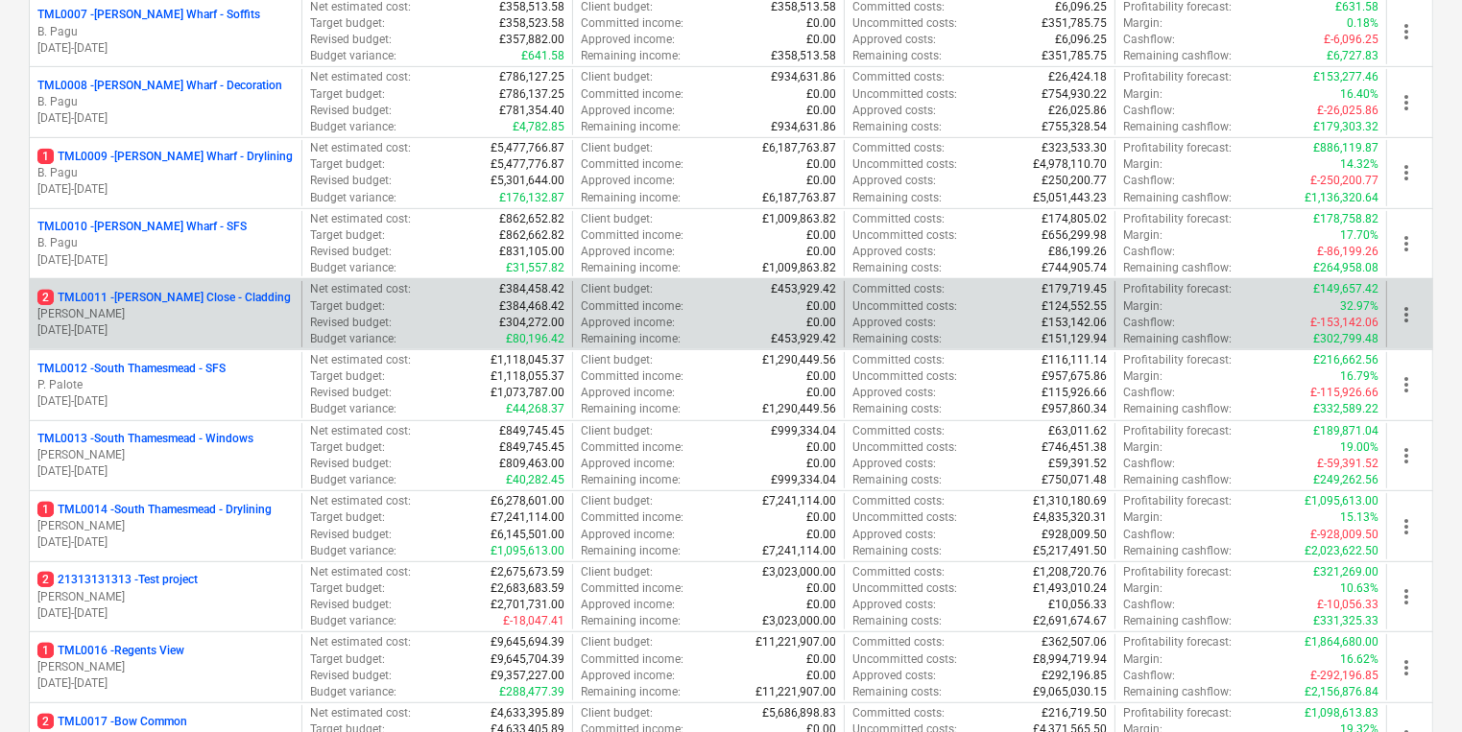
scroll to position [768, 0]
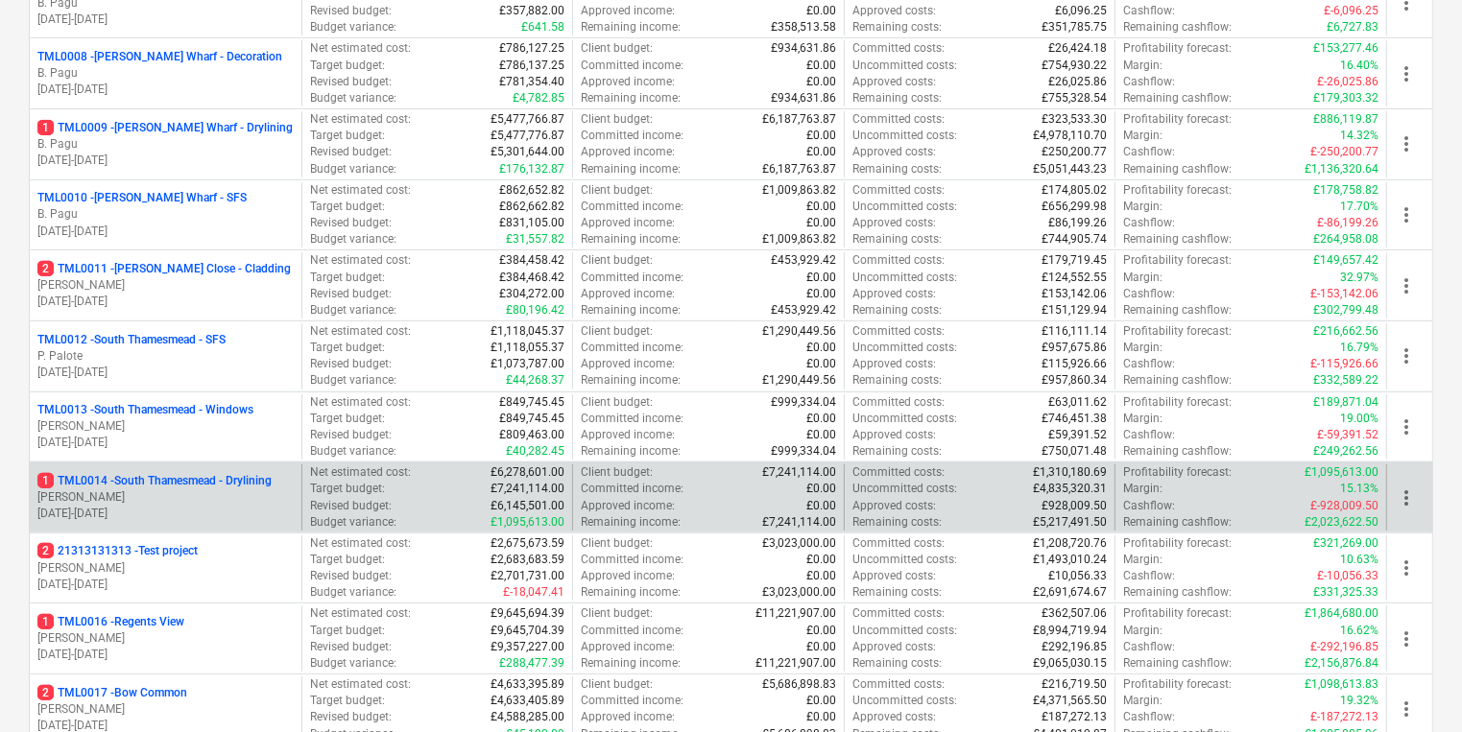
click at [219, 506] on p "06.01.2025 - 07.09.2026" at bounding box center [165, 514] width 256 height 16
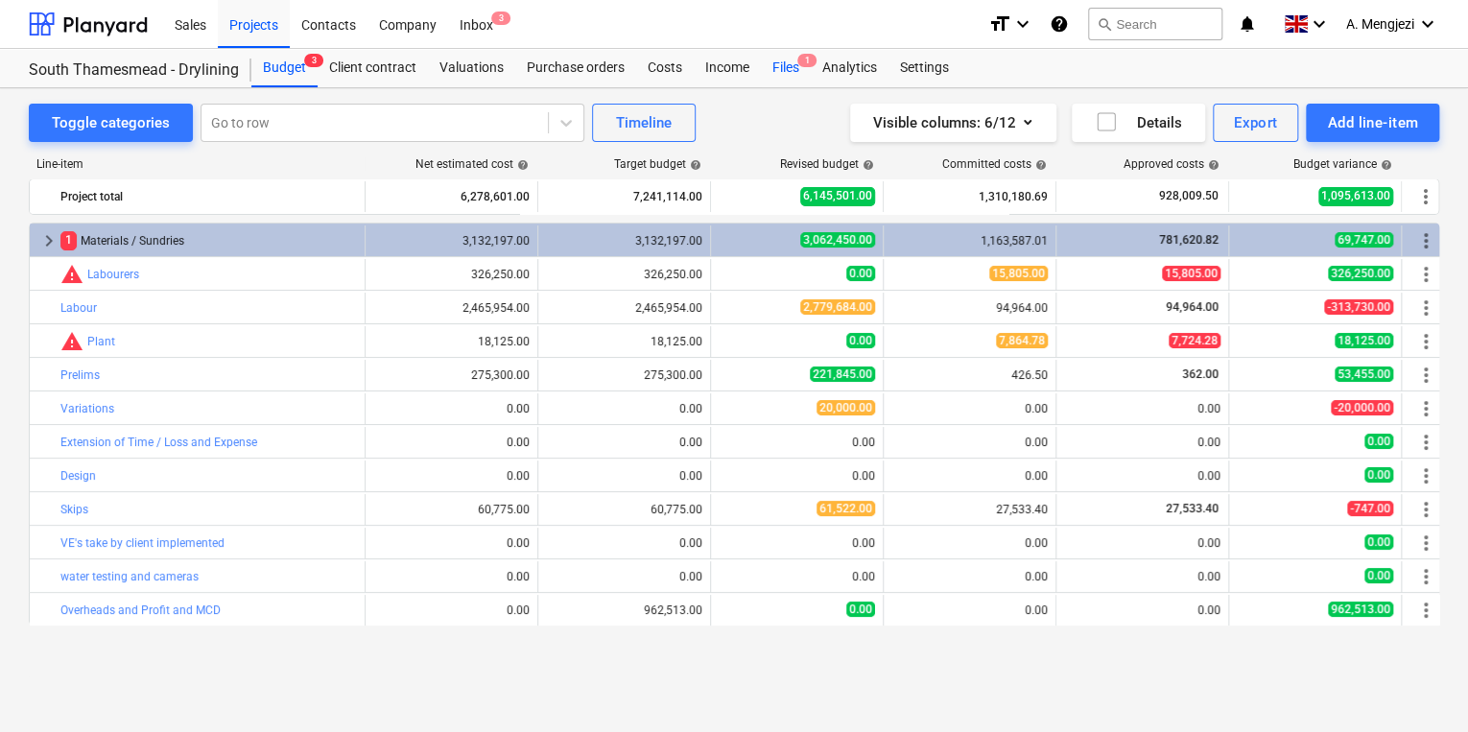
click at [805, 64] on span "1" at bounding box center [807, 60] width 19 height 13
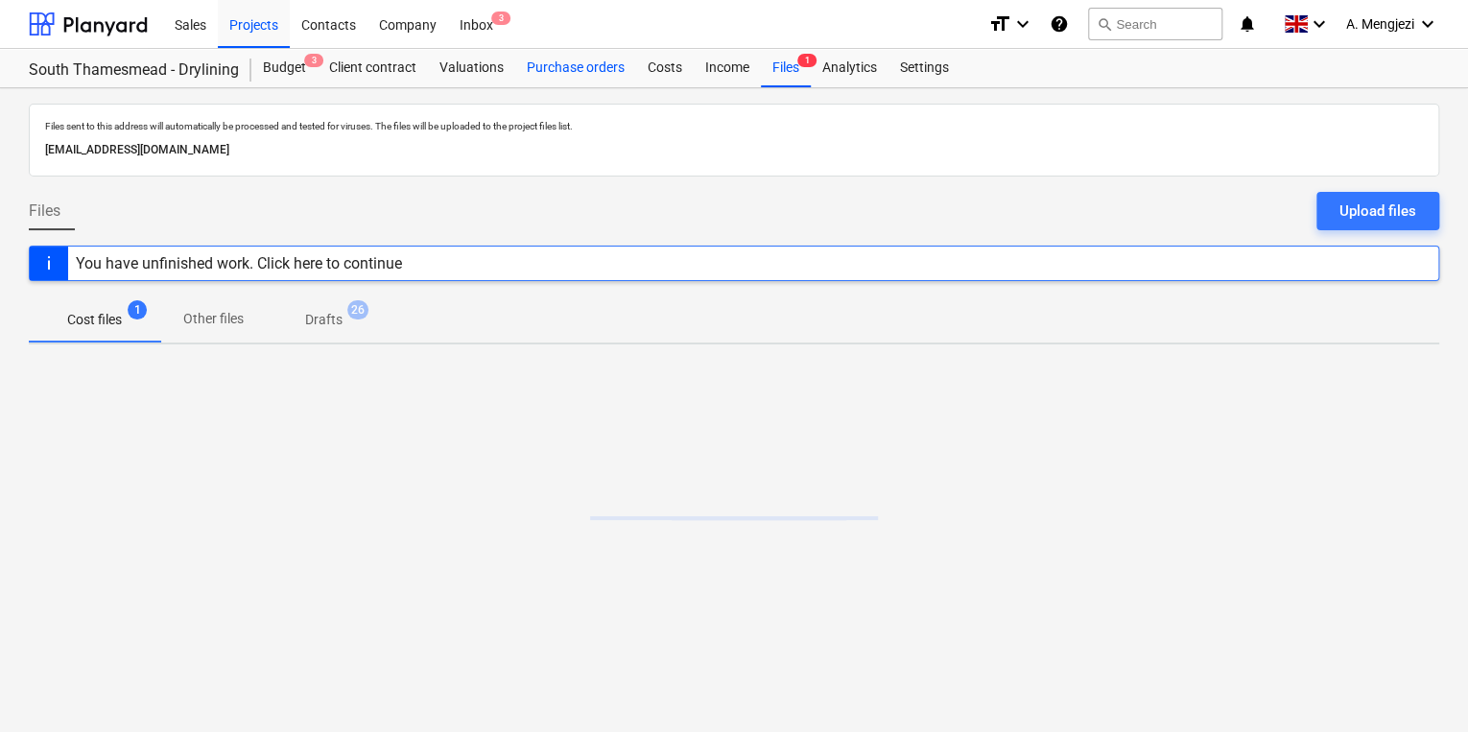
click at [526, 65] on div "Purchase orders" at bounding box center [575, 68] width 121 height 38
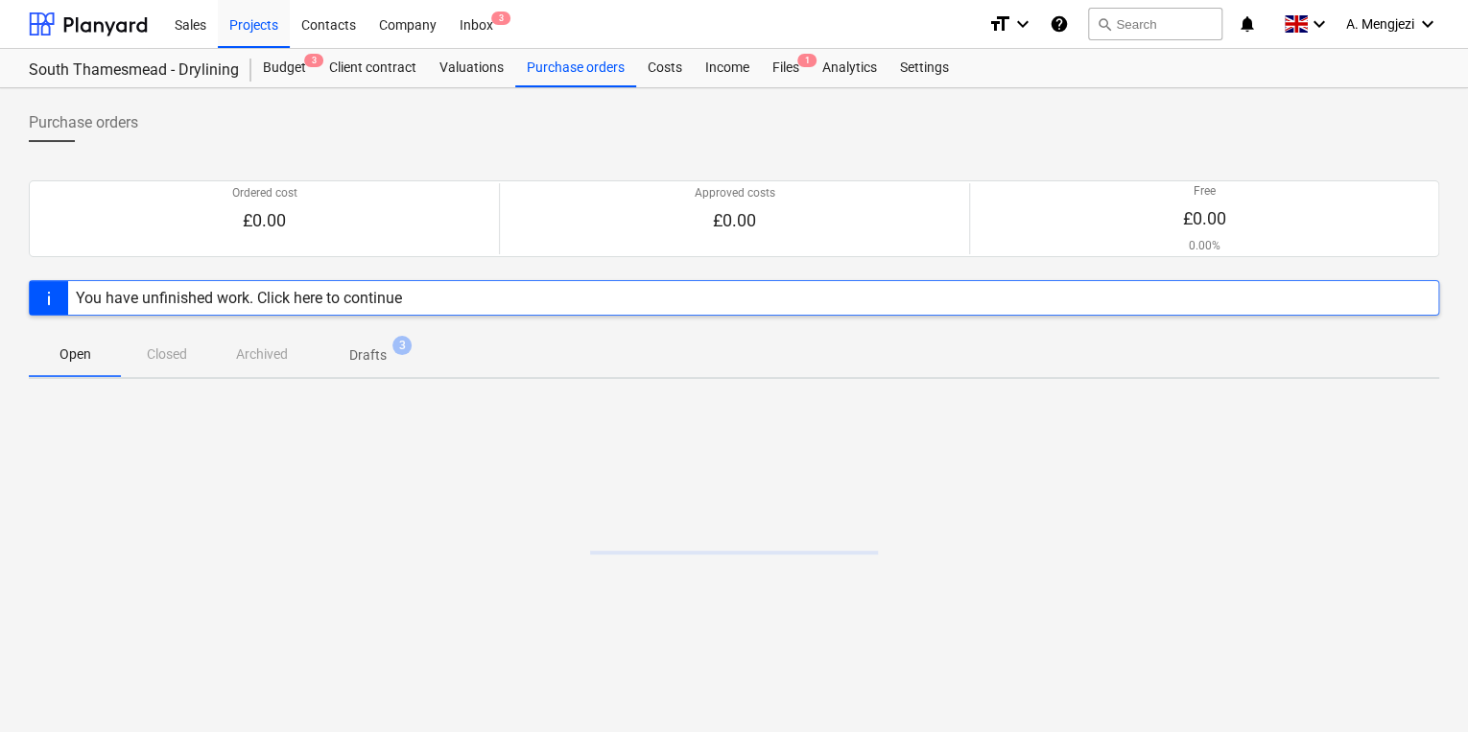
click at [176, 370] on div "Open Closed Archived Drafts 3" at bounding box center [734, 354] width 1411 height 46
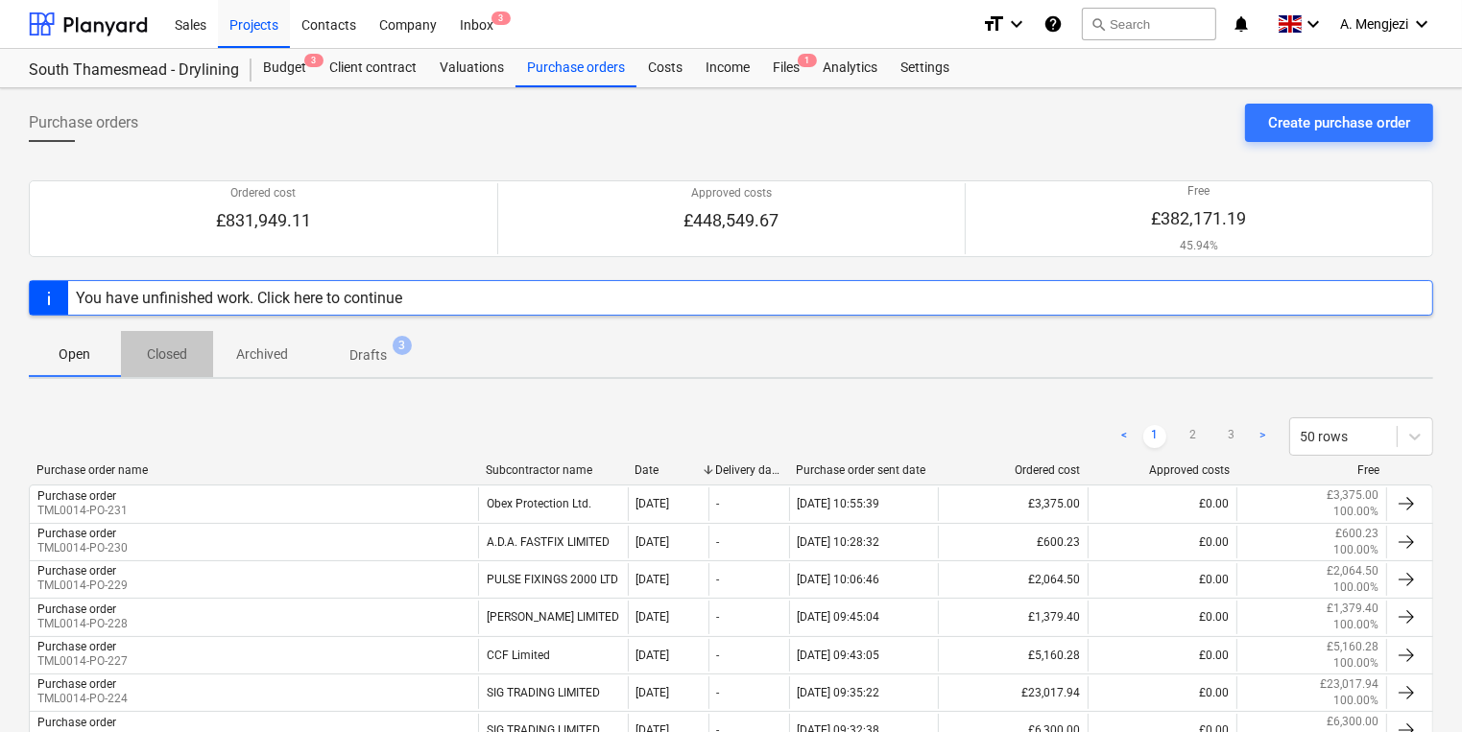
click at [174, 353] on p "Closed" at bounding box center [167, 355] width 46 height 20
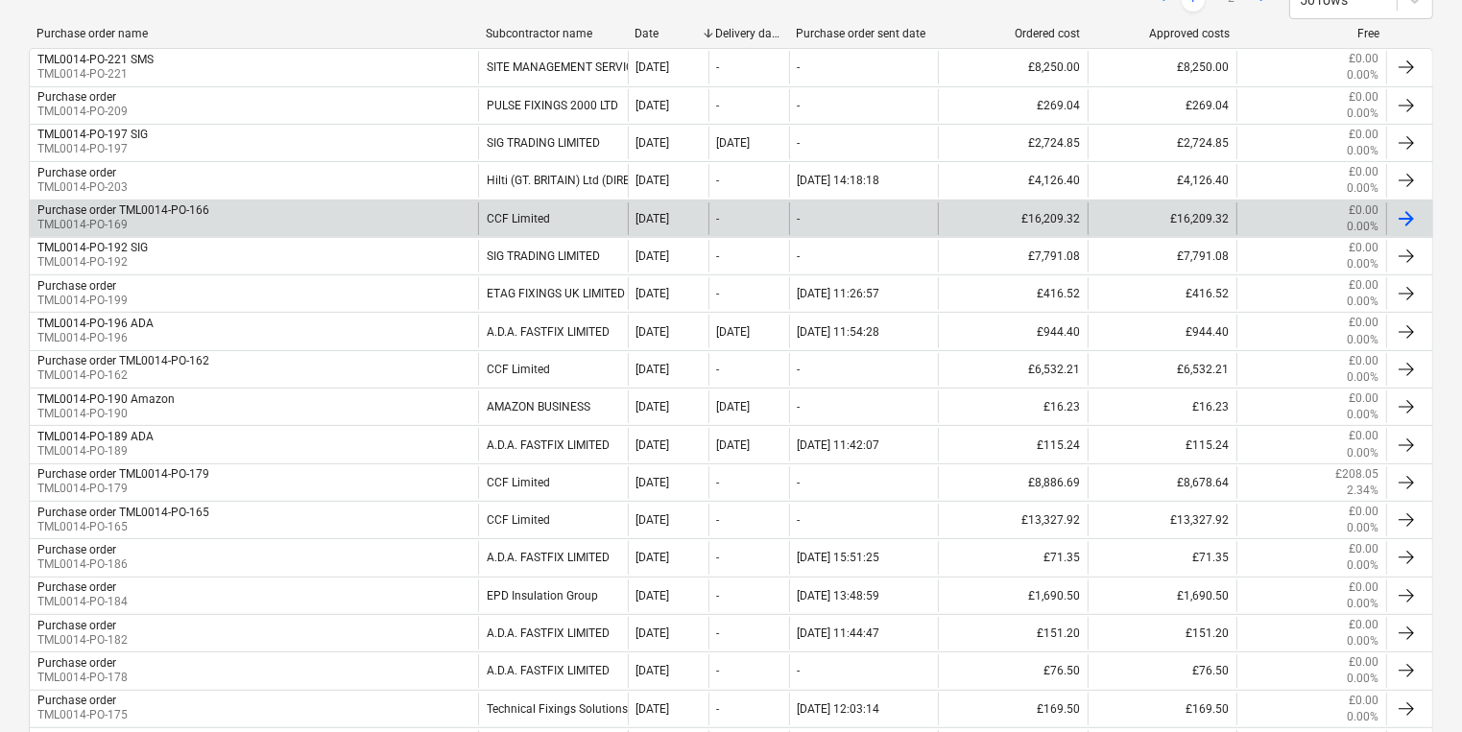
scroll to position [614, 0]
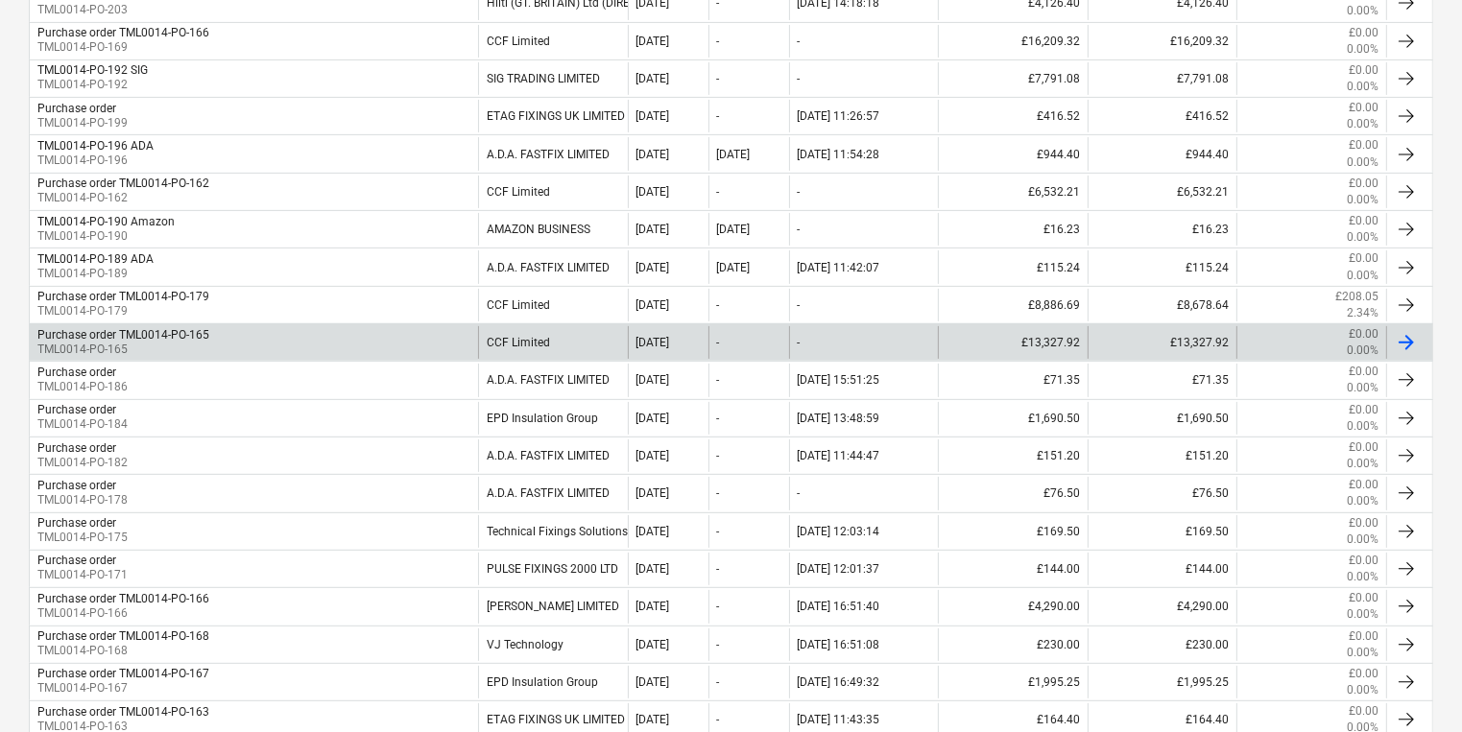
click at [195, 345] on p "TML0014-PO-165" at bounding box center [123, 350] width 172 height 16
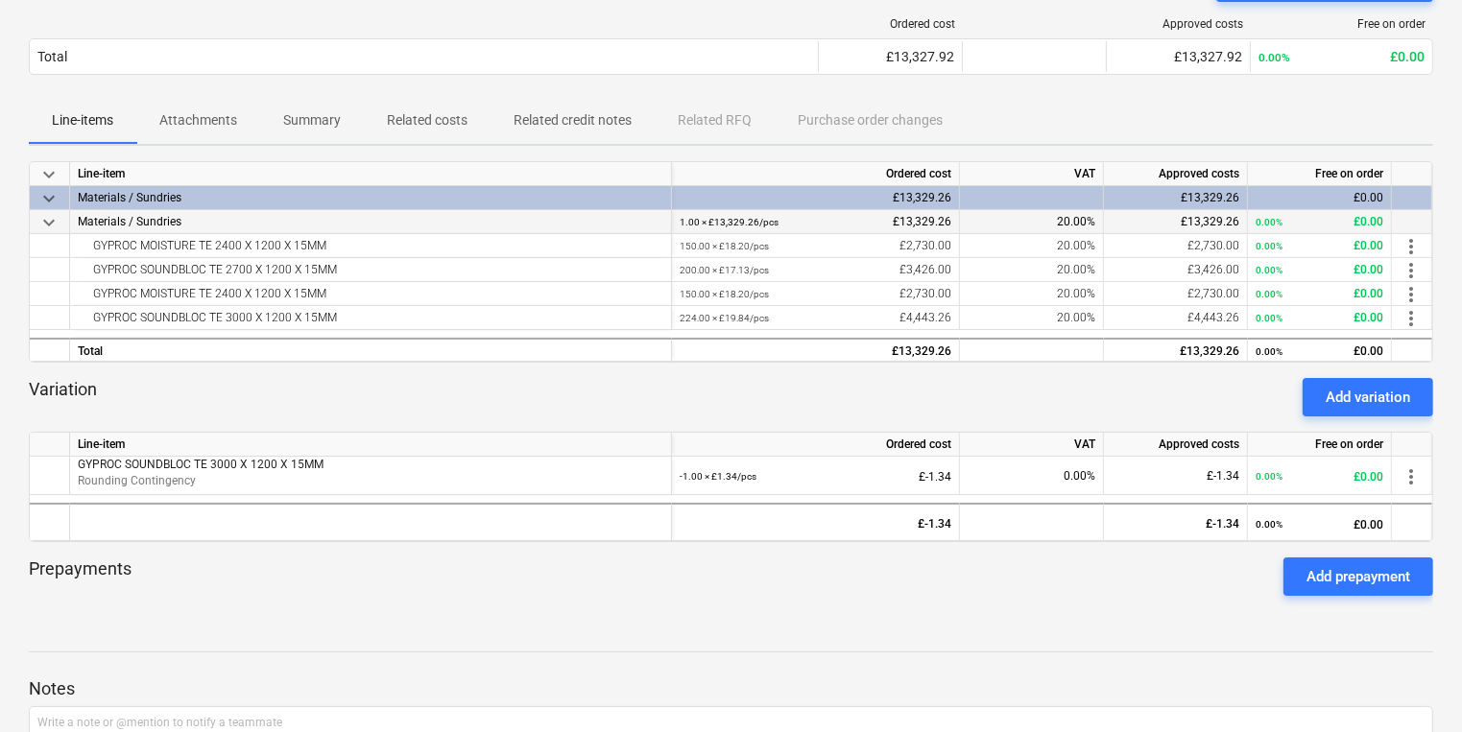
scroll to position [230, 0]
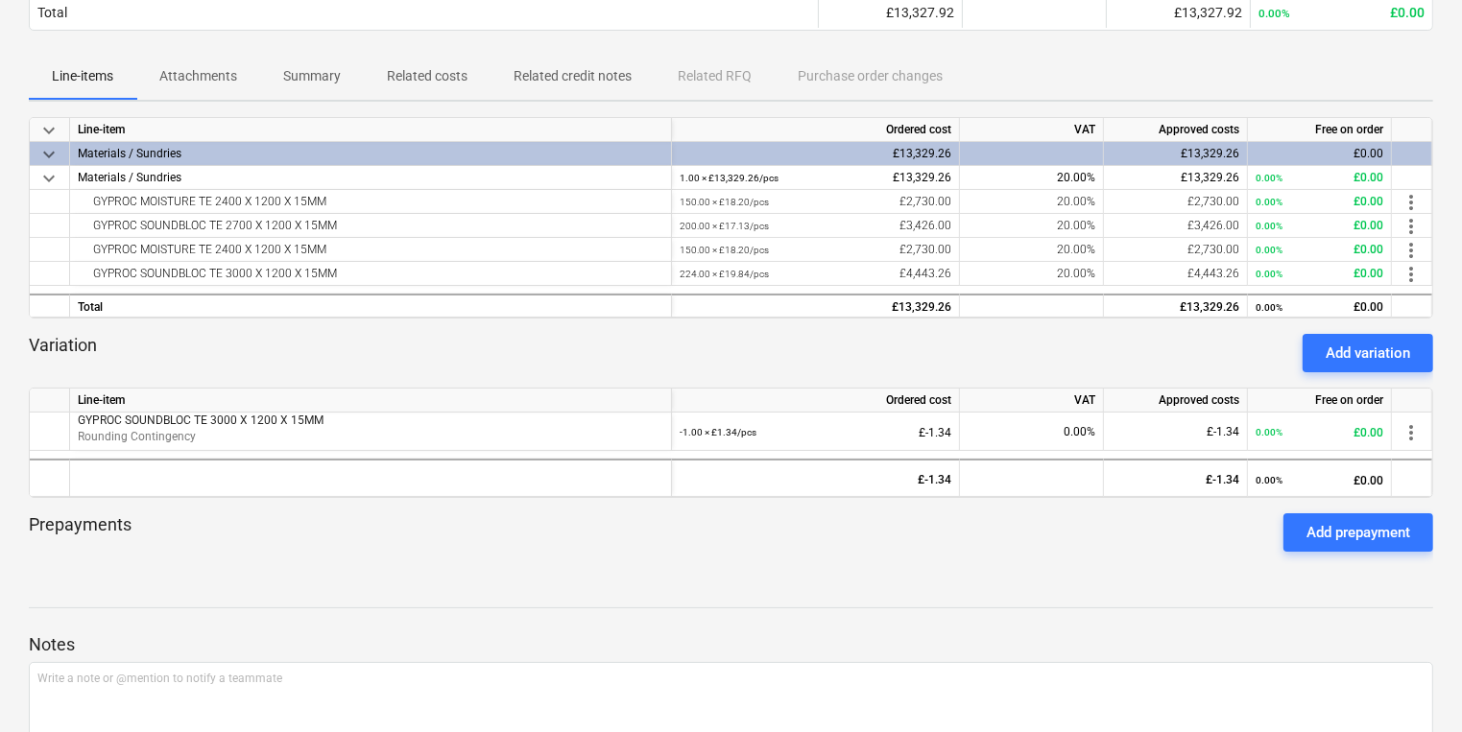
click at [576, 338] on div "Variation Add variation" at bounding box center [731, 353] width 1404 height 38
click at [257, 82] on div "Line-items Attachments Summary Related costs Related credit notes Related RFQ P…" at bounding box center [731, 77] width 1404 height 46
click at [227, 77] on p "Attachments" at bounding box center [198, 76] width 78 height 20
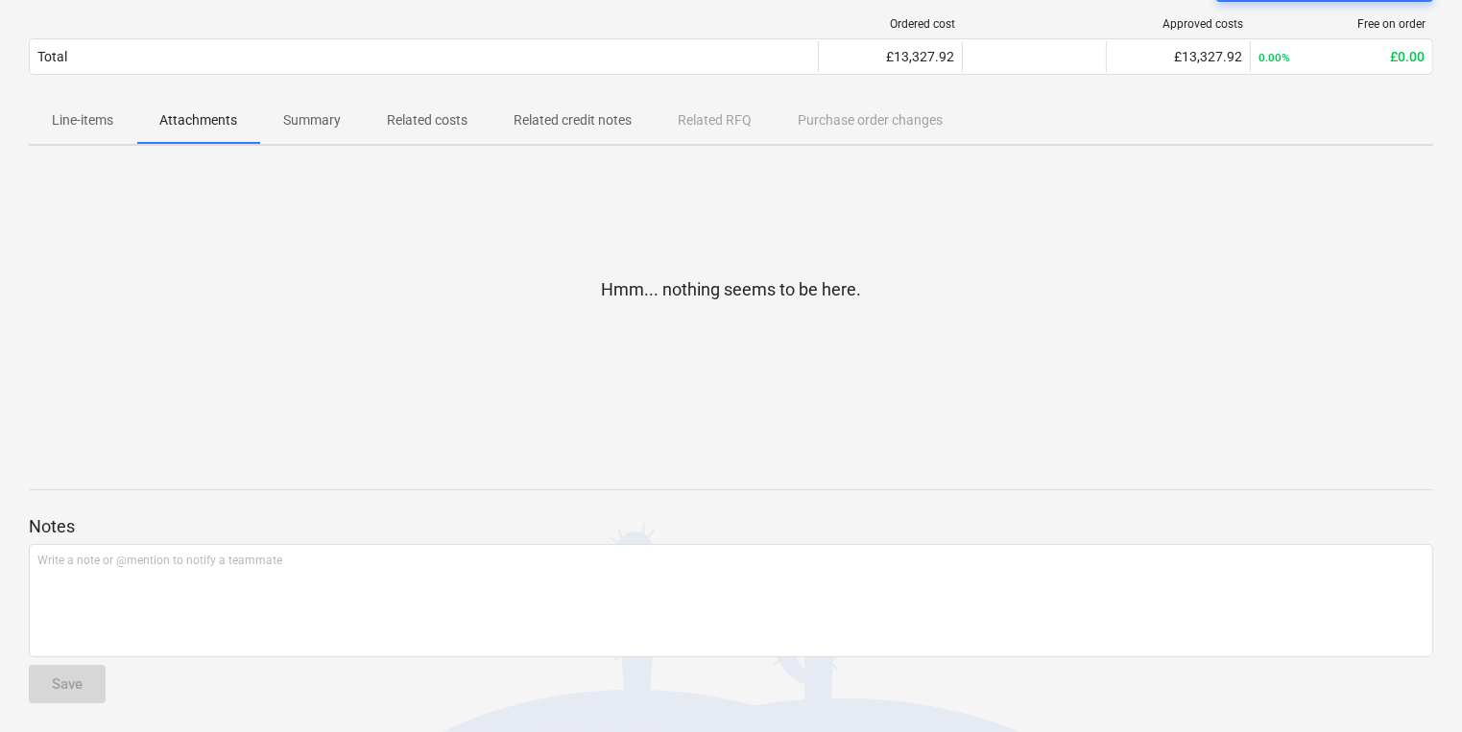
click at [132, 120] on span "Line-items" at bounding box center [82, 121] width 107 height 32
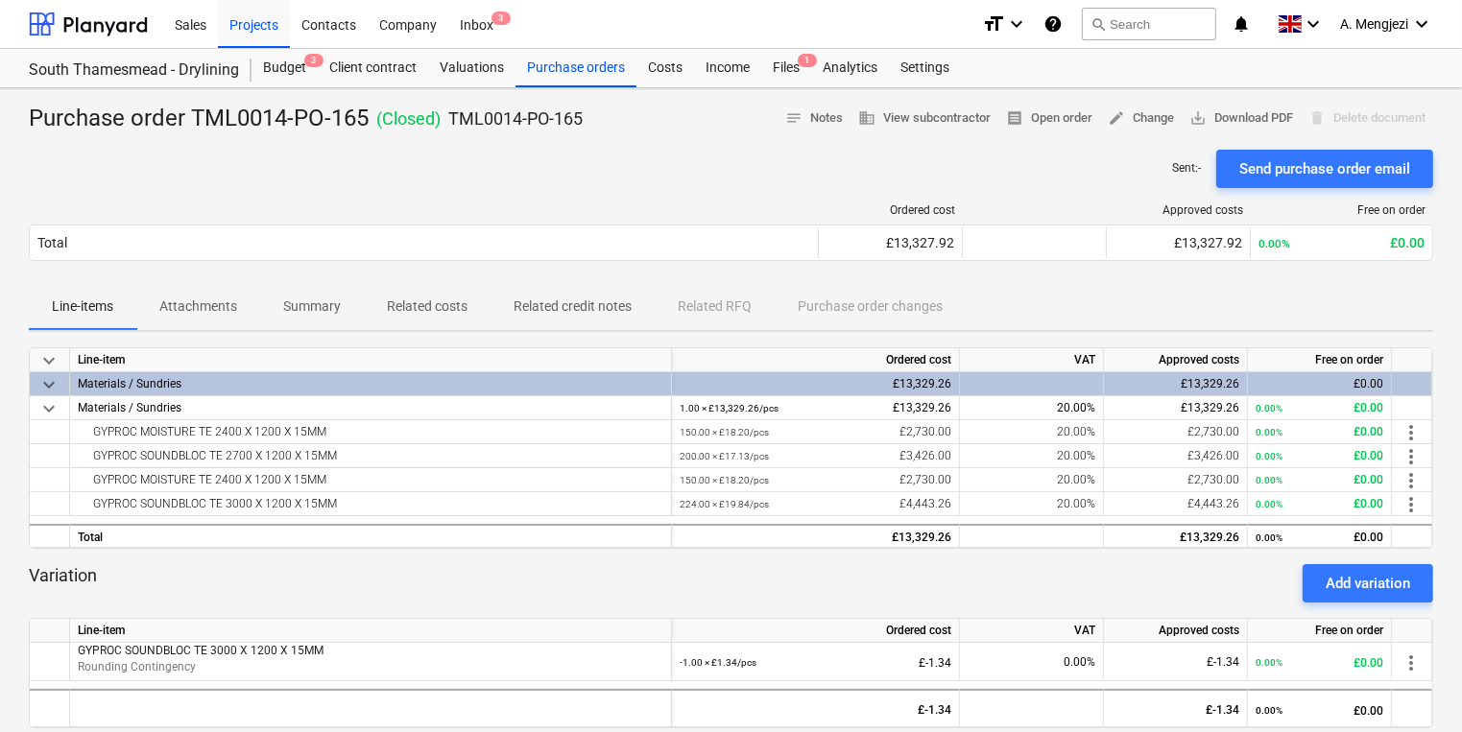
click at [624, 200] on div "Ordered cost Approved costs Free on order Total £13,327.92 £13,327.92 0.00% £0.…" at bounding box center [731, 236] width 1404 height 96
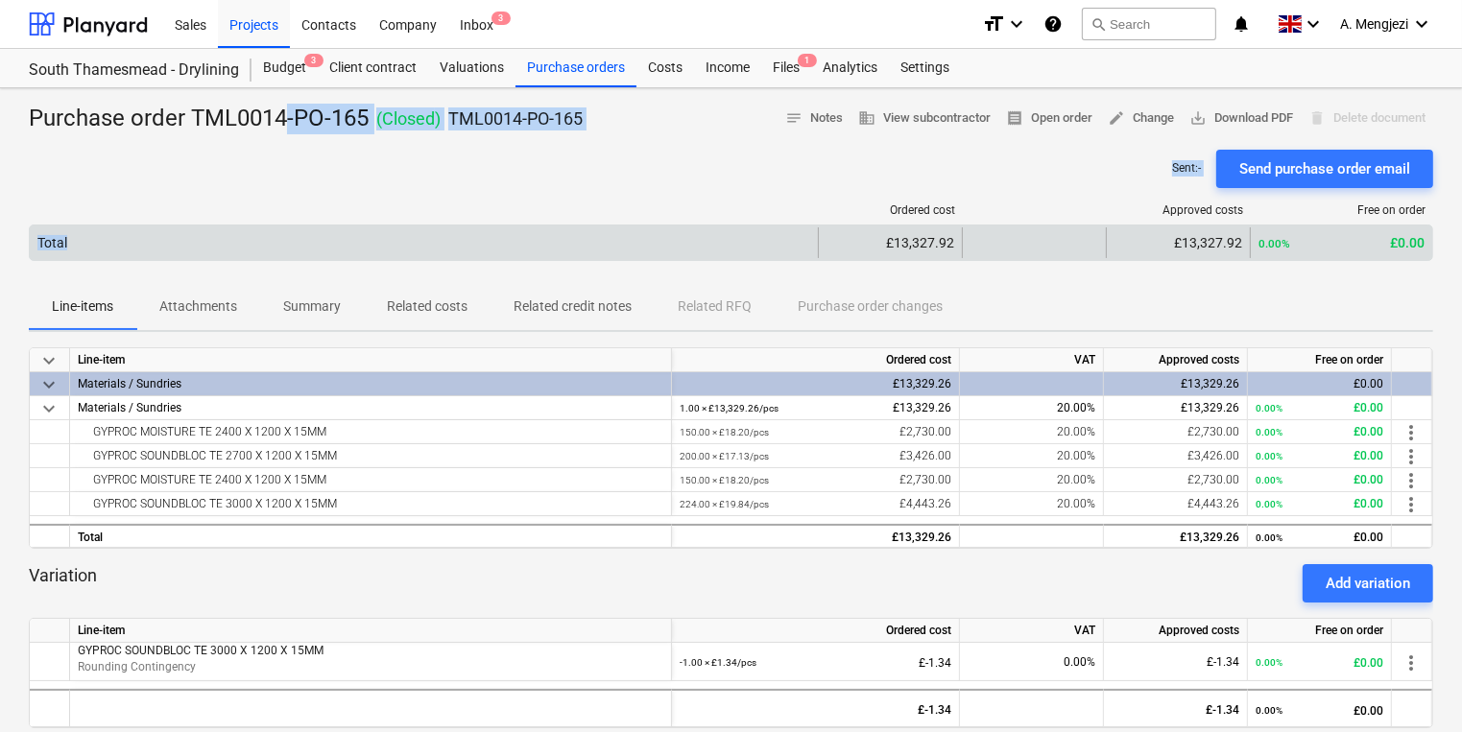
drag, startPoint x: 287, startPoint y: 127, endPoint x: 704, endPoint y: 226, distance: 428.1
click at [704, 226] on div "Purchase order TML0014-PO-165 ( Closed ) TML0014-PO-165 notes Notes business Vi…" at bounding box center [731, 585] width 1462 height 994
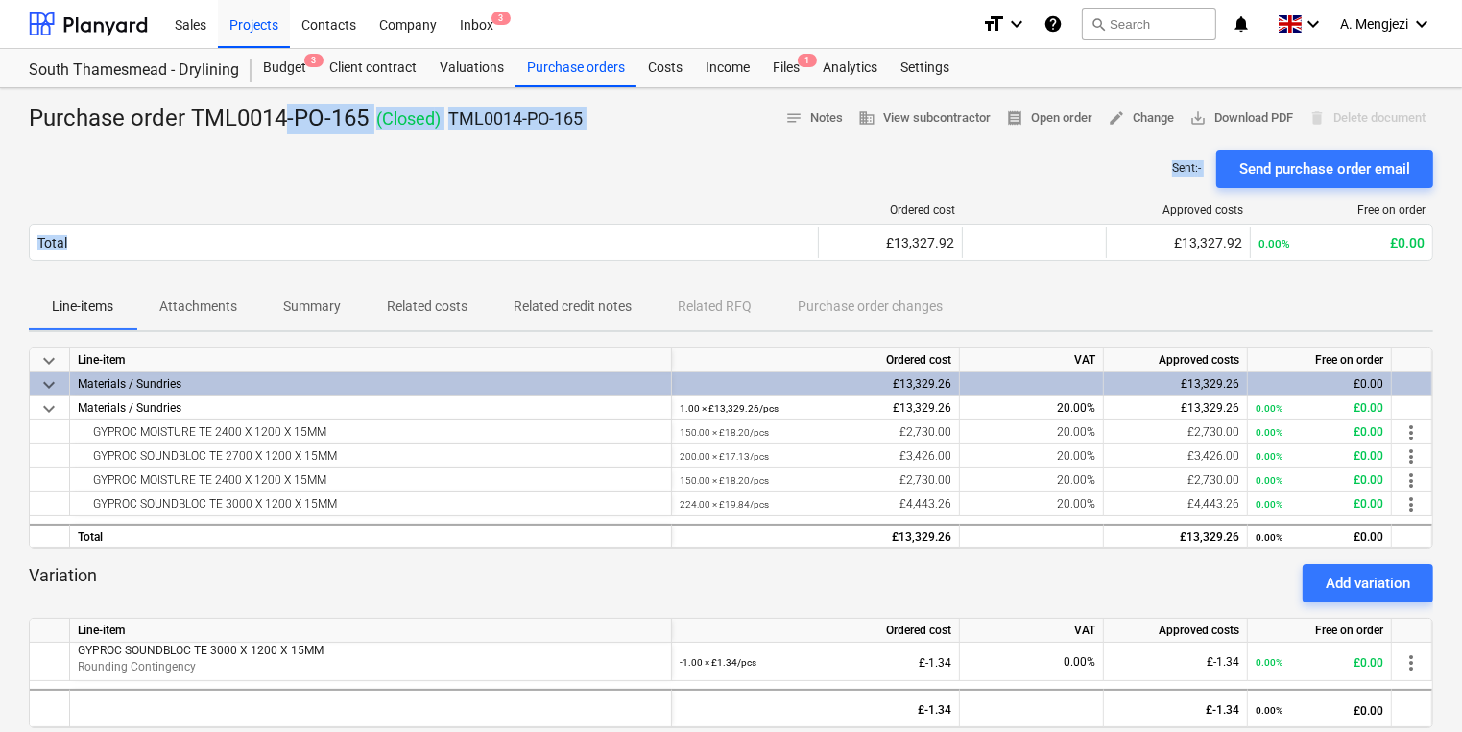
drag, startPoint x: 704, startPoint y: 226, endPoint x: 585, endPoint y: 141, distance: 145.2
click at [585, 141] on div at bounding box center [731, 141] width 1404 height 15
click at [597, 150] on div "Sent : - Send purchase order email" at bounding box center [731, 169] width 1404 height 38
click at [636, 545] on div "Total" at bounding box center [371, 536] width 602 height 24
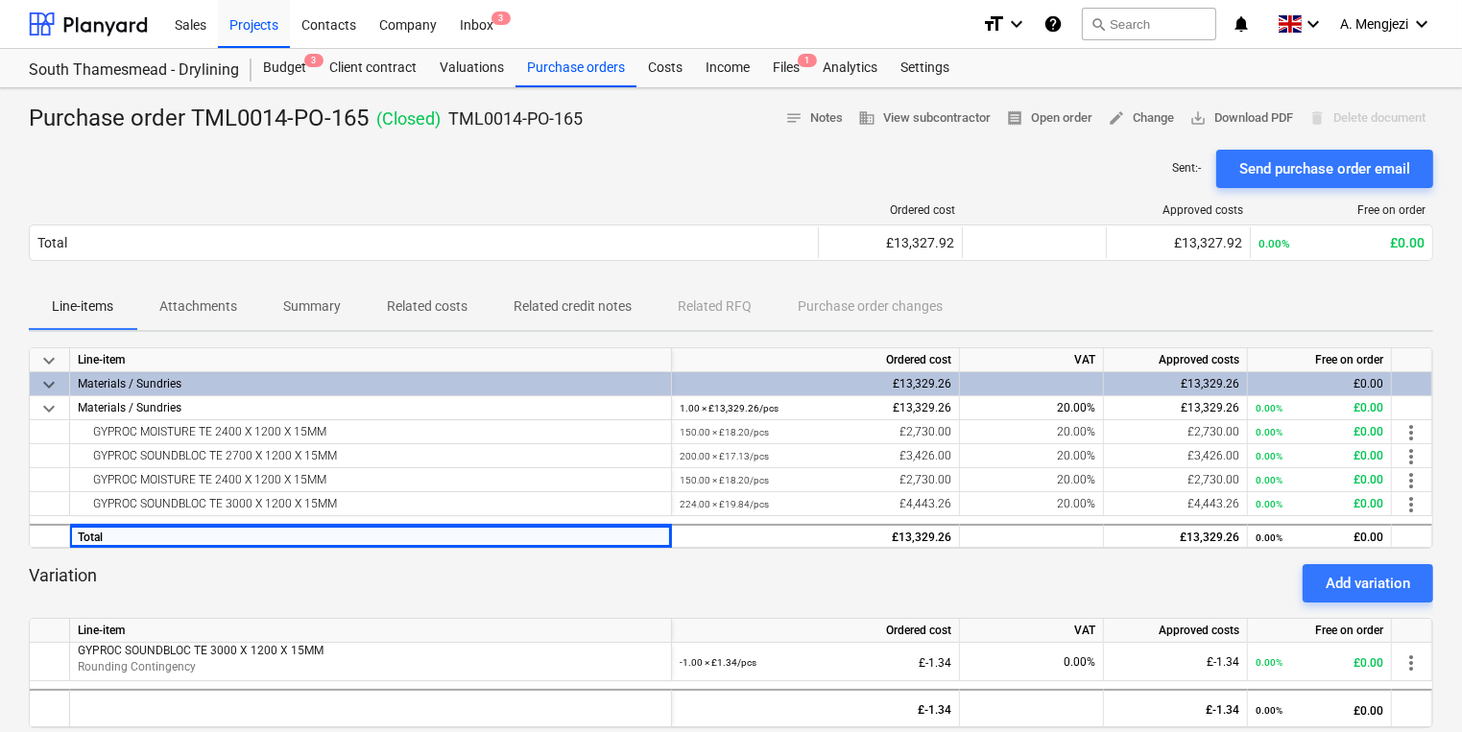
click at [878, 575] on div "Variation Add variation" at bounding box center [731, 583] width 1404 height 38
click at [866, 171] on div "Sent : - Send purchase order email" at bounding box center [731, 169] width 1404 height 38
click at [1057, 119] on span "receipt Open order" at bounding box center [1049, 118] width 86 height 22
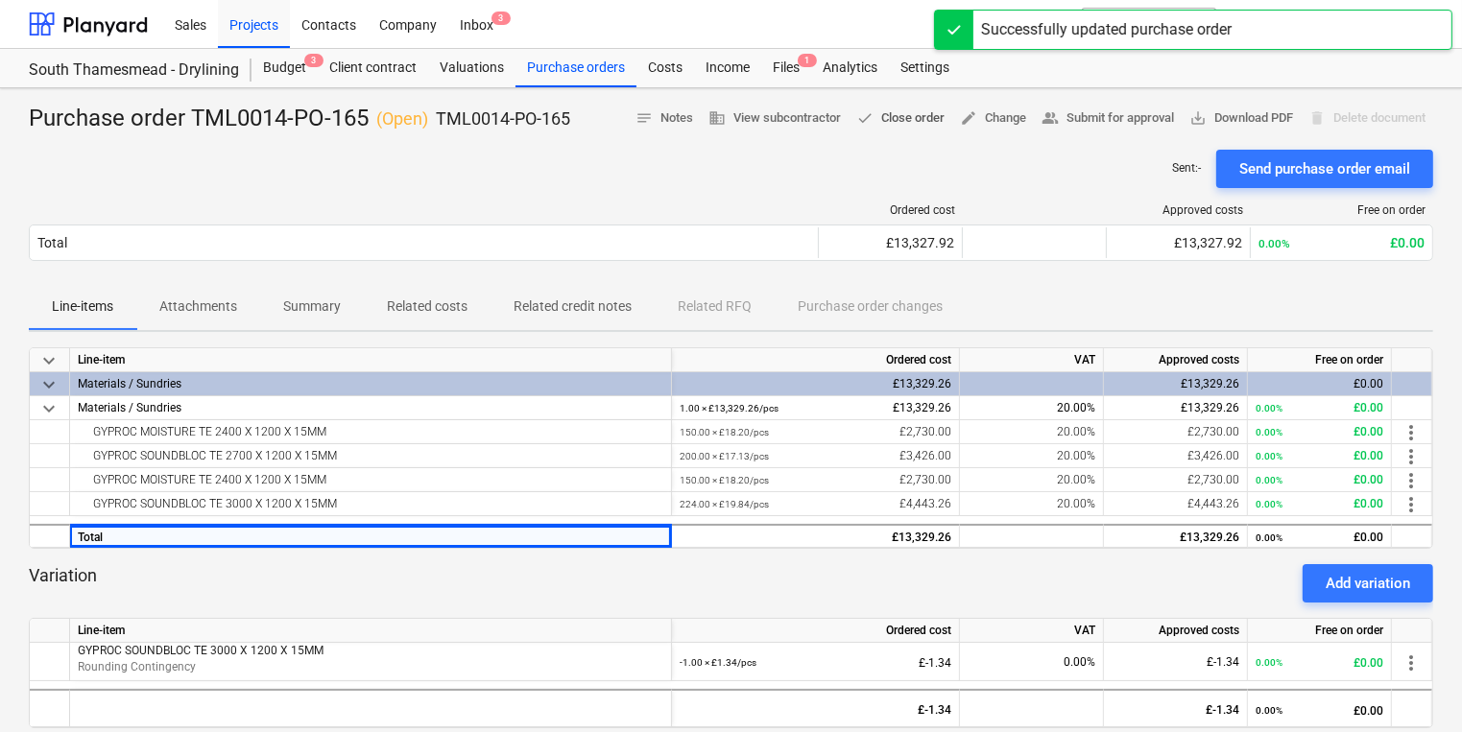
click at [915, 127] on span "done Close order" at bounding box center [900, 118] width 88 height 22
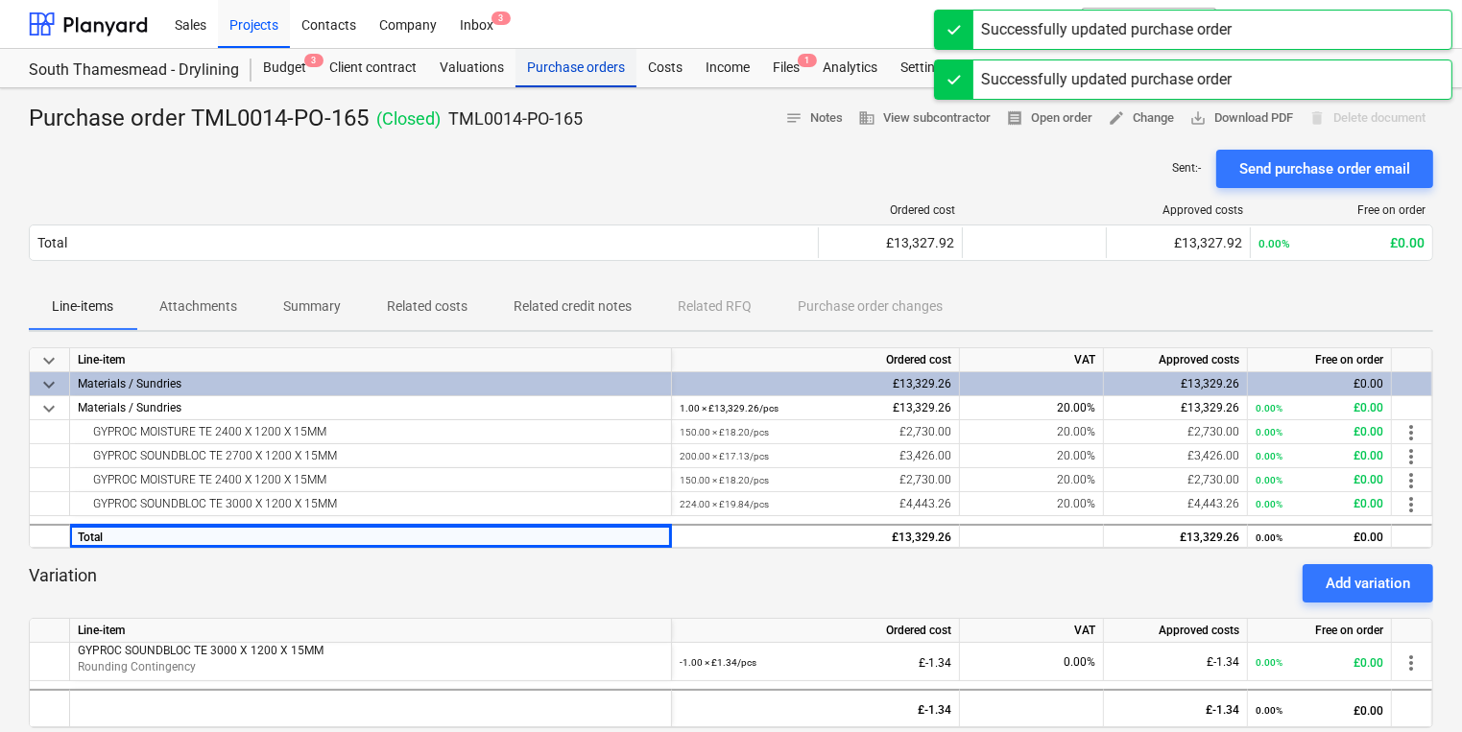
click at [602, 84] on div "Purchase orders" at bounding box center [575, 68] width 121 height 38
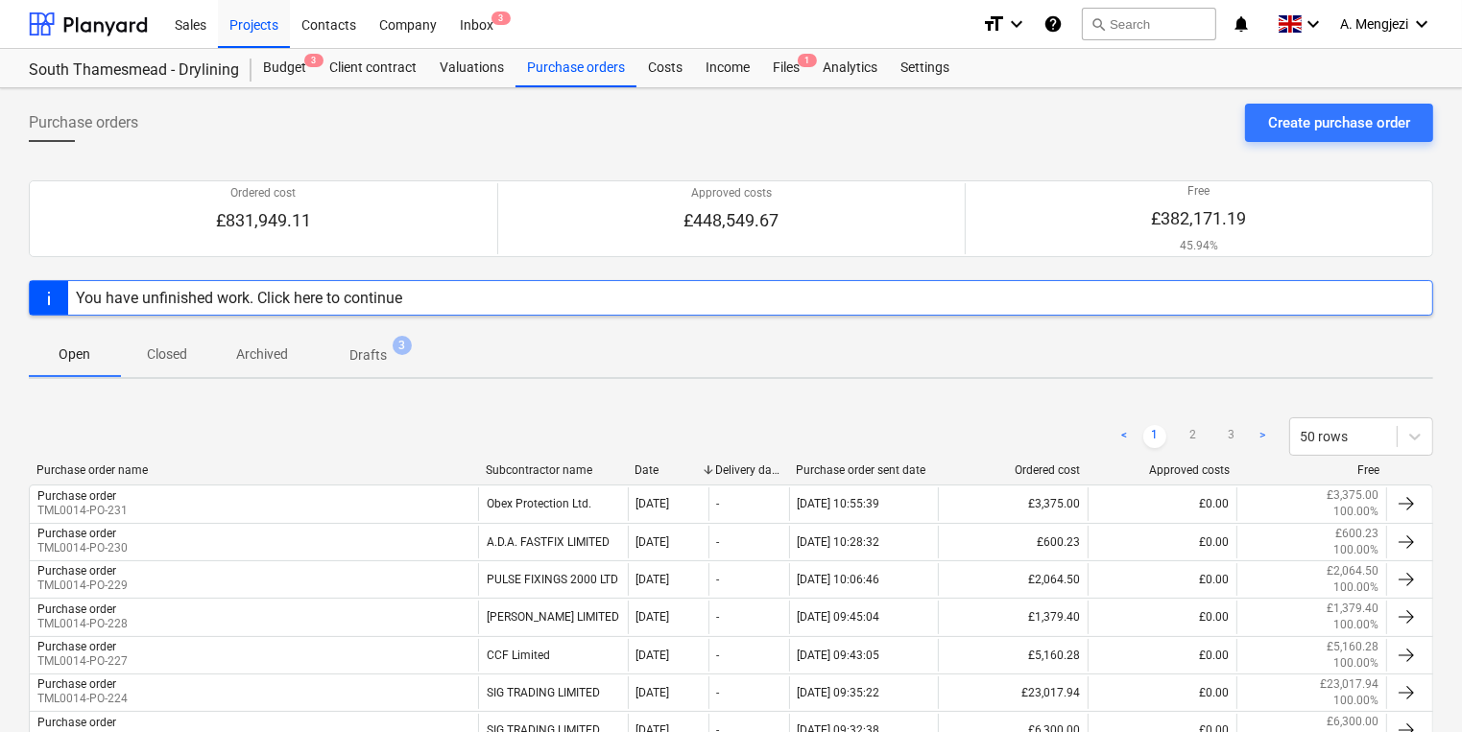
drag, startPoint x: 173, startPoint y: 359, endPoint x: 188, endPoint y: 353, distance: 16.4
click at [177, 359] on p "Closed" at bounding box center [167, 355] width 46 height 20
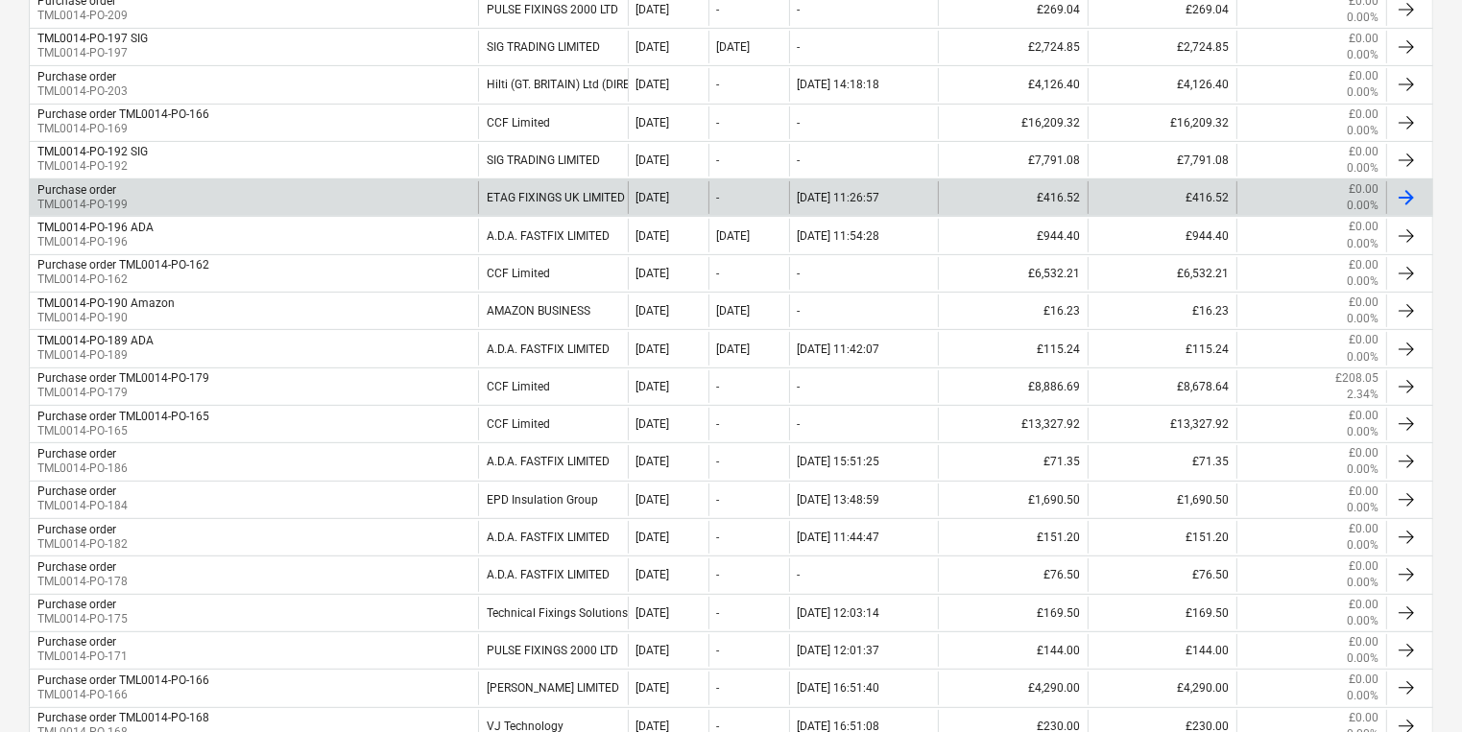
scroll to position [537, 0]
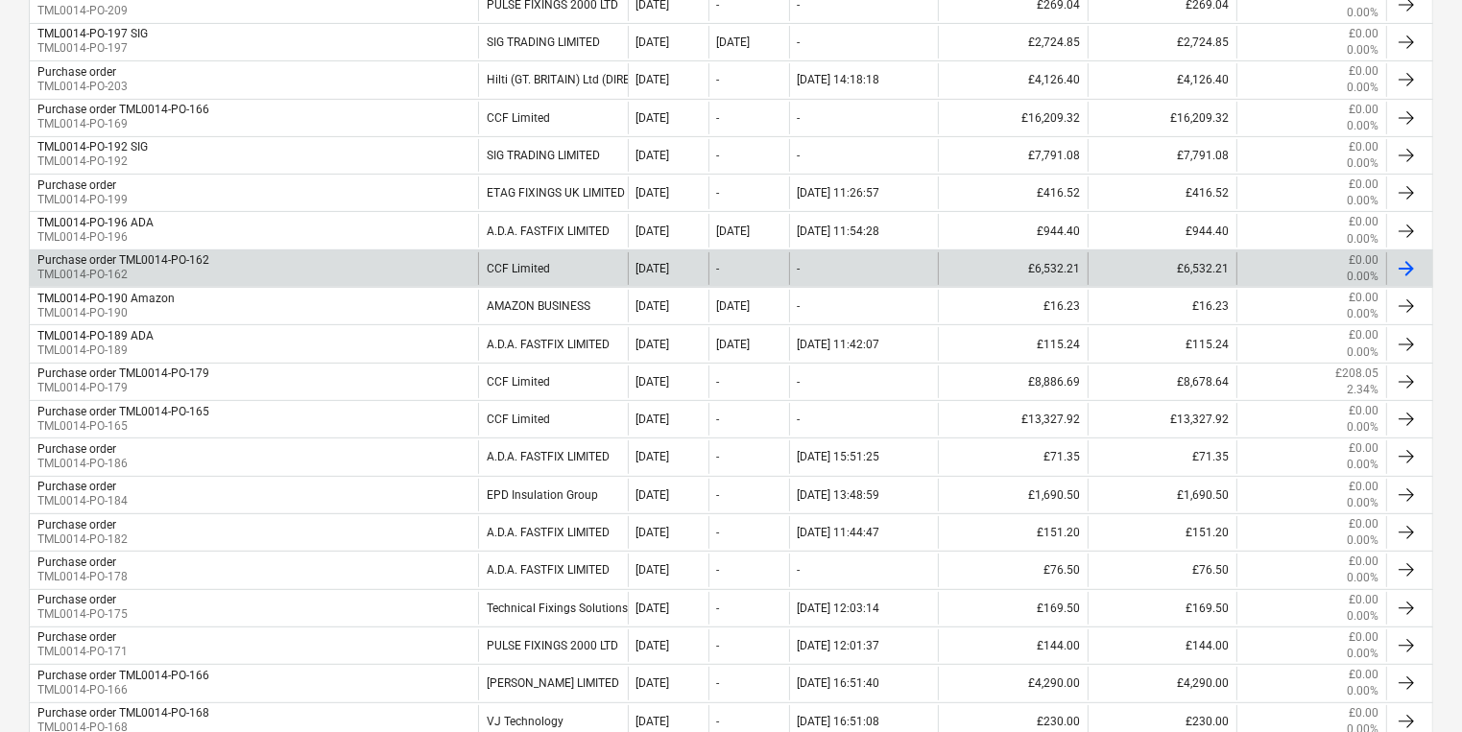
click at [229, 252] on div "Purchase order TML0014-PO-162 TML0014-PO-162" at bounding box center [254, 268] width 448 height 33
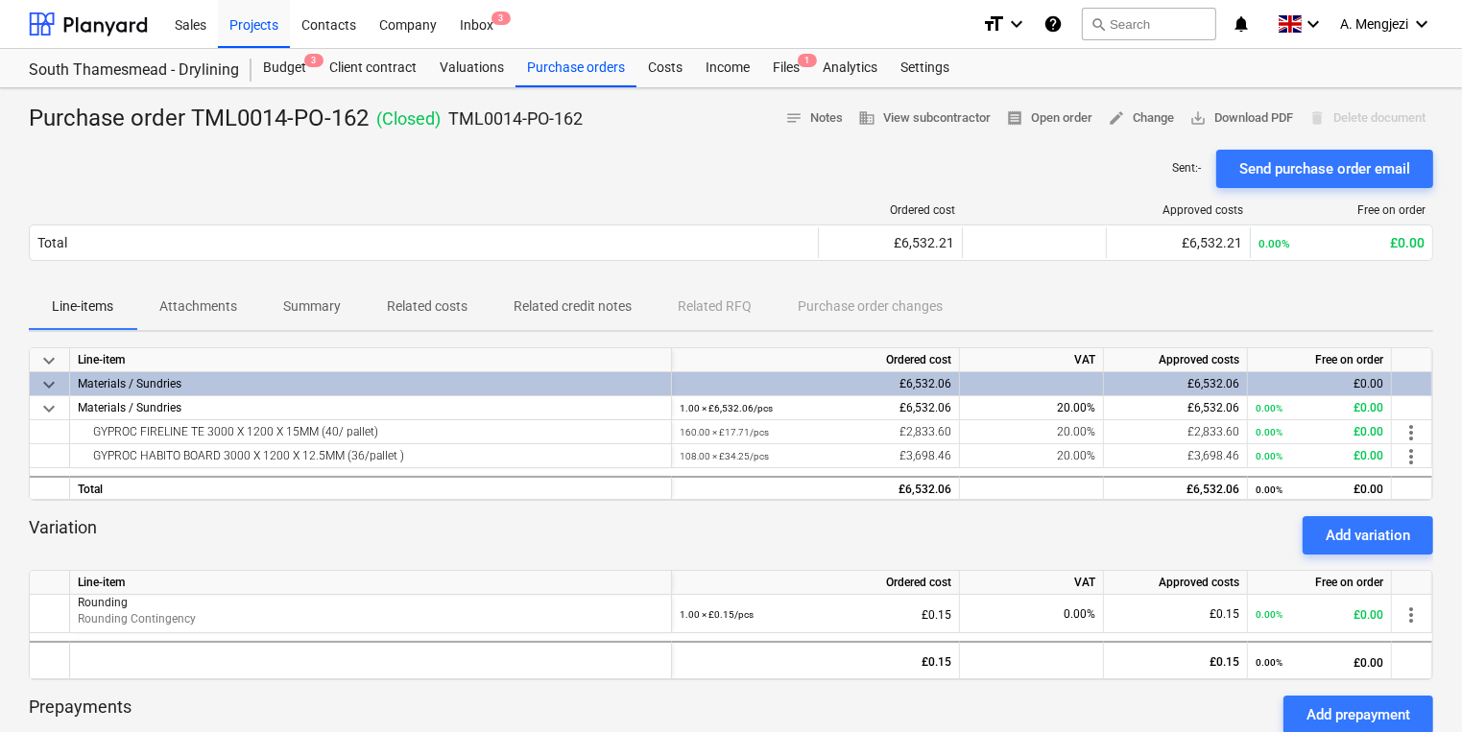
click at [376, 542] on div "Variation Add variation" at bounding box center [731, 535] width 1404 height 38
click at [227, 315] on p "Attachments" at bounding box center [198, 307] width 78 height 20
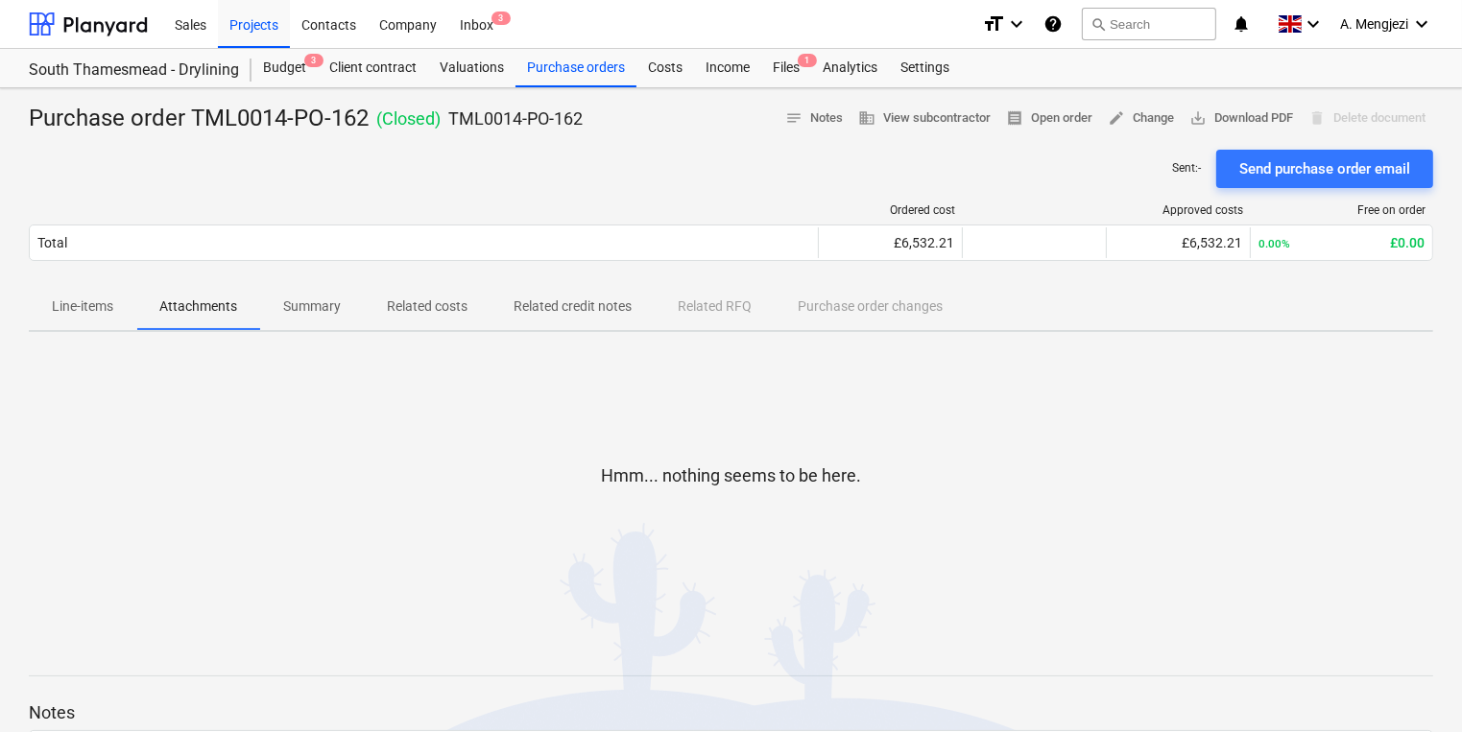
click at [546, 318] on span "Related credit notes" at bounding box center [572, 307] width 164 height 32
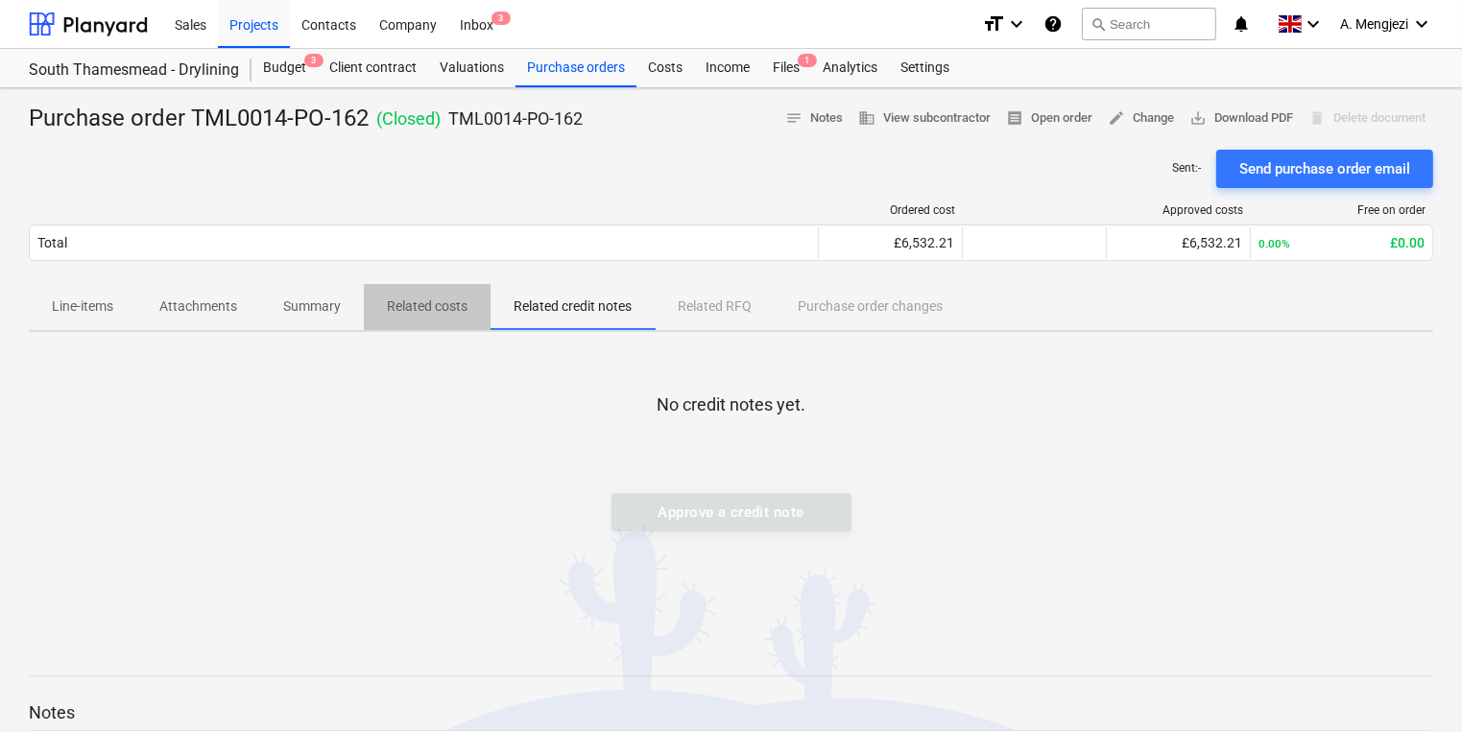
click at [418, 315] on p "Related costs" at bounding box center [427, 307] width 81 height 20
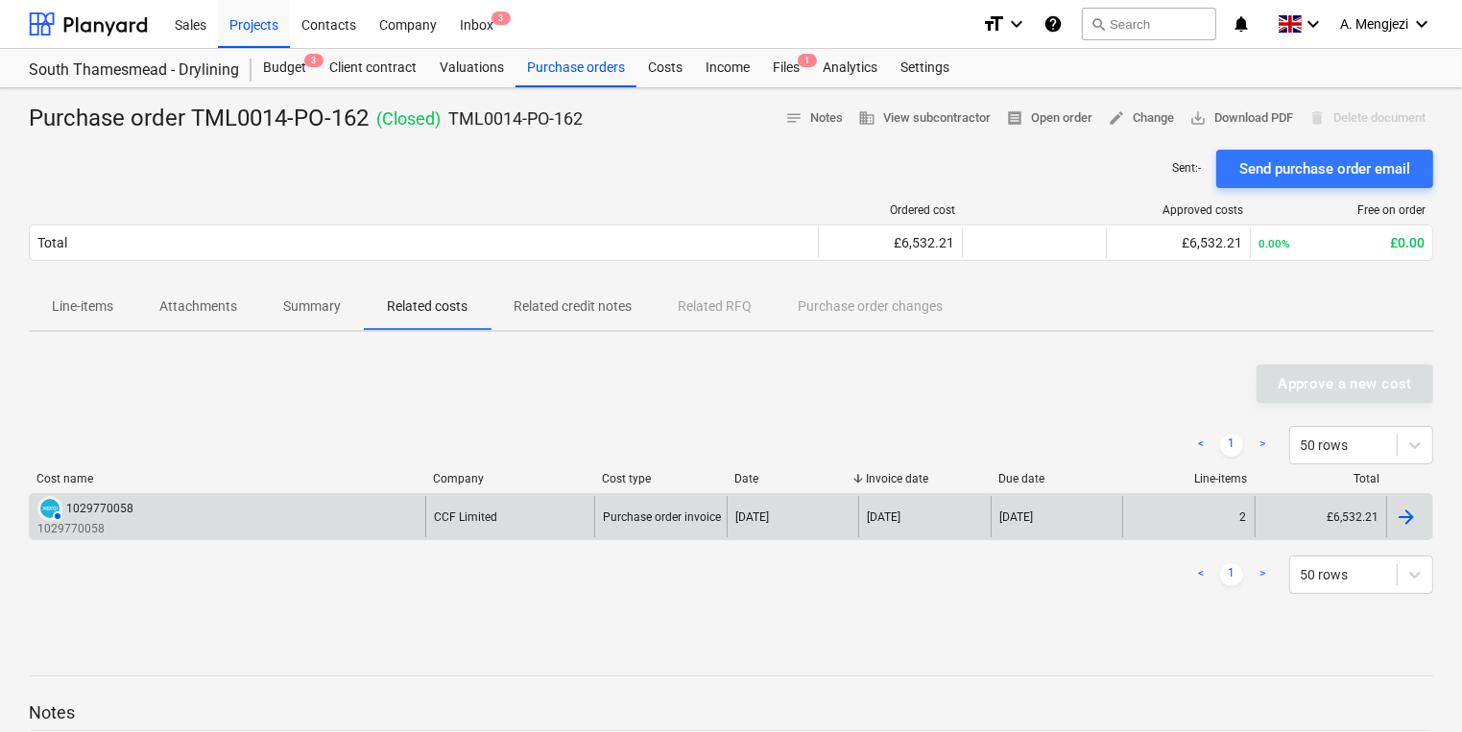
click at [415, 498] on div "AUTHORISED 1029770058 1029770058" at bounding box center [227, 516] width 395 height 41
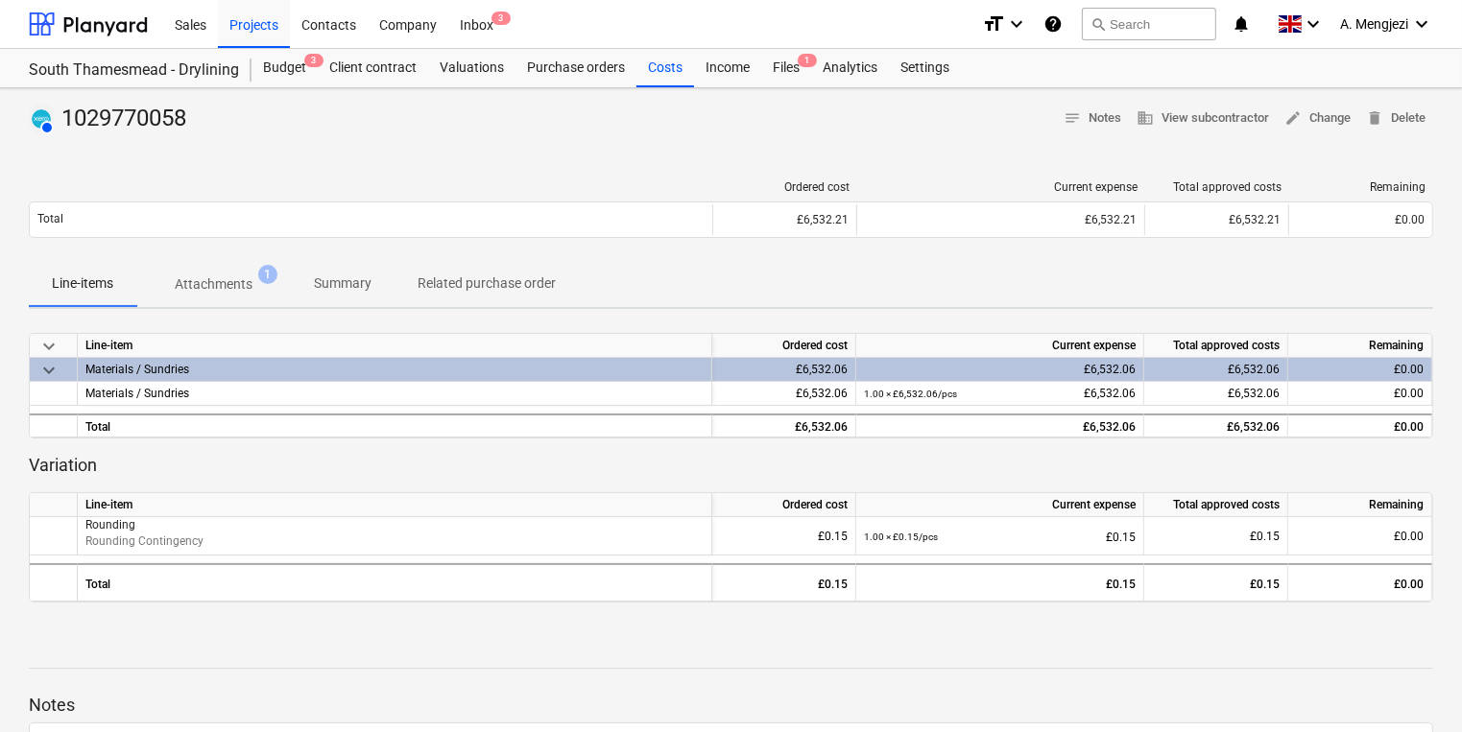
drag, startPoint x: 206, startPoint y: 248, endPoint x: 219, endPoint y: 261, distance: 18.3
click at [208, 250] on div "Ordered cost Current expense Total approved costs Remaining Total £6,532.21 £6,…" at bounding box center [731, 213] width 1404 height 96
click at [237, 289] on p "Attachments" at bounding box center [214, 285] width 78 height 20
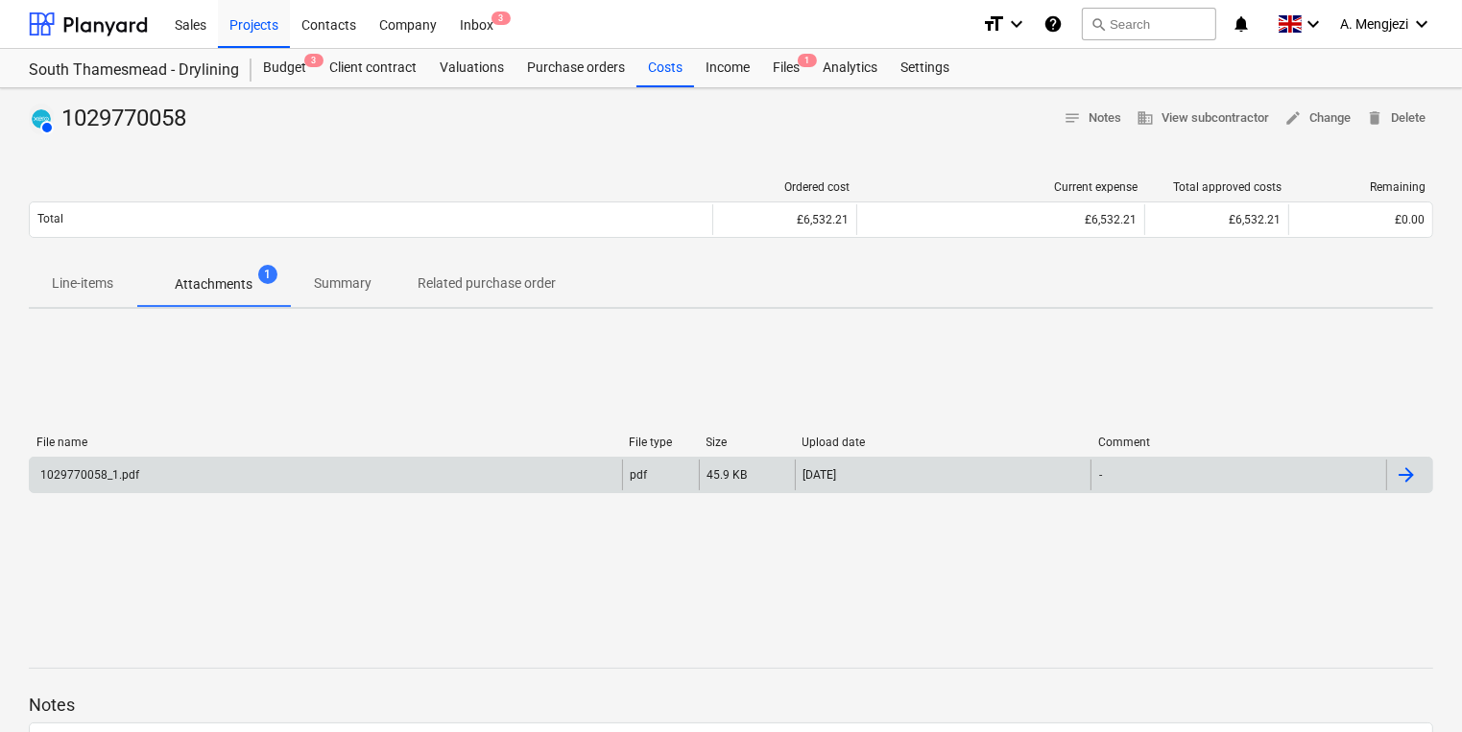
click at [550, 477] on div "1029770058_1.pdf" at bounding box center [326, 475] width 592 height 31
click at [551, 477] on div "1029770058_1.pdf" at bounding box center [326, 475] width 592 height 31
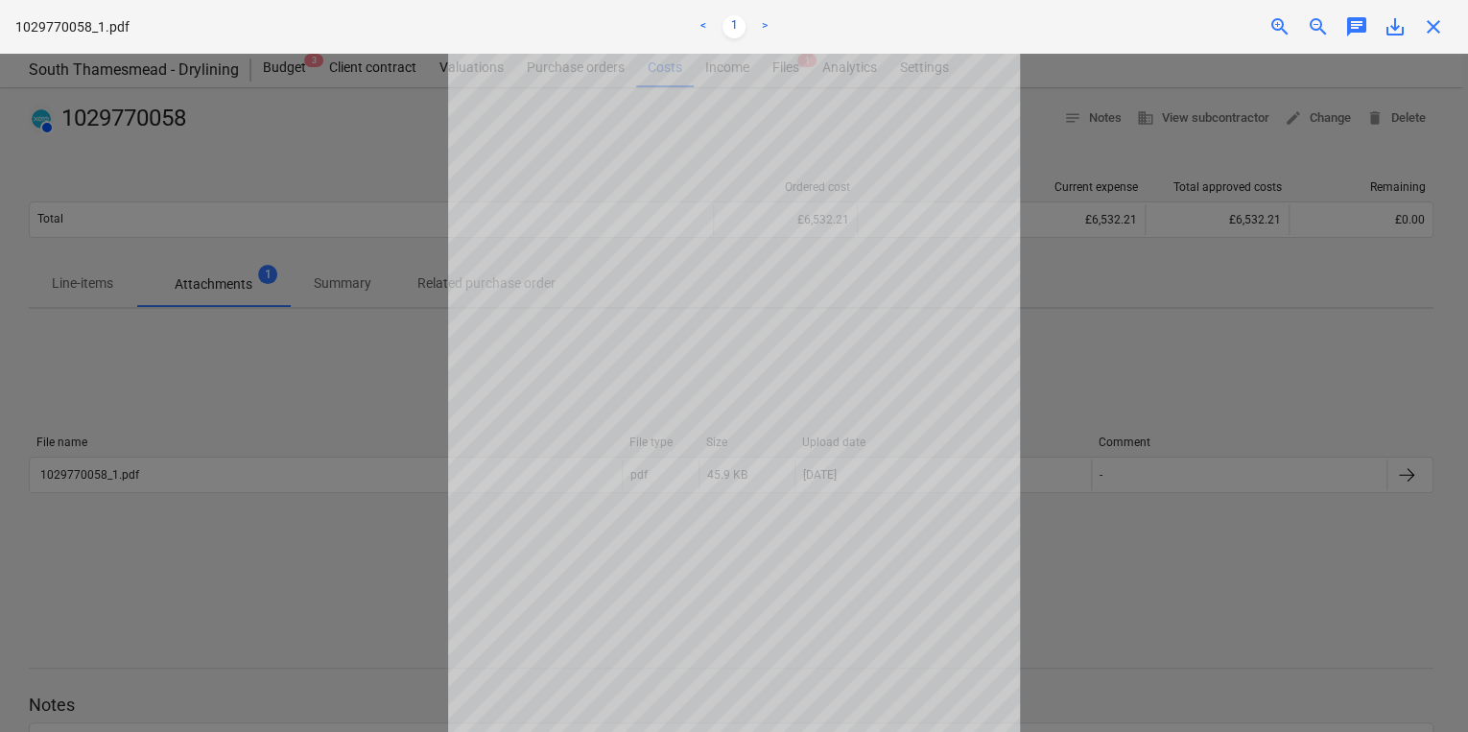
click at [1287, 213] on div at bounding box center [734, 393] width 1468 height 679
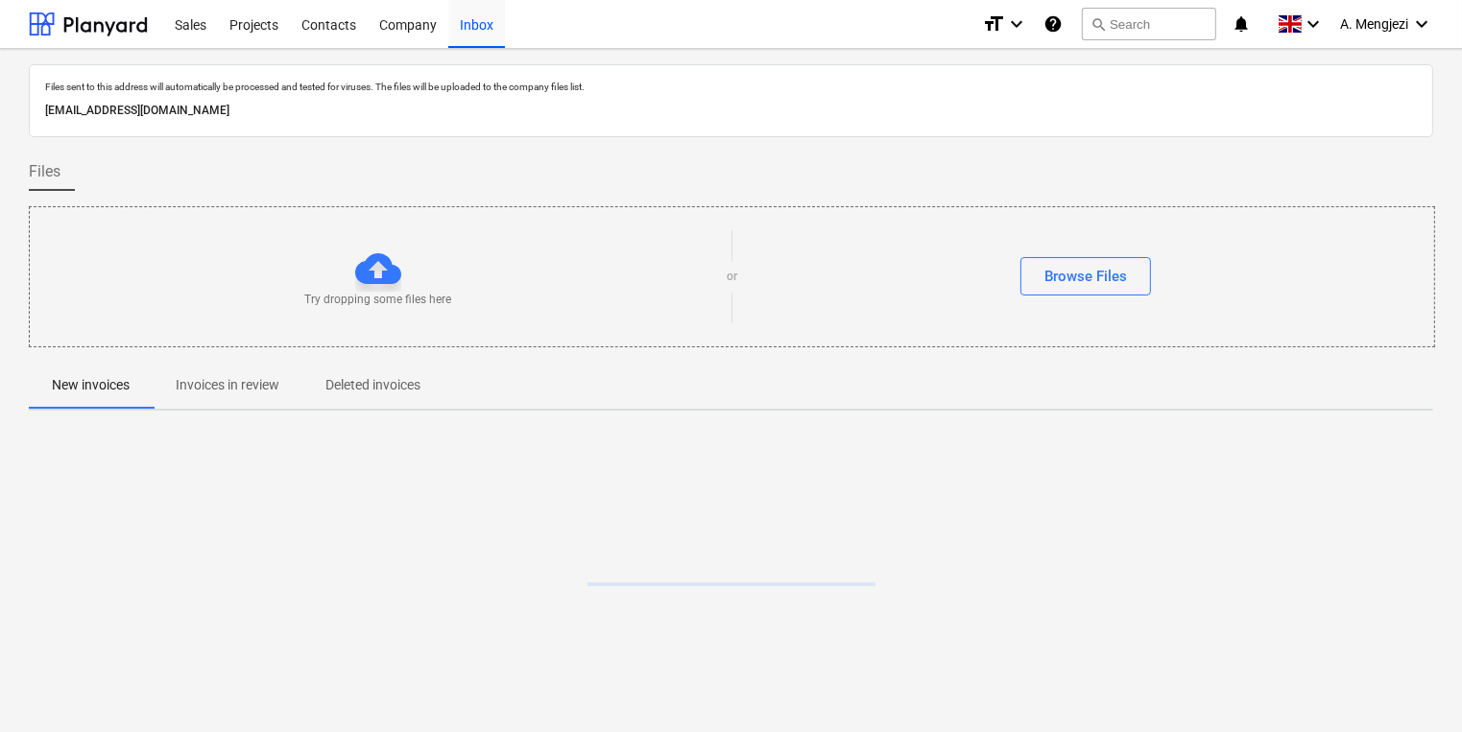
click at [256, 389] on p "Invoices in review" at bounding box center [228, 385] width 104 height 20
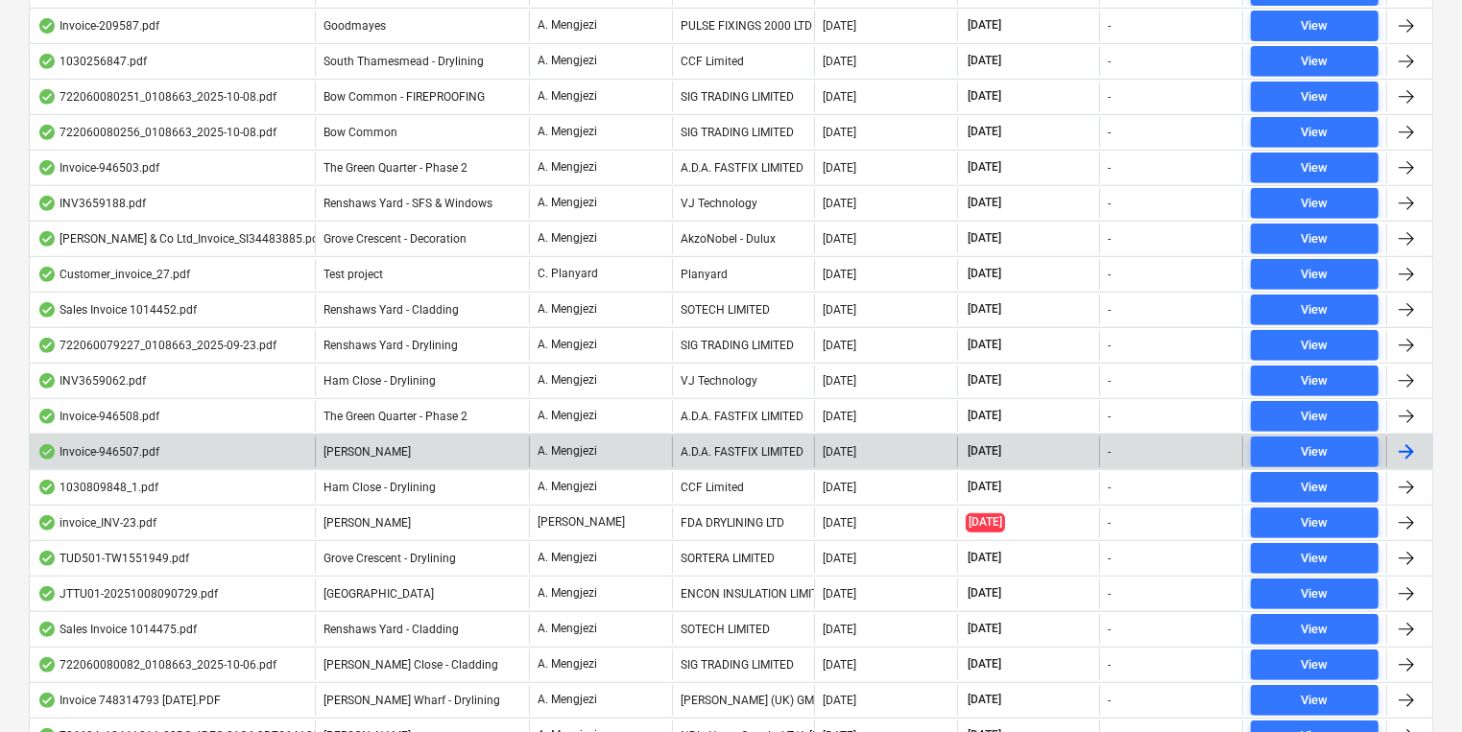
scroll to position [921, 0]
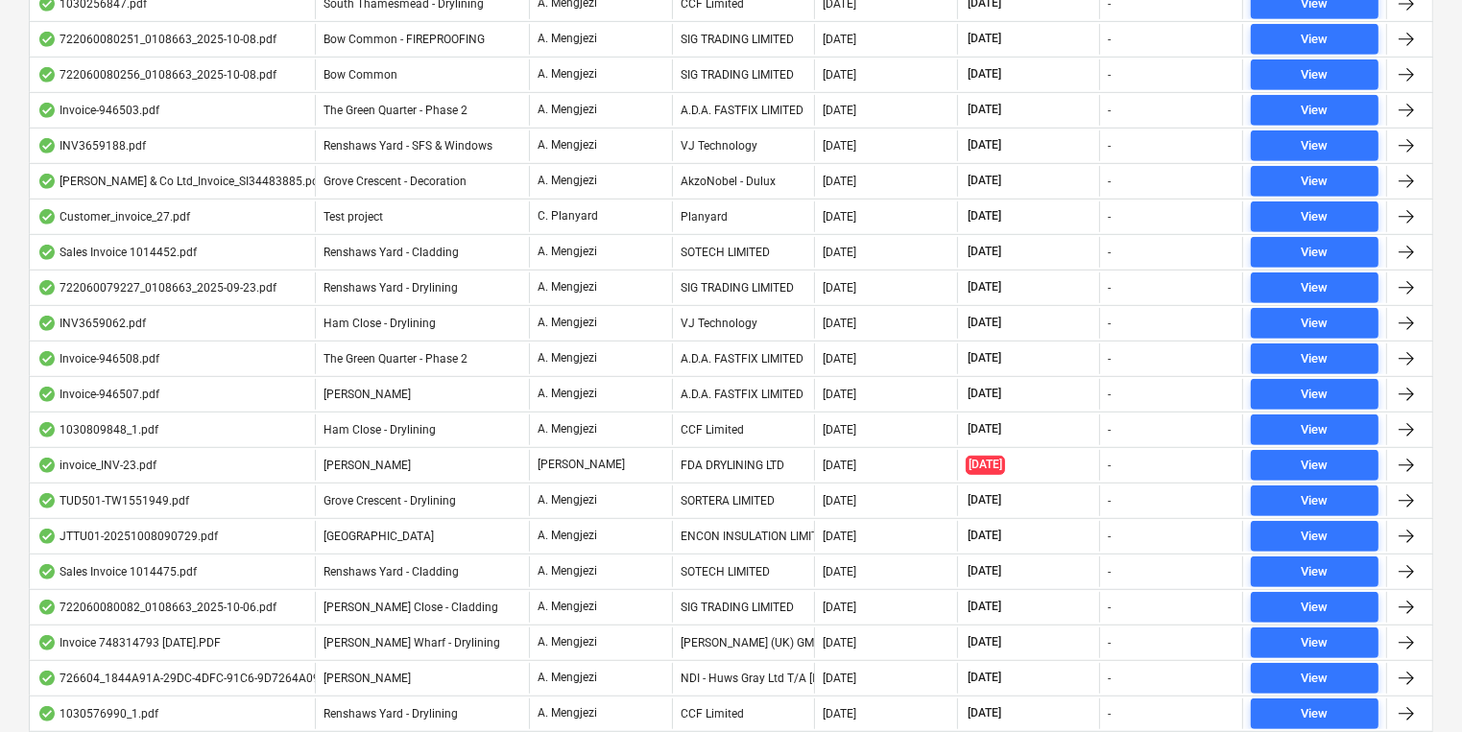
click at [490, 530] on div "[GEOGRAPHIC_DATA]" at bounding box center [422, 536] width 214 height 31
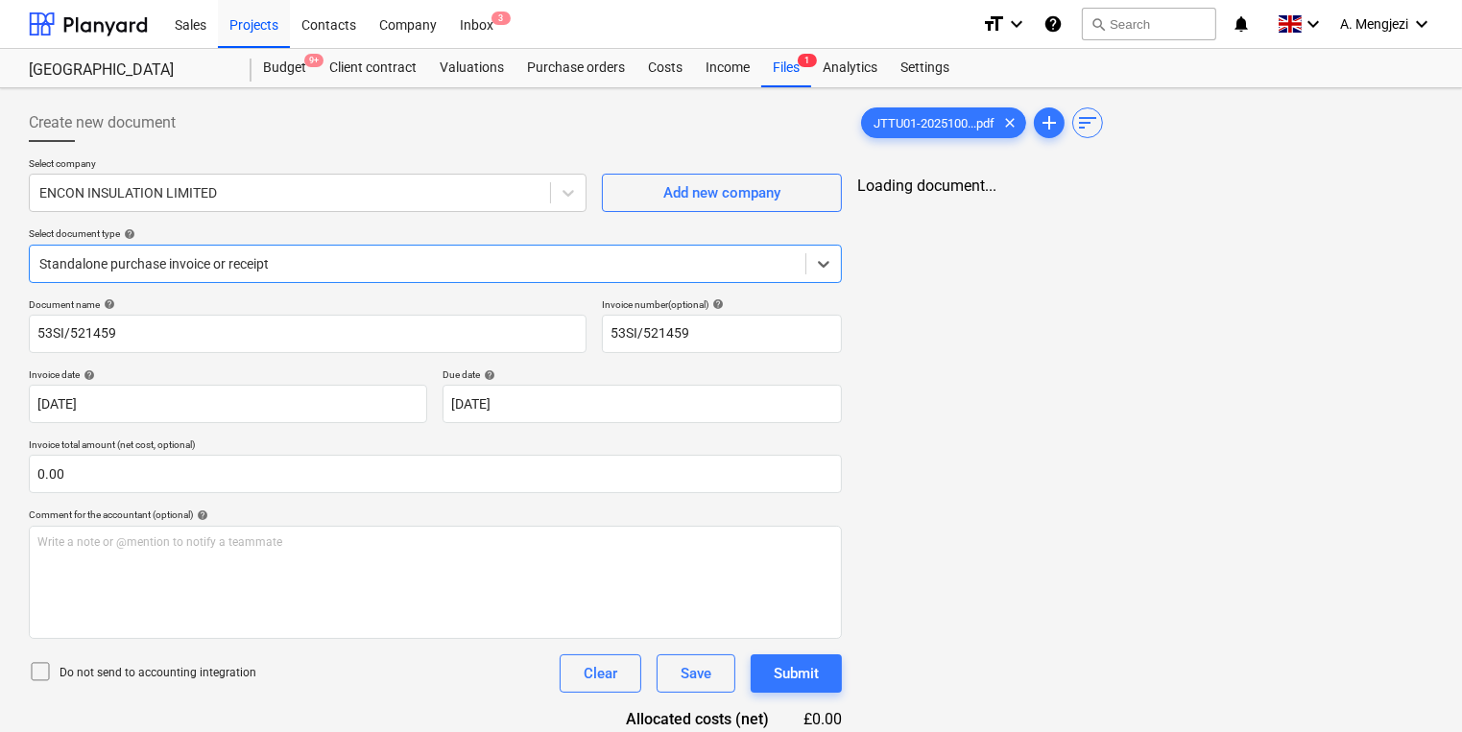
type input "53SI/521459"
type input "[DATE]"
type input "30 Nov 2025"
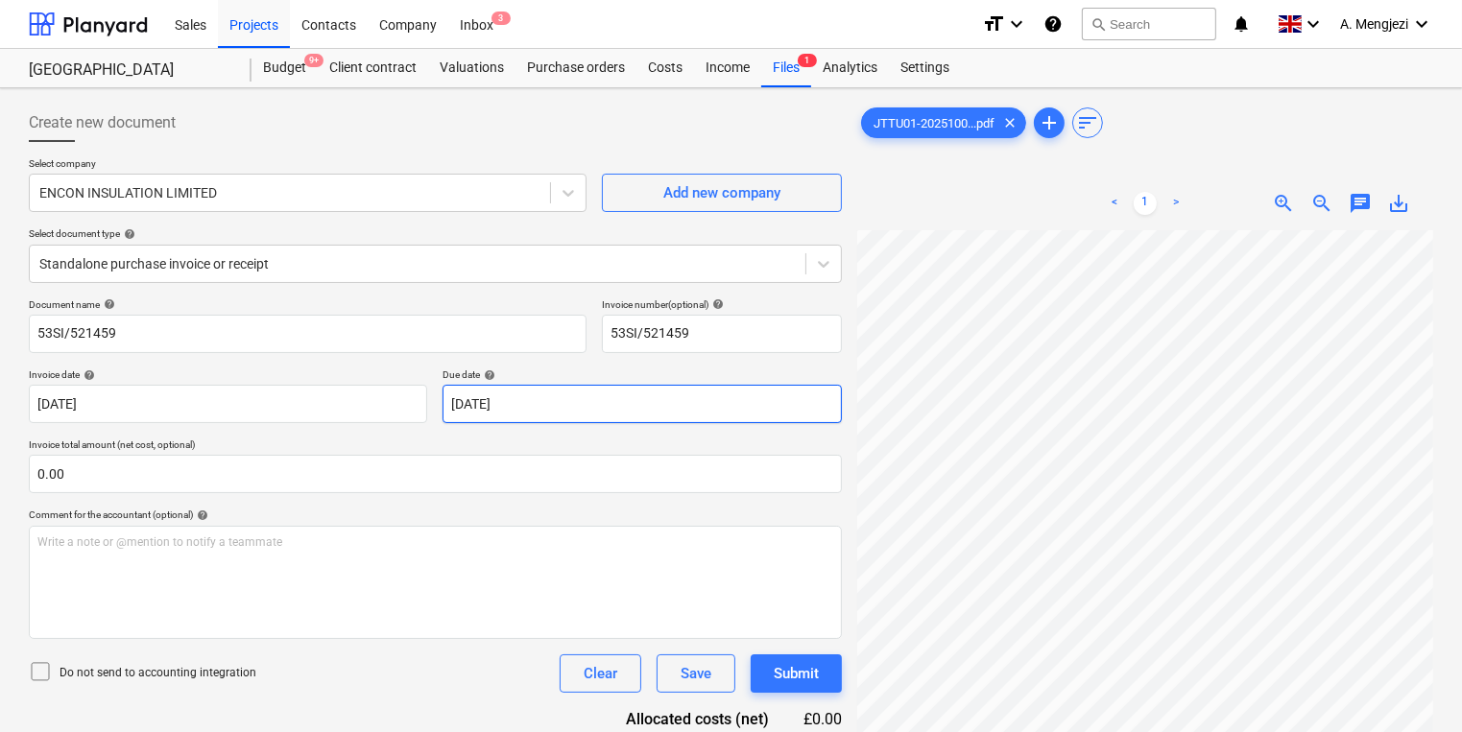
scroll to position [368, 84]
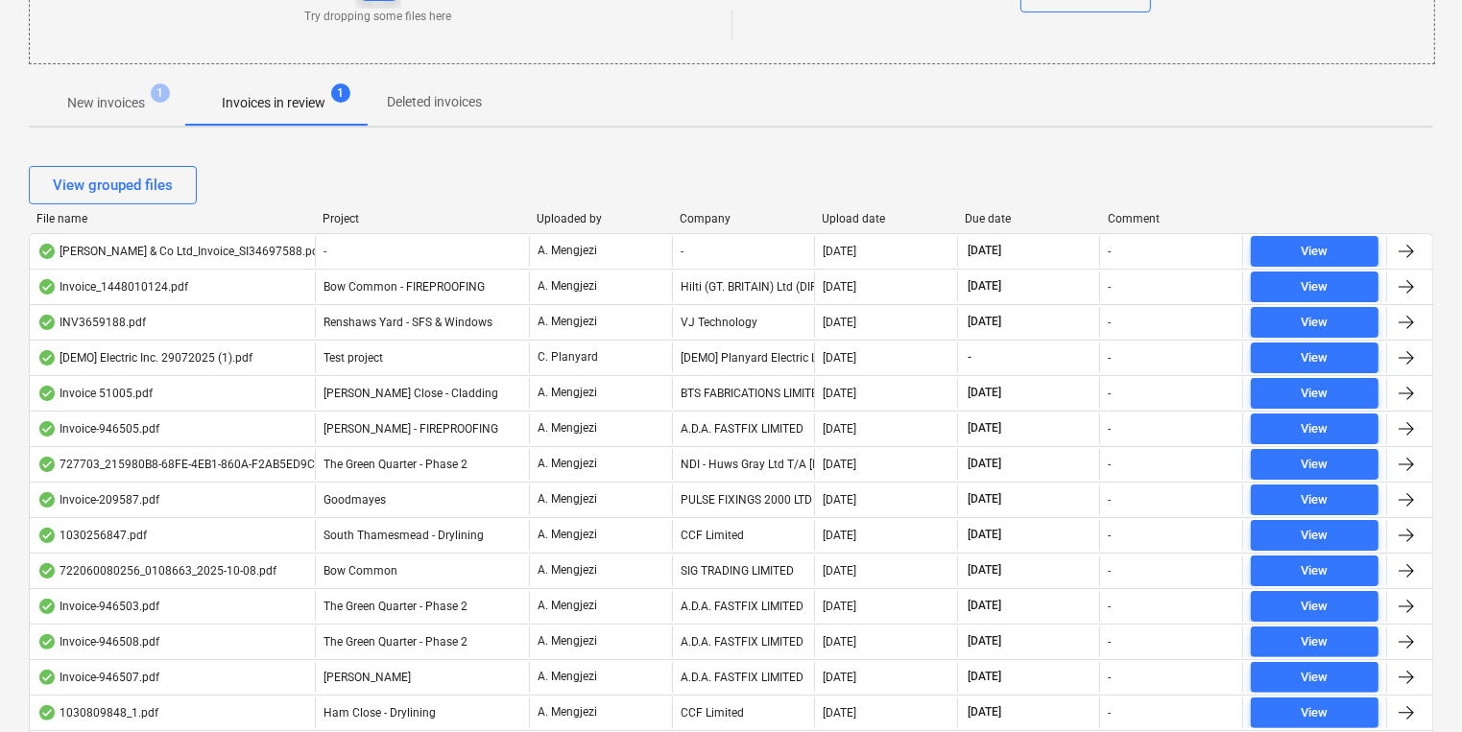
scroll to position [461, 0]
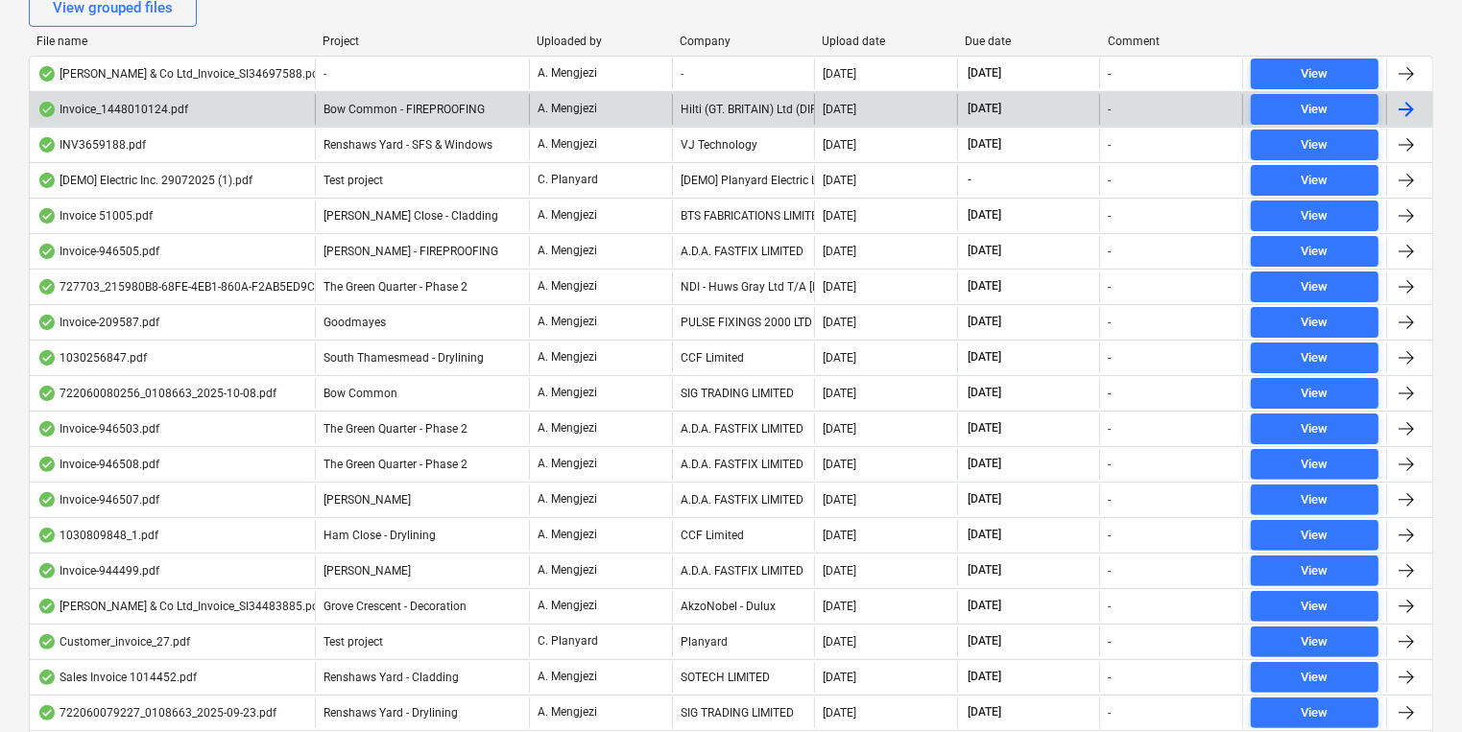
click at [622, 91] on div "Invoice_1448010124.pdf Bow Common - FIREPROOFING A. [PERSON_NAME] (GT. BRITAIN)…" at bounding box center [731, 109] width 1404 height 36
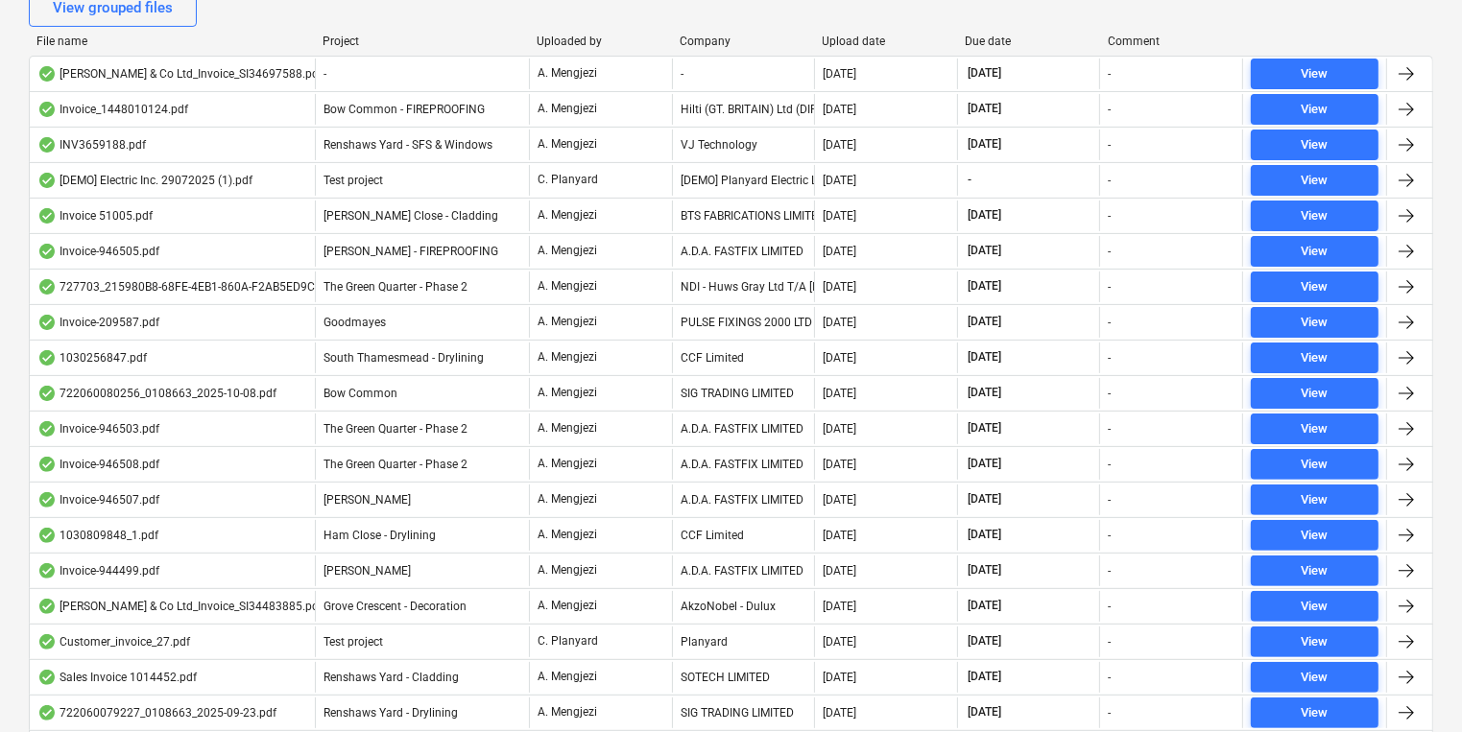
click at [633, 98] on div "A. Mengjezi" at bounding box center [600, 109] width 143 height 31
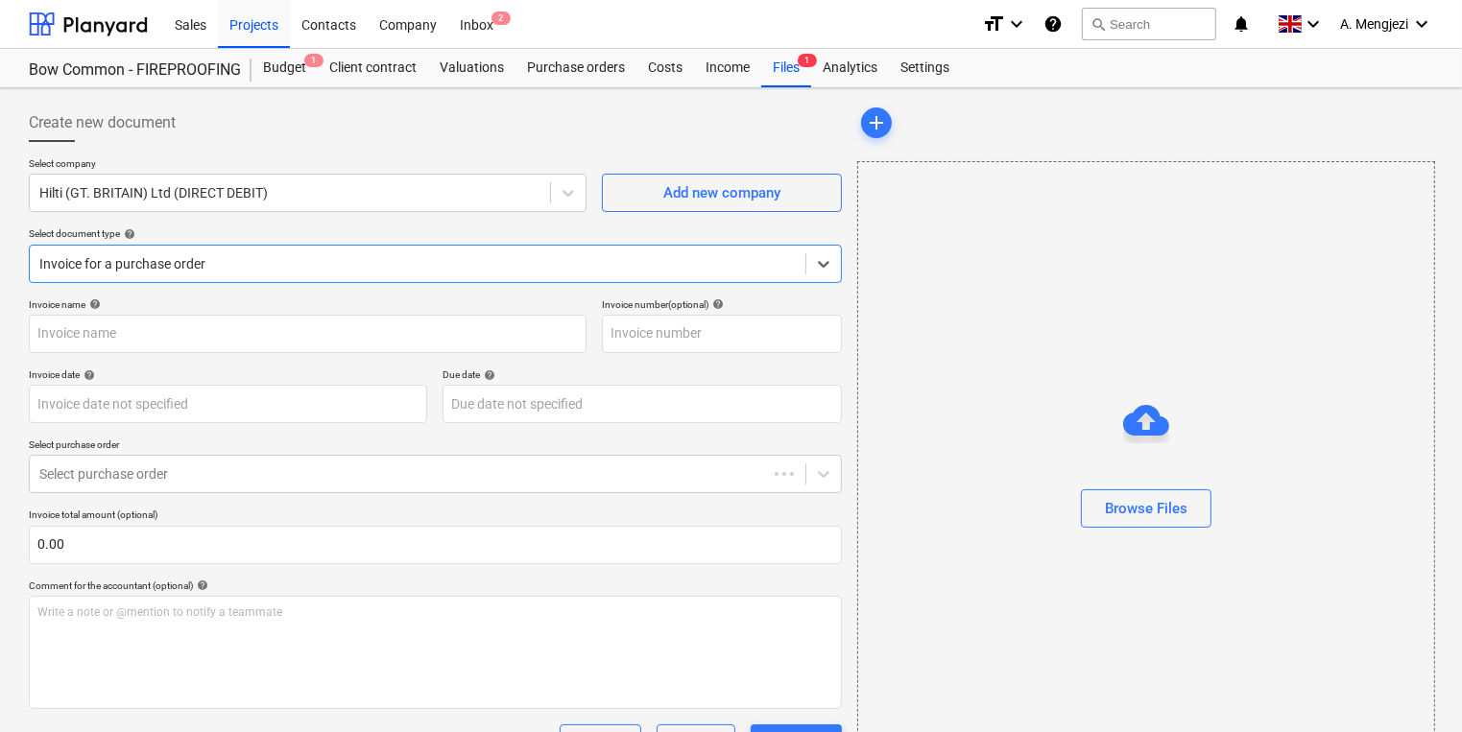
type input "1448010124"
type input "[DATE]"
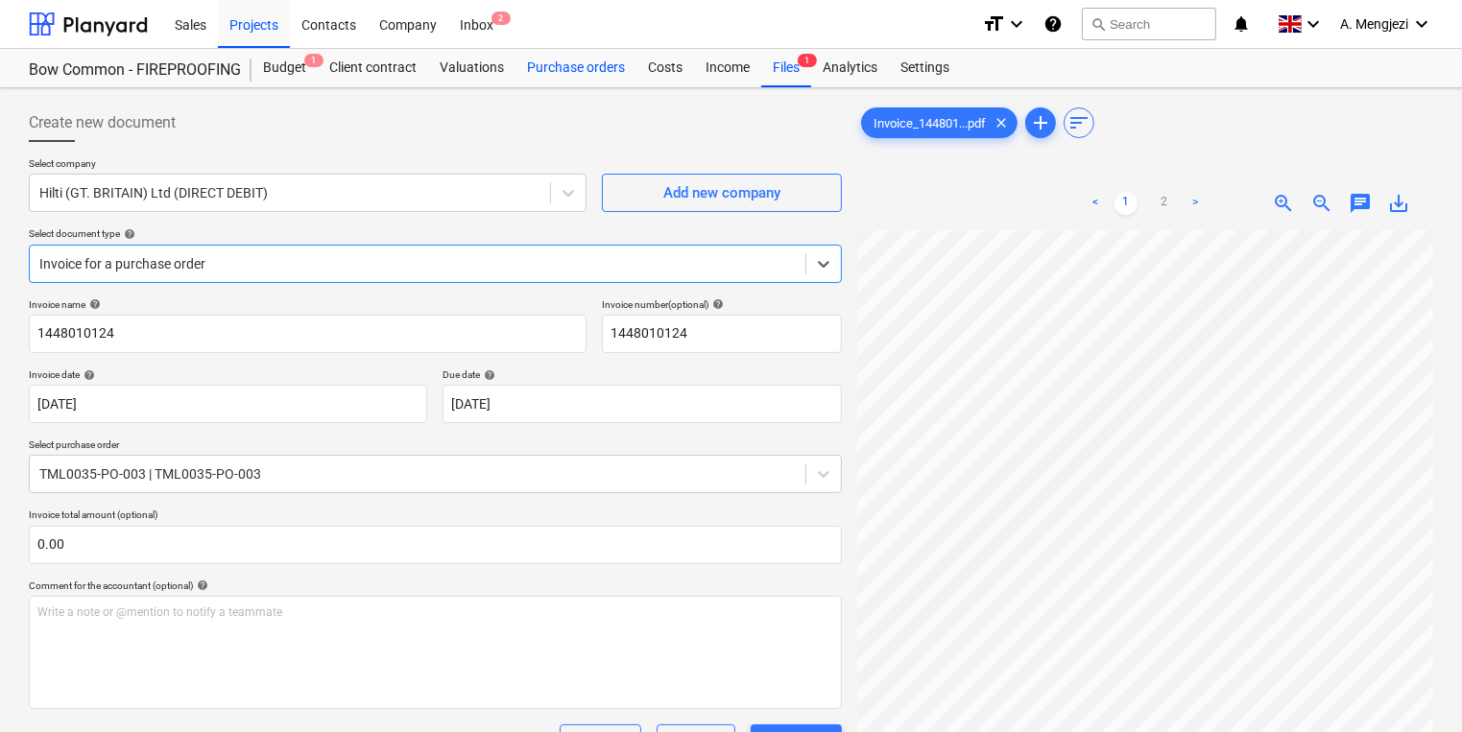
click at [600, 82] on div "Purchase orders" at bounding box center [575, 68] width 121 height 38
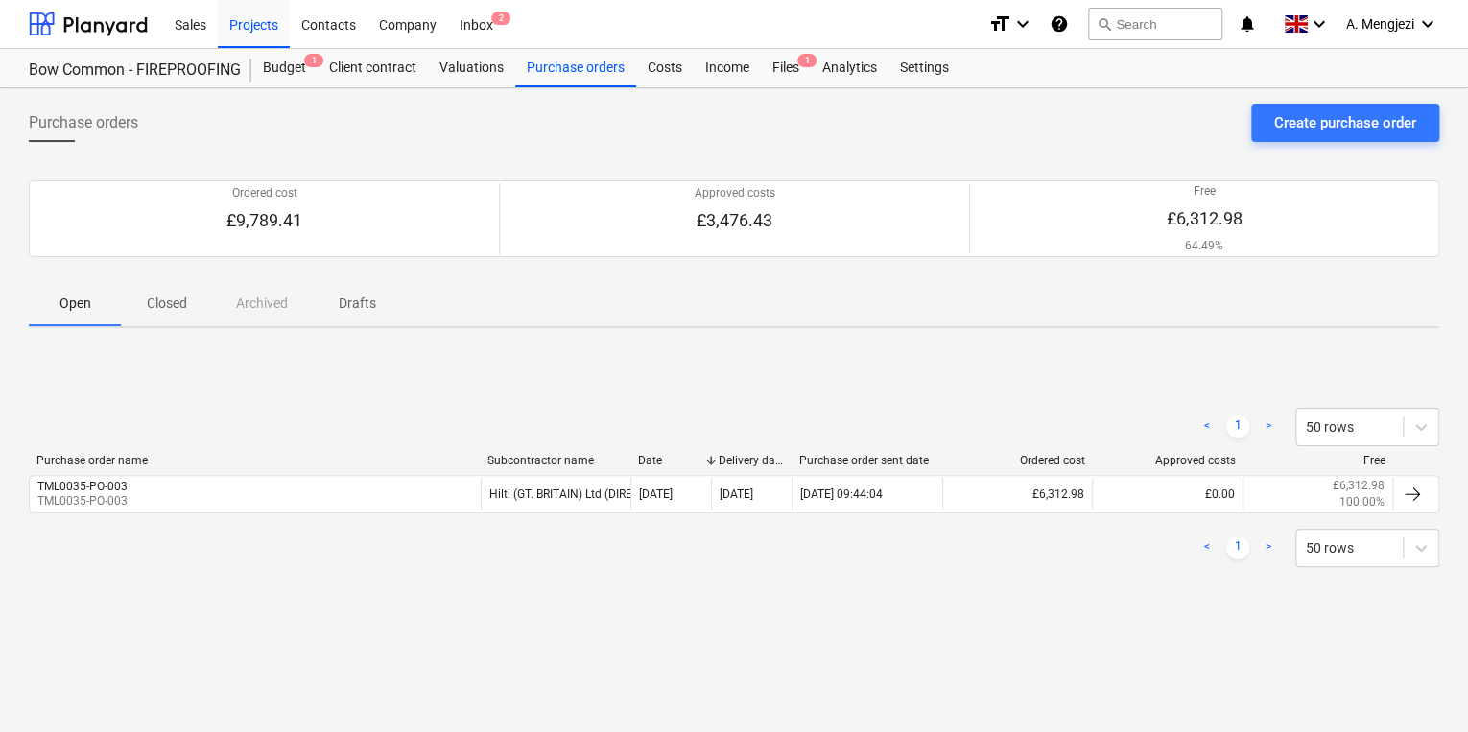
click at [287, 468] on div "Purchase order name Subcontractor name Date Delivery date Purchase order sent d…" at bounding box center [734, 464] width 1411 height 21
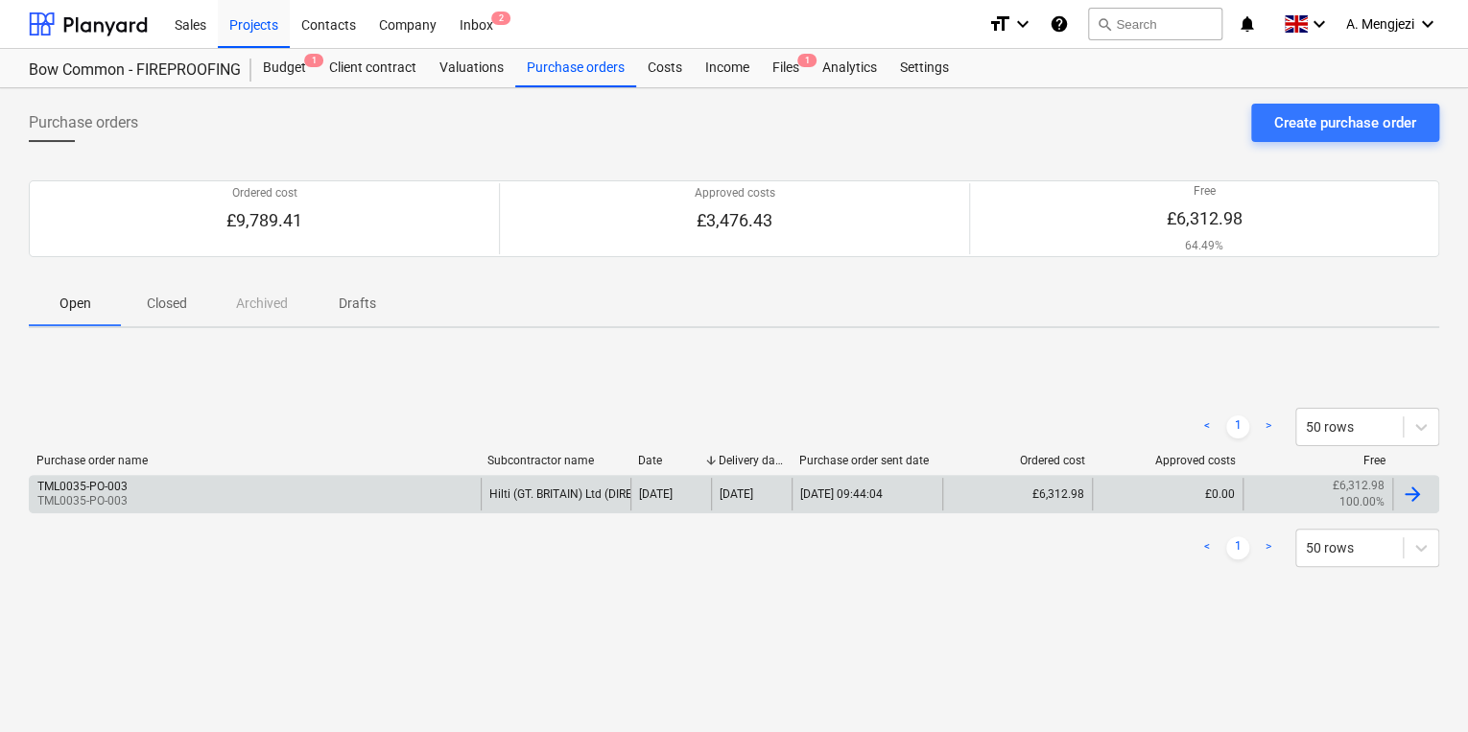
click at [296, 488] on div "TML0035-PO-003 TML0035-PO-003" at bounding box center [255, 494] width 451 height 33
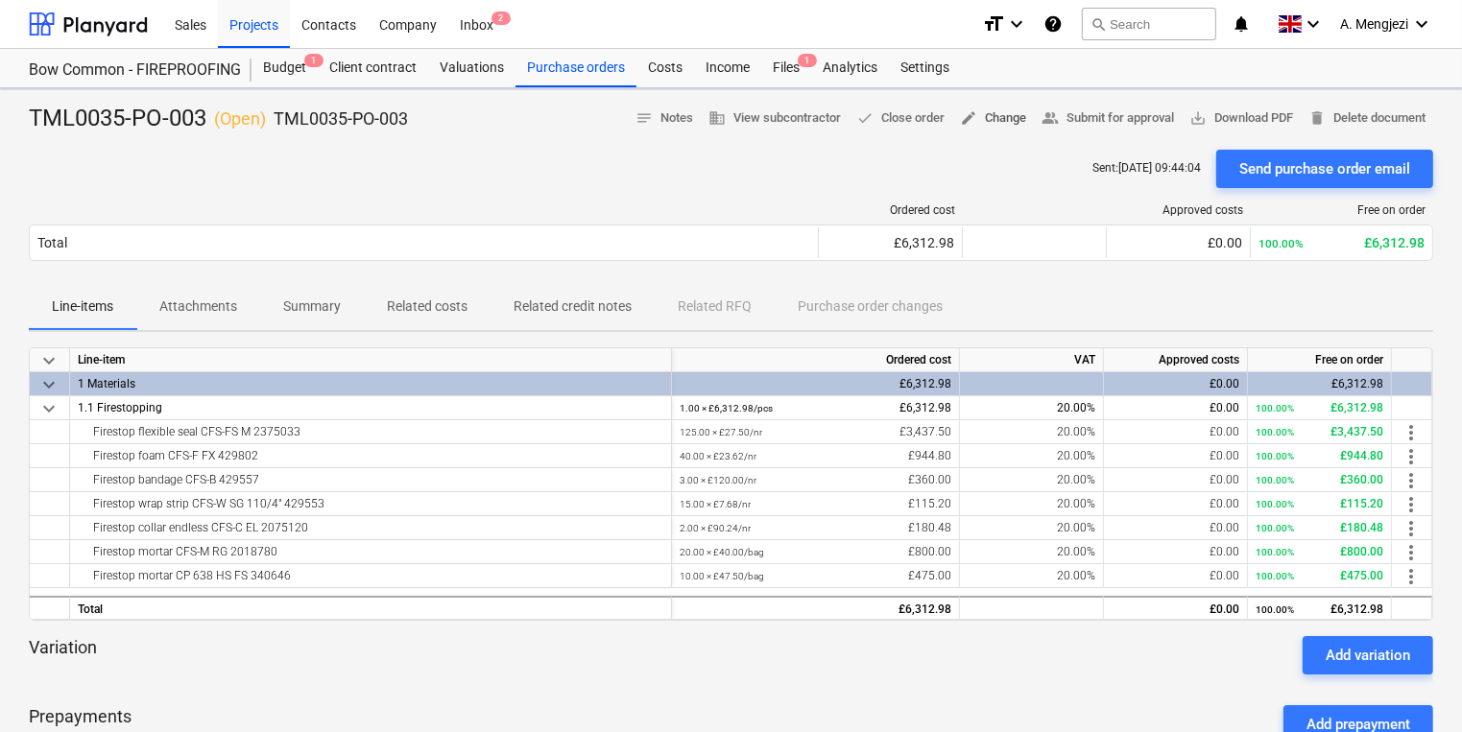
click at [1005, 116] on span "edit Change" at bounding box center [993, 118] width 66 height 22
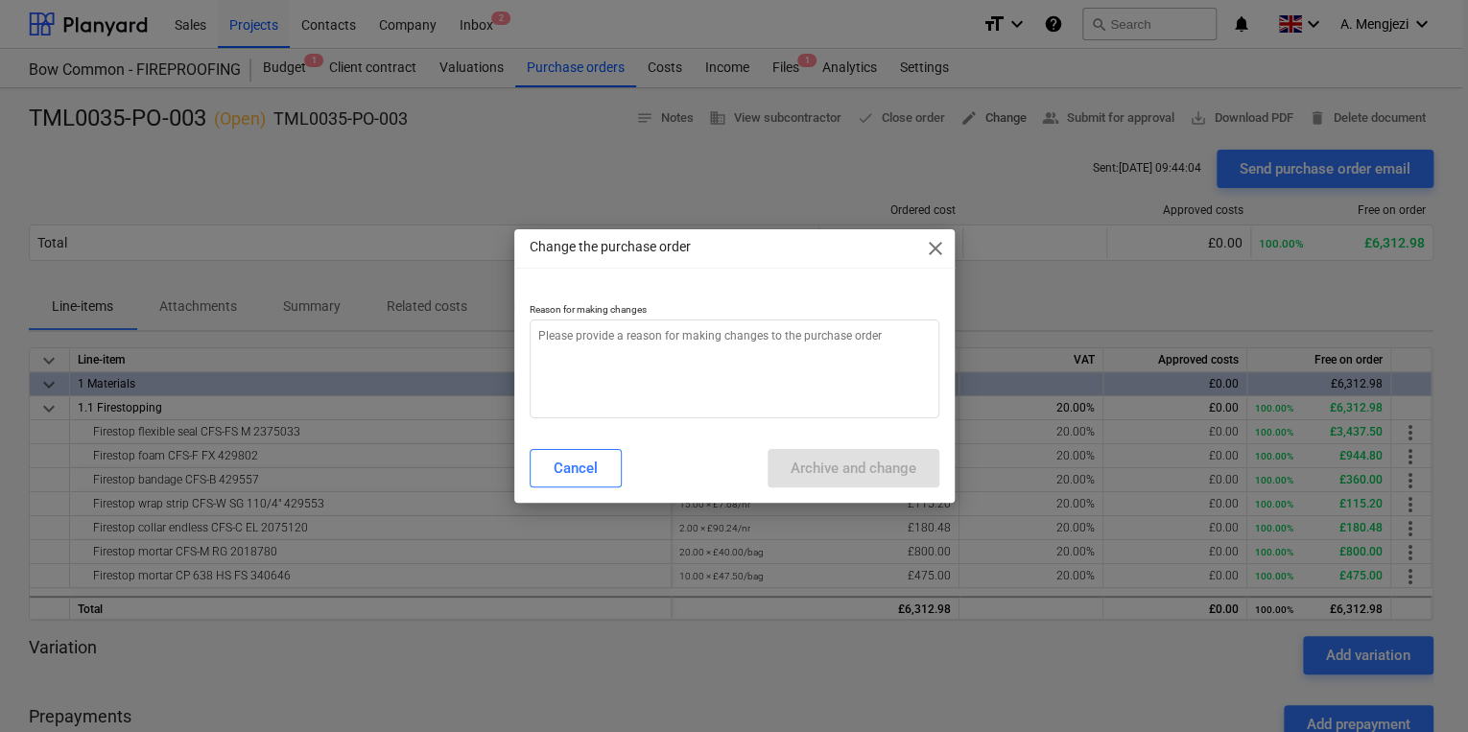
type textarea "x"
click at [680, 373] on textarea at bounding box center [735, 369] width 410 height 99
type textarea "p"
type textarea "x"
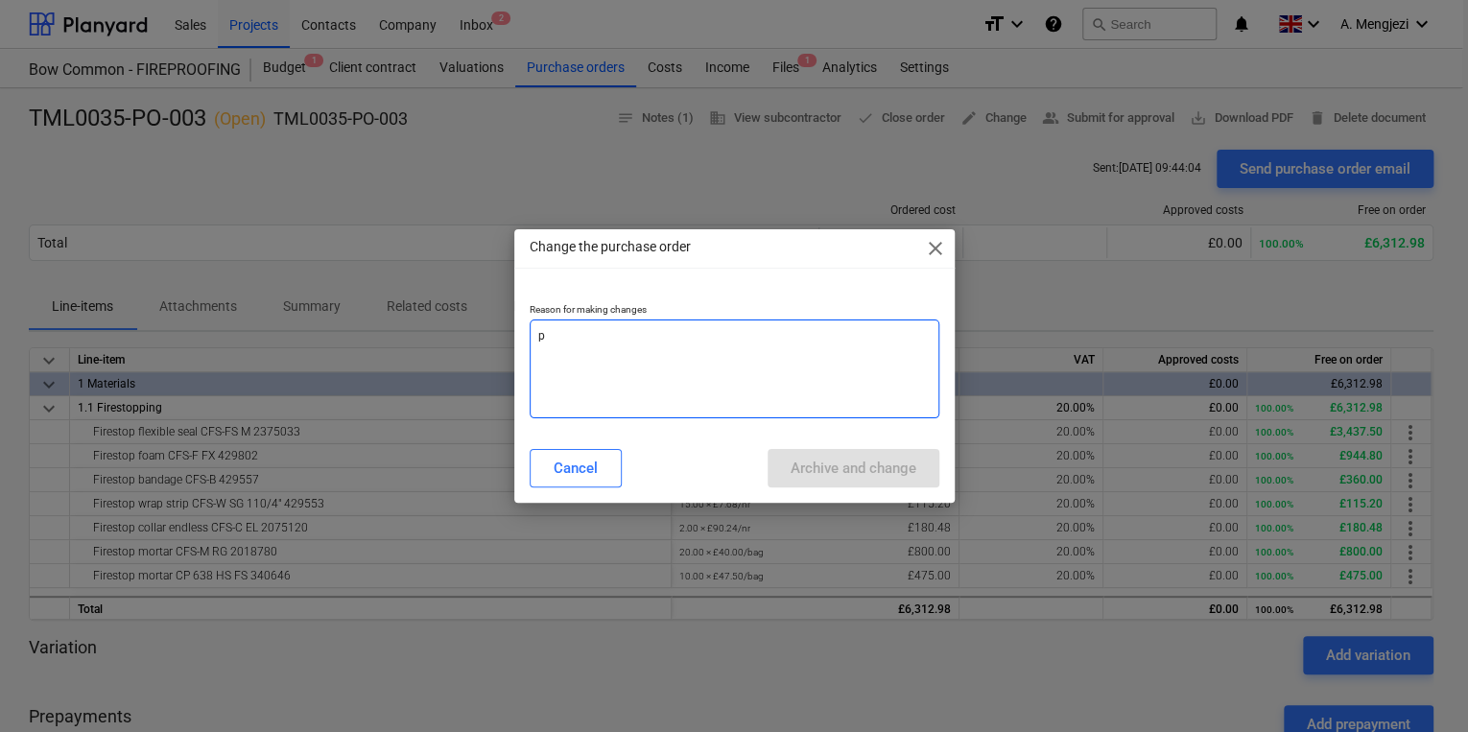
type textarea "pr"
type textarea "x"
type textarea "pri"
type textarea "x"
type textarea "pric"
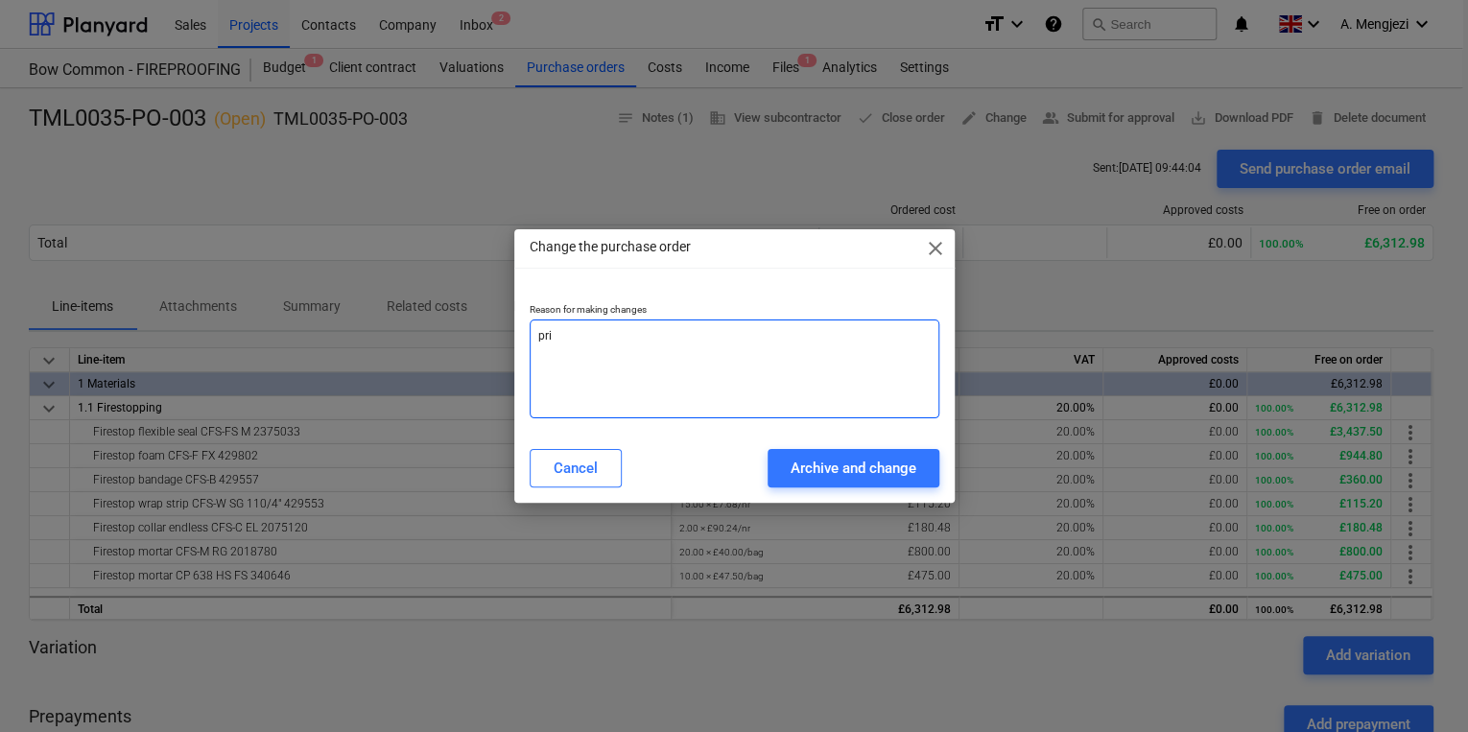
type textarea "x"
type textarea "pricd"
type textarea "x"
type textarea "pric"
type textarea "x"
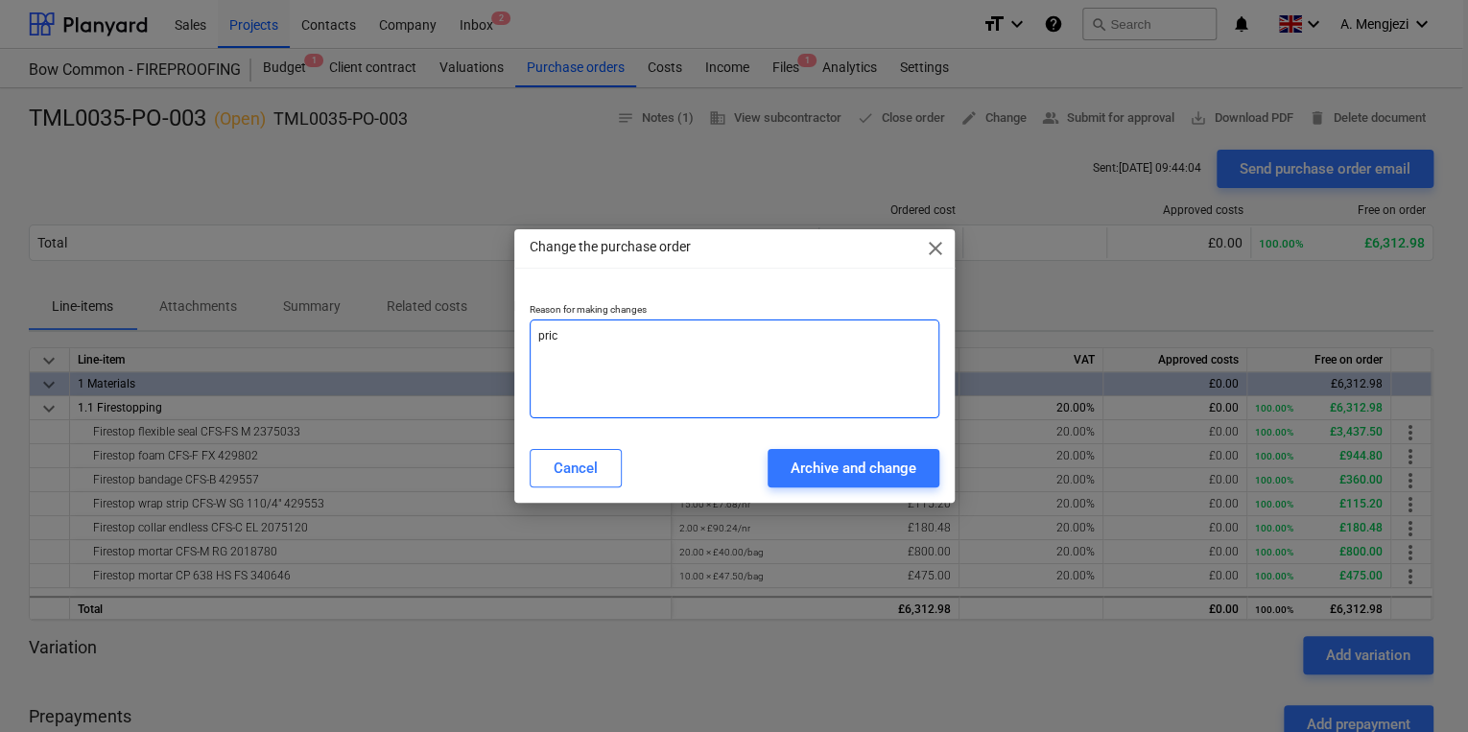
type textarea "price"
type textarea "x"
type textarea "price/"
type textarea "x"
type textarea "price/q"
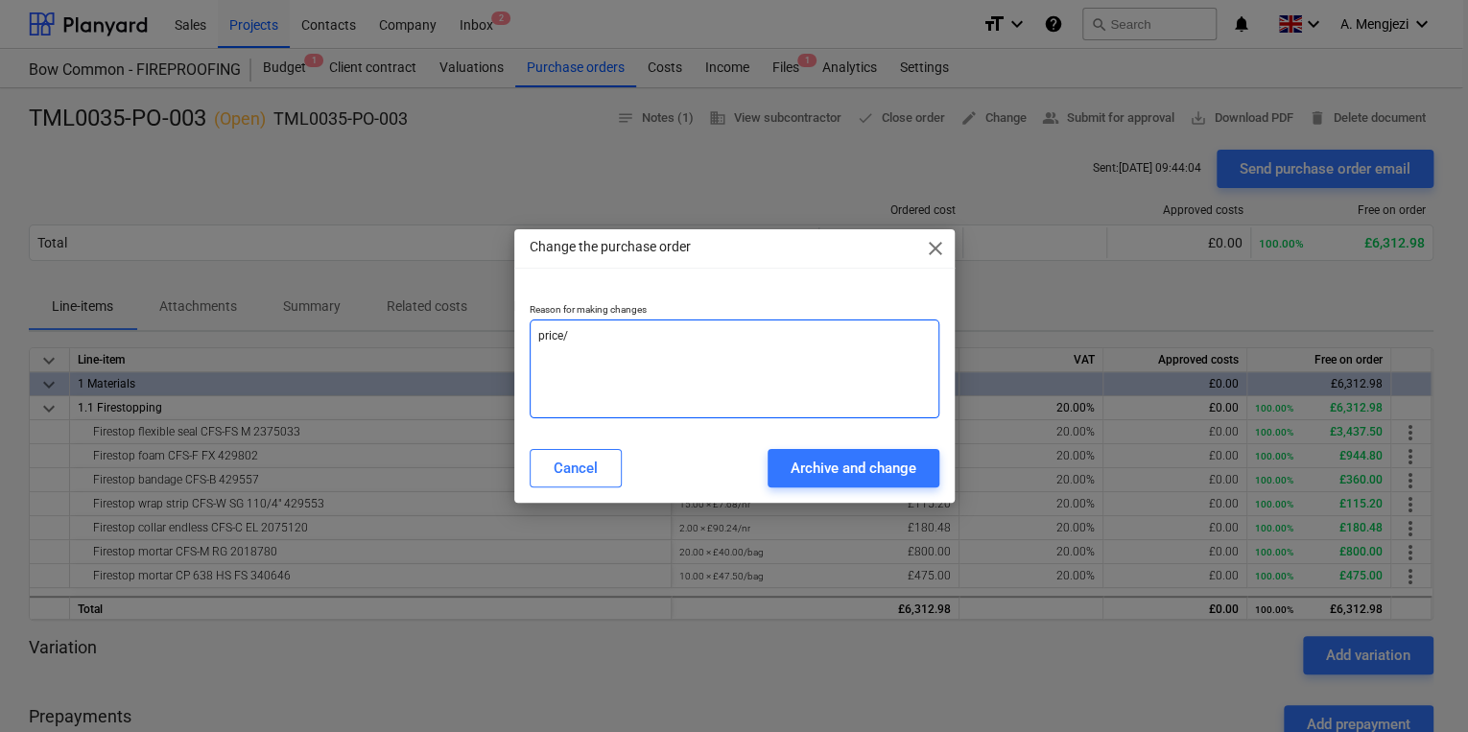
type textarea "x"
type textarea "price/qi"
type textarea "x"
type textarea "price/qia"
type textarea "x"
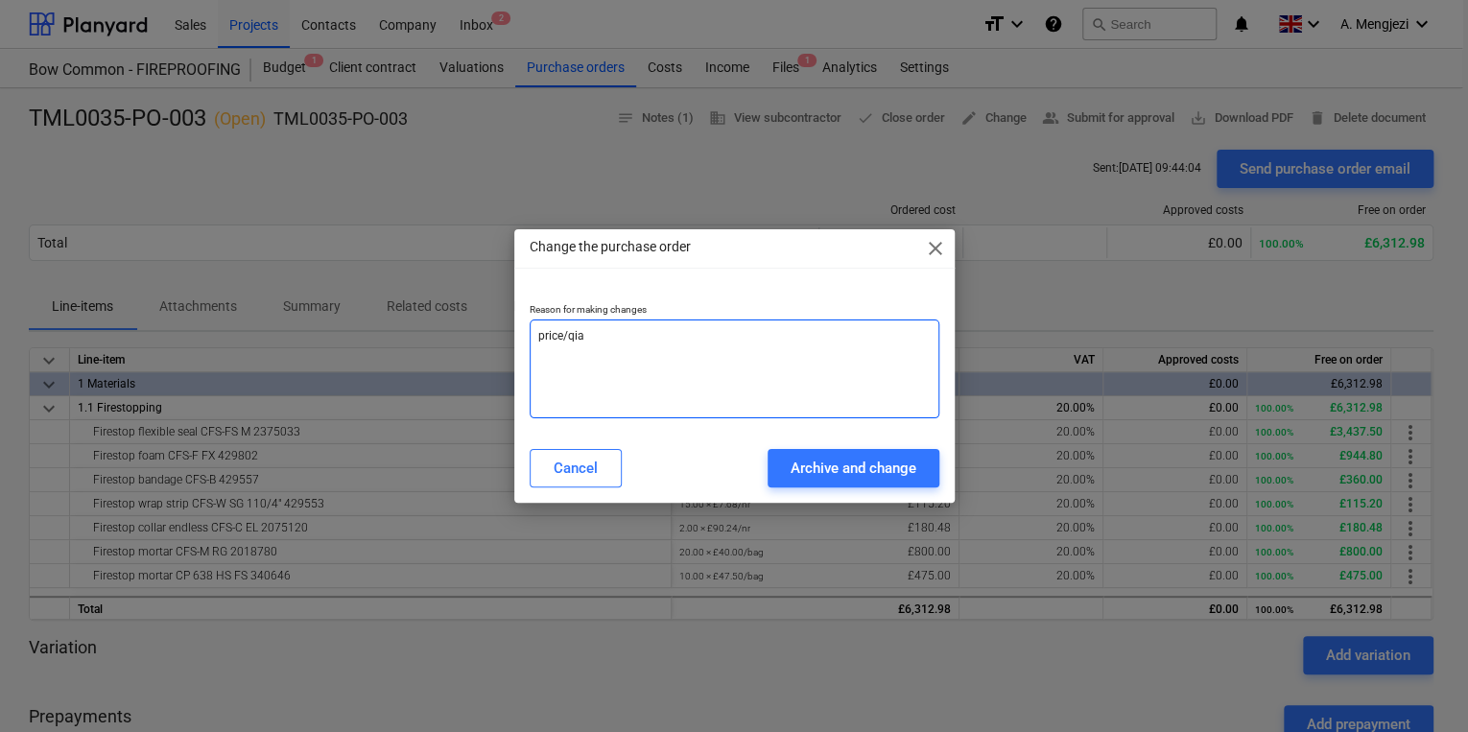
type textarea "price/qi"
type textarea "x"
type textarea "price/qiu"
type textarea "x"
type textarea "price/qiua"
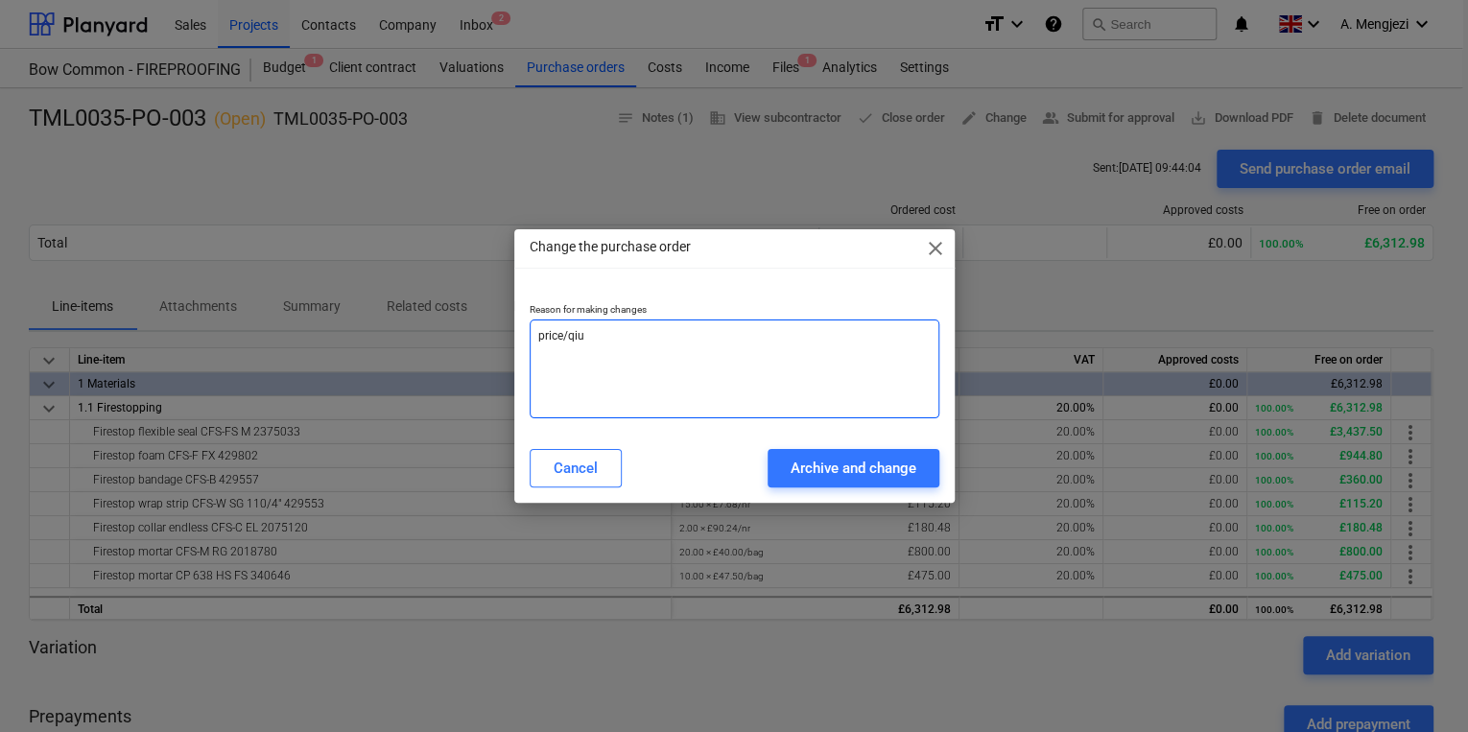
type textarea "x"
type textarea "price/qiu"
type textarea "x"
type textarea "price/qi"
type textarea "x"
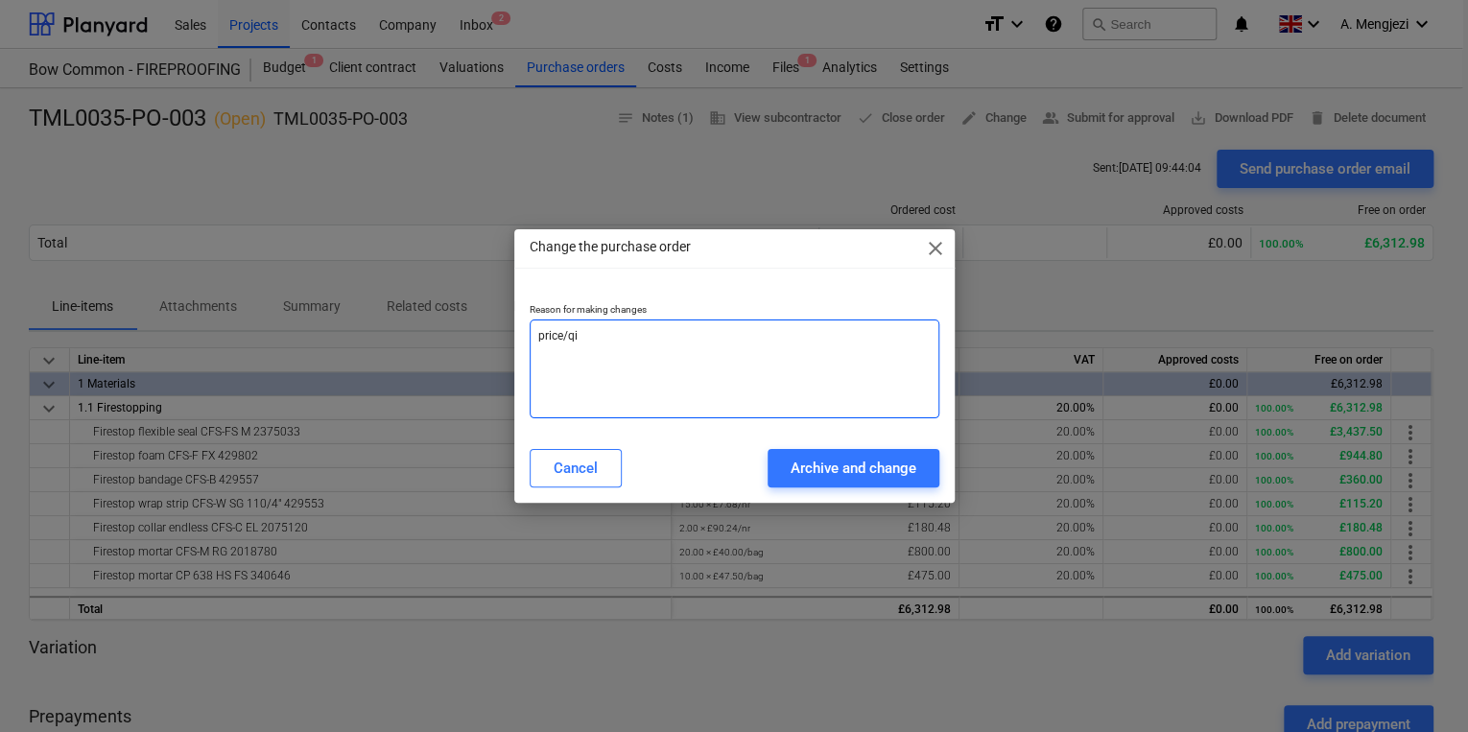
type textarea "price/q"
type textarea "x"
type textarea "price/qu"
type textarea "x"
type textarea "price/qua"
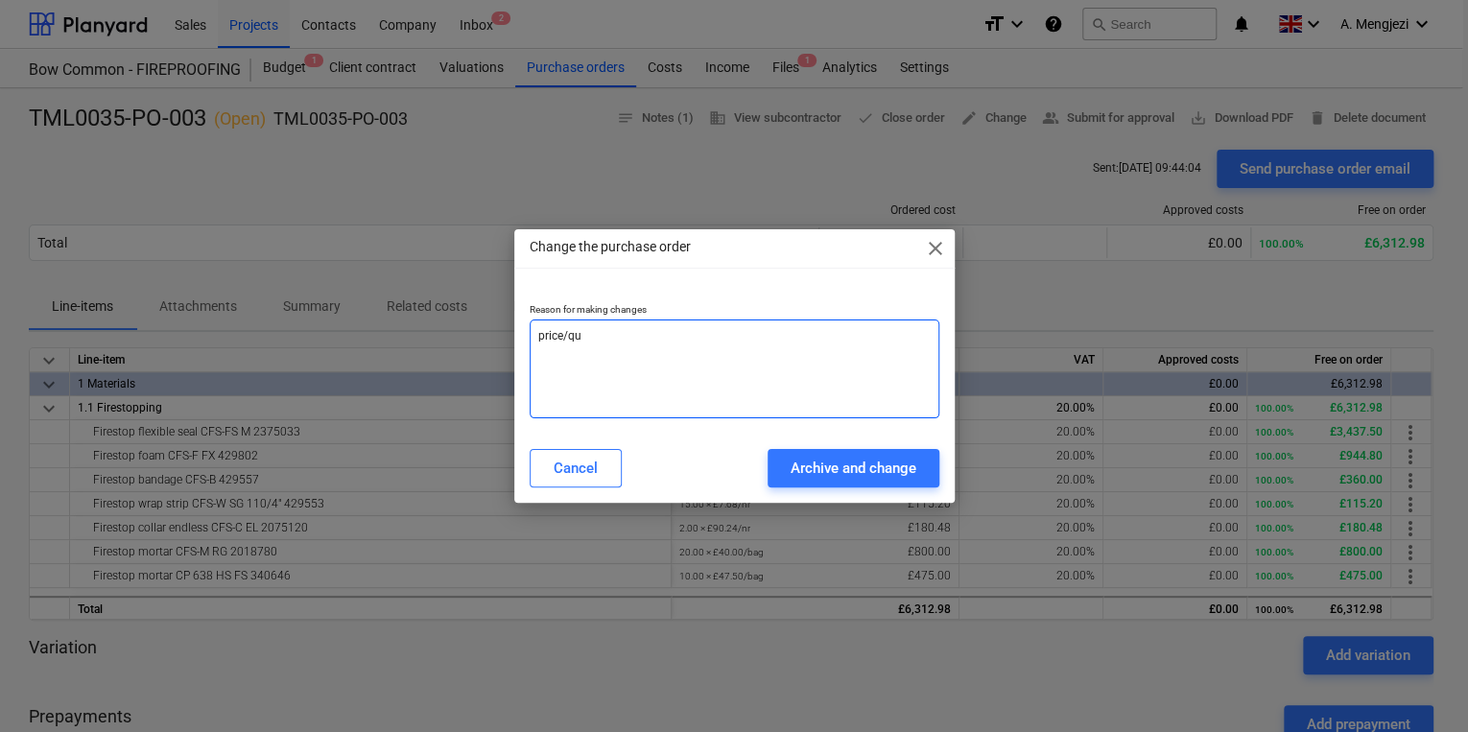
type textarea "x"
type textarea "price/quan"
type textarea "x"
type textarea "price/quant"
type textarea "x"
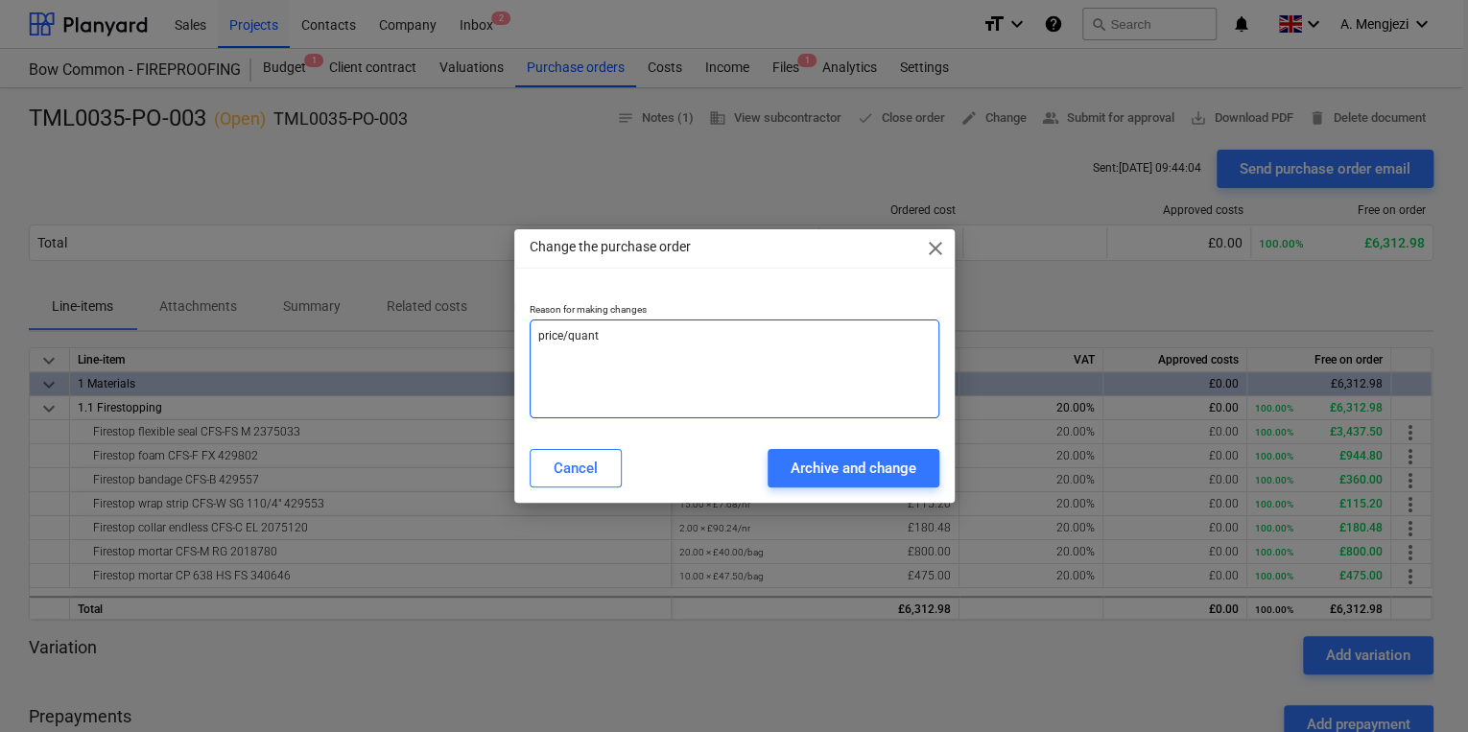
type textarea "price/quanti"
type textarea "x"
type textarea "price/quantit"
type textarea "x"
type textarea "price/quantity"
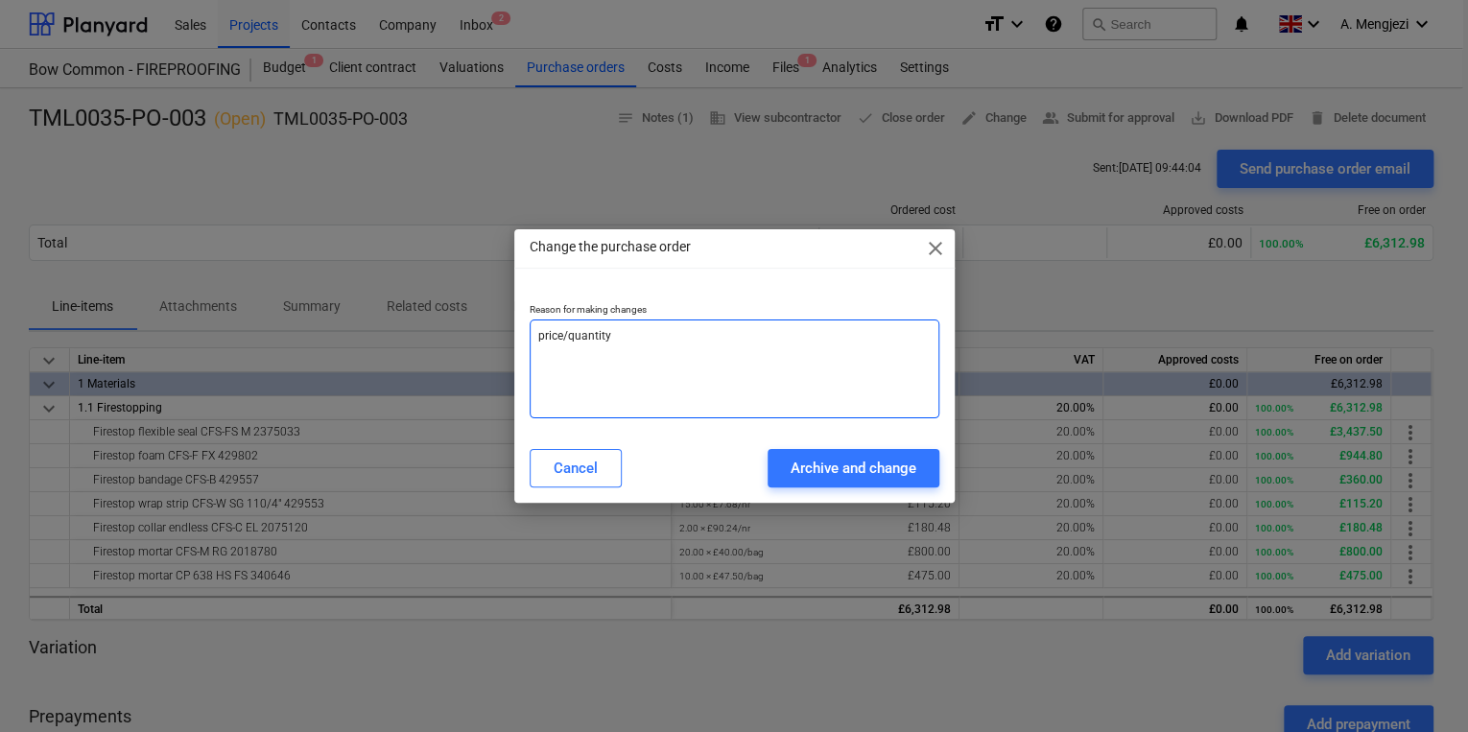
type textarea "x"
type textarea "price/quantity"
click at [787, 445] on div "Cancel Archive and change" at bounding box center [734, 469] width 433 height 54
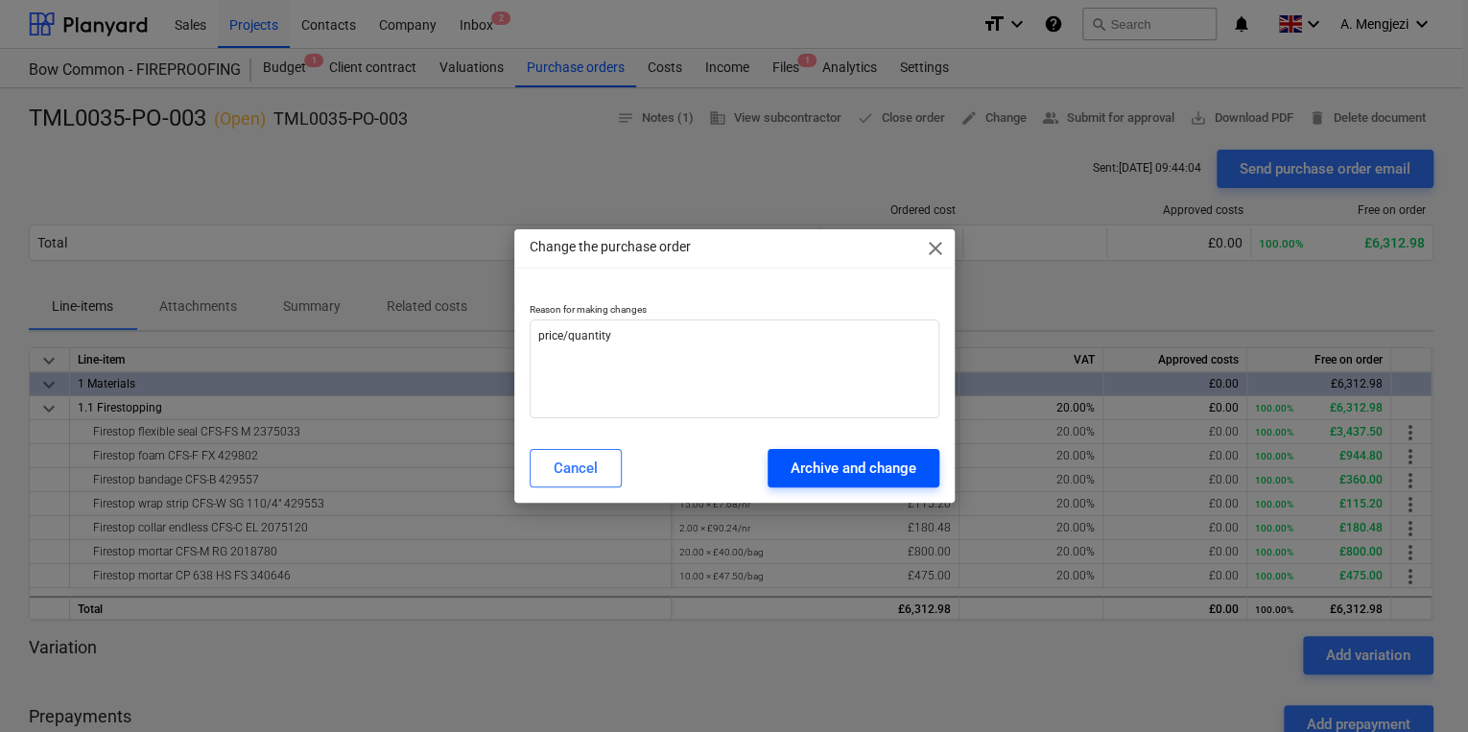
click at [860, 472] on div "Archive and change" at bounding box center [854, 468] width 126 height 25
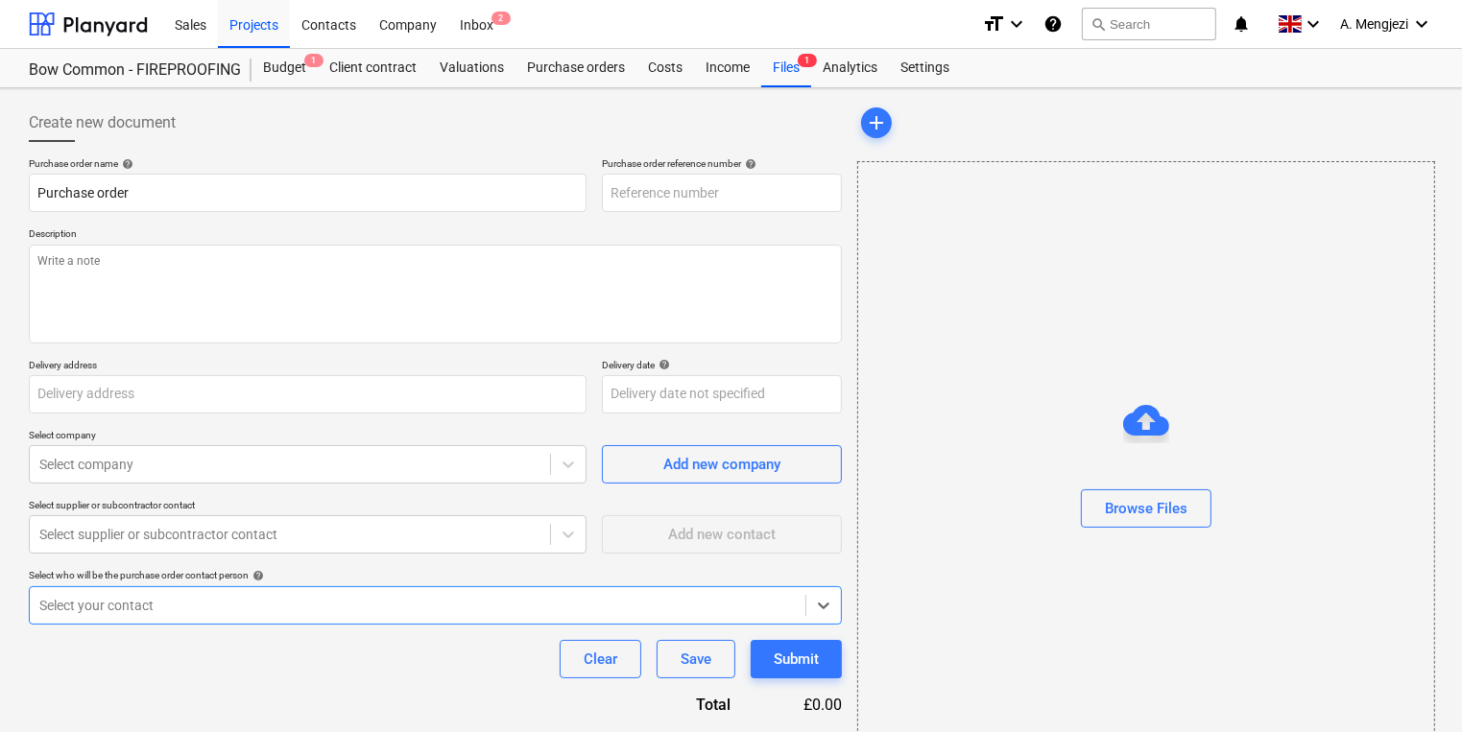
type textarea "x"
type input "TML0035-PO-003"
type textarea "Site contact [PERSON_NAME] [PHONE_NUMBER]"
type input "[GEOGRAPHIC_DATA][PERSON_NAME], [GEOGRAPHIC_DATA], Former Gasworks, [STREET_ADD…"
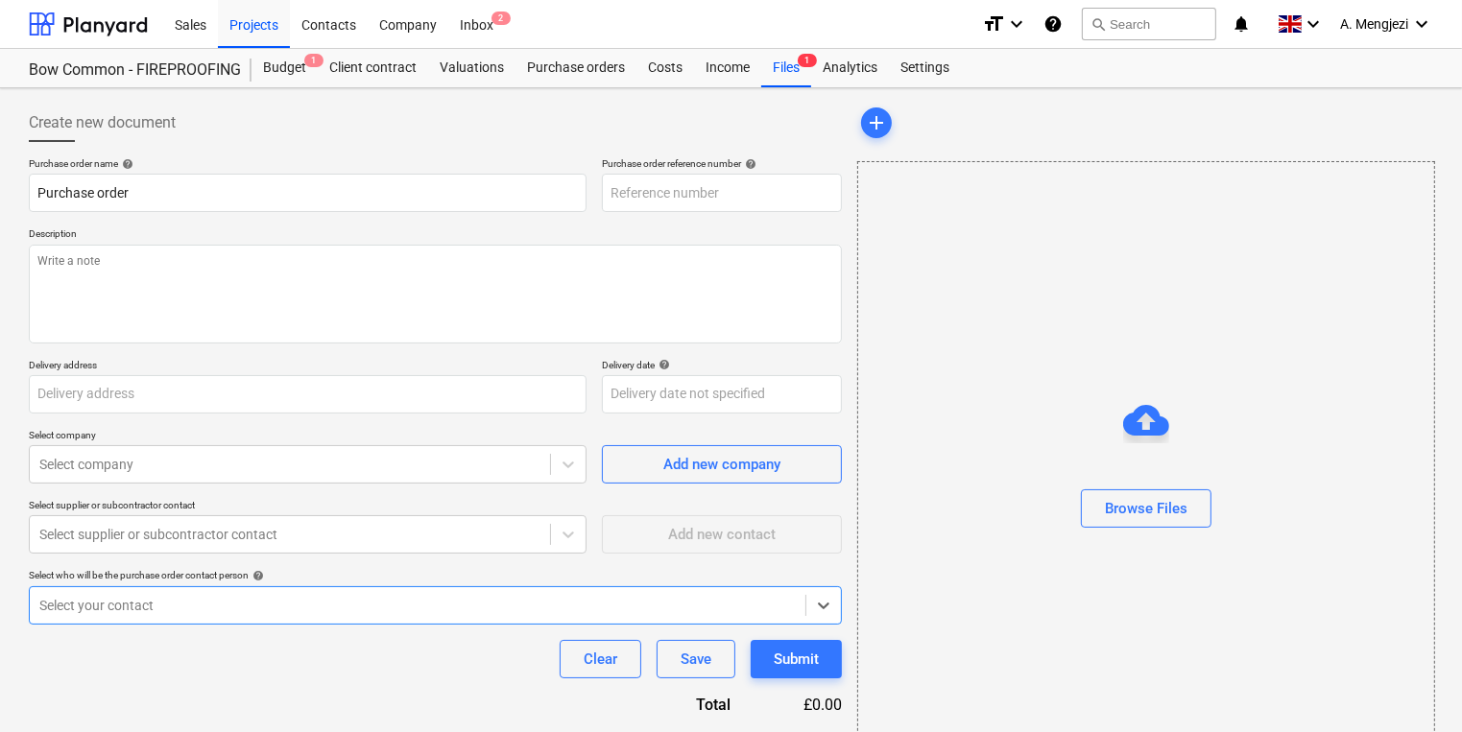
type input "[DATE]"
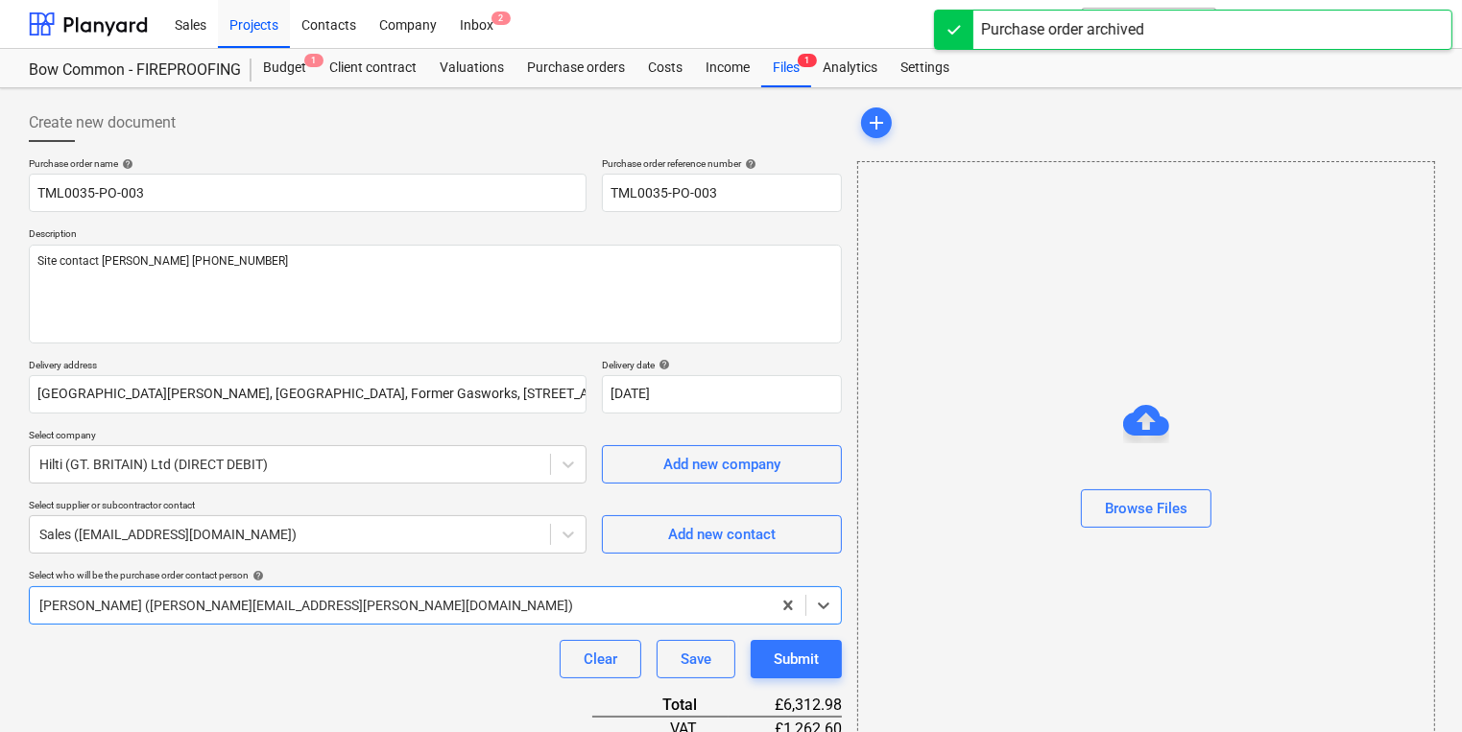
type textarea "x"
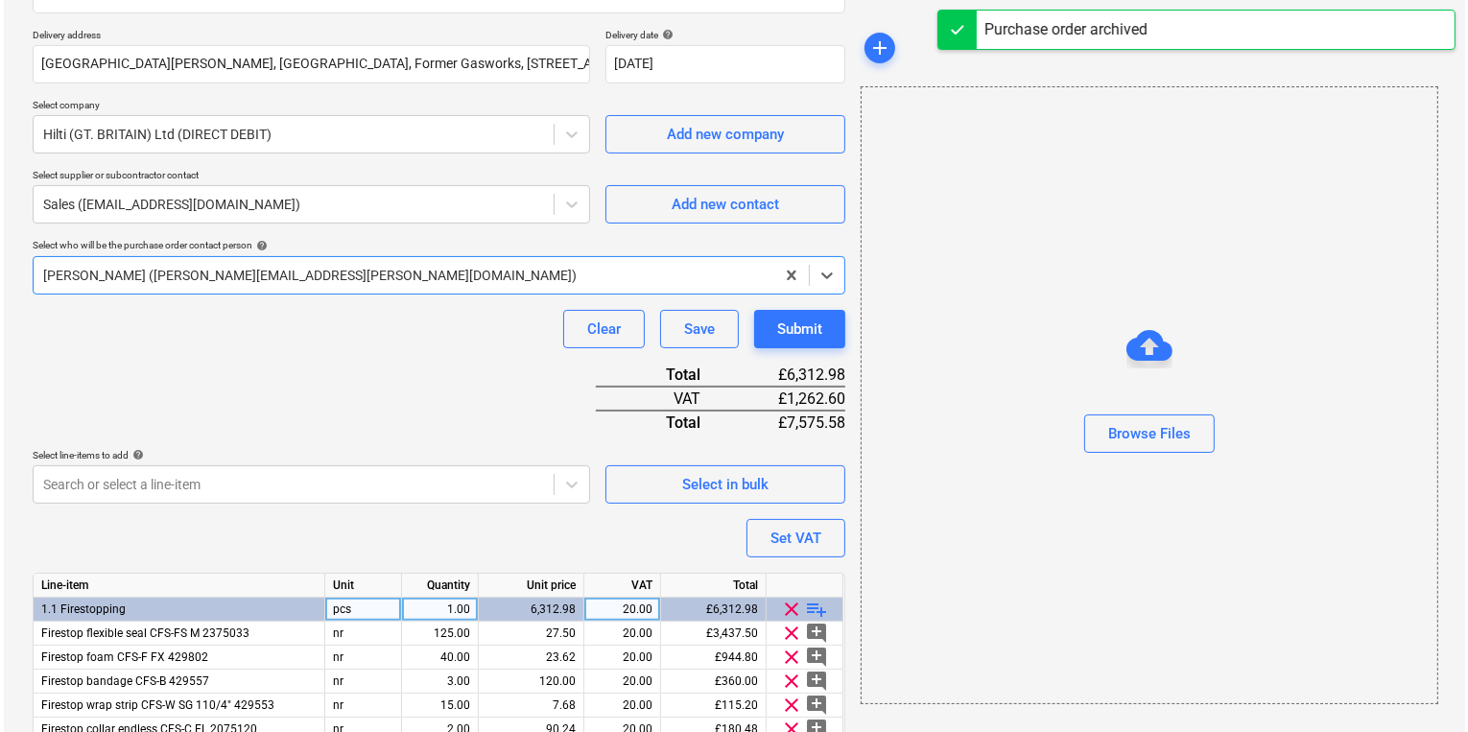
scroll to position [465, 0]
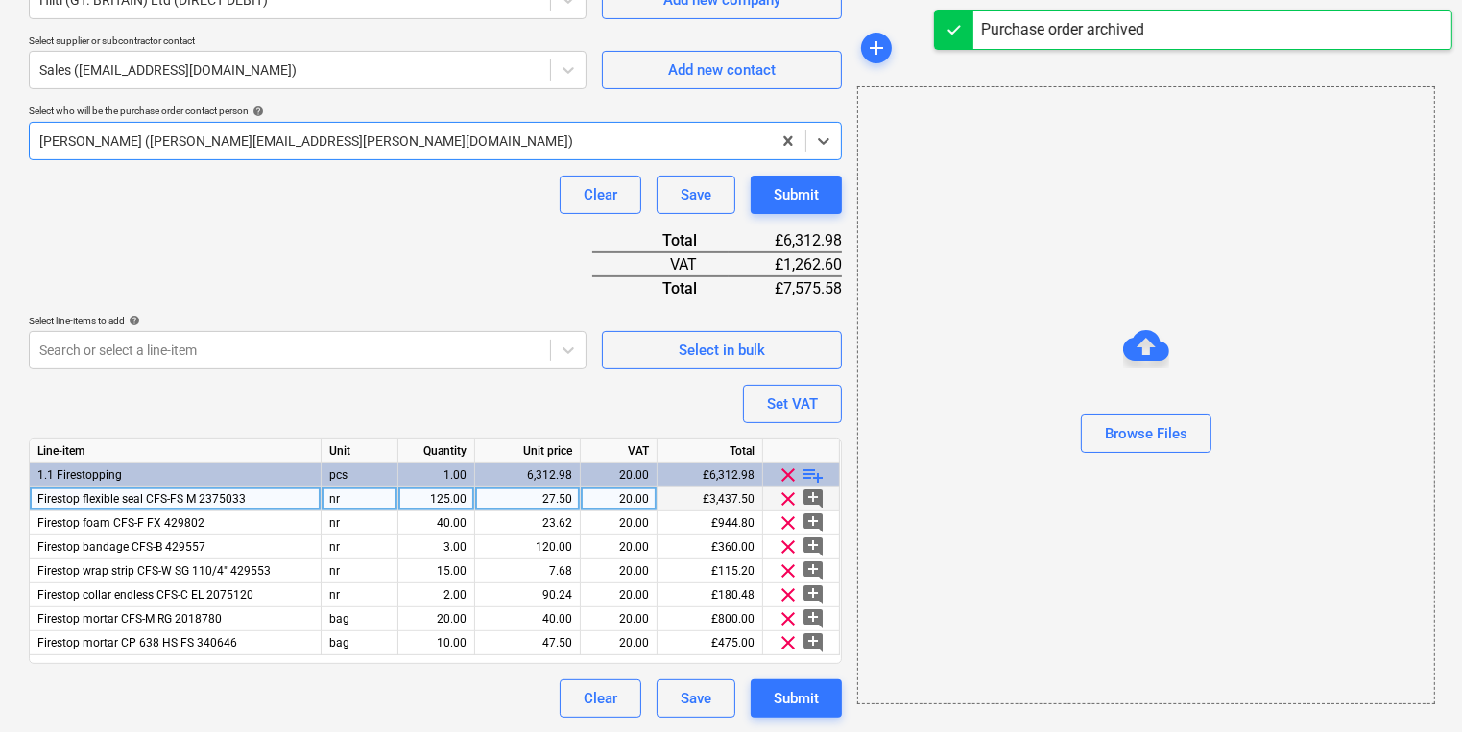
click at [560, 496] on div "27.50" at bounding box center [527, 500] width 89 height 24
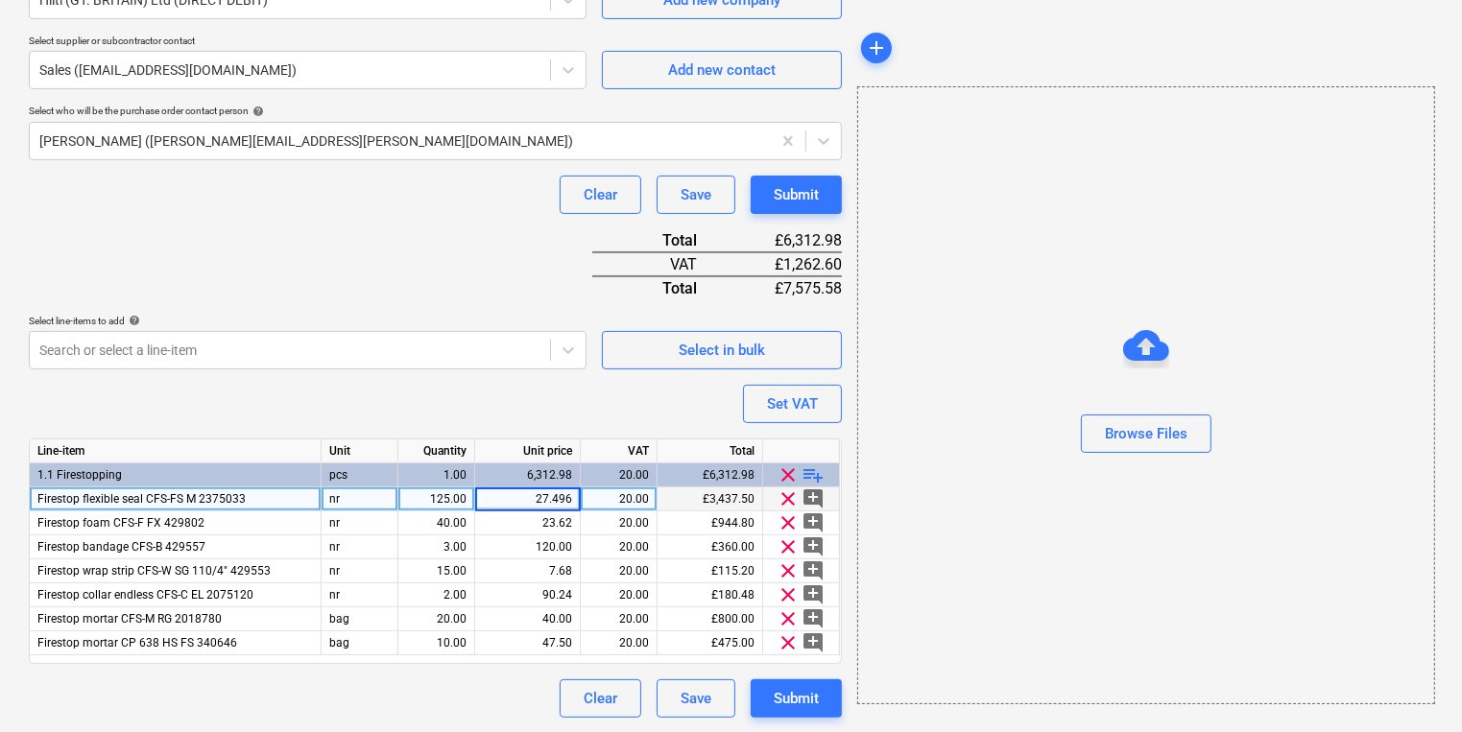
type input "27.4968"
type textarea "x"
click at [430, 501] on div "125.00" at bounding box center [436, 500] width 60 height 24
type input "120"
type textarea "x"
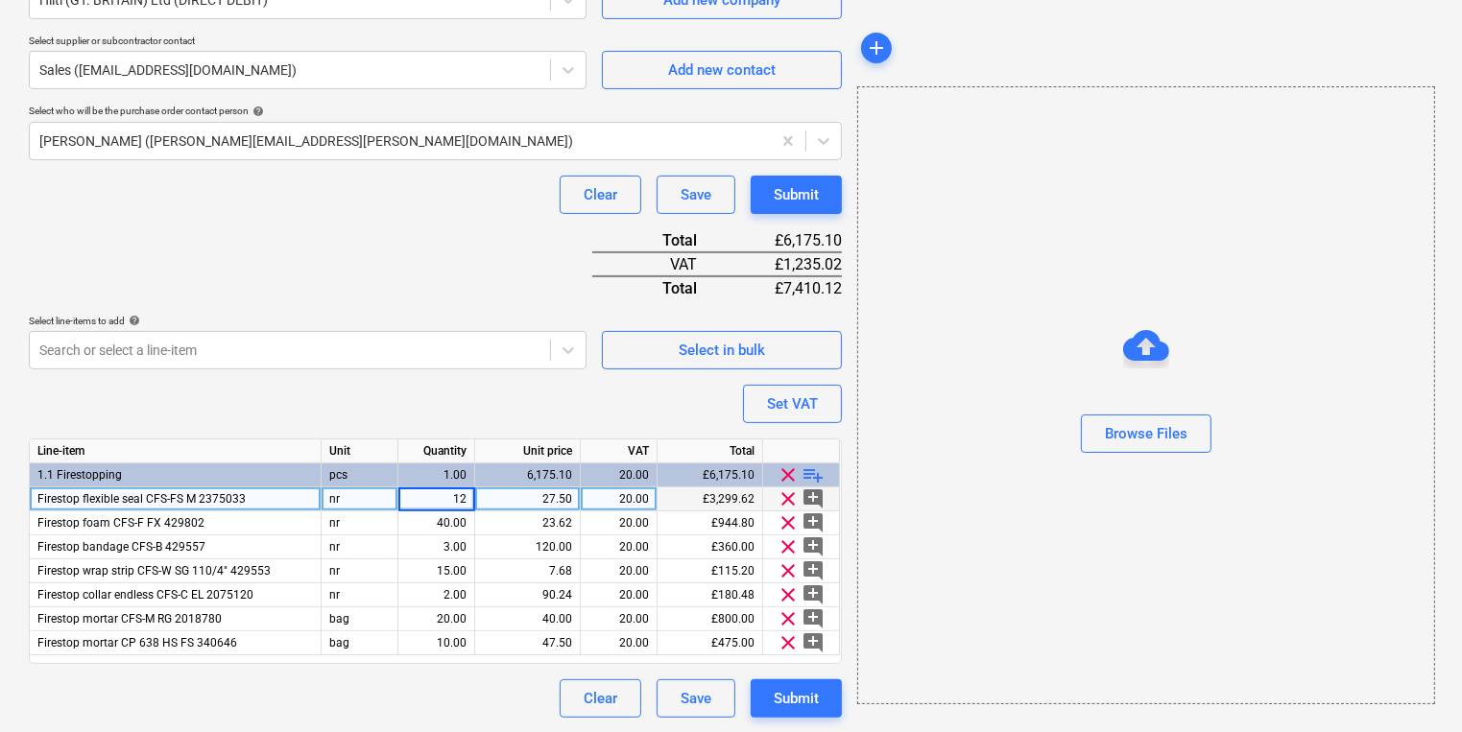
type input "125"
type textarea "x"
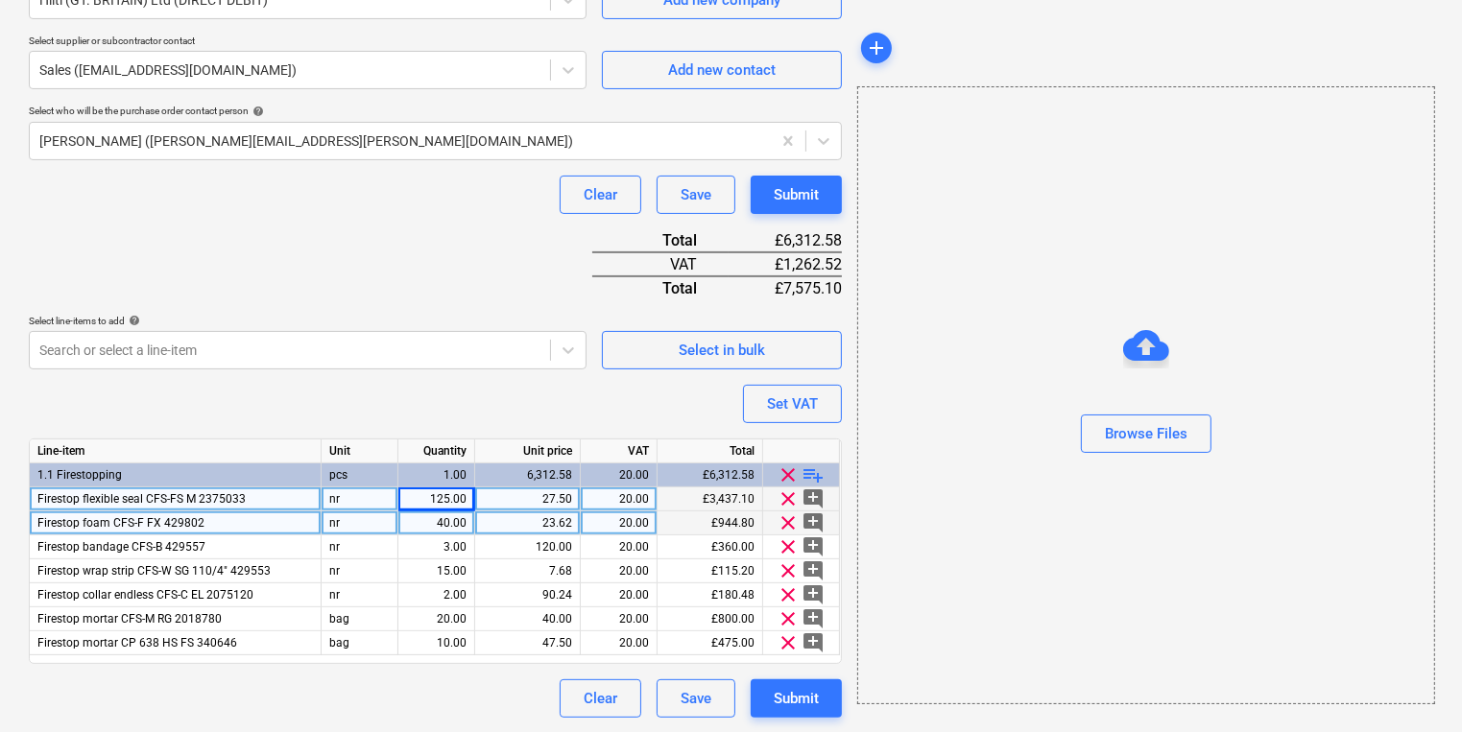
click at [541, 522] on div "23.62" at bounding box center [527, 524] width 89 height 24
type input "23.6202"
type textarea "x"
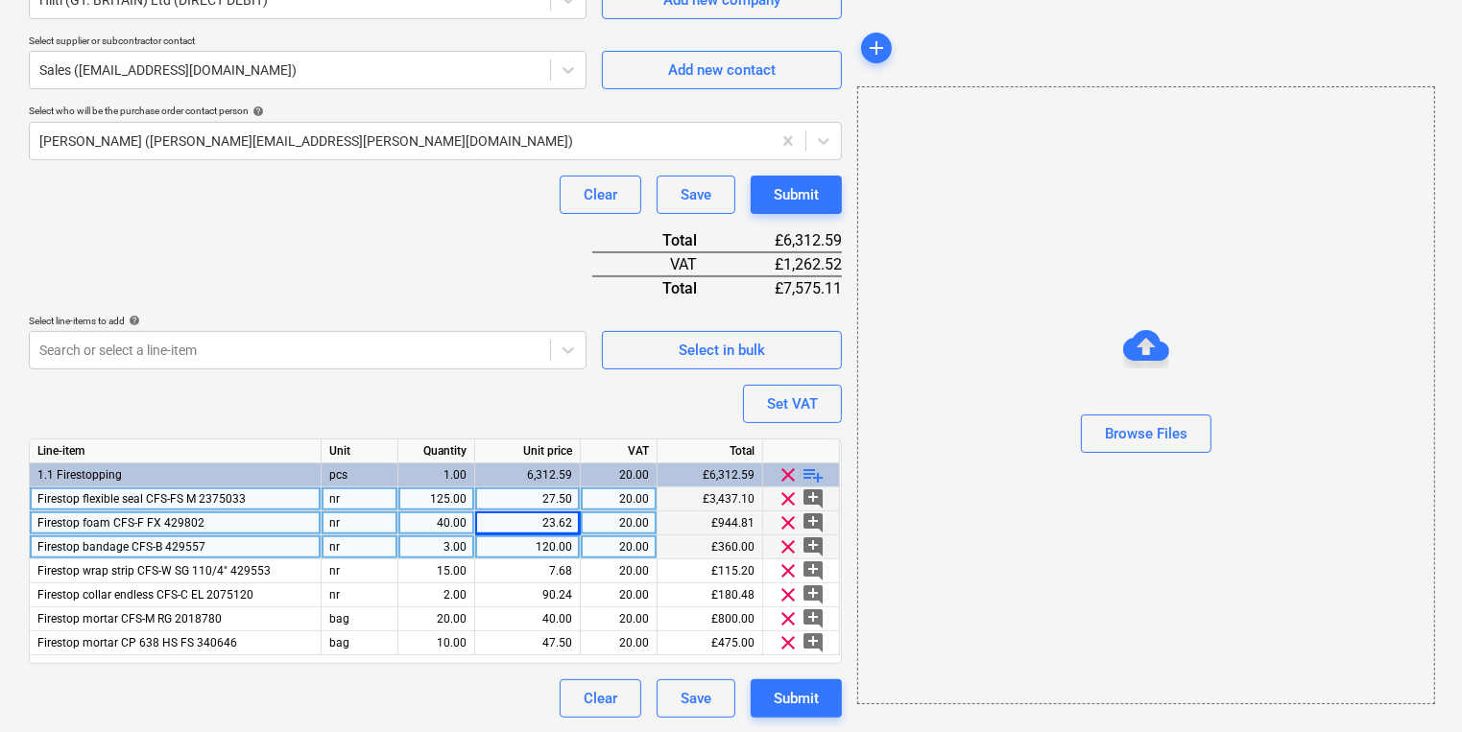
click at [562, 552] on div "120.00" at bounding box center [527, 548] width 89 height 24
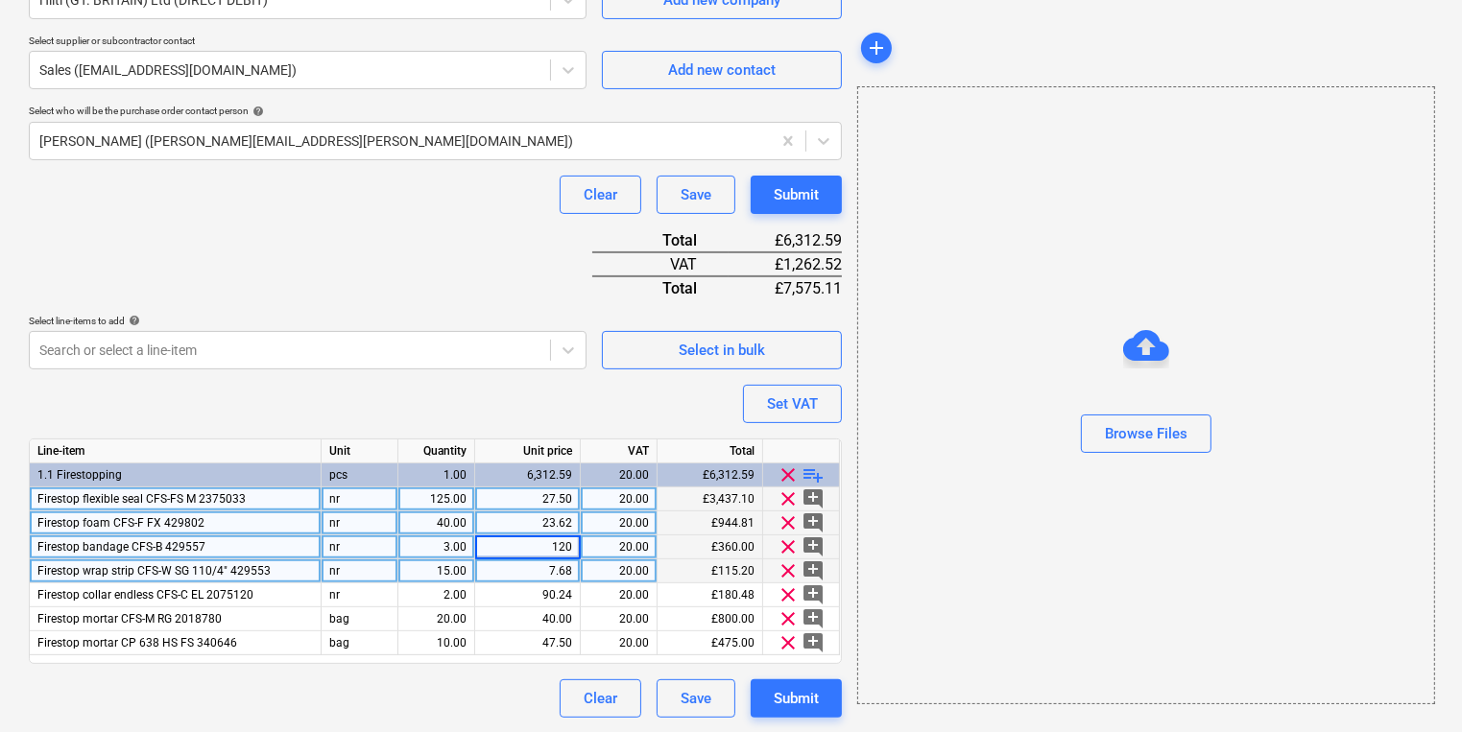
click at [454, 579] on div "15.00" at bounding box center [436, 572] width 60 height 24
type input "16"
type textarea "x"
click at [564, 574] on div "7.68" at bounding box center [527, 572] width 89 height 24
type input "7.6793"
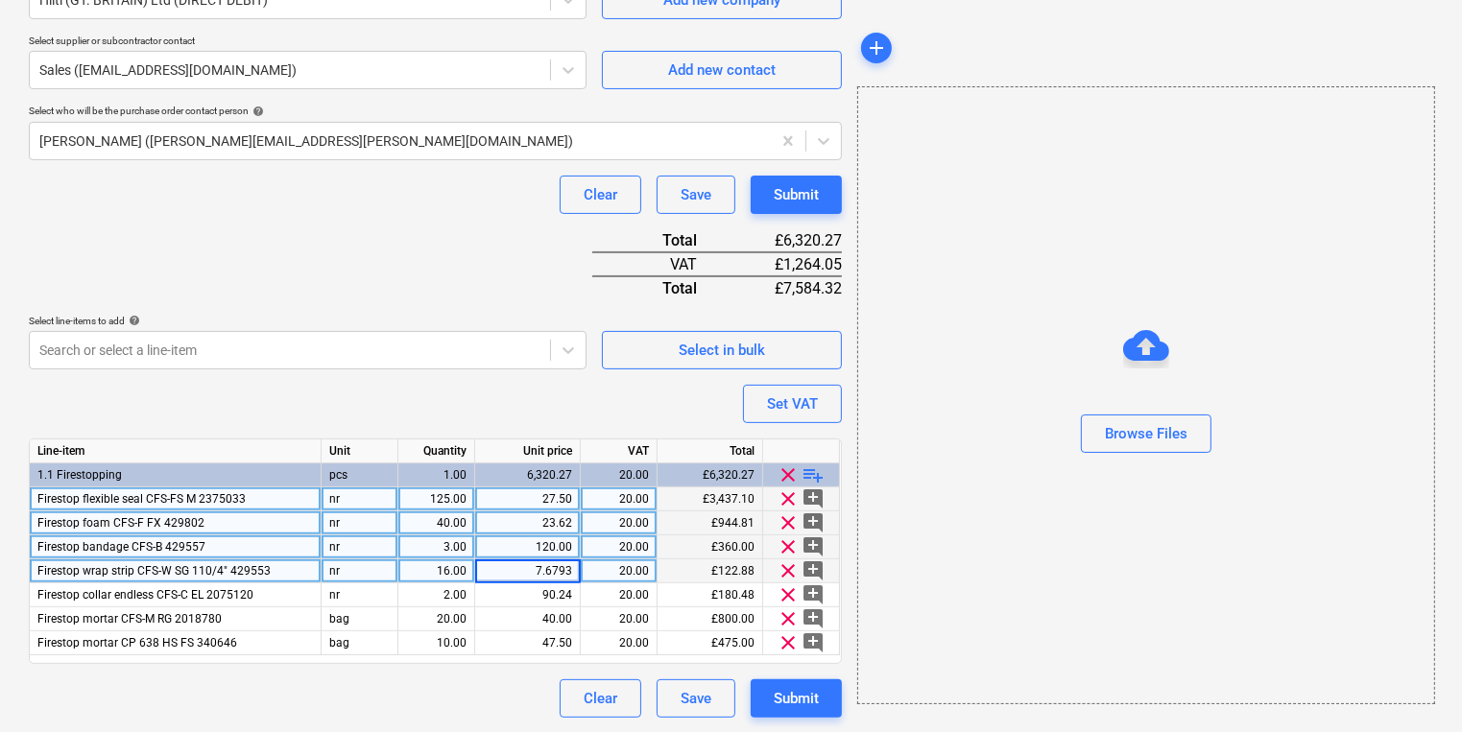
type textarea "x"
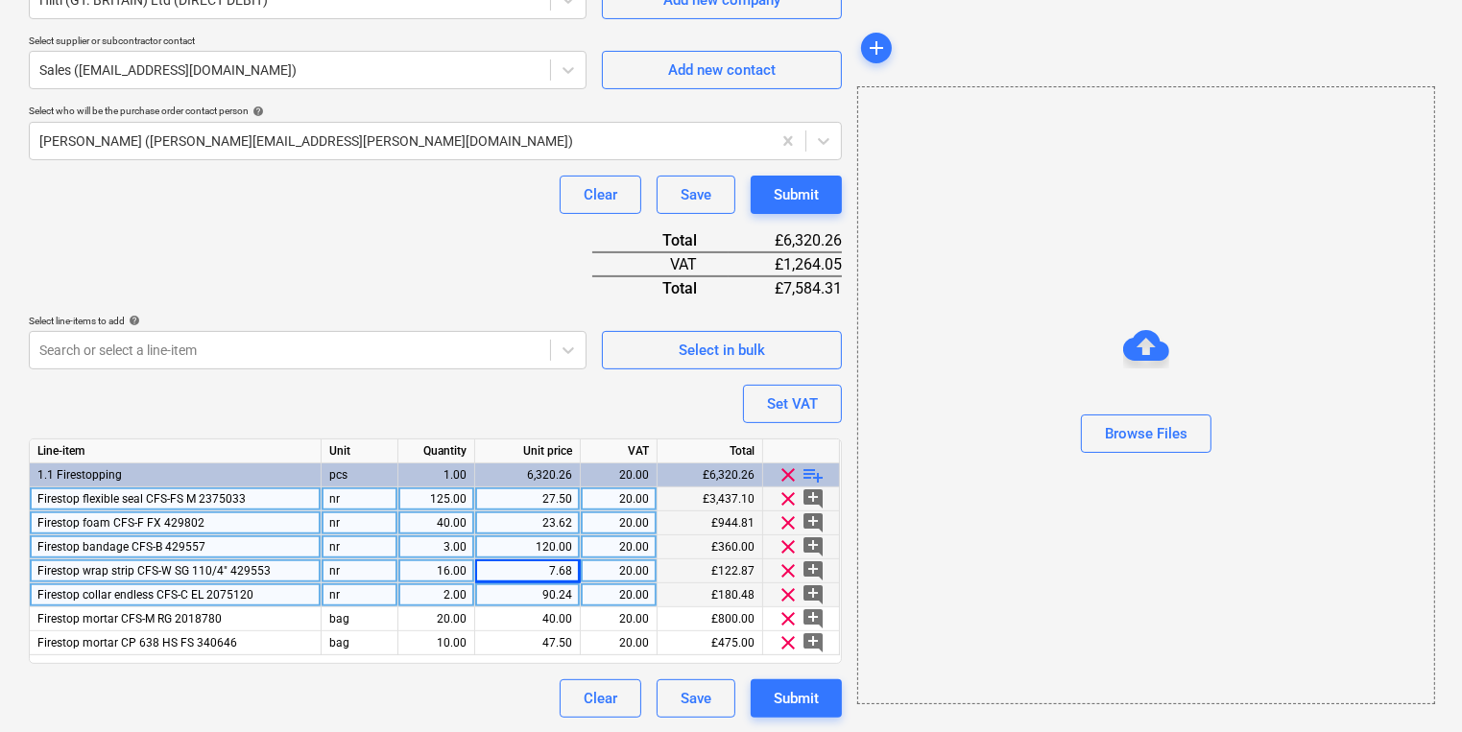
click at [564, 595] on div "90.24" at bounding box center [527, 596] width 89 height 24
type input "90.25"
type textarea "x"
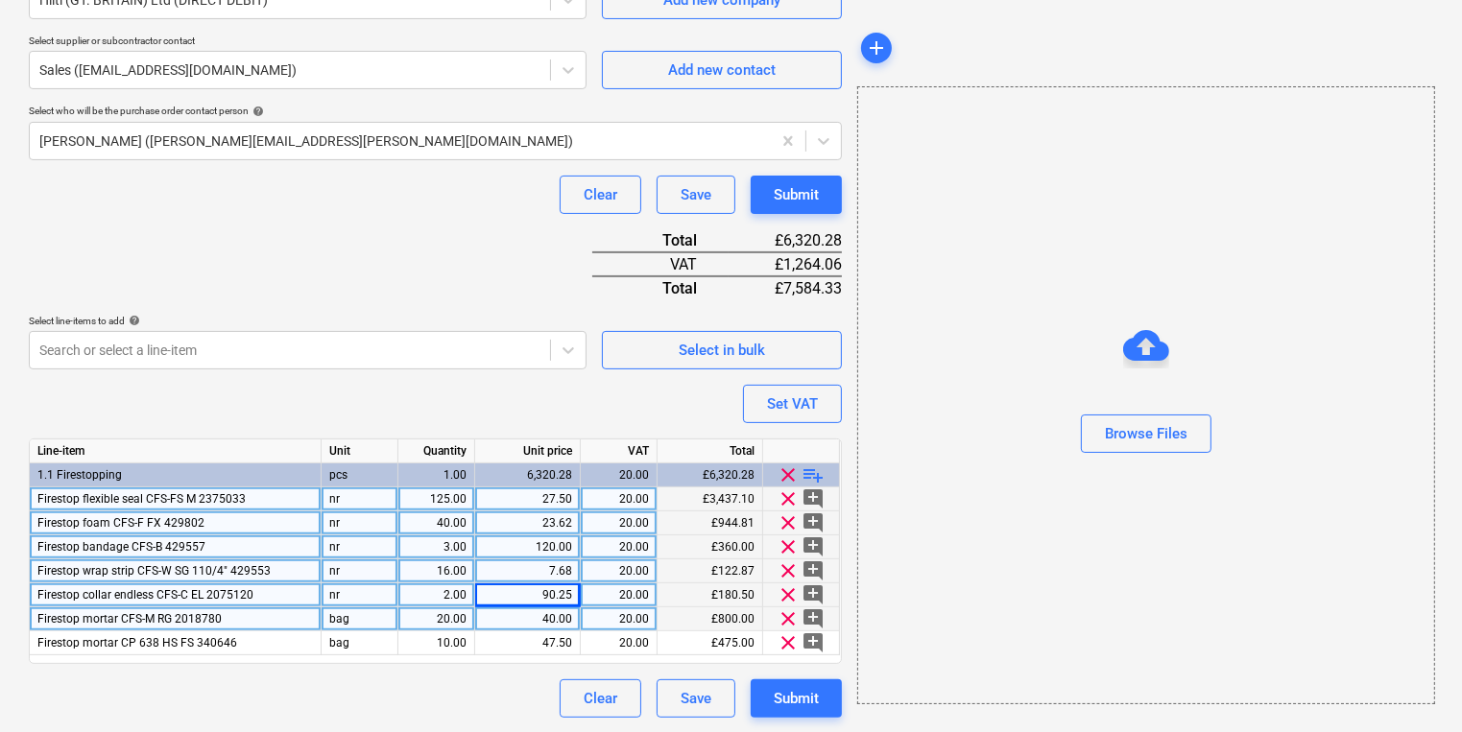
click at [536, 627] on div "40.00" at bounding box center [527, 620] width 89 height 24
type input "40.008"
type textarea "x"
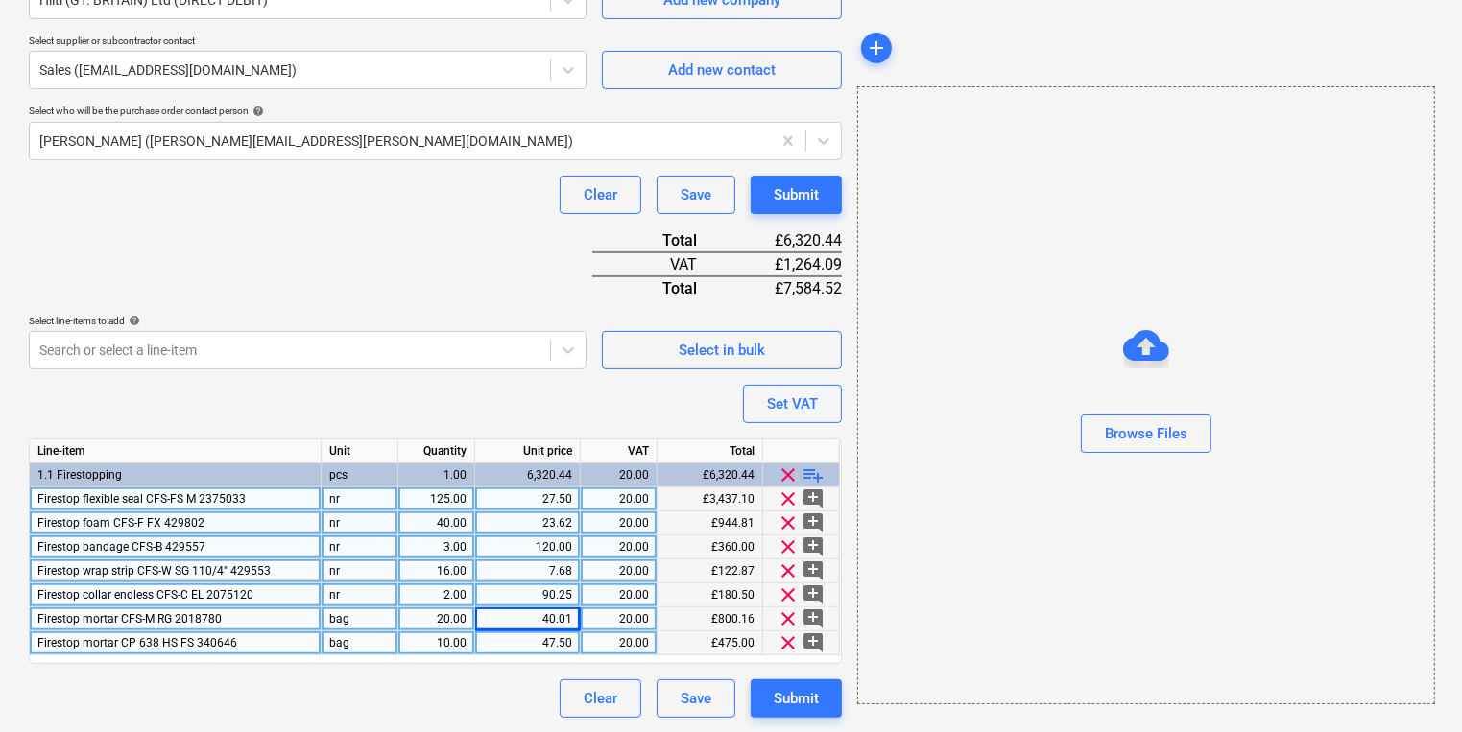
click at [544, 648] on div "47.50" at bounding box center [527, 644] width 89 height 24
type input "47.494"
click at [898, 497] on div "Browse Files" at bounding box center [1146, 395] width 578 height 618
click at [802, 710] on button "Submit" at bounding box center [796, 699] width 91 height 38
type textarea "x"
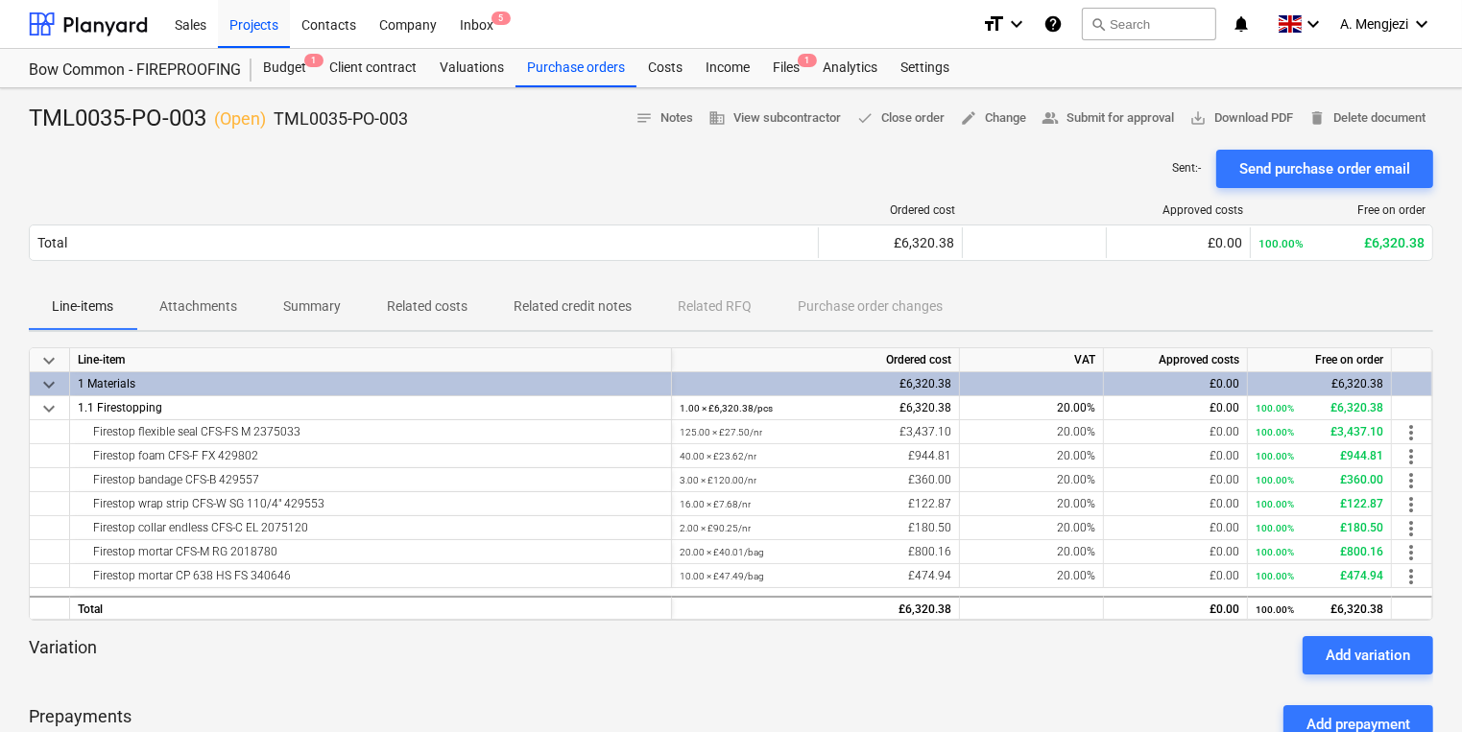
click at [915, 201] on div "Ordered cost Approved costs Free on order Total £6,320.38 £0.00 100.00% £6,320.…" at bounding box center [731, 236] width 1404 height 96
click at [732, 87] on div "Bow Common - FIREPROOFING Budget 1 Client contract Valuations Purchase orders C…" at bounding box center [731, 68] width 1462 height 39
click at [768, 75] on div "Files 1" at bounding box center [786, 68] width 50 height 38
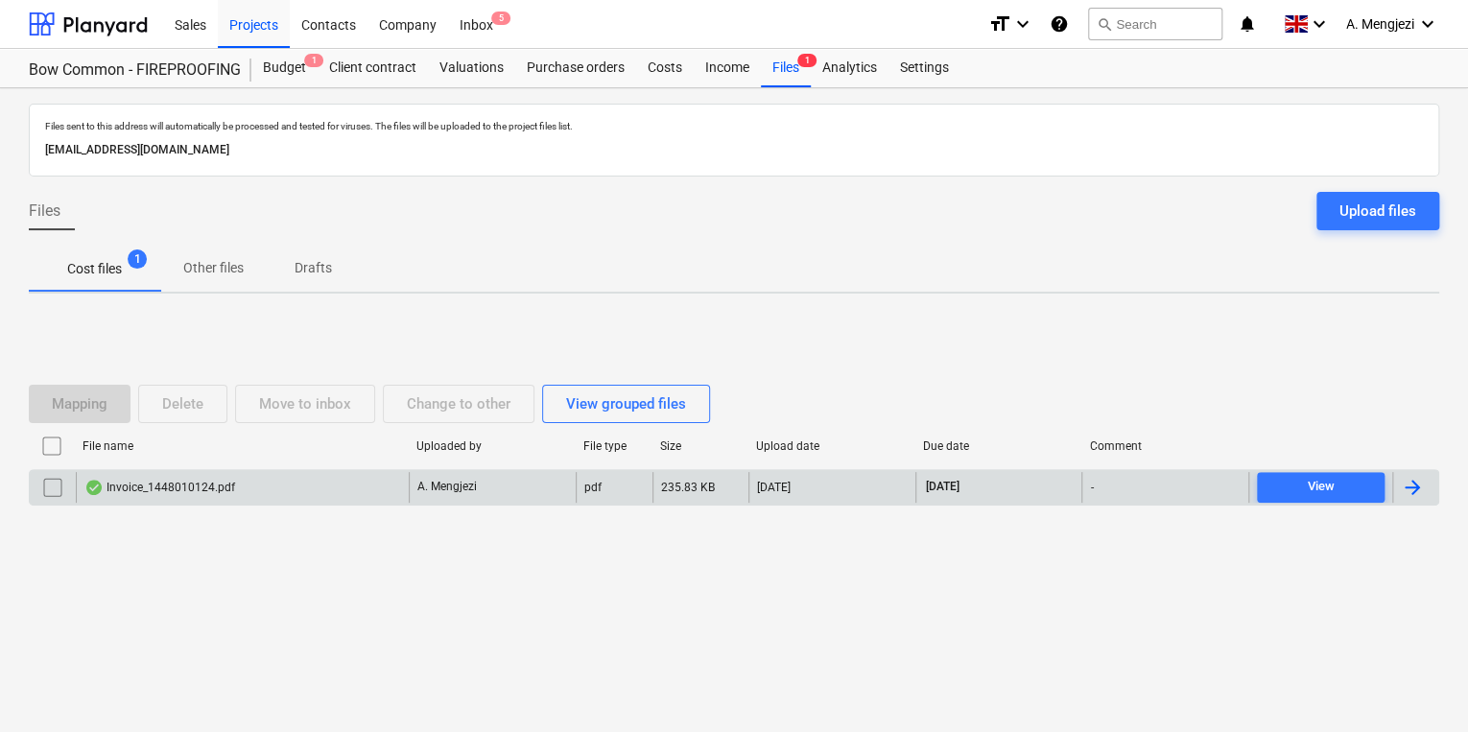
click at [510, 469] on div "Invoice_1448010124.pdf A. Mengjezi pdf 235.83 KB [DATE] [DATE] - View" at bounding box center [734, 487] width 1411 height 36
click at [512, 482] on div "A. Mengjezi" at bounding box center [492, 487] width 167 height 31
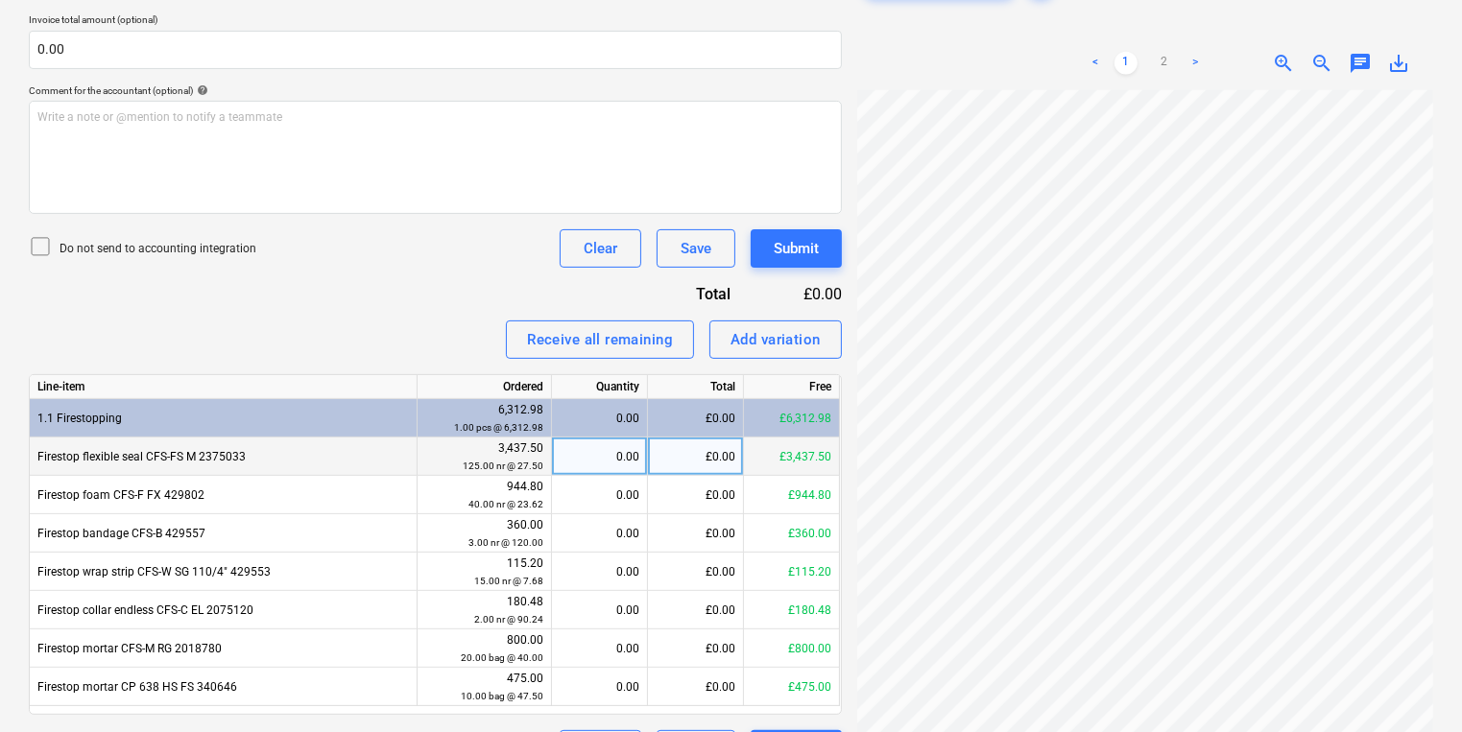
scroll to position [546, 0]
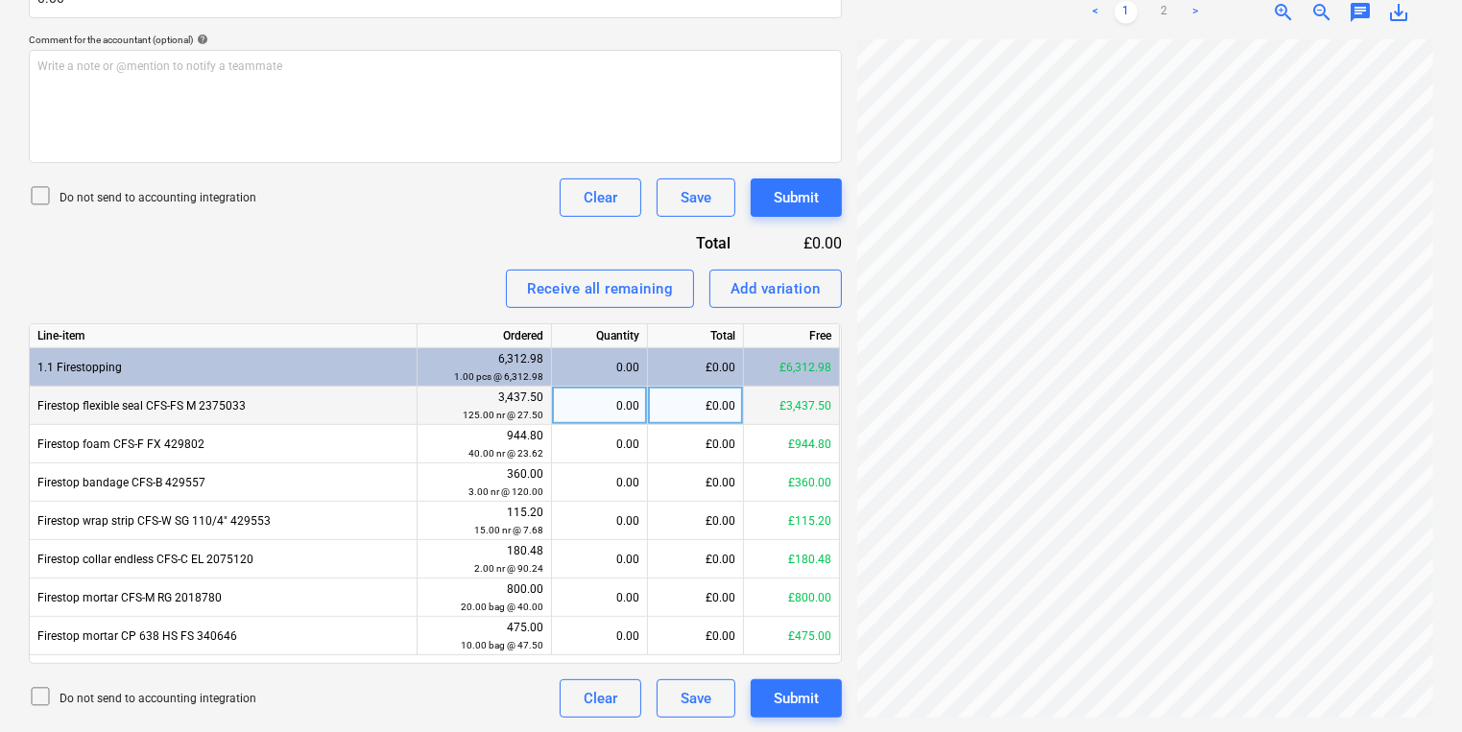
click at [610, 399] on div "0.00" at bounding box center [600, 406] width 80 height 38
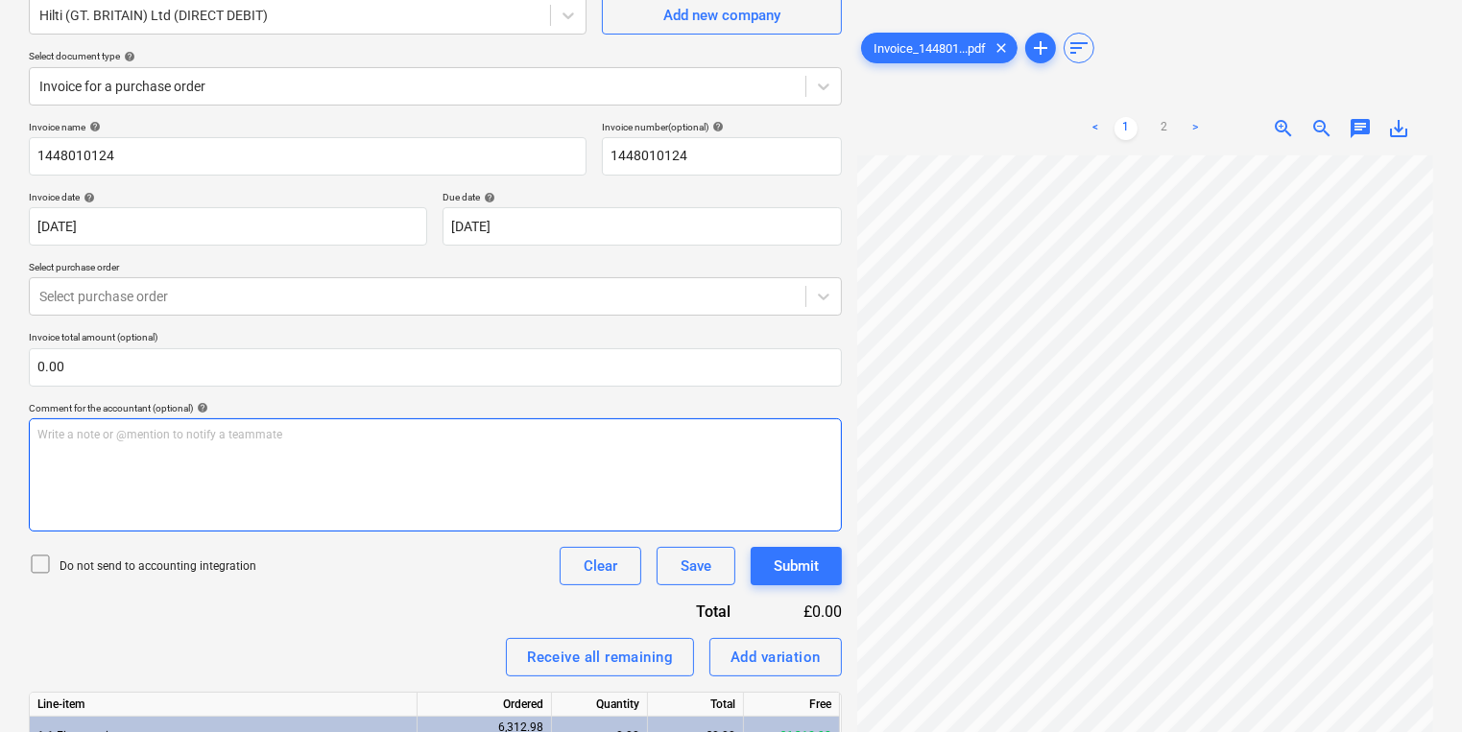
scroll to position [162, 0]
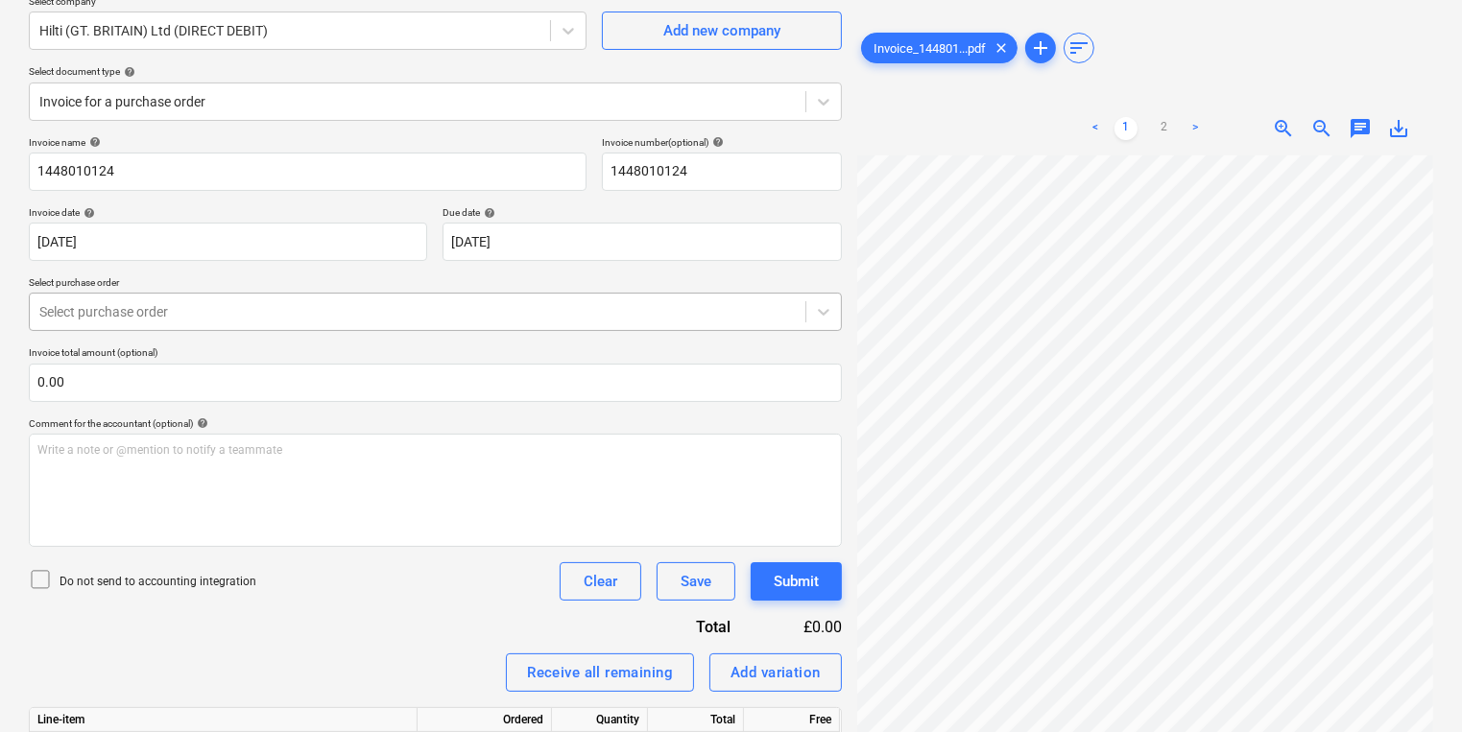
click at [440, 324] on div "Select purchase order" at bounding box center [418, 311] width 776 height 27
click at [437, 318] on div at bounding box center [417, 311] width 756 height 19
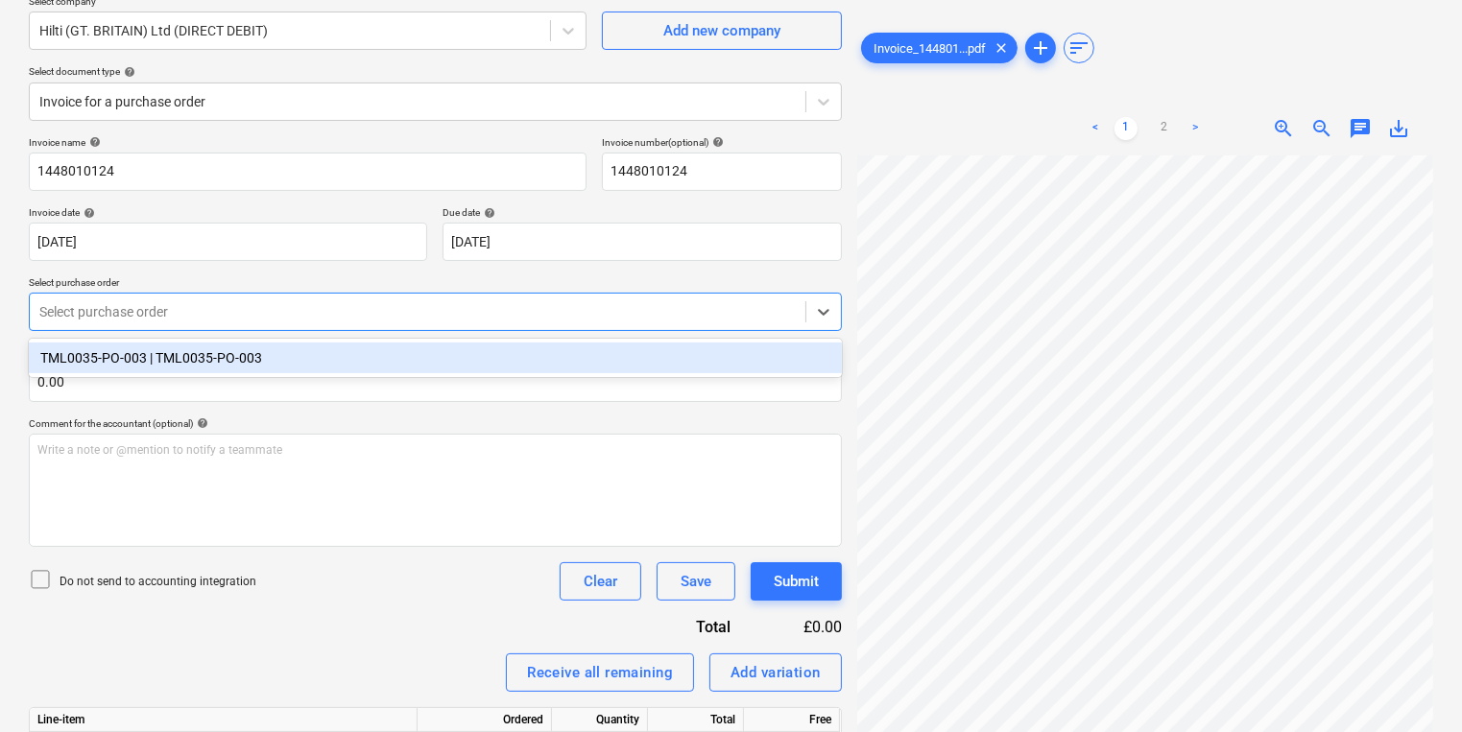
click at [442, 370] on div "TML0035-PO-003 | TML0035-PO-003" at bounding box center [435, 358] width 813 height 31
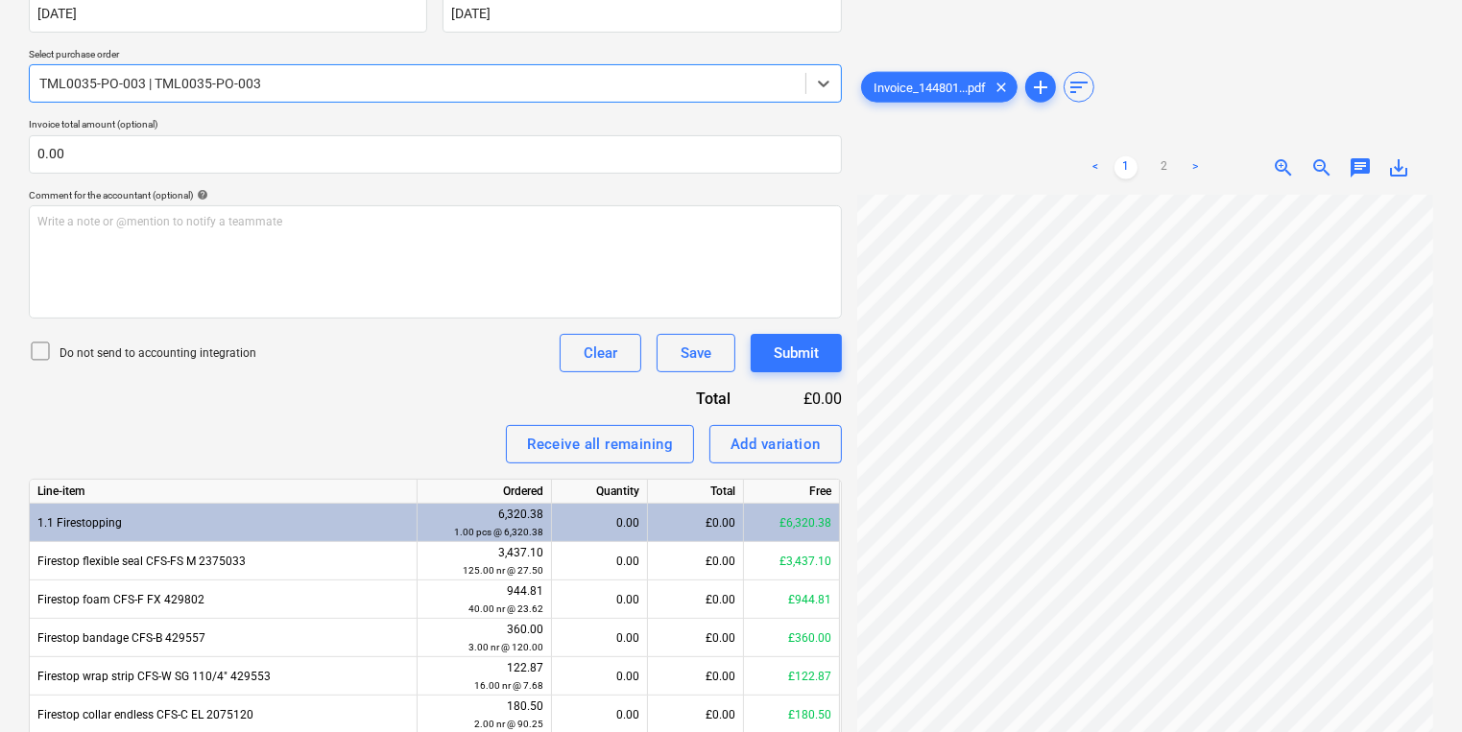
scroll to position [546, 0]
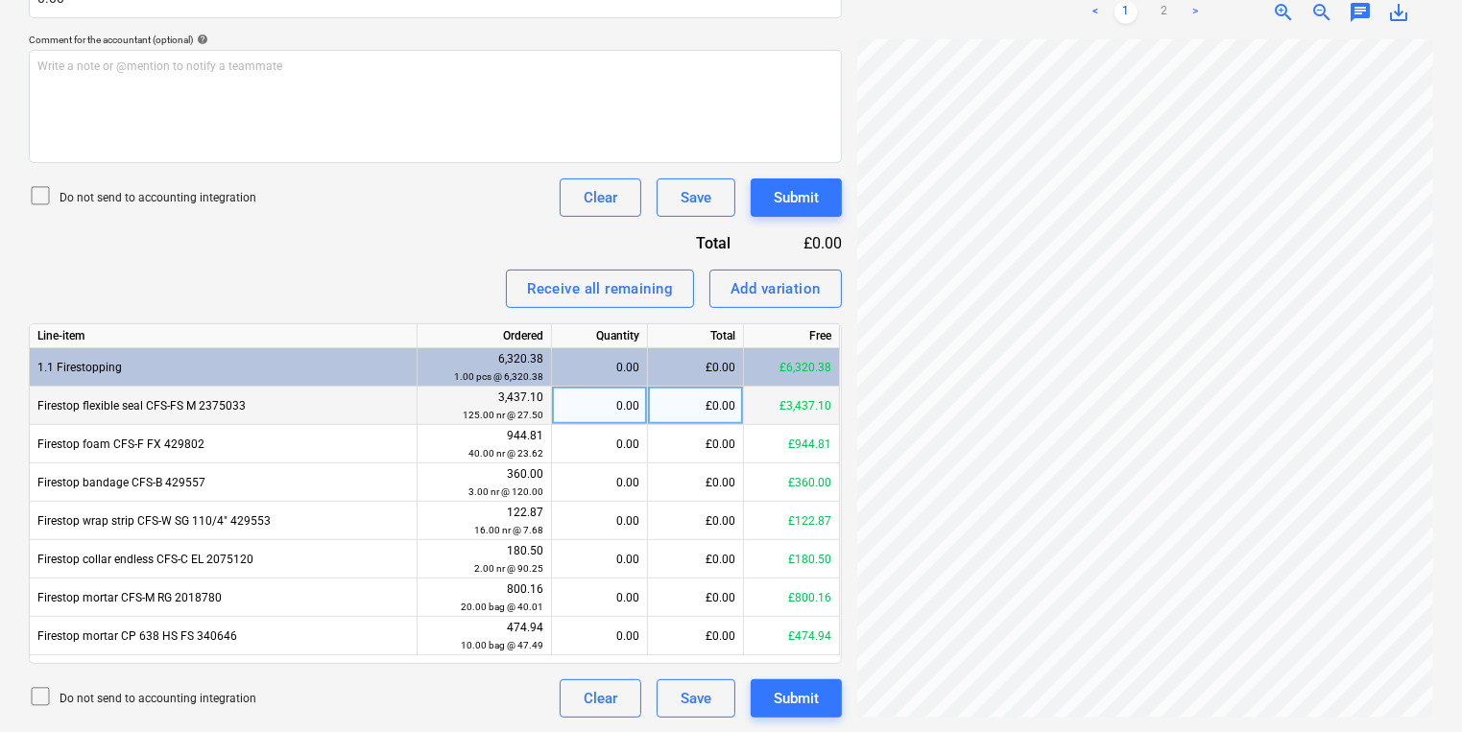
click at [545, 407] on div "3,437.10 125.00 nr @ 27.50" at bounding box center [485, 406] width 134 height 38
click at [568, 410] on div "0.00" at bounding box center [600, 406] width 80 height 38
type input "120"
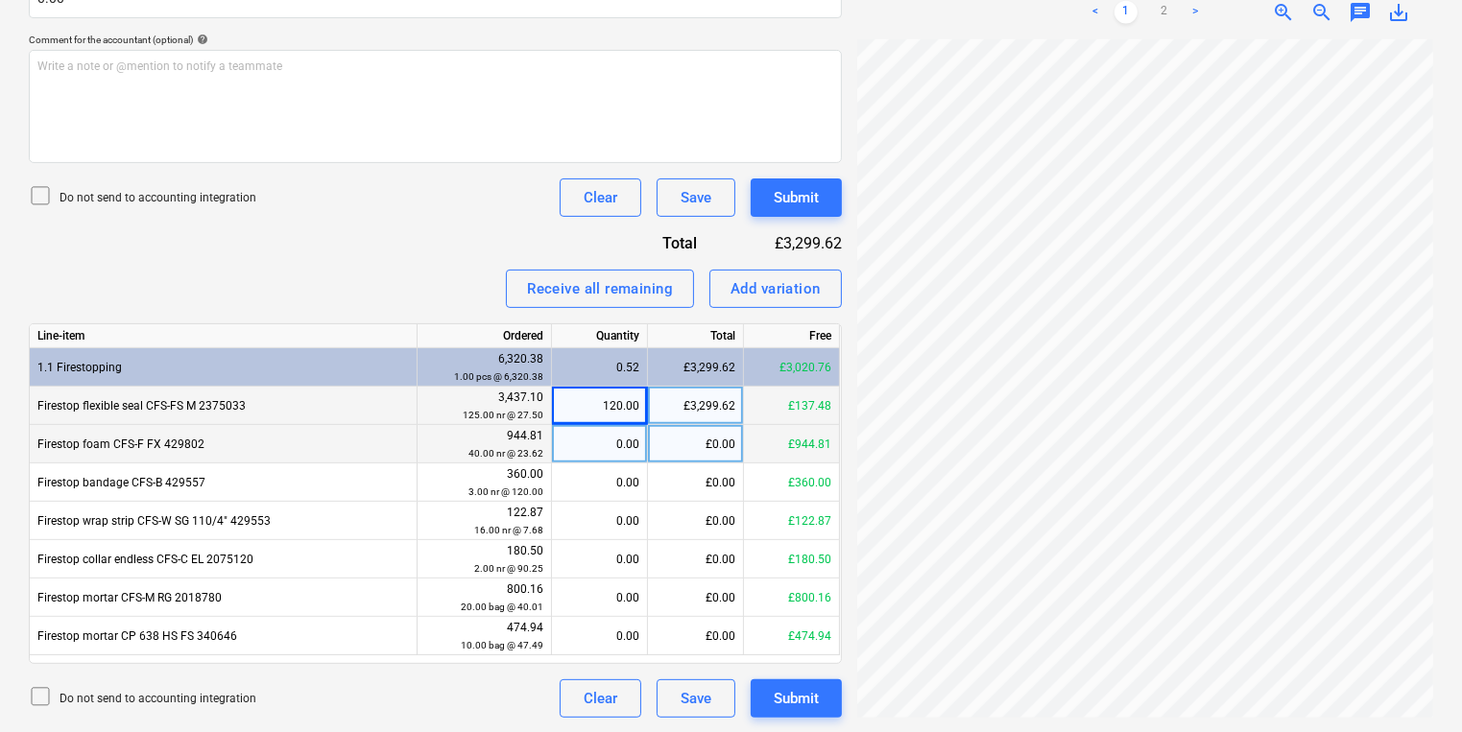
click at [568, 451] on div "0.00" at bounding box center [600, 444] width 80 height 38
type input "40"
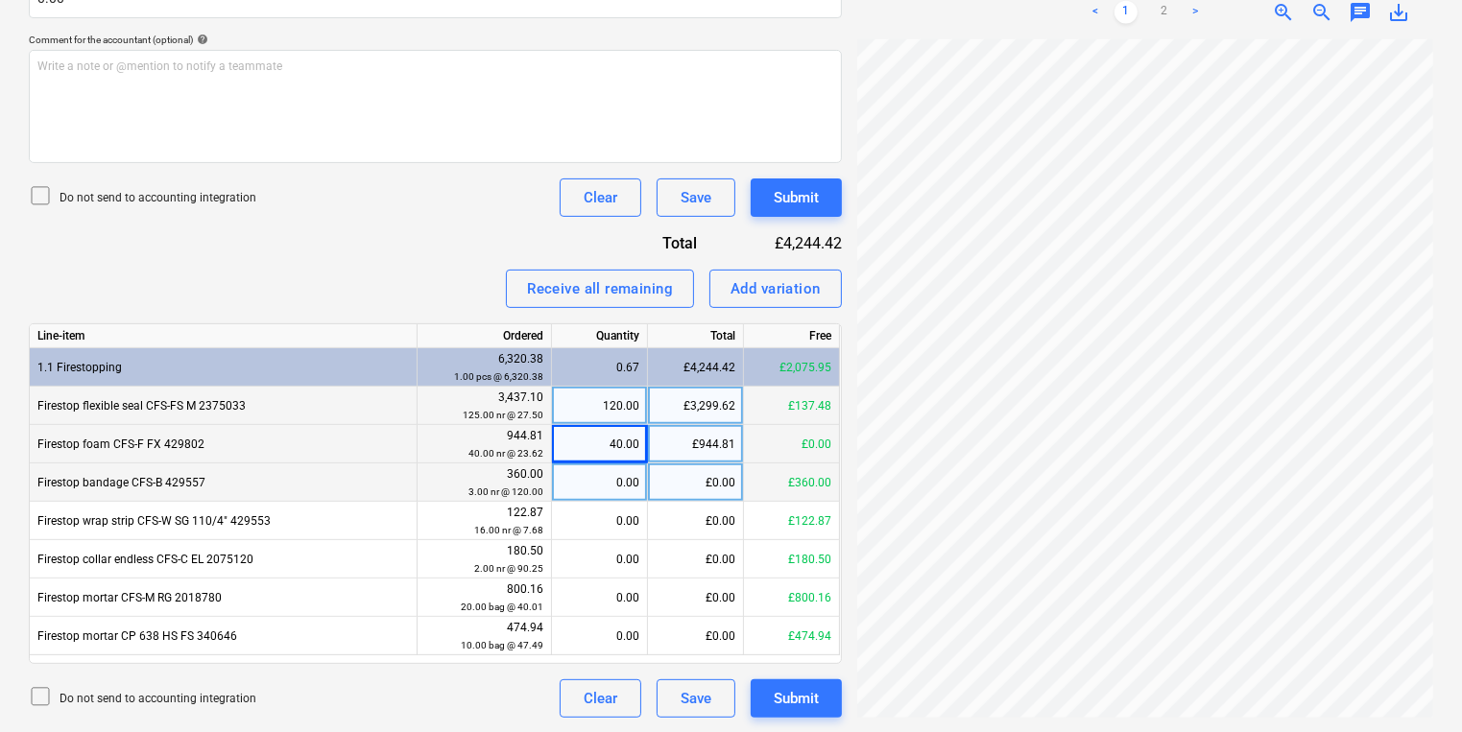
click at [583, 497] on div "0.00" at bounding box center [600, 483] width 80 height 38
type input "3"
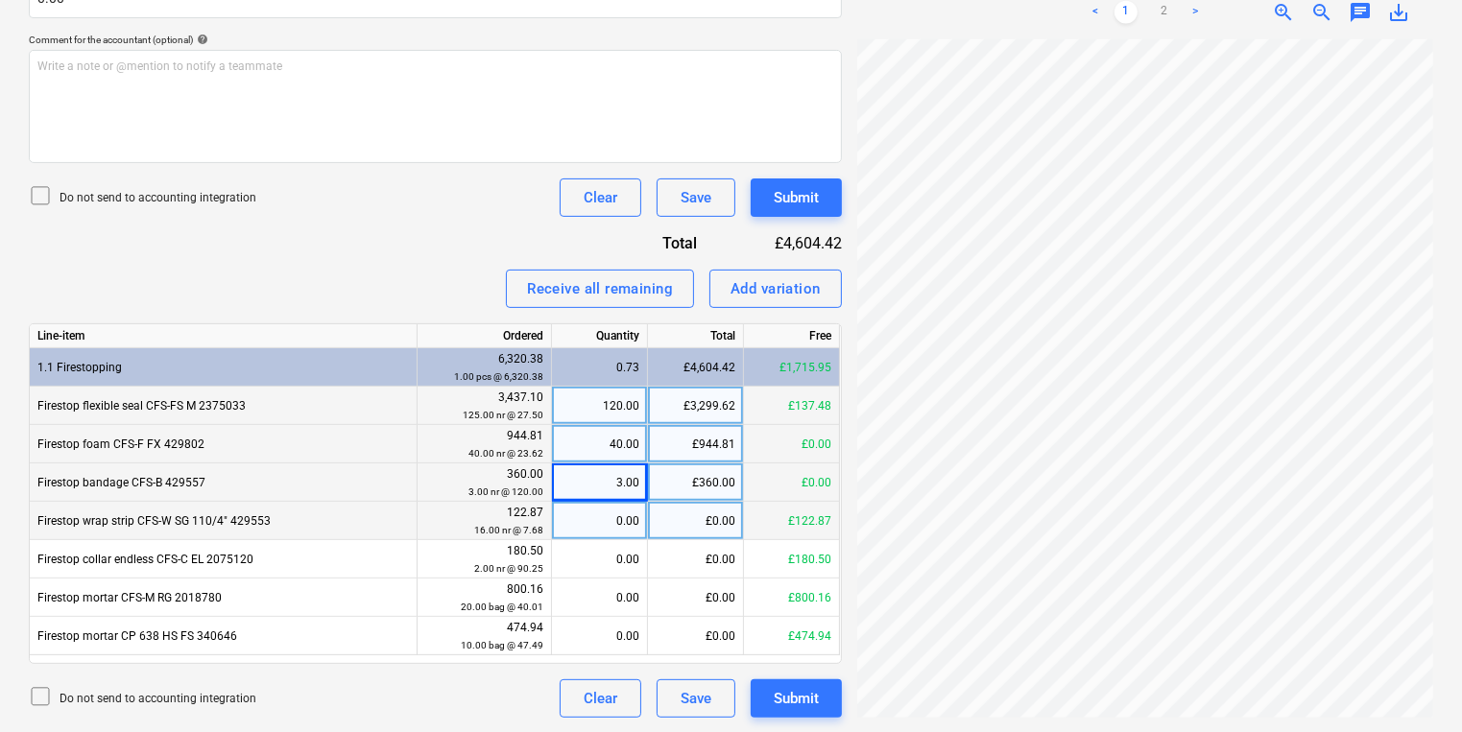
click at [634, 515] on div "0.00" at bounding box center [600, 521] width 80 height 38
type input "16"
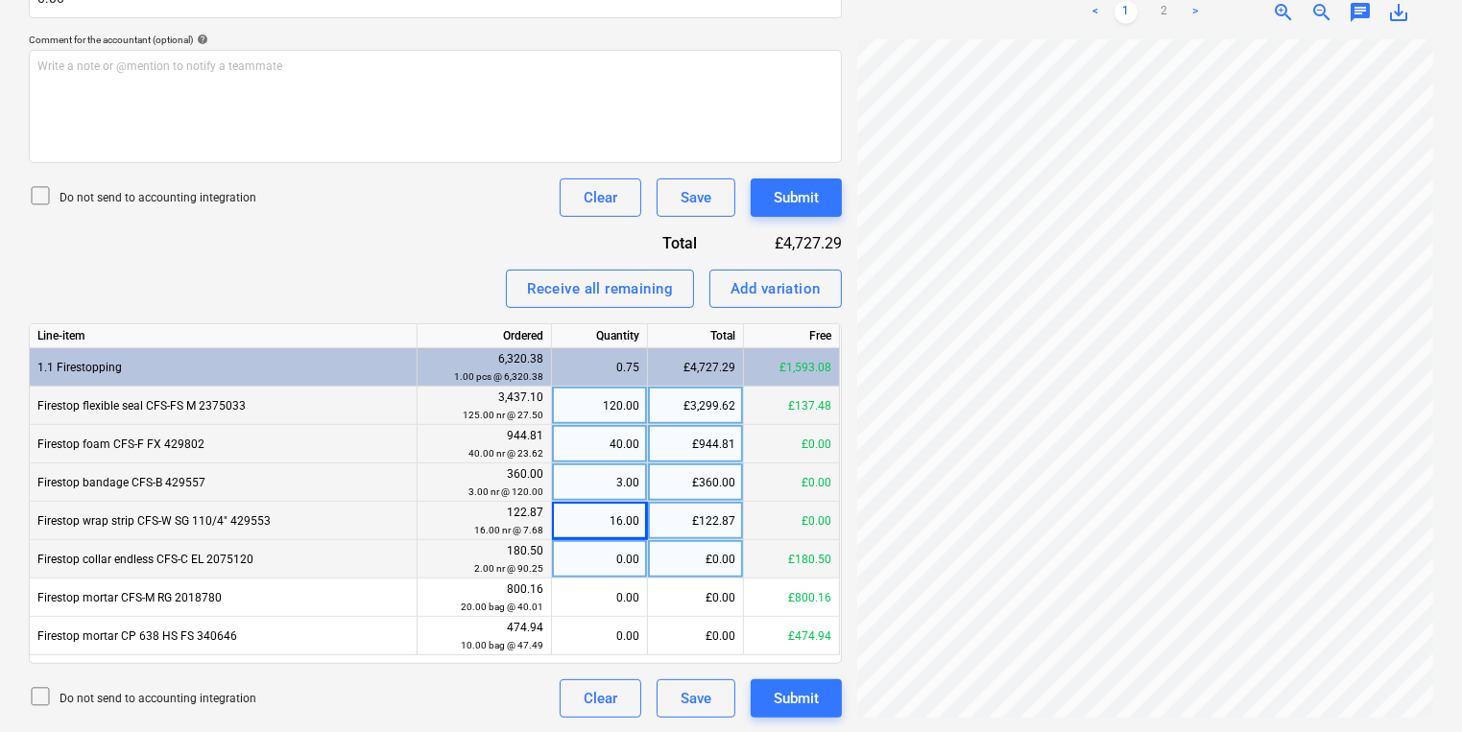
click at [626, 557] on div "0.00" at bounding box center [600, 559] width 80 height 38
type input "2"
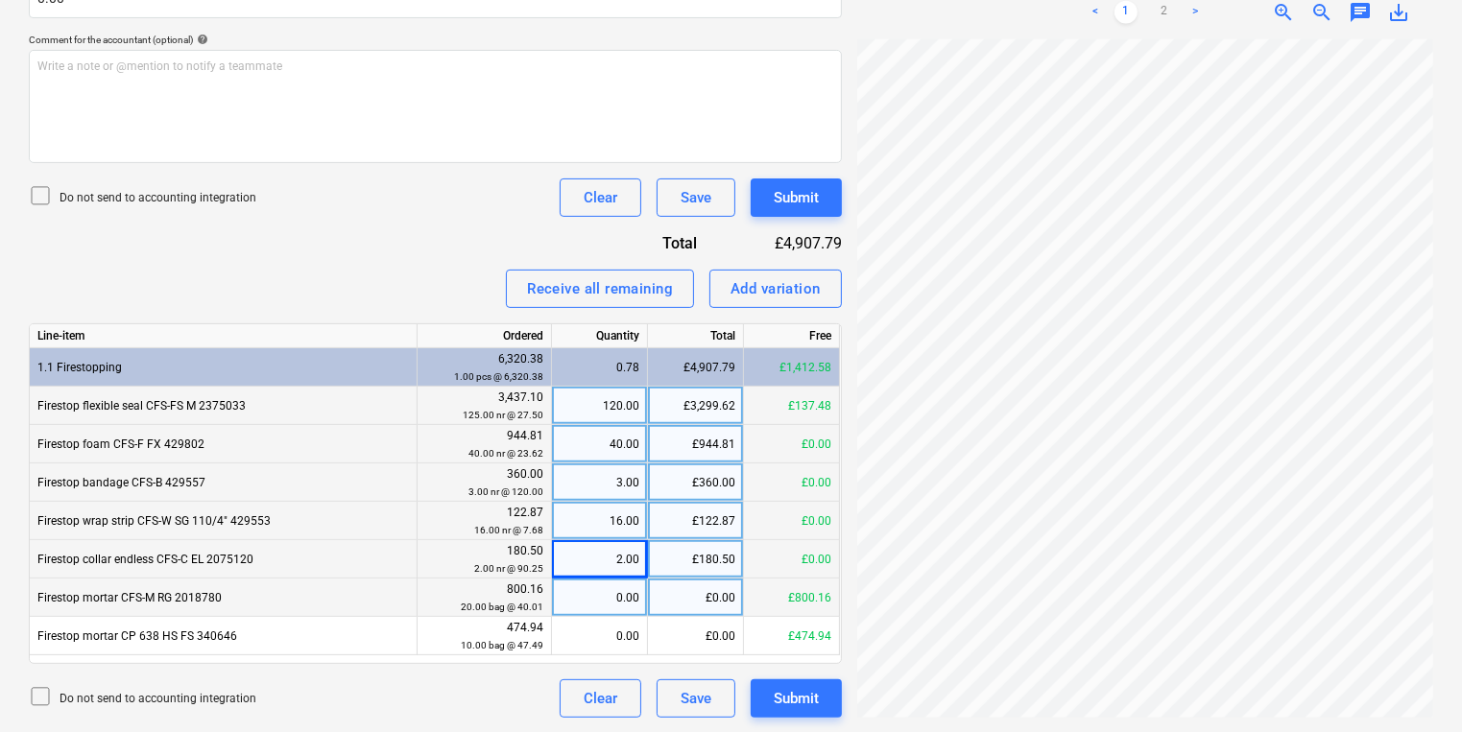
click at [619, 594] on div "0.00" at bounding box center [600, 598] width 80 height 38
type input "20"
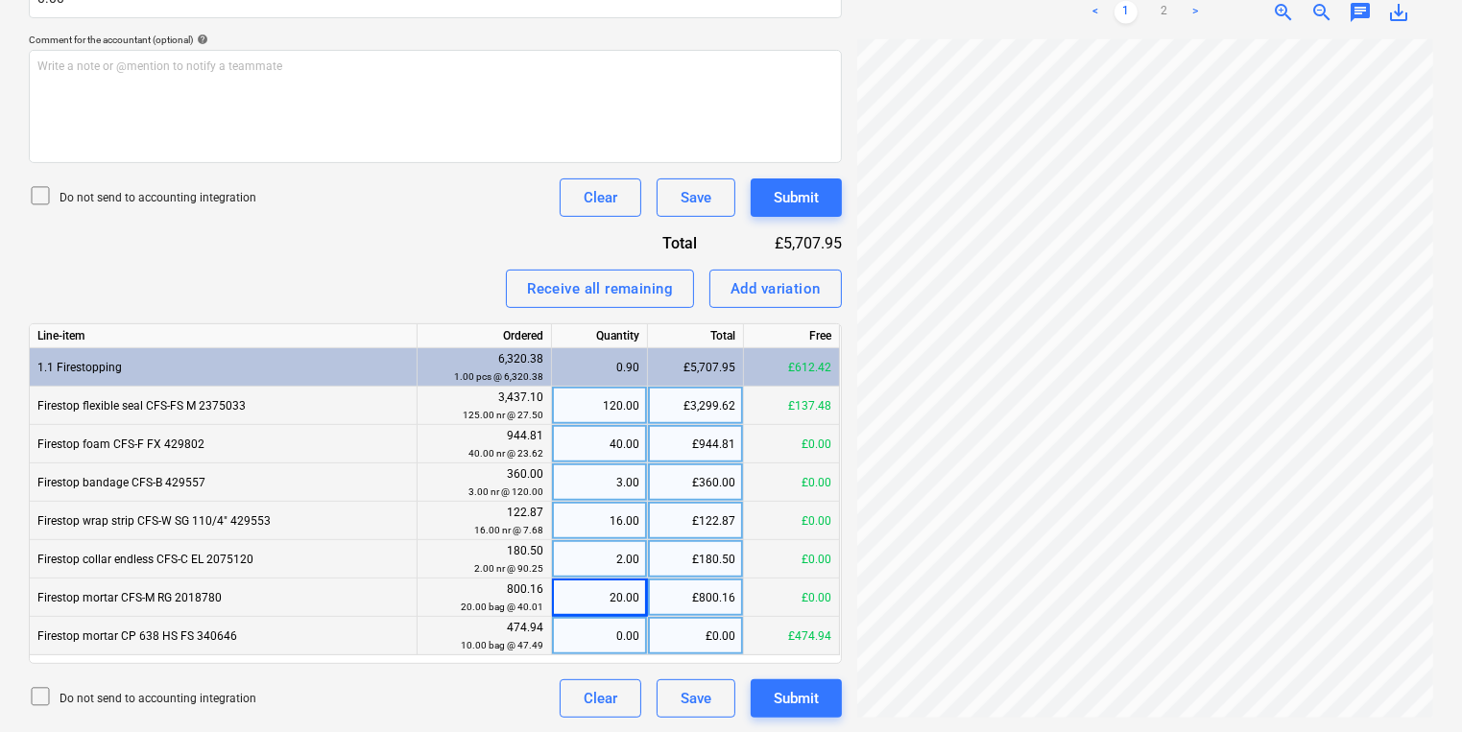
click at [635, 622] on div "0.00" at bounding box center [600, 636] width 80 height 38
type input "10"
click at [856, 434] on div "Invoice_144801...pdf clear add sort < 1 2 > zoom_in zoom_out chat 0 save_alt" at bounding box center [1144, 138] width 591 height 1176
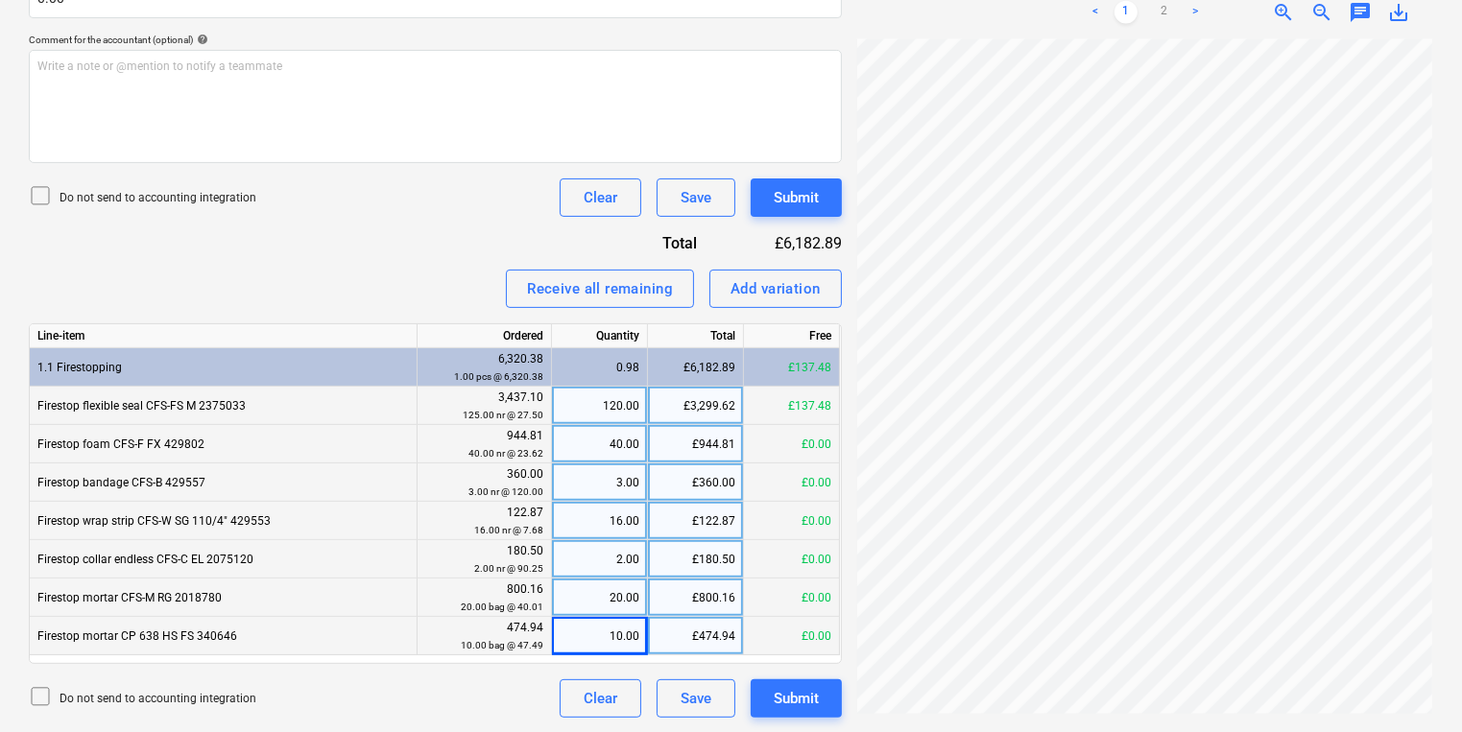
click at [623, 402] on div "120.00" at bounding box center [600, 406] width 80 height 38
type input "125"
click at [853, 208] on div "Invoice_144801...pdf clear add sort < 1 2 > zoom_in zoom_out chat 0 save_alt" at bounding box center [1144, 138] width 591 height 1176
click at [705, 181] on button "Save" at bounding box center [696, 198] width 79 height 38
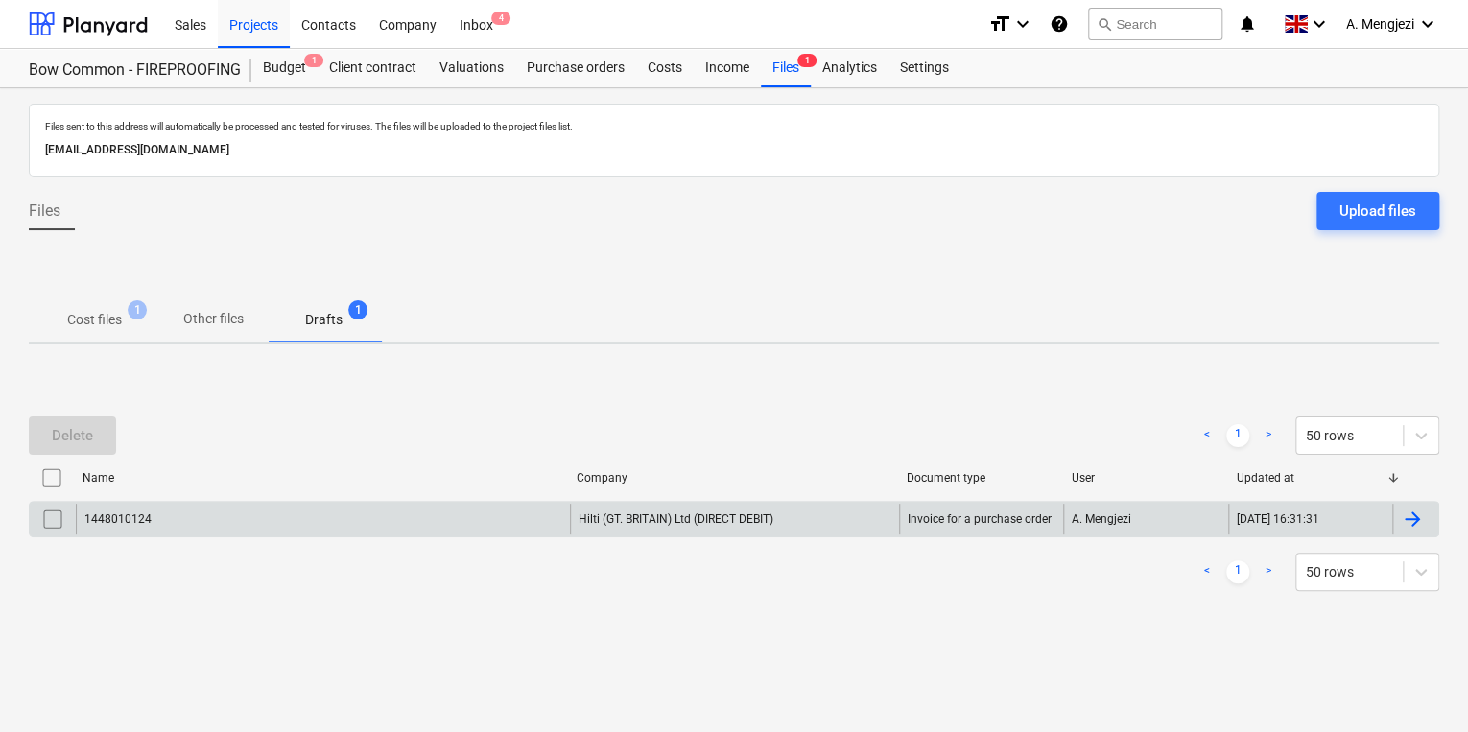
click at [438, 524] on div "1448010124" at bounding box center [323, 519] width 494 height 31
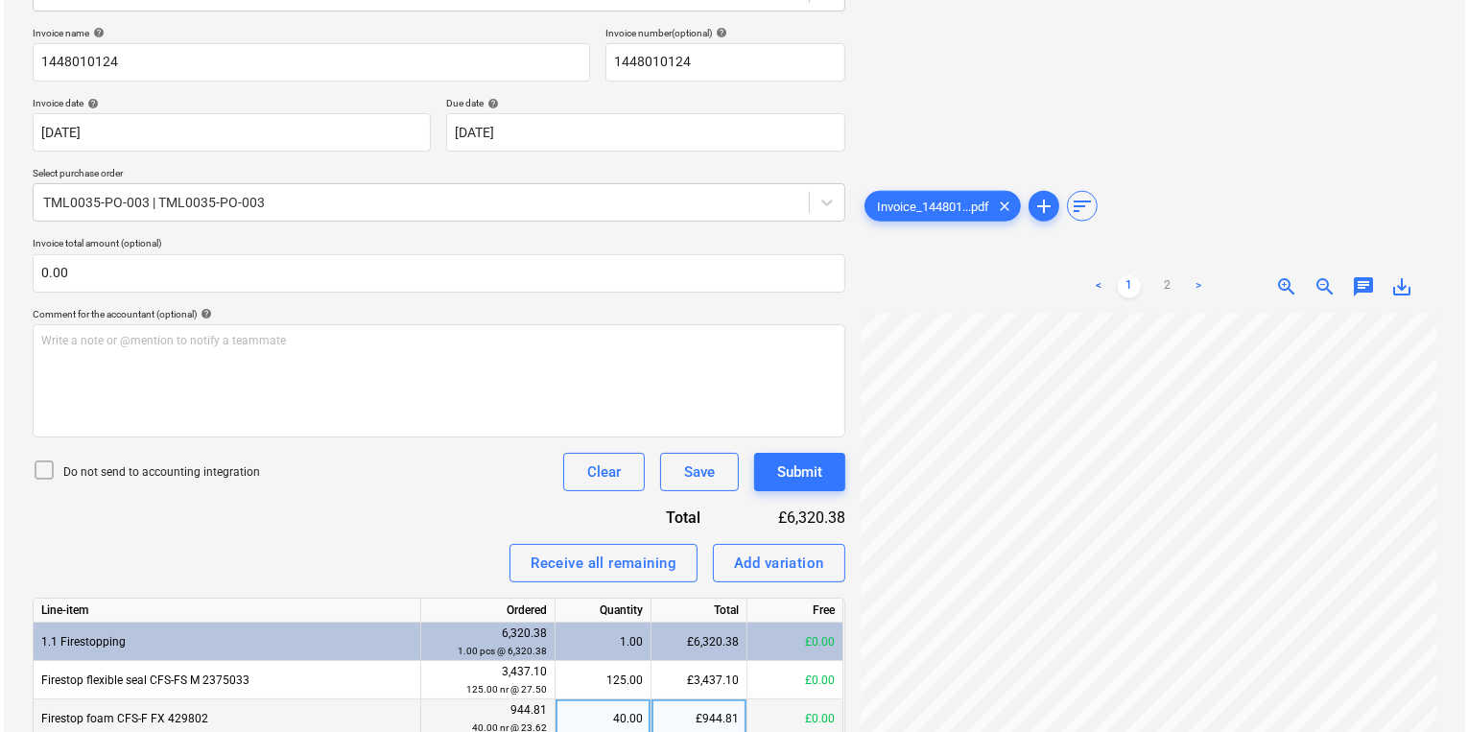
scroll to position [537, 0]
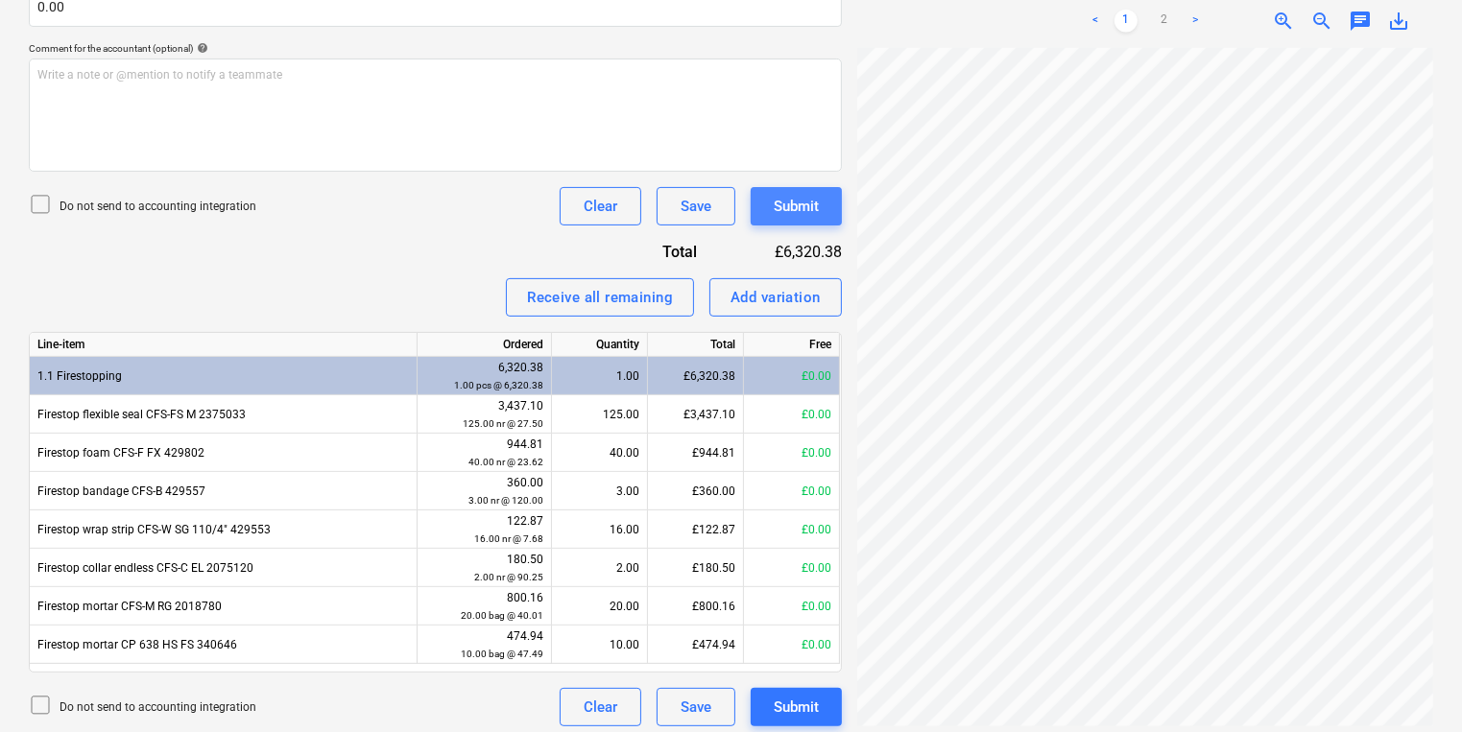
click at [804, 189] on button "Submit" at bounding box center [796, 206] width 91 height 38
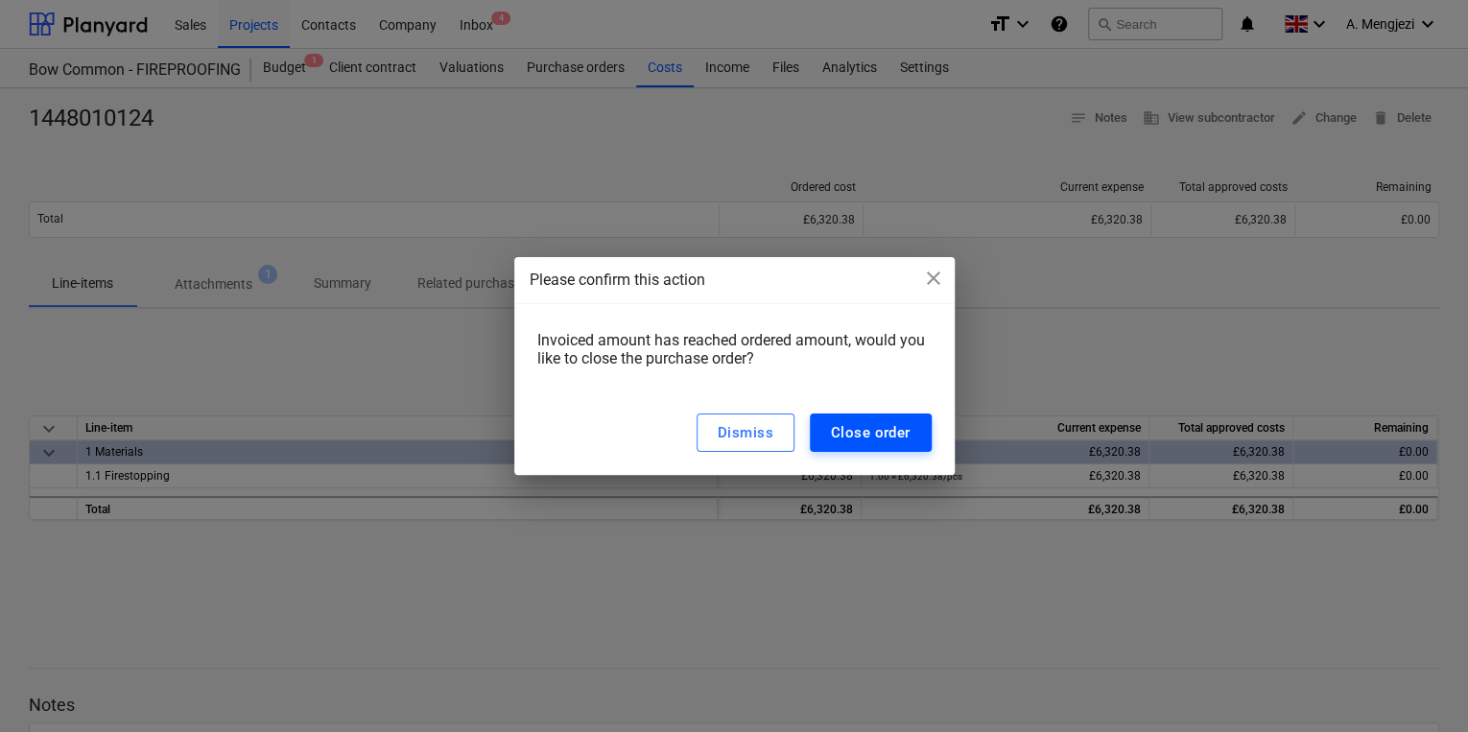
click at [850, 429] on div "Close order" at bounding box center [871, 432] width 80 height 25
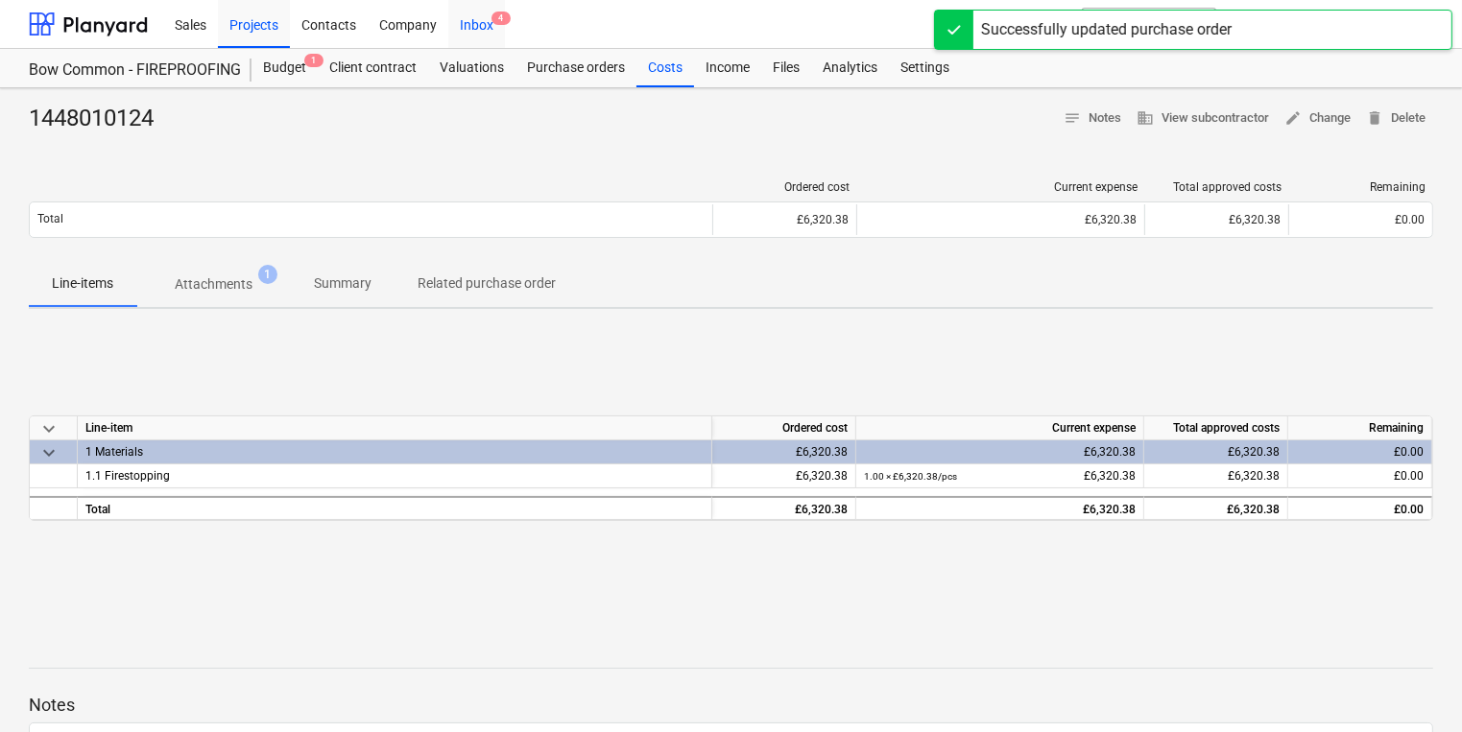
click at [476, 18] on div "Inbox 4" at bounding box center [476, 23] width 57 height 49
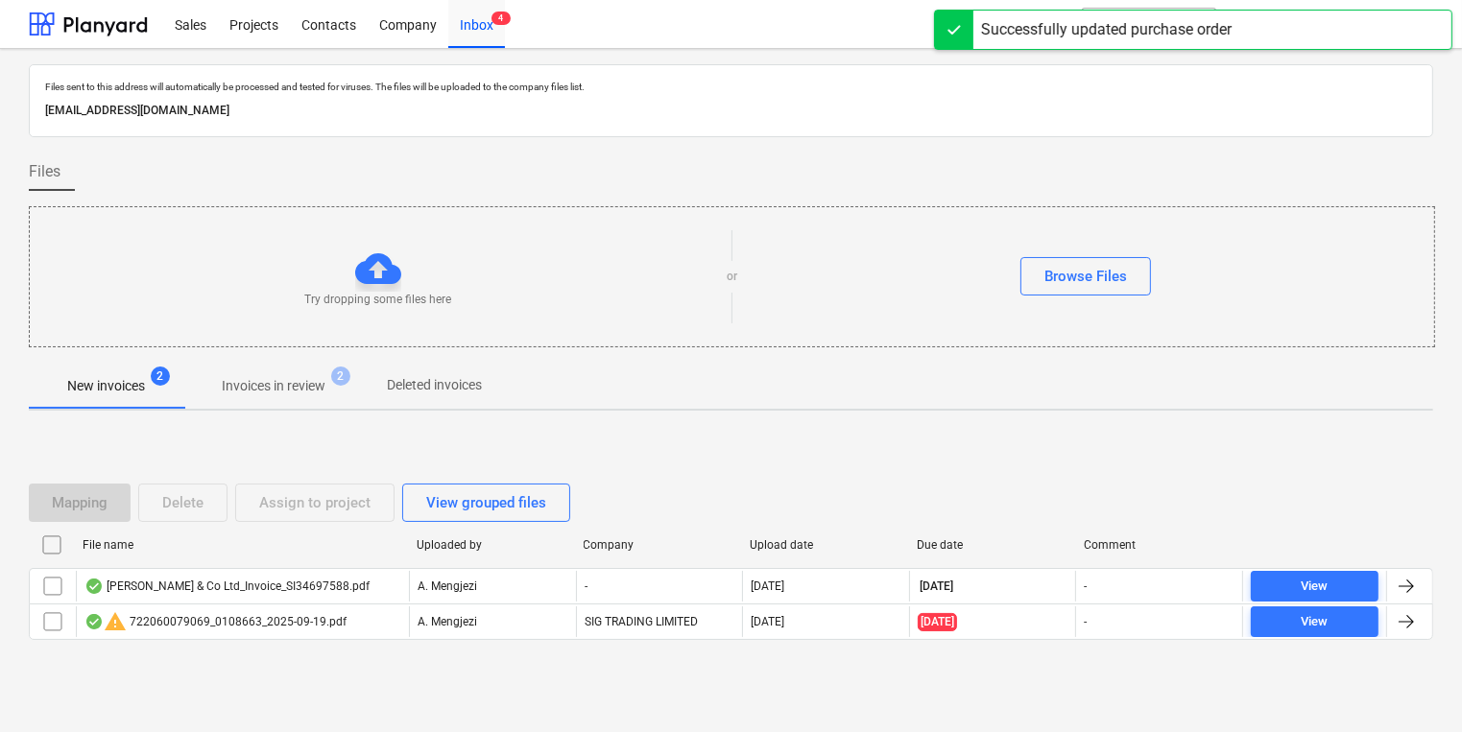
click at [283, 392] on p "Invoices in review" at bounding box center [274, 386] width 104 height 20
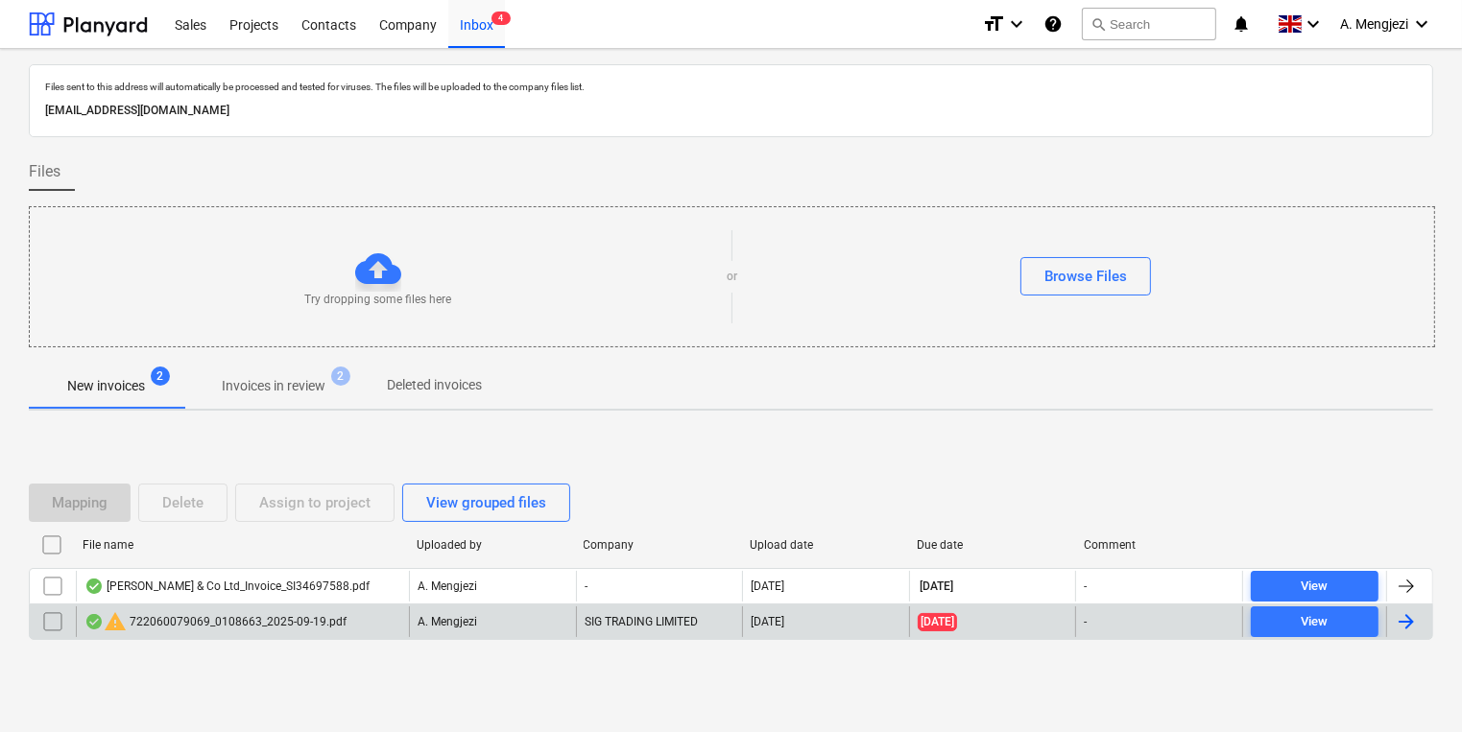
click at [511, 622] on div "A. Mengjezi" at bounding box center [492, 622] width 167 height 31
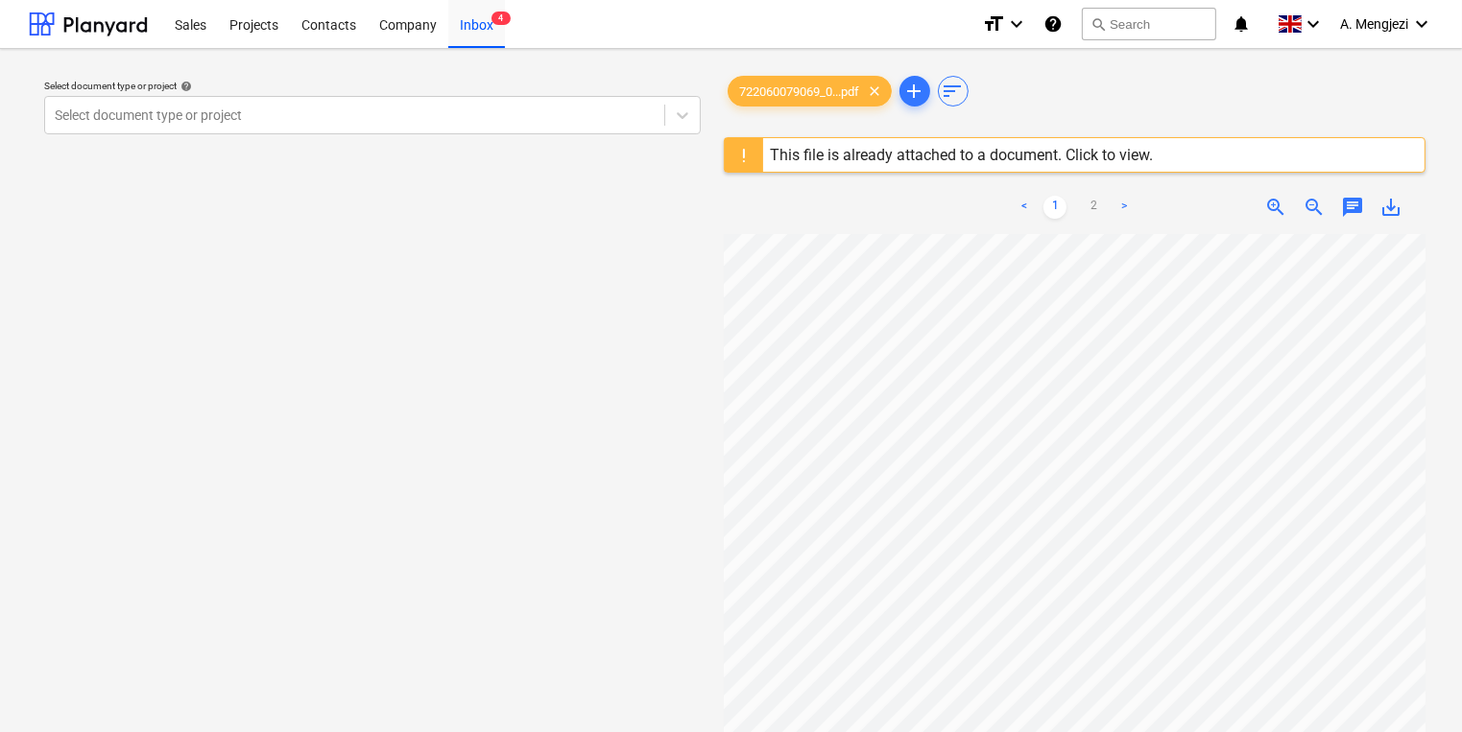
scroll to position [415, 69]
